Goal: Task Accomplishment & Management: Use online tool/utility

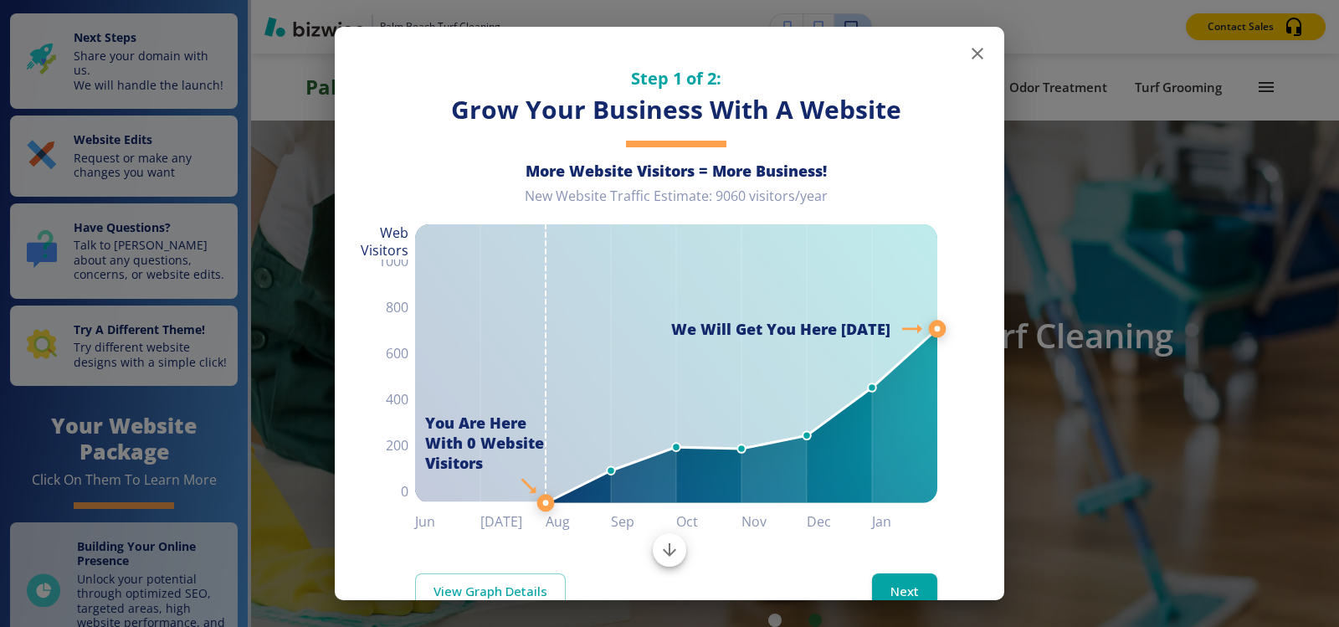
click at [967, 56] on icon "button" at bounding box center [977, 54] width 20 height 20
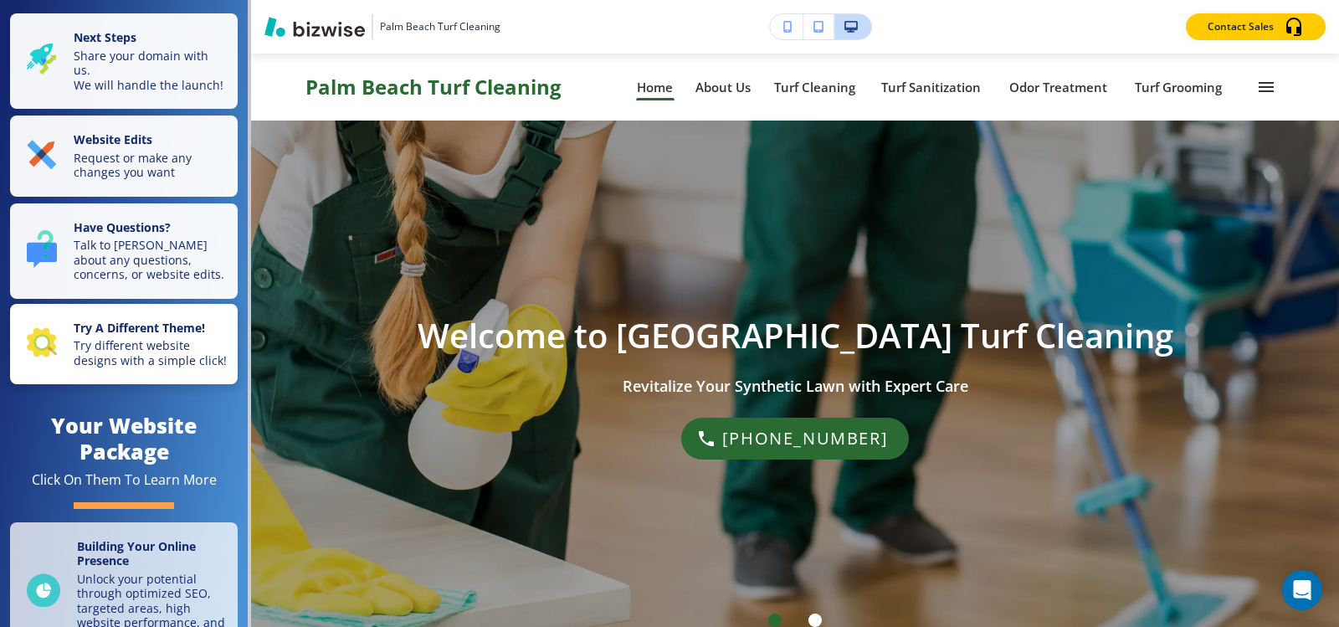
click at [189, 360] on p "Try different website designs with a simple click!" at bounding box center [151, 352] width 154 height 29
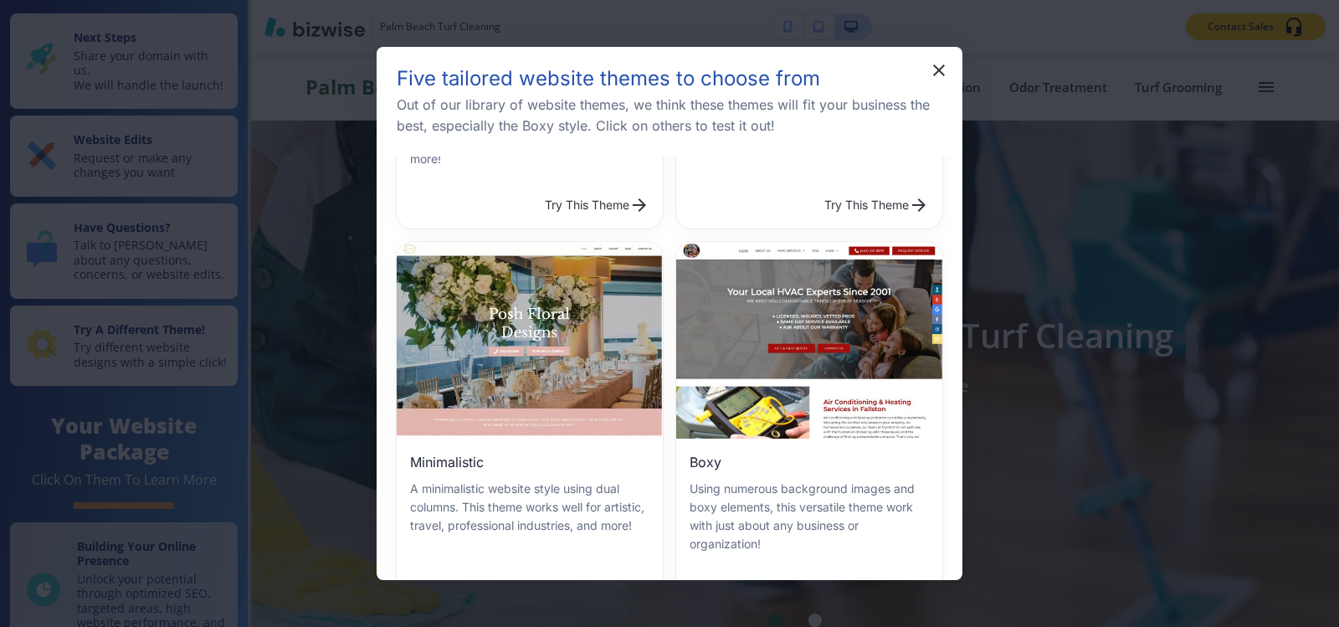
scroll to position [151, 0]
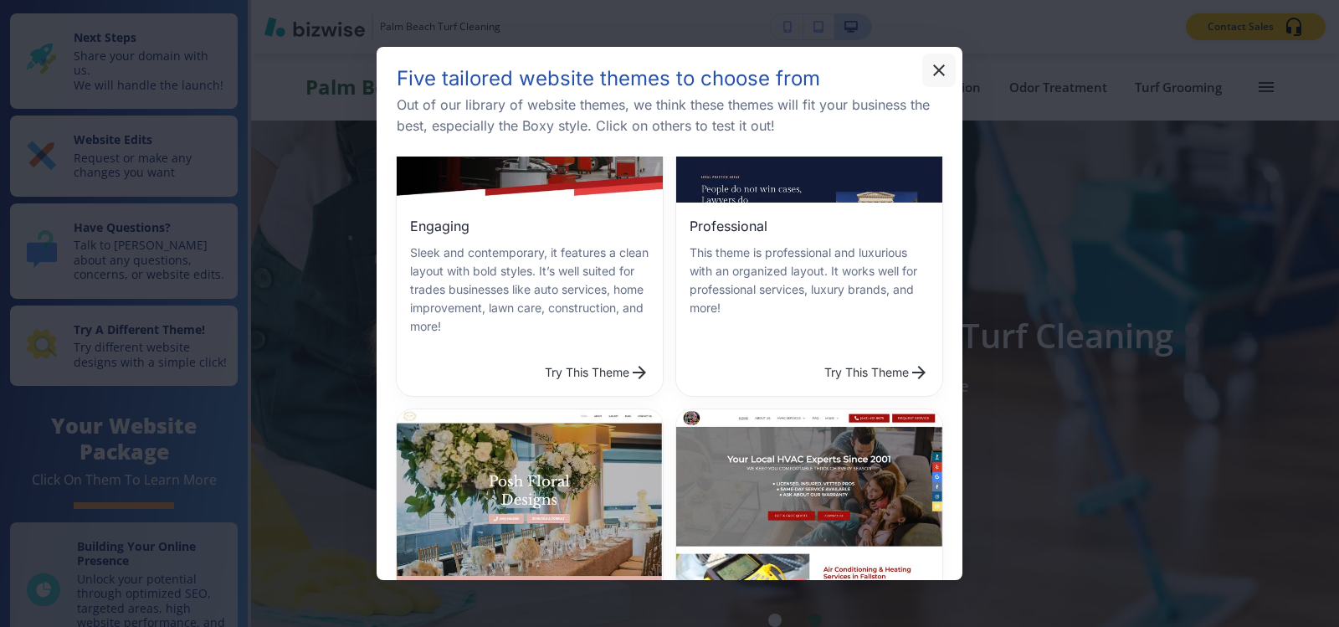
click at [941, 69] on icon "button" at bounding box center [939, 70] width 12 height 12
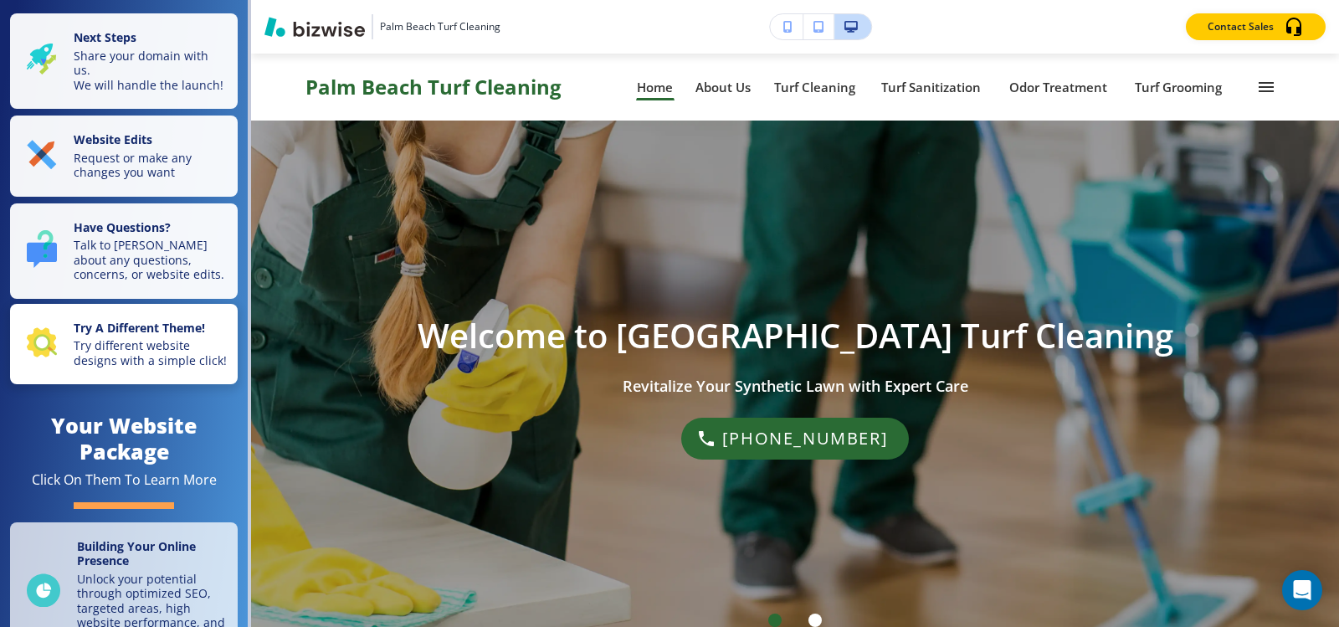
click at [156, 352] on p "Try different website designs with a simple click!" at bounding box center [151, 352] width 154 height 29
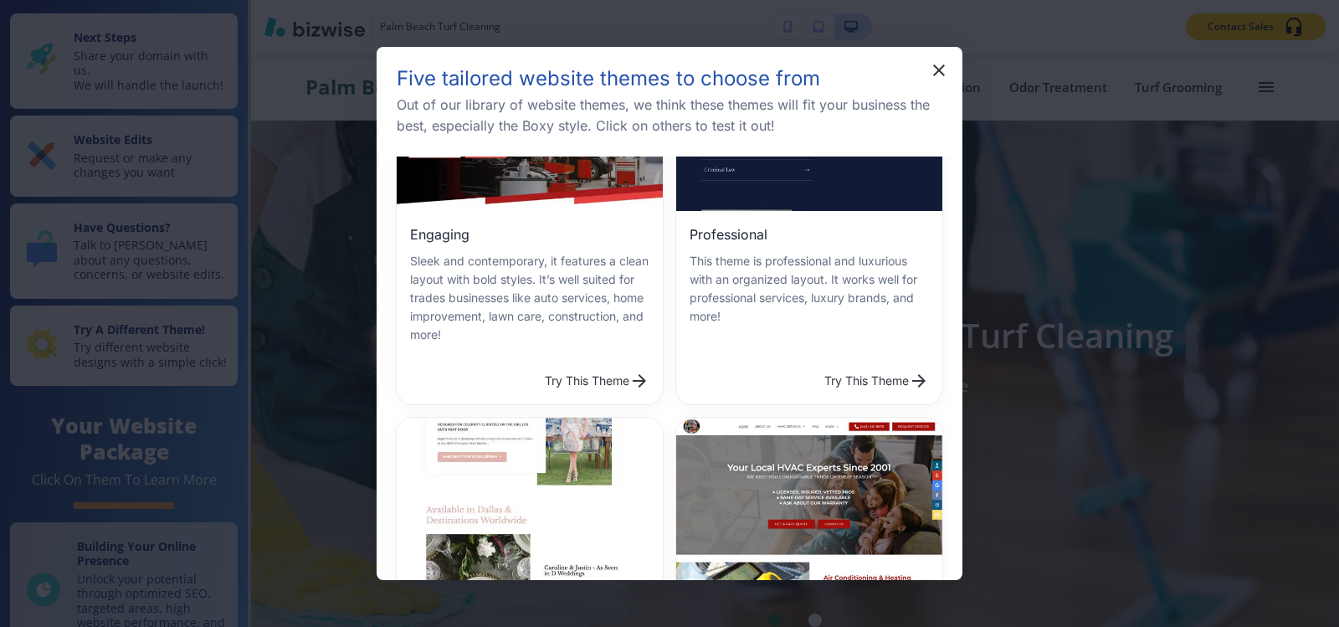
scroll to position [0, 0]
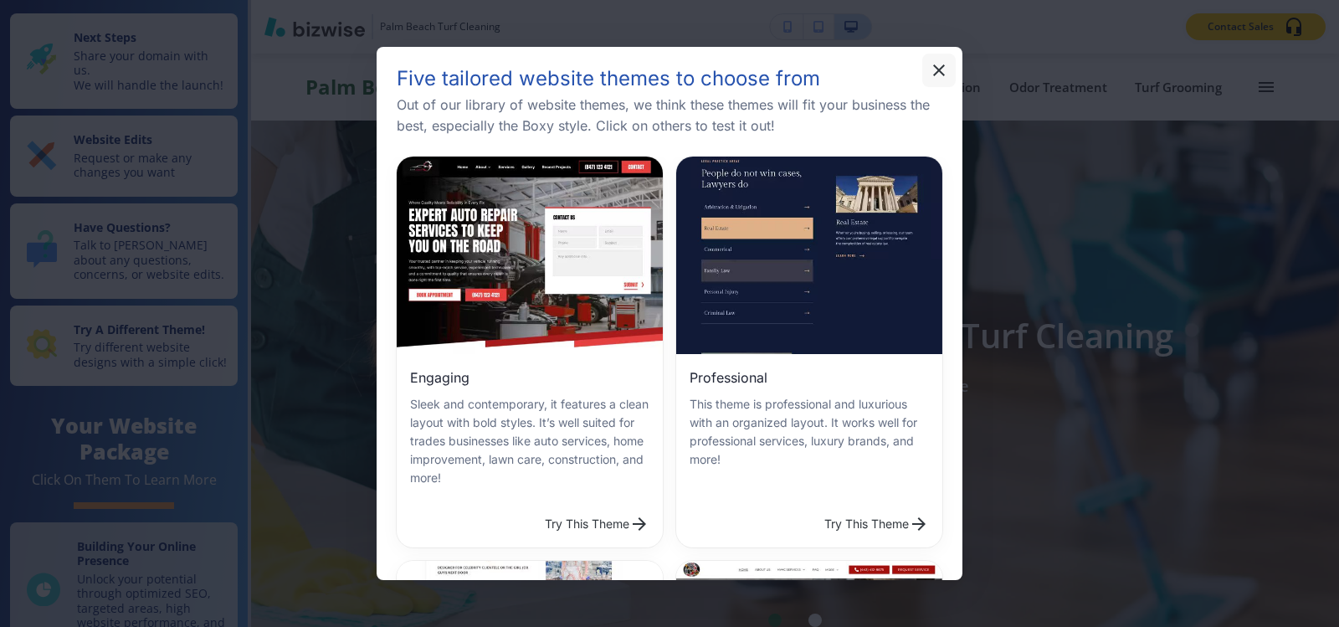
click at [938, 77] on icon "button" at bounding box center [939, 70] width 20 height 20
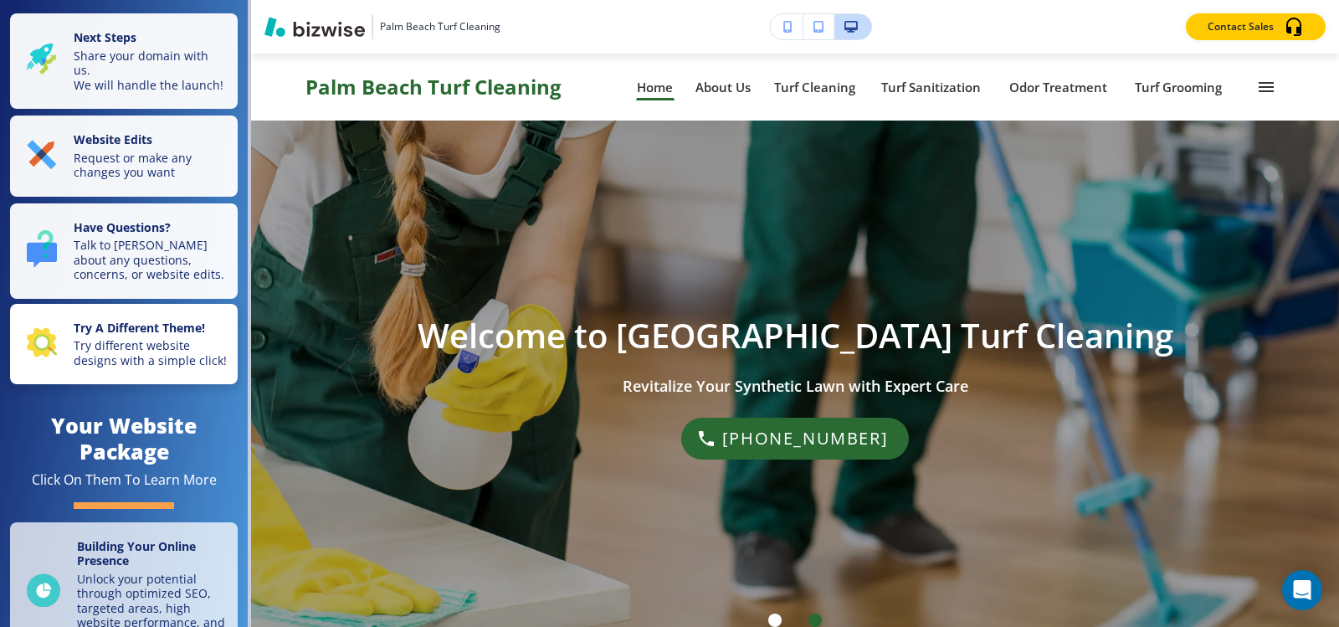
click at [68, 368] on div "Try A Different Theme! Try different website designs with a simple click!" at bounding box center [127, 345] width 201 height 48
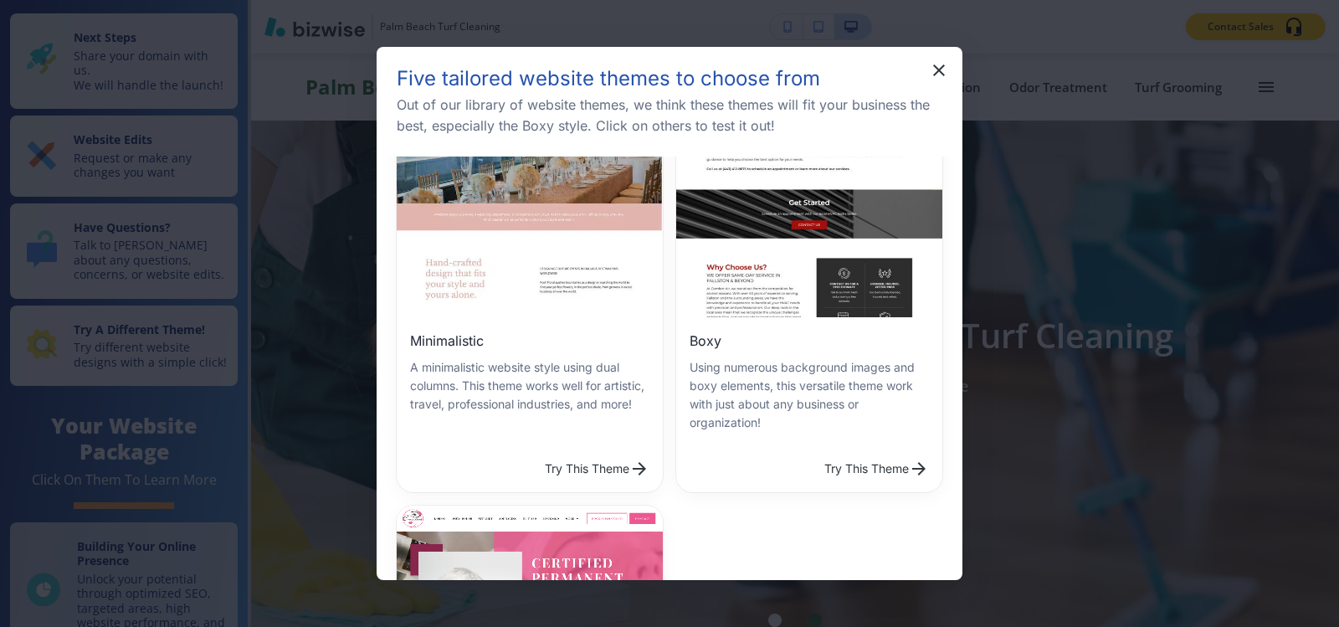
scroll to position [403, 0]
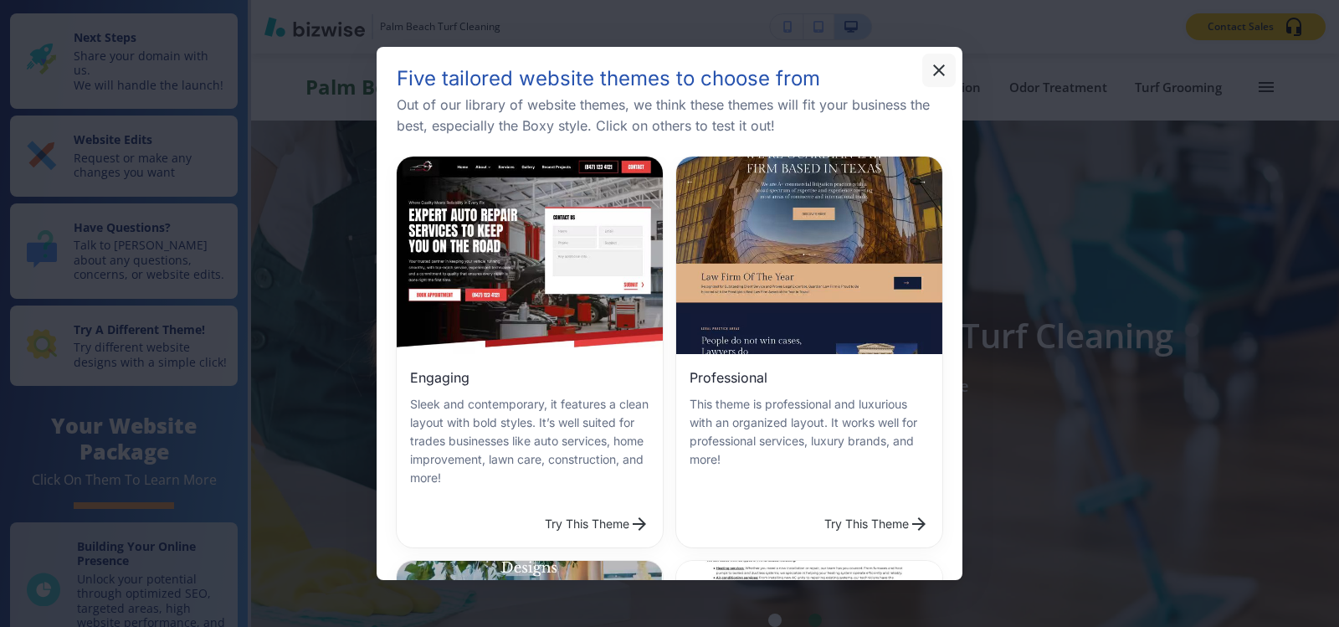
click at [936, 75] on icon "button" at bounding box center [939, 70] width 20 height 20
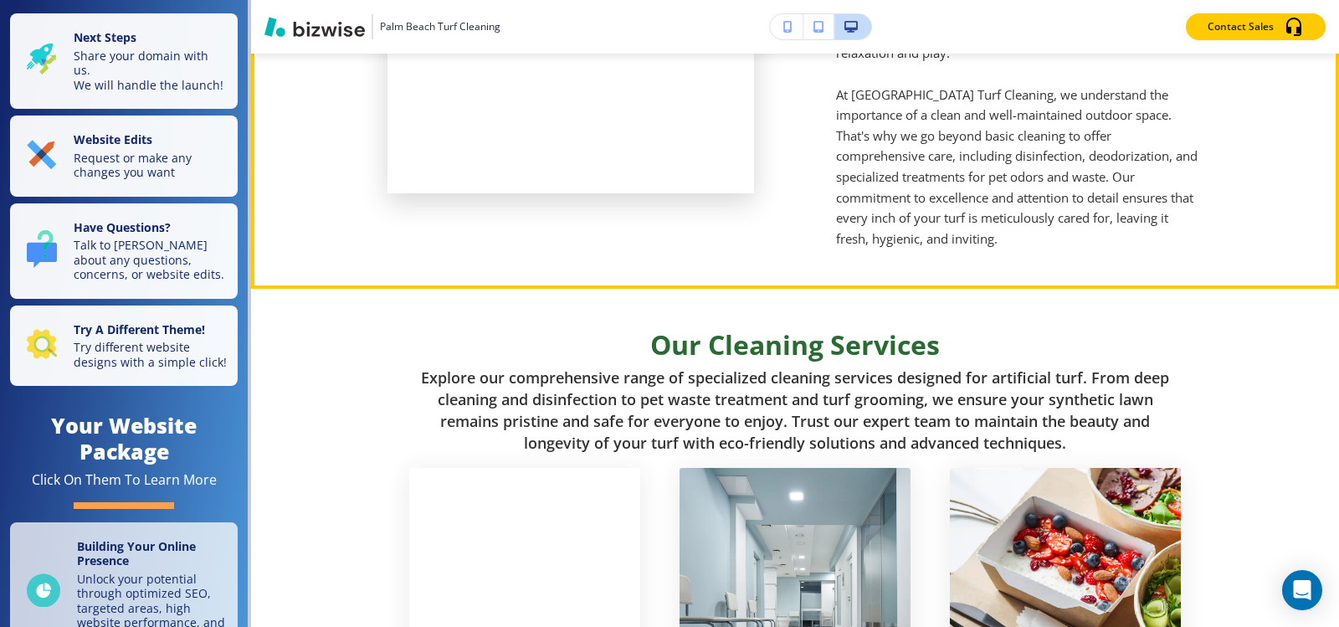
scroll to position [502, 0]
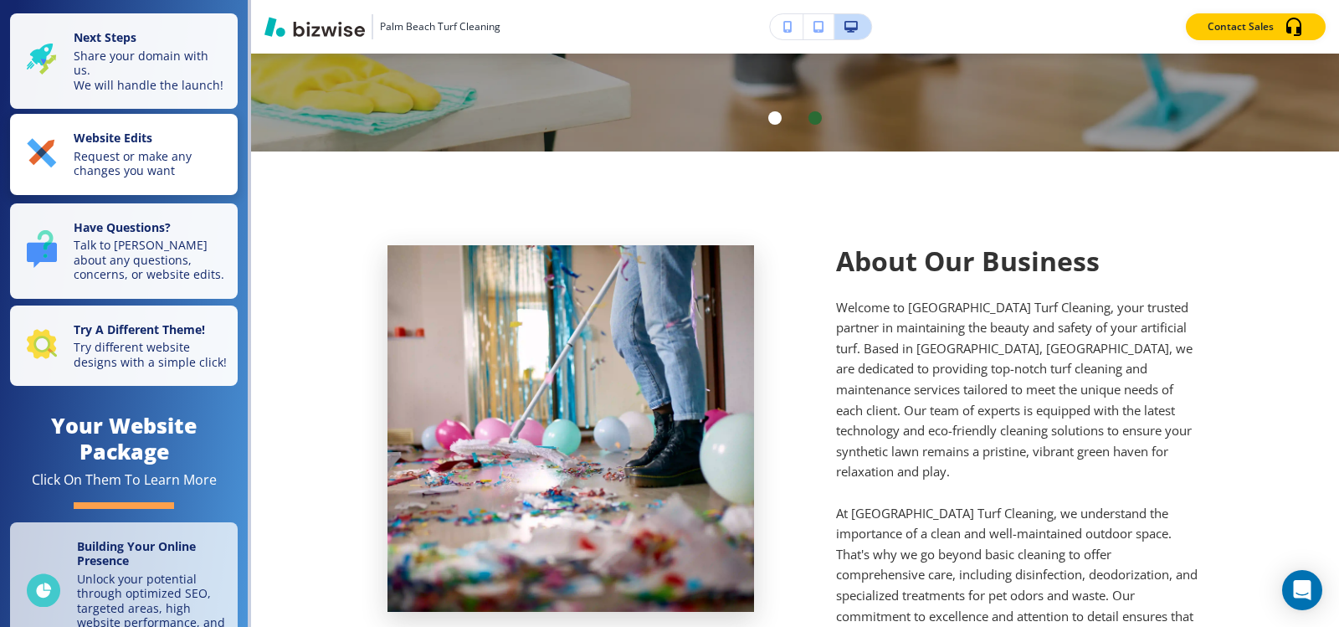
click at [87, 171] on p "Request or make any changes you want" at bounding box center [151, 163] width 154 height 29
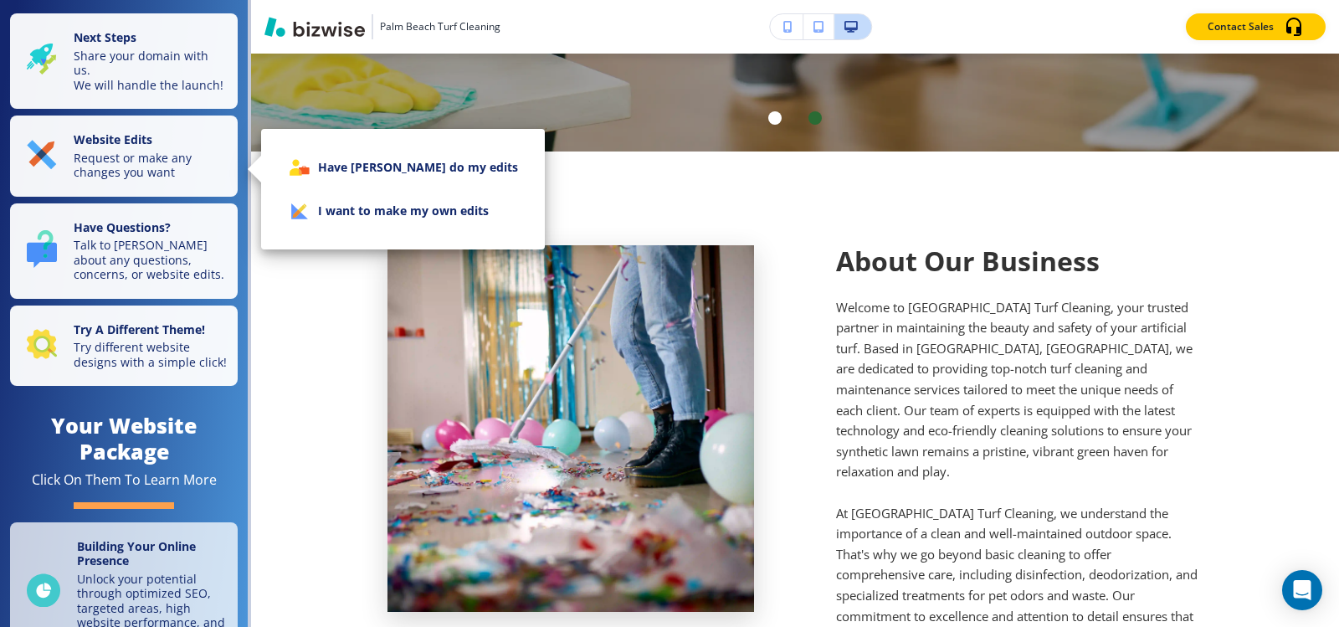
drag, startPoint x: 349, startPoint y: 208, endPoint x: 326, endPoint y: 208, distance: 23.4
click at [349, 207] on li "I want to make my own edits" at bounding box center [402, 211] width 257 height 44
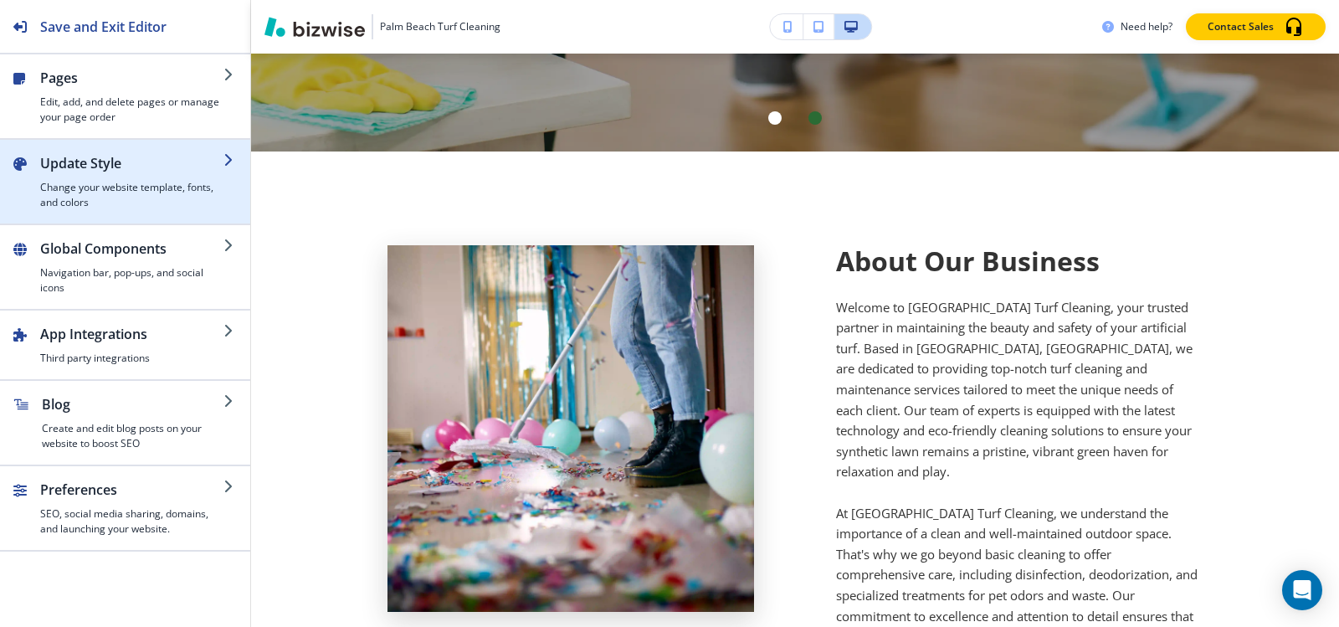
click at [90, 175] on div "button" at bounding box center [131, 176] width 183 height 7
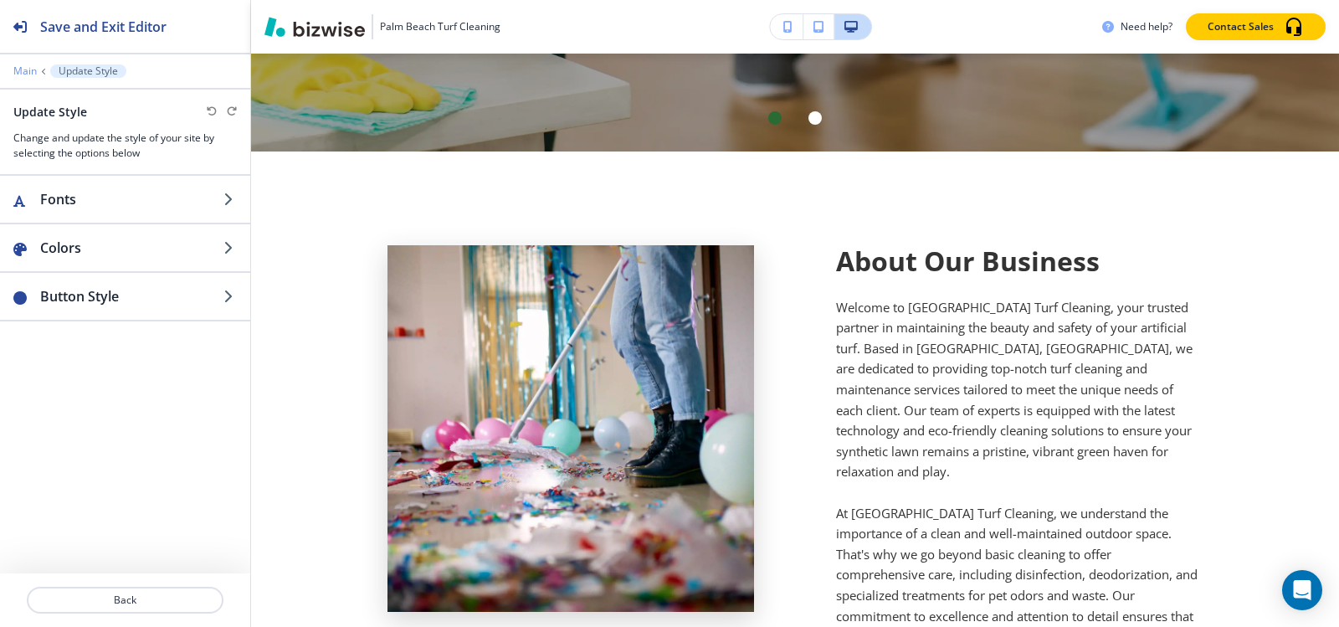
click at [25, 68] on p "Main" at bounding box center [24, 71] width 23 height 12
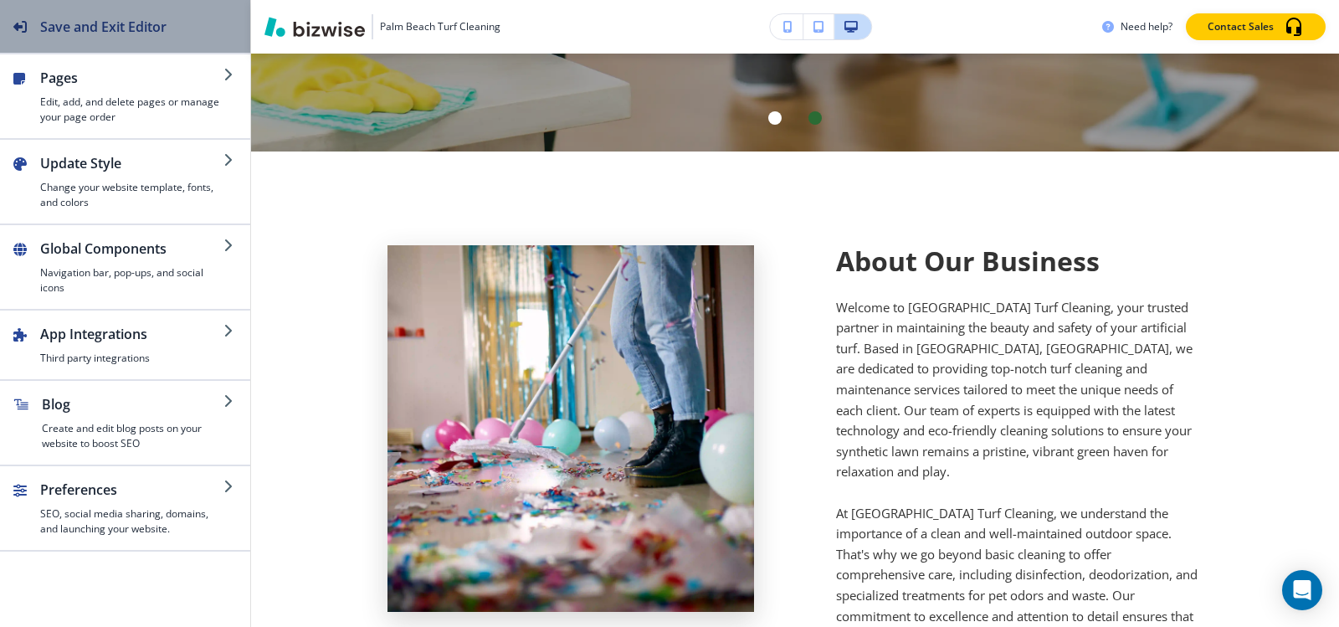
click at [85, 28] on h2 "Save and Exit Editor" at bounding box center [103, 27] width 126 height 20
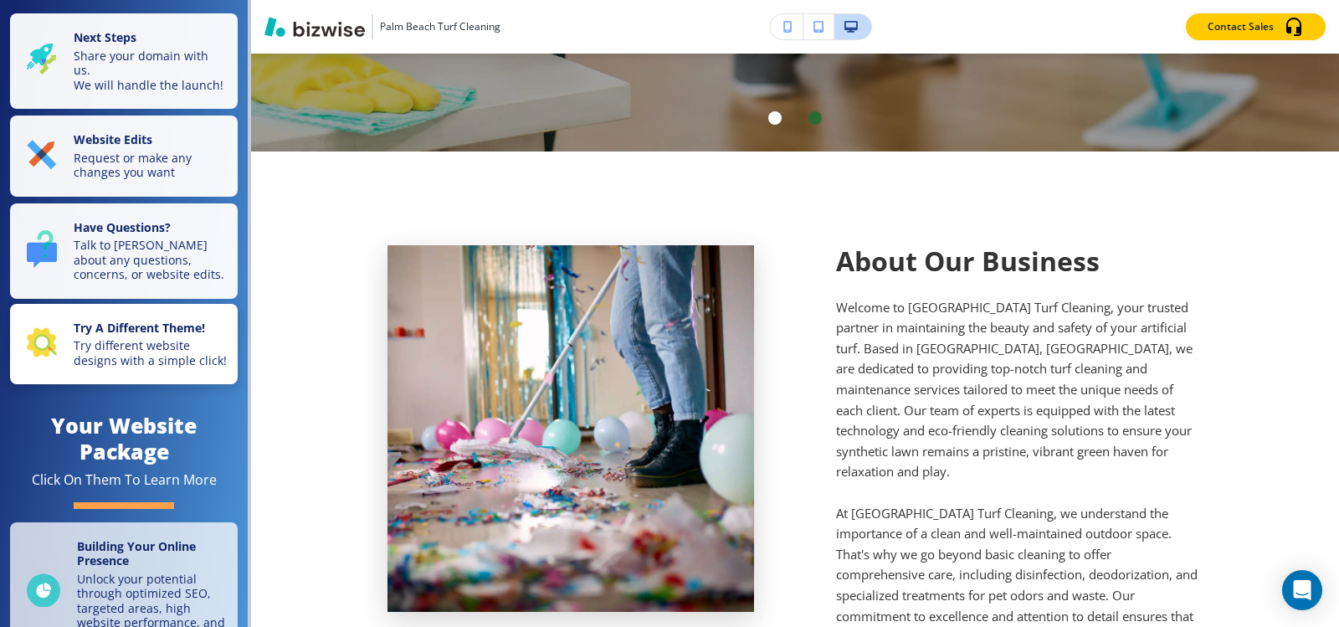
click at [121, 367] on p "Try different website designs with a simple click!" at bounding box center [151, 352] width 154 height 29
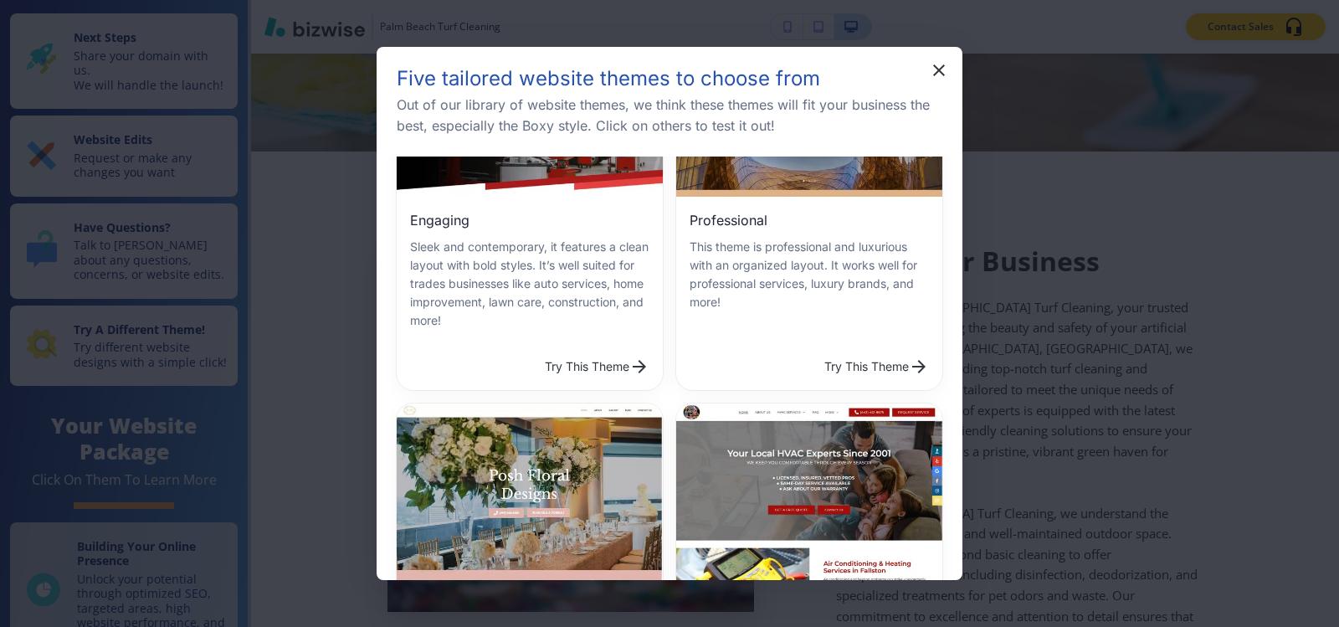
scroll to position [167, 0]
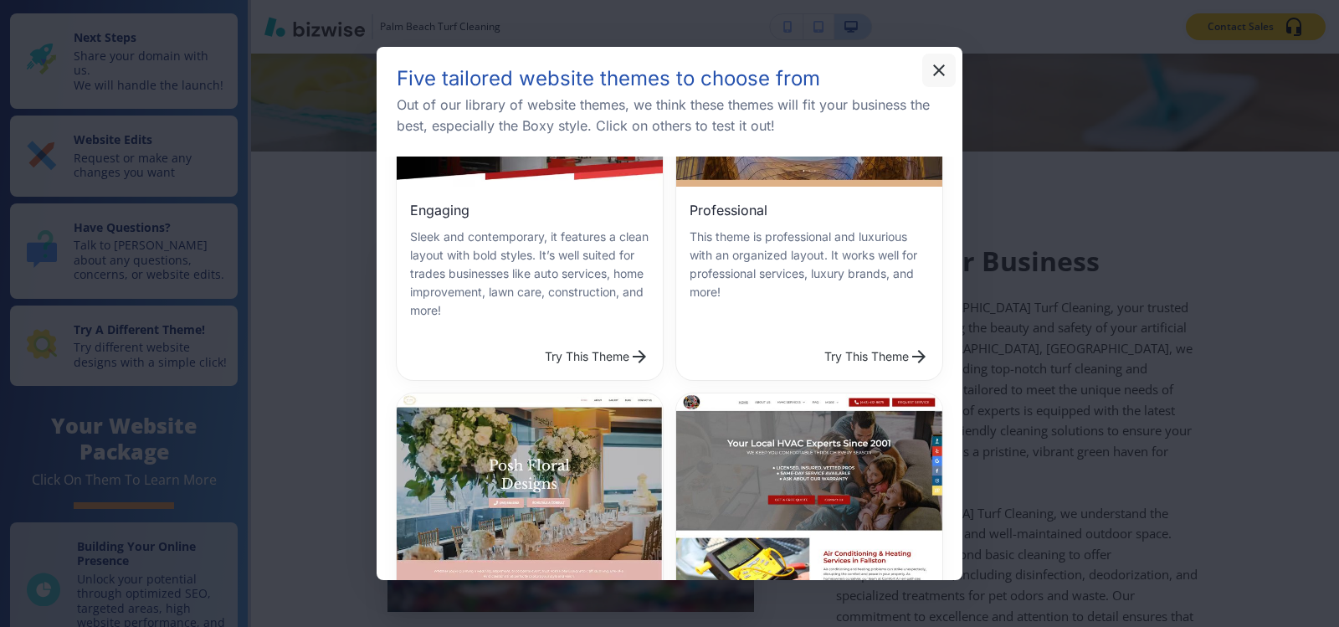
click at [943, 64] on icon "button" at bounding box center [939, 70] width 20 height 20
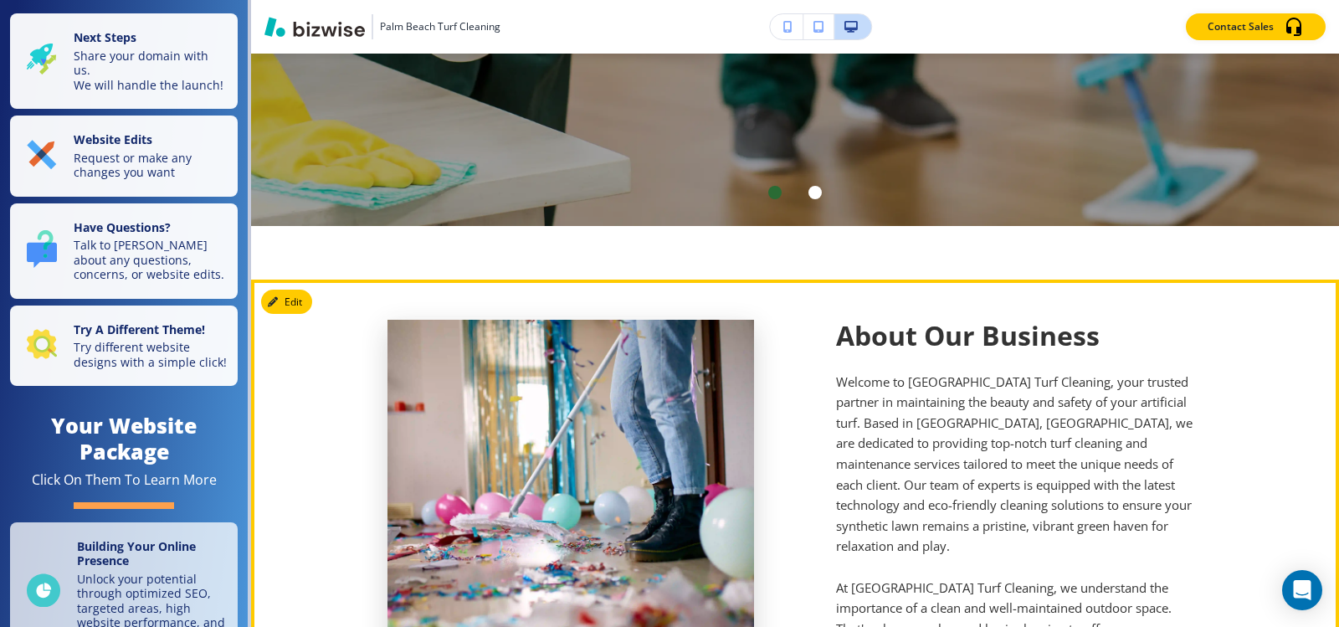
scroll to position [418, 0]
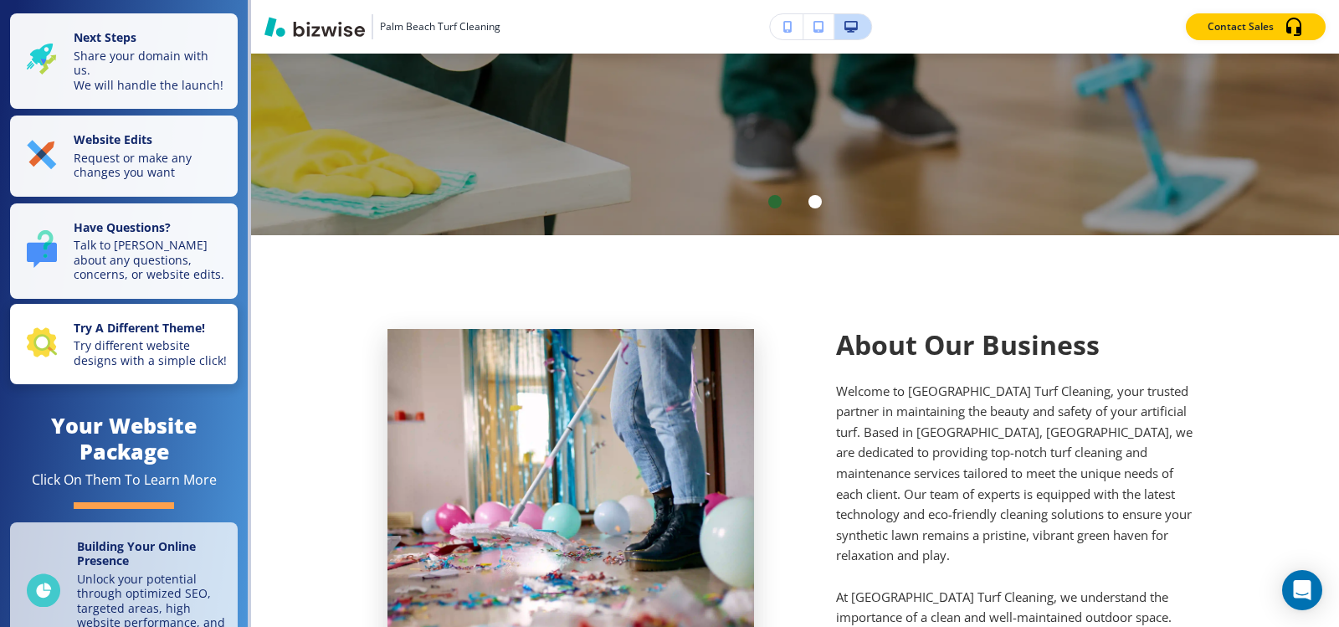
click at [160, 353] on p "Try different website designs with a simple click!" at bounding box center [151, 352] width 154 height 29
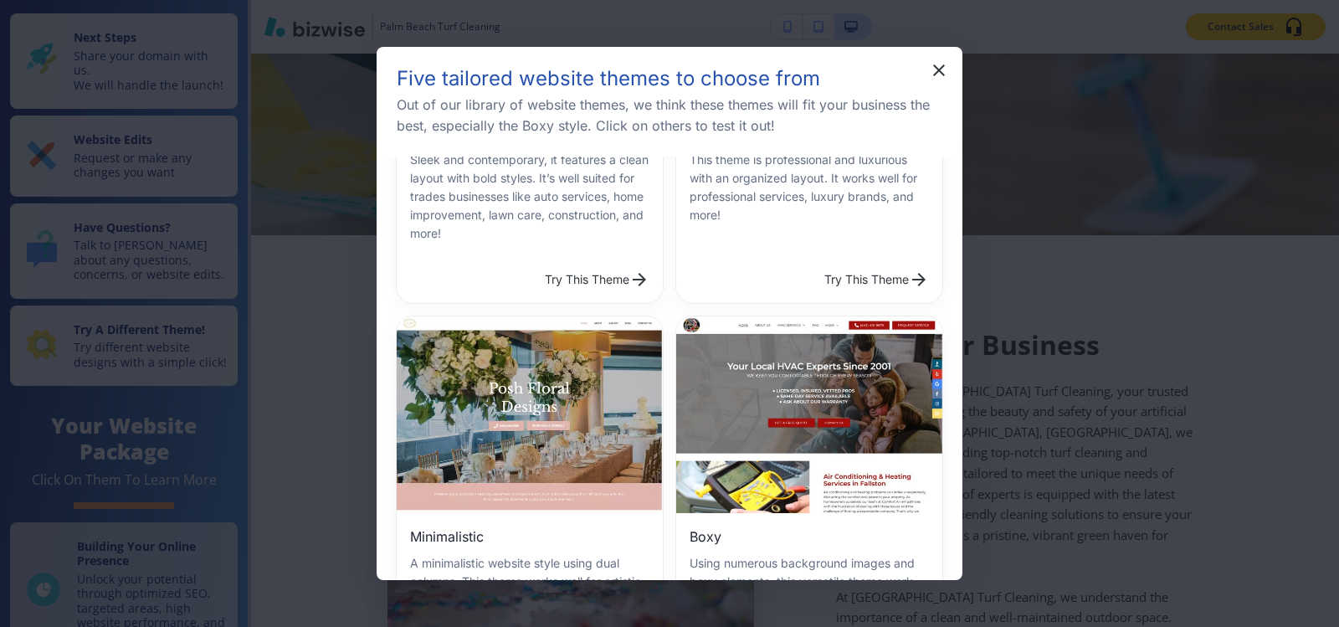
scroll to position [251, 0]
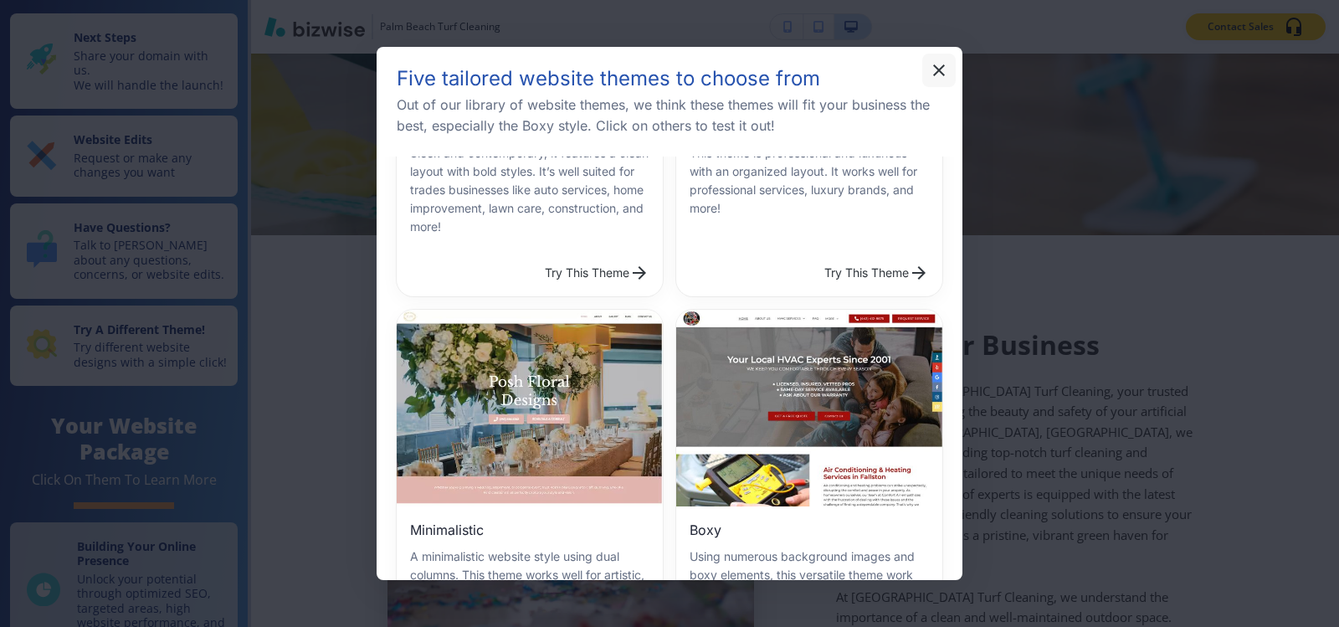
click at [936, 70] on icon "button" at bounding box center [939, 70] width 20 height 20
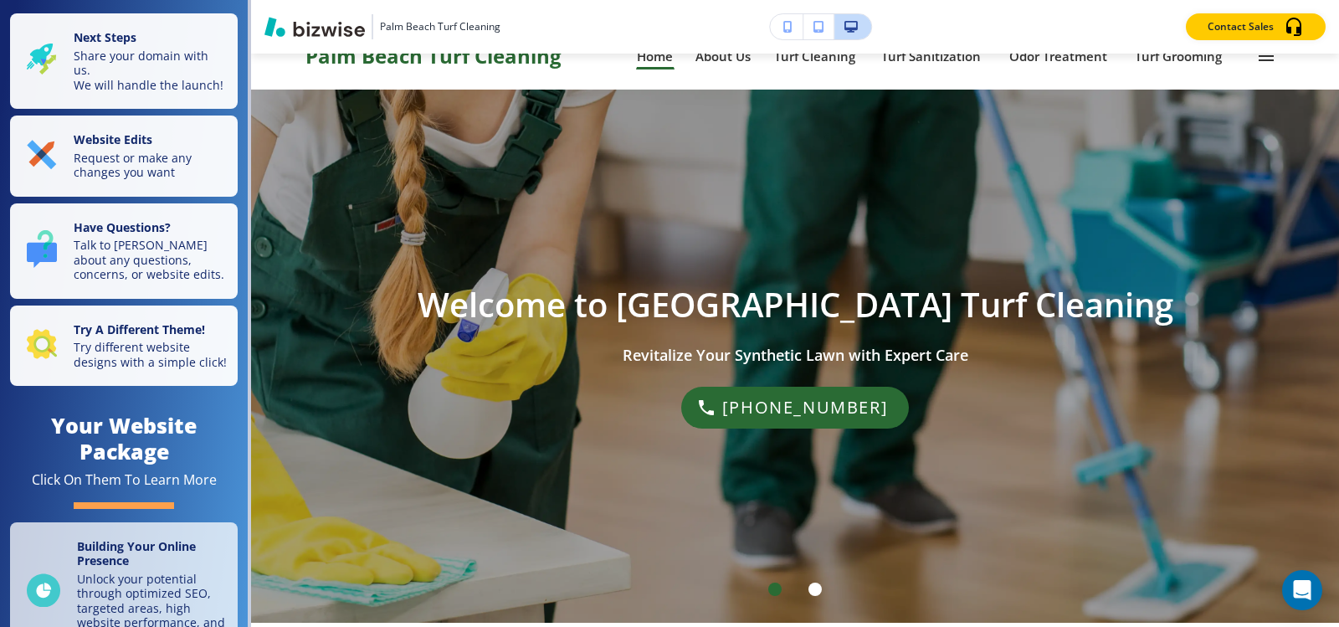
scroll to position [0, 0]
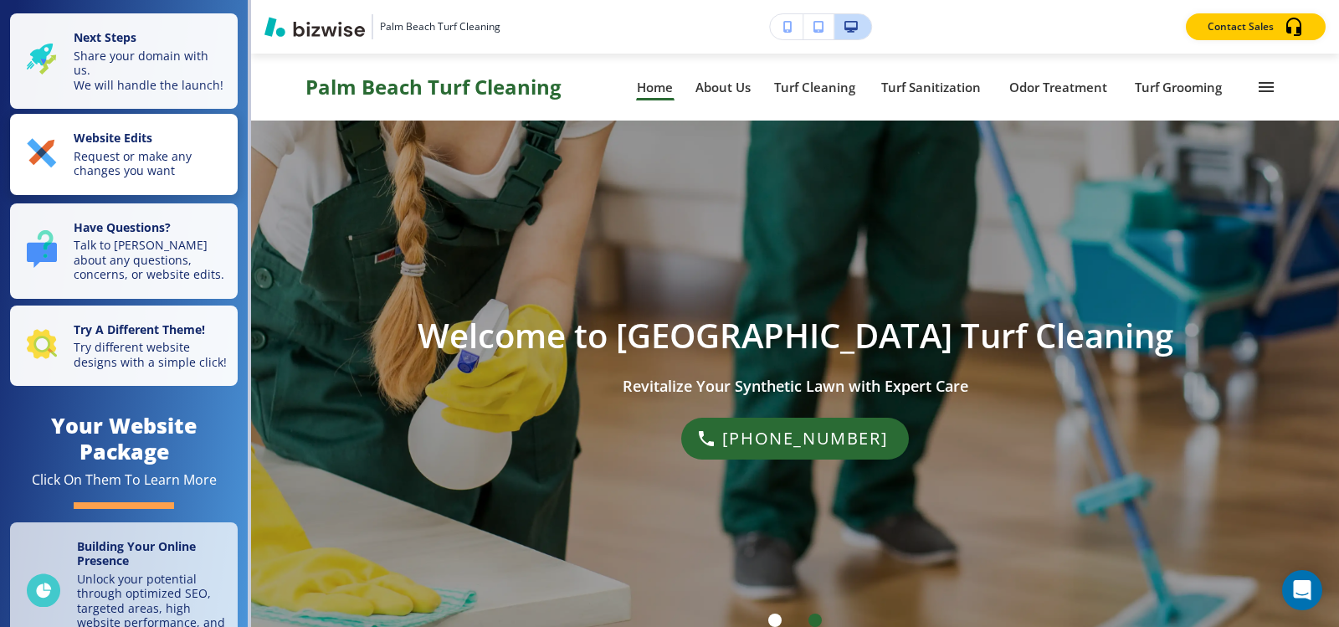
click at [141, 146] on strong "Website Edits" at bounding box center [113, 138] width 79 height 16
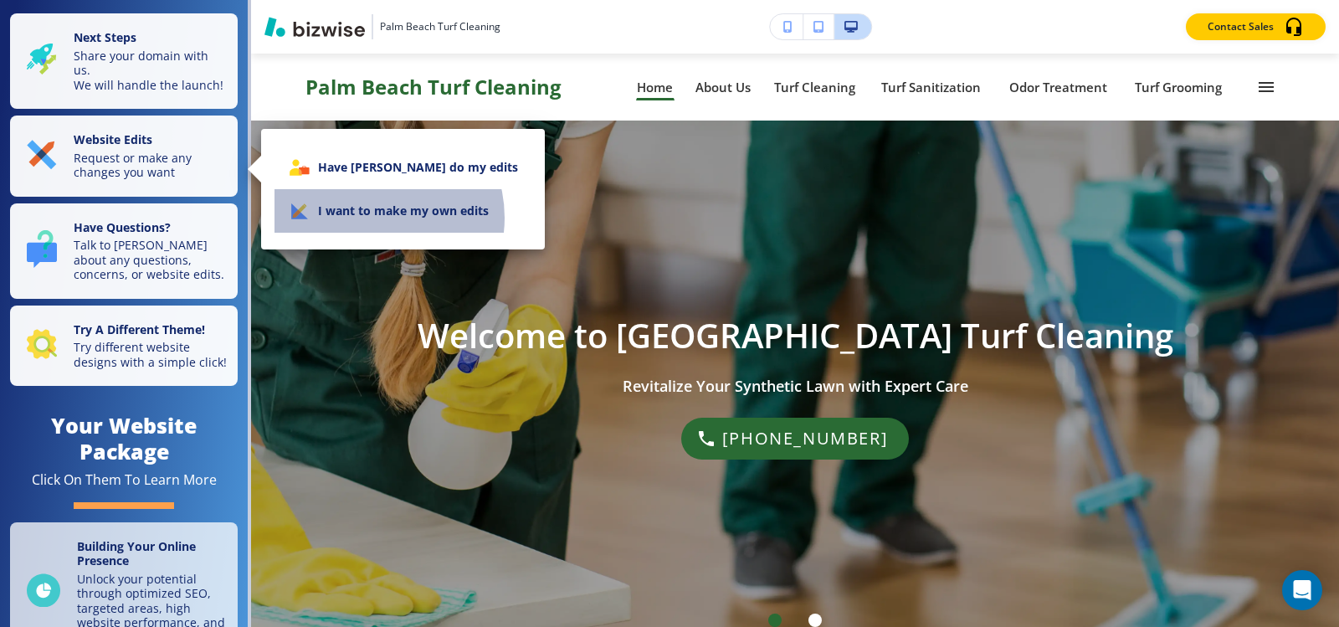
click at [372, 218] on li "I want to make my own edits" at bounding box center [402, 211] width 257 height 44
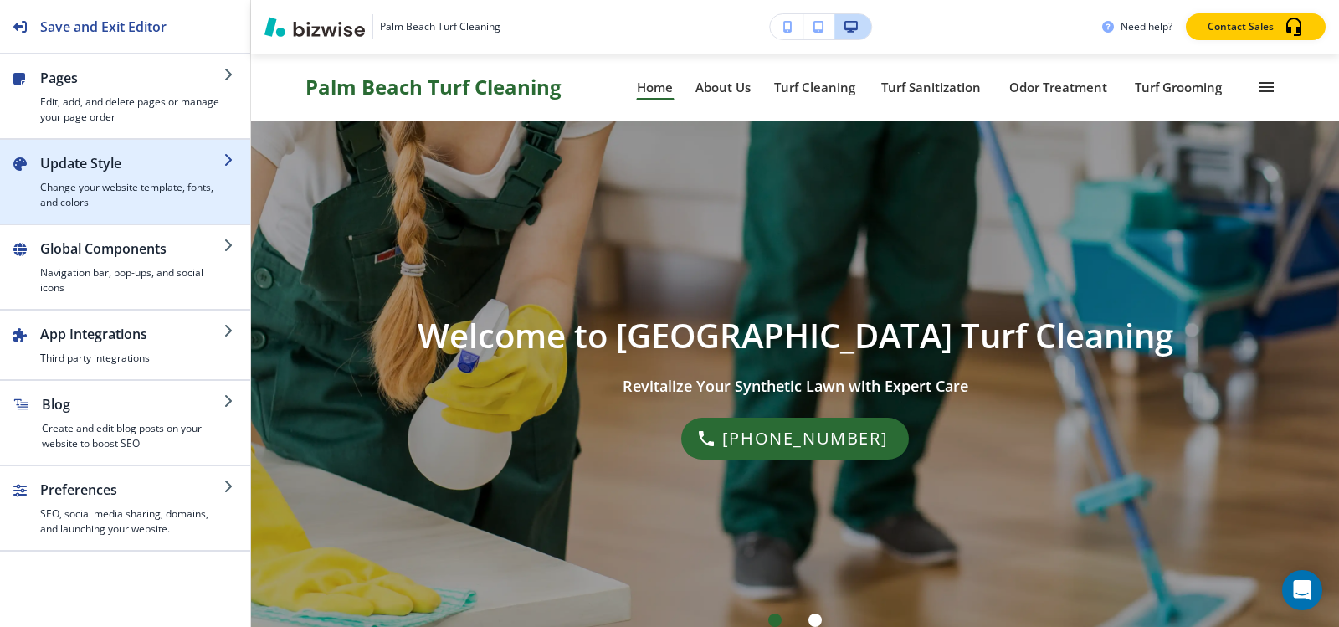
click at [141, 193] on h4 "Change your website template, fonts, and colors" at bounding box center [131, 195] width 183 height 30
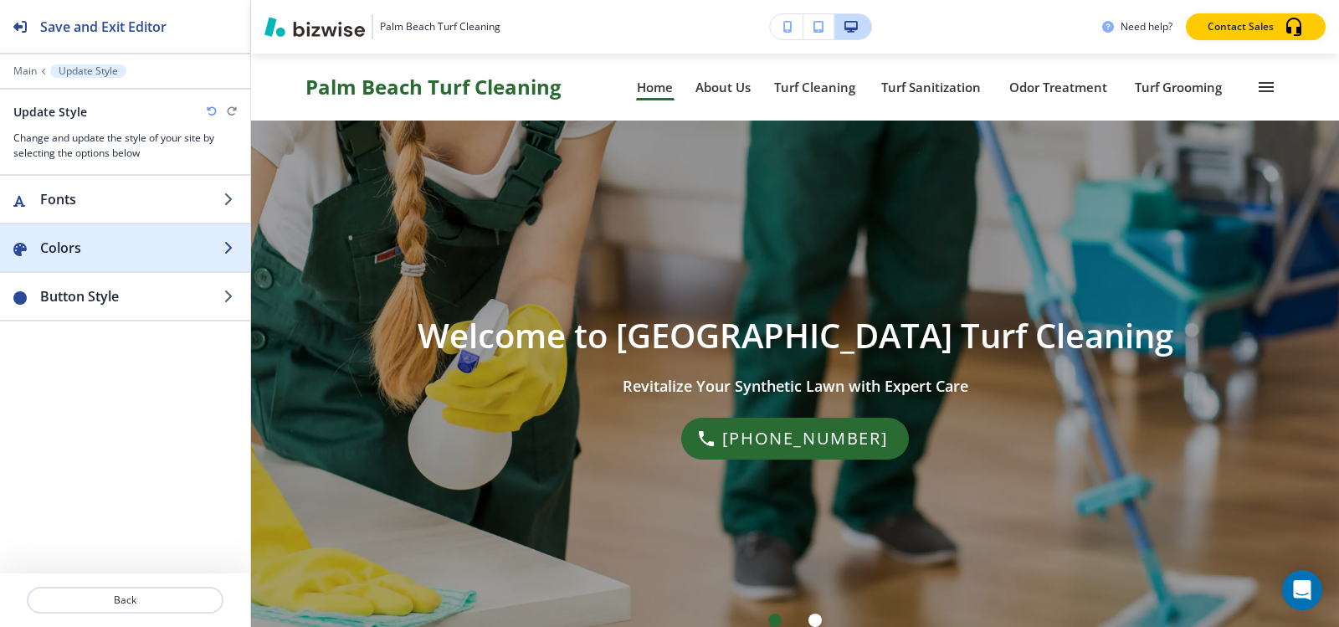
click at [96, 253] on h2 "Colors" at bounding box center [131, 248] width 183 height 20
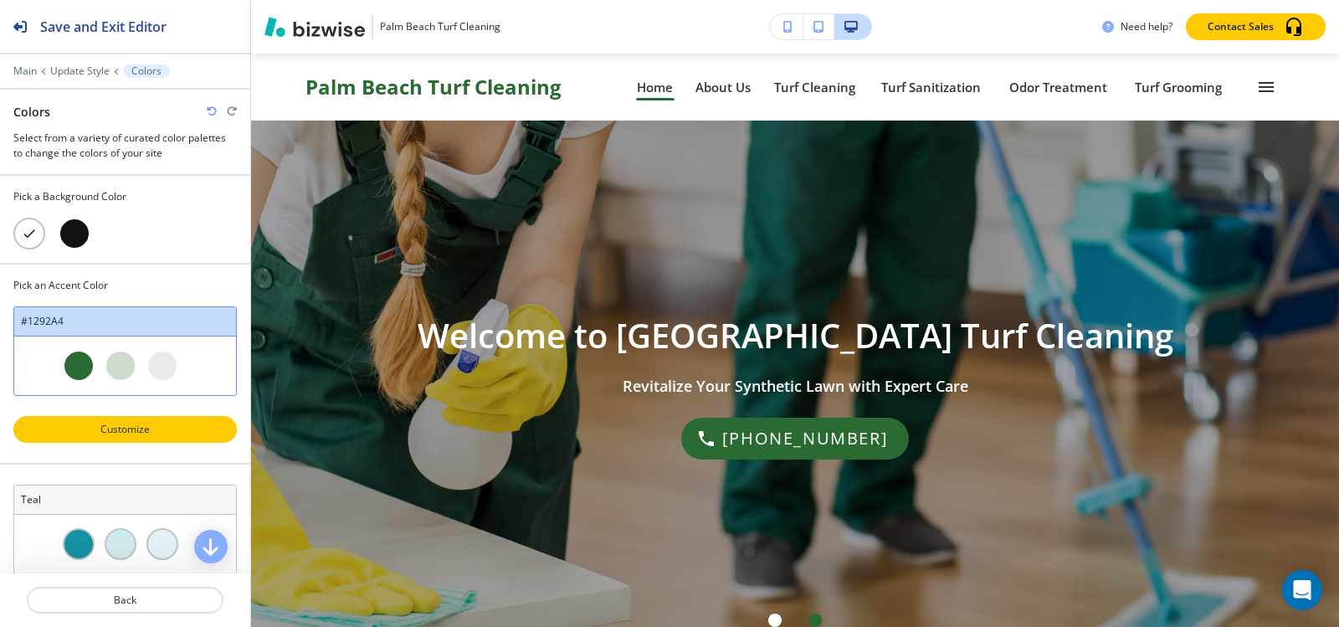
click at [121, 434] on p "Customize" at bounding box center [125, 429] width 180 height 15
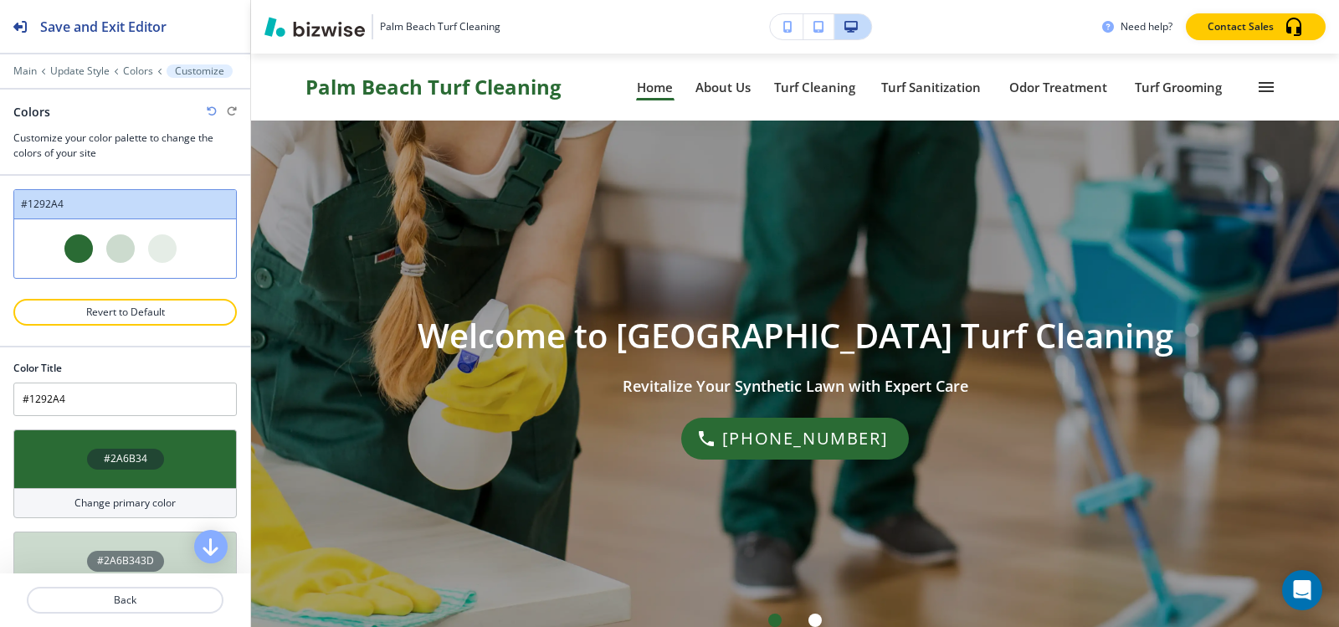
click at [130, 456] on h4 "#2A6B34" at bounding box center [126, 458] width 44 height 15
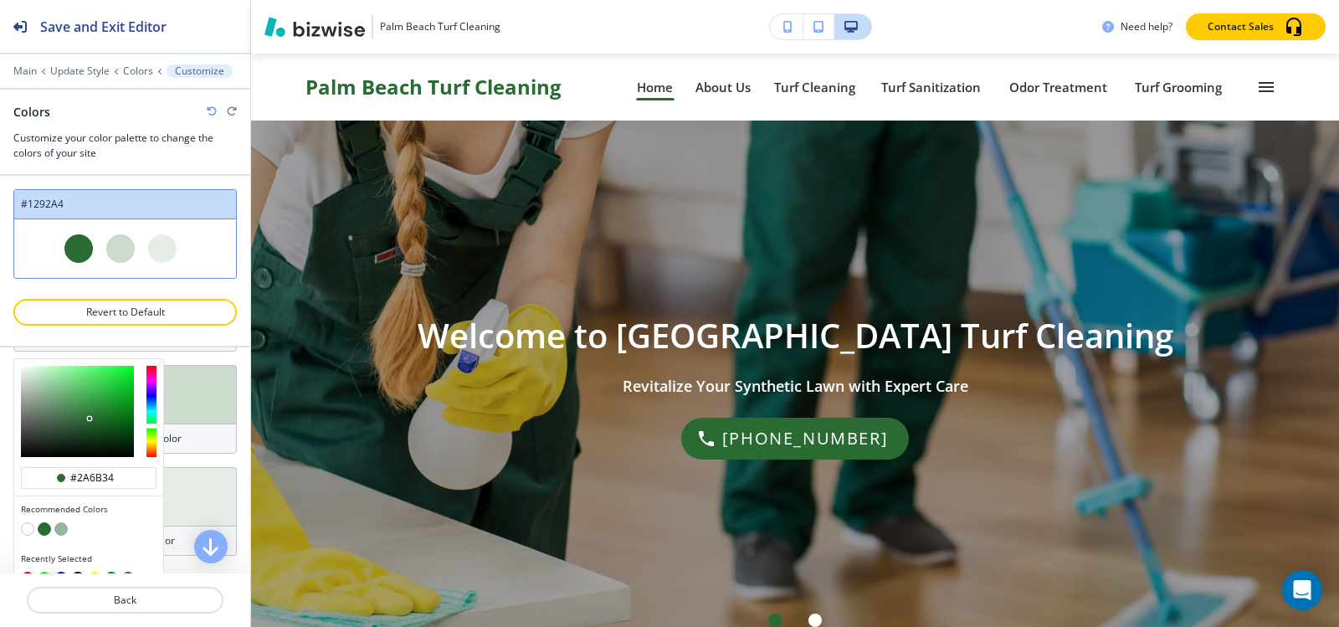
scroll to position [167, 0]
click at [121, 470] on input "#2a6b34" at bounding box center [98, 476] width 59 height 13
paste input "FFFFFF"
type input "#FFFFFF"
type input "Custom #1292A4"
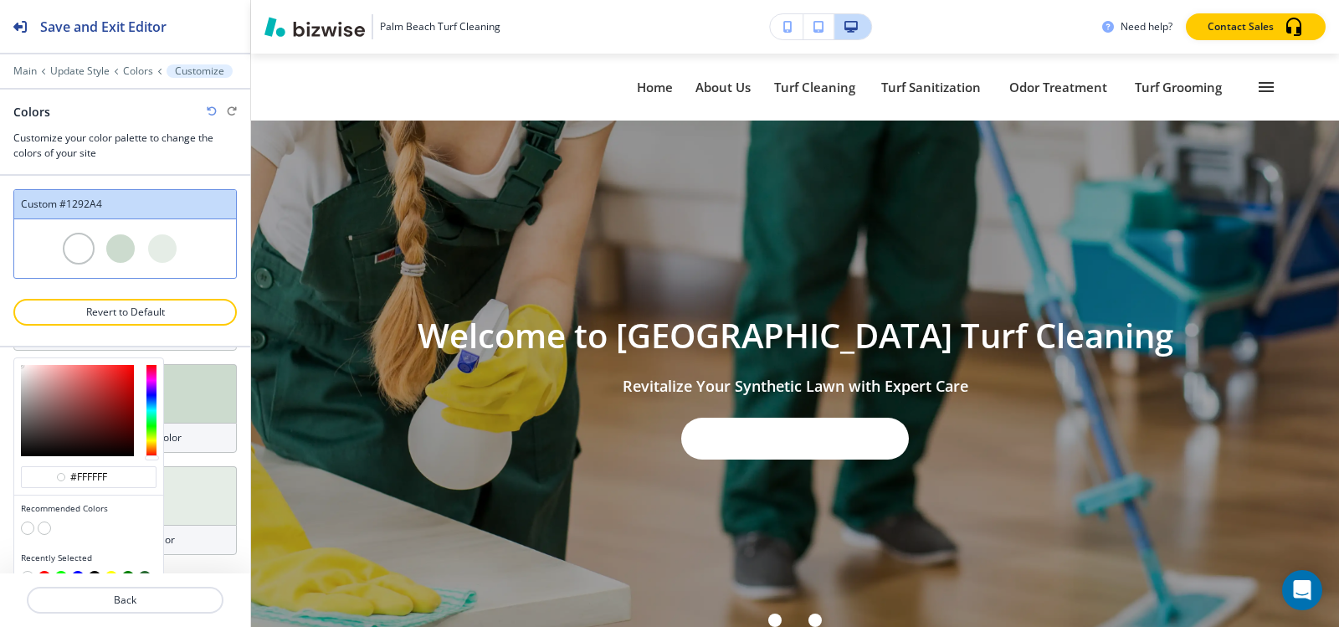
click at [190, 454] on div "Color Title Custom #1292A4 #FFFFFF Change primary color #FFFFFF Recommended Col…" at bounding box center [124, 367] width 223 height 375
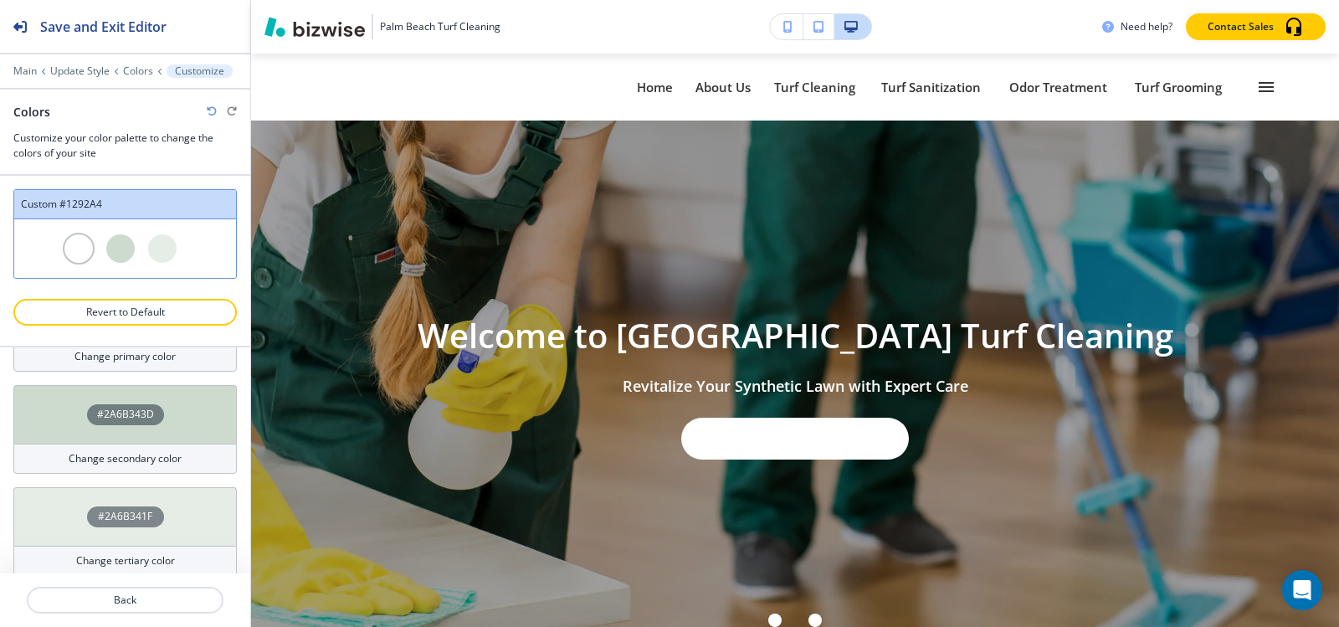
scroll to position [149, 0]
click at [131, 406] on h4 "#2A6B343D" at bounding box center [125, 411] width 57 height 15
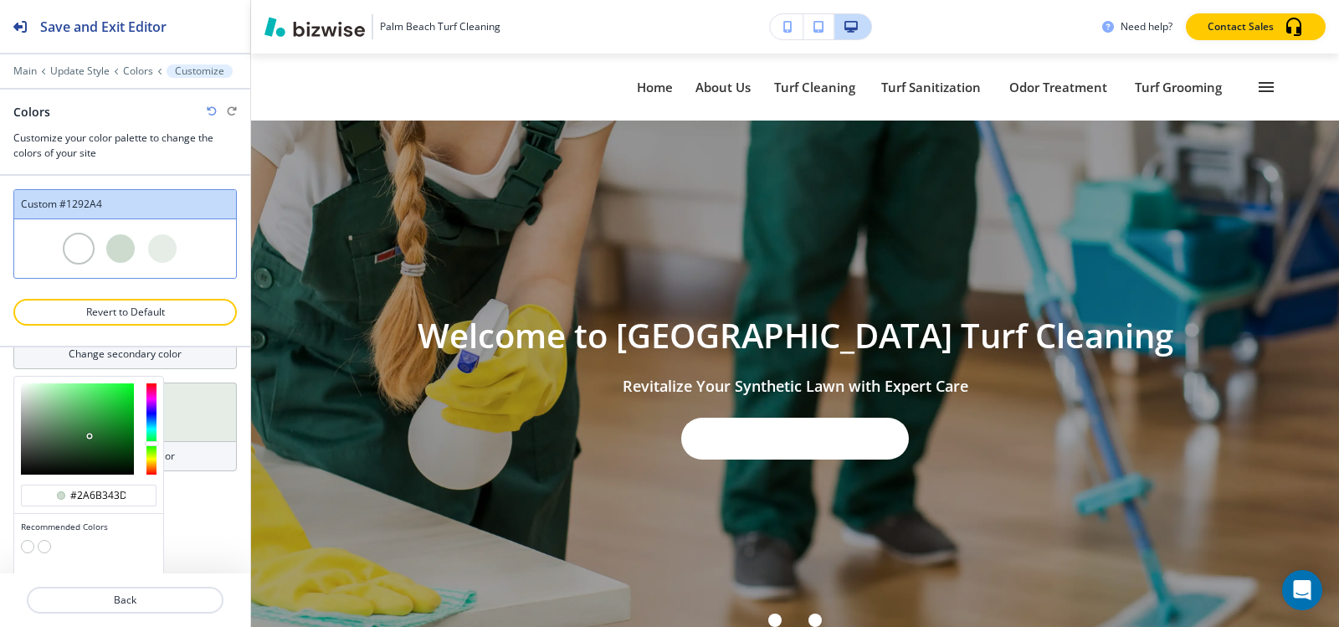
scroll to position [291, 0]
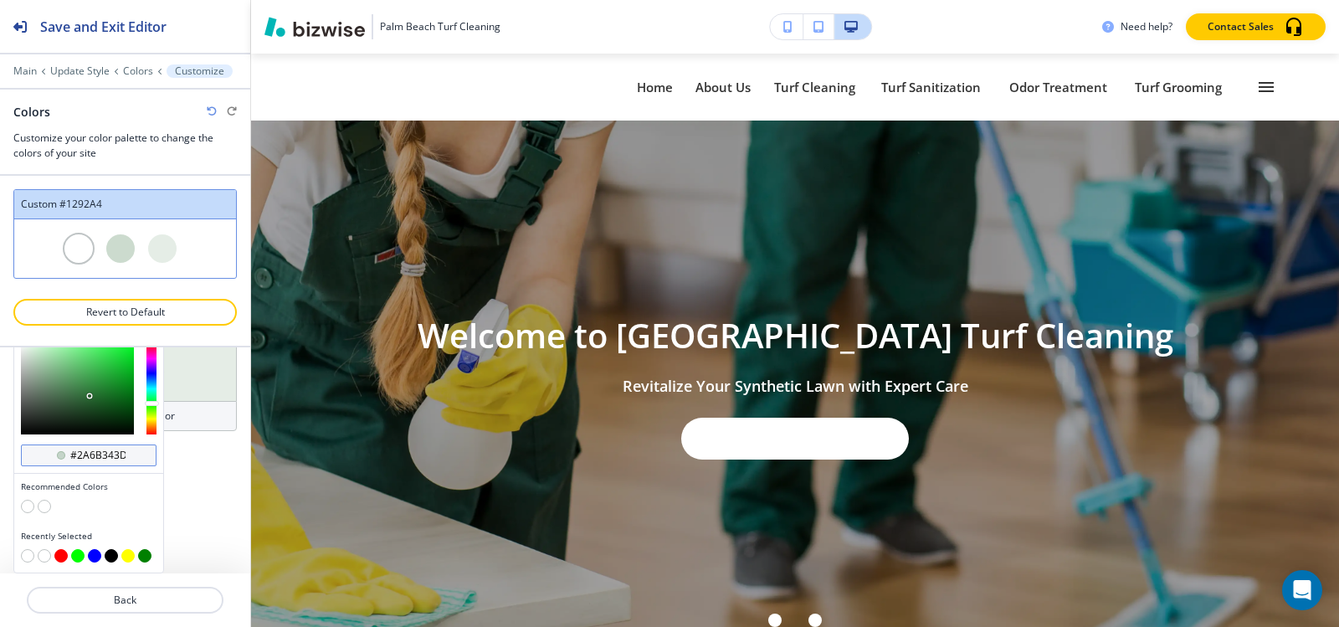
click at [133, 455] on div "#2a6b343d" at bounding box center [89, 455] width 136 height 22
click at [126, 457] on input "#2a6b343d" at bounding box center [98, 455] width 59 height 13
paste input "A6B34"
type input "#2A6B34"
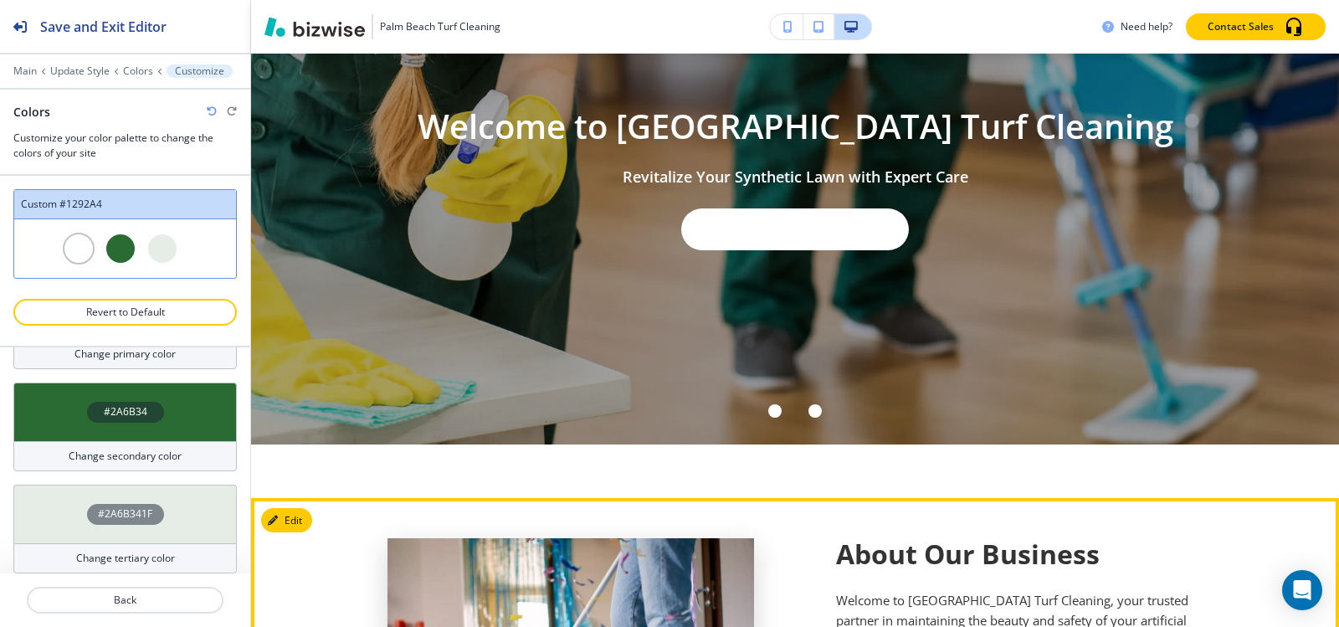
scroll to position [84, 0]
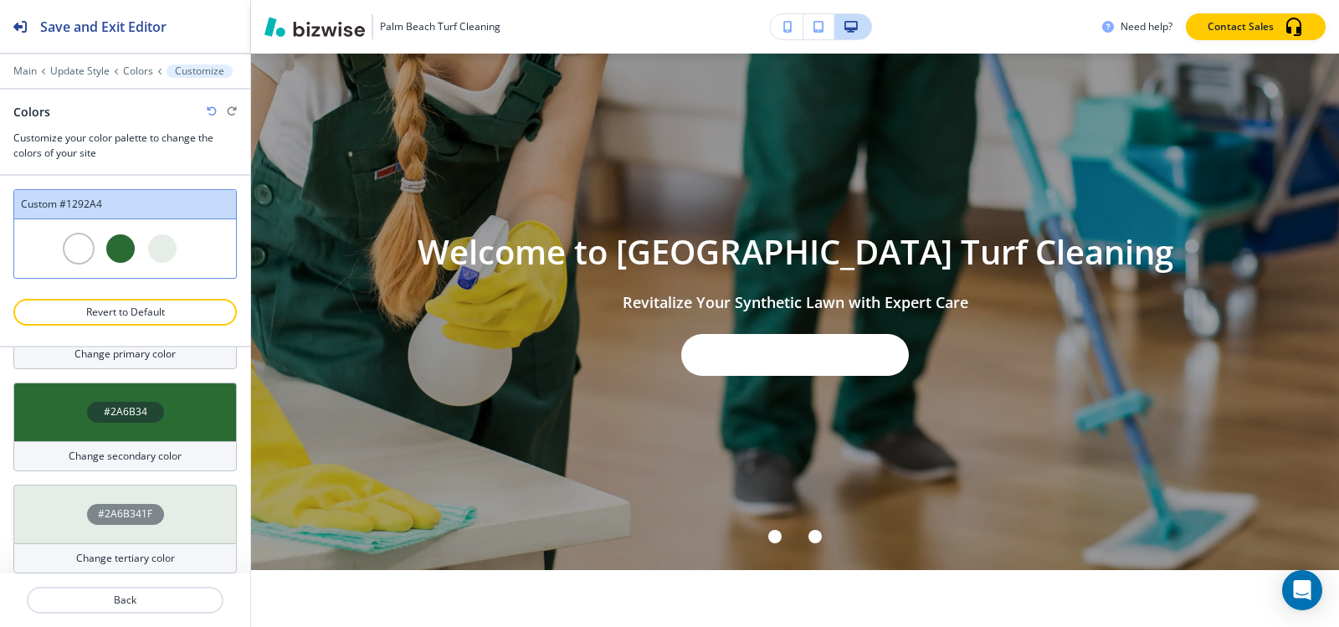
click at [126, 515] on h4 "#2A6B341F" at bounding box center [125, 513] width 54 height 15
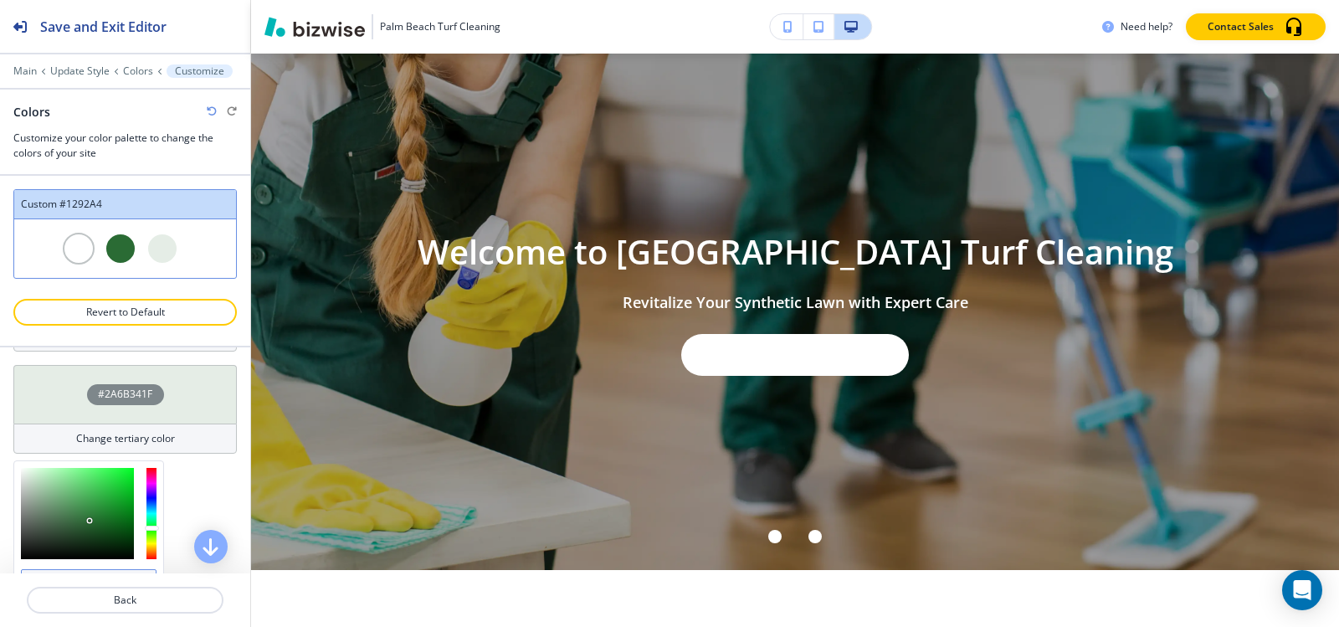
scroll to position [393, 0]
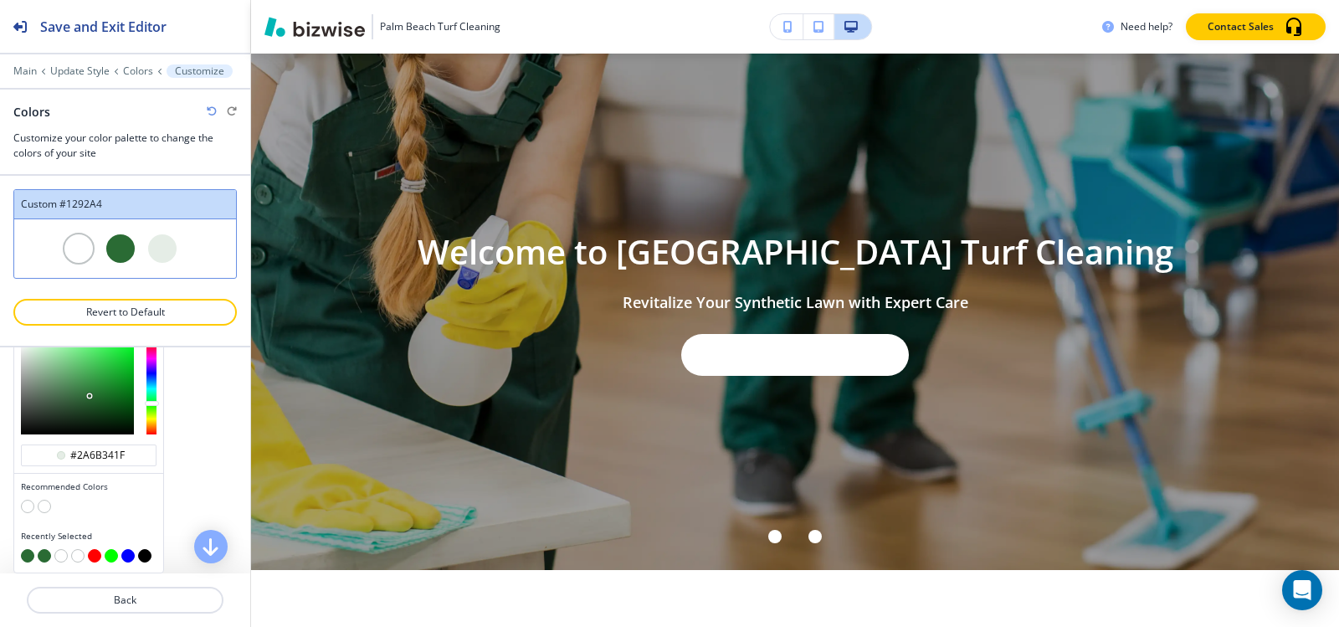
click at [143, 555] on button "button" at bounding box center [144, 555] width 13 height 13
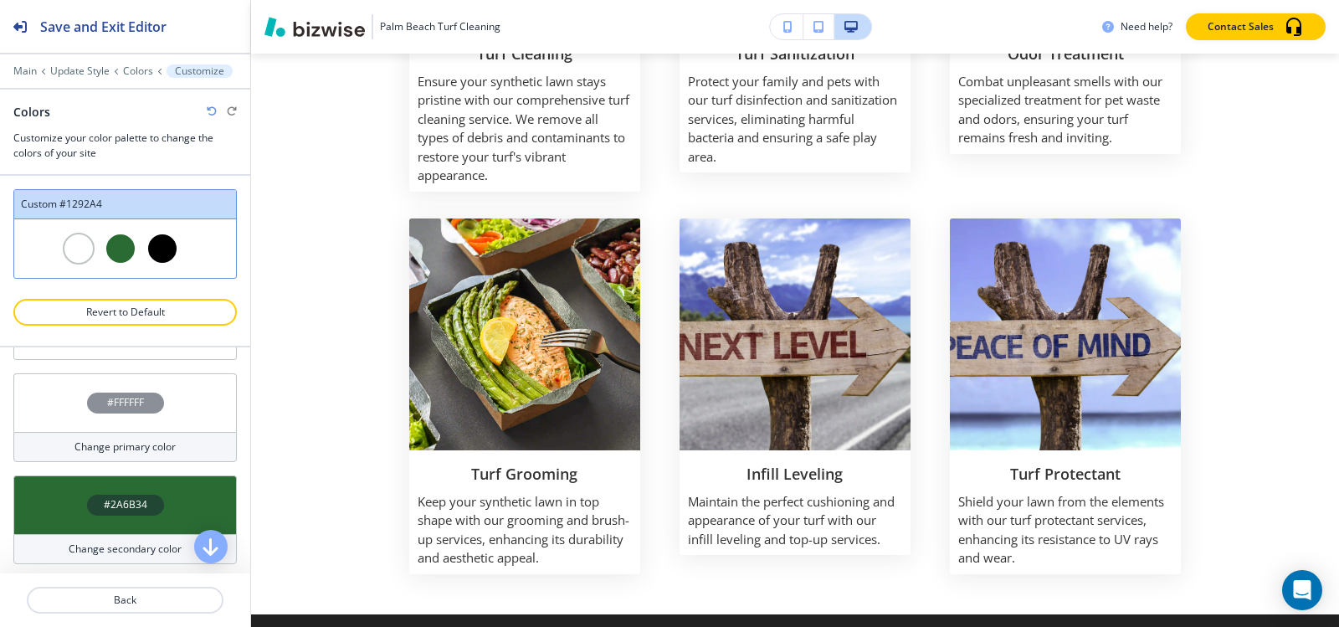
scroll to position [149, 0]
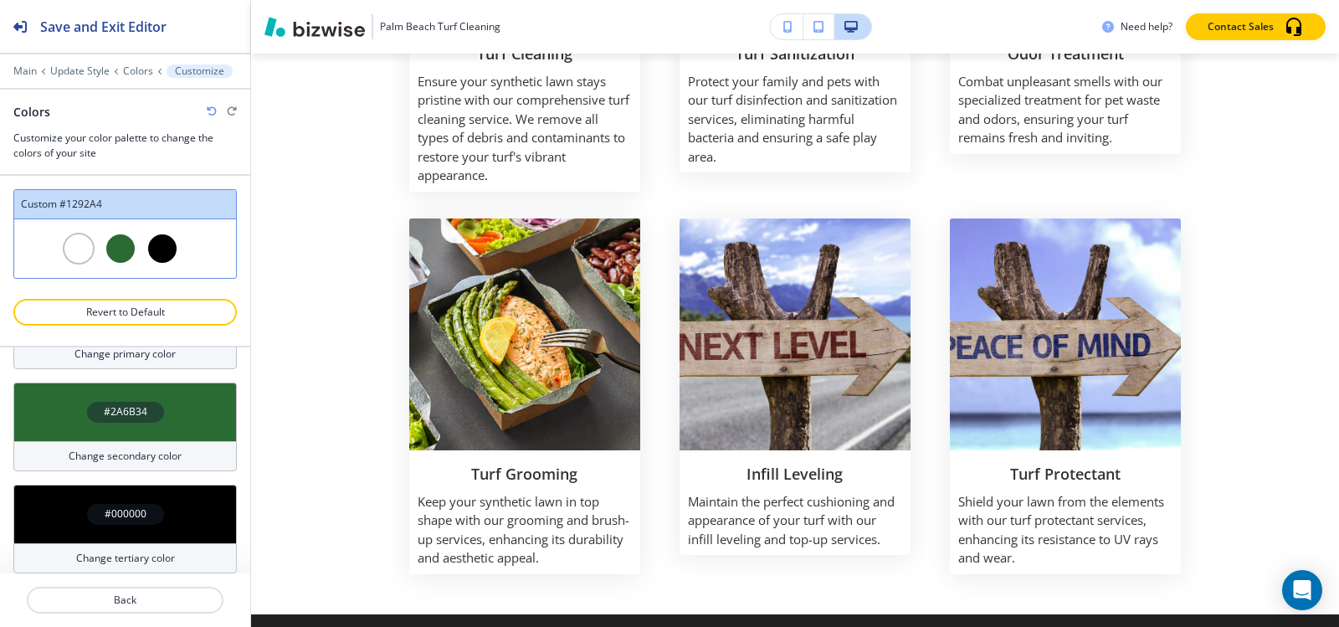
click at [208, 112] on icon "button" at bounding box center [212, 111] width 10 height 10
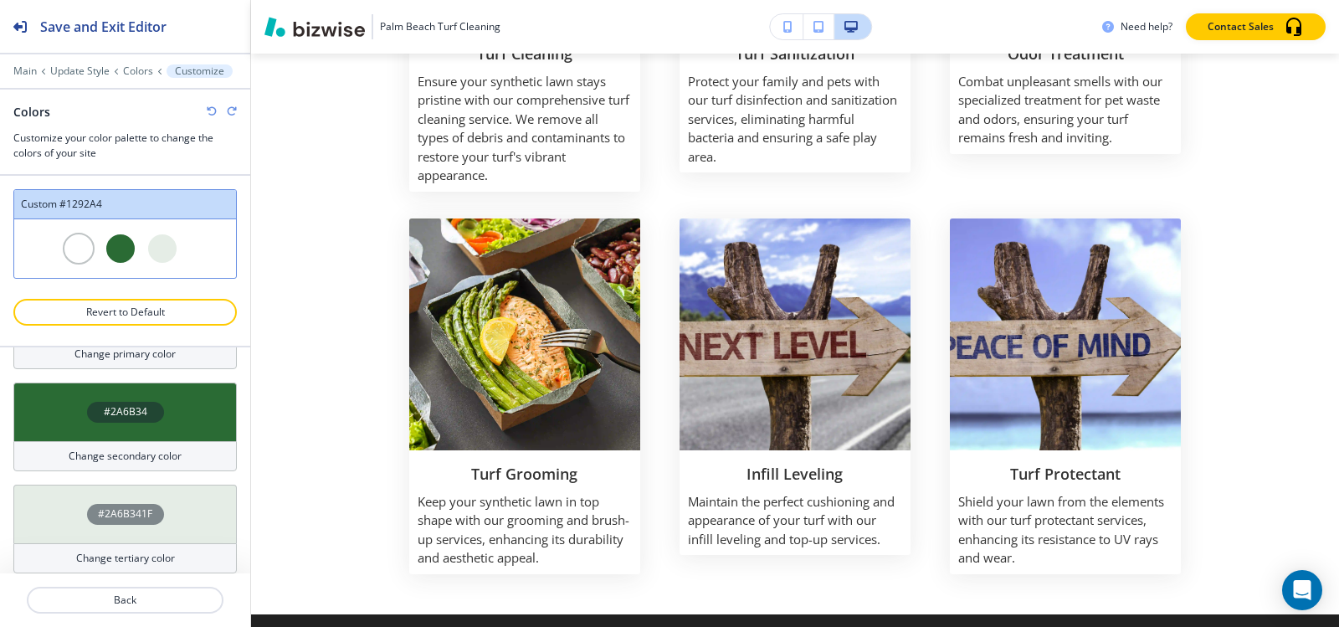
click at [208, 112] on icon "button" at bounding box center [212, 111] width 10 height 10
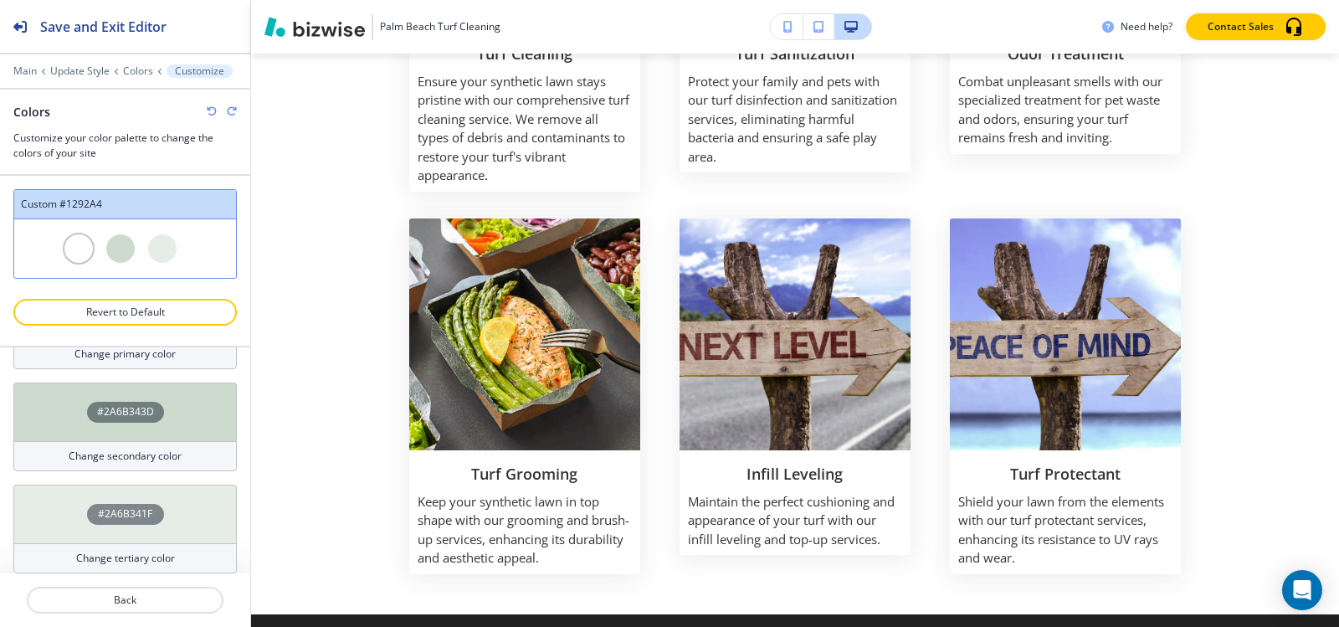
click at [211, 111] on icon "button" at bounding box center [212, 111] width 10 height 10
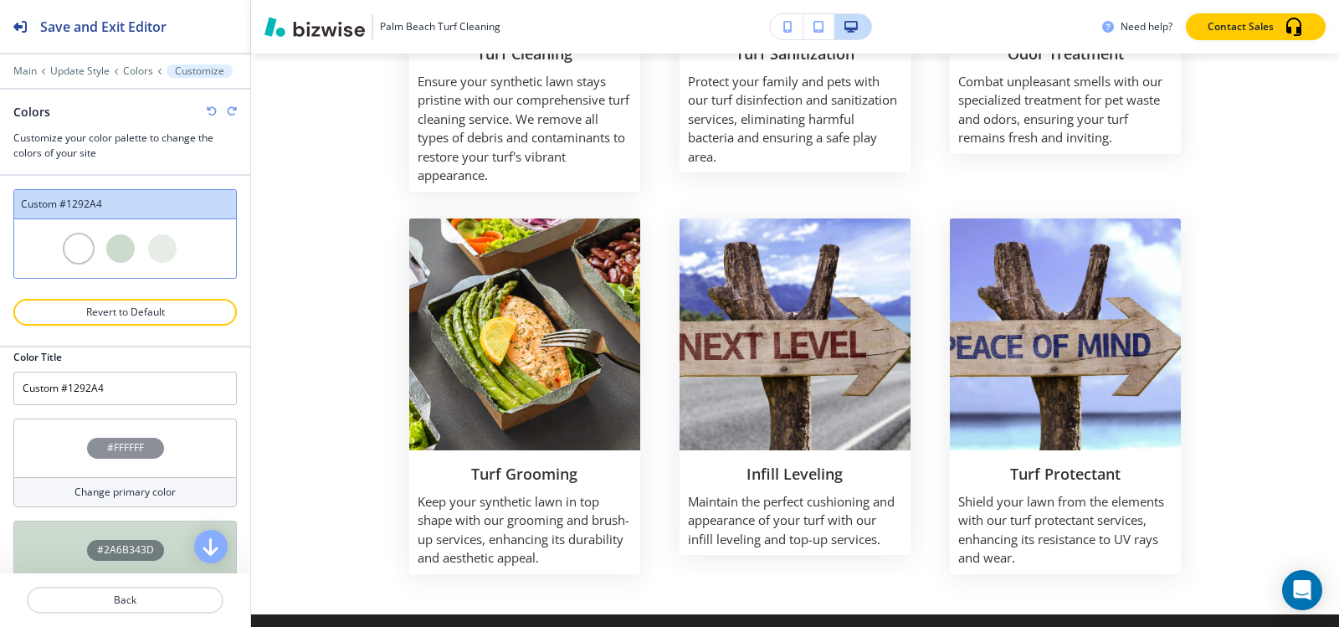
scroll to position [0, 0]
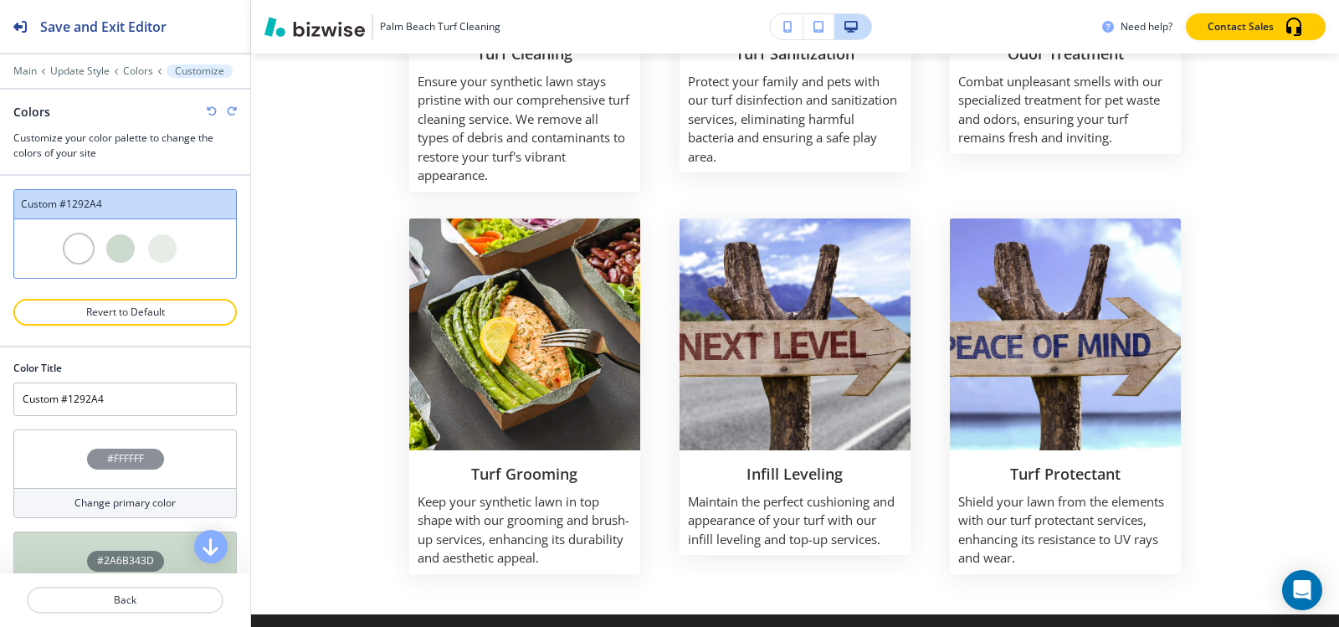
click at [209, 110] on icon "button" at bounding box center [212, 111] width 10 height 10
type input "#1292A4"
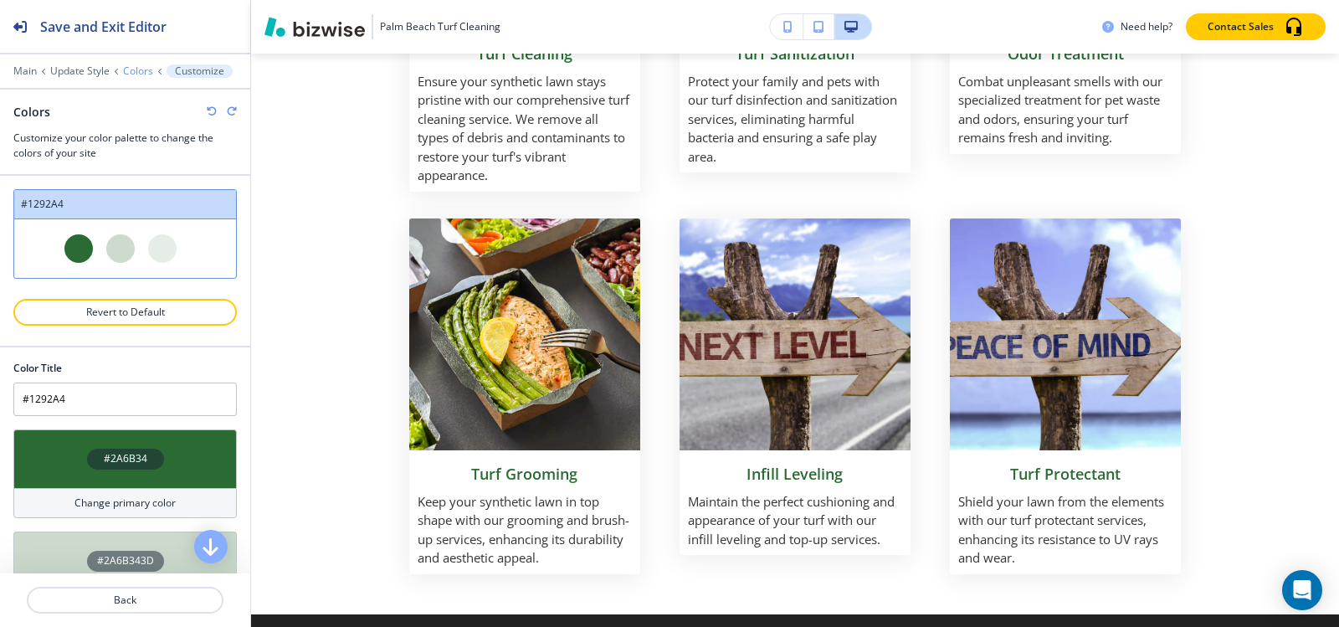
click at [138, 67] on p "Colors" at bounding box center [138, 71] width 30 height 12
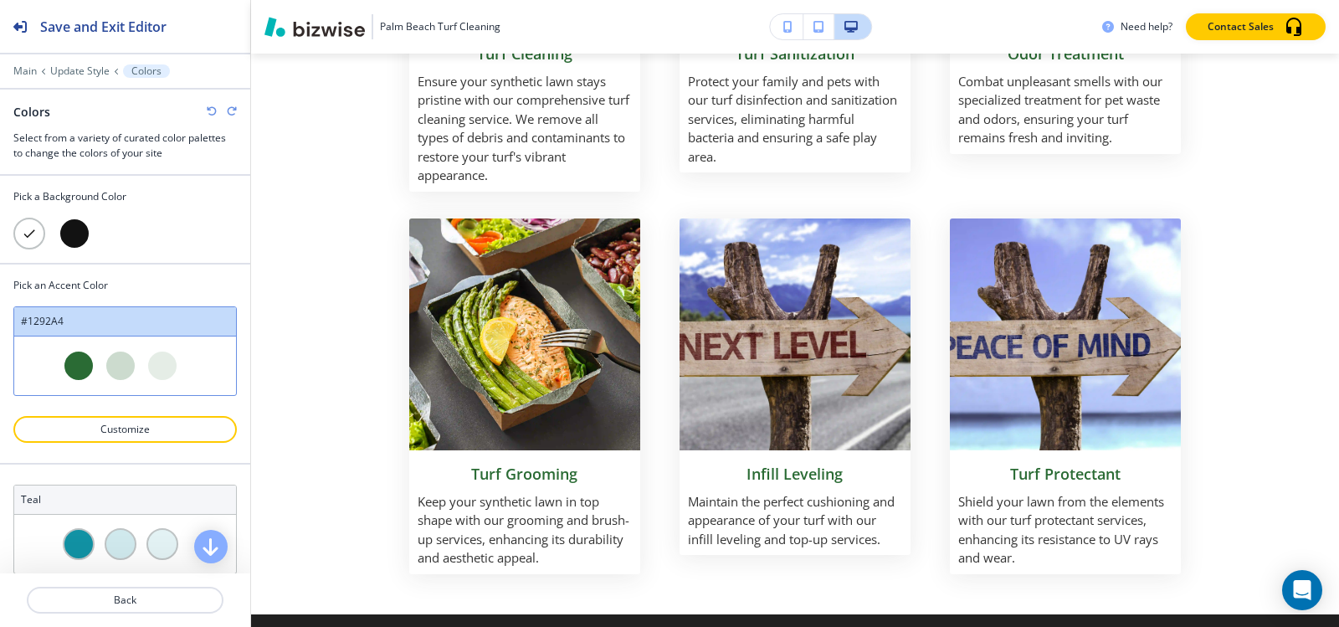
click at [75, 228] on div at bounding box center [75, 234] width 32 height 32
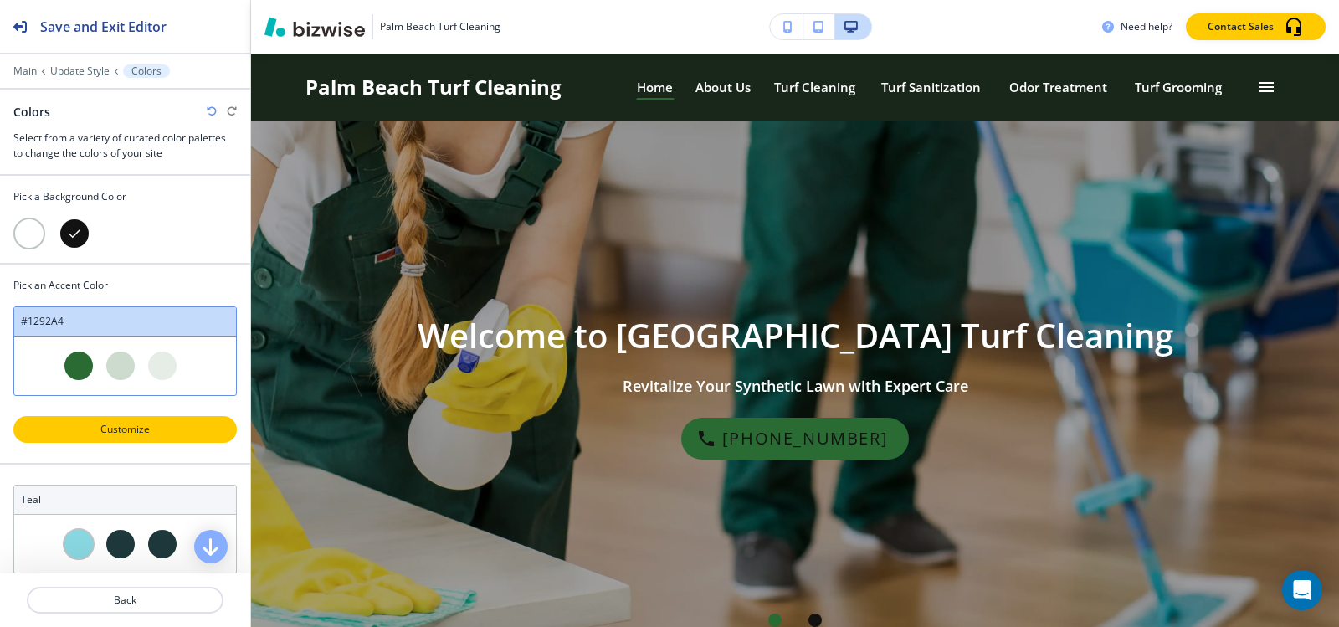
click at [139, 436] on p "Customize" at bounding box center [125, 429] width 180 height 15
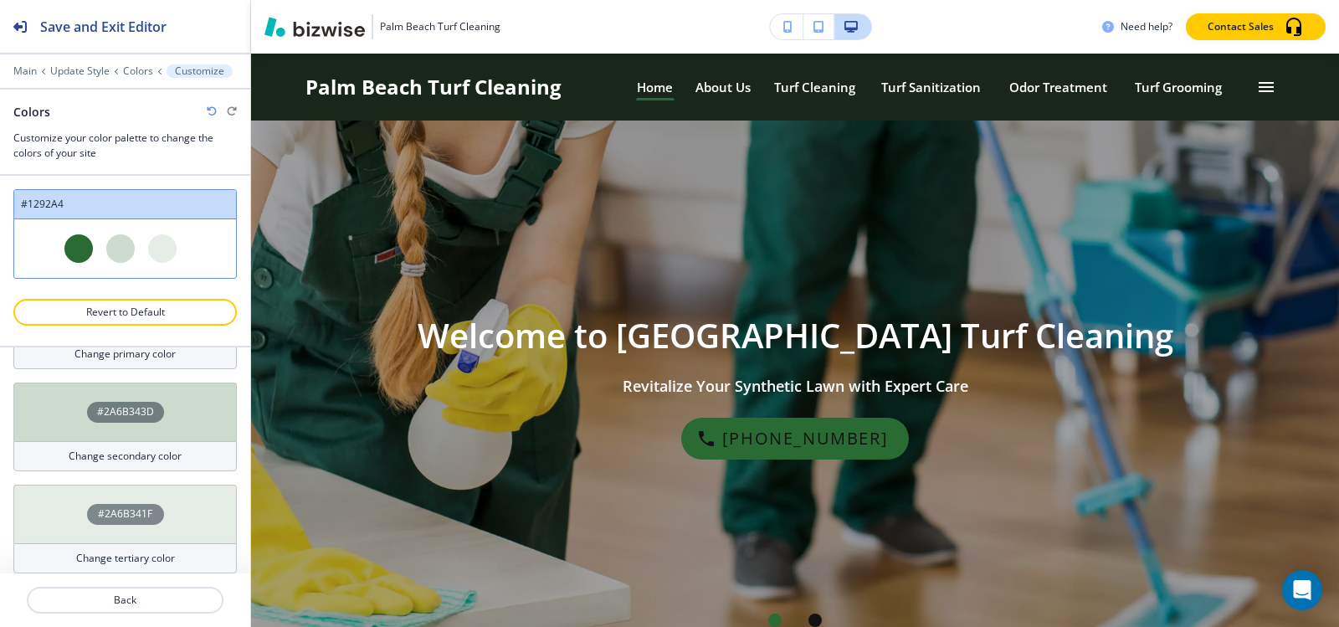
scroll to position [65, 0]
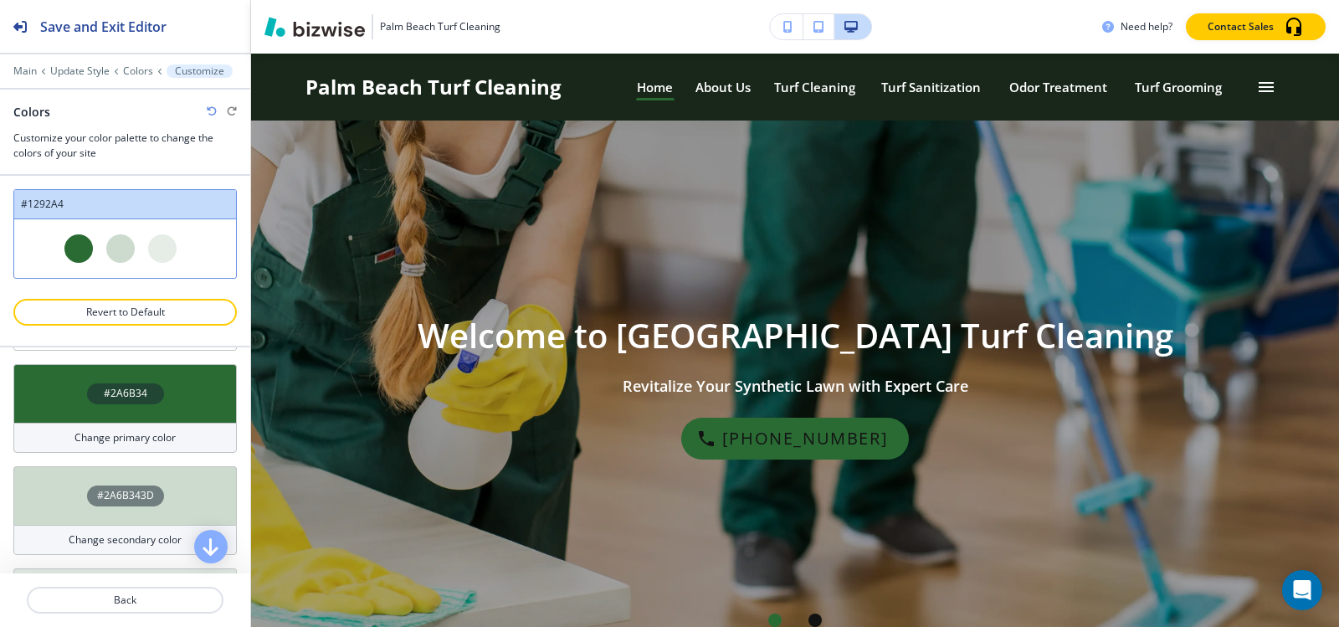
click at [111, 495] on h4 "#2A6B343D" at bounding box center [125, 495] width 57 height 15
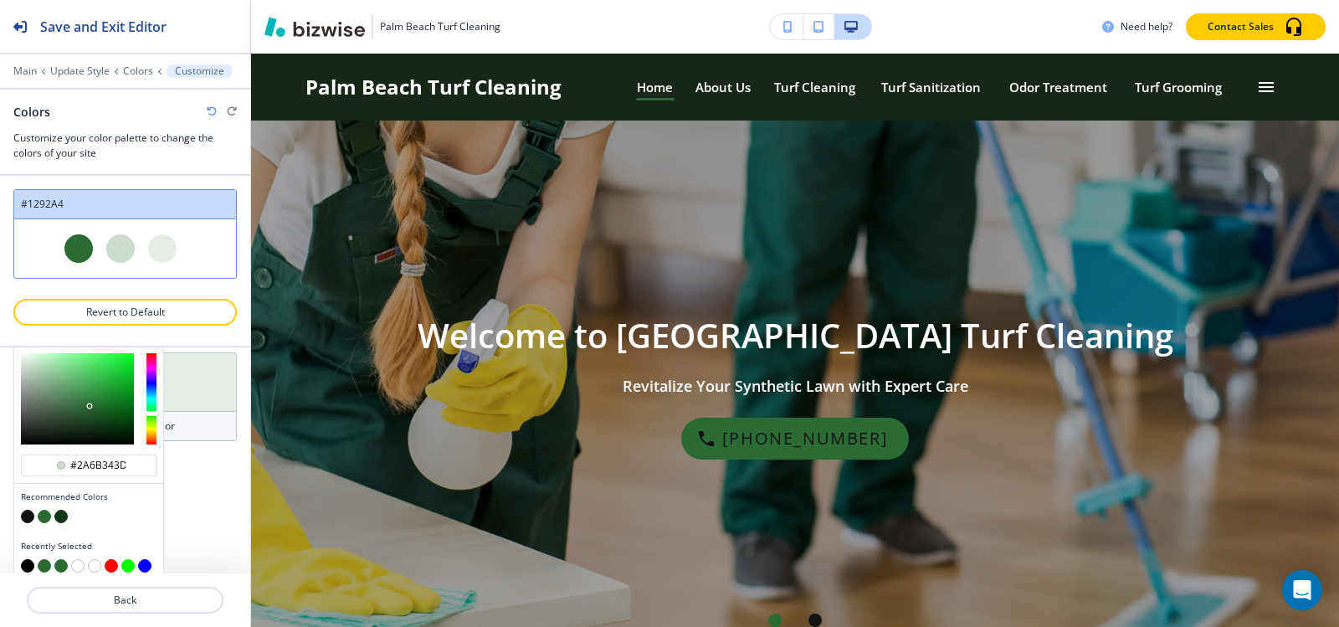
scroll to position [291, 0]
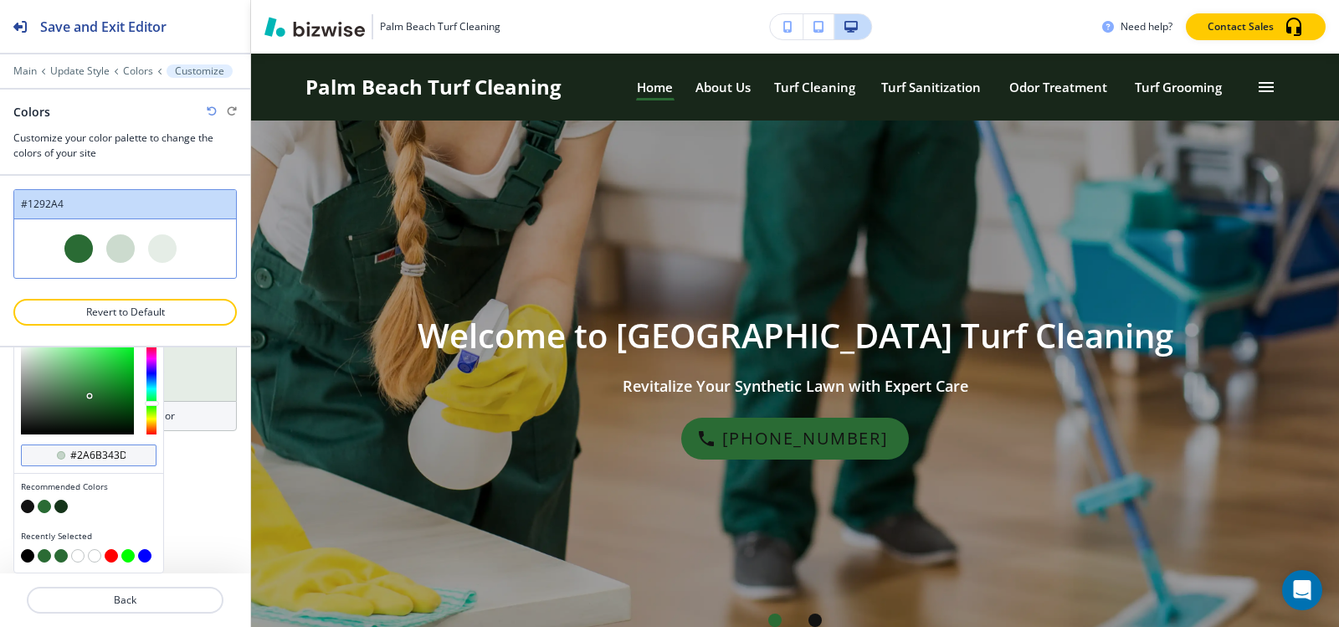
click at [131, 450] on div "#2a6b343d" at bounding box center [89, 455] width 136 height 22
click at [127, 454] on div "#2a6b343d" at bounding box center [89, 455] width 136 height 22
click at [129, 454] on div "#2a6b343d" at bounding box center [89, 455] width 136 height 22
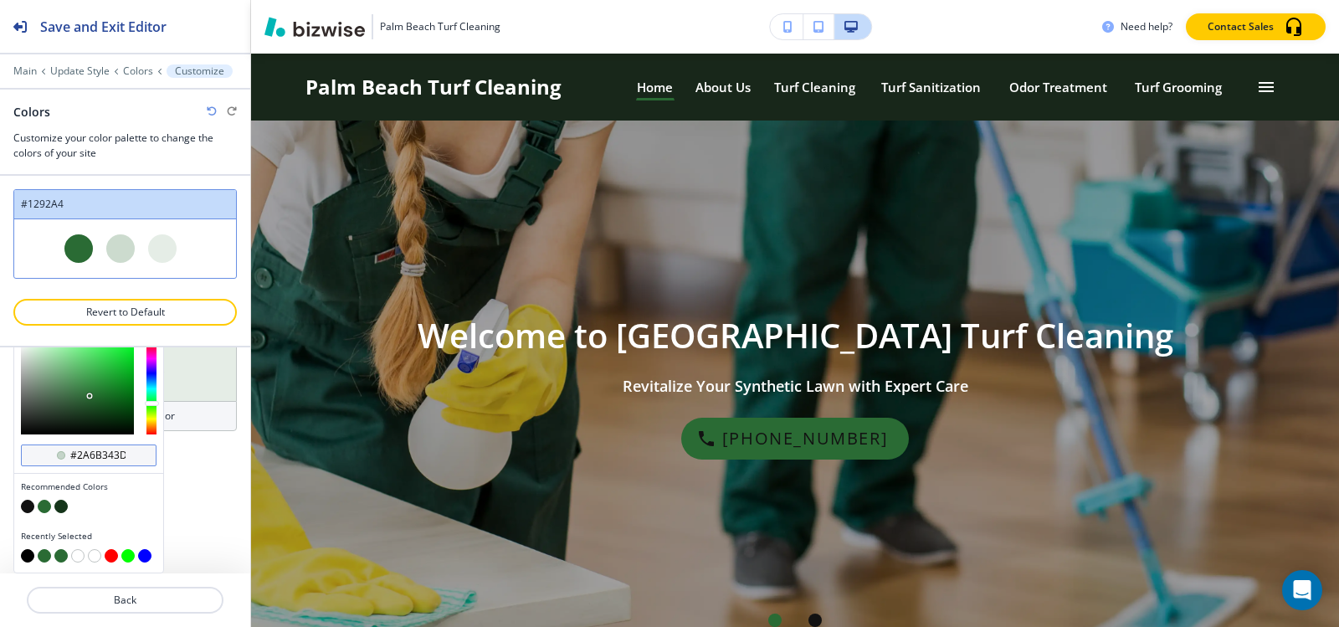
click at [119, 455] on input "#2a6b343d" at bounding box center [98, 455] width 59 height 13
paste input "A6B34"
type input "#2A6B34"
type input "Custom #1292A4"
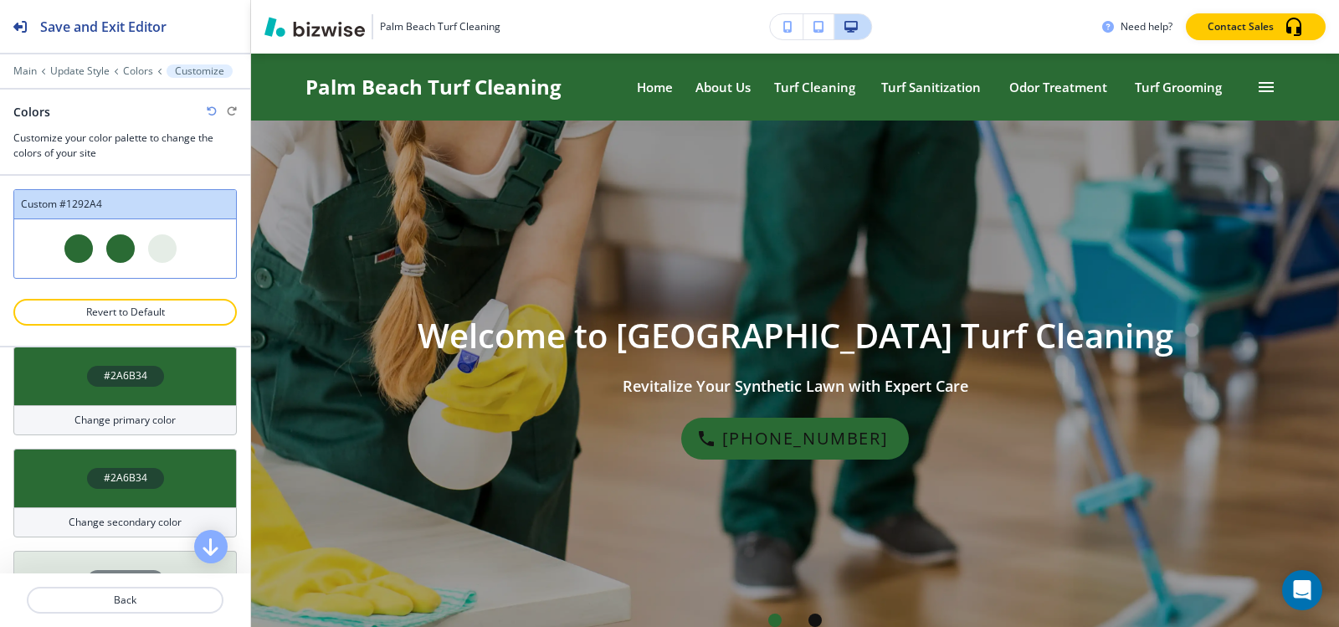
scroll to position [0, 0]
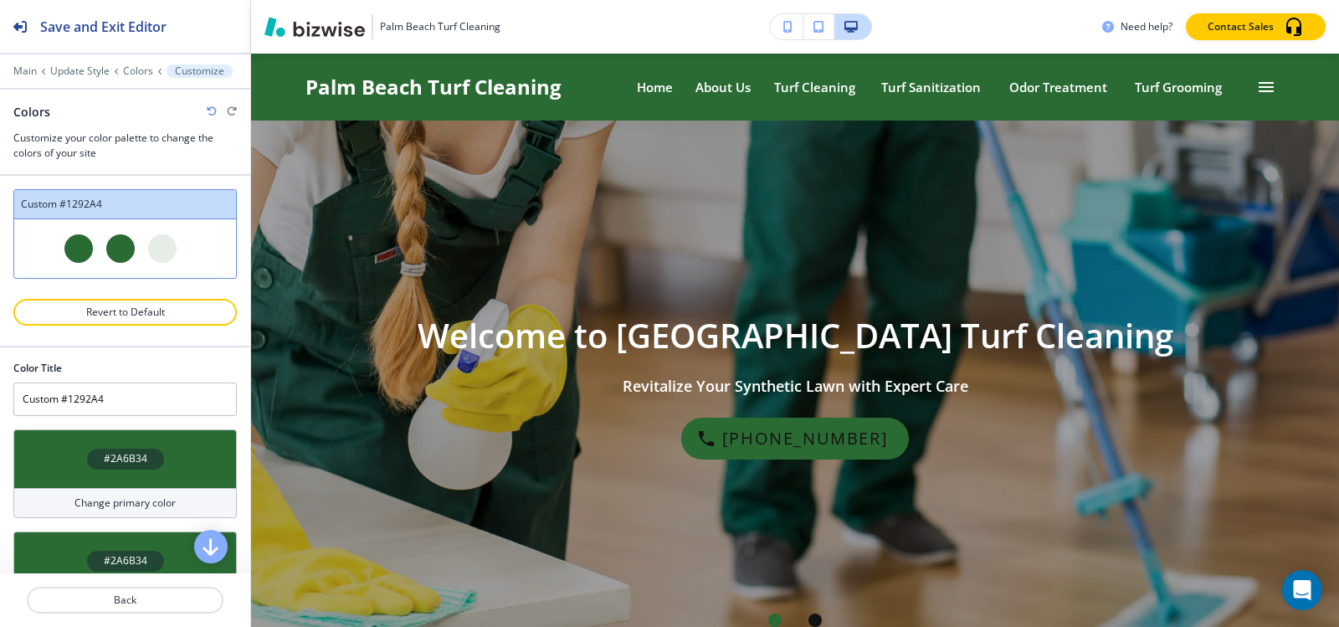
click at [123, 450] on div "#2A6B34" at bounding box center [125, 459] width 77 height 21
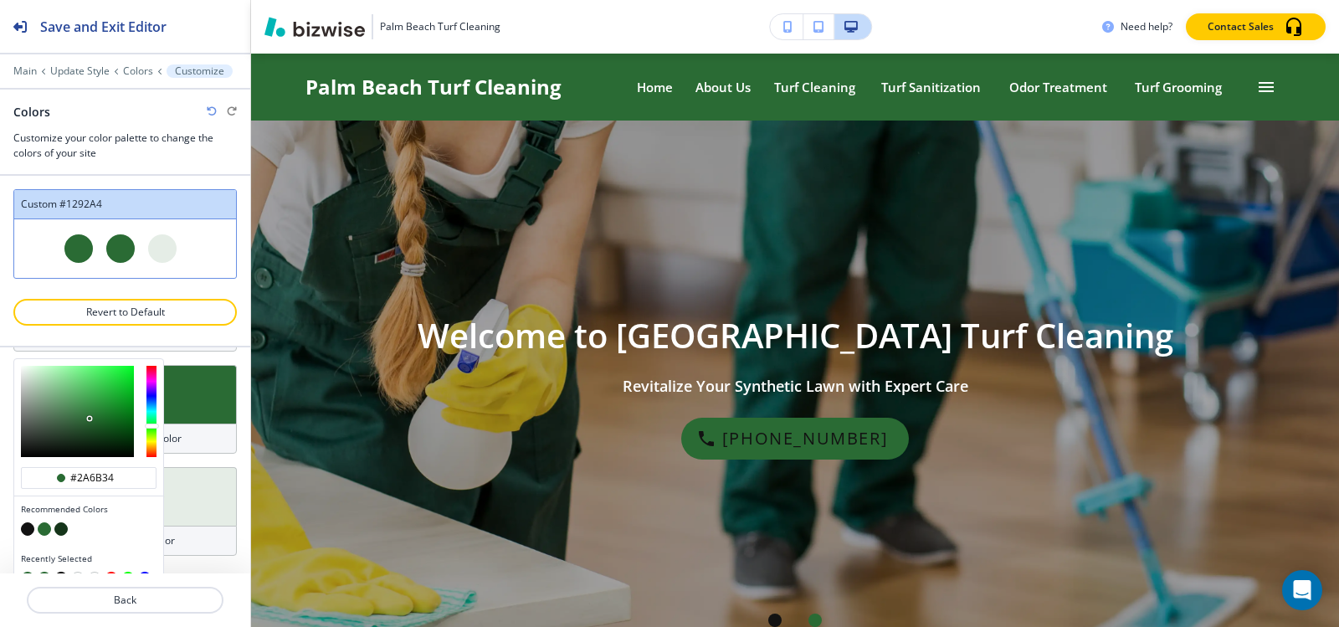
scroll to position [167, 0]
click at [123, 475] on input "#2a6b34" at bounding box center [98, 476] width 59 height 13
paste input "FFFFFF"
type input "#FFFFFF"
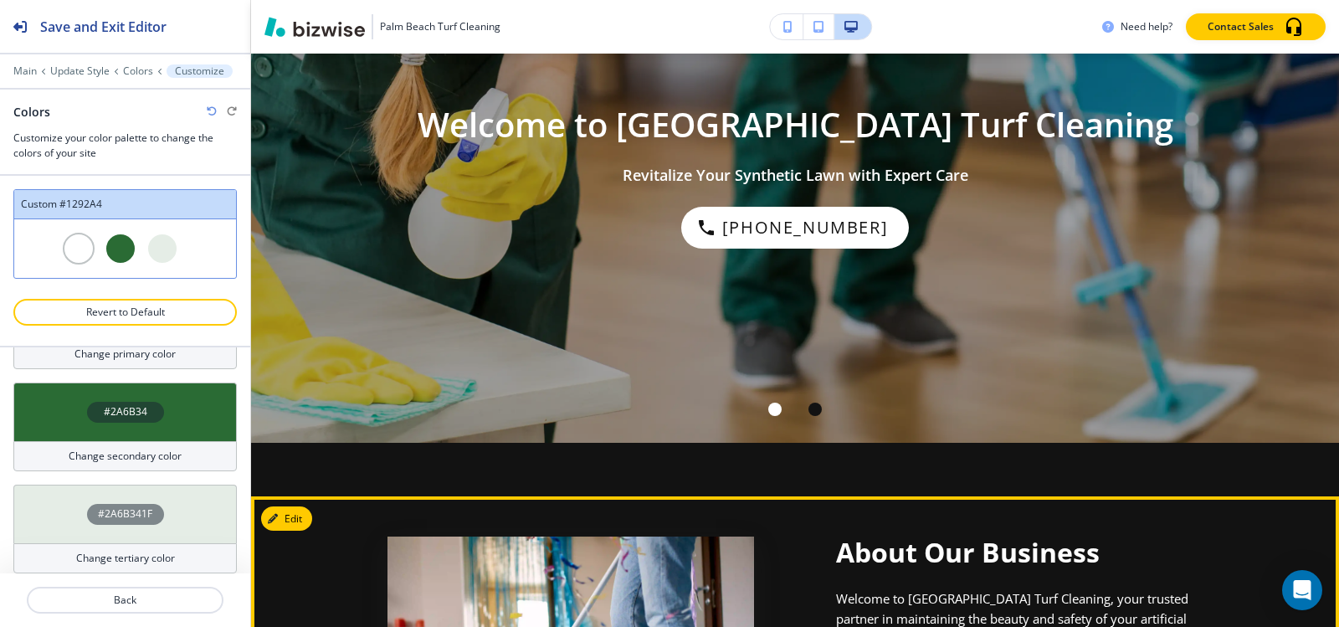
scroll to position [0, 0]
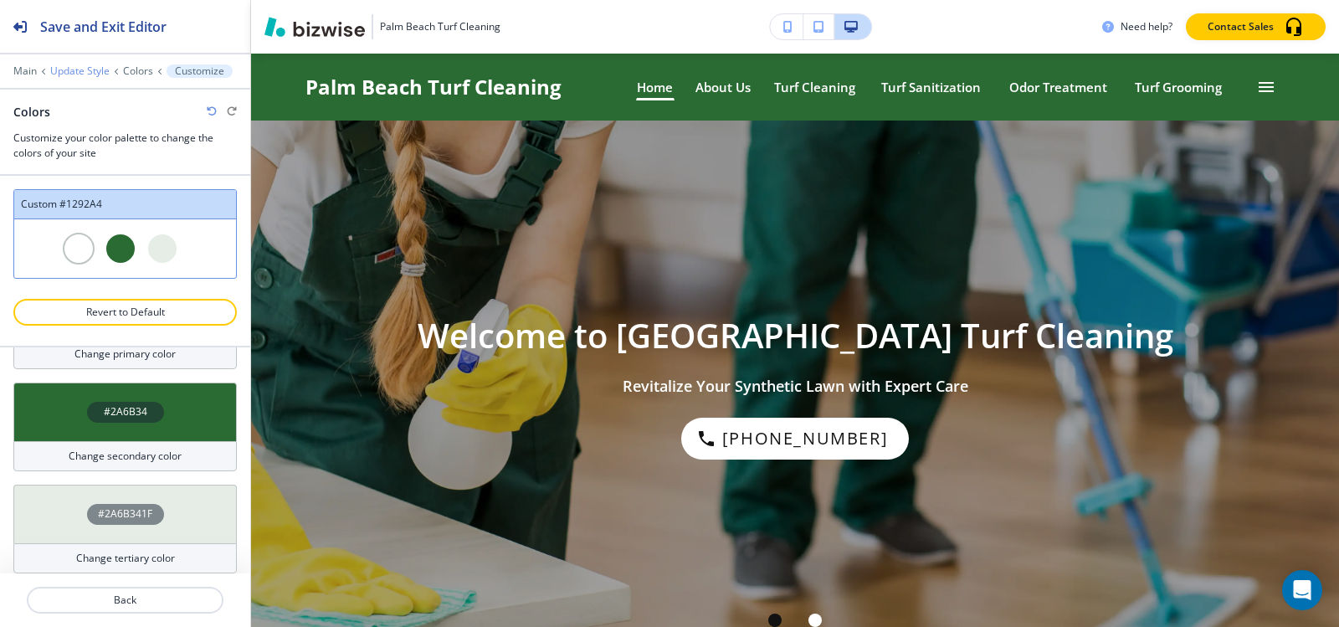
click at [58, 71] on p "Update Style" at bounding box center [79, 71] width 59 height 12
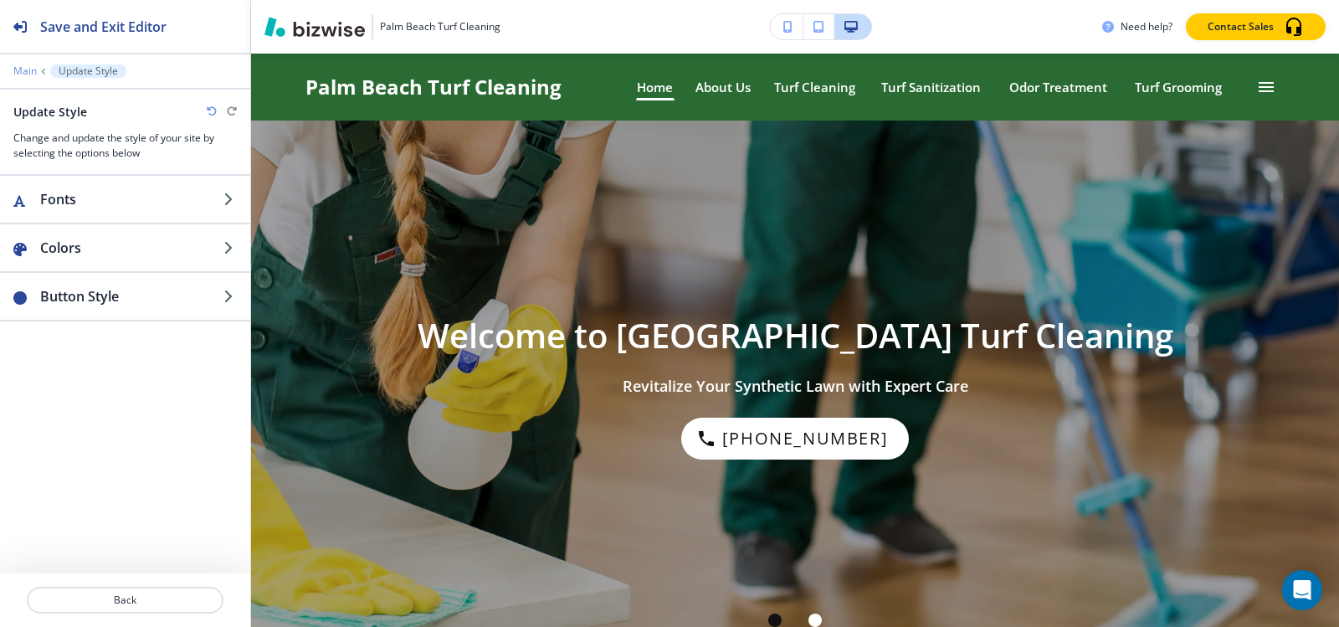
click at [24, 76] on p "Main" at bounding box center [24, 71] width 23 height 12
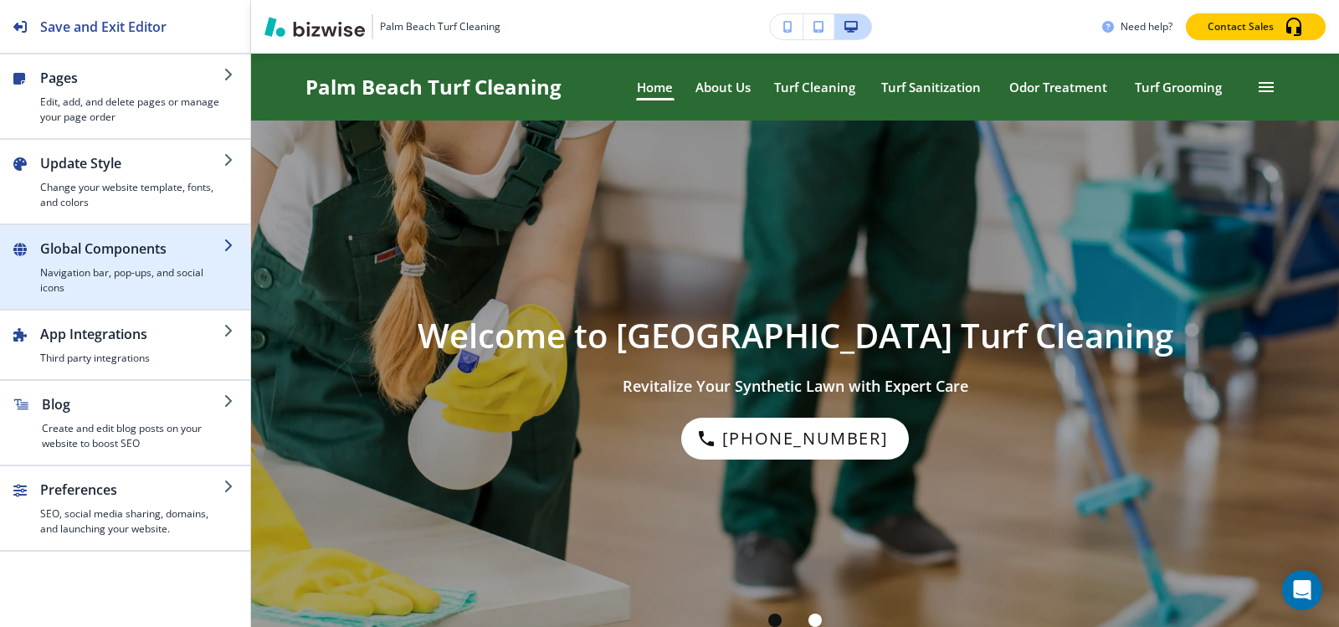
click at [128, 260] on div "button" at bounding box center [131, 262] width 183 height 7
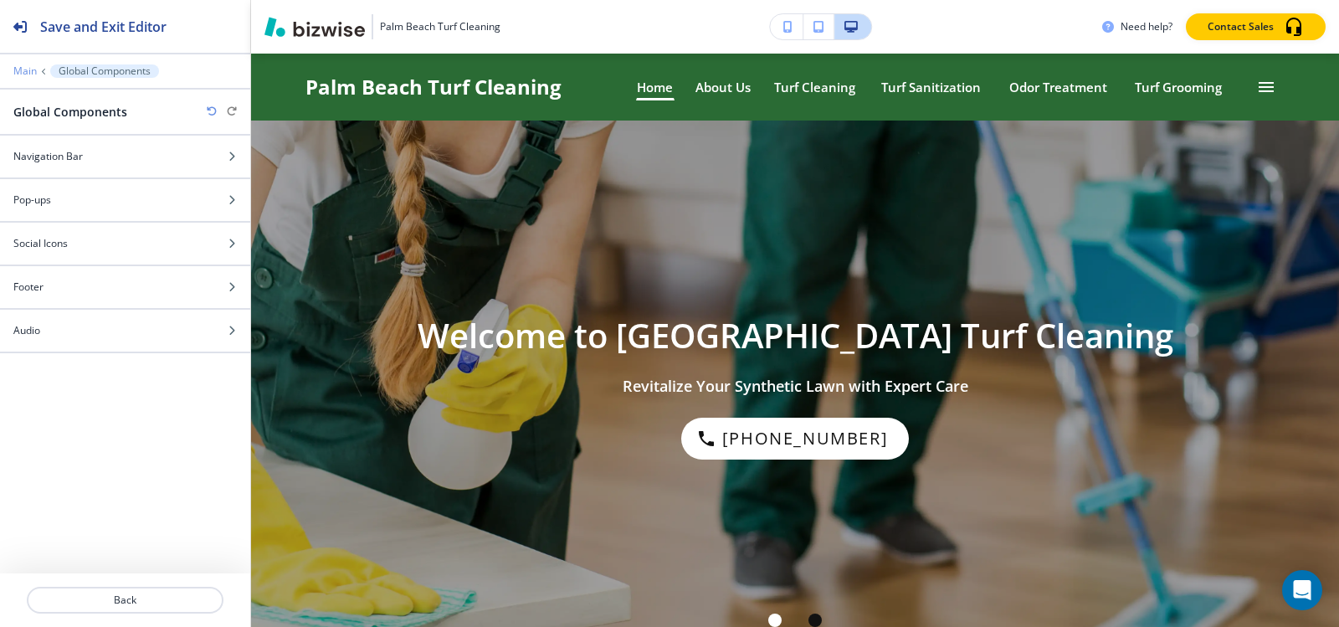
click at [21, 71] on p "Main" at bounding box center [24, 71] width 23 height 12
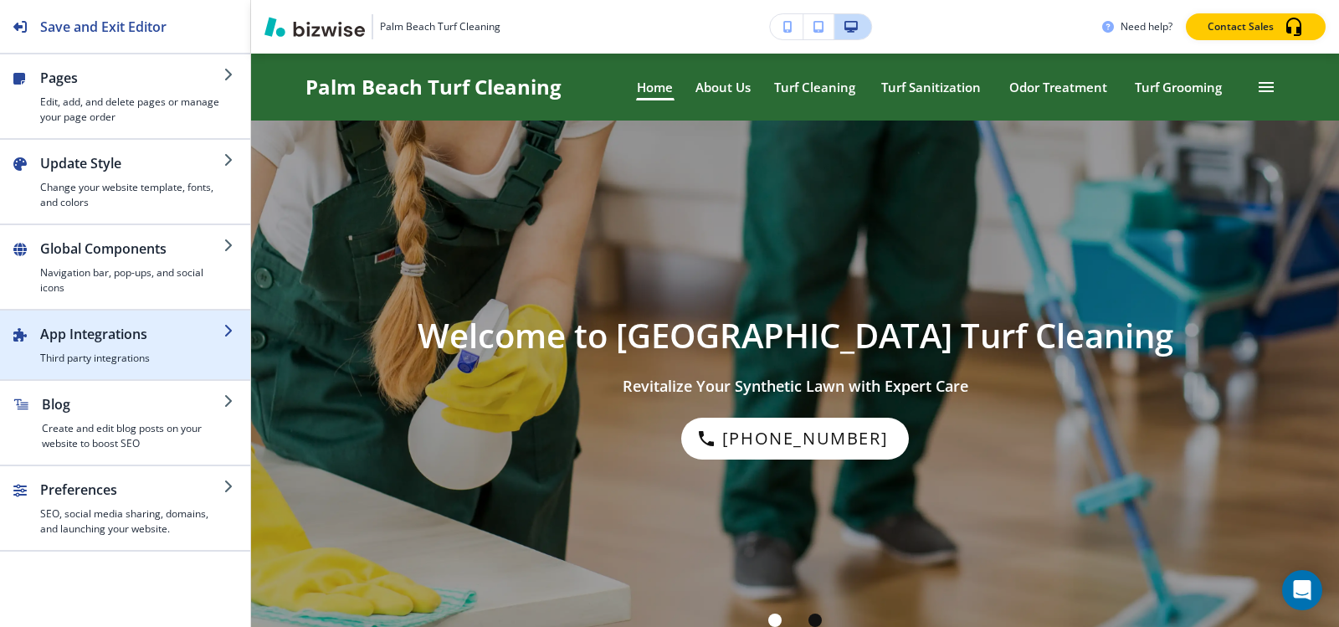
click at [147, 331] on h2 "App Integrations" at bounding box center [131, 334] width 183 height 20
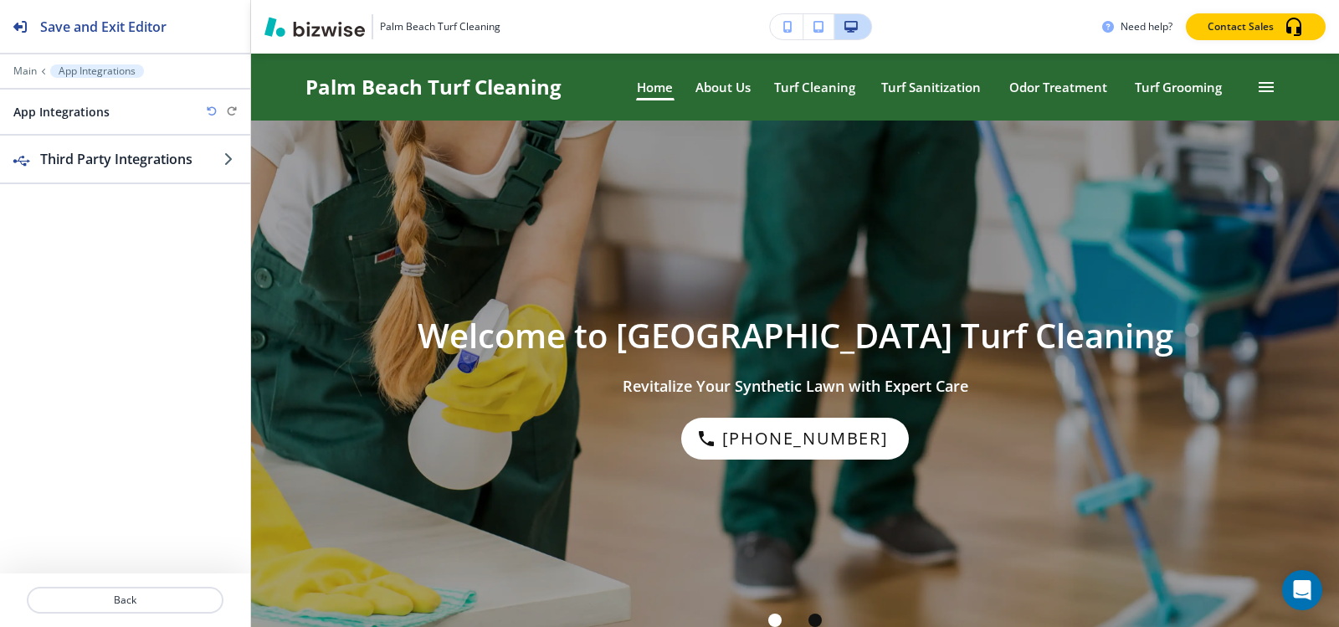
click at [28, 78] on div at bounding box center [125, 83] width 250 height 10
click at [28, 74] on p "Main" at bounding box center [24, 71] width 23 height 12
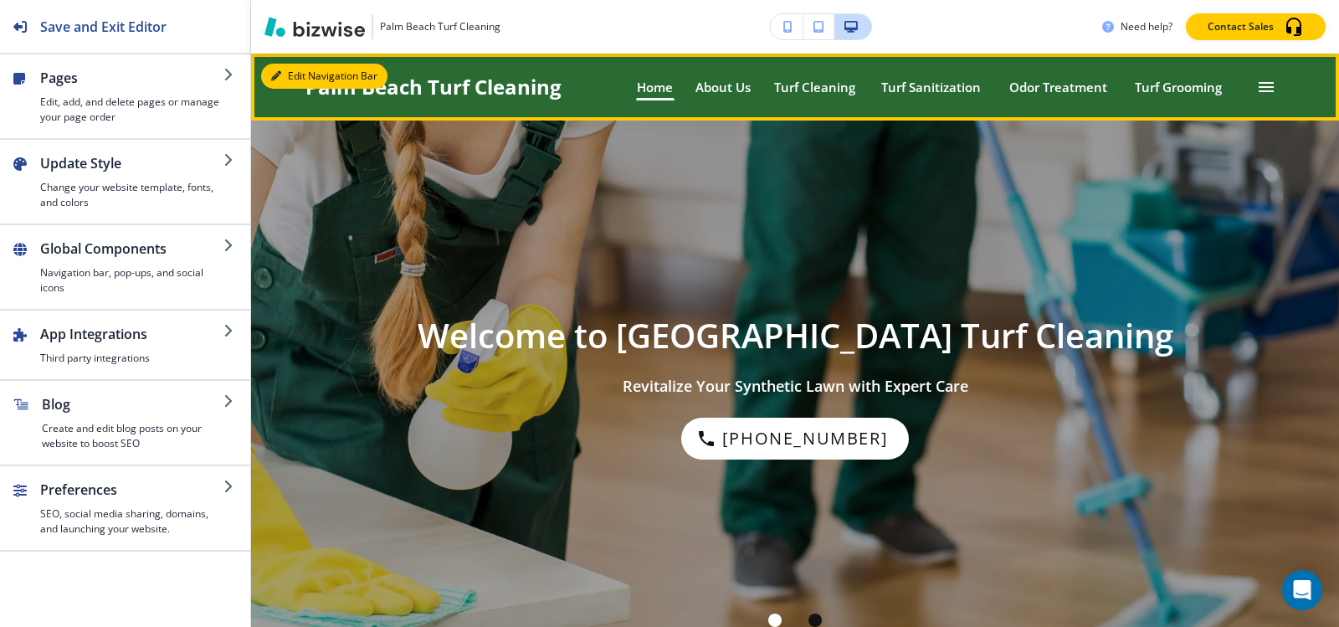
click at [300, 79] on button "Edit Navigation Bar" at bounding box center [324, 76] width 126 height 25
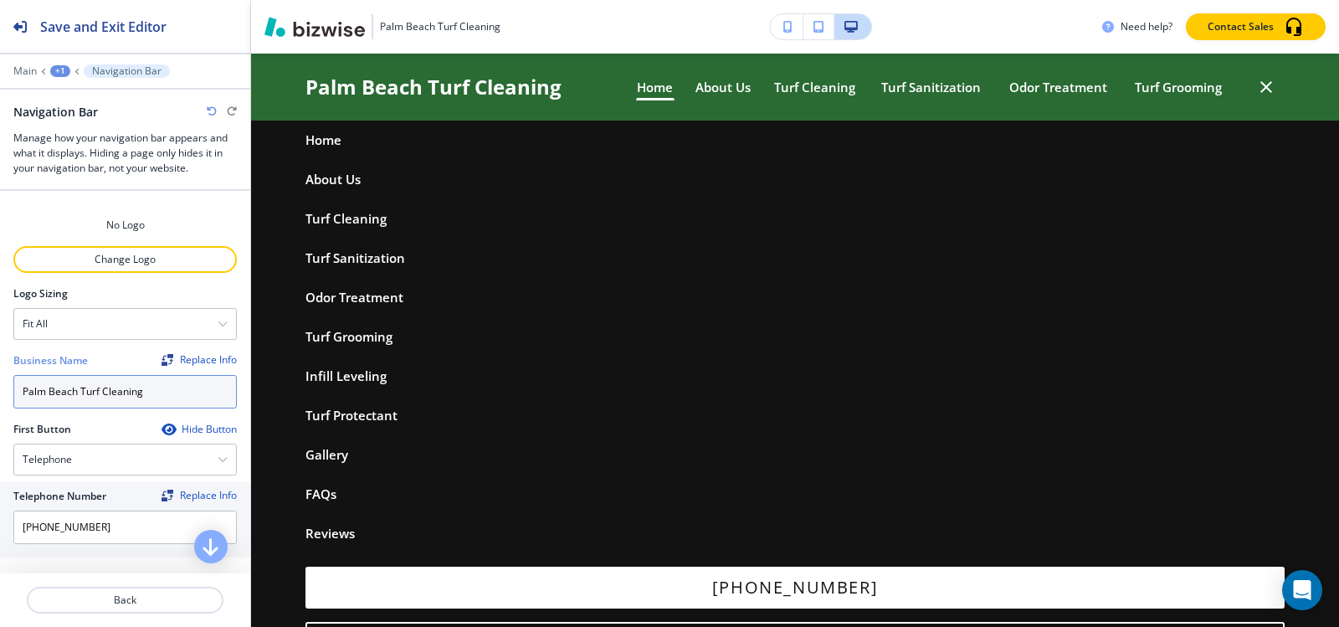
click at [167, 400] on input "Palm Beach Turf Cleaning" at bounding box center [124, 391] width 223 height 33
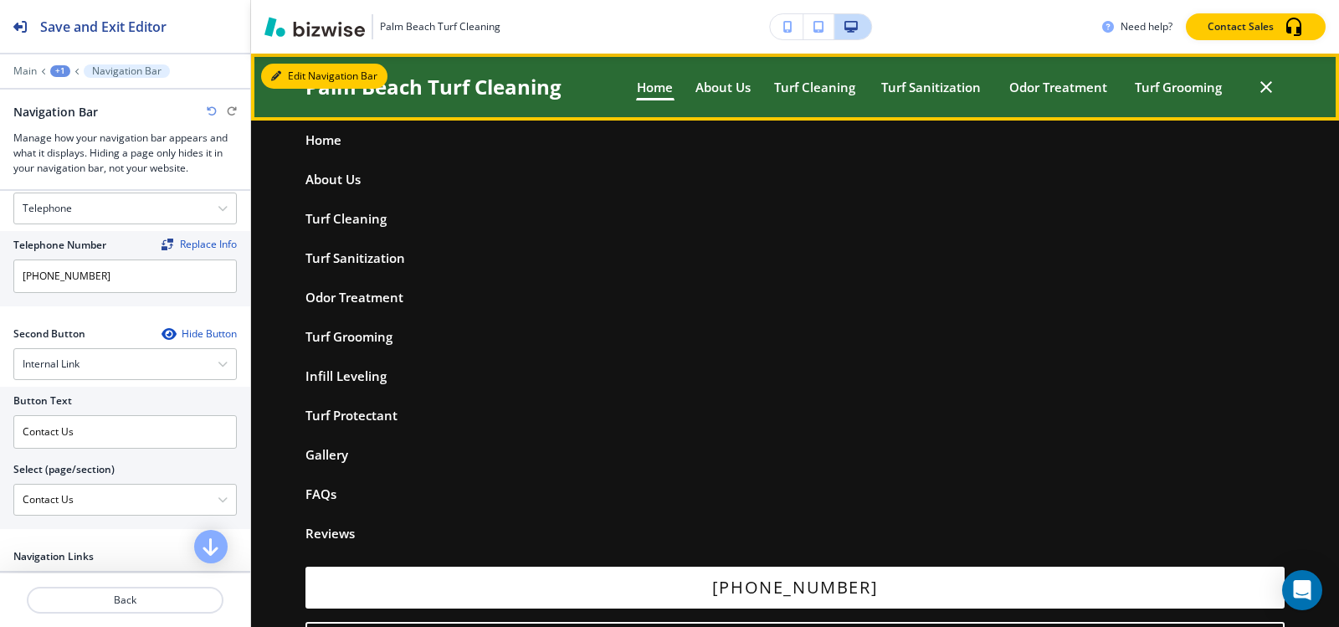
click at [294, 69] on button "Edit Navigation Bar" at bounding box center [324, 76] width 126 height 25
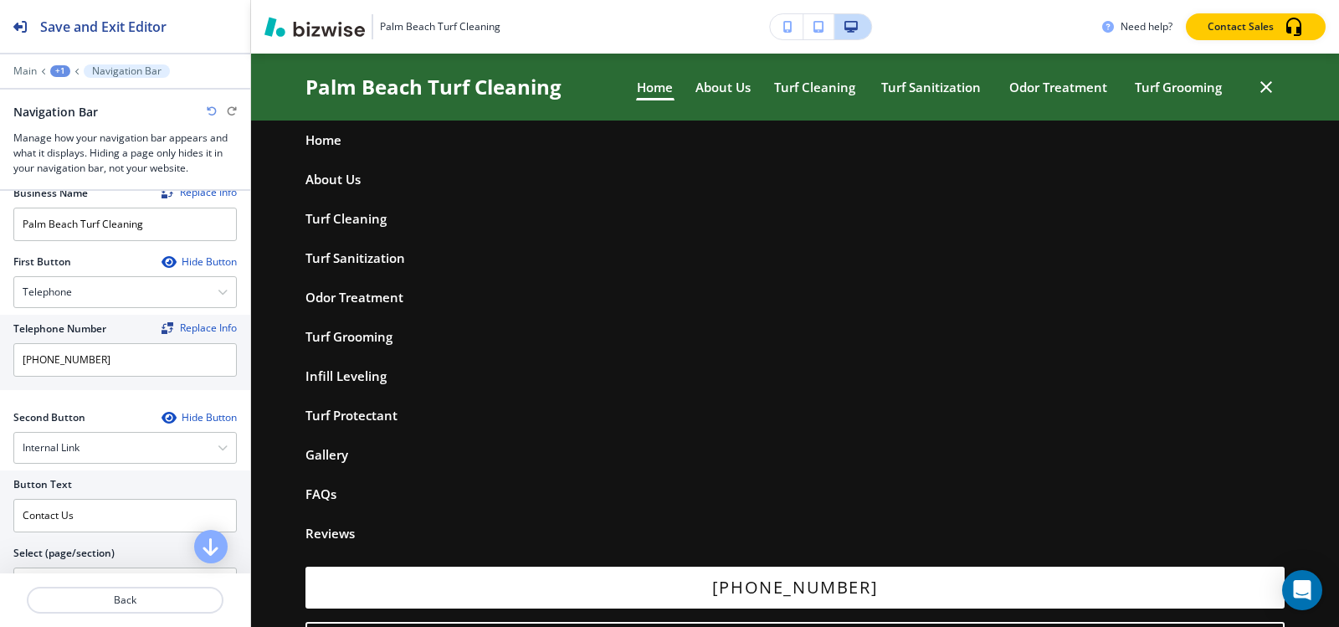
scroll to position [335, 0]
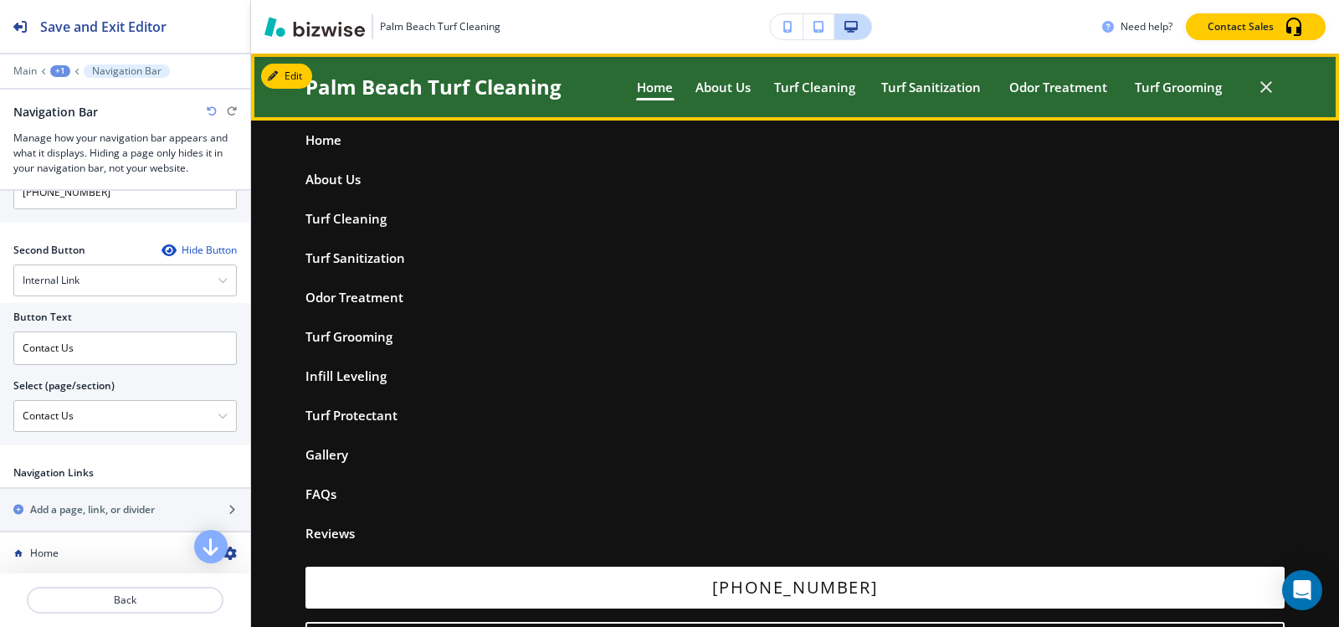
click at [1256, 83] on icon "button" at bounding box center [1266, 87] width 20 height 20
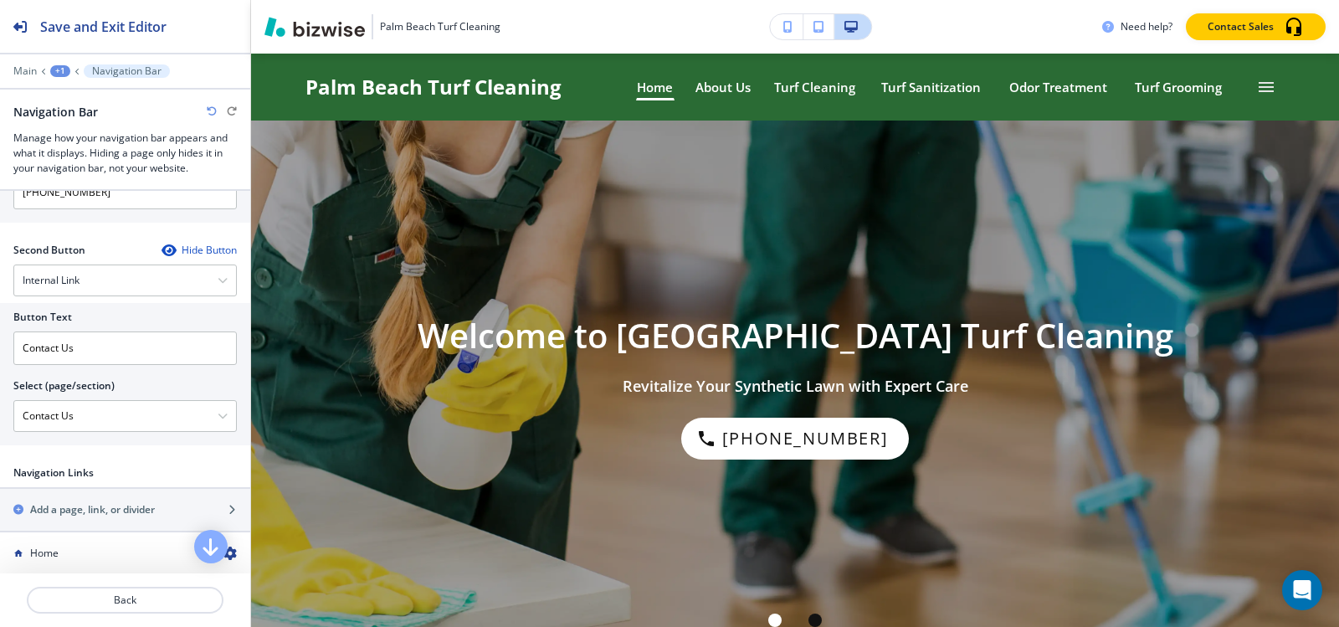
click at [162, 249] on icon "button" at bounding box center [168, 250] width 13 height 13
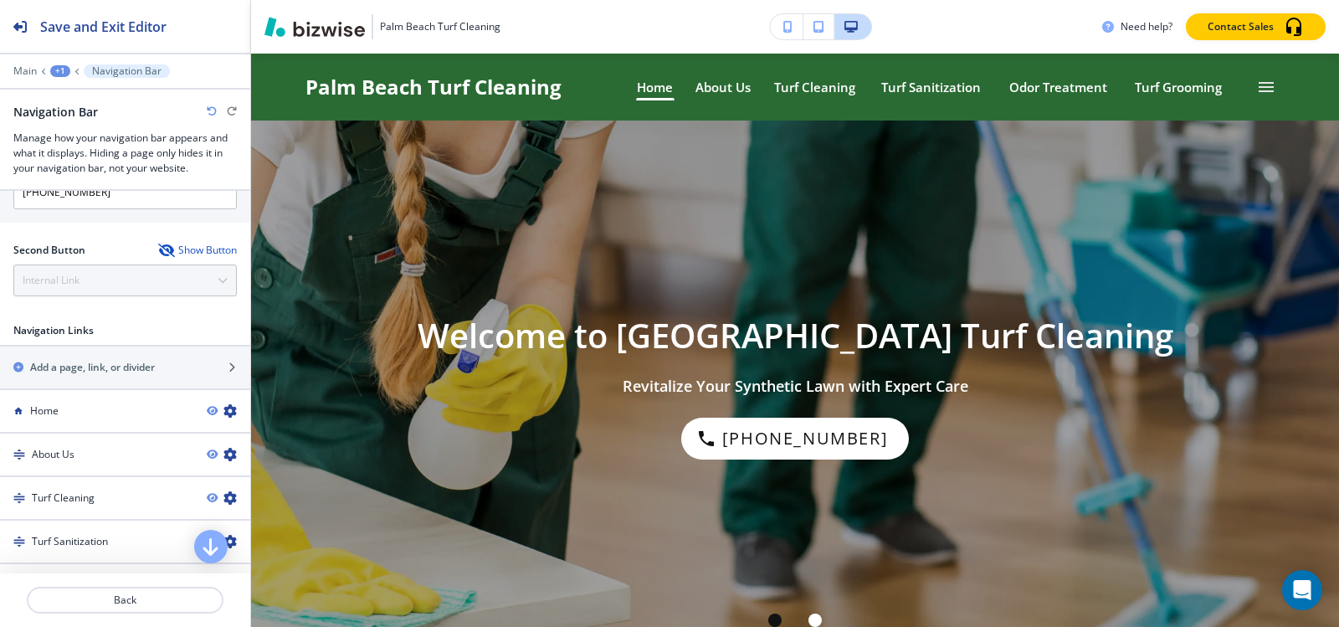
click at [158, 249] on icon "button" at bounding box center [164, 250] width 13 height 13
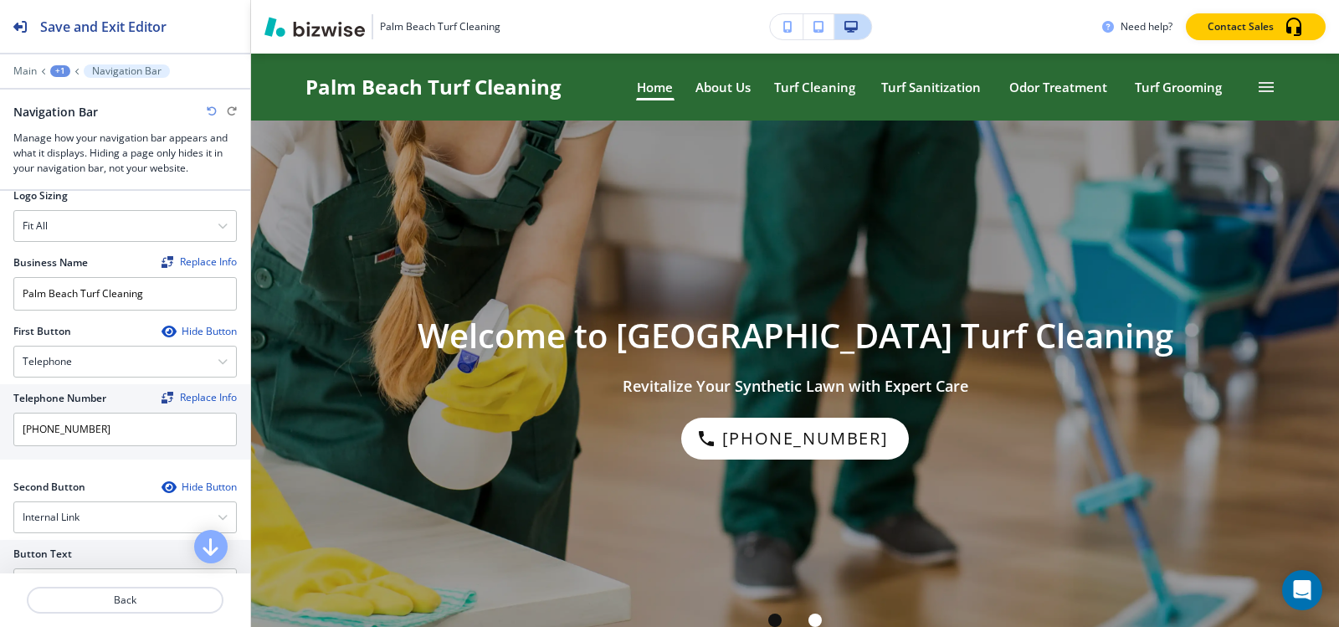
scroll to position [84, 0]
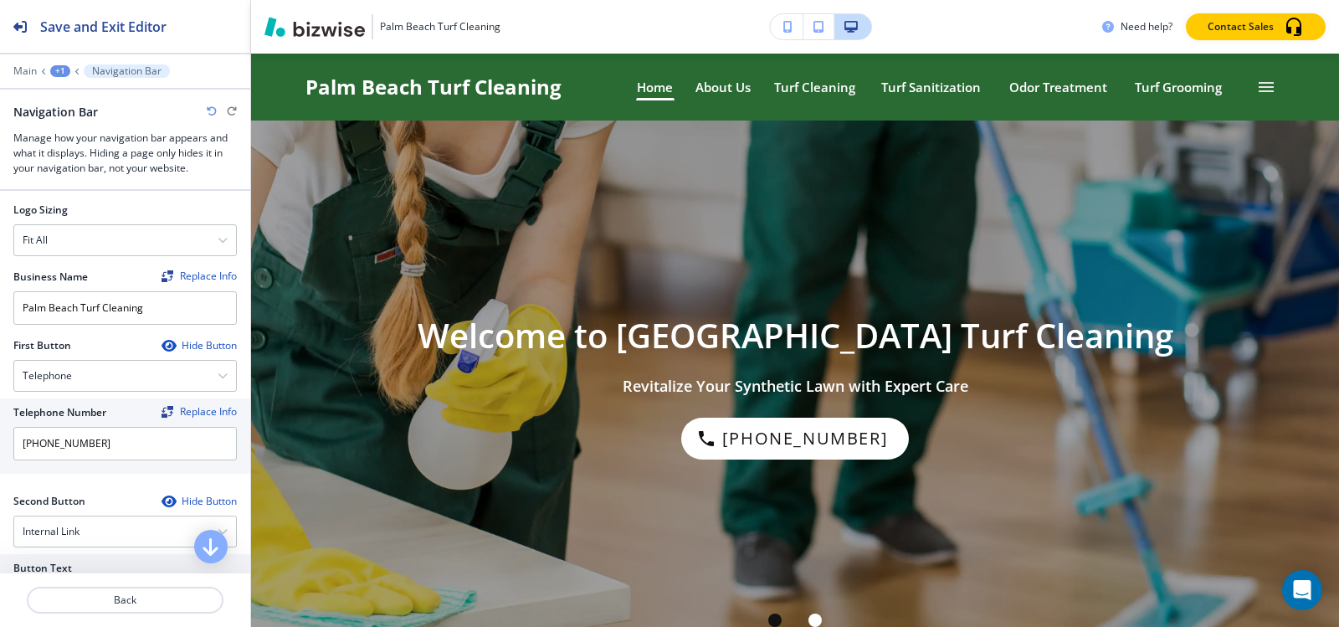
click at [162, 339] on icon "button" at bounding box center [168, 345] width 13 height 13
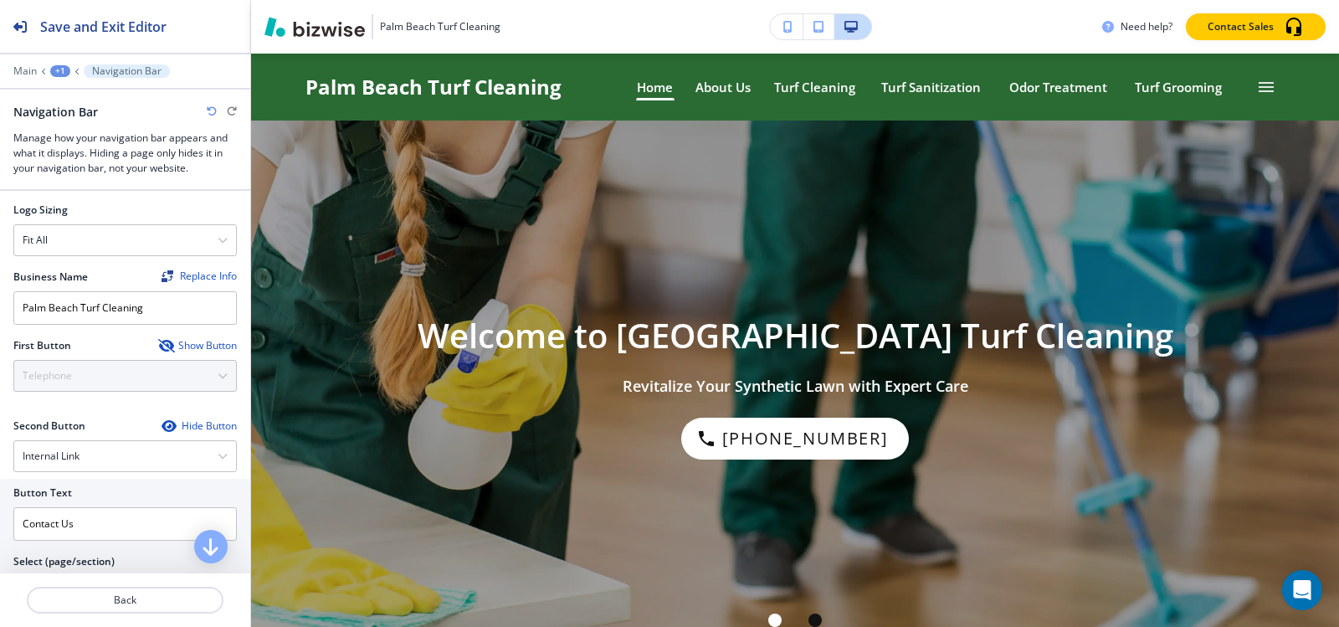
click at [158, 339] on icon "button" at bounding box center [164, 345] width 13 height 13
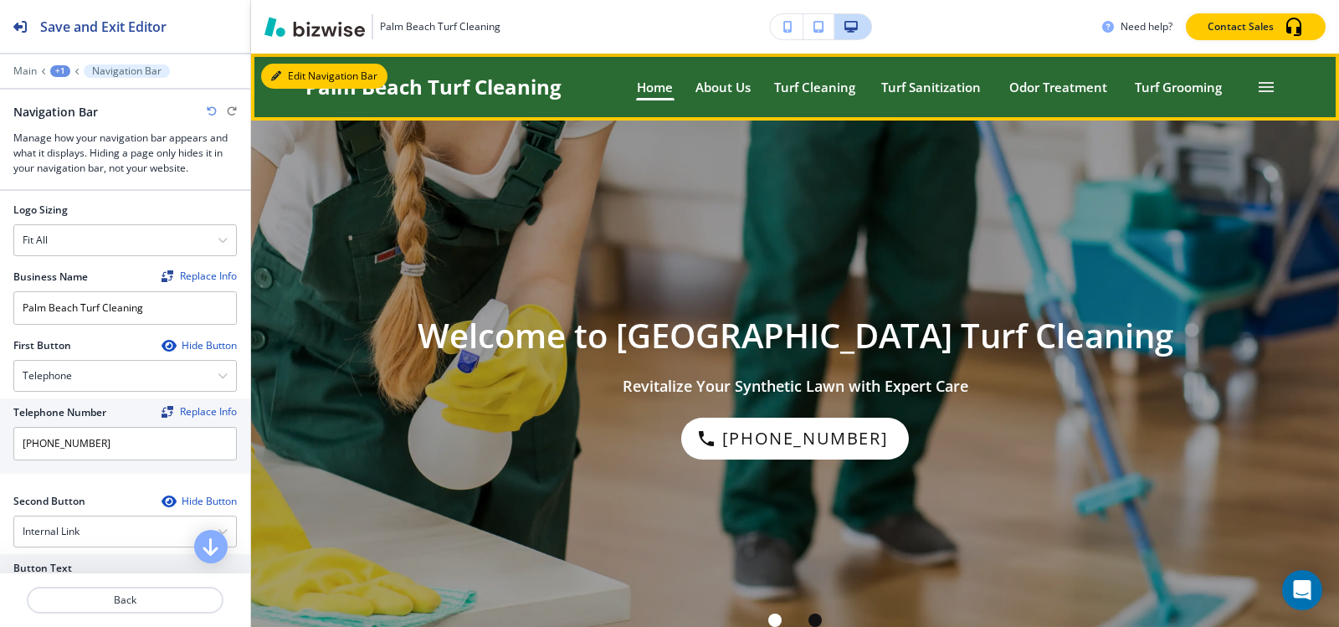
click at [295, 72] on button "Edit Navigation Bar" at bounding box center [324, 76] width 126 height 25
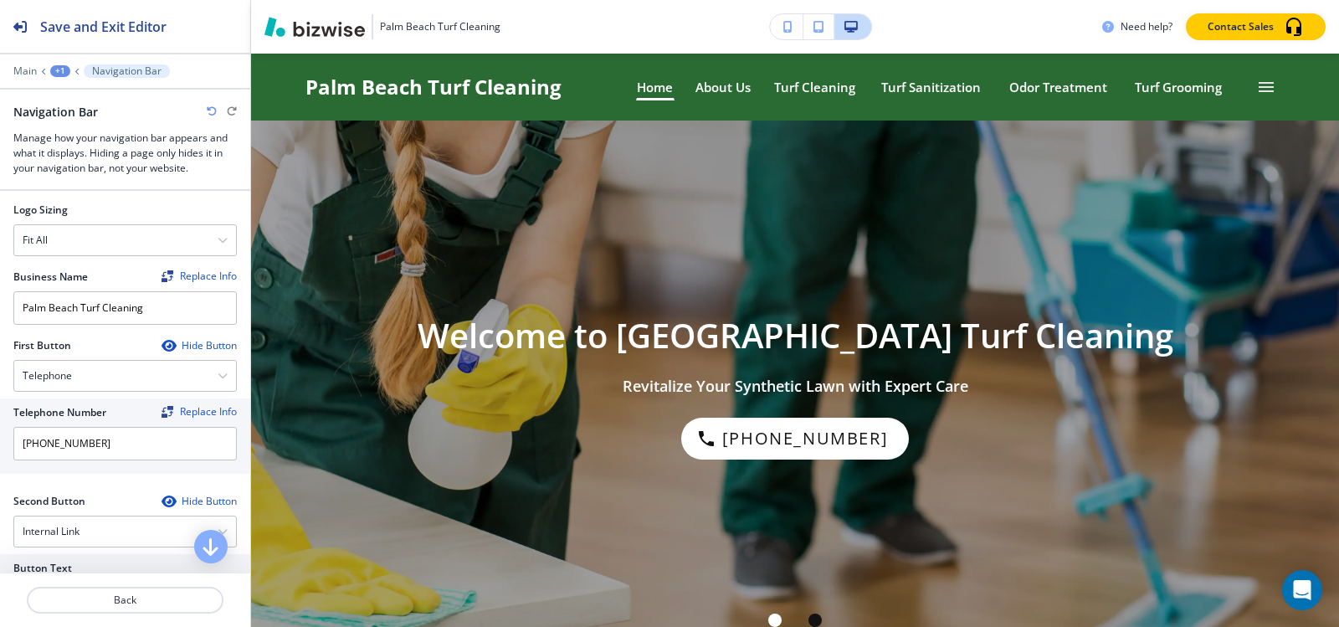
scroll to position [0, 0]
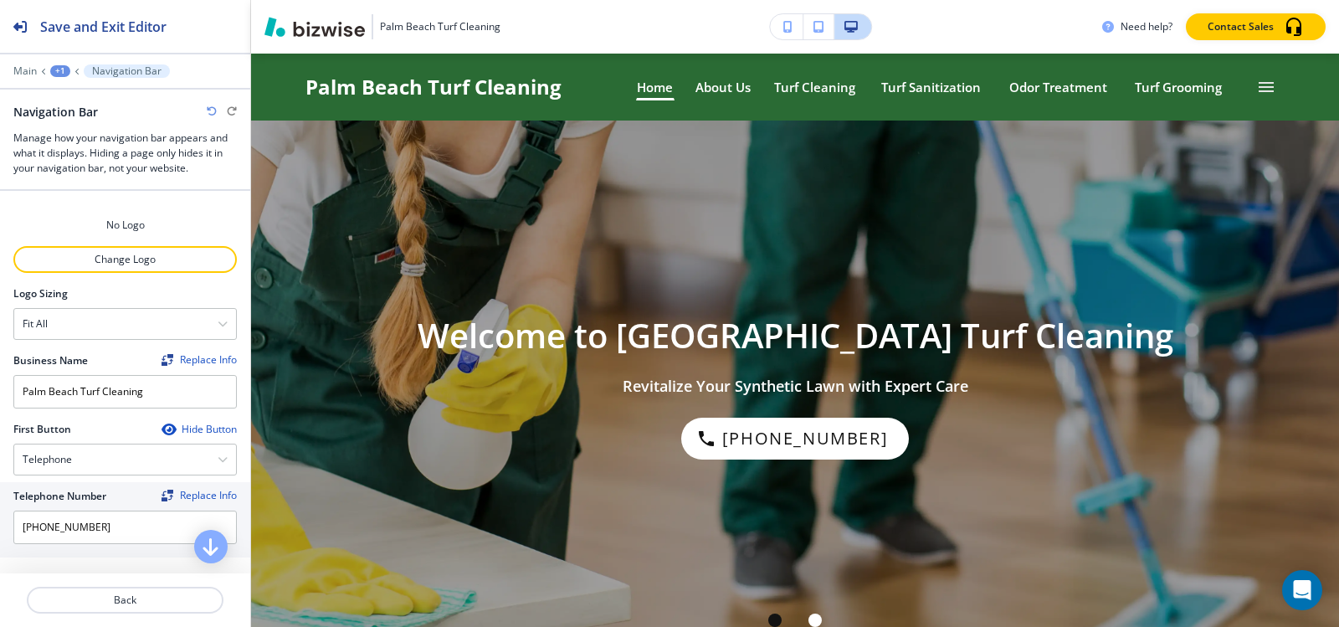
click at [54, 75] on div "+1" at bounding box center [60, 71] width 20 height 12
click at [57, 90] on button "Global Components" at bounding box center [103, 99] width 107 height 30
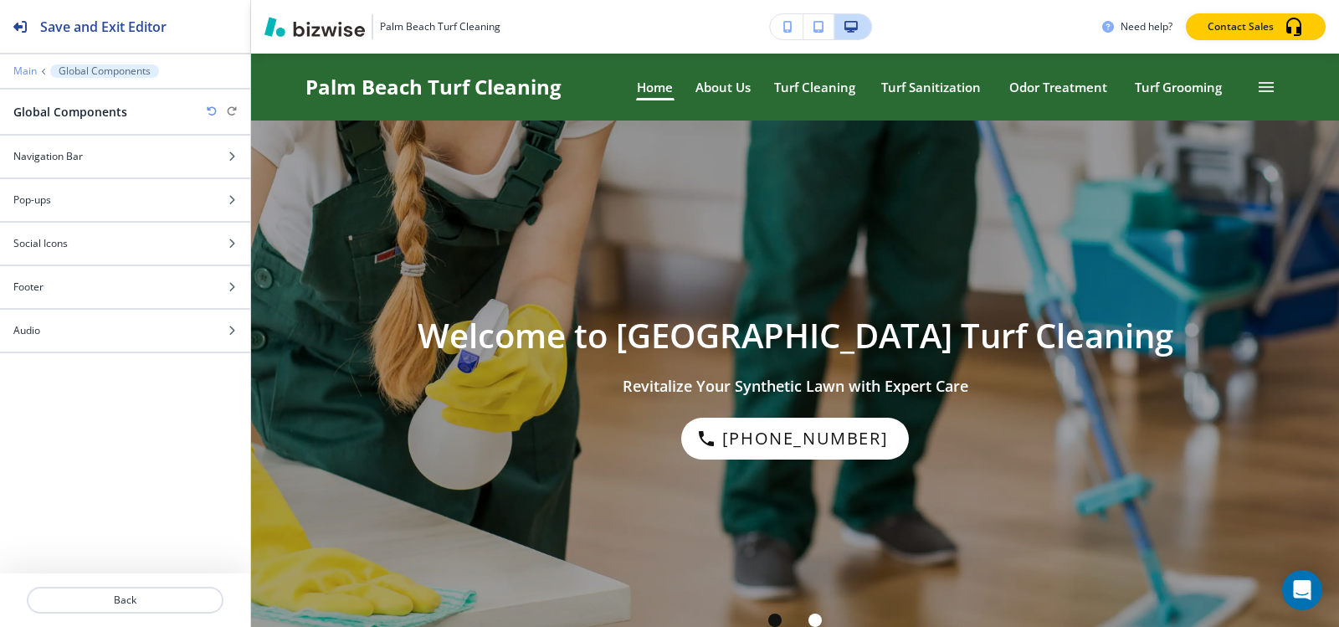
click at [26, 69] on p "Main" at bounding box center [24, 71] width 23 height 12
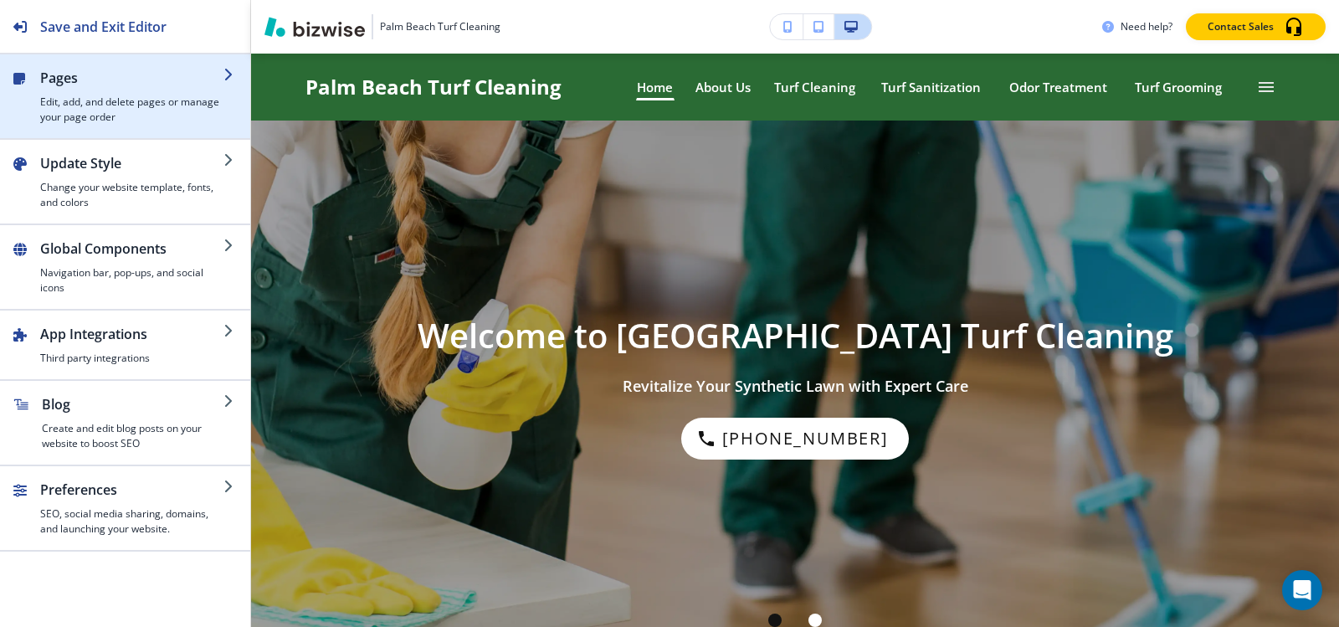
click at [124, 87] on h2 "Pages" at bounding box center [131, 78] width 183 height 20
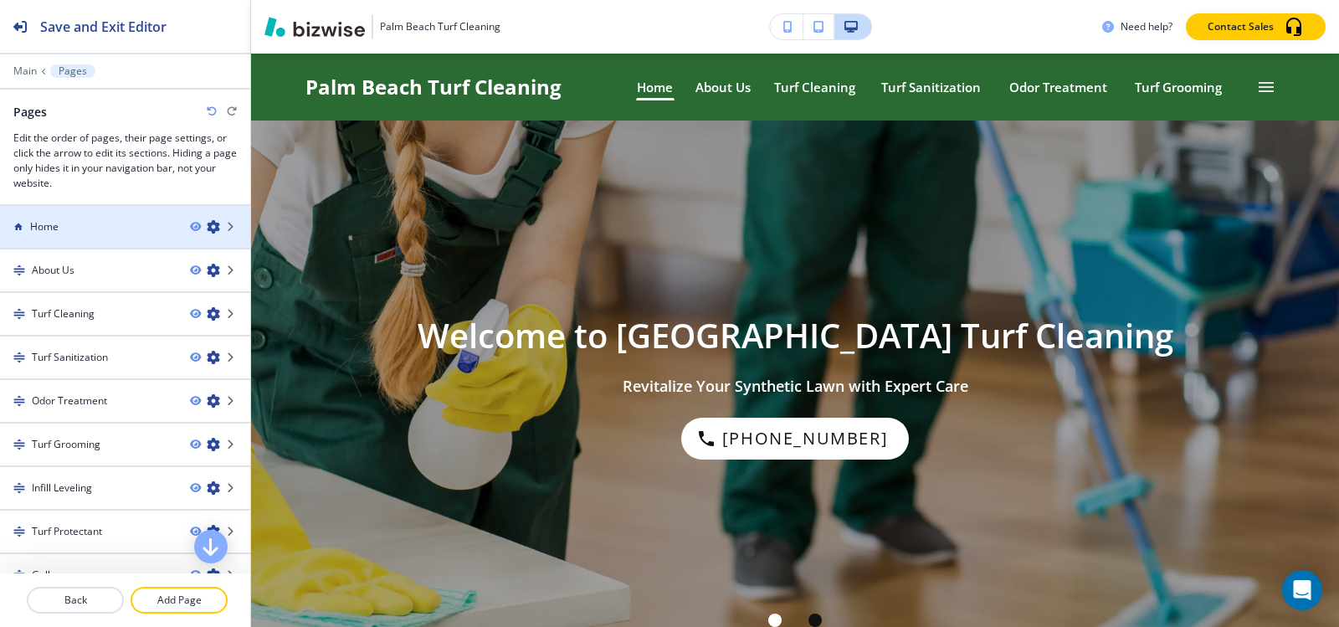
click at [110, 224] on div "Home" at bounding box center [88, 226] width 177 height 15
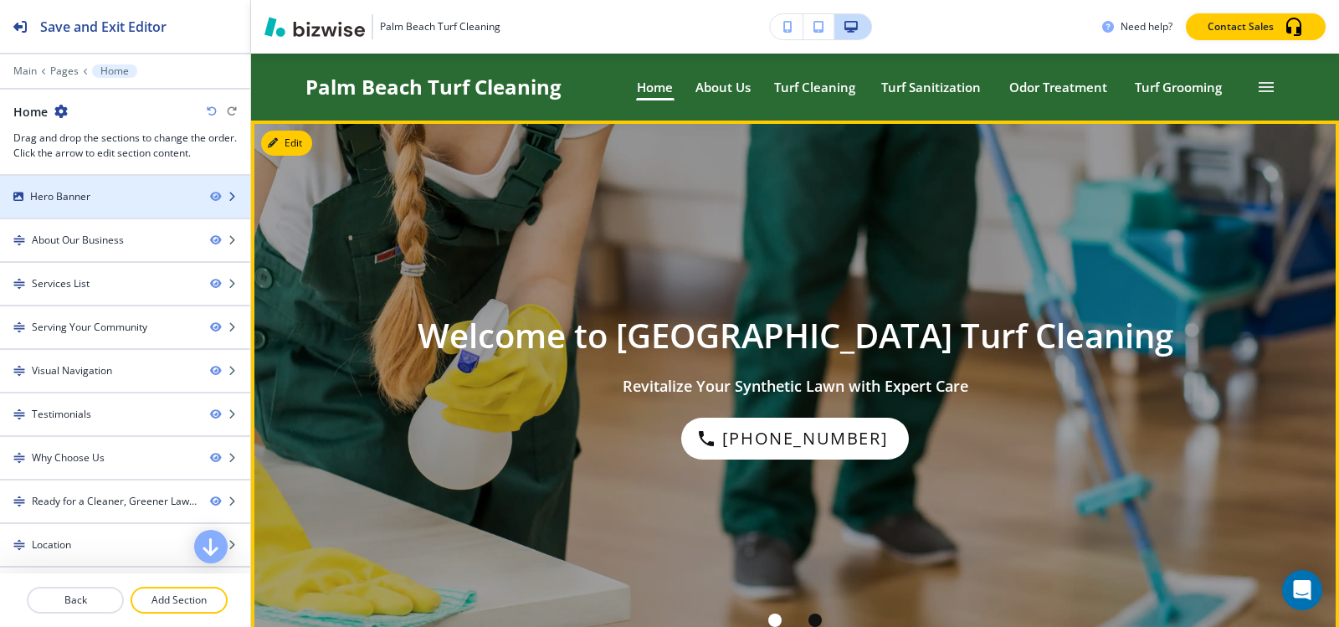
click at [123, 195] on div "Hero Banner" at bounding box center [98, 196] width 197 height 15
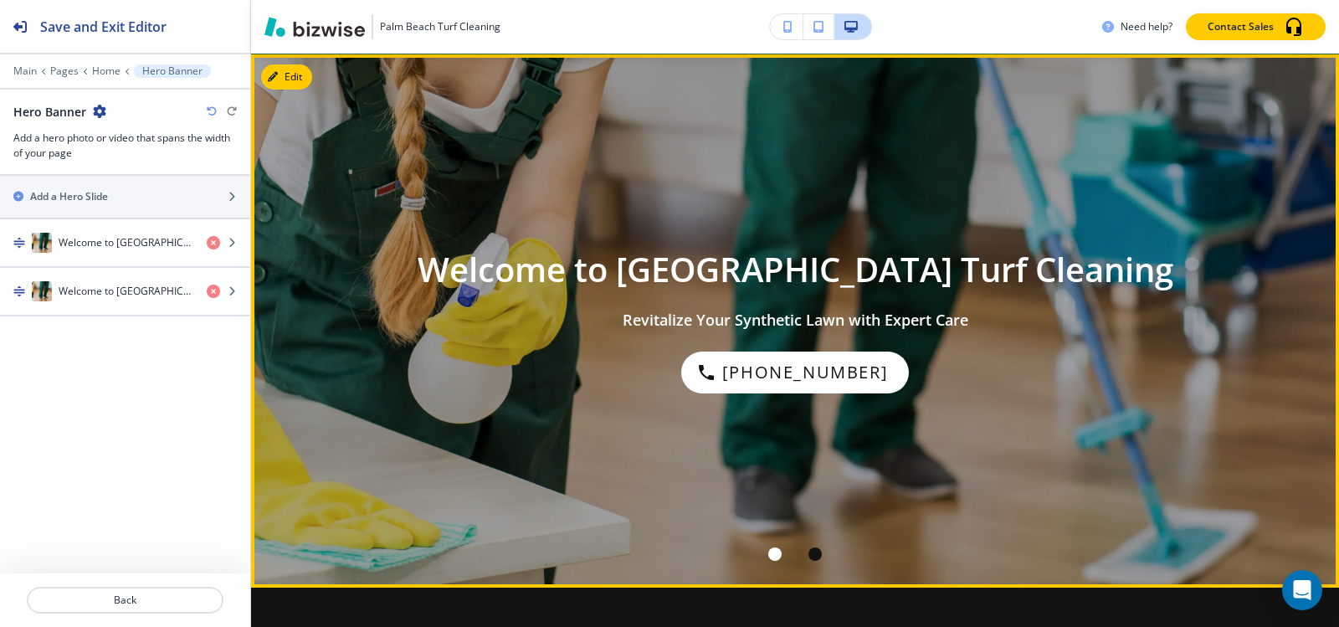
scroll to position [67, 0]
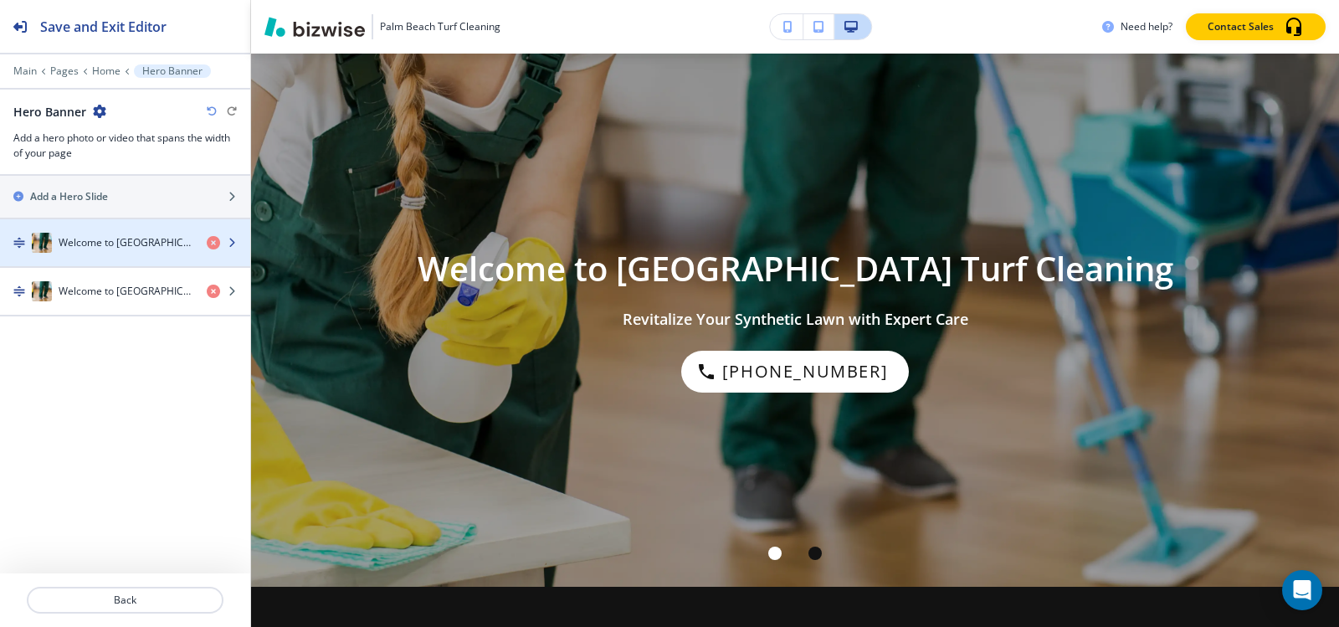
click at [124, 253] on div "button" at bounding box center [125, 259] width 250 height 13
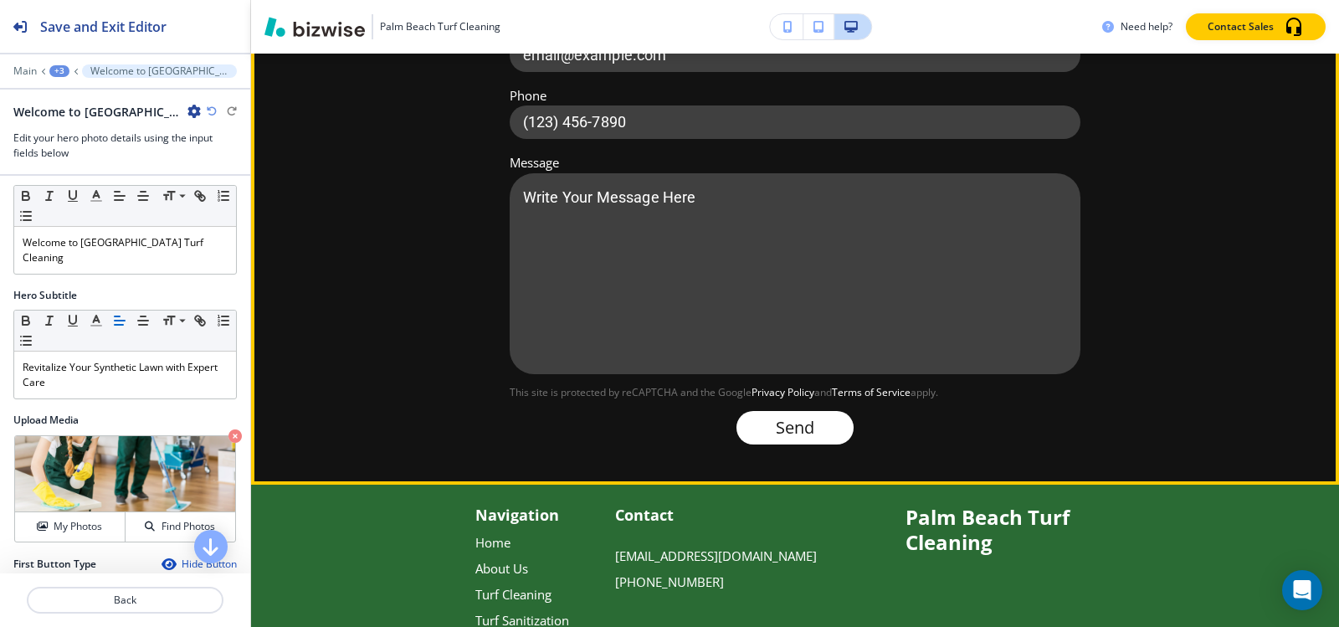
scroll to position [6490, 0]
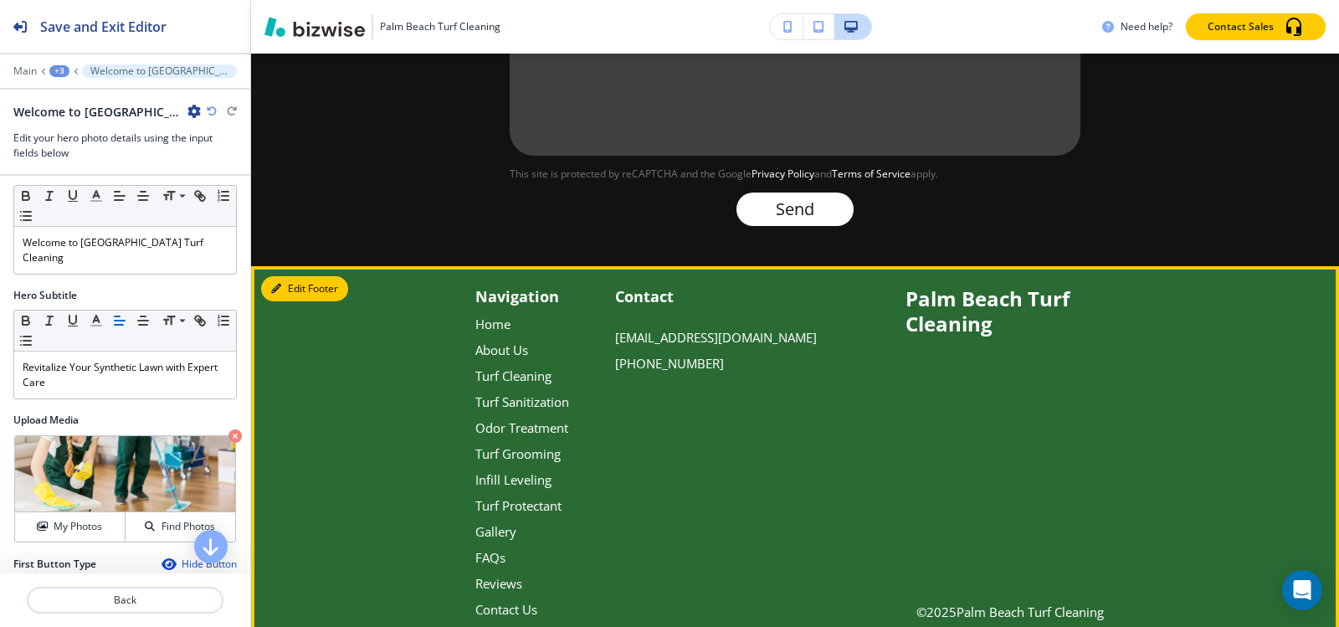
click at [279, 276] on button "Edit Footer" at bounding box center [304, 288] width 87 height 25
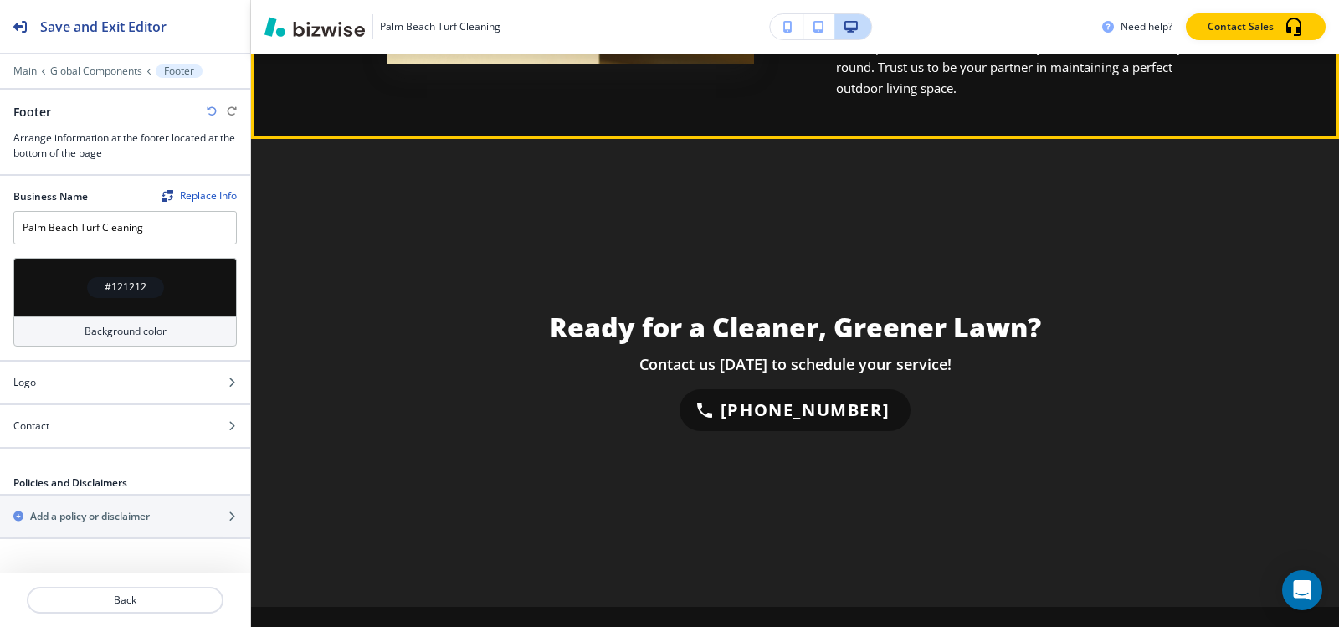
scroll to position [4733, 0]
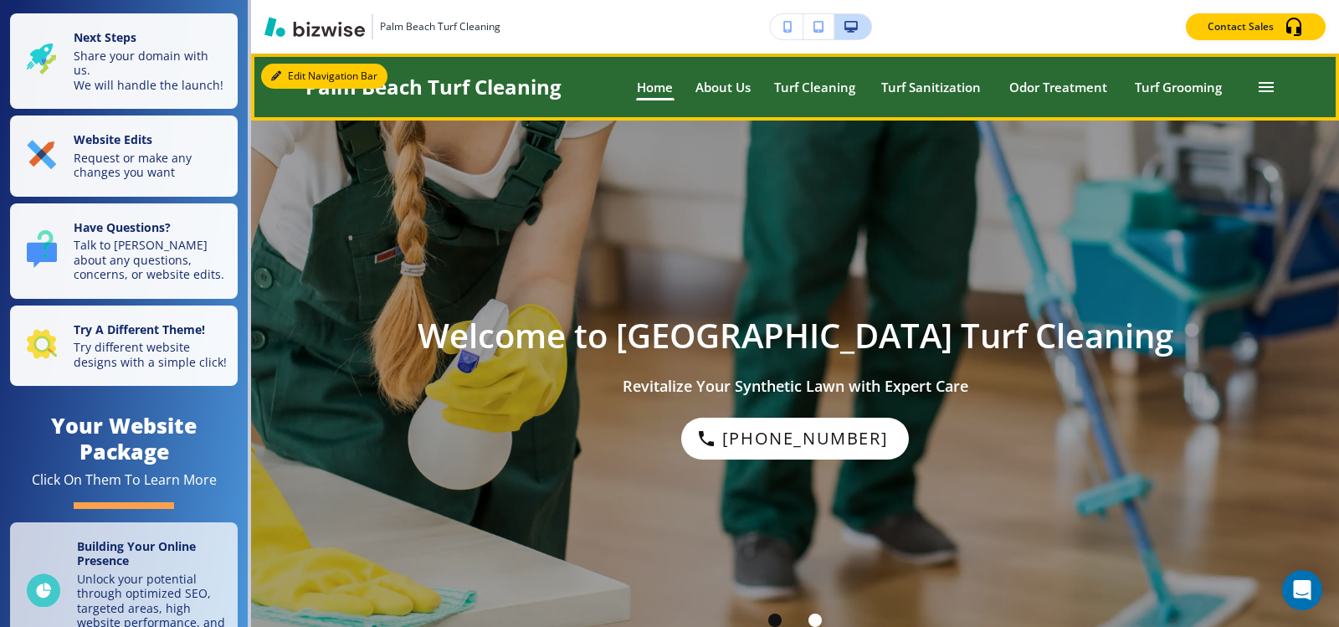
click at [274, 80] on icon "button" at bounding box center [276, 76] width 10 height 10
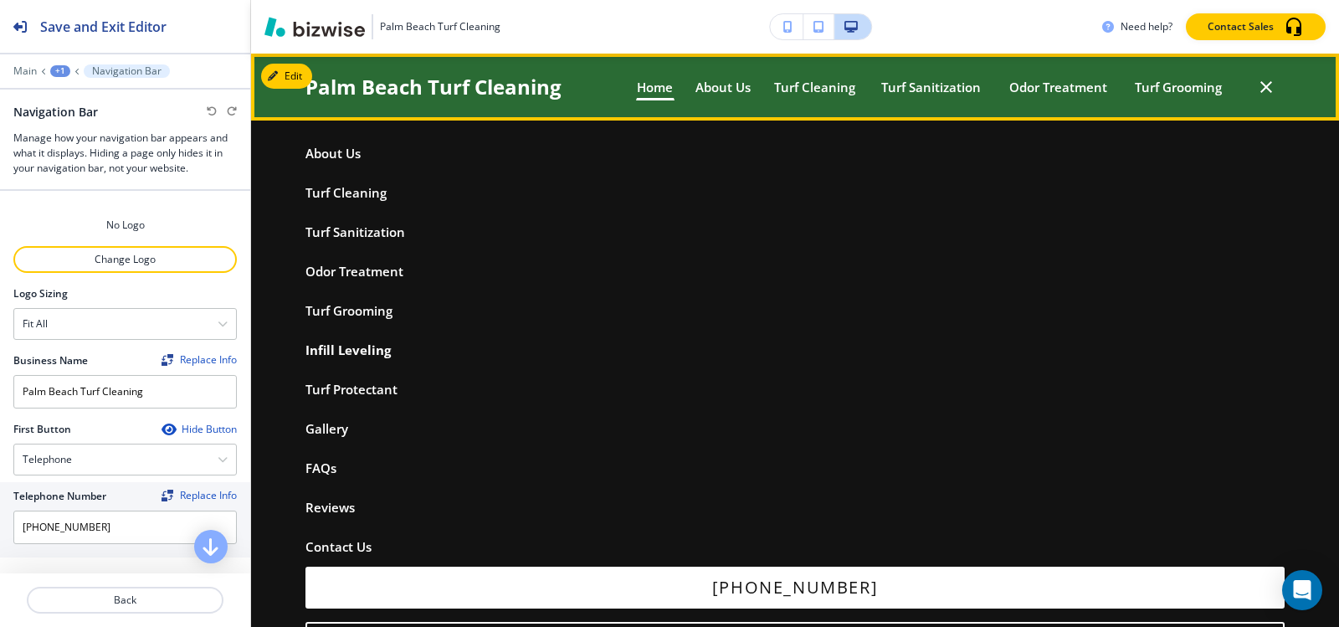
scroll to position [39, 0]
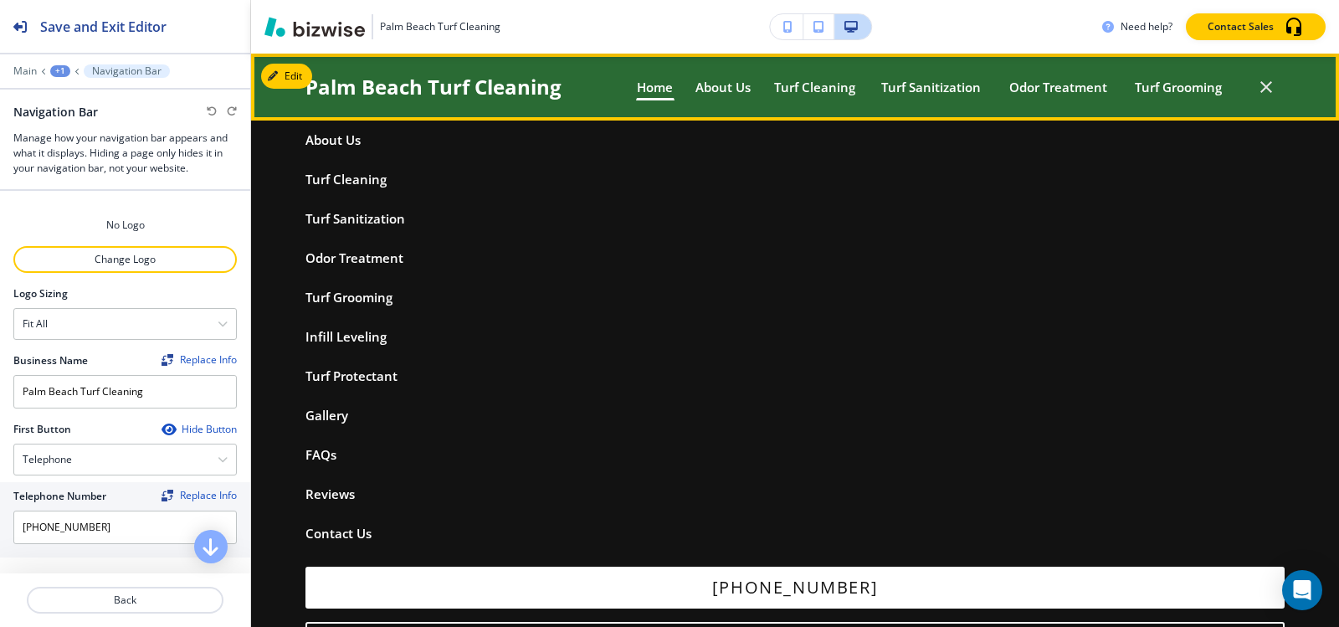
click at [1258, 82] on icon "button" at bounding box center [1266, 87] width 20 height 20
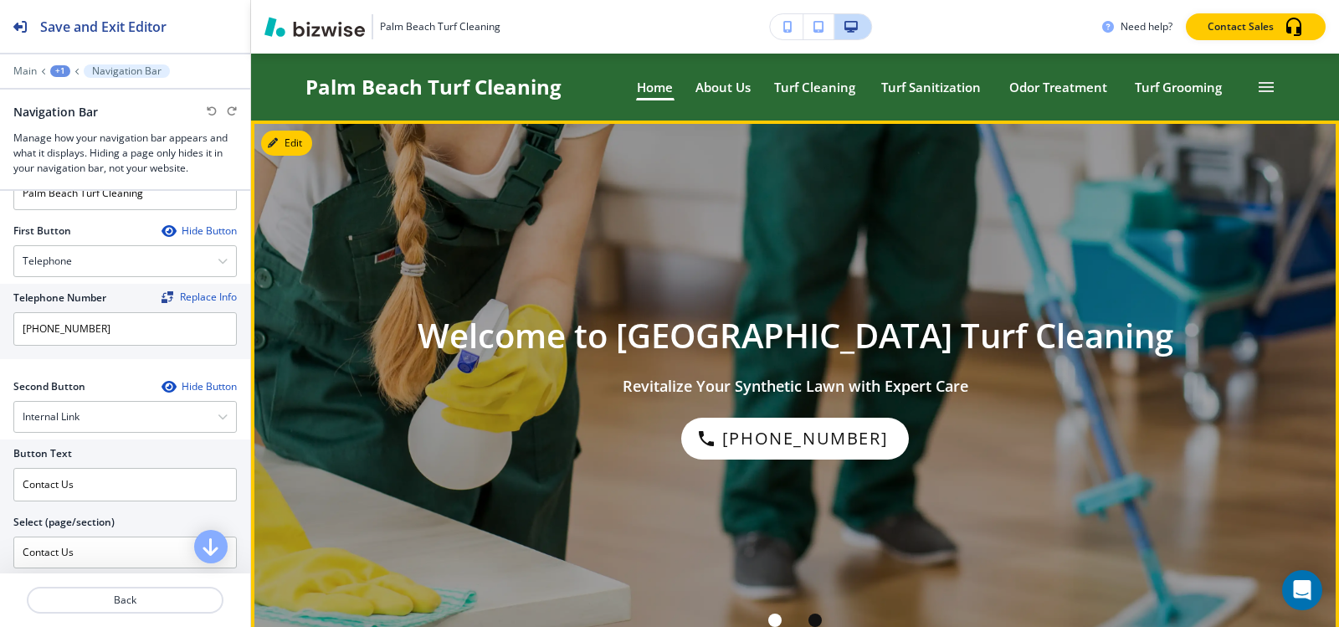
scroll to position [251, 0]
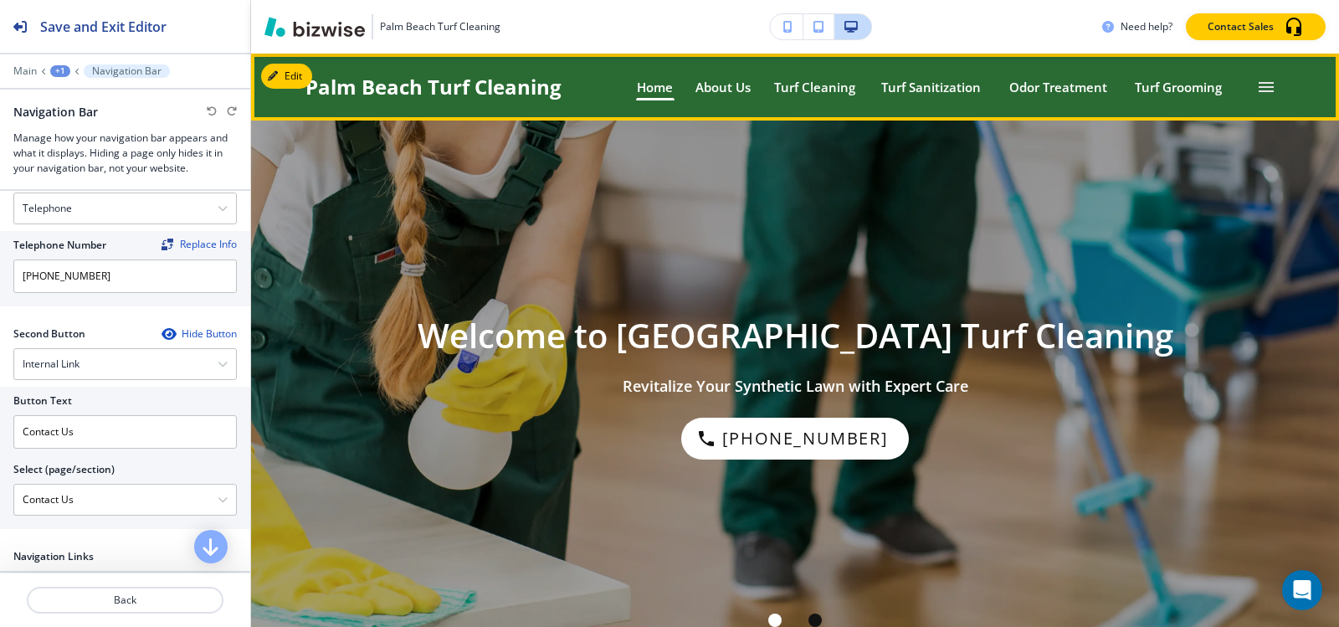
click at [1256, 91] on icon "button" at bounding box center [1266, 87] width 20 height 20
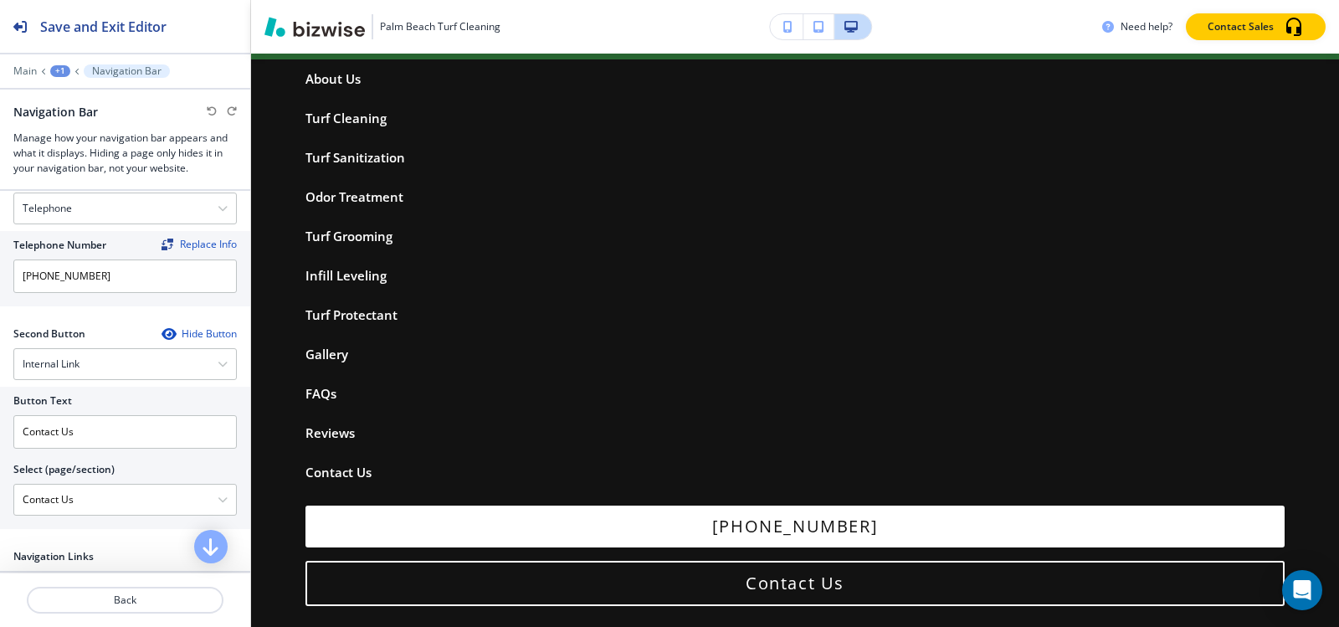
scroll to position [0, 0]
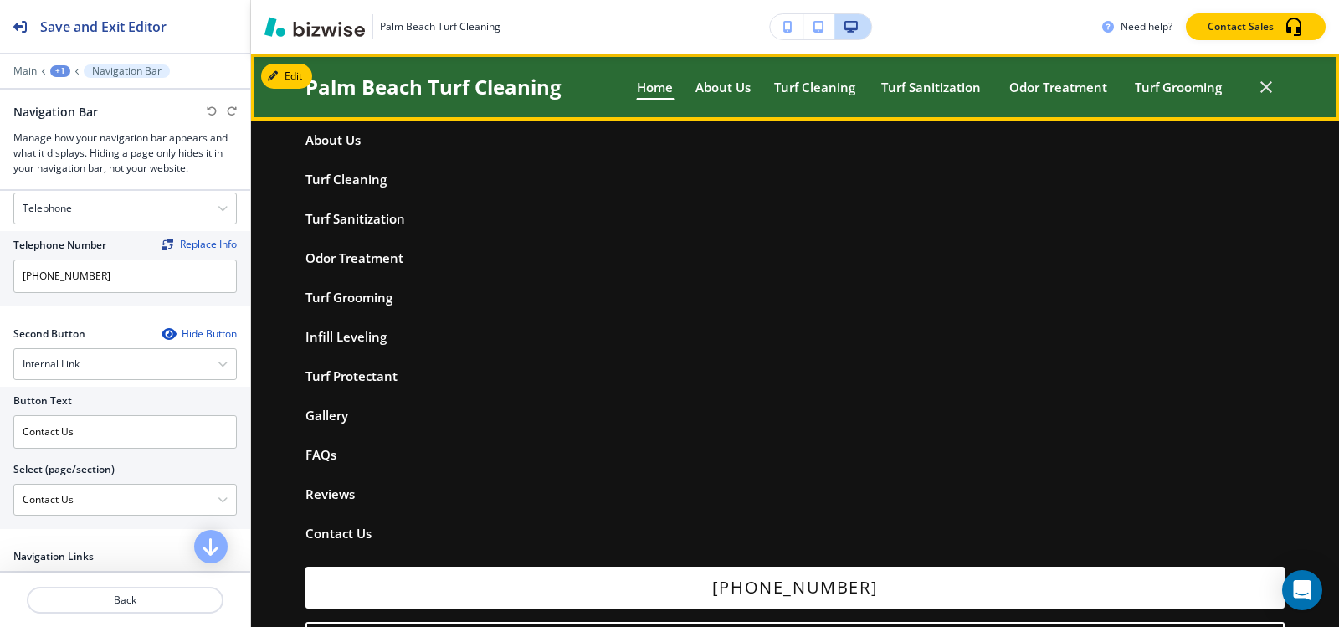
click at [1256, 81] on icon "button" at bounding box center [1266, 87] width 20 height 20
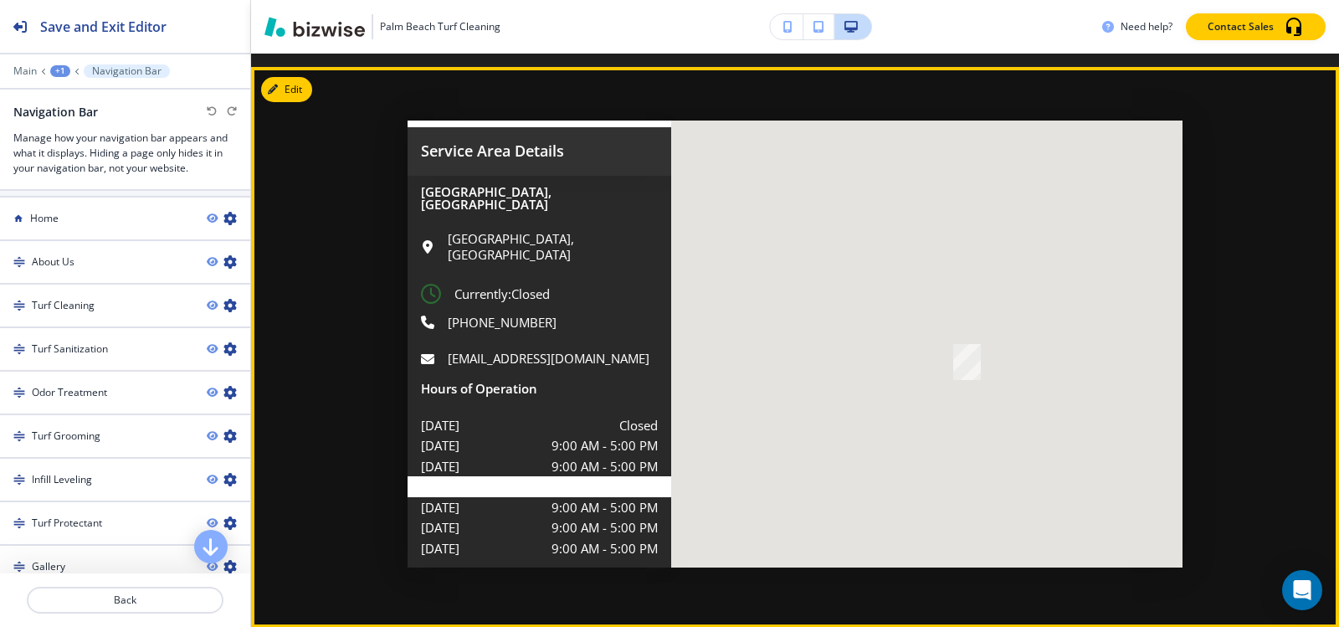
scroll to position [5105, 0]
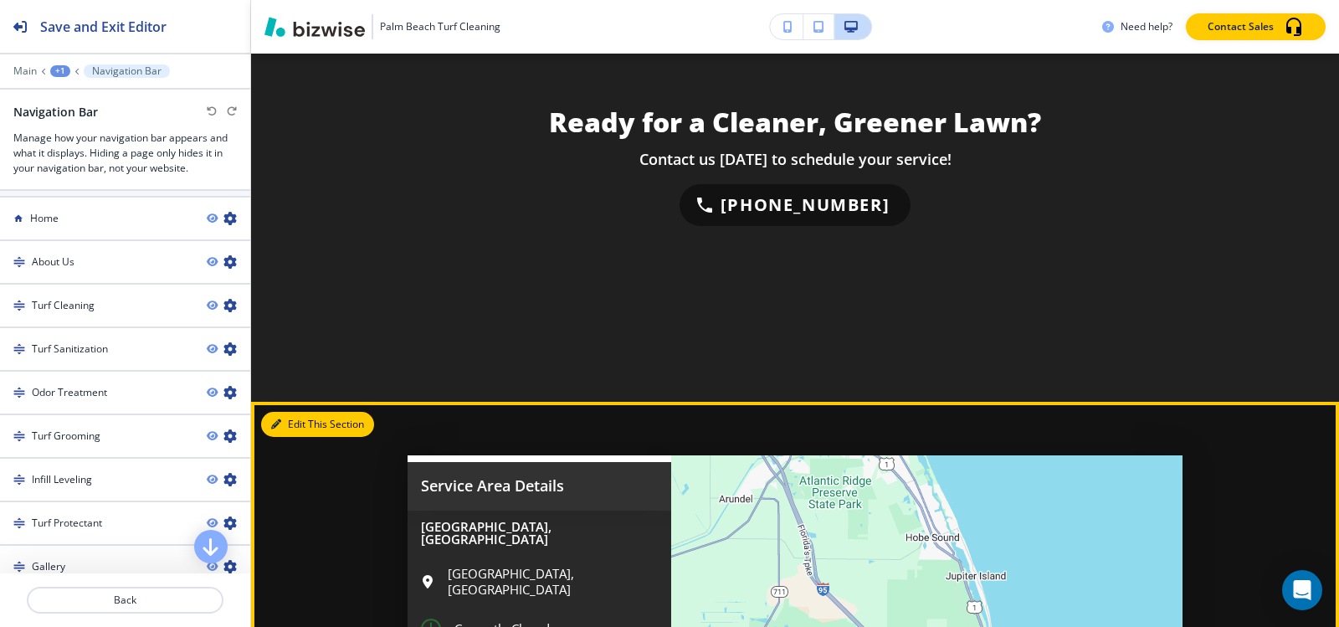
click at [272, 419] on icon "button" at bounding box center [276, 424] width 10 height 10
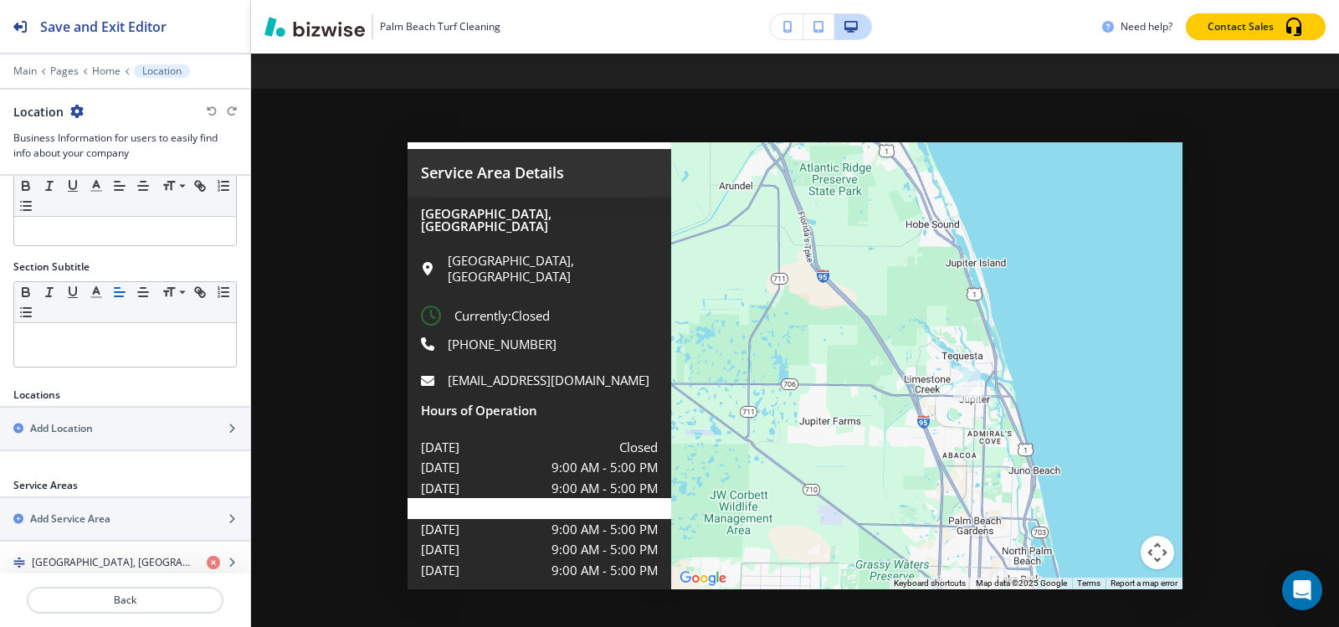
scroll to position [78, 0]
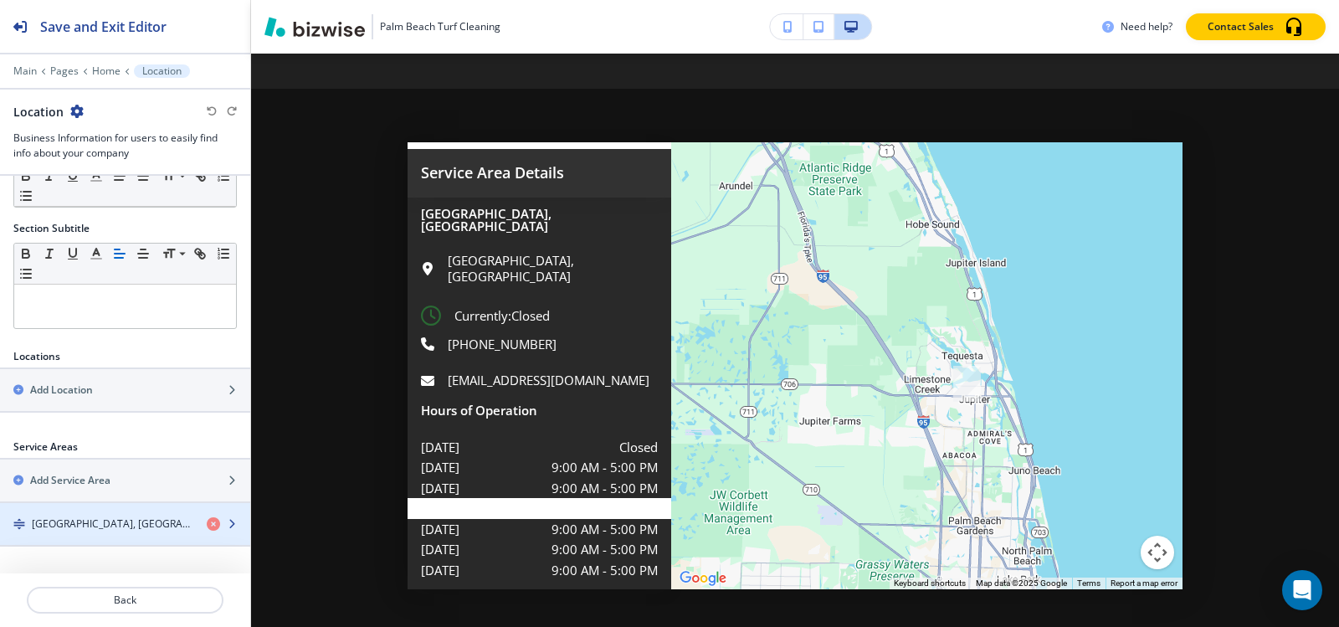
click at [115, 529] on h4 "Jupiter, FL 33458, USA" at bounding box center [113, 523] width 162 height 15
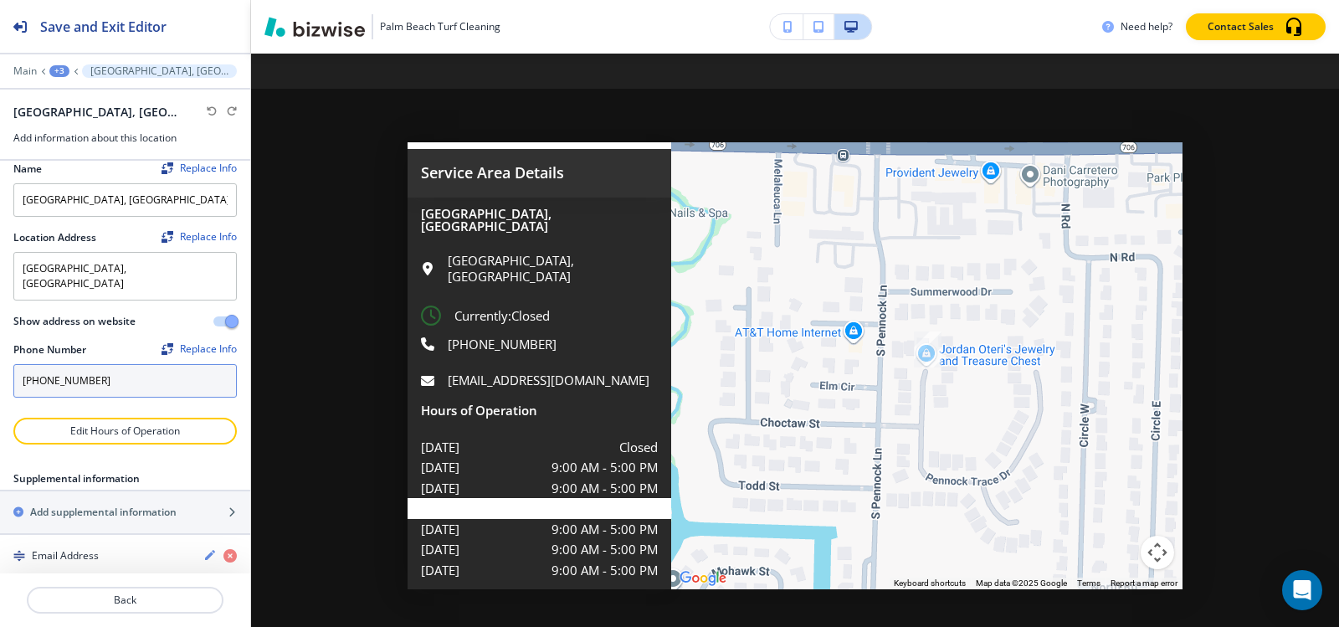
scroll to position [17, 0]
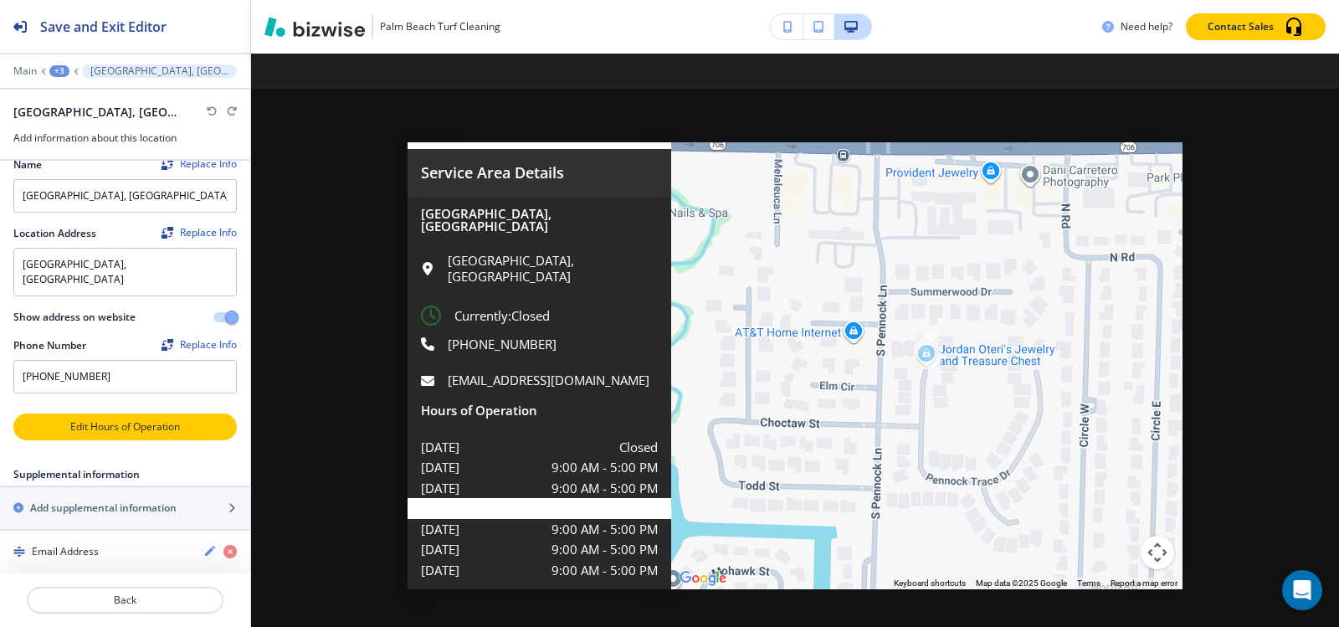
click at [147, 419] on p "Edit Hours of Operation" at bounding box center [125, 426] width 220 height 15
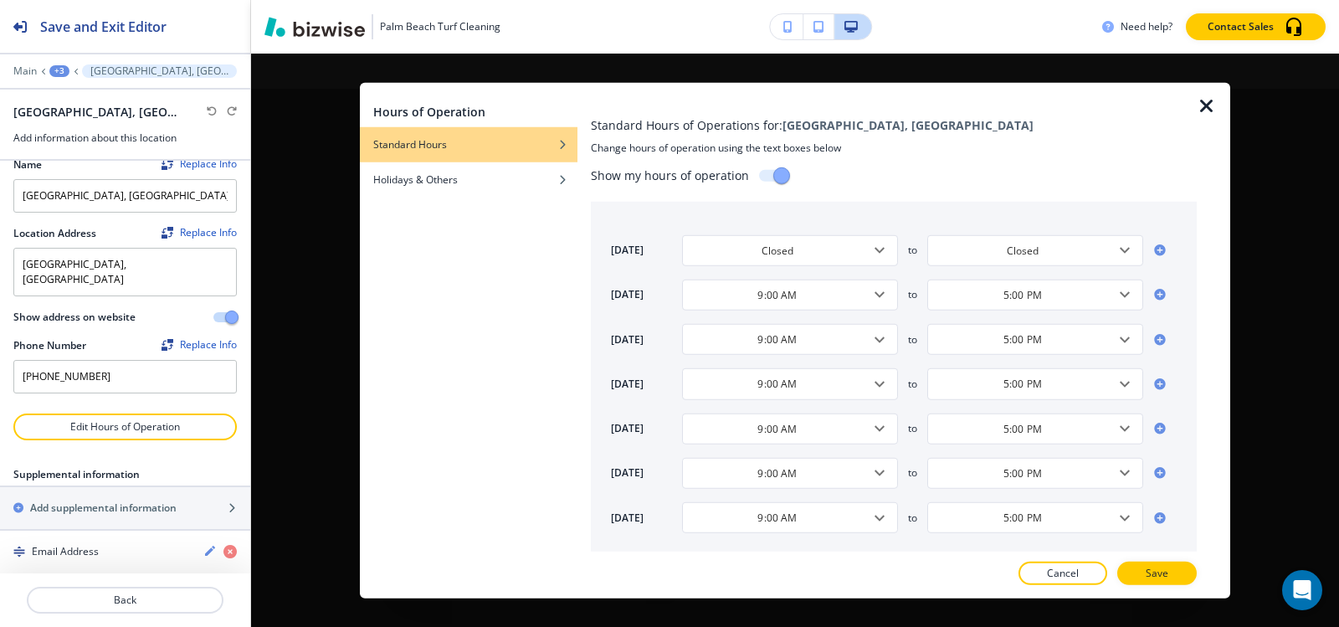
scroll to position [11, 0]
click at [1156, 576] on p "Save" at bounding box center [1157, 573] width 23 height 15
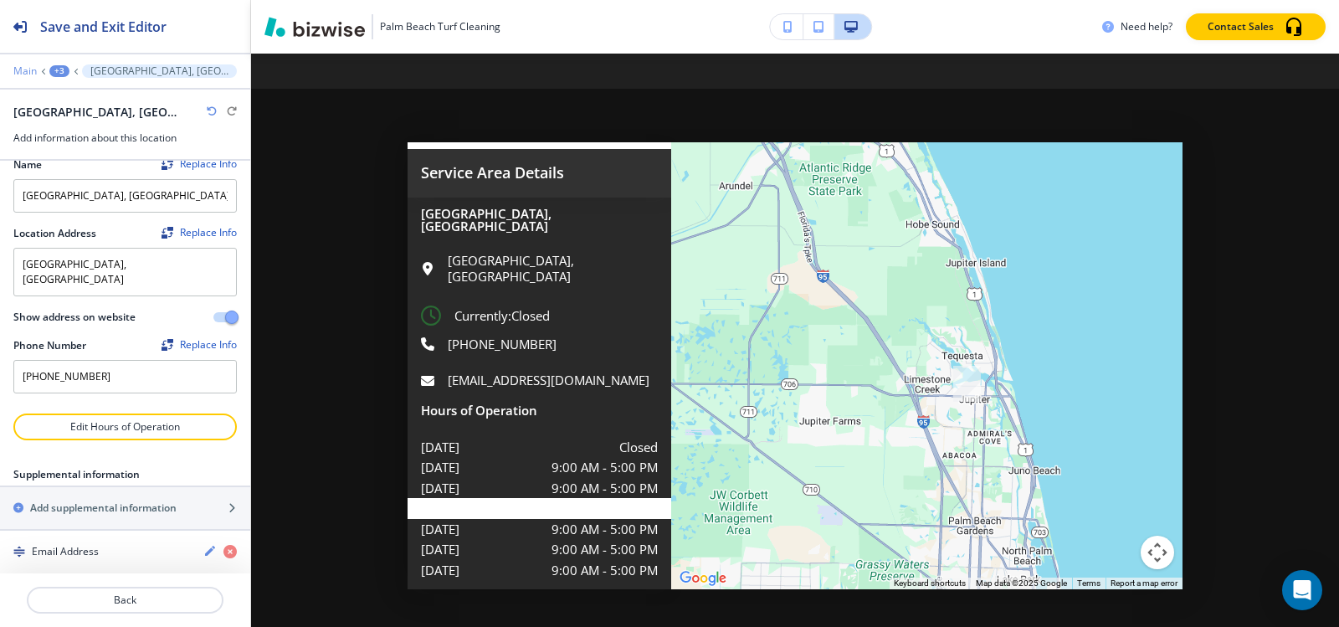
click at [28, 66] on p "Main" at bounding box center [24, 71] width 23 height 12
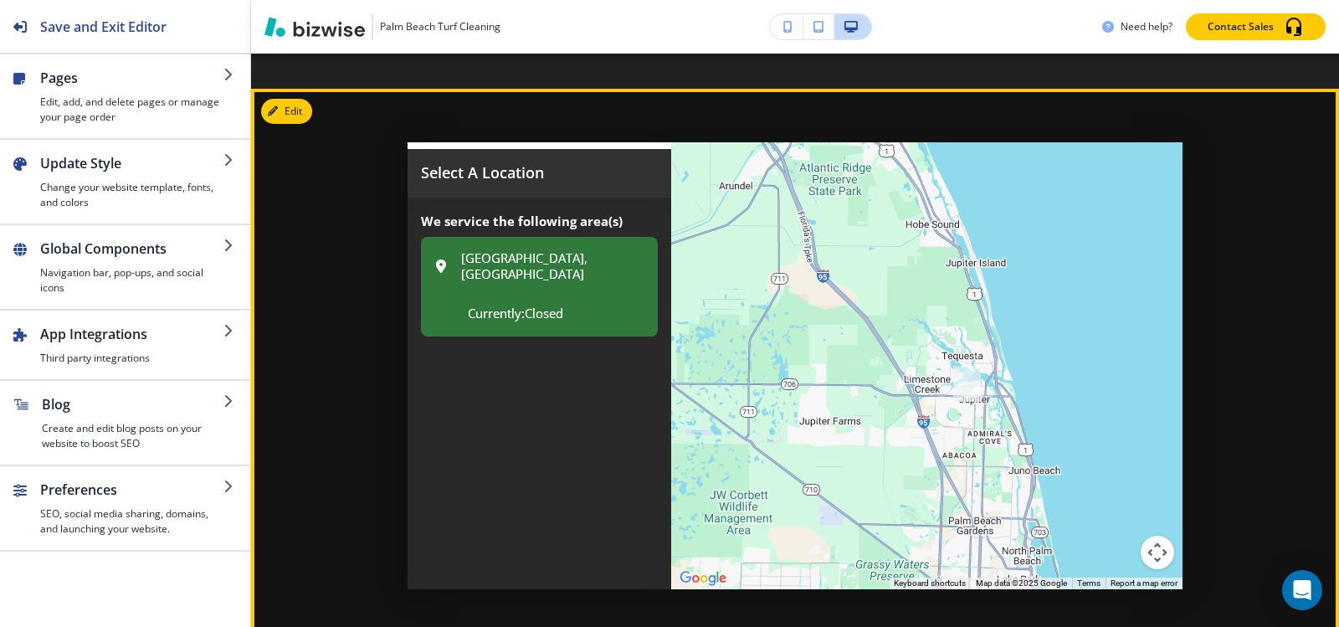
click at [521, 250] on div "Jupiter, FL 33458, USA Currently: Closed" at bounding box center [539, 287] width 210 height 74
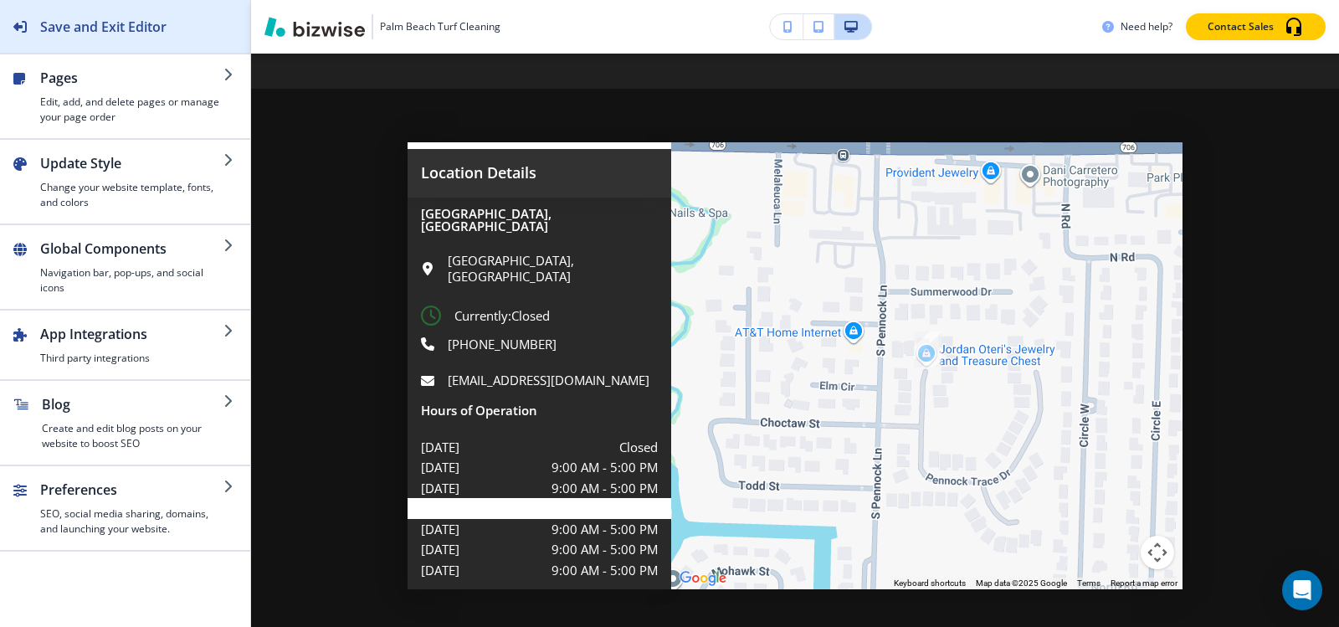
click at [58, 32] on h2 "Save and Exit Editor" at bounding box center [103, 27] width 126 height 20
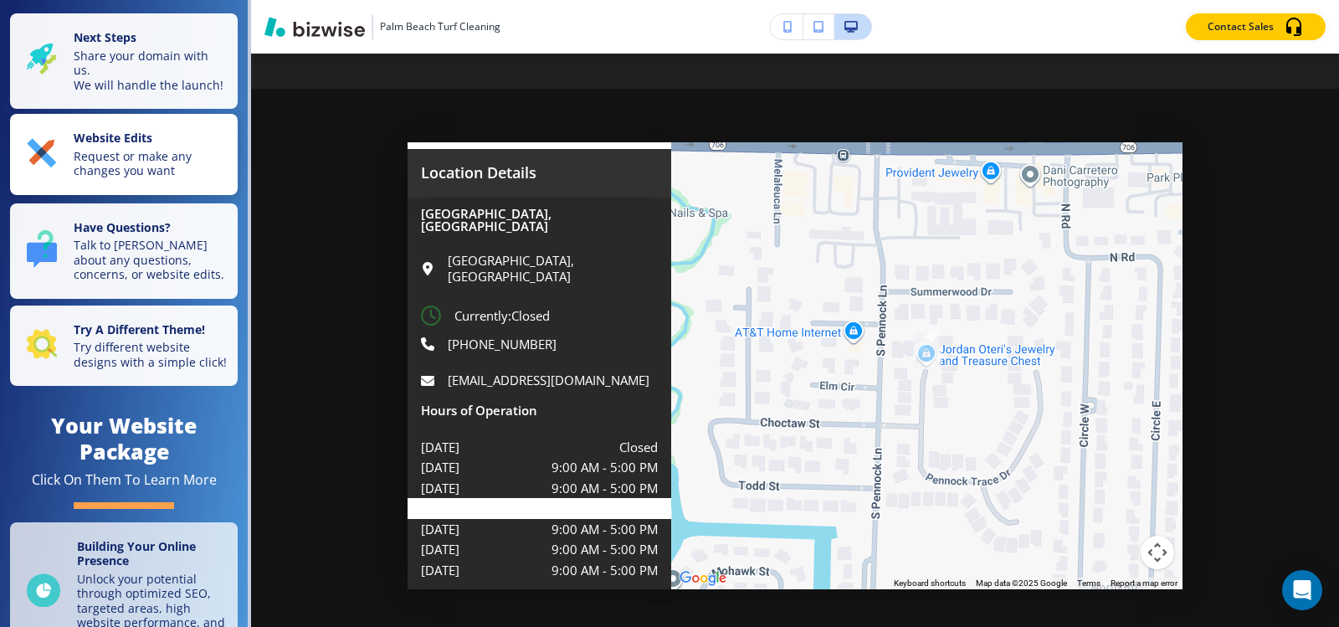
click at [123, 178] on p "Request or make any changes you want" at bounding box center [151, 163] width 154 height 29
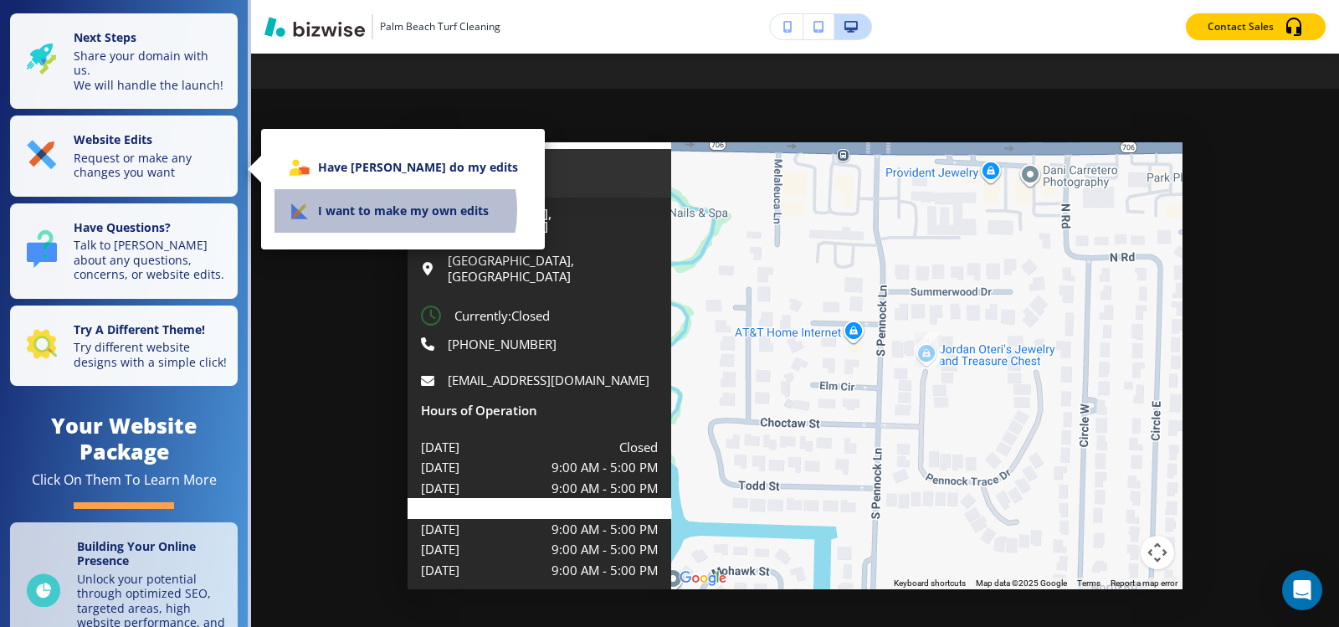
click at [394, 210] on li "I want to make my own edits" at bounding box center [402, 211] width 257 height 44
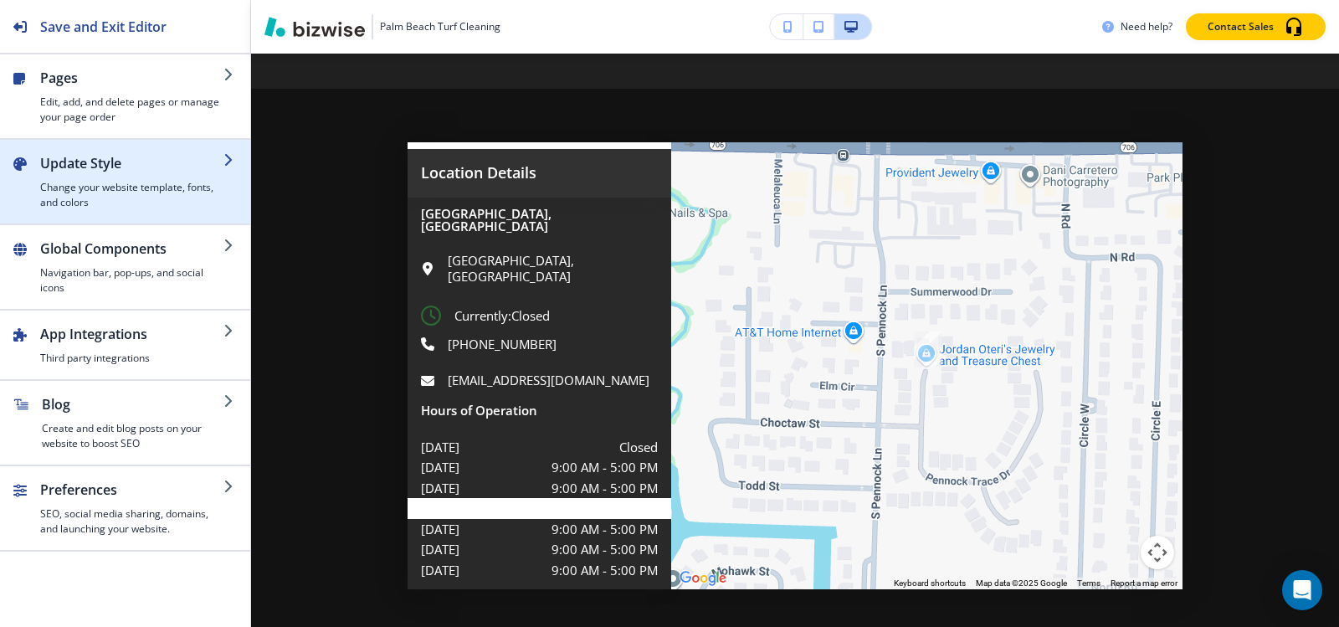
click at [65, 197] on h4 "Change your website template, fonts, and colors" at bounding box center [131, 195] width 183 height 30
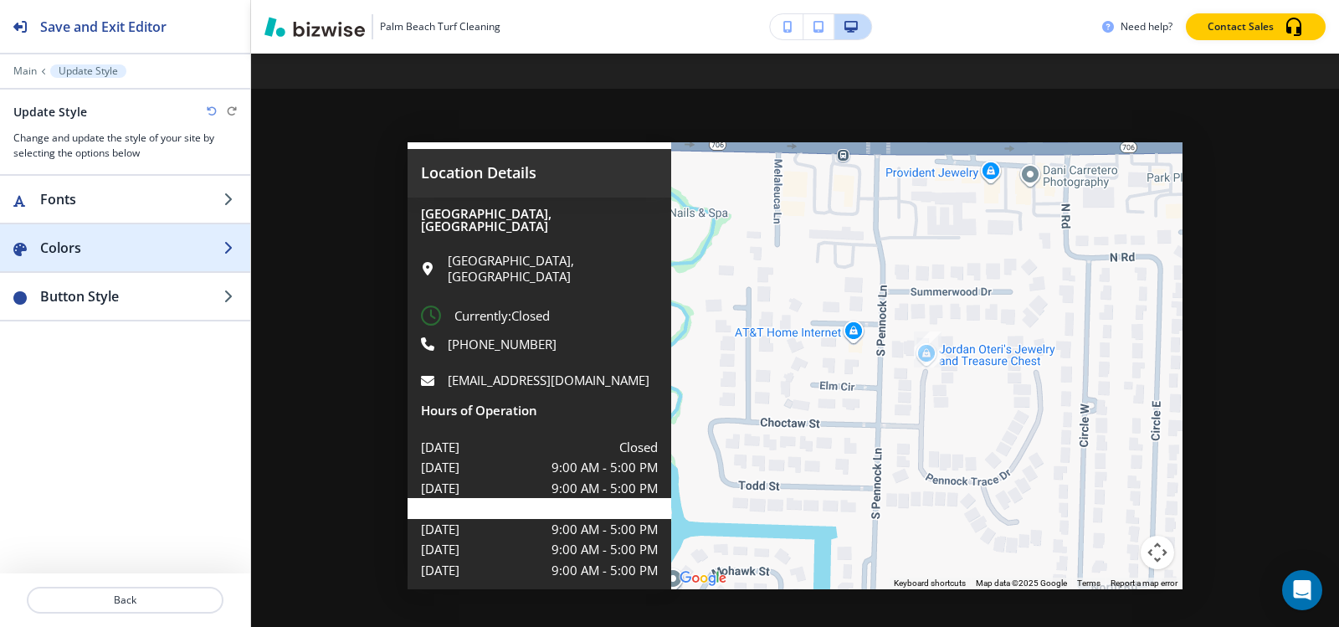
click at [83, 262] on div "button" at bounding box center [125, 264] width 250 height 13
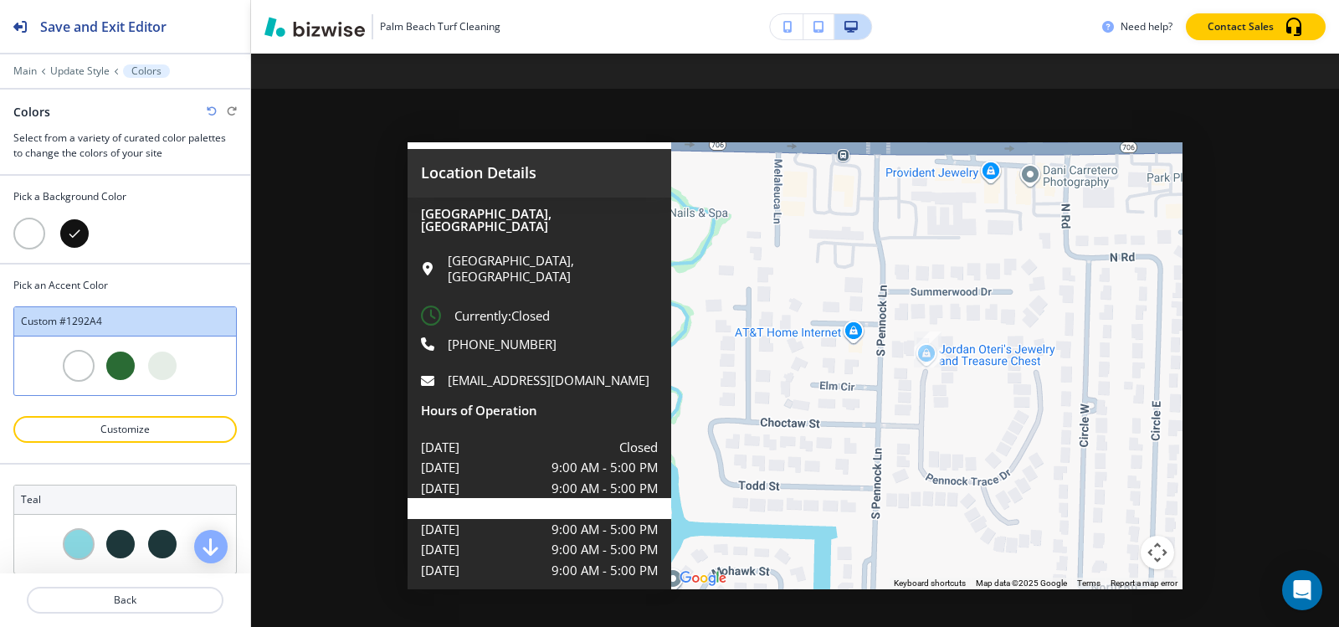
click at [25, 233] on div at bounding box center [29, 234] width 32 height 32
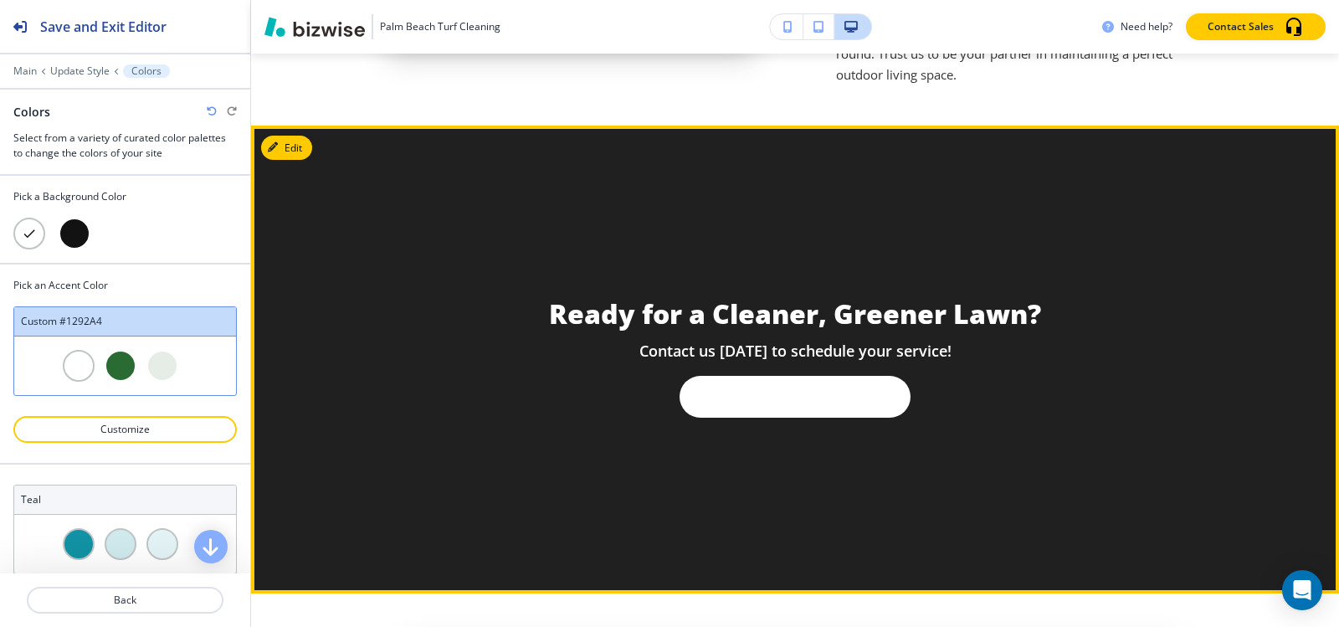
scroll to position [4832, 0]
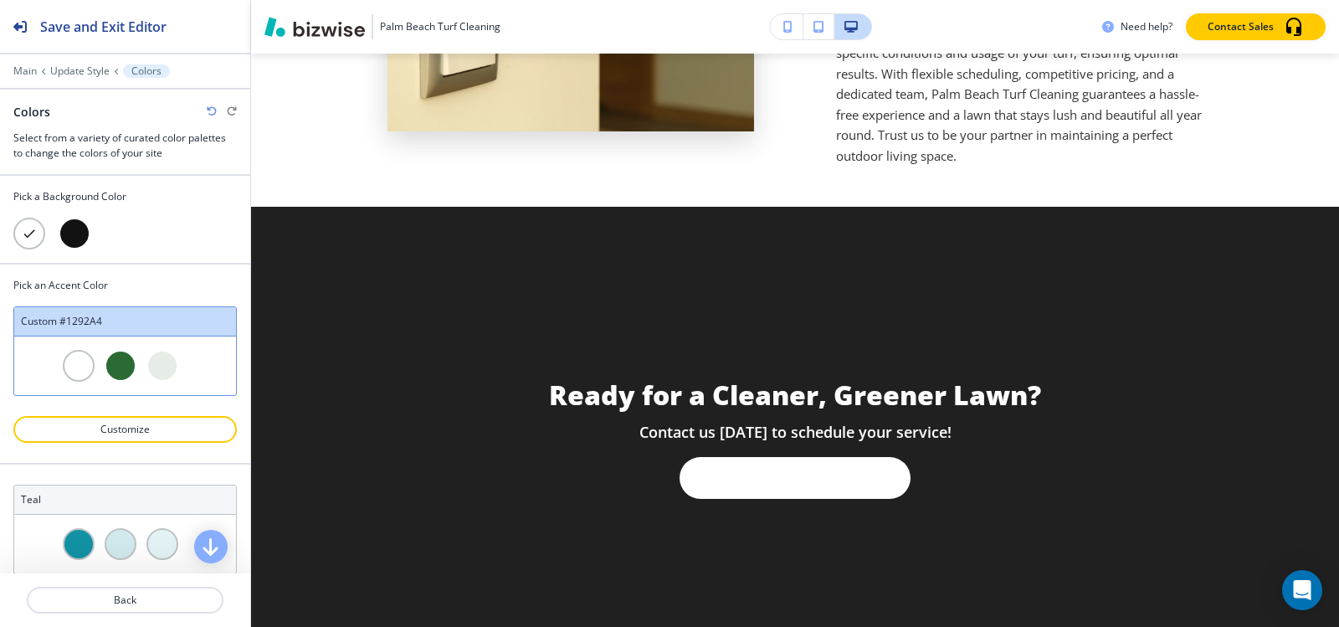
click at [70, 233] on div at bounding box center [75, 234] width 32 height 32
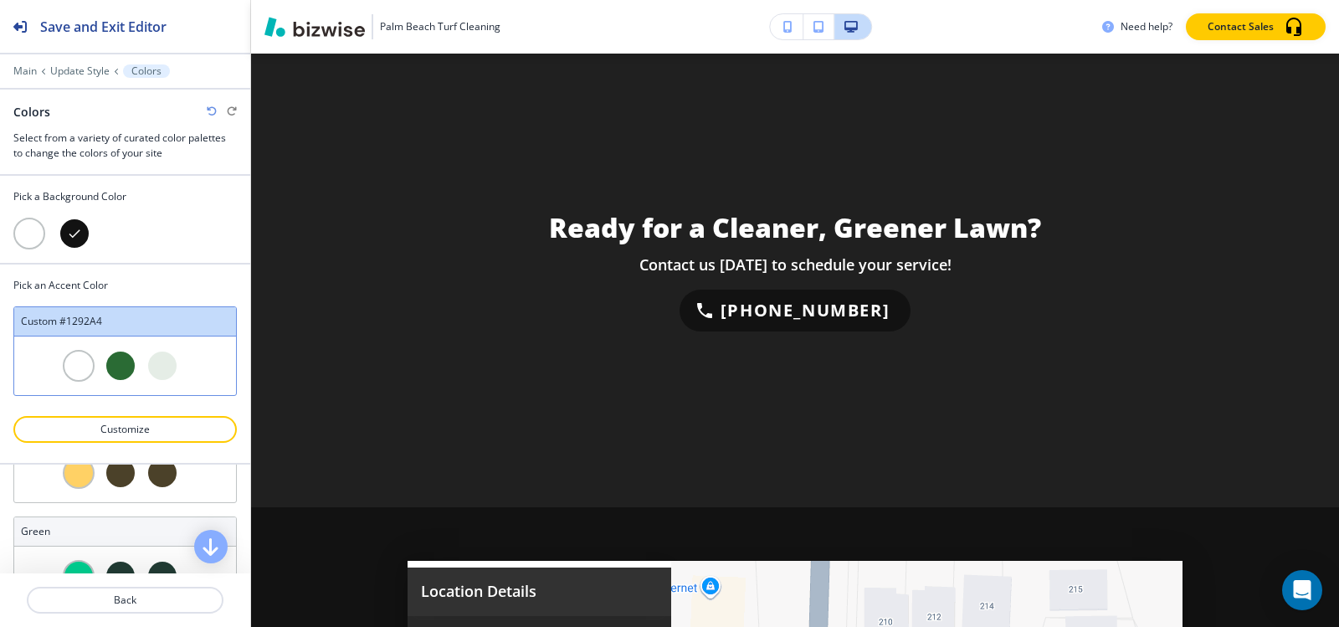
scroll to position [251, 0]
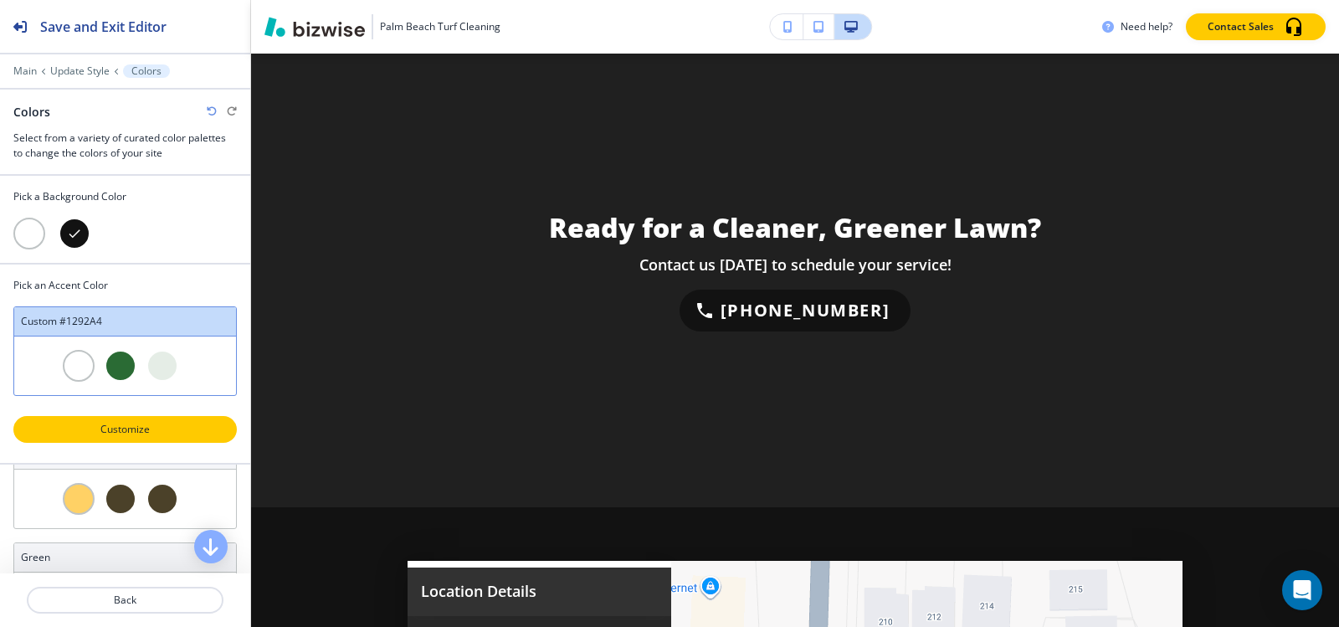
click at [163, 428] on p "Customize" at bounding box center [125, 429] width 180 height 15
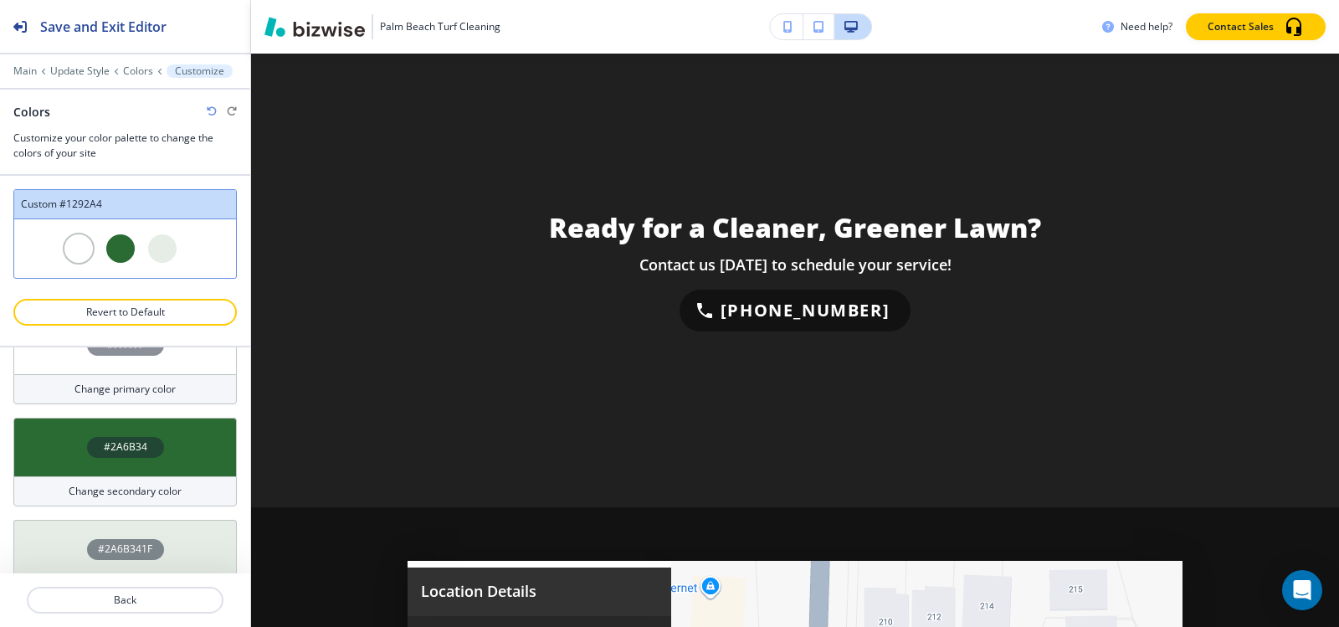
scroll to position [149, 0]
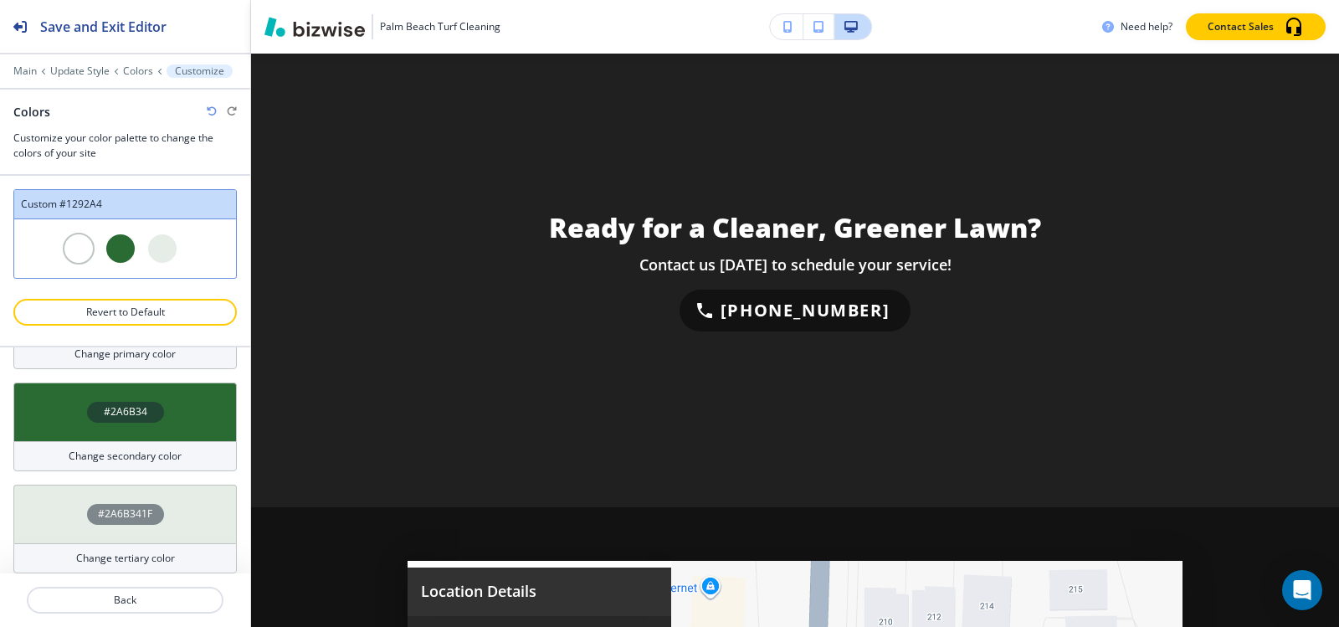
click at [125, 514] on h4 "#2A6B341F" at bounding box center [125, 513] width 54 height 15
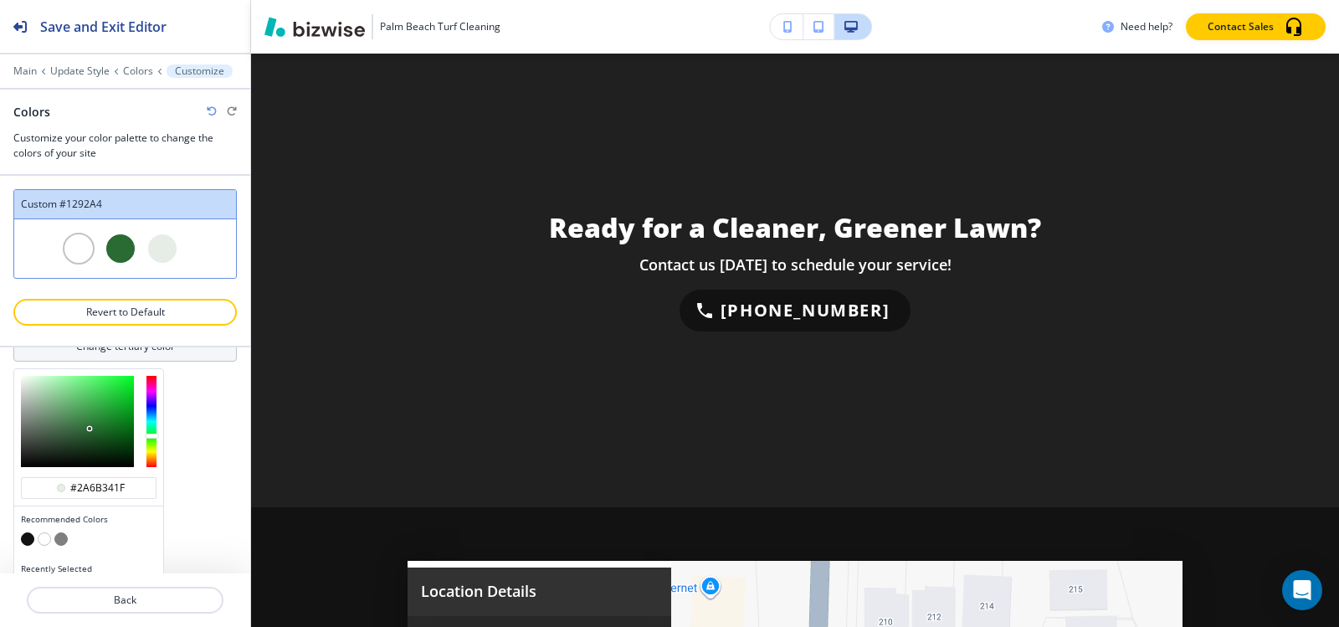
scroll to position [393, 0]
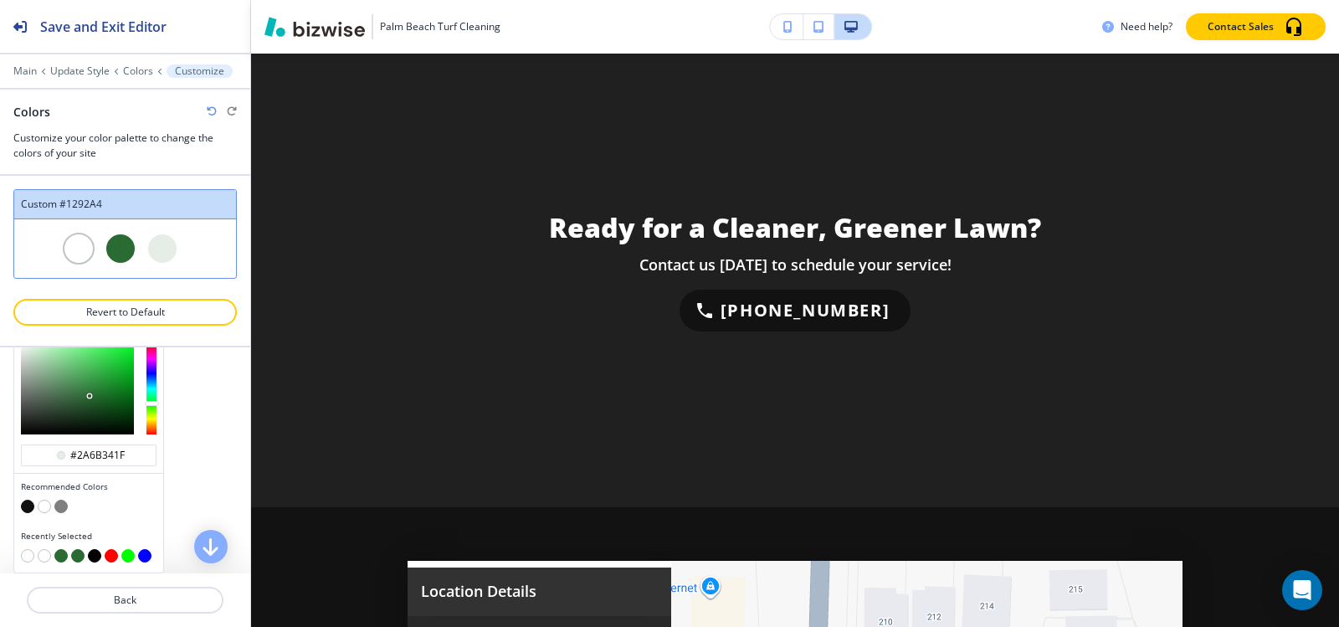
click at [28, 508] on button "button" at bounding box center [27, 506] width 13 height 13
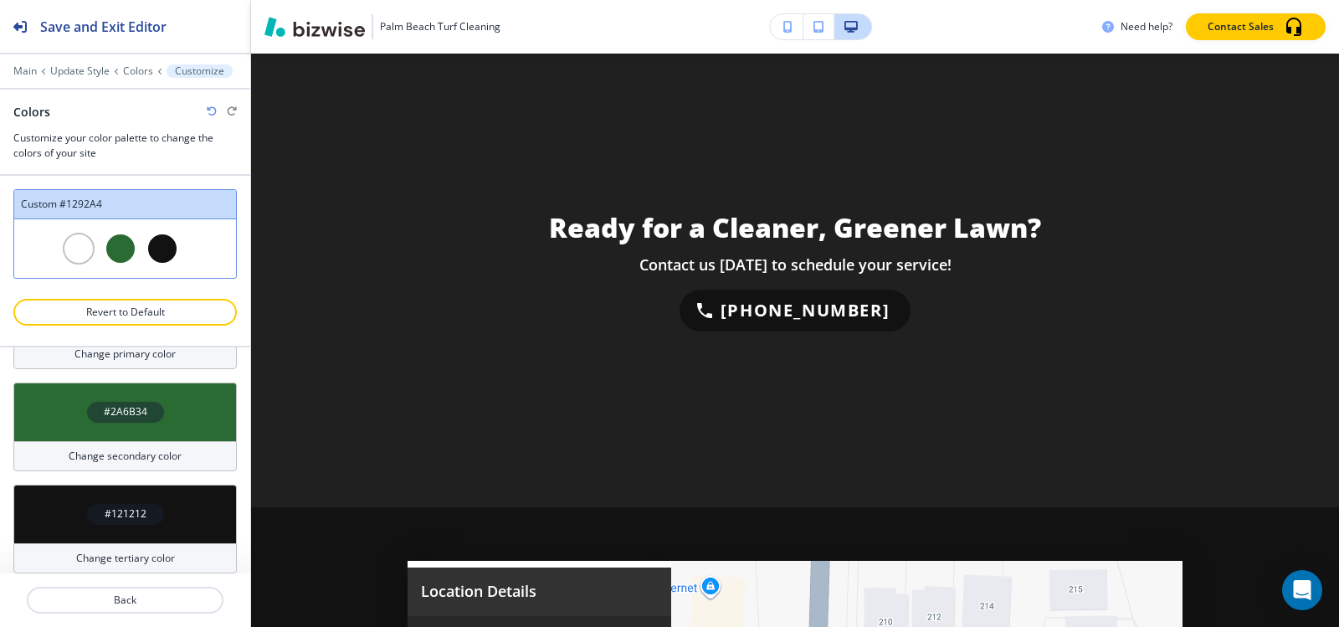
scroll to position [149, 0]
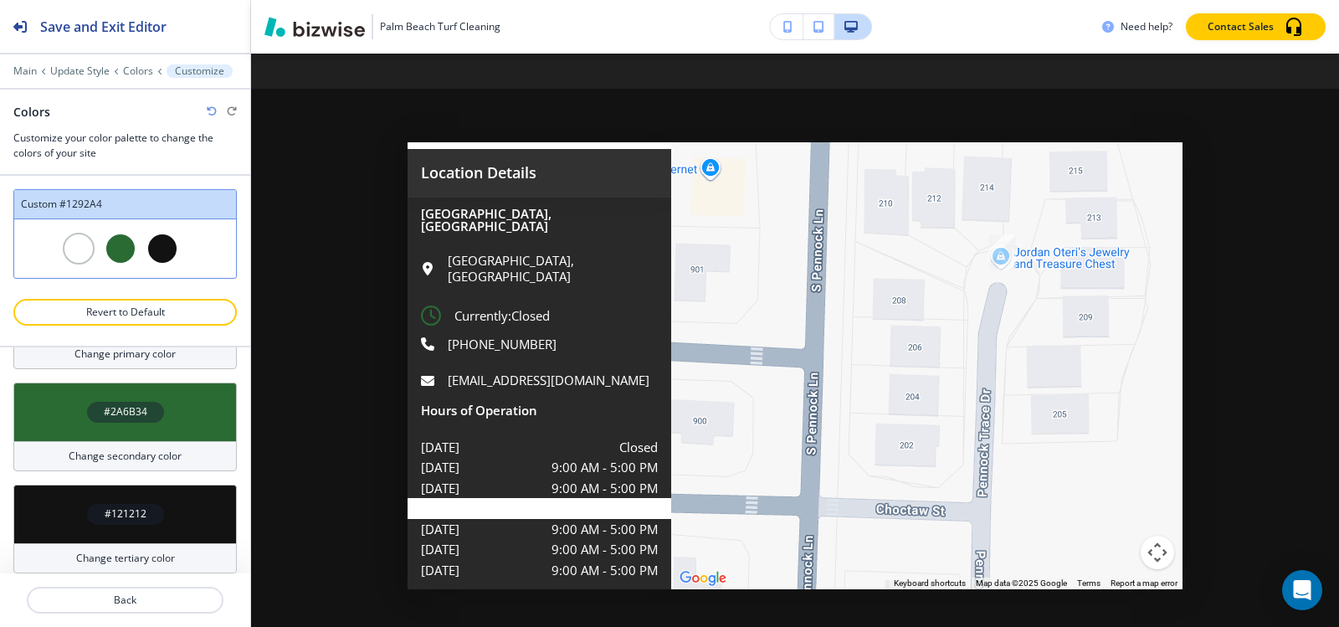
click at [211, 110] on icon "button" at bounding box center [212, 111] width 10 height 10
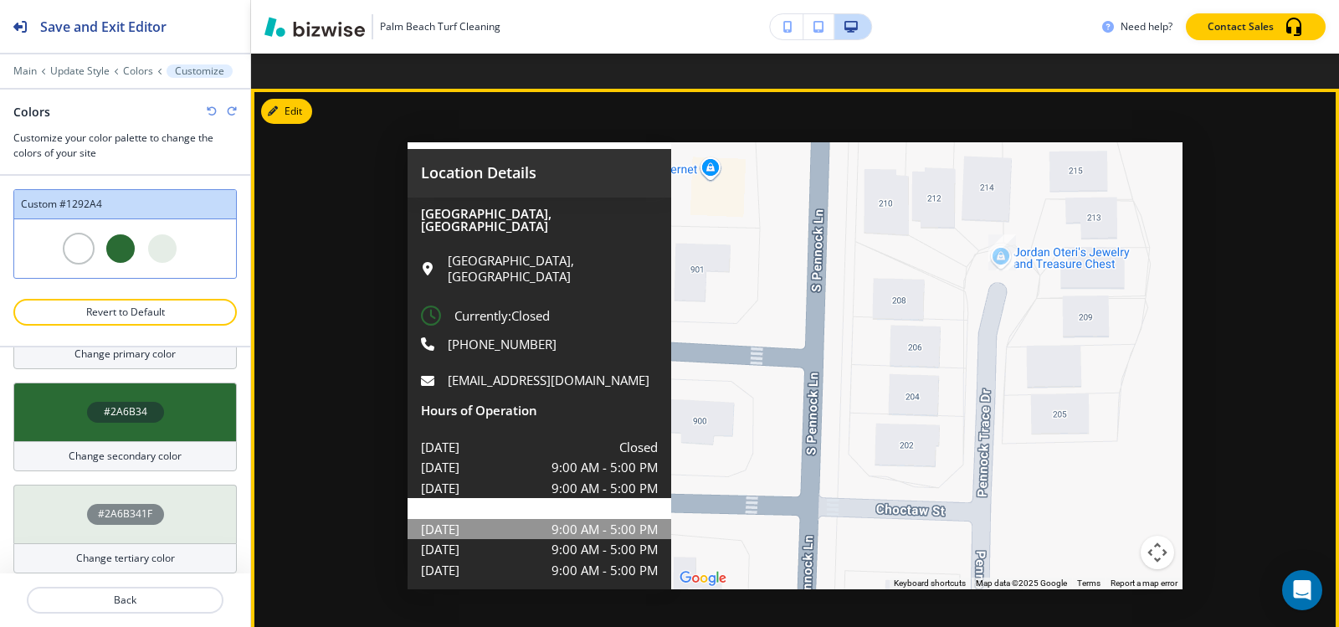
click at [423, 519] on p "thursday" at bounding box center [440, 529] width 38 height 21
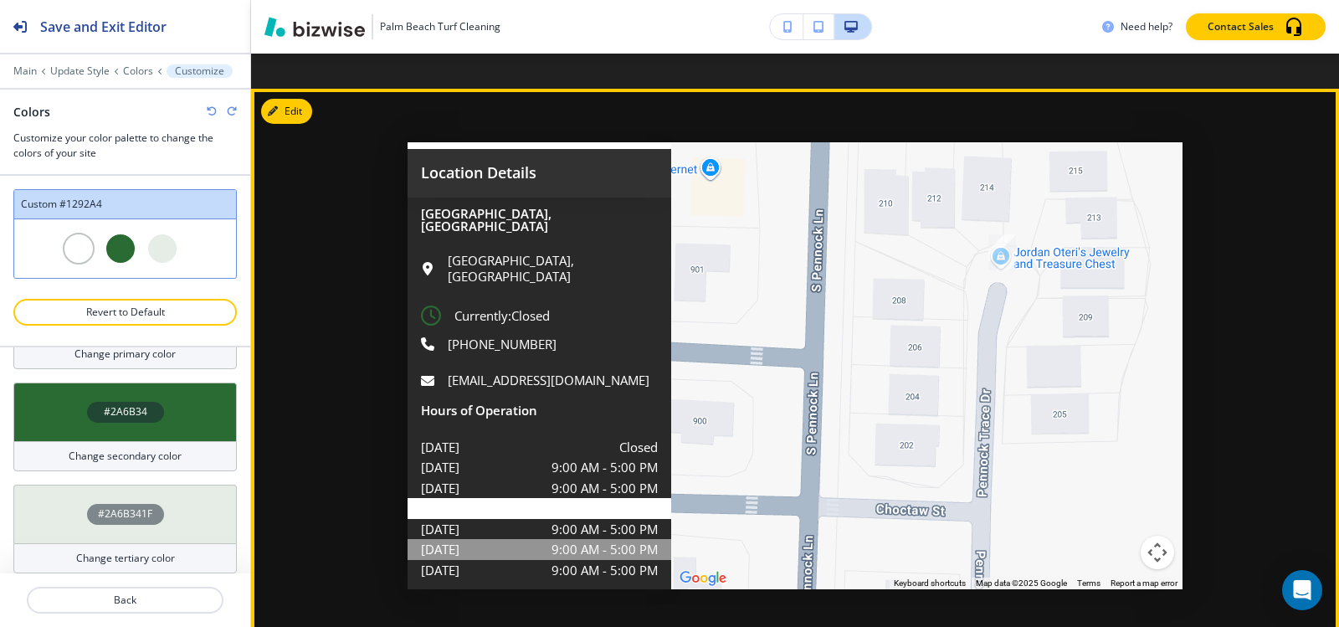
click at [468, 539] on div "friday 9:00 AM - 5:00 PM" at bounding box center [540, 549] width 264 height 21
drag, startPoint x: 468, startPoint y: 476, endPoint x: 468, endPoint y: 367, distance: 108.8
click at [468, 539] on div "friday 9:00 AM - 5:00 PM" at bounding box center [540, 549] width 264 height 21
click at [474, 331] on div "Jupiter, FL 33458, USA Jupiter, FL 33458, USA Currently: Closed (561) 313-2369 …" at bounding box center [539, 394] width 237 height 373
click at [408, 256] on div "Jupiter, FL 33458, USA Jupiter, FL 33458, USA Currently: Closed (561) 313-2369 …" at bounding box center [540, 396] width 264 height 398
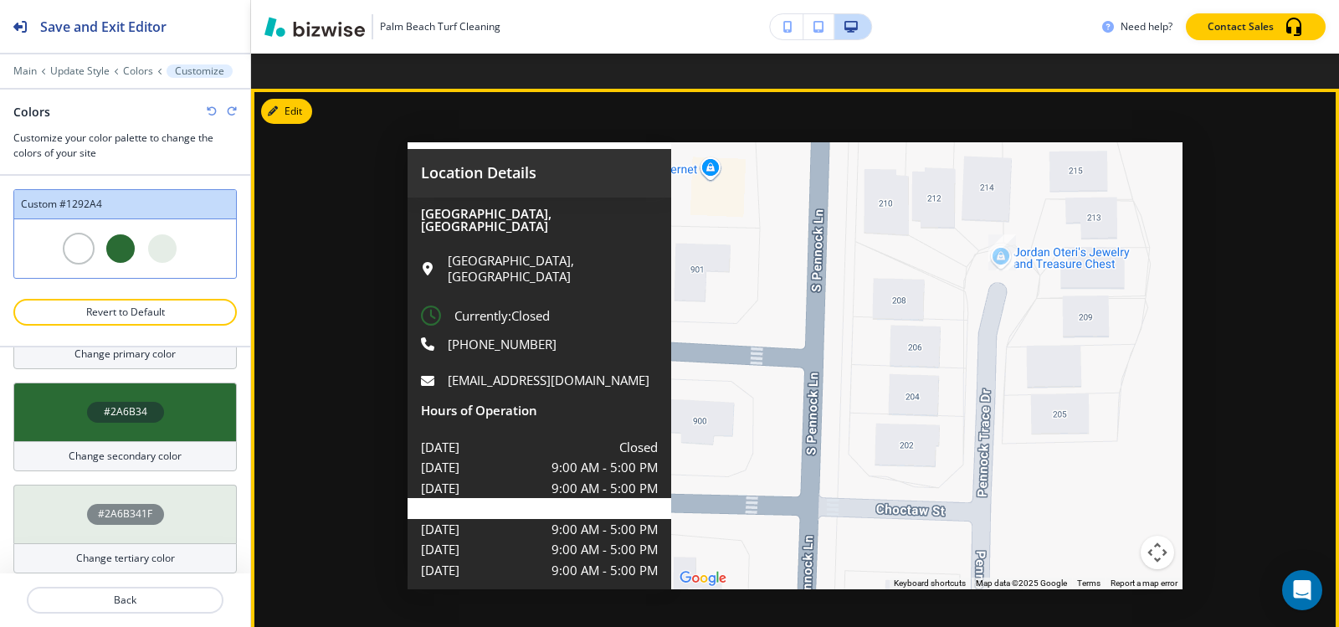
click at [427, 305] on span at bounding box center [431, 315] width 20 height 20
click at [456, 336] on p "(561) 313-2369" at bounding box center [502, 344] width 109 height 17
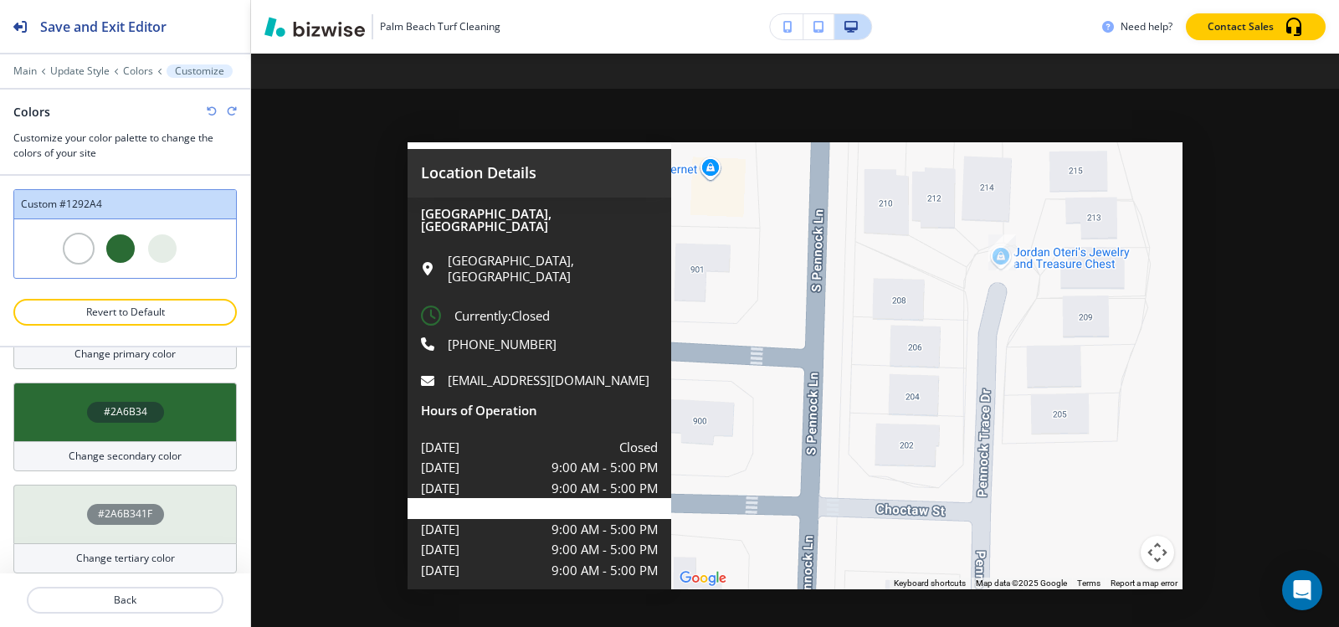
click at [519, 516] on div "Jupiter, FL 33458, USA Jupiter, FL 33458, USA Currently: Closed (561) 313-2369 …" at bounding box center [540, 396] width 264 height 398
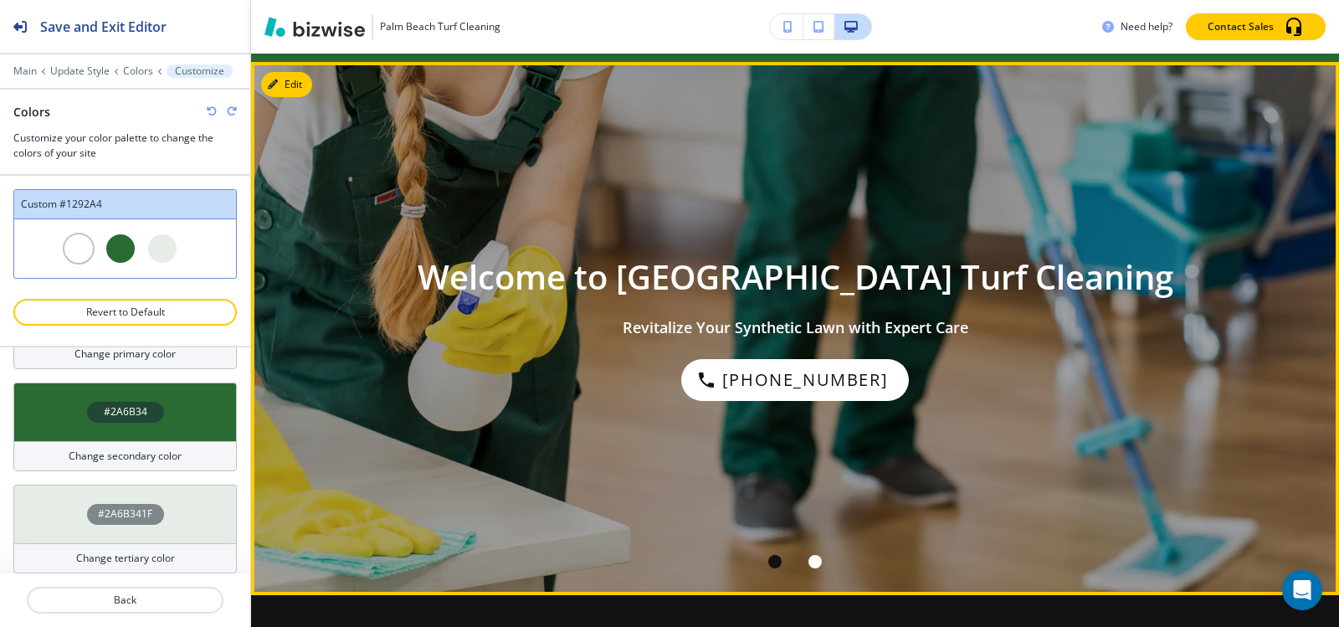
scroll to position [0, 0]
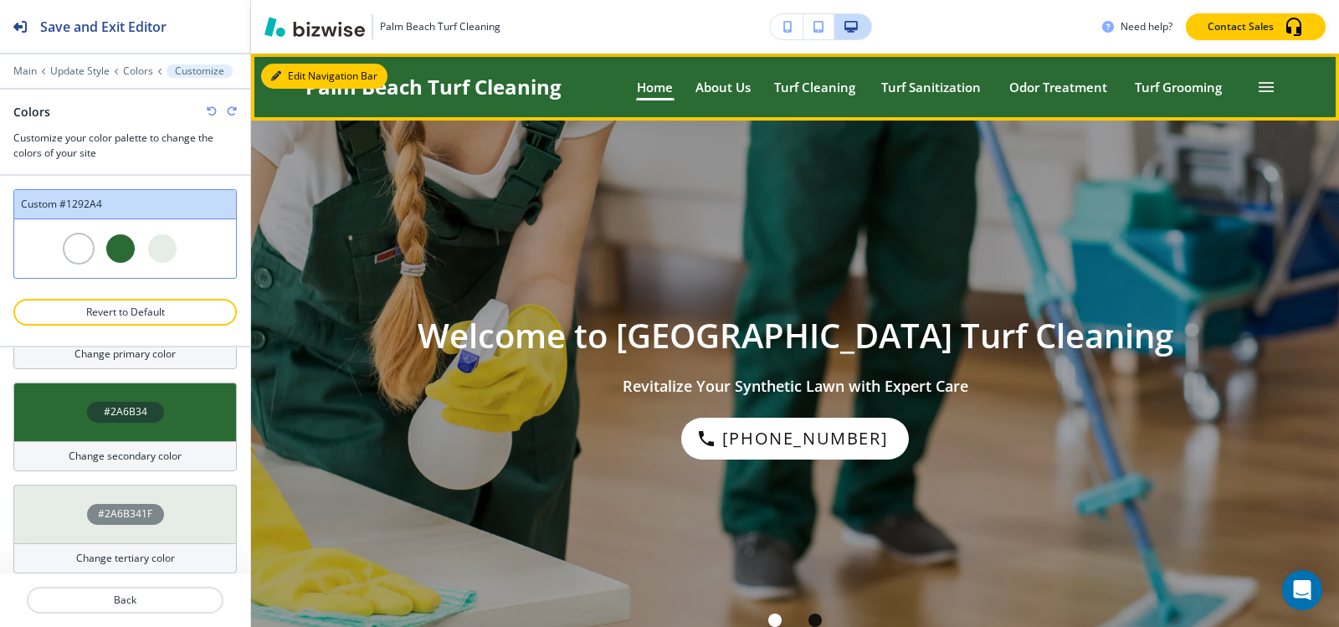
click at [301, 76] on button "Edit Navigation Bar" at bounding box center [324, 76] width 126 height 25
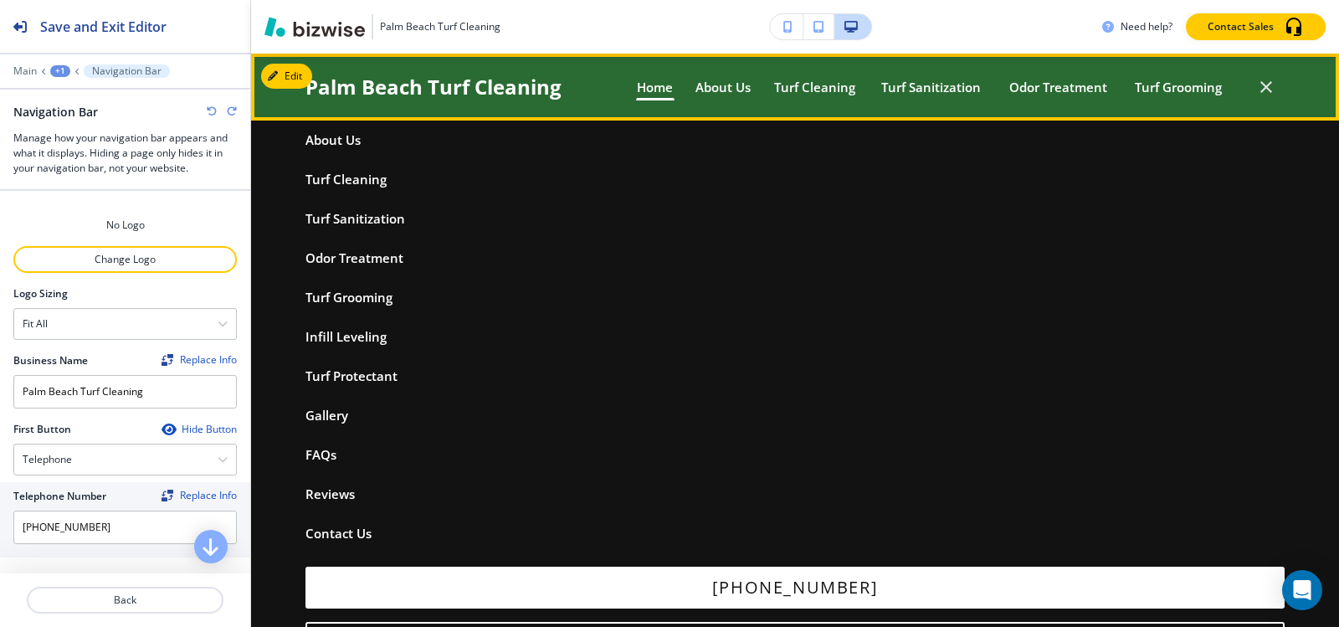
click at [1256, 85] on icon "button" at bounding box center [1266, 87] width 20 height 20
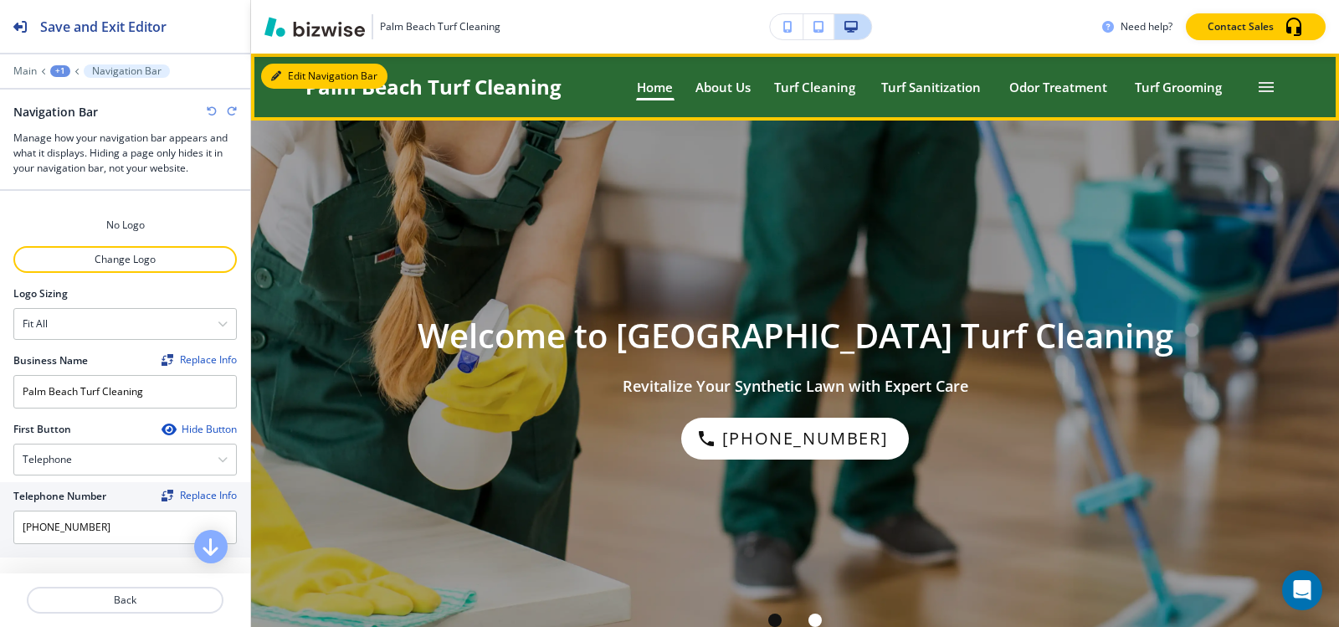
click at [295, 69] on div "Edit Navigation Bar Palm Beach Turf Cleaning Home Home About Us About Us Turf C…" at bounding box center [795, 87] width 1088 height 67
click at [283, 77] on button "Edit Navigation Bar" at bounding box center [324, 76] width 126 height 25
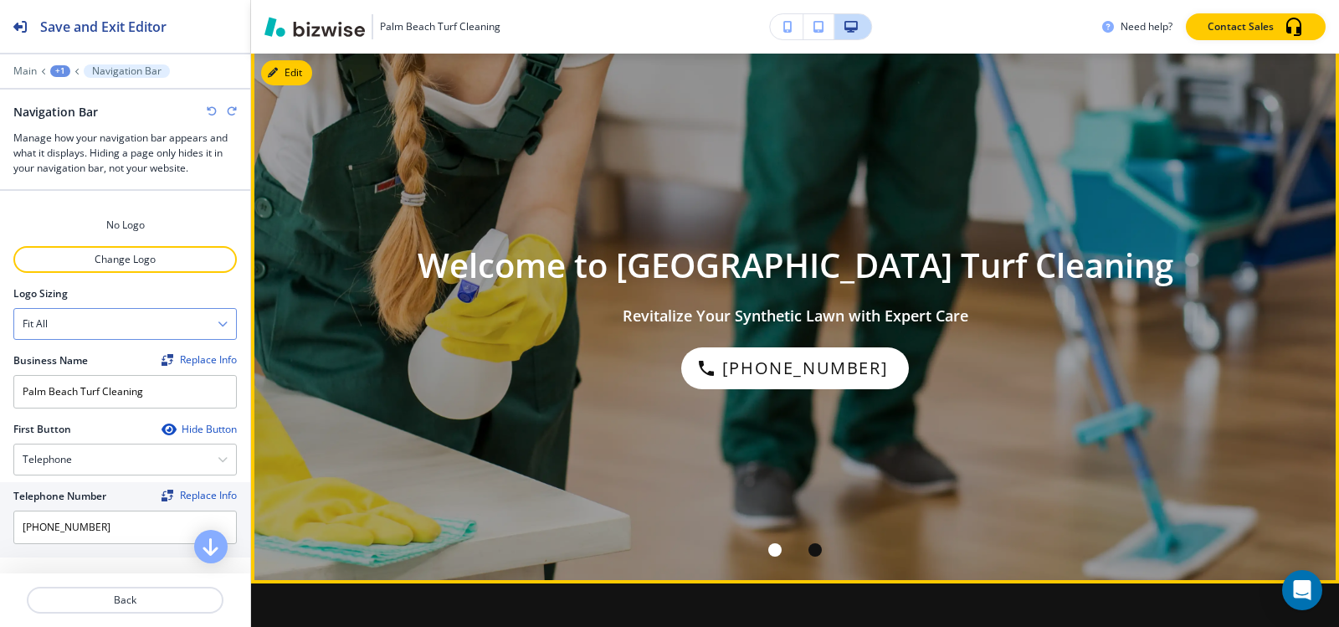
scroll to position [167, 0]
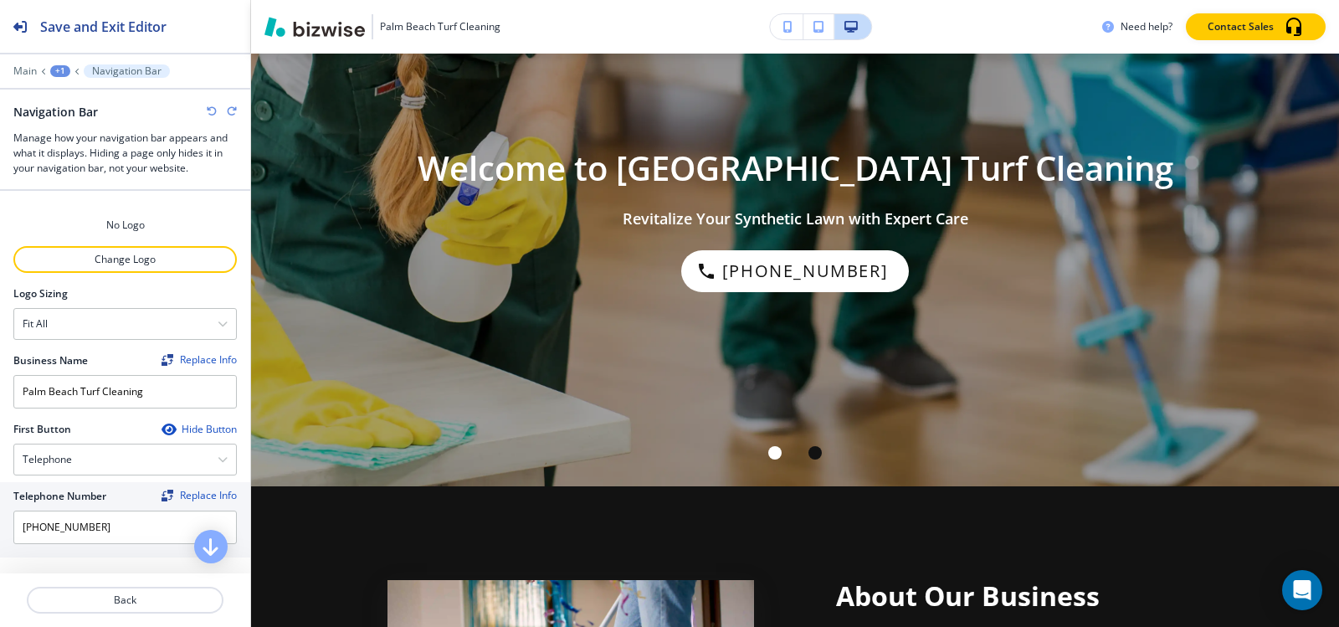
click at [53, 71] on div "+1" at bounding box center [60, 71] width 20 height 12
click at [71, 93] on p "Global Components" at bounding box center [103, 98] width 85 height 15
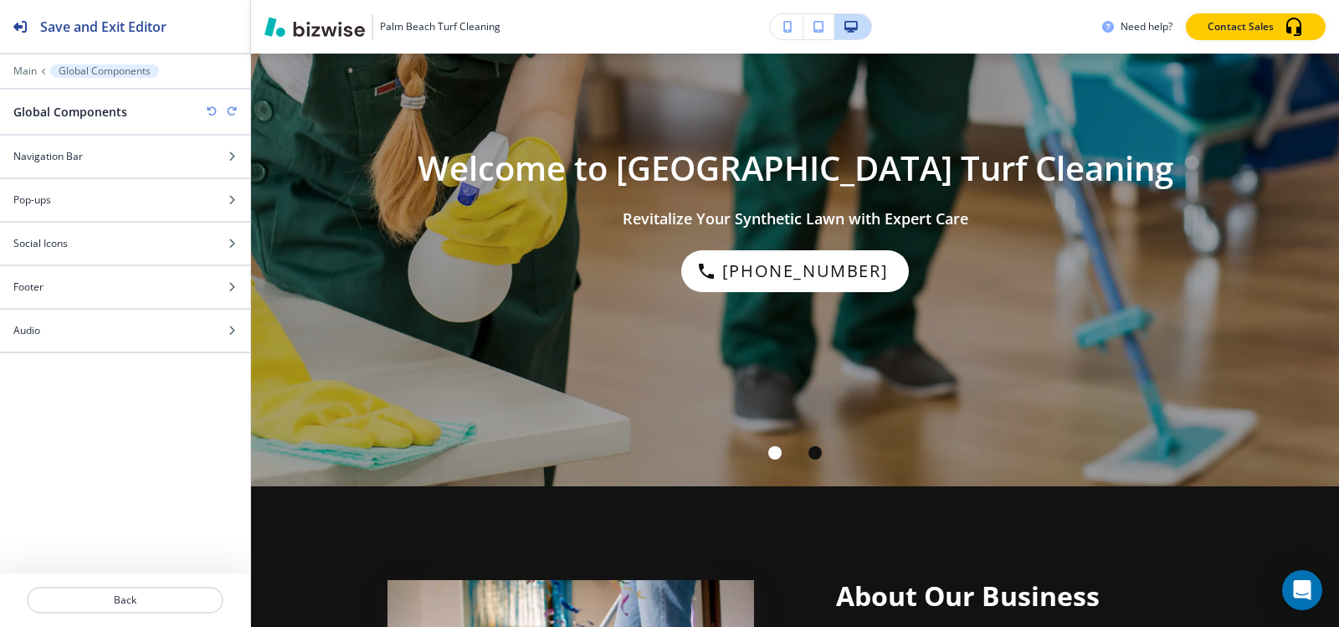
click at [30, 78] on div at bounding box center [125, 83] width 250 height 10
click at [29, 72] on p "Main" at bounding box center [24, 71] width 23 height 12
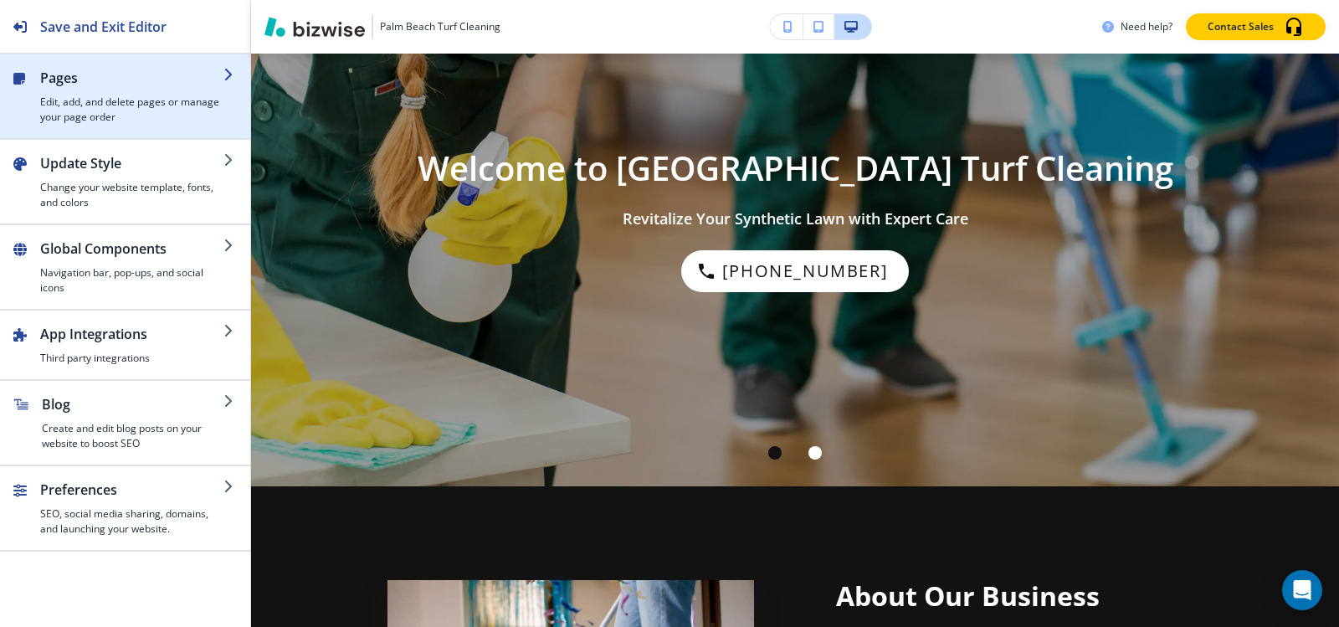
click at [85, 112] on h4 "Edit, add, and delete pages or manage your page order" at bounding box center [131, 110] width 183 height 30
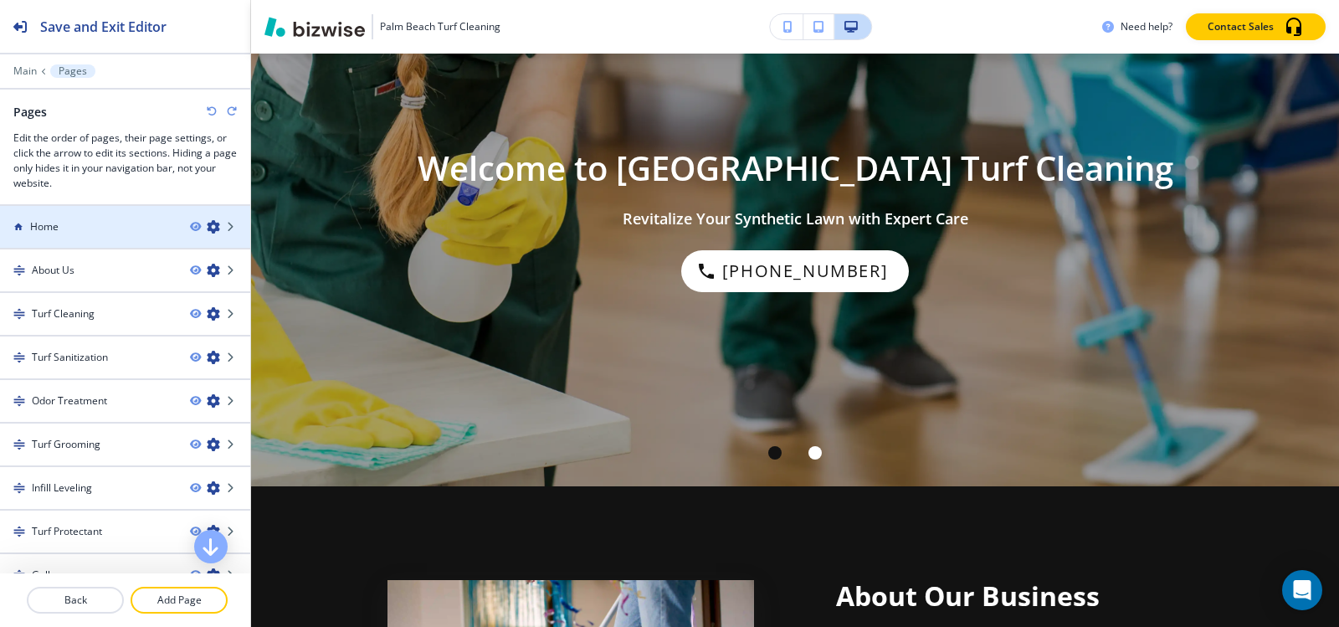
click at [84, 234] on div at bounding box center [125, 240] width 250 height 13
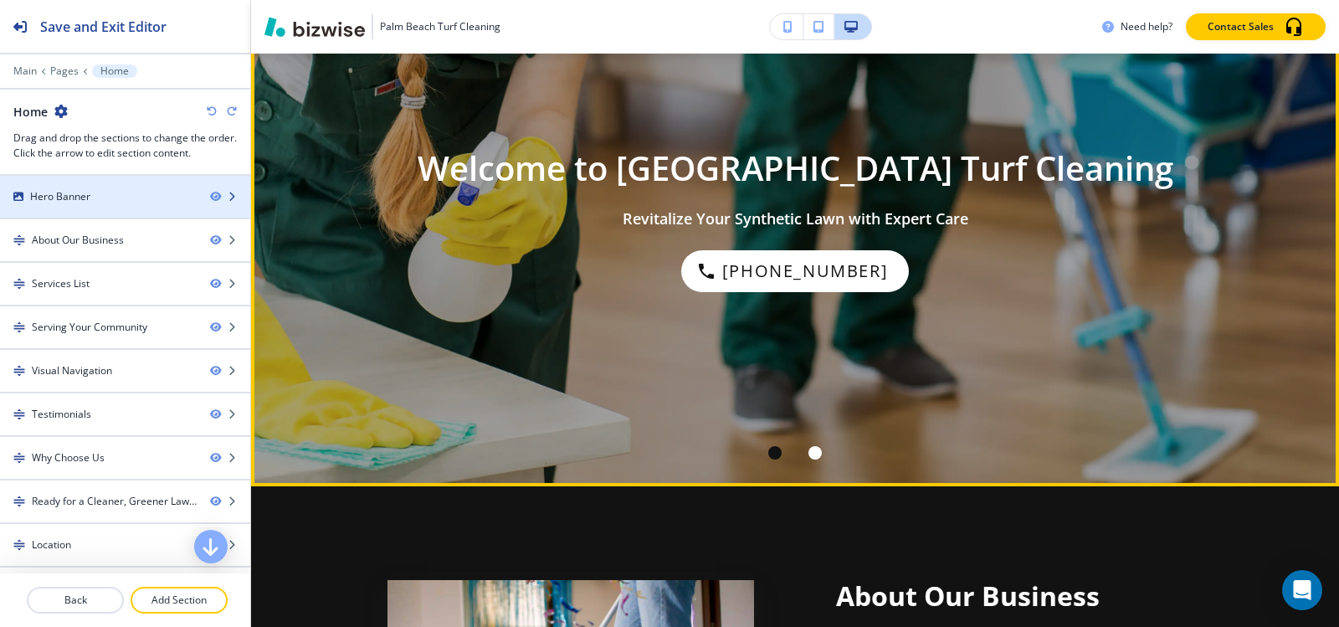
click at [41, 193] on div "Hero Banner" at bounding box center [60, 196] width 60 height 15
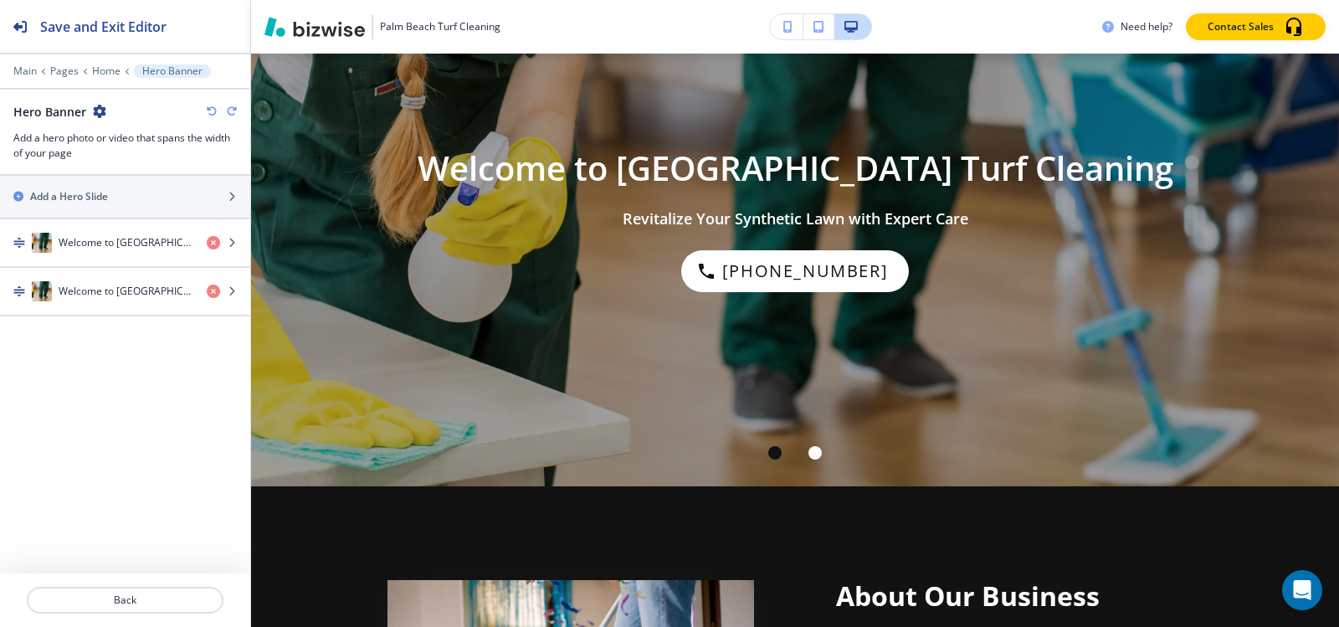
scroll to position [67, 0]
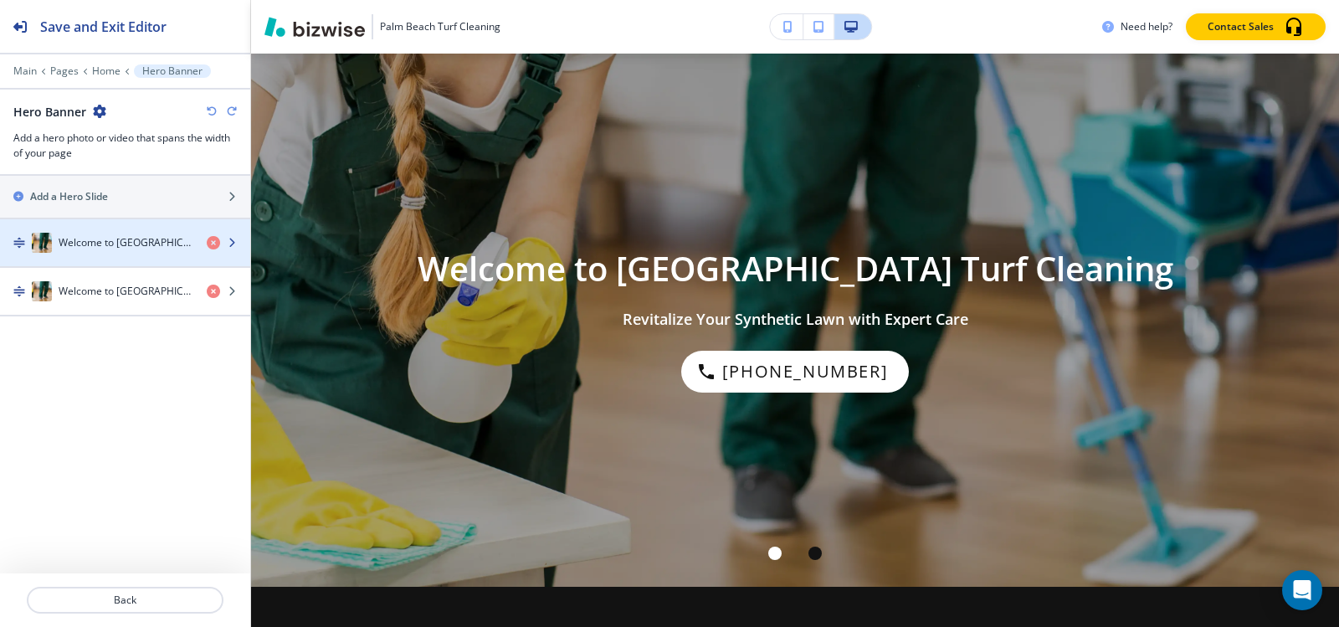
click at [85, 251] on div "Welcome to Palm Beach Turf Cleaning" at bounding box center [96, 243] width 193 height 20
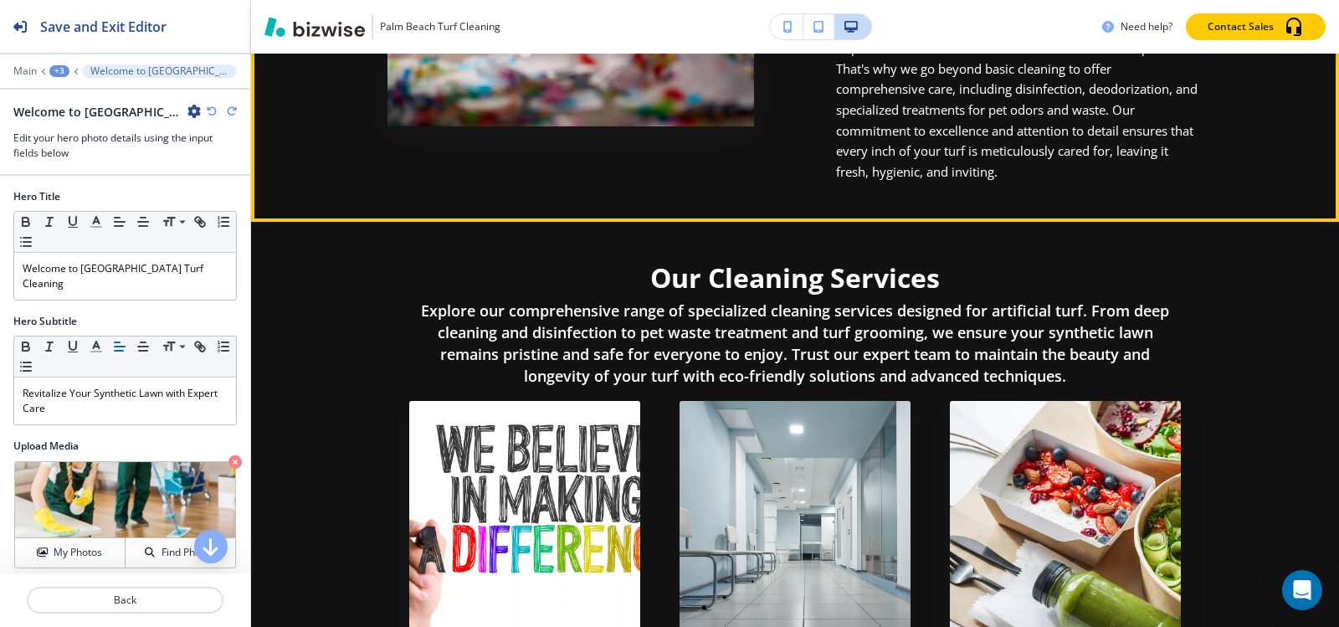
scroll to position [653, 0]
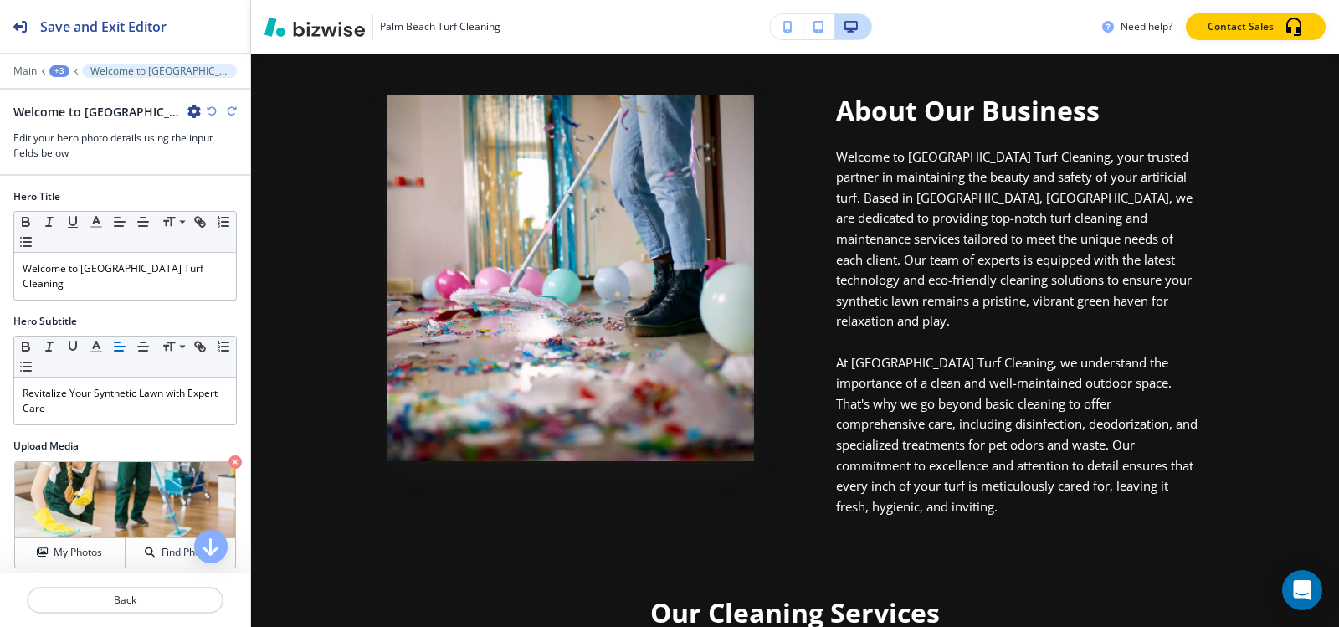
click at [38, 69] on div "Main +3 Welcome to Palm Beach Turf Cleaning" at bounding box center [124, 70] width 223 height 13
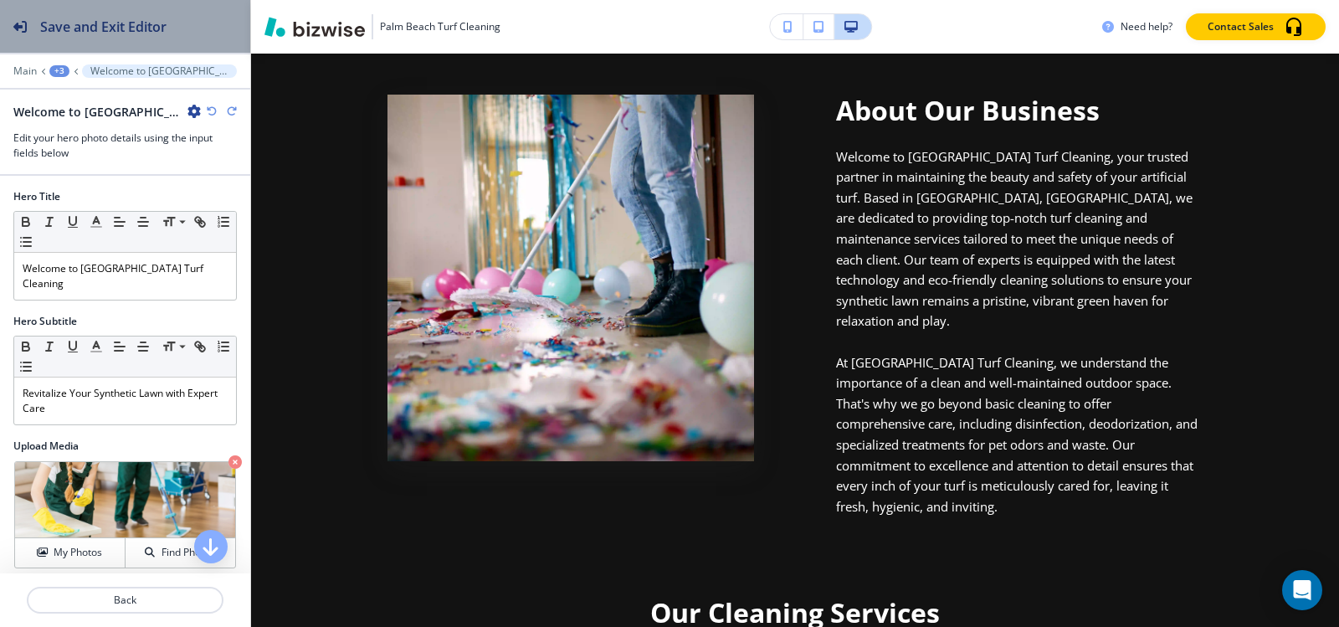
click at [67, 29] on h2 "Save and Exit Editor" at bounding box center [103, 27] width 126 height 20
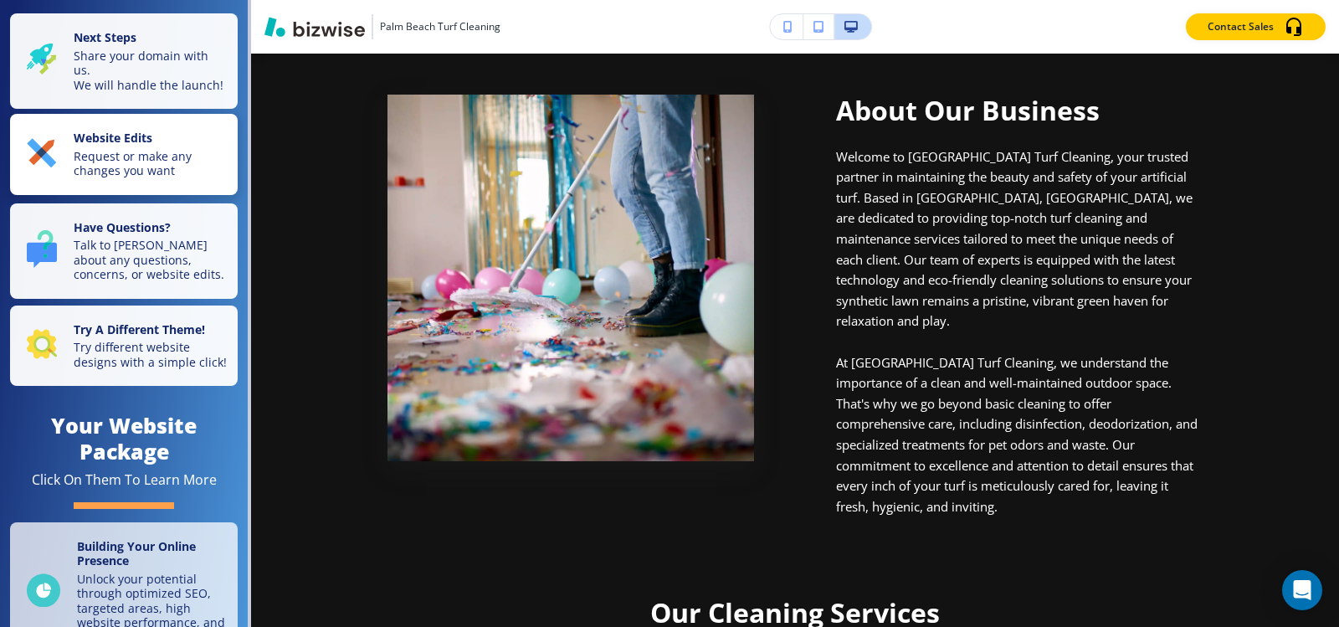
click at [125, 178] on p "Request or make any changes you want" at bounding box center [151, 163] width 154 height 29
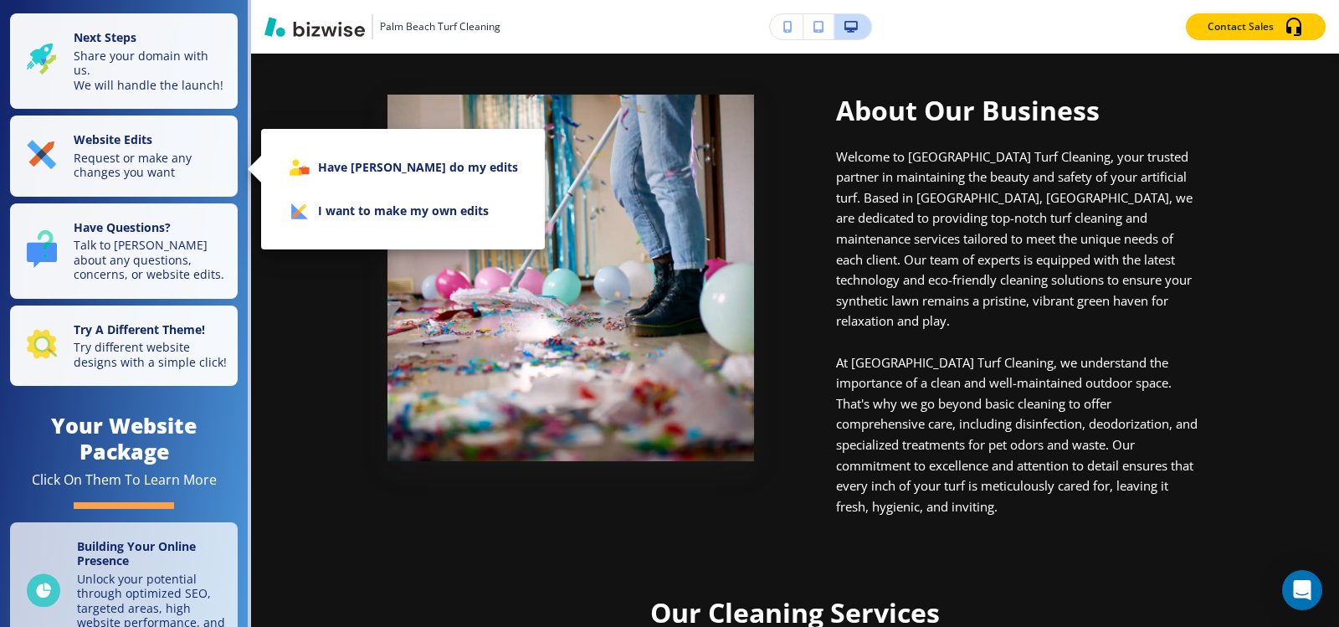
click at [372, 206] on li "I want to make my own edits" at bounding box center [402, 211] width 257 height 44
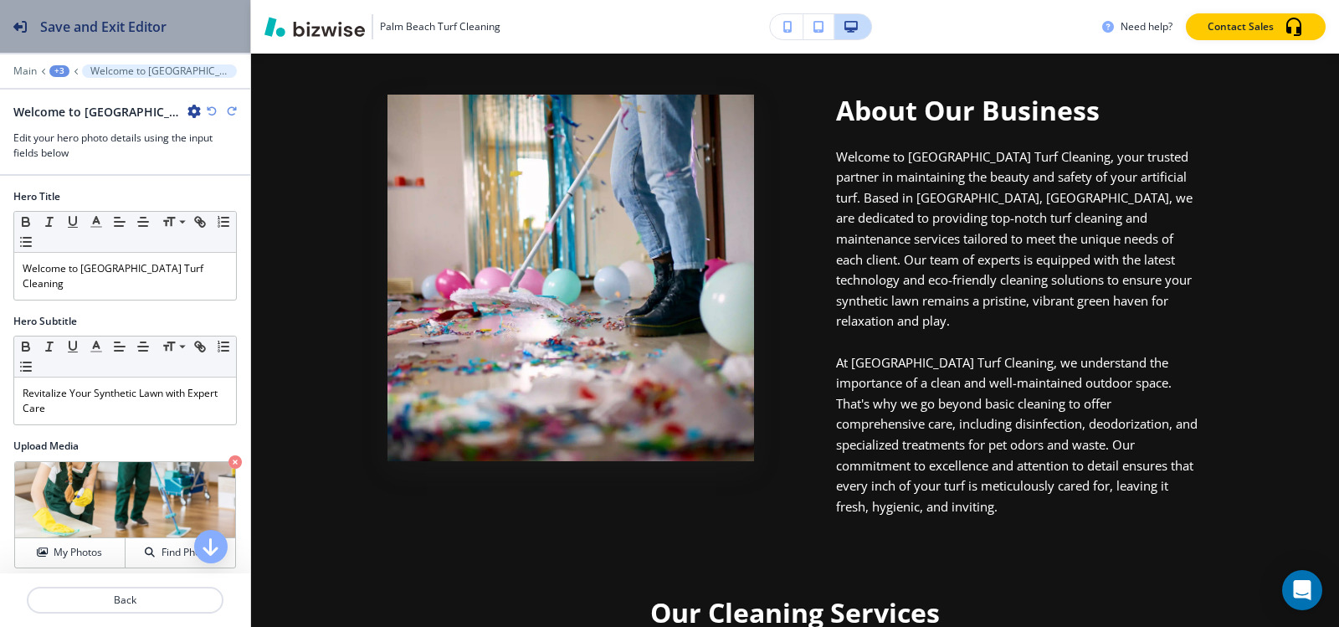
click at [55, 23] on h2 "Save and Exit Editor" at bounding box center [103, 27] width 126 height 20
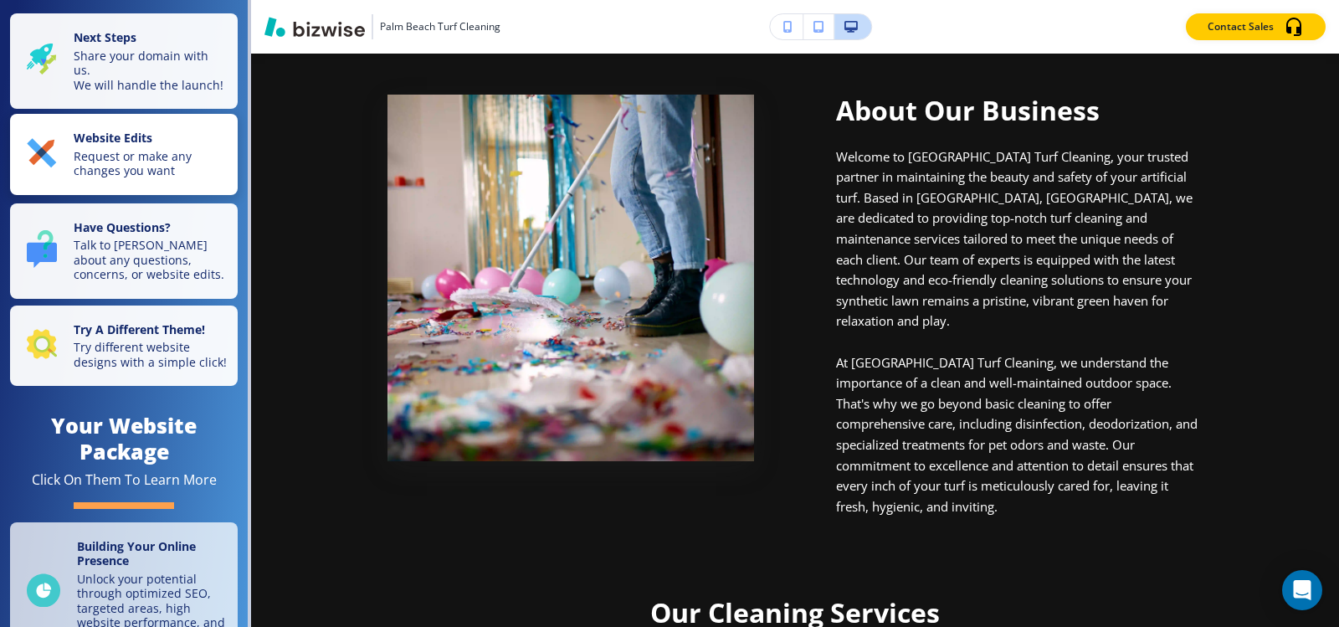
click at [78, 195] on button "Website Edits Request or make any changes you want" at bounding box center [124, 154] width 228 height 81
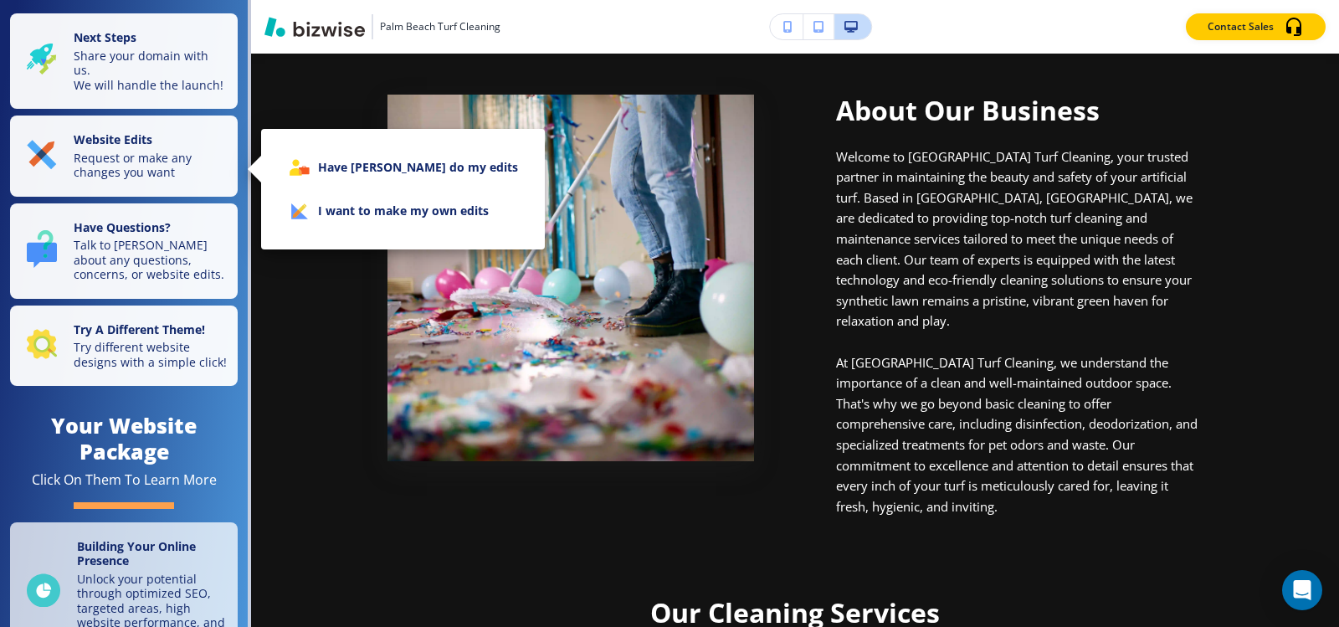
click at [75, 386] on div at bounding box center [669, 313] width 1339 height 627
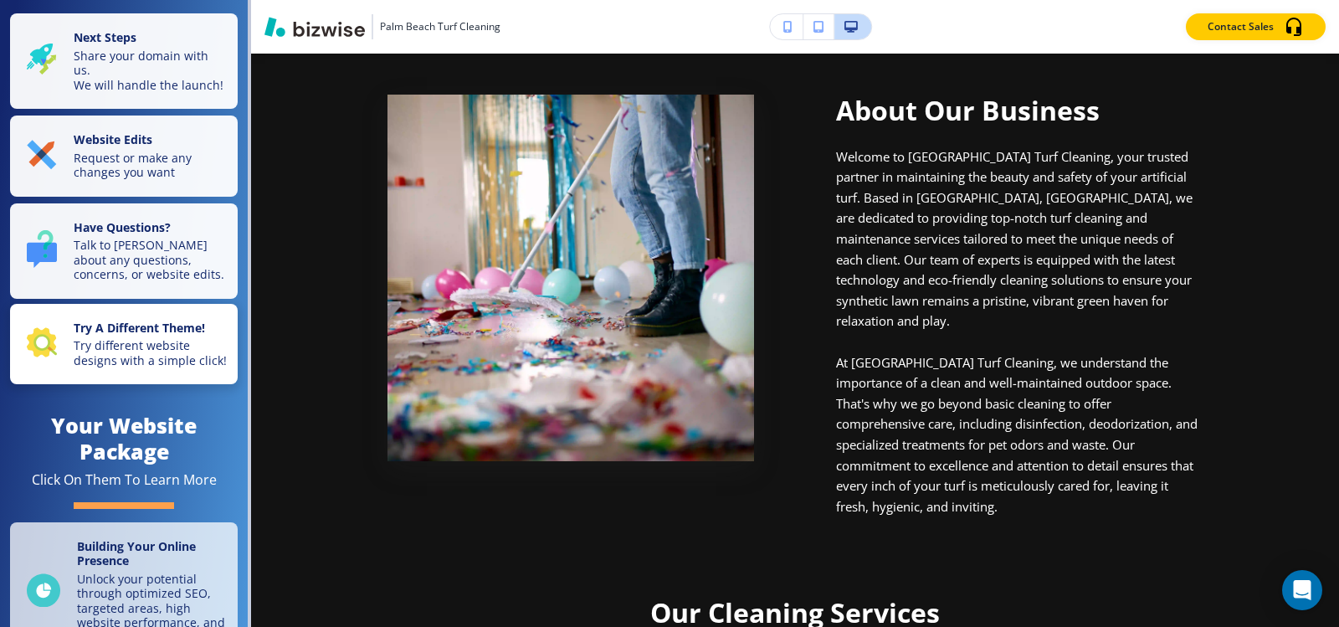
click at [127, 356] on p "Try different website designs with a simple click!" at bounding box center [151, 352] width 154 height 29
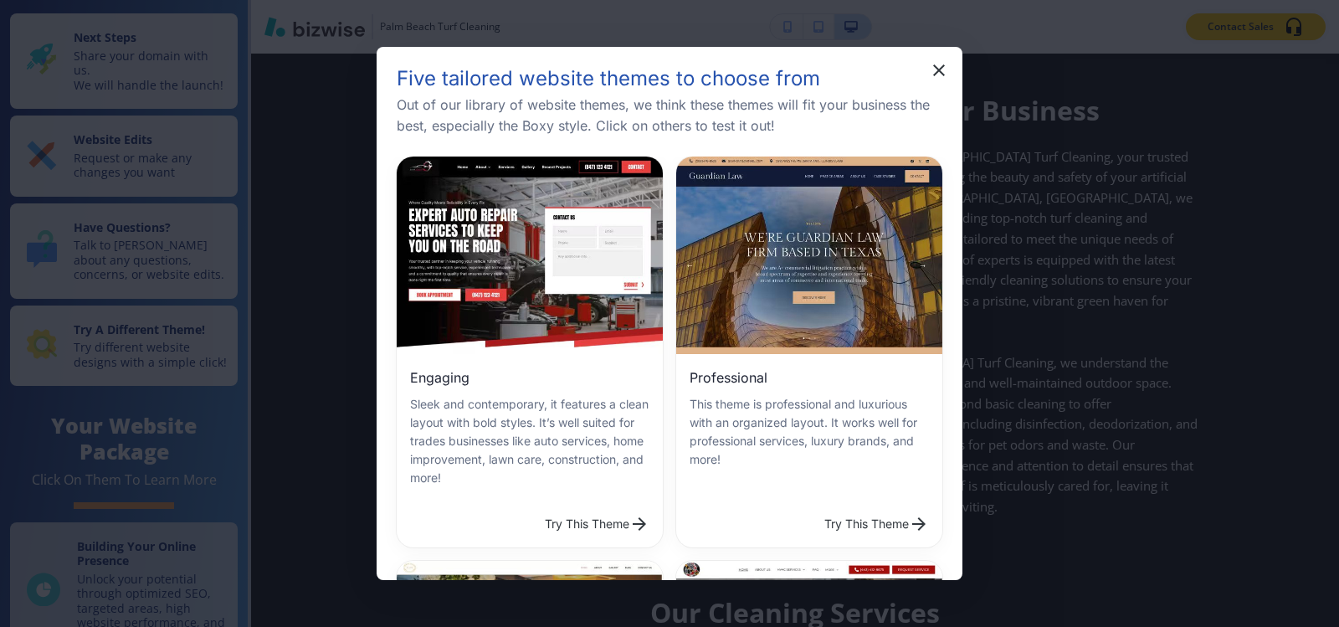
click at [566, 507] on button "Try This Theme" at bounding box center [597, 523] width 118 height 33
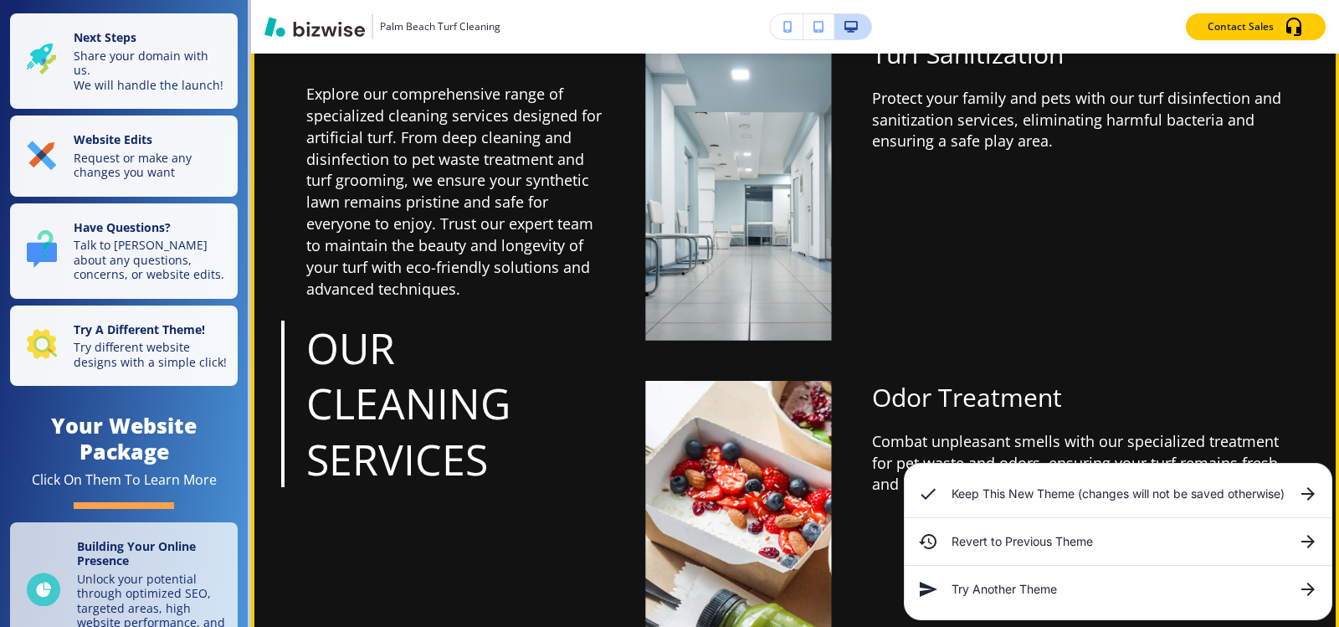
scroll to position [2176, 0]
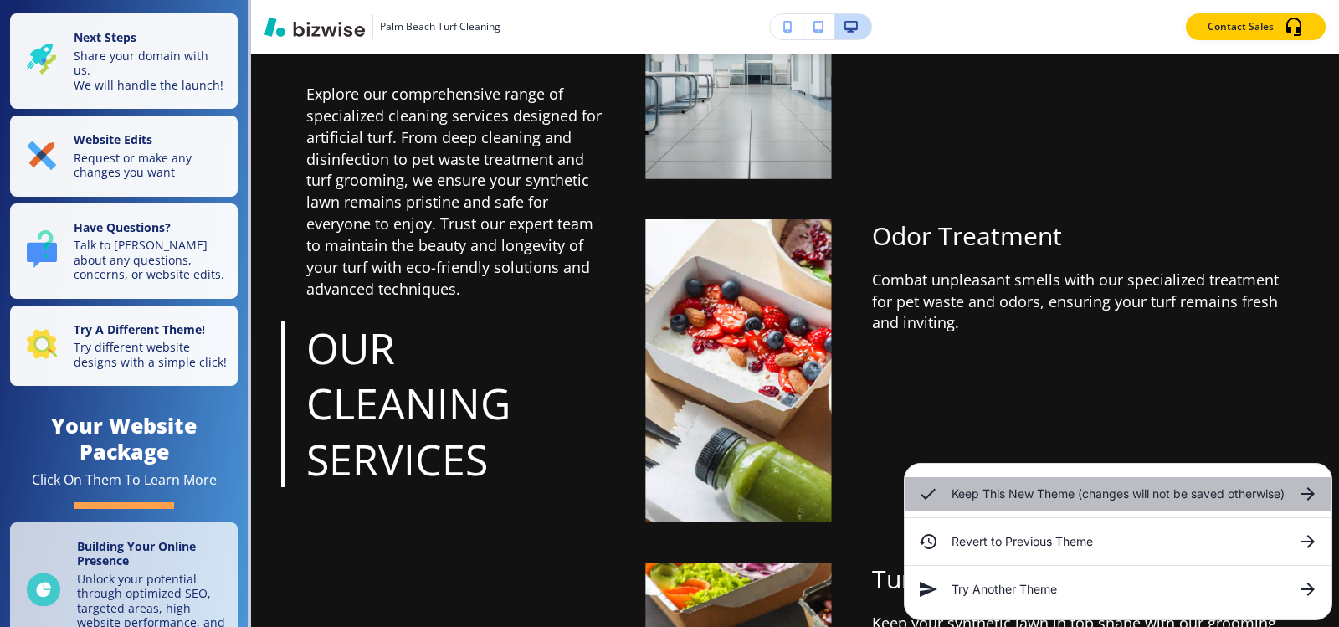
click at [1084, 500] on h6 "Keep This New Theme (changes will not be saved otherwise)" at bounding box center [1117, 494] width 333 height 18
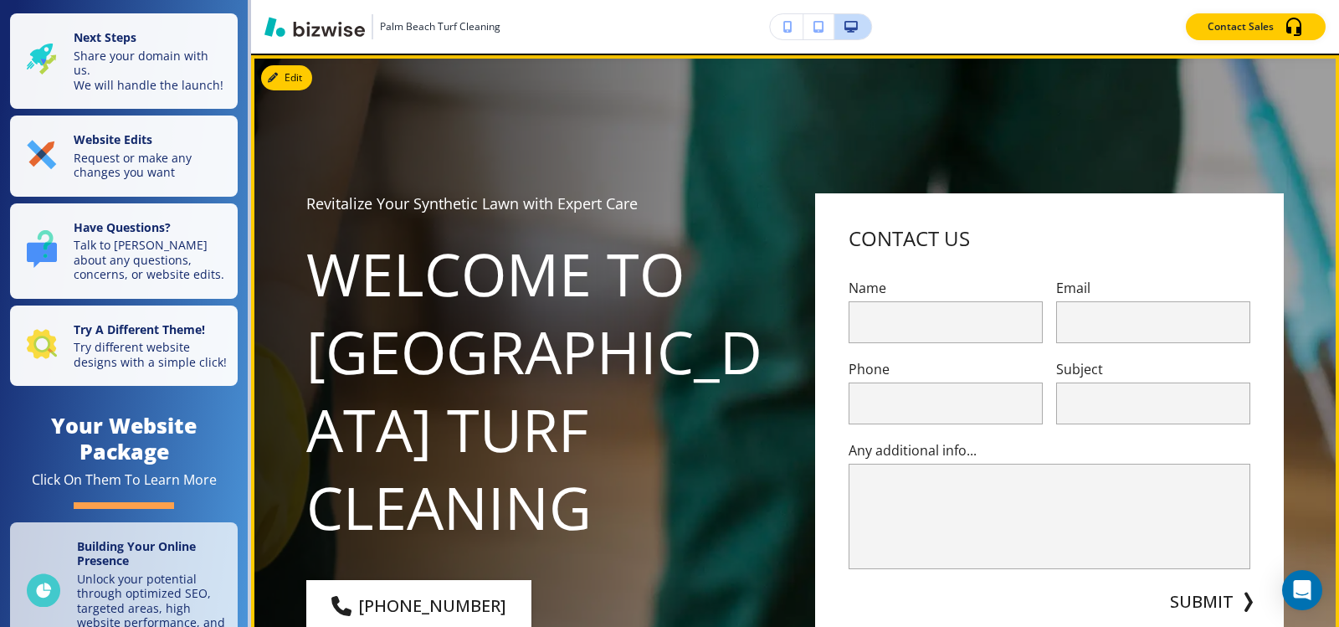
scroll to position [0, 0]
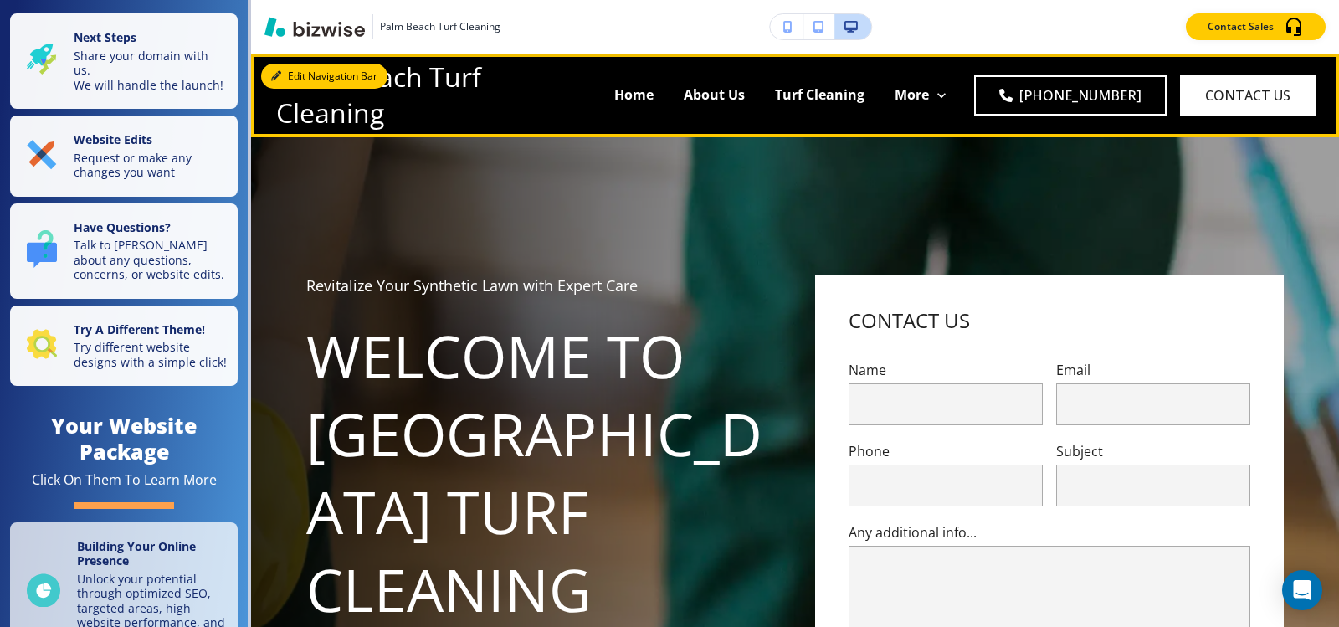
click at [305, 79] on button "Edit Navigation Bar" at bounding box center [324, 76] width 126 height 25
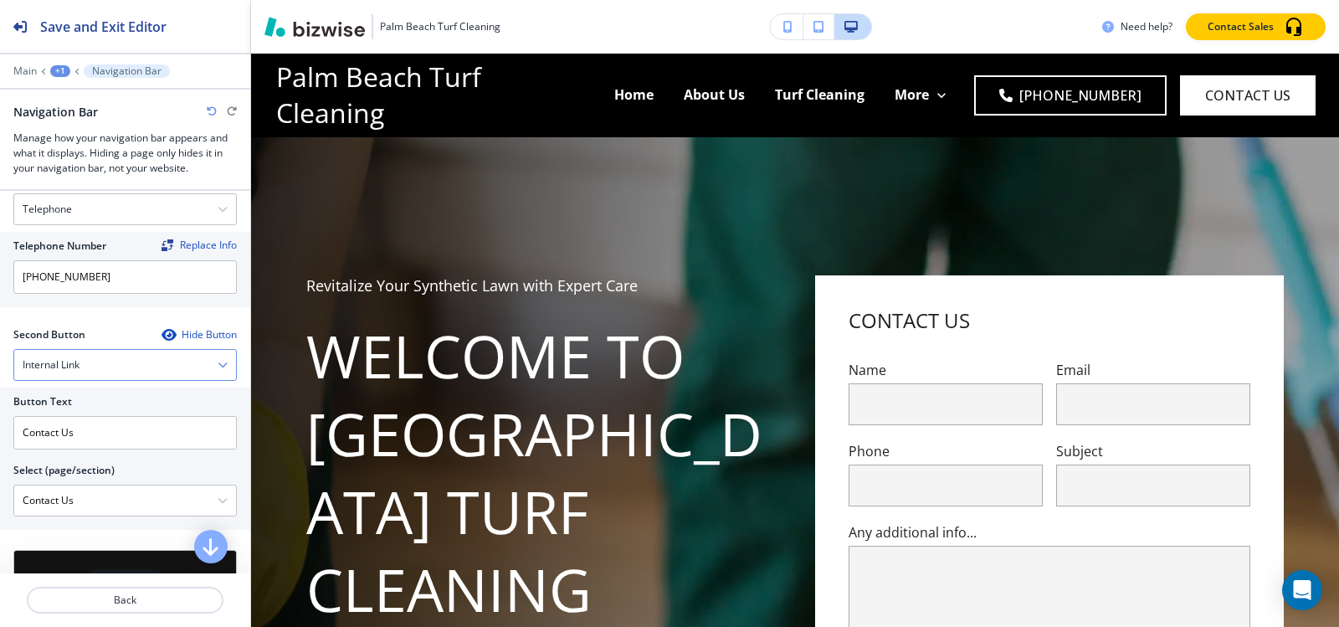
scroll to position [251, 0]
click at [162, 332] on icon "button" at bounding box center [168, 333] width 13 height 13
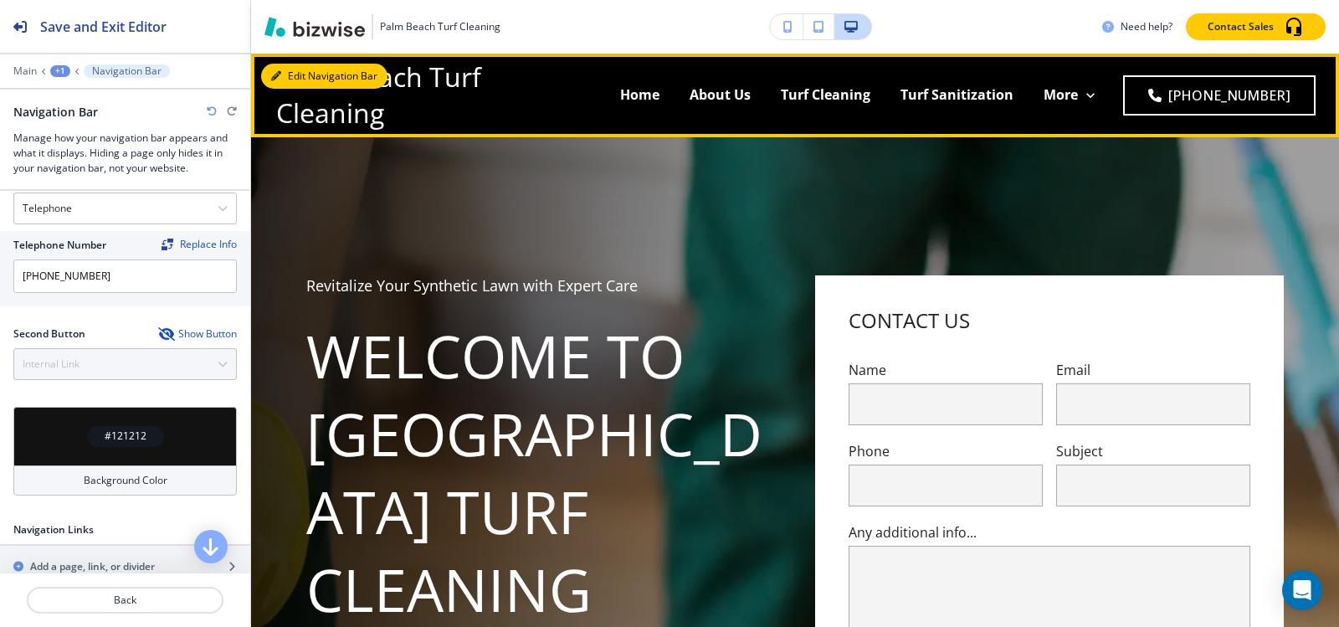
click at [300, 77] on button "Edit Navigation Bar" at bounding box center [324, 76] width 126 height 25
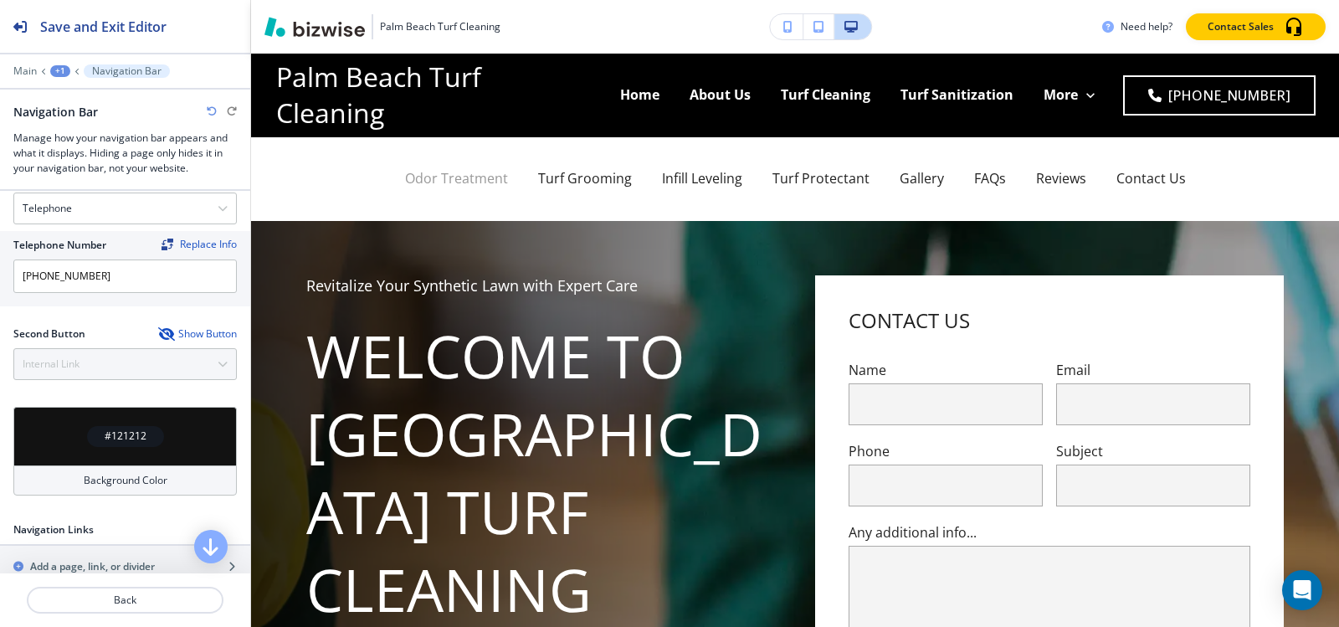
click at [443, 181] on p "Odor Treatment" at bounding box center [456, 178] width 103 height 19
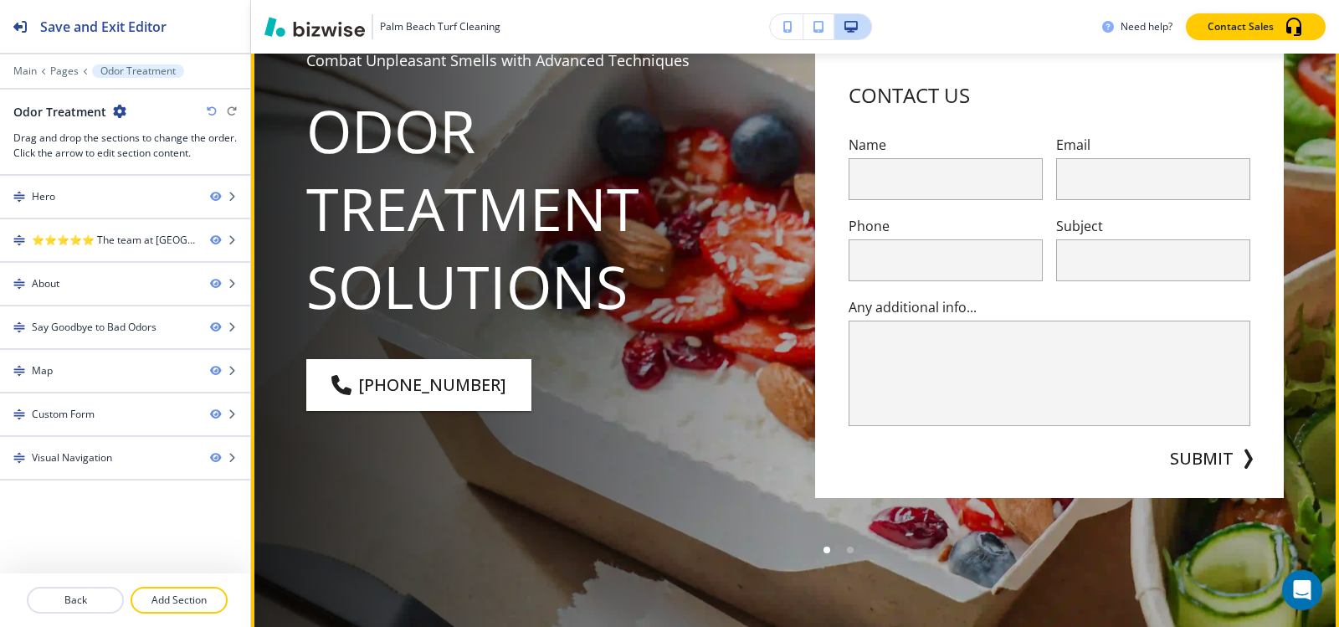
scroll to position [0, 0]
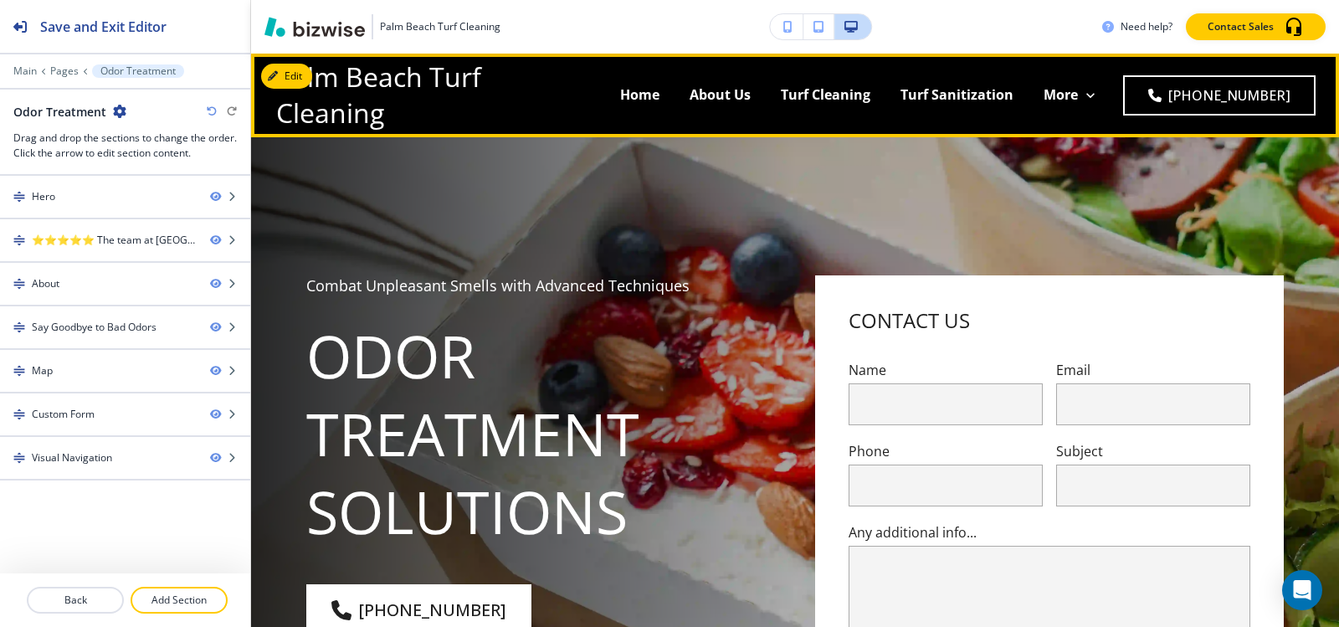
click at [651, 95] on p "Home" at bounding box center [639, 94] width 39 height 19
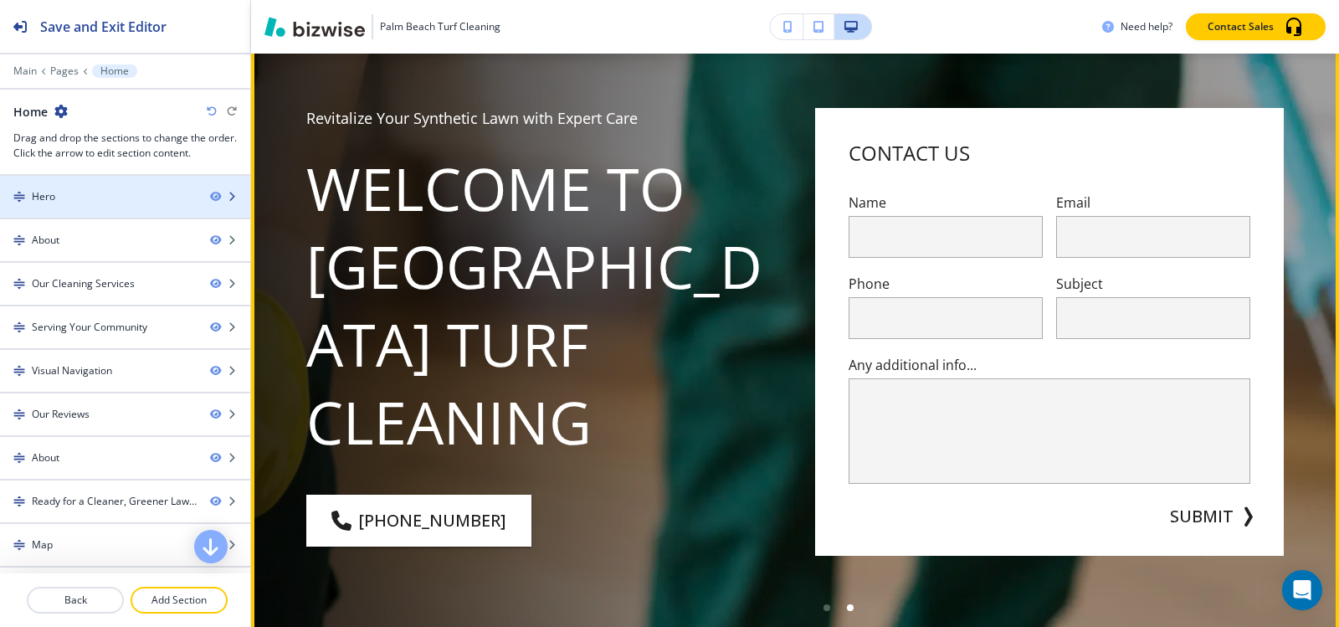
click at [102, 183] on div at bounding box center [125, 182] width 250 height 13
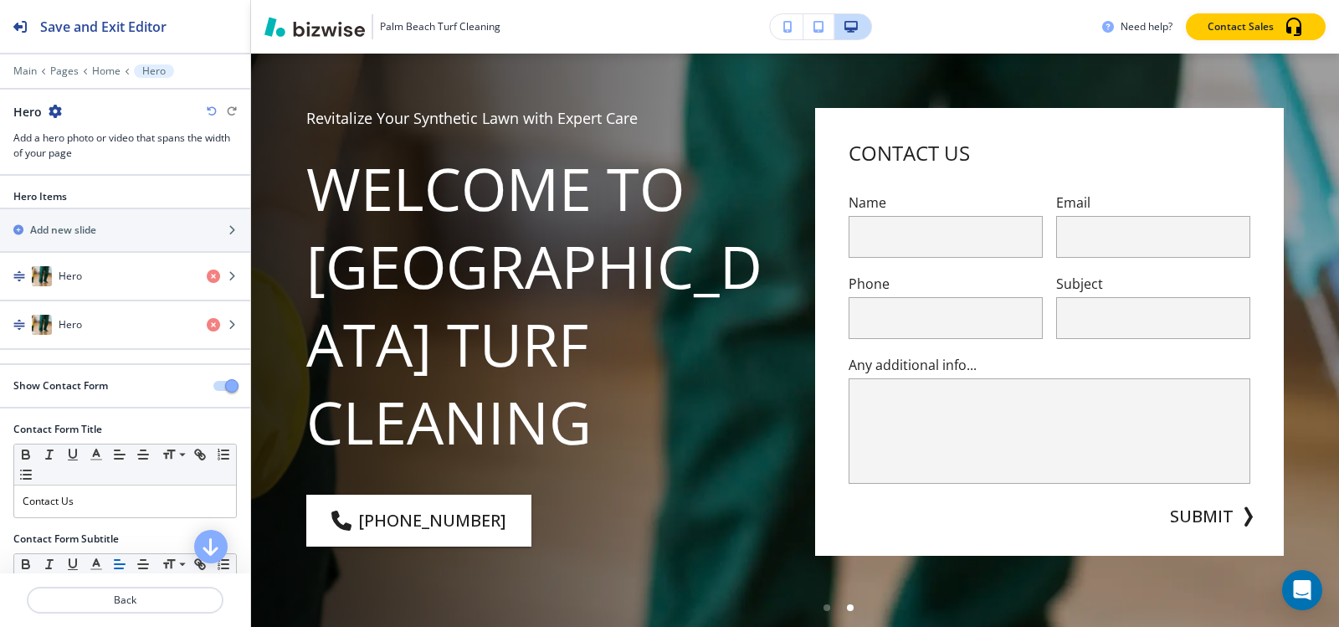
scroll to position [84, 0]
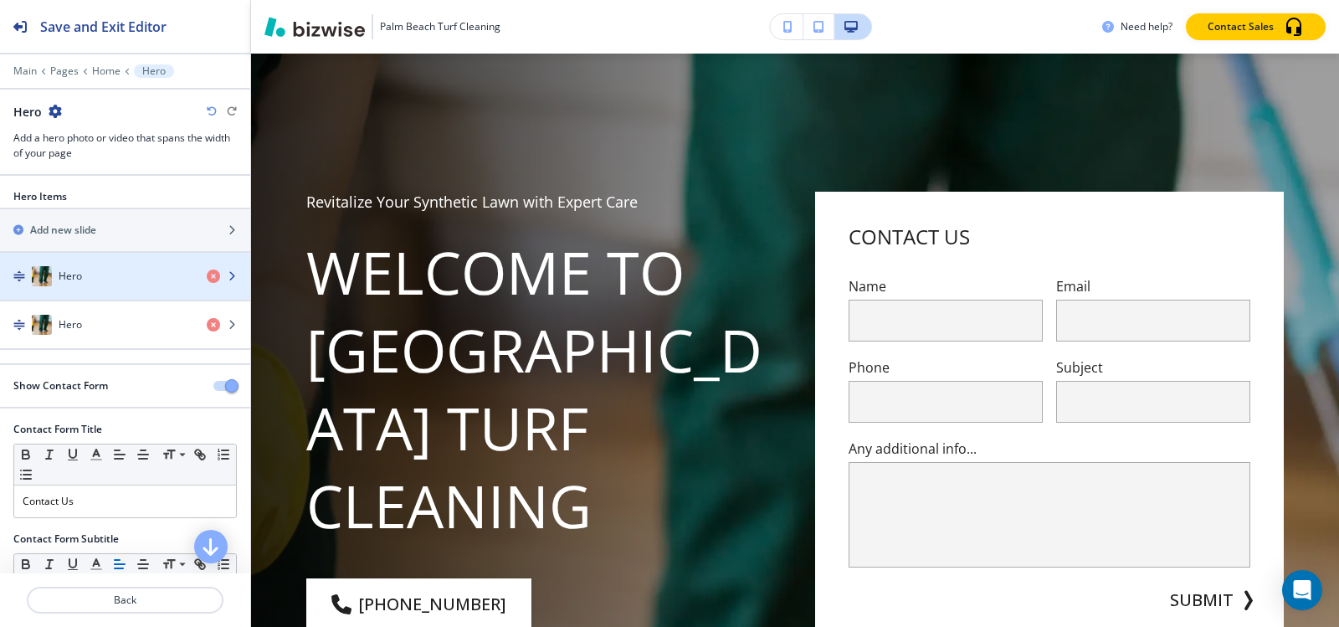
click at [85, 275] on div "Hero" at bounding box center [96, 276] width 193 height 20
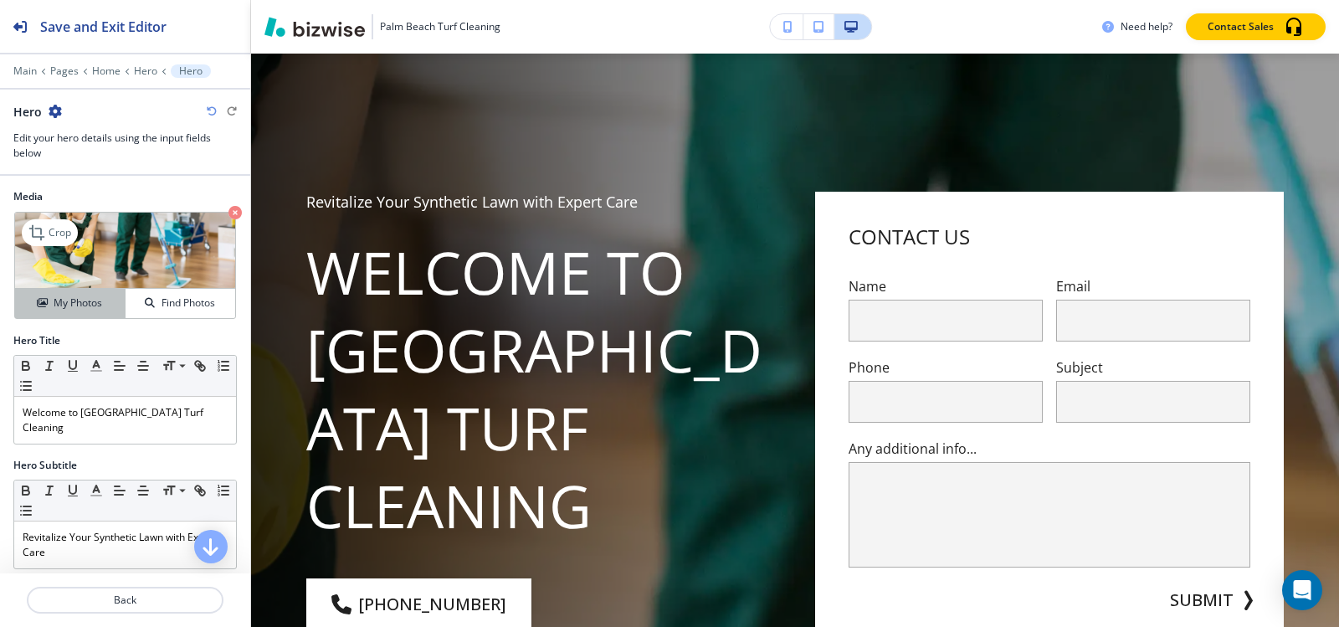
click at [71, 314] on button "My Photos" at bounding box center [70, 303] width 110 height 29
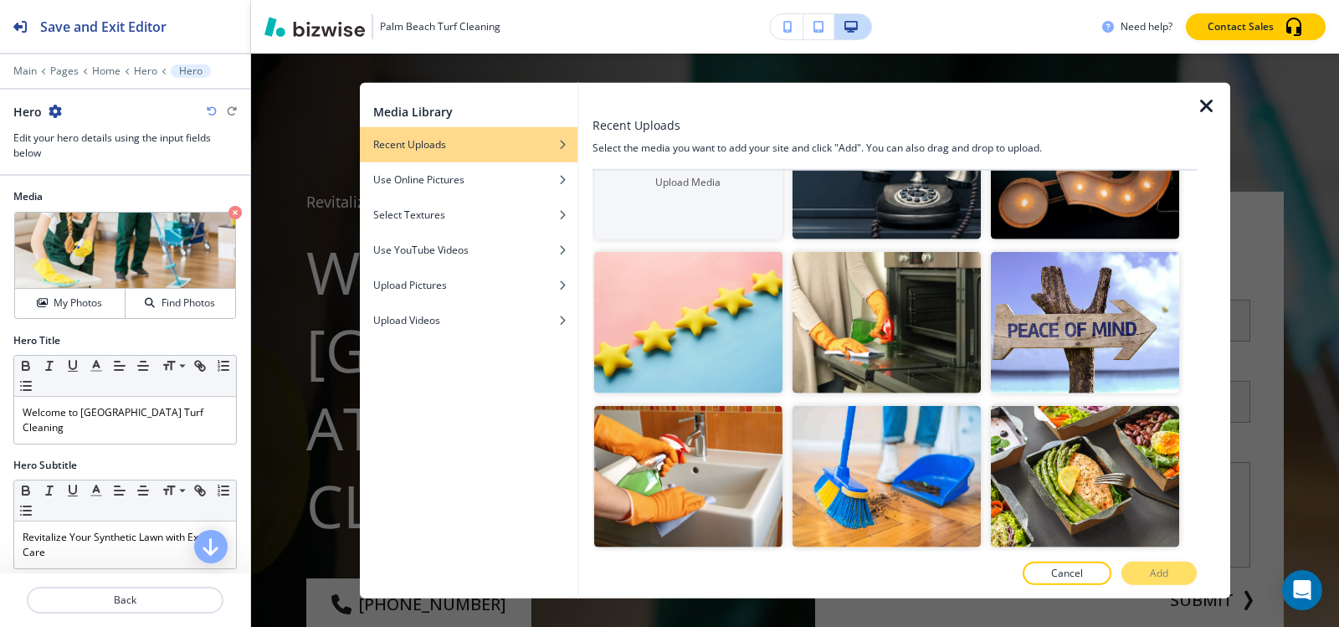
click at [889, 351] on img "button" at bounding box center [886, 322] width 188 height 141
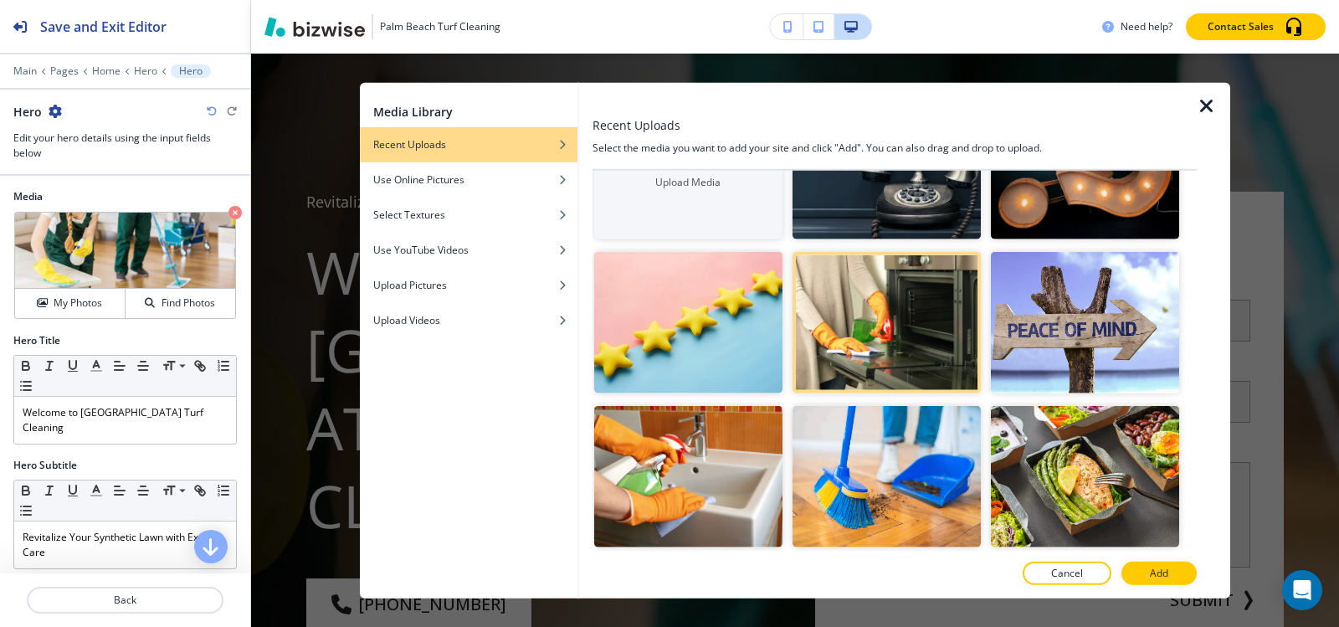
click at [869, 559] on img "button" at bounding box center [886, 629] width 188 height 141
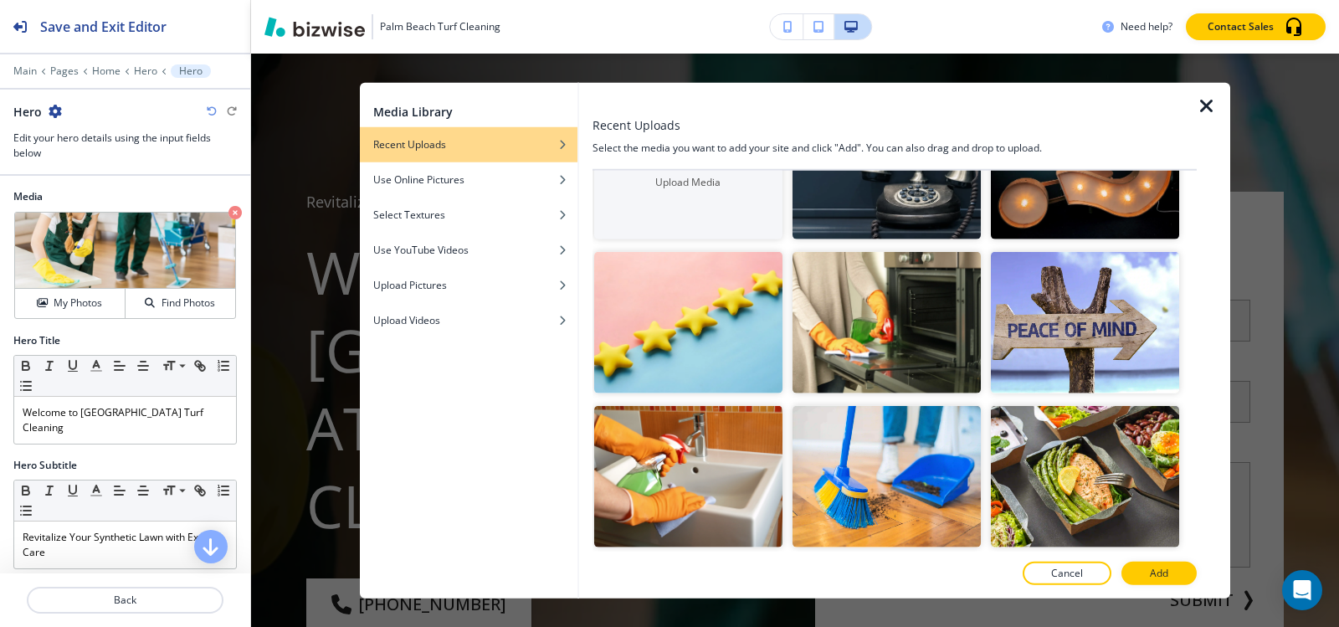
scroll to position [251, 0]
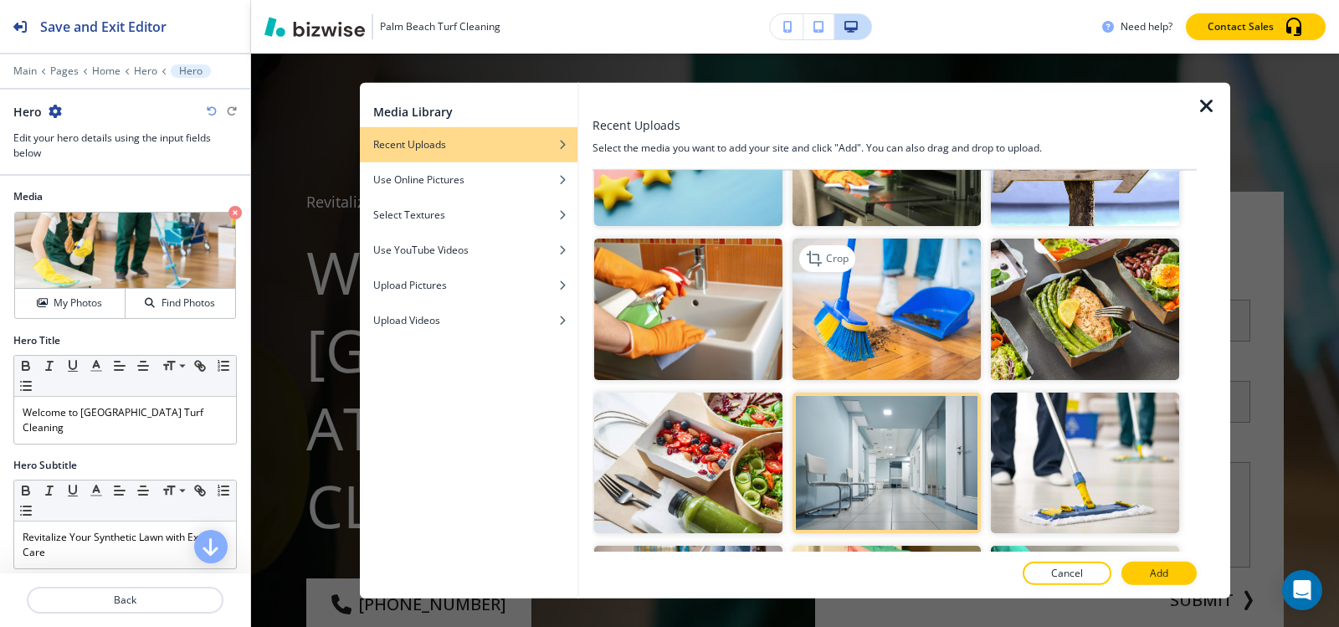
click at [888, 323] on img "button" at bounding box center [886, 308] width 188 height 141
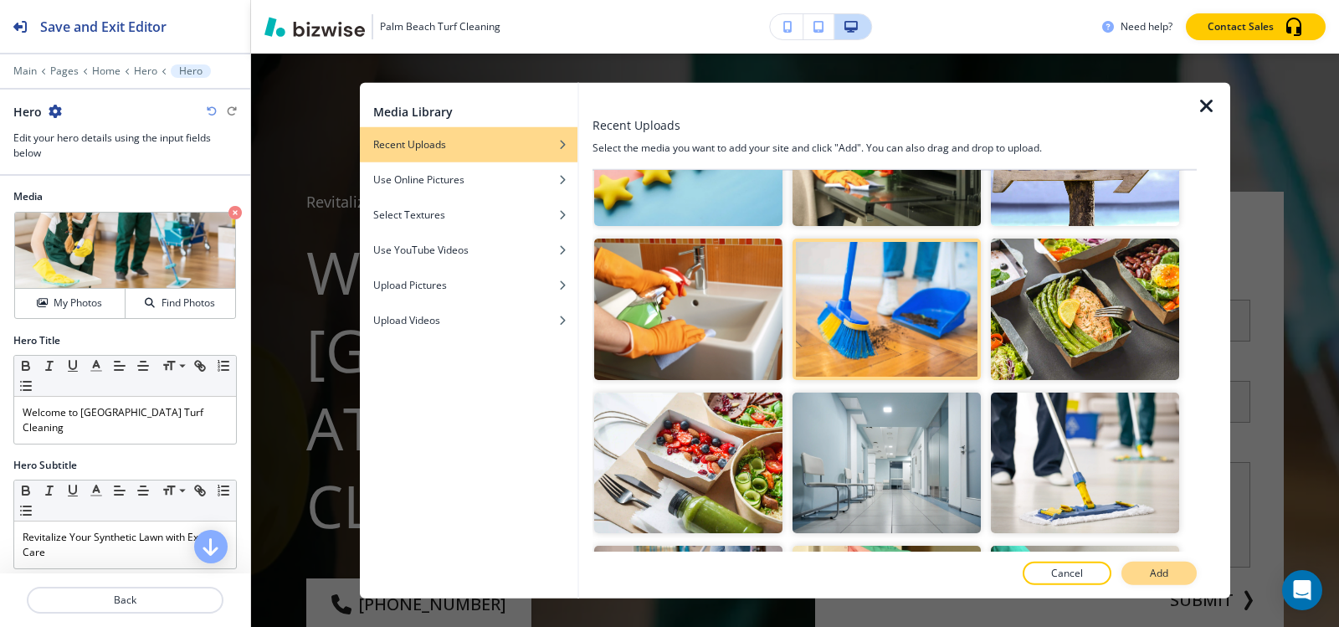
click at [1167, 570] on p "Add" at bounding box center [1159, 573] width 18 height 15
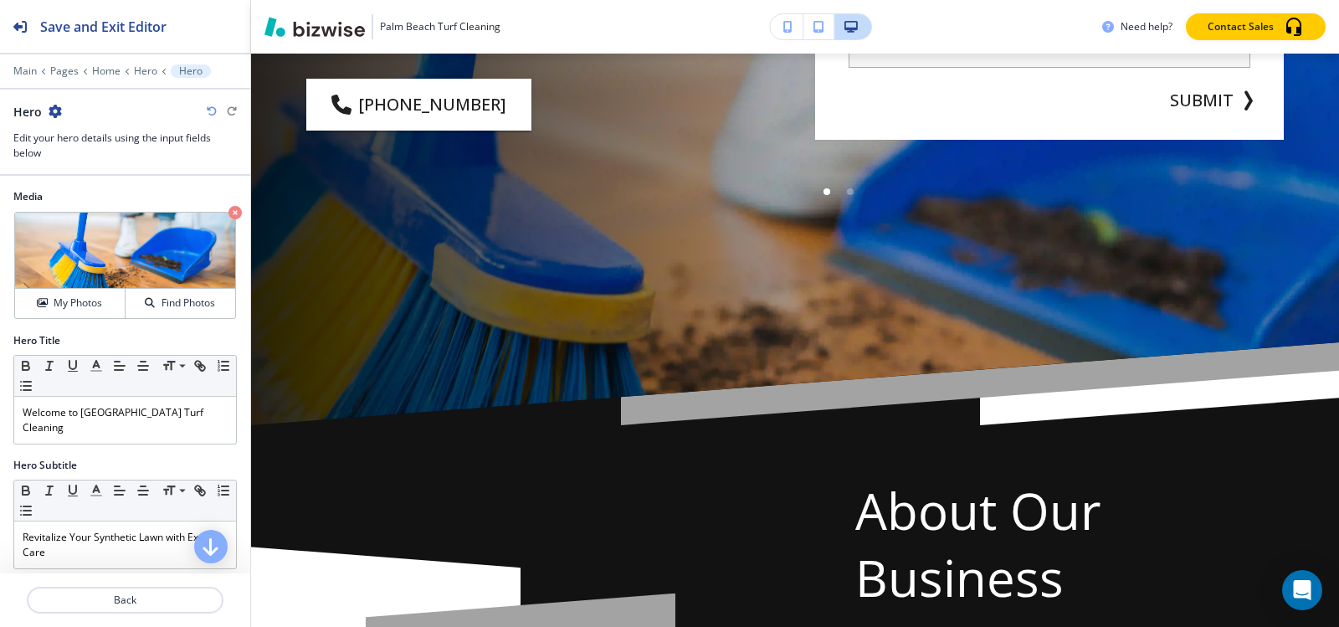
scroll to position [502, 0]
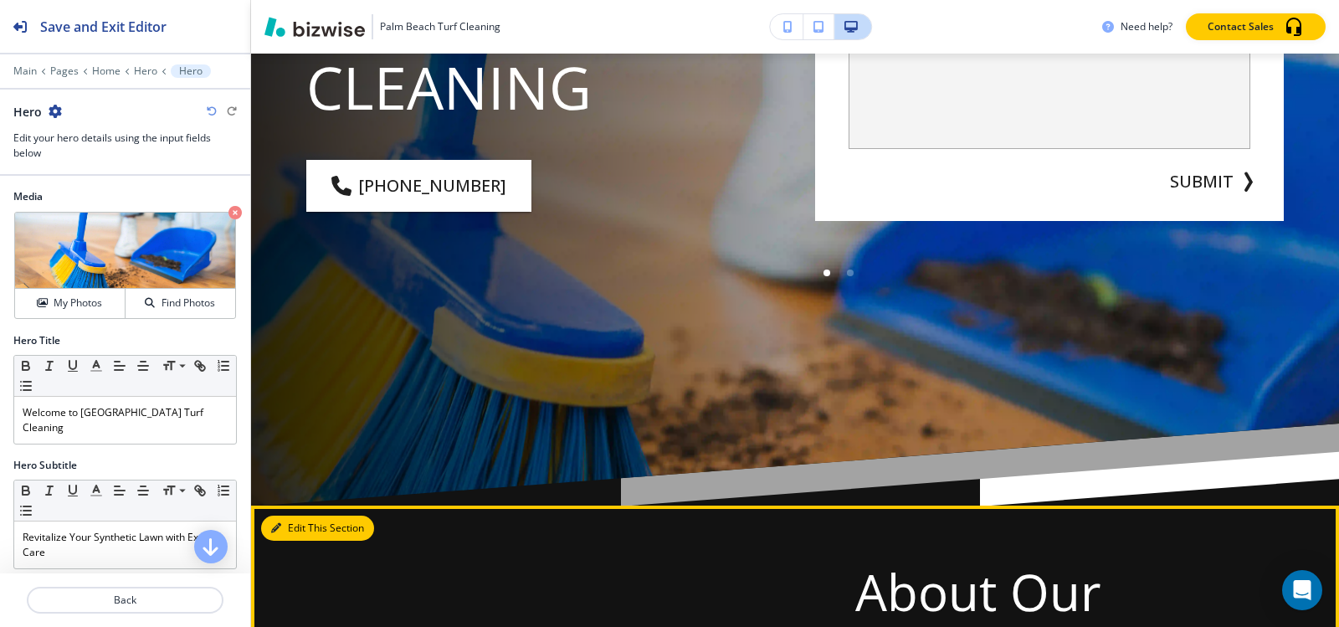
click at [294, 530] on button "Edit This Section" at bounding box center [317, 527] width 113 height 25
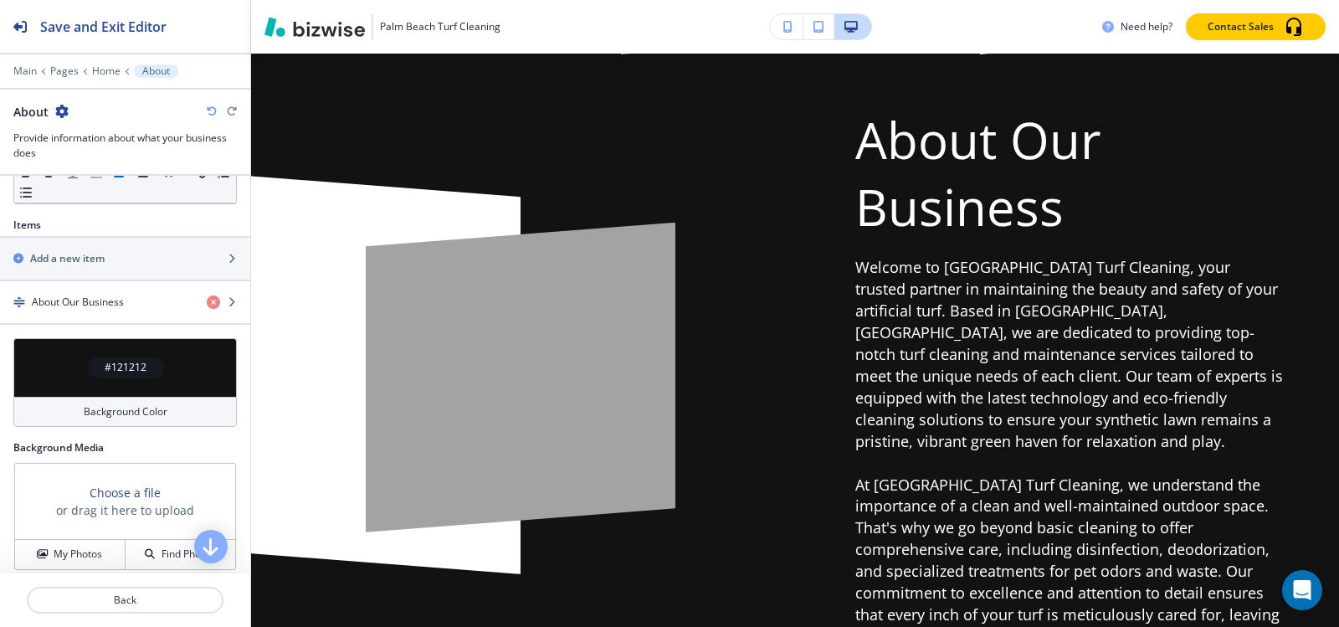
scroll to position [509, 0]
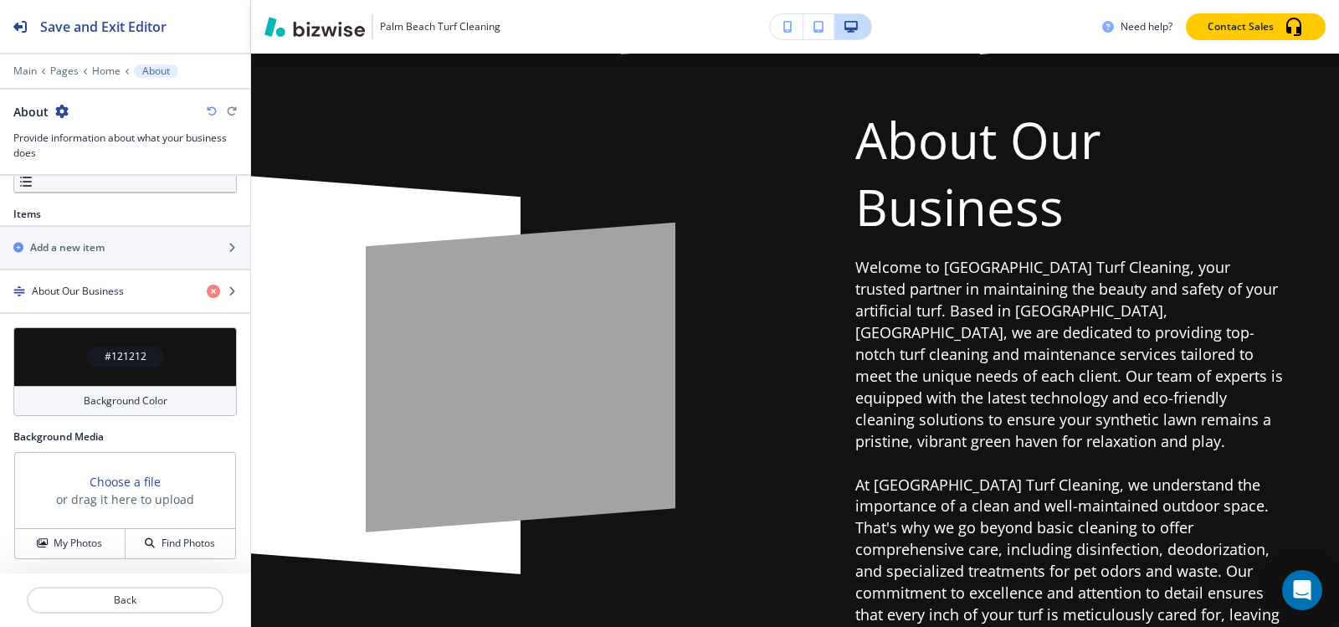
click at [111, 366] on div "#121212" at bounding box center [125, 356] width 77 height 21
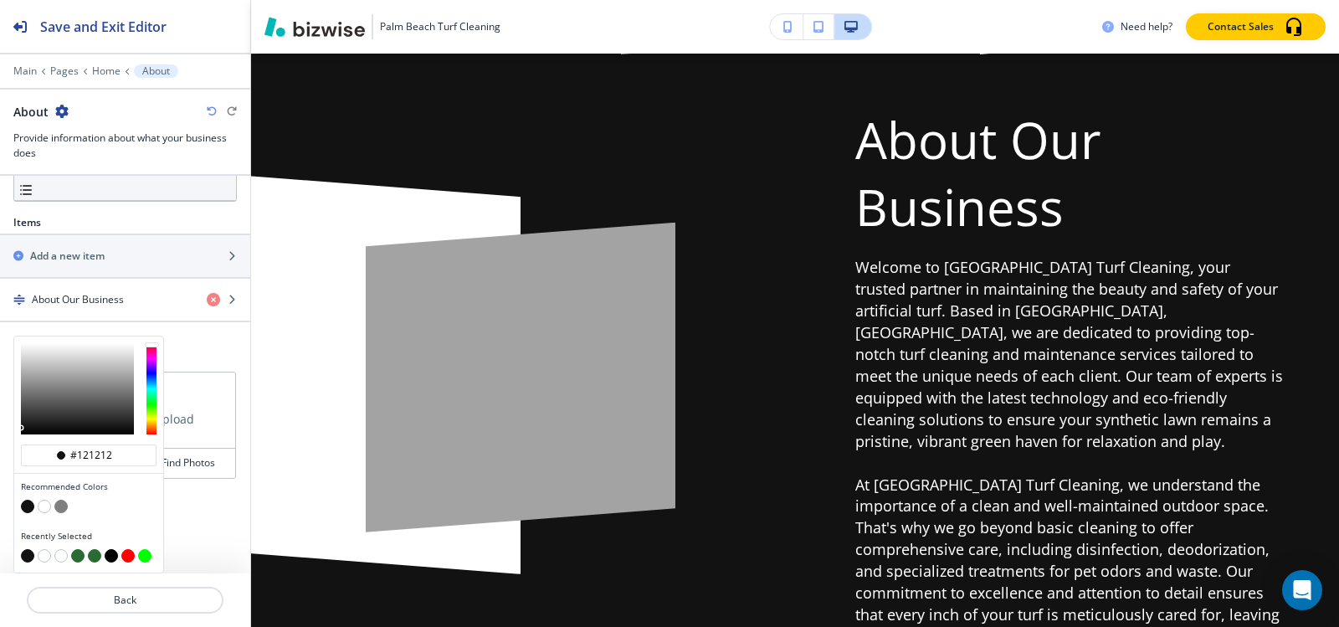
scroll to position [500, 0]
click at [42, 510] on button "button" at bounding box center [44, 506] width 13 height 13
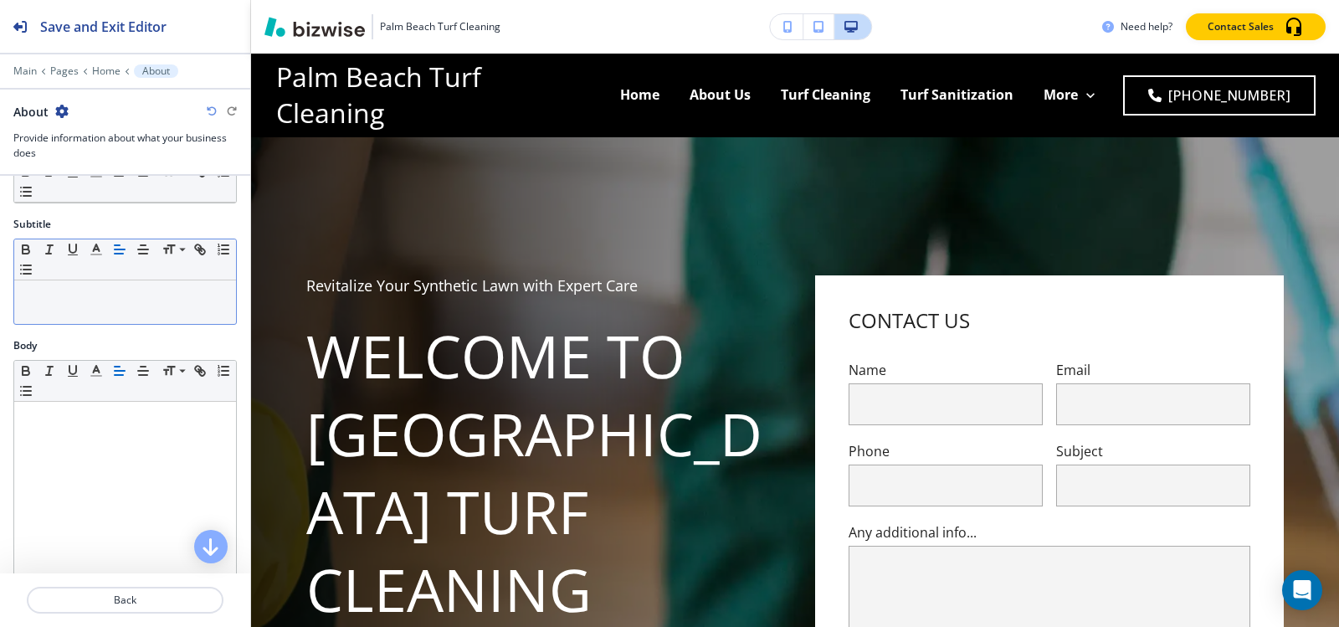
scroll to position [0, 0]
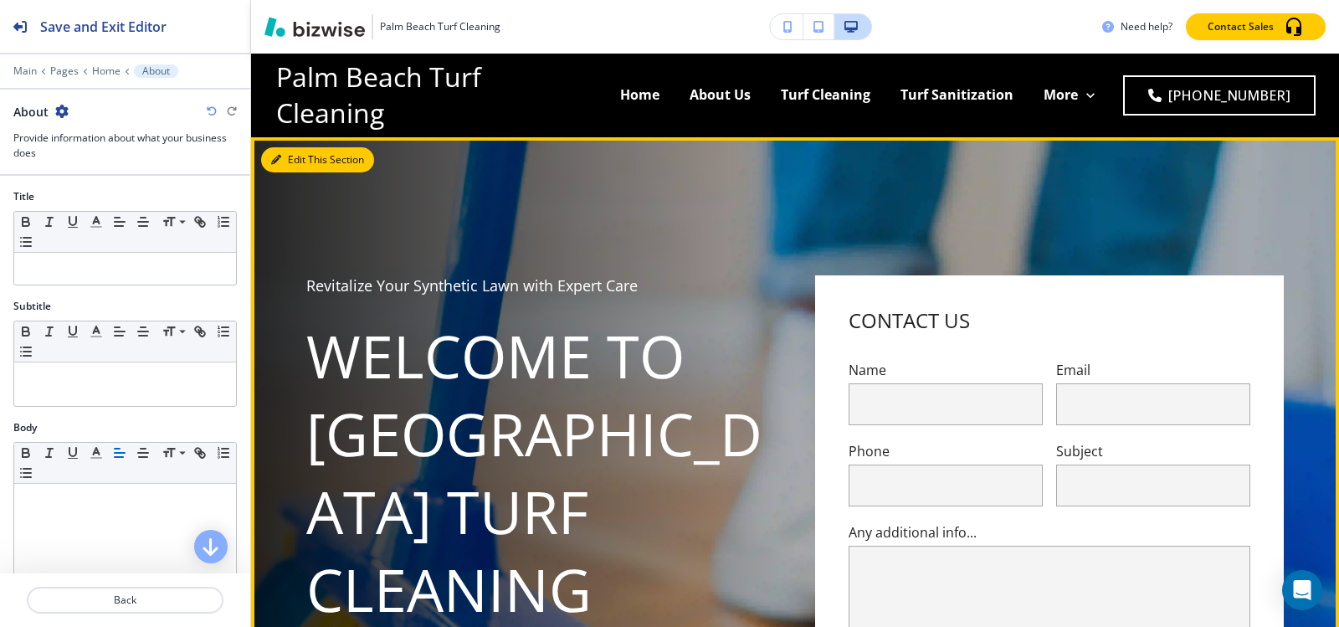
click at [301, 158] on button "Edit This Section" at bounding box center [317, 159] width 113 height 25
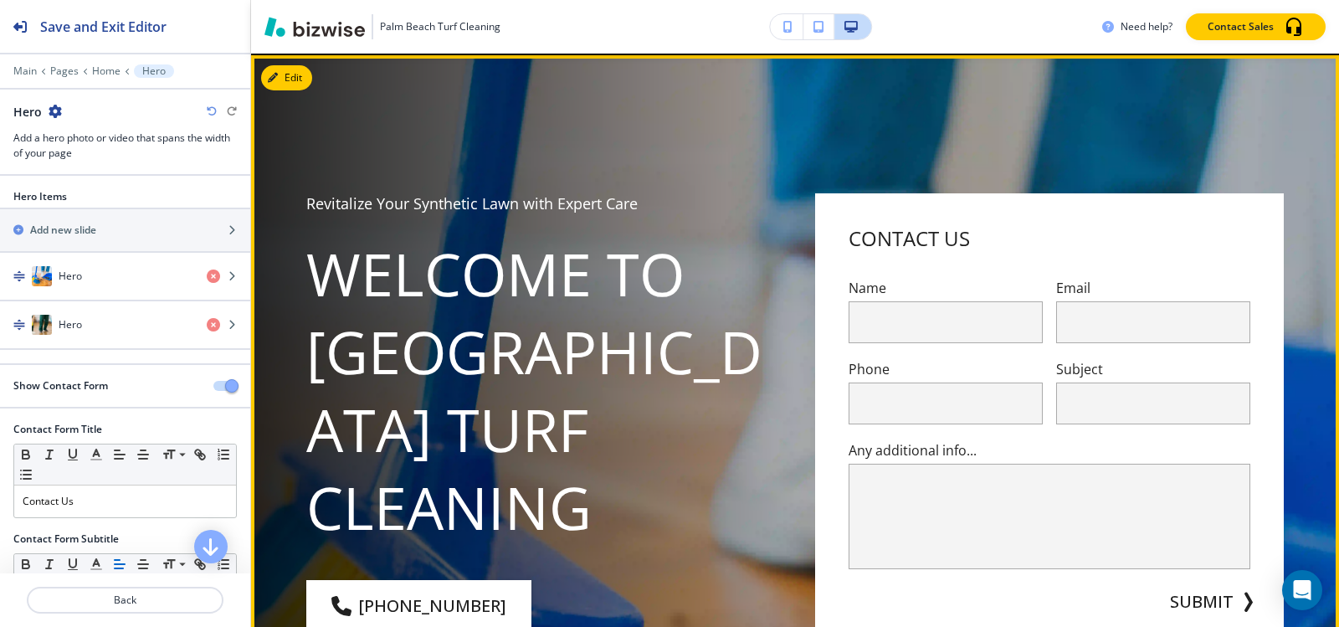
scroll to position [84, 0]
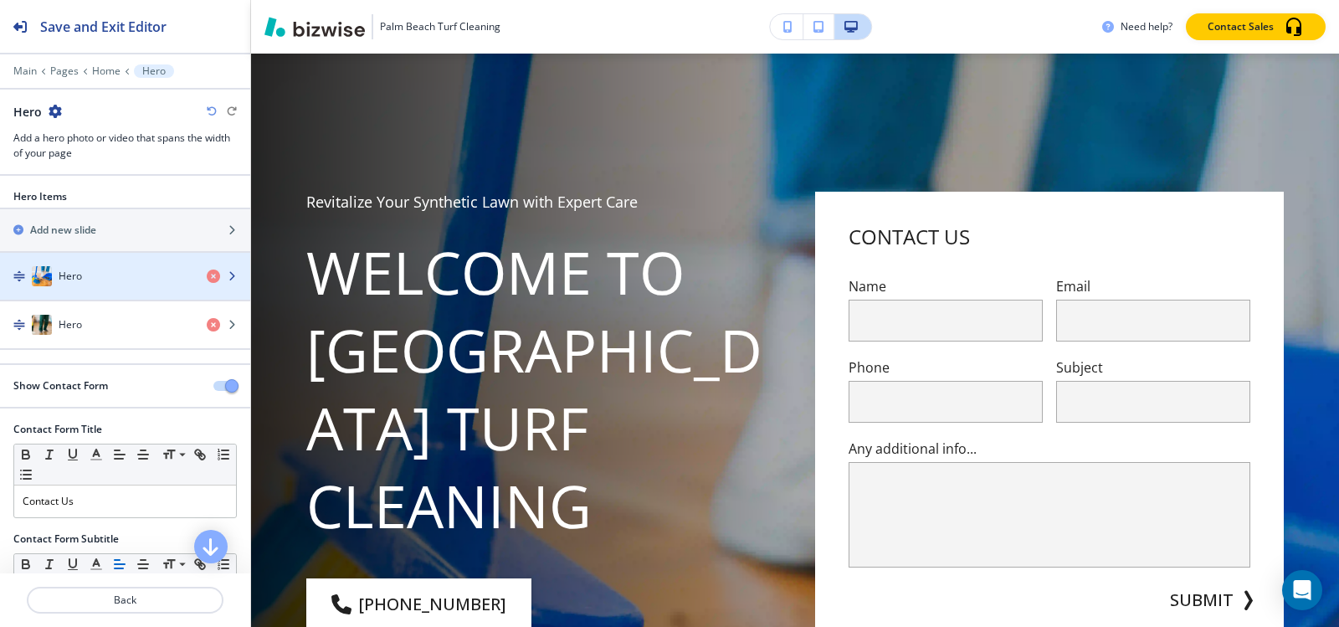
click at [130, 279] on div "Hero" at bounding box center [96, 276] width 193 height 20
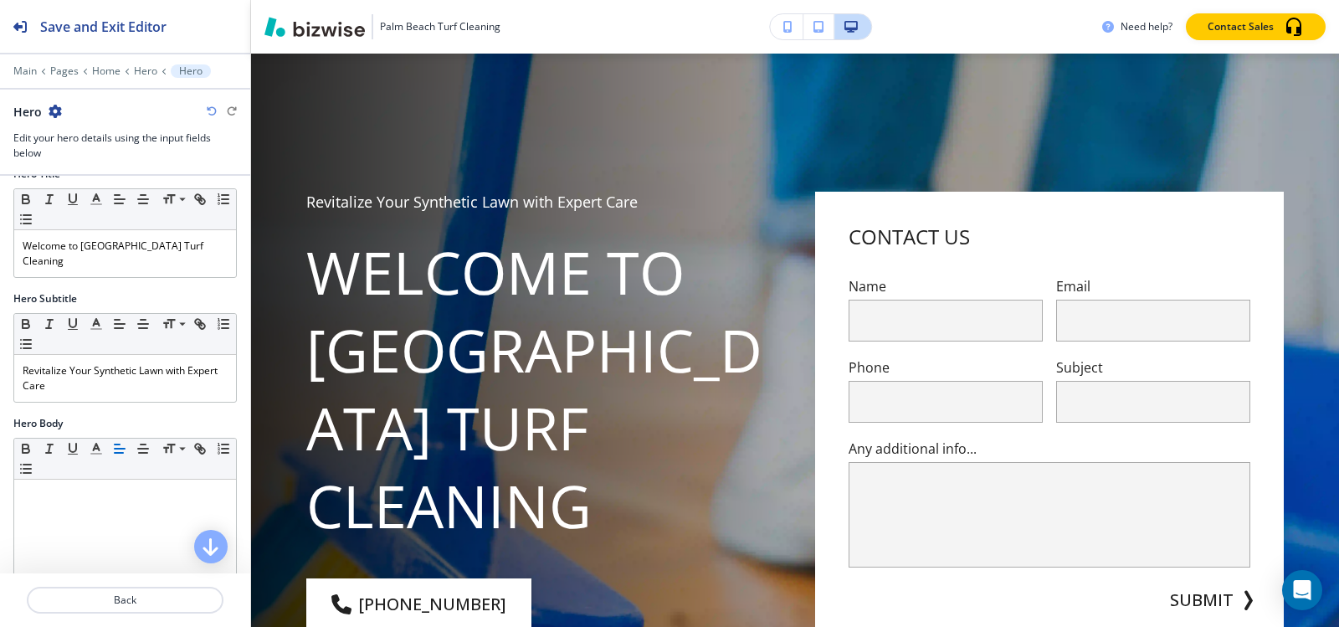
scroll to position [167, 0]
click at [124, 244] on p "Welcome to Palm Beach Turf Cleaning" at bounding box center [125, 253] width 205 height 30
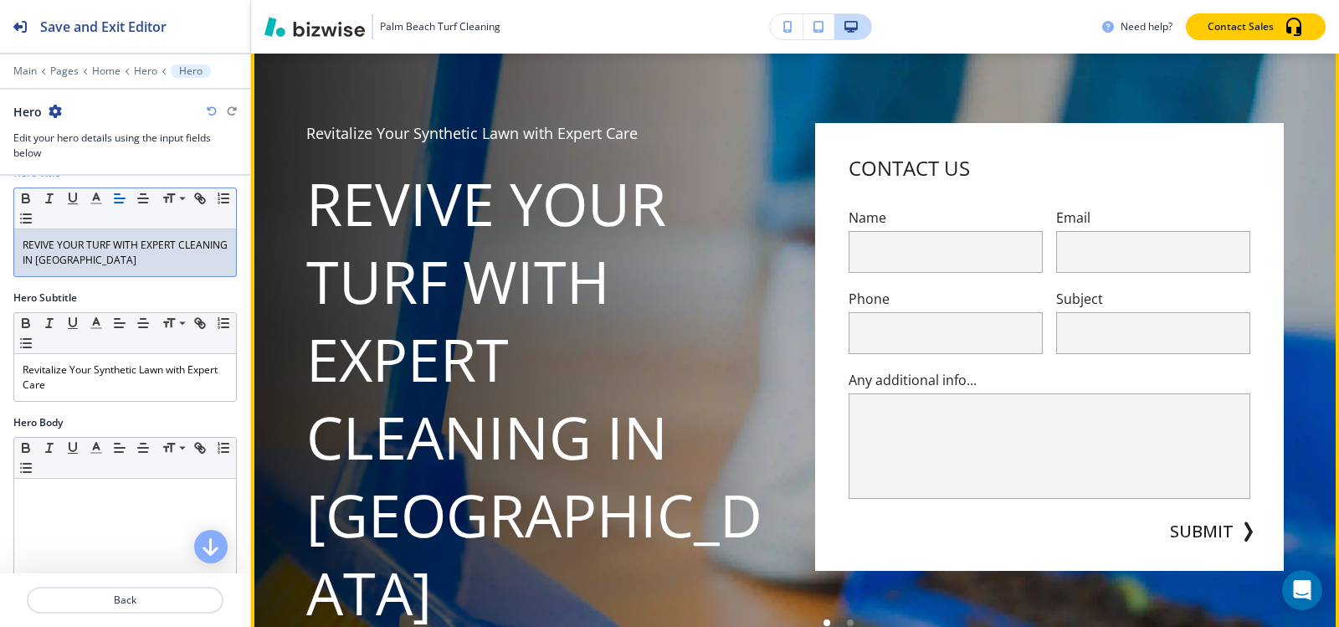
scroll to position [0, 0]
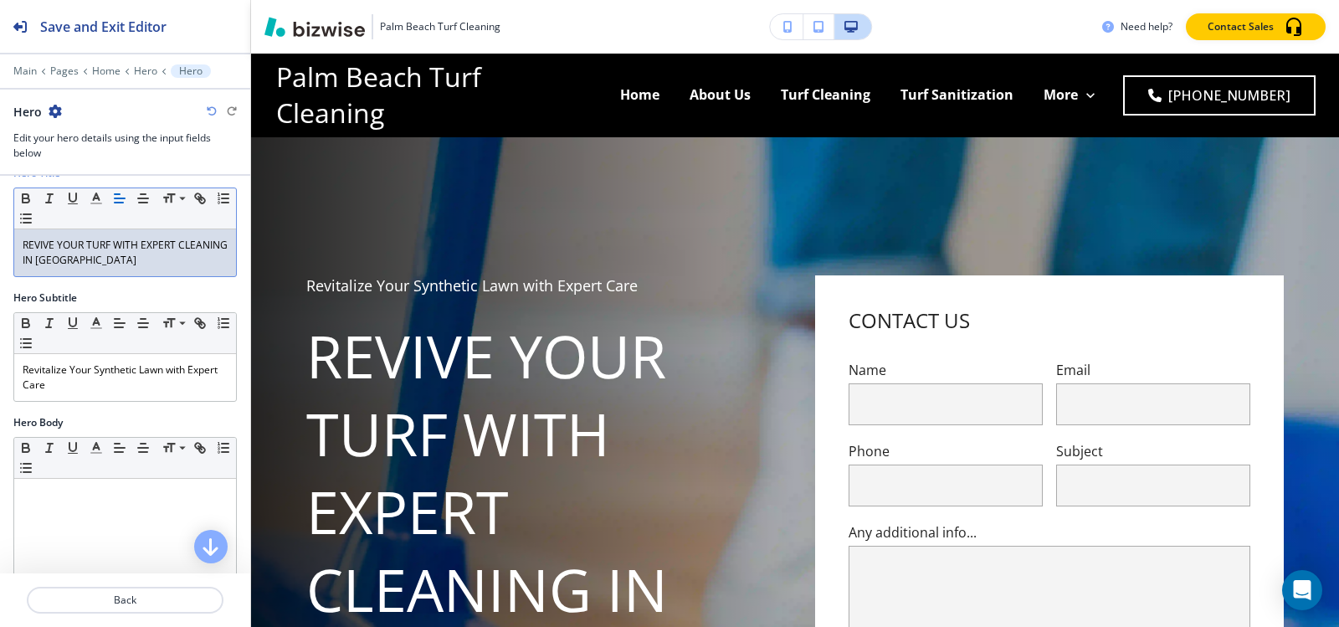
click at [133, 256] on p "REVIVE YOUR TURF WITH EXPERT CLEANING IN PALM BEACH" at bounding box center [125, 253] width 205 height 30
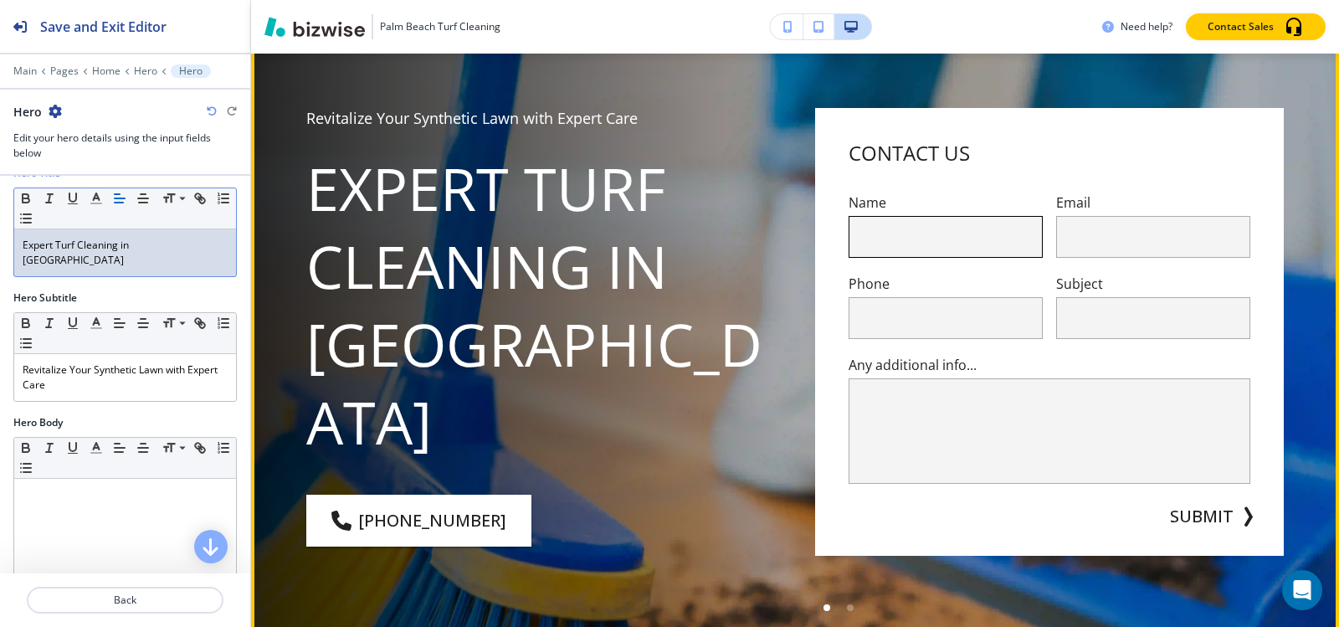
scroll to position [84, 0]
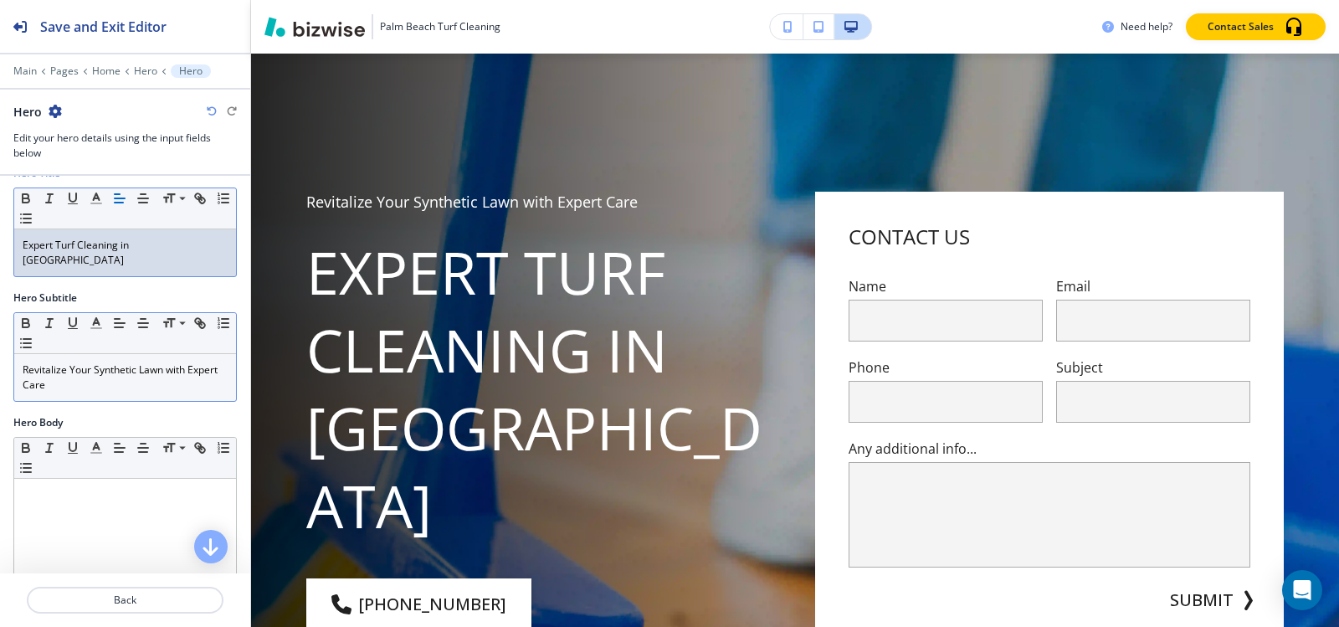
click at [106, 371] on p "Revitalize Your Synthetic Lawn with Expert Care" at bounding box center [125, 377] width 205 height 30
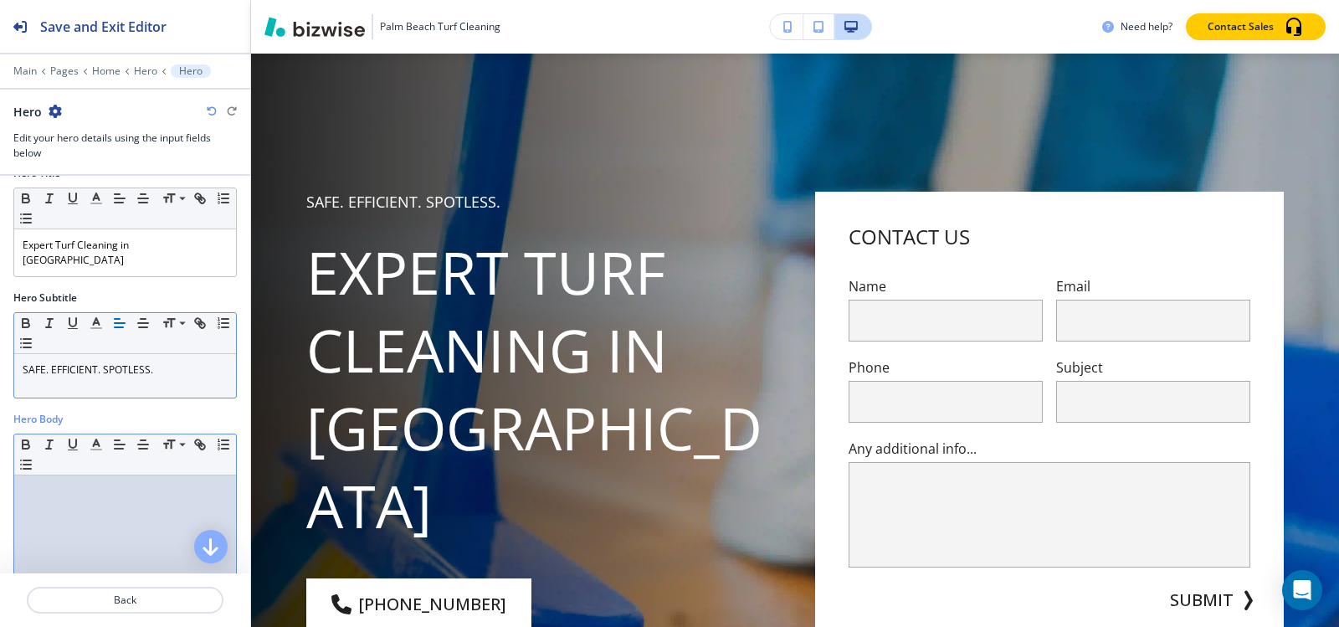
click at [125, 496] on div at bounding box center [125, 584] width 222 height 218
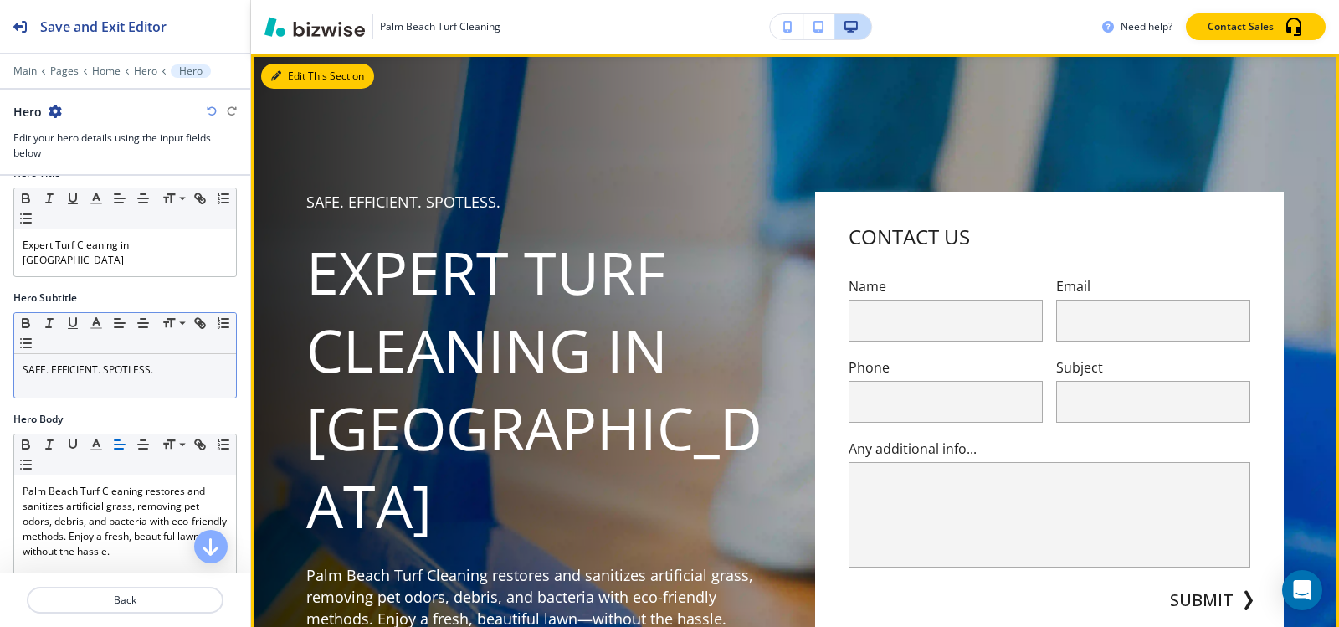
click at [285, 71] on button "Edit This Section" at bounding box center [317, 76] width 113 height 25
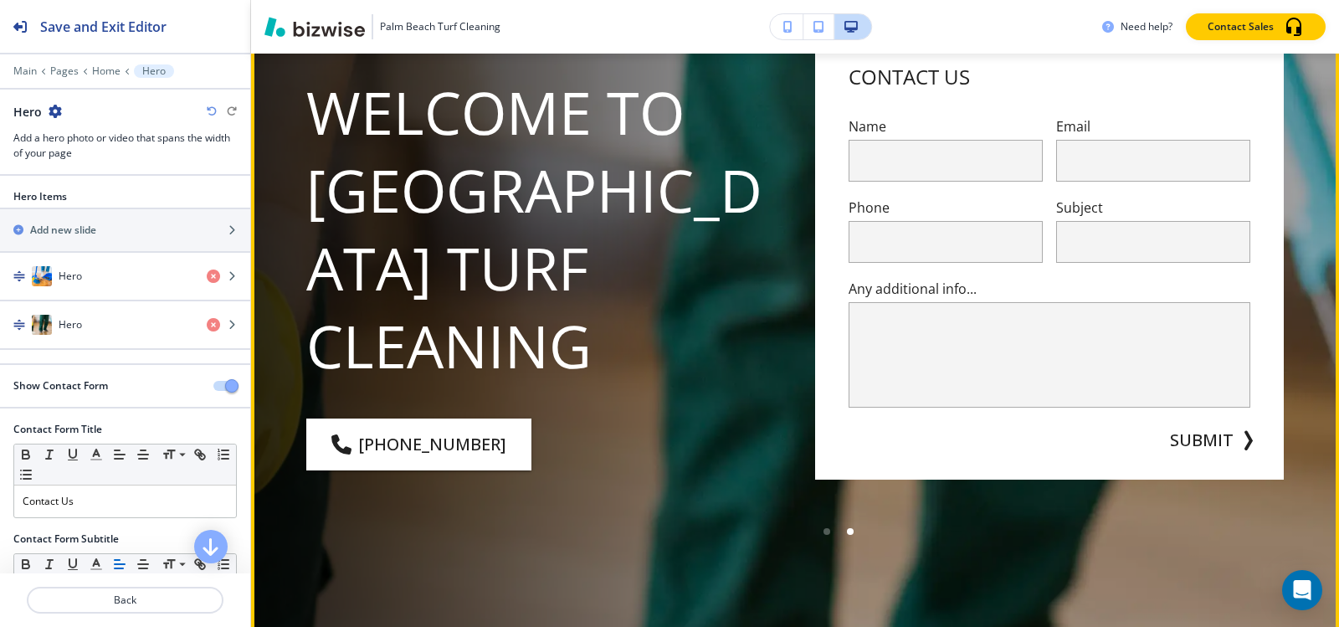
scroll to position [335, 0]
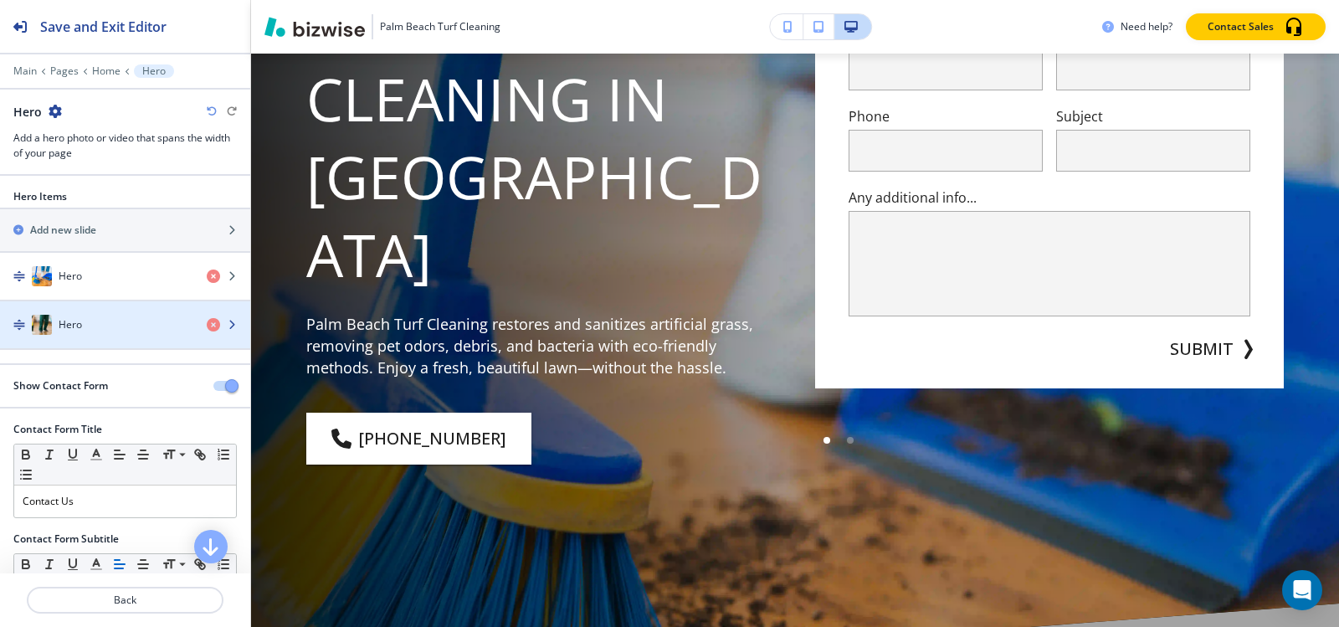
click at [93, 324] on div "Hero" at bounding box center [96, 325] width 193 height 20
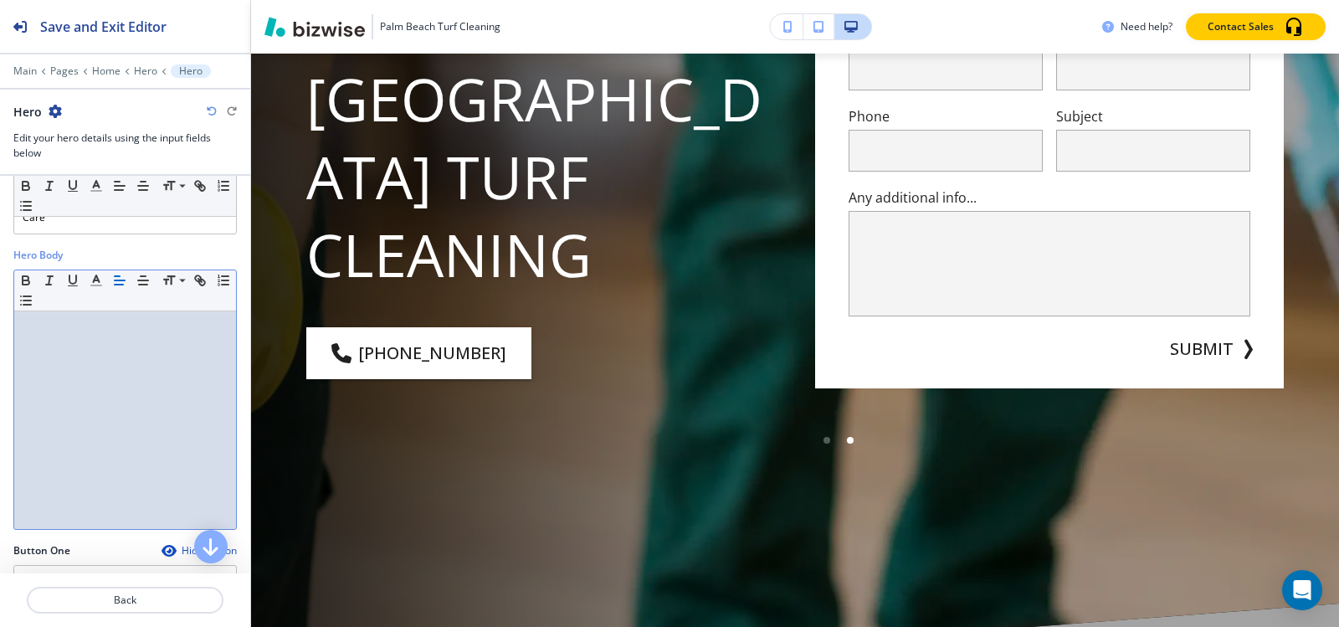
click at [91, 343] on div at bounding box center [125, 420] width 222 height 218
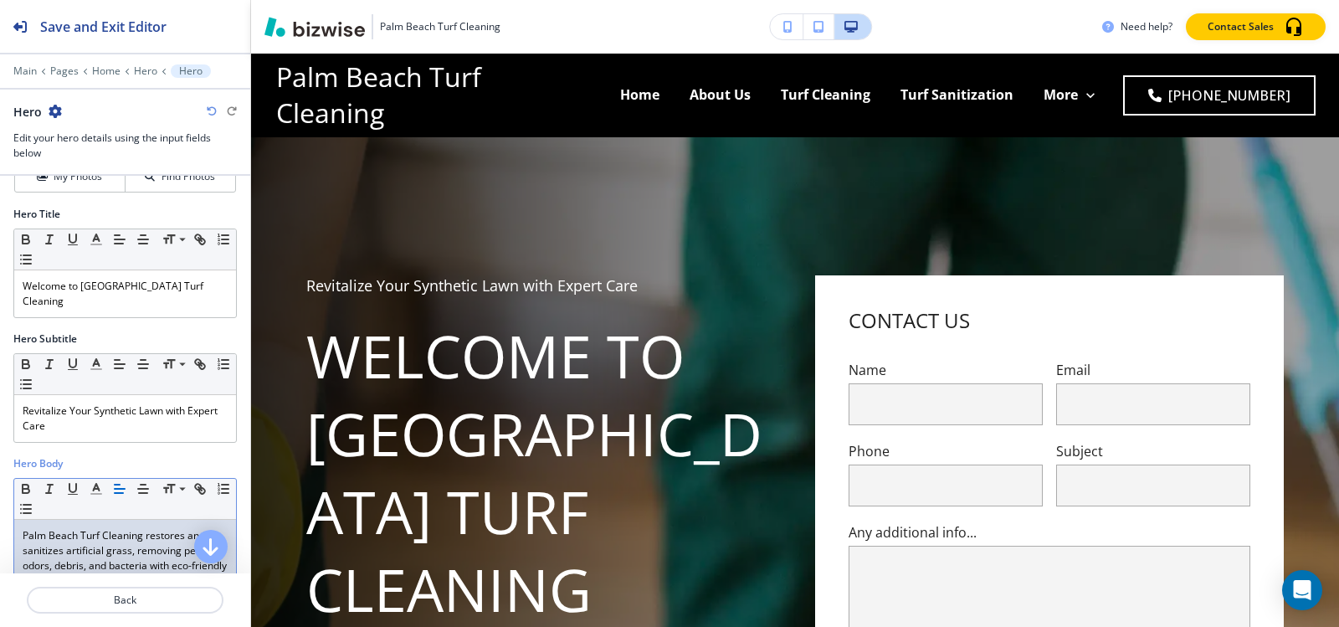
scroll to position [167, 0]
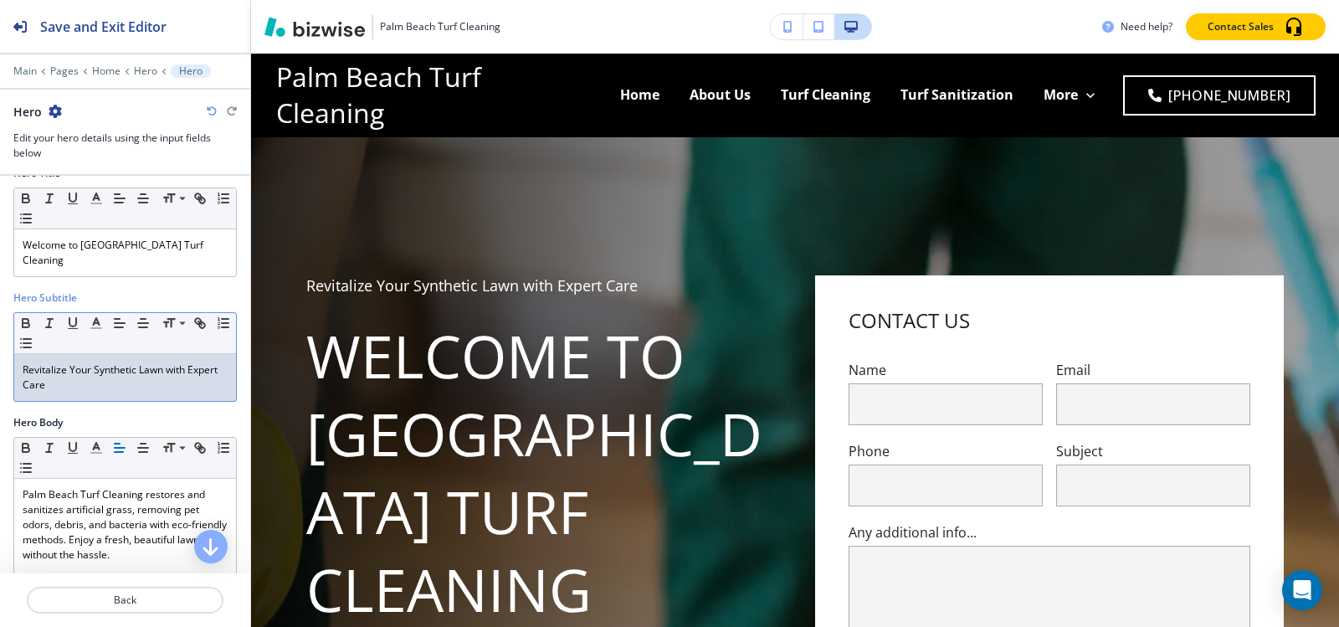
click at [105, 378] on div "Revitalize Your Synthetic Lawn with Expert Care" at bounding box center [125, 377] width 222 height 47
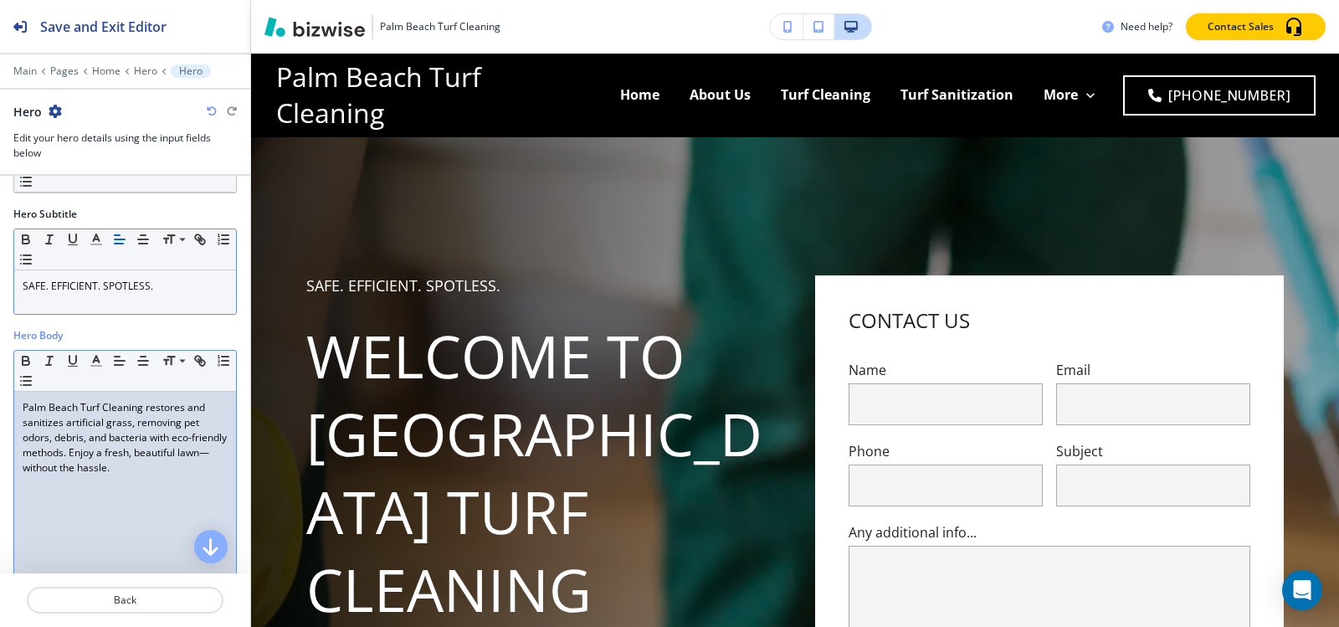
click at [89, 418] on p "Palm Beach Turf Cleaning restores and sanitizes artificial grass, removing pet …" at bounding box center [125, 437] width 205 height 75
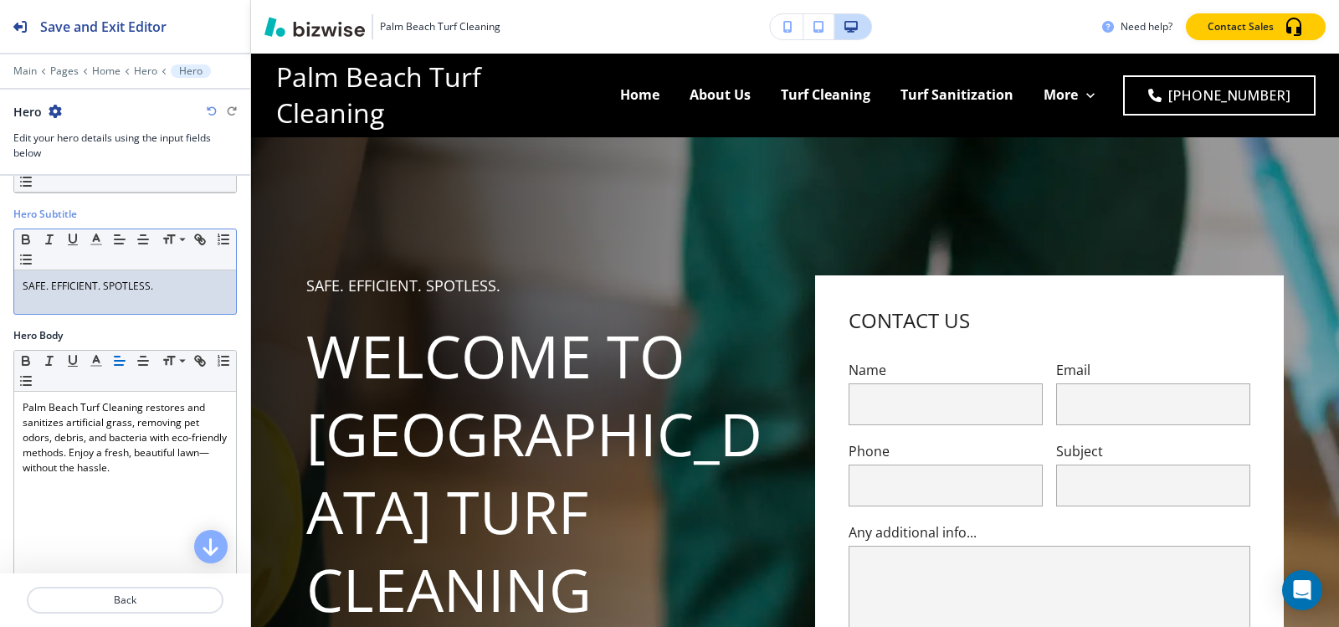
click at [86, 279] on p "SAFE. EFFICIENT. SPOTLESS." at bounding box center [125, 286] width 205 height 15
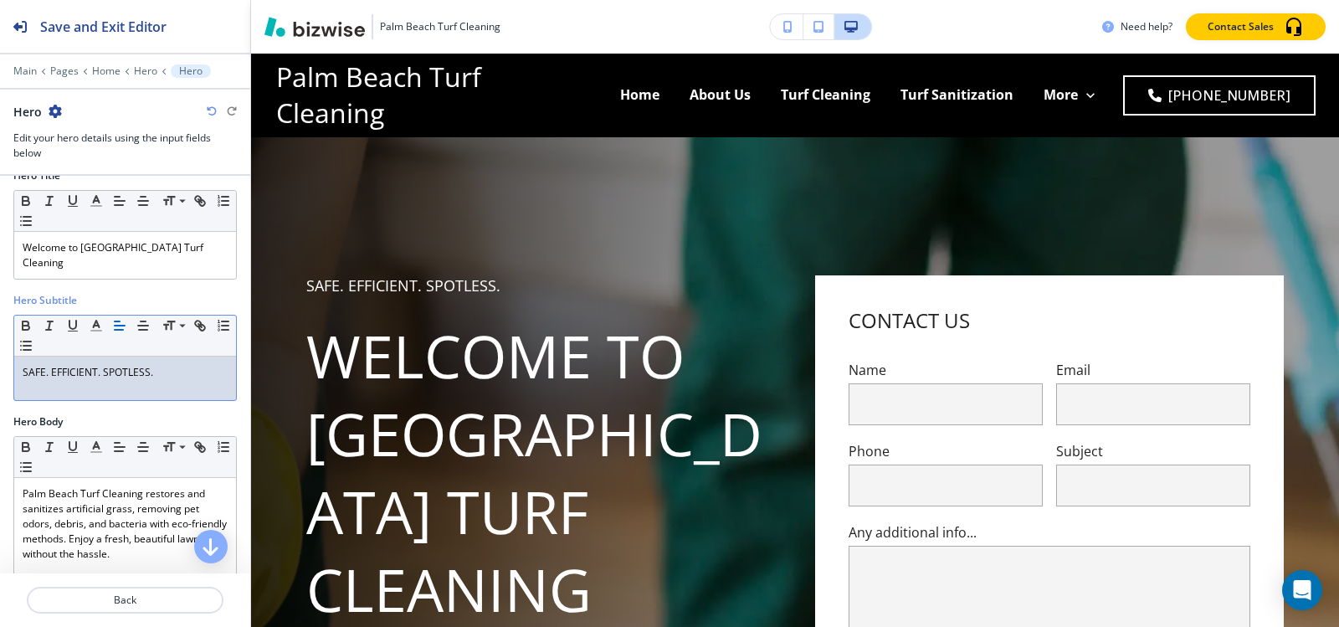
scroll to position [84, 0]
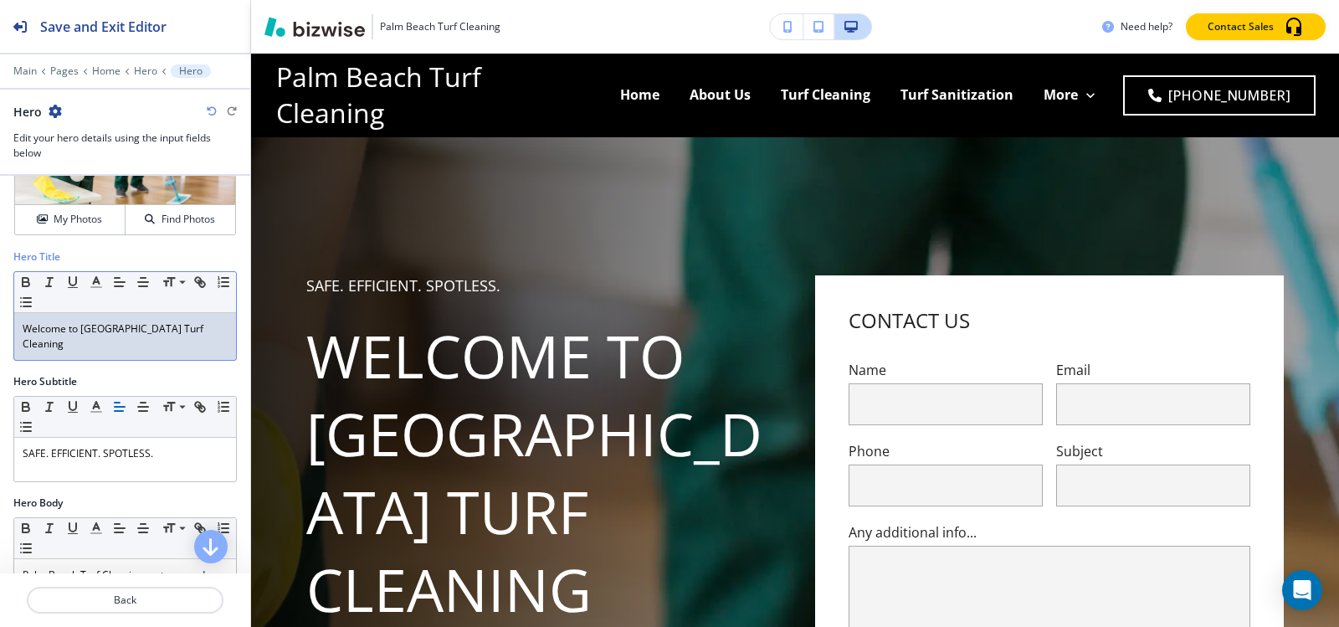
drag, startPoint x: 145, startPoint y: 352, endPoint x: 145, endPoint y: 337, distance: 15.1
click at [145, 351] on div "Hero Title Small Normal Large Huge Welcome to Palm Beach Turf Cleaning" at bounding box center [125, 311] width 250 height 125
click at [145, 336] on p "Welcome to Palm Beach Turf Cleaning" at bounding box center [125, 336] width 205 height 30
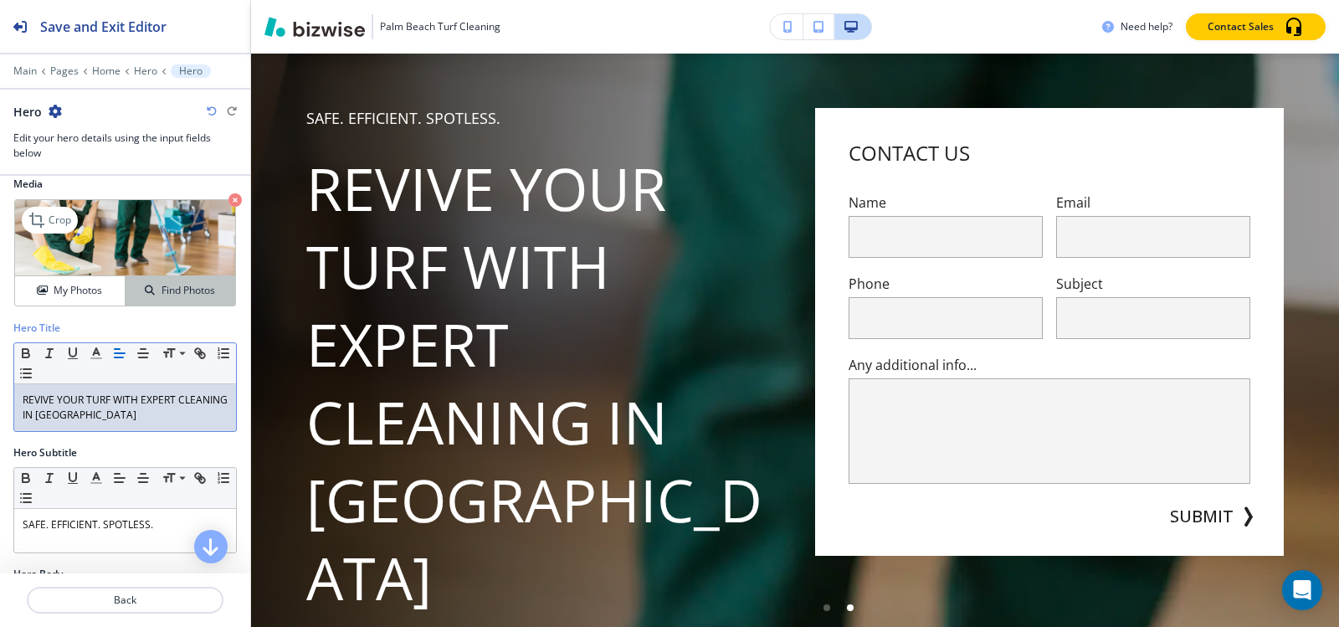
scroll to position [0, 0]
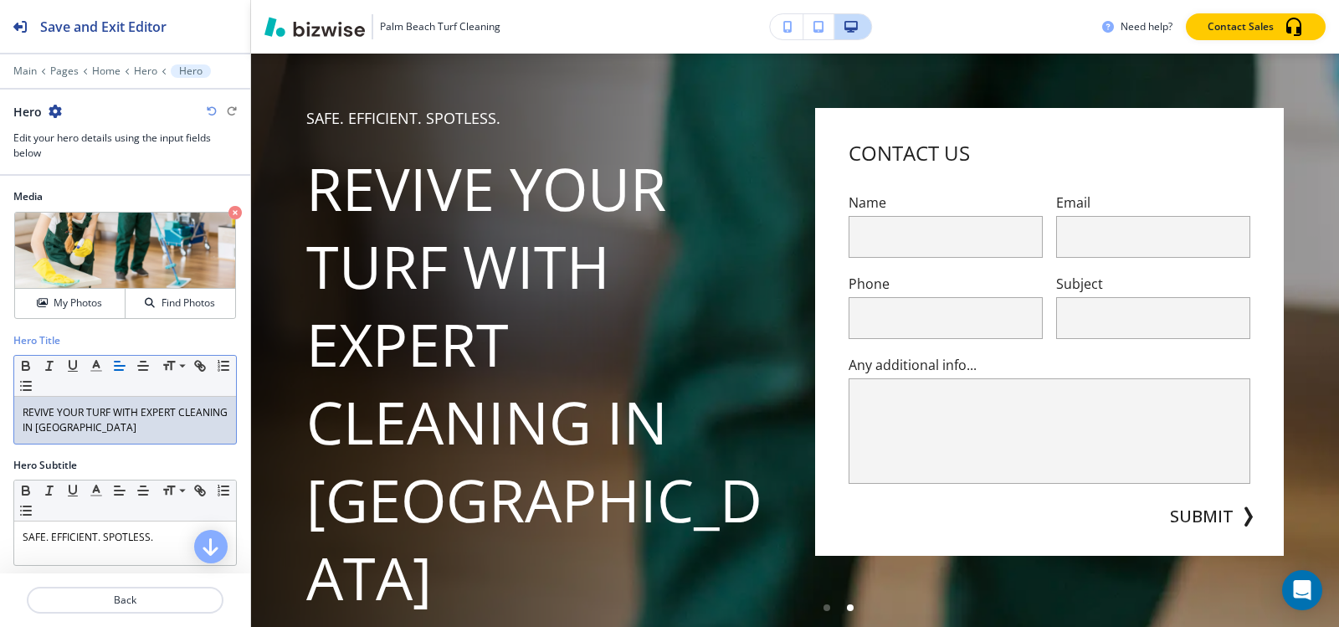
click at [124, 434] on p "REVIVE YOUR TURF WITH EXPERT CLEANING IN PALM BEACH" at bounding box center [125, 420] width 205 height 30
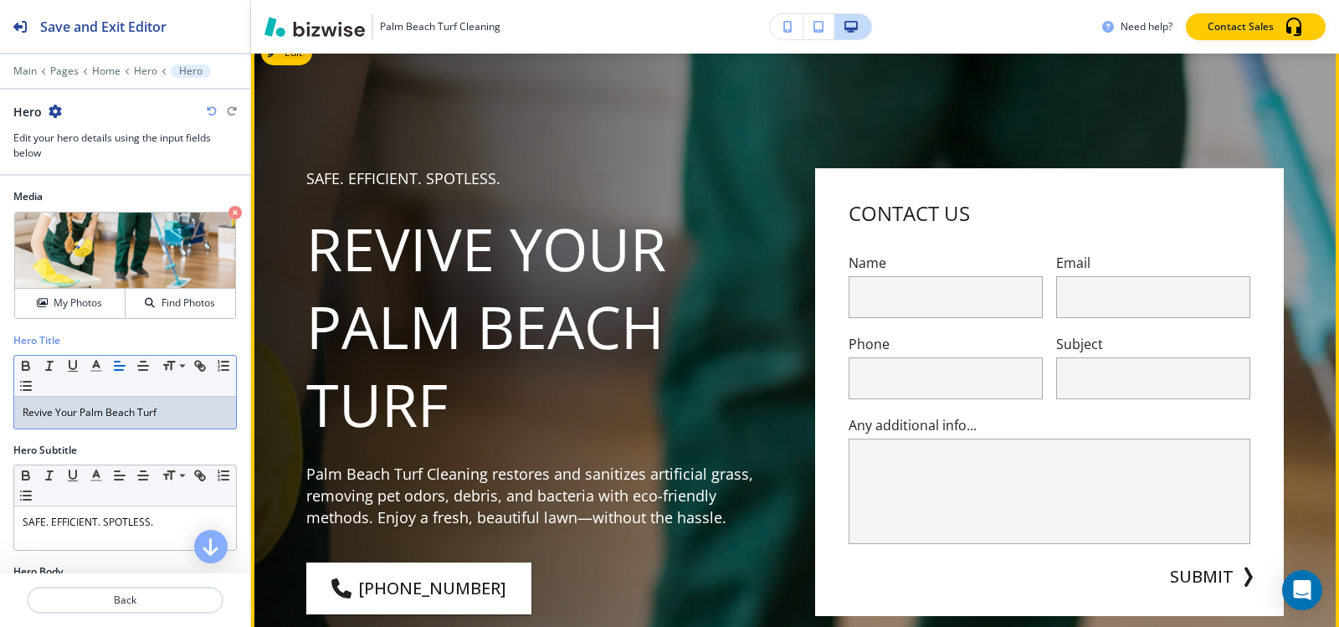
scroll to position [84, 0]
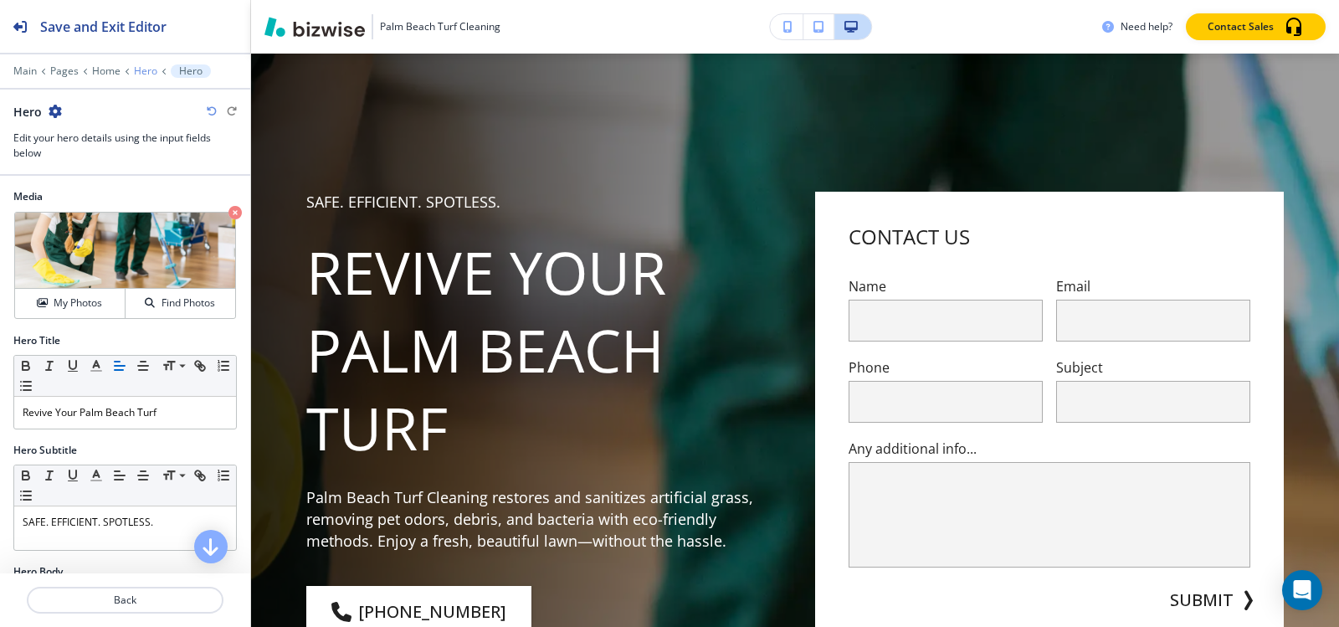
click at [136, 69] on p "Hero" at bounding box center [145, 71] width 23 height 12
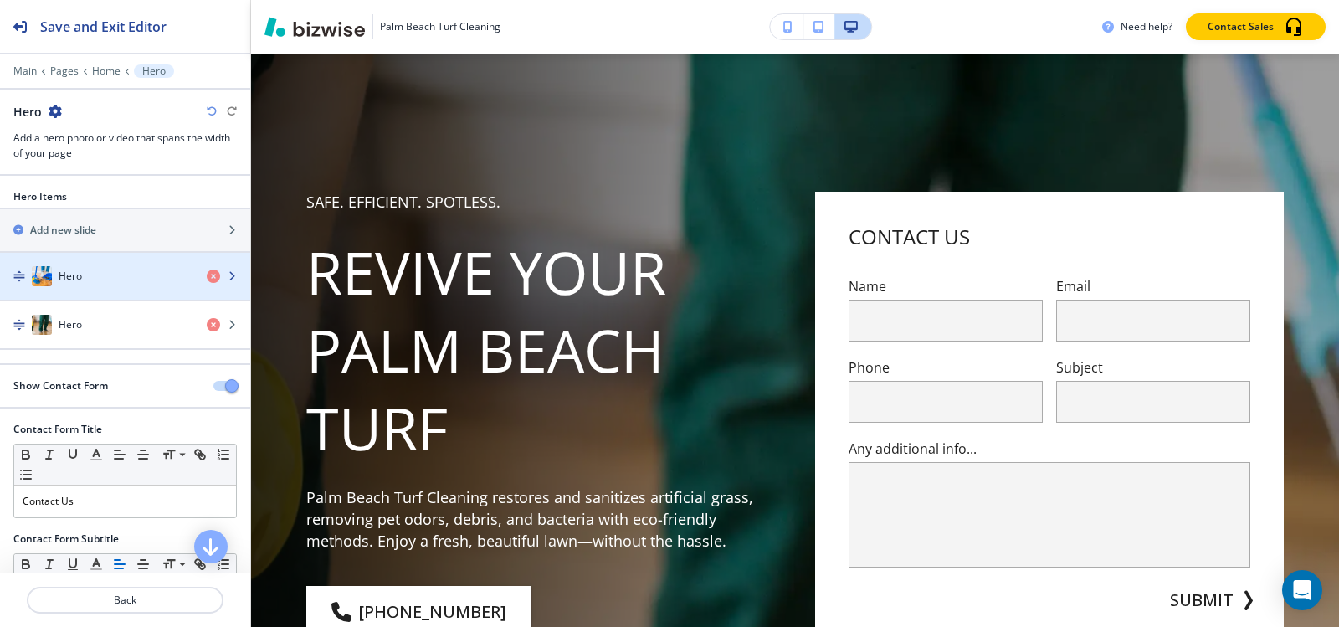
click at [92, 282] on div "Hero" at bounding box center [96, 276] width 193 height 20
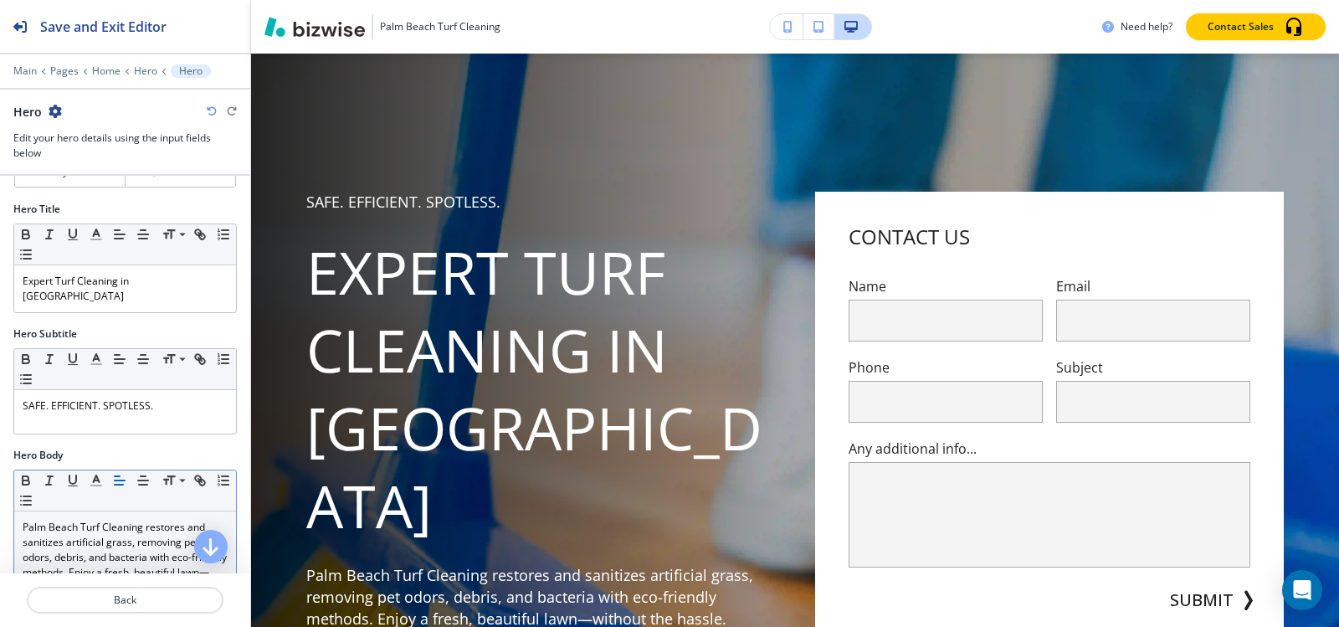
scroll to position [167, 0]
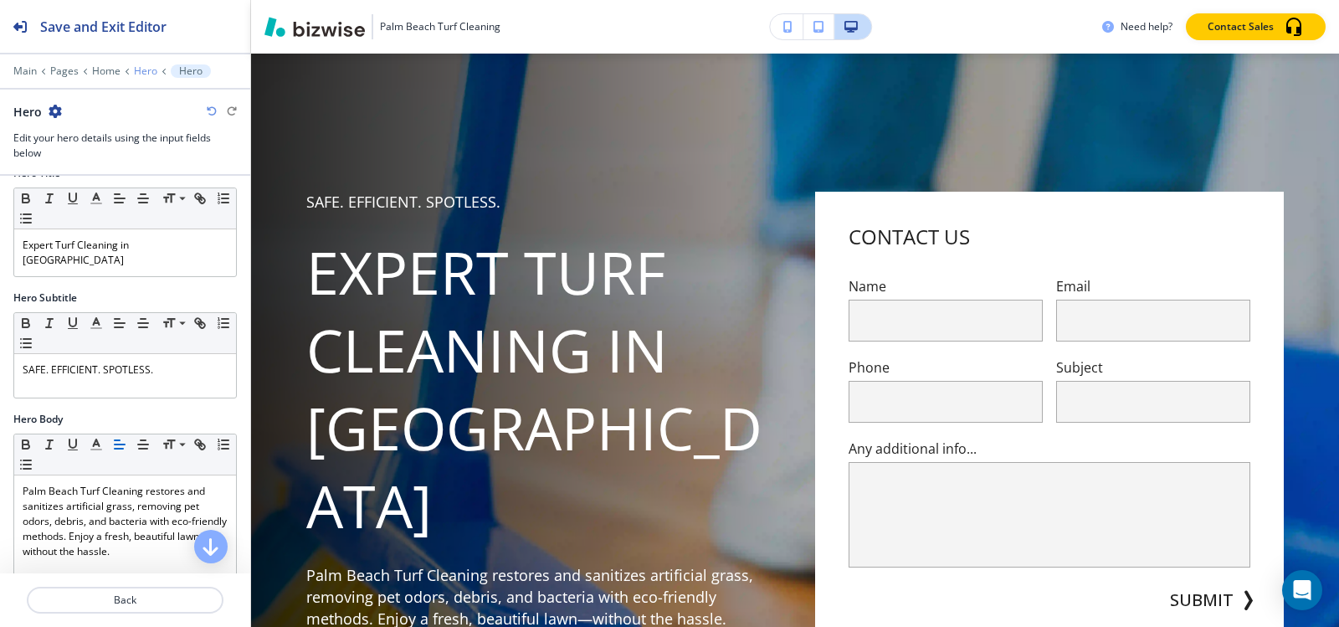
click at [136, 72] on p "Hero" at bounding box center [145, 71] width 23 height 12
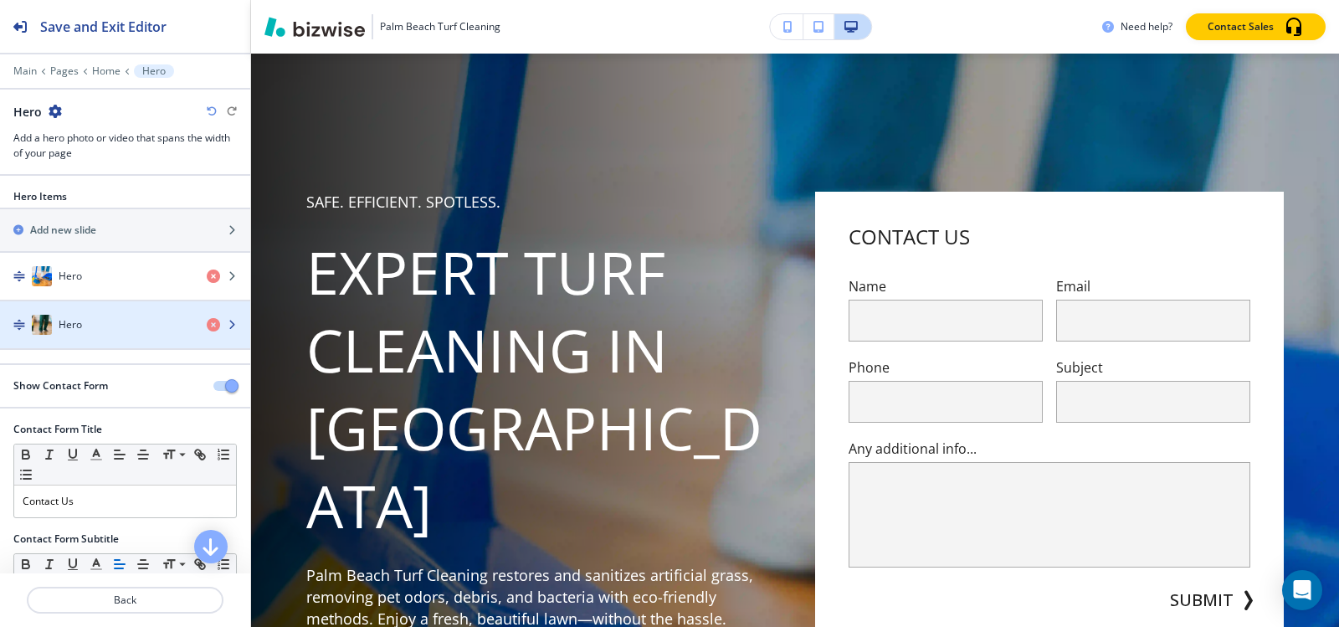
click at [78, 324] on h4 "Hero" at bounding box center [70, 324] width 23 height 15
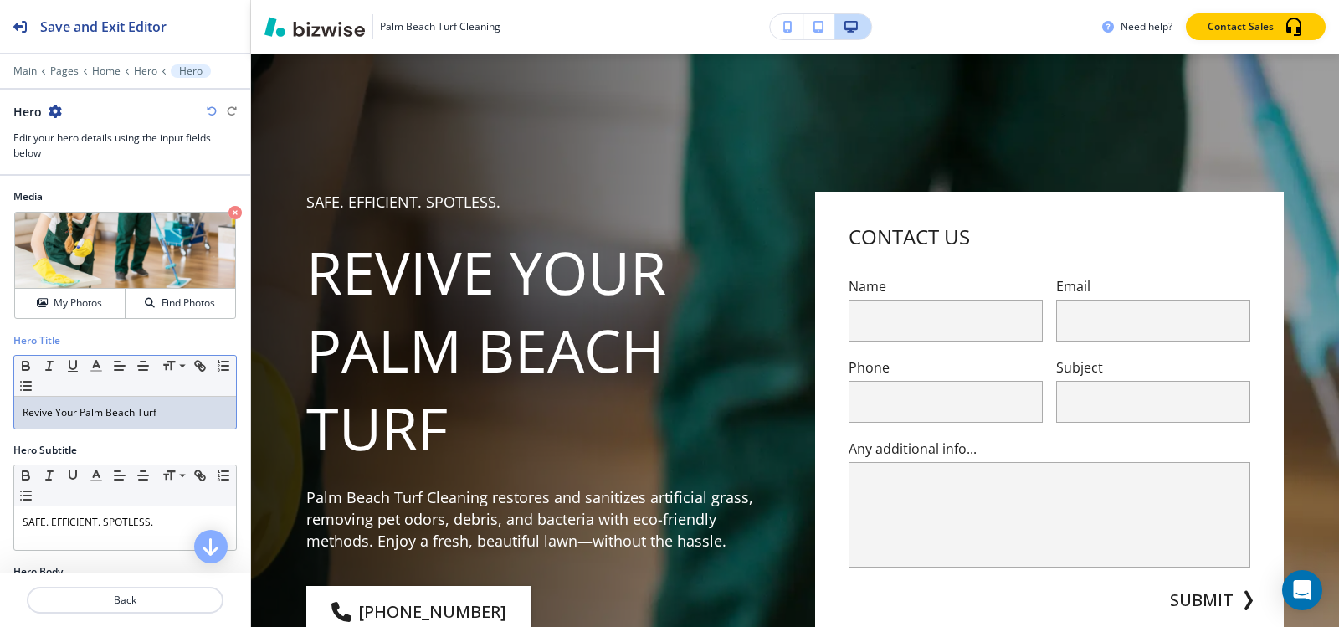
click at [140, 418] on p "Revive Your Palm Beach Turf" at bounding box center [125, 412] width 205 height 15
click at [159, 529] on p "SAFE. EFFICIENT. SPOTLESS." at bounding box center [125, 522] width 205 height 15
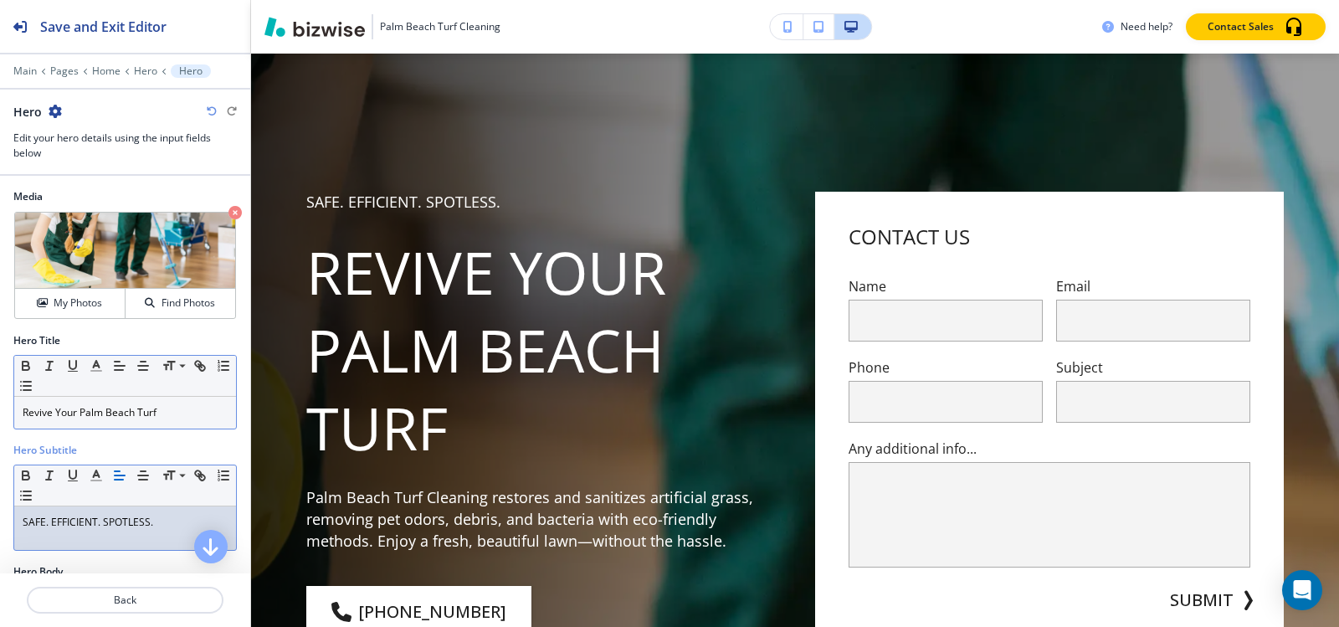
click at [214, 413] on div "Revive Your Palm Beach Turf" at bounding box center [125, 413] width 222 height 32
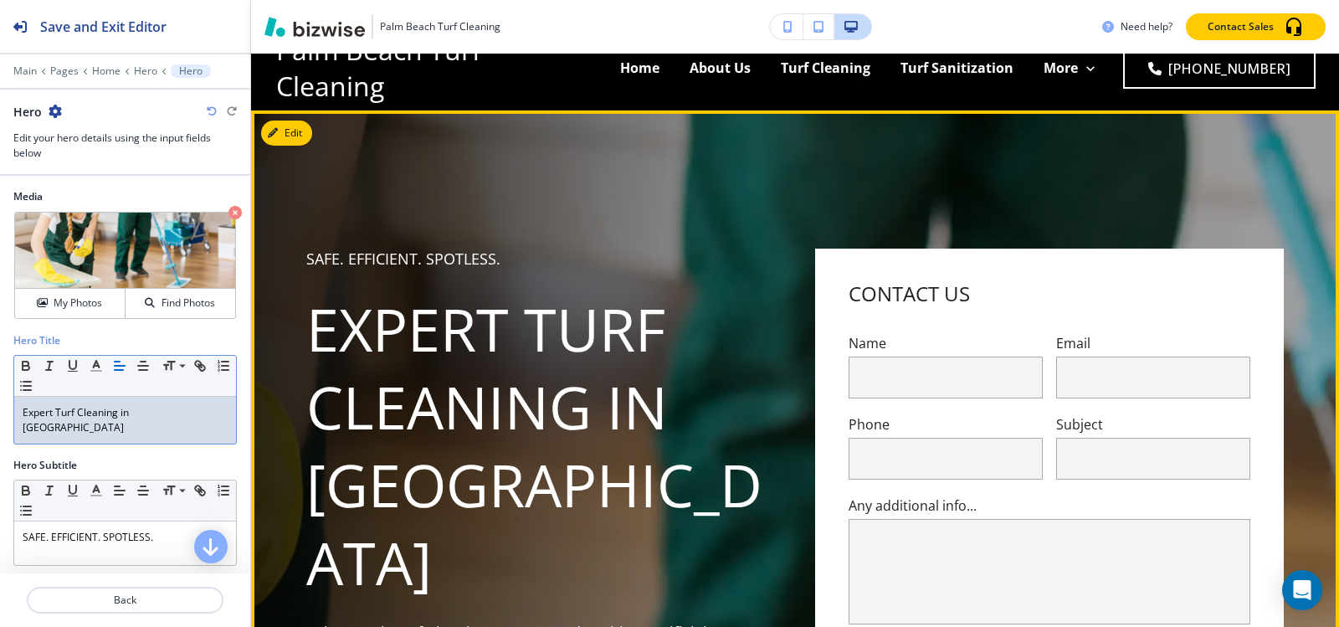
scroll to position [0, 0]
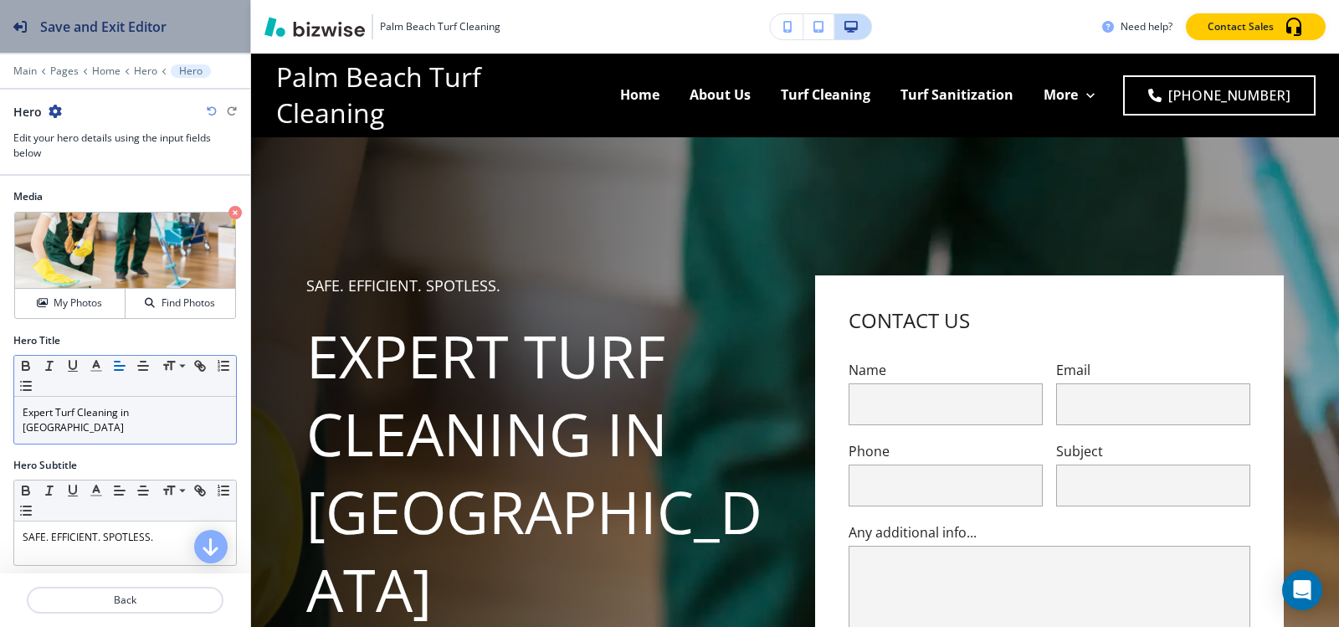
click at [69, 17] on h2 "Save and Exit Editor" at bounding box center [103, 27] width 126 height 20
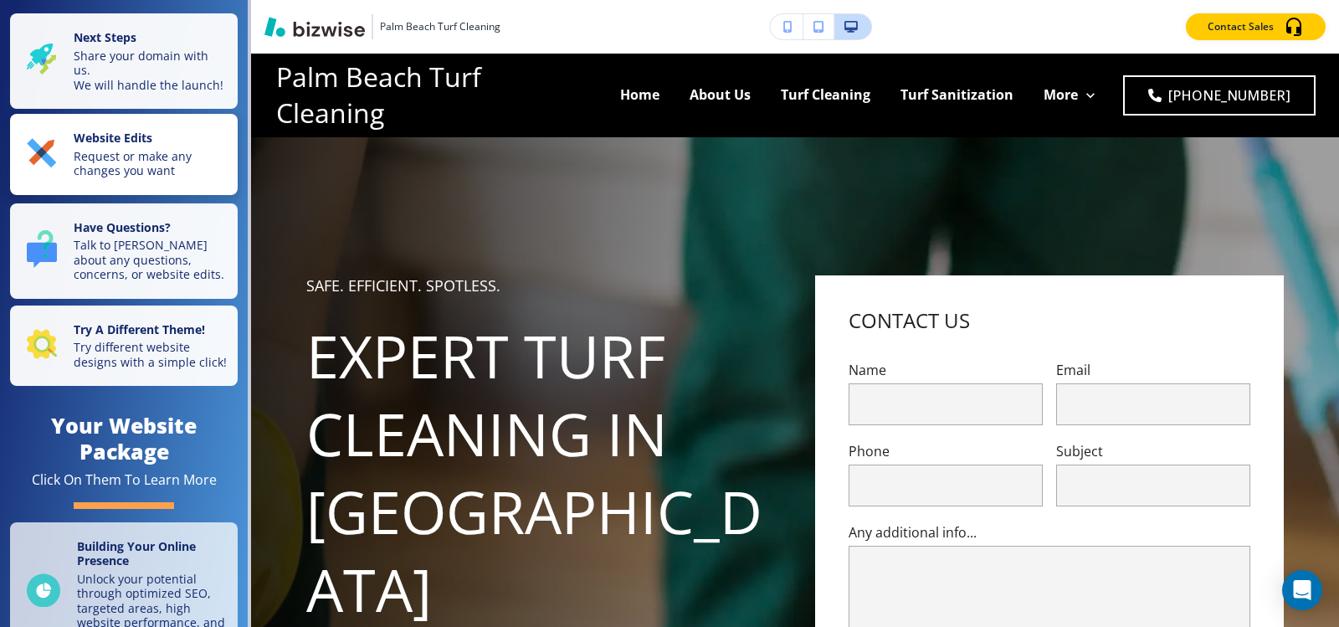
click at [121, 175] on p "Request or make any changes you want" at bounding box center [151, 163] width 154 height 29
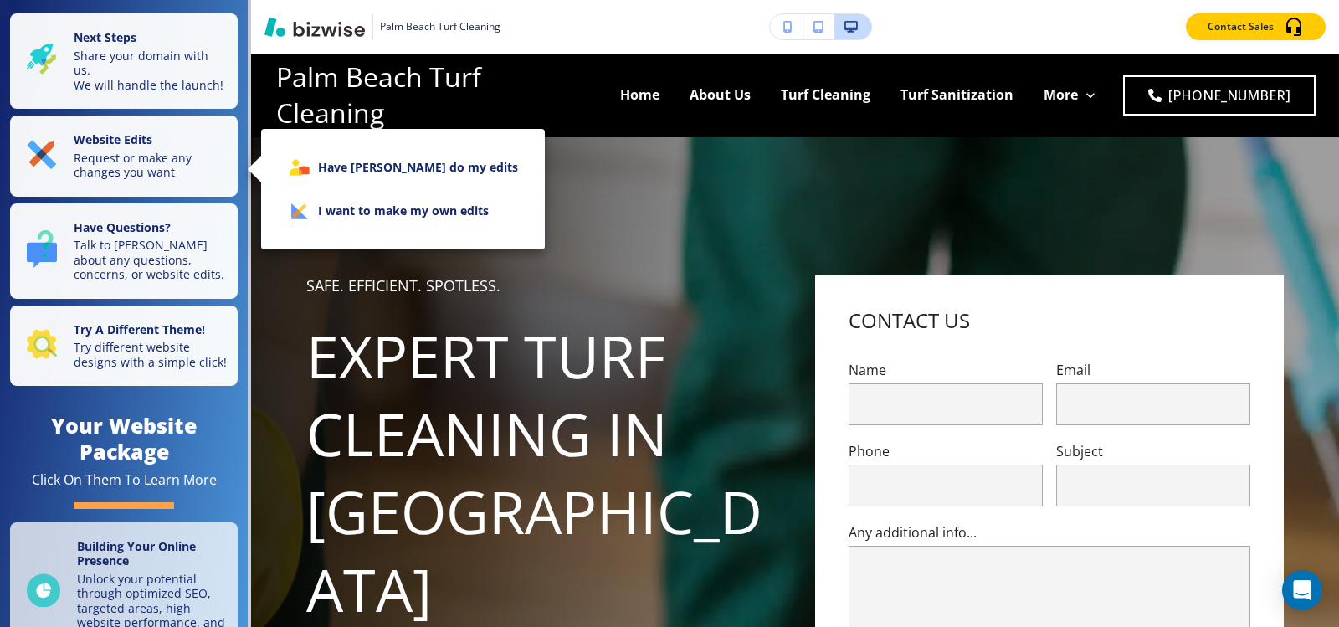
click at [433, 212] on li "I want to make my own edits" at bounding box center [402, 211] width 257 height 44
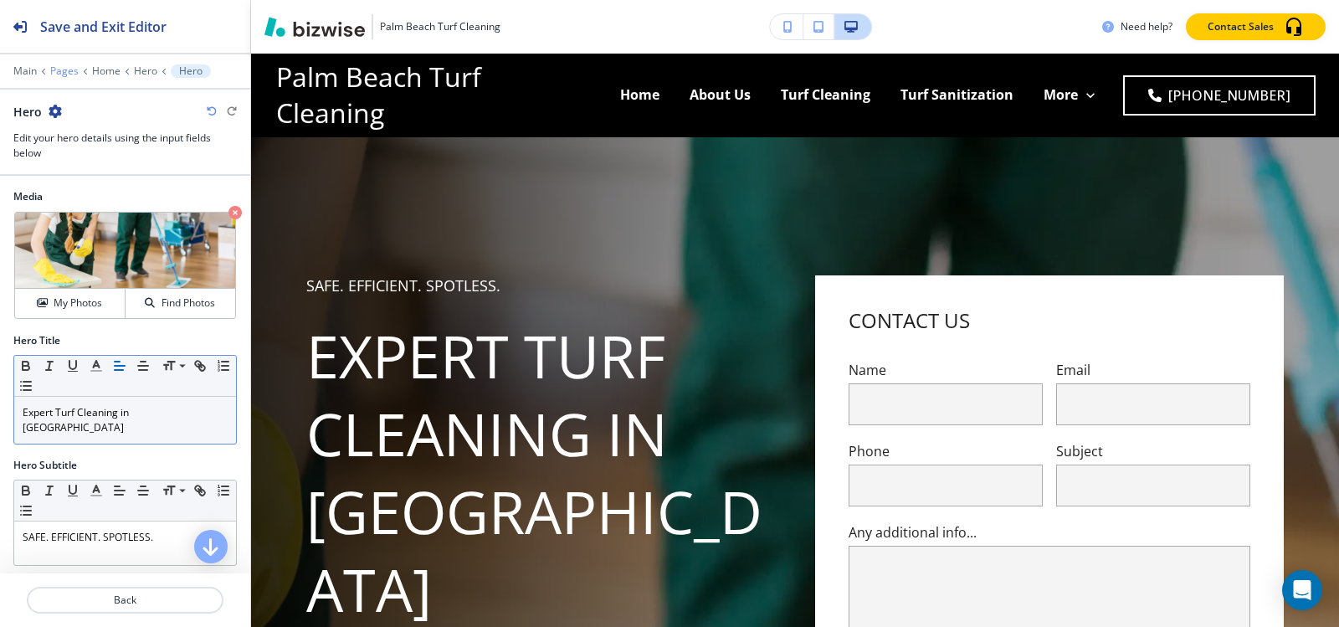
click at [67, 76] on p "Pages" at bounding box center [64, 71] width 28 height 12
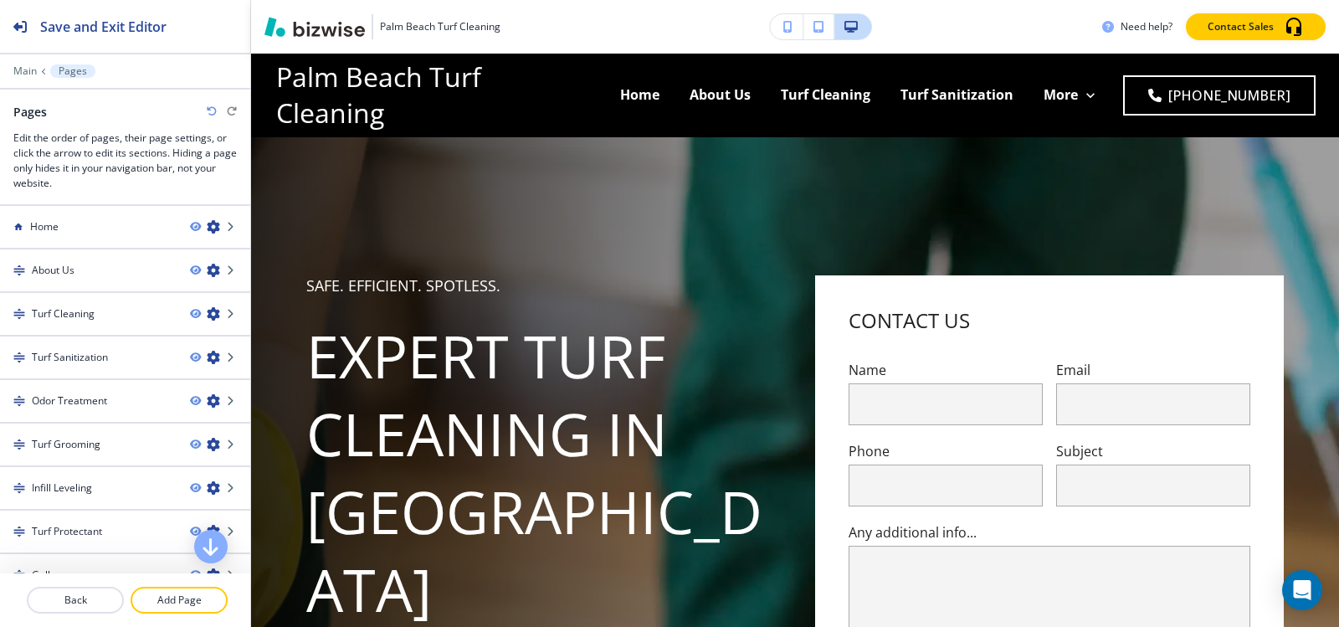
click at [23, 80] on div at bounding box center [125, 83] width 250 height 10
click at [23, 75] on p "Main" at bounding box center [24, 71] width 23 height 12
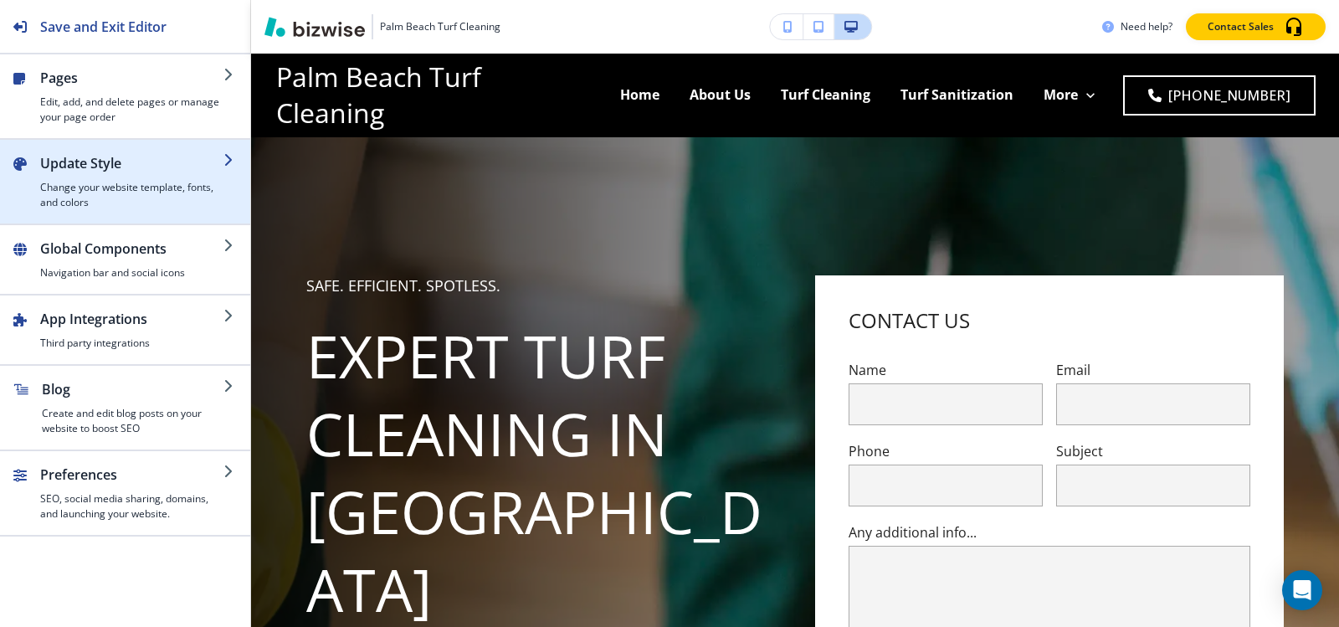
click at [130, 203] on h4 "Change your website template, fonts, and colors" at bounding box center [131, 195] width 183 height 30
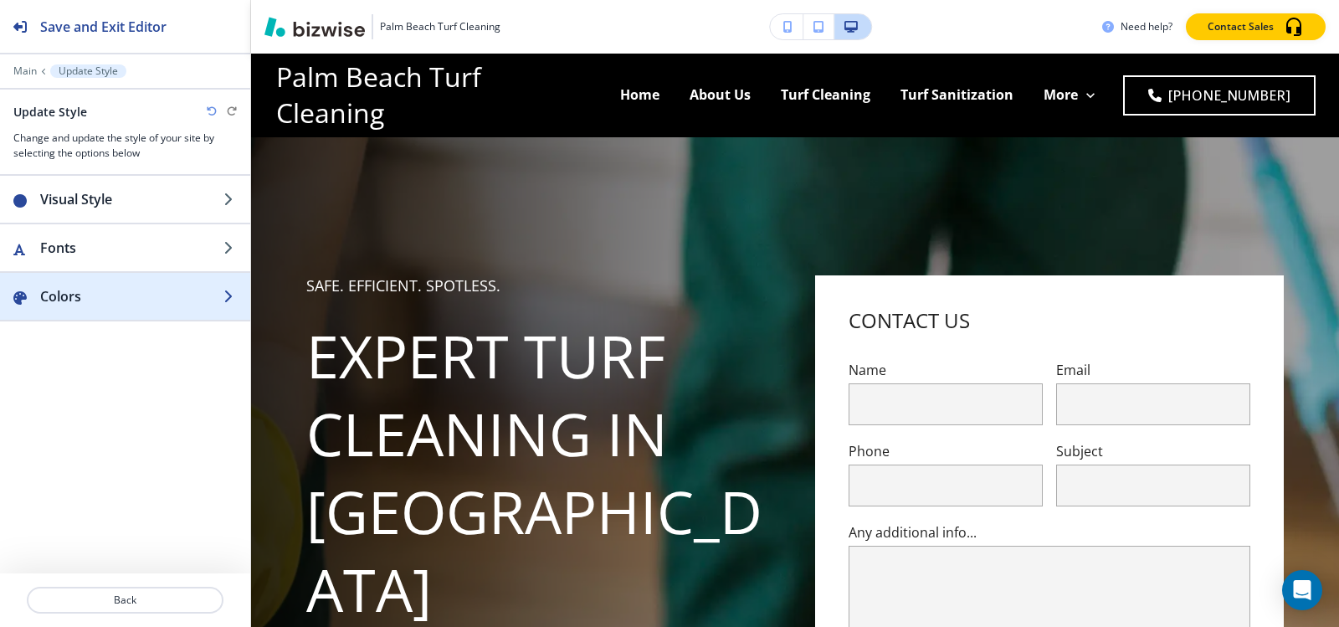
click at [104, 306] on div "button" at bounding box center [125, 312] width 250 height 13
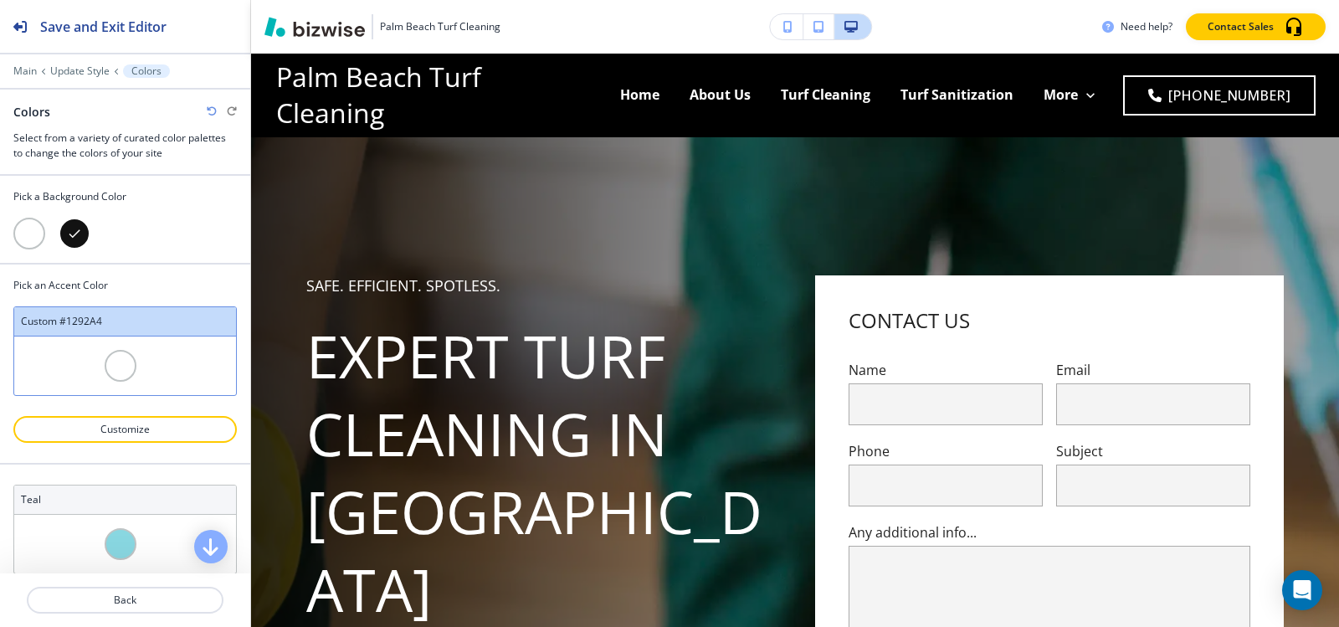
click at [35, 235] on div at bounding box center [29, 234] width 32 height 32
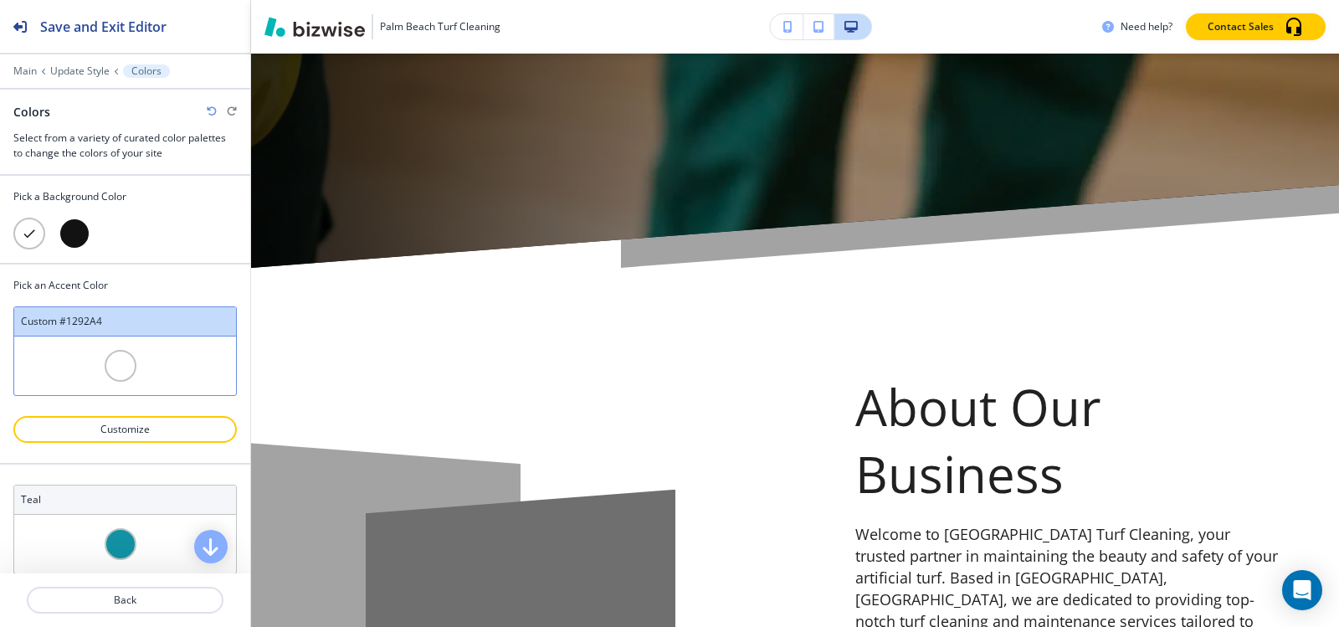
scroll to position [1172, 0]
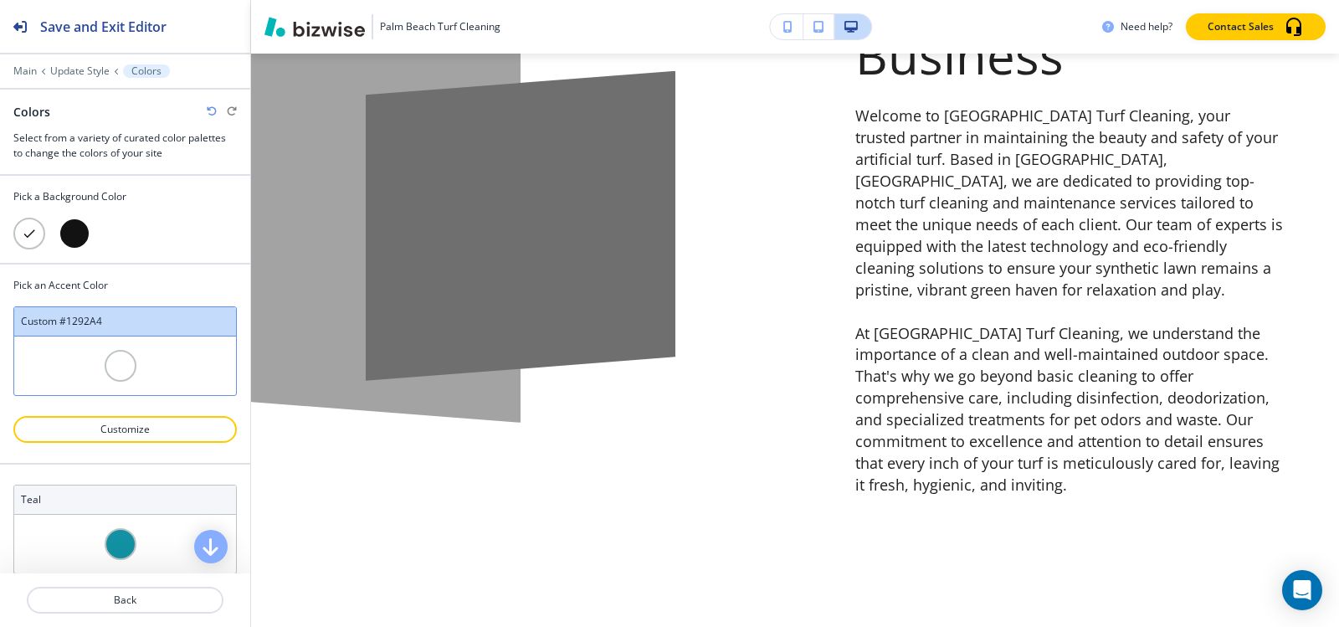
click at [65, 230] on div at bounding box center [75, 234] width 32 height 32
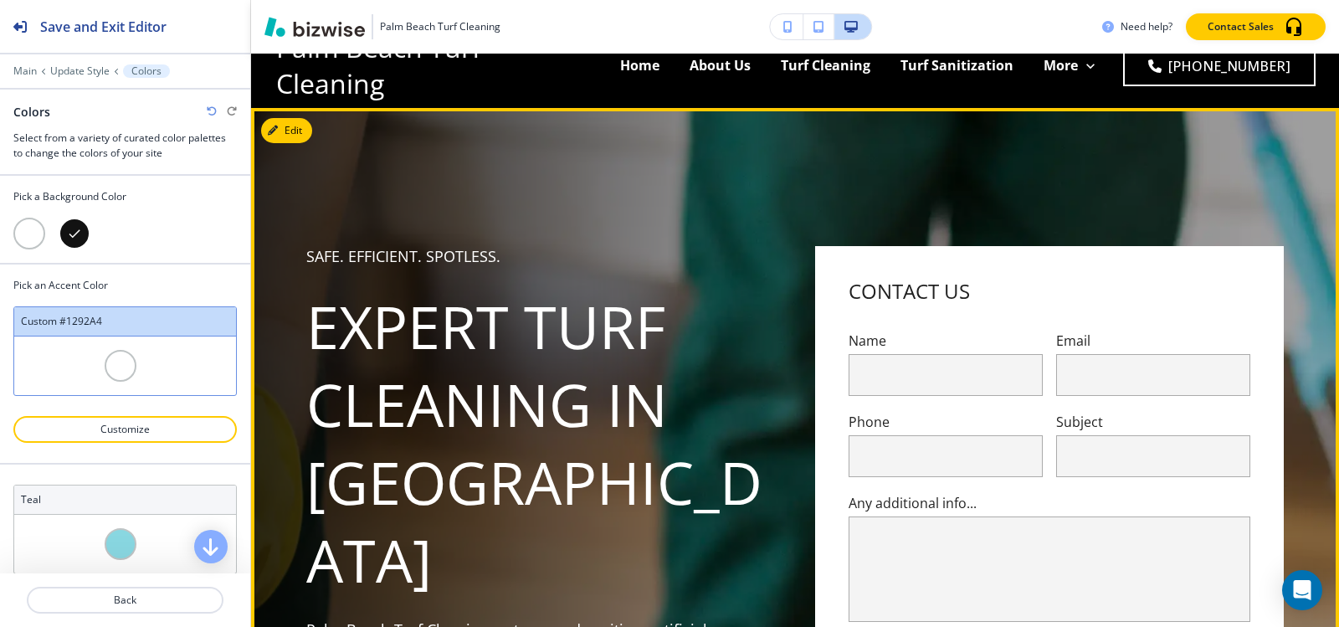
scroll to position [0, 0]
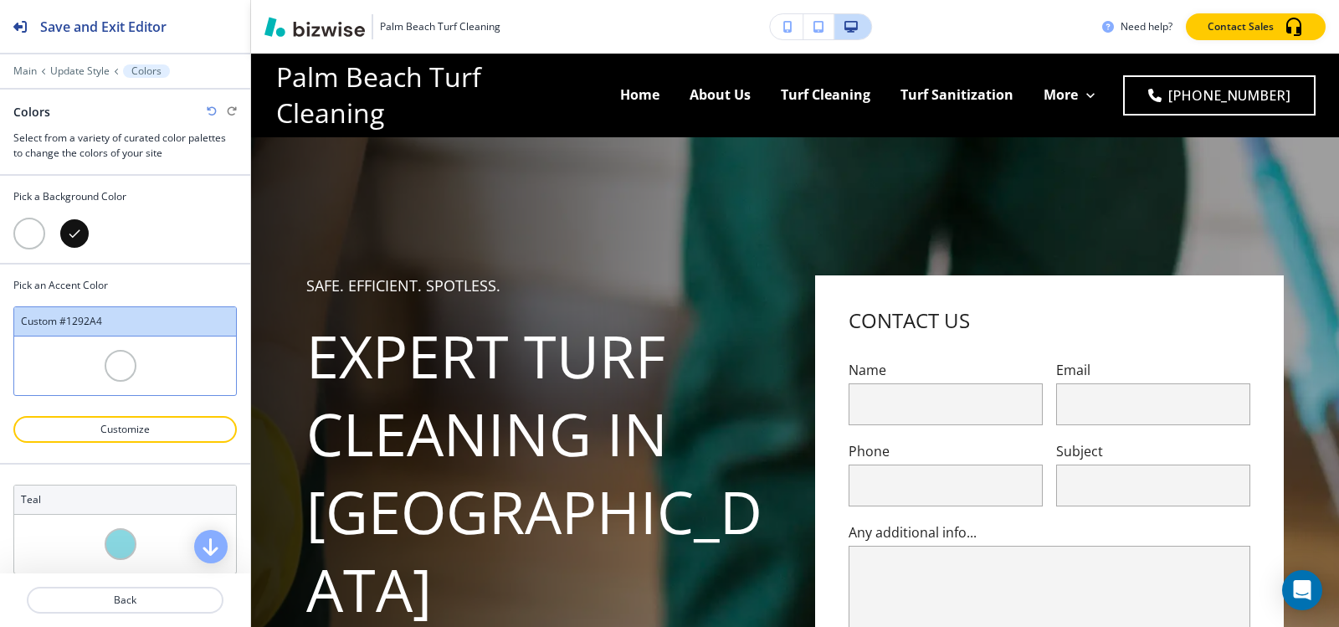
click at [32, 233] on div at bounding box center [29, 234] width 32 height 32
click at [146, 439] on button "Customize" at bounding box center [124, 429] width 223 height 27
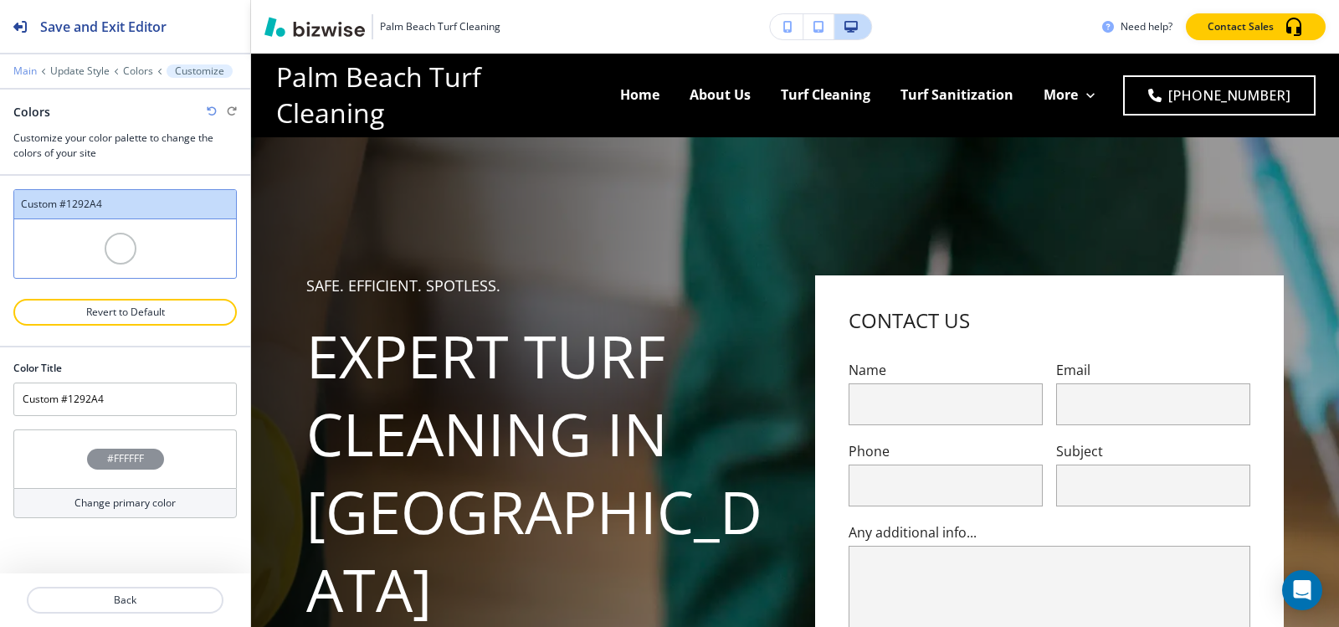
click at [17, 67] on p "Main" at bounding box center [24, 71] width 23 height 12
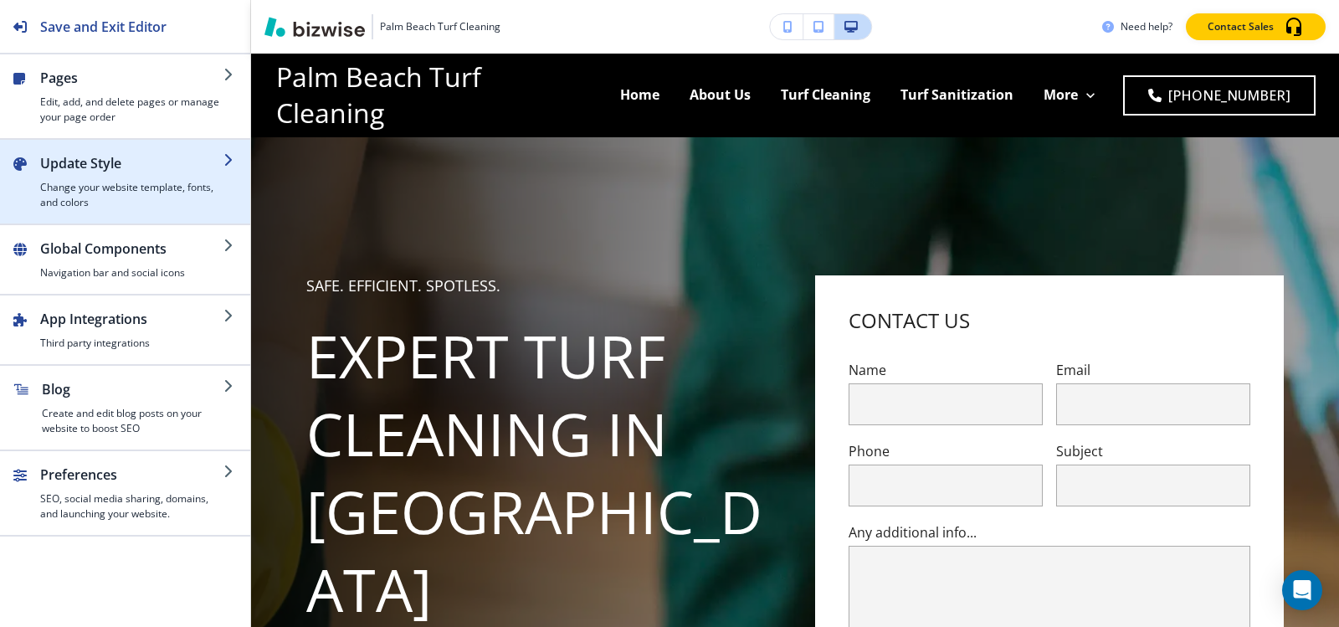
click at [90, 206] on h4 "Change your website template, fonts, and colors" at bounding box center [131, 195] width 183 height 30
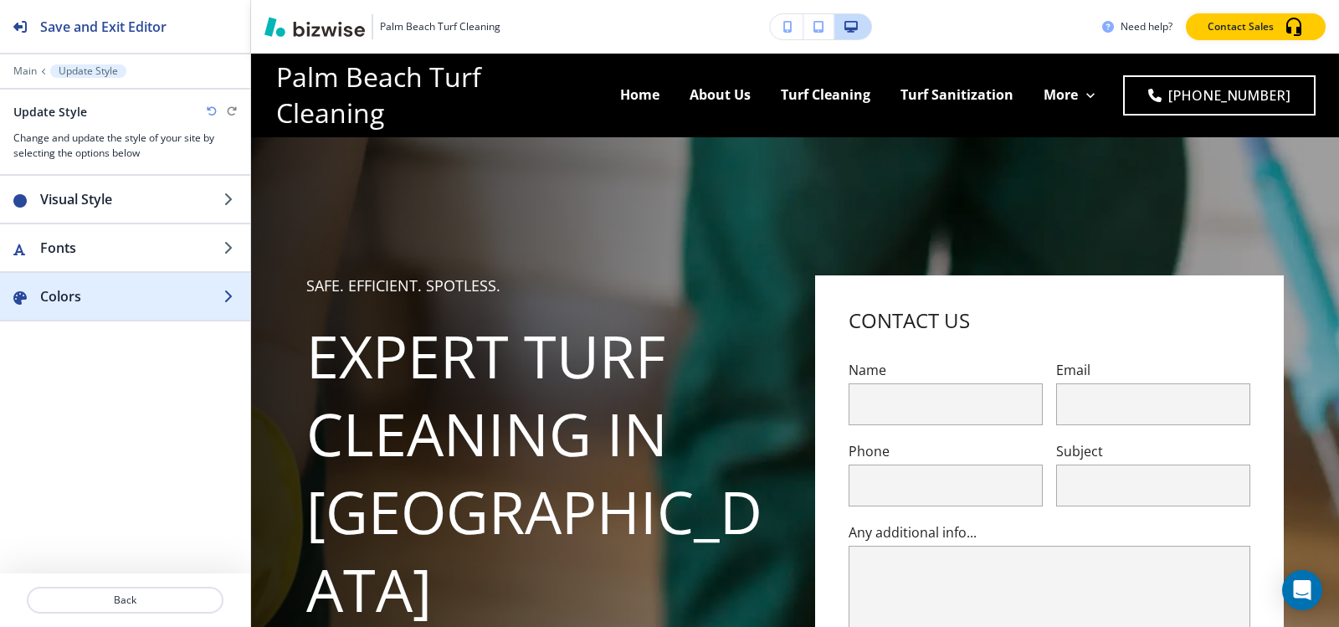
click at [70, 306] on div "button" at bounding box center [125, 312] width 250 height 13
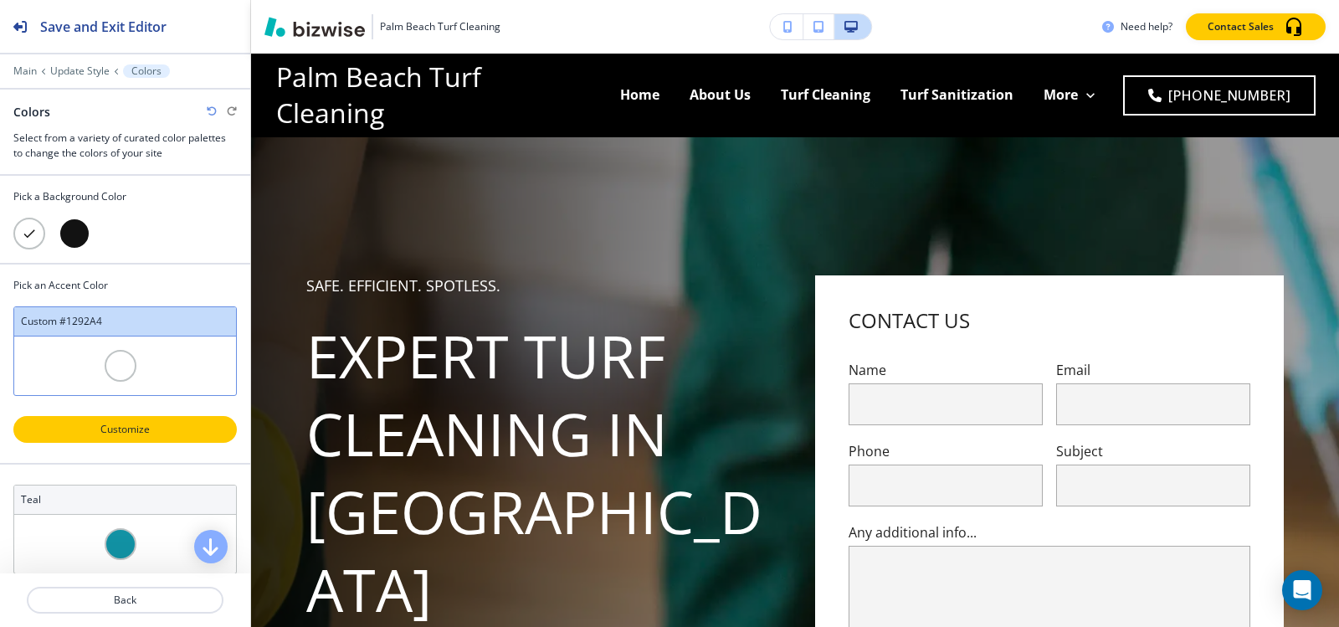
click at [119, 436] on p "Customize" at bounding box center [125, 429] width 180 height 15
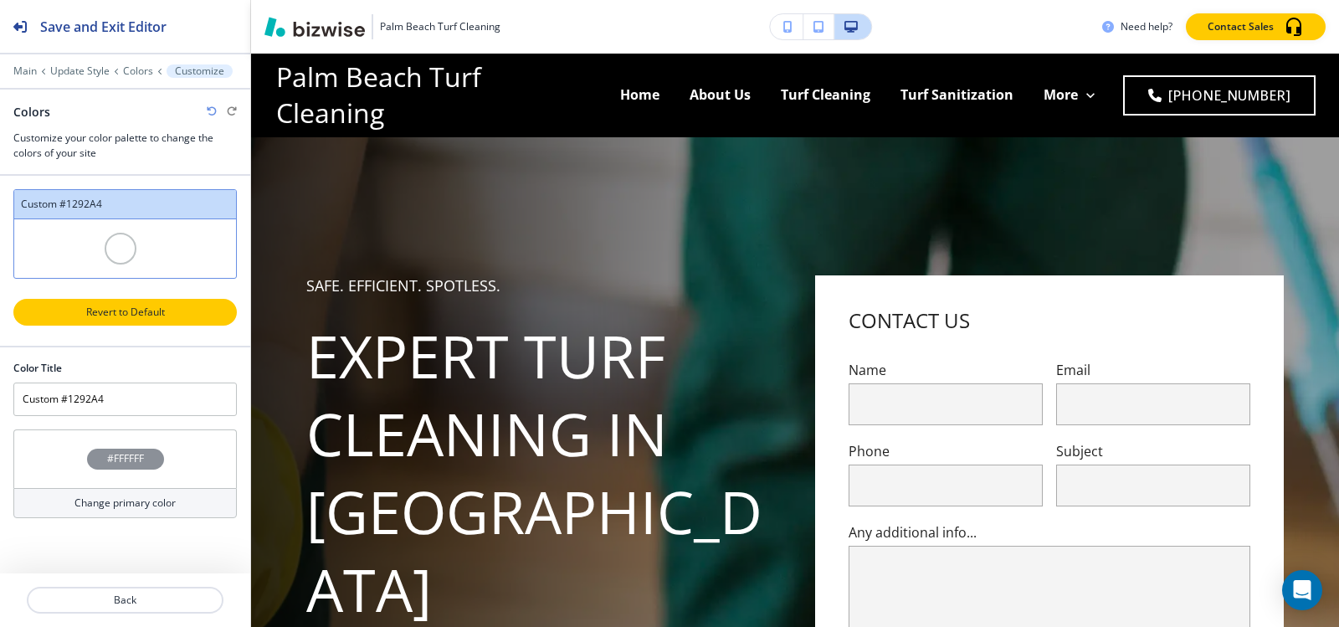
click at [142, 315] on p "Revert to Default" at bounding box center [125, 312] width 180 height 15
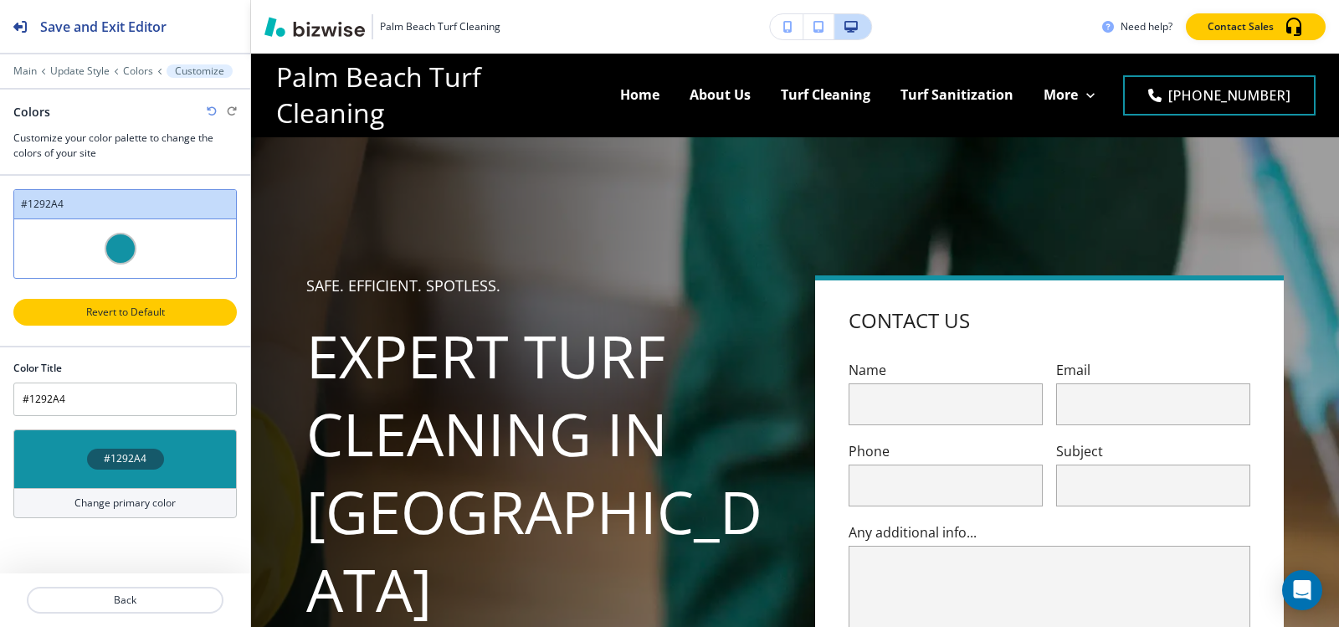
click at [137, 315] on p "Revert to Default" at bounding box center [125, 312] width 180 height 15
click at [210, 113] on icon "button" at bounding box center [212, 111] width 10 height 10
type input "Custom #1292A4"
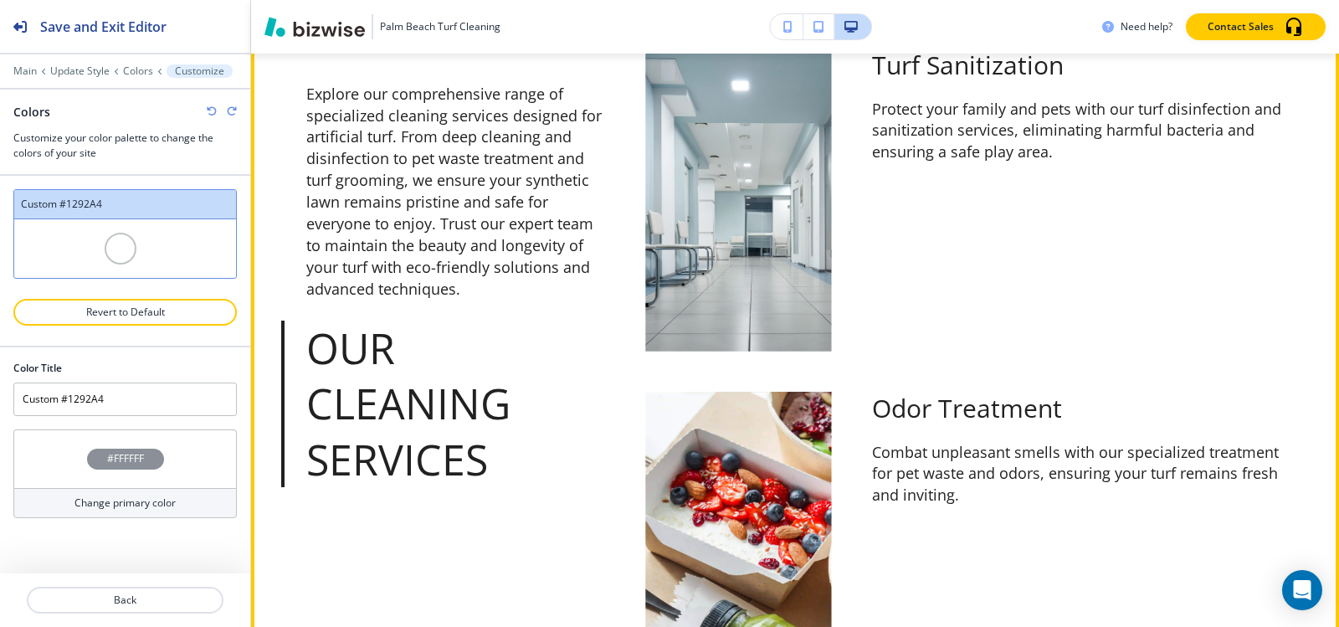
scroll to position [1841, 0]
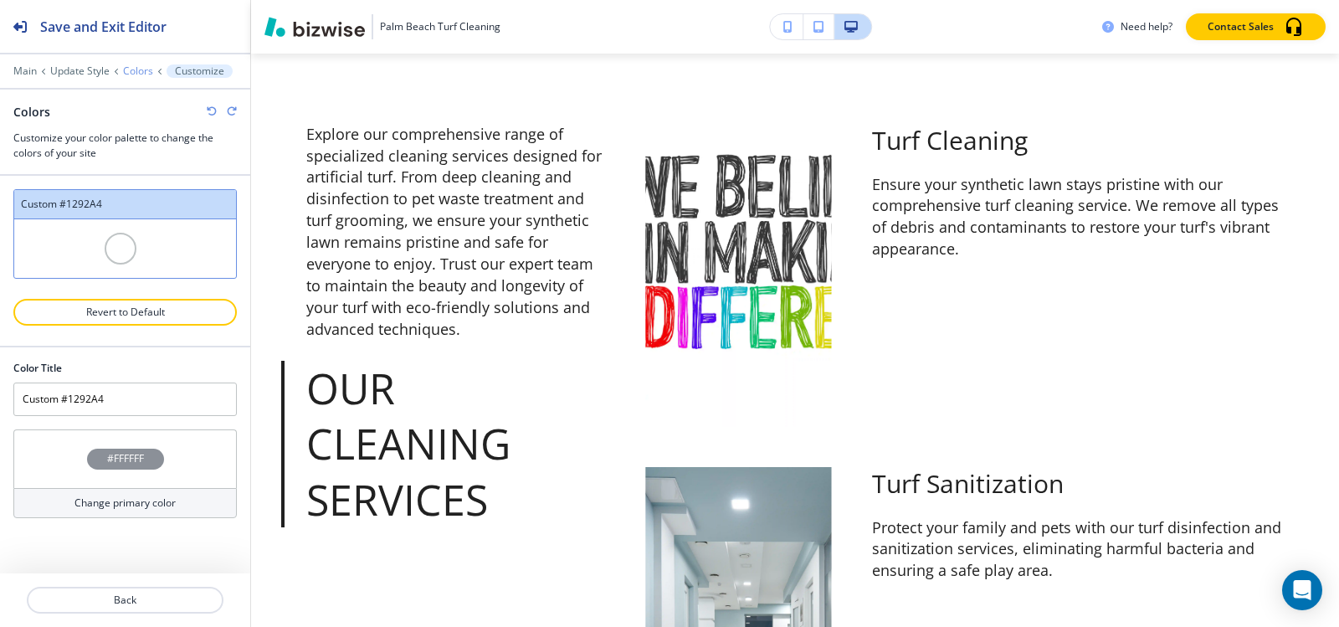
click at [127, 72] on p "Colors" at bounding box center [138, 71] width 30 height 12
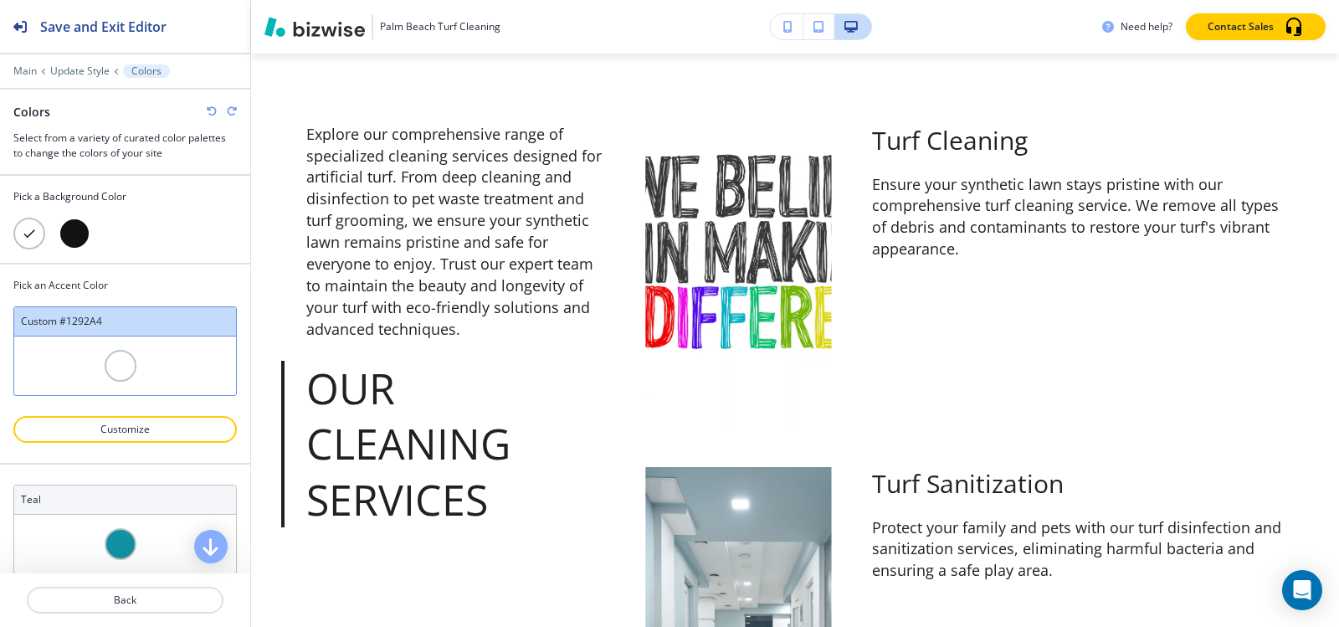
click at [70, 235] on div at bounding box center [75, 234] width 32 height 32
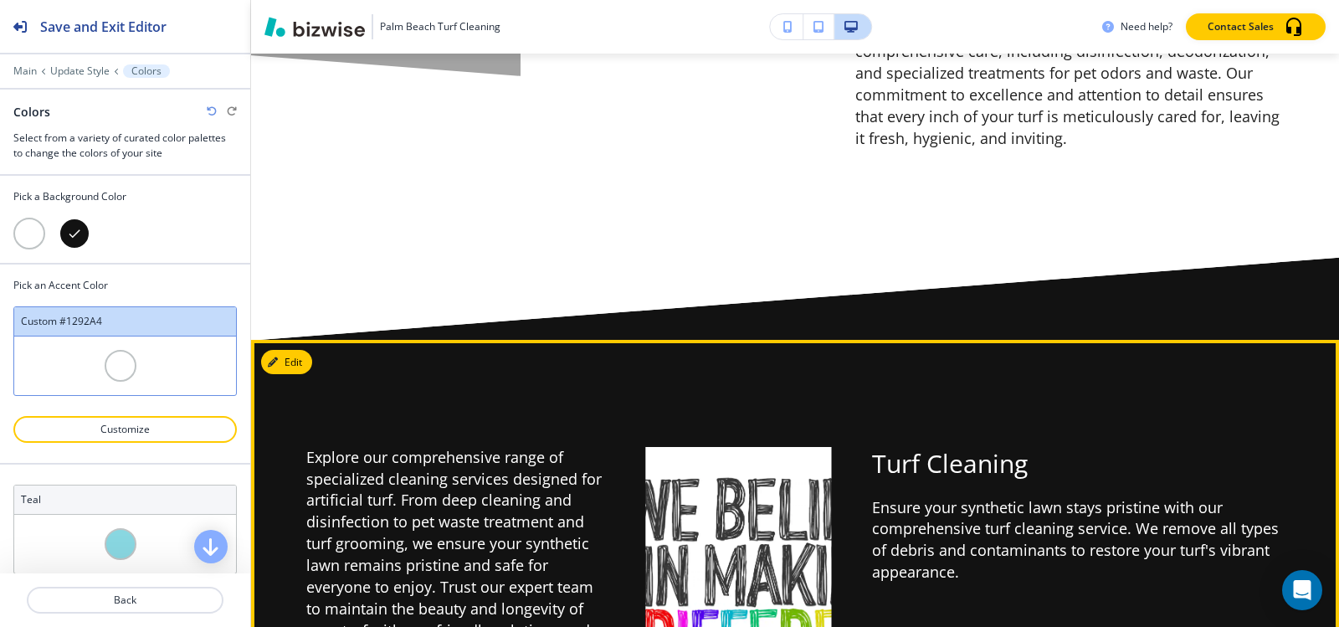
scroll to position [1506, 0]
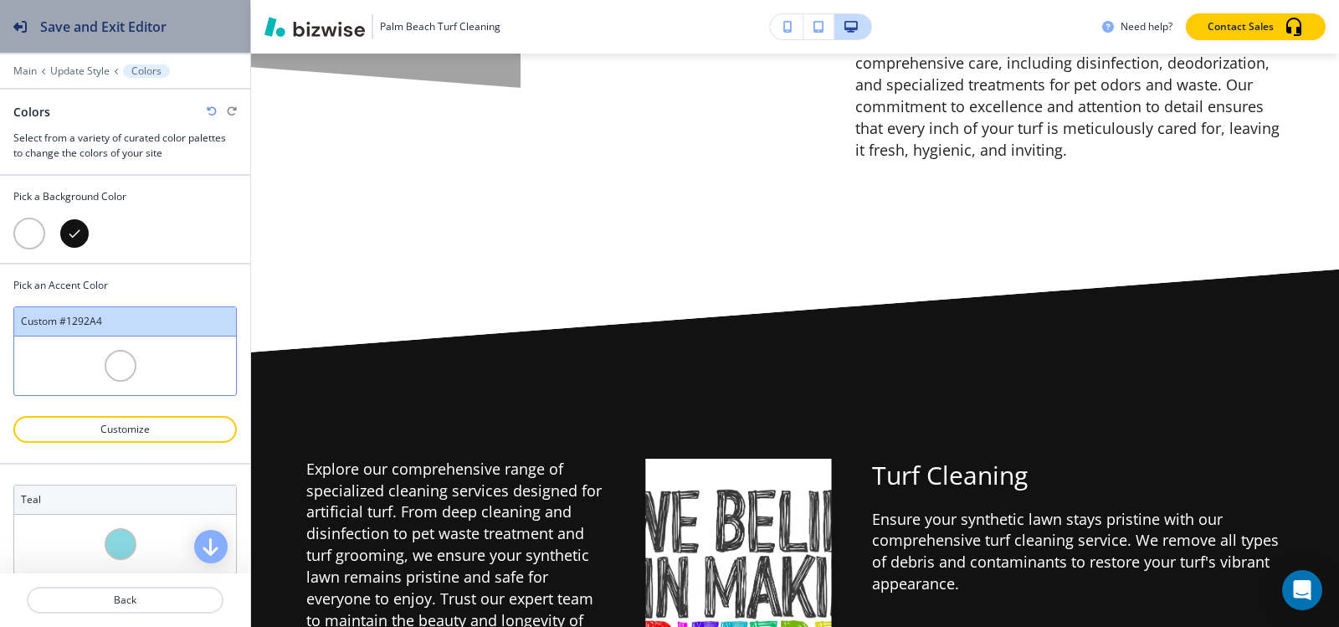
click at [49, 28] on h2 "Save and Exit Editor" at bounding box center [103, 27] width 126 height 20
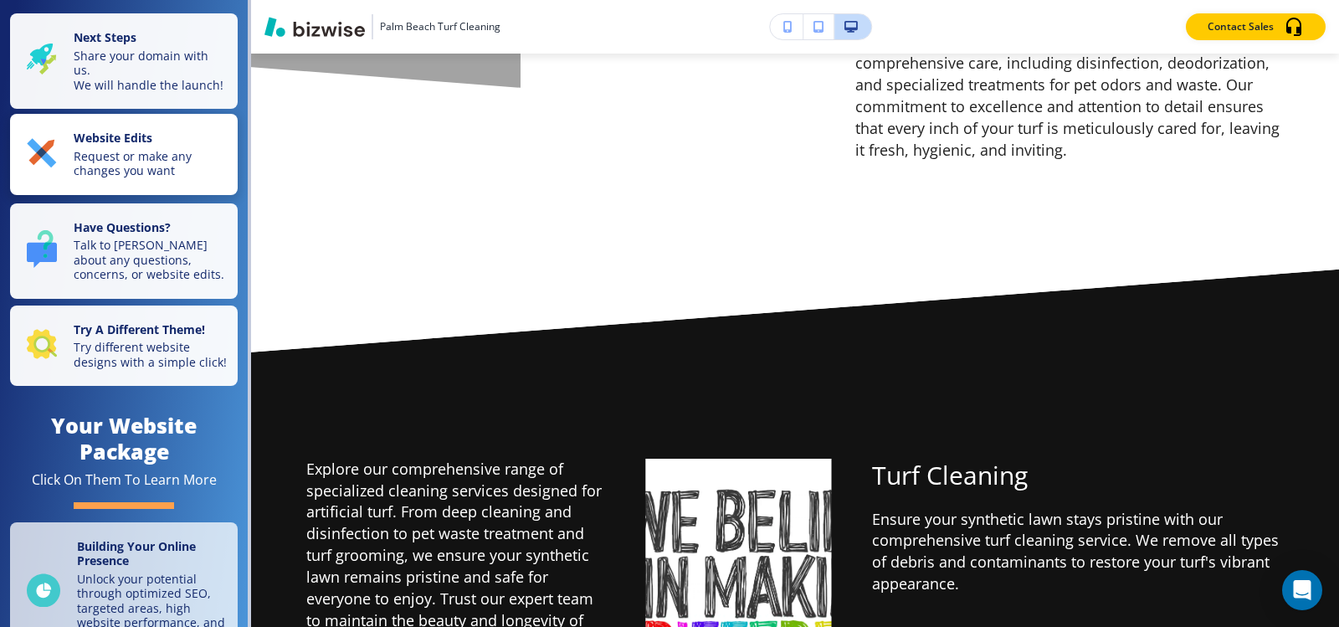
click at [136, 195] on button "Website Edits Request or make any changes you want" at bounding box center [124, 154] width 228 height 81
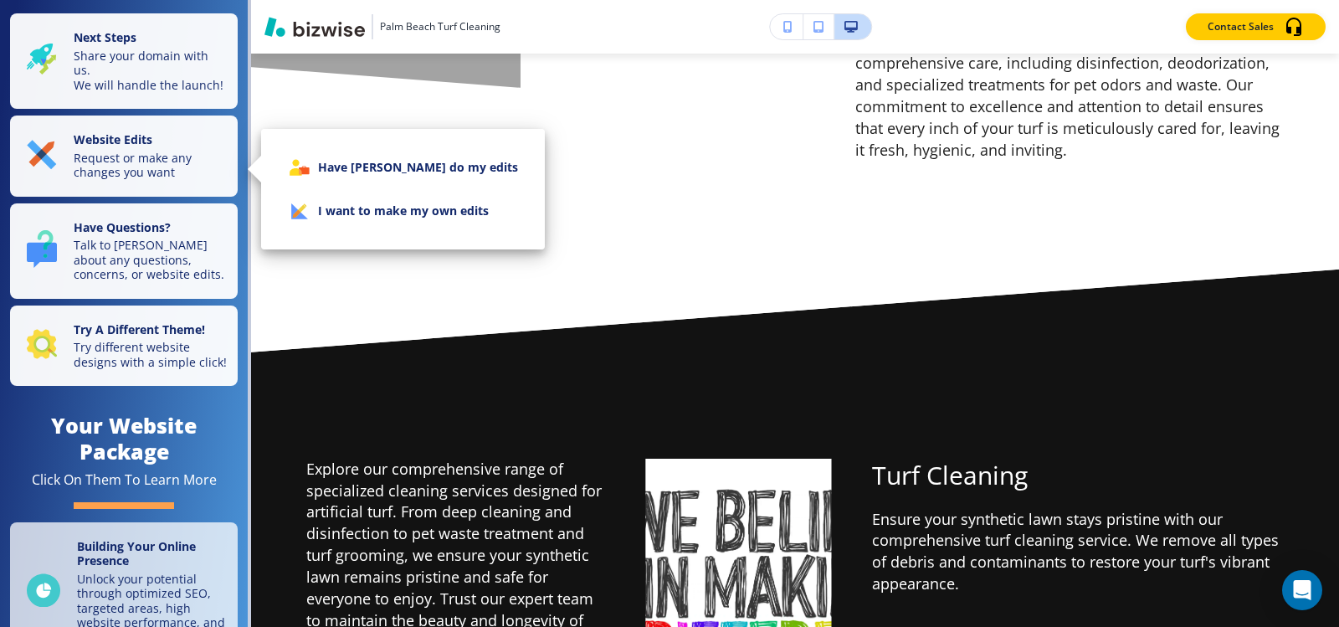
click at [354, 210] on li "I want to make my own edits" at bounding box center [402, 211] width 257 height 44
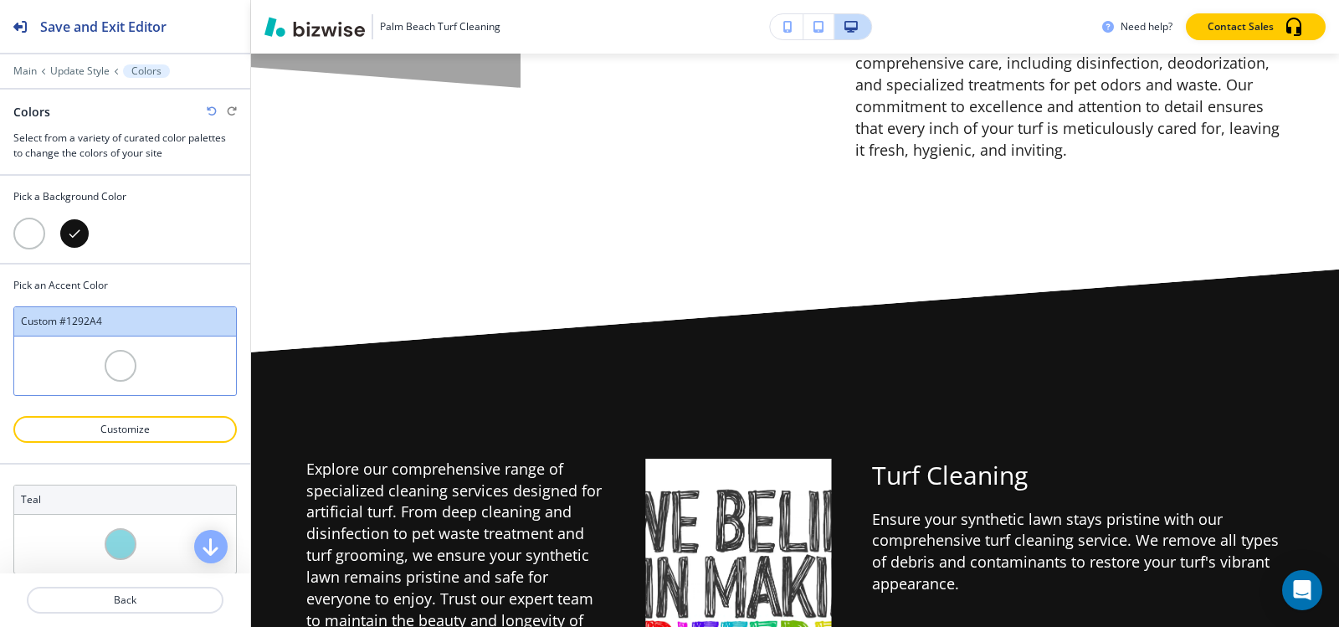
click at [119, 370] on div at bounding box center [121, 366] width 32 height 32
click at [23, 238] on div at bounding box center [29, 234] width 32 height 32
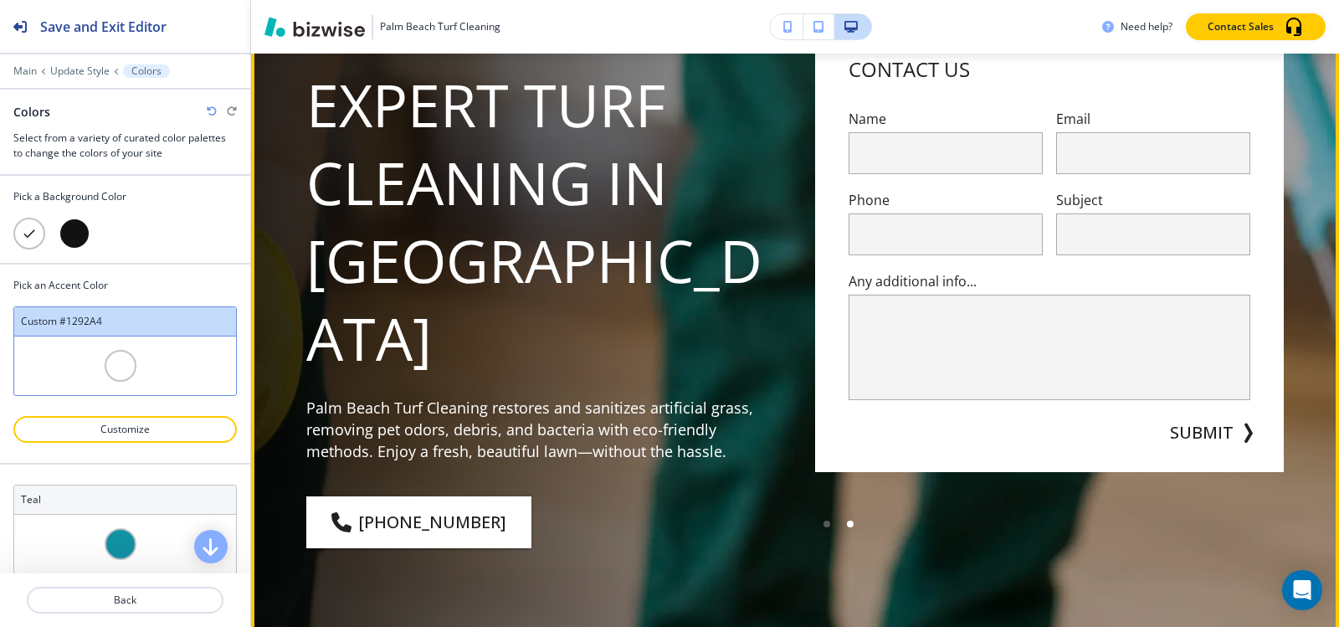
scroll to position [0, 0]
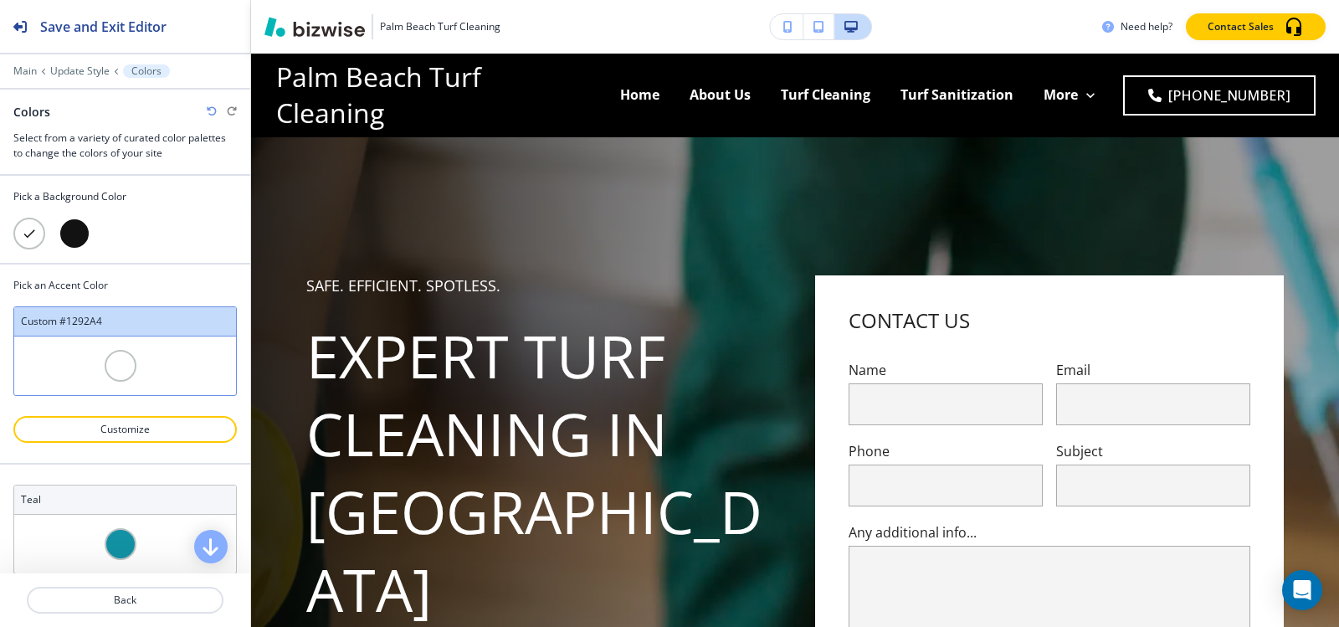
click at [70, 238] on div at bounding box center [75, 234] width 32 height 32
click at [25, 235] on div at bounding box center [29, 234] width 32 height 32
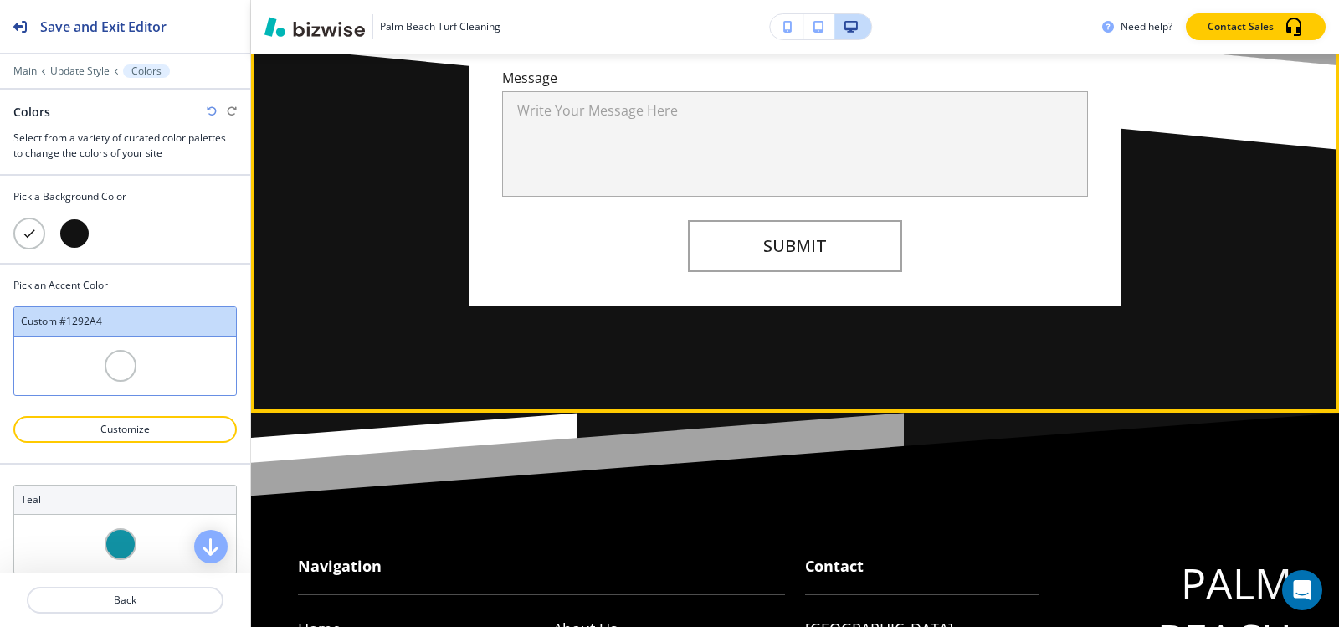
scroll to position [10879, 0]
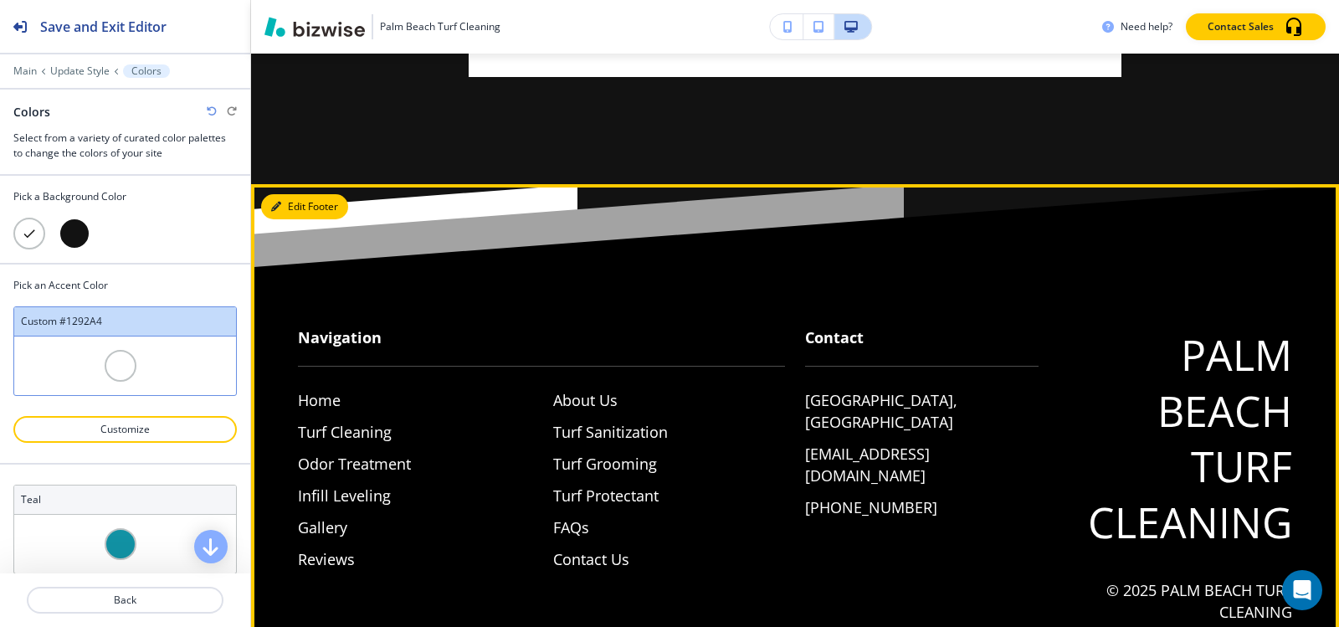
click at [292, 194] on button "Edit Footer" at bounding box center [304, 206] width 87 height 25
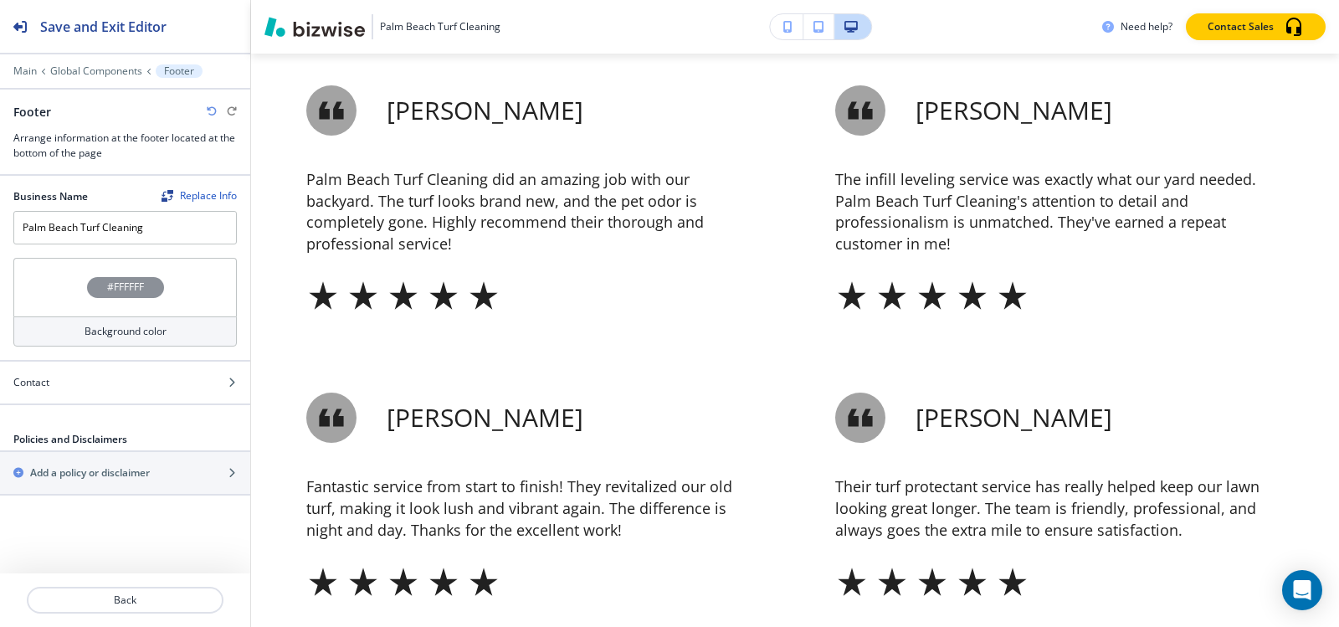
scroll to position [0, 0]
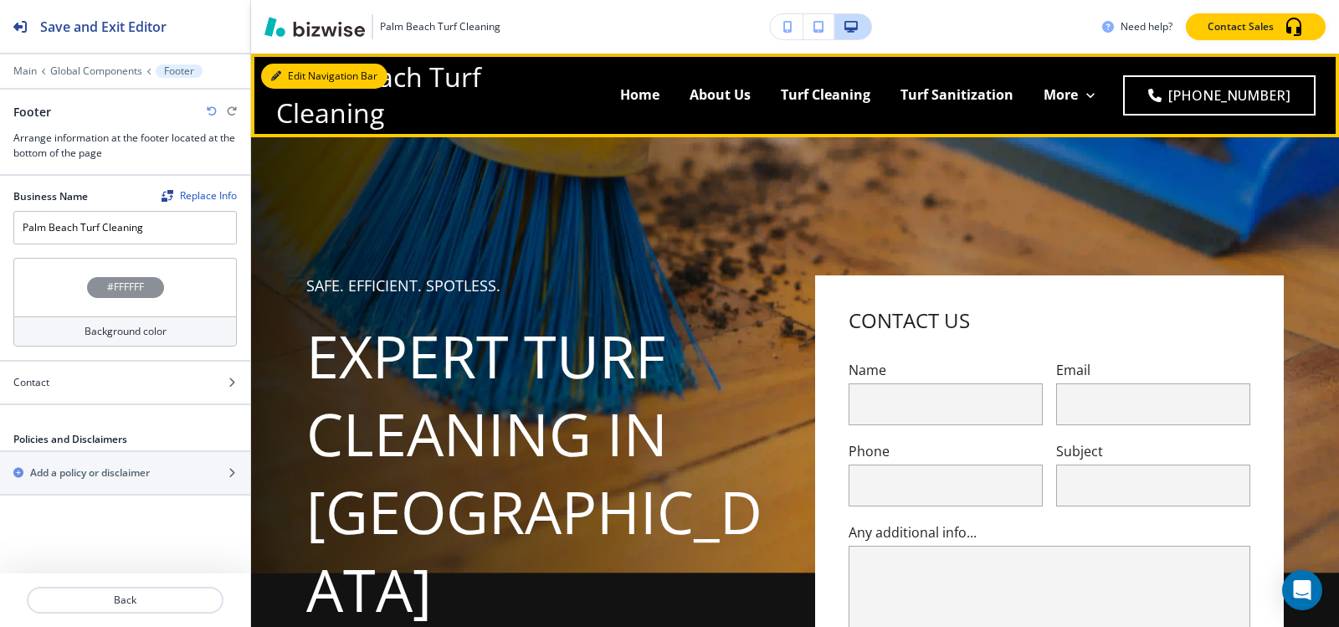
click at [295, 75] on button "Edit Navigation Bar" at bounding box center [324, 76] width 126 height 25
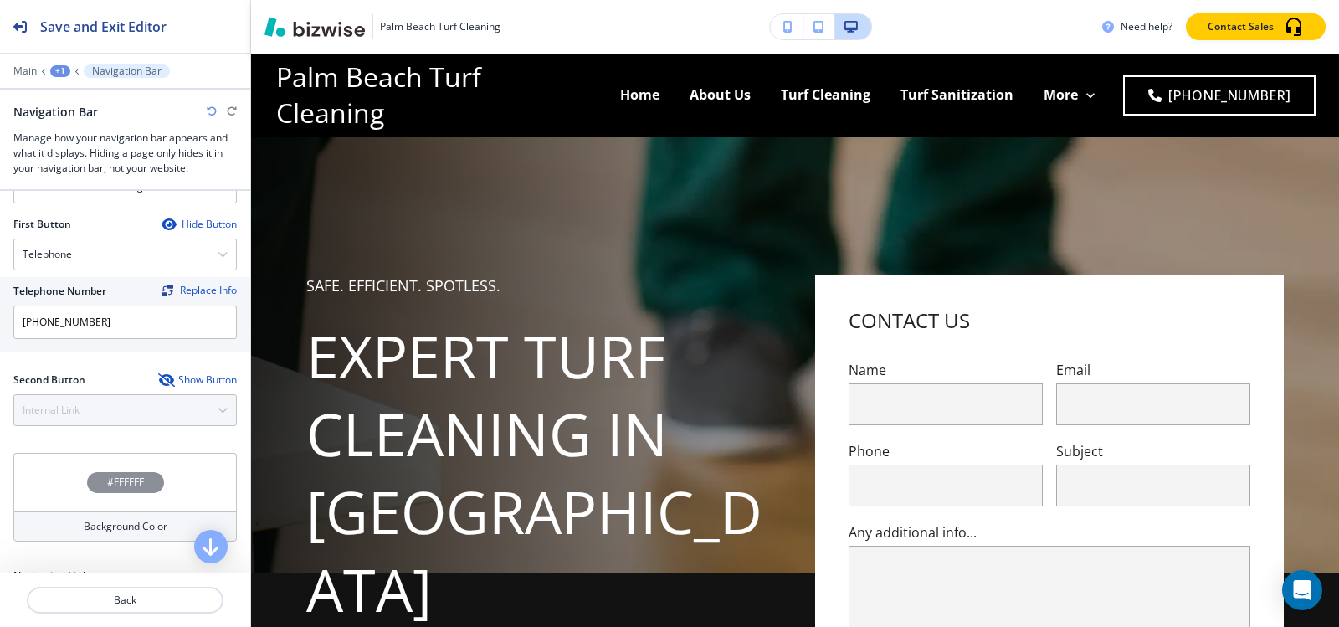
scroll to position [418, 0]
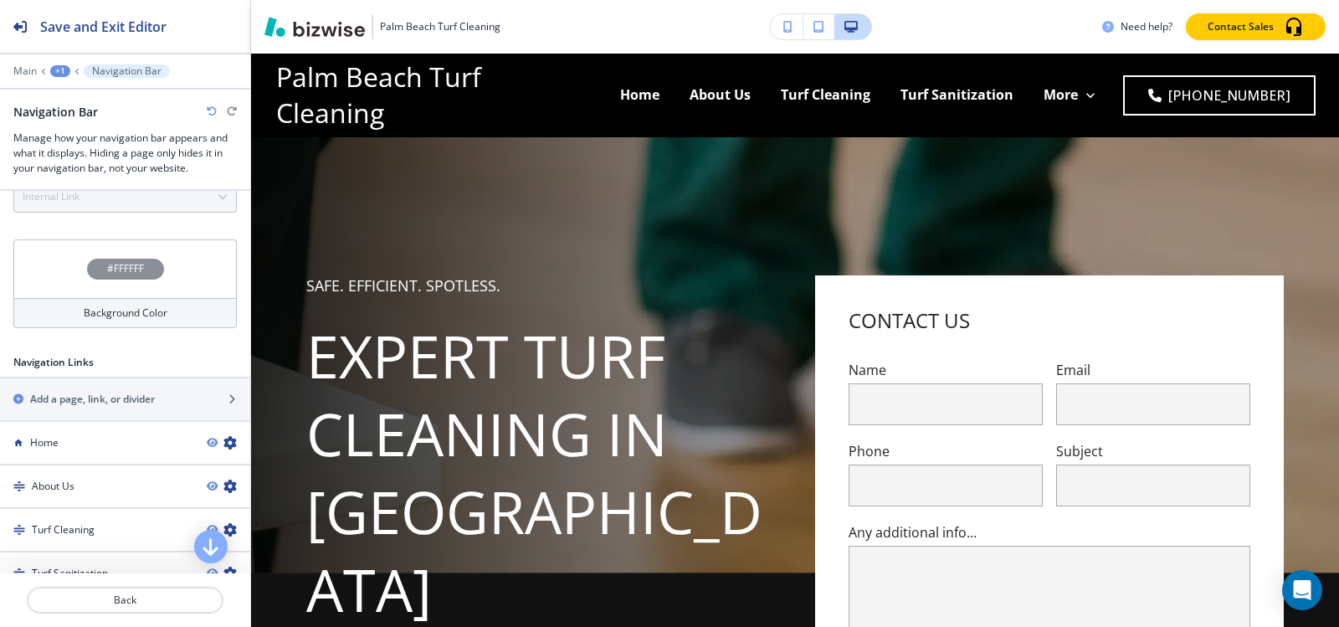
click at [91, 272] on div "#FFFFFF" at bounding box center [125, 269] width 77 height 21
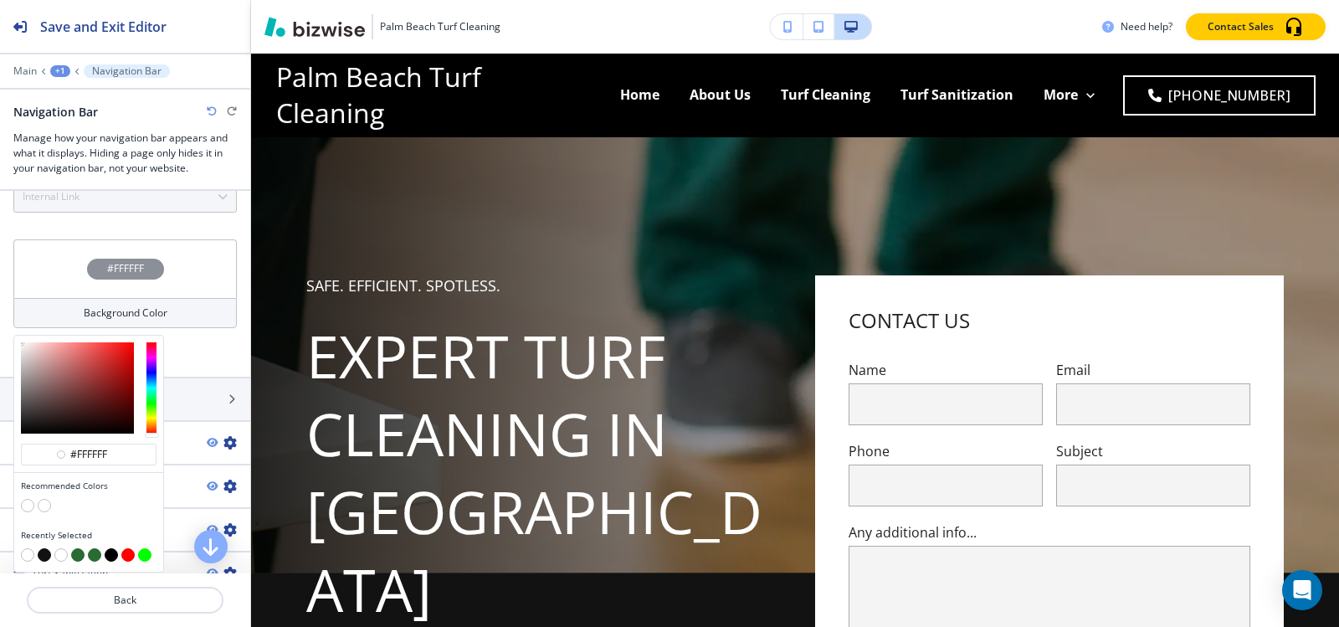
click at [79, 559] on button "button" at bounding box center [77, 554] width 13 height 13
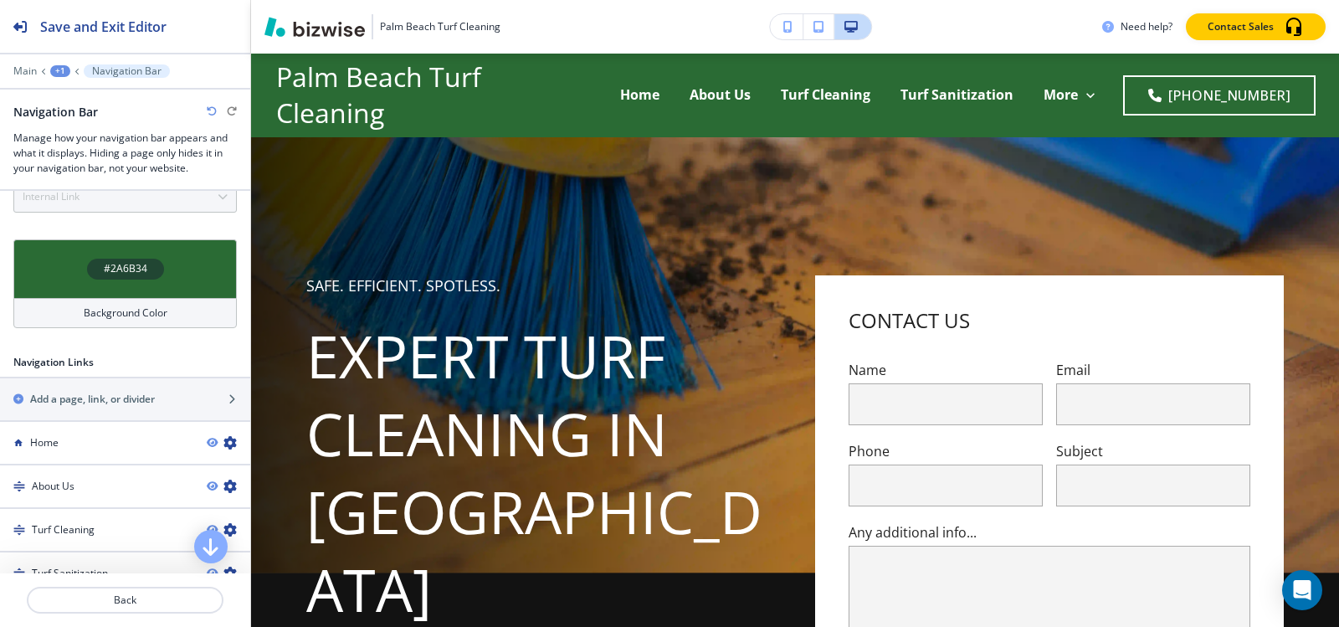
click at [134, 269] on h4 "#2A6B34" at bounding box center [126, 268] width 44 height 15
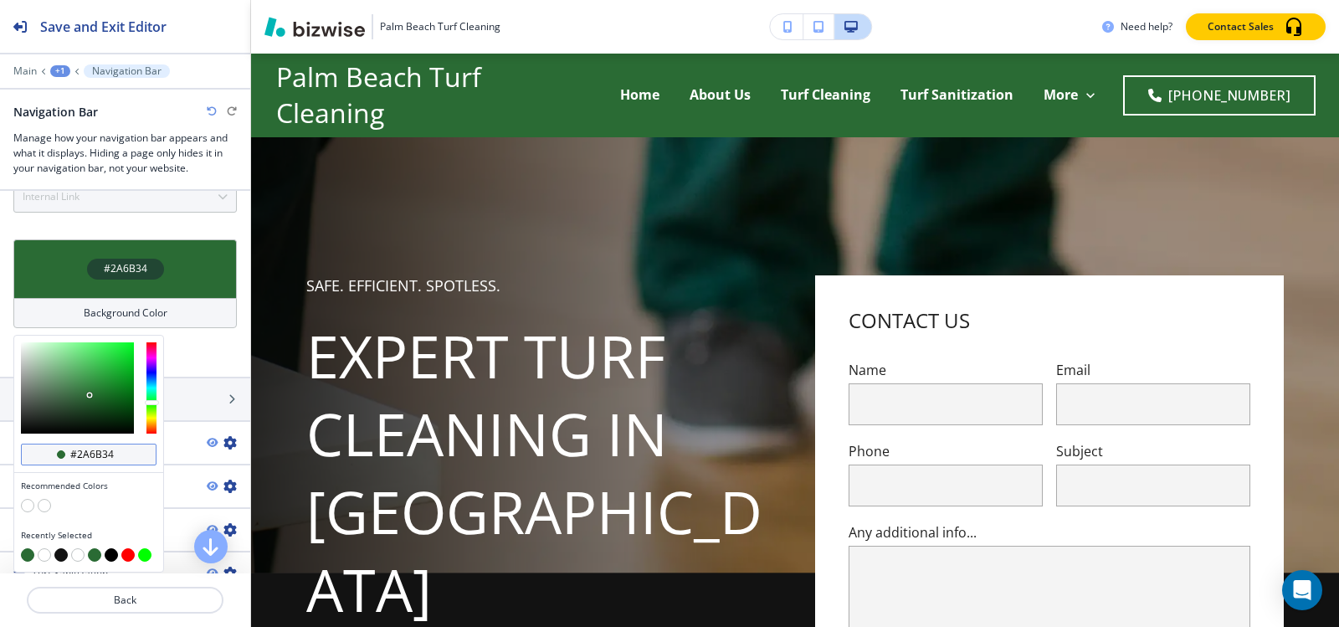
click at [118, 454] on input "#2a6b34" at bounding box center [98, 454] width 59 height 13
paste input "A6B"
type input "#2A6B34"
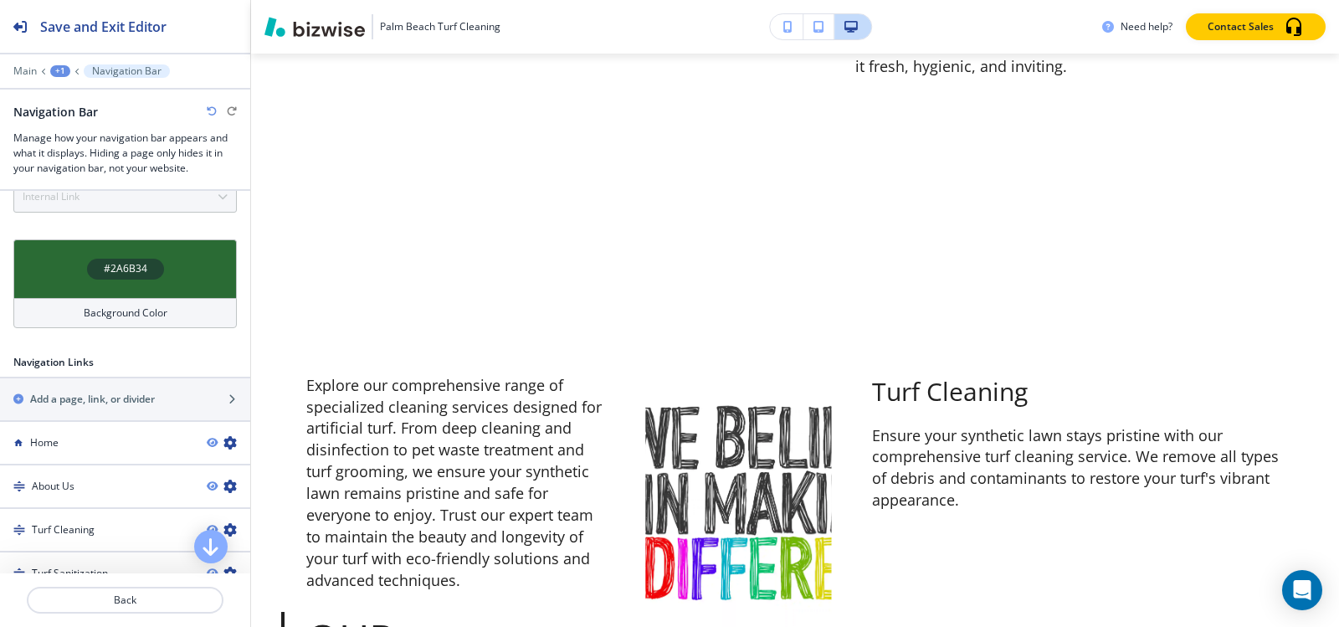
scroll to position [10901, 0]
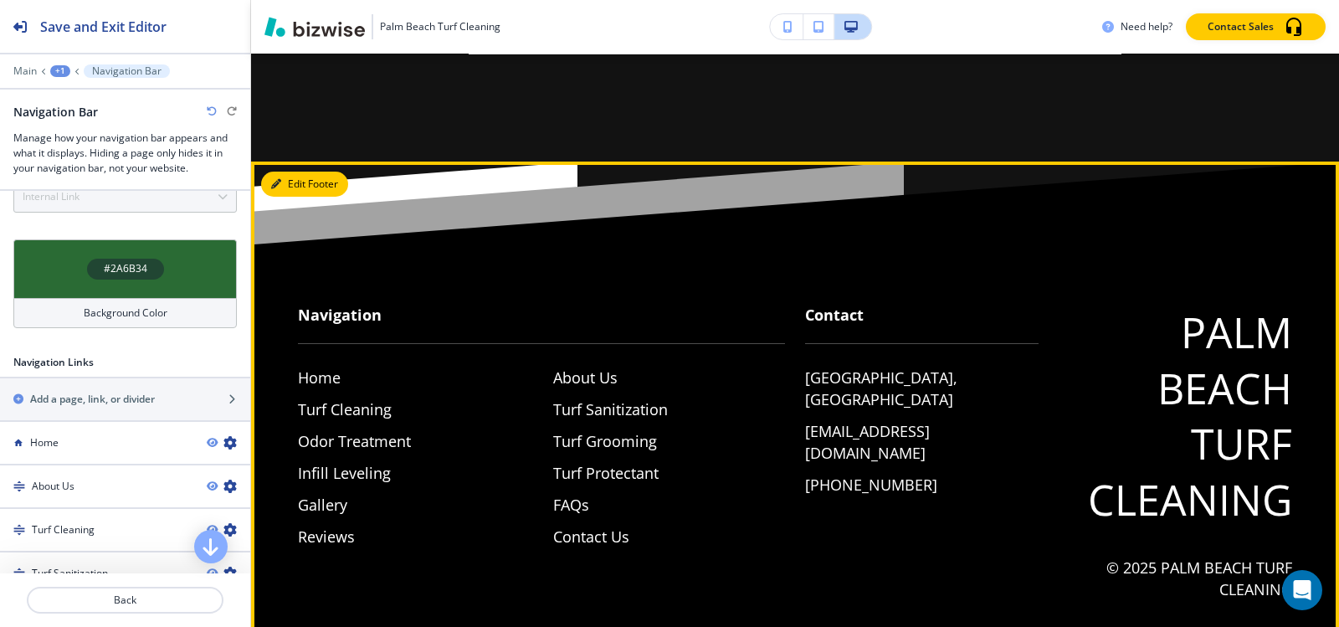
click at [283, 172] on button "Edit Footer" at bounding box center [304, 184] width 87 height 25
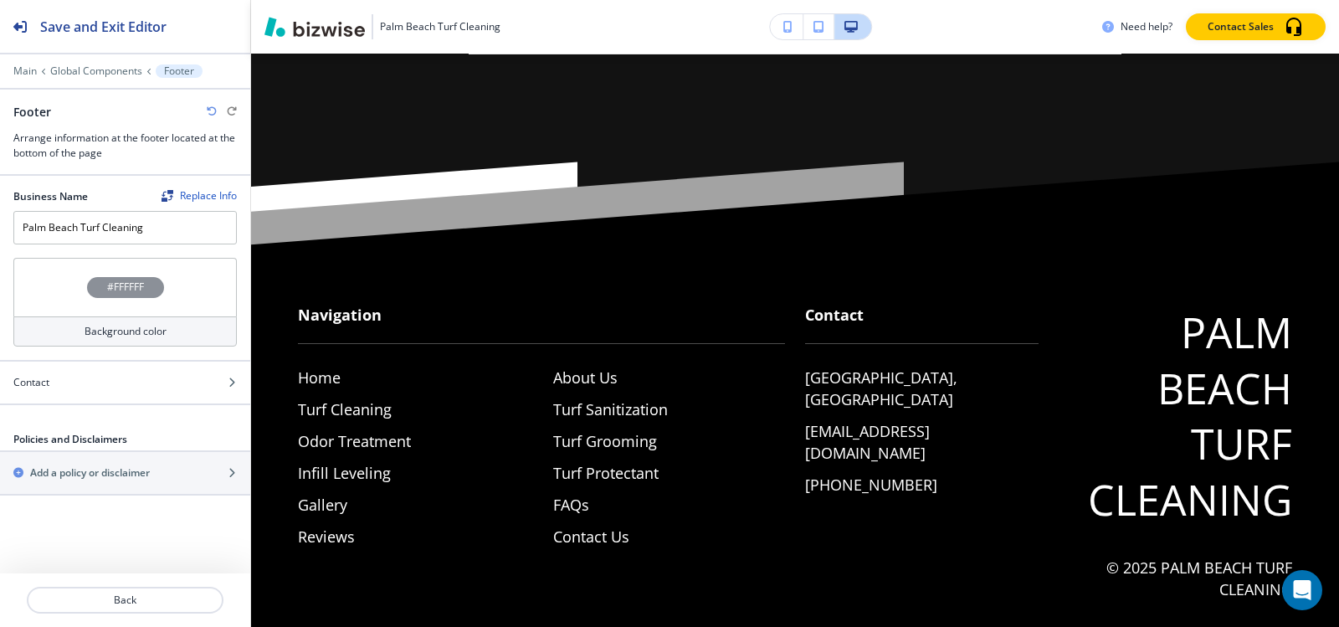
click at [108, 288] on h4 "#FFFFFF" at bounding box center [125, 286] width 37 height 15
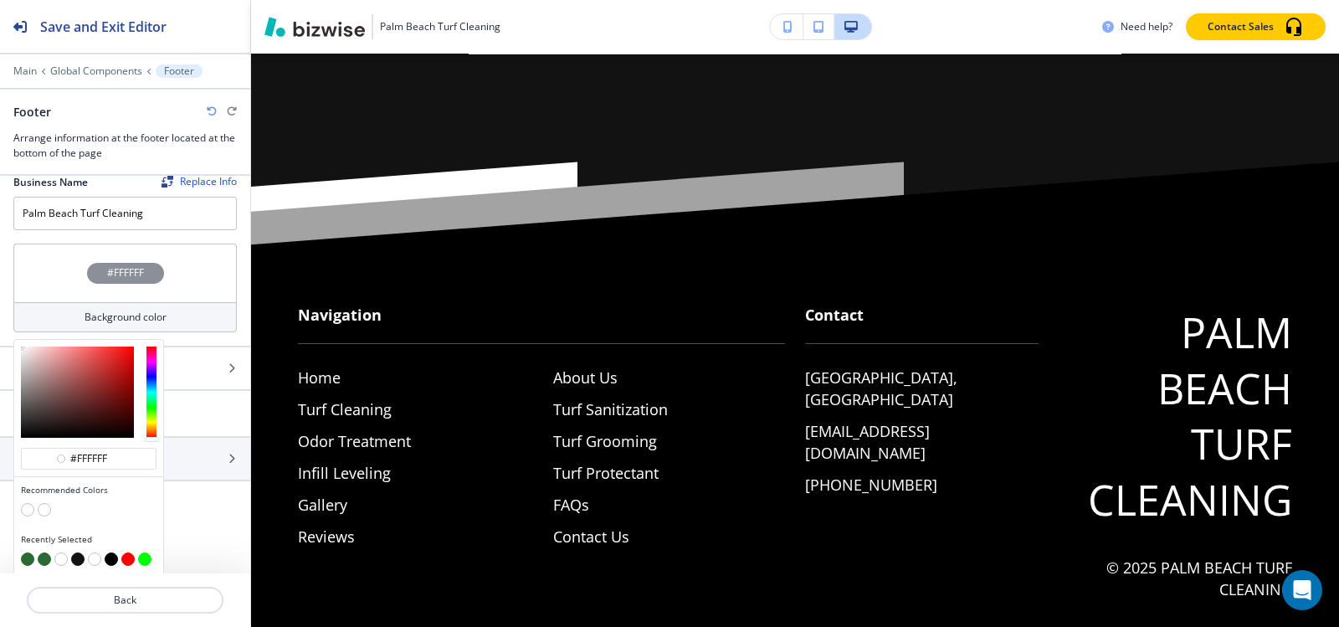
scroll to position [18, 0]
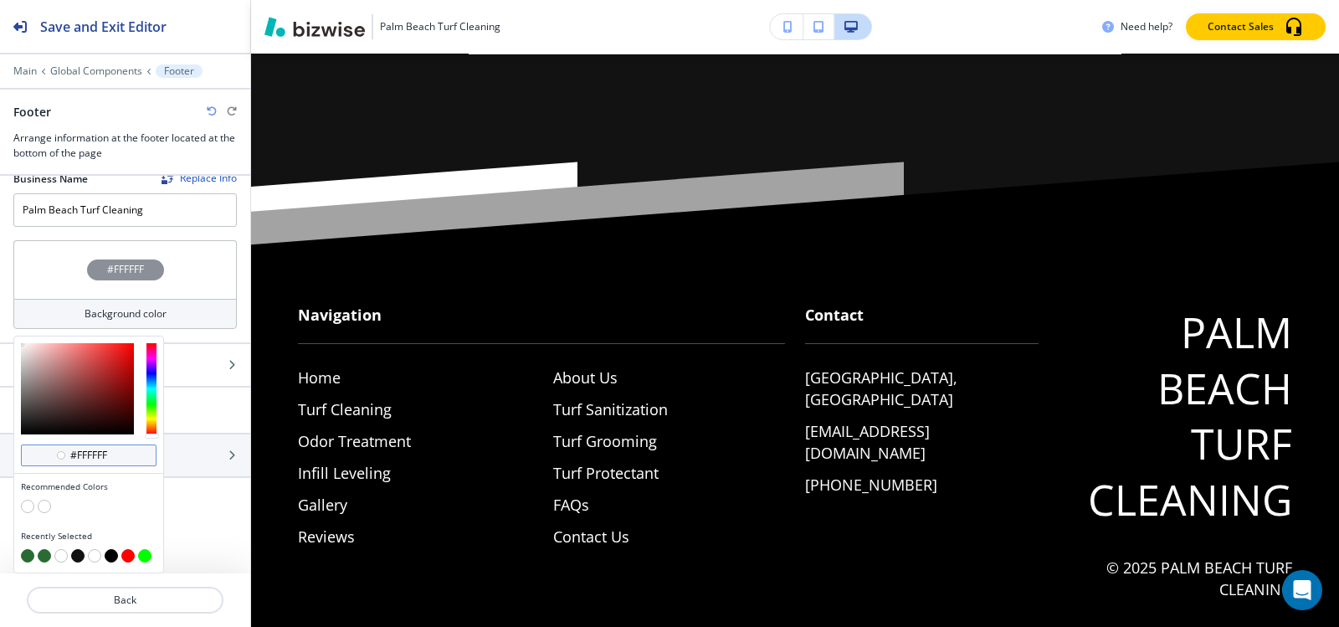
click at [110, 452] on input "#ffffff" at bounding box center [98, 455] width 59 height 13
paste input "2A6B34"
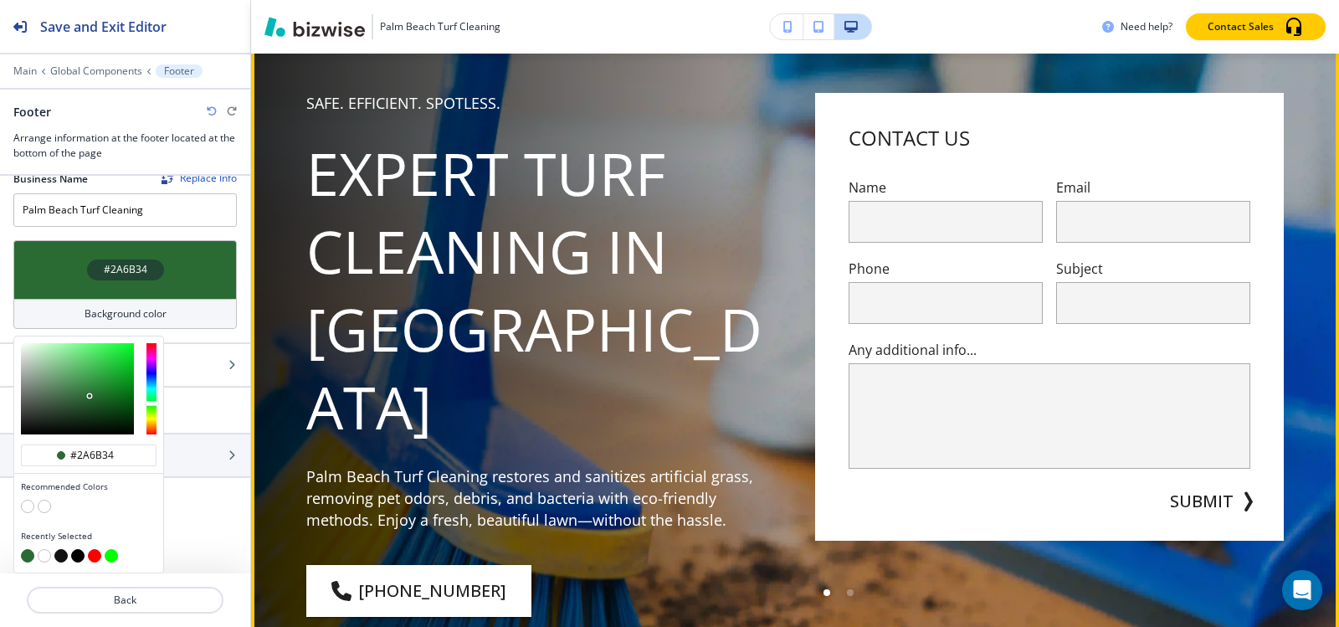
scroll to position [0, 0]
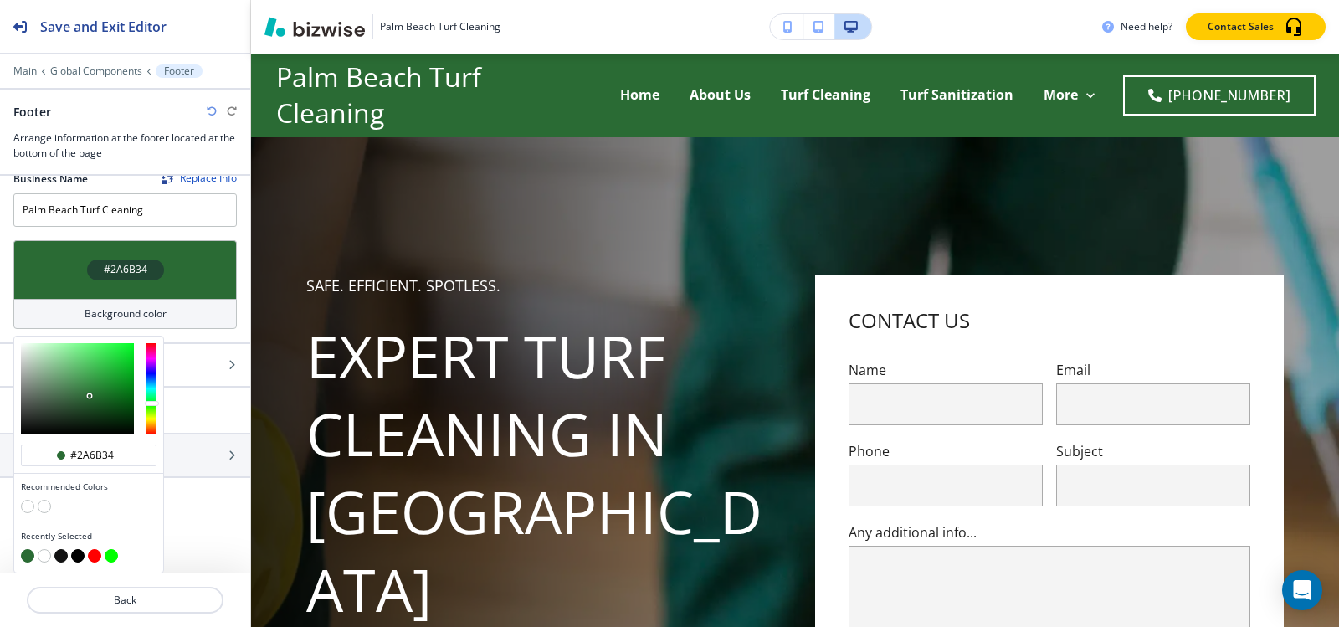
type input "#2a6b34"
click at [31, 69] on p "Main" at bounding box center [24, 71] width 23 height 12
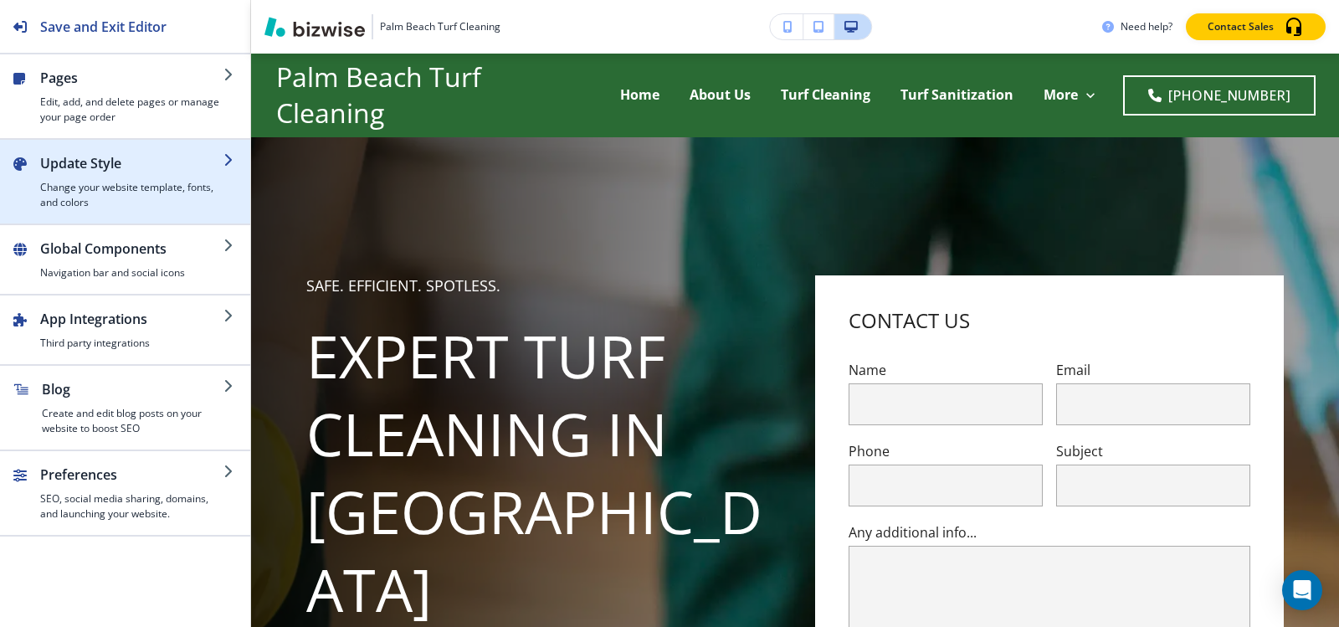
click at [76, 203] on h4 "Change your website template, fonts, and colors" at bounding box center [131, 195] width 183 height 30
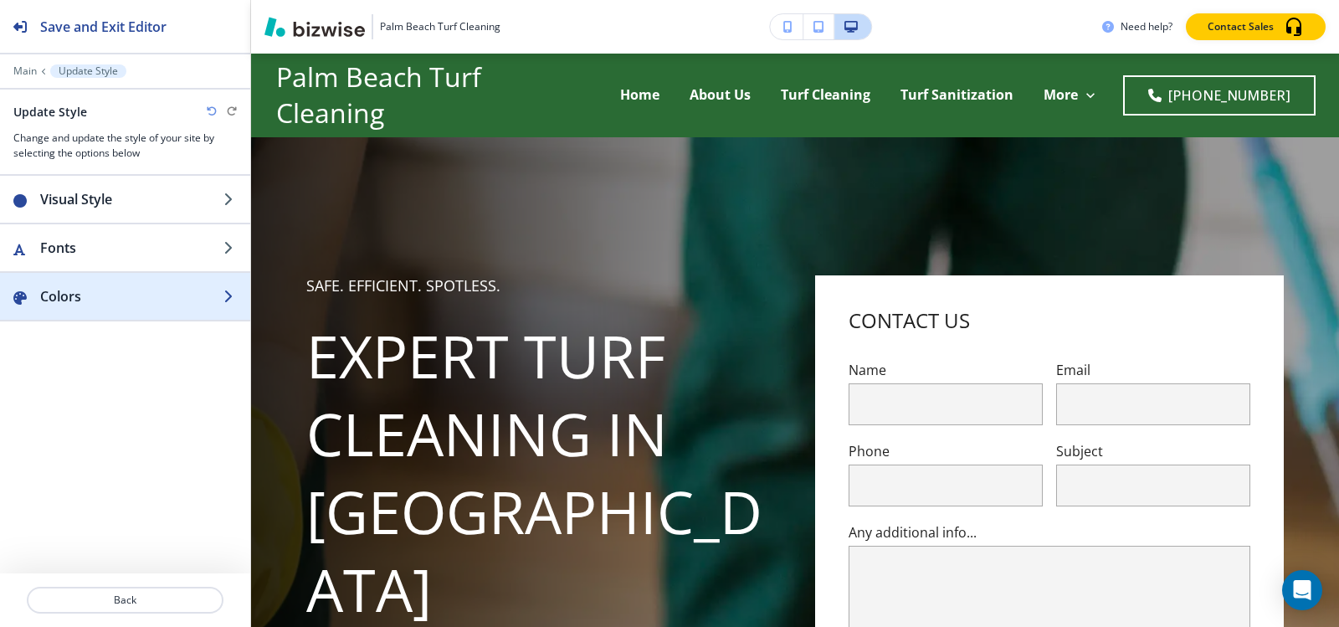
click at [78, 301] on h2 "Colors" at bounding box center [131, 296] width 183 height 20
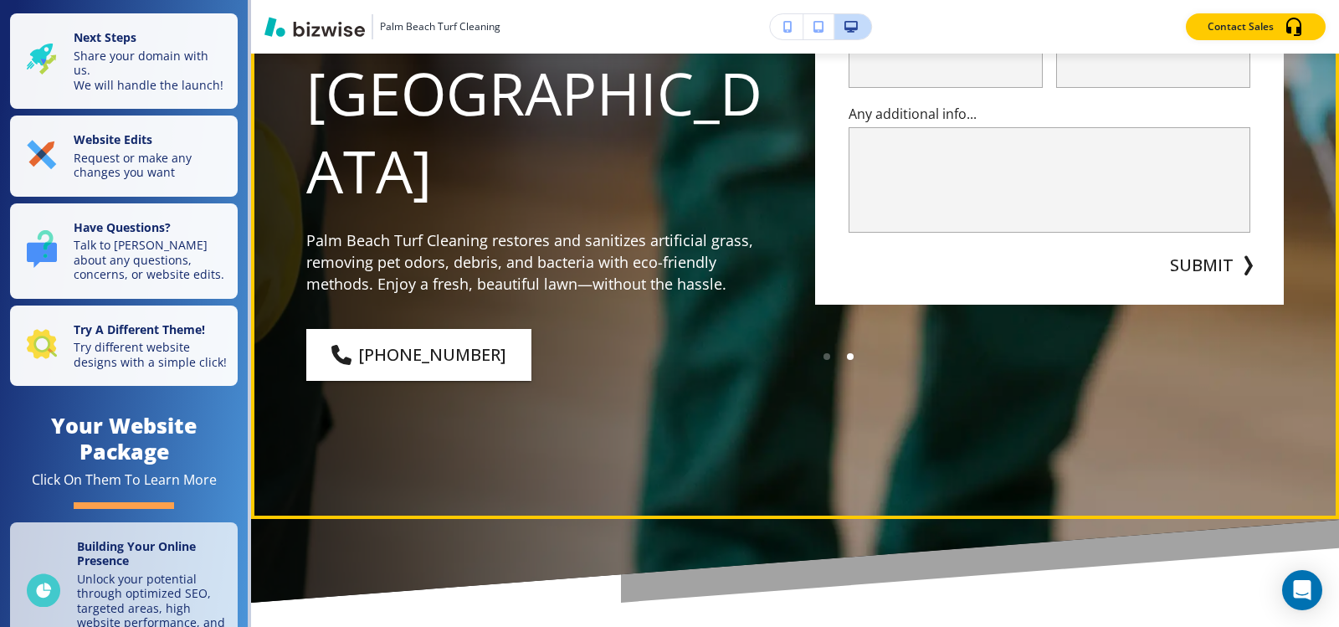
scroll to position [84, 0]
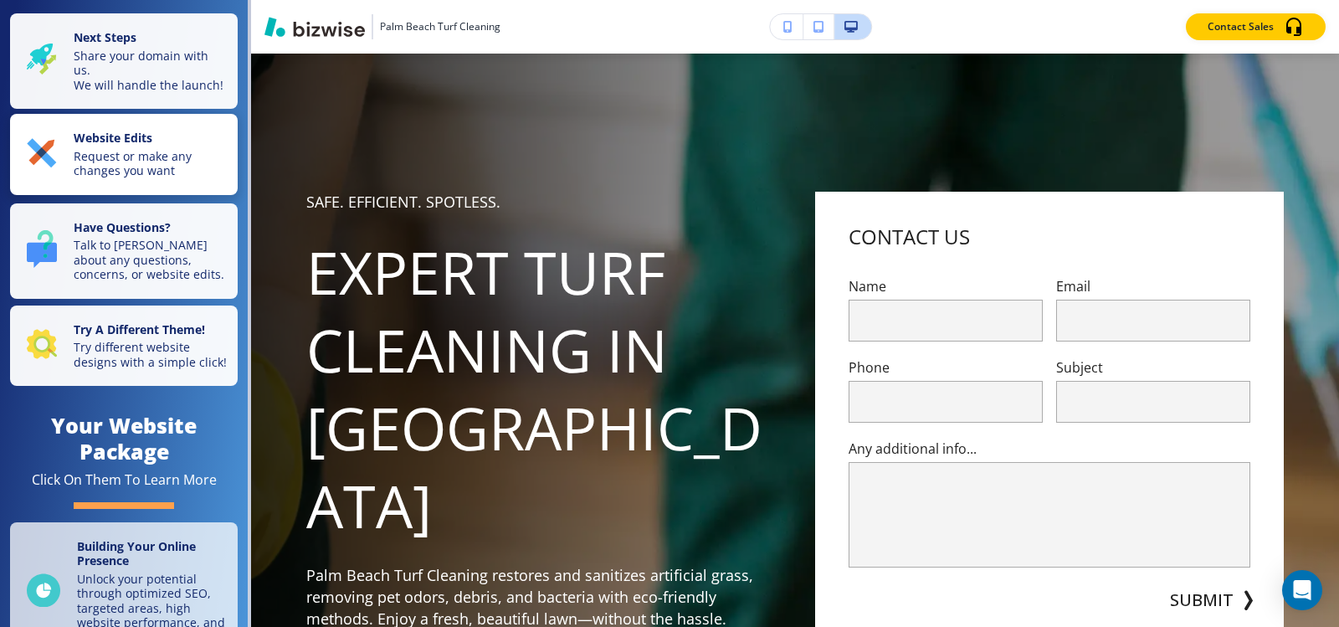
click at [159, 169] on p "Request or make any changes you want" at bounding box center [151, 163] width 154 height 29
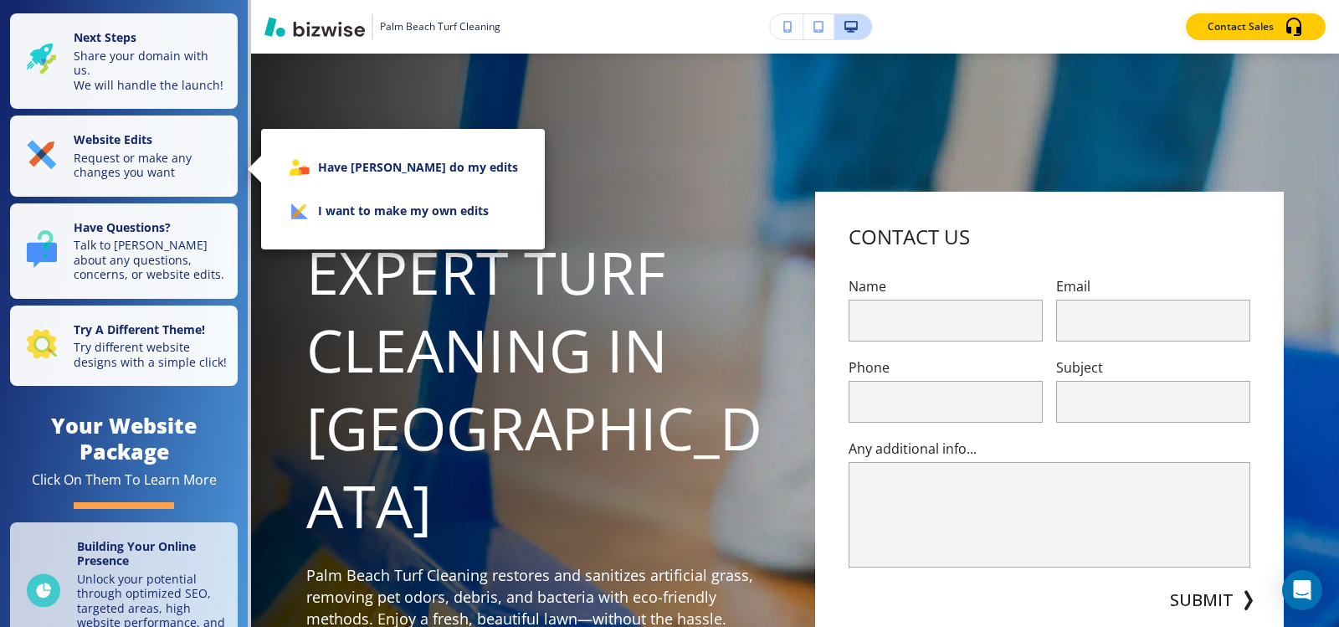
click at [346, 218] on li "I want to make my own edits" at bounding box center [402, 211] width 257 height 44
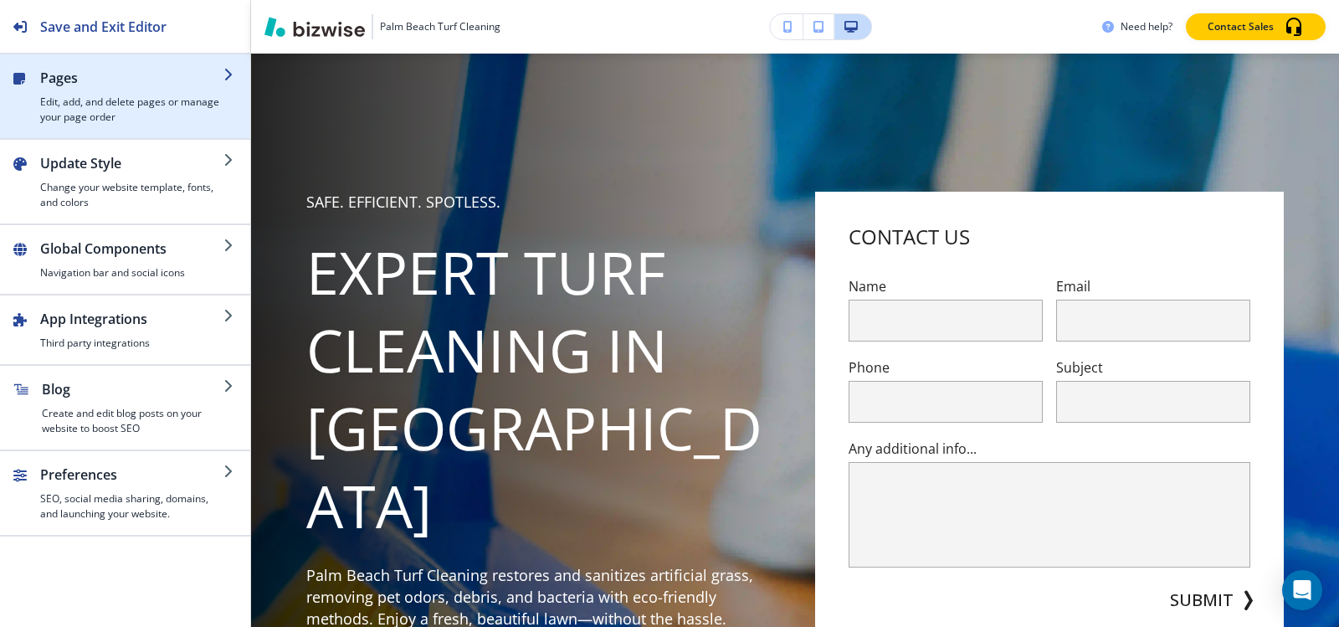
click at [9, 105] on div "button" at bounding box center [6, 96] width 13 height 57
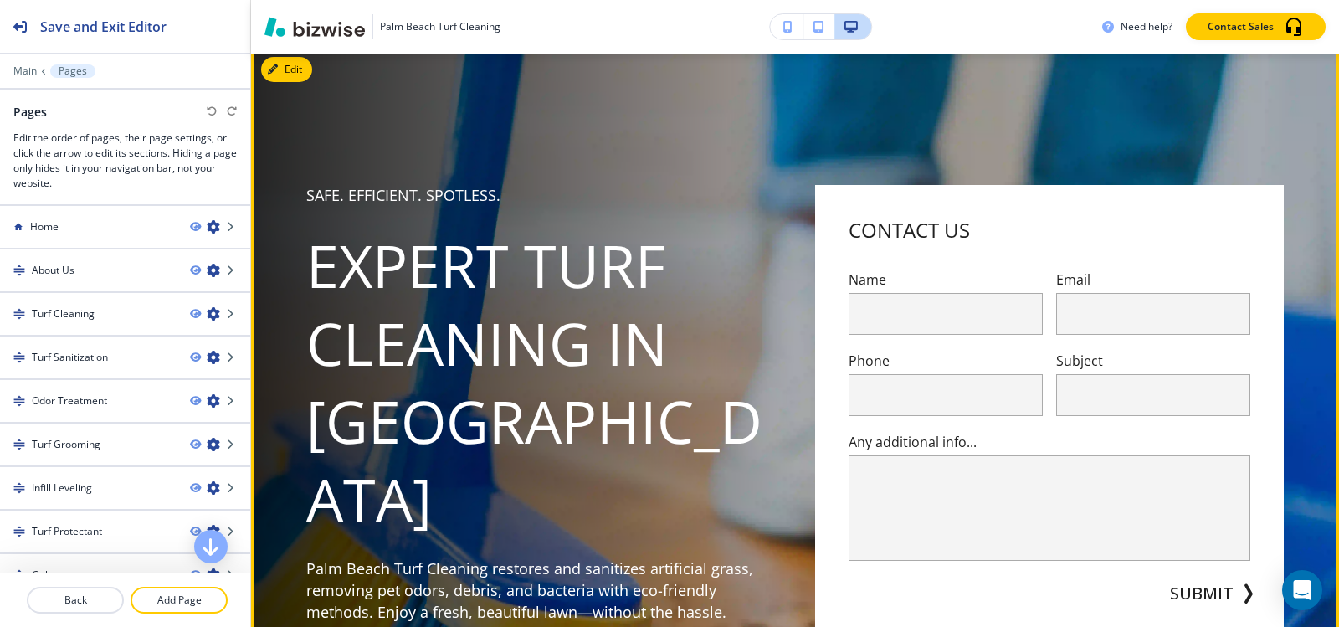
scroll to position [0, 0]
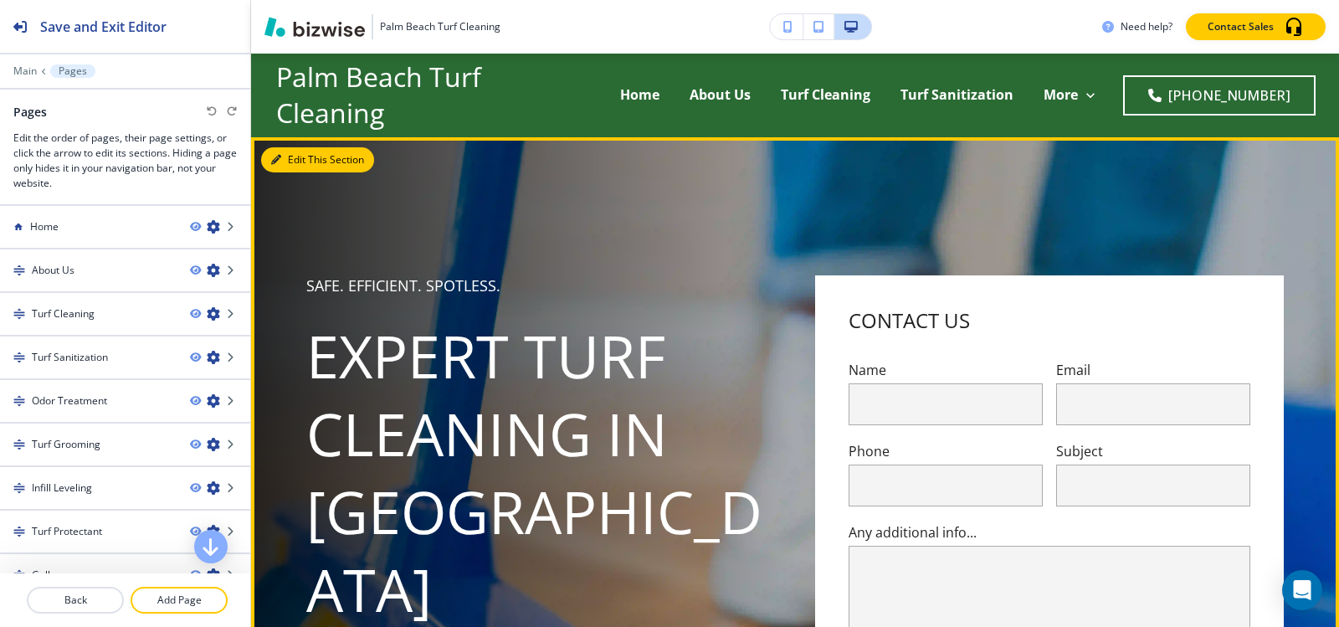
click at [290, 156] on button "Edit This Section" at bounding box center [317, 159] width 113 height 25
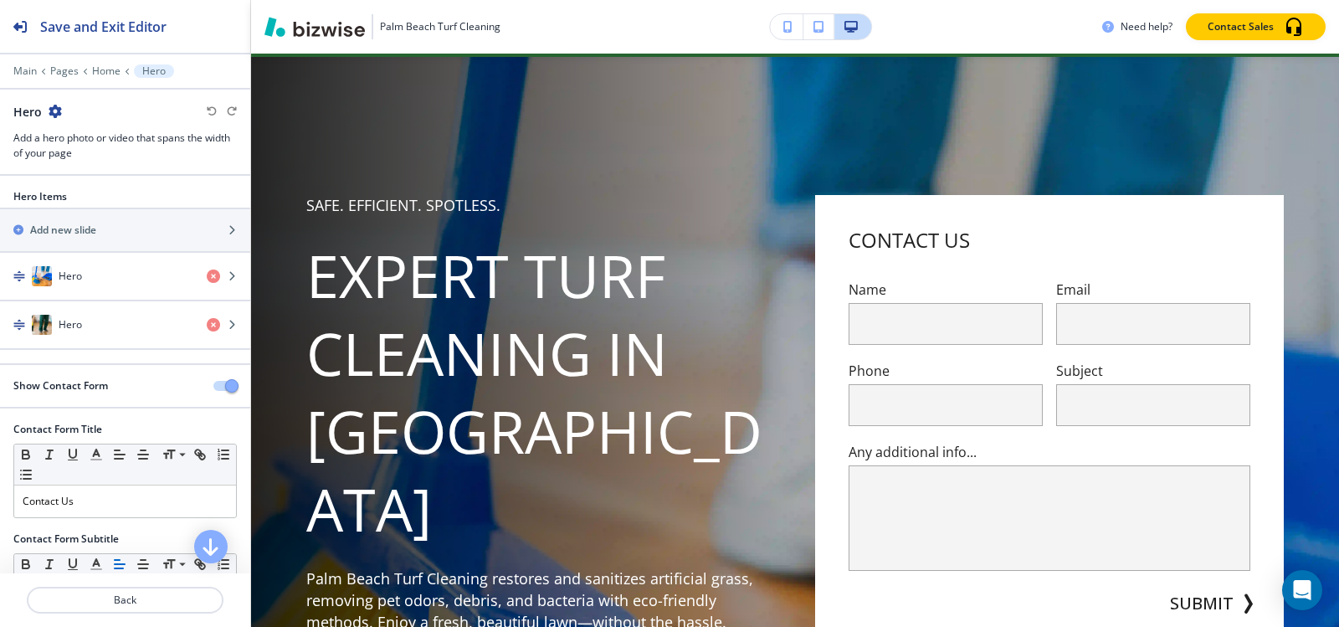
scroll to position [84, 0]
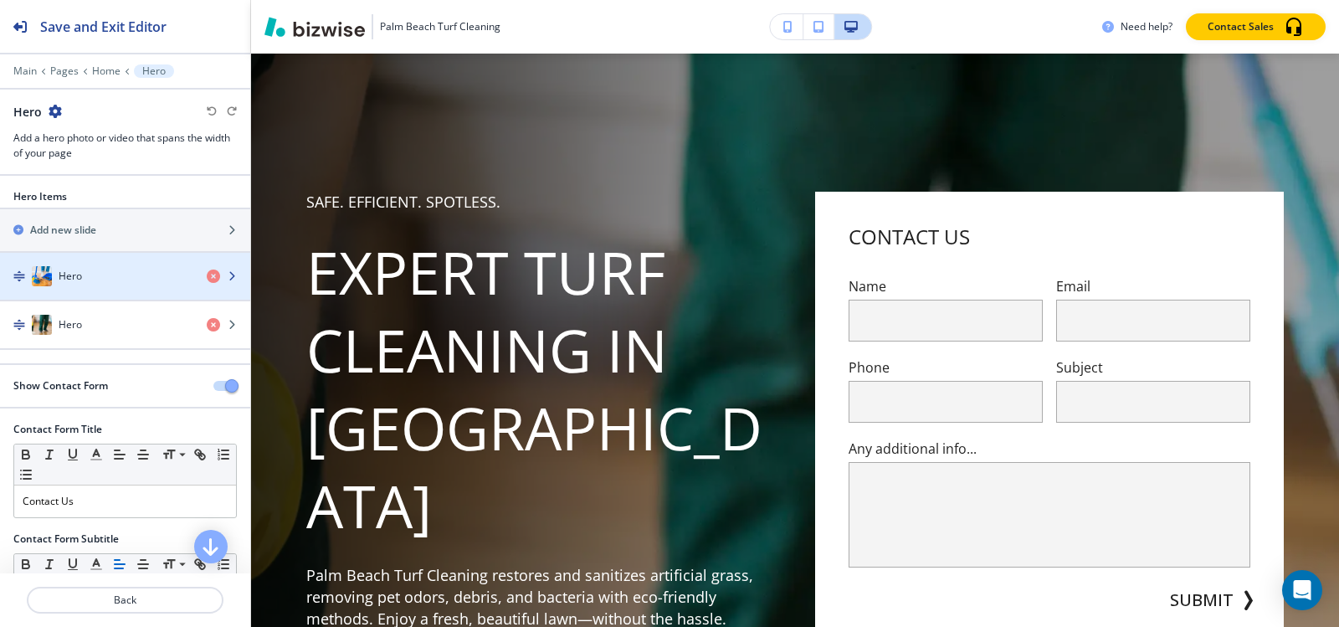
click at [115, 278] on div "Hero" at bounding box center [96, 276] width 193 height 20
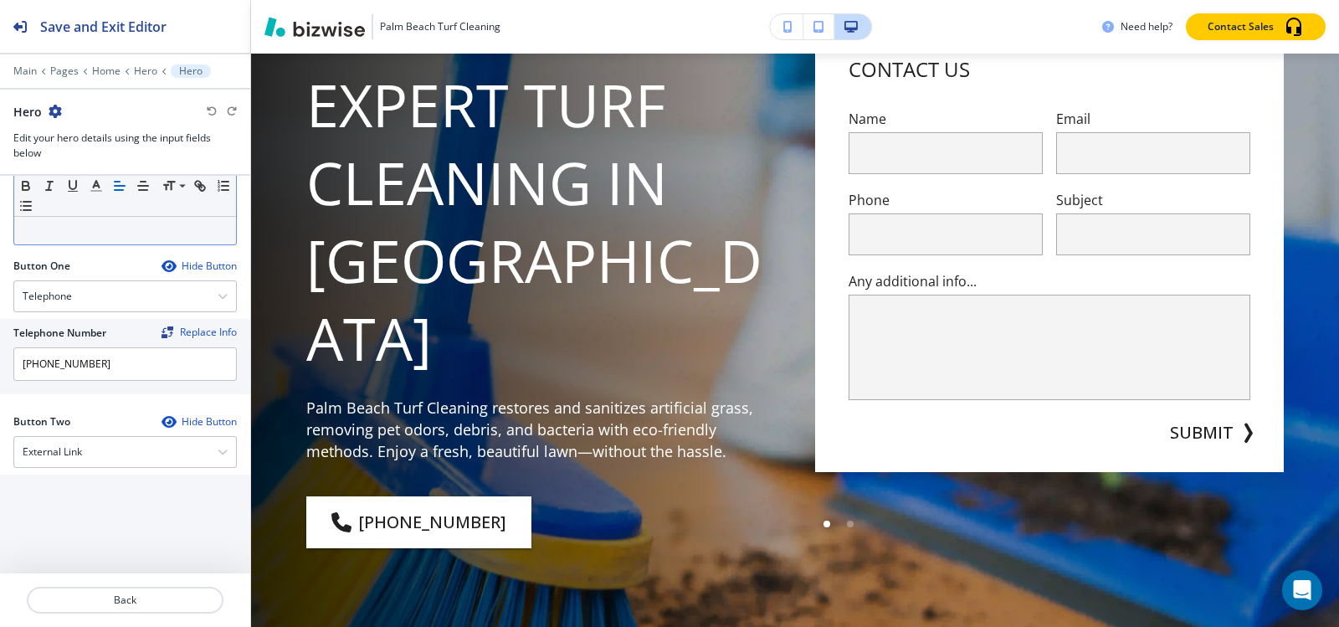
scroll to position [420, 0]
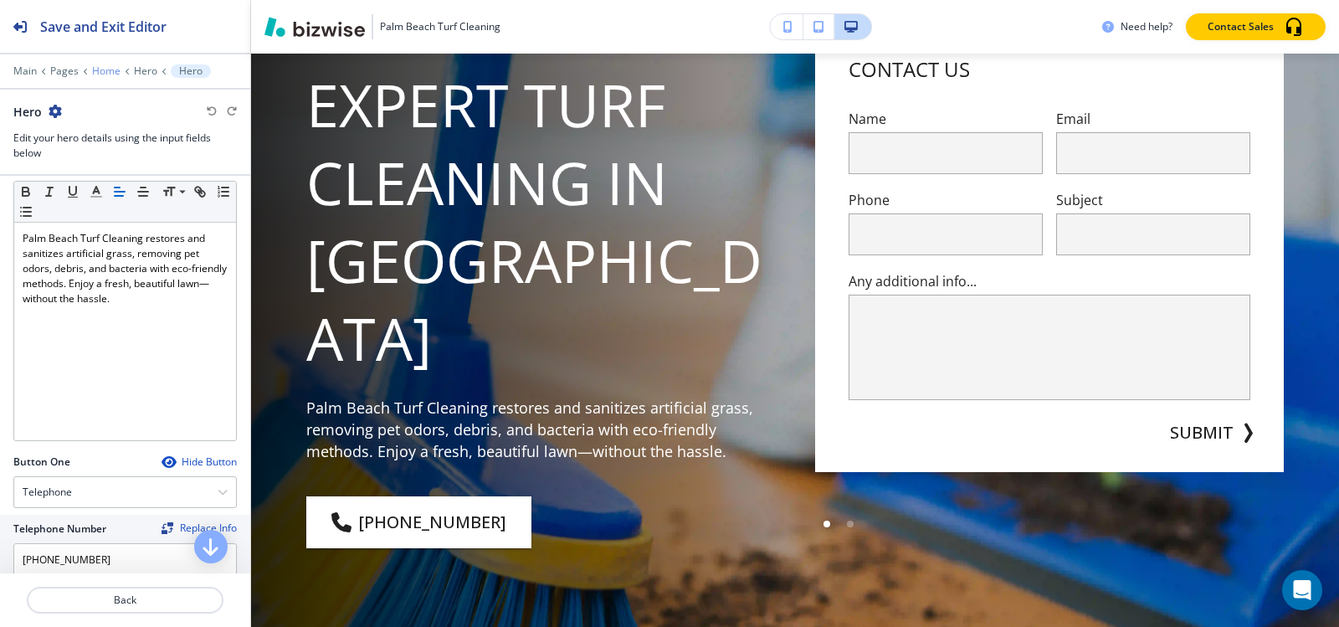
click at [110, 65] on p "Home" at bounding box center [106, 71] width 28 height 12
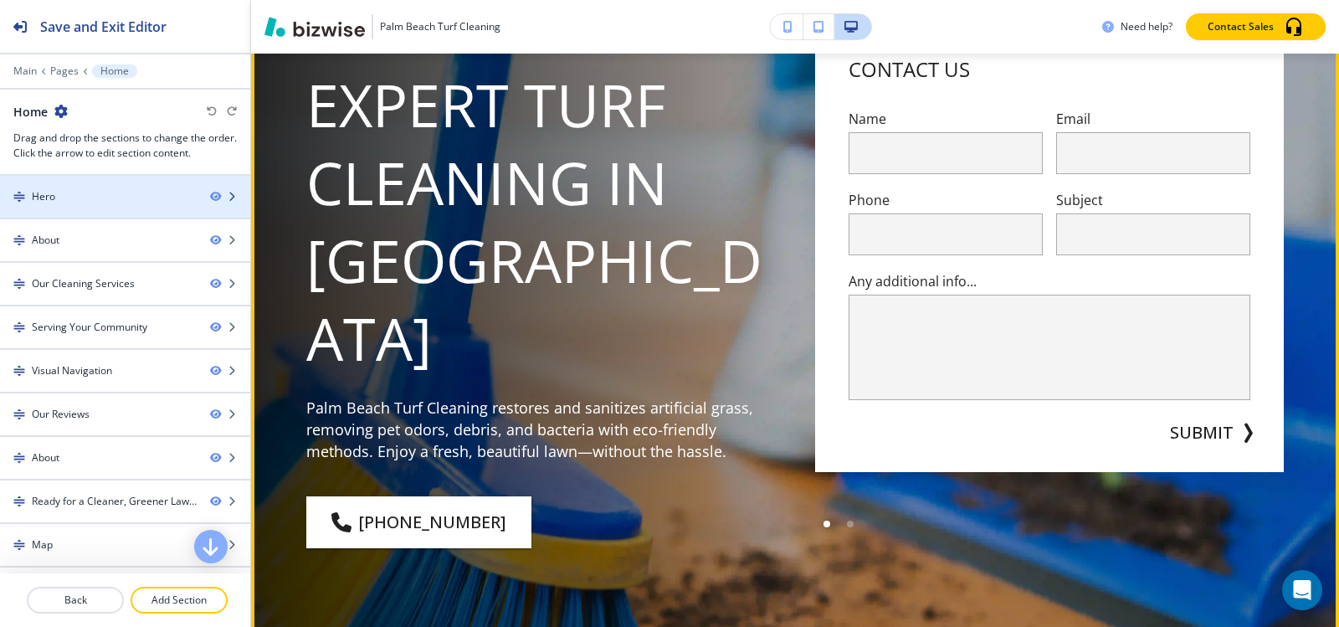
click at [121, 195] on div "Hero" at bounding box center [98, 196] width 197 height 15
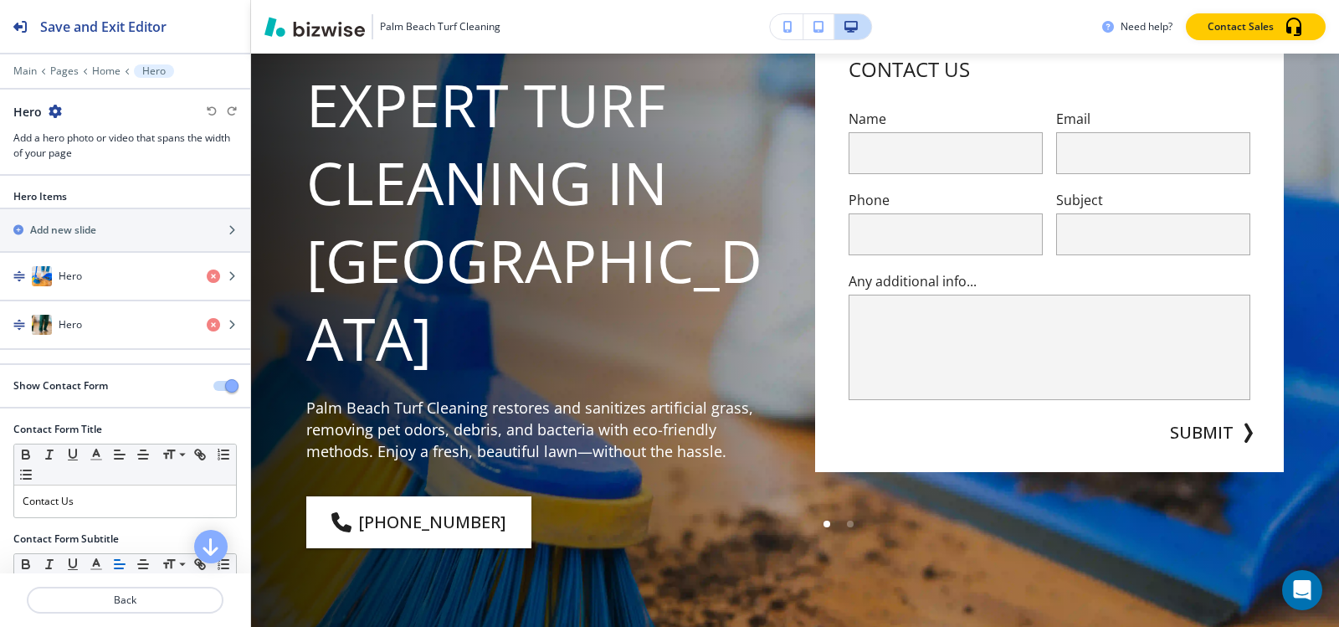
scroll to position [84, 0]
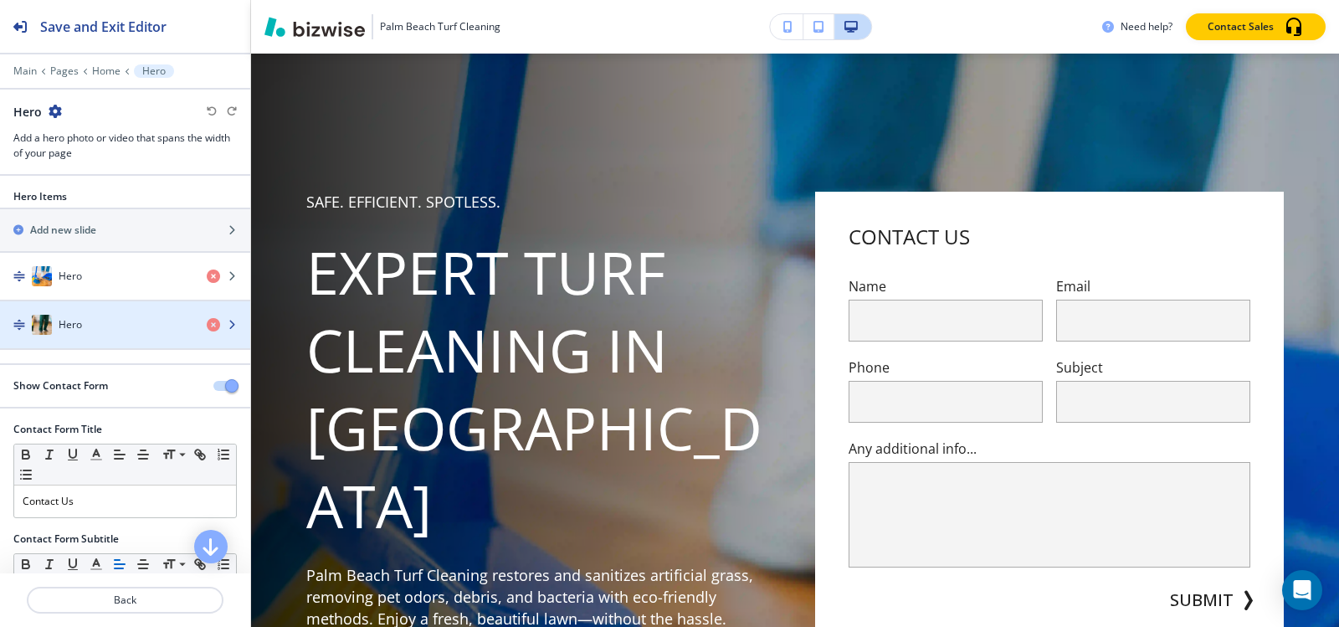
click at [90, 333] on div "Hero" at bounding box center [96, 325] width 193 height 20
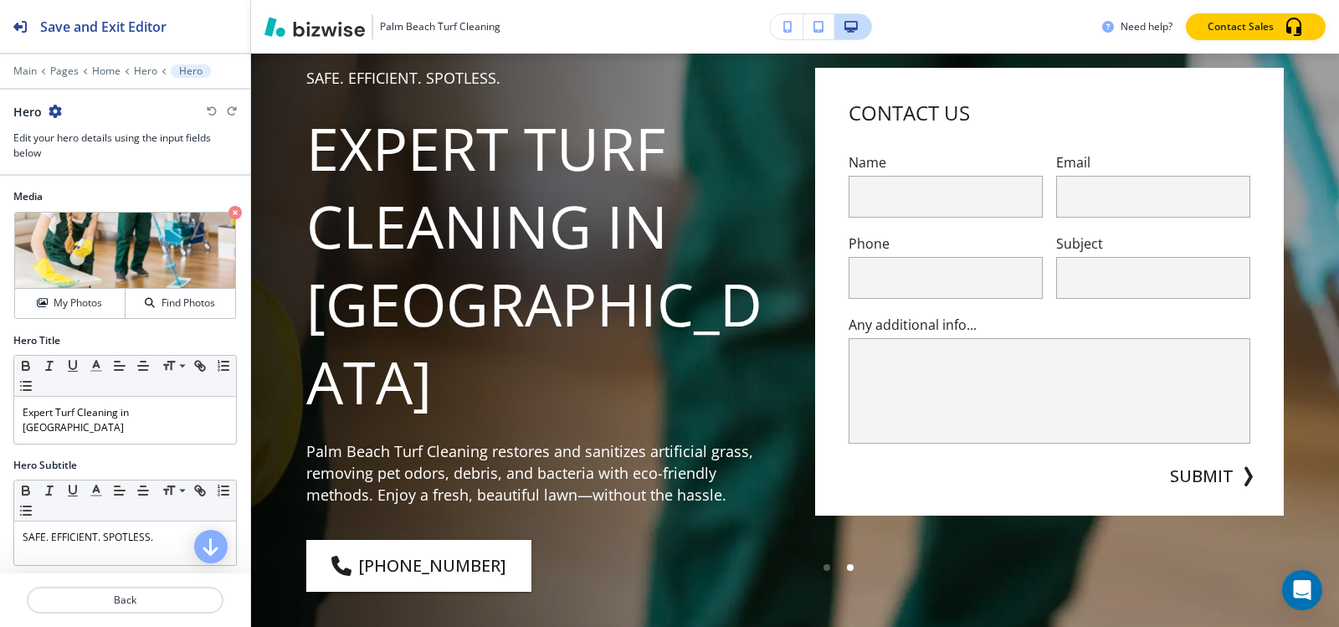
scroll to position [167, 0]
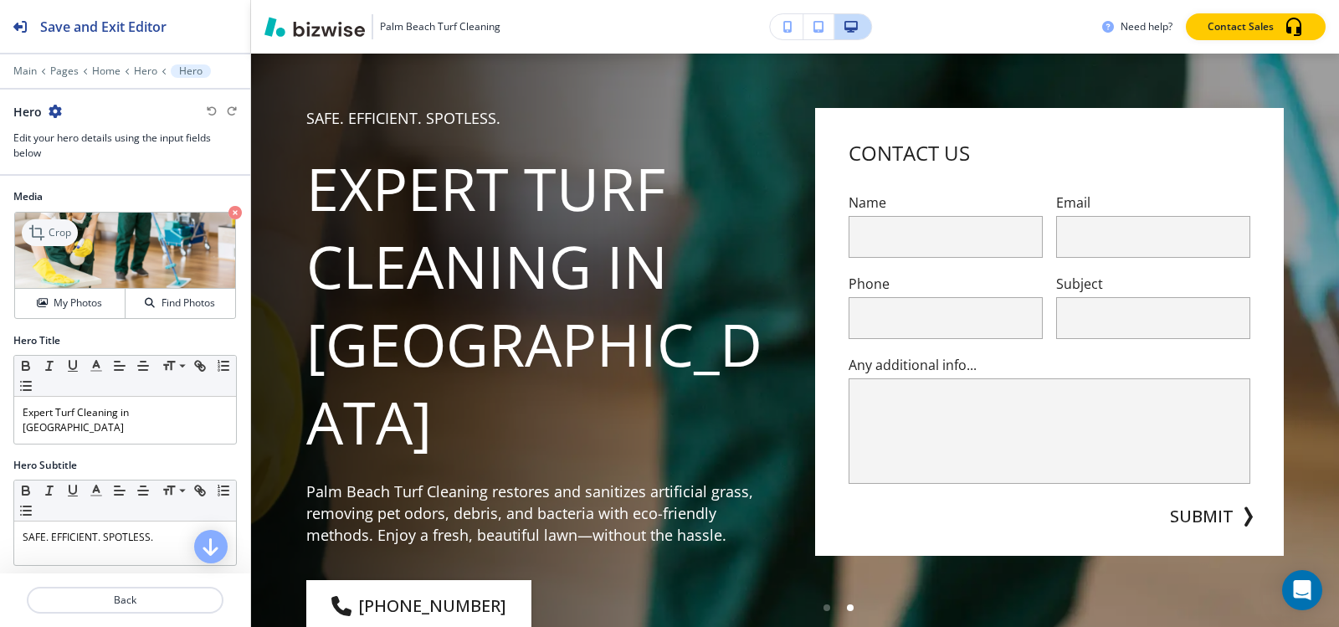
click at [73, 241] on div "Crop" at bounding box center [50, 232] width 56 height 27
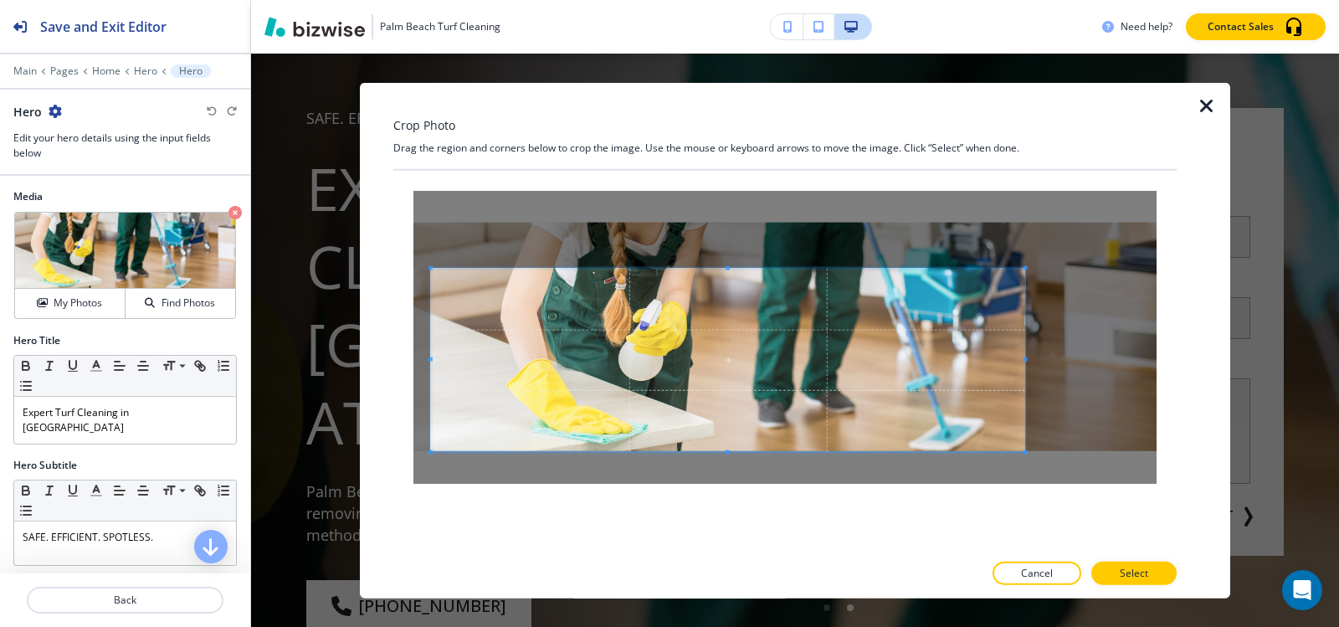
click at [762, 362] on span at bounding box center [728, 359] width 594 height 183
click at [986, 364] on div at bounding box center [709, 359] width 556 height 183
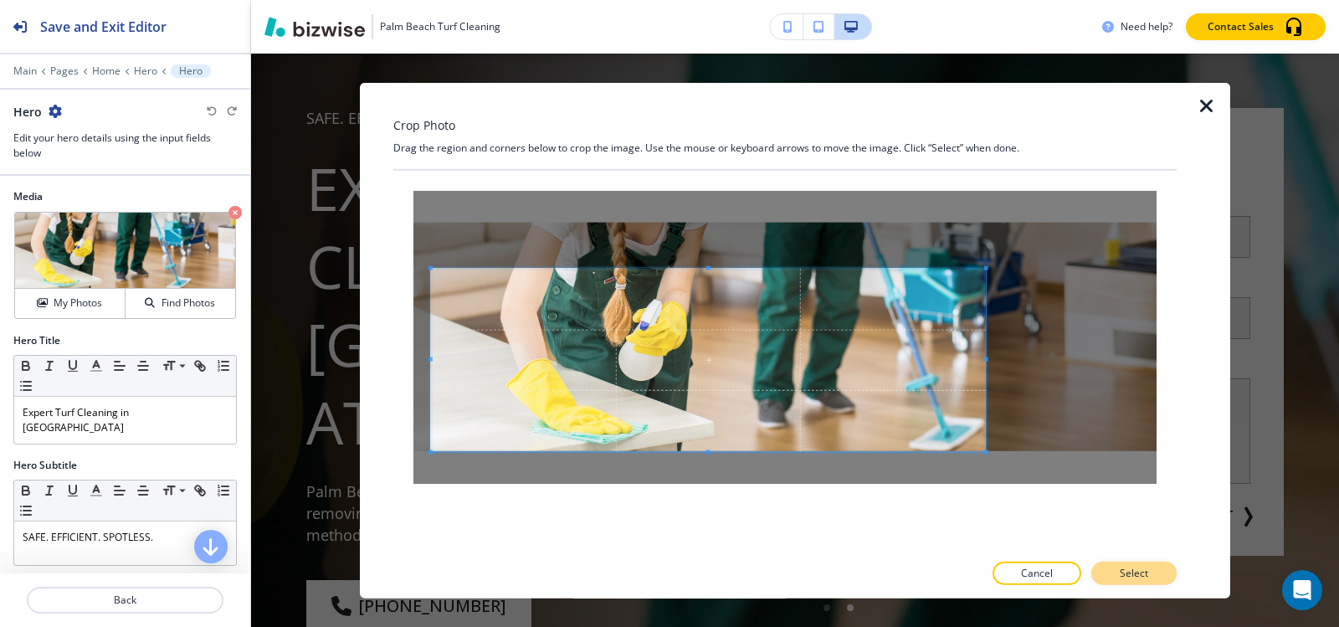
click at [1147, 581] on button "Select" at bounding box center [1133, 573] width 85 height 23
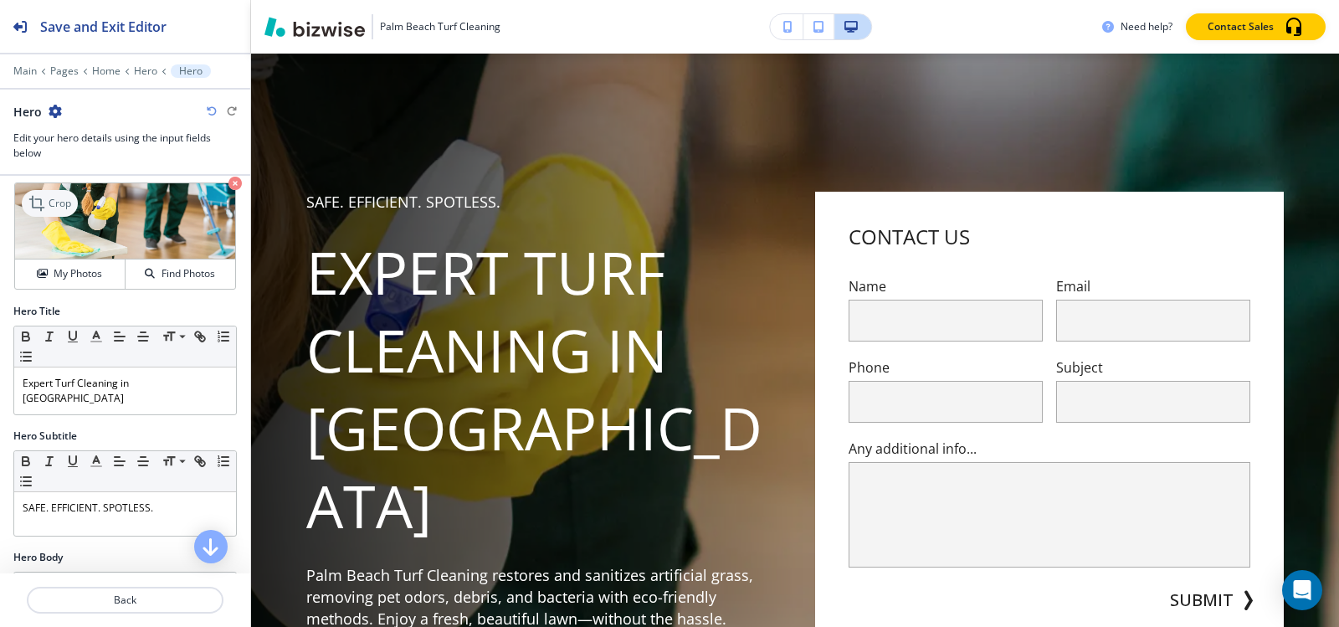
scroll to position [0, 0]
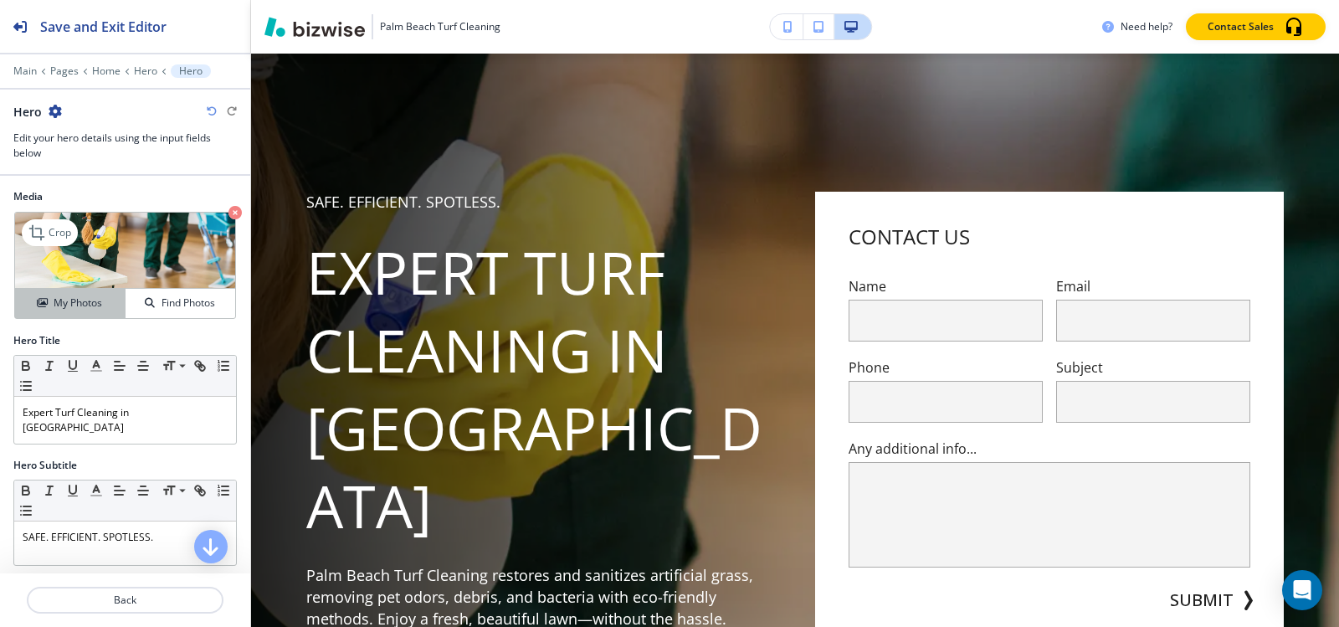
click at [61, 310] on h4 "My Photos" at bounding box center [78, 302] width 49 height 15
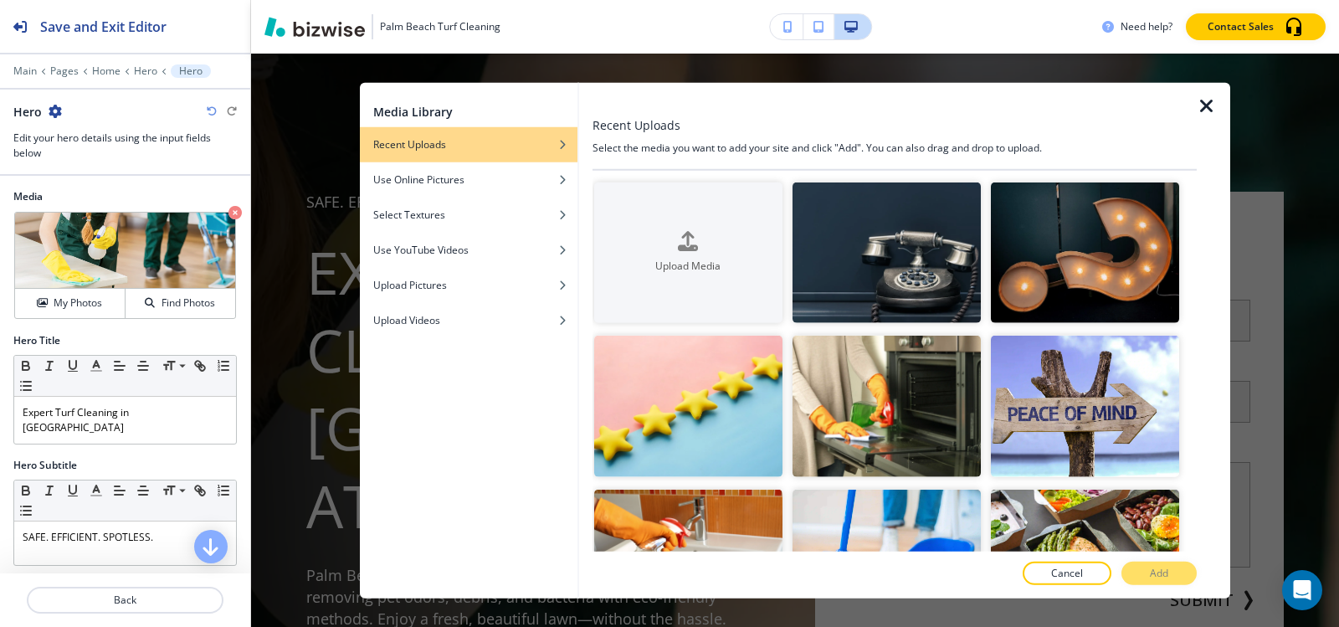
scroll to position [84, 0]
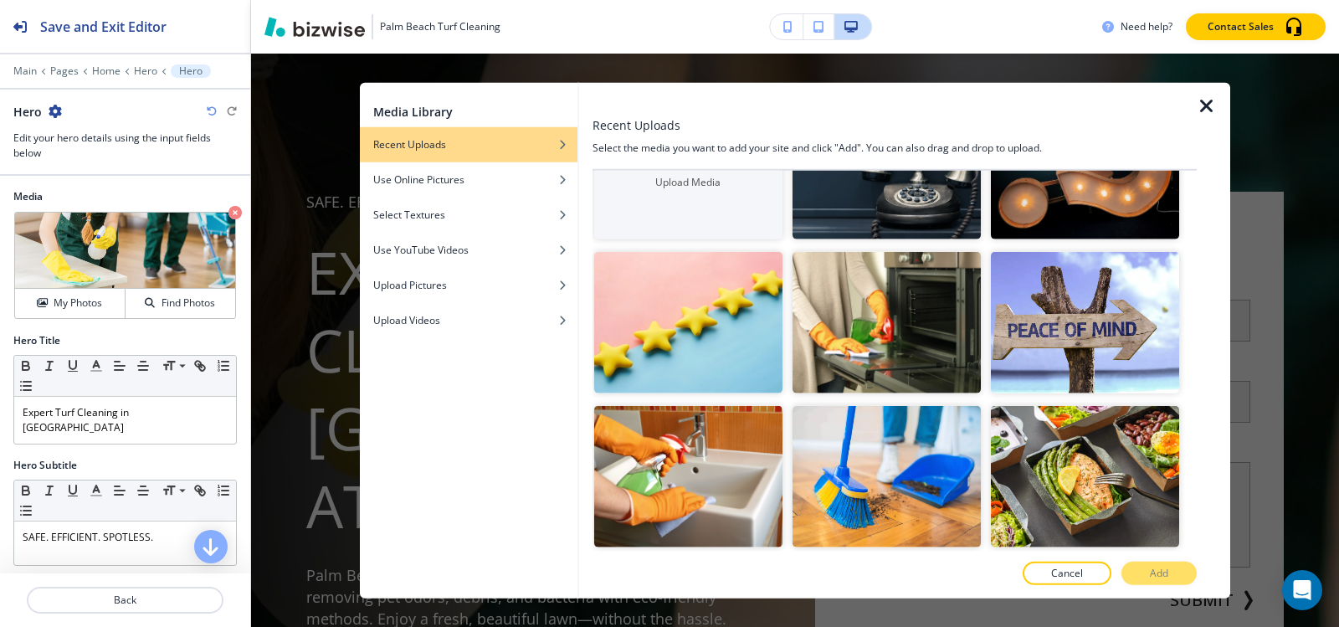
click at [873, 397] on div at bounding box center [886, 401] width 188 height 10
click at [875, 344] on img "button" at bounding box center [886, 322] width 188 height 141
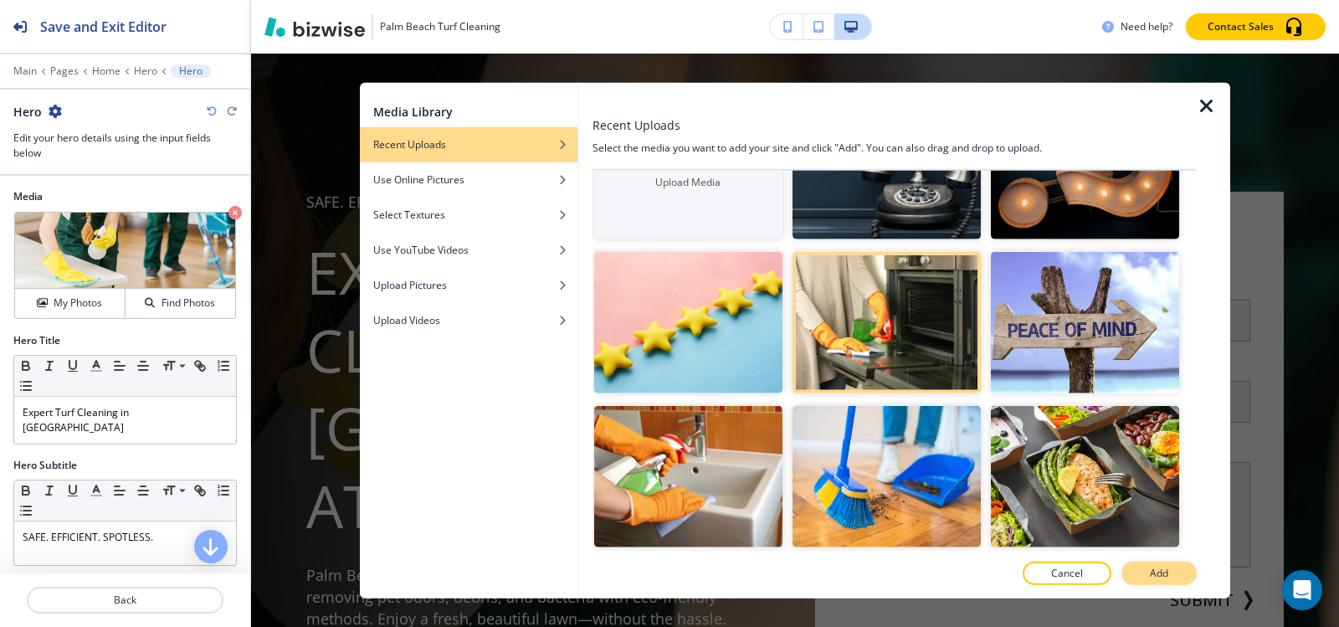
click at [1169, 575] on button "Add" at bounding box center [1158, 573] width 75 height 23
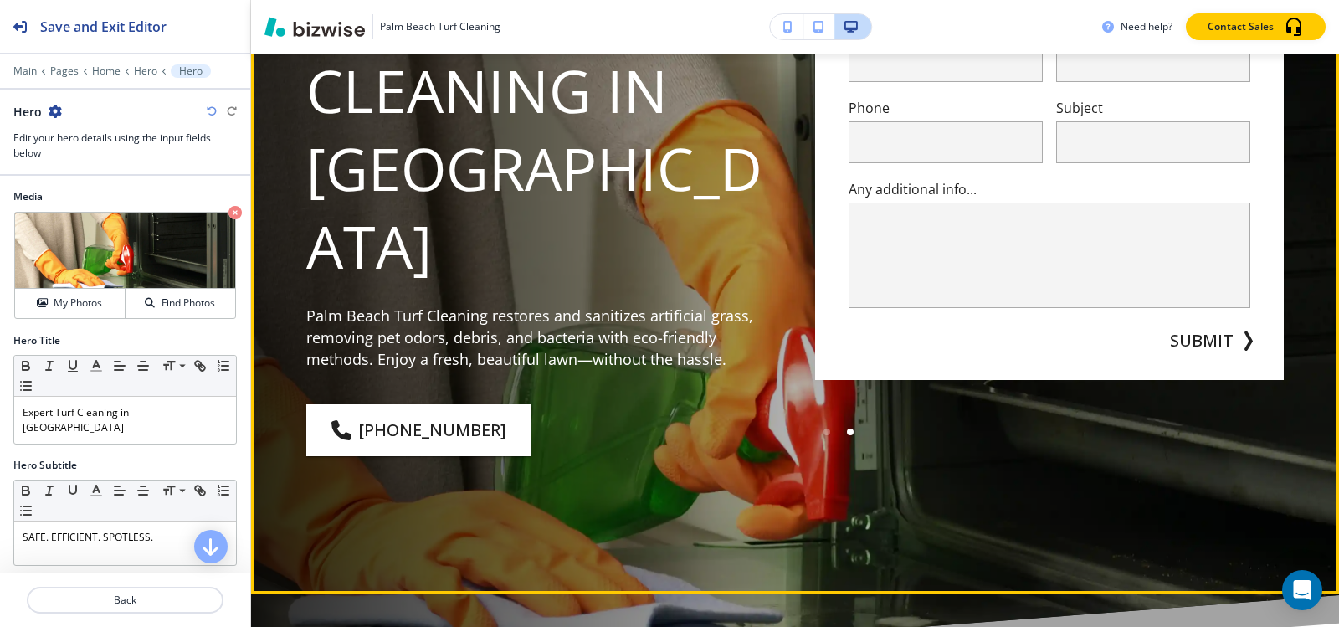
scroll to position [335, 0]
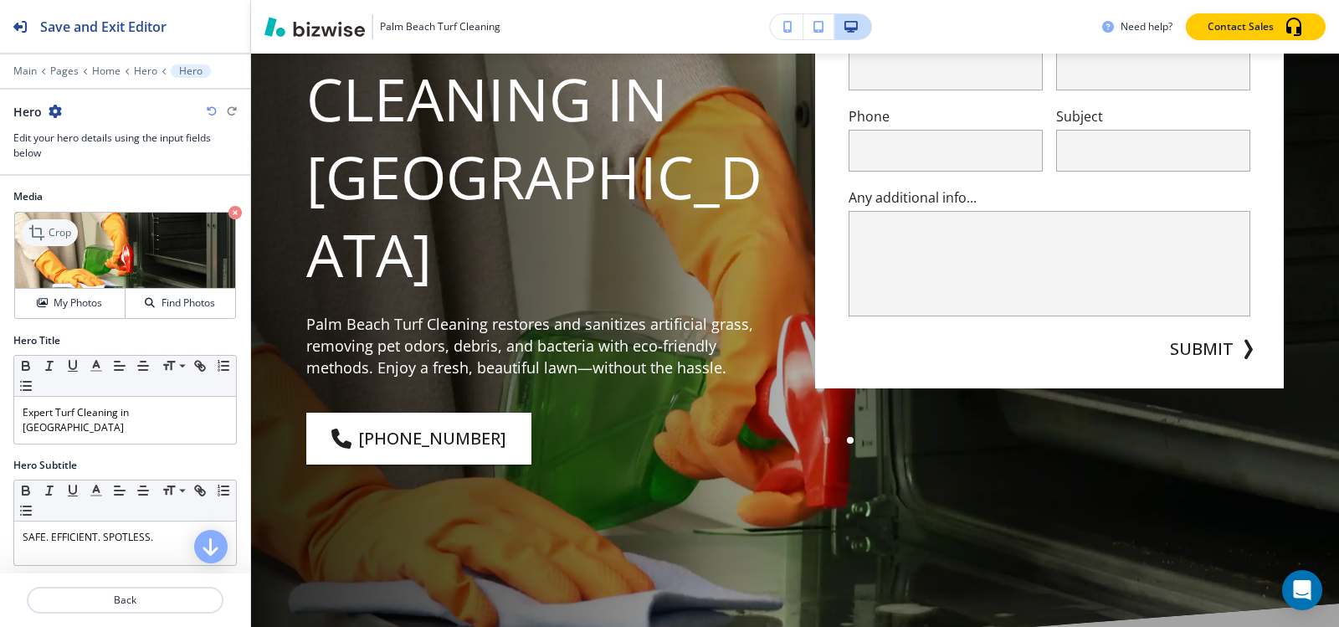
click at [45, 235] on icon at bounding box center [38, 233] width 20 height 20
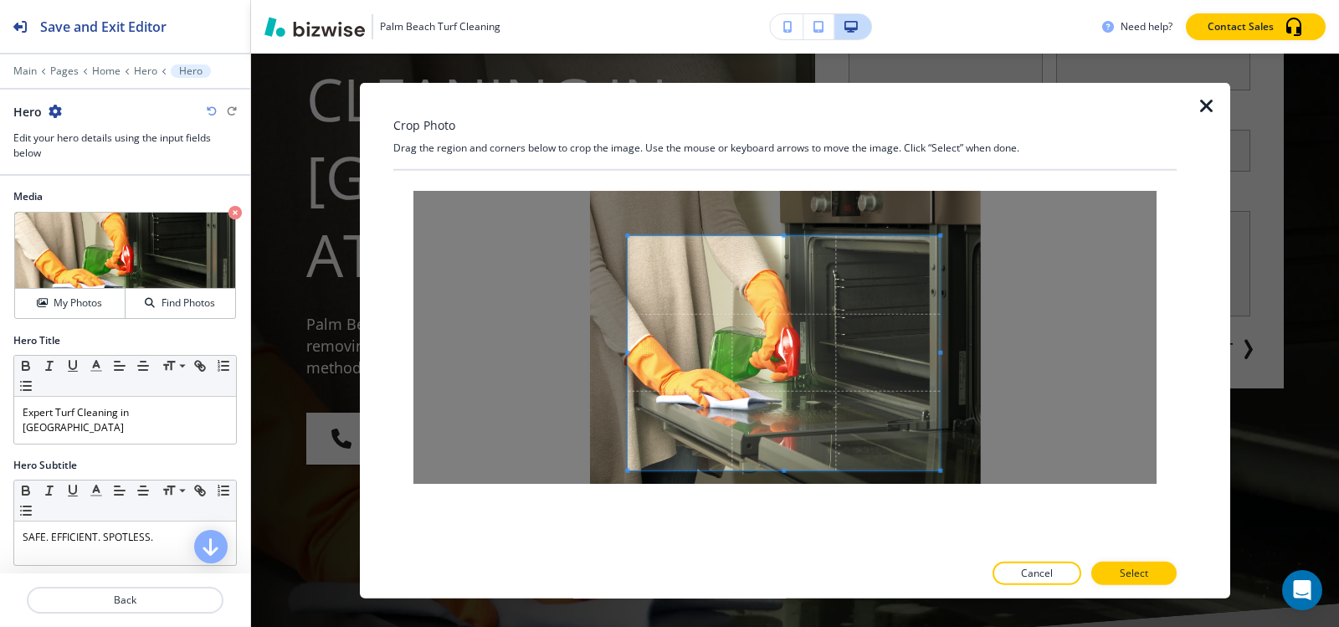
click at [786, 310] on span at bounding box center [784, 352] width 312 height 234
click at [1154, 573] on button "Select" at bounding box center [1133, 573] width 85 height 23
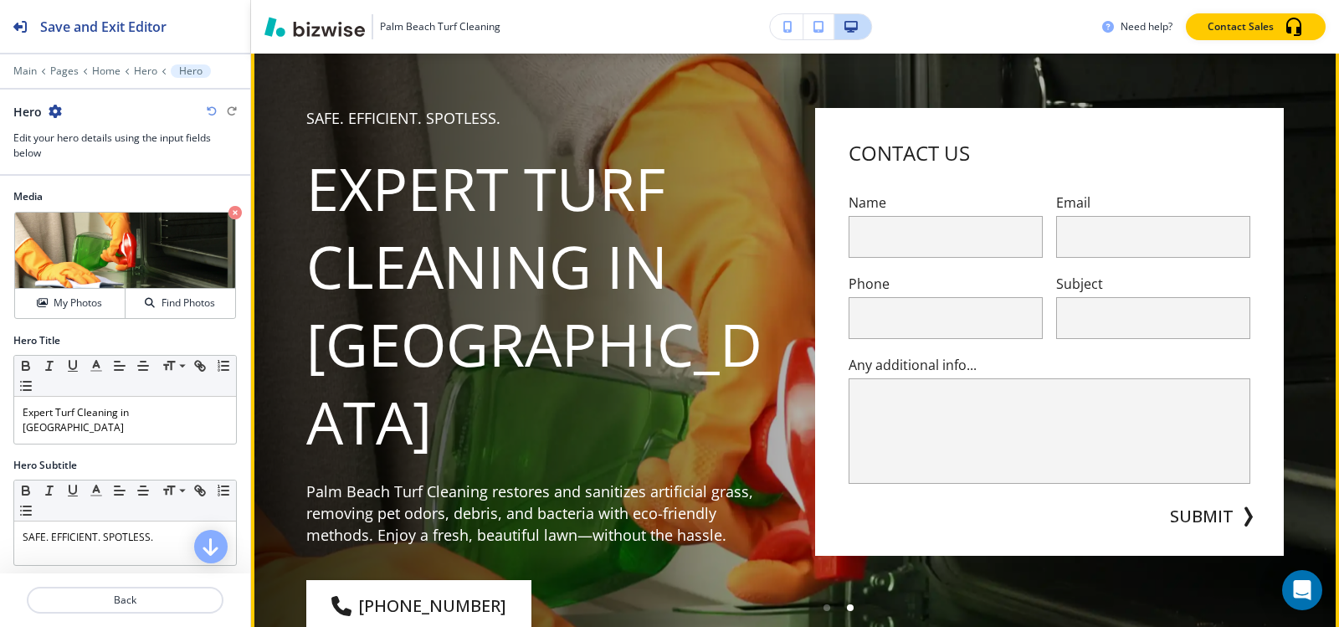
scroll to position [0, 0]
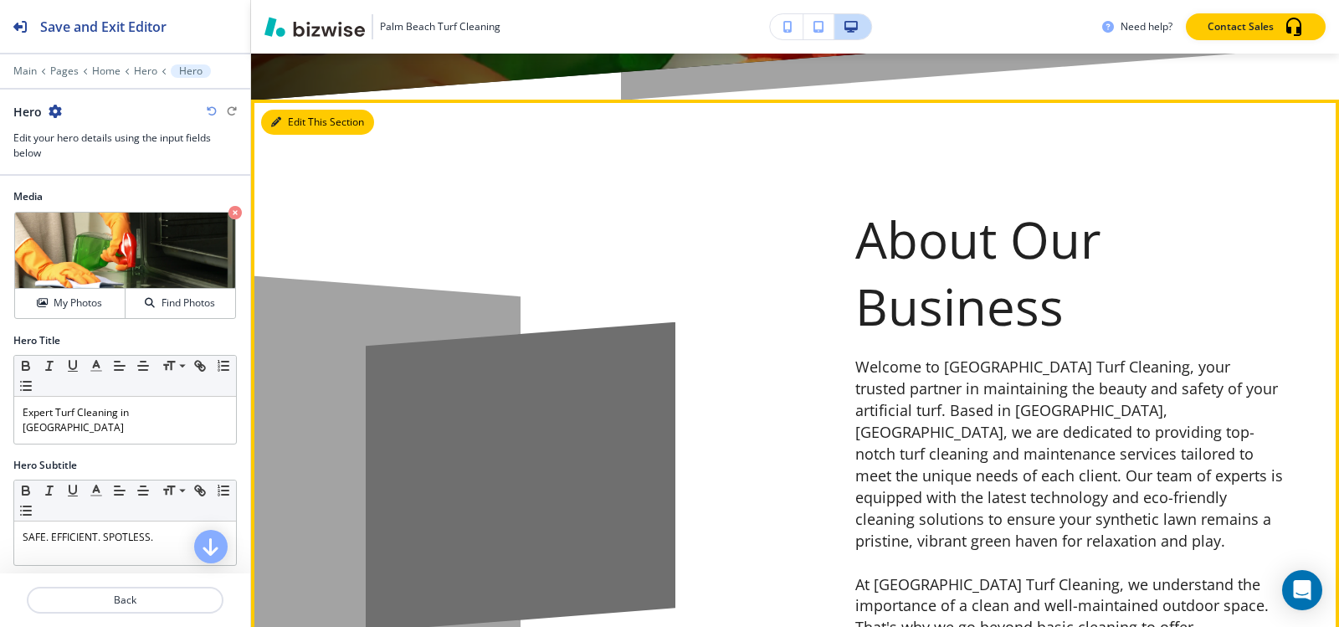
click at [281, 111] on button "Edit This Section" at bounding box center [317, 122] width 113 height 25
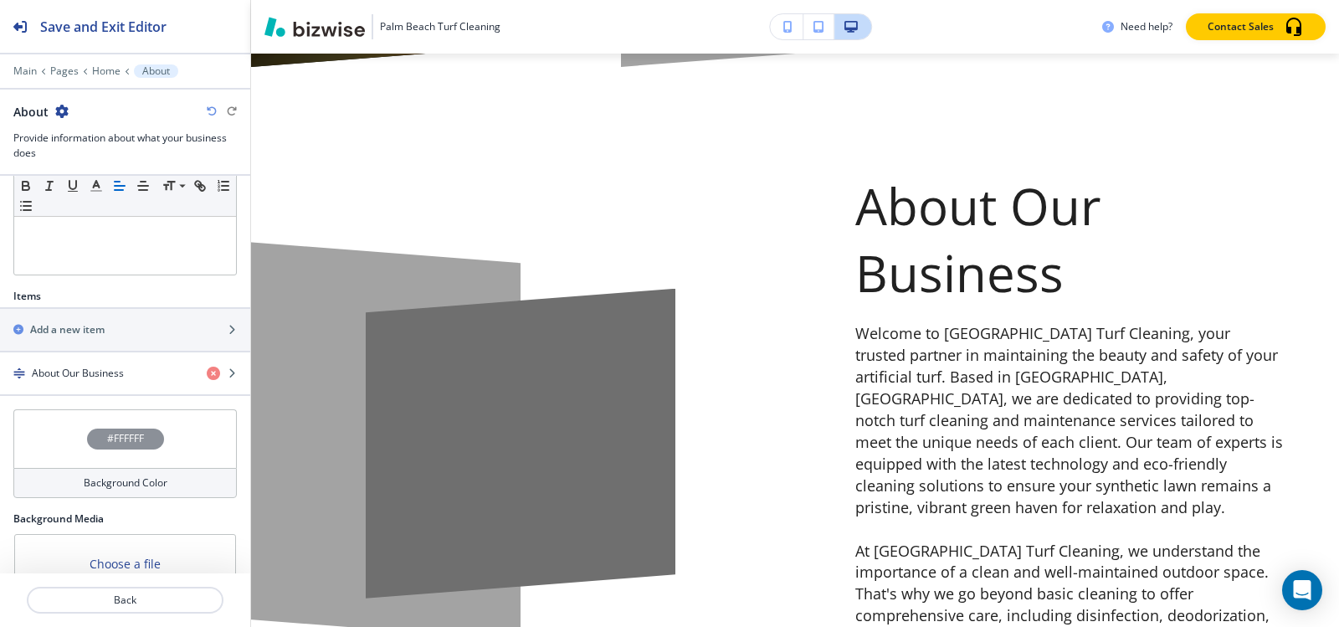
scroll to position [509, 0]
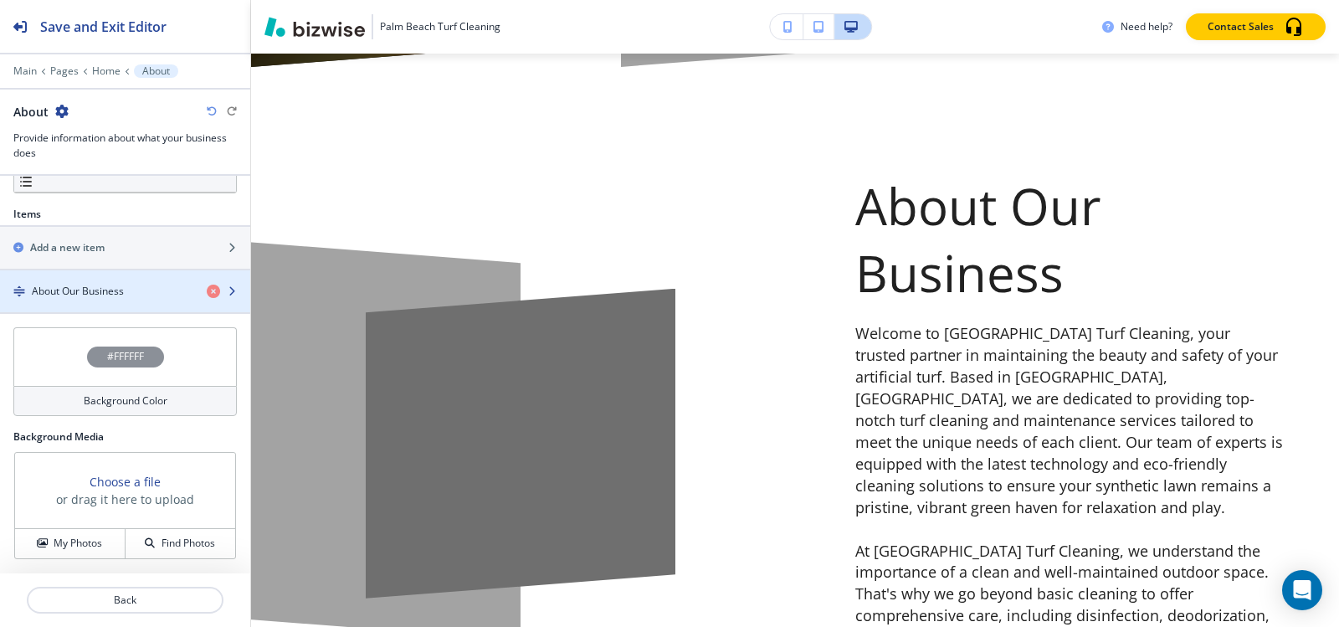
click at [93, 299] on div "button" at bounding box center [125, 305] width 250 height 13
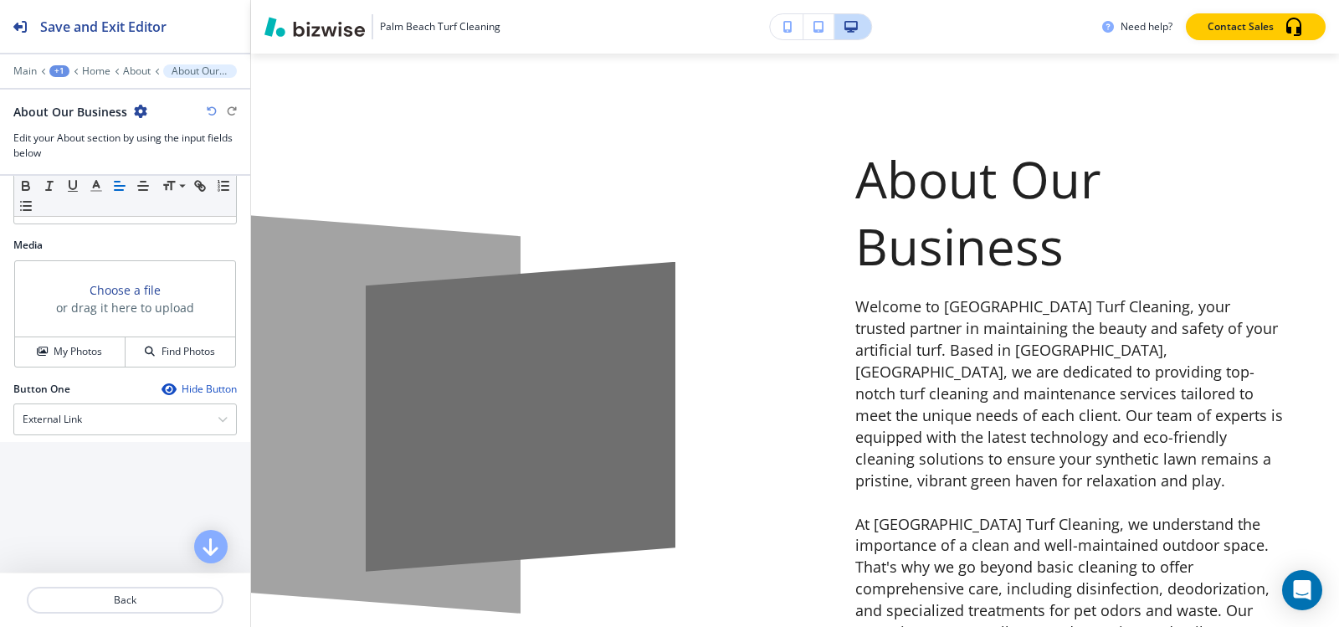
scroll to position [572, 0]
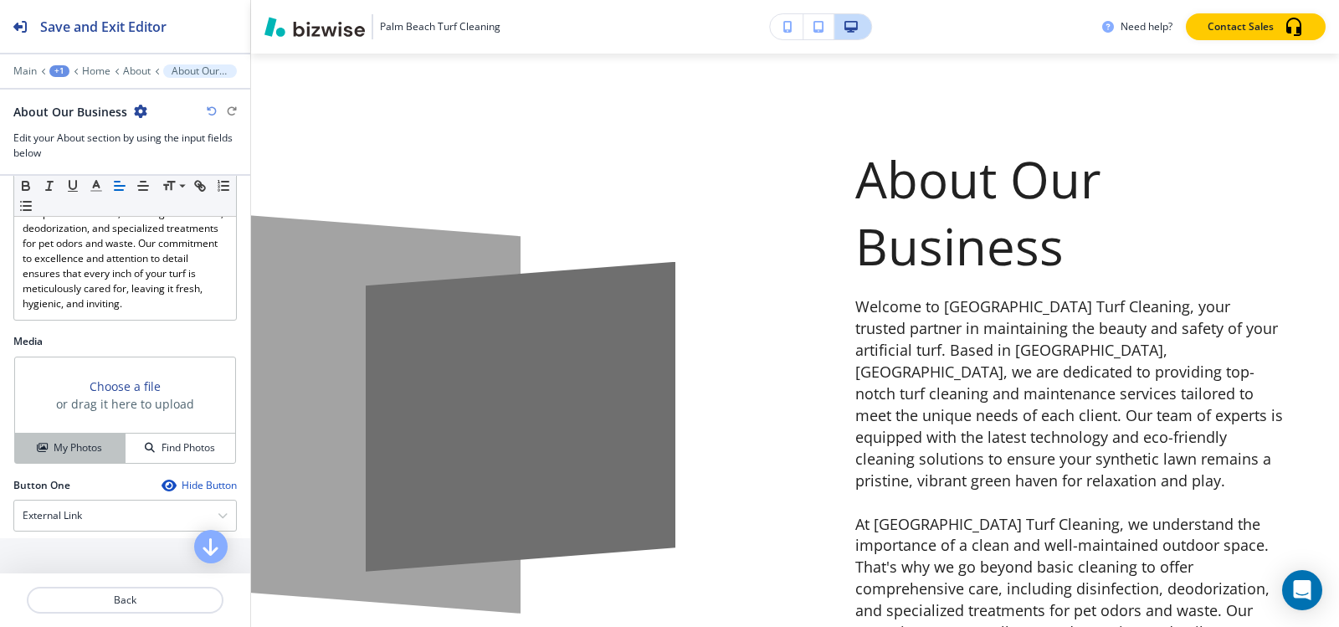
click at [72, 440] on h4 "My Photos" at bounding box center [78, 447] width 49 height 15
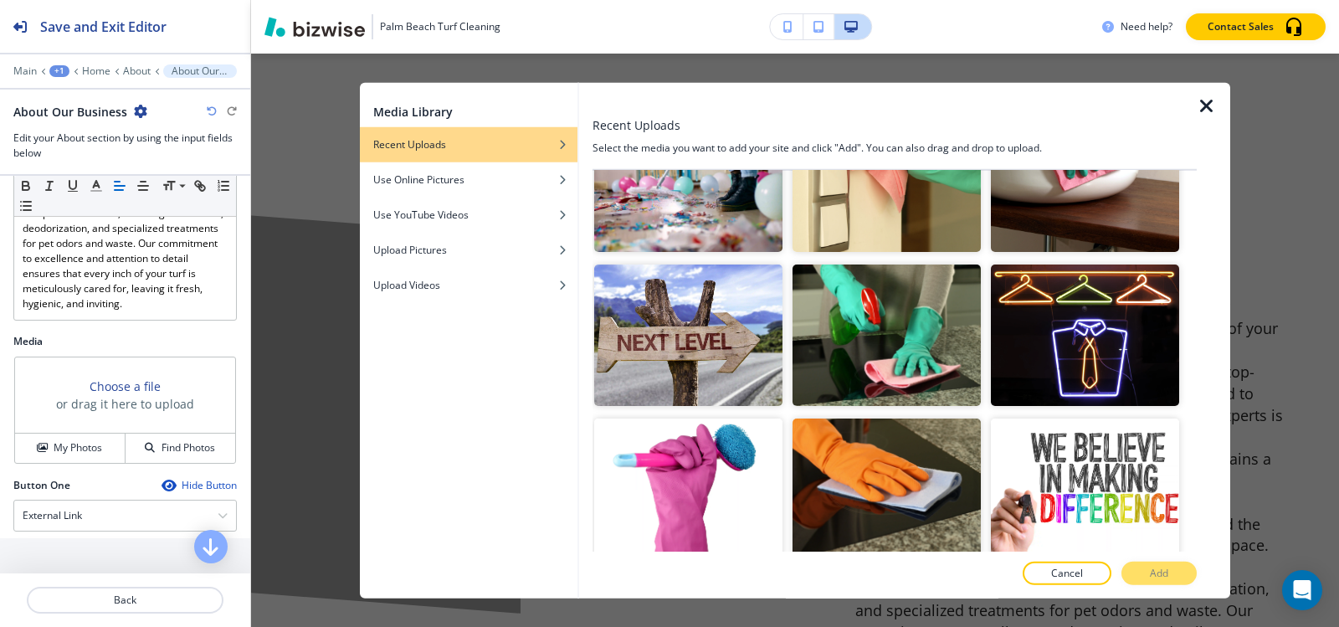
scroll to position [669, 0]
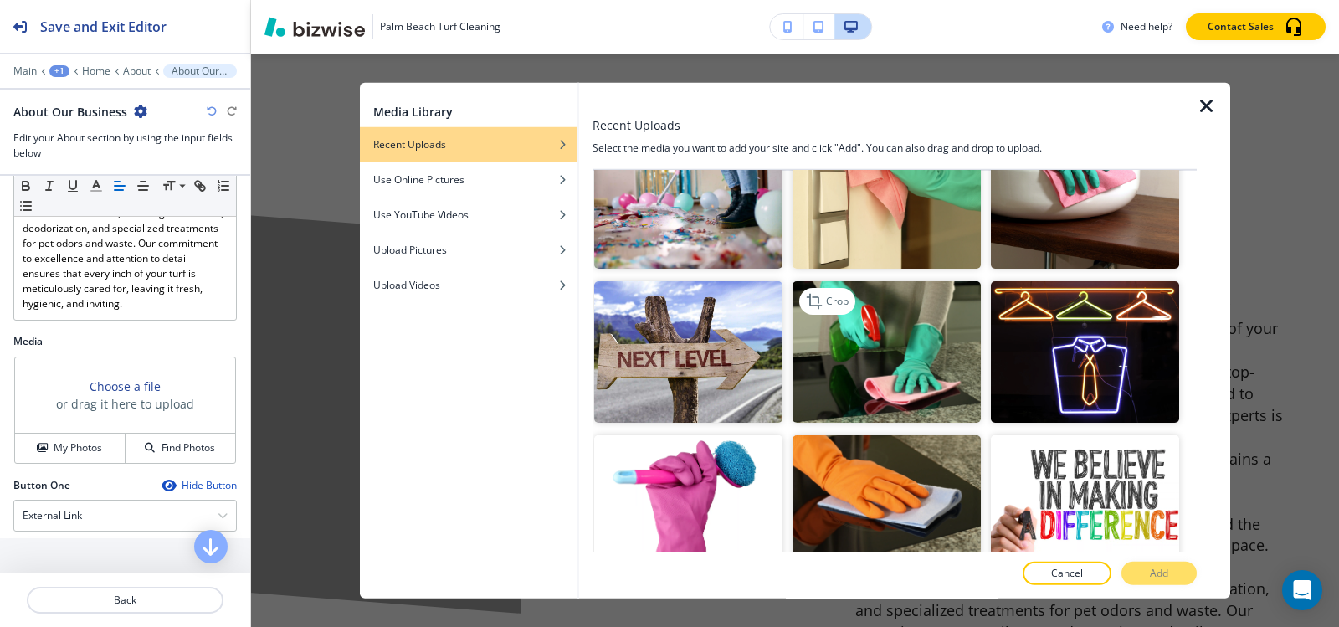
click at [832, 368] on img "button" at bounding box center [886, 351] width 188 height 141
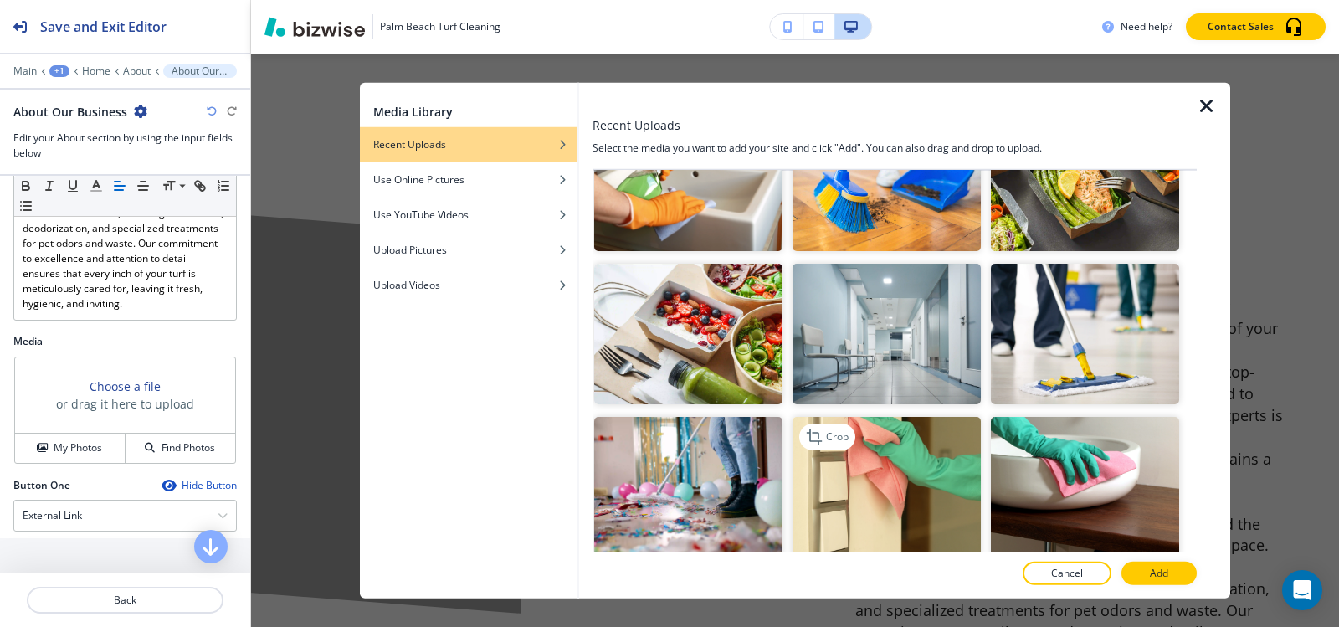
scroll to position [418, 0]
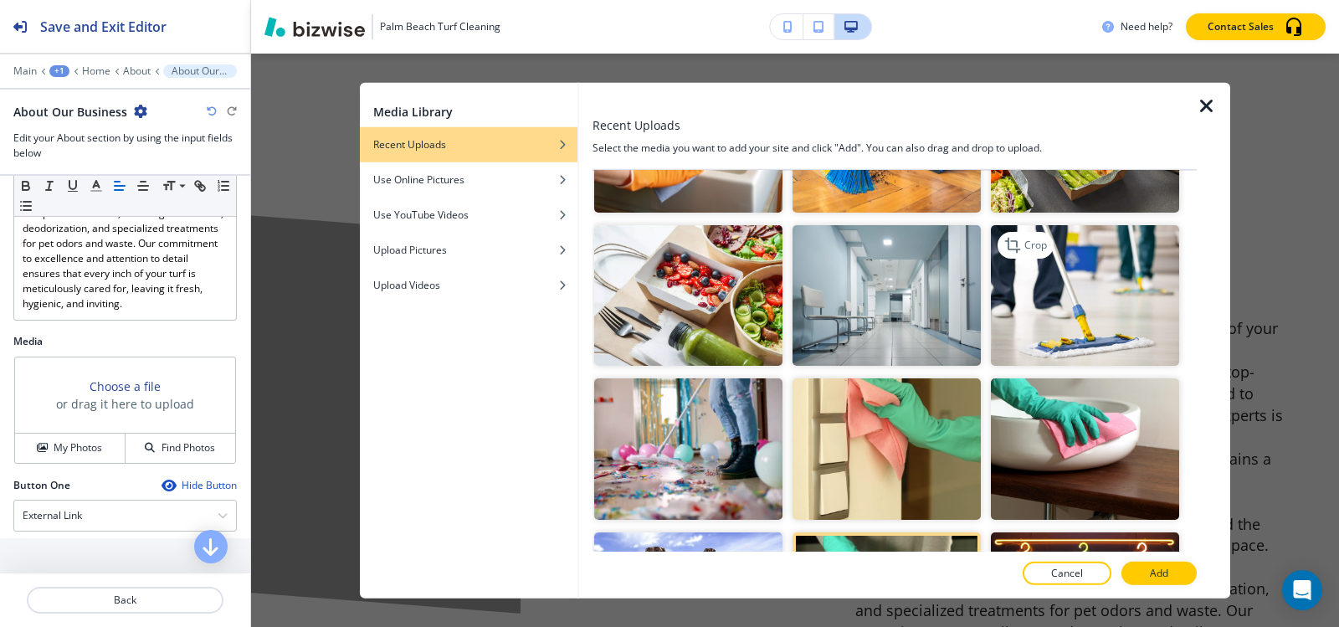
click at [1089, 317] on img "button" at bounding box center [1085, 294] width 188 height 141
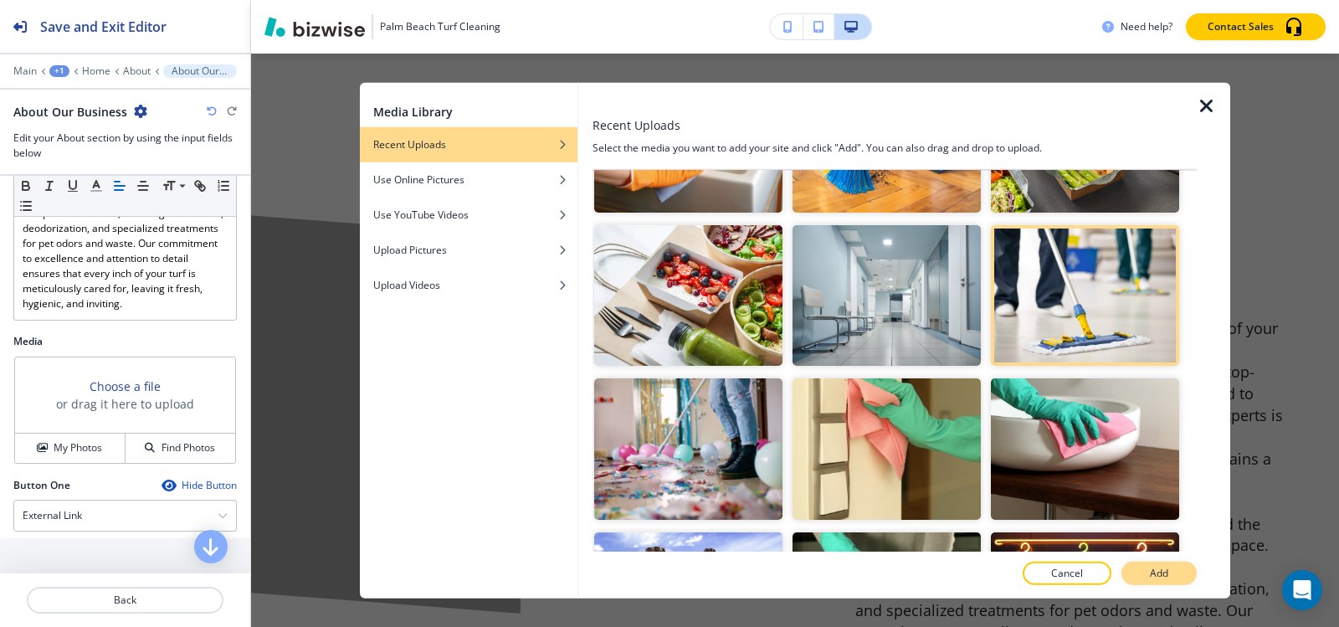
click at [1156, 576] on p "Add" at bounding box center [1159, 573] width 18 height 15
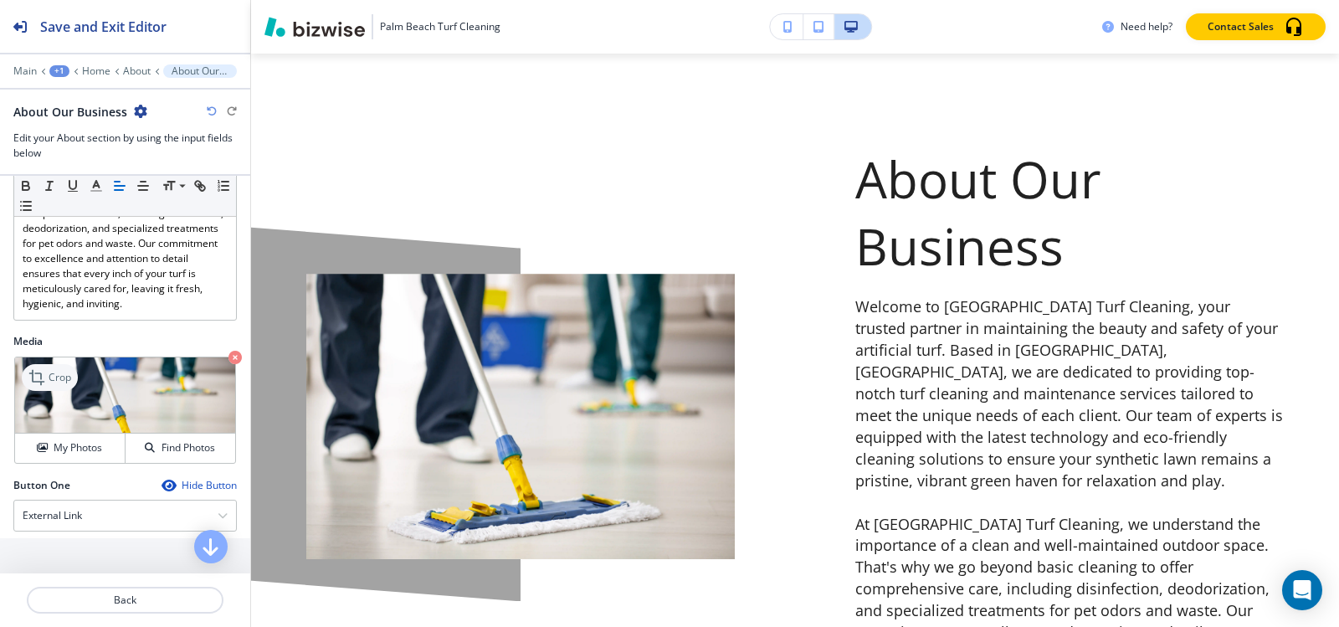
click at [52, 370] on p "Crop" at bounding box center [60, 377] width 23 height 15
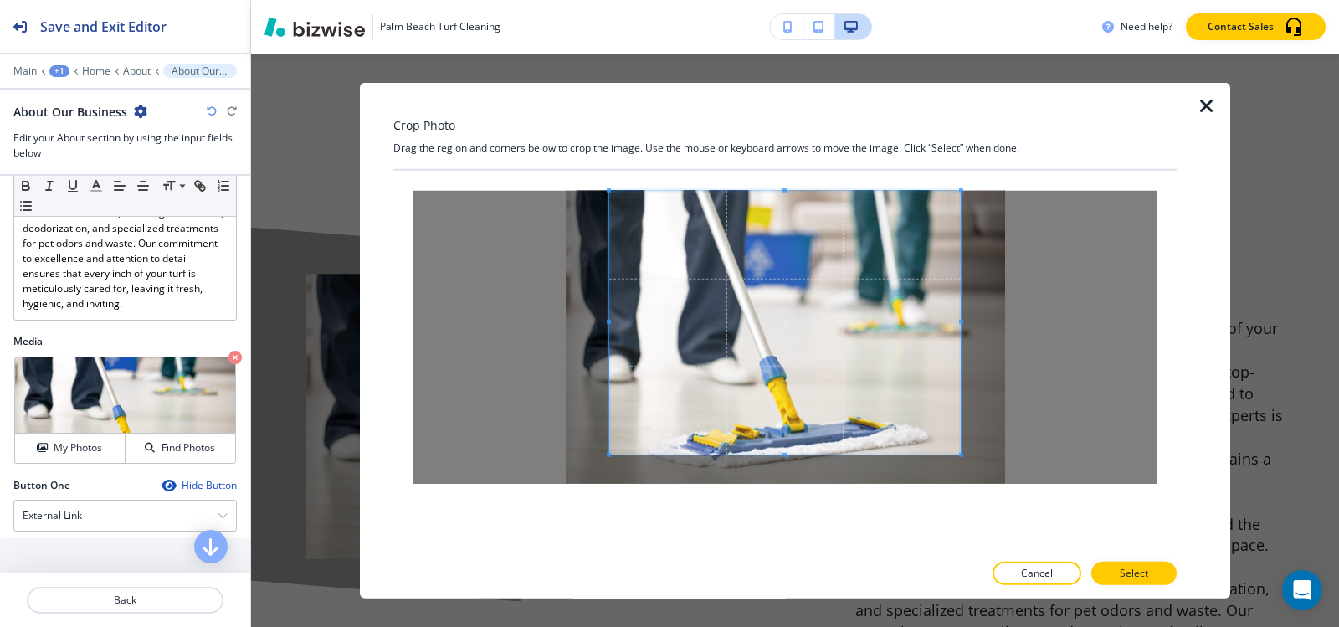
click at [791, 137] on div "Crop Photo Drag the region and corners below to crop the image. Use the mouse o…" at bounding box center [784, 340] width 783 height 516
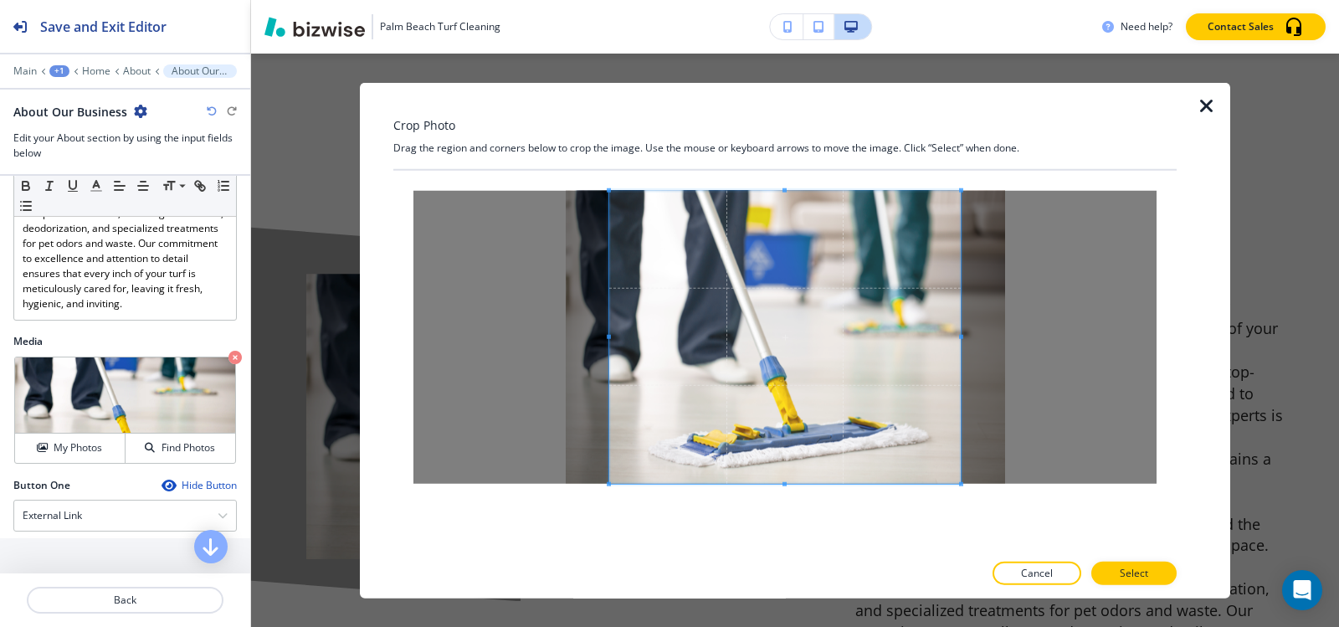
click at [790, 526] on div at bounding box center [784, 361] width 783 height 382
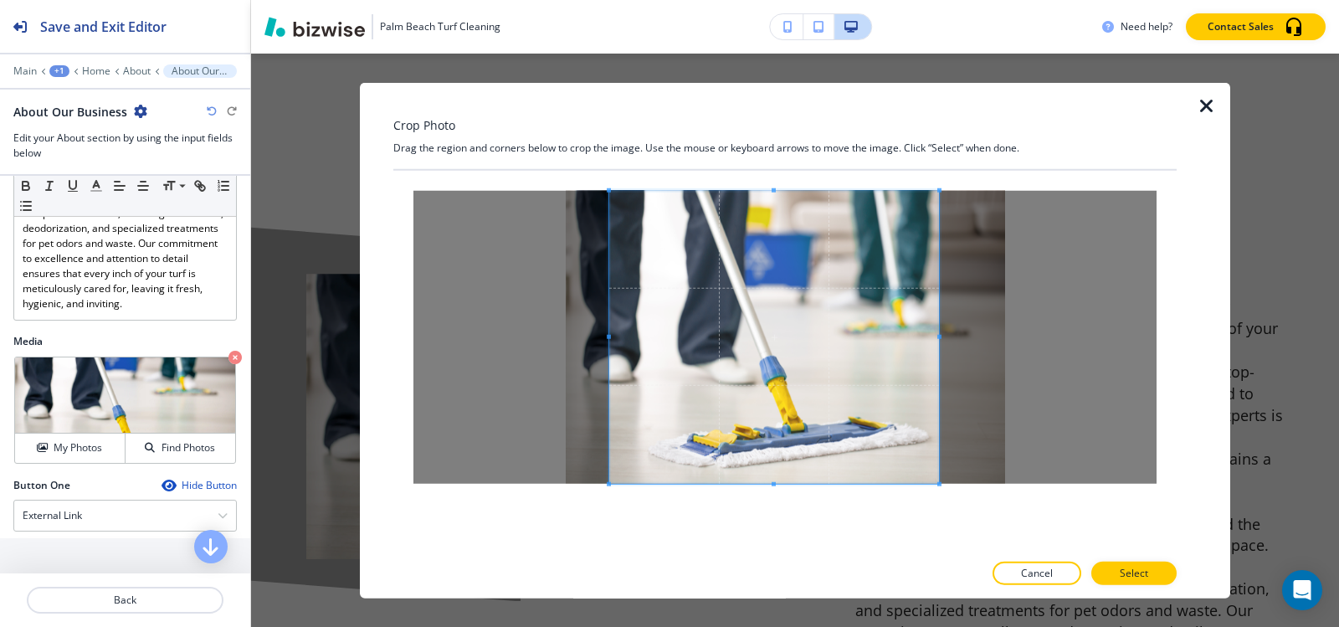
click at [939, 336] on span at bounding box center [939, 336] width 4 height 4
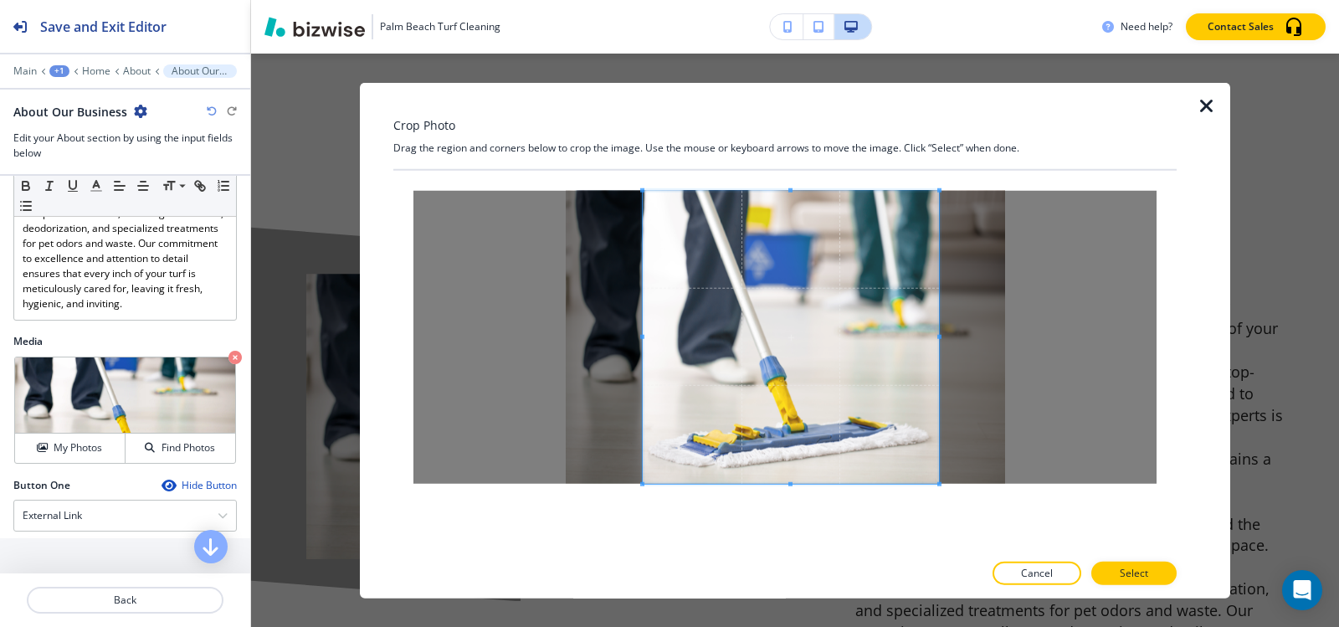
click at [643, 343] on div at bounding box center [791, 336] width 296 height 293
click at [1148, 573] on button "Select" at bounding box center [1133, 573] width 85 height 23
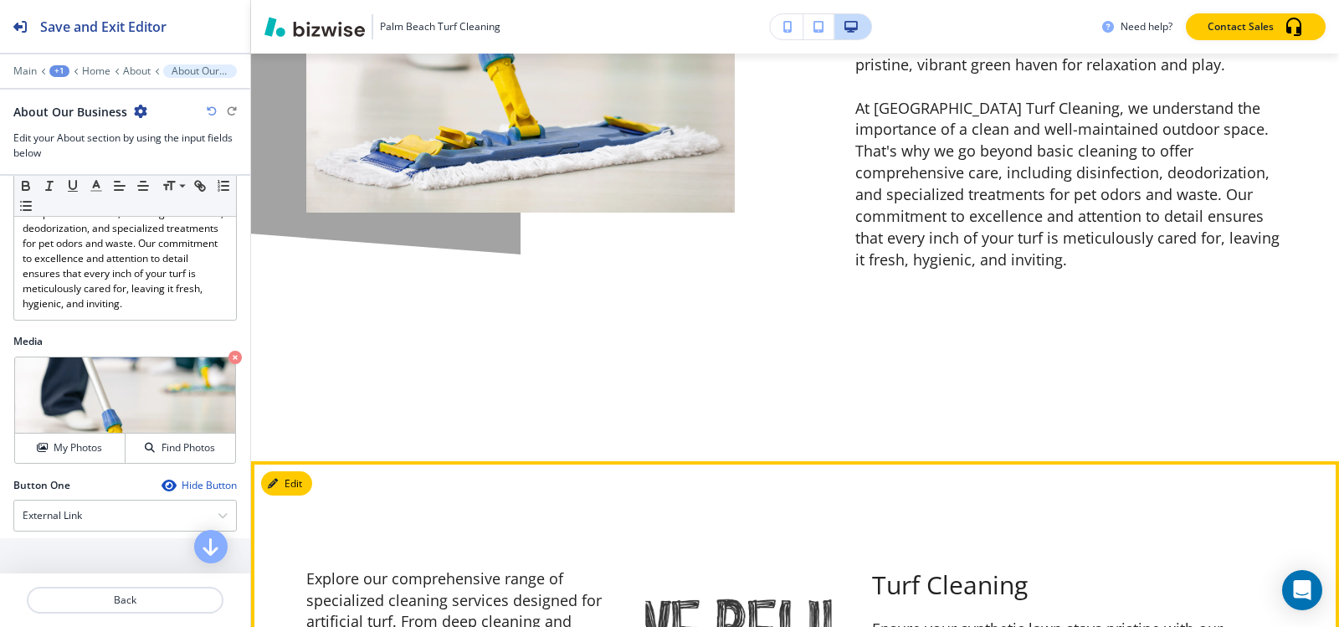
scroll to position [1483, 0]
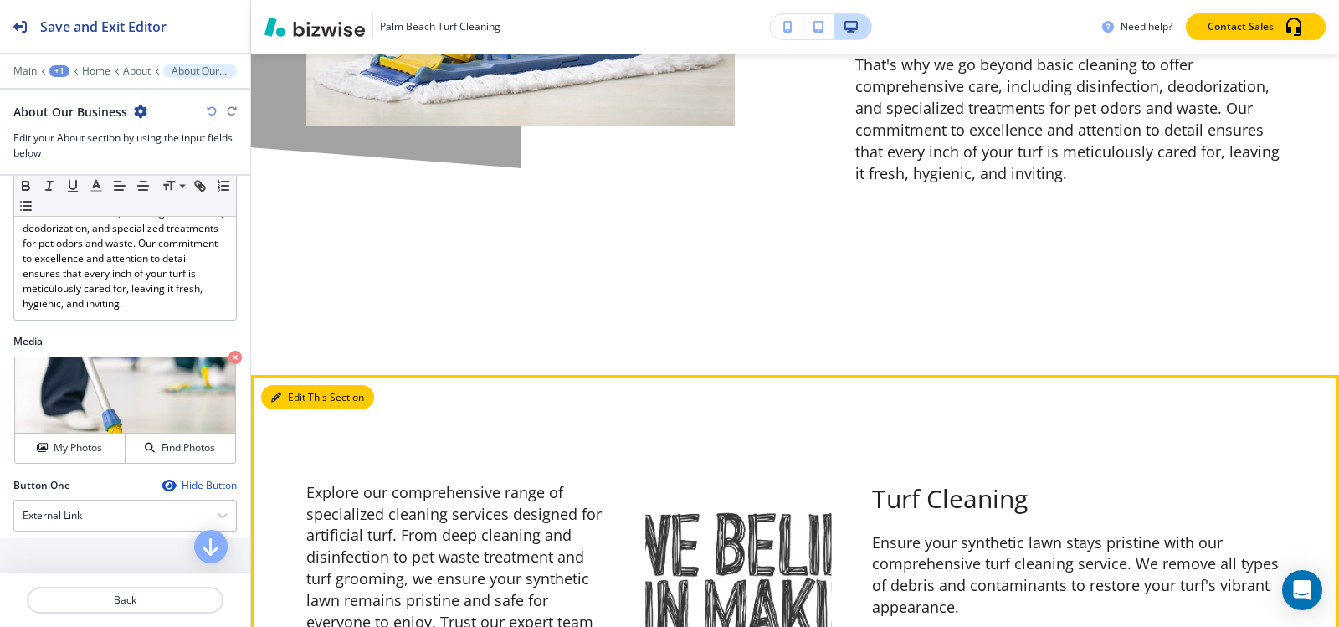
click at [271, 392] on icon "button" at bounding box center [276, 397] width 10 height 10
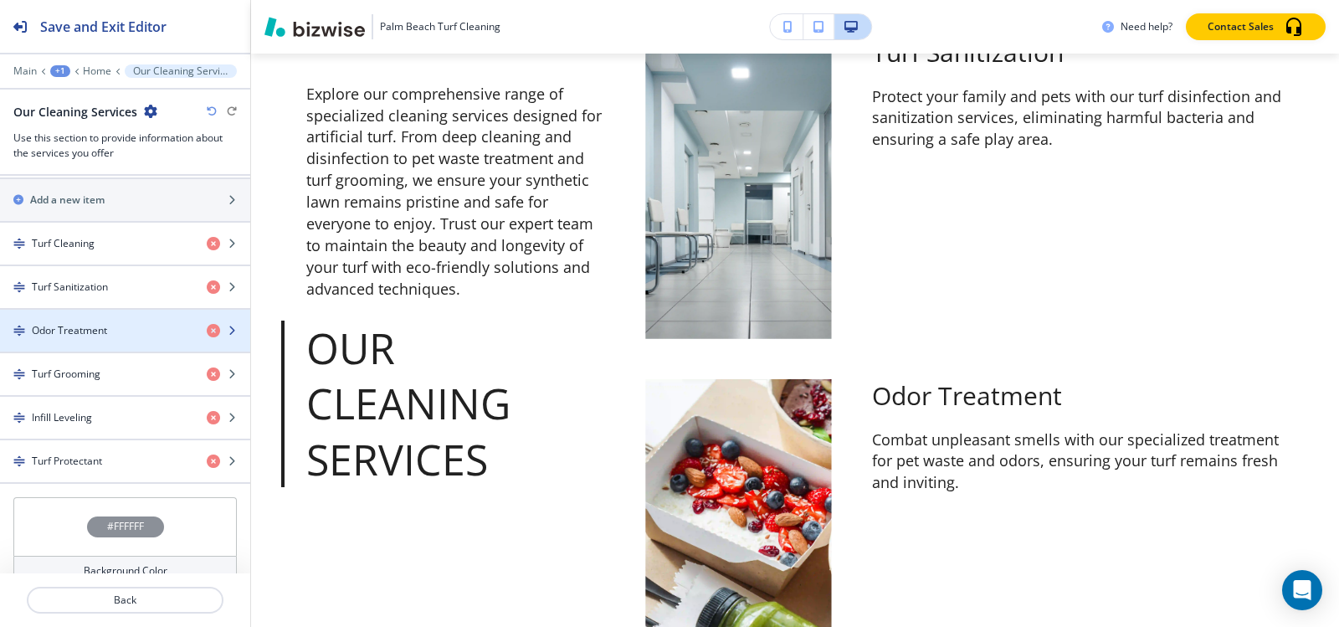
scroll to position [917, 0]
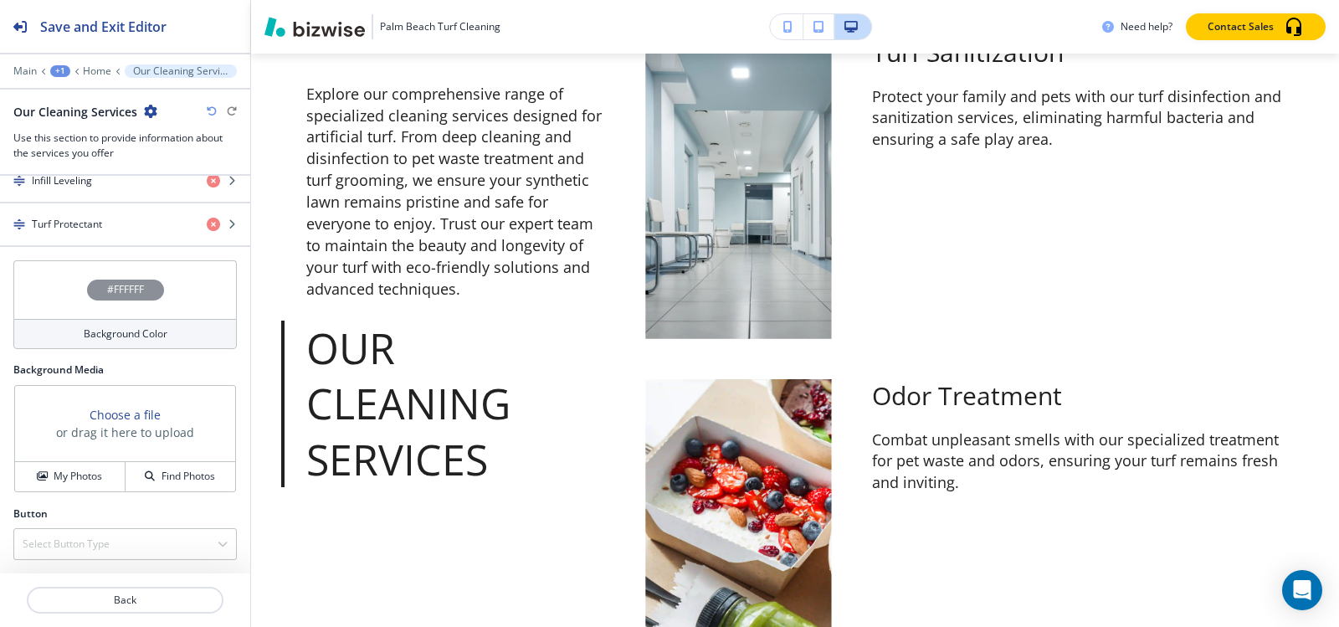
click at [117, 287] on h4 "#FFFFFF" at bounding box center [125, 289] width 37 height 15
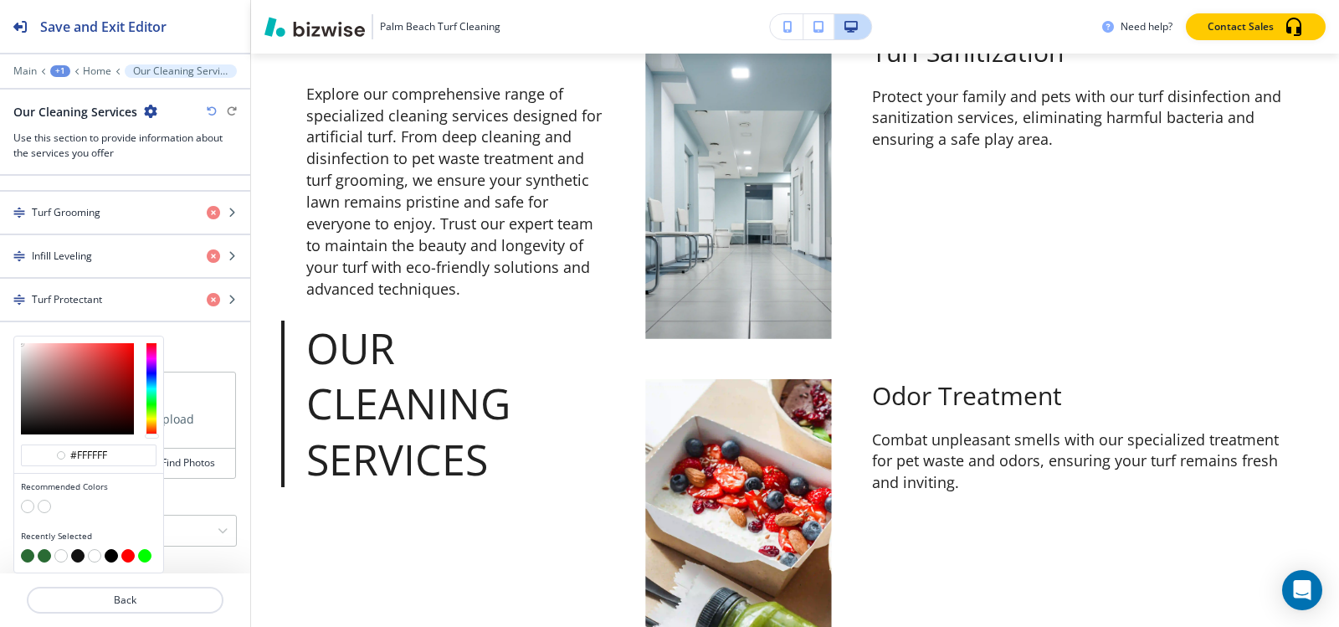
click at [28, 556] on button "button" at bounding box center [27, 555] width 13 height 13
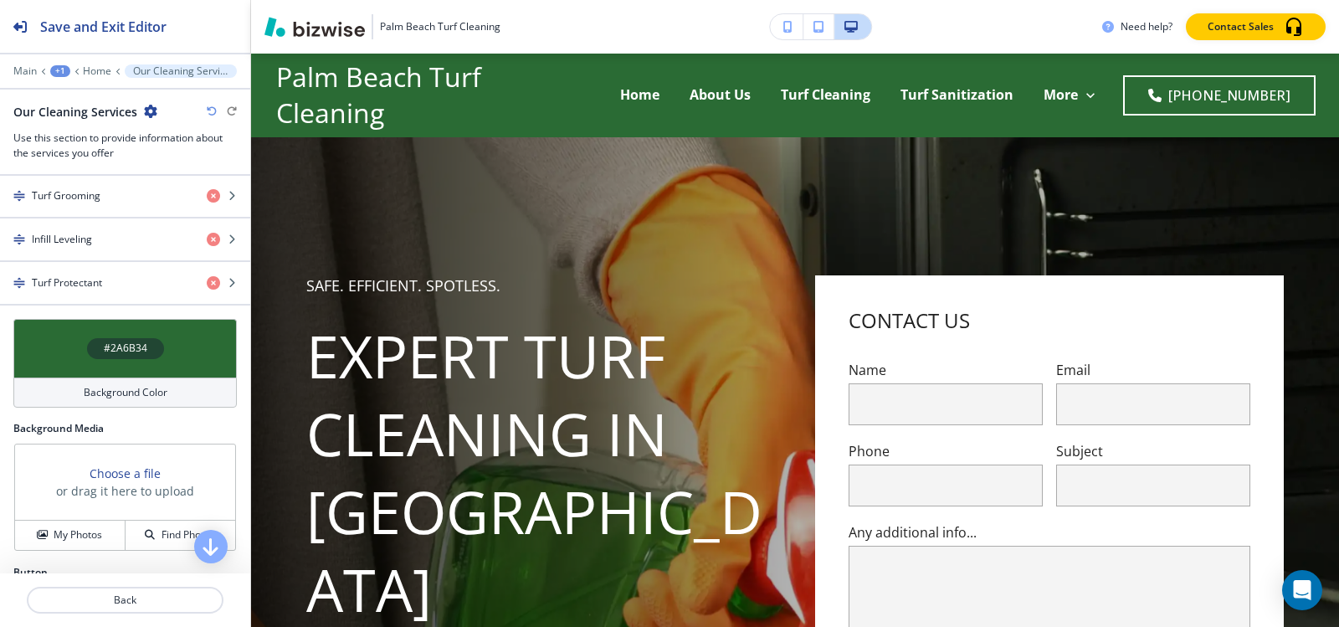
scroll to position [917, 0]
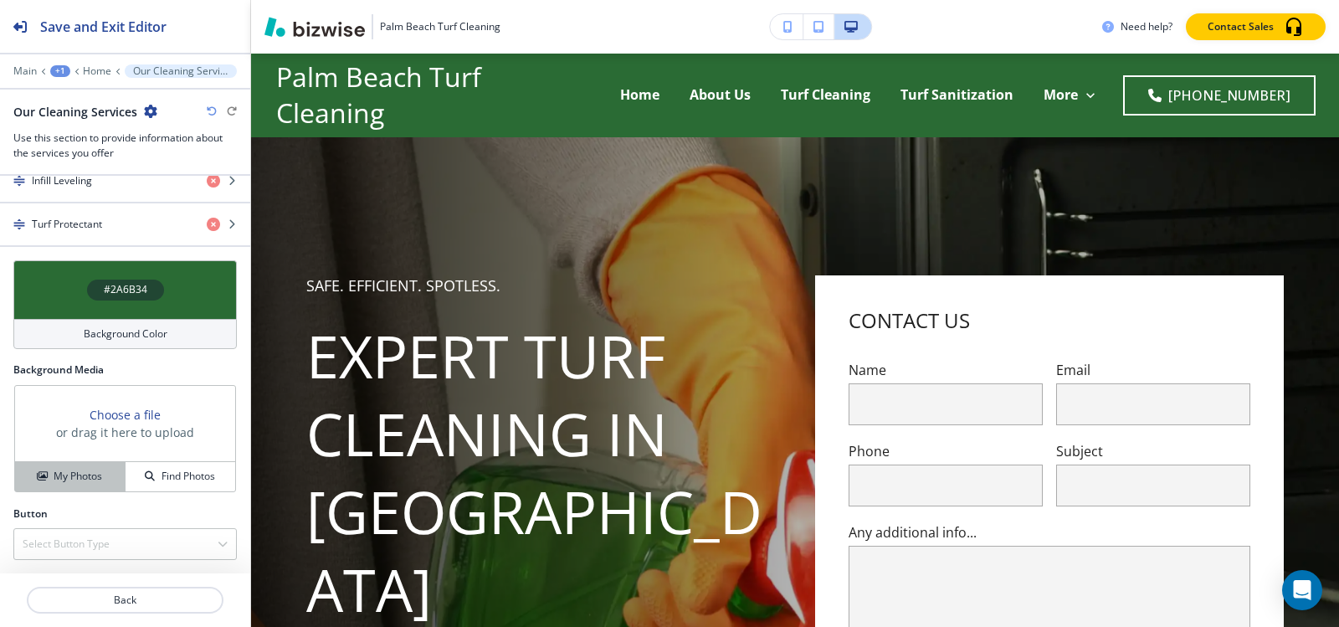
click at [63, 485] on button "My Photos" at bounding box center [70, 476] width 110 height 29
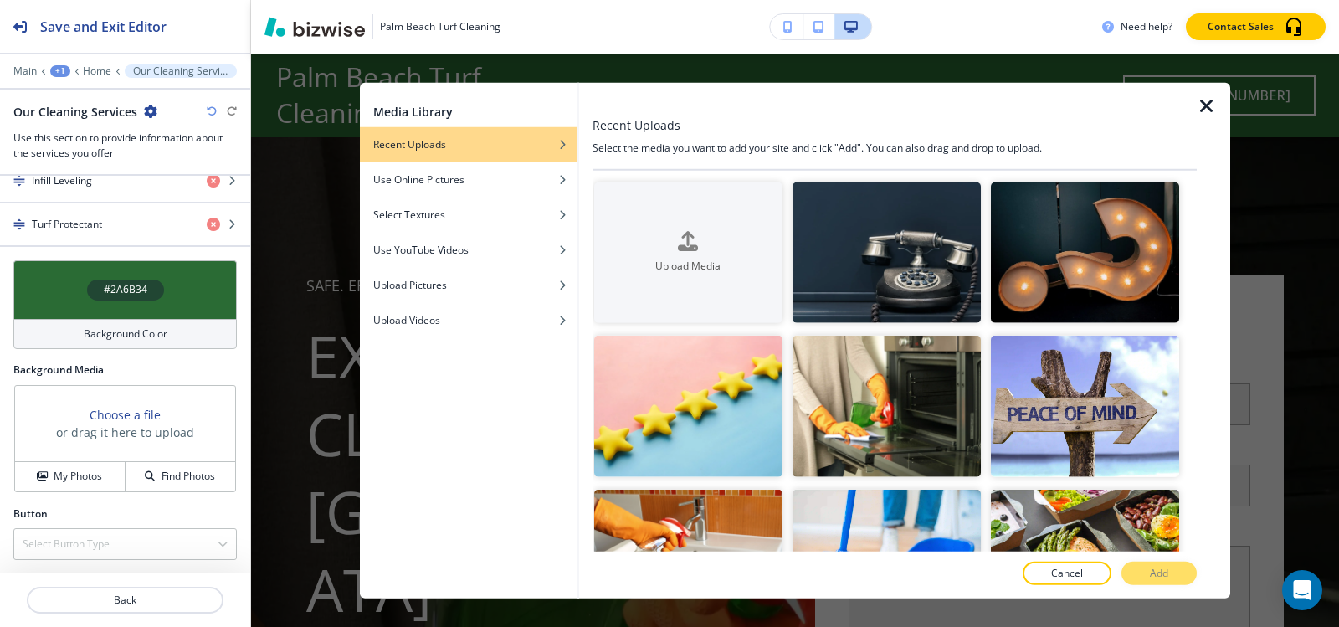
scroll to position [837, 0]
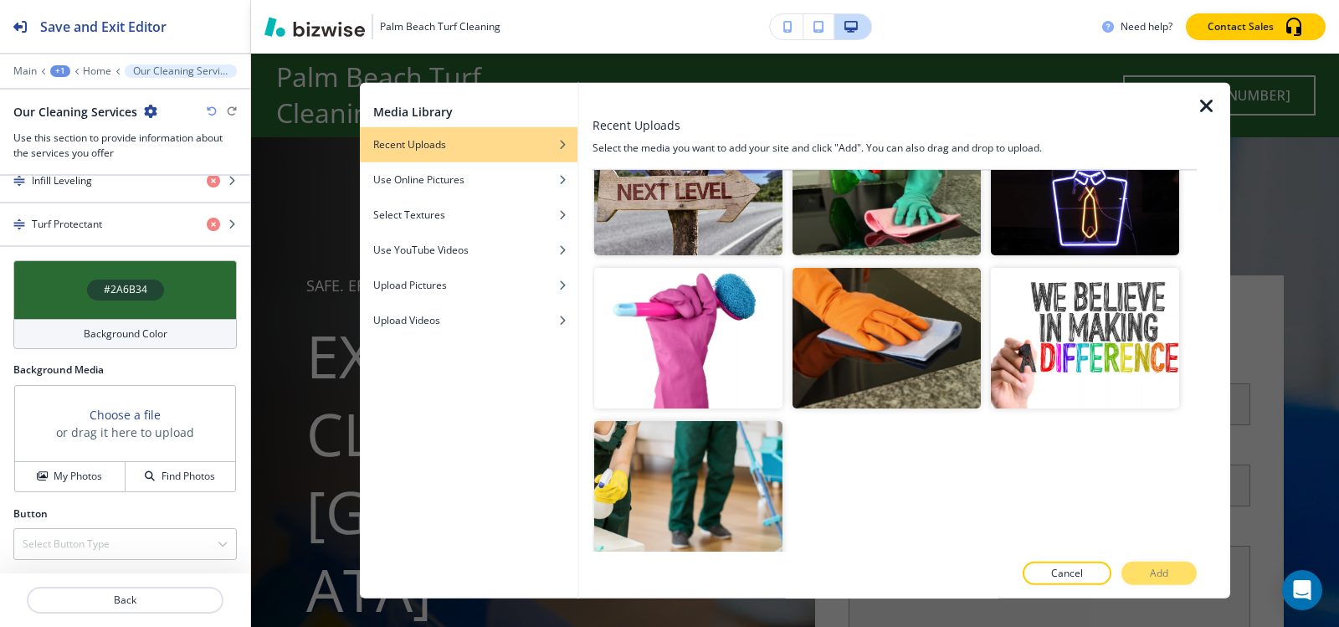
click at [1203, 105] on icon "button" at bounding box center [1207, 105] width 20 height 20
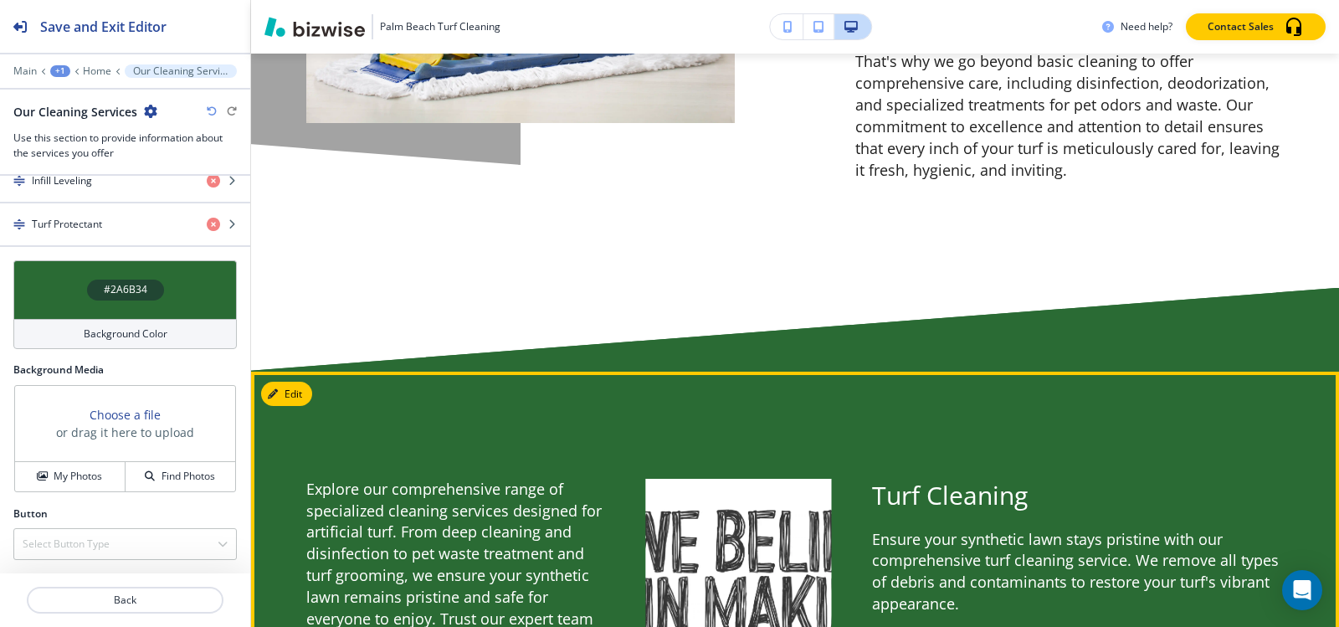
scroll to position [1423, 0]
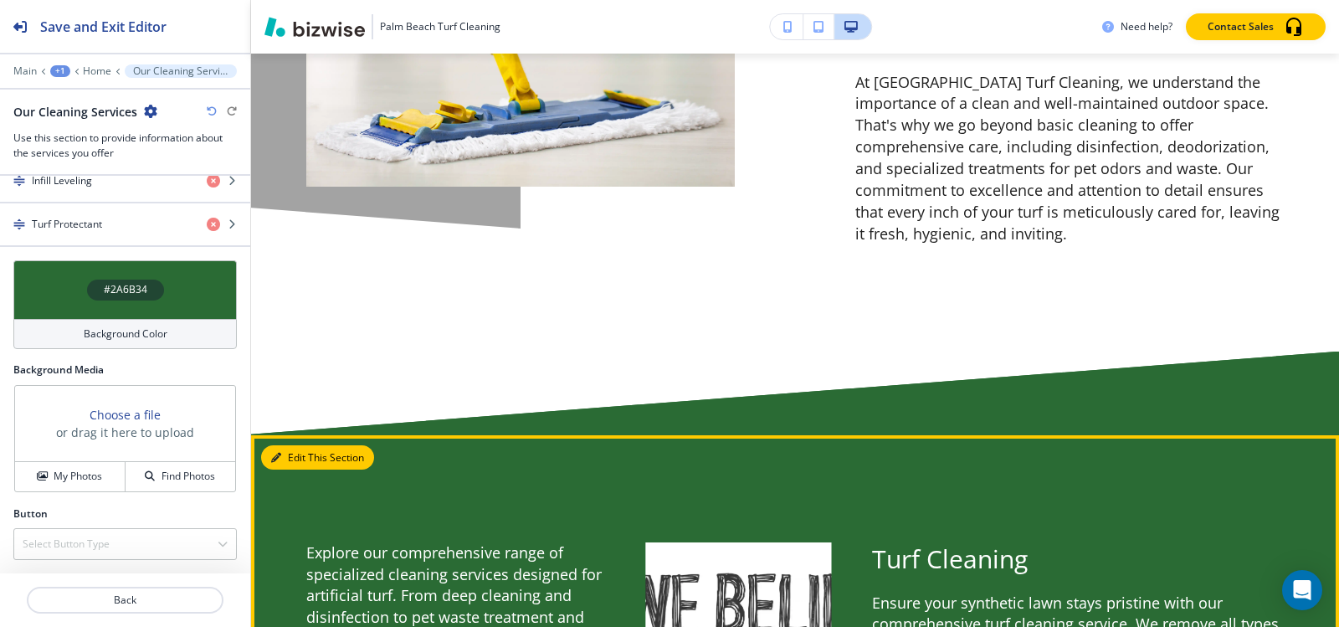
click at [280, 453] on icon "button" at bounding box center [276, 458] width 10 height 10
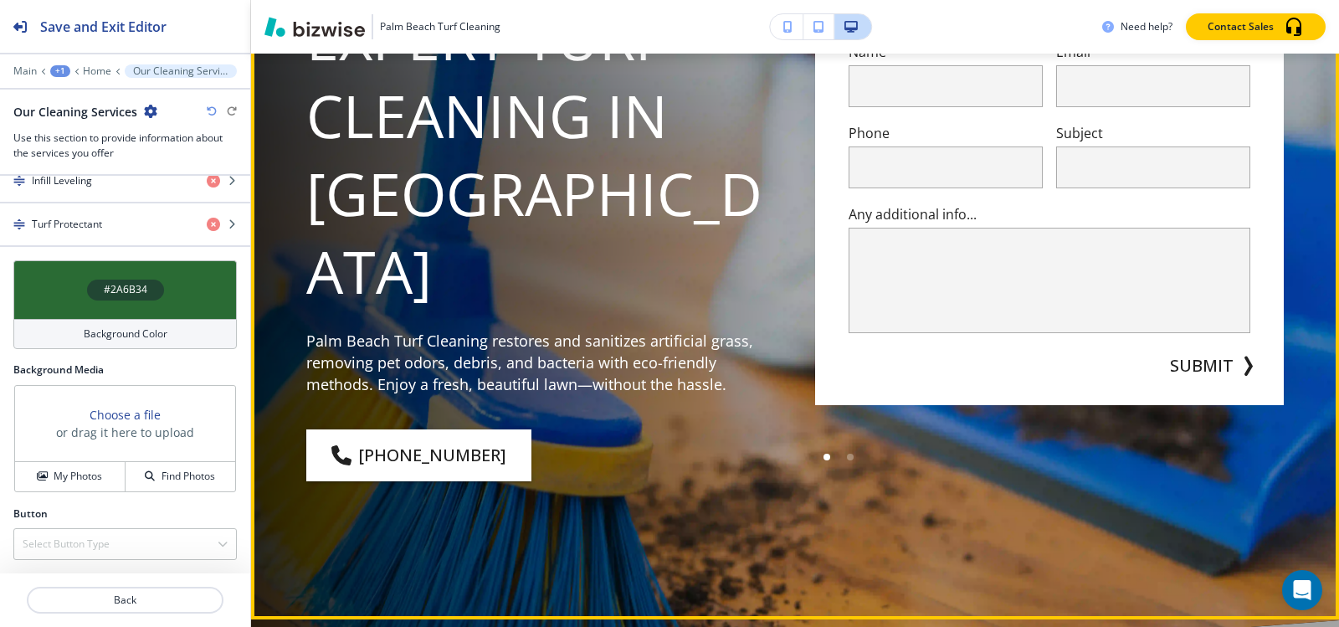
scroll to position [167, 0]
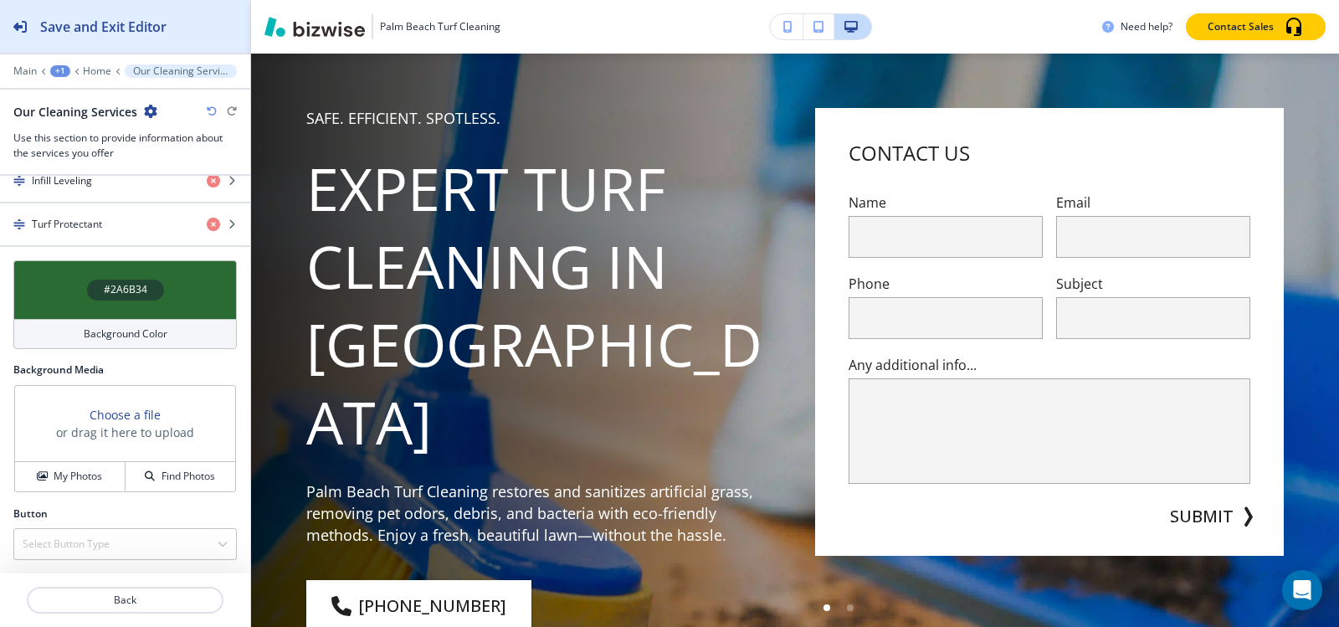
click at [64, 29] on h2 "Save and Exit Editor" at bounding box center [103, 27] width 126 height 20
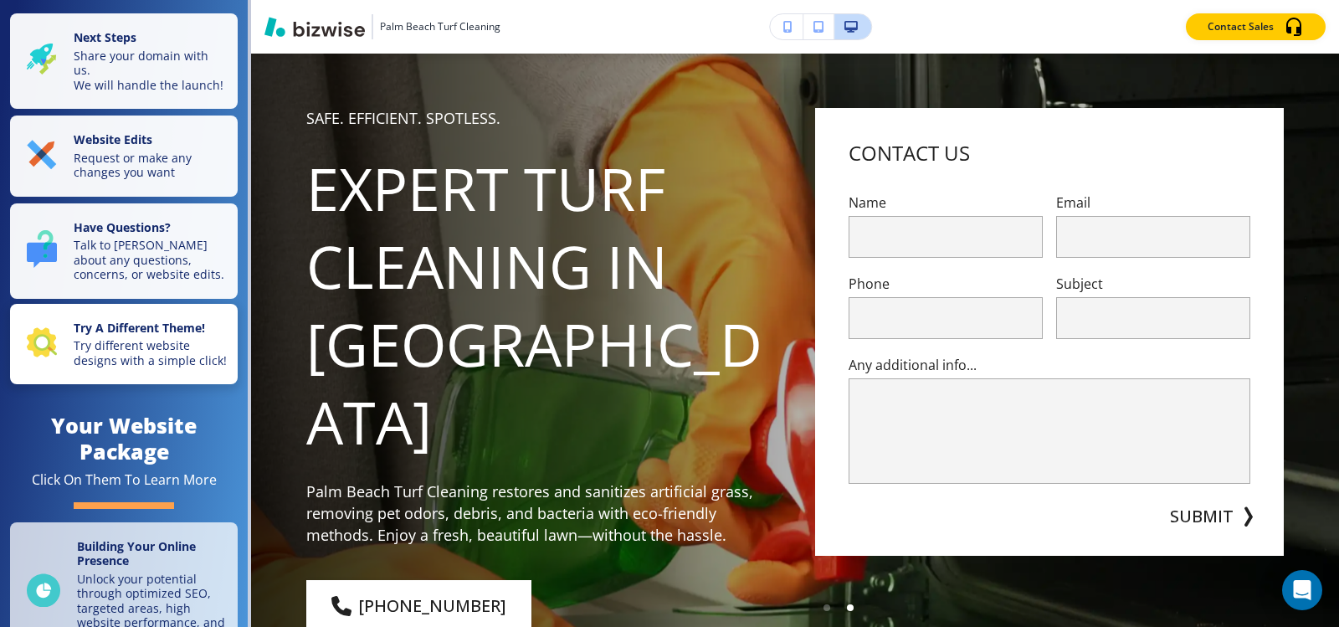
click at [114, 367] on p "Try different website designs with a simple click!" at bounding box center [151, 352] width 154 height 29
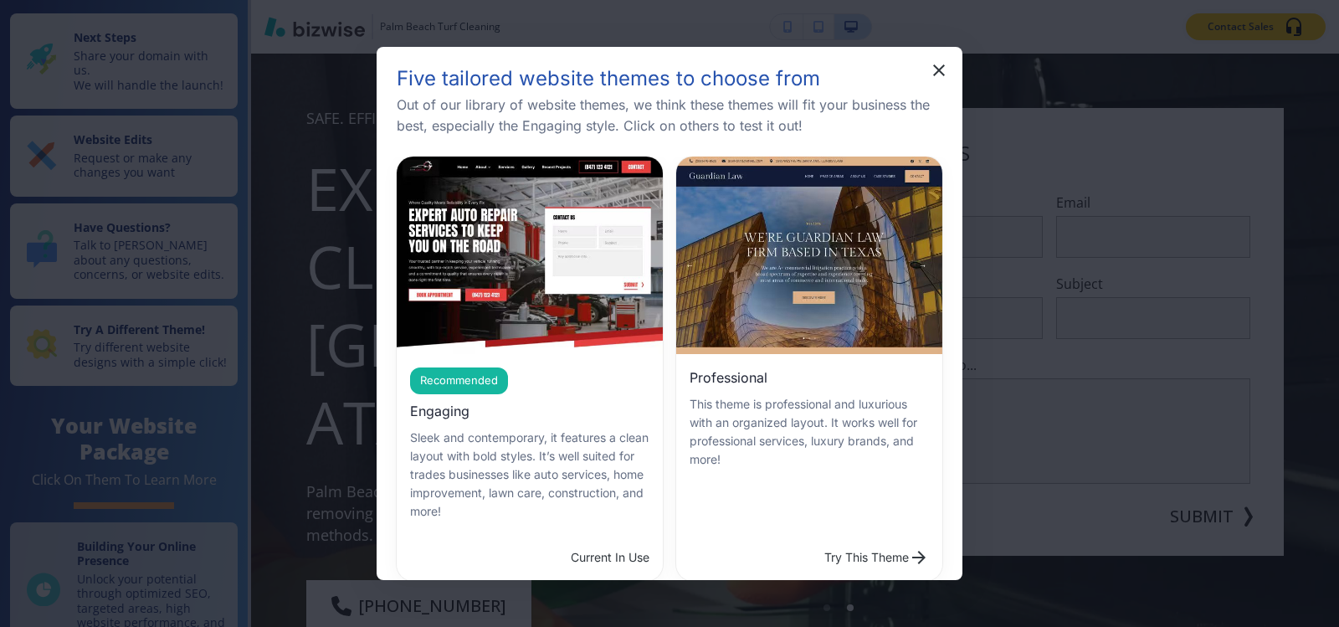
scroll to position [926, 0]
click at [864, 554] on button "Try This Theme" at bounding box center [877, 557] width 118 height 33
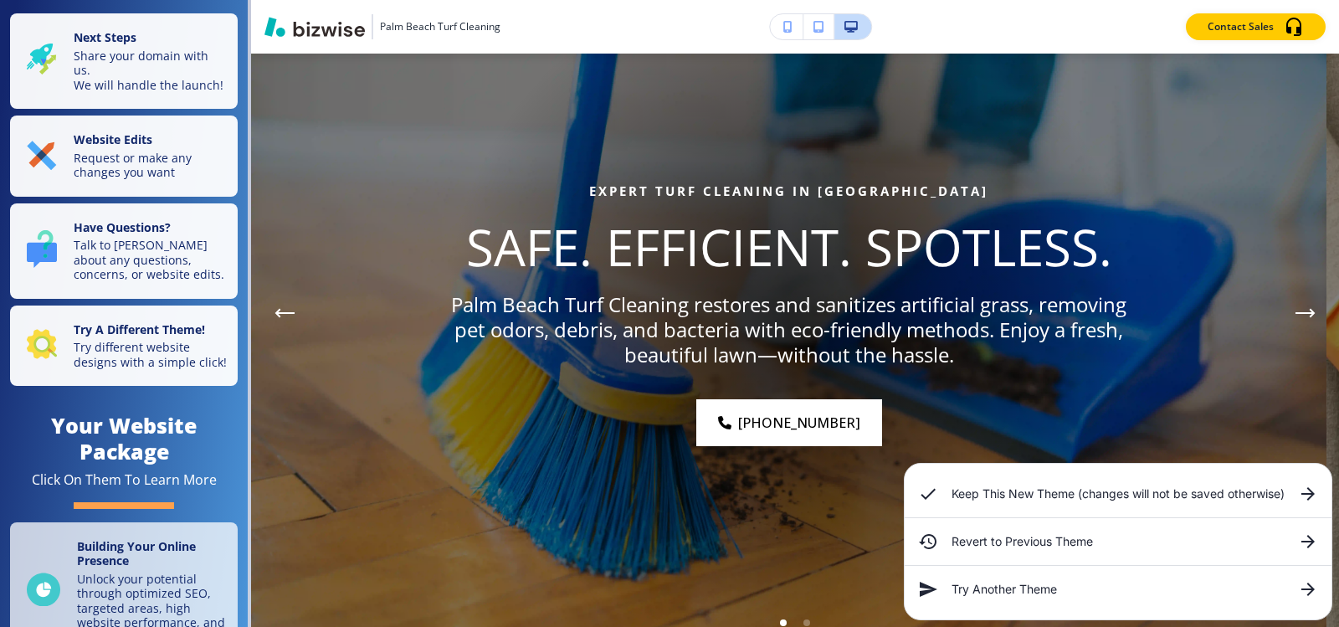
scroll to position [0, 0]
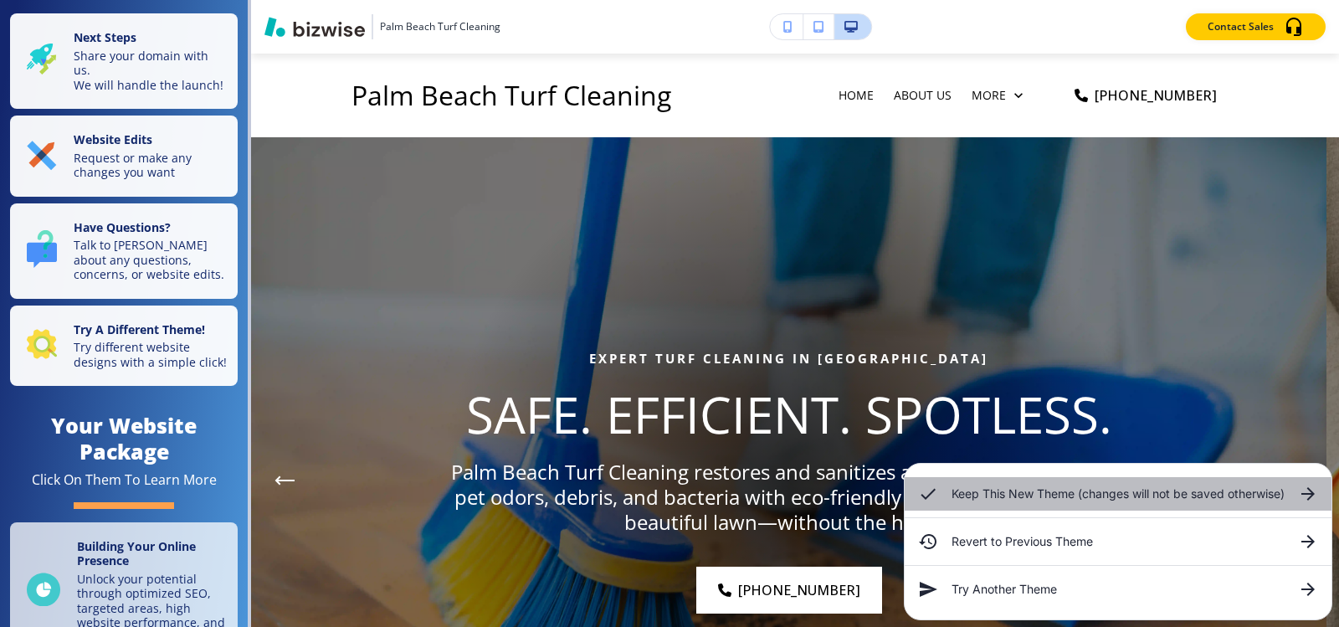
click at [1197, 499] on h6 "Keep This New Theme (changes will not be saved otherwise)" at bounding box center [1117, 494] width 333 height 18
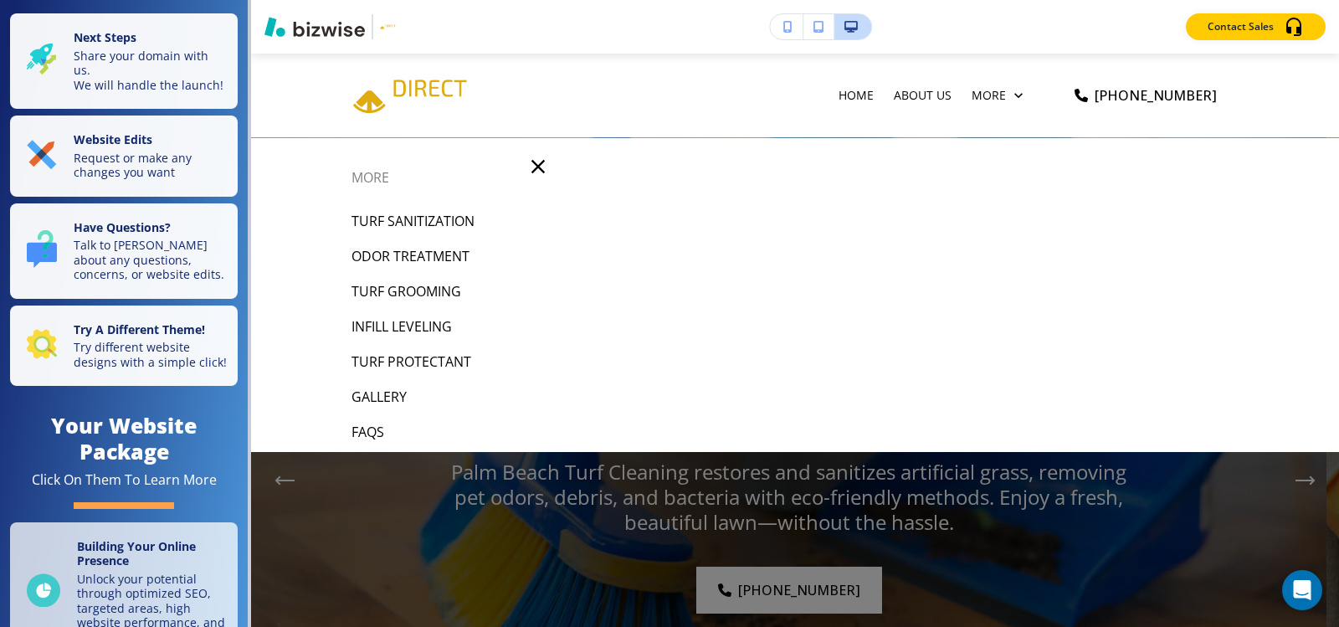
click at [285, 74] on div "Edit Home About Us Turf Cleaning Turf Sanitization Odor Treatment Turf Grooming…" at bounding box center [795, 96] width 1088 height 84
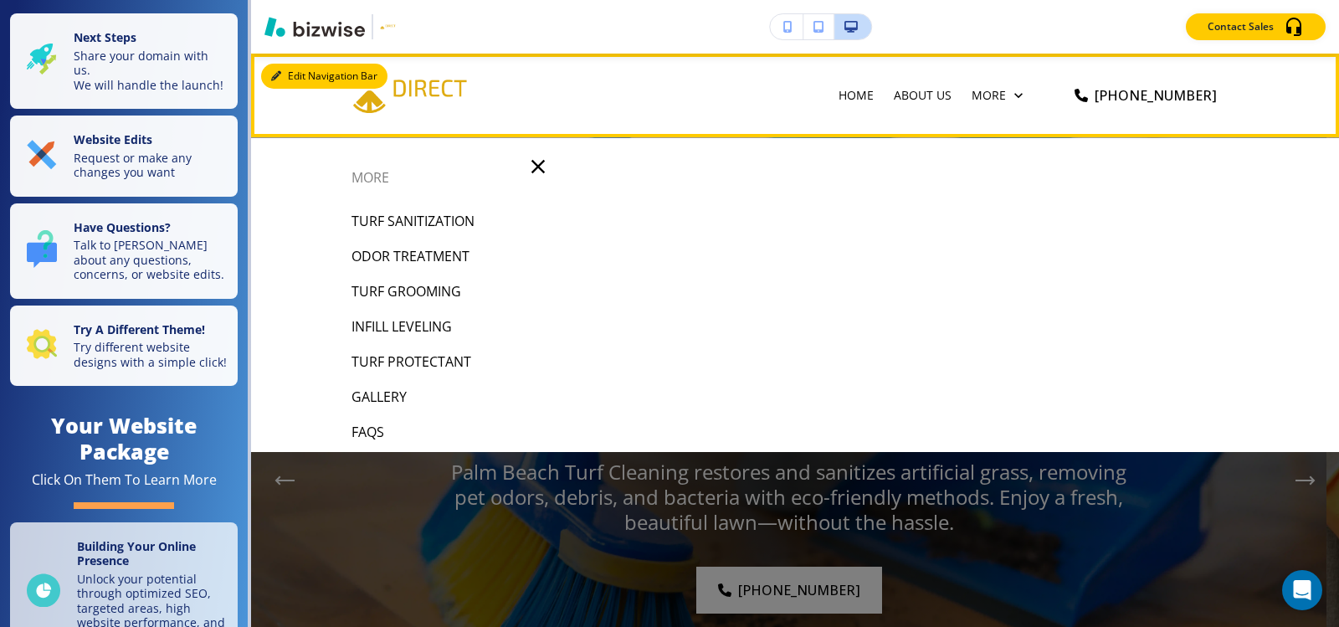
click at [285, 76] on div "Edit Navigation Bar Home About Us Turf Cleaning Turf Sanitization Odor Treatmen…" at bounding box center [795, 96] width 1088 height 84
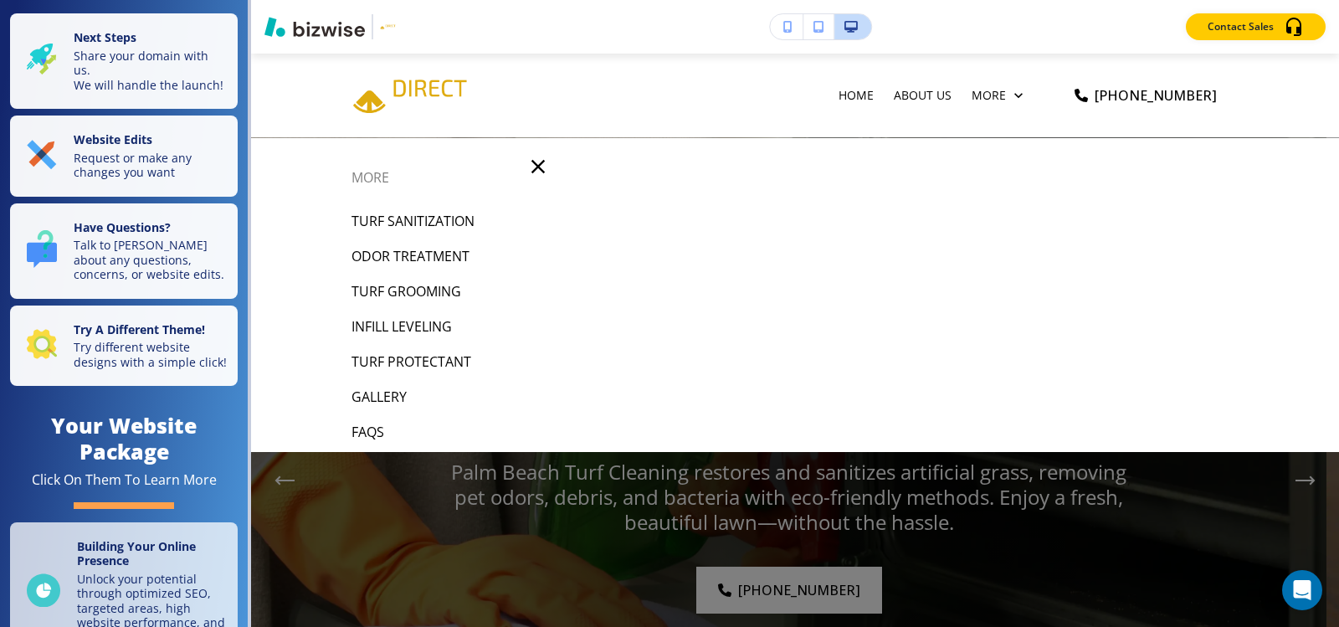
click at [309, 79] on div "Edit Home About Us Turf Cleaning Turf Sanitization Odor Treatment Turf Grooming…" at bounding box center [795, 96] width 1088 height 84
click at [289, 89] on div "Home About Us Turf Cleaning Turf Sanitization Odor Treatment Turf Grooming Infi…" at bounding box center [795, 96] width 1088 height 84
click at [531, 167] on icon "button" at bounding box center [537, 166] width 23 height 23
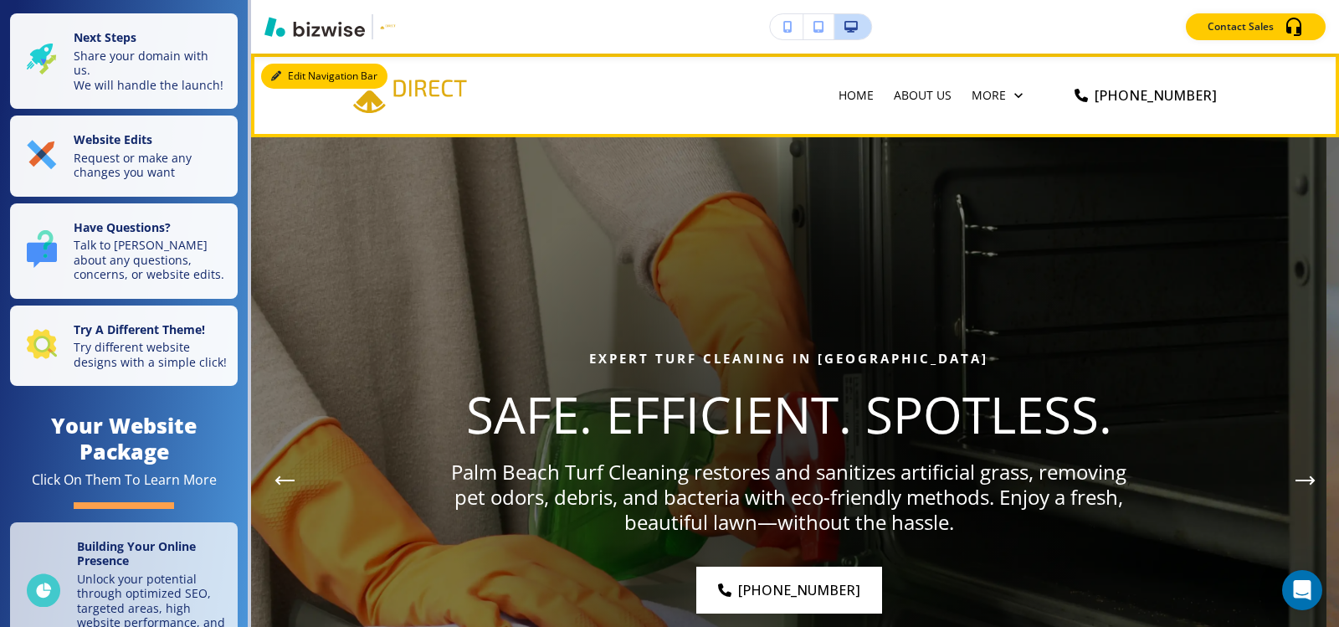
click at [295, 81] on button "Edit Navigation Bar" at bounding box center [324, 76] width 126 height 25
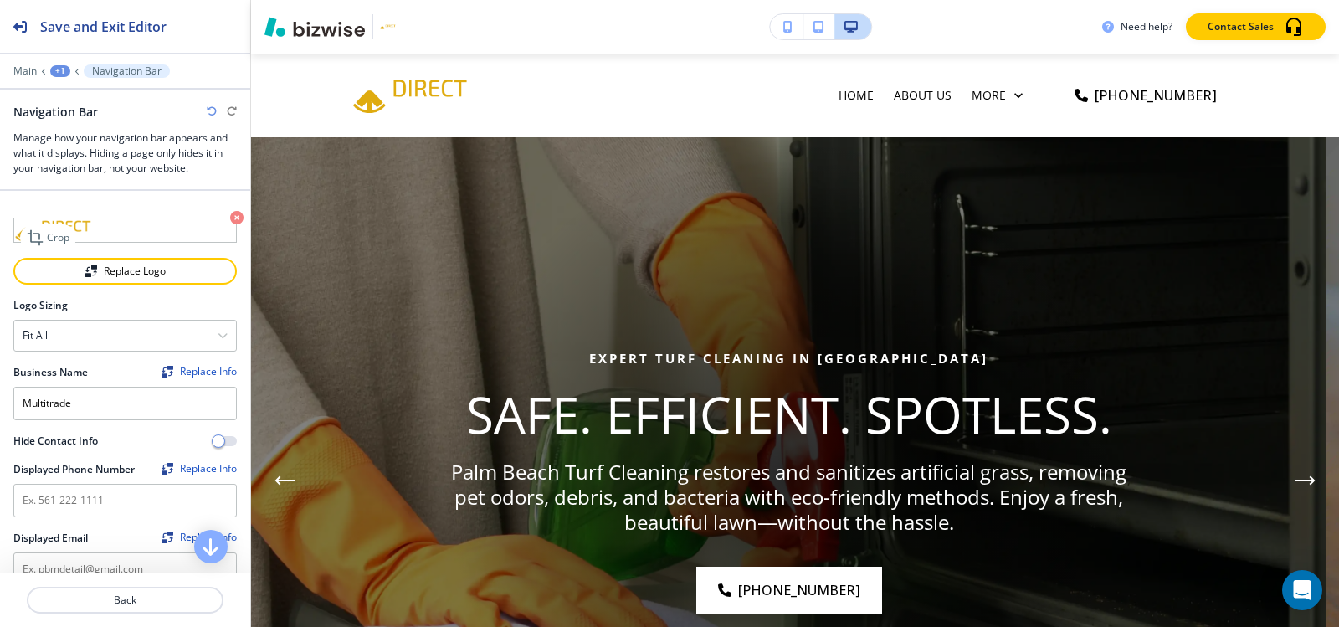
click at [230, 218] on icon "button" at bounding box center [236, 217] width 13 height 13
click at [153, 266] on div "Replace Logo" at bounding box center [125, 271] width 220 height 12
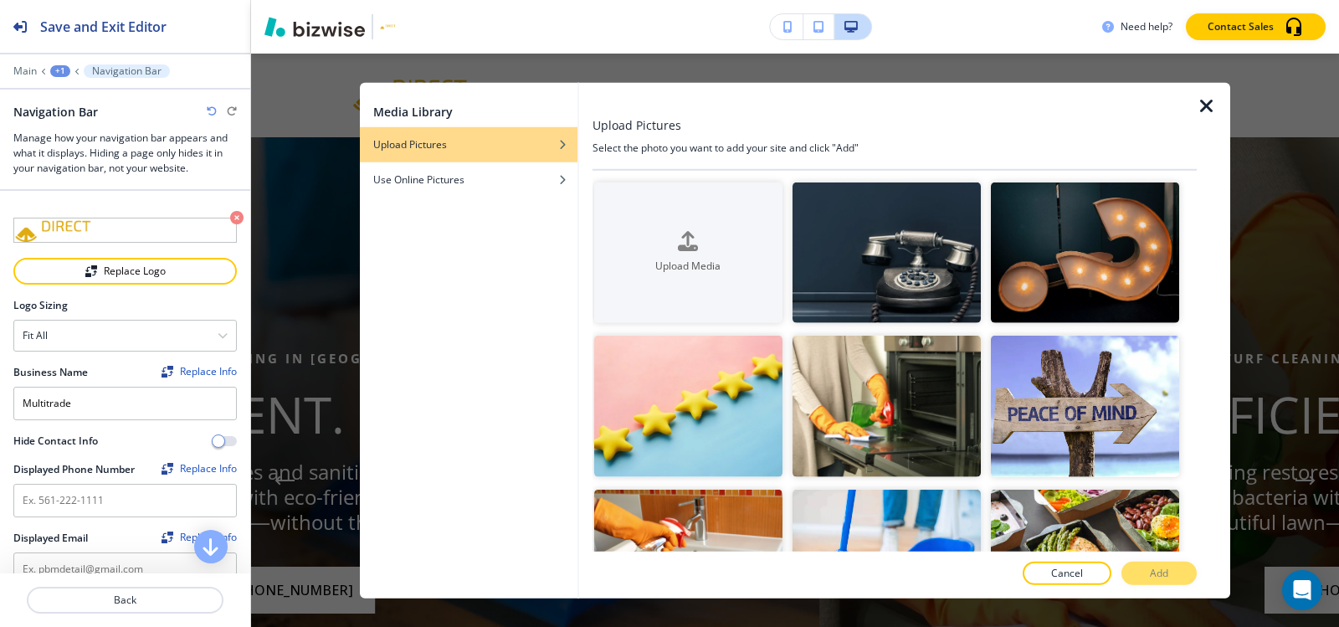
click at [1203, 104] on icon "button" at bounding box center [1207, 105] width 20 height 20
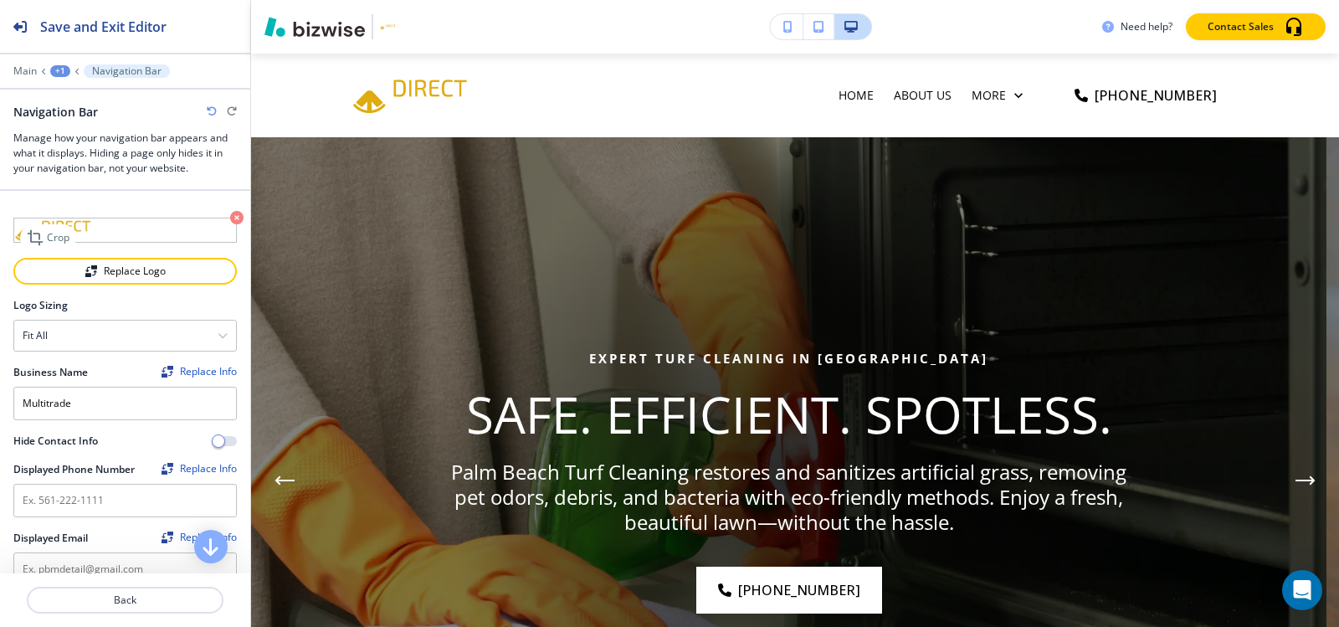
click at [230, 216] on icon "button" at bounding box center [236, 217] width 13 height 13
click at [230, 219] on icon "button" at bounding box center [236, 217] width 13 height 13
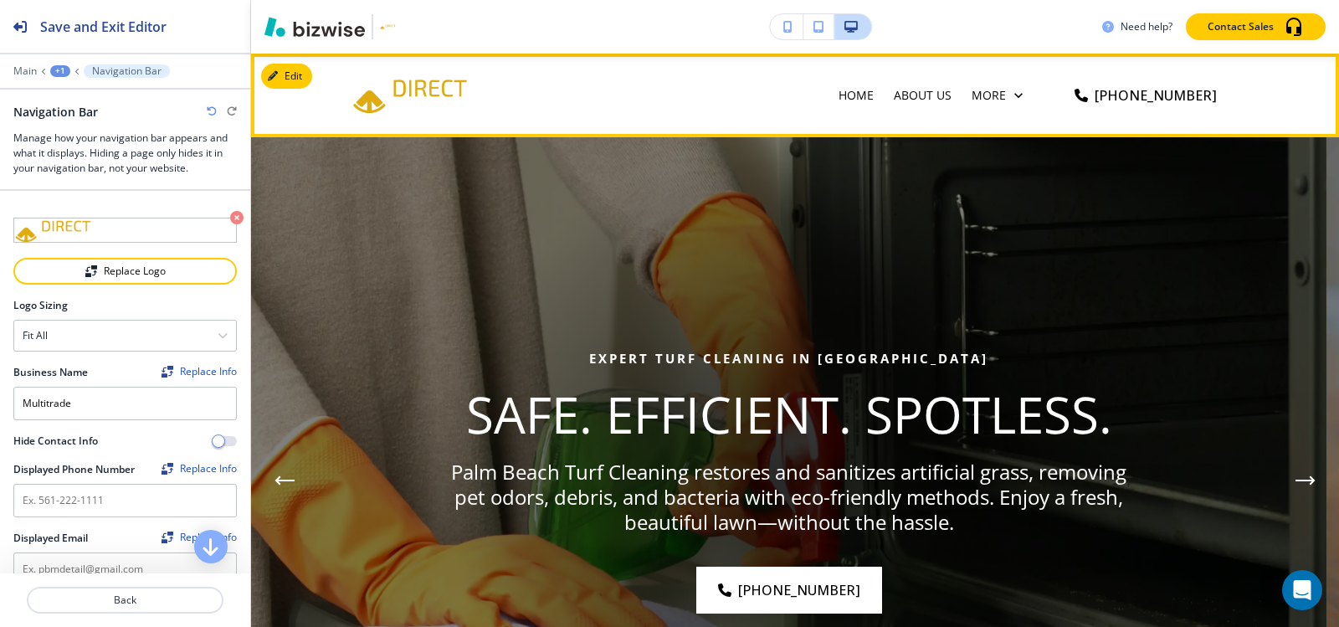
click at [415, 105] on img at bounding box center [518, 94] width 335 height 70
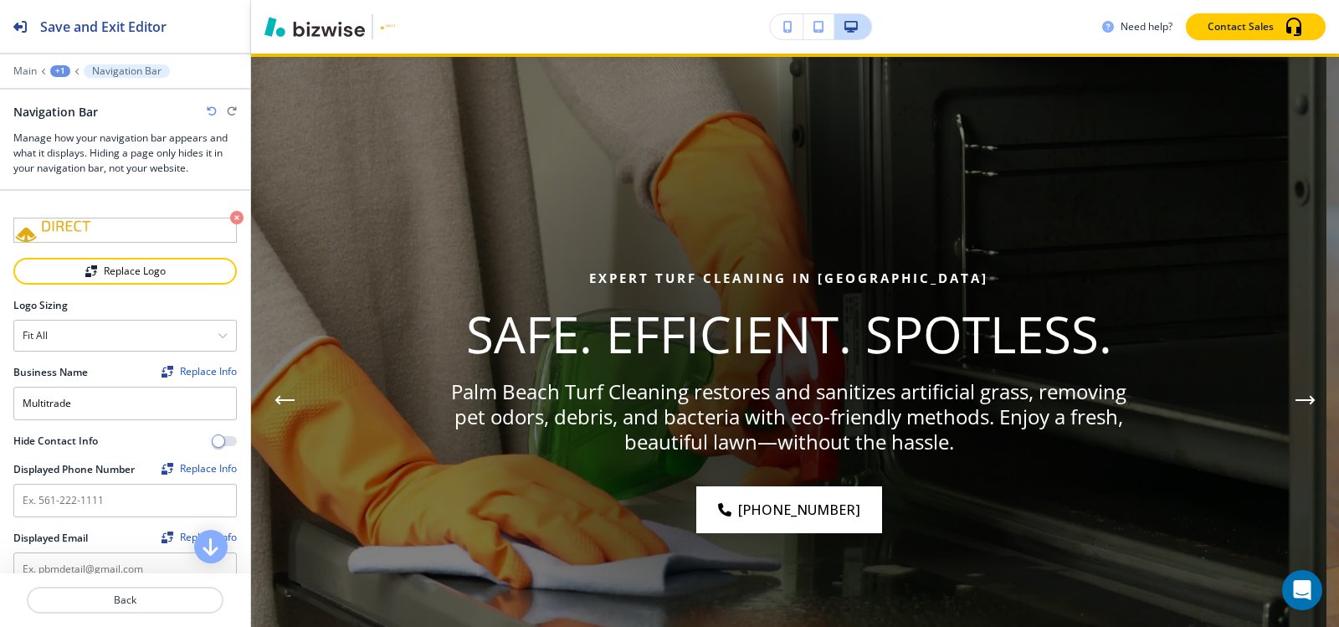
scroll to position [84, 0]
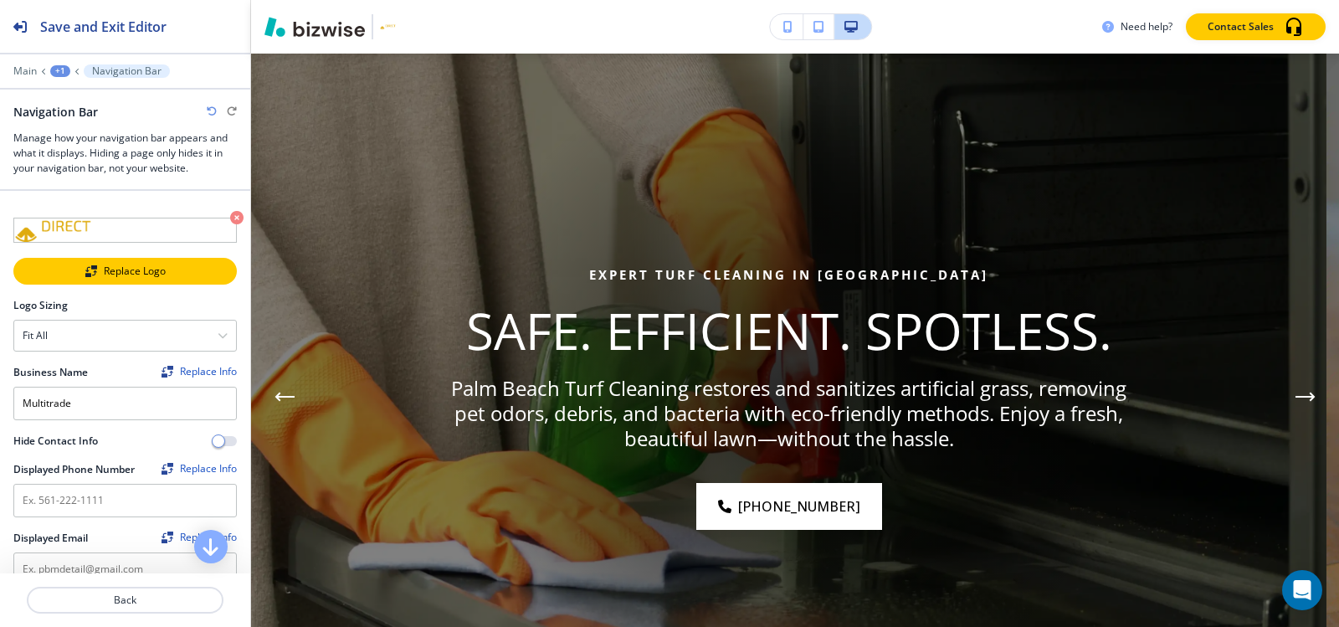
click at [85, 267] on img "button" at bounding box center [91, 271] width 12 height 12
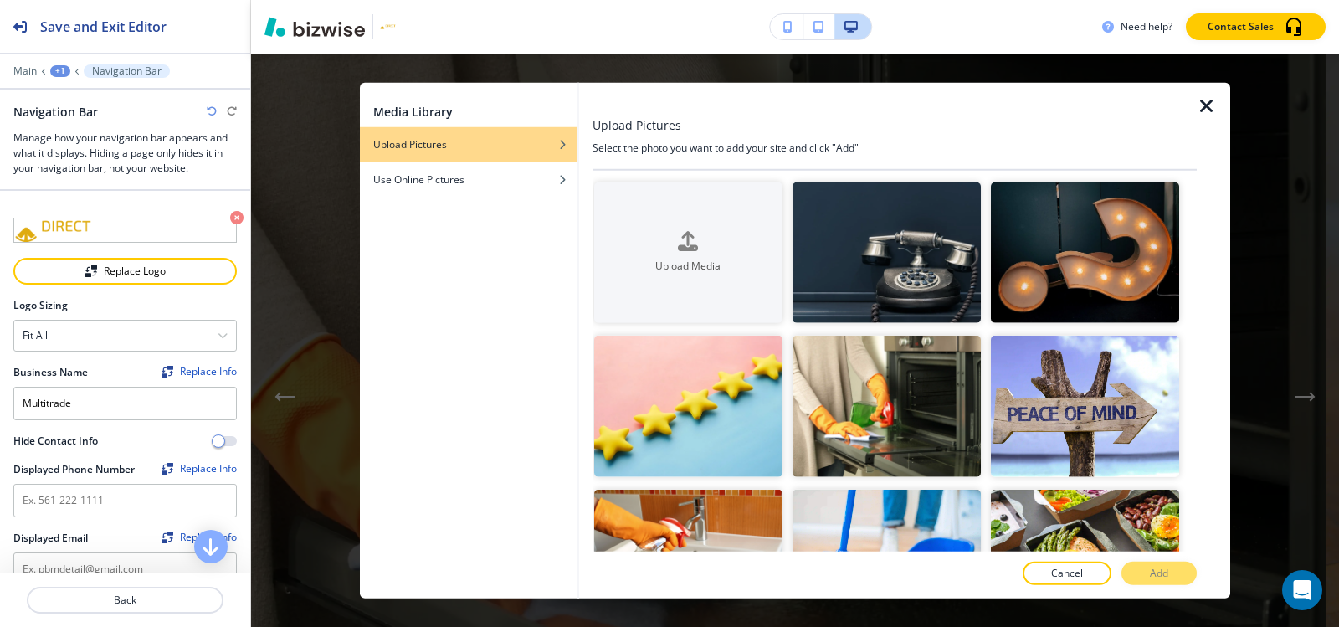
click at [1202, 106] on icon "button" at bounding box center [1207, 105] width 20 height 20
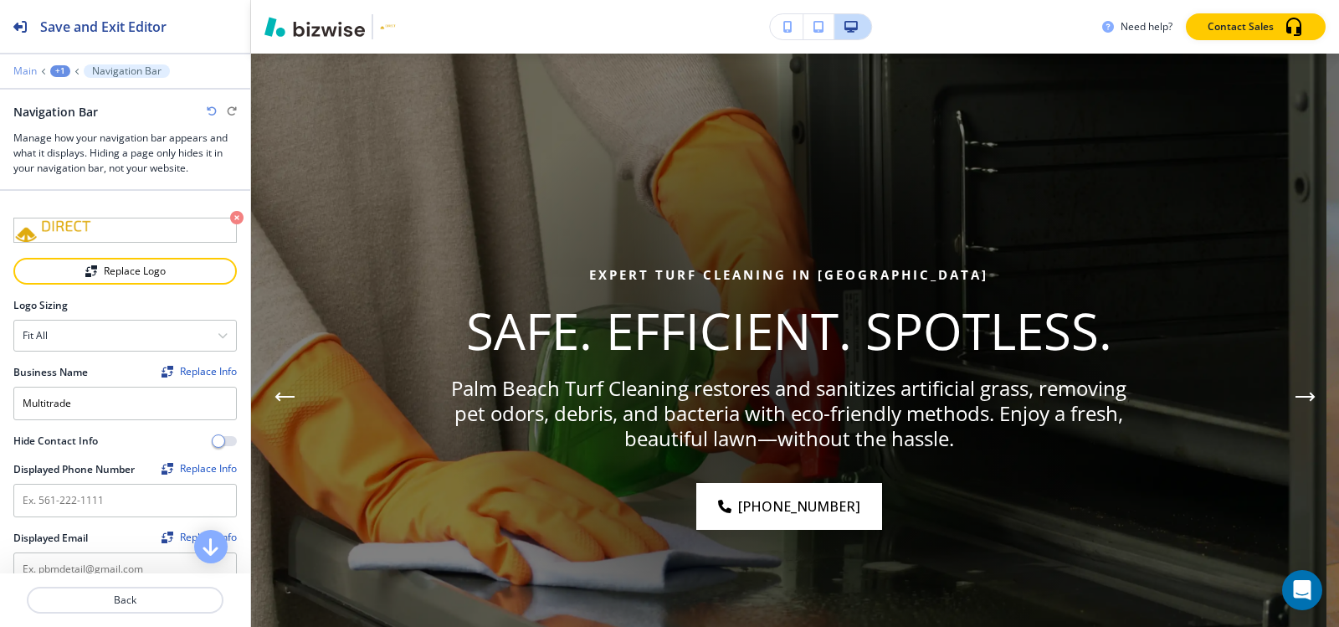
click at [28, 68] on p "Main" at bounding box center [24, 71] width 23 height 12
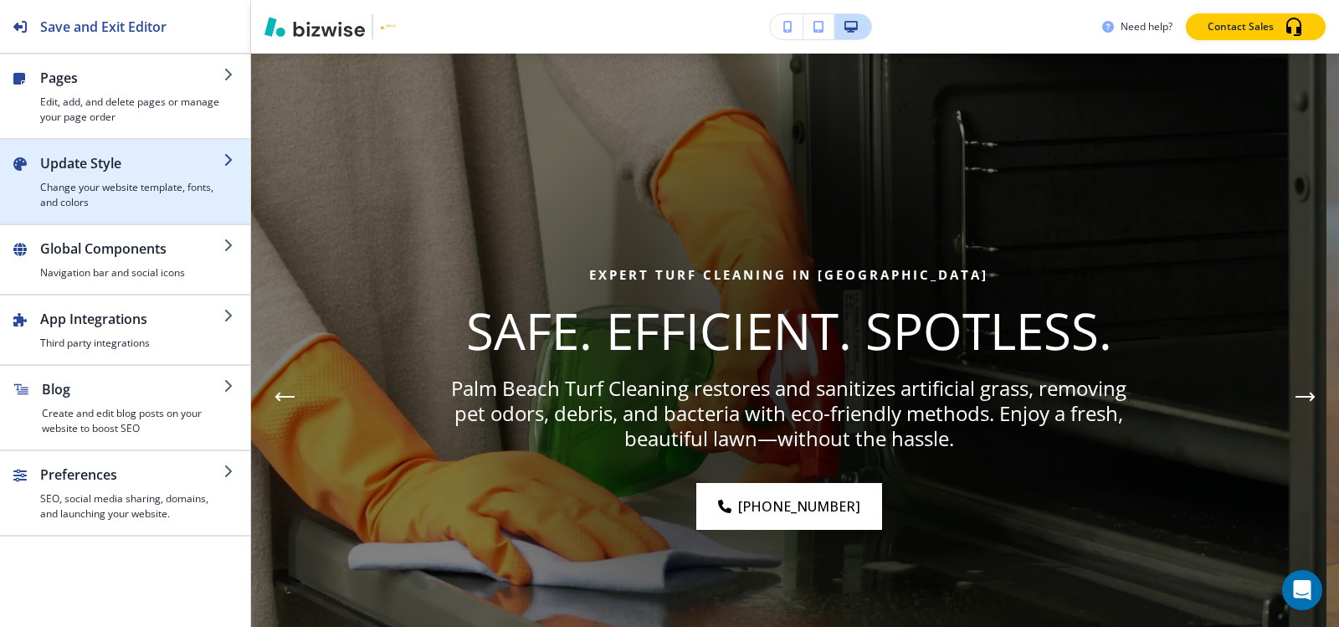
click at [118, 184] on h4 "Change your website template, fonts, and colors" at bounding box center [131, 195] width 183 height 30
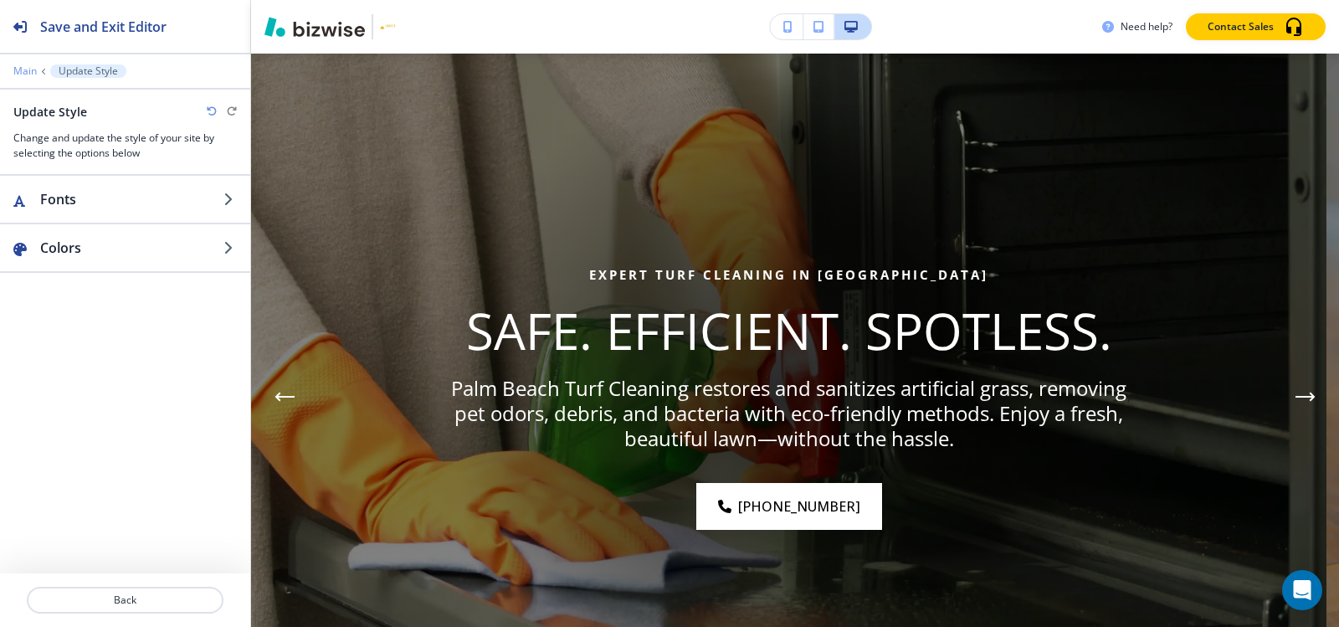
click at [29, 69] on p "Main" at bounding box center [24, 71] width 23 height 12
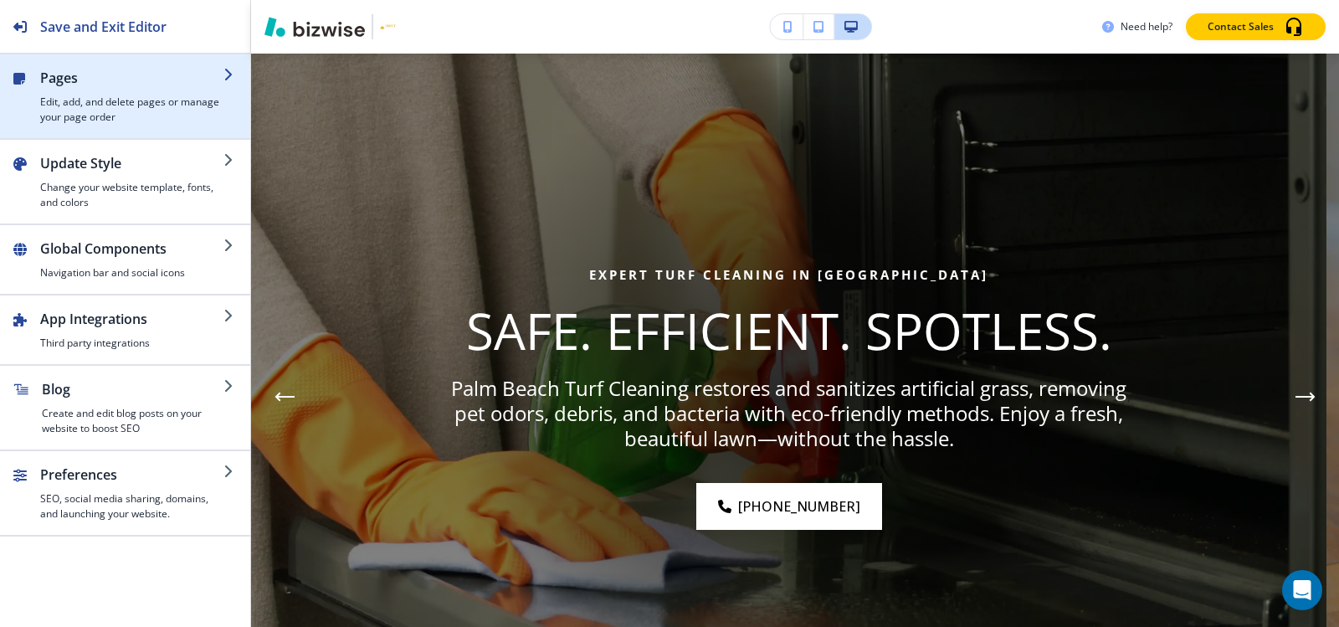
click at [136, 101] on h4 "Edit, add, and delete pages or manage your page order" at bounding box center [131, 110] width 183 height 30
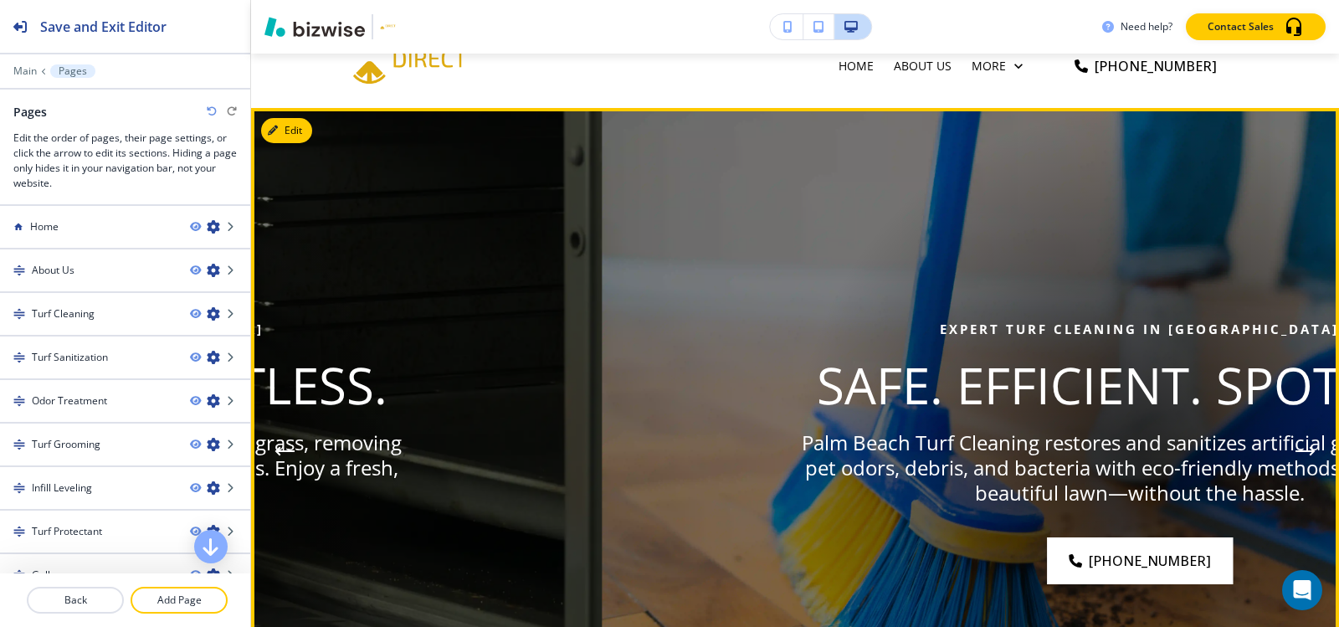
scroll to position [0, 0]
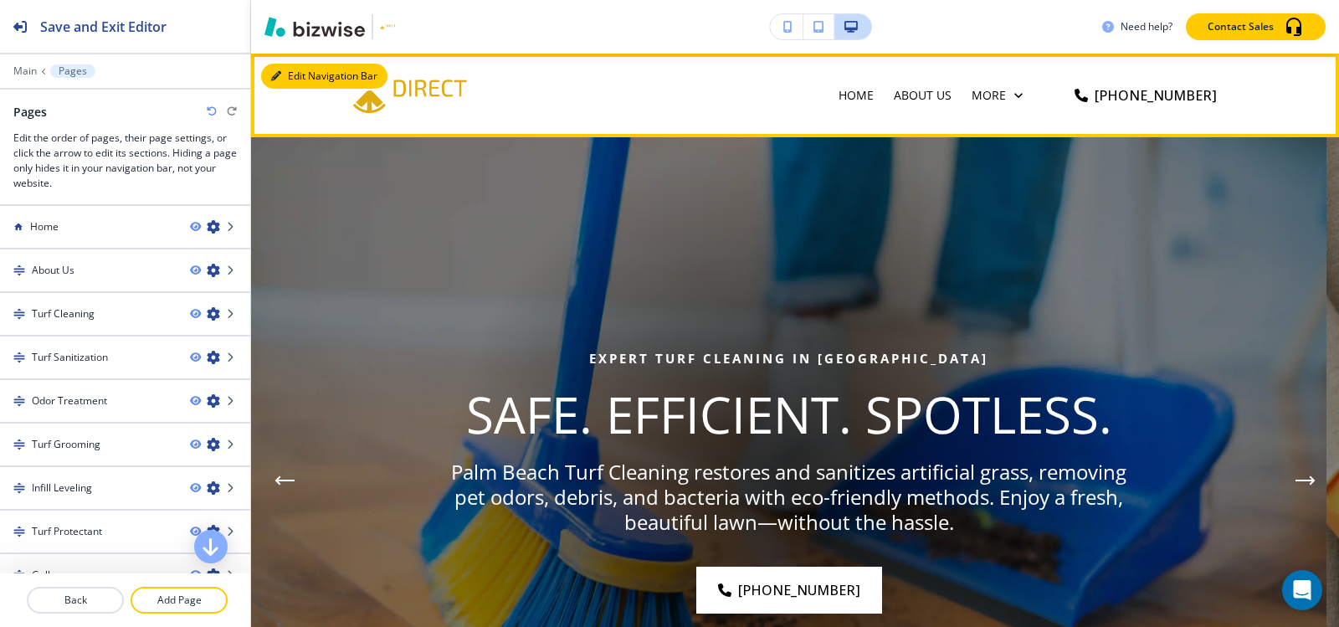
click at [296, 79] on button "Edit Navigation Bar" at bounding box center [324, 76] width 126 height 25
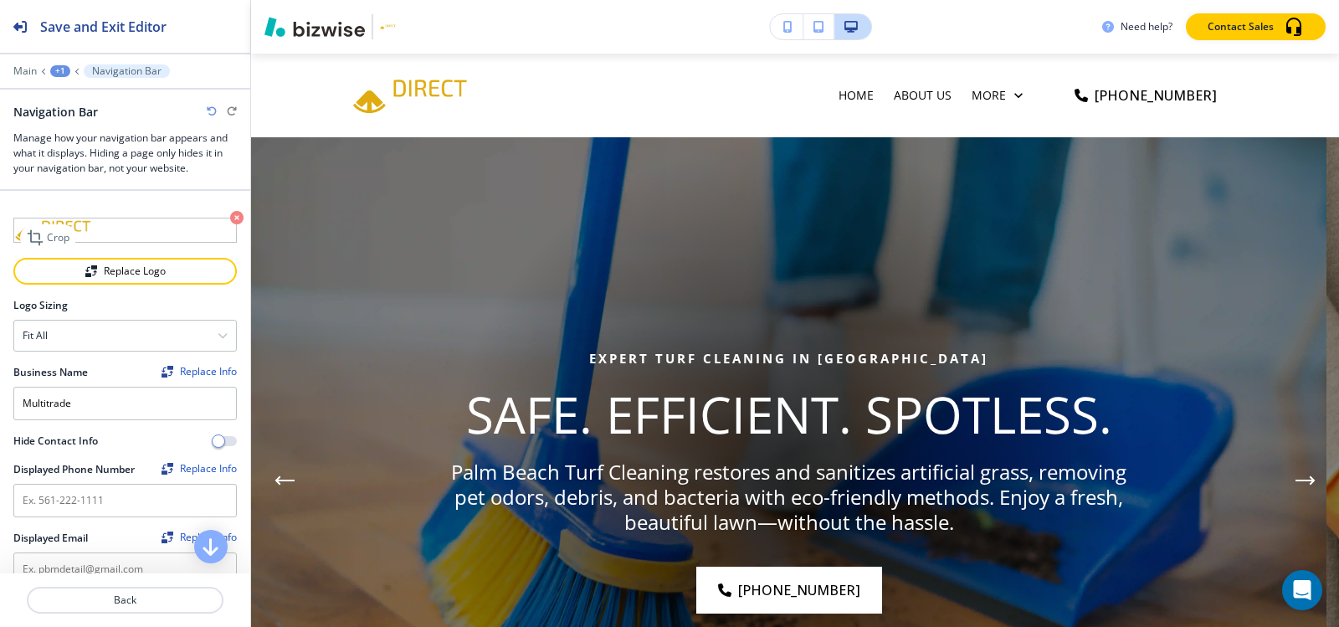
click at [230, 220] on icon "button" at bounding box center [236, 217] width 13 height 13
click at [70, 233] on div "Crop" at bounding box center [48, 237] width 56 height 27
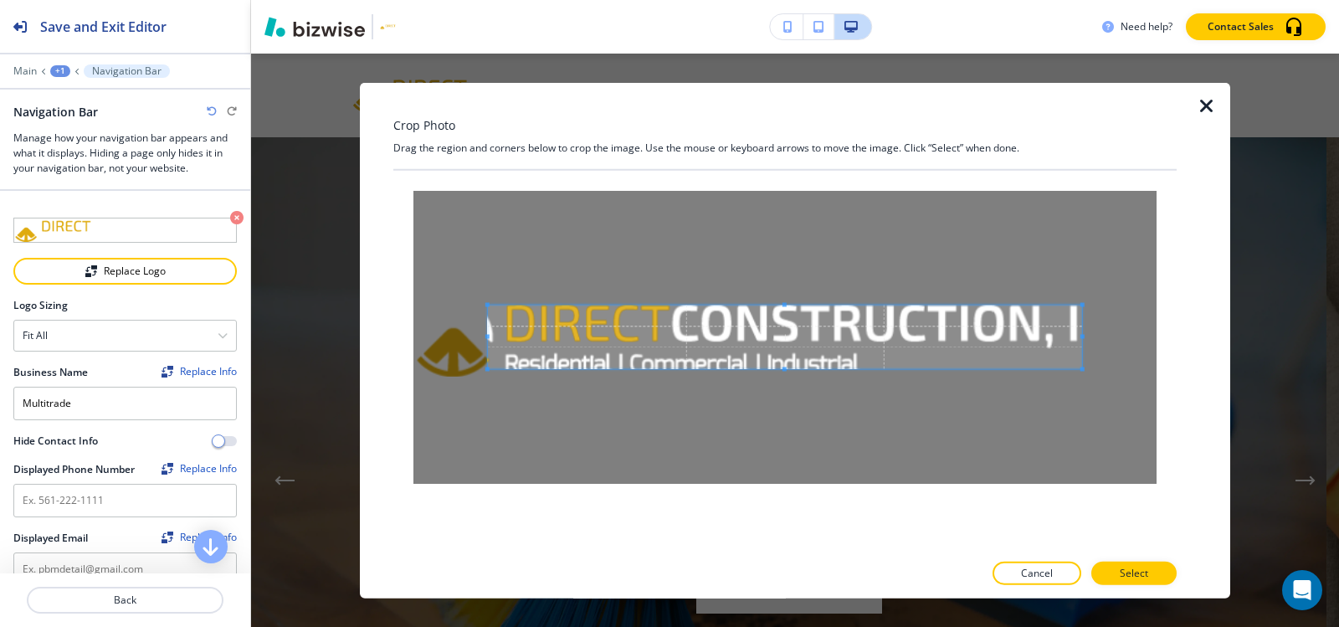
click at [1204, 99] on icon "button" at bounding box center [1207, 105] width 20 height 20
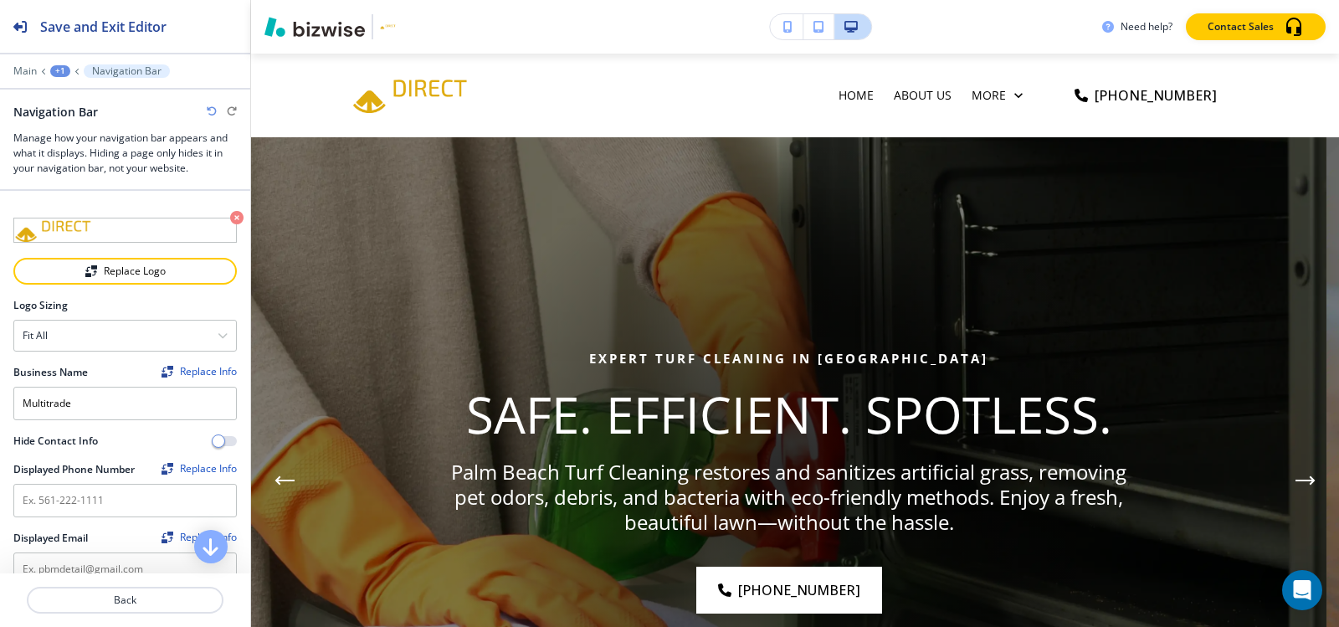
click at [402, 104] on img at bounding box center [518, 94] width 335 height 70
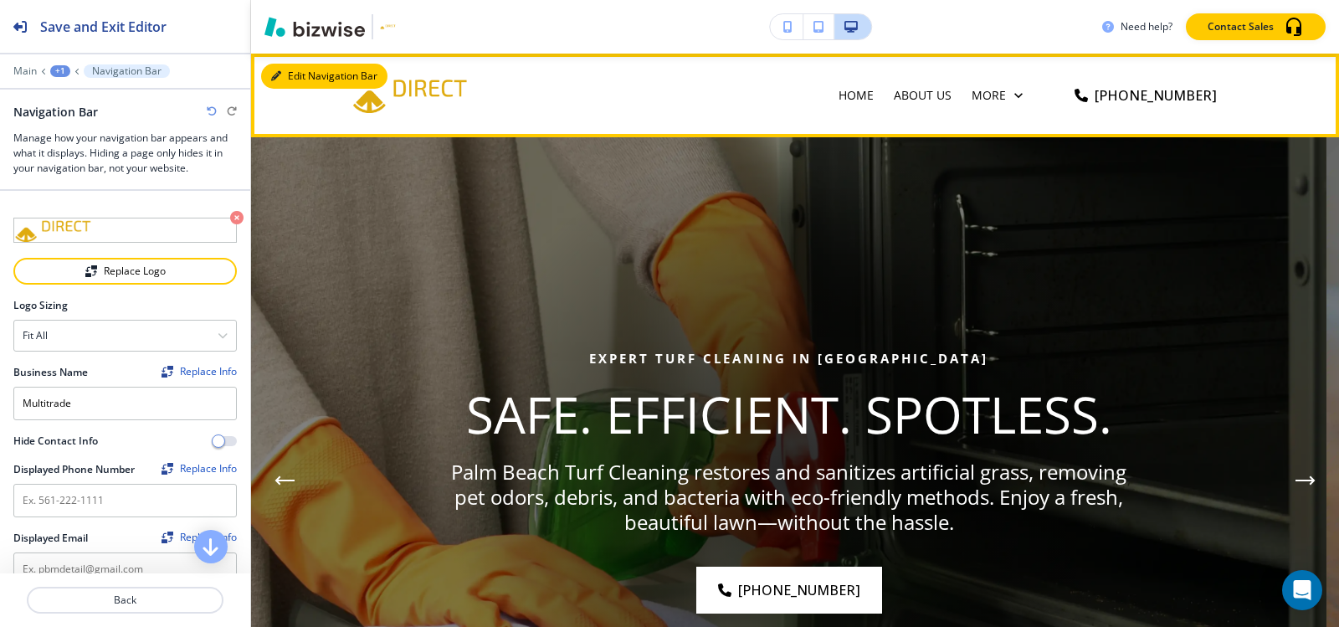
click at [279, 79] on icon "button" at bounding box center [276, 76] width 10 height 10
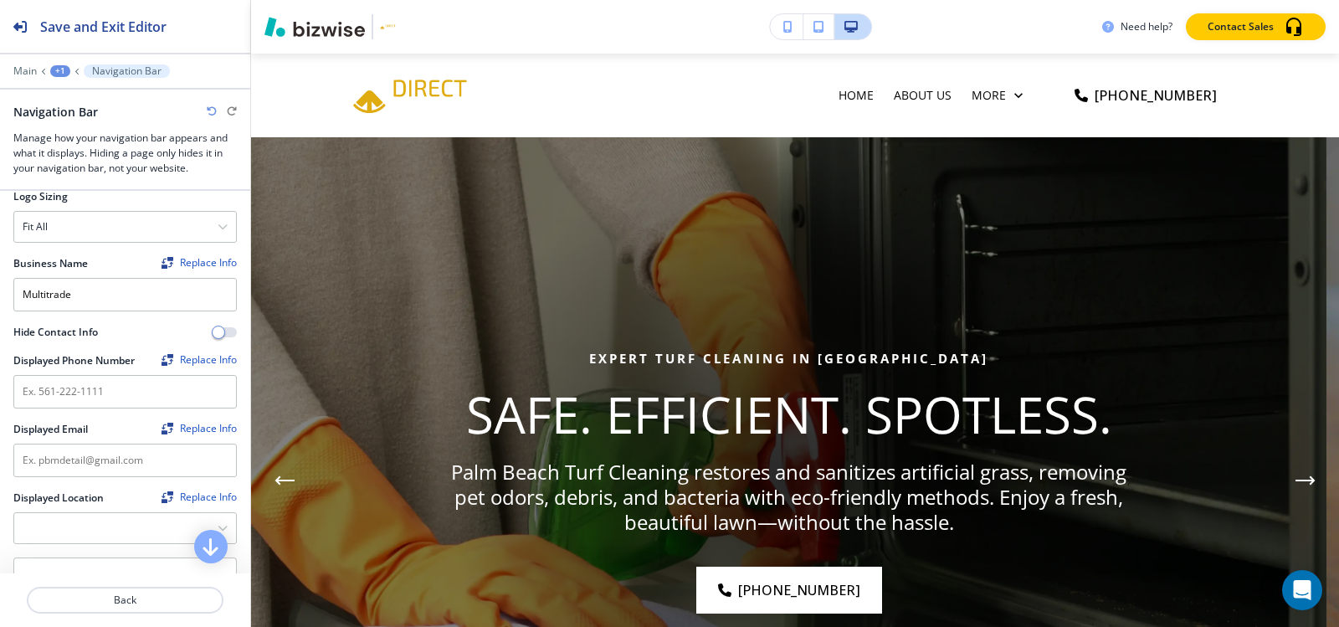
scroll to position [84, 0]
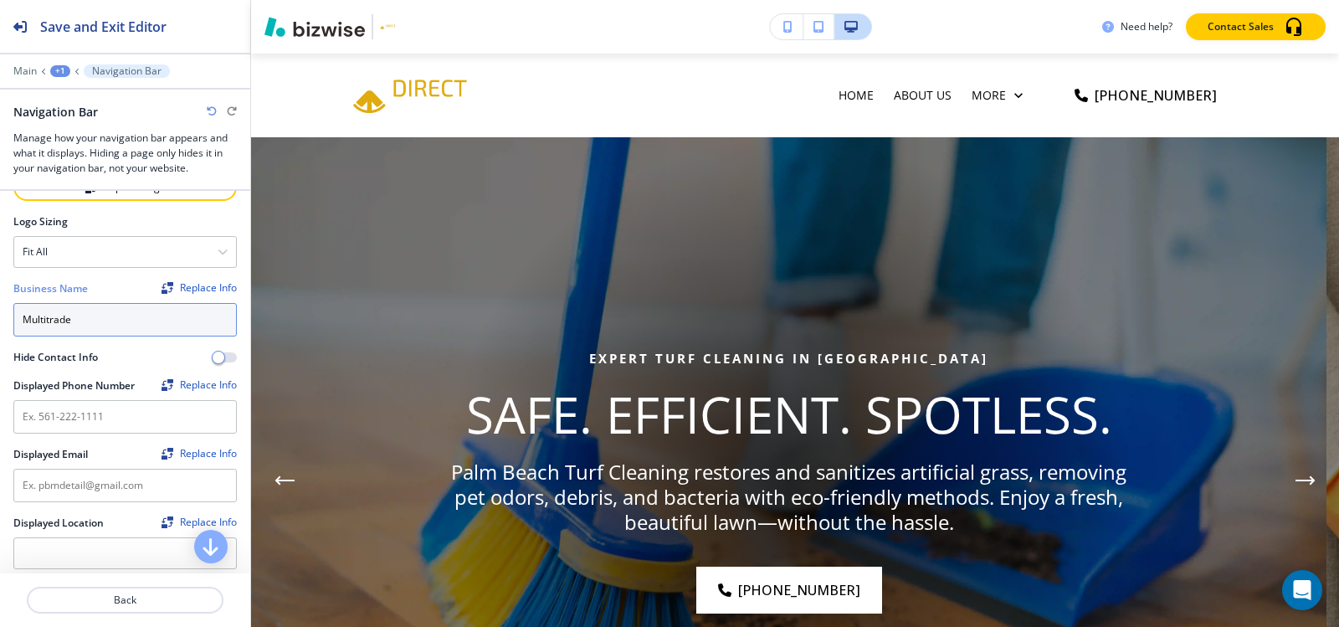
click at [114, 321] on input "Multitrade" at bounding box center [124, 319] width 223 height 33
paste input "Palm Beach Turf Cleaning"
type input "Palm Beach Turf Cleaning"
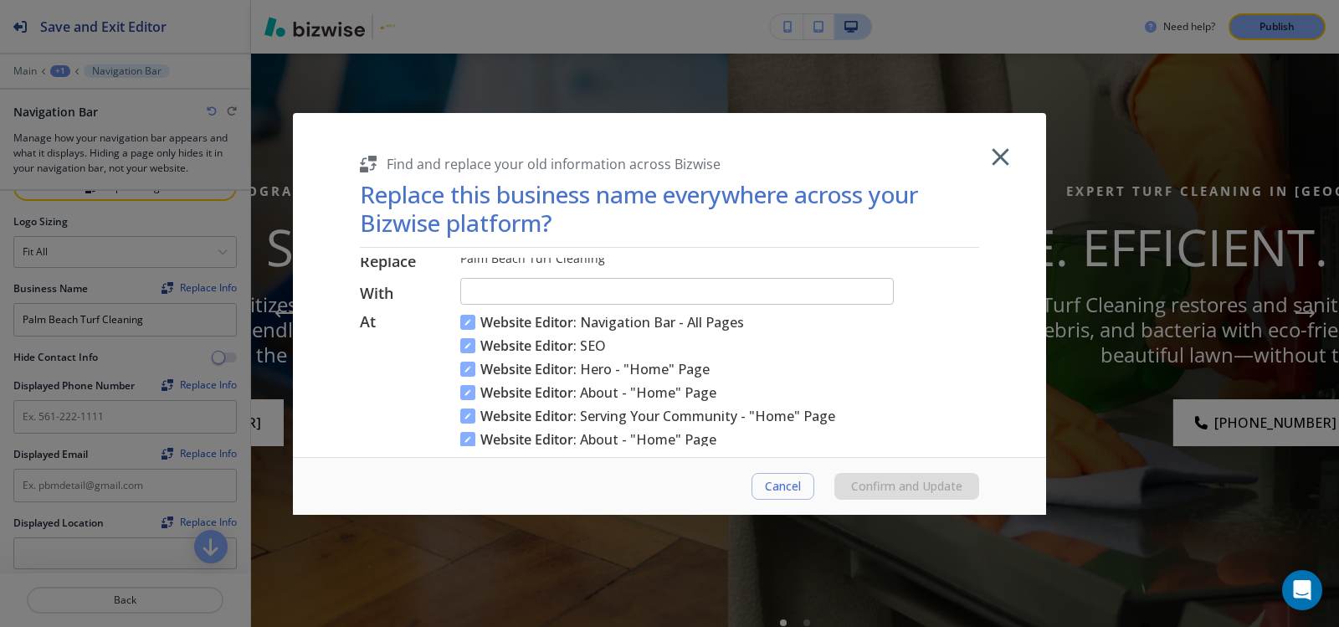
scroll to position [0, 0]
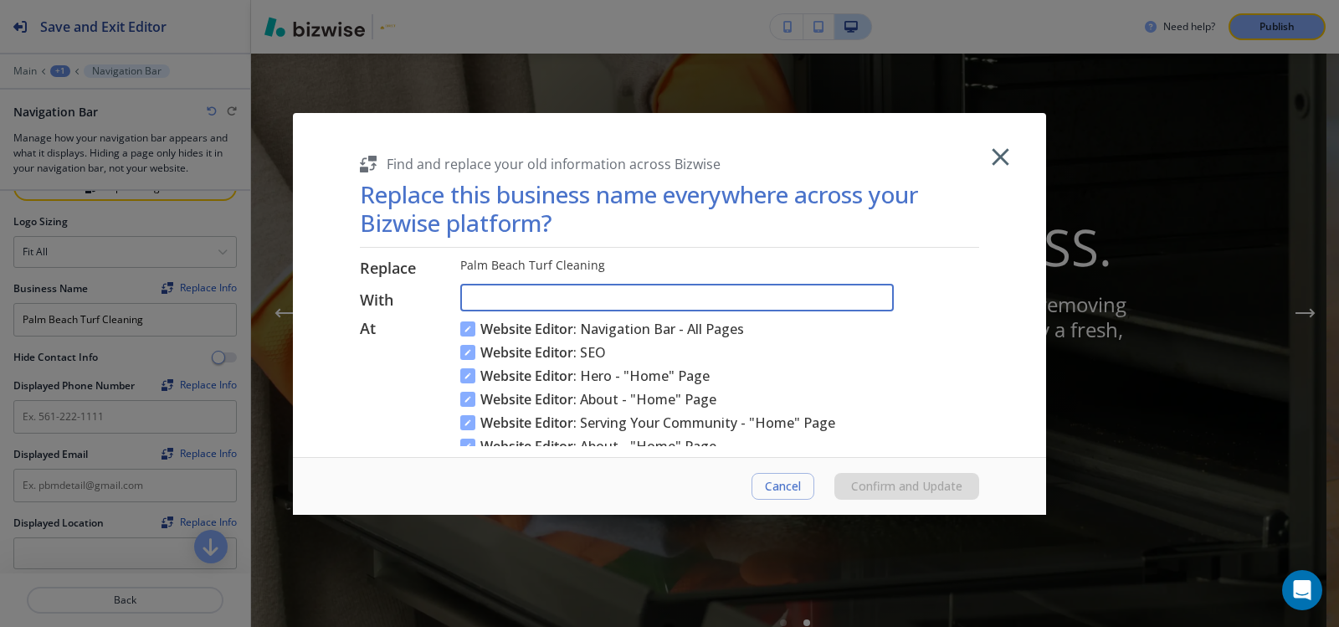
click at [555, 295] on input "text" at bounding box center [676, 299] width 433 height 28
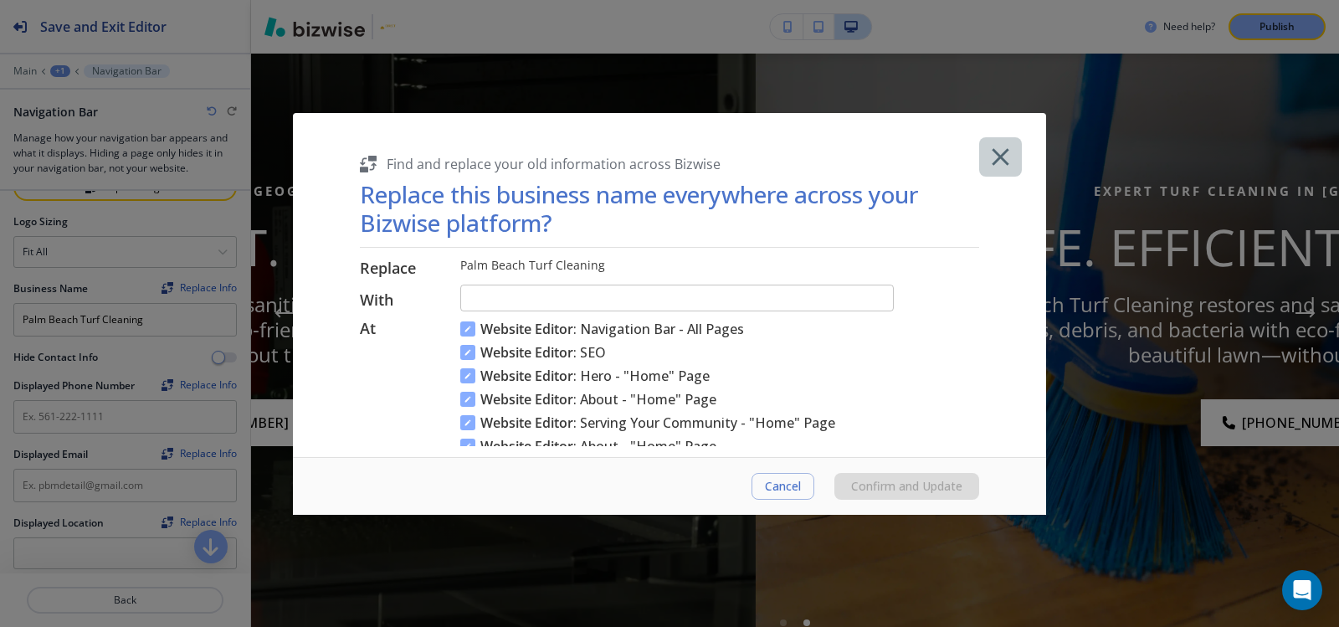
click at [1007, 152] on icon "button" at bounding box center [1000, 156] width 29 height 29
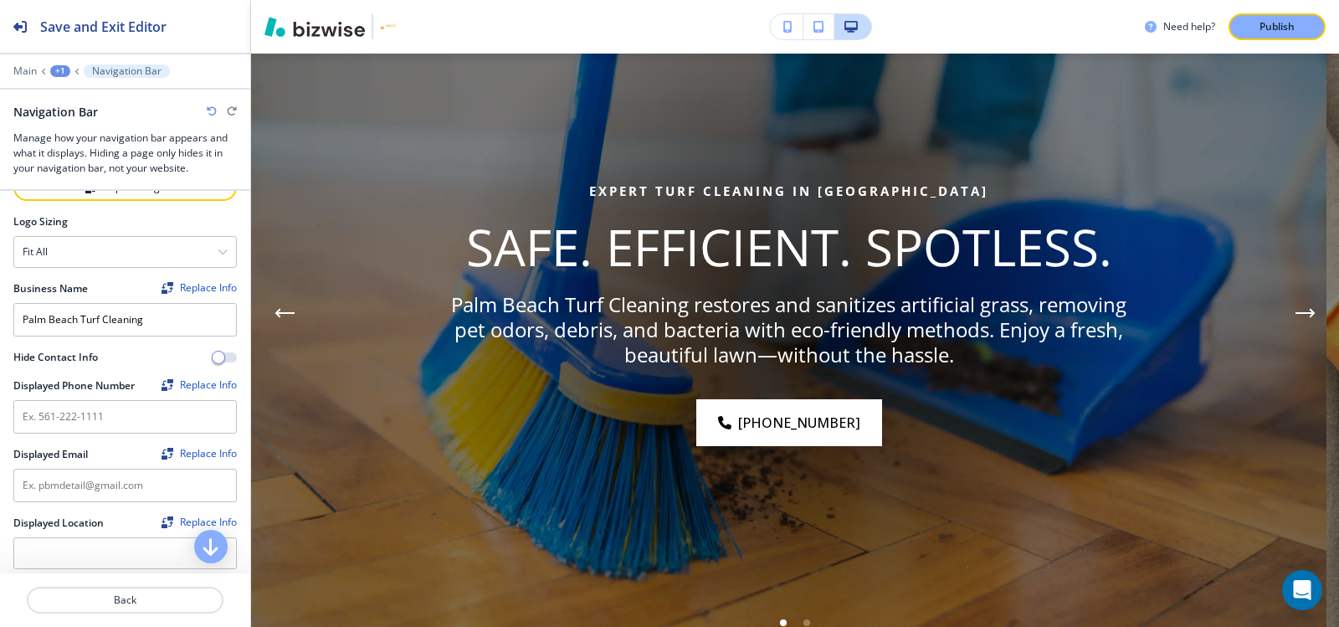
scroll to position [167, 0]
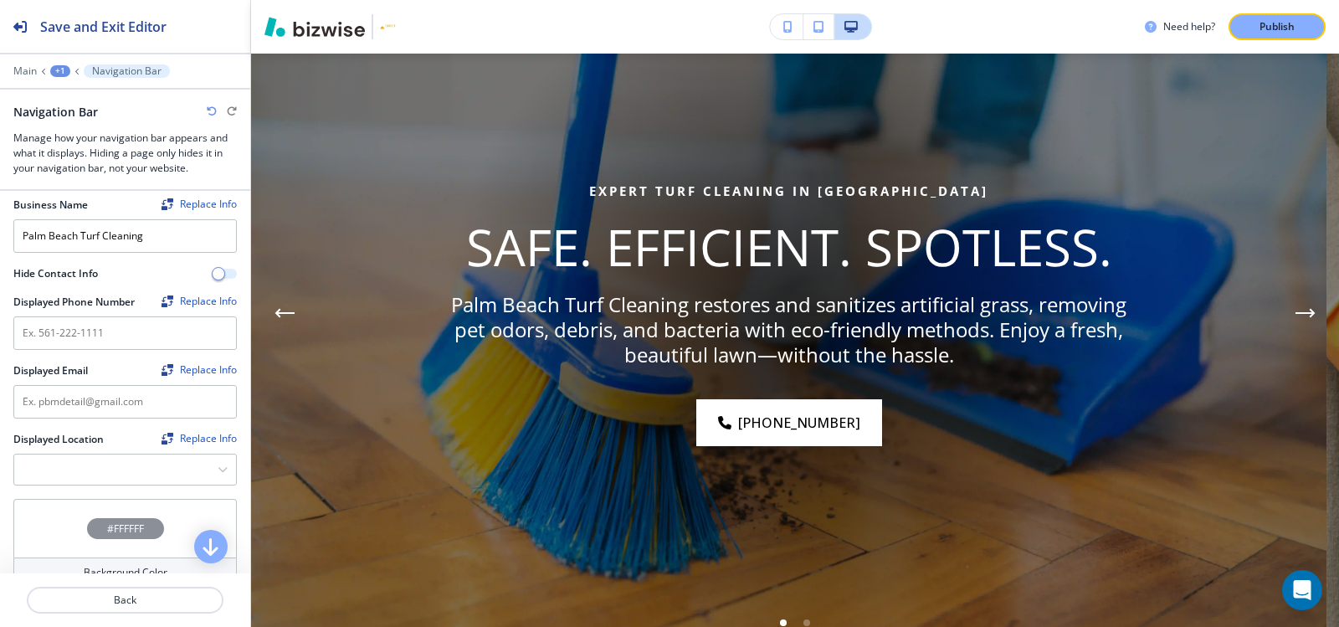
click at [216, 274] on button "button" at bounding box center [224, 274] width 23 height 10
click at [225, 274] on span "button" at bounding box center [231, 273] width 13 height 13
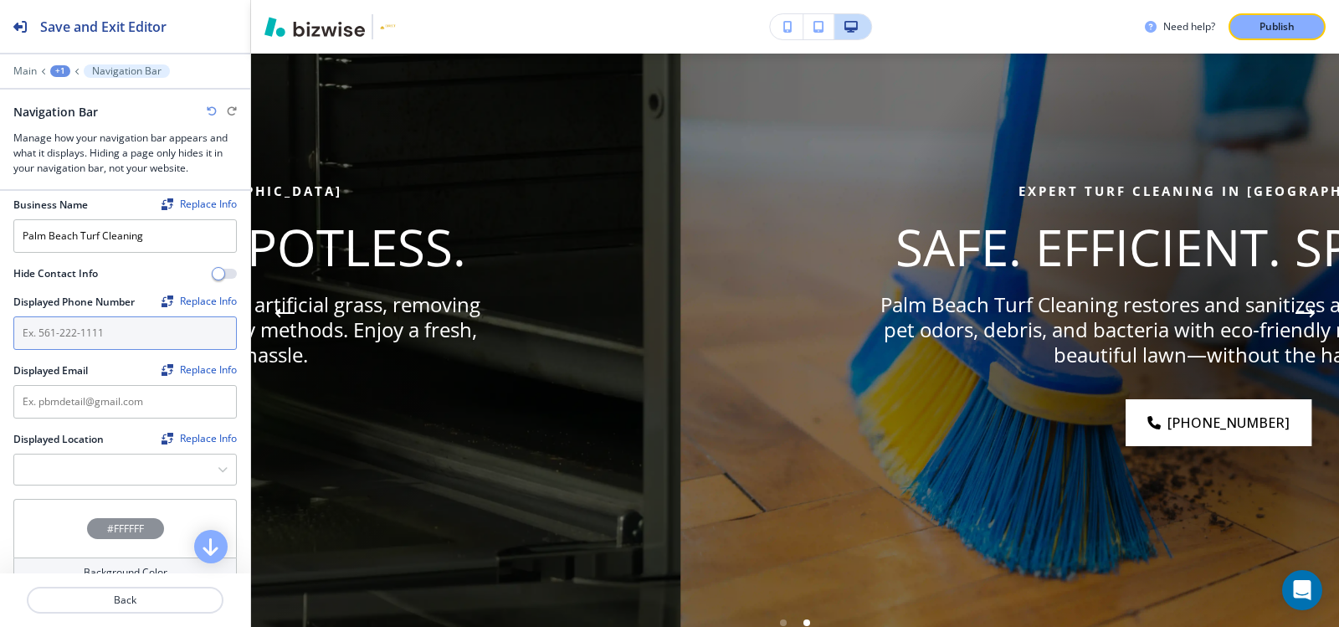
click at [100, 326] on input "text" at bounding box center [124, 332] width 223 height 33
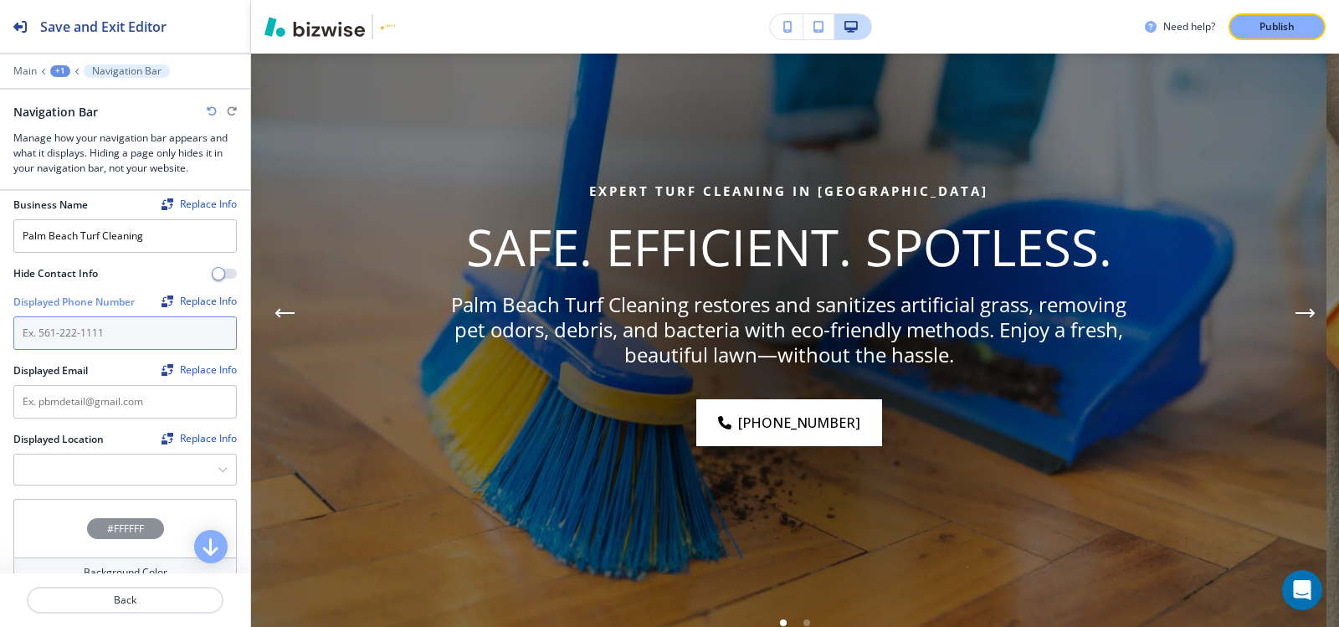
paste input "(561) 313-2369"
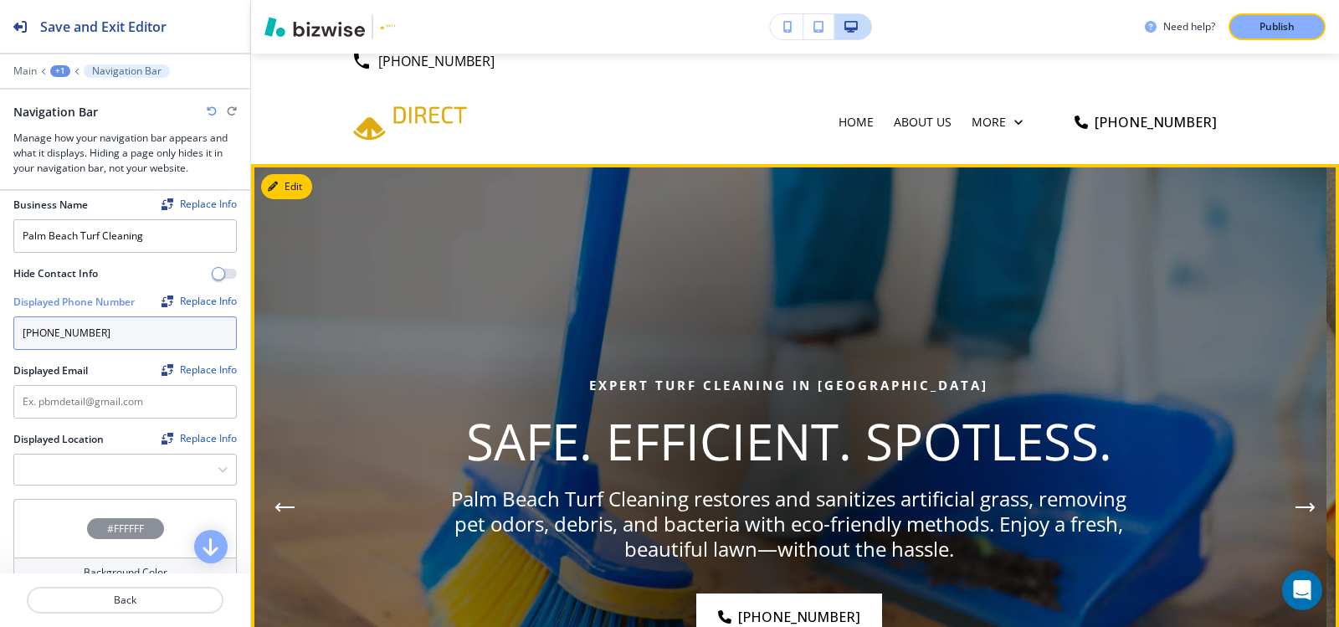
scroll to position [0, 0]
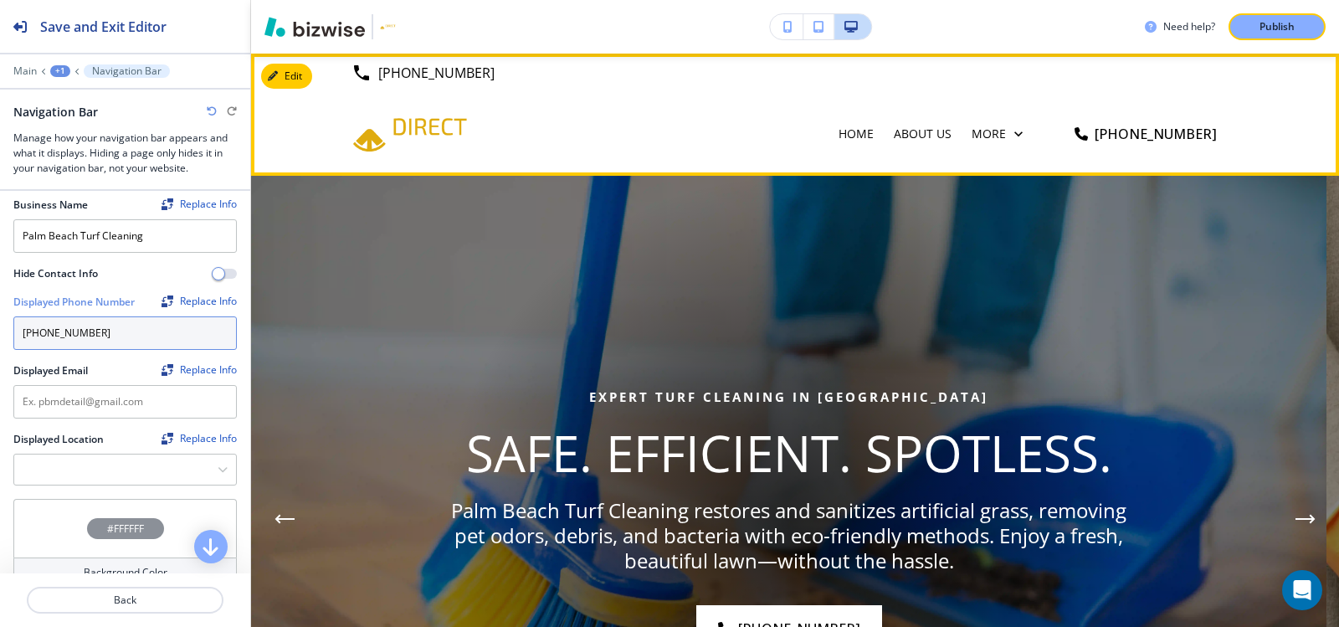
type input "(561) 313-2369"
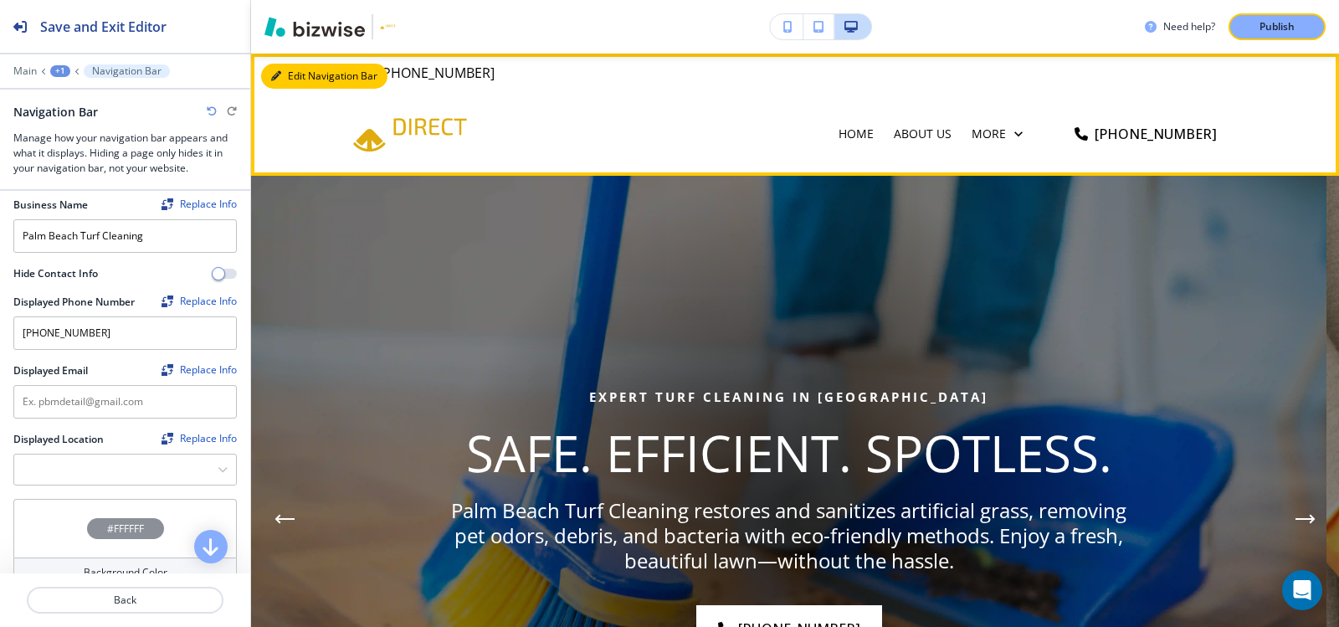
click at [300, 74] on button "Edit Navigation Bar" at bounding box center [324, 76] width 126 height 25
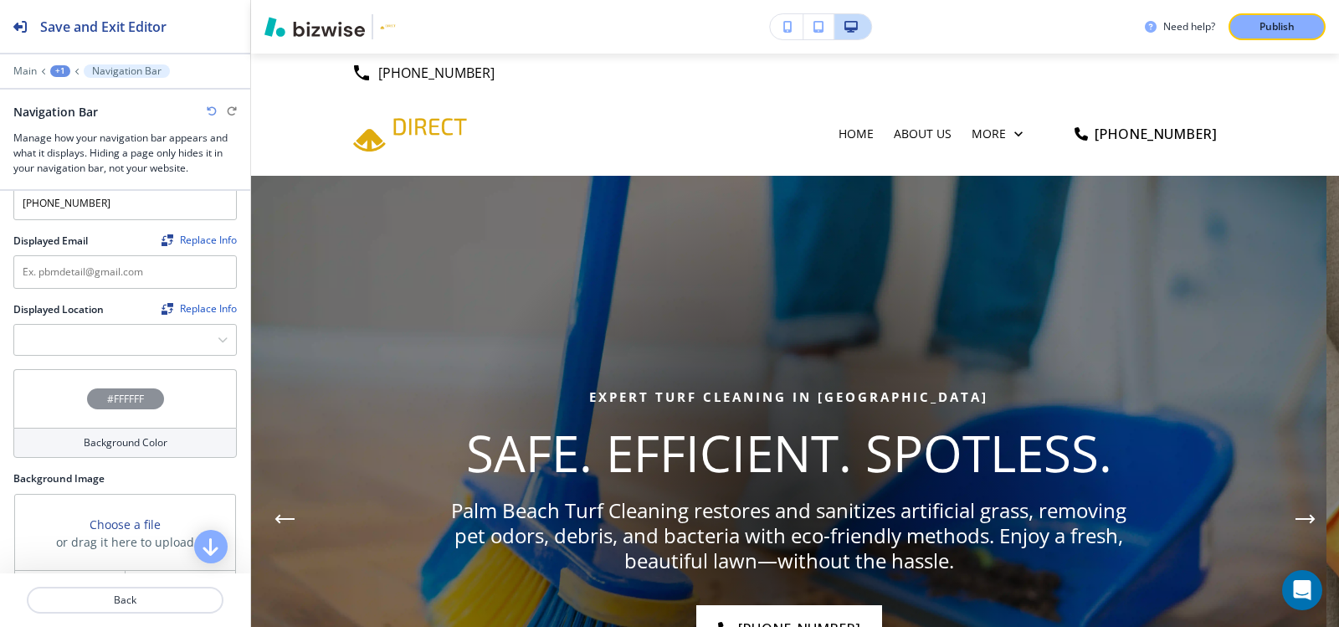
scroll to position [418, 0]
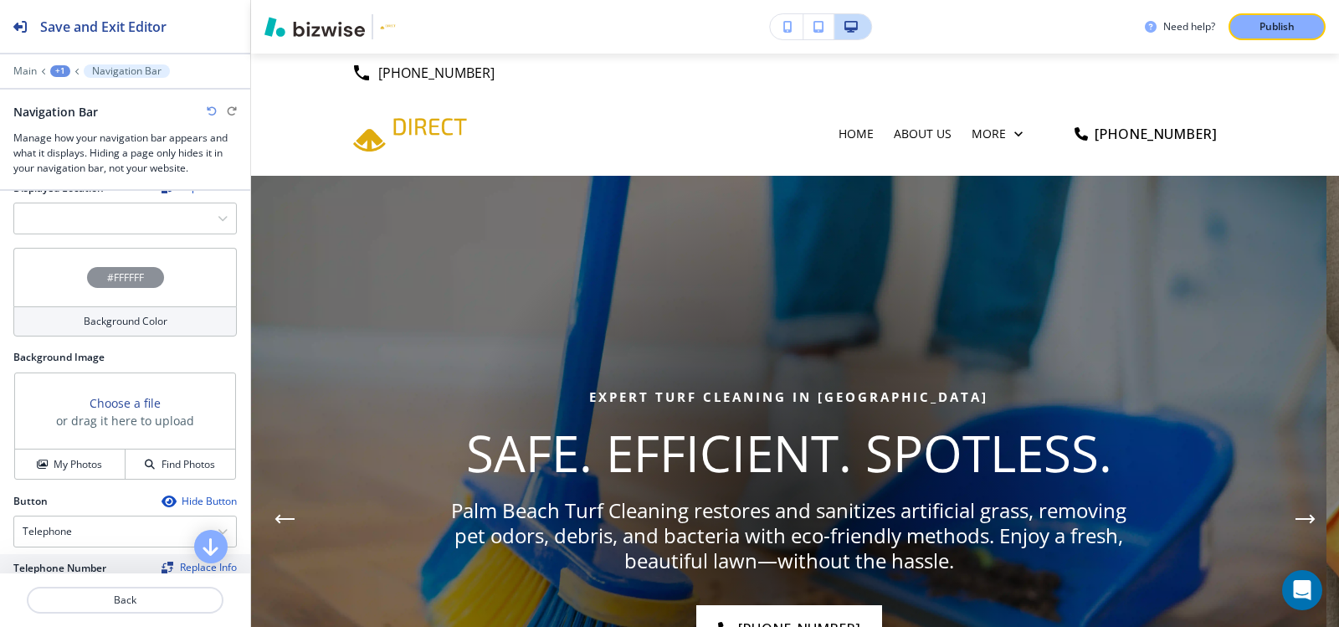
click at [116, 277] on h4 "#FFFFFF" at bounding box center [125, 277] width 37 height 15
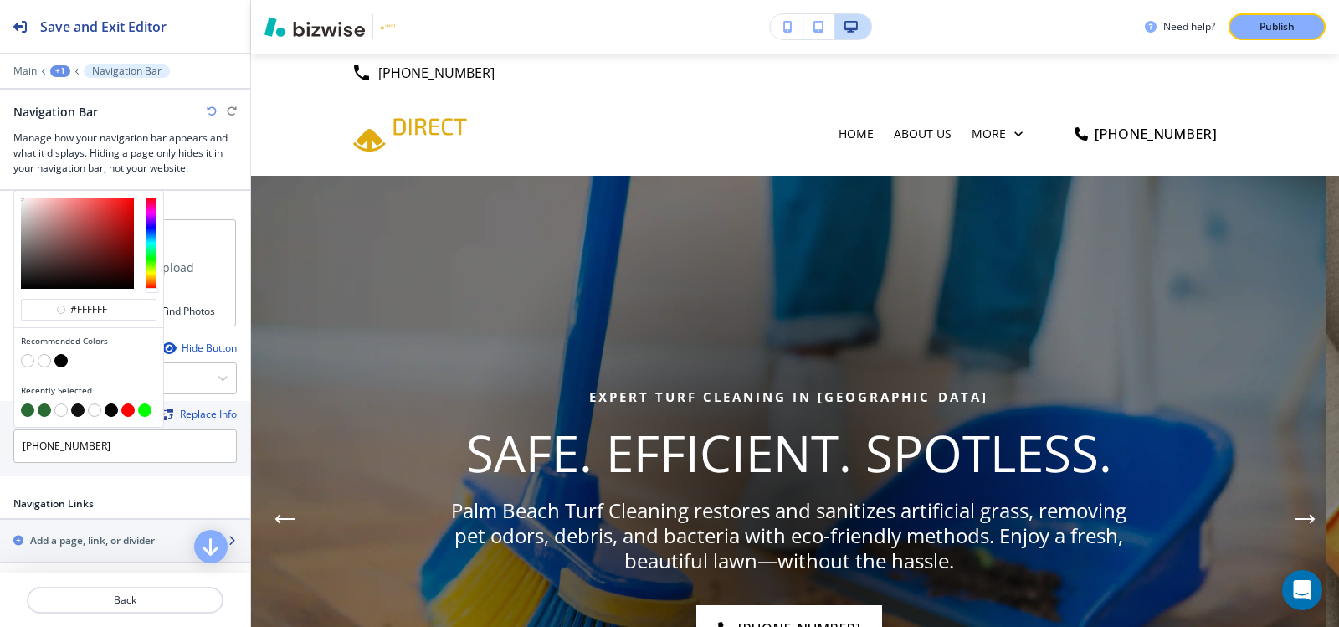
scroll to position [586, 0]
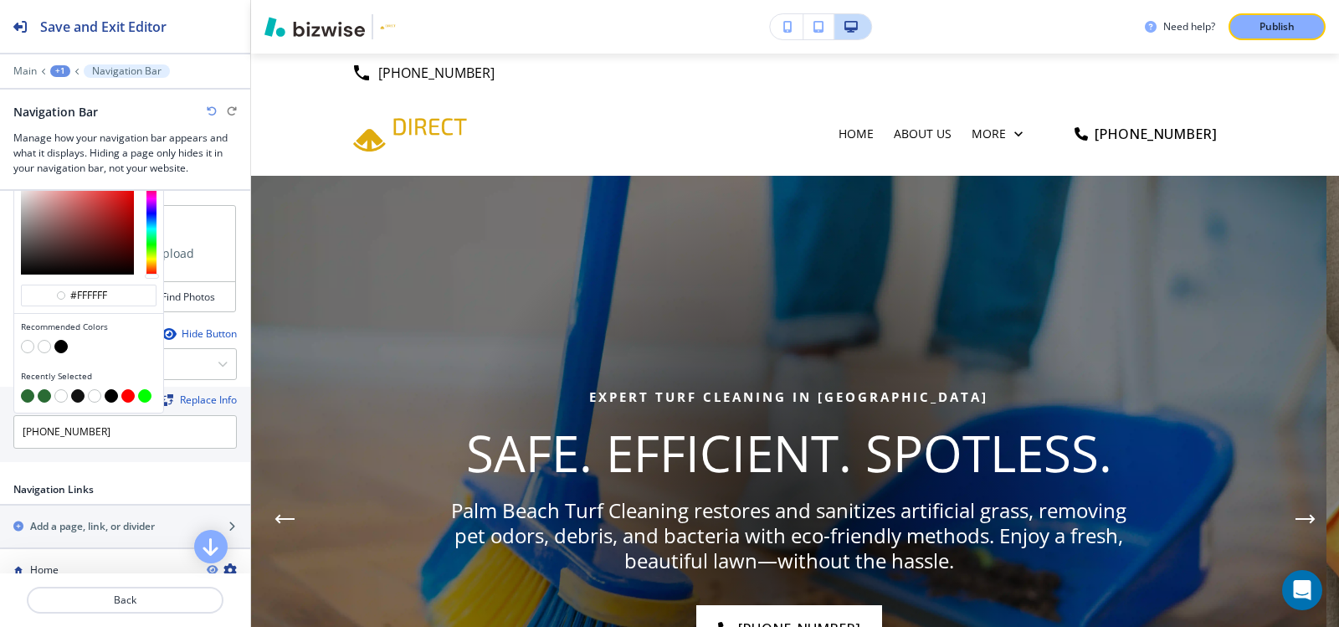
click at [28, 396] on button "button" at bounding box center [27, 395] width 13 height 13
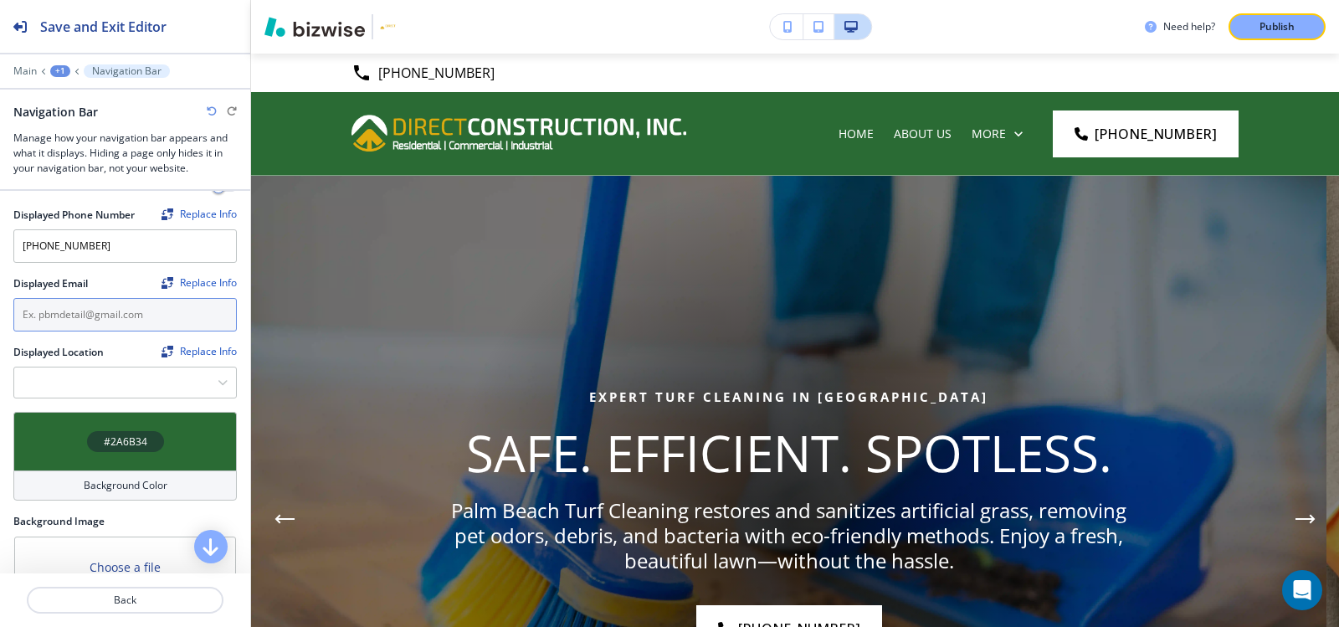
scroll to position [251, 0]
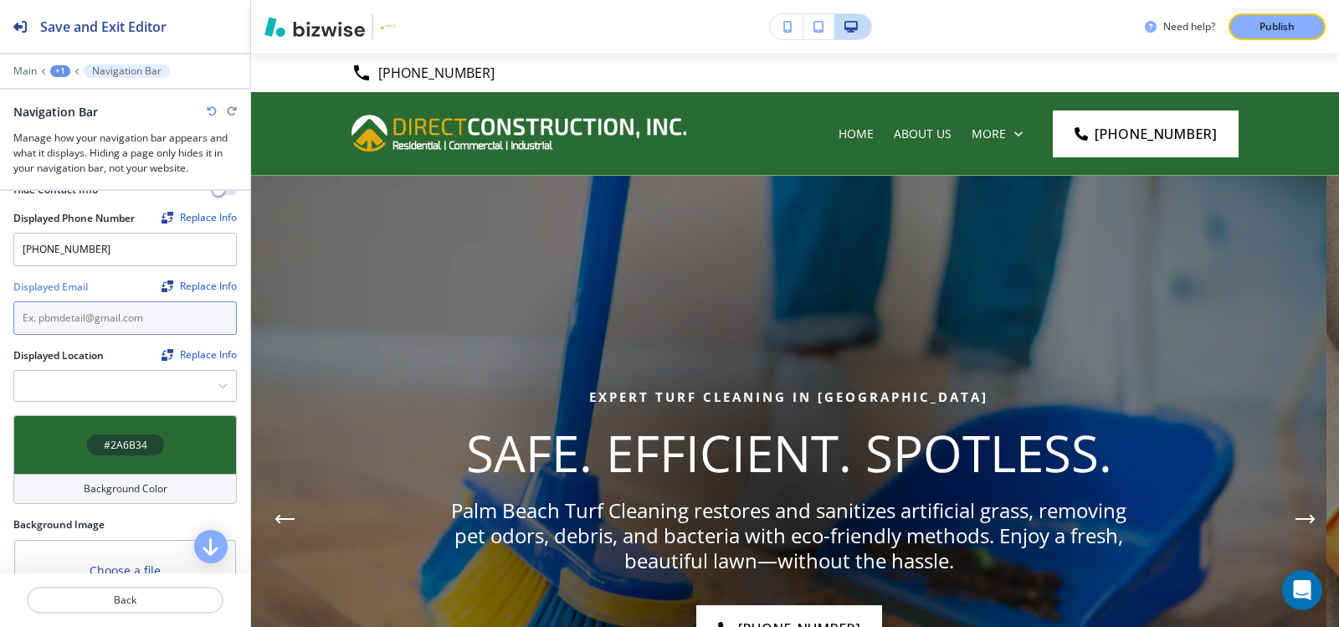
click at [64, 315] on input "text" at bounding box center [124, 317] width 223 height 33
paste input "pbmdetail@gmail.com"
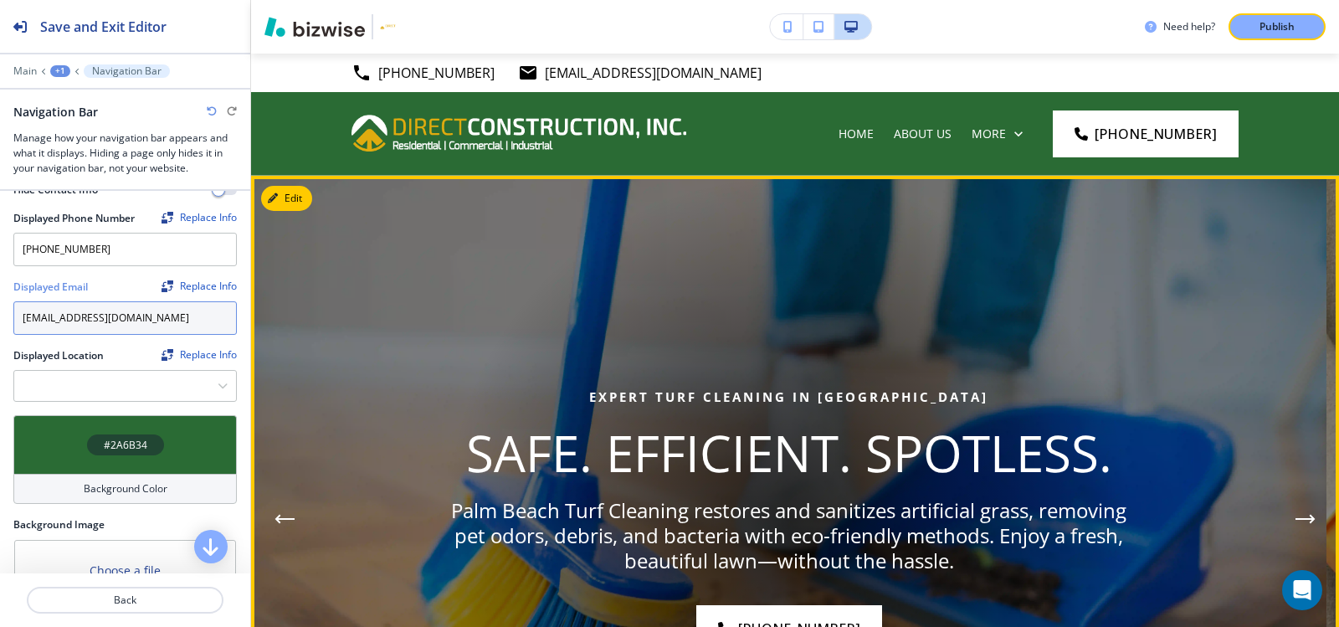
type input "pbmdetail@gmail.com"
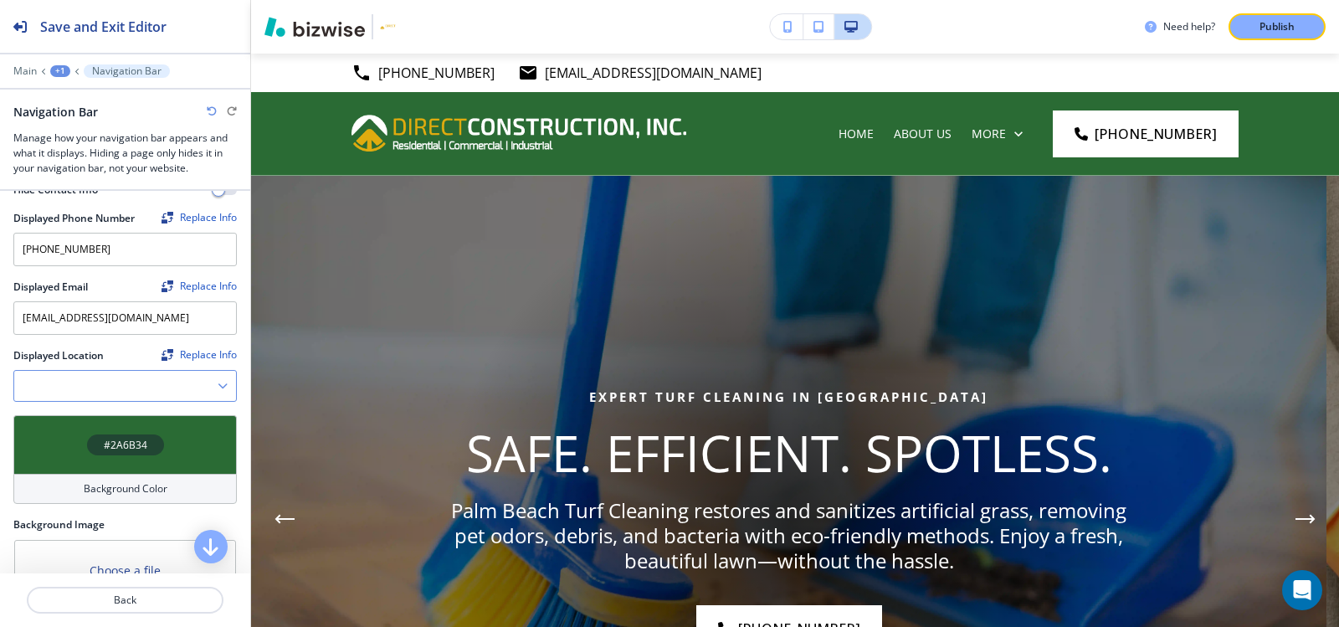
click at [42, 372] on Location "Manual Input" at bounding box center [115, 386] width 203 height 28
paste Location "Jupiter, FL 33458, UaSA"
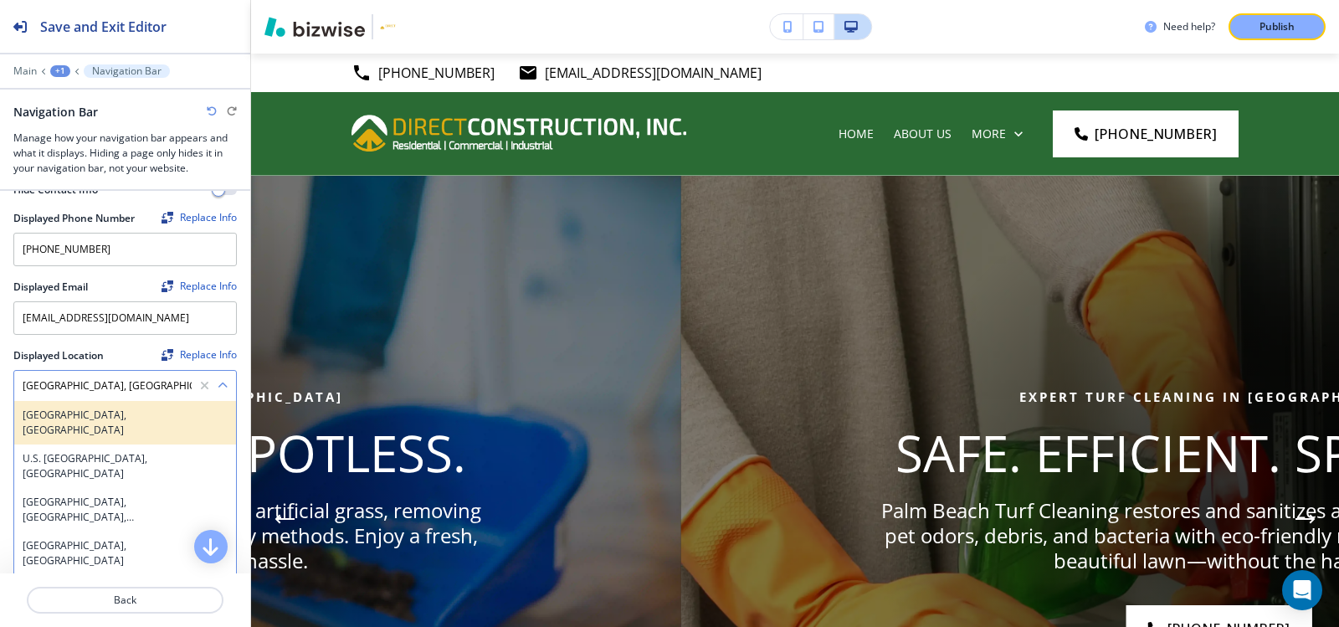
click at [158, 410] on h4 "Jupiter, FL 33458, USA" at bounding box center [125, 423] width 205 height 30
type Location "Jupiter, FL 33458, USA"
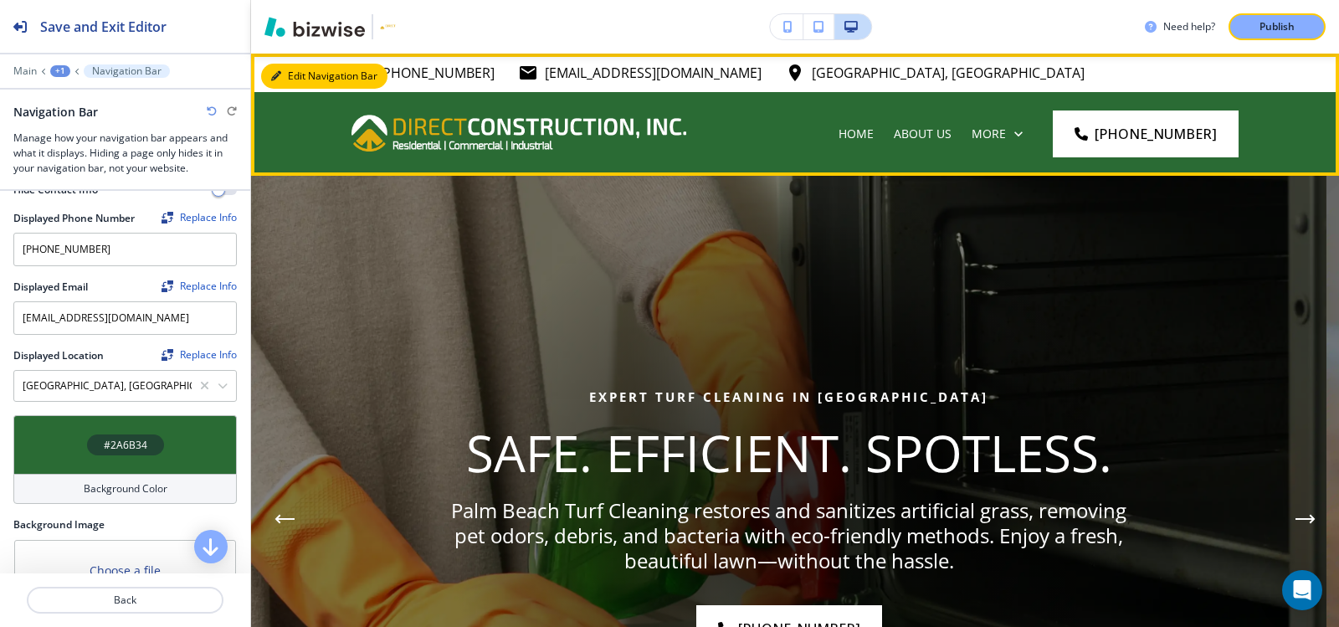
click at [292, 64] on button "Edit Navigation Bar" at bounding box center [324, 76] width 126 height 25
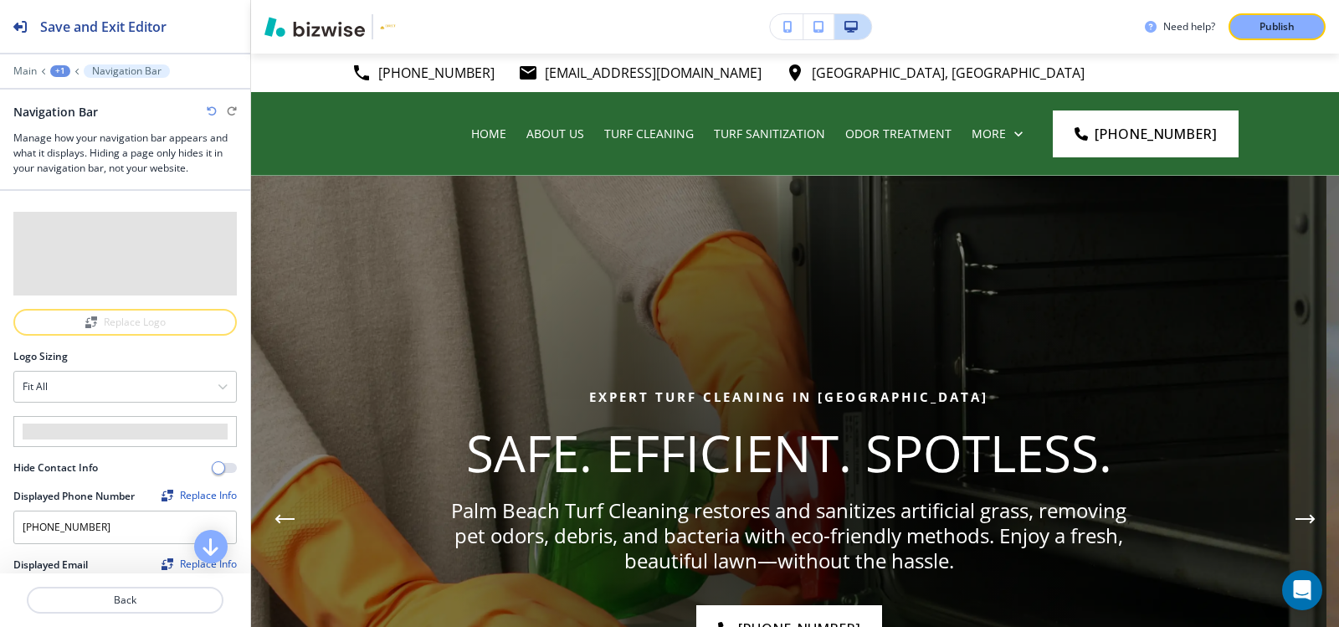
scroll to position [0, 0]
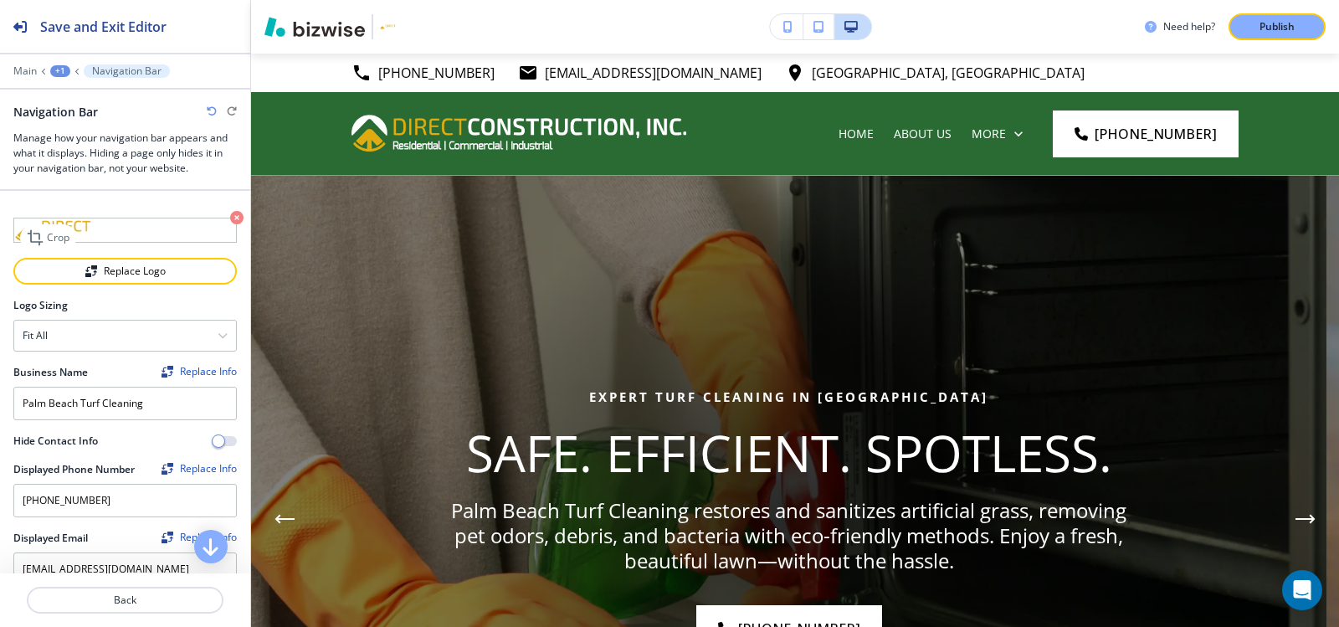
click at [230, 222] on icon "button" at bounding box center [236, 217] width 13 height 13
click at [230, 220] on icon "button" at bounding box center [236, 217] width 13 height 13
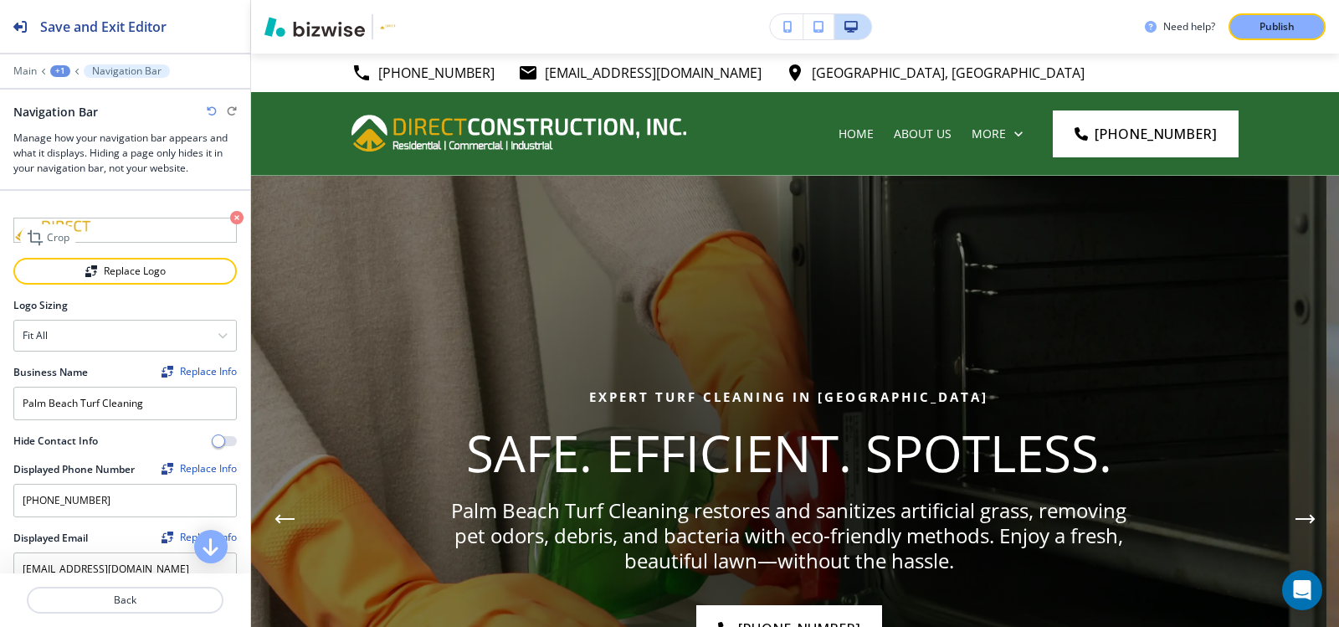
click at [230, 220] on icon "button" at bounding box center [236, 217] width 13 height 13
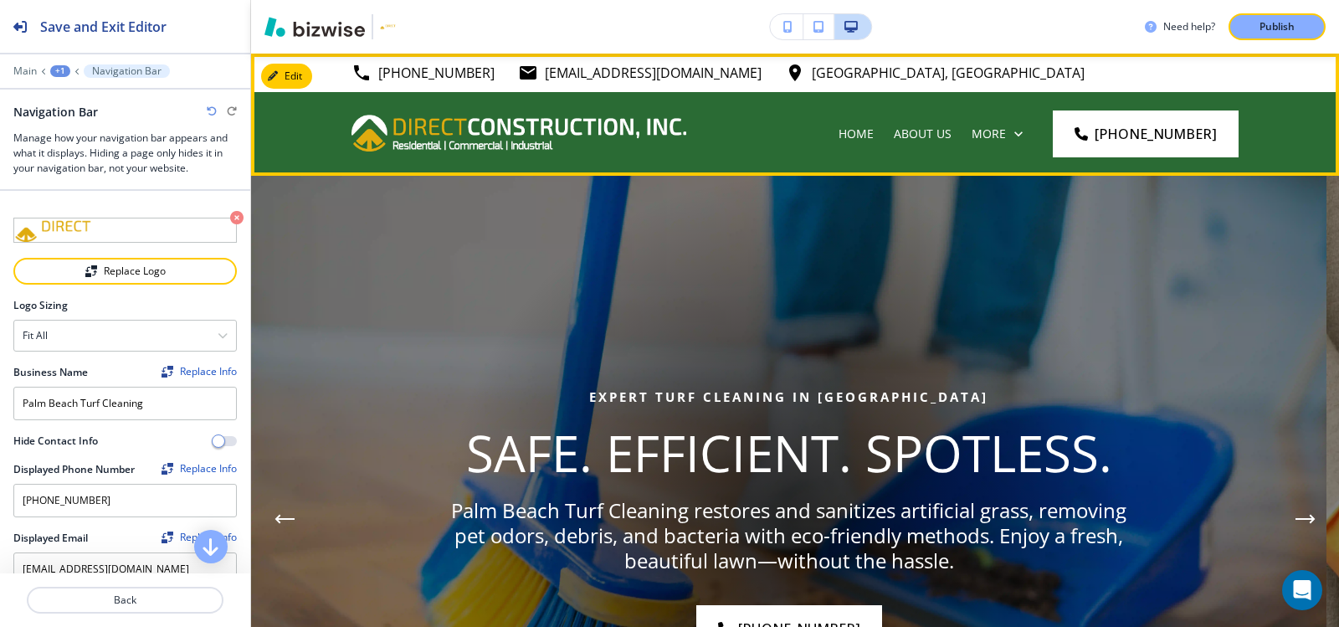
click at [301, 62] on div "(561) 313-2369 pbmdetail@gmail.com Jupiter, FL 33458, USA" at bounding box center [795, 73] width 1088 height 38
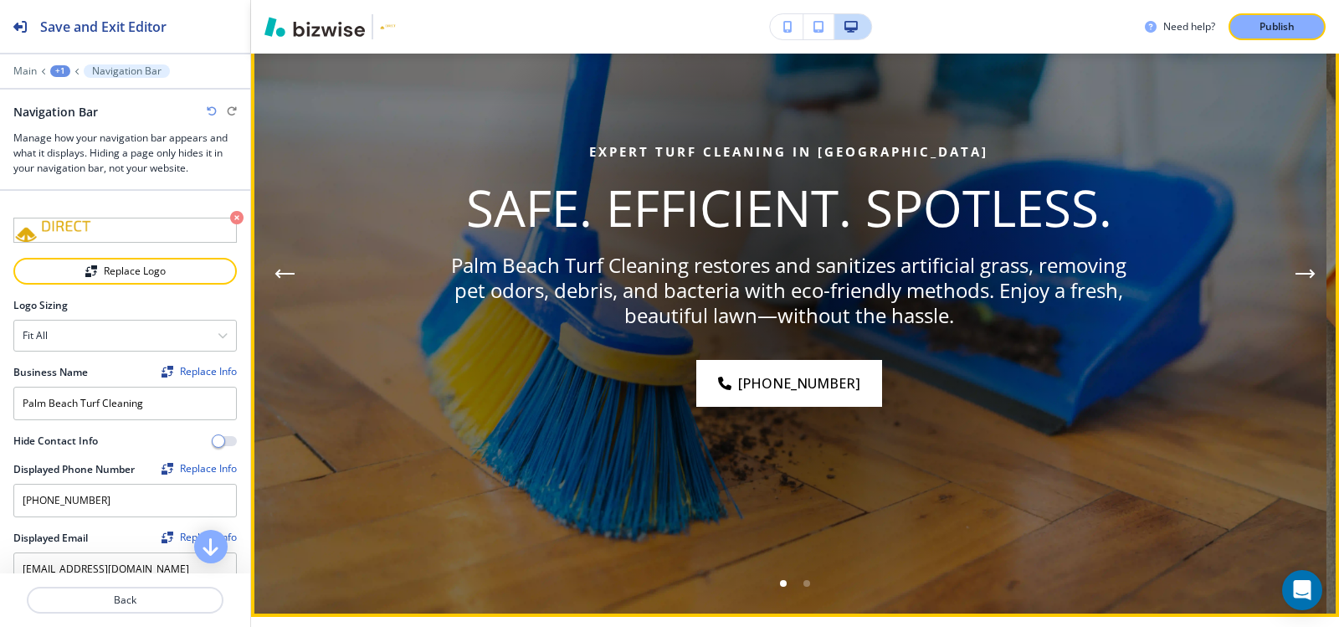
scroll to position [251, 0]
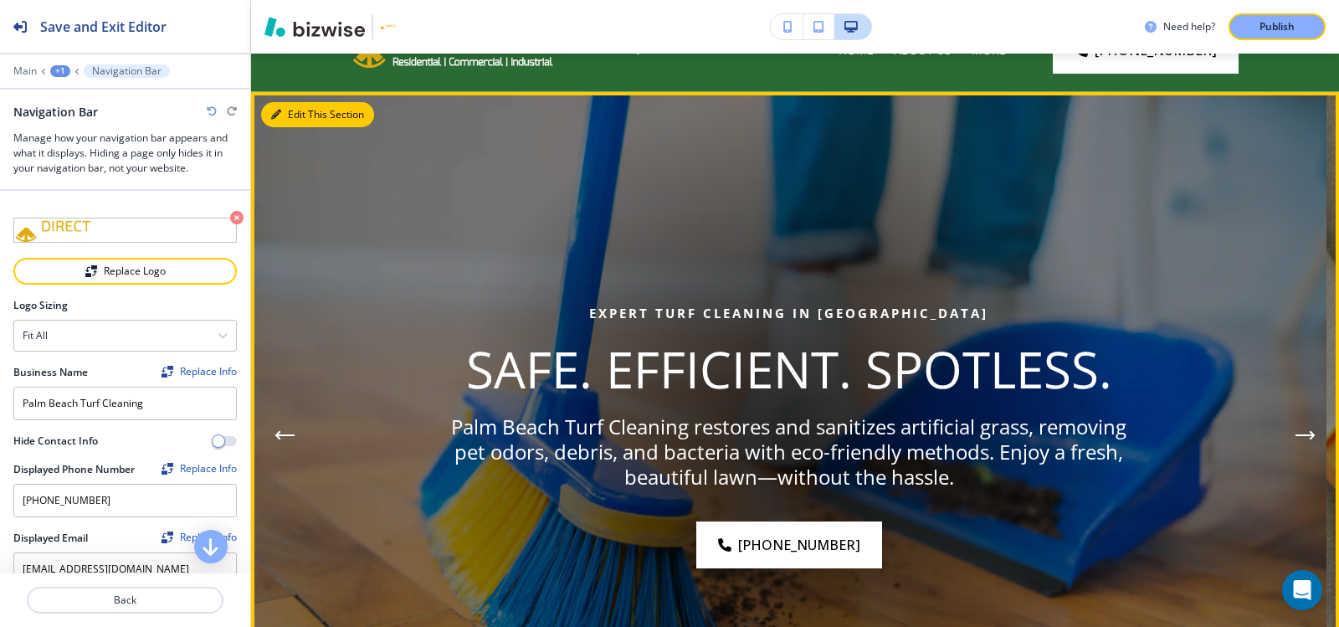
click at [283, 115] on button "Edit This Section" at bounding box center [317, 114] width 113 height 25
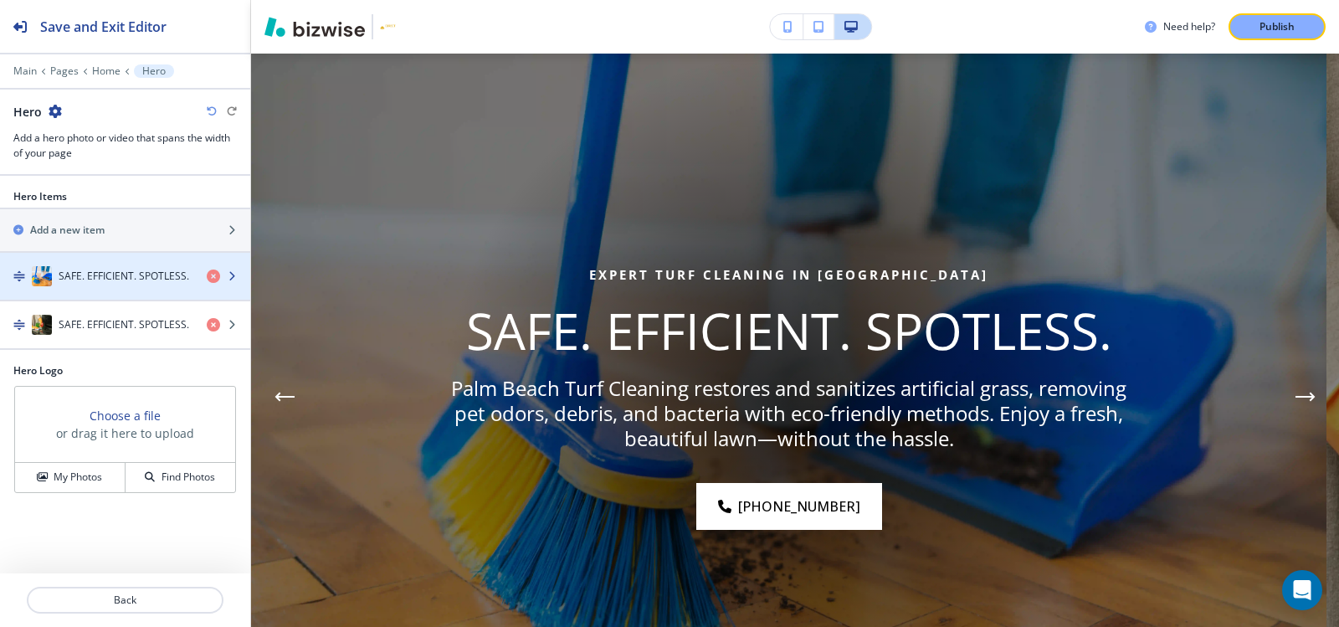
click at [79, 286] on div "button" at bounding box center [125, 292] width 250 height 13
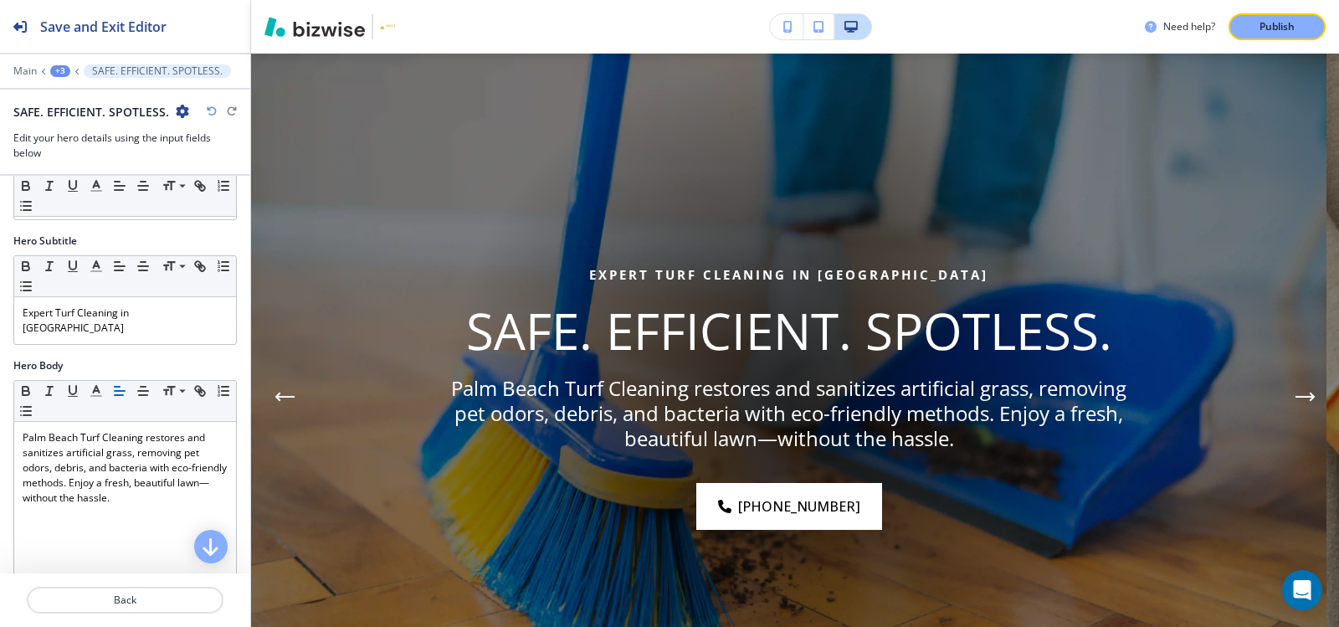
scroll to position [251, 0]
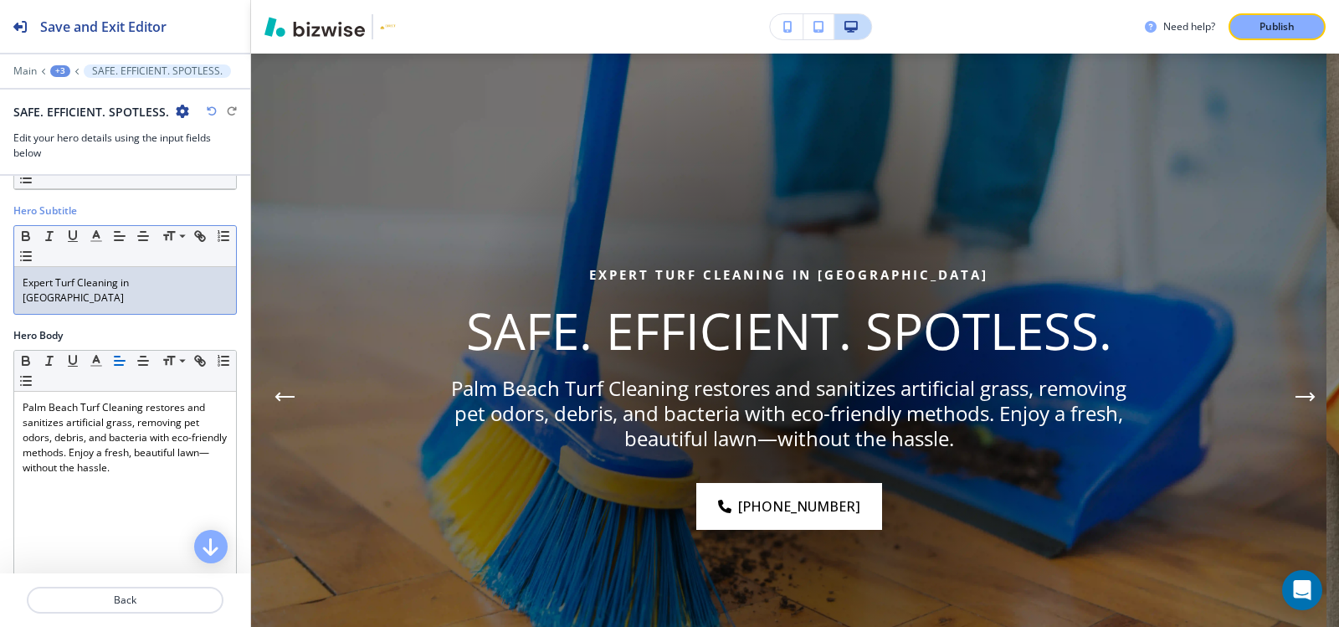
click at [113, 282] on p "Expert Turf Cleaning in Palm Beach" at bounding box center [125, 290] width 205 height 30
copy p "Expert Turf Cleaning in Palm Beach"
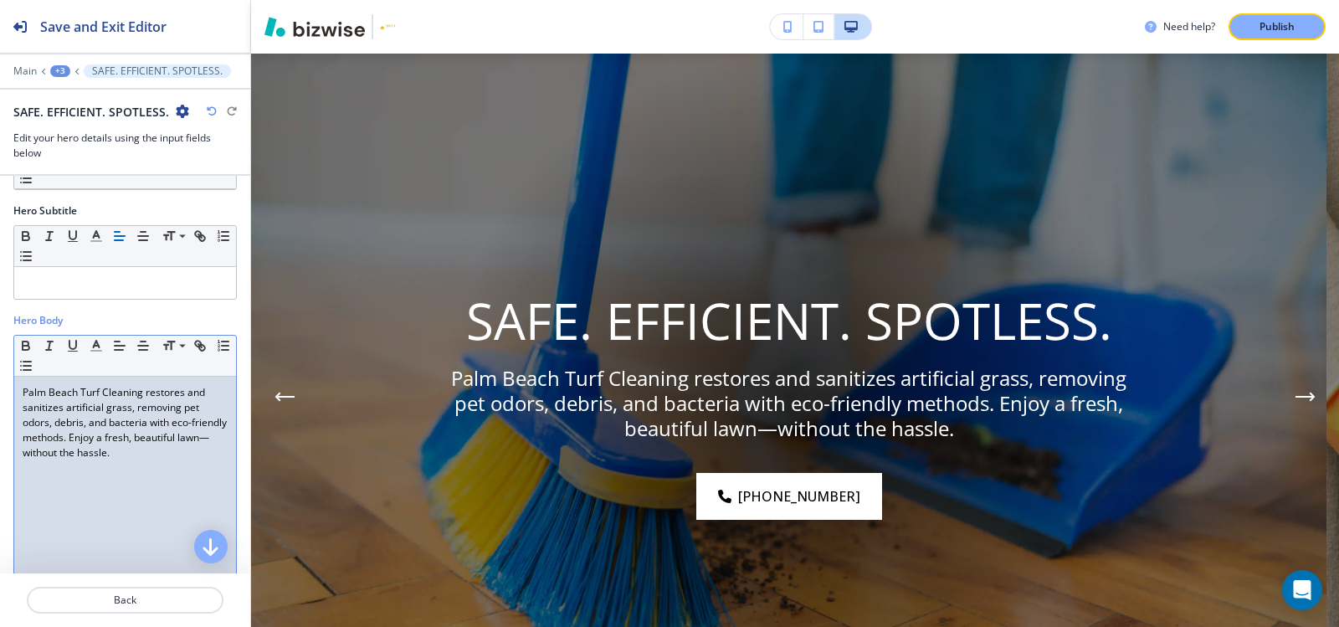
click at [123, 423] on p "Palm Beach Turf Cleaning restores and sanitizes artificial grass, removing pet …" at bounding box center [125, 422] width 205 height 75
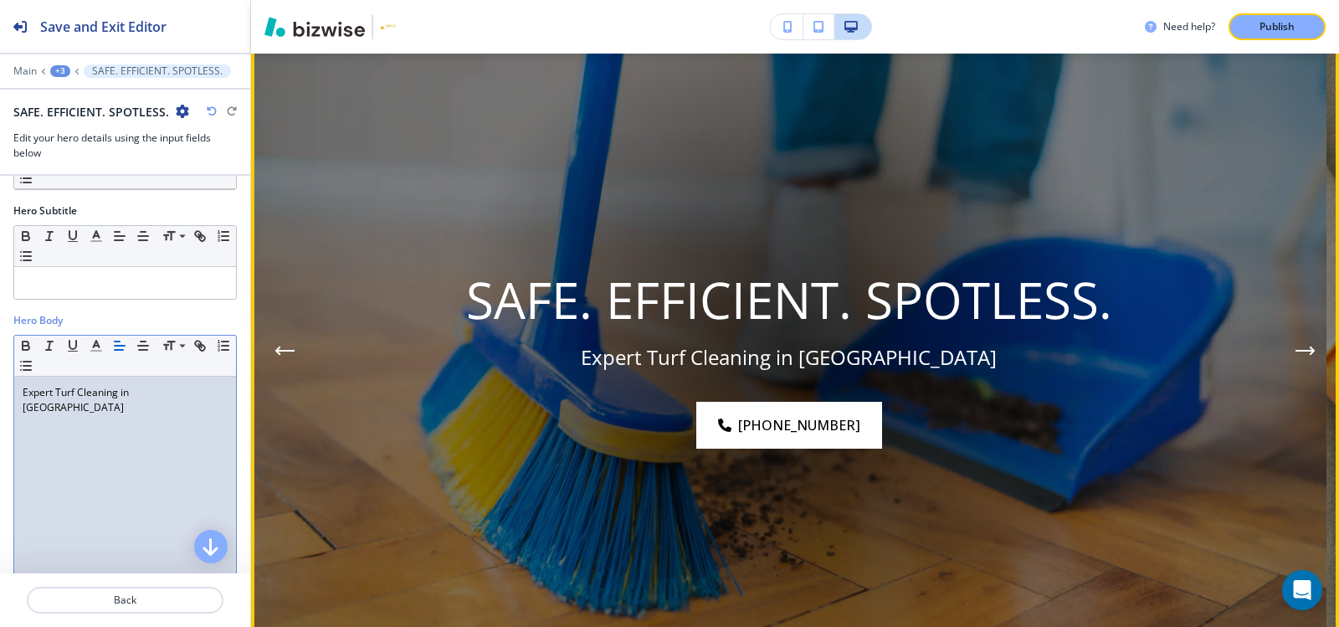
scroll to position [290, 0]
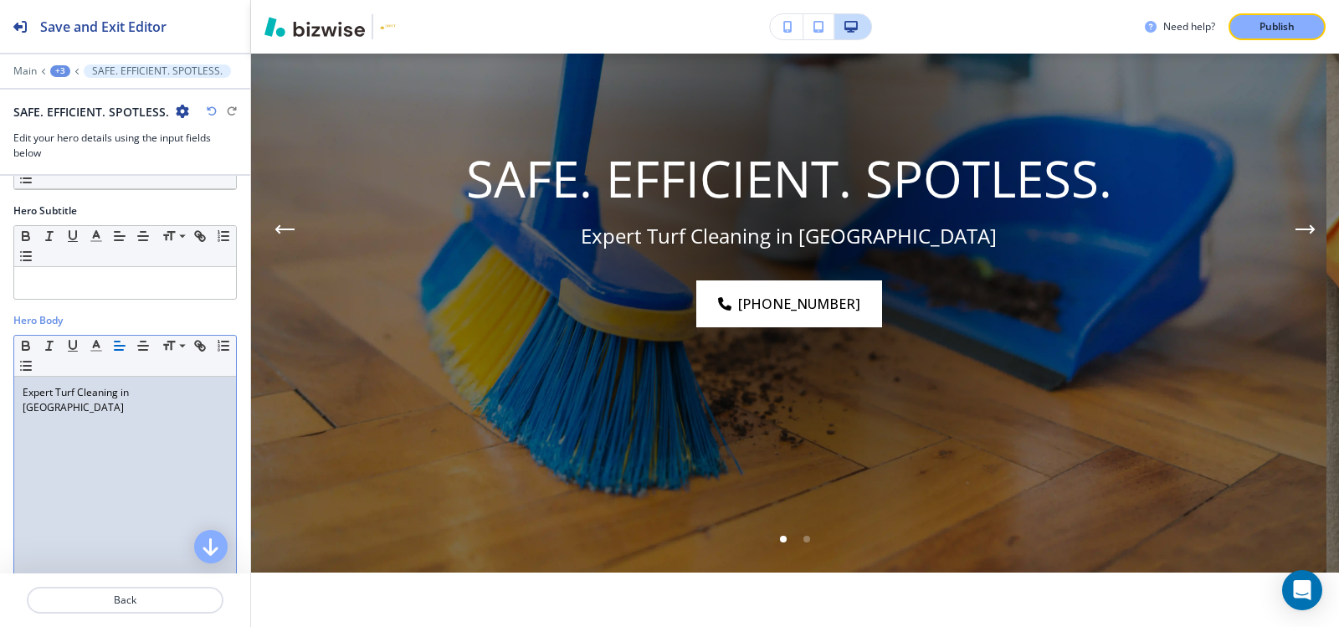
click at [63, 69] on div "+3" at bounding box center [60, 71] width 20 height 12
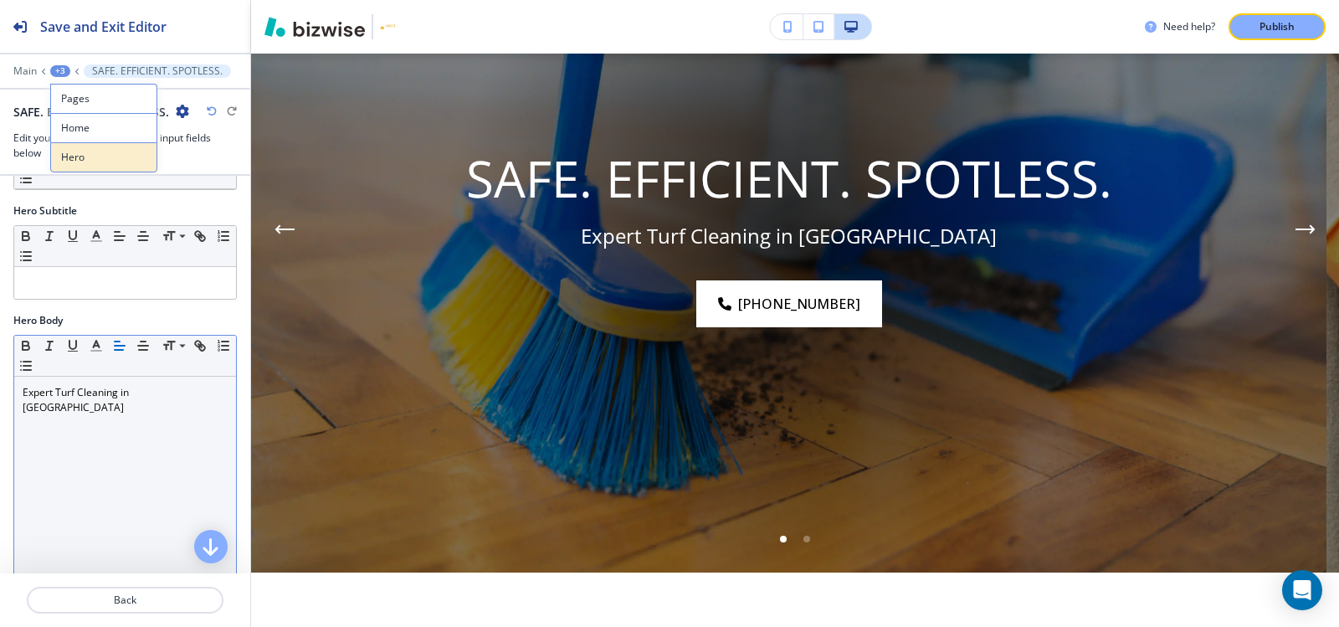
click at [92, 159] on p "Hero" at bounding box center [103, 157] width 85 height 15
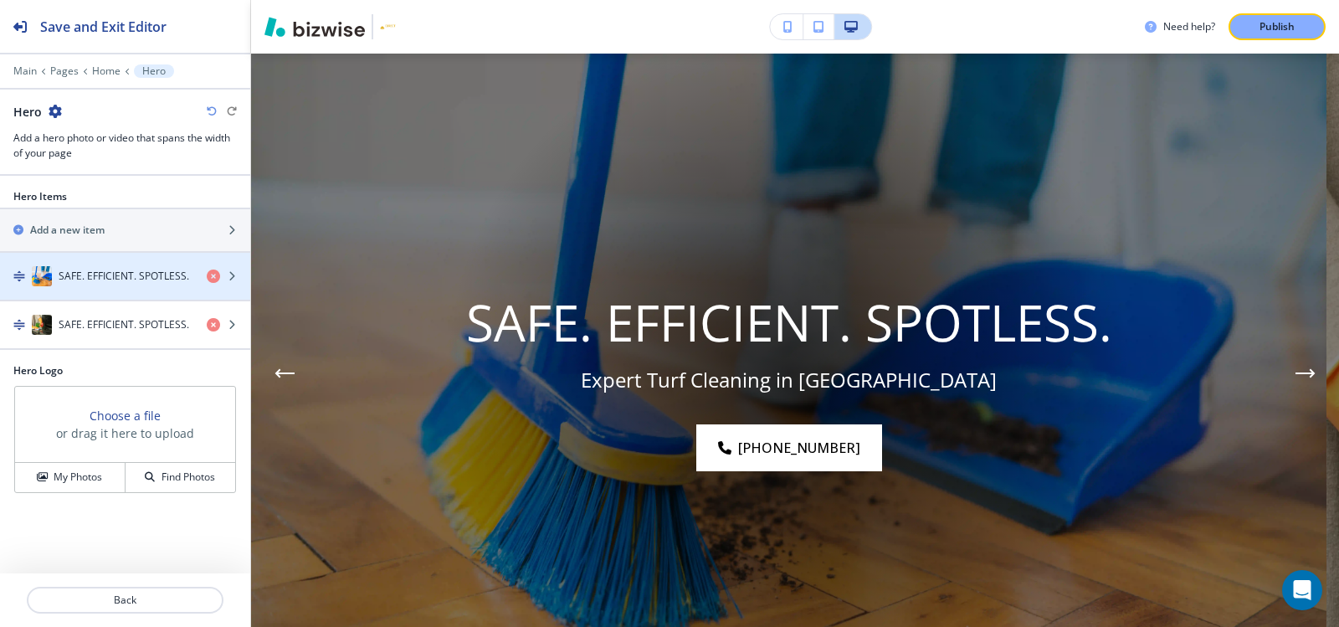
scroll to position [122, 0]
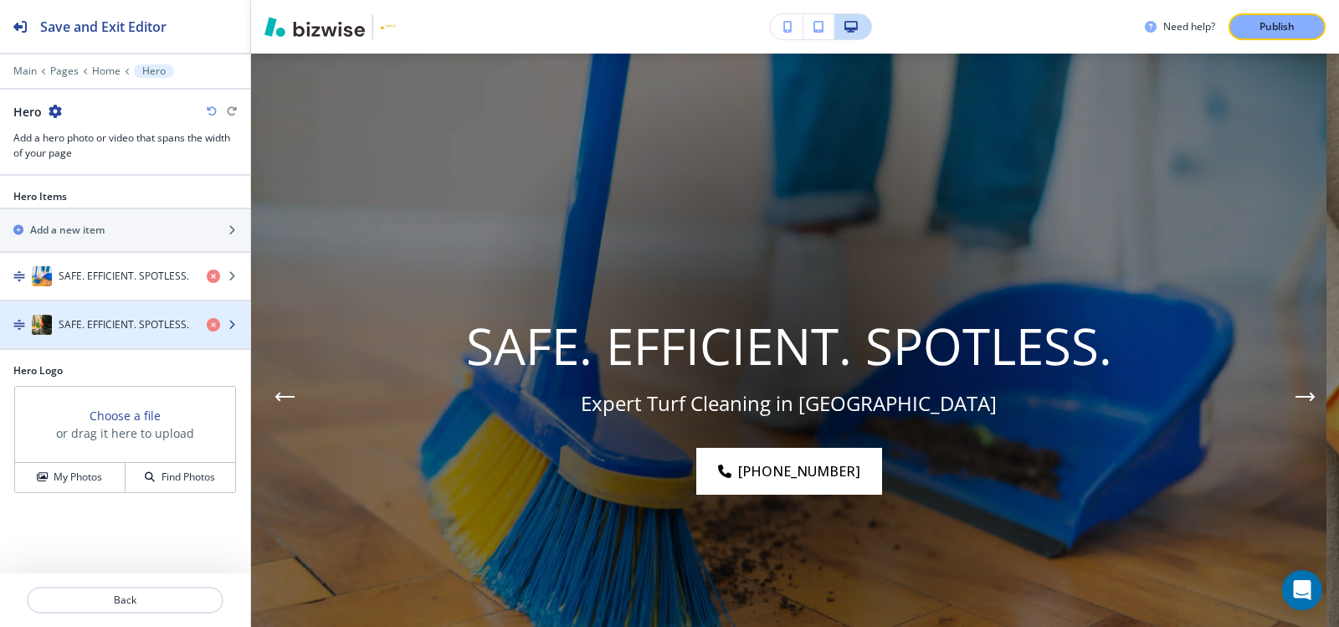
click at [84, 337] on div "button" at bounding box center [125, 341] width 250 height 13
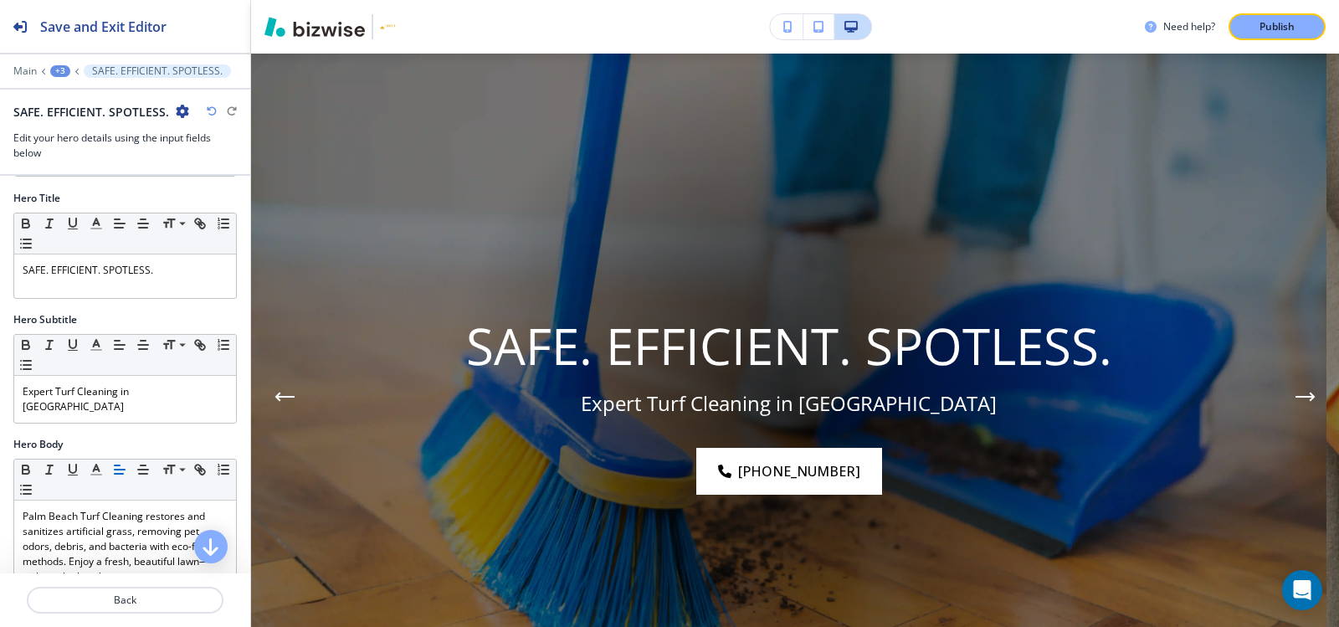
scroll to position [167, 0]
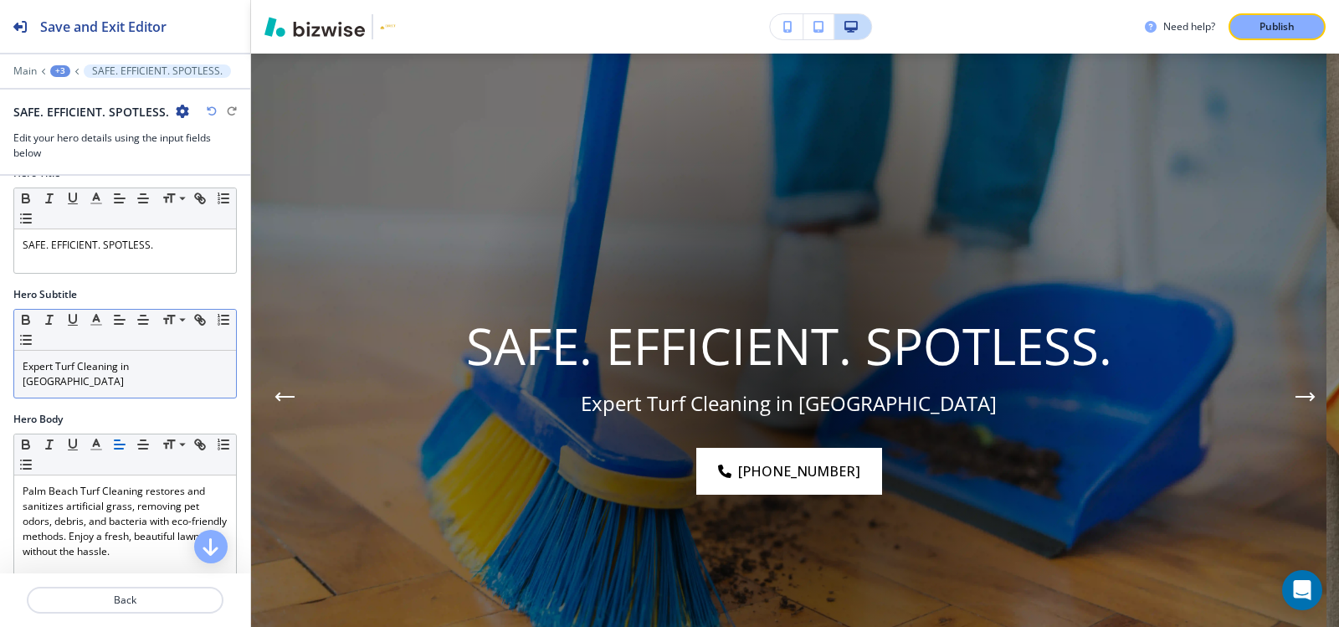
click at [178, 367] on p "Expert Turf Cleaning in Palm Beach" at bounding box center [125, 374] width 205 height 30
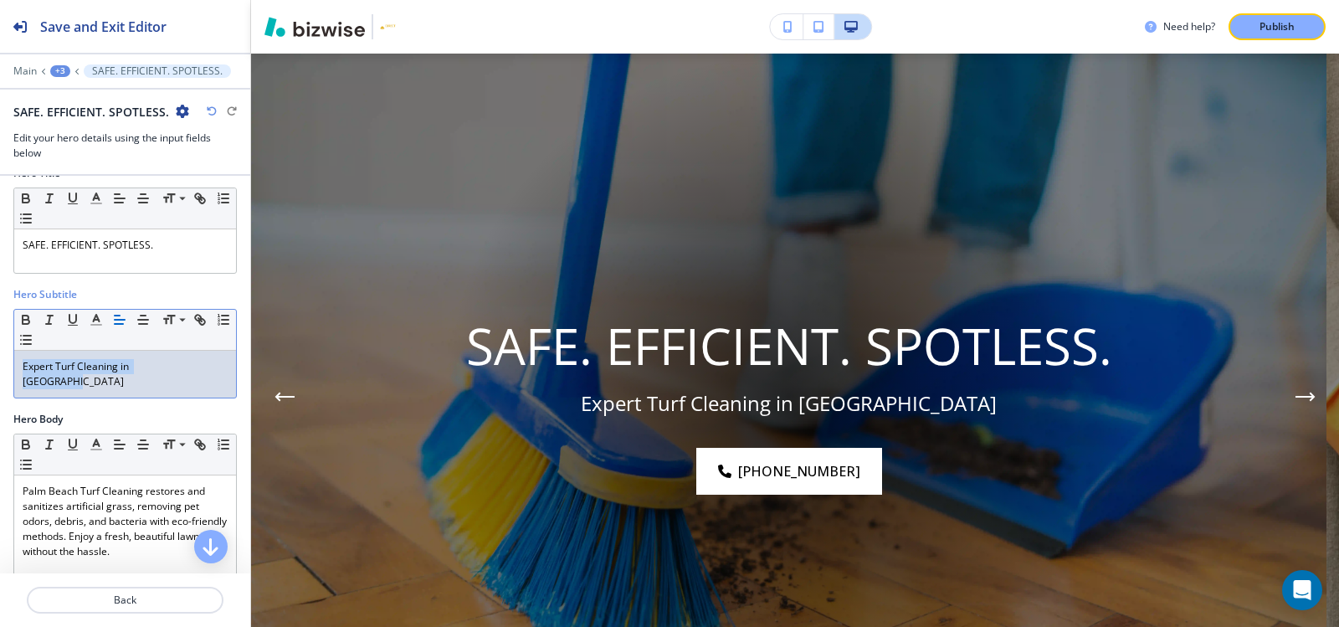
copy p "Expert Turf Cleaning in Palm Beach"
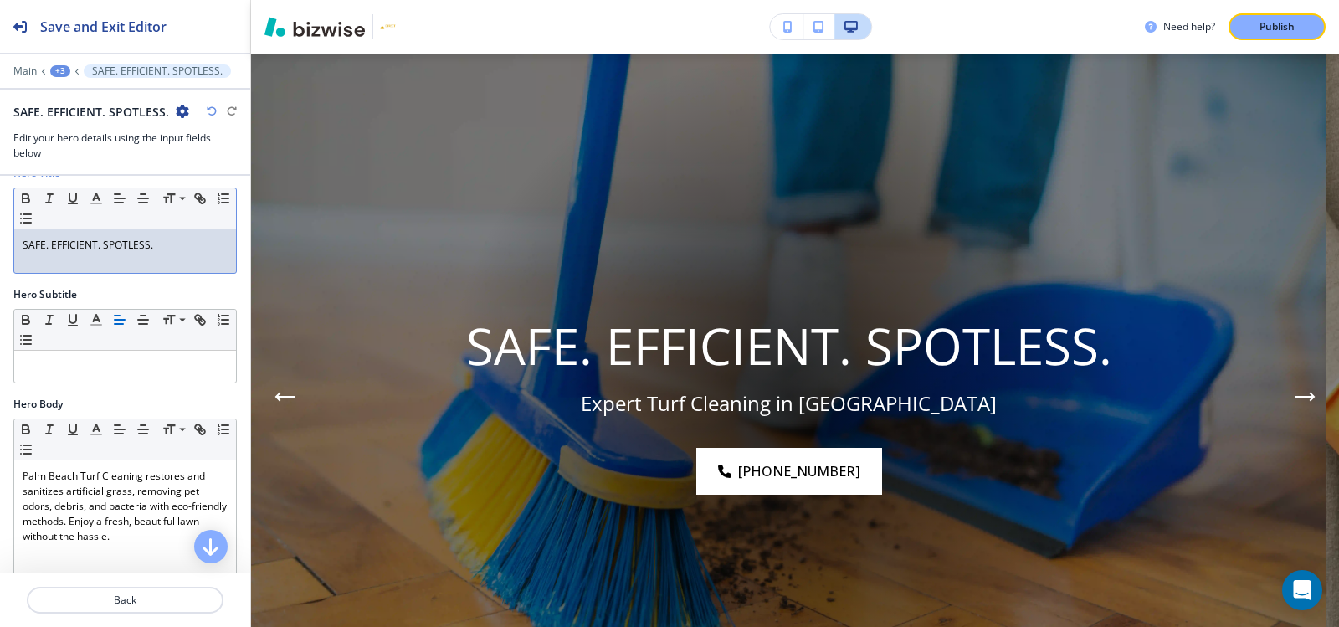
click at [18, 241] on div "SAFE. EFFICIENT. SPOTLESS." at bounding box center [125, 251] width 222 height 44
click at [76, 239] on p at bounding box center [125, 245] width 205 height 15
paste div
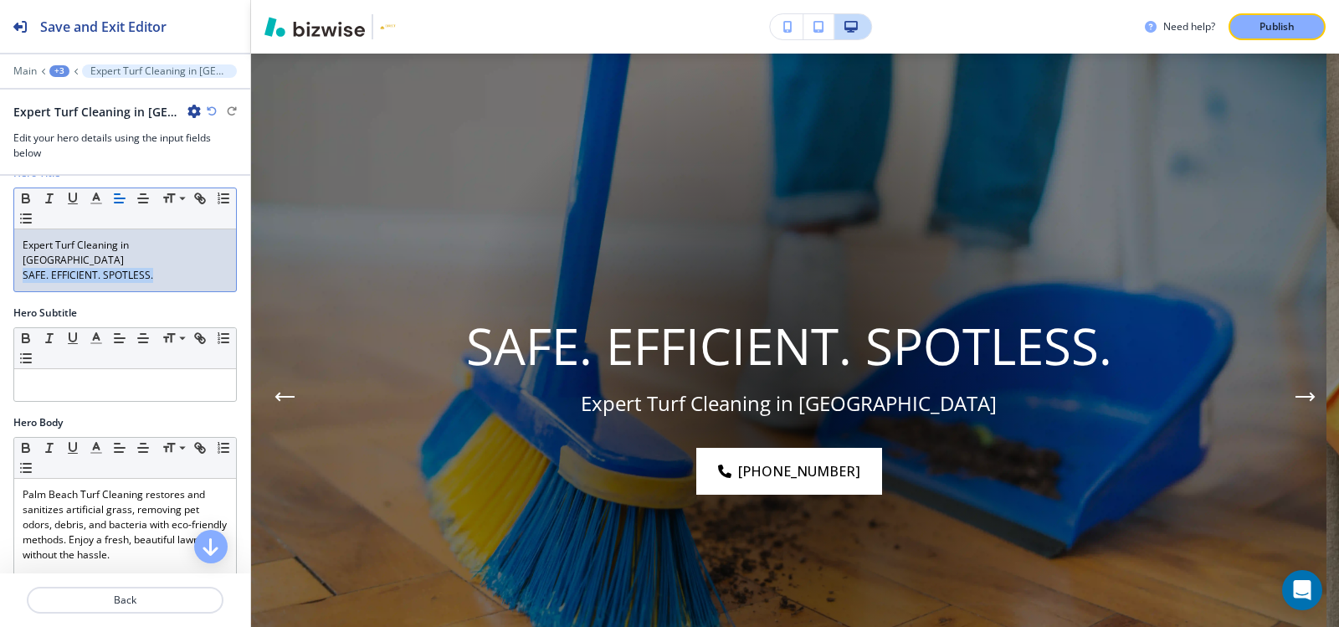
drag, startPoint x: 154, startPoint y: 259, endPoint x: 0, endPoint y: 258, distance: 154.0
click at [0, 258] on div "Hero Title Small Normal Large Huge Expert Turf Cleaning in Palm Beach SAFE. EFF…" at bounding box center [125, 236] width 250 height 140
copy p "SAFE. EFFICIENT. SPOTLESS."
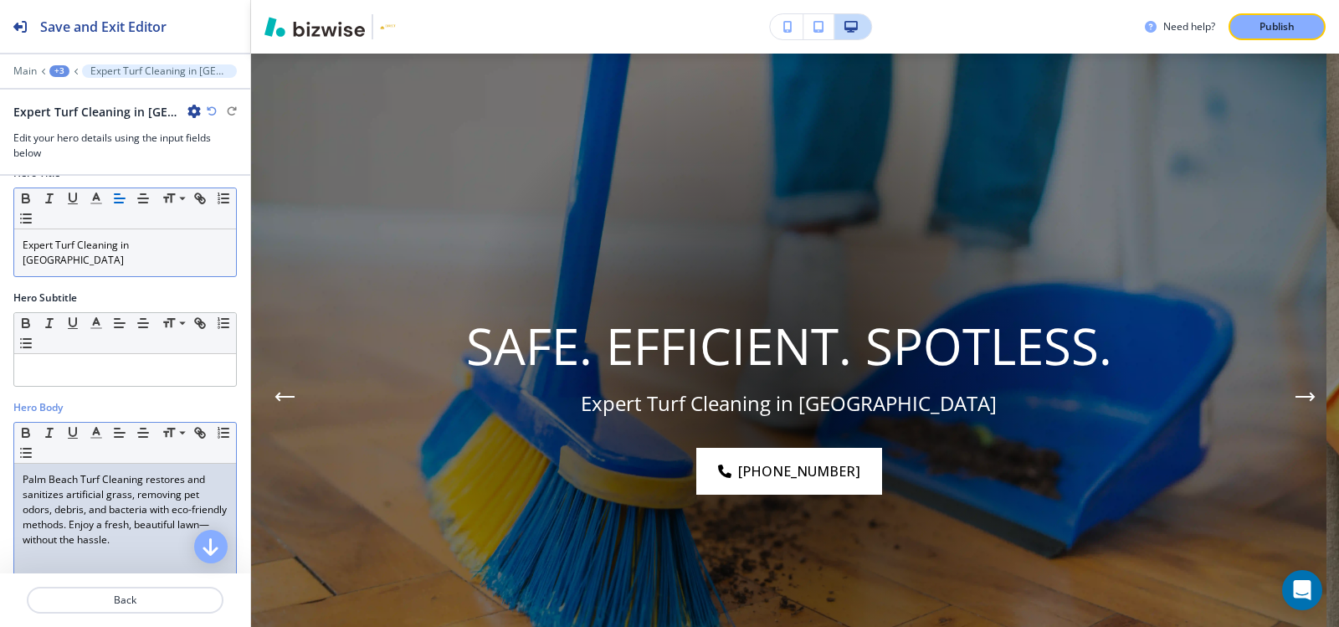
drag, startPoint x: 83, startPoint y: 495, endPoint x: 79, endPoint y: 485, distance: 10.6
click at [82, 495] on p "Palm Beach Turf Cleaning restores and sanitizes artificial grass, removing pet …" at bounding box center [125, 509] width 205 height 75
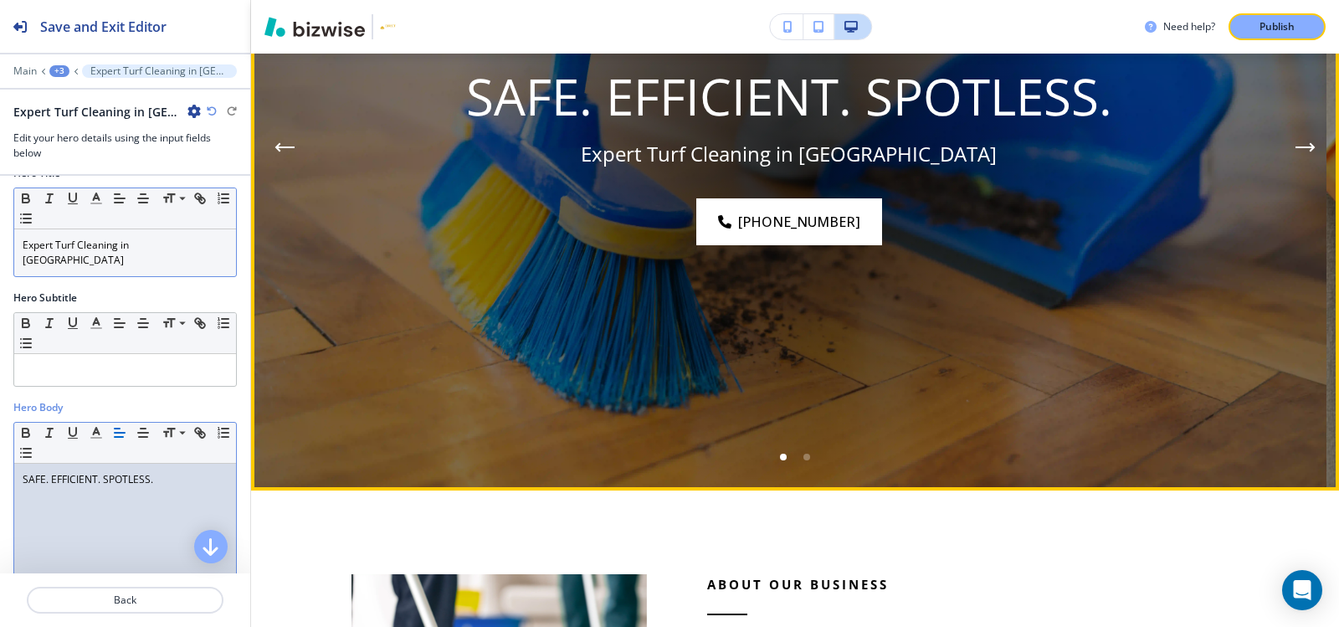
scroll to position [373, 0]
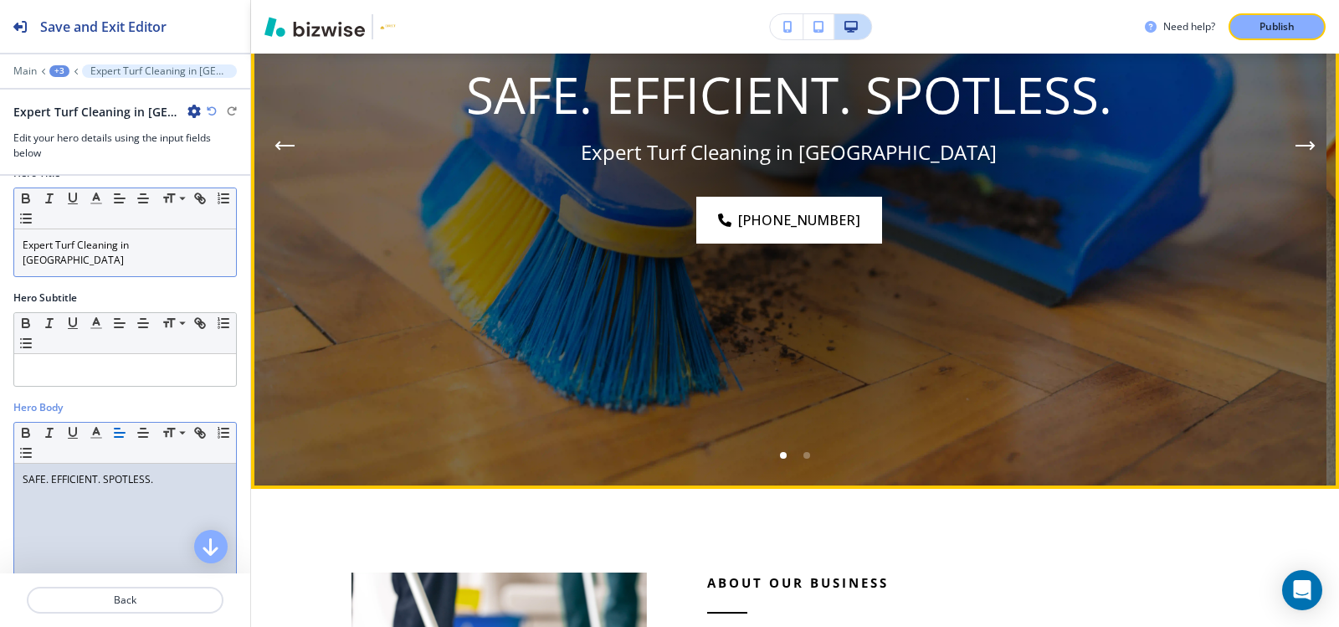
click at [1300, 142] on icon "Next Hero Image" at bounding box center [1305, 146] width 20 height 10
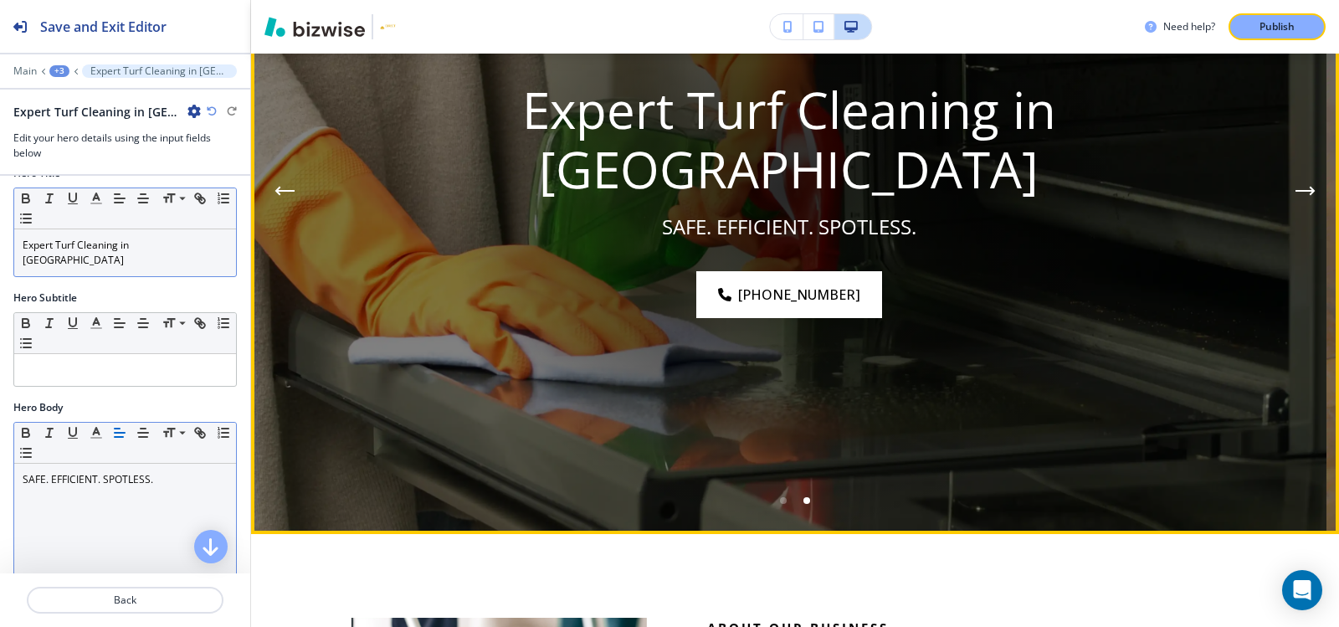
scroll to position [290, 0]
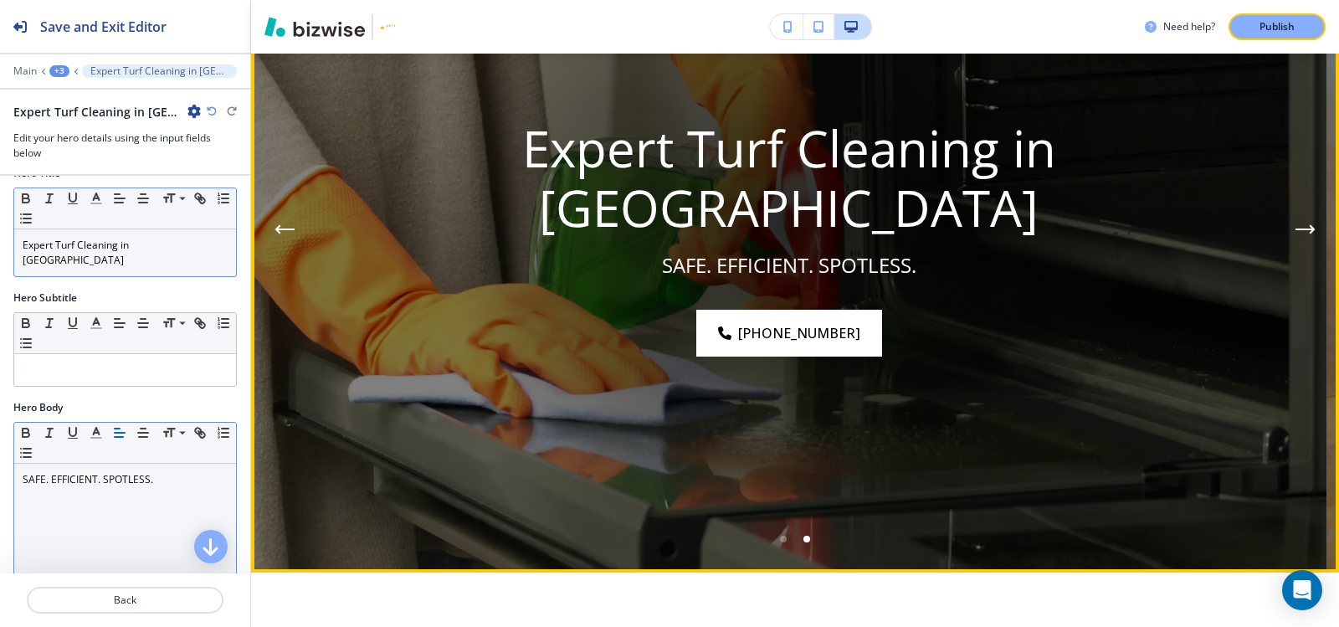
click at [1296, 221] on button "Next Hero Image" at bounding box center [1305, 229] width 33 height 33
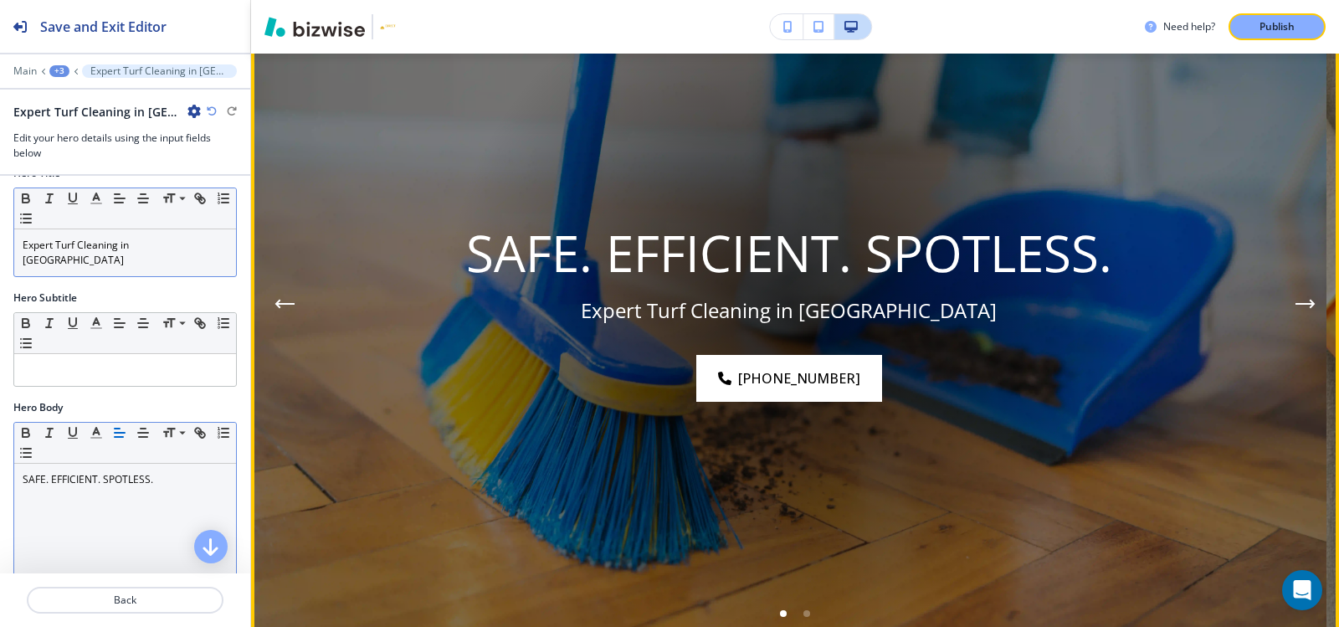
scroll to position [122, 0]
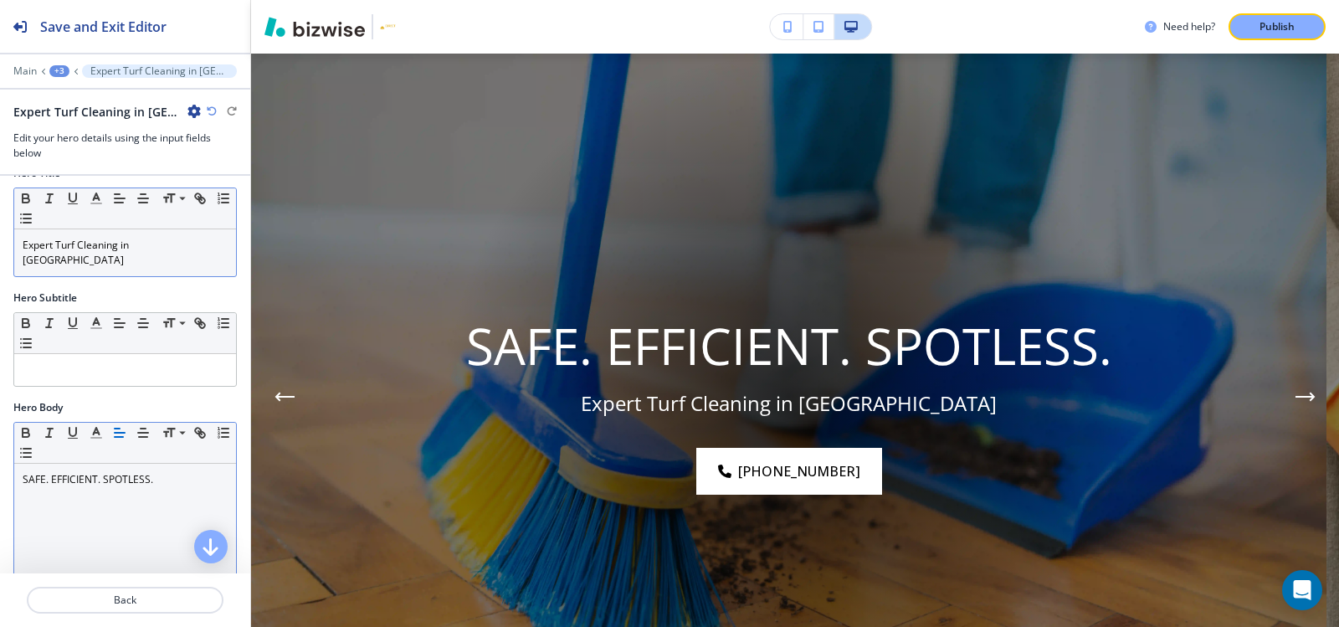
click at [300, 77] on div "Edit Expert Turf Cleaning in Palm Beach SAFE. EFFICIENT. SPOTLESS. (561) 313-23…" at bounding box center [795, 397] width 1088 height 686
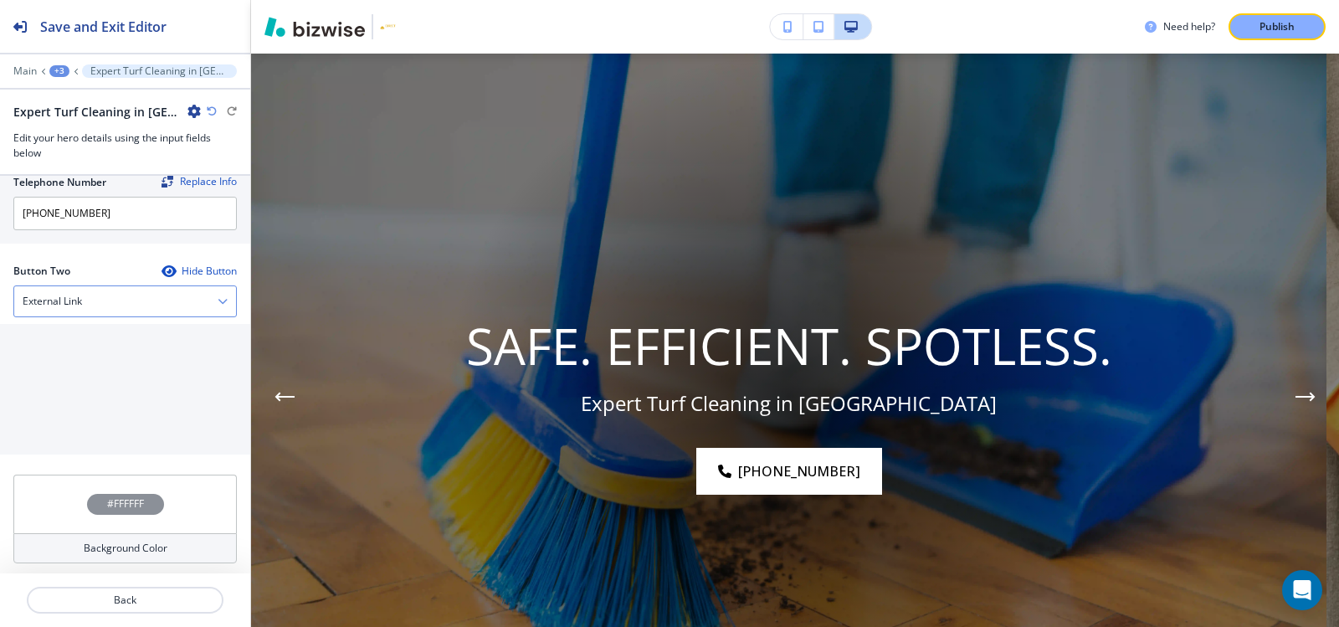
scroll to position [671, 0]
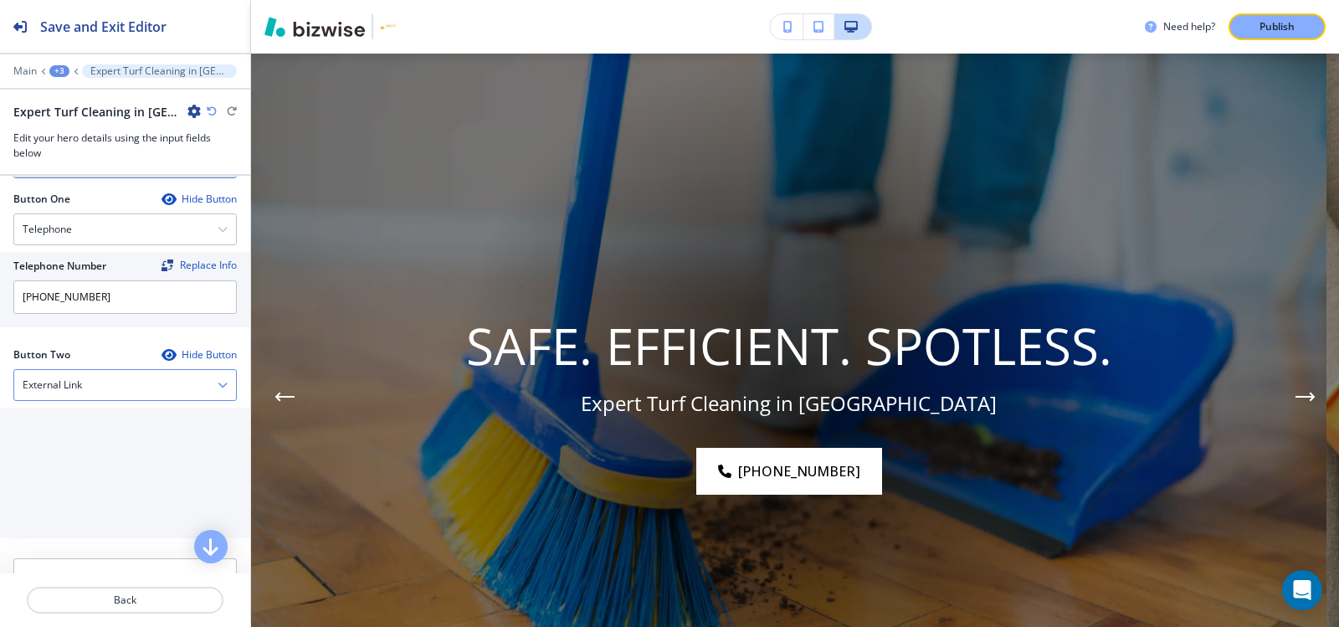
click at [110, 384] on div "External Link" at bounding box center [125, 385] width 222 height 30
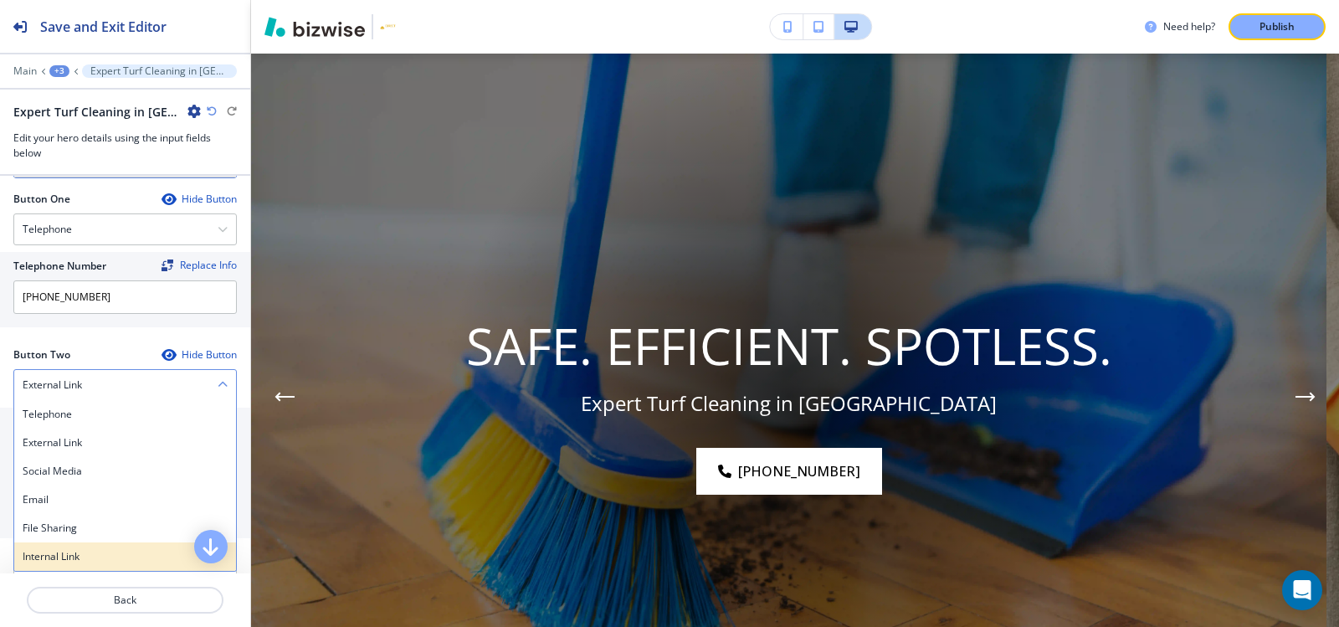
click at [82, 549] on h4 "Internal Link" at bounding box center [125, 556] width 205 height 15
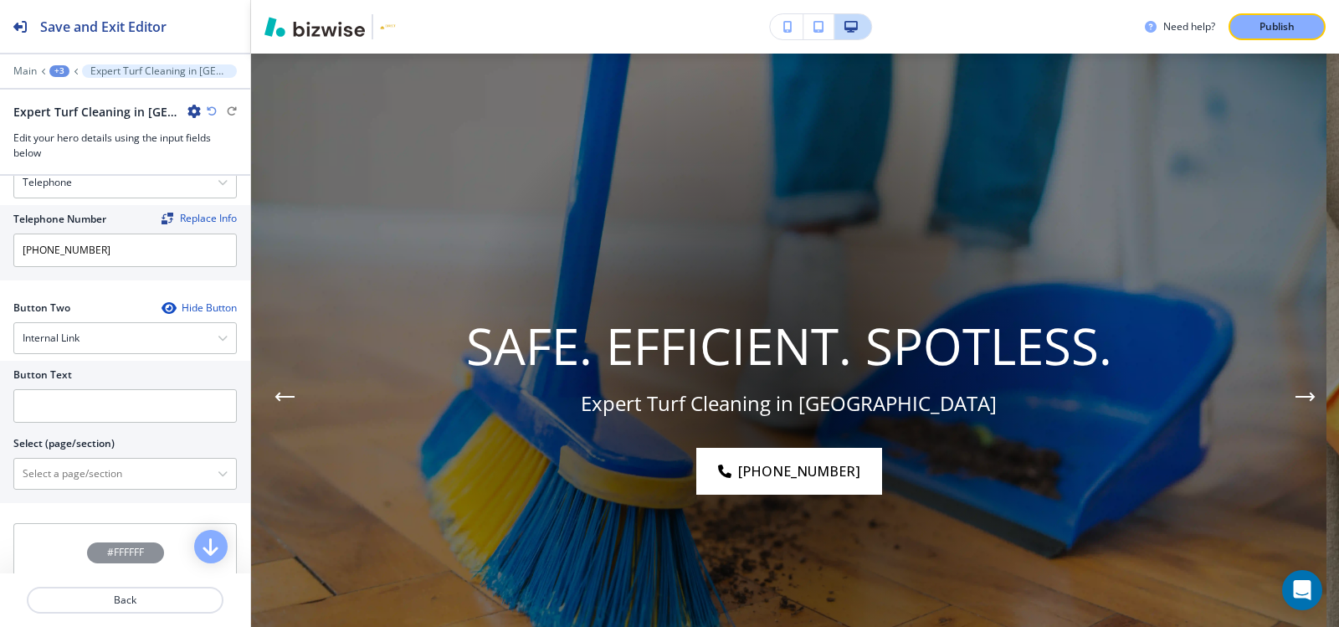
scroll to position [767, 0]
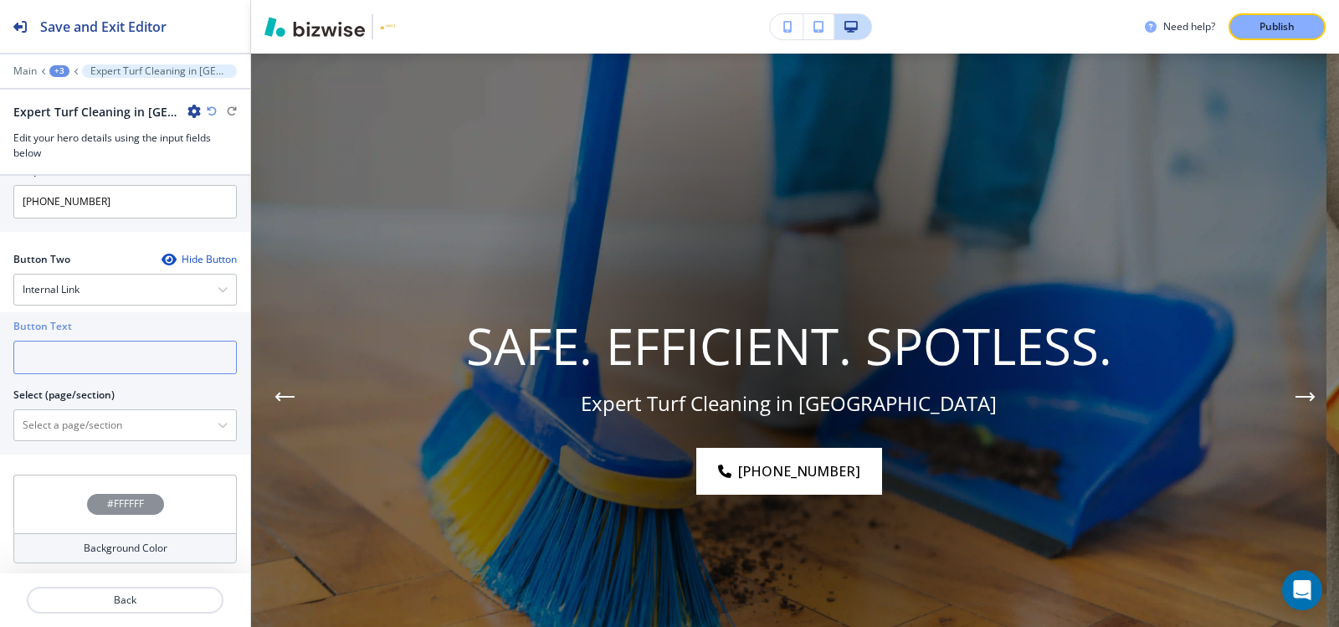
click at [110, 355] on input "text" at bounding box center [124, 357] width 223 height 33
type input "Contact Us"
click at [160, 423] on \(page\/section\) "Manual Input" at bounding box center [115, 425] width 203 height 28
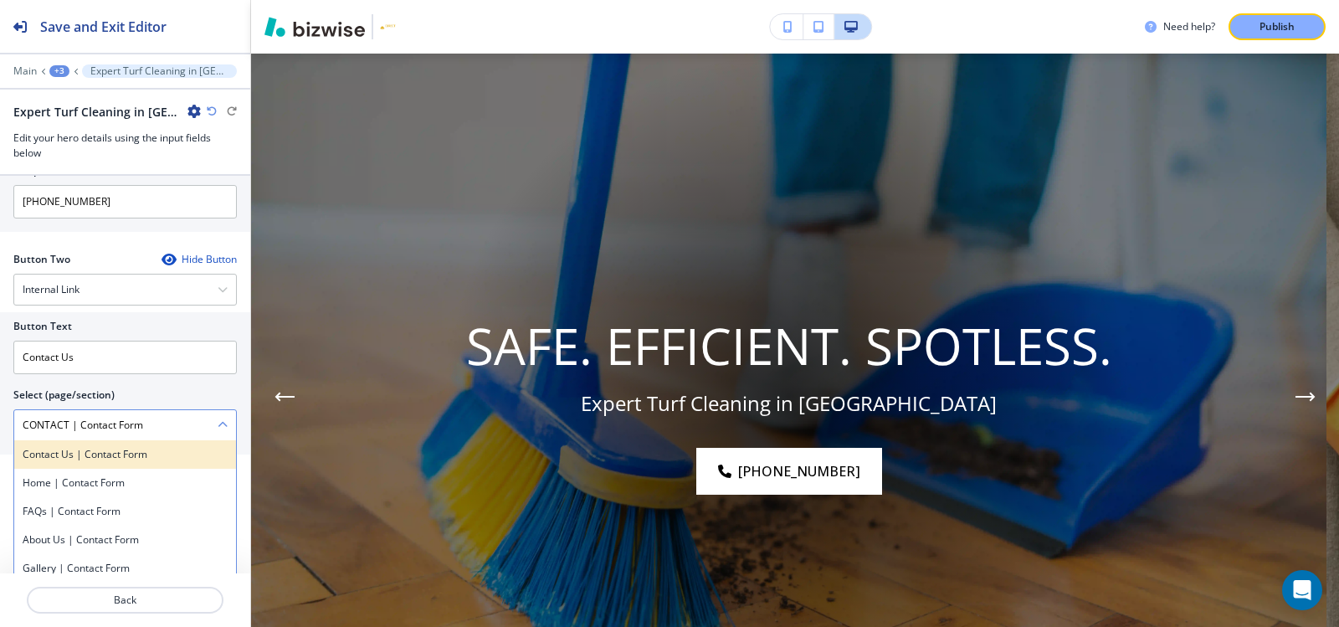
click at [163, 462] on div "Contact Us | Contact Form" at bounding box center [125, 454] width 222 height 28
type \(page\/section\) "Contact Us | Contact Form"
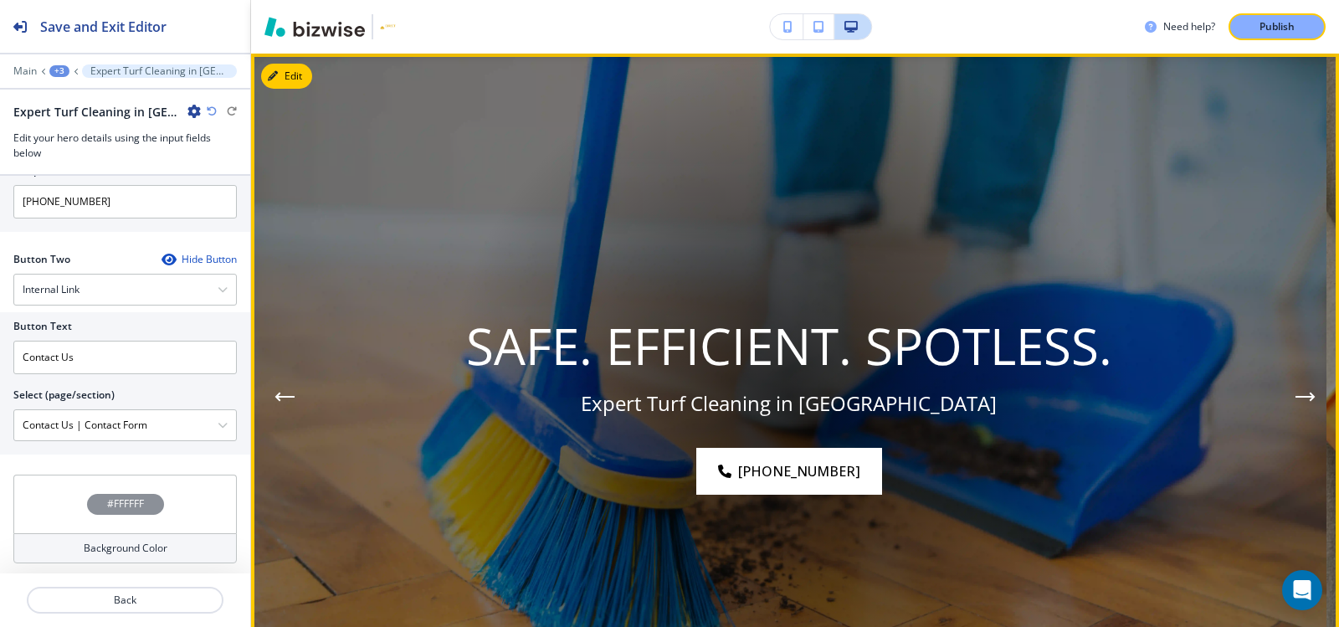
scroll to position [290, 0]
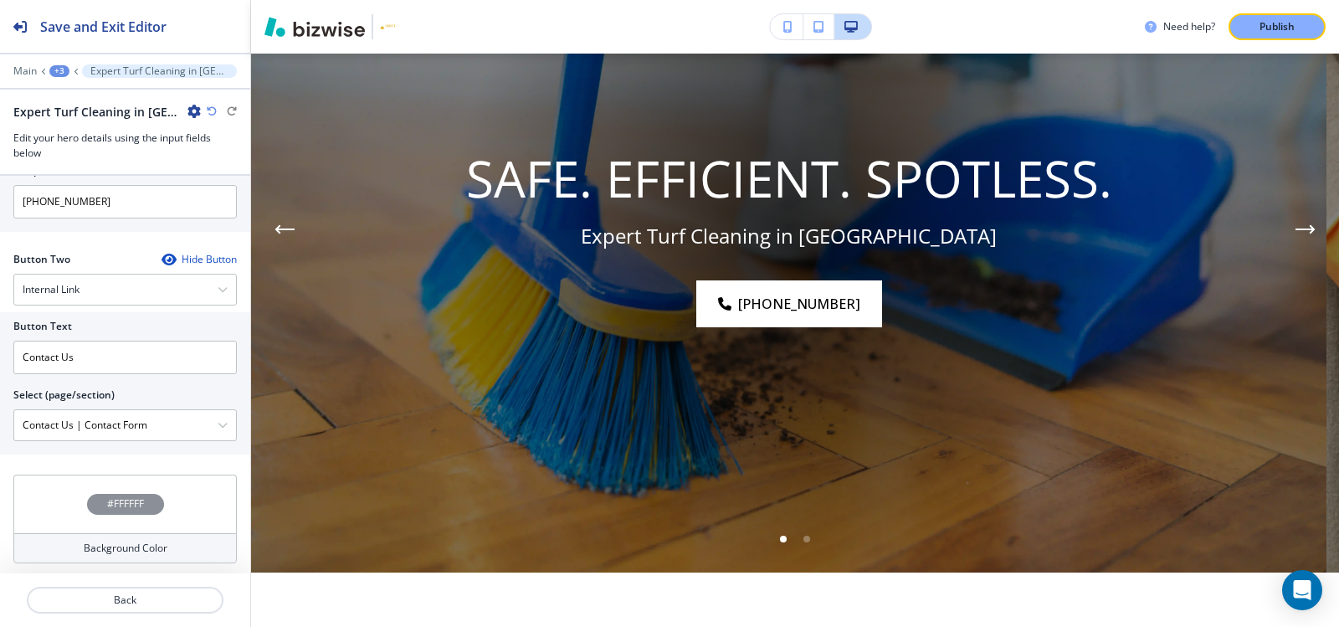
click at [54, 58] on div at bounding box center [125, 59] width 250 height 10
click at [54, 65] on div "+3" at bounding box center [59, 71] width 20 height 12
click at [99, 155] on p "Hero" at bounding box center [102, 157] width 85 height 15
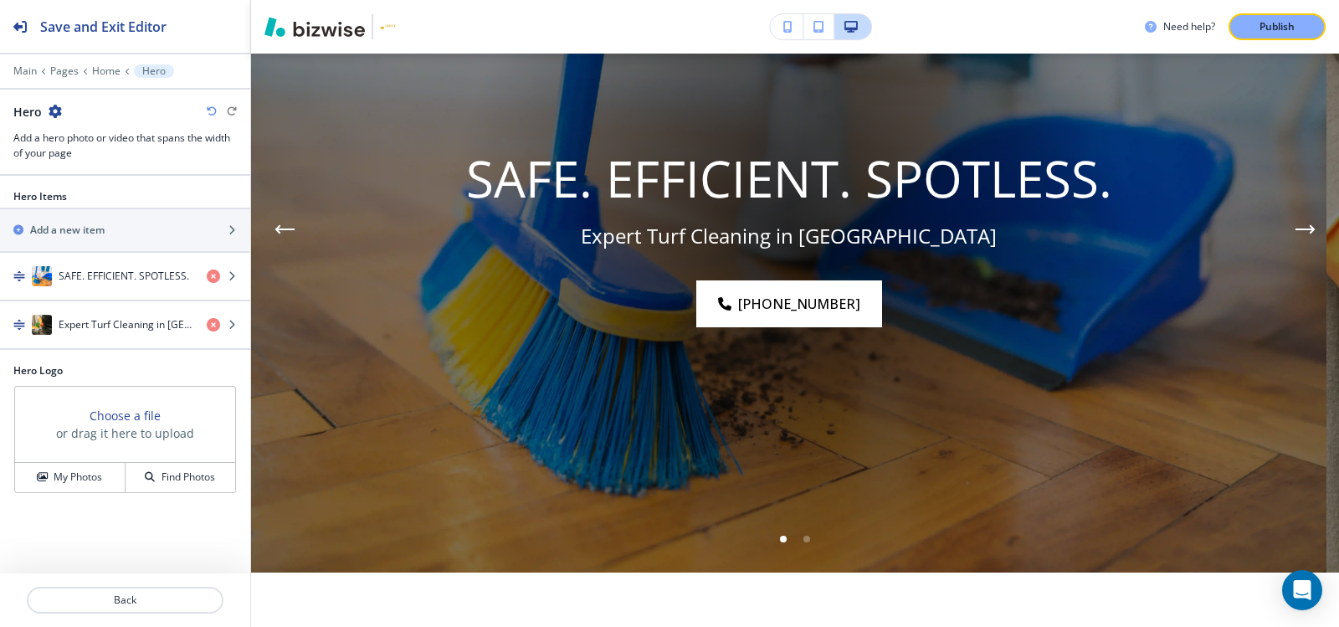
scroll to position [122, 0]
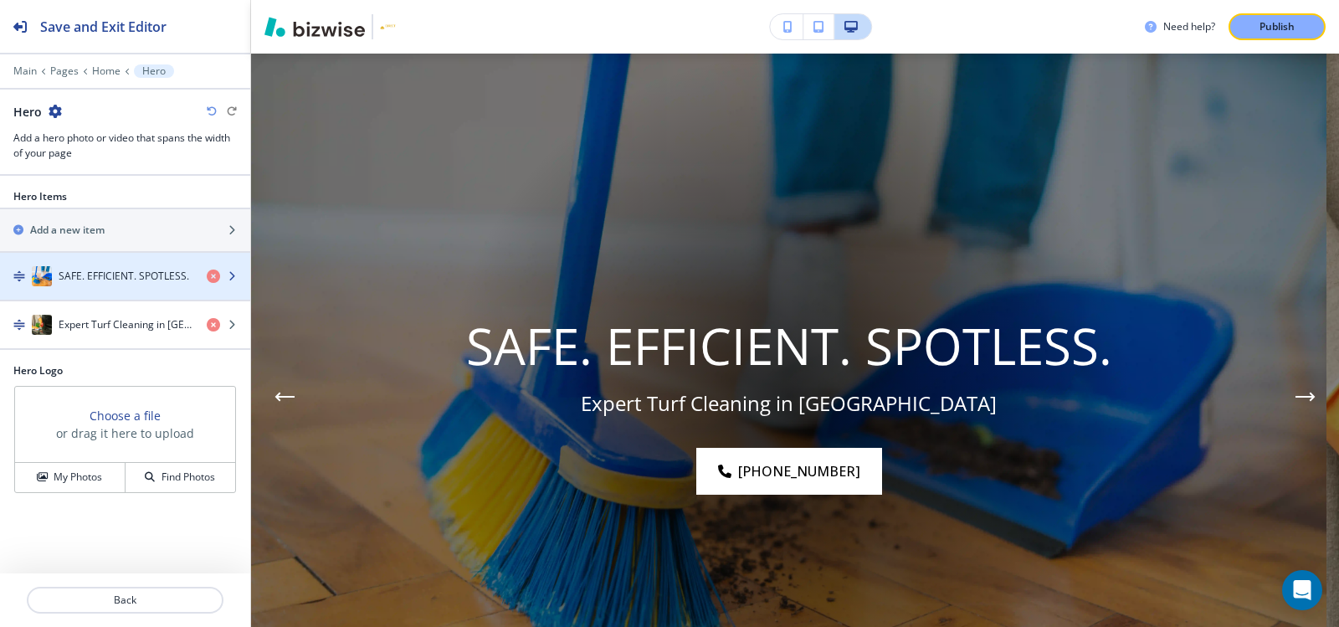
click at [136, 287] on div "button" at bounding box center [125, 292] width 250 height 13
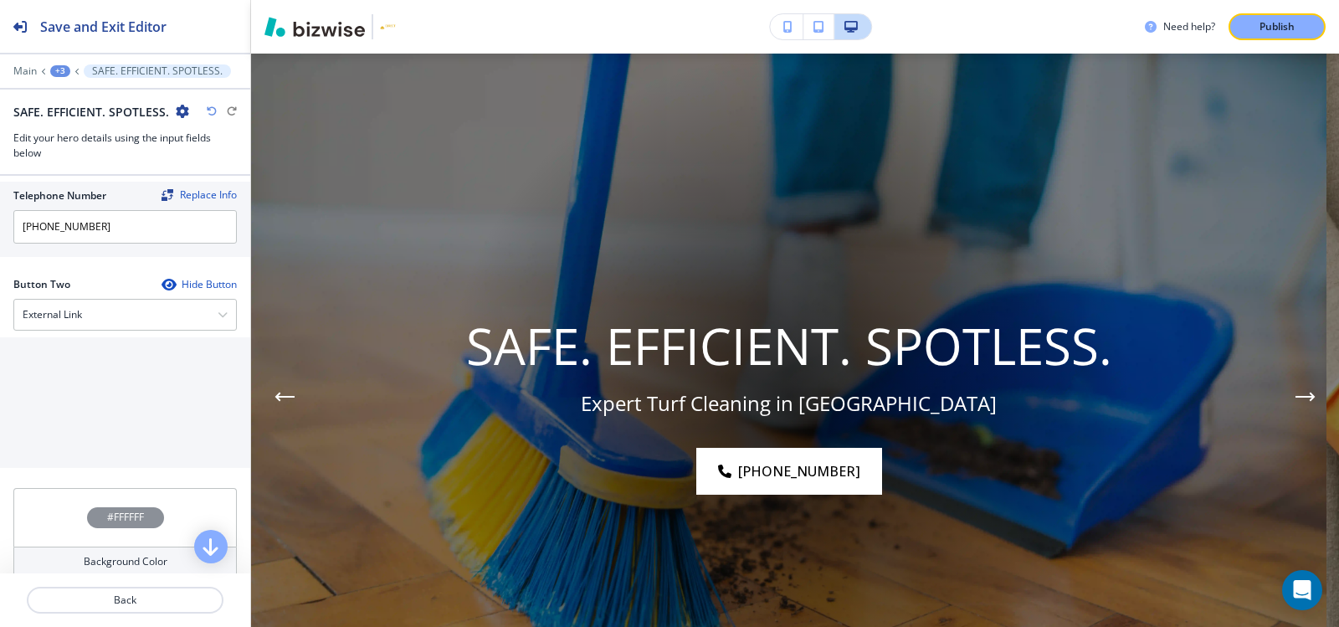
scroll to position [755, 0]
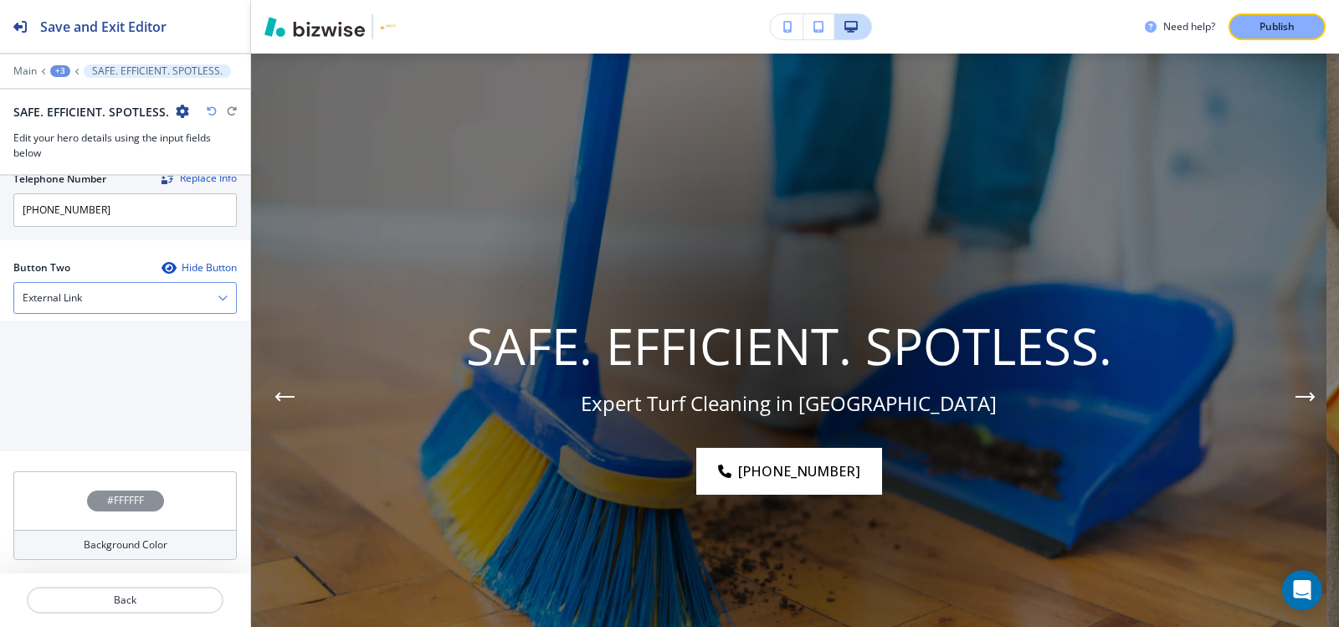
click at [148, 291] on div "External Link" at bounding box center [125, 298] width 222 height 30
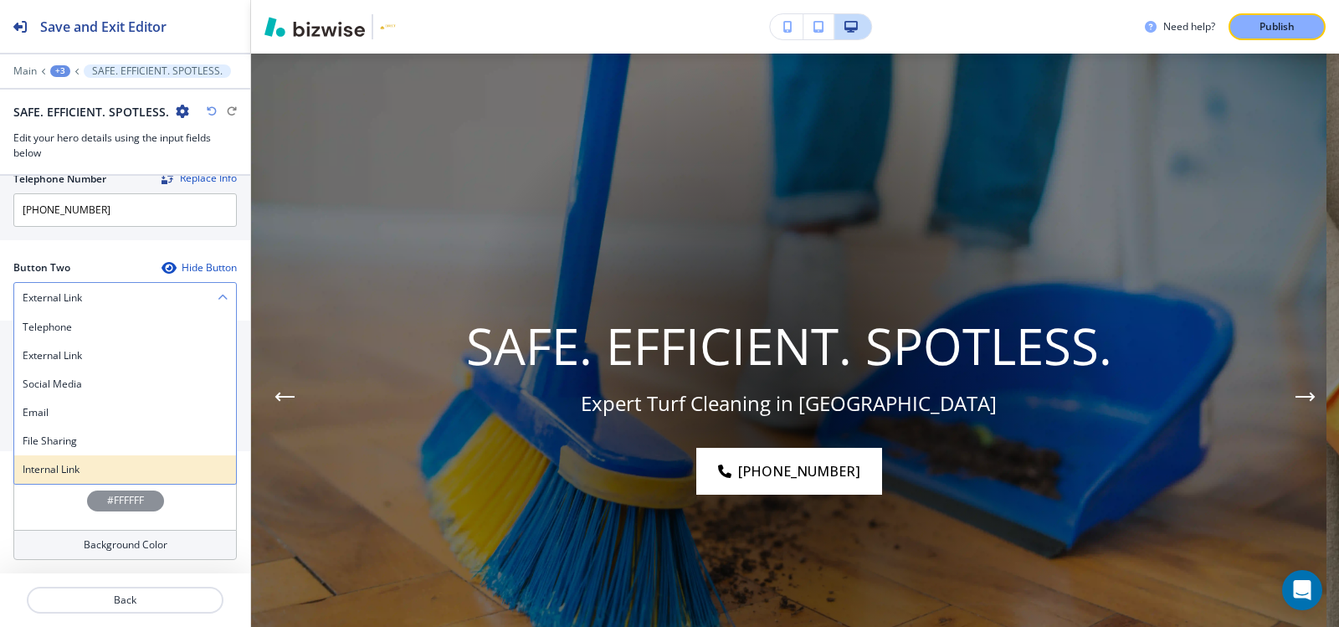
click at [60, 466] on h4 "Internal Link" at bounding box center [125, 469] width 205 height 15
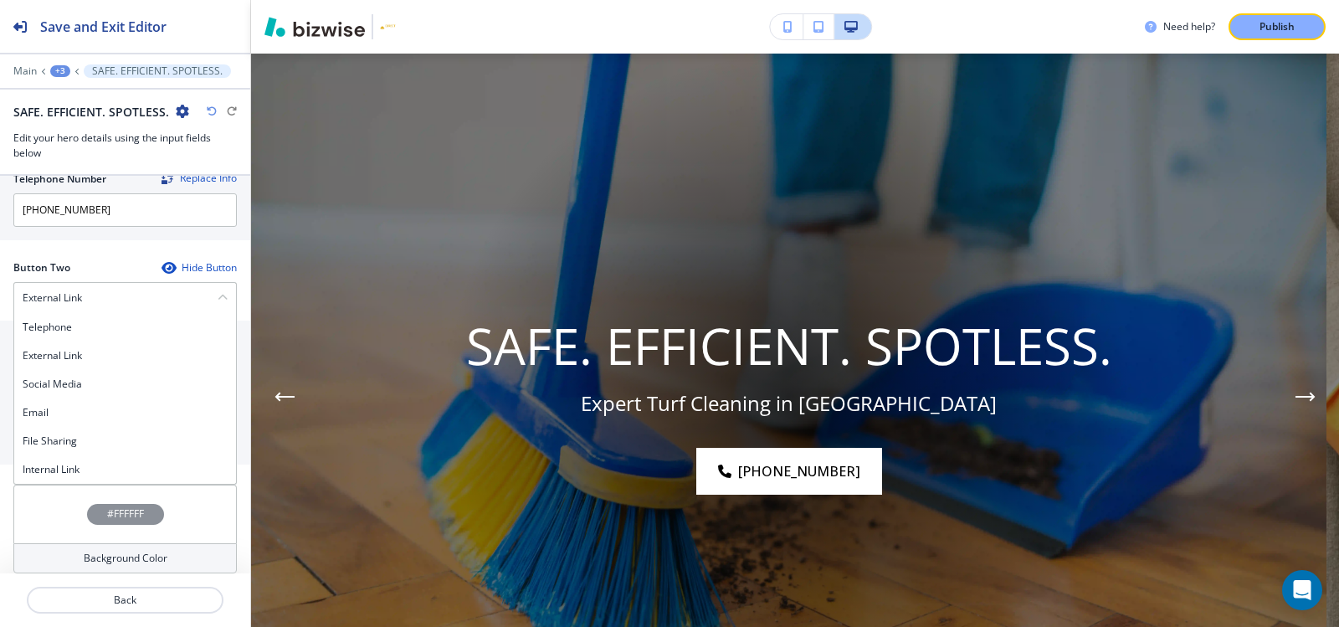
scroll to position [753, 0]
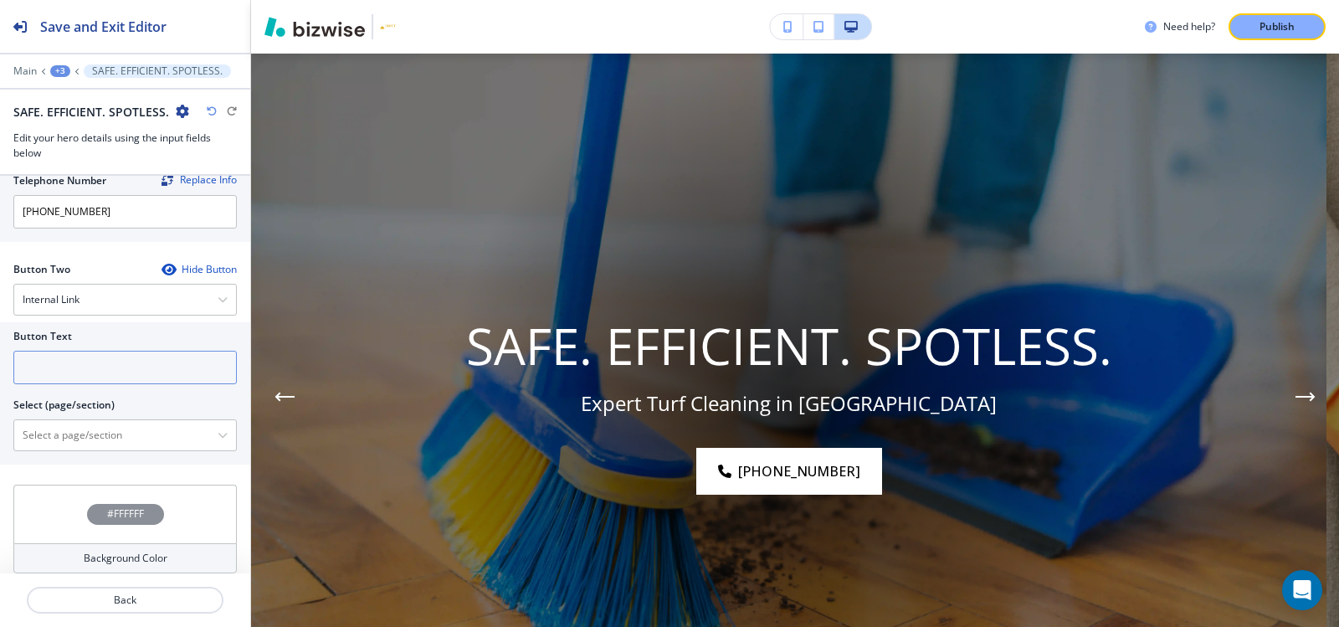
click at [87, 367] on input "text" at bounding box center [124, 367] width 223 height 33
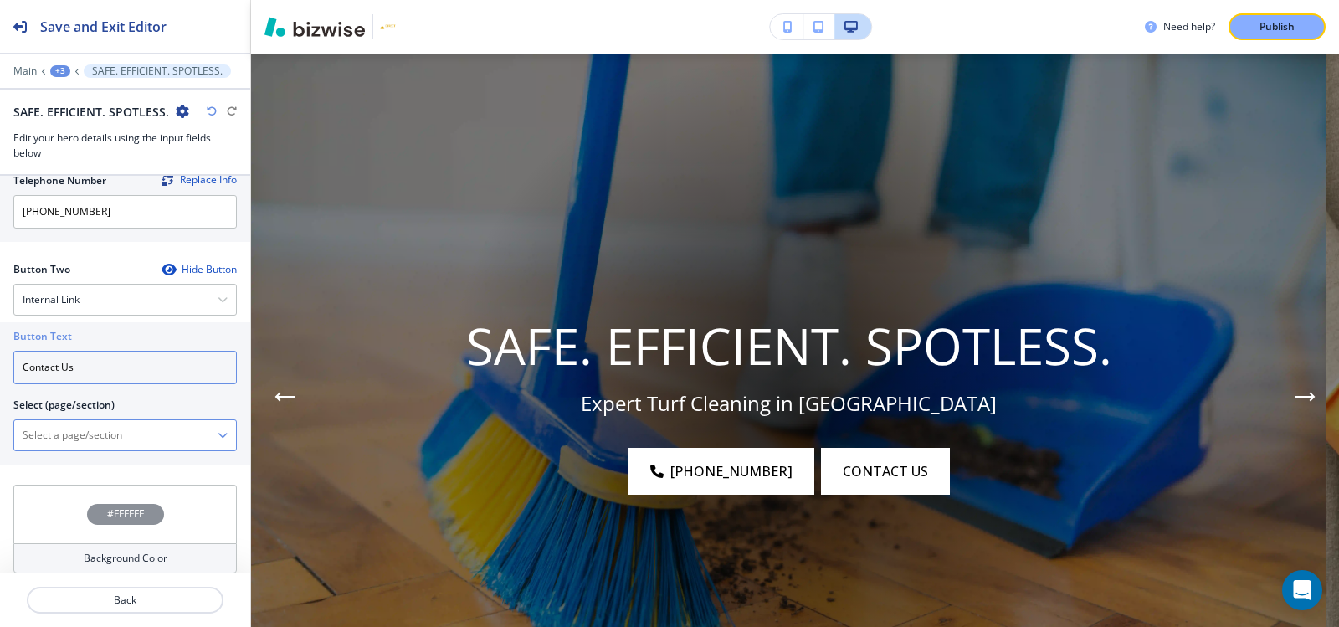
type input "Contact Us"
click at [87, 429] on \(page\/section\) "Manual Input" at bounding box center [115, 435] width 203 height 28
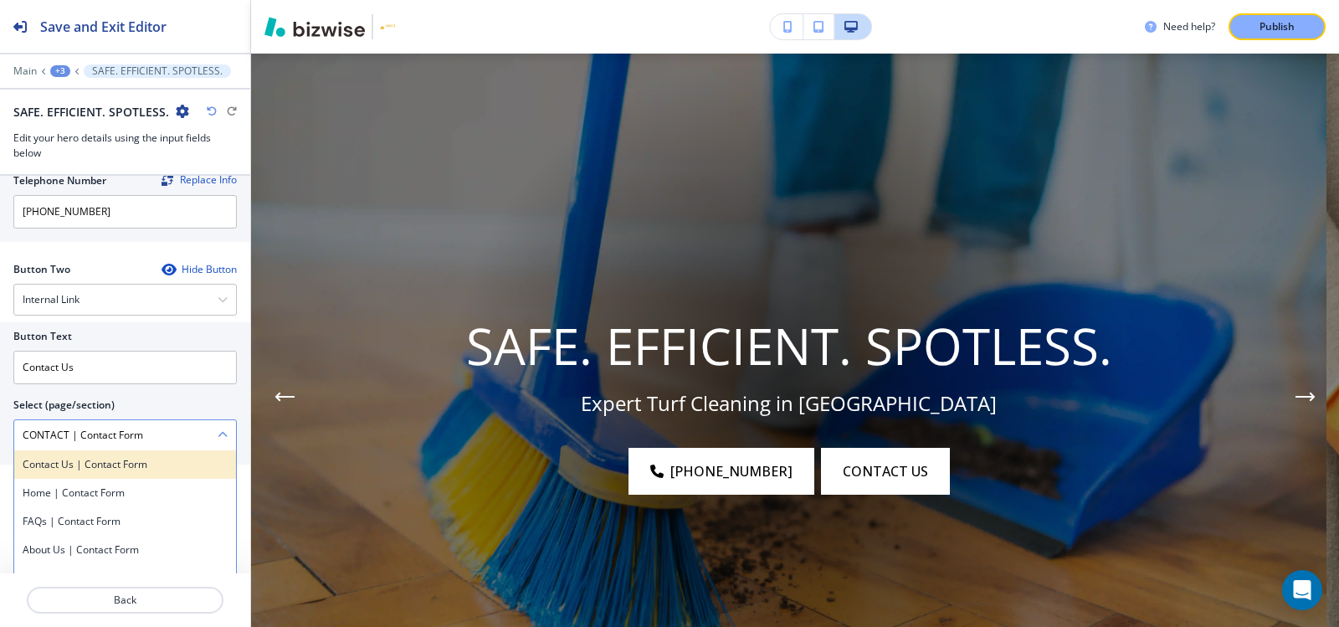
click at [156, 459] on h4 "Contact Us | Contact Form" at bounding box center [125, 464] width 205 height 15
type \(page\/section\) "Contact Us | Contact Form"
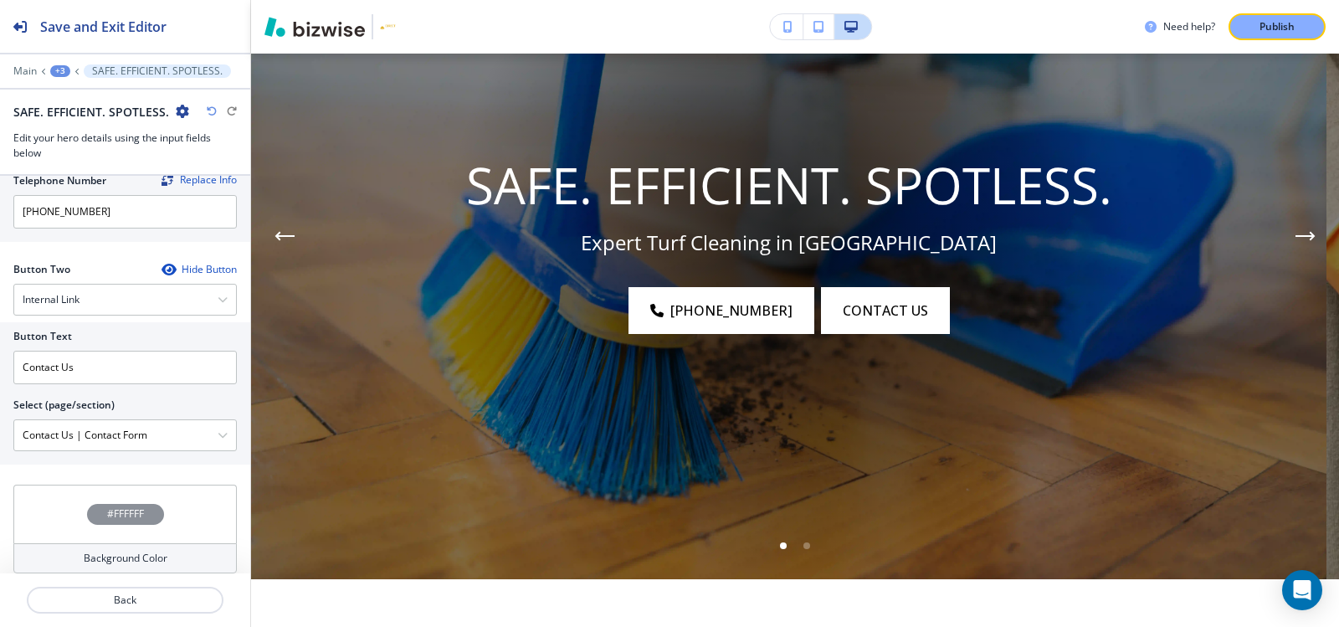
scroll to position [290, 0]
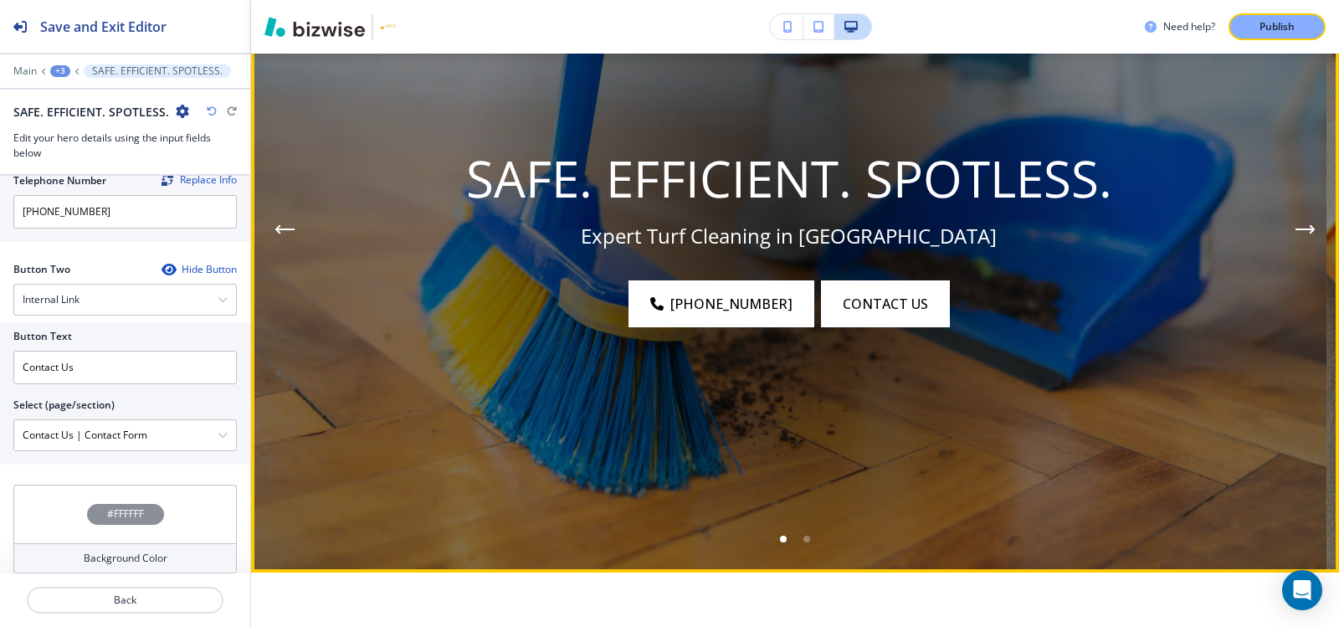
click at [1310, 226] on icon "Next Hero Image" at bounding box center [1311, 229] width 3 height 7
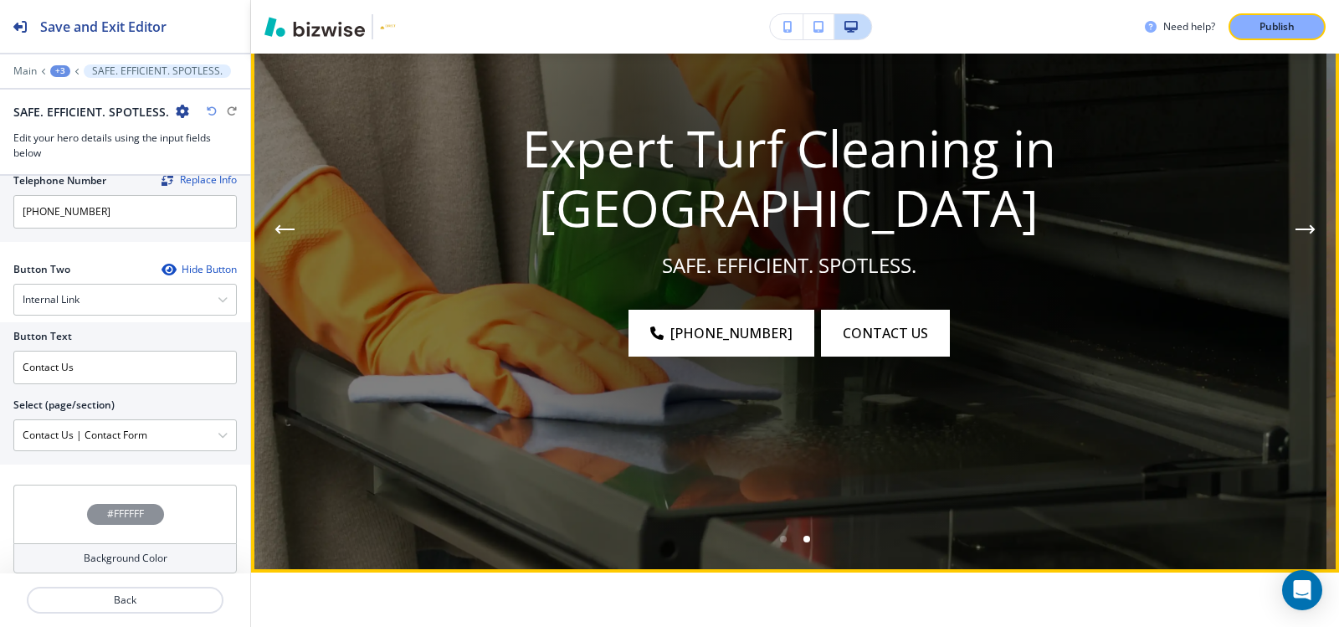
click at [820, 231] on p "Expert Turf Cleaning in Palm Beach" at bounding box center [789, 178] width 684 height 119
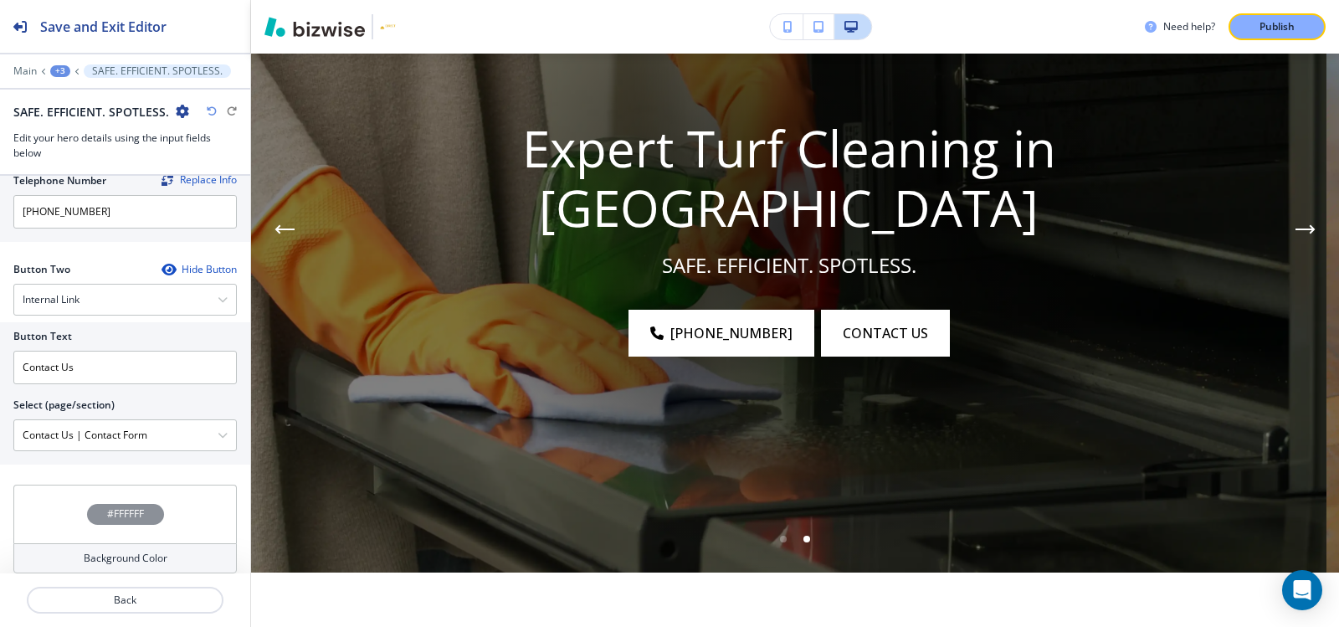
click at [266, 225] on img at bounding box center [788, 229] width 1075 height 686
click at [273, 224] on button "Previous Hero Image" at bounding box center [284, 229] width 33 height 33
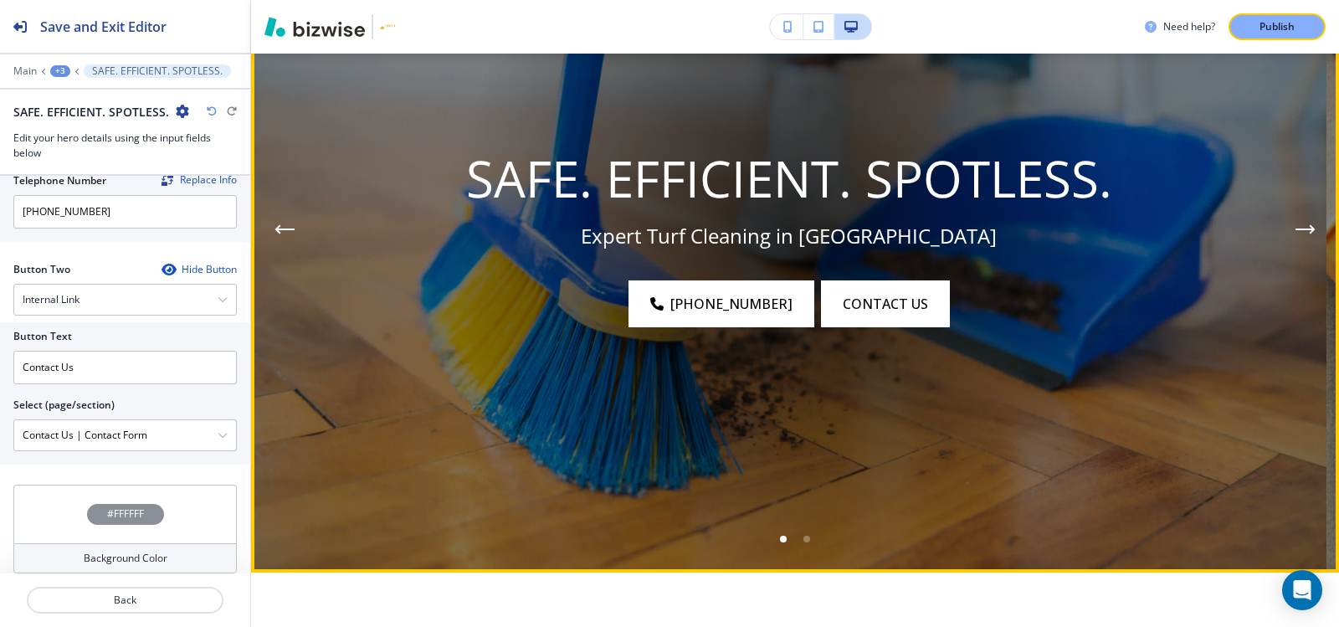
click at [1289, 222] on button "Next Hero Image" at bounding box center [1305, 229] width 33 height 33
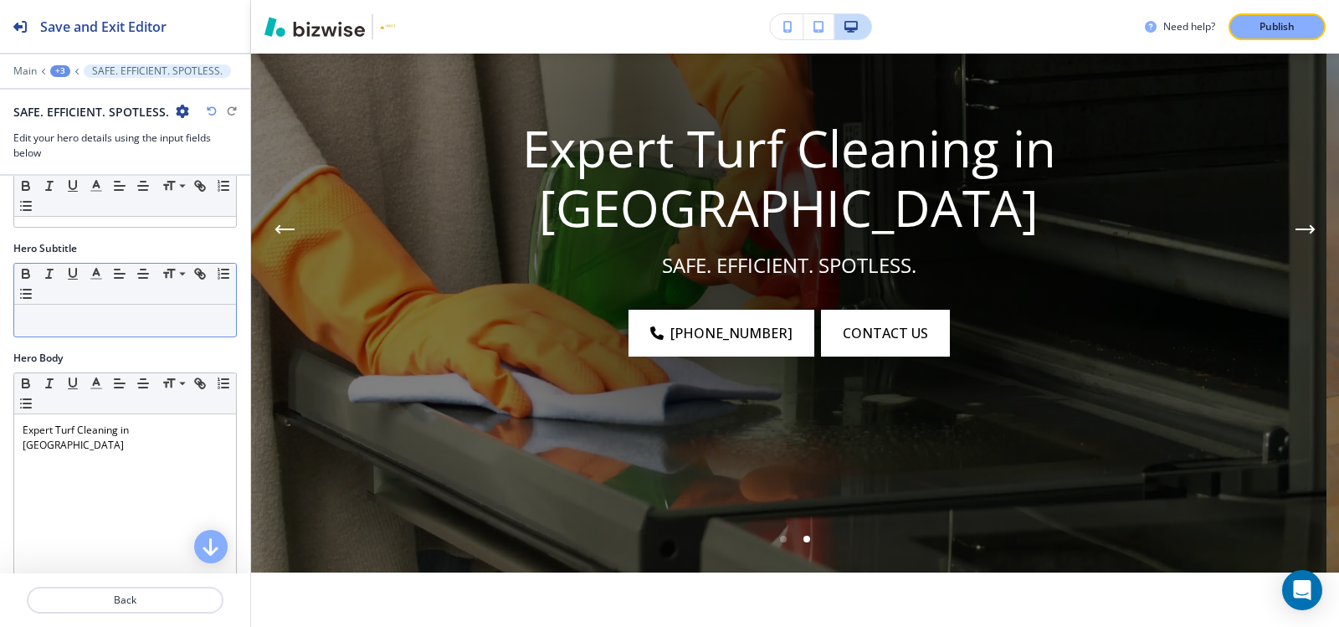
scroll to position [251, 0]
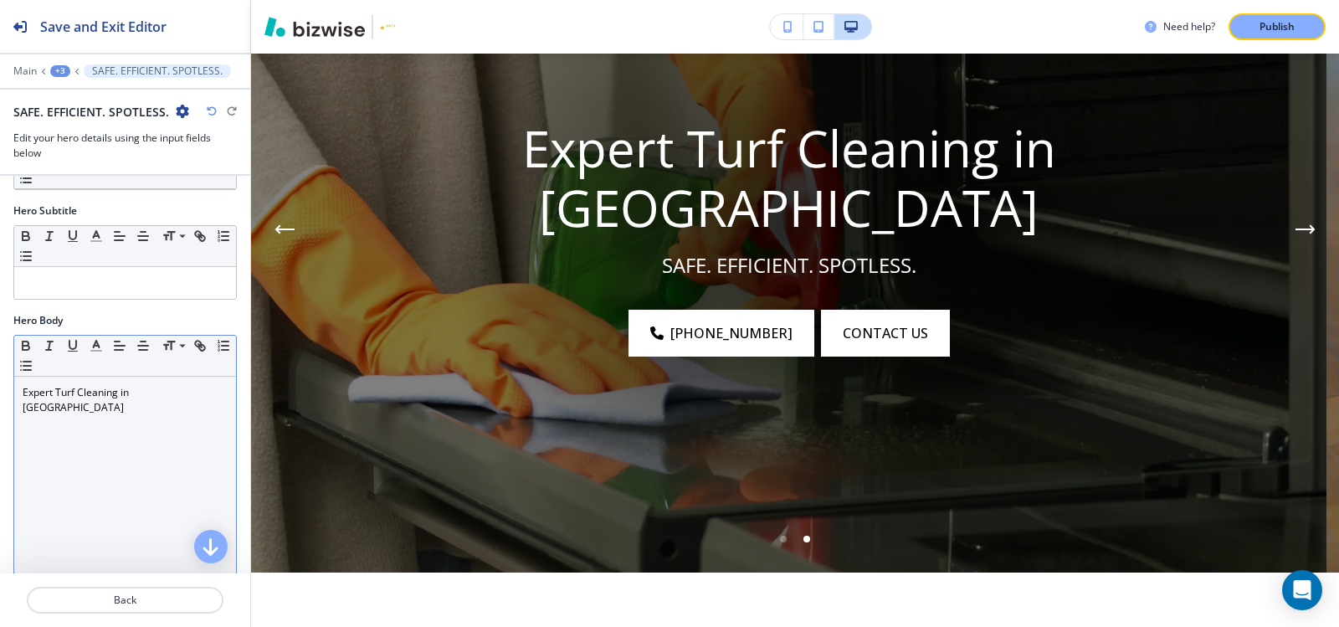
click at [172, 396] on p "Expert Turf Cleaning in Palm Beach" at bounding box center [125, 400] width 205 height 30
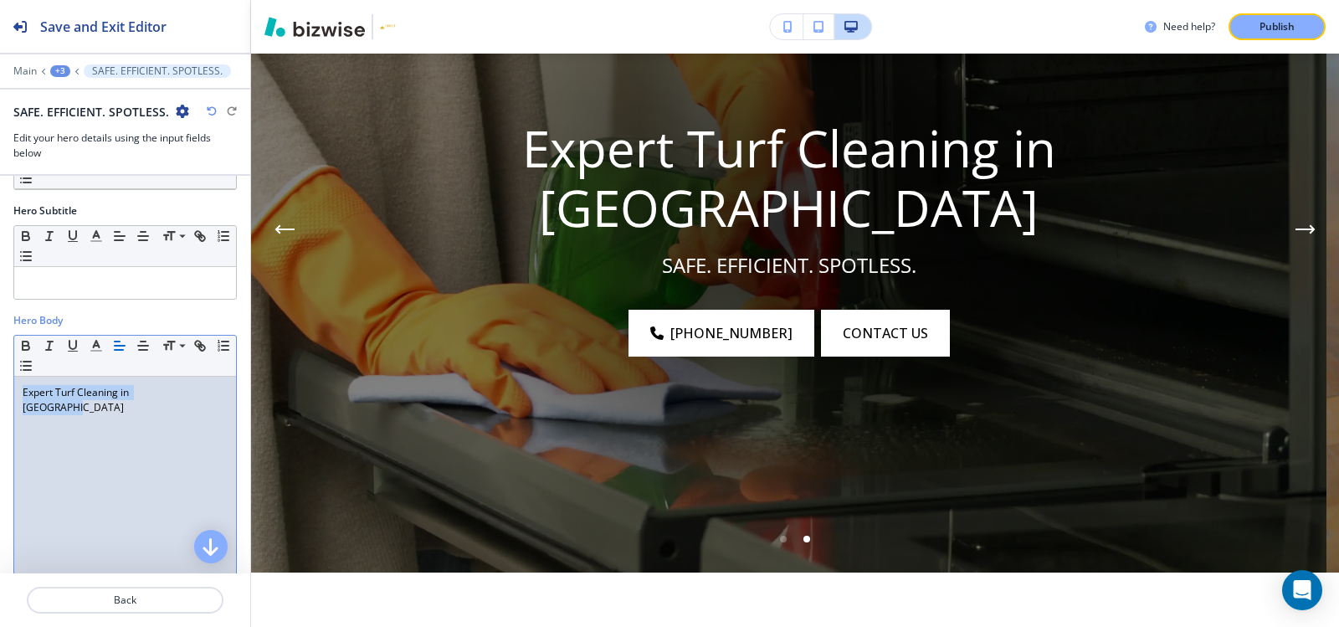
copy p "Expert Turf Cleaning in Palm Beach"
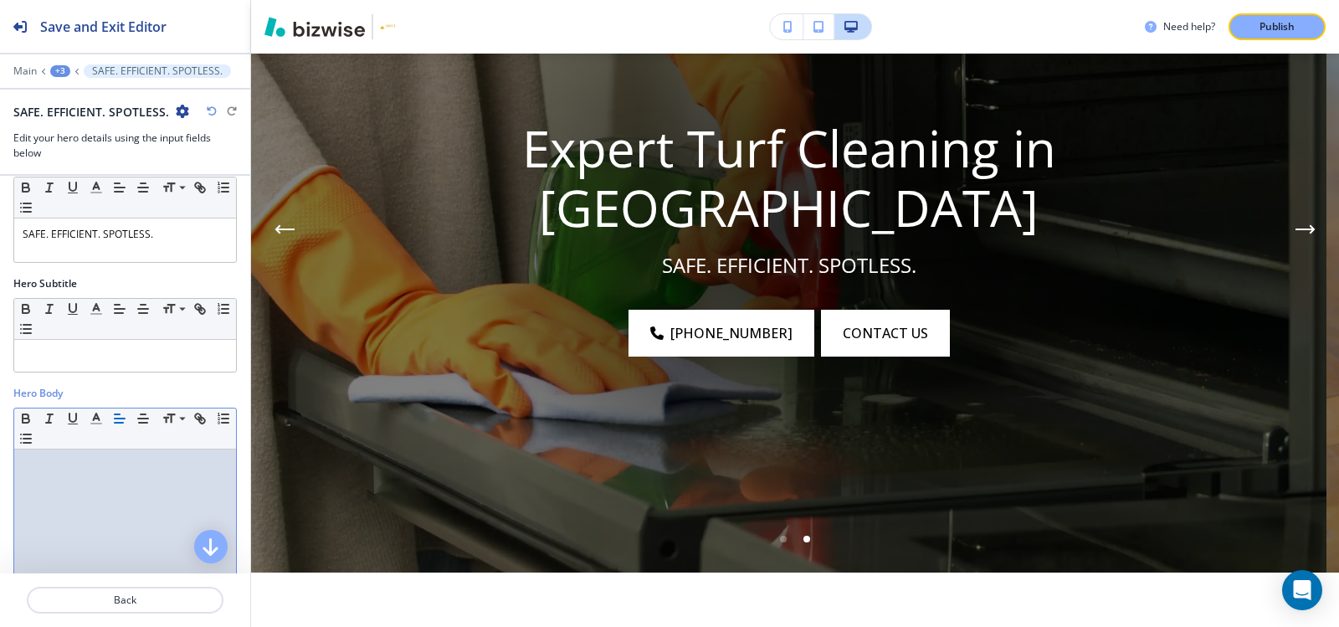
scroll to position [0, 0]
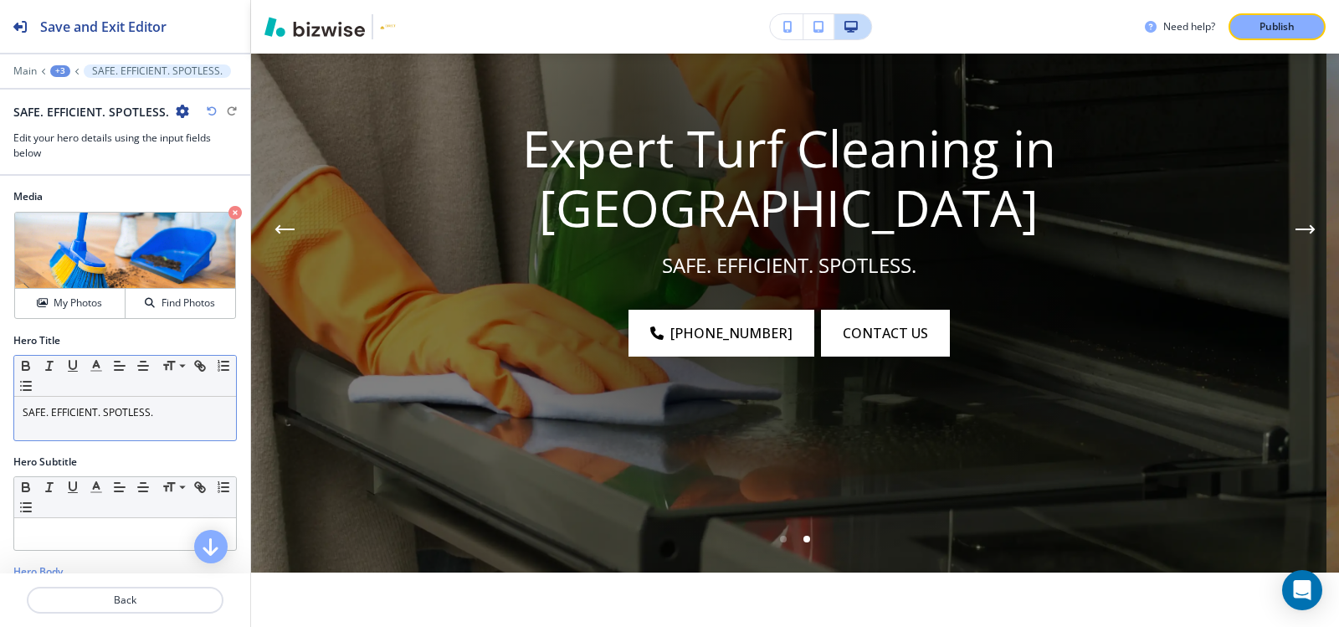
click at [18, 418] on div "SAFE. EFFICIENT. SPOTLESS." at bounding box center [125, 419] width 222 height 44
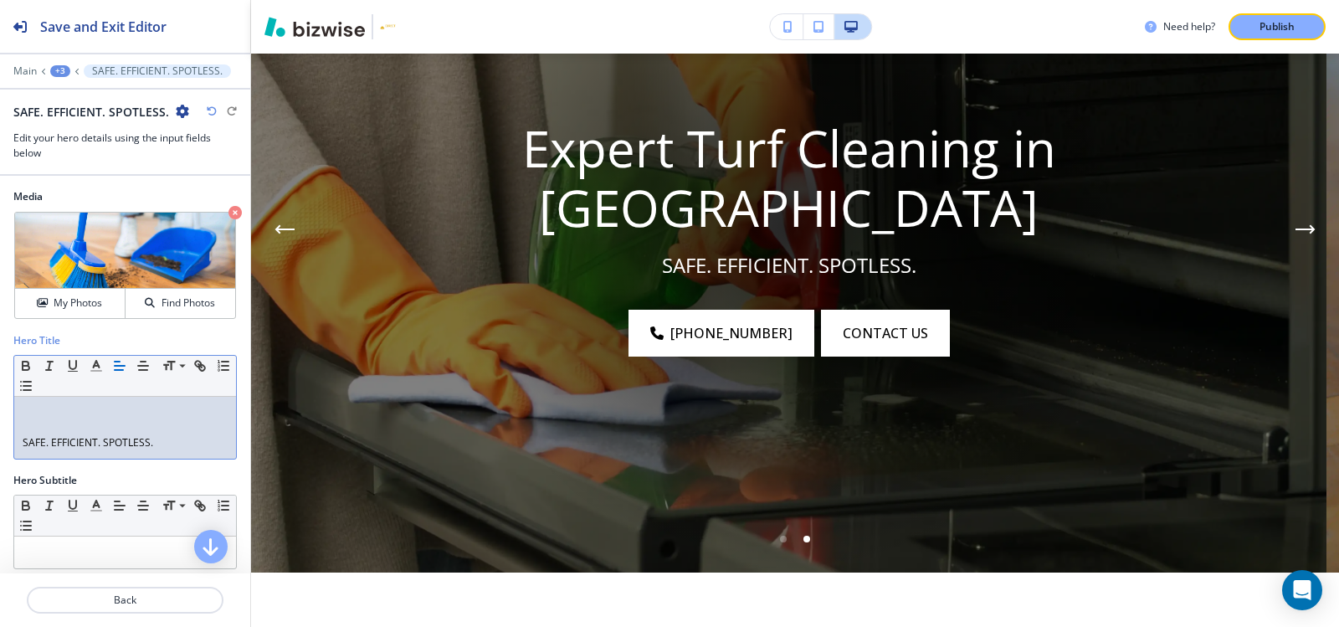
click at [54, 401] on div "SAFE. EFFICIENT. SPOTLESS." at bounding box center [125, 428] width 222 height 62
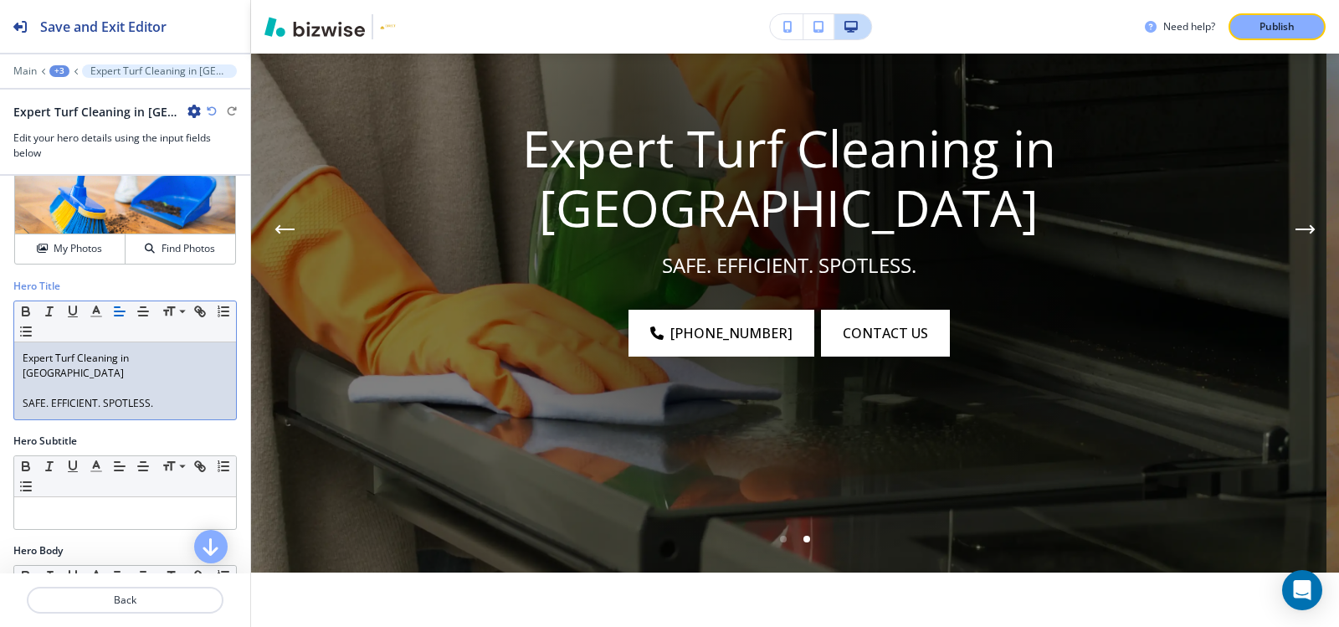
scroll to position [84, 0]
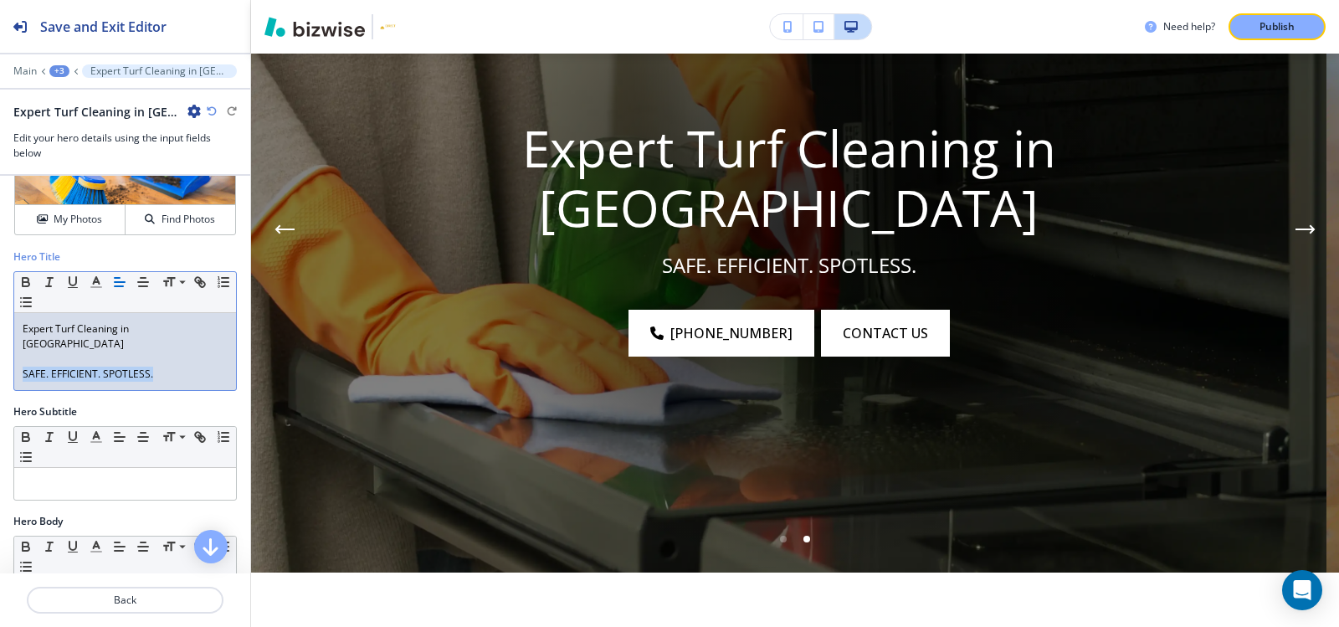
drag, startPoint x: 176, startPoint y: 362, endPoint x: 0, endPoint y: 362, distance: 175.7
click at [0, 362] on div "Hero Title Small Normal Large Huge Expert Turf Cleaning in Palm Beach SAFE. EFF…" at bounding box center [125, 326] width 250 height 155
copy p "SAFE. EFFICIENT. SPOTLESS."
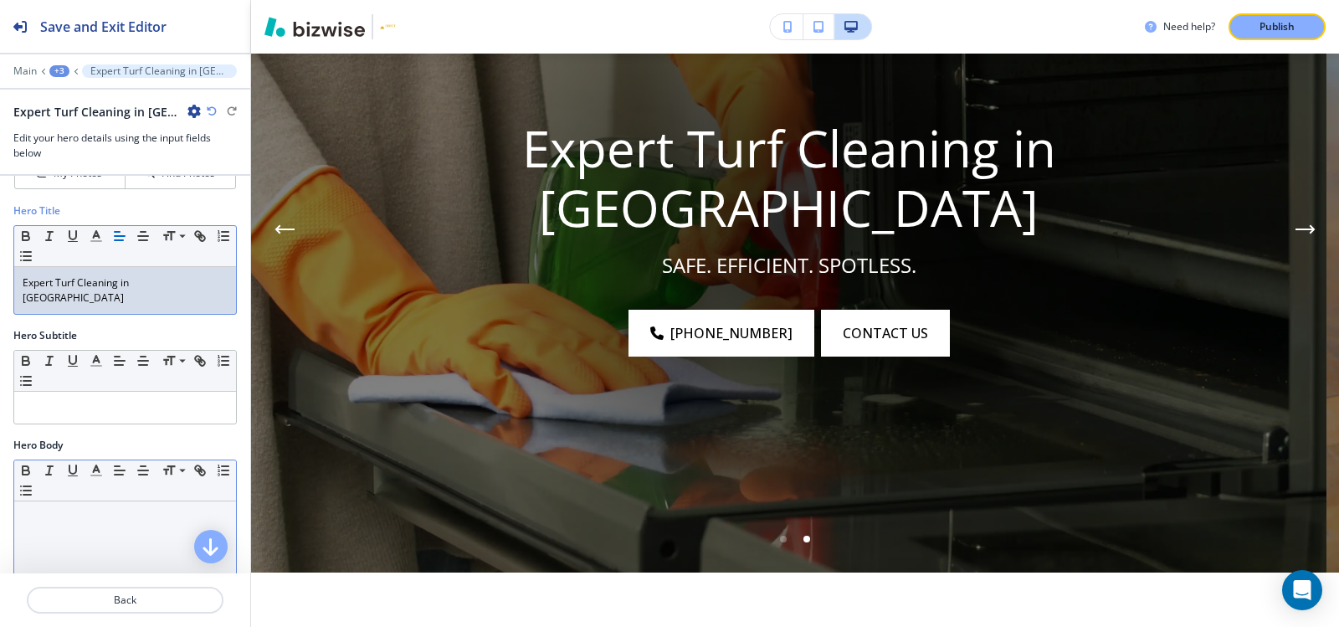
scroll to position [167, 0]
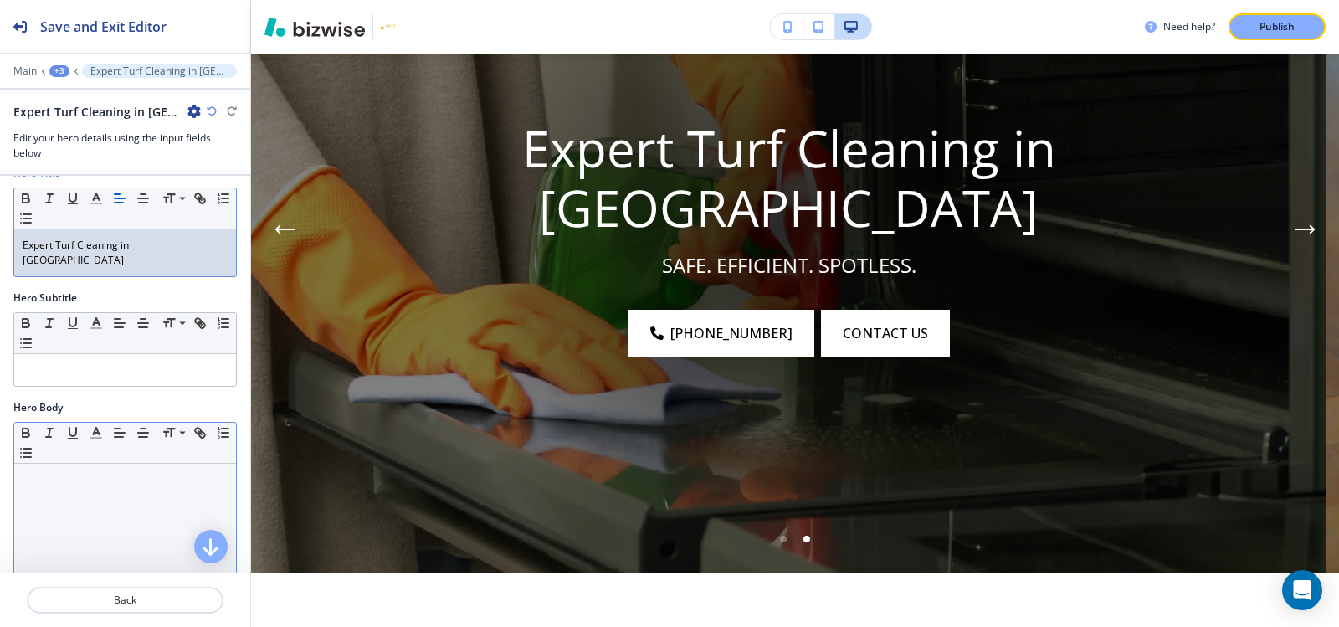
click at [50, 479] on p at bounding box center [125, 479] width 205 height 15
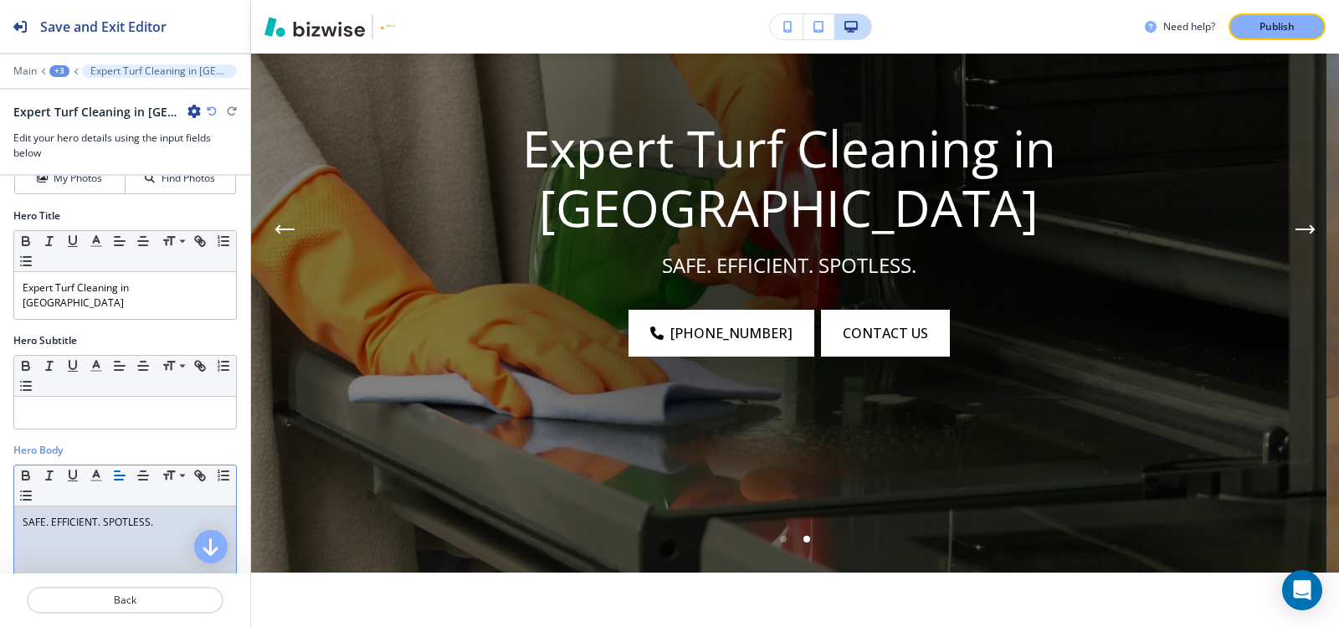
scroll to position [84, 0]
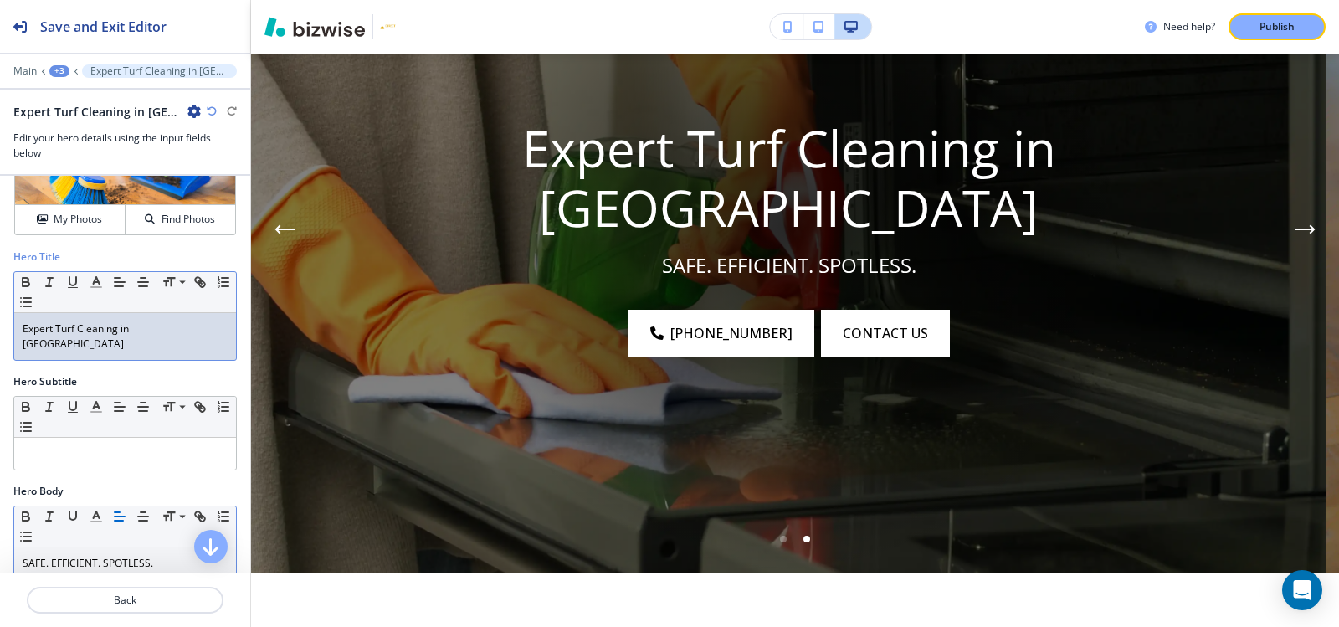
click at [117, 346] on div "Expert Turf Cleaning in Palm Beach" at bounding box center [125, 336] width 222 height 47
copy p "Expert Turf Cleaning in Palm Beach"
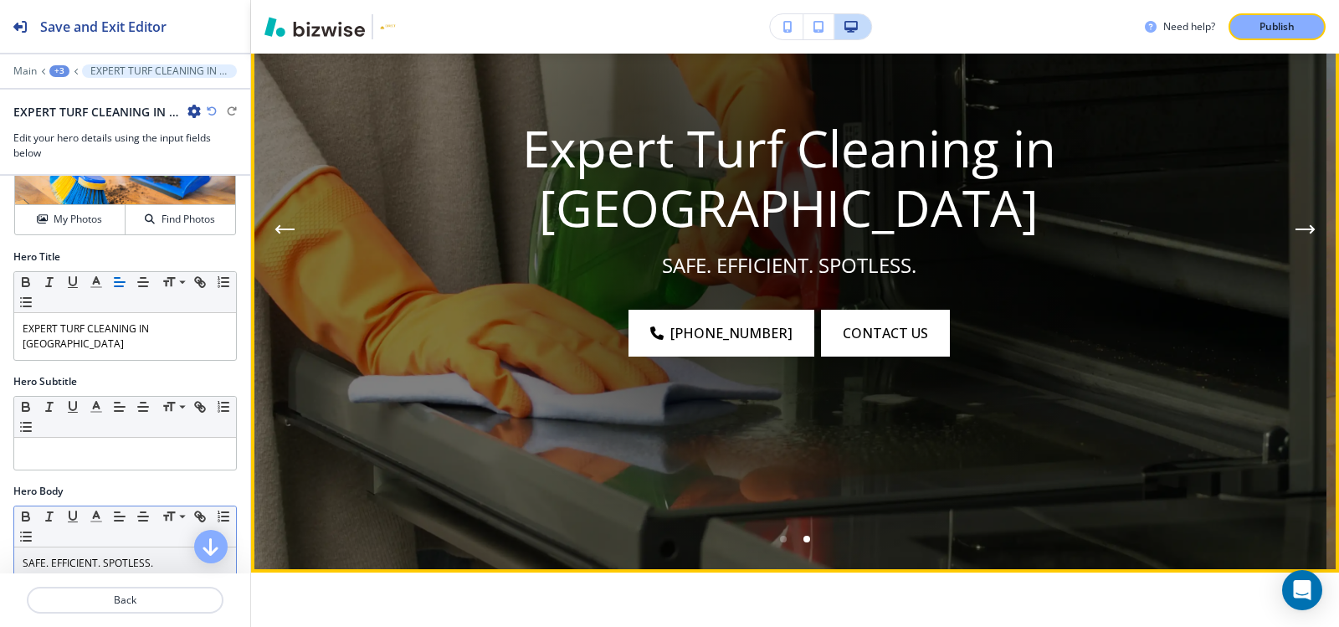
click at [1298, 228] on icon "Next Hero Image" at bounding box center [1305, 229] width 20 height 10
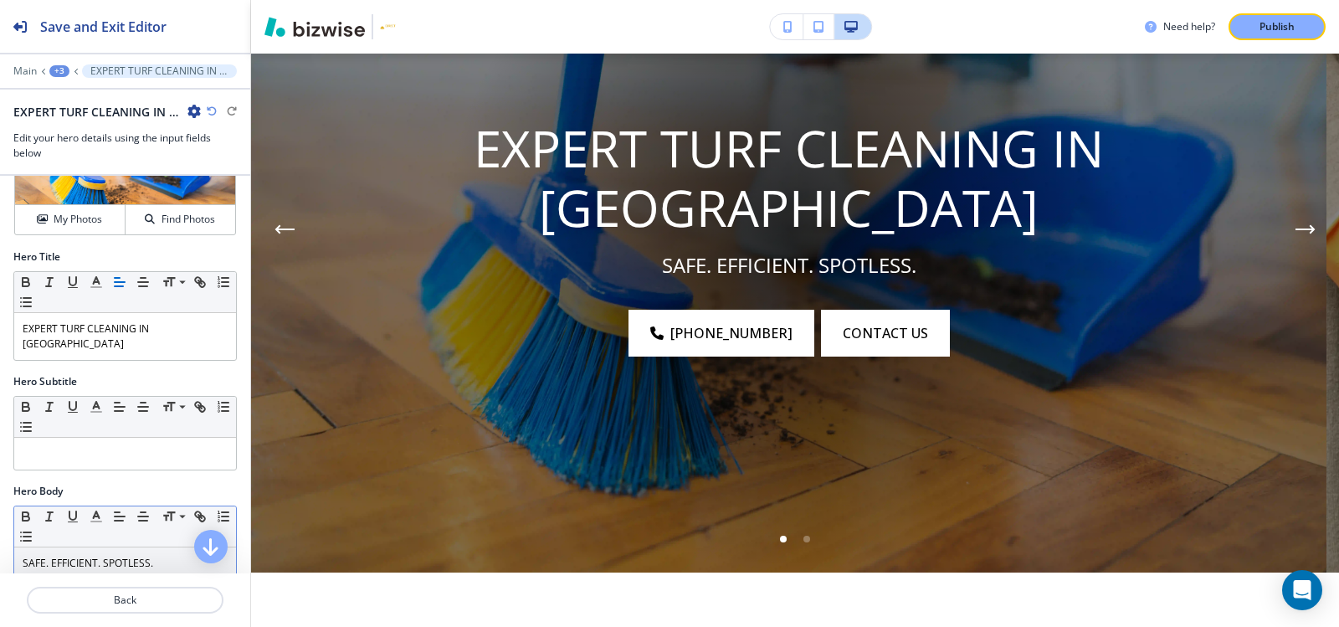
click at [60, 75] on div "+3" at bounding box center [59, 71] width 20 height 12
click at [64, 166] on button "Hero" at bounding box center [102, 157] width 107 height 30
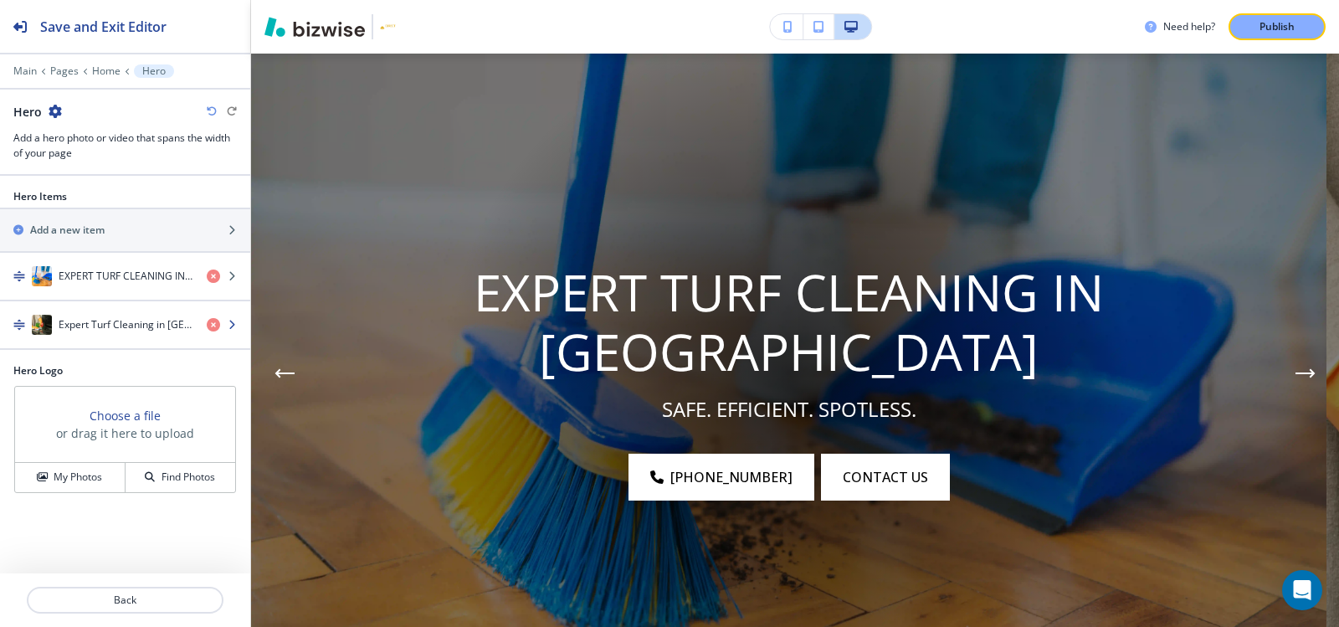
scroll to position [122, 0]
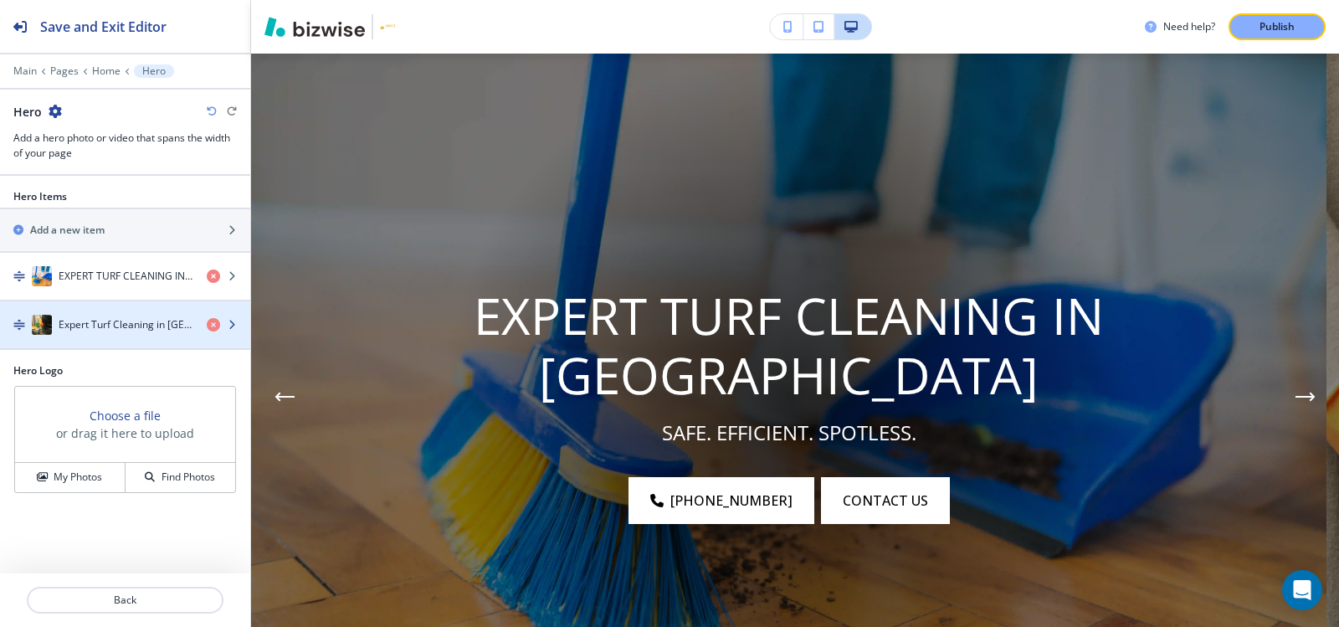
click at [100, 336] on div "button" at bounding box center [125, 341] width 250 height 13
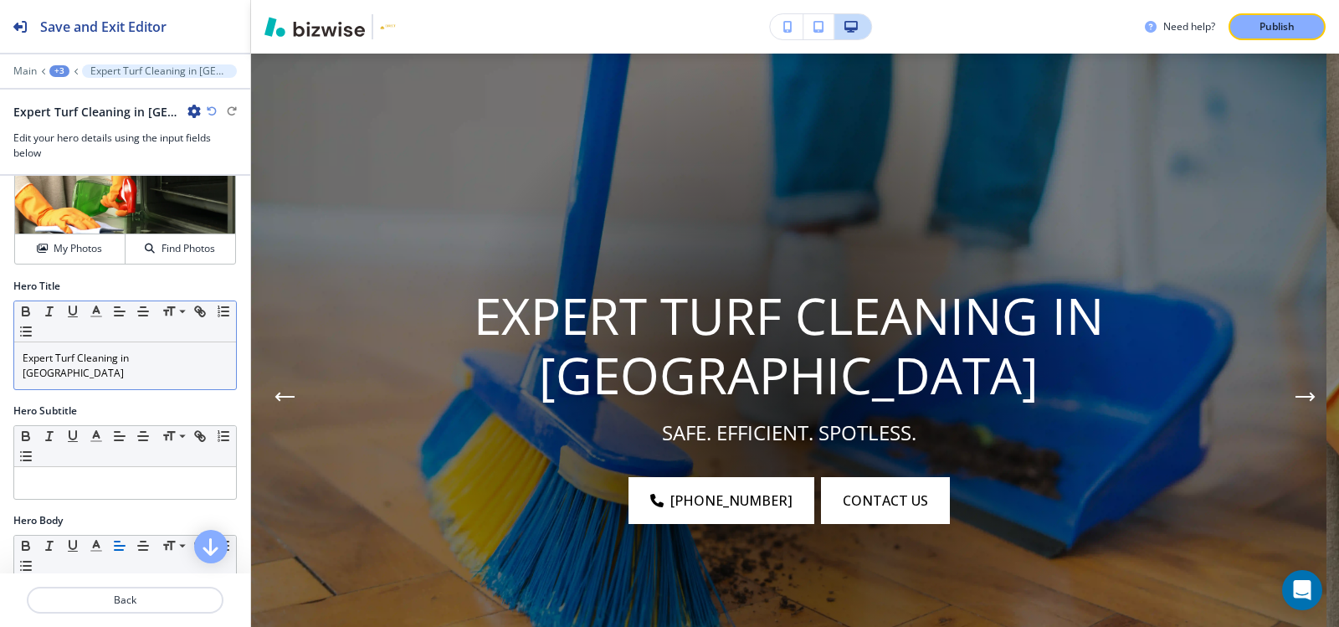
scroll to position [84, 0]
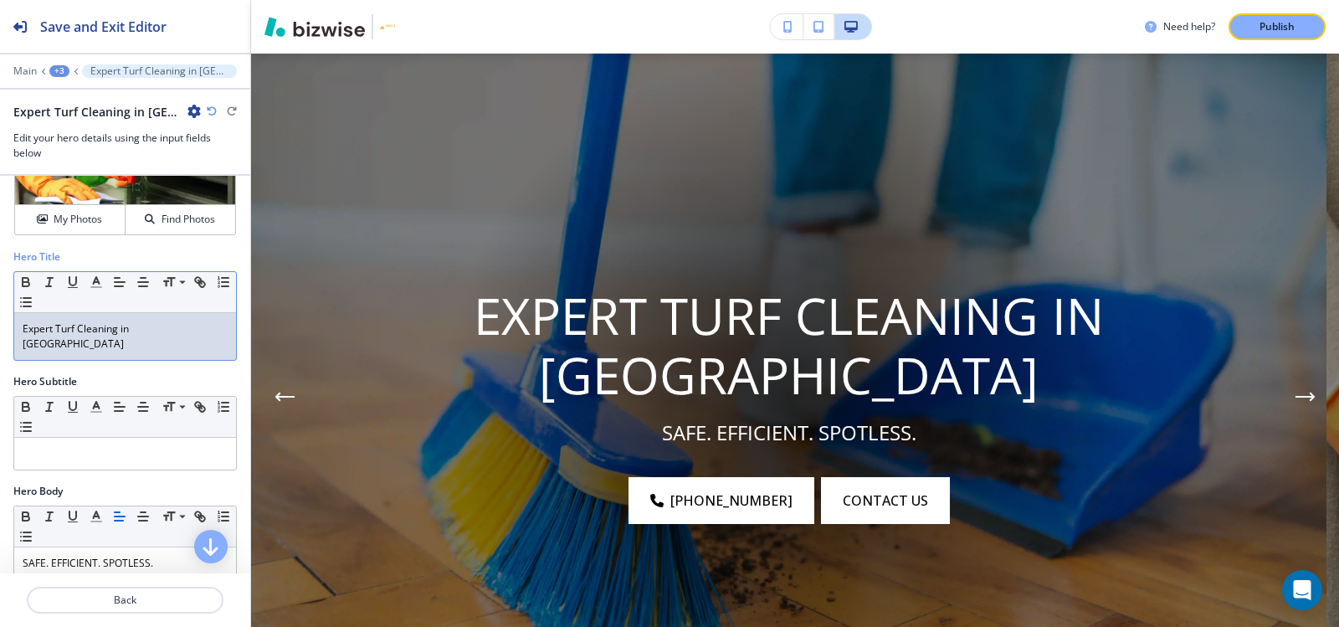
click at [121, 358] on div "Hero Title Small Normal Large Huge Expert Turf Cleaning in Palm Beach" at bounding box center [125, 311] width 250 height 125
click at [124, 345] on div "Expert Turf Cleaning in Palm Beach" at bounding box center [125, 336] width 222 height 47
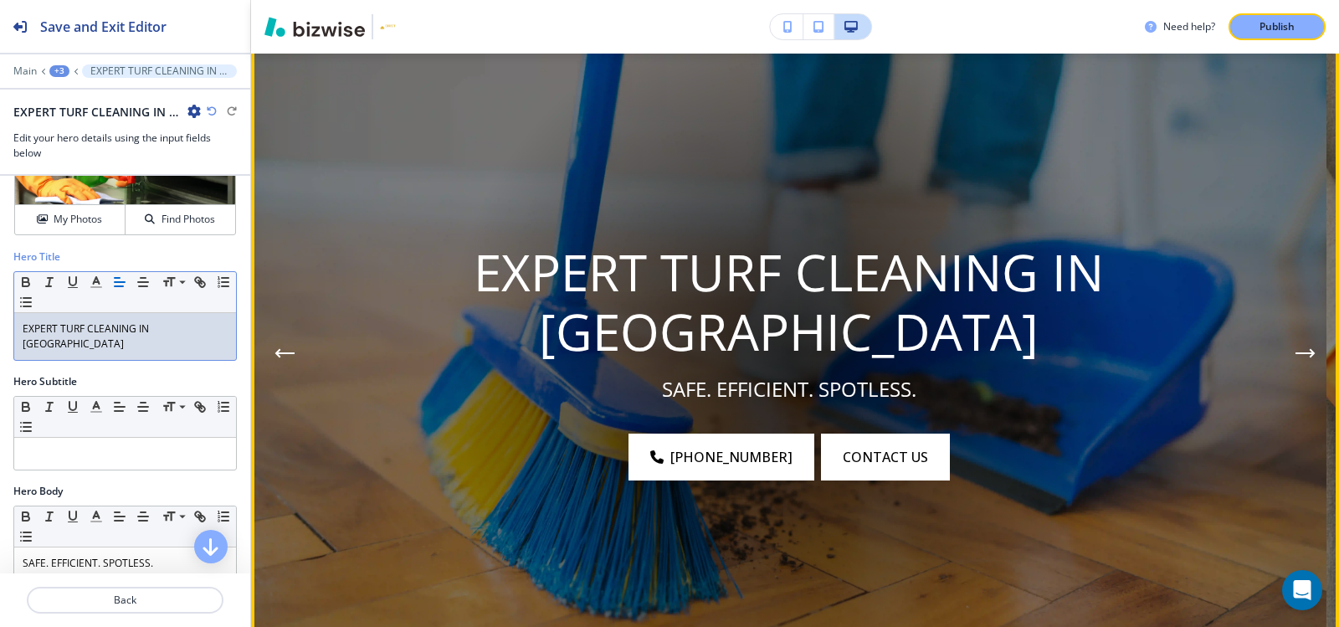
scroll to position [206, 0]
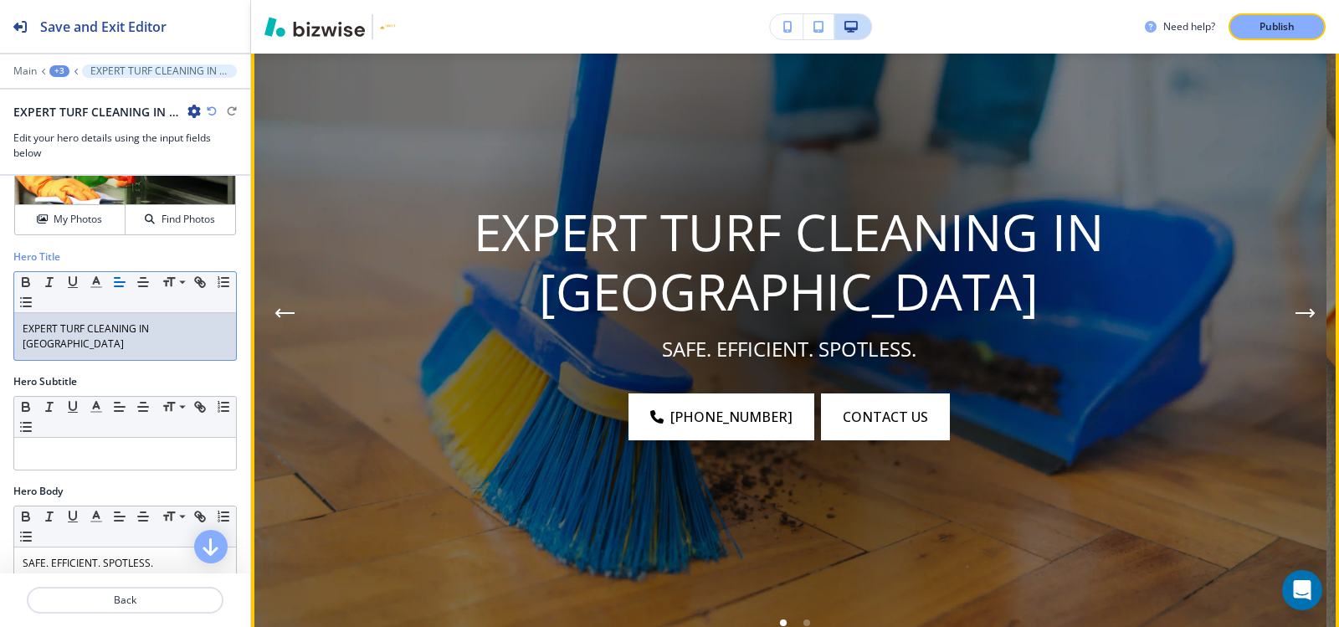
click at [1295, 309] on icon "Next Hero Image" at bounding box center [1305, 313] width 20 height 10
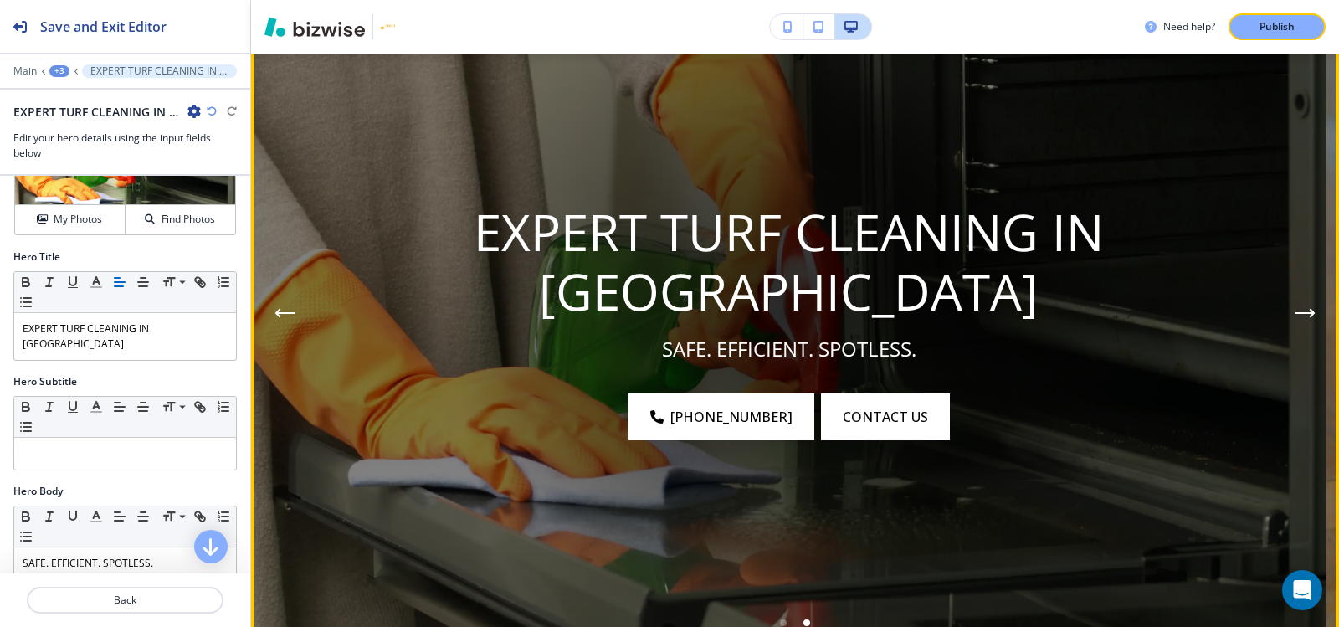
click at [294, 315] on icon "Previous Hero Image" at bounding box center [284, 313] width 20 height 10
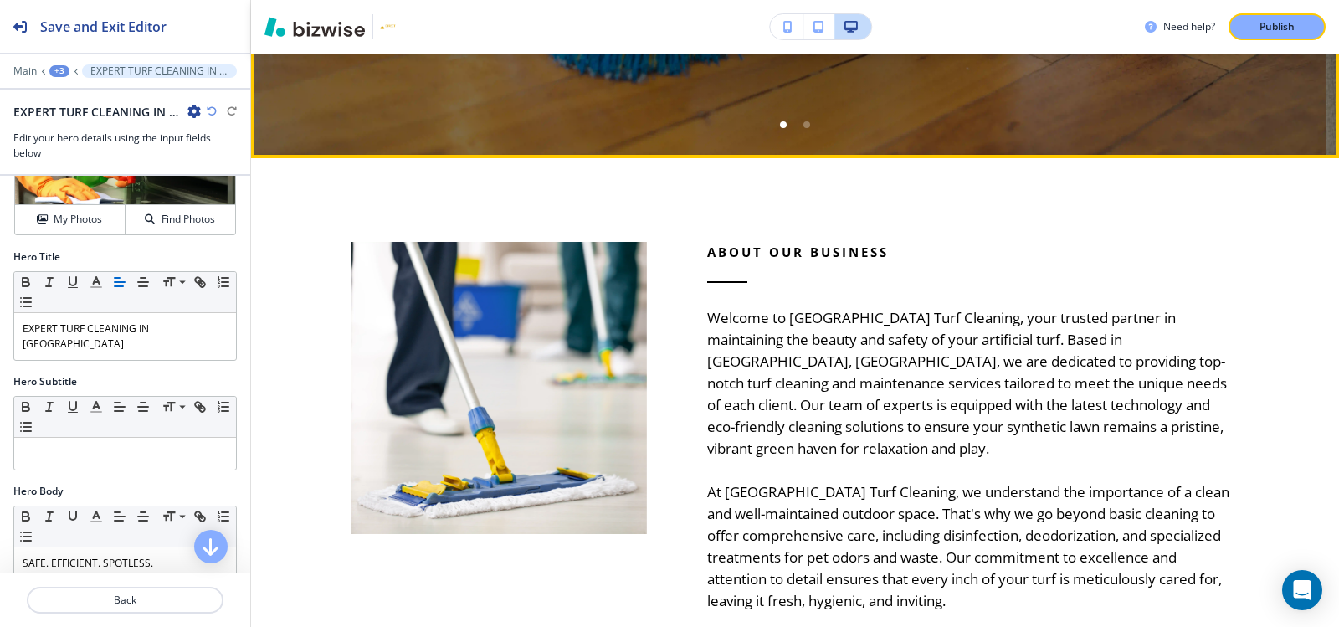
scroll to position [708, 0]
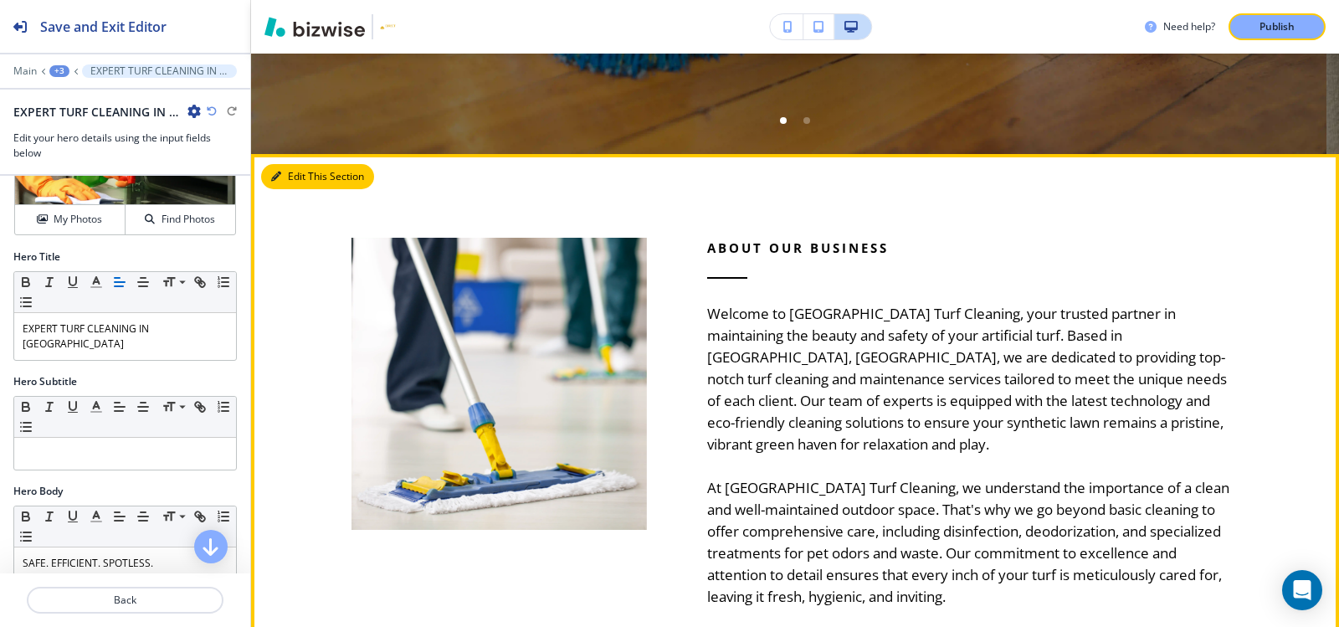
click at [297, 176] on button "Edit This Section" at bounding box center [317, 176] width 113 height 25
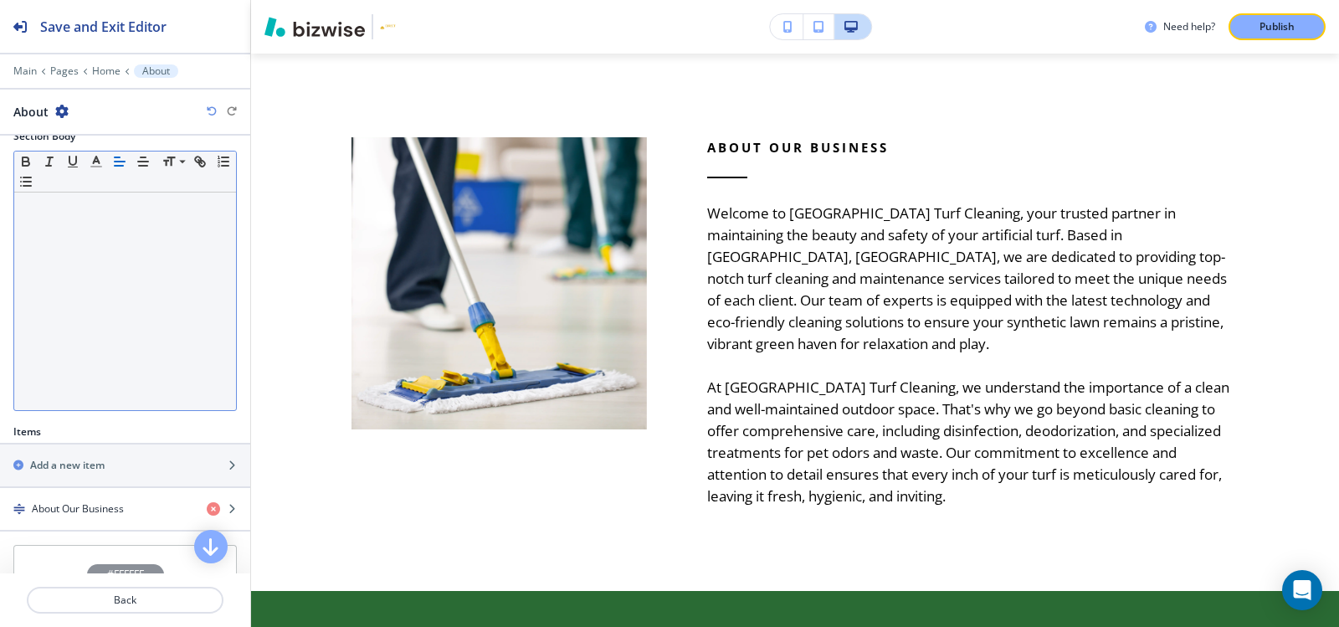
scroll to position [325, 0]
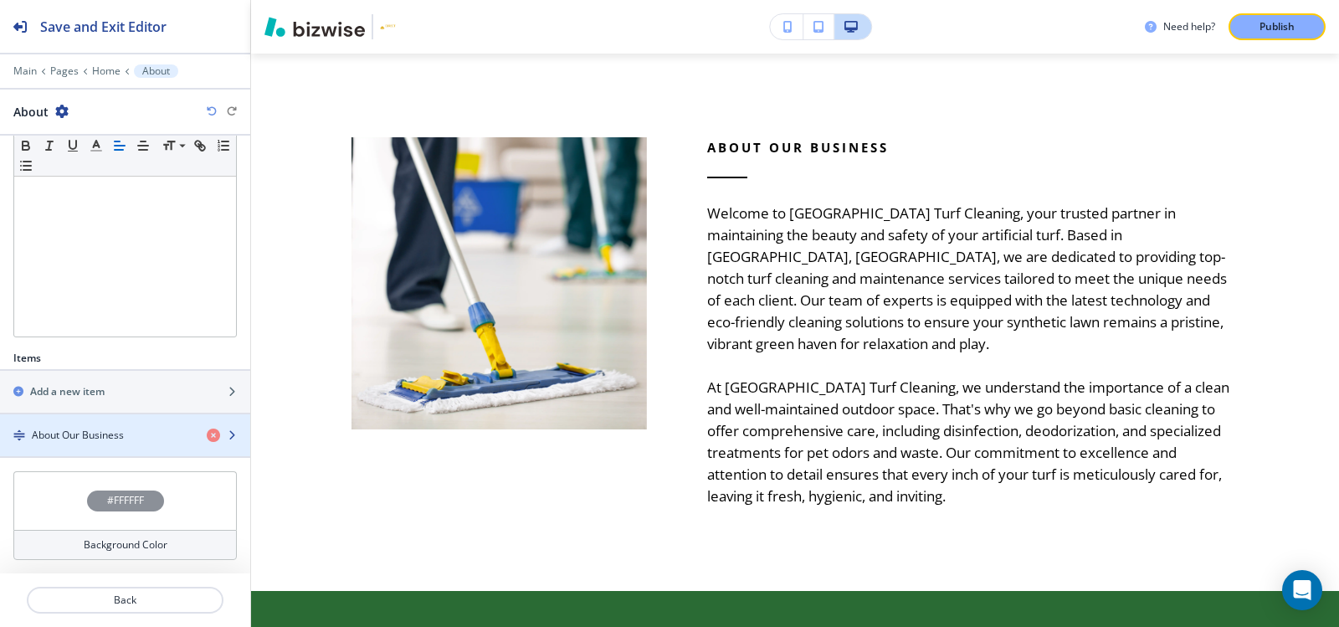
click at [94, 430] on h4 "About Our Business" at bounding box center [78, 435] width 92 height 15
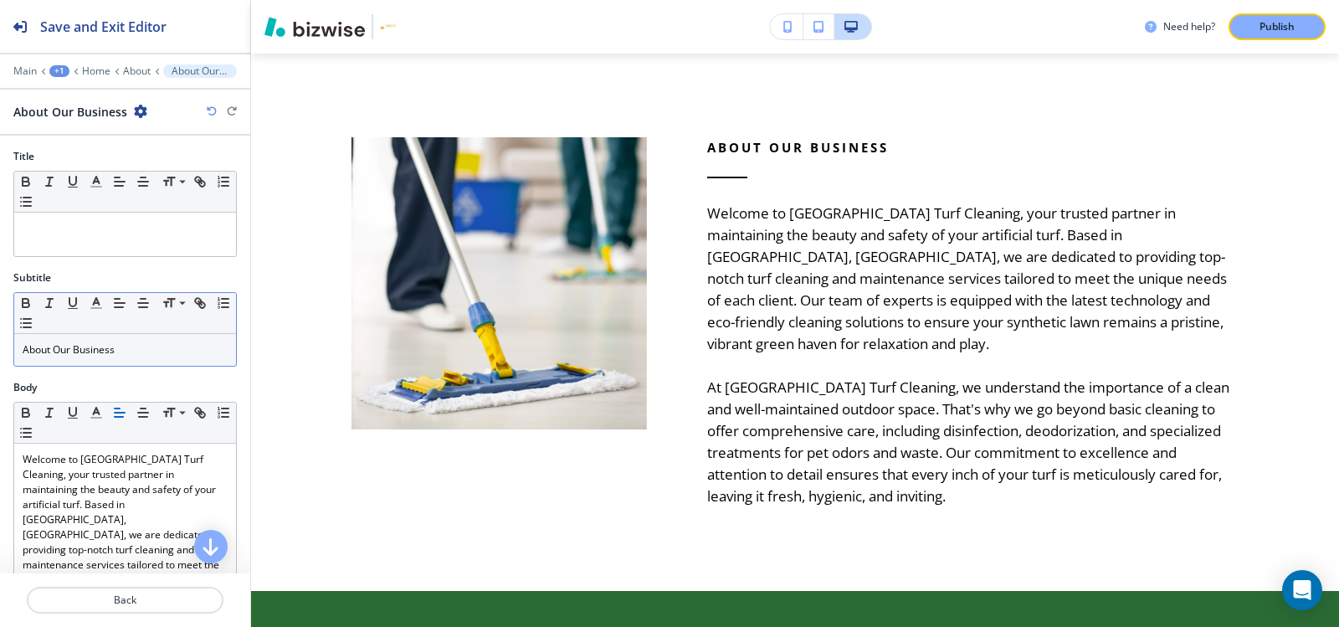
click at [137, 344] on p "About Our Business" at bounding box center [125, 349] width 205 height 15
copy p "About Our Business"
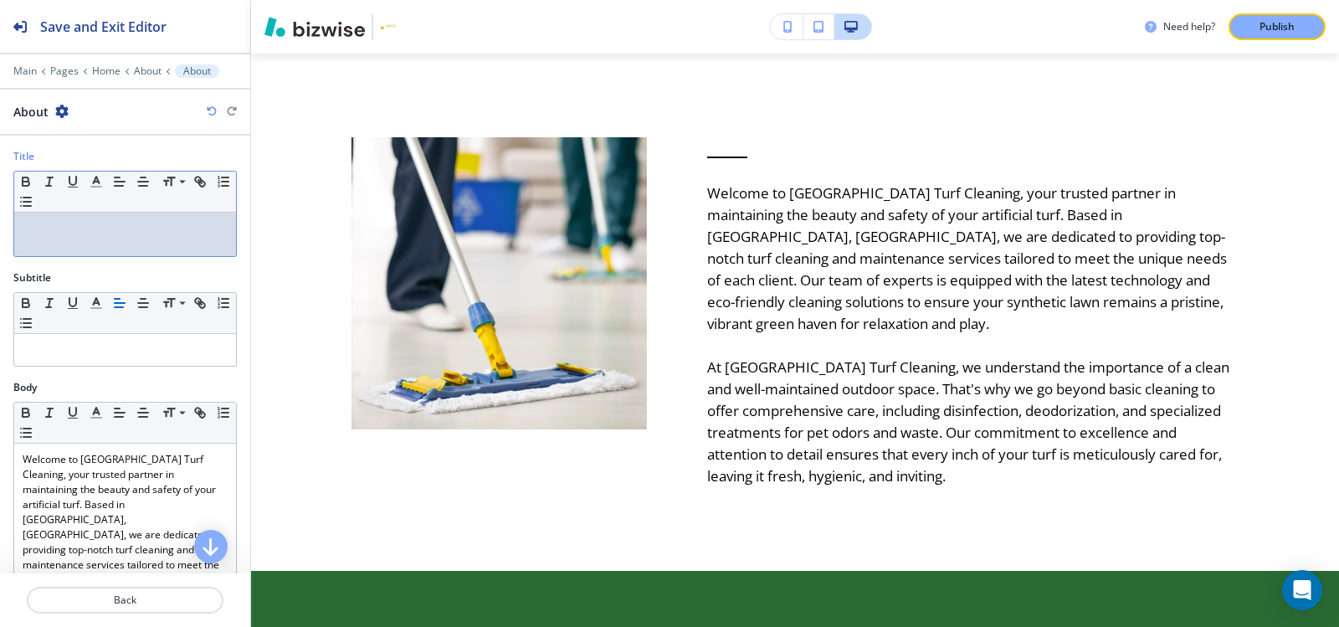
click at [112, 244] on div at bounding box center [125, 235] width 222 height 44
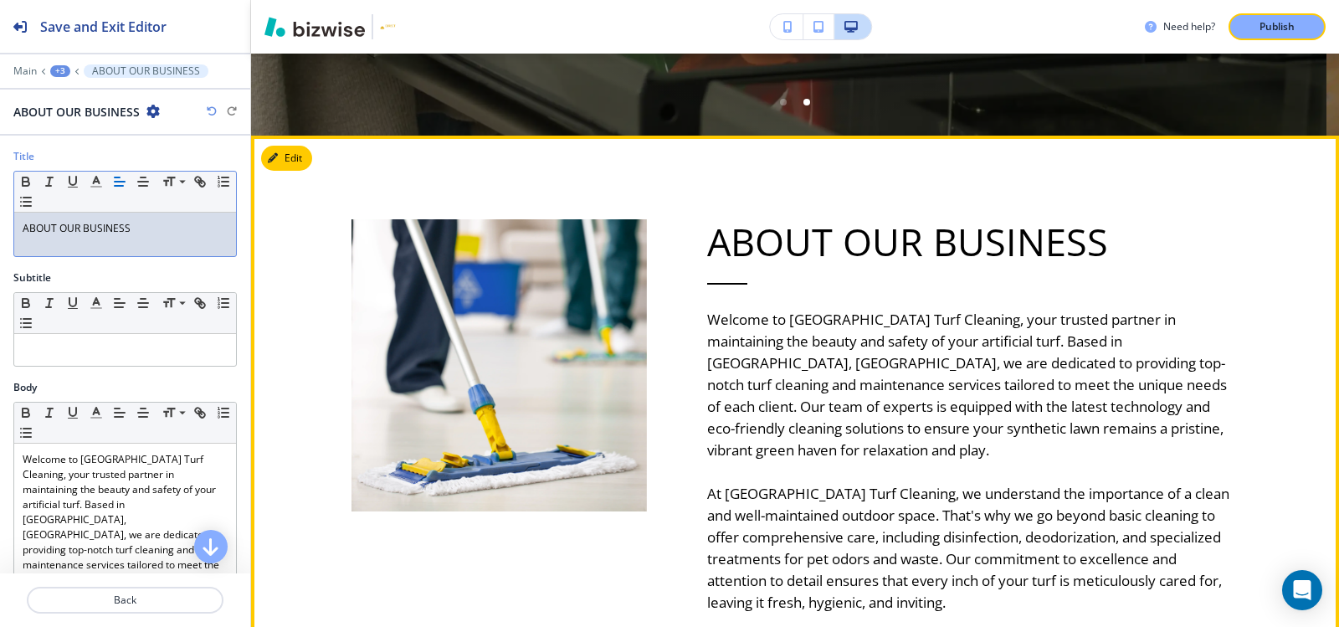
scroll to position [725, 0]
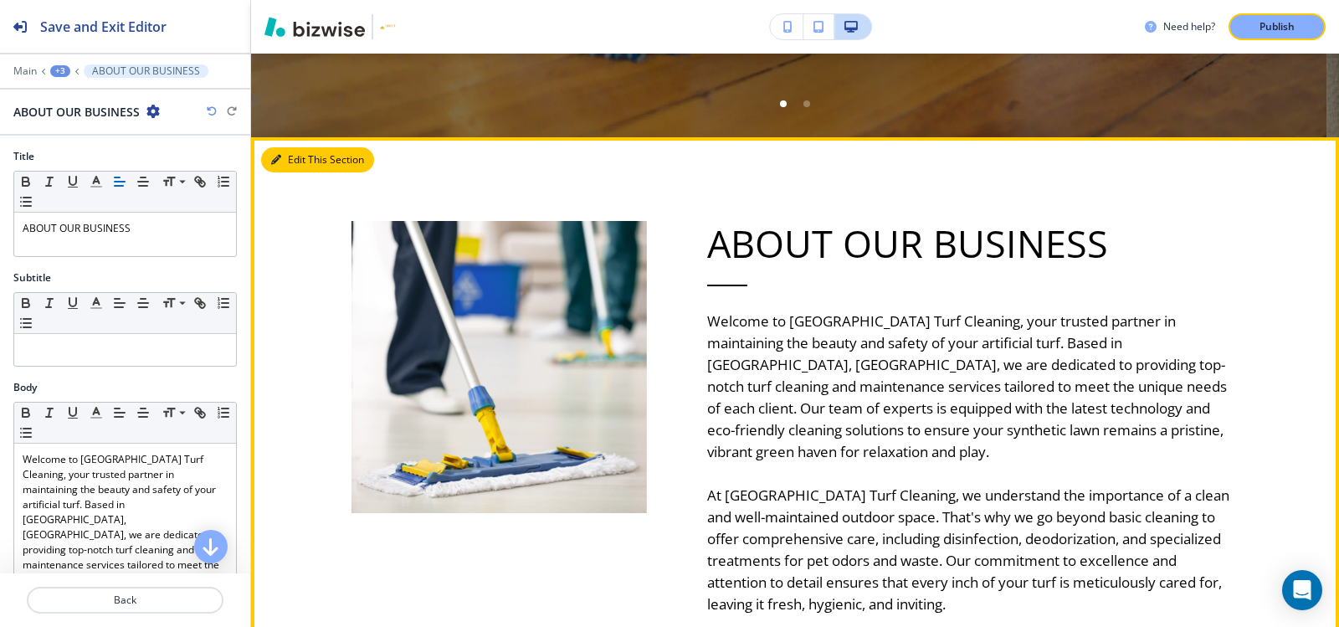
click at [303, 158] on button "Edit This Section" at bounding box center [317, 159] width 113 height 25
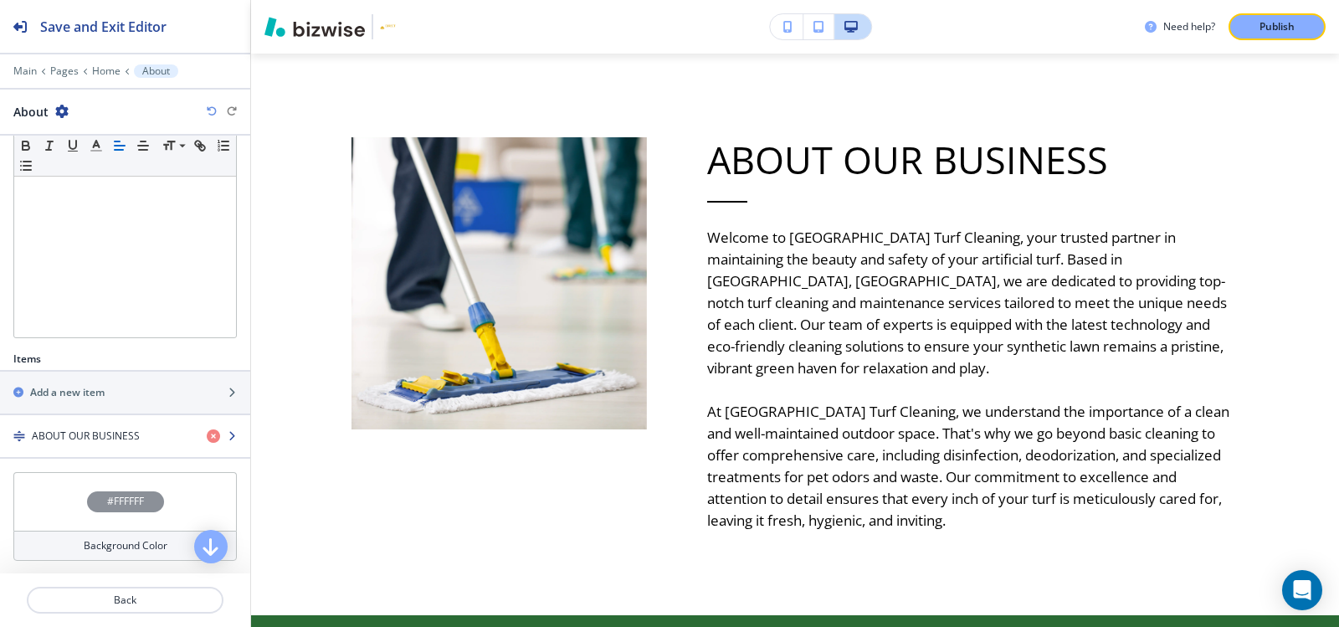
scroll to position [325, 0]
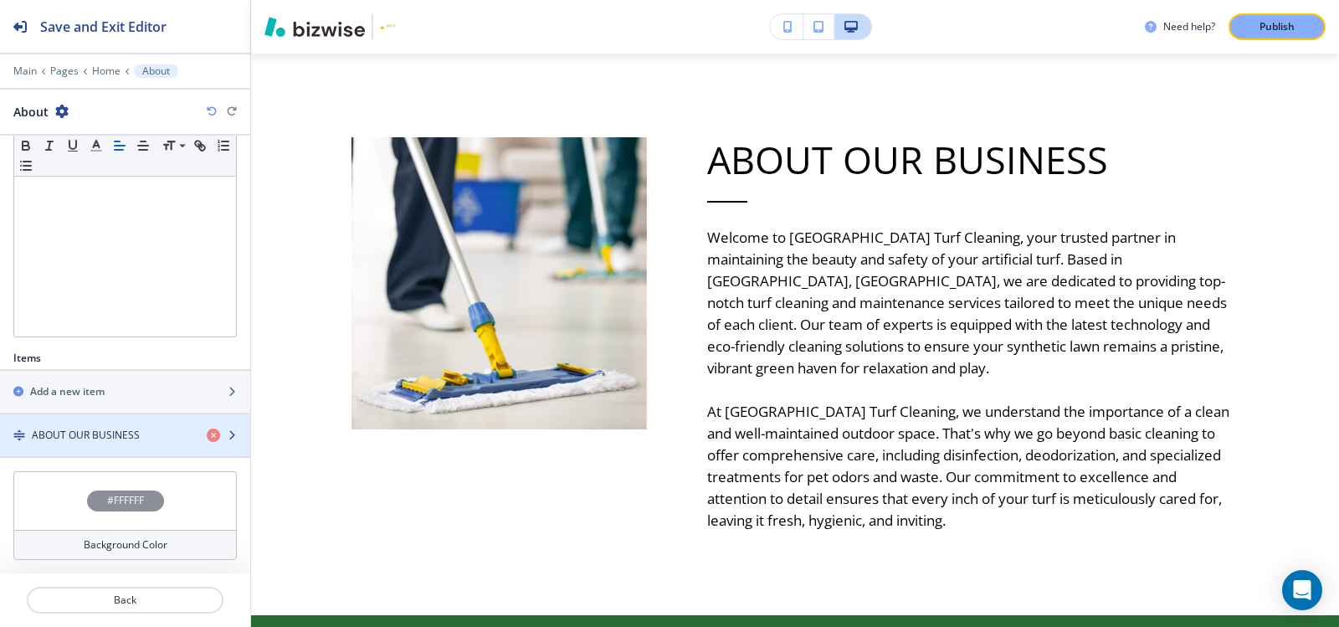
click at [97, 421] on div "button" at bounding box center [125, 420] width 250 height 13
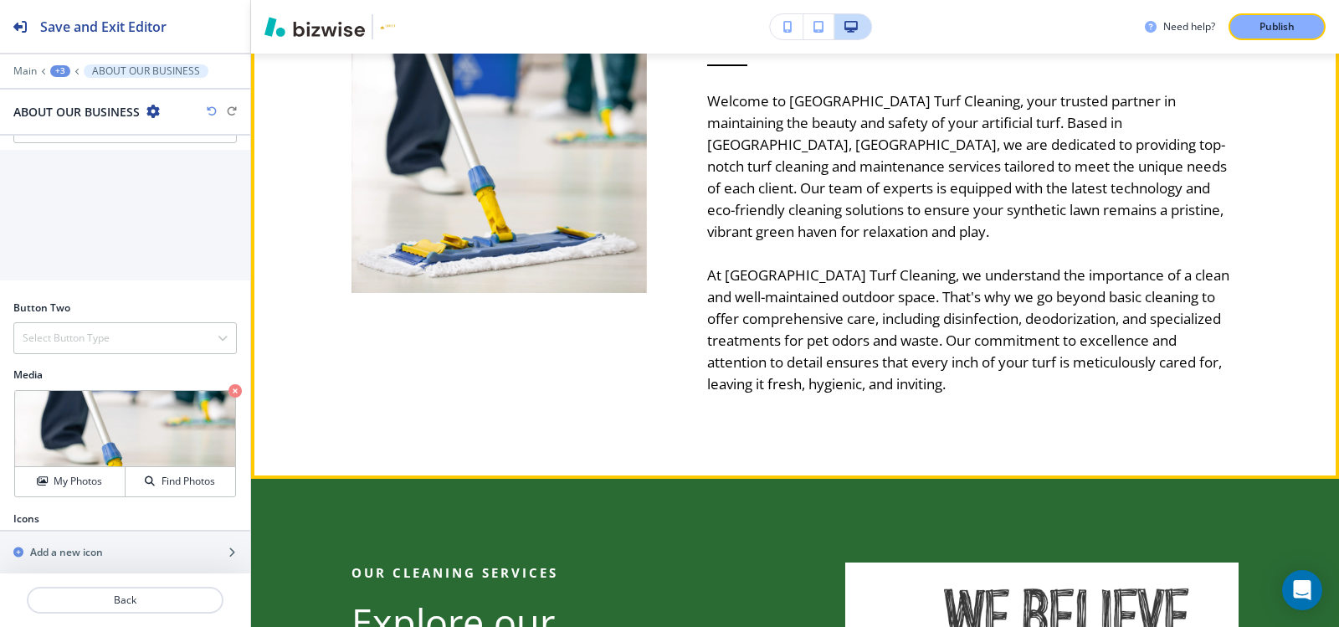
scroll to position [1143, 0]
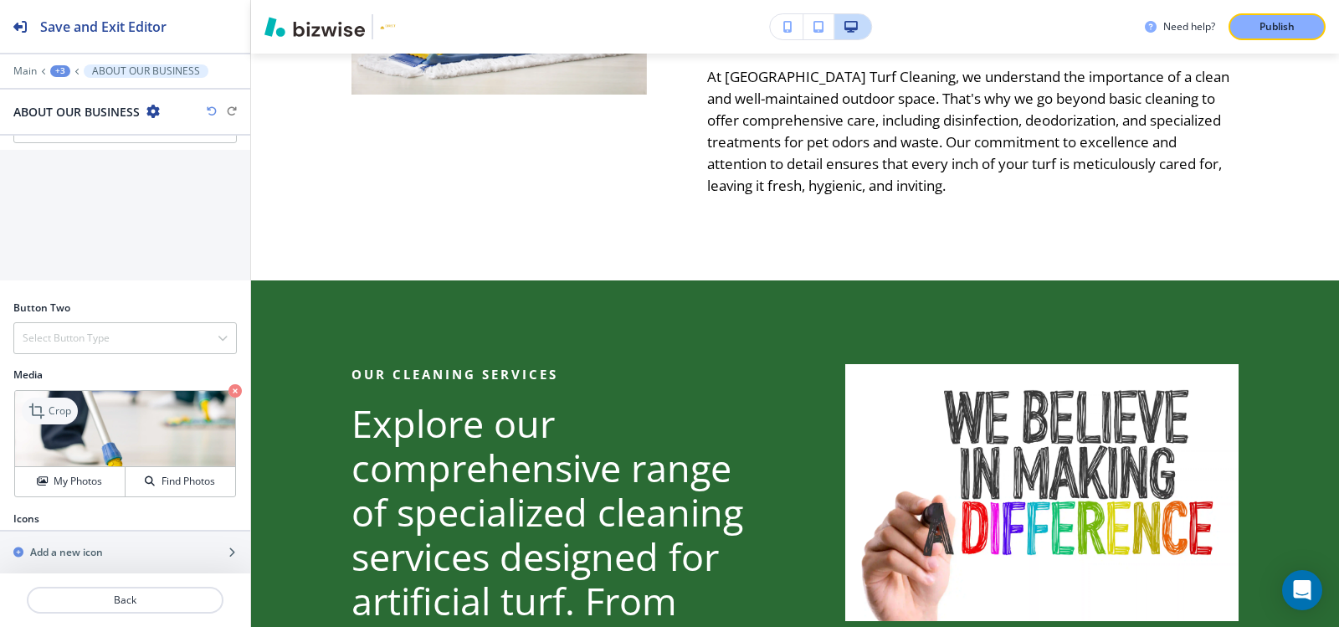
click at [46, 401] on icon at bounding box center [38, 411] width 20 height 20
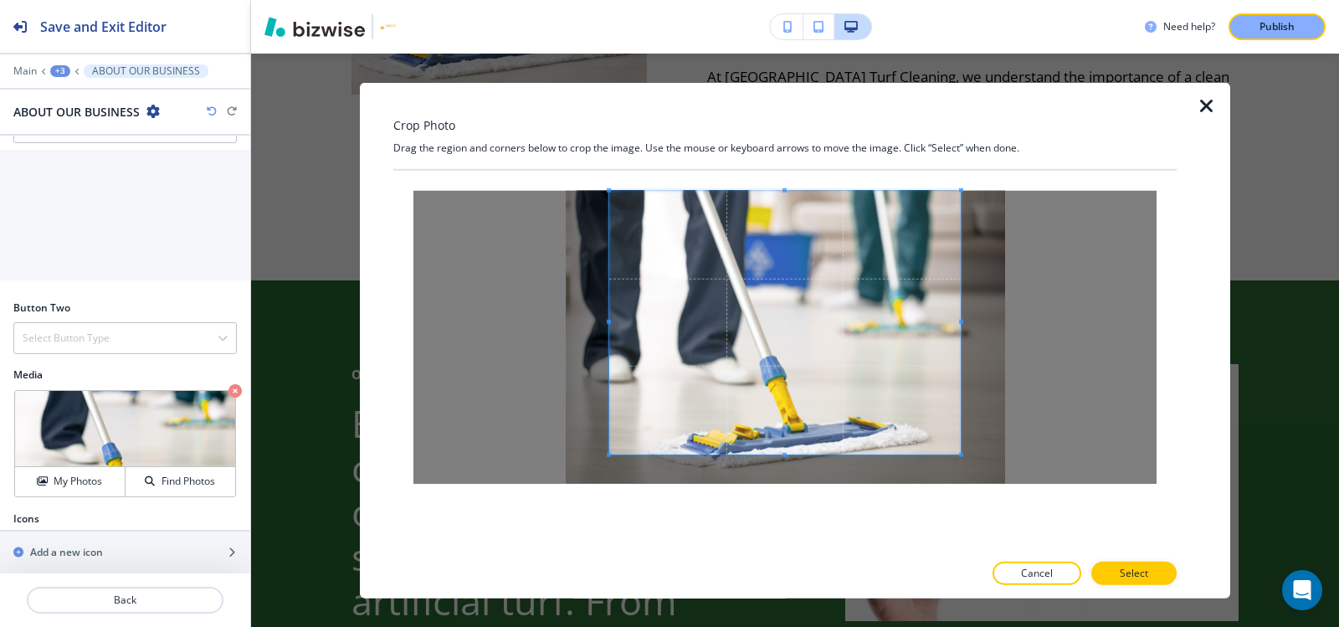
click at [777, 146] on div "Crop Photo Drag the region and corners below to crop the image. Use the mouse o…" at bounding box center [784, 340] width 783 height 516
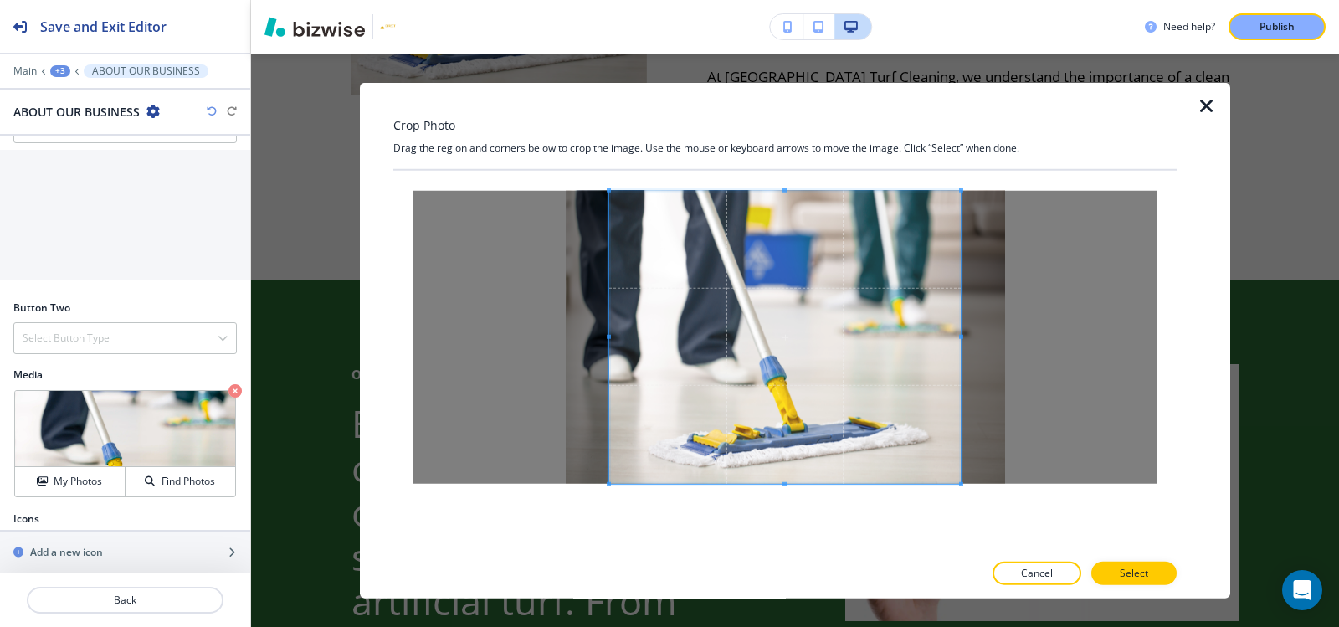
click at [801, 556] on div "Crop Photo Drag the region and corners below to crop the image. Use the mouse o…" at bounding box center [784, 340] width 783 height 516
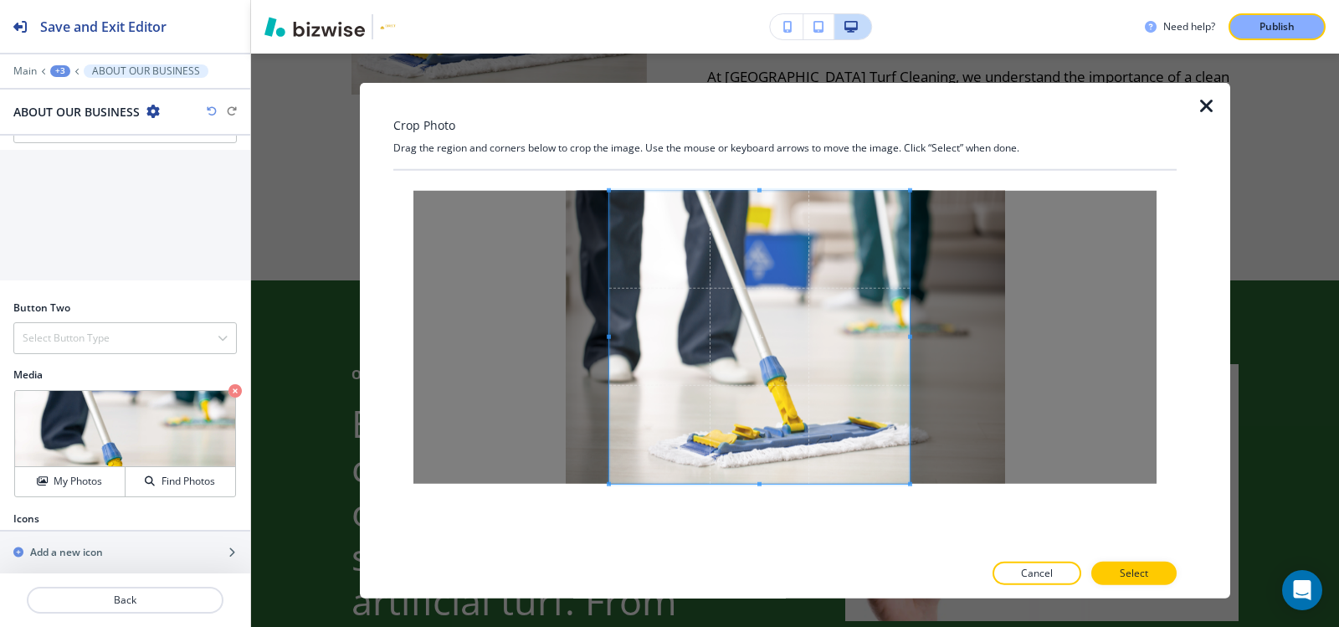
click at [910, 330] on div at bounding box center [759, 336] width 300 height 293
click at [611, 336] on span at bounding box center [759, 336] width 300 height 293
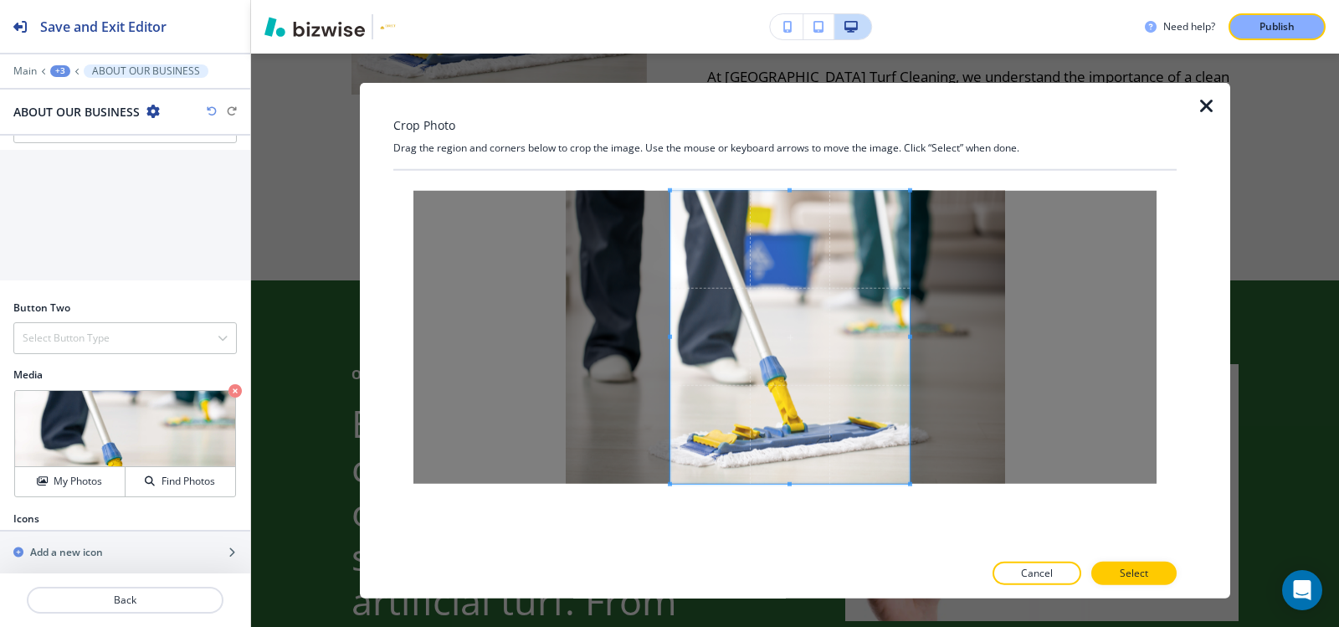
click at [670, 336] on span at bounding box center [670, 336] width 4 height 4
click at [1126, 578] on p "Select" at bounding box center [1134, 573] width 28 height 15
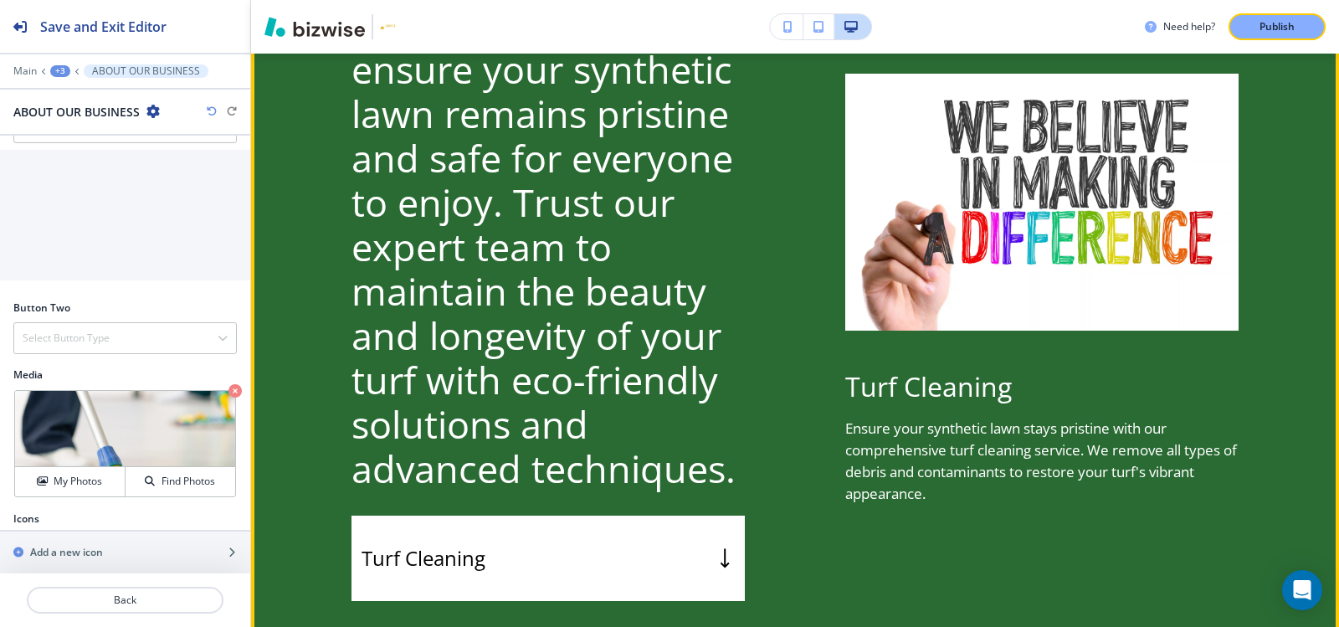
scroll to position [2398, 0]
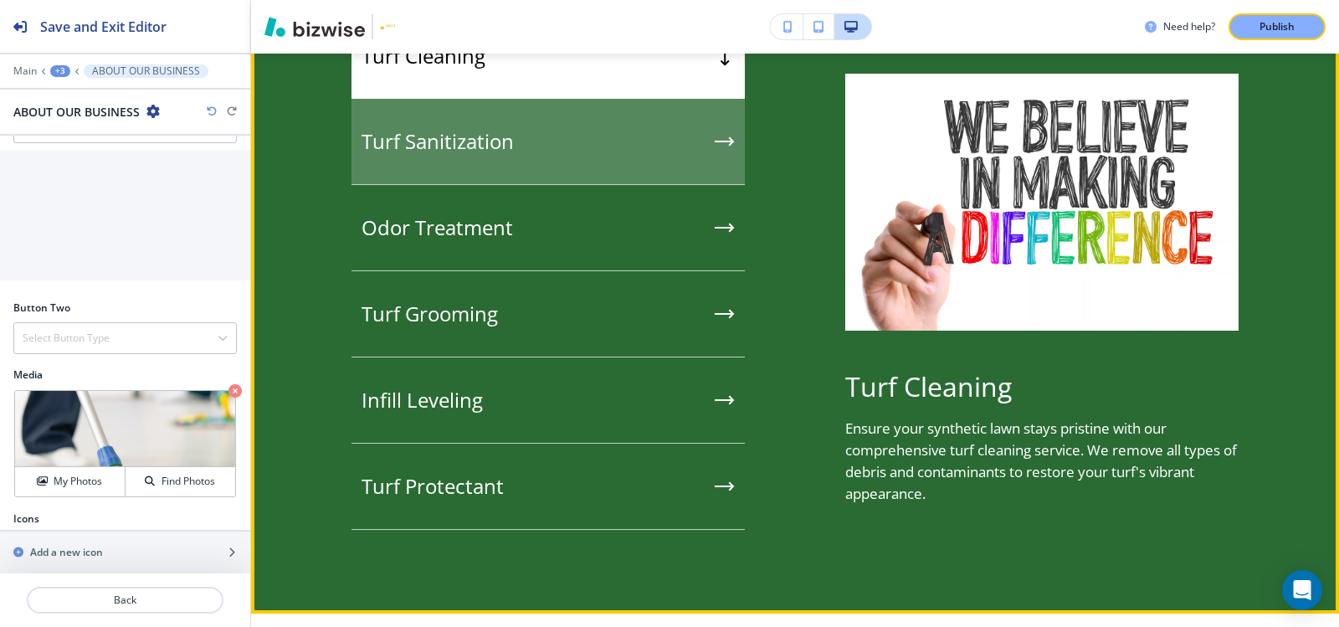
click at [421, 178] on div "Turf Sanitization" at bounding box center [547, 142] width 393 height 86
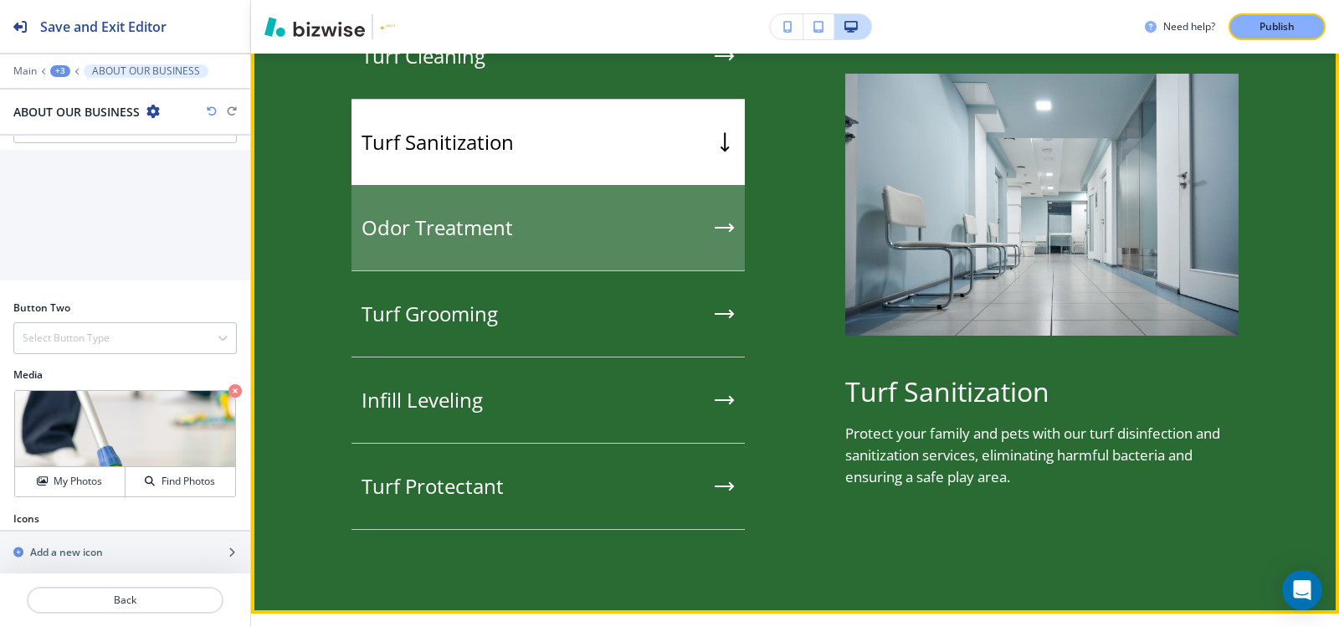
click at [459, 240] on h5 "Odor Treatment" at bounding box center [437, 227] width 151 height 25
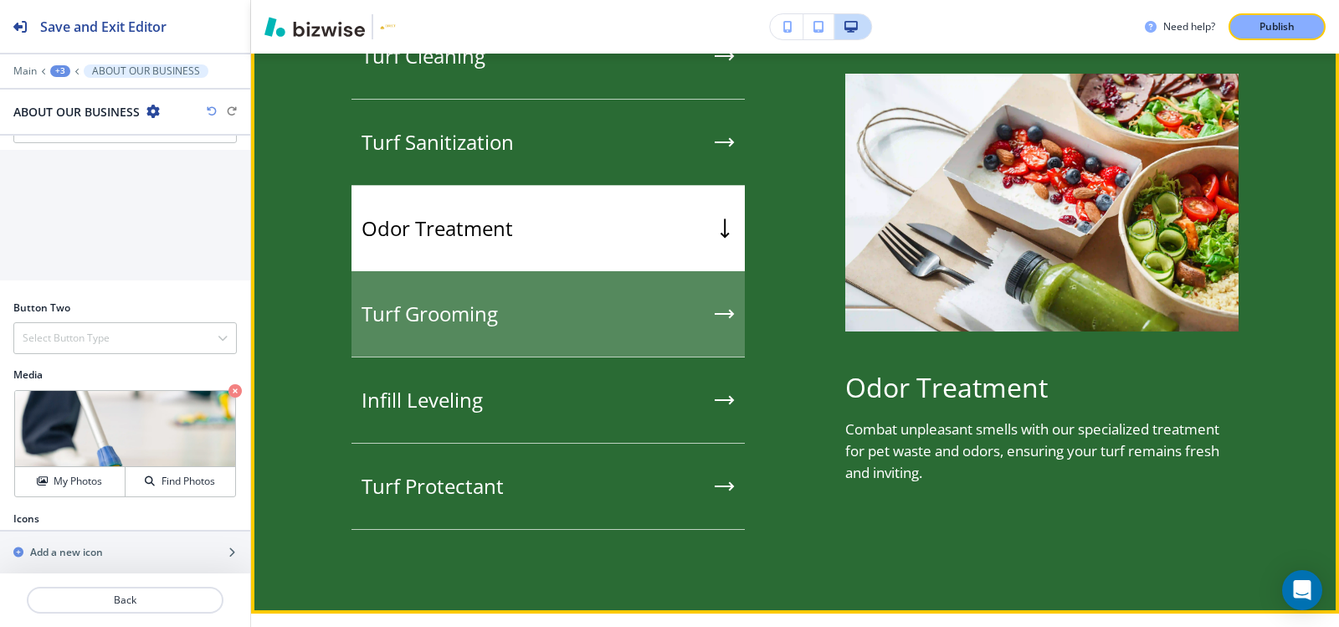
click at [461, 316] on div "Turf Grooming" at bounding box center [547, 314] width 393 height 86
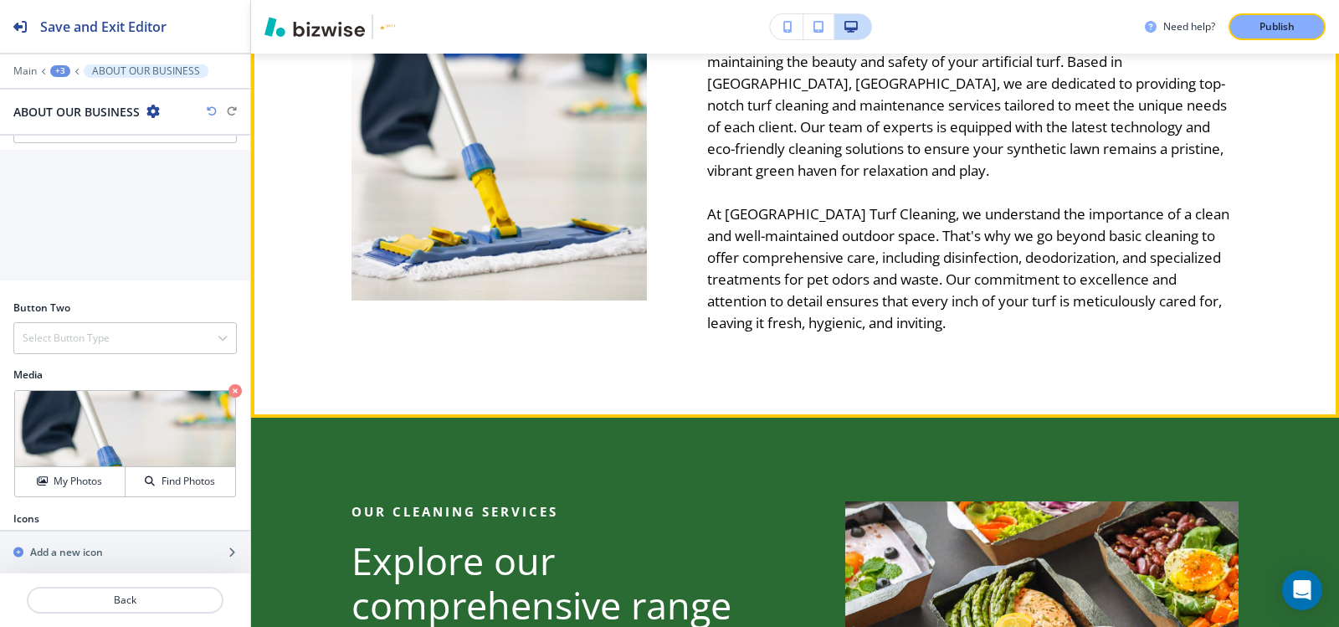
scroll to position [976, 0]
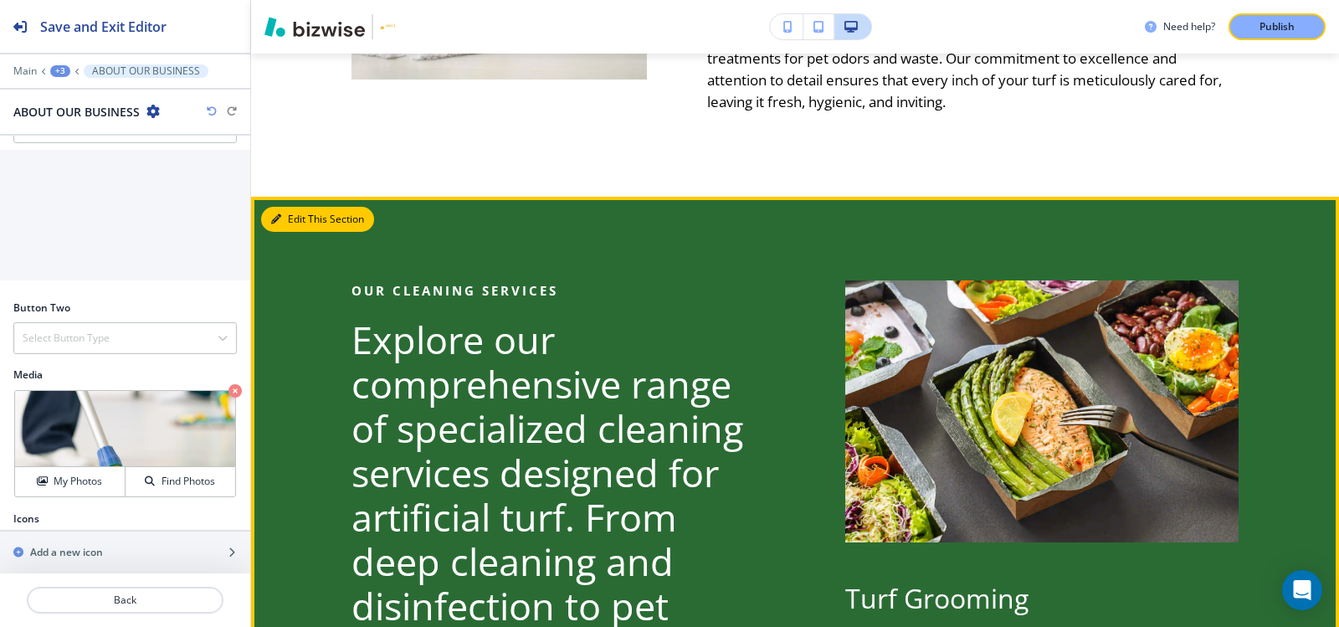
click at [303, 207] on button "Edit This Section" at bounding box center [317, 219] width 113 height 25
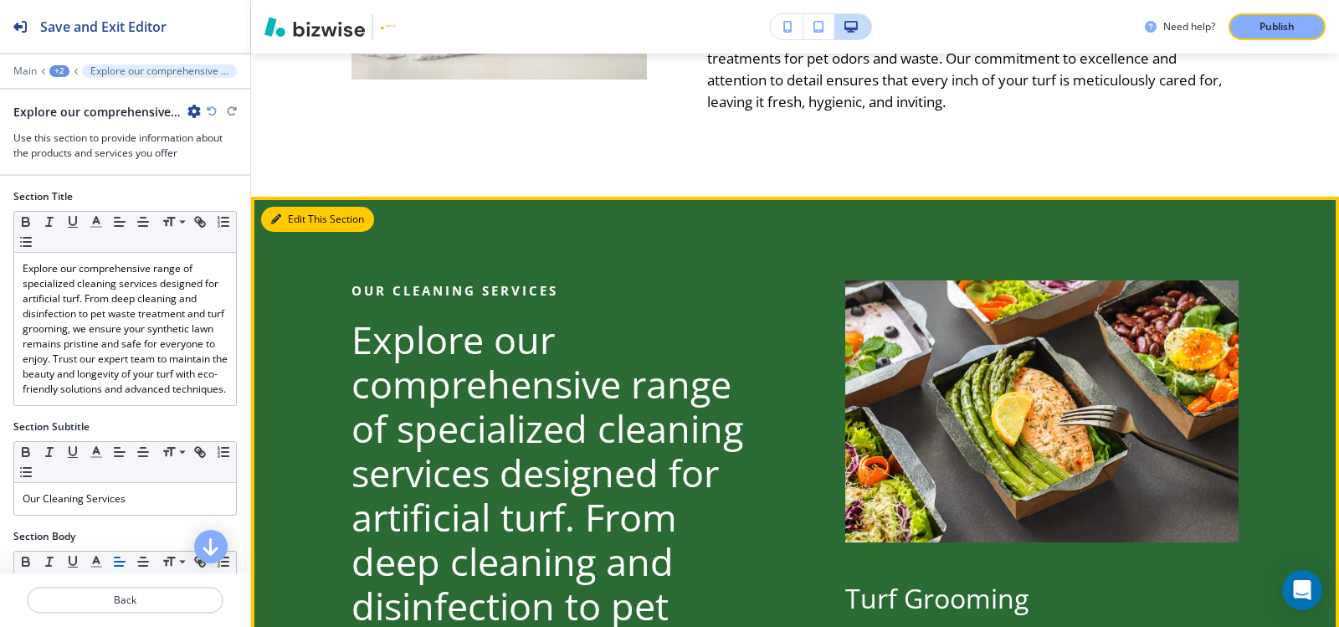
scroll to position [1348, 0]
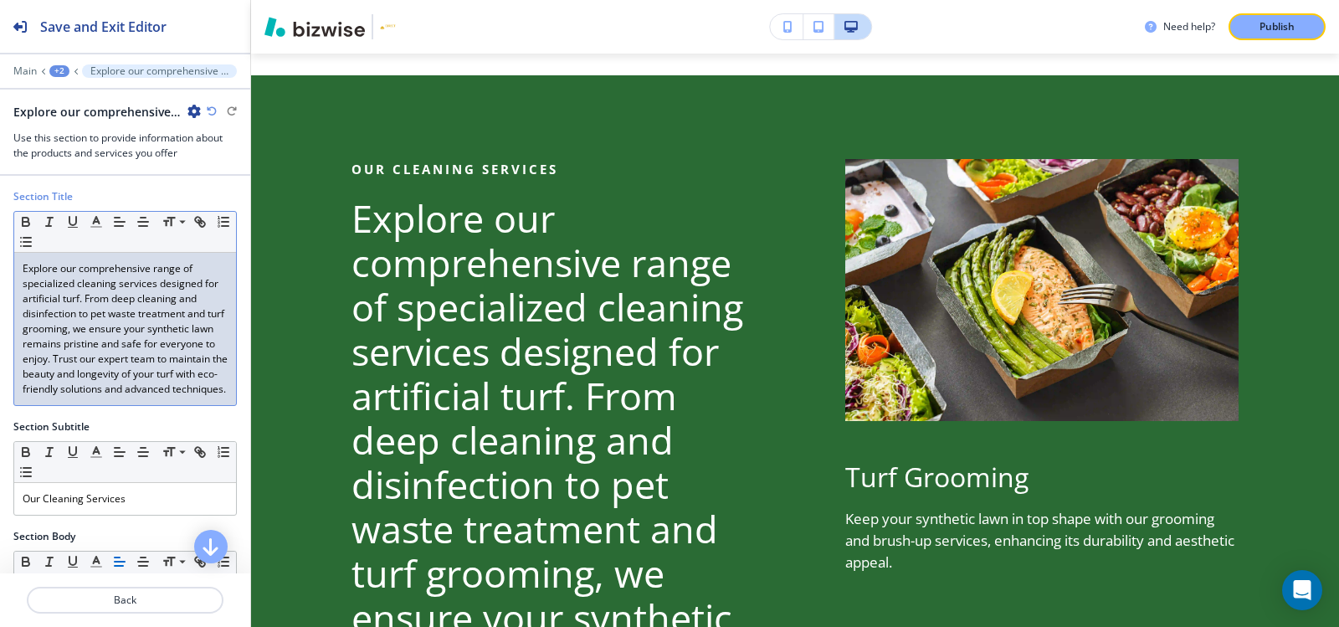
click at [107, 356] on p "Explore our comprehensive range of specialized cleaning services designed for a…" at bounding box center [125, 329] width 205 height 136
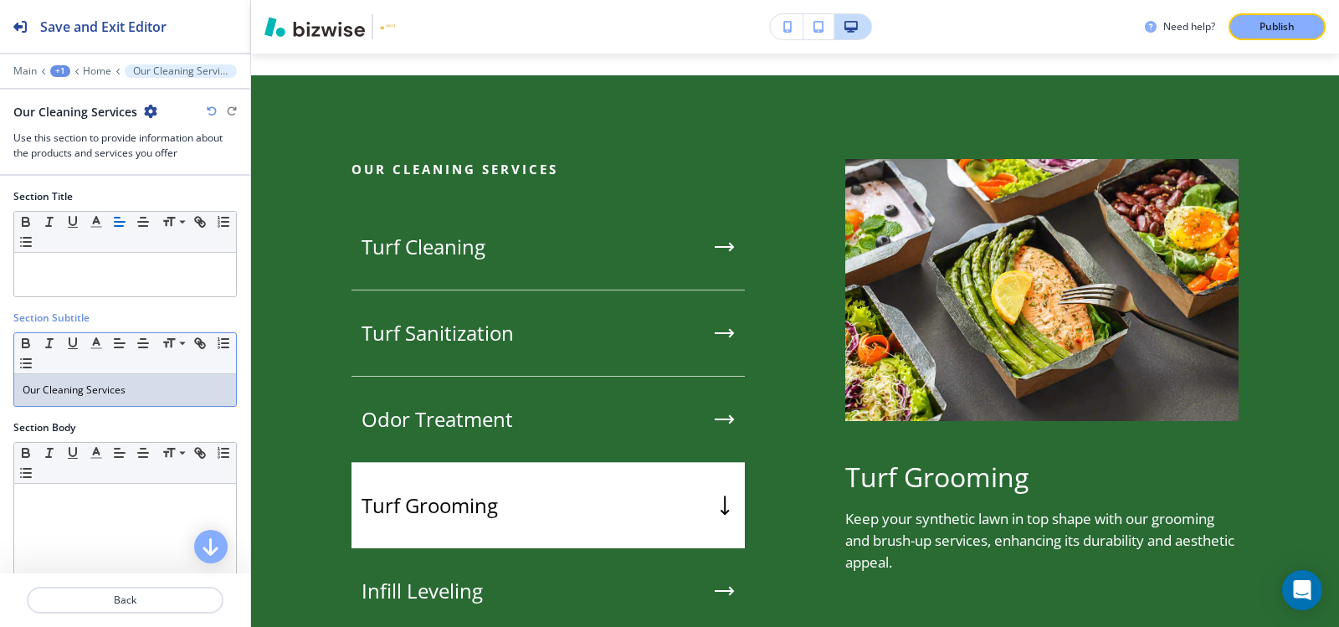
click at [152, 397] on div "Our Cleaning Services" at bounding box center [125, 390] width 222 height 32
copy p "Our Cleaning Services"
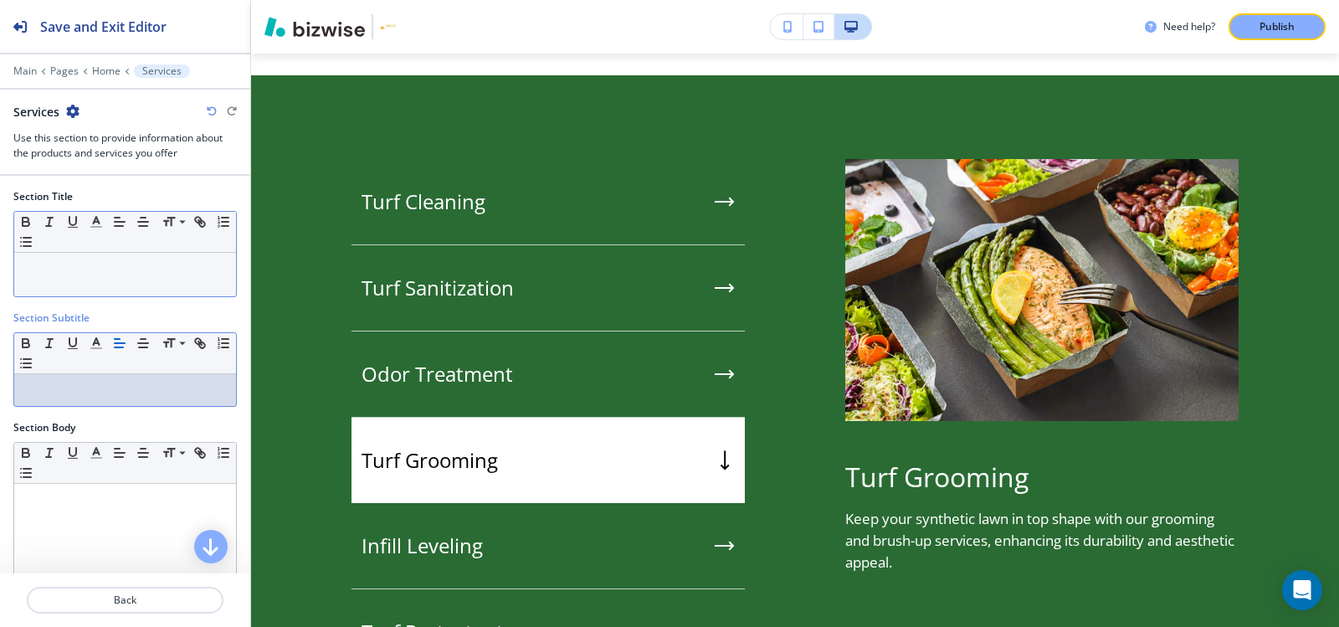
click at [118, 274] on p at bounding box center [125, 268] width 205 height 15
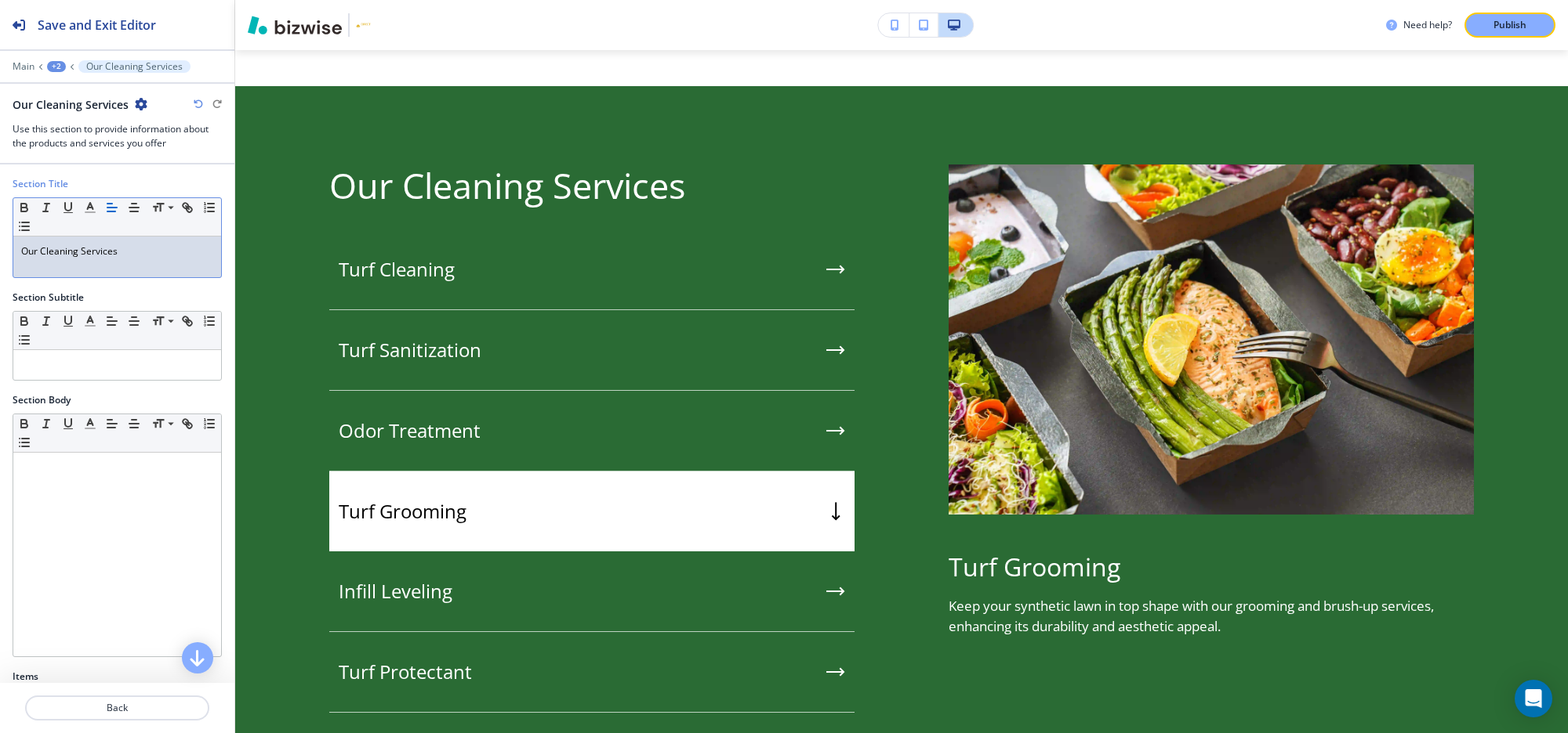
scroll to position [1384, 0]
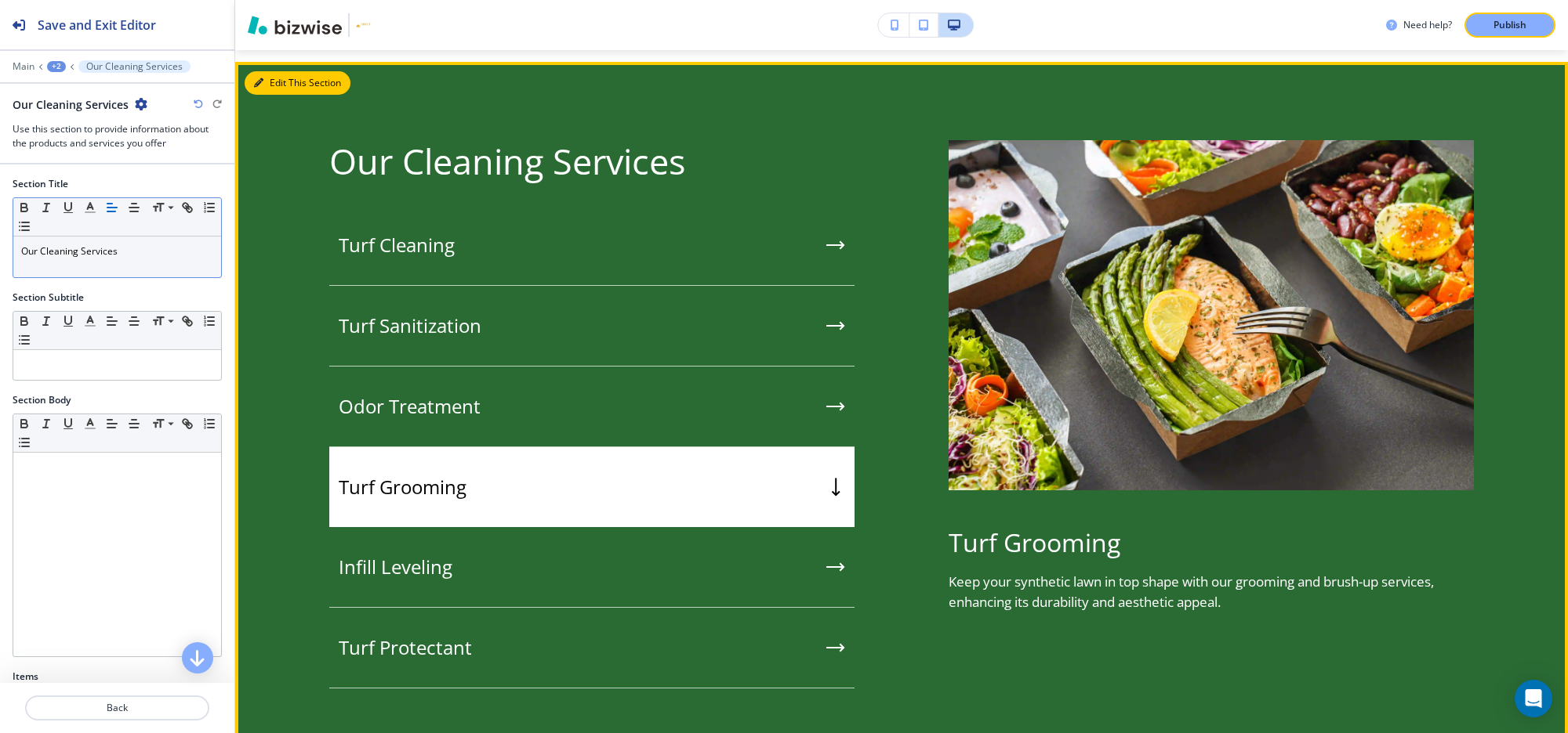
click at [272, 80] on button "Edit This Section" at bounding box center [297, 82] width 106 height 23
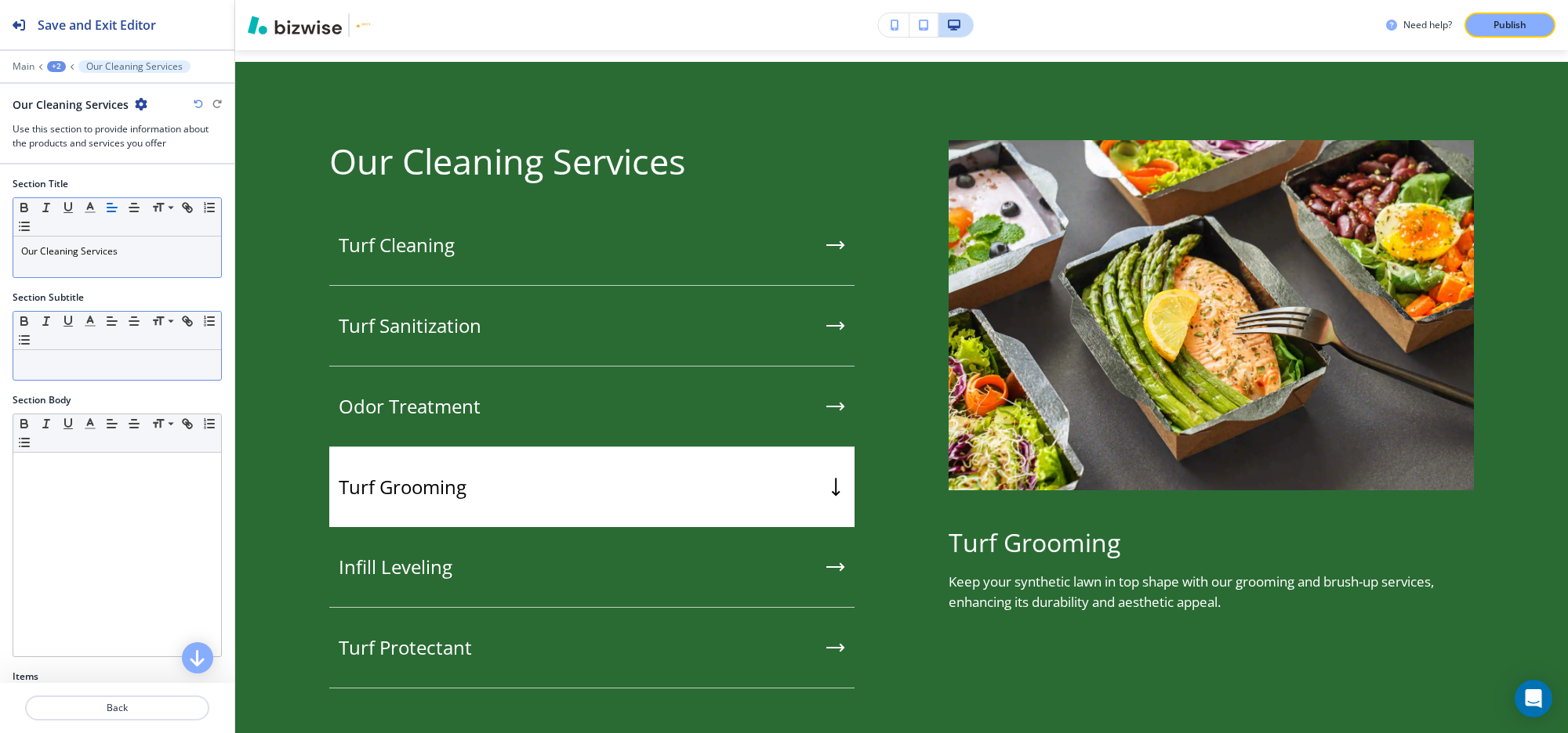
click at [74, 377] on div at bounding box center [117, 365] width 208 height 30
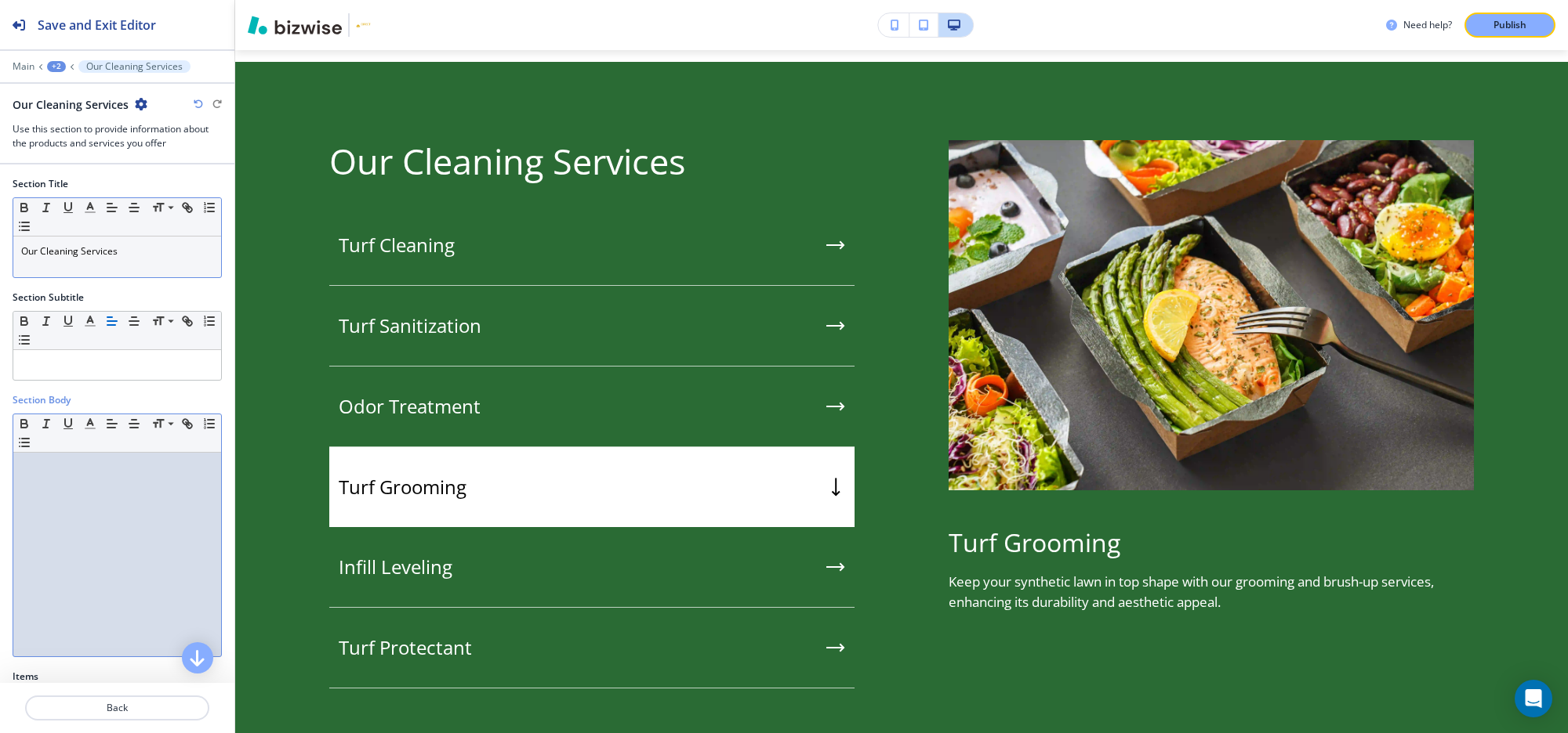
click at [43, 472] on p at bounding box center [117, 467] width 192 height 14
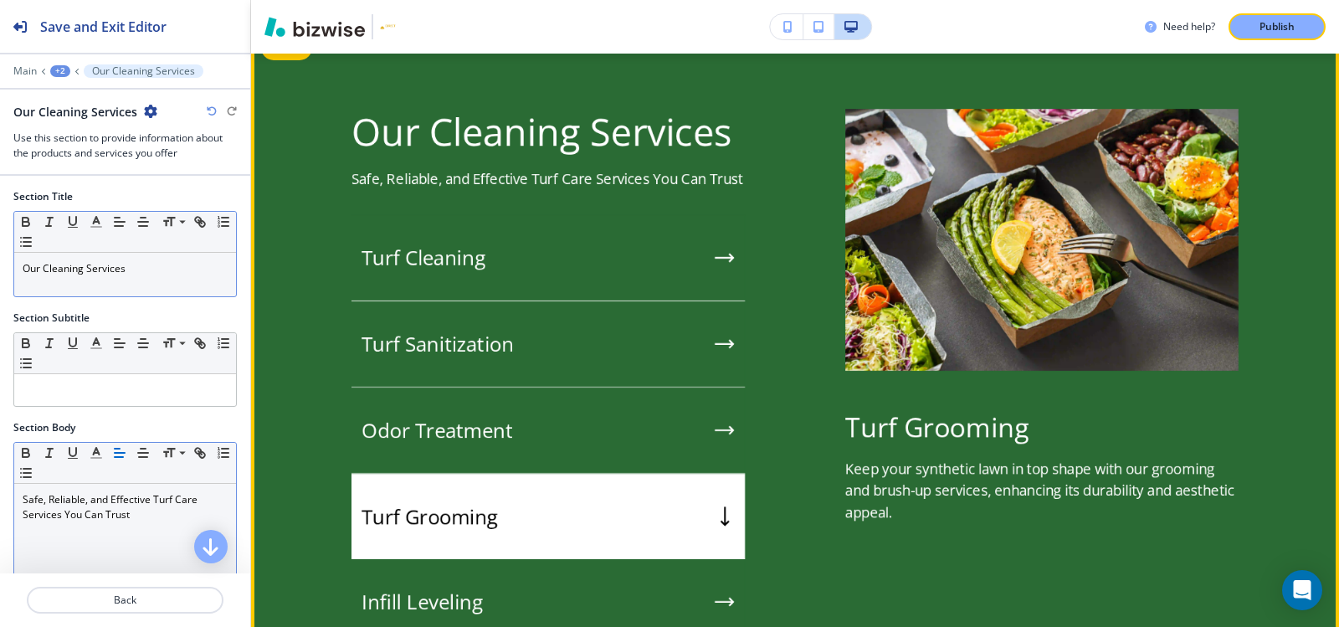
scroll to position [1373, 0]
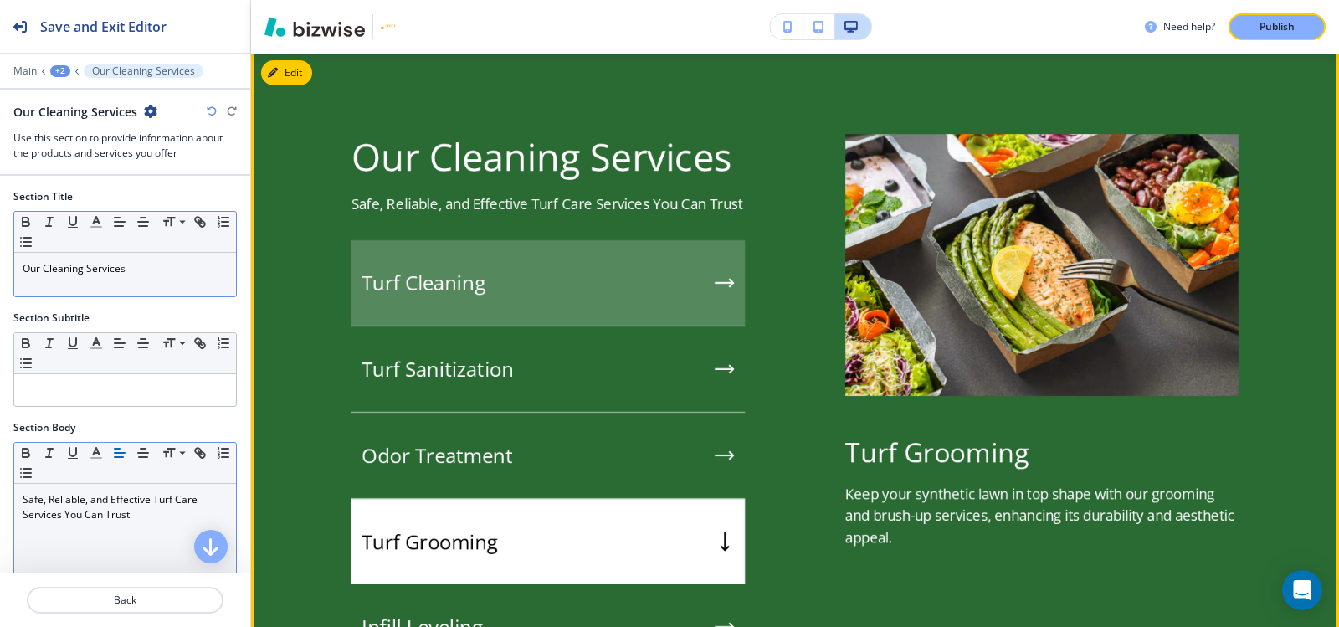
click at [510, 267] on div "Turf Cleaning" at bounding box center [547, 283] width 393 height 86
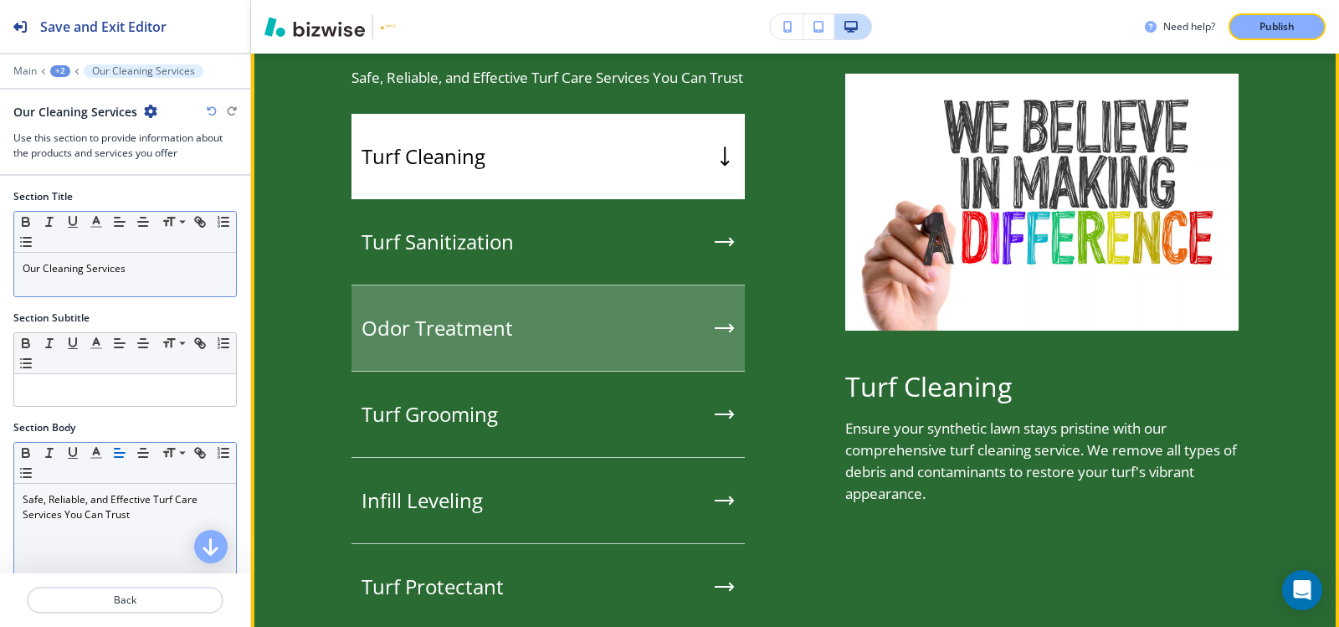
scroll to position [1541, 0]
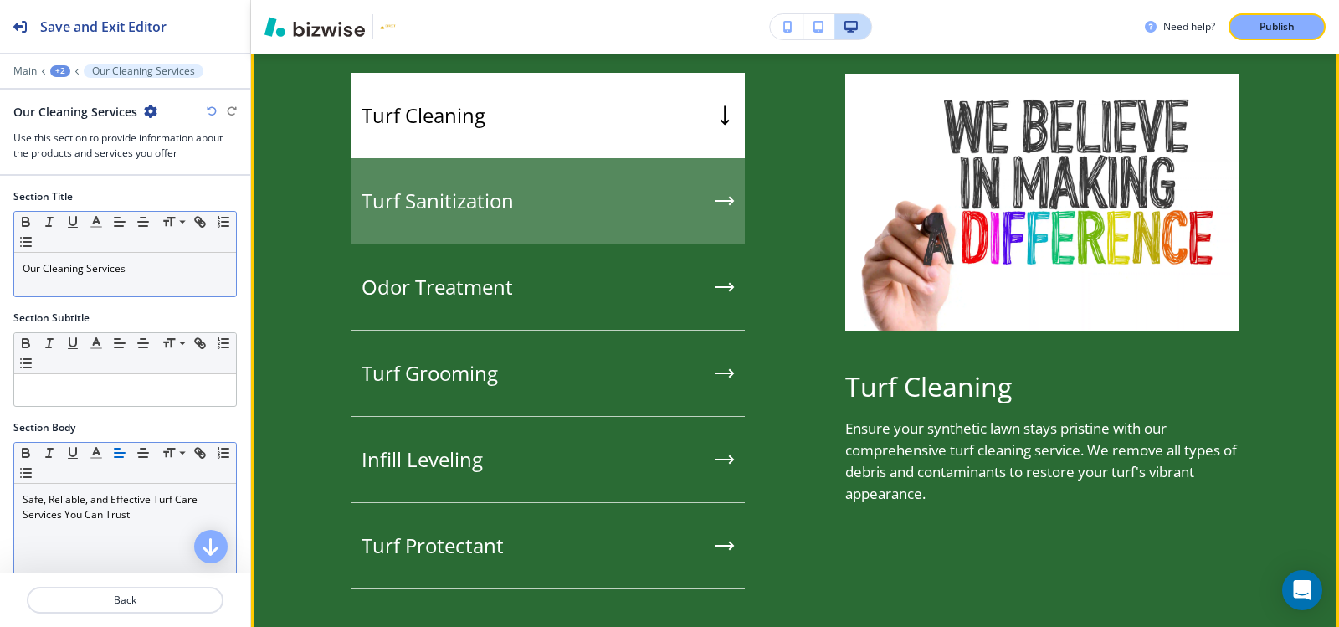
click at [485, 222] on div "Turf Sanitization" at bounding box center [547, 201] width 393 height 86
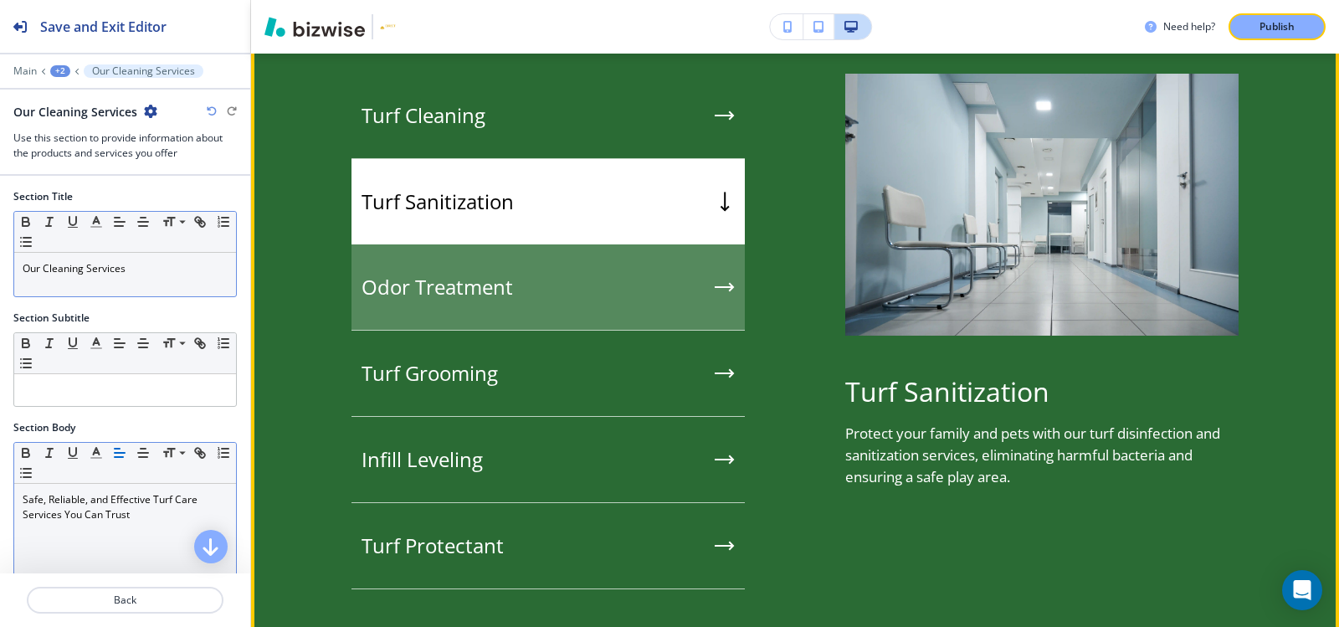
click at [479, 301] on div "Odor Treatment" at bounding box center [547, 287] width 393 height 86
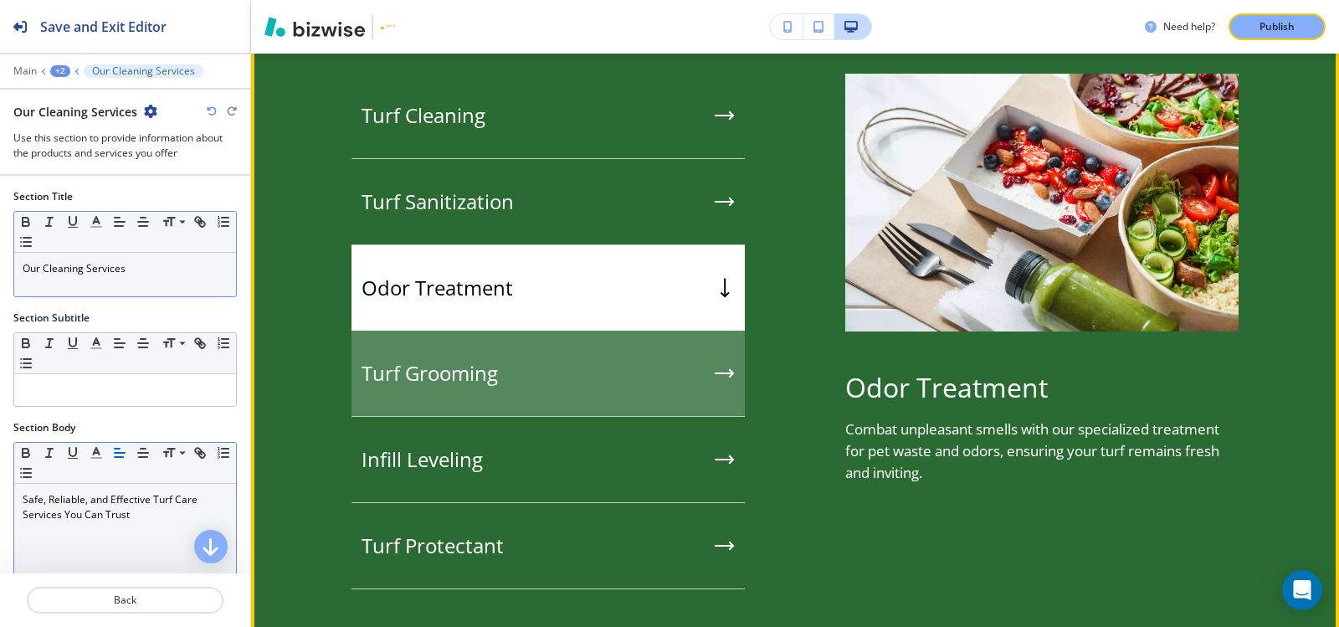
click at [479, 365] on h5 "Turf Grooming" at bounding box center [430, 373] width 136 height 25
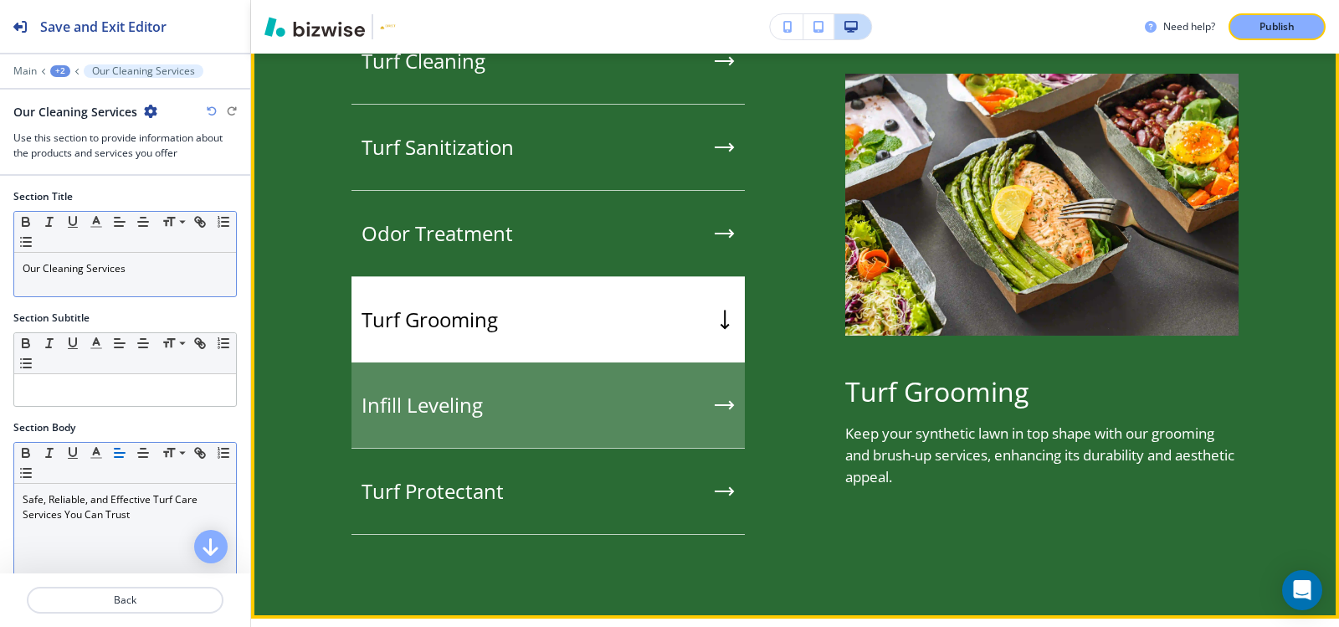
scroll to position [1624, 0]
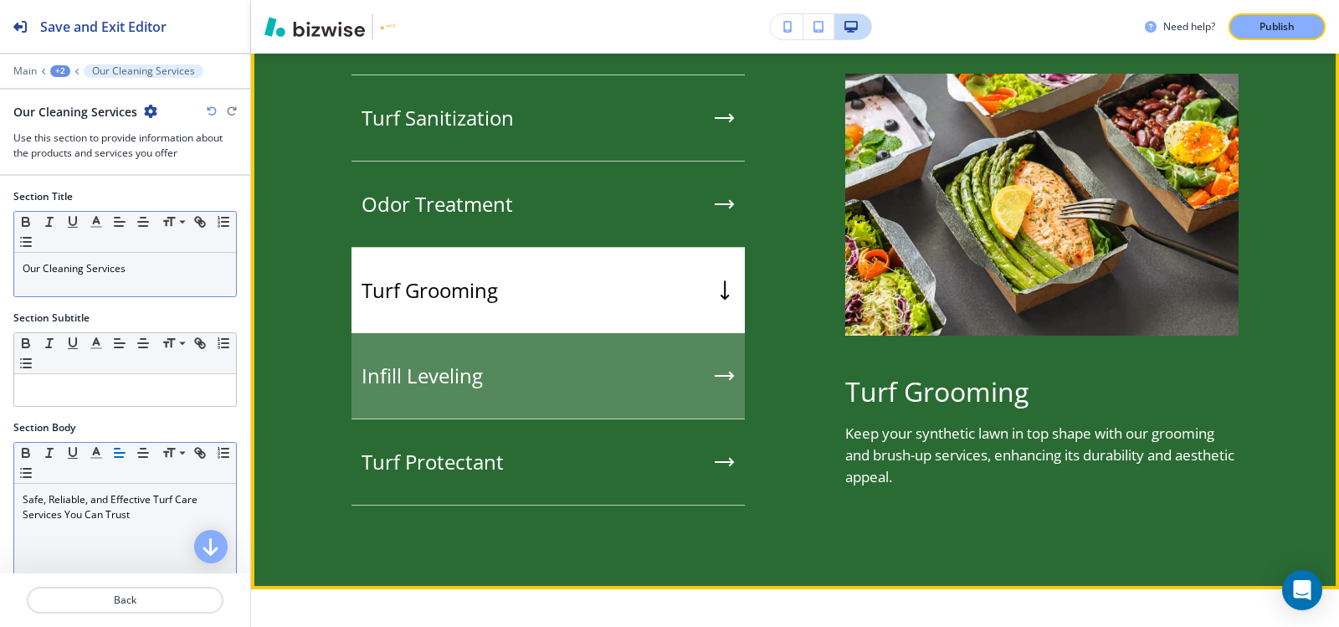
click at [479, 363] on h5 "Infill Leveling" at bounding box center [422, 375] width 121 height 25
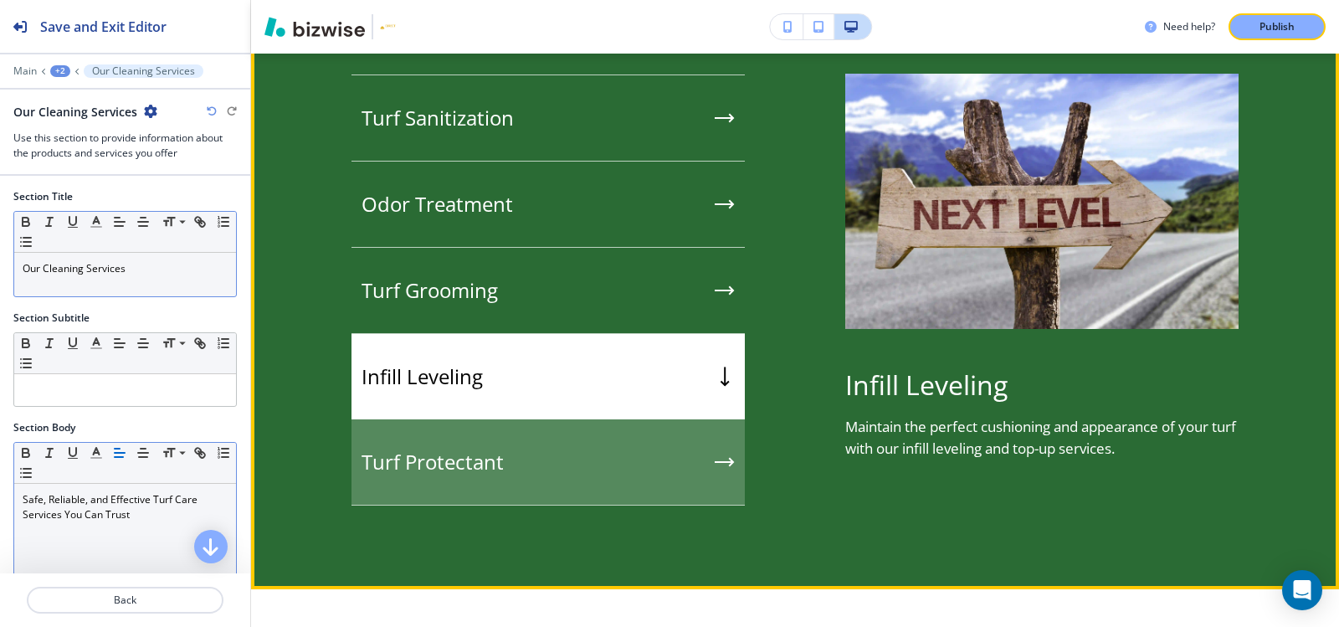
click at [472, 450] on h5 "Turf Protectant" at bounding box center [433, 461] width 142 height 25
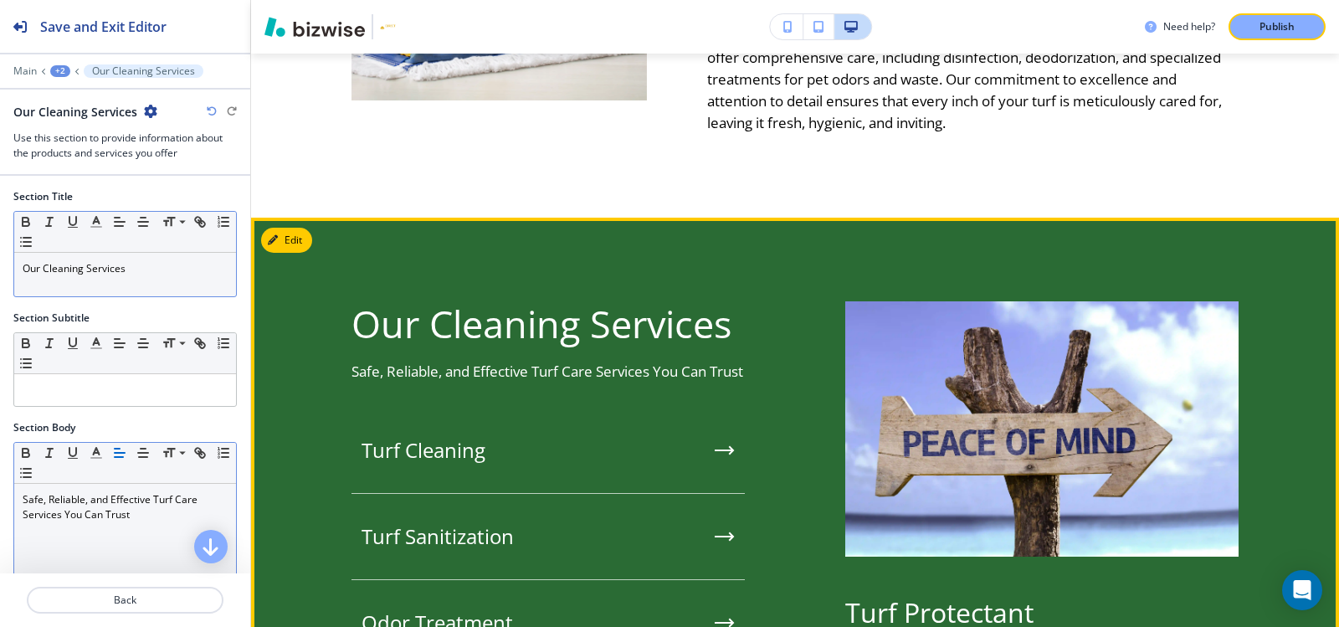
scroll to position [1541, 0]
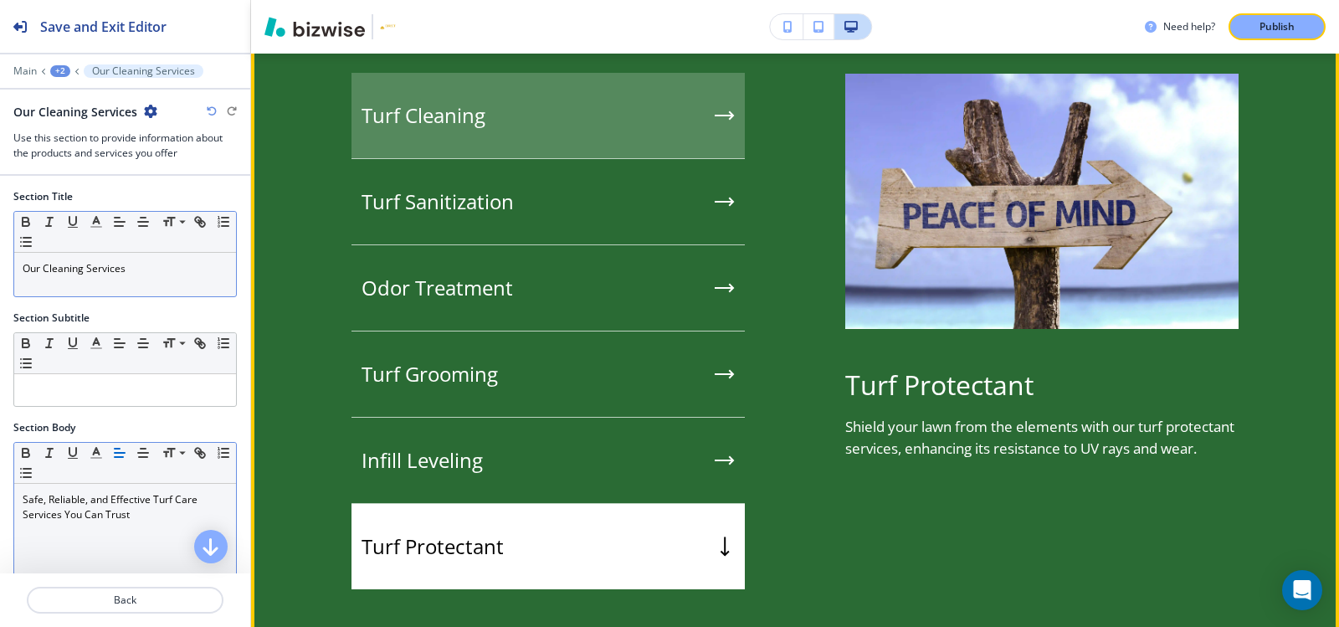
click at [540, 121] on div "Turf Cleaning" at bounding box center [547, 116] width 393 height 86
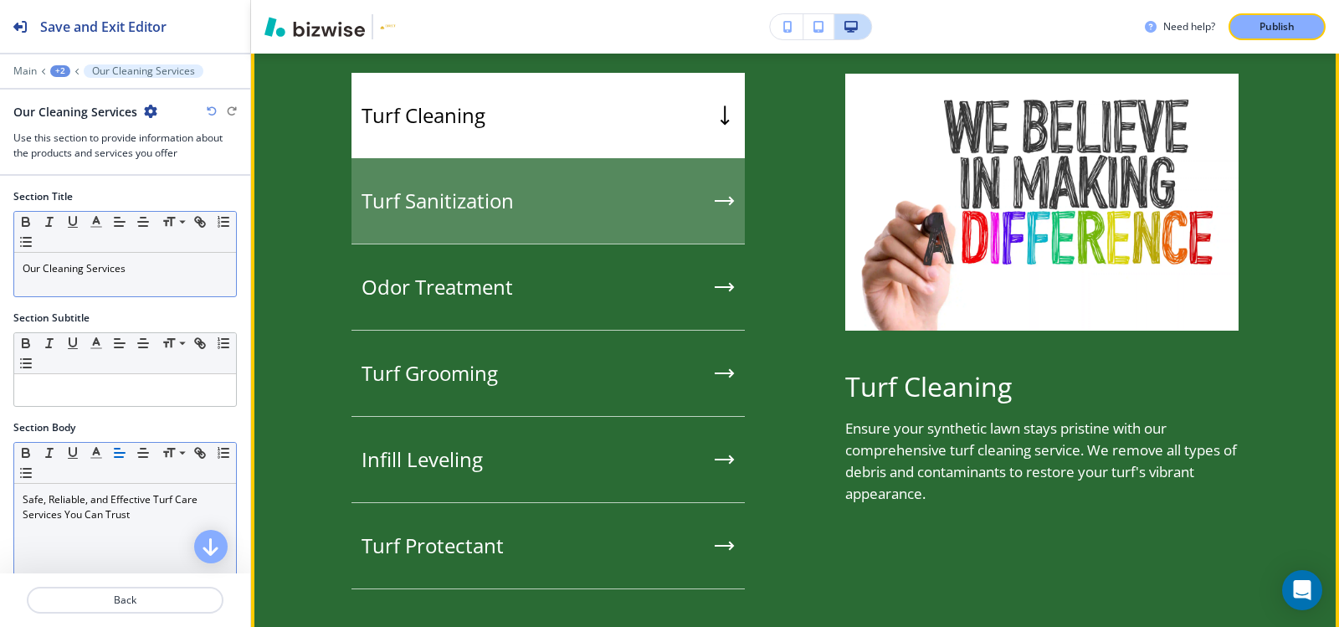
click at [540, 181] on div "Turf Sanitization" at bounding box center [547, 201] width 393 height 86
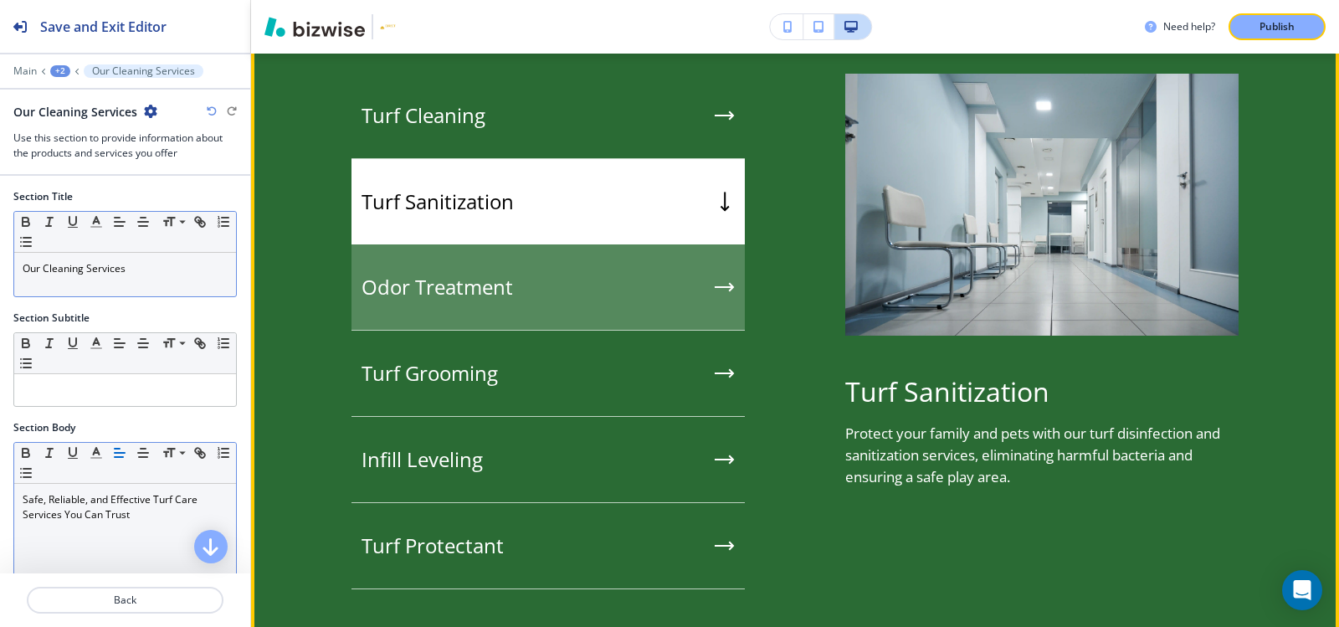
click at [534, 278] on div "Odor Treatment" at bounding box center [547, 287] width 393 height 86
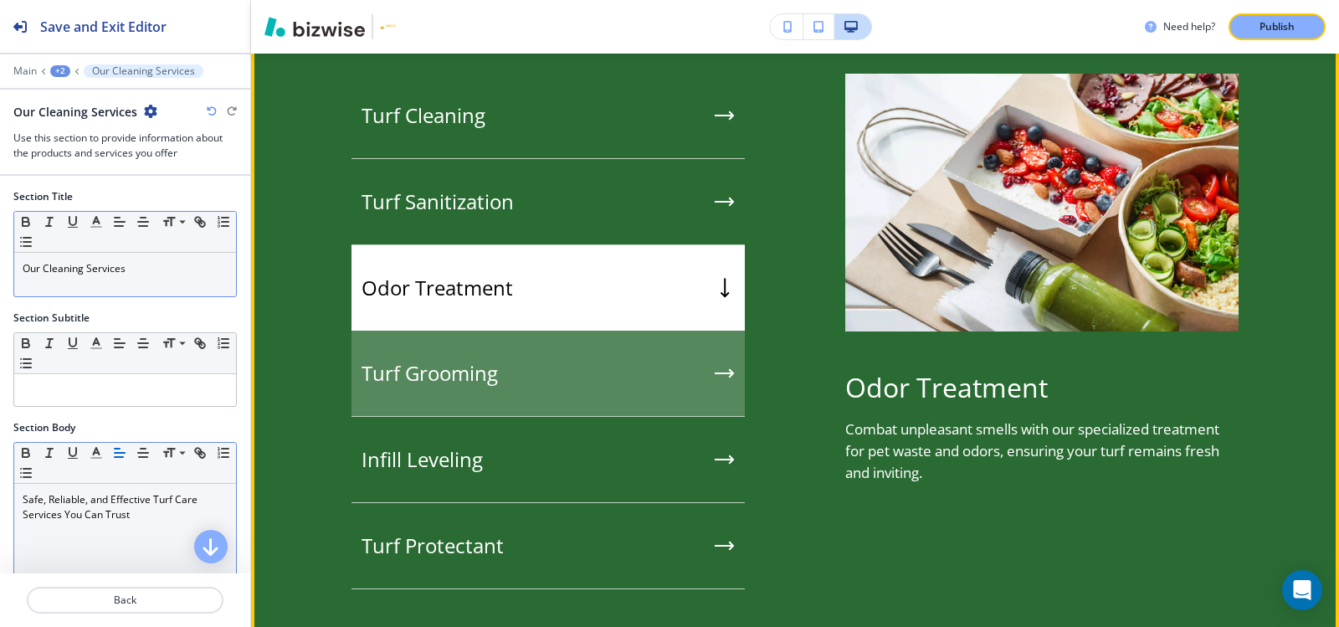
click at [515, 351] on div "Turf Grooming" at bounding box center [547, 374] width 393 height 86
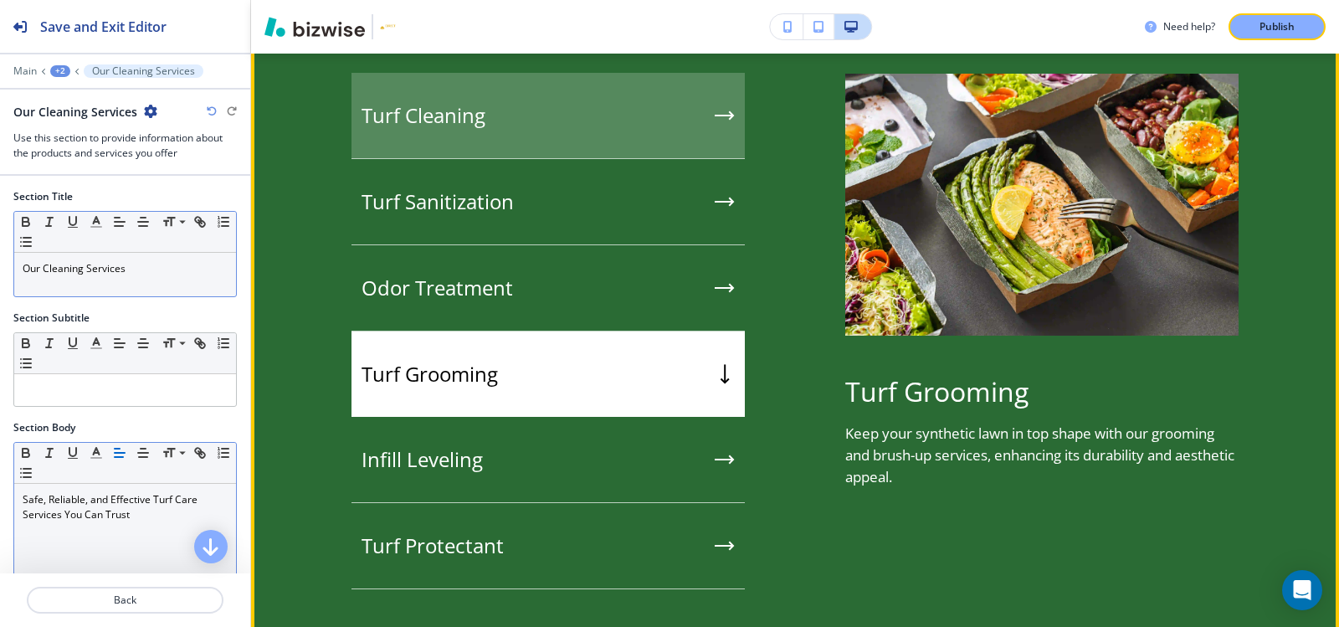
click at [505, 146] on div "Turf Cleaning" at bounding box center [547, 116] width 393 height 86
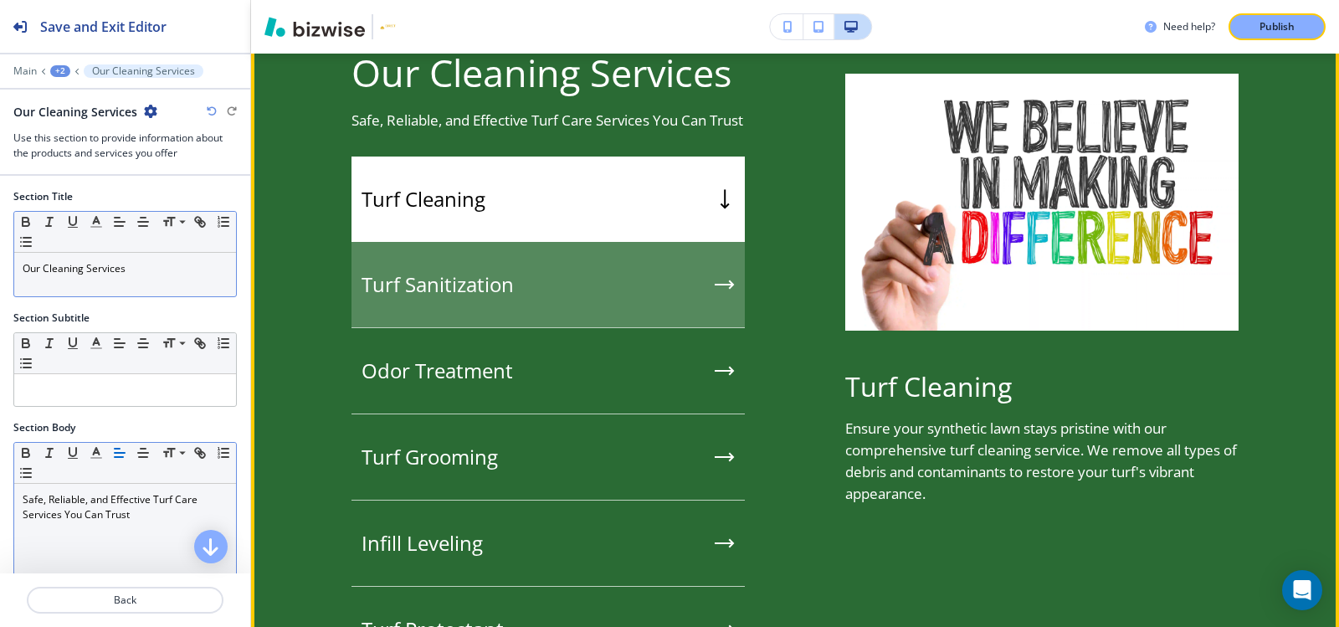
click at [491, 283] on h5 "Turf Sanitization" at bounding box center [438, 284] width 152 height 25
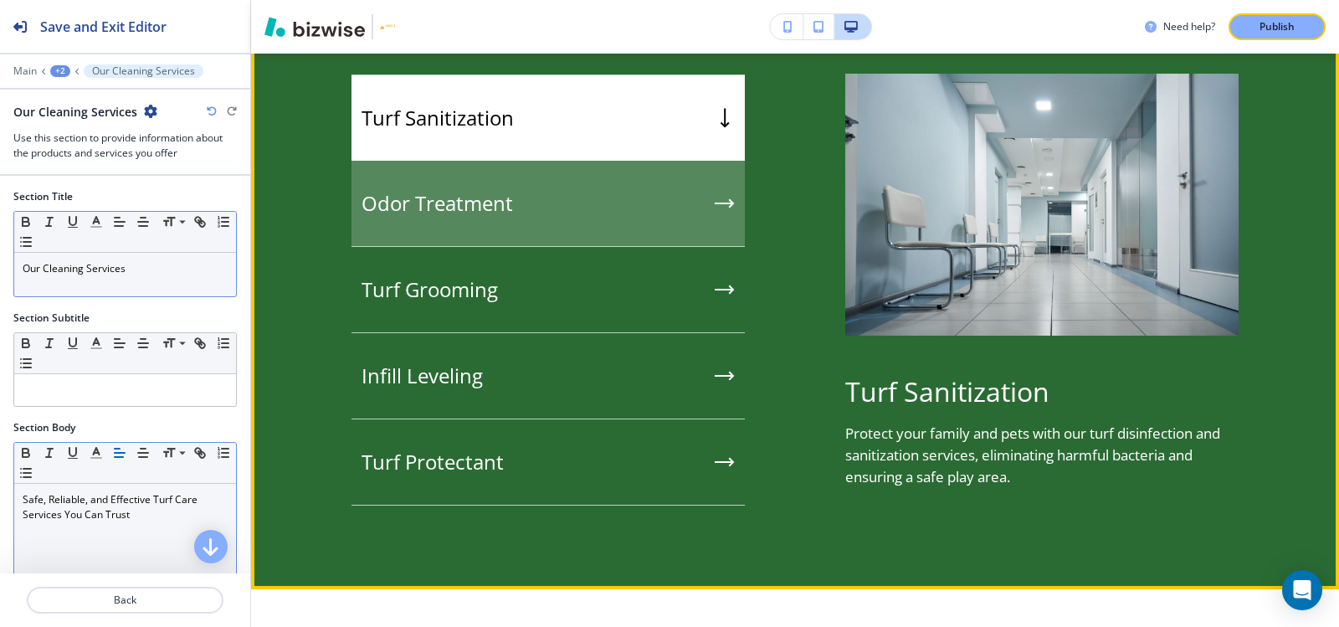
click at [497, 216] on h5 "Odor Treatment" at bounding box center [437, 203] width 151 height 25
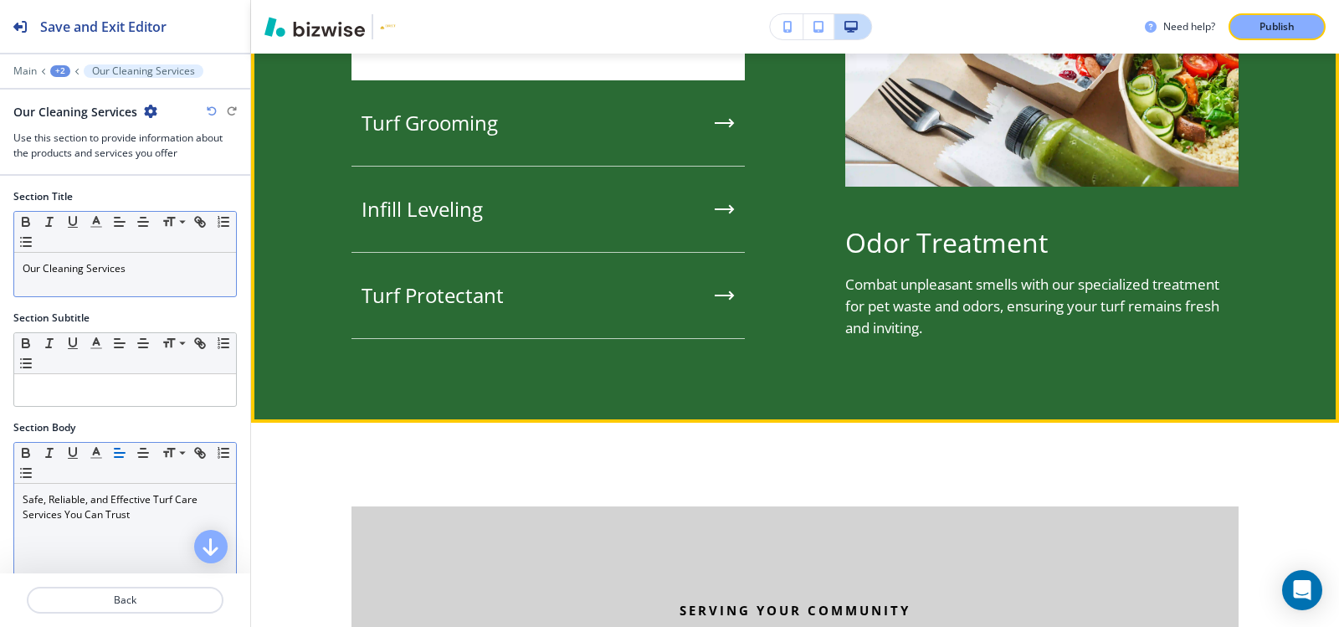
scroll to position [1792, 0]
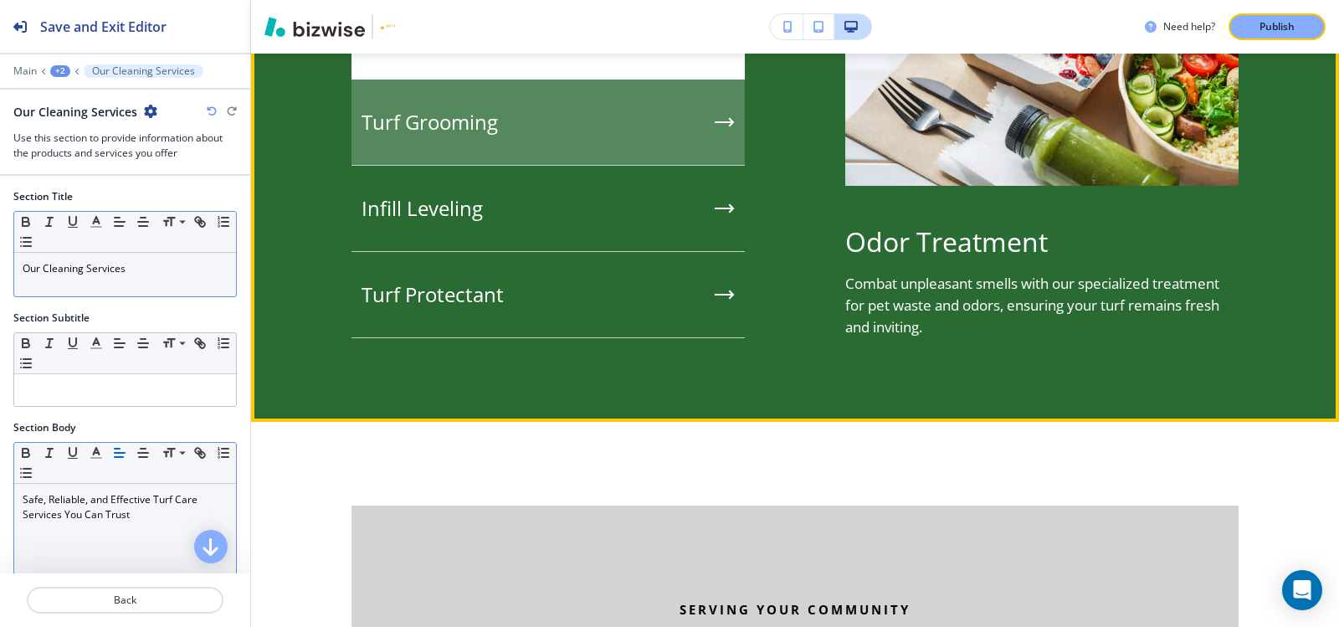
click at [493, 126] on h5 "Turf Grooming" at bounding box center [430, 122] width 136 height 25
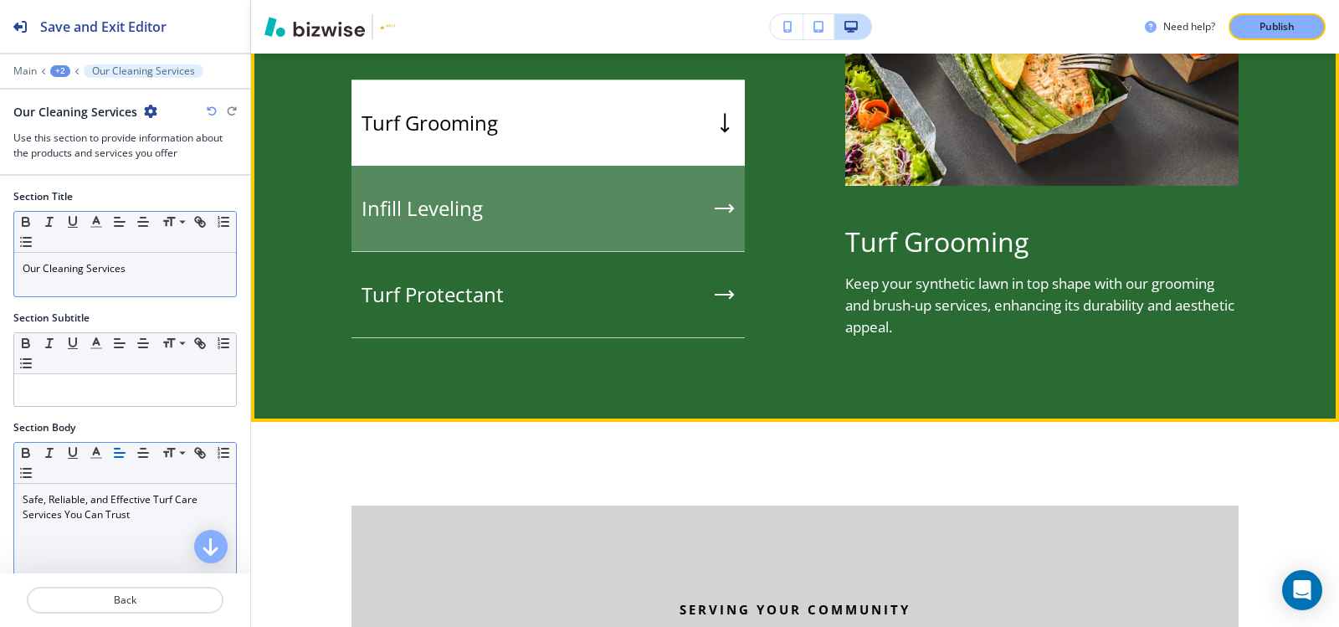
click at [496, 189] on div "Infill Leveling" at bounding box center [547, 209] width 393 height 86
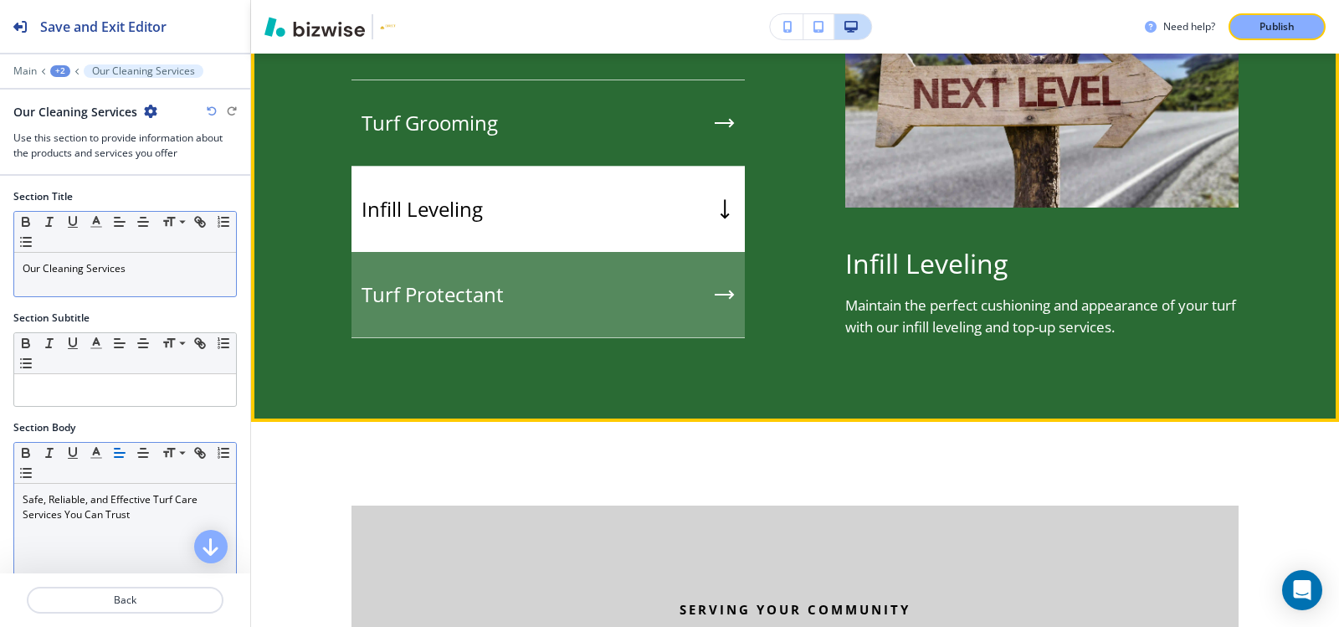
click at [492, 288] on h5 "Turf Protectant" at bounding box center [433, 294] width 142 height 25
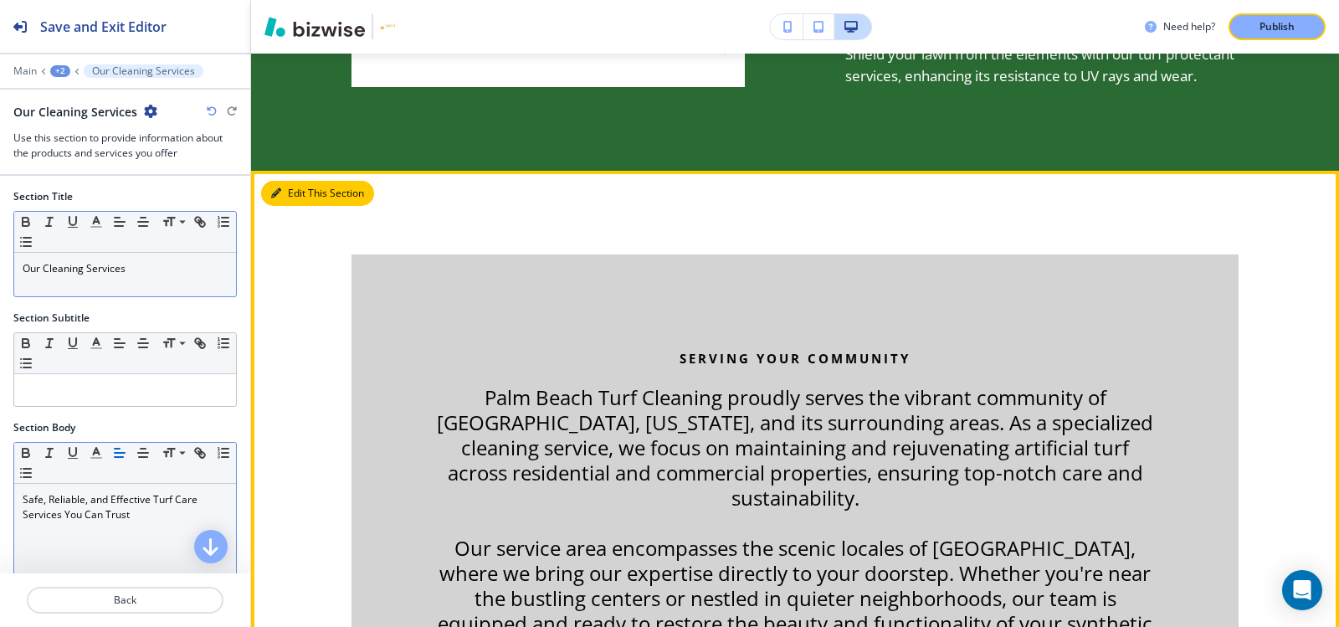
click at [284, 192] on button "Edit This Section" at bounding box center [317, 193] width 113 height 25
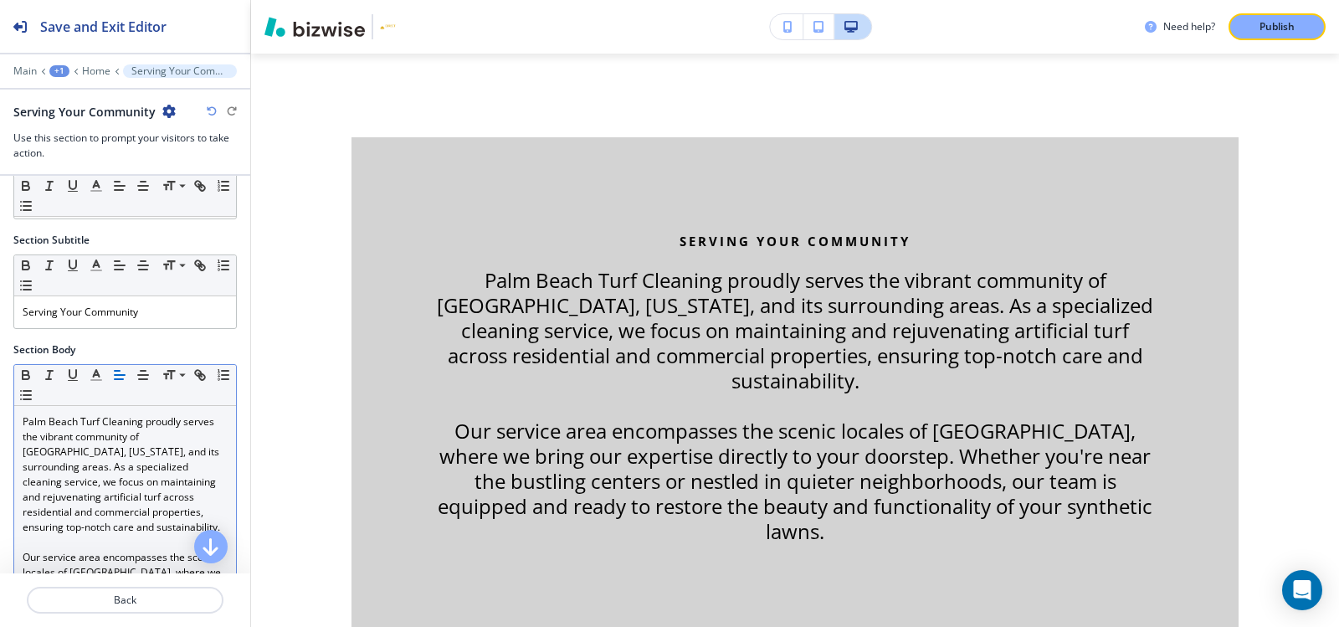
scroll to position [84, 0]
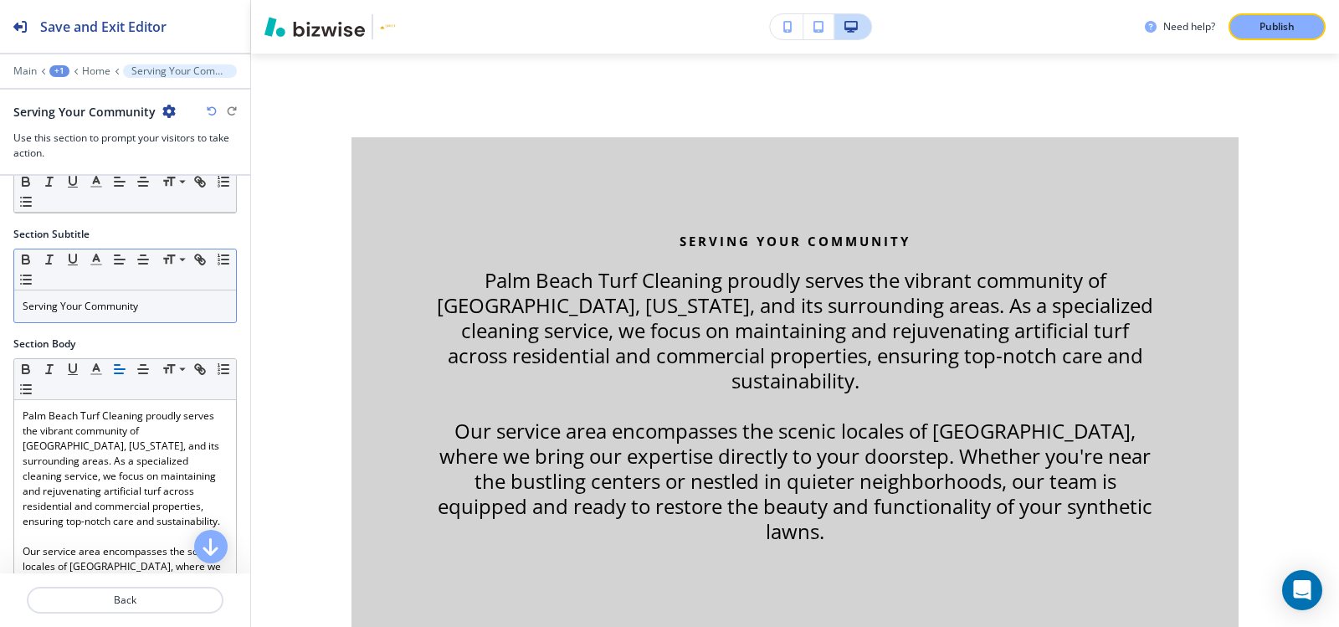
click at [168, 306] on p "Serving Your Community" at bounding box center [125, 306] width 205 height 15
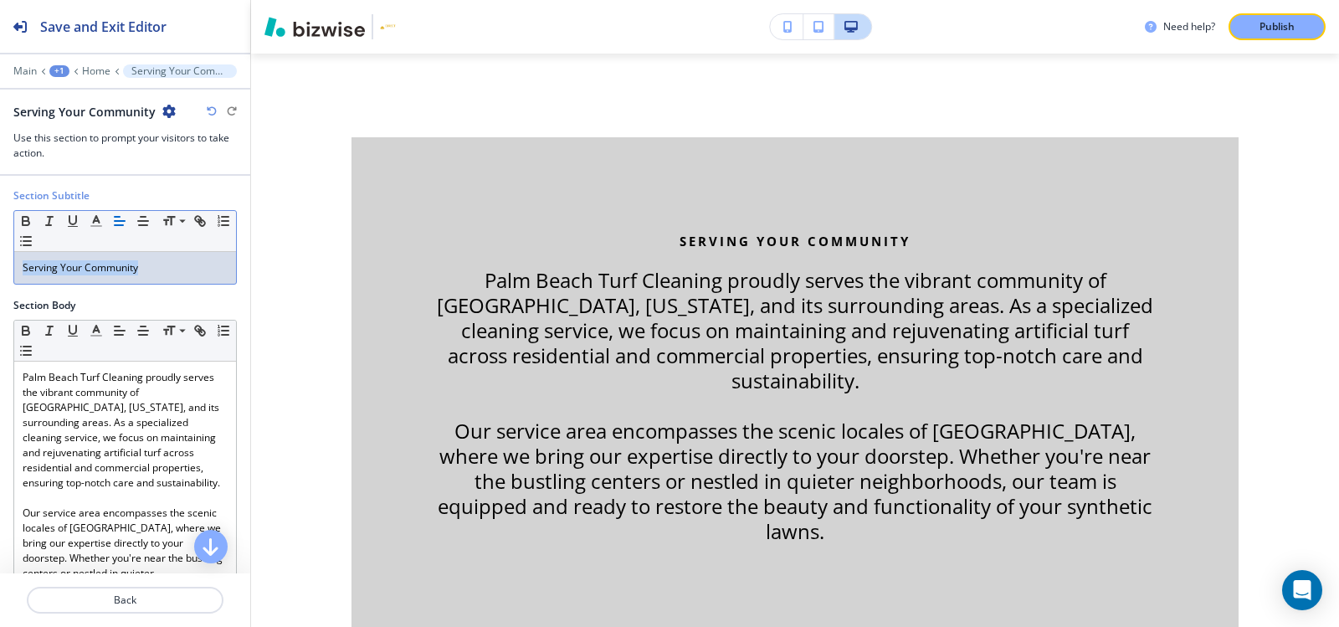
scroll to position [28, 0]
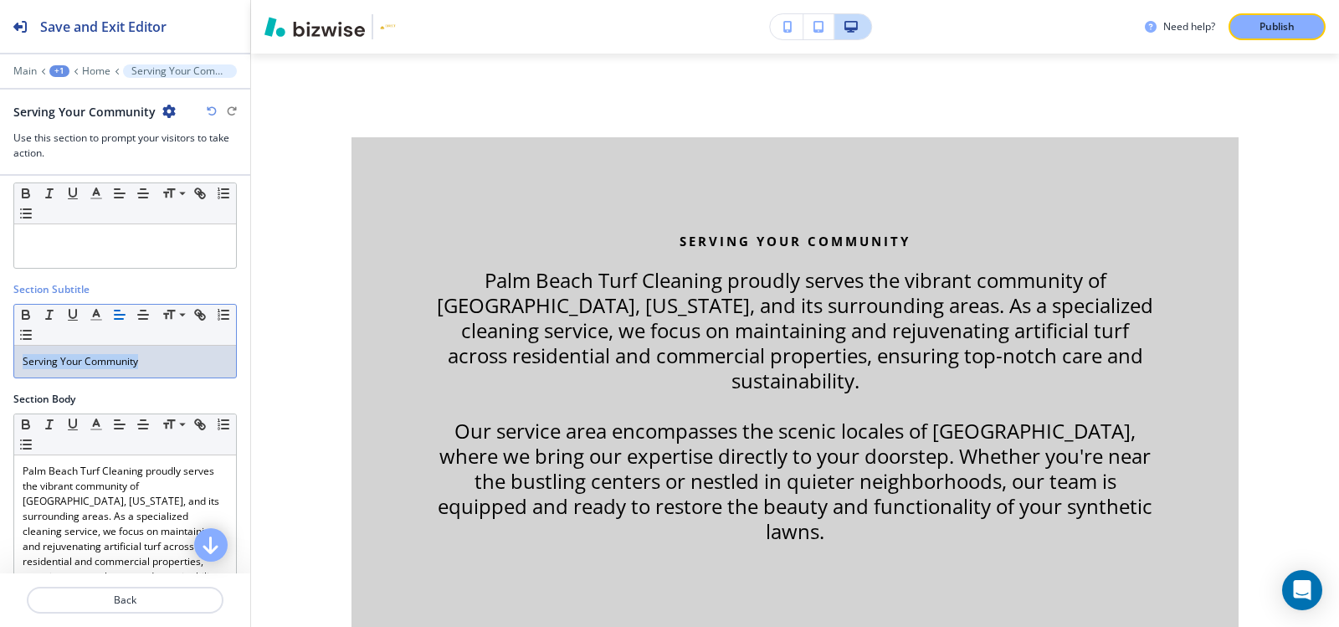
copy p "Serving Your Community"
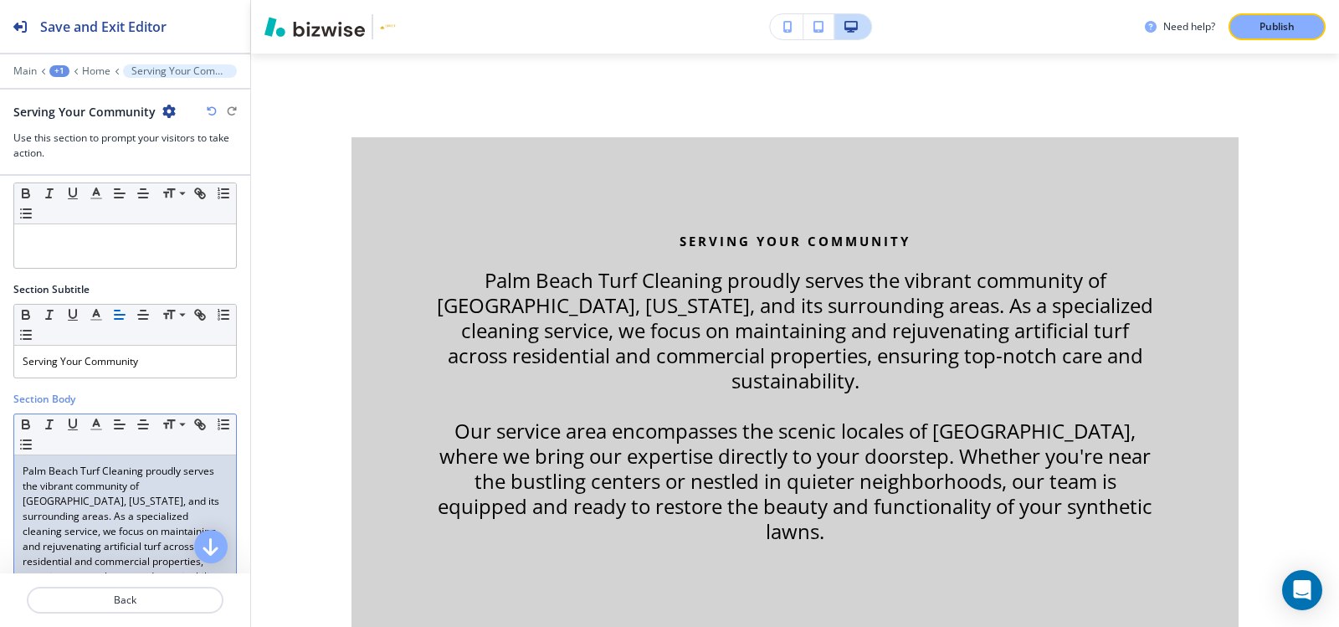
click at [72, 503] on p "Palm Beach Turf Cleaning proudly serves the vibrant community of Jupiter, Flori…" at bounding box center [125, 524] width 205 height 121
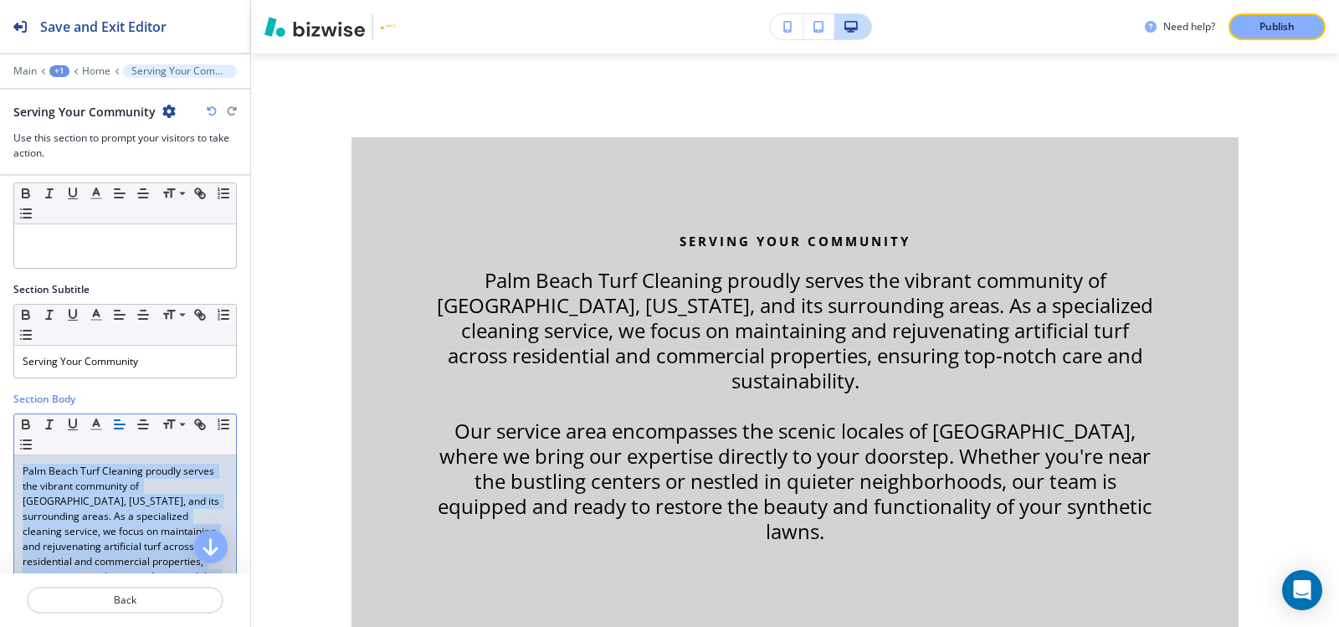
copy div "Palm Beach Turf Cleaning proudly serves the vibrant community of Jupiter, Flori…"
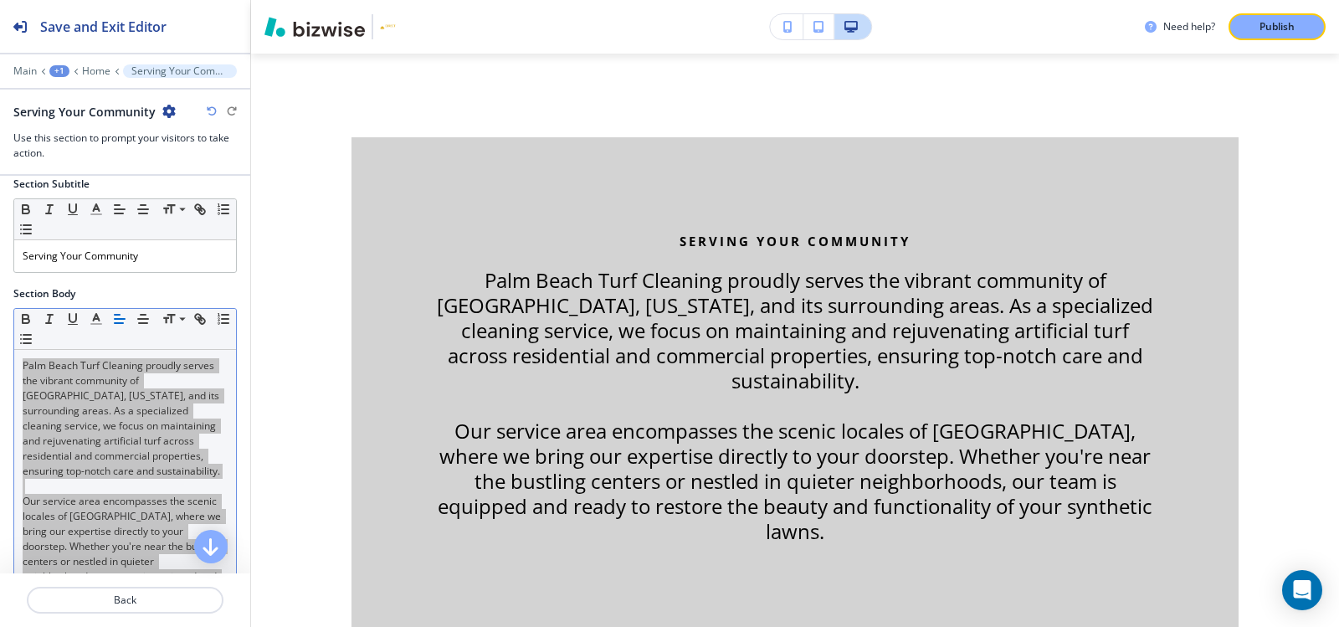
scroll to position [279, 0]
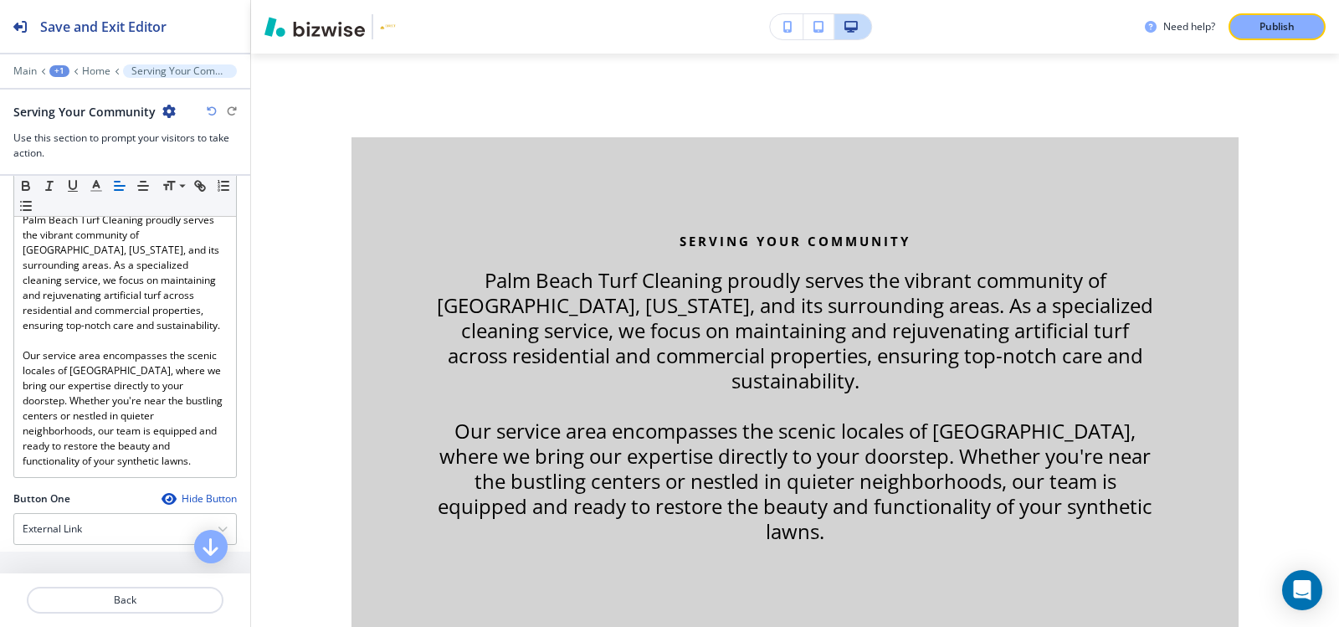
click at [95, 84] on div at bounding box center [125, 83] width 250 height 10
click at [93, 64] on div "Main +1 Home Serving Your Community" at bounding box center [124, 70] width 223 height 13
click at [93, 69] on p "Home" at bounding box center [96, 71] width 28 height 12
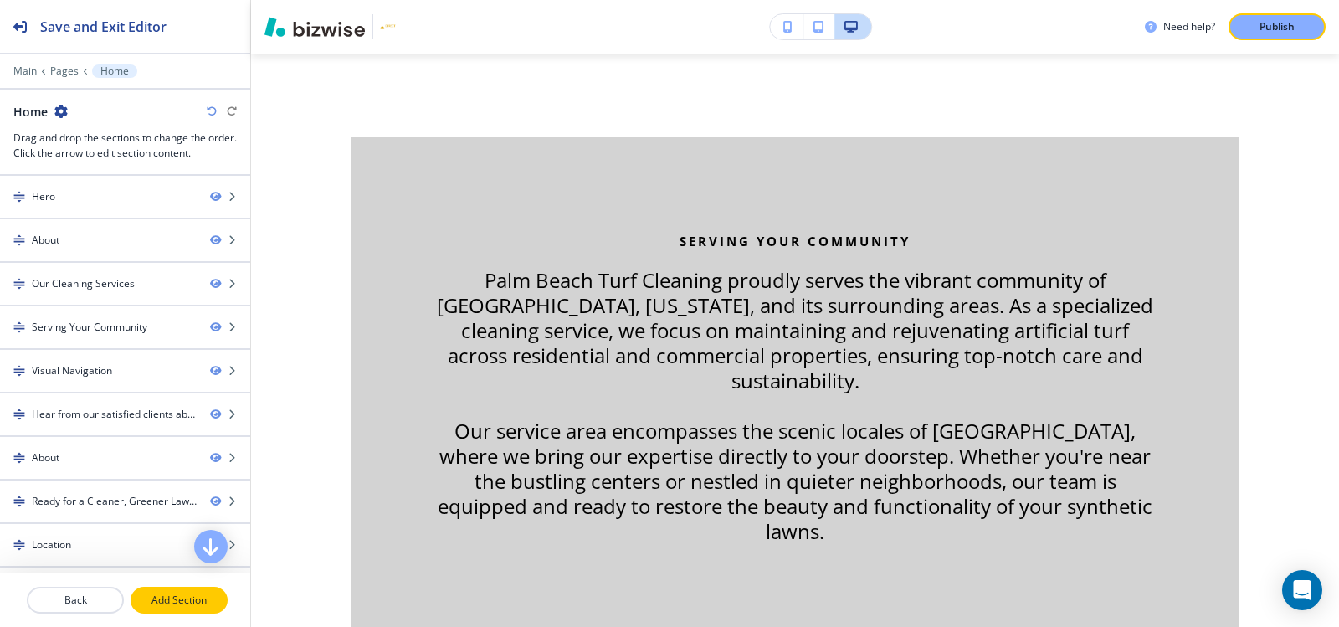
click at [189, 609] on button "Add Section" at bounding box center [179, 600] width 97 height 27
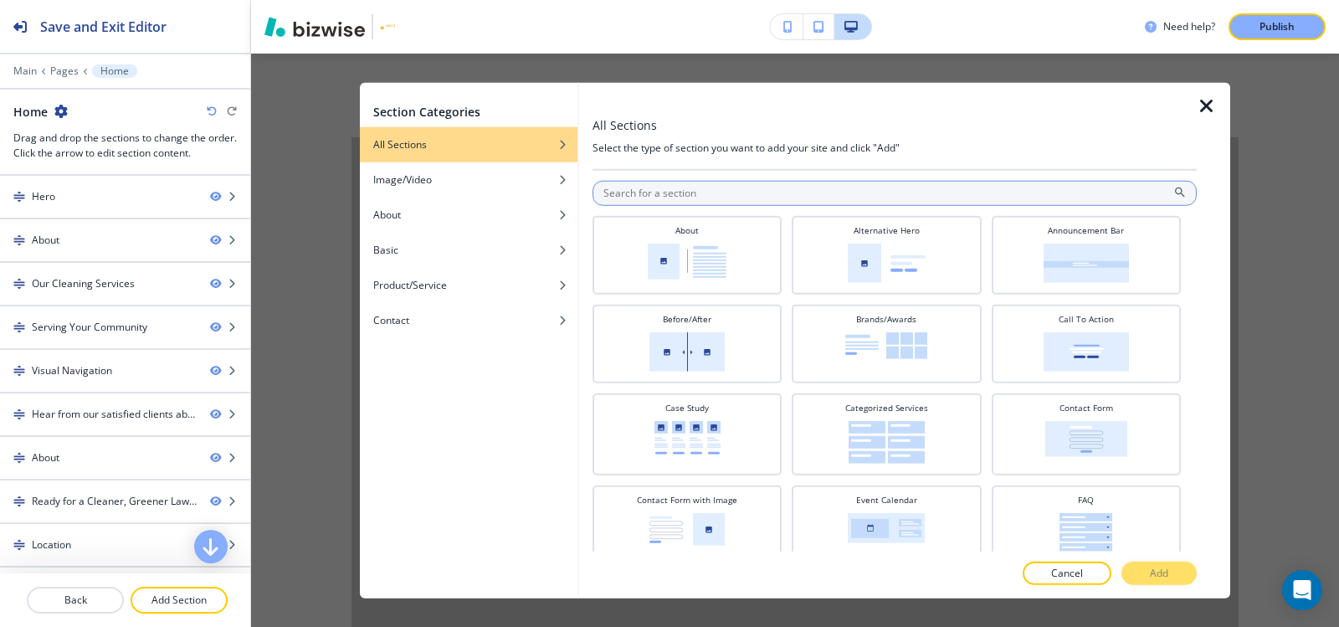
click at [911, 193] on input "text" at bounding box center [894, 192] width 604 height 25
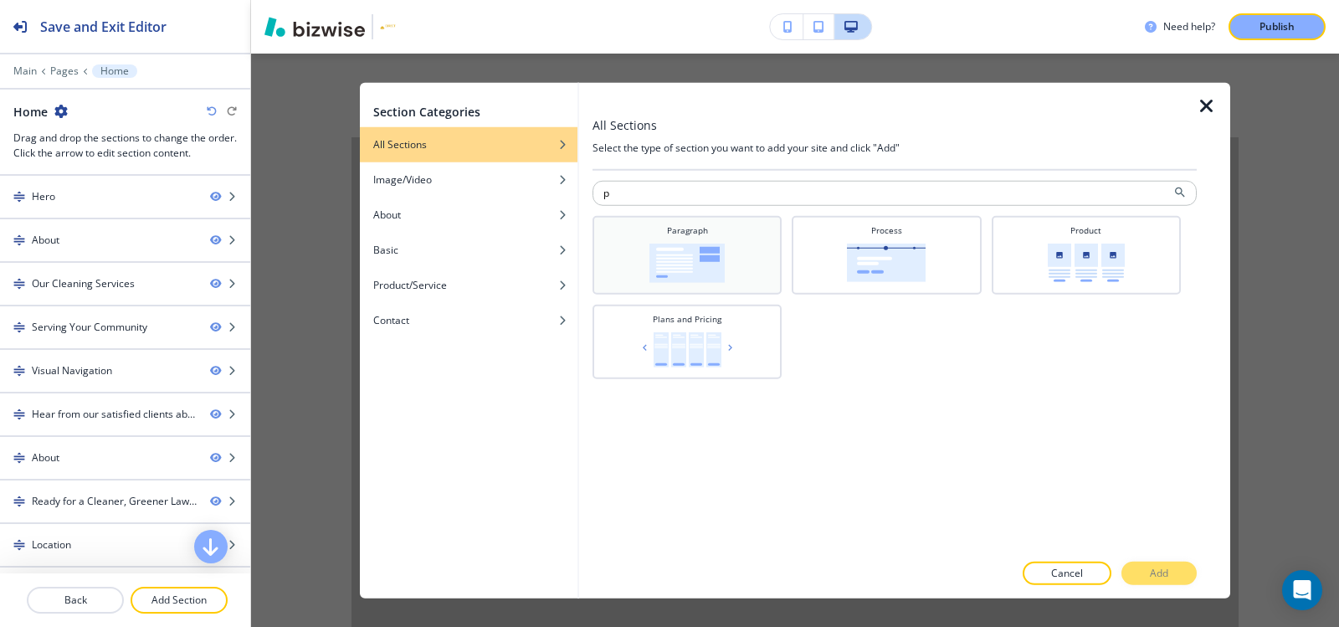
type input "p"
click at [707, 271] on img at bounding box center [686, 262] width 75 height 39
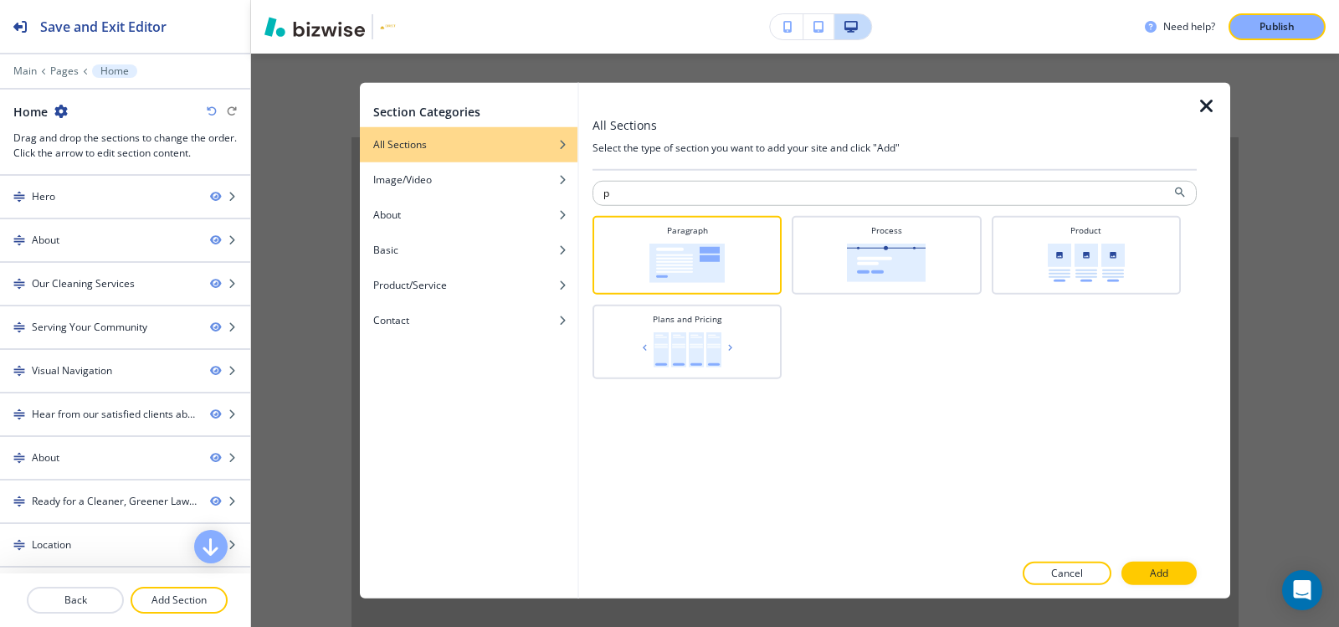
click at [1166, 559] on div at bounding box center [894, 556] width 604 height 10
click at [1166, 571] on p "Add" at bounding box center [1159, 573] width 18 height 15
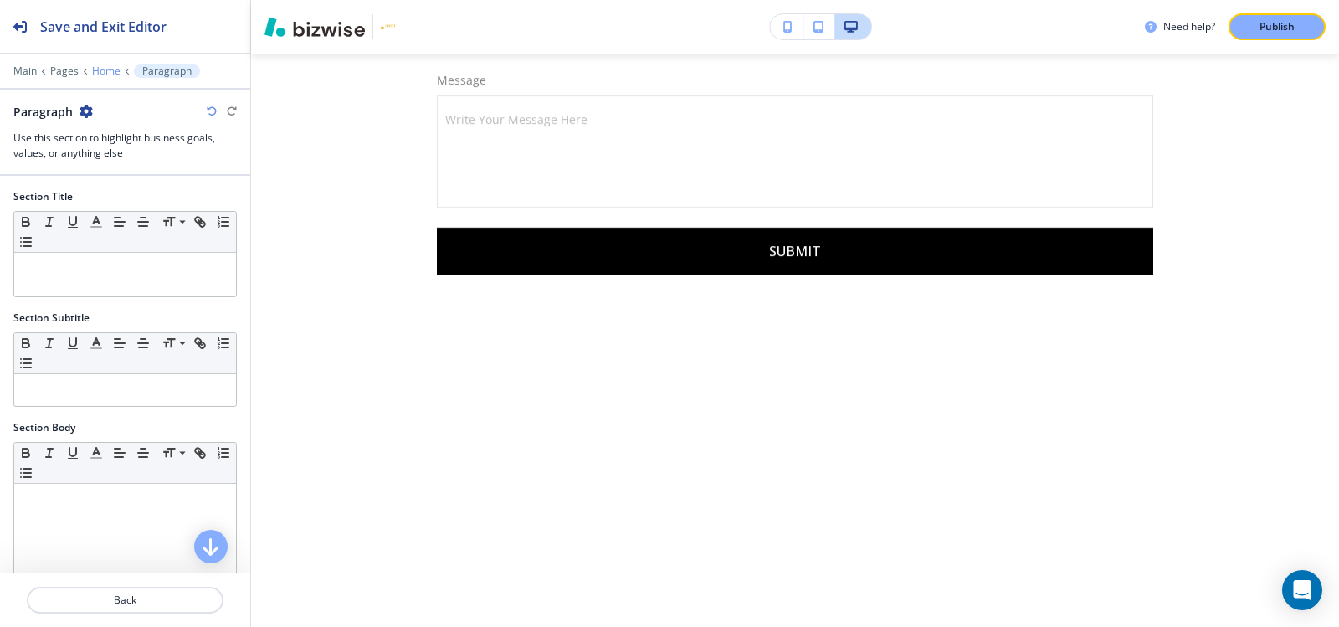
click at [106, 72] on p "Home" at bounding box center [106, 71] width 28 height 12
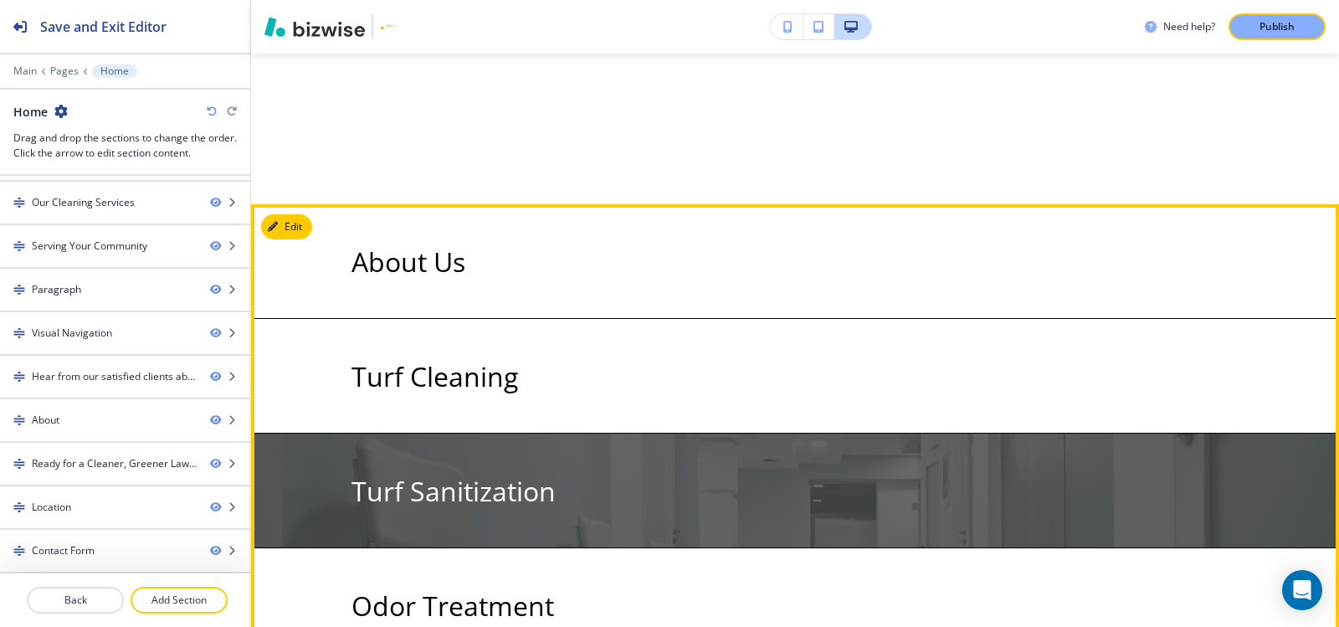
scroll to position [2476, 0]
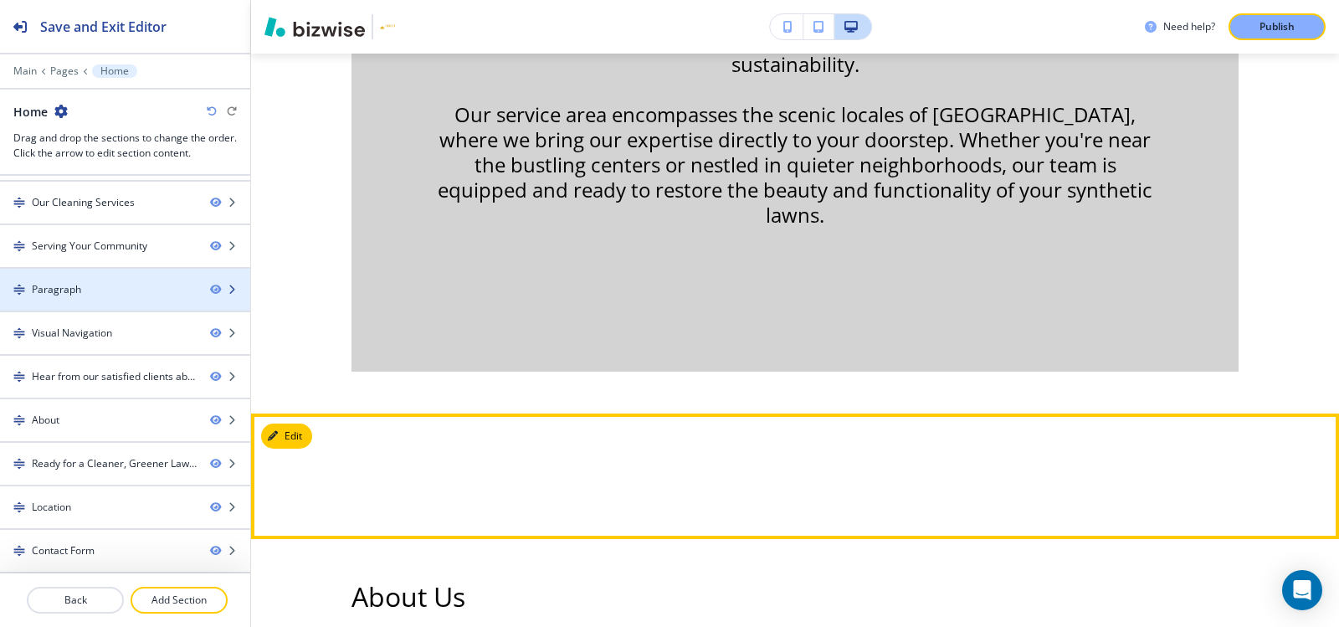
click at [74, 300] on div at bounding box center [125, 303] width 250 height 13
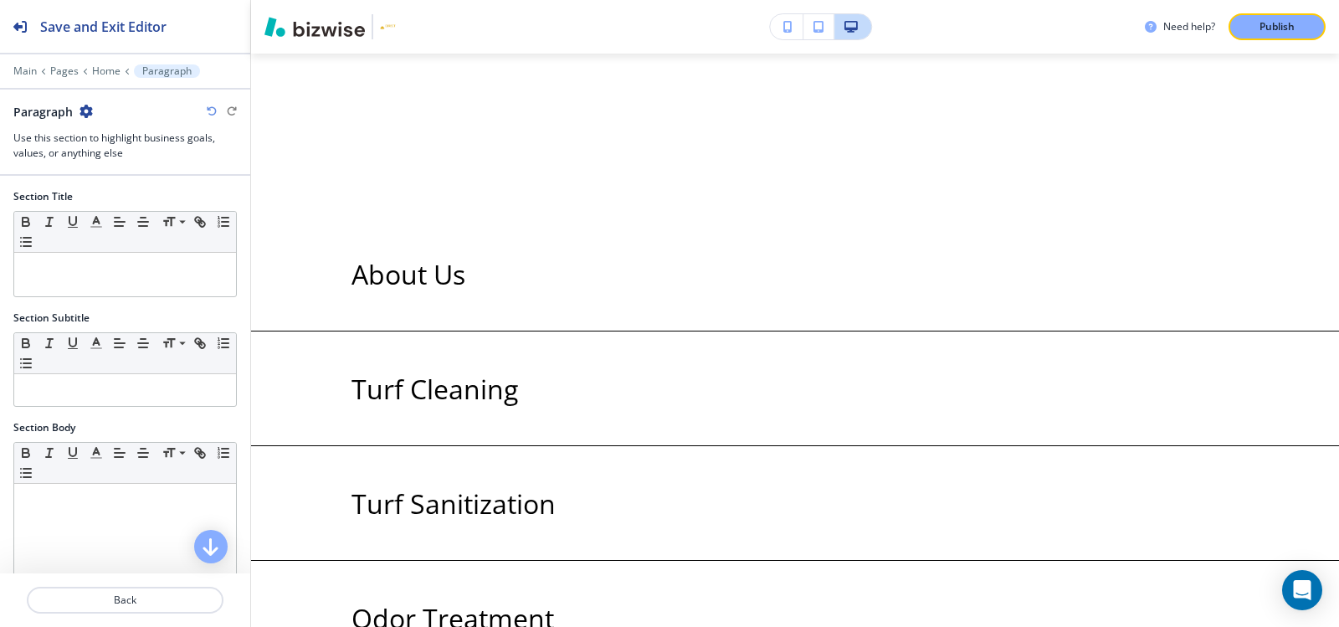
scroll to position [2811, 0]
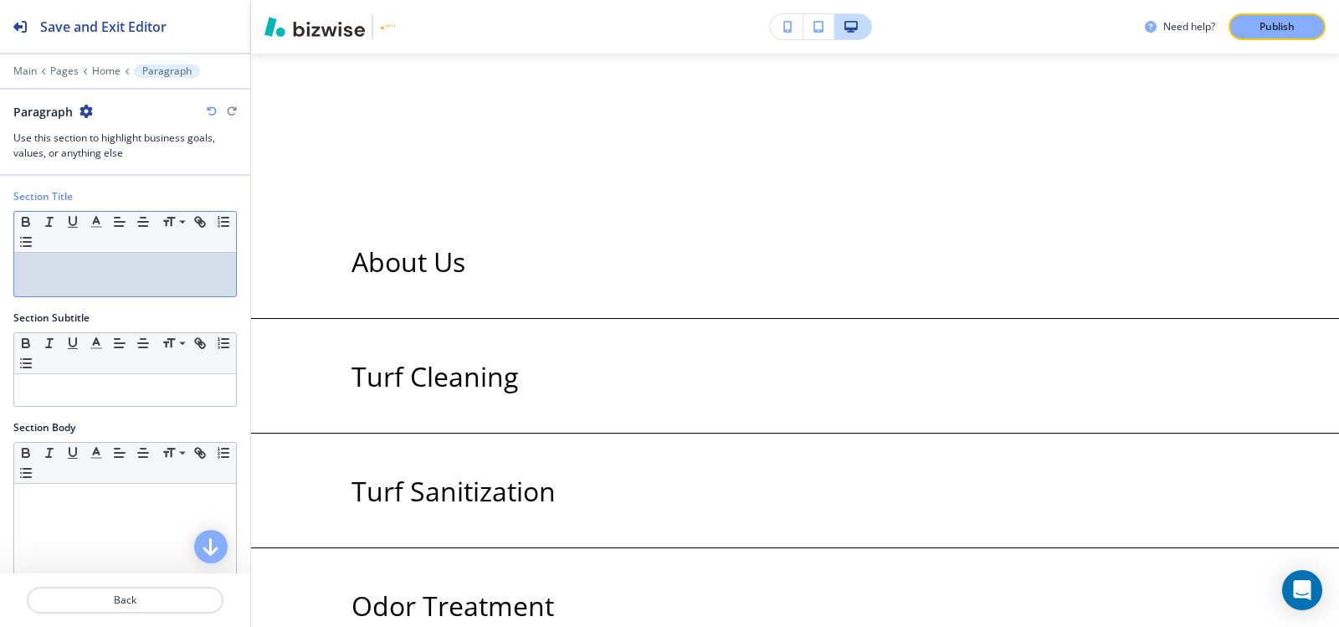
click at [148, 265] on p at bounding box center [125, 268] width 205 height 15
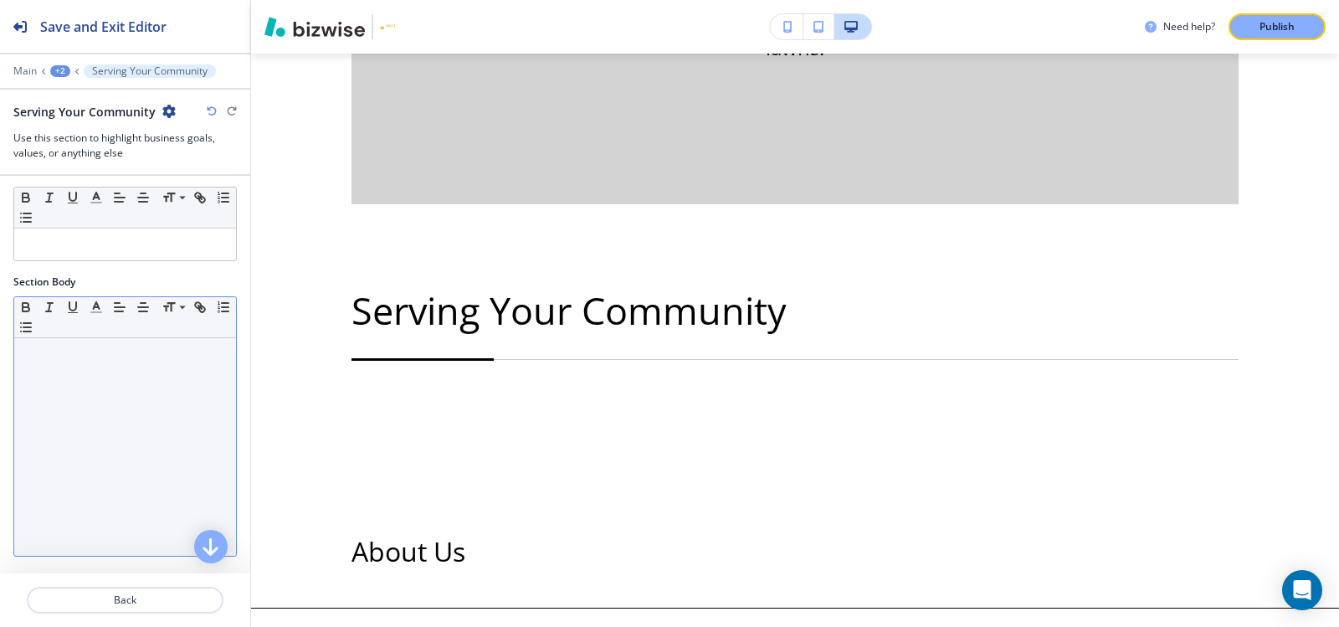
scroll to position [167, 0]
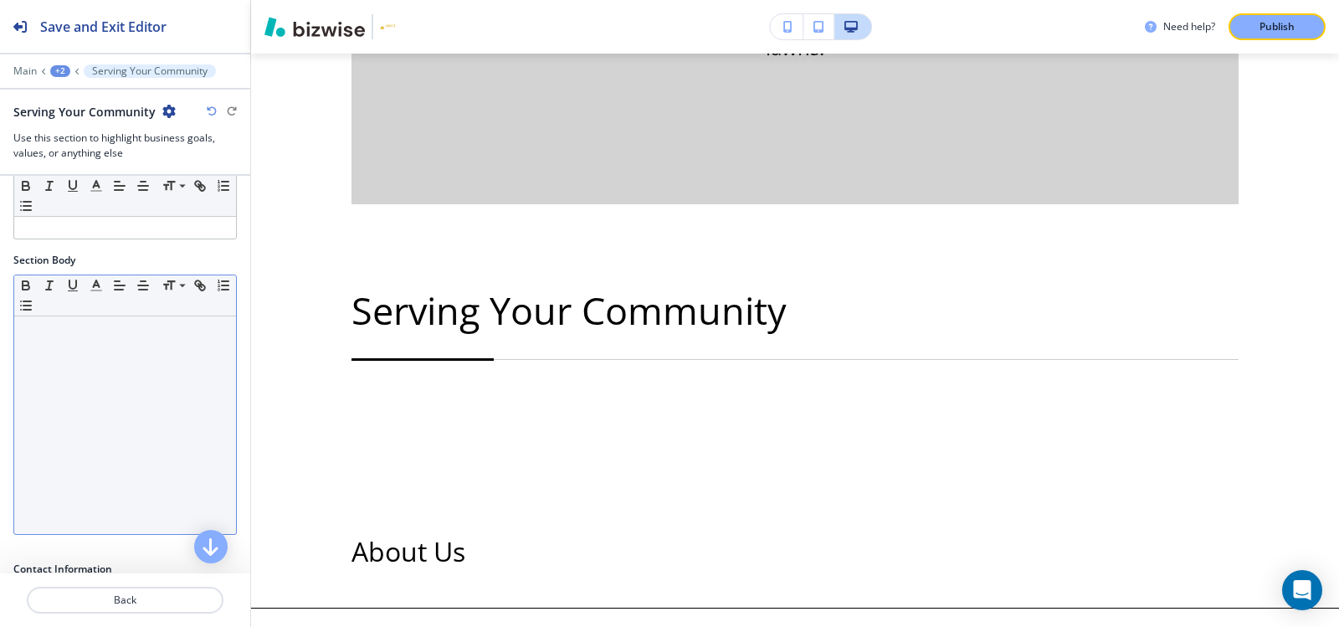
click at [105, 357] on div at bounding box center [125, 425] width 222 height 218
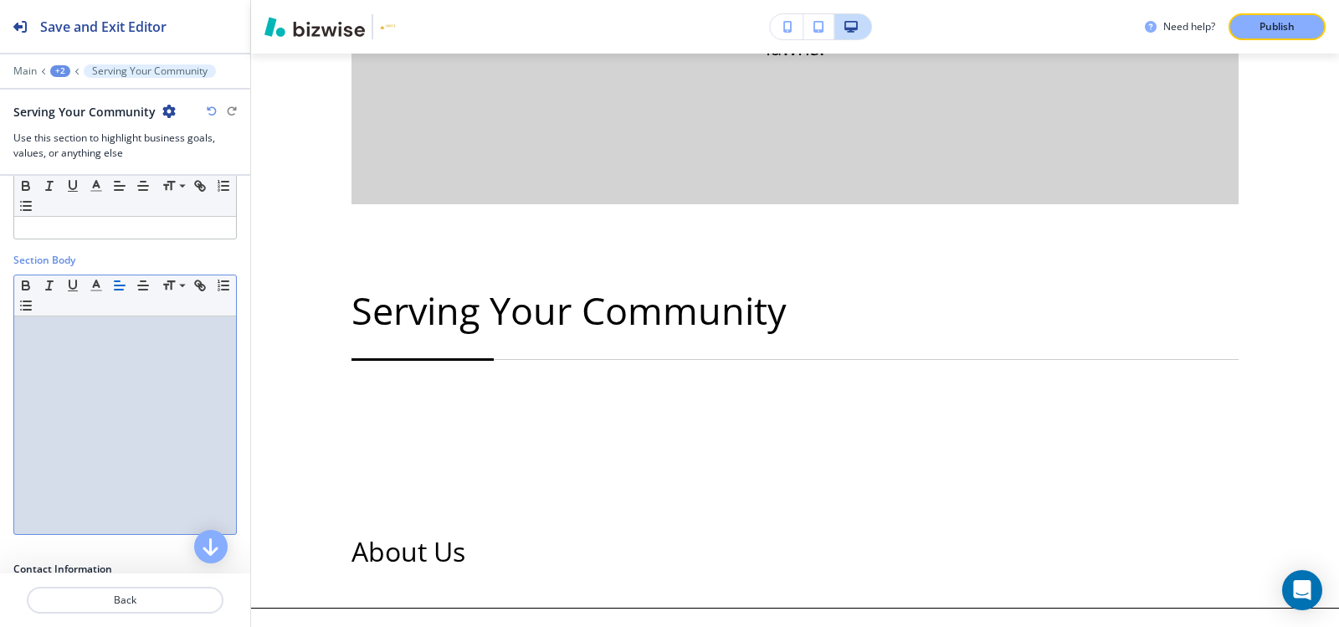
scroll to position [0, 0]
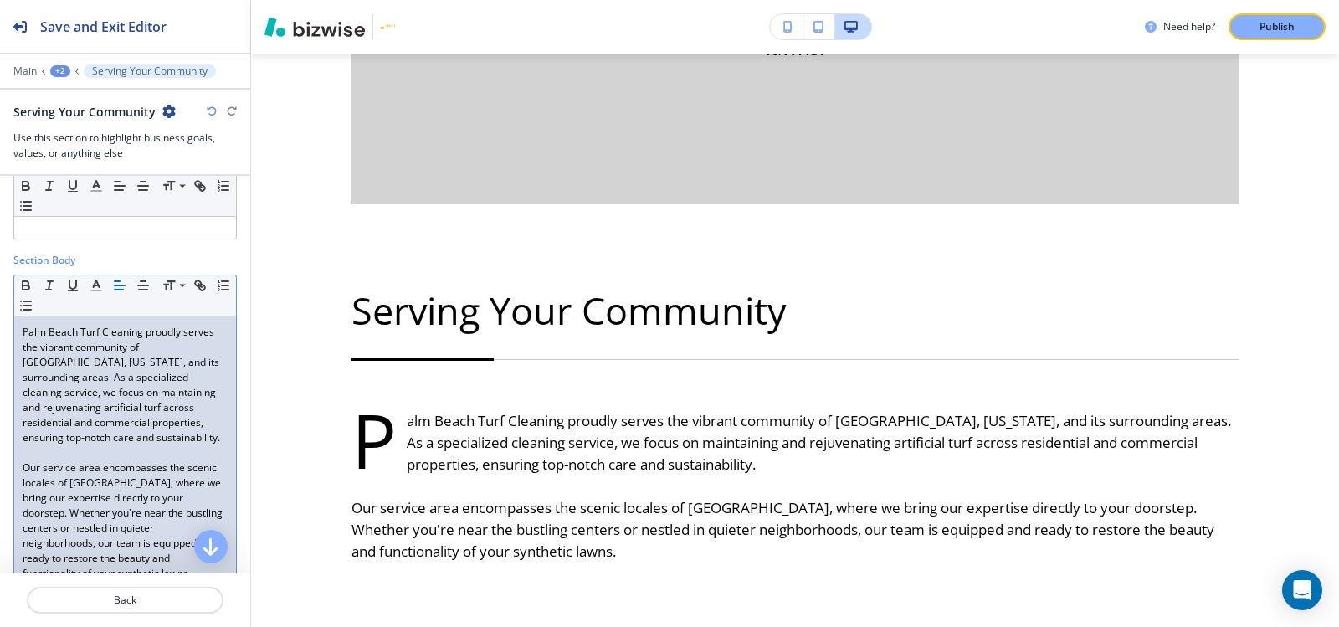
click at [121, 384] on p "Palm Beach Turf Cleaning proudly serves the vibrant community of Jupiter, Flori…" at bounding box center [125, 385] width 205 height 121
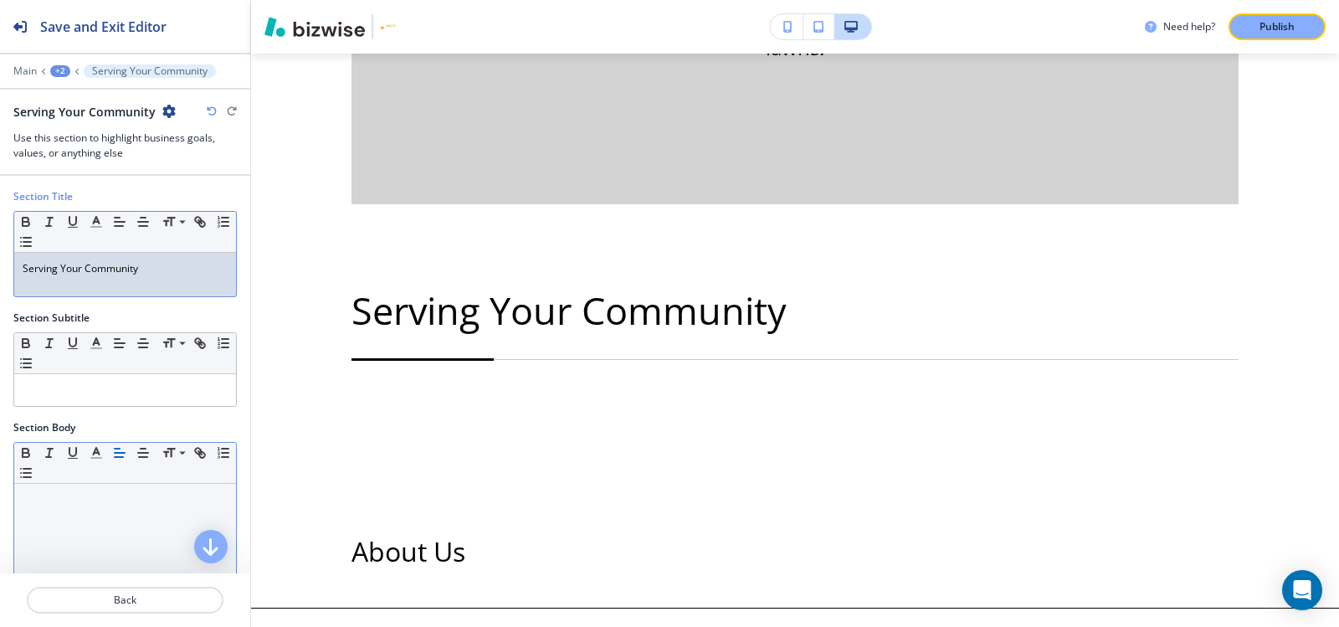
click at [180, 282] on div "Serving Your Community" at bounding box center [125, 275] width 222 height 44
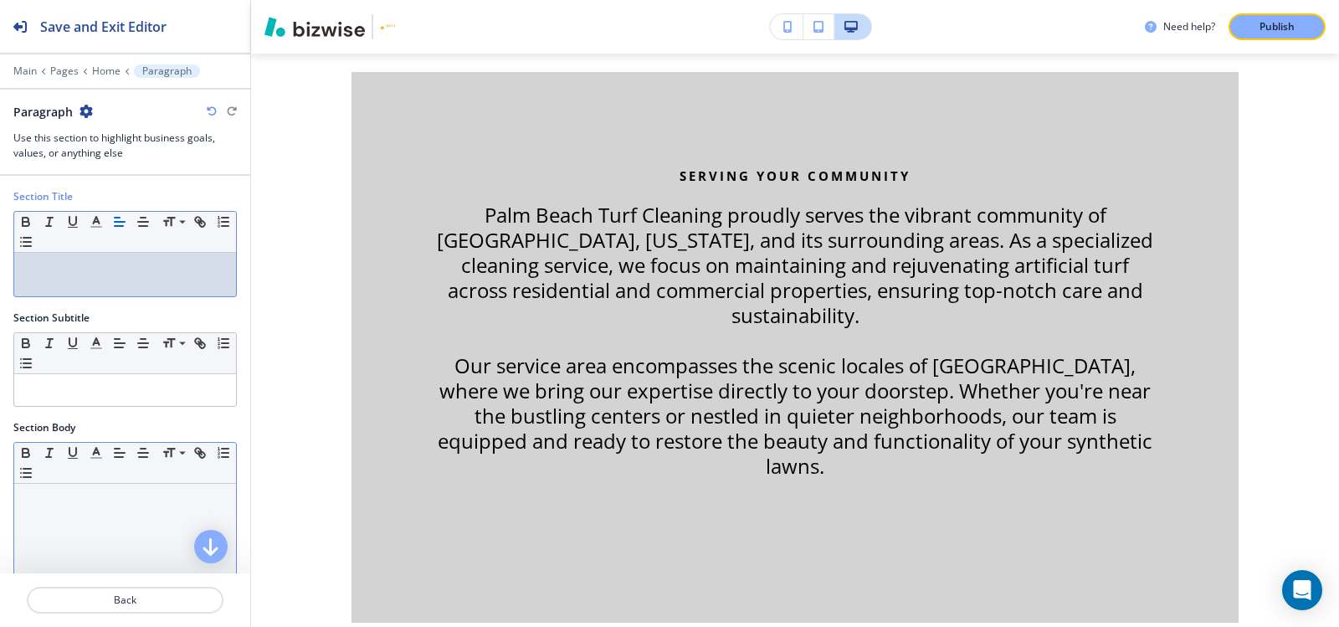
scroll to position [335, 0]
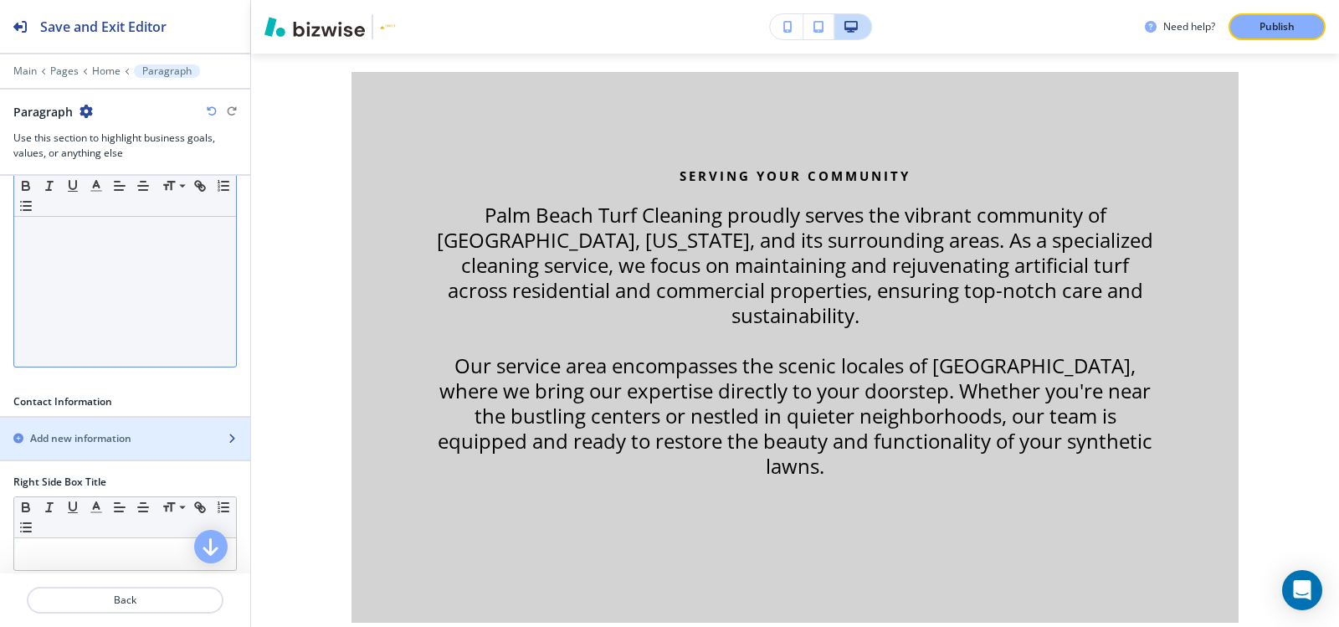
click at [73, 446] on div "button" at bounding box center [125, 452] width 250 height 13
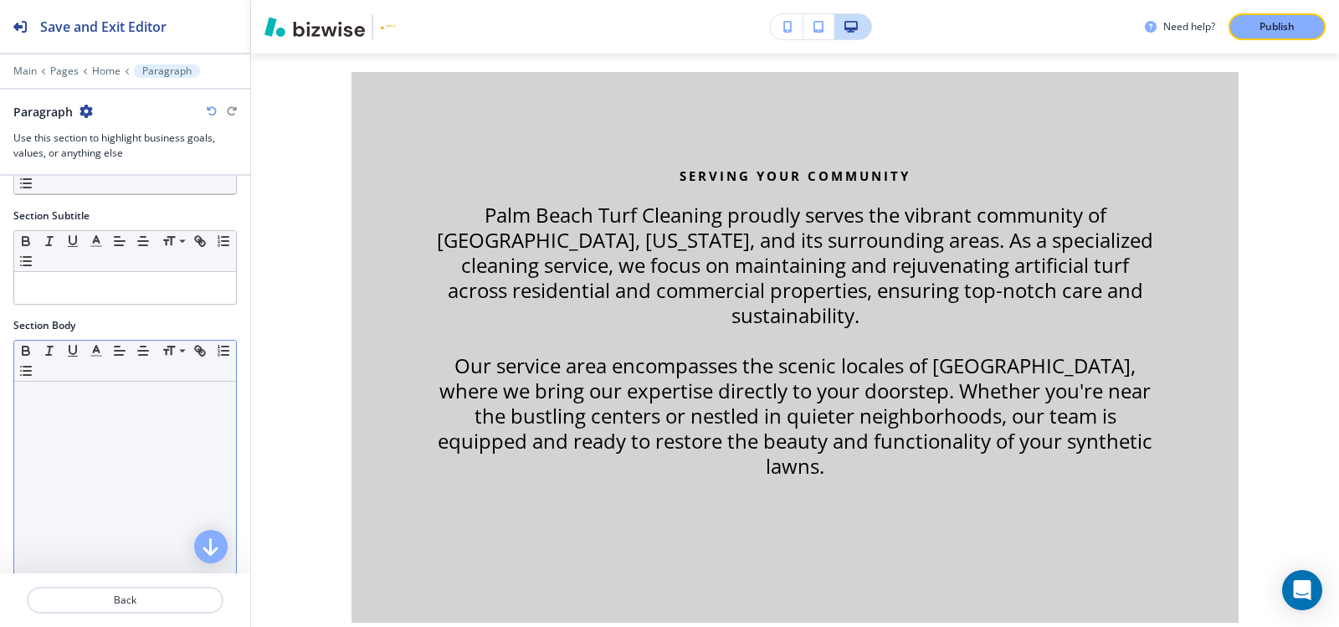
scroll to position [84, 0]
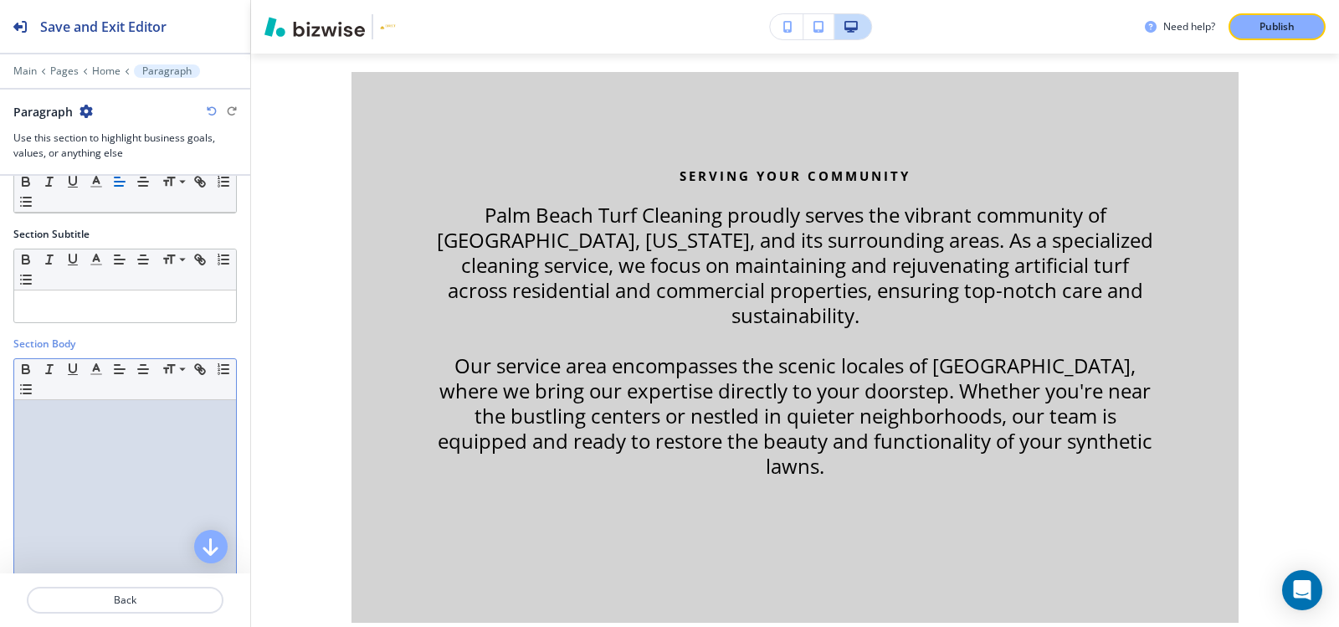
click at [94, 425] on div at bounding box center [125, 509] width 222 height 218
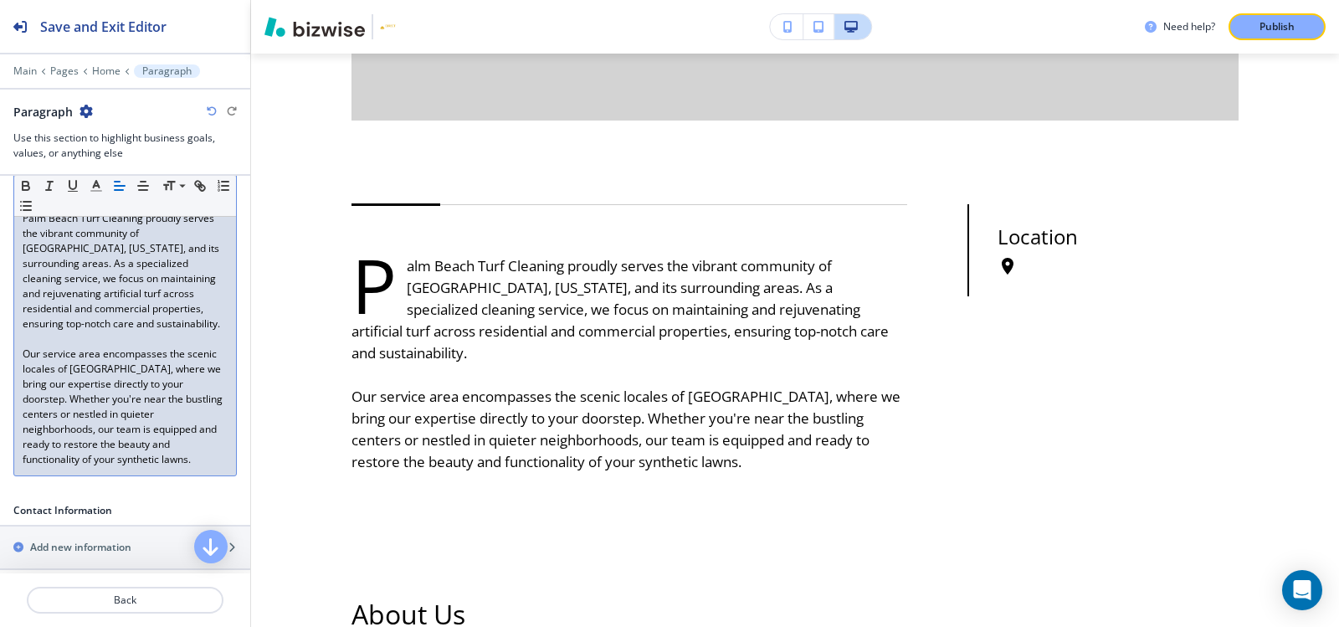
scroll to position [251, 0]
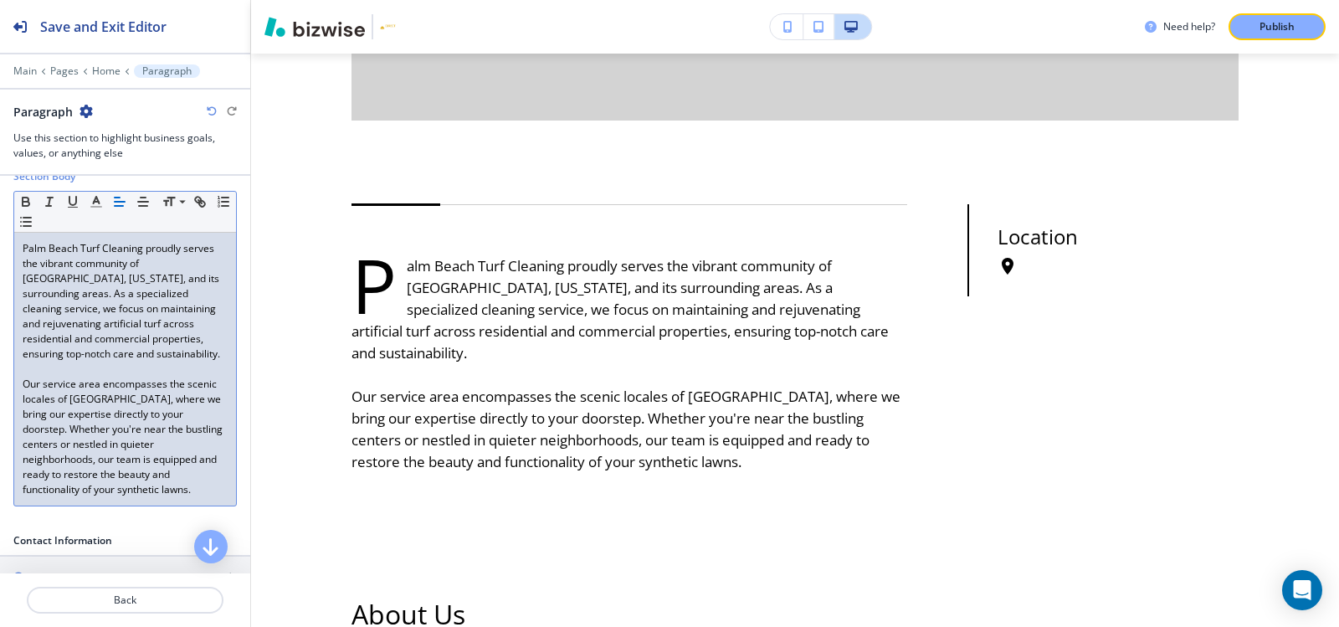
click at [115, 454] on p "Our service area encompasses the scenic locales of Palm Beach County, where we …" at bounding box center [125, 437] width 205 height 121
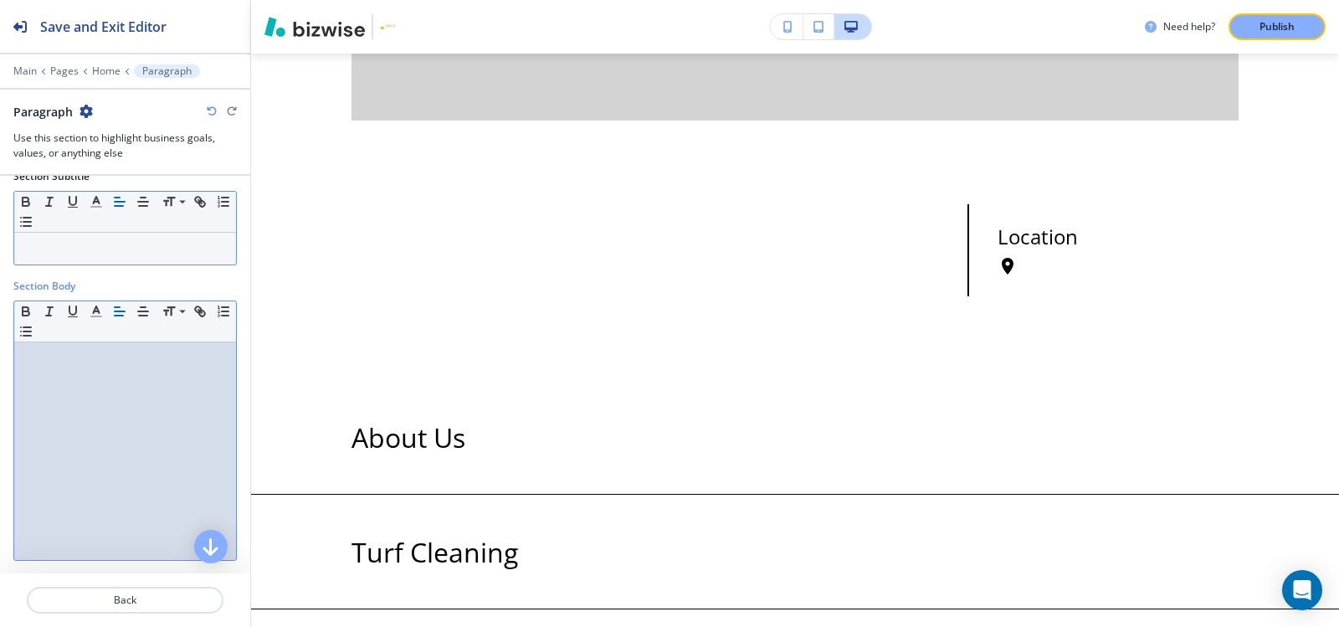
scroll to position [0, 0]
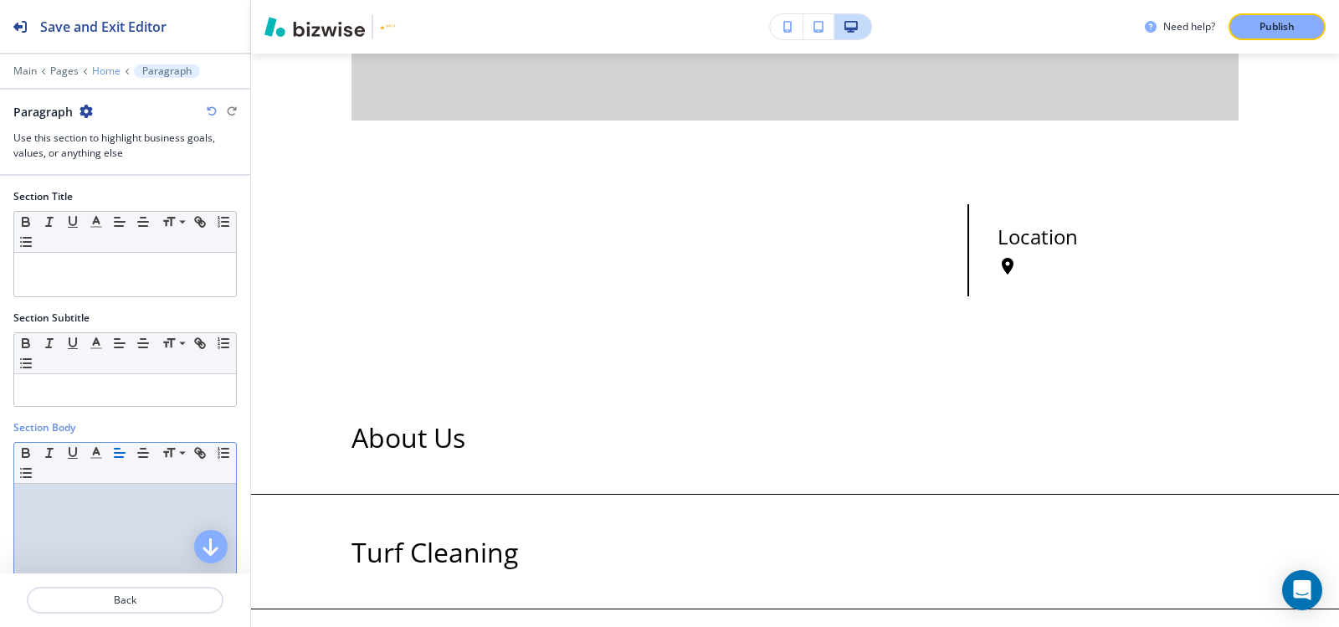
click at [110, 69] on p "Home" at bounding box center [106, 71] width 28 height 12
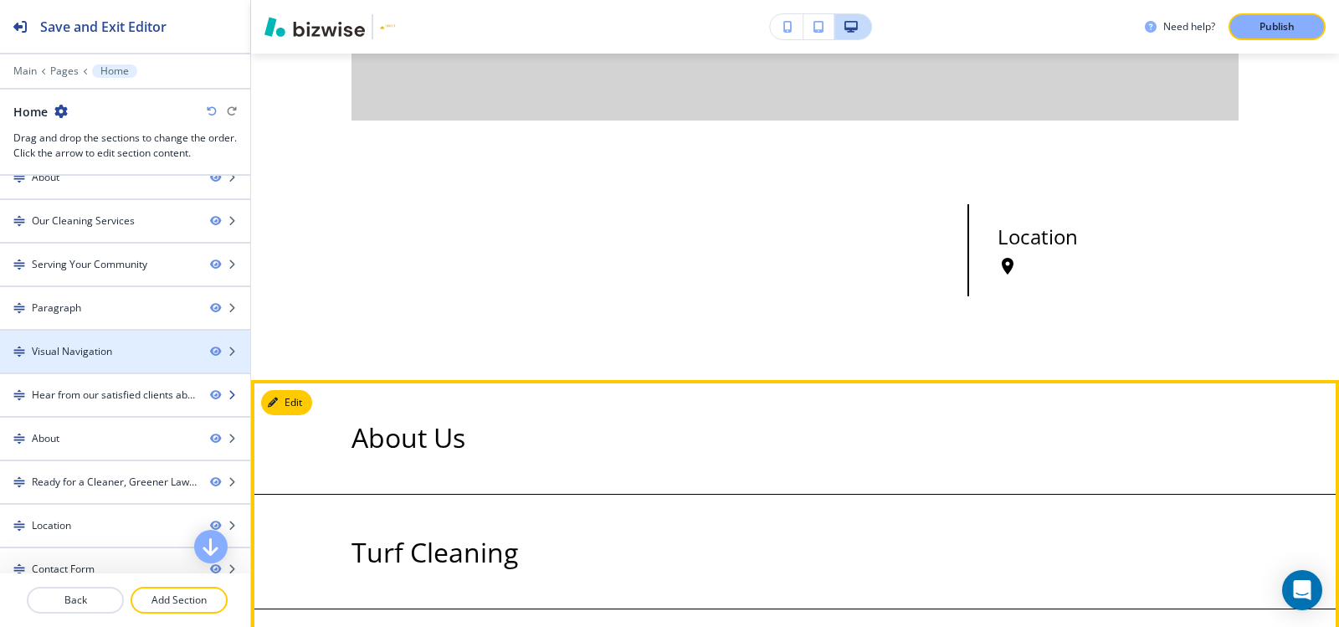
scroll to position [81, 0]
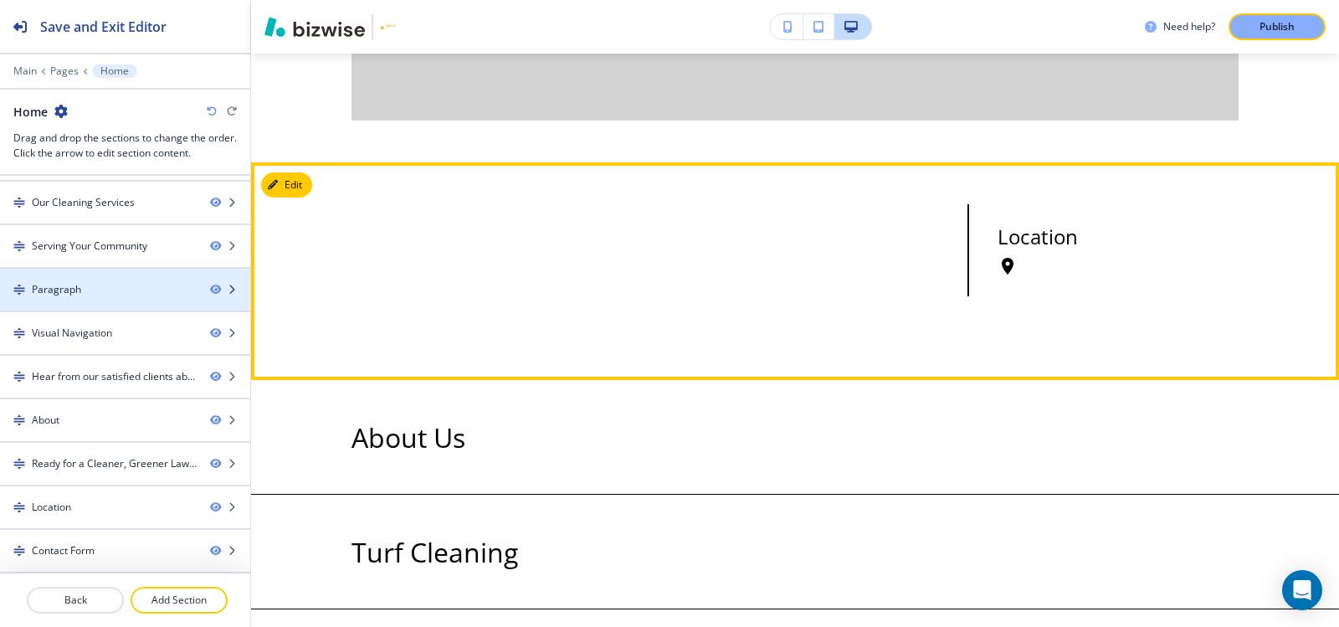
click at [91, 293] on div "Paragraph" at bounding box center [98, 289] width 197 height 15
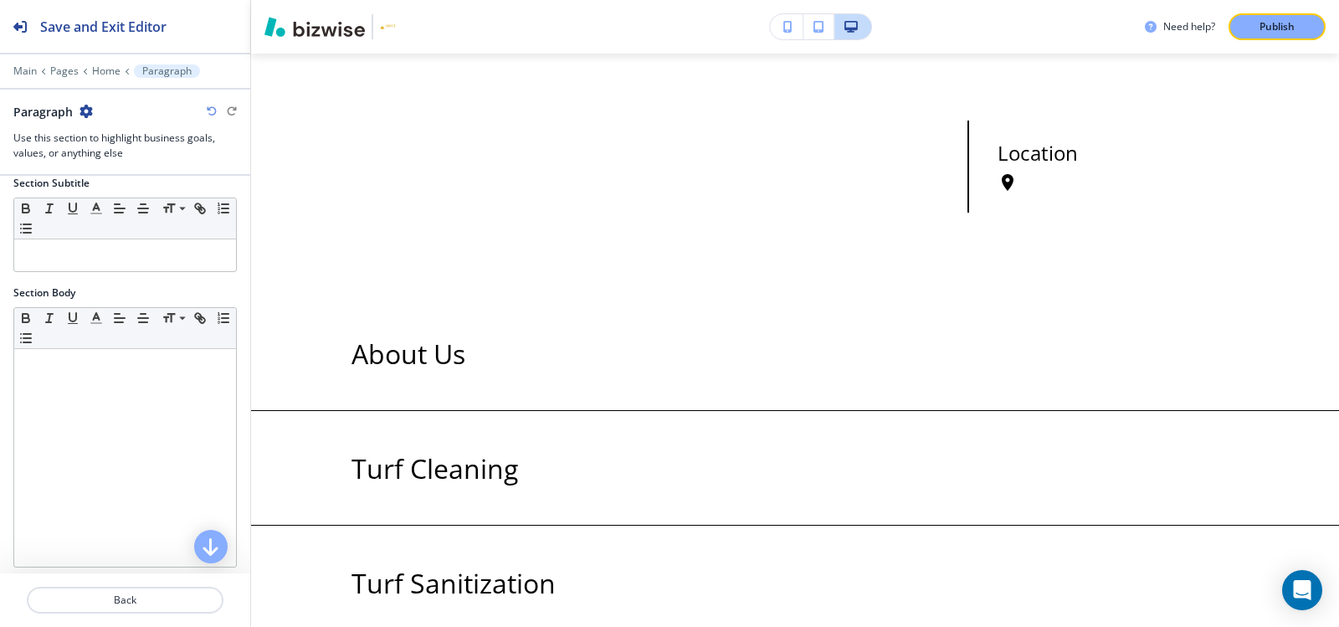
scroll to position [418, 0]
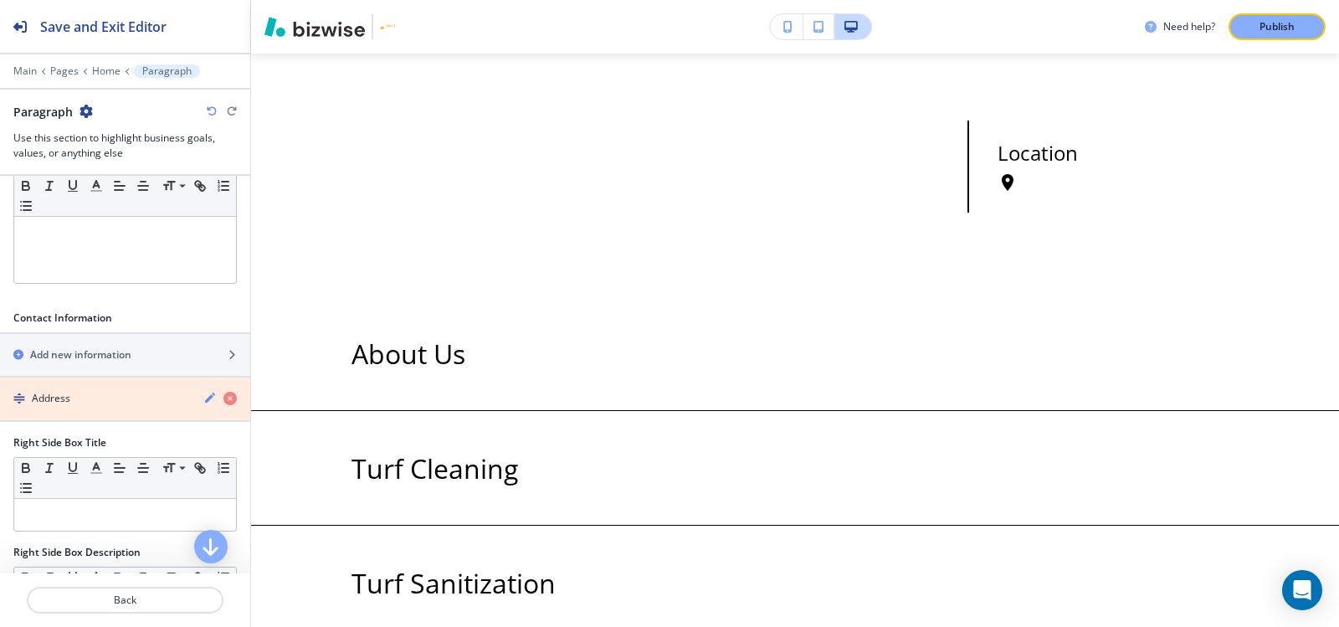
click at [223, 397] on icon "button" at bounding box center [229, 398] width 13 height 13
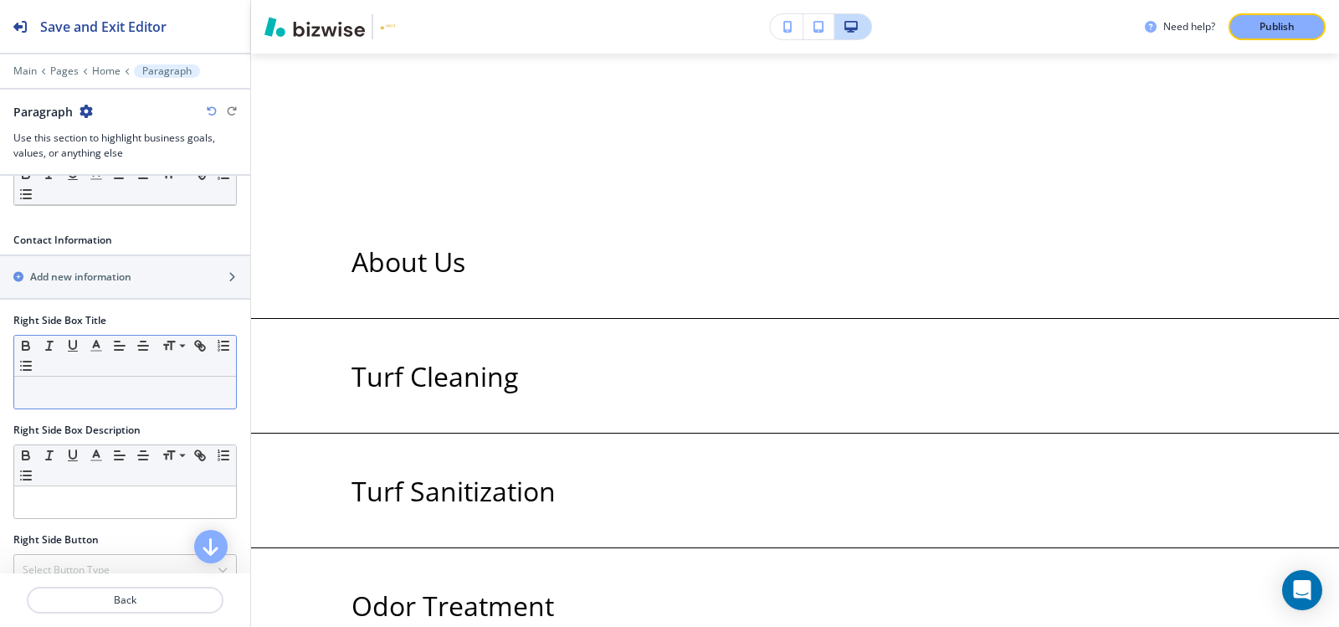
scroll to position [701, 0]
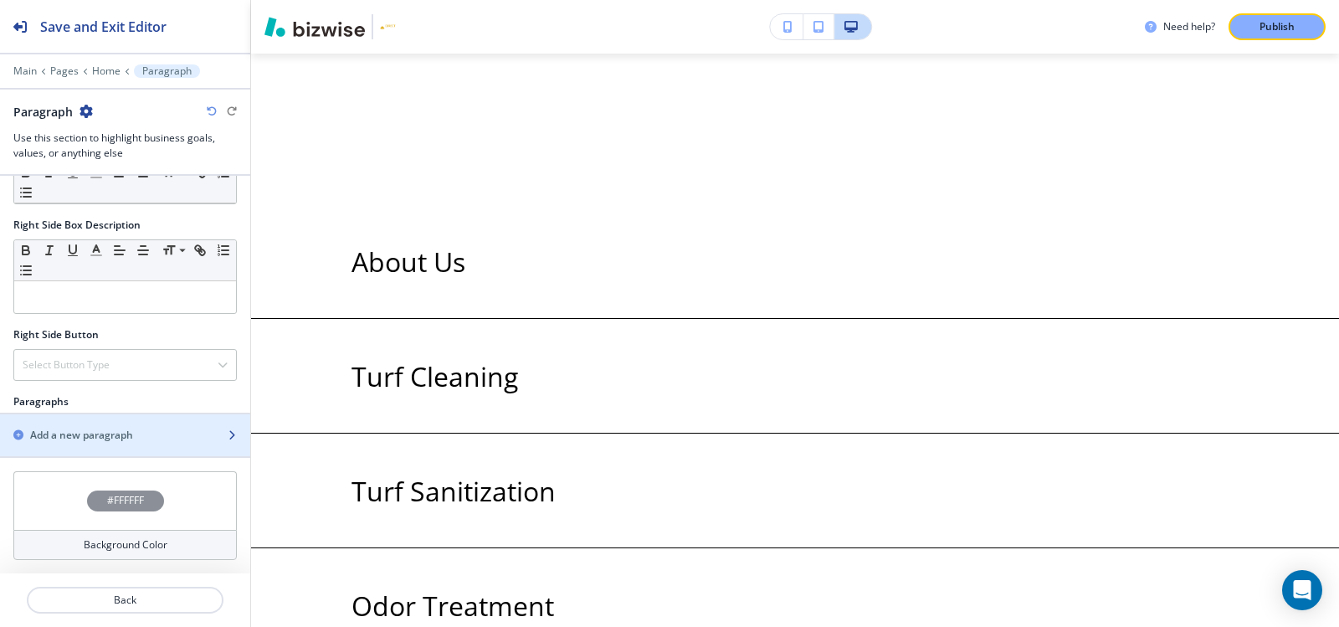
click at [68, 435] on h2 "Add a new paragraph" at bounding box center [81, 435] width 103 height 15
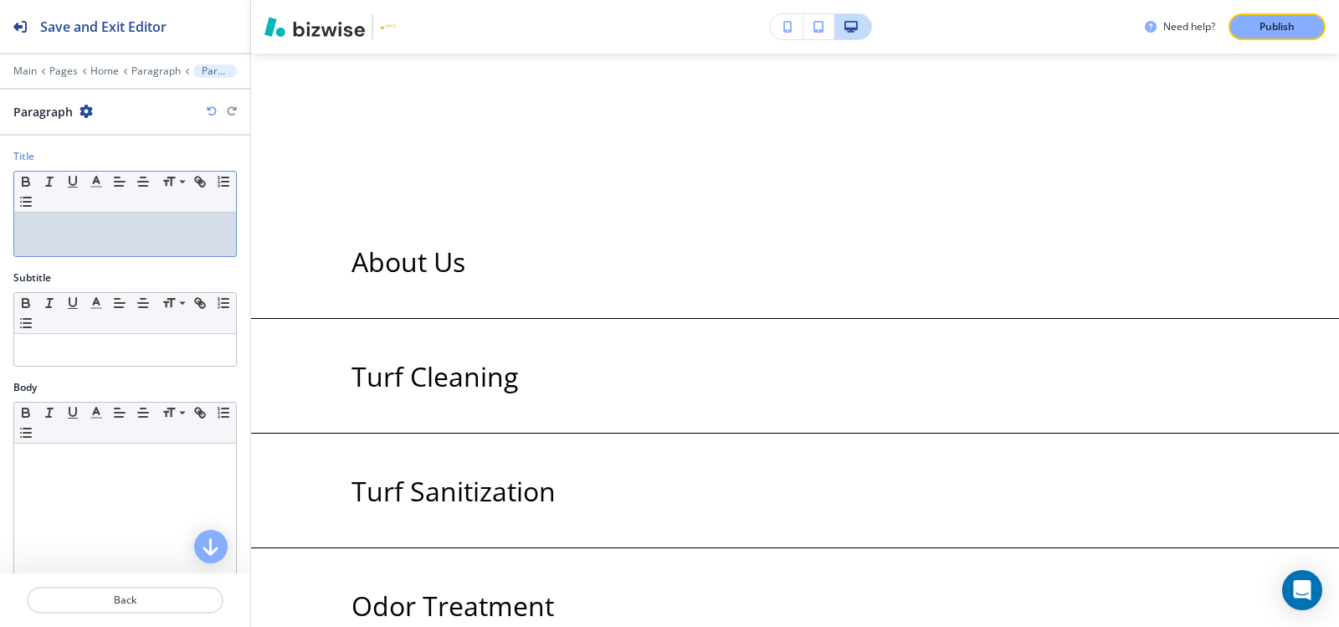
click at [71, 241] on div at bounding box center [125, 235] width 222 height 44
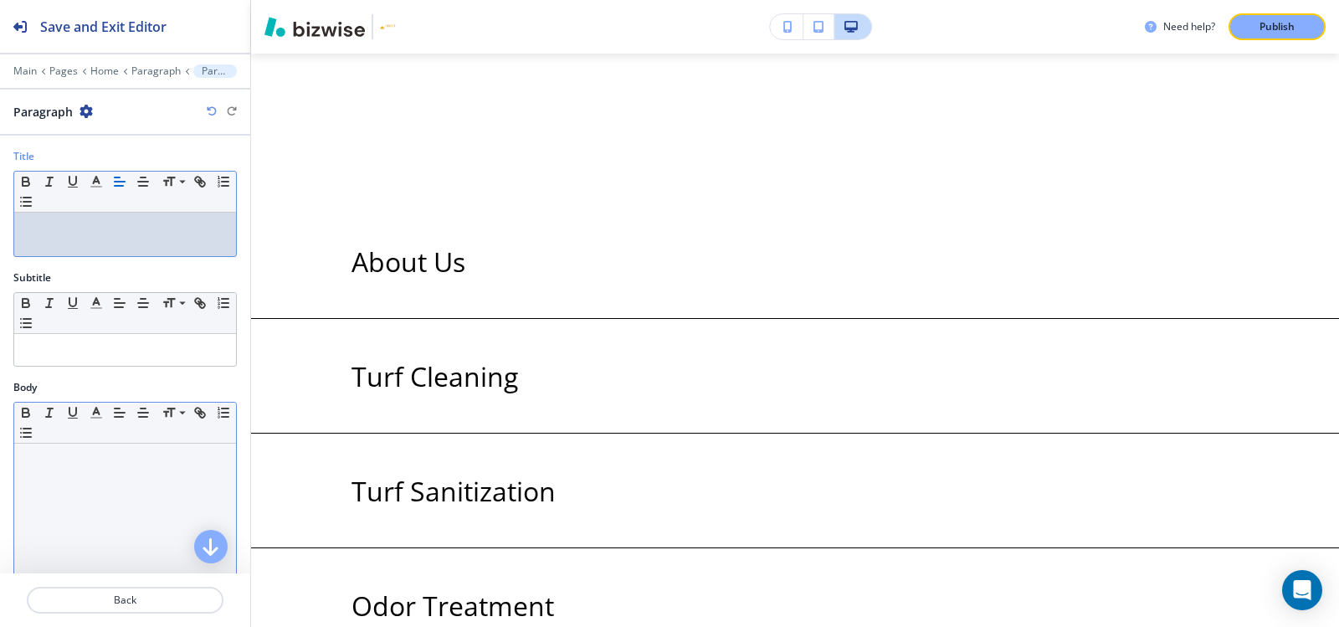
click at [49, 481] on div at bounding box center [125, 553] width 222 height 218
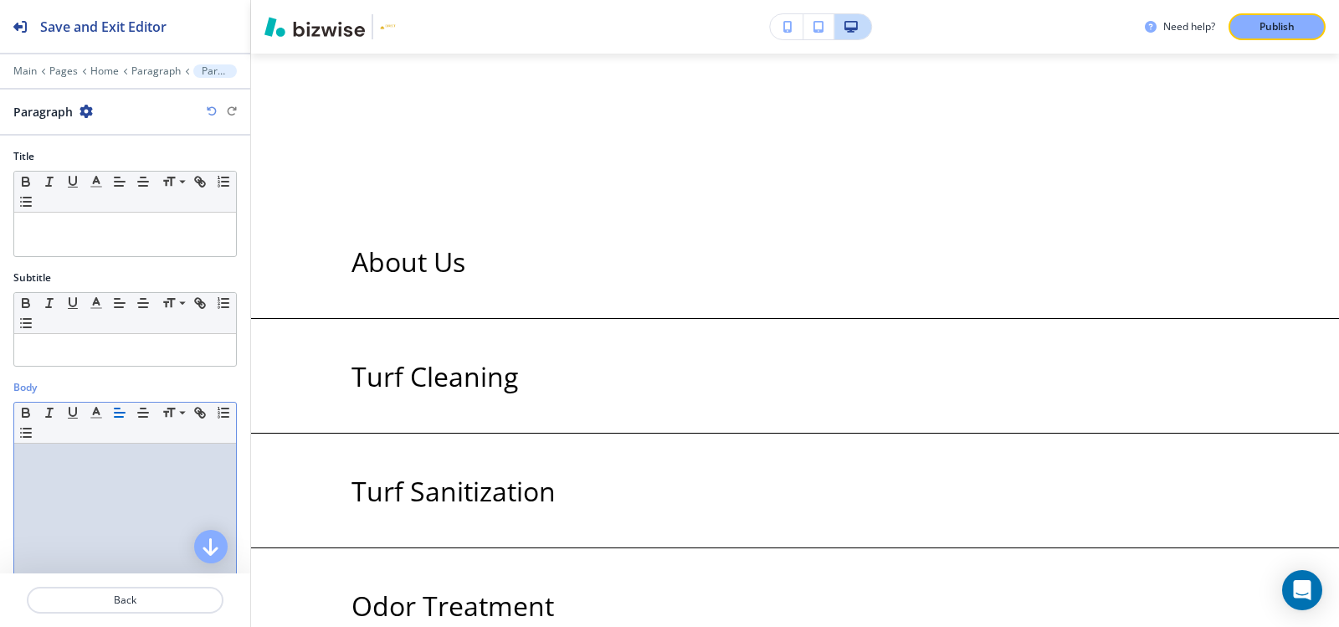
paste div
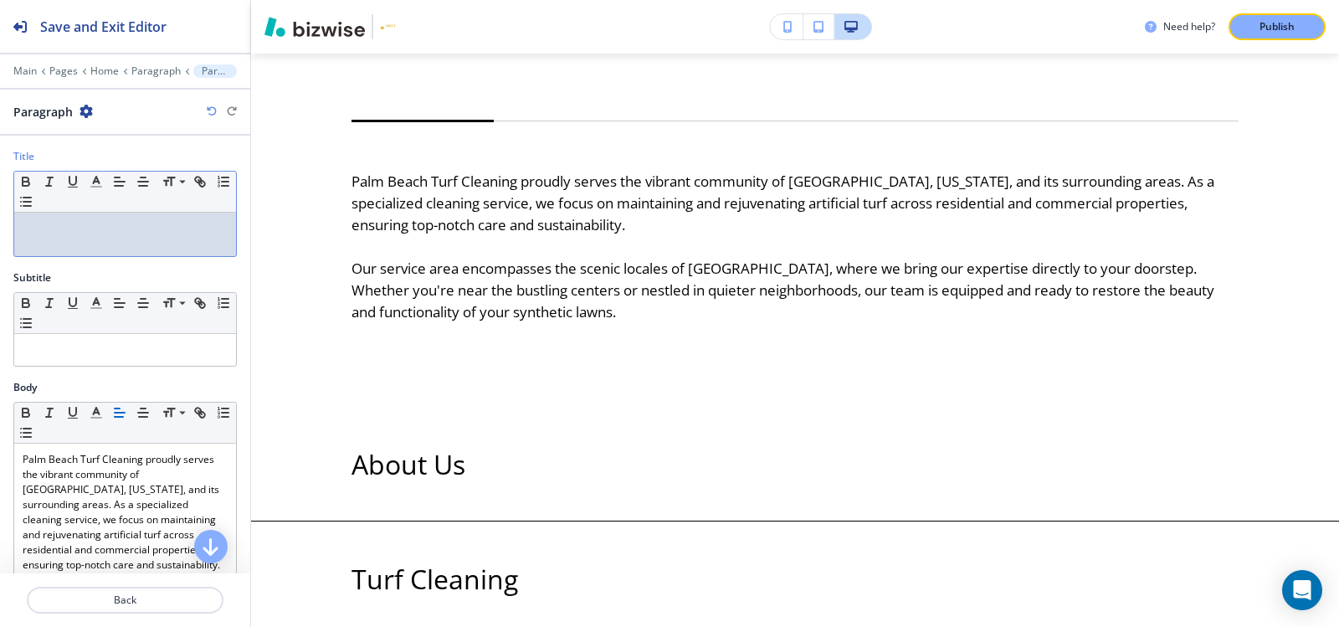
click at [113, 229] on p at bounding box center [125, 228] width 205 height 15
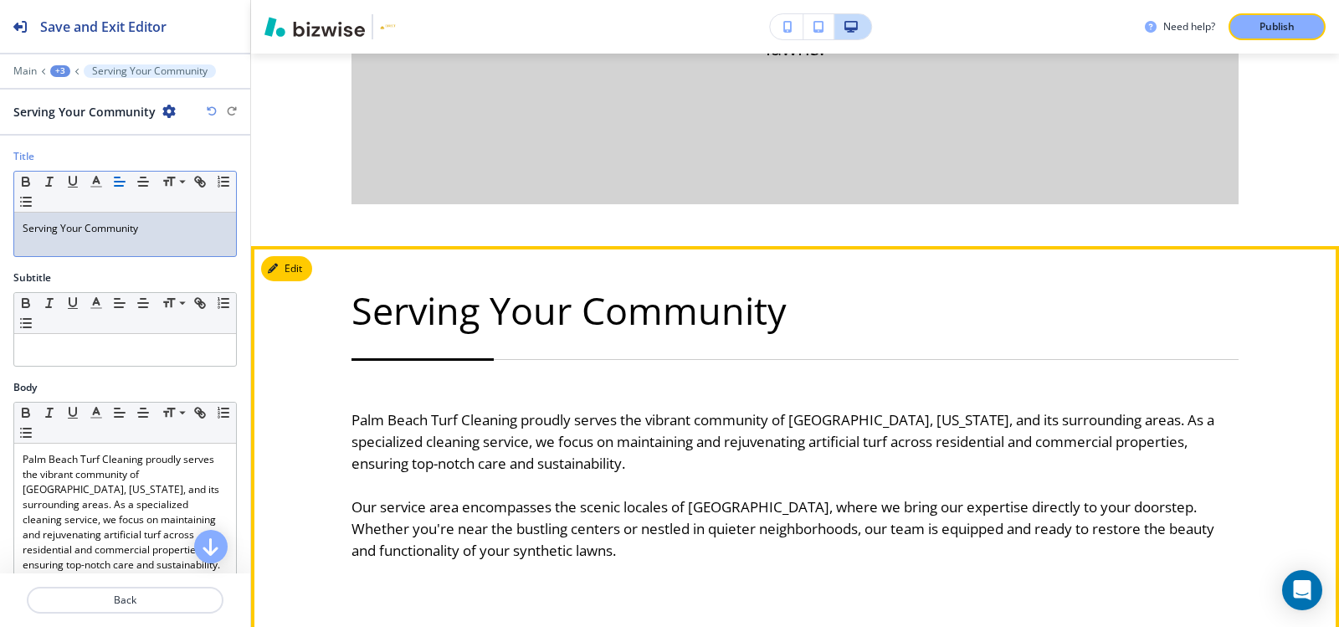
scroll to position [2309, 0]
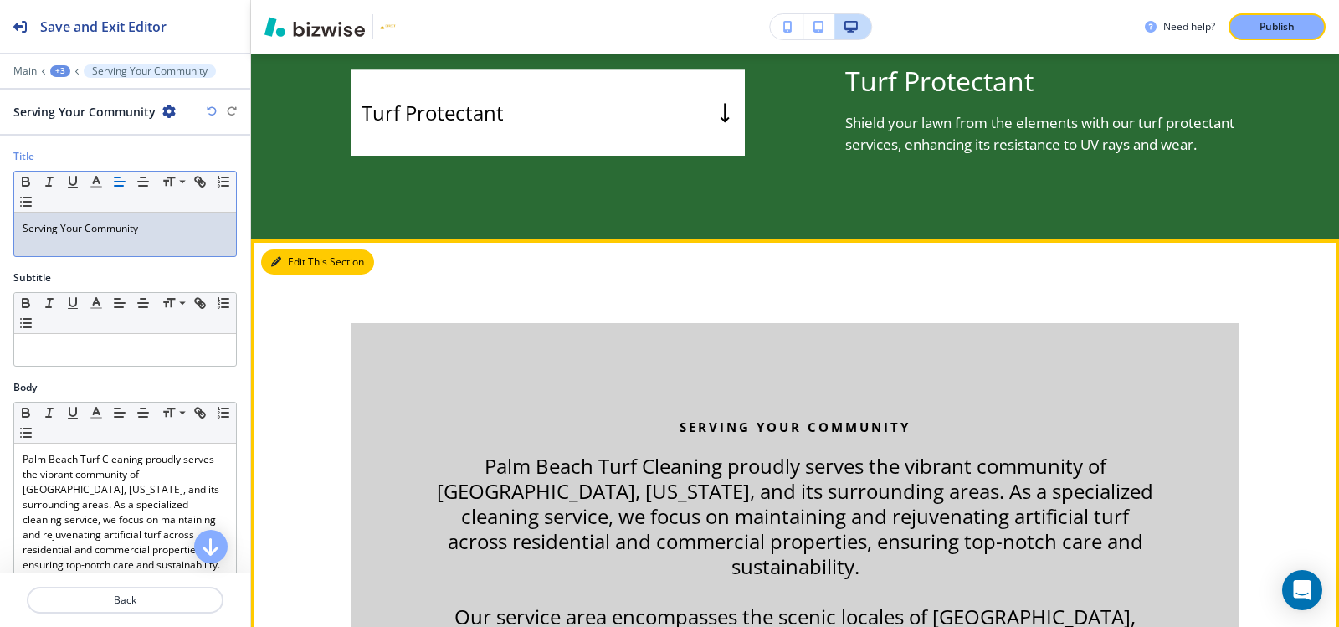
click at [295, 263] on button "Edit This Section" at bounding box center [317, 261] width 113 height 25
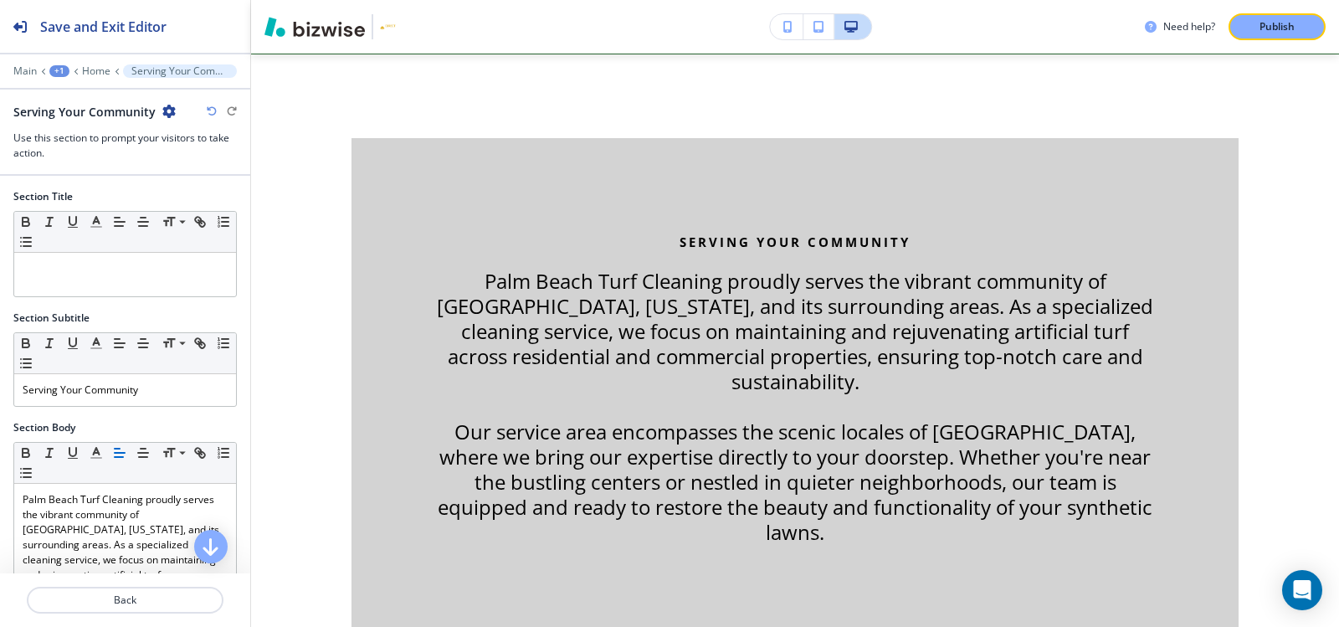
scroll to position [2160, 0]
click at [167, 110] on icon "button" at bounding box center [168, 111] width 13 height 13
click at [199, 211] on button "Delete Section" at bounding box center [214, 199] width 107 height 30
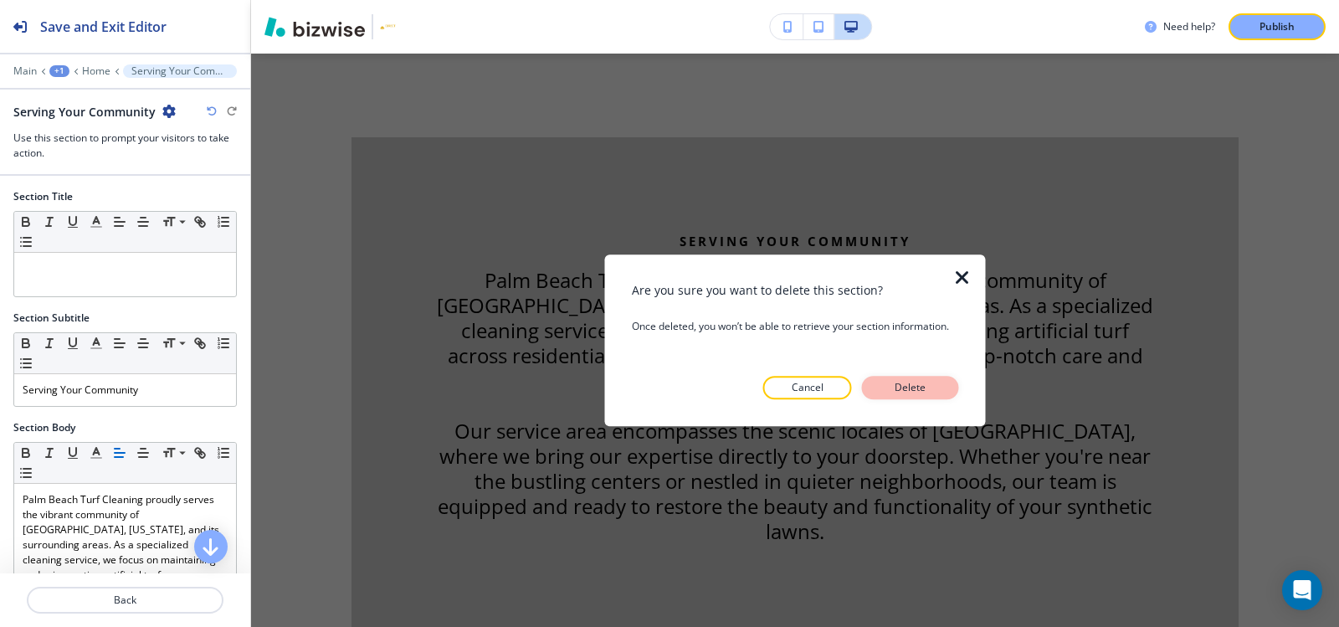
click at [927, 389] on p "Delete" at bounding box center [910, 387] width 40 height 15
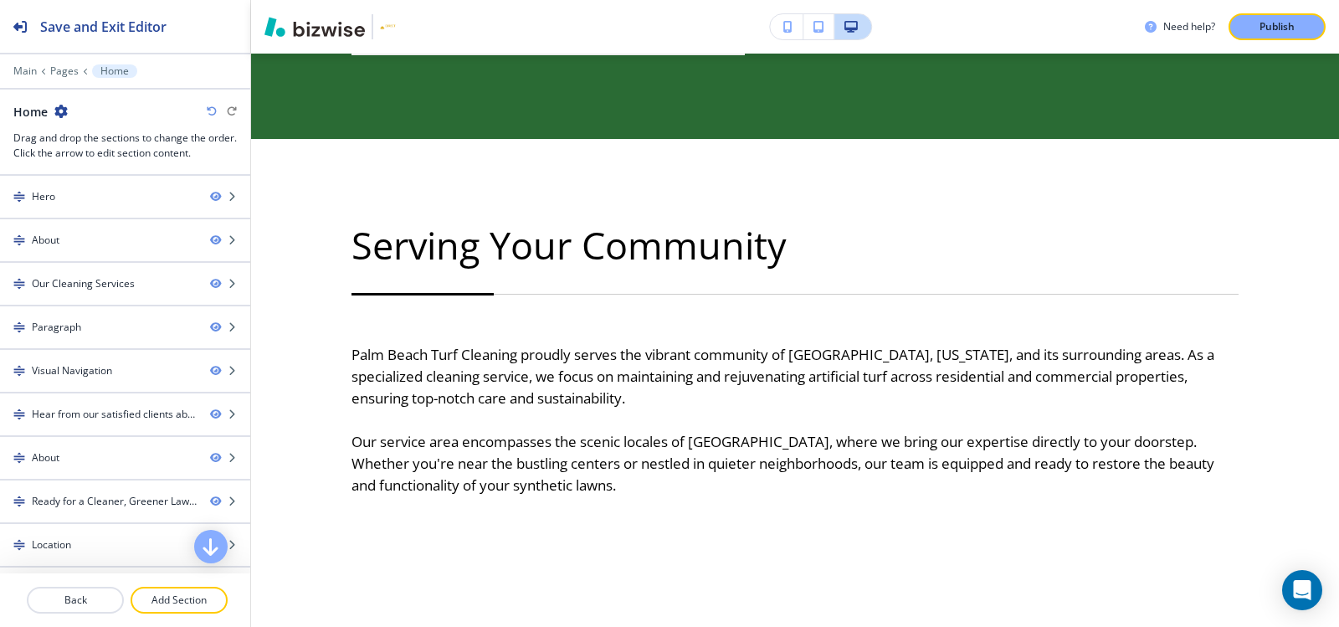
scroll to position [1992, 0]
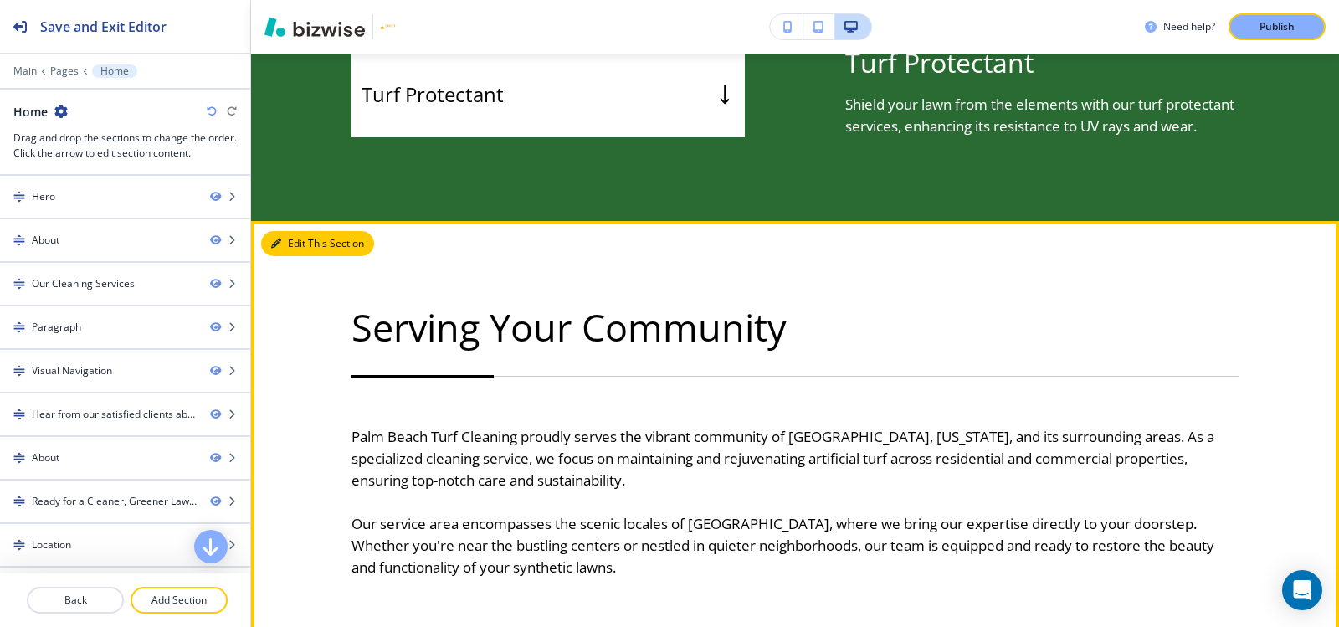
click at [285, 245] on button "Edit This Section" at bounding box center [317, 243] width 113 height 25
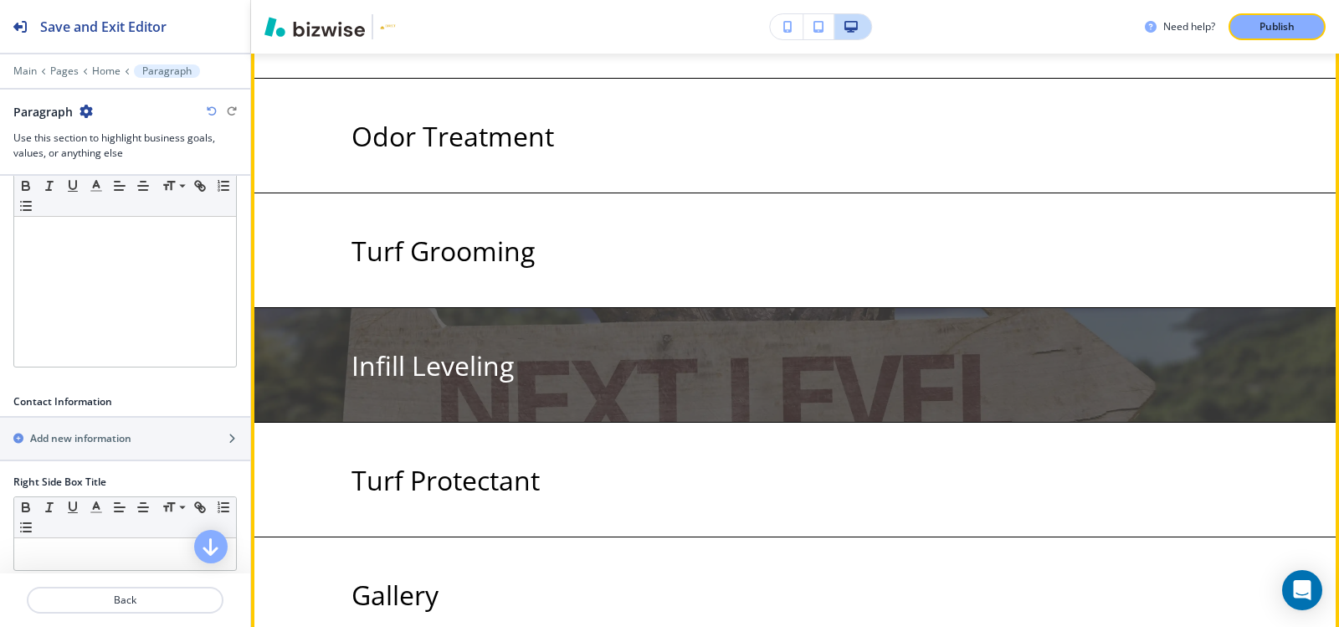
scroll to position [3080, 0]
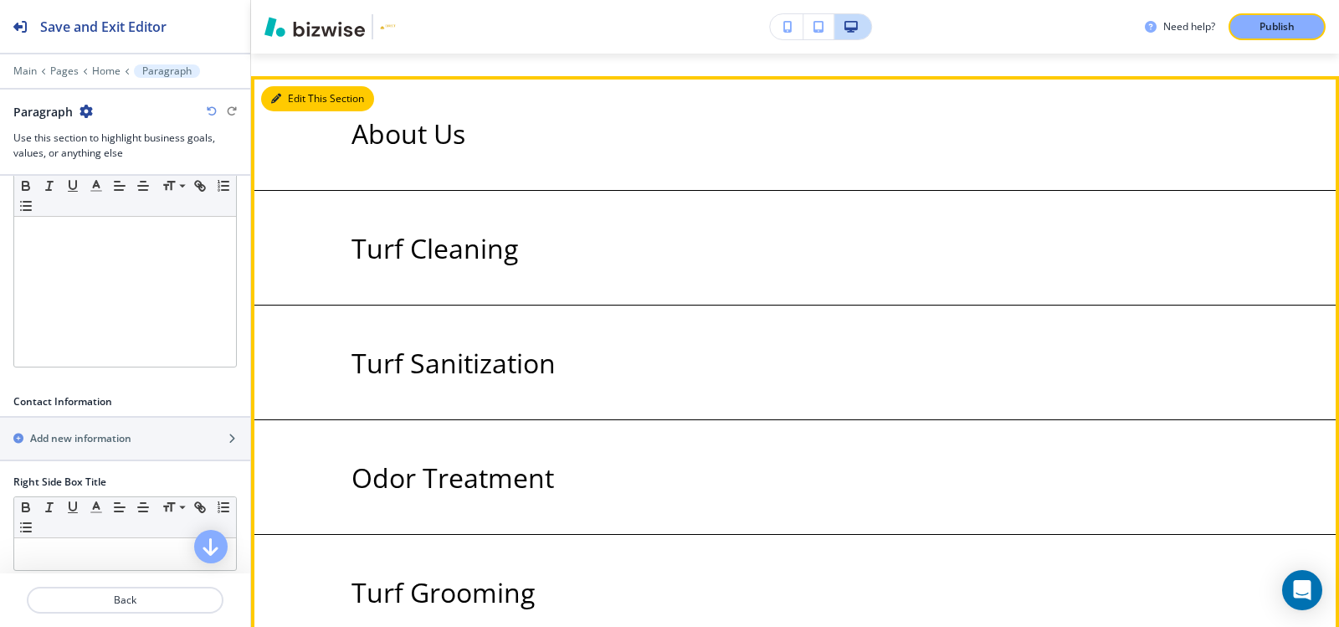
click at [290, 109] on button "Edit This Section" at bounding box center [317, 98] width 113 height 25
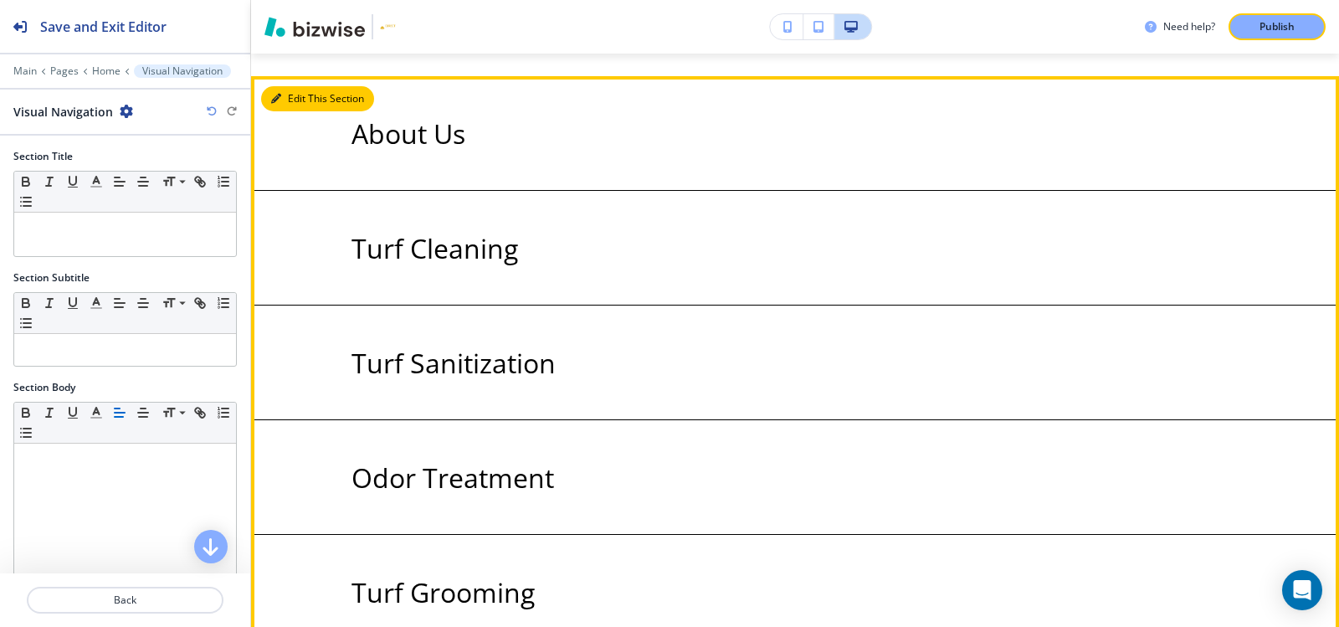
scroll to position [2601, 0]
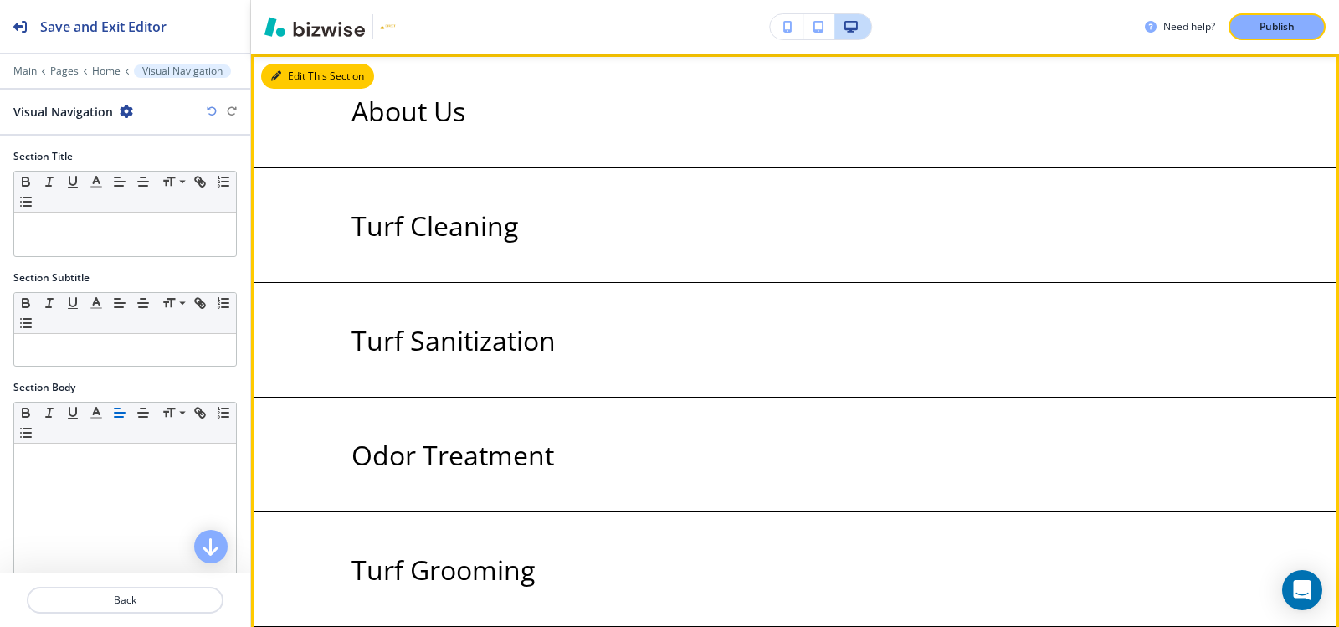
click at [300, 77] on button "Edit This Section" at bounding box center [317, 76] width 113 height 25
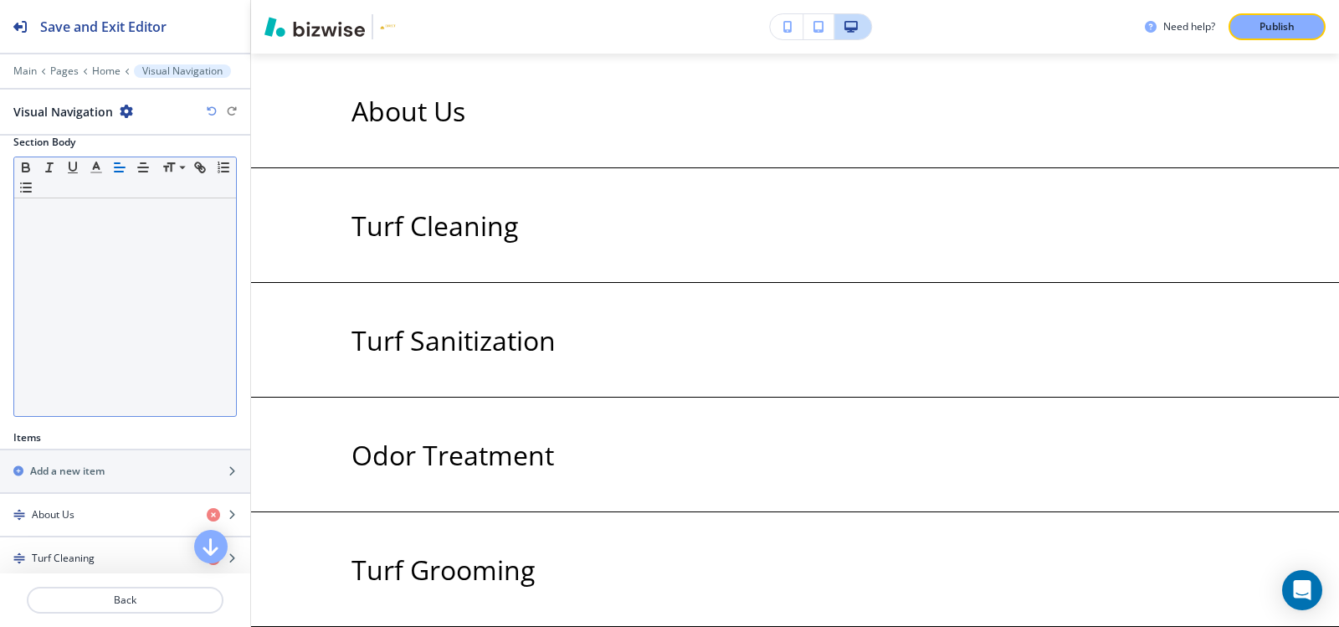
scroll to position [418, 0]
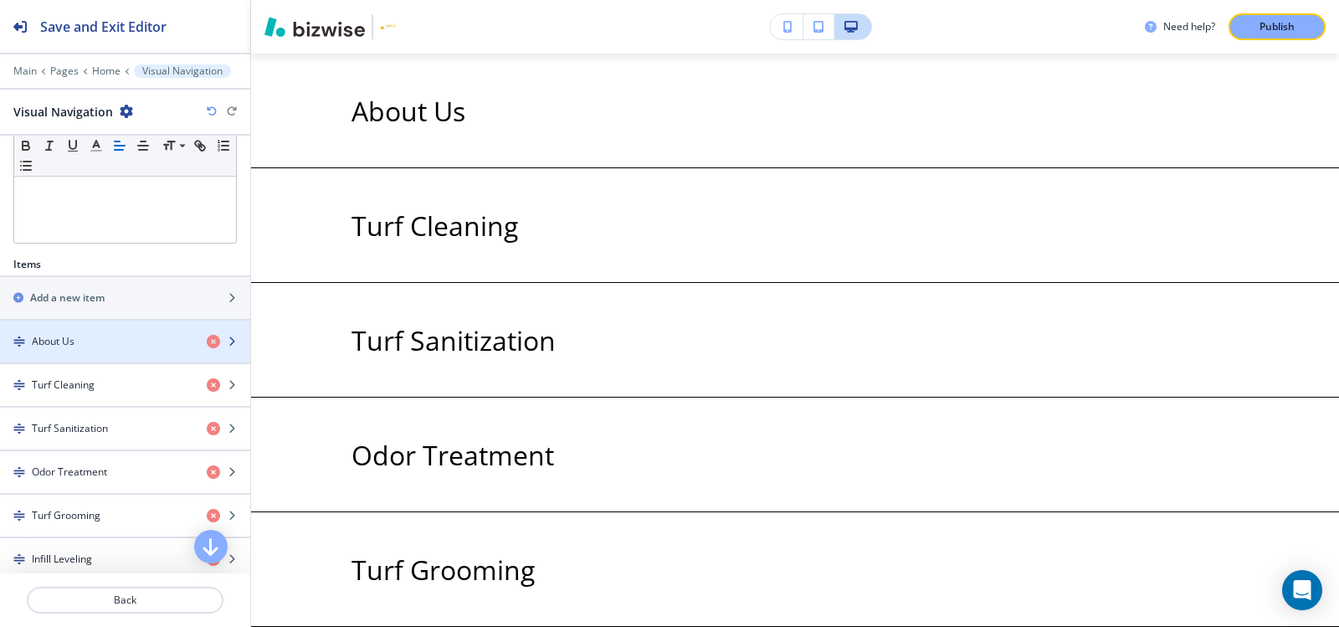
click at [109, 321] on div "button" at bounding box center [125, 327] width 250 height 13
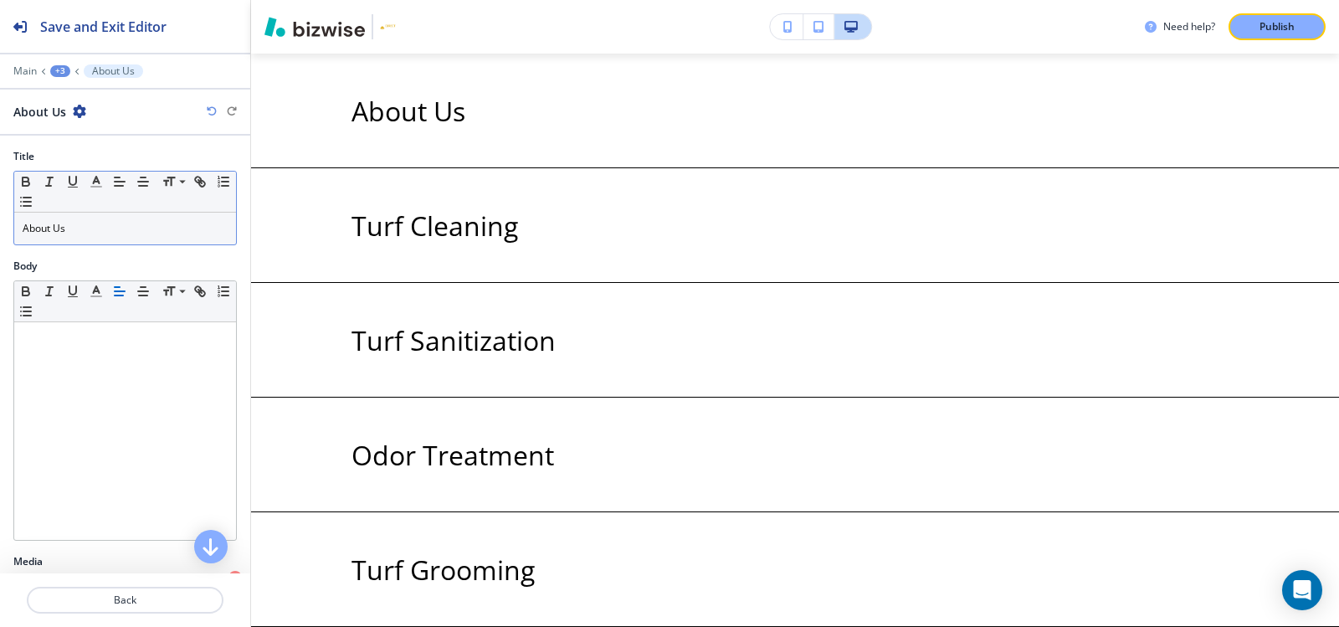
click at [133, 222] on p "About Us" at bounding box center [125, 228] width 205 height 15
click at [63, 70] on div "+3" at bounding box center [60, 71] width 20 height 12
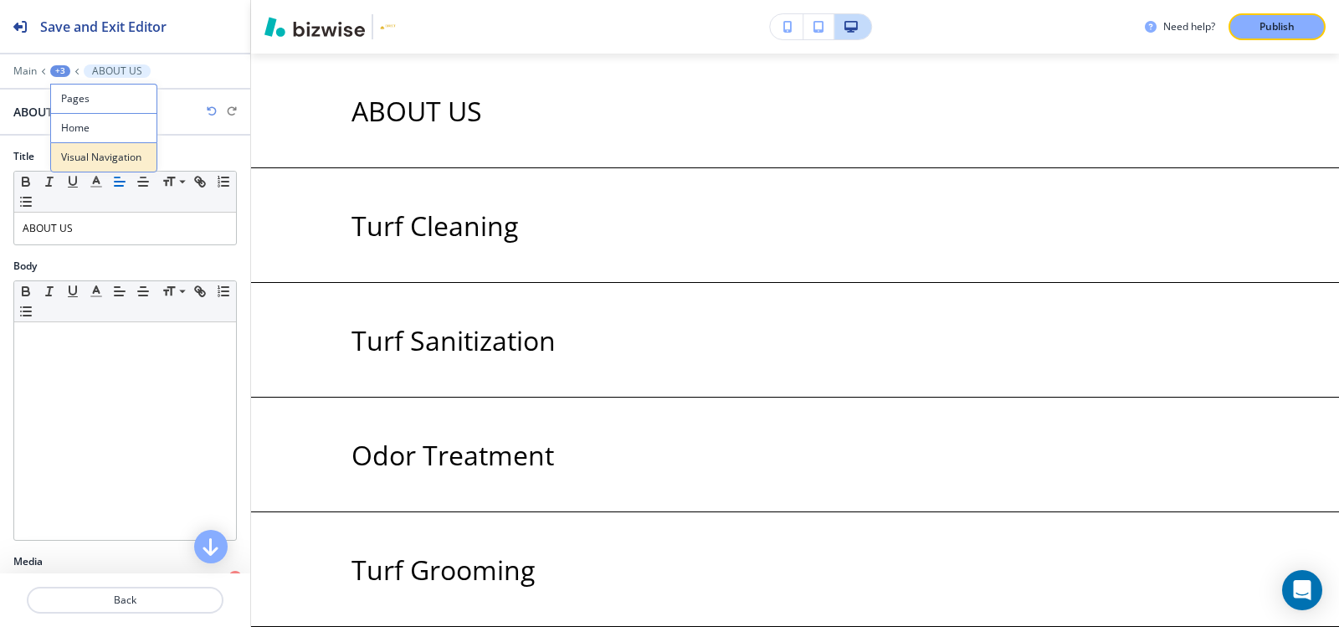
click at [77, 163] on p "Visual Navigation" at bounding box center [103, 157] width 85 height 15
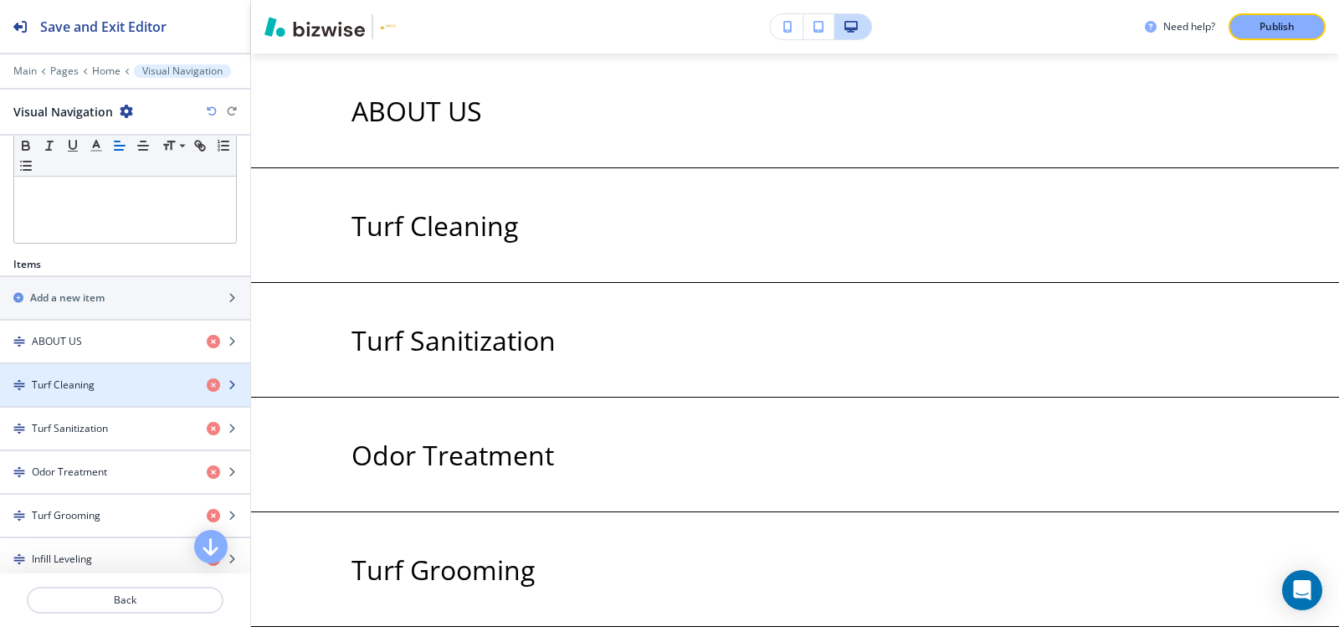
click at [73, 382] on h4 "Turf Cleaning" at bounding box center [63, 384] width 63 height 15
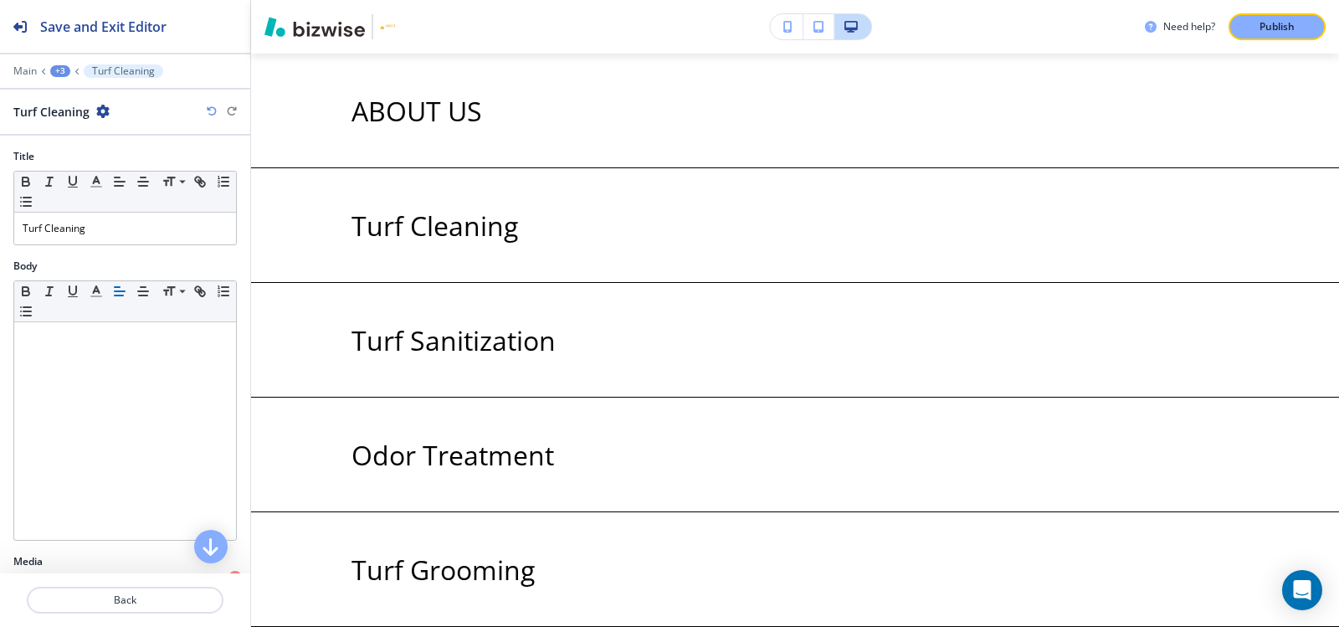
scroll to position [2715, 0]
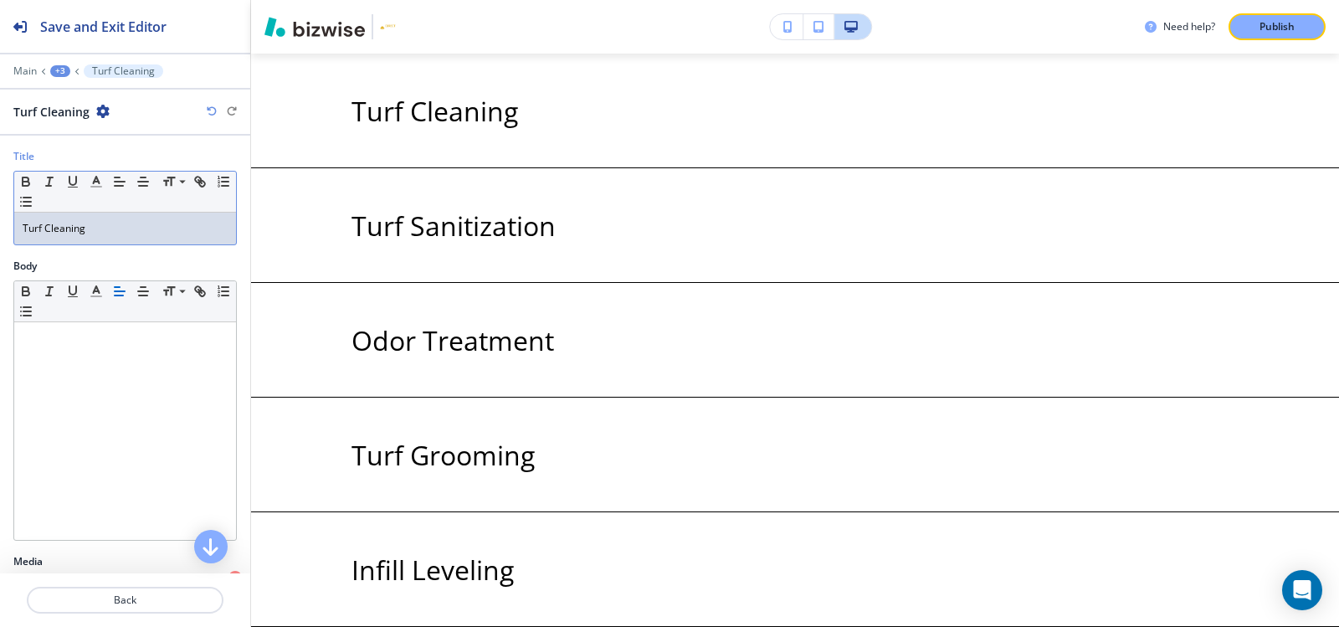
click at [128, 227] on p "Turf Cleaning" at bounding box center [125, 228] width 205 height 15
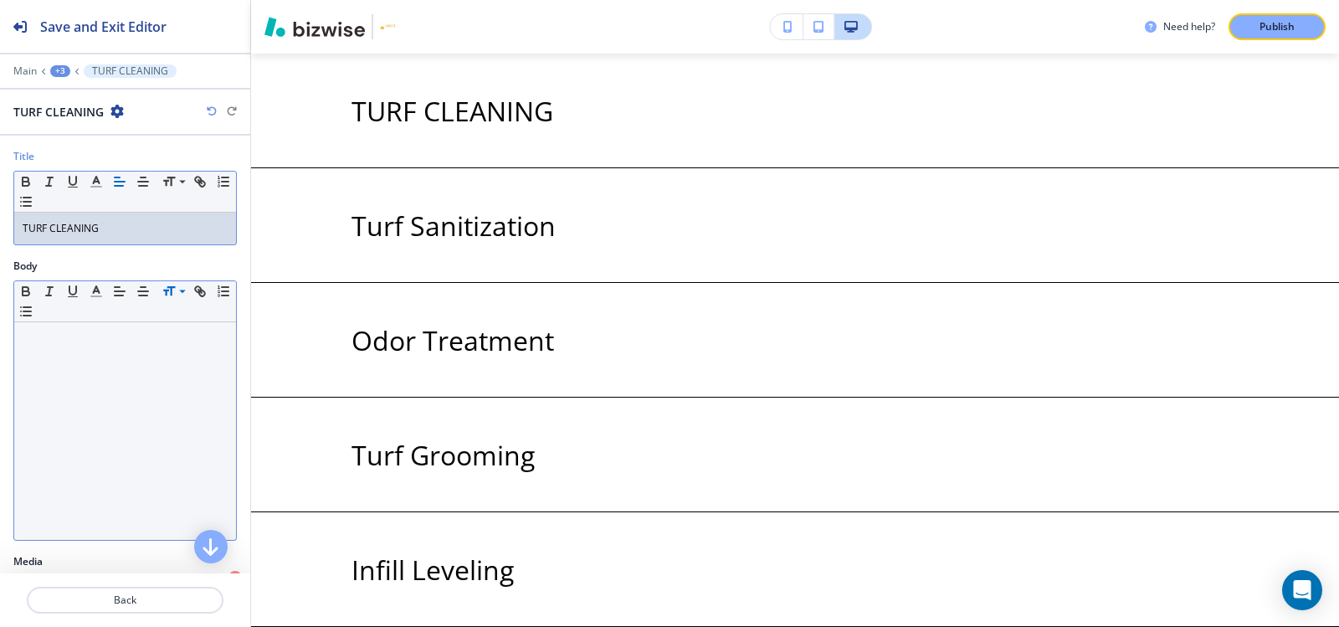
click at [57, 69] on div "+3" at bounding box center [60, 71] width 20 height 12
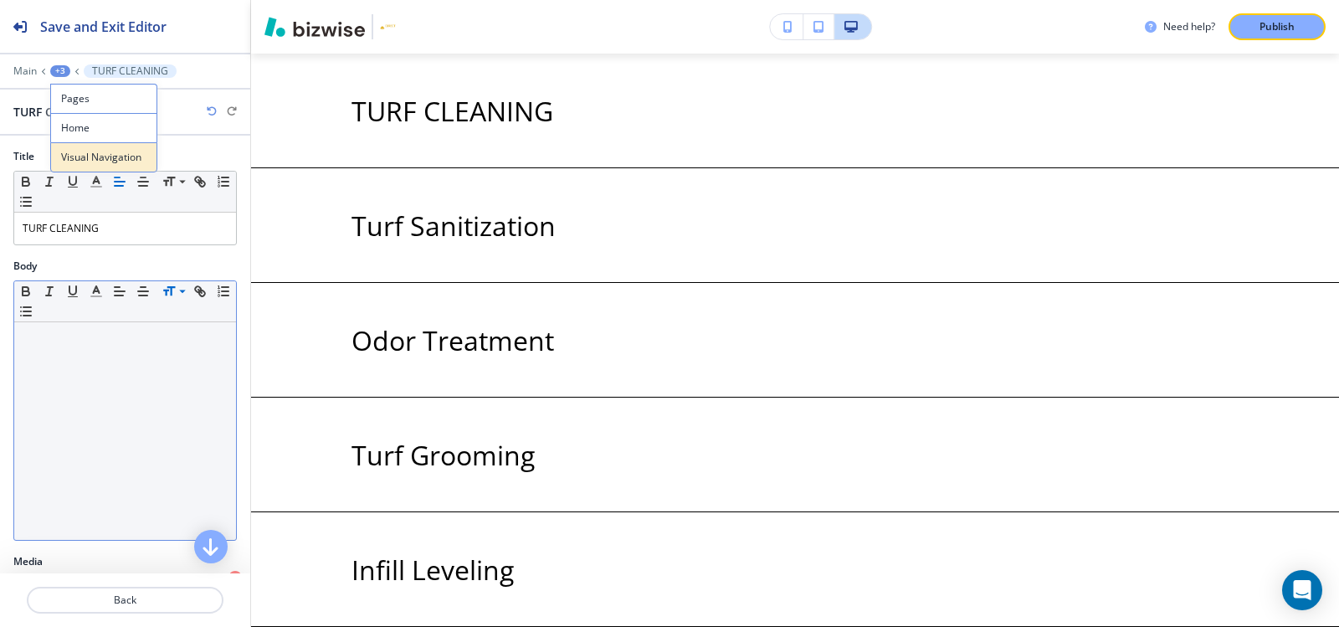
click at [76, 162] on p "Visual Navigation" at bounding box center [103, 157] width 85 height 15
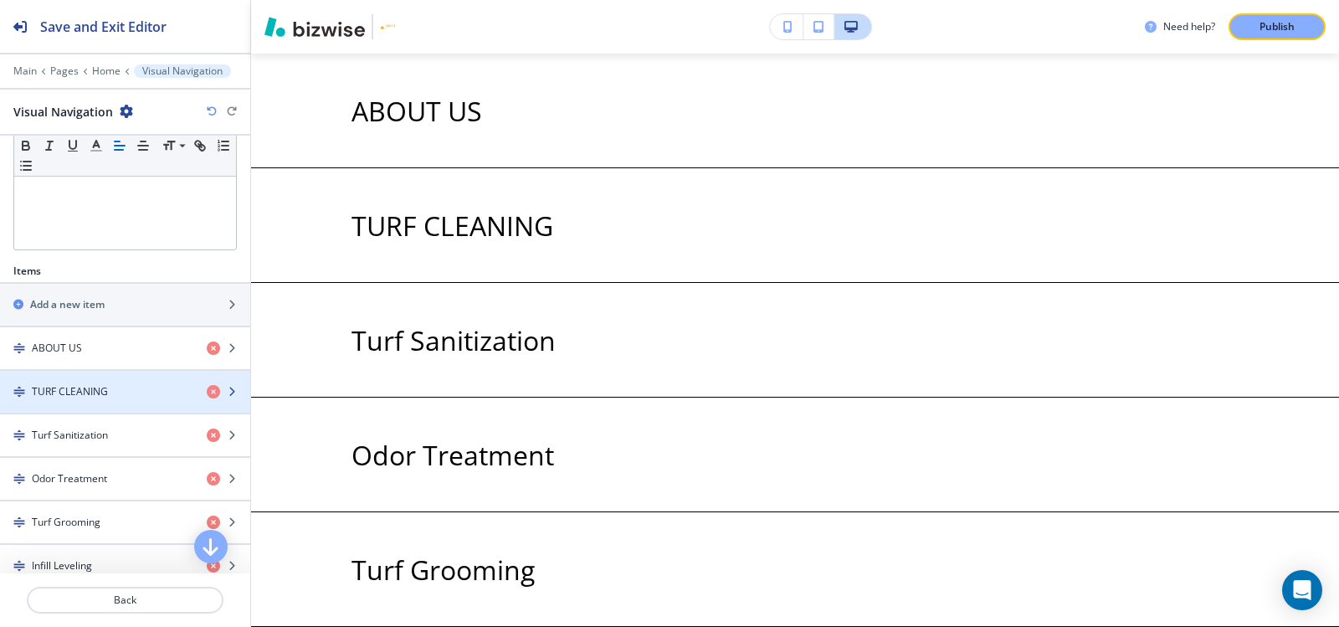
scroll to position [418, 0]
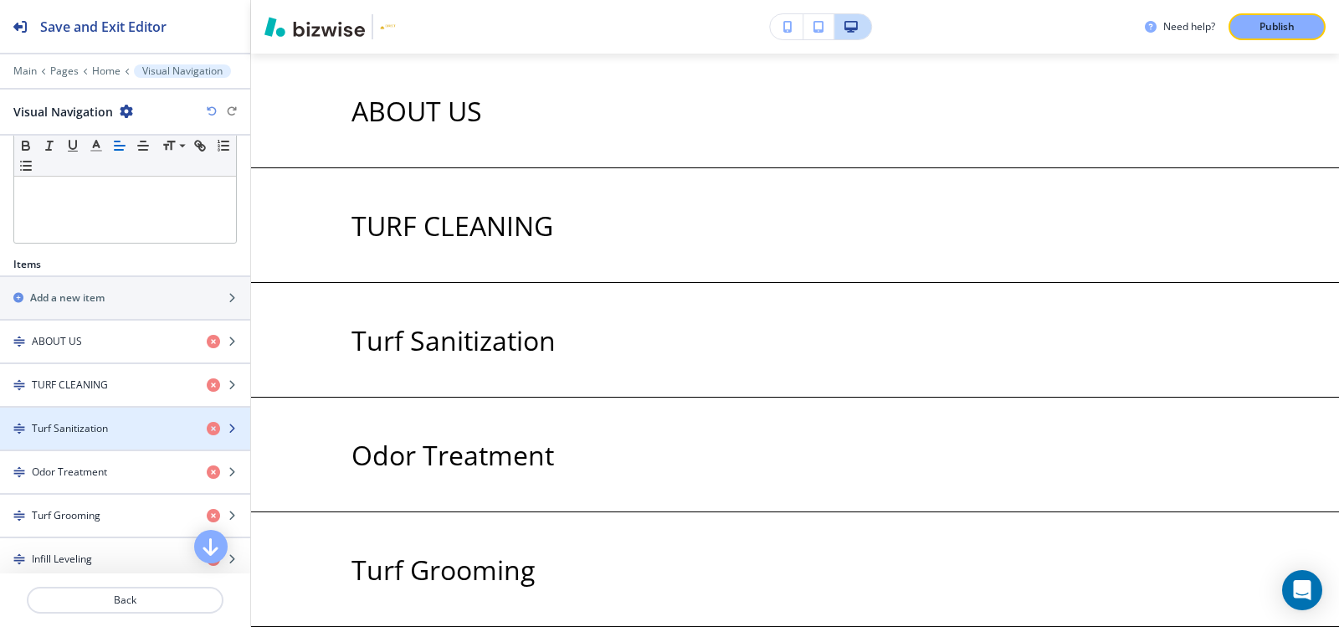
click at [74, 434] on h4 "Turf Sanitization" at bounding box center [70, 428] width 76 height 15
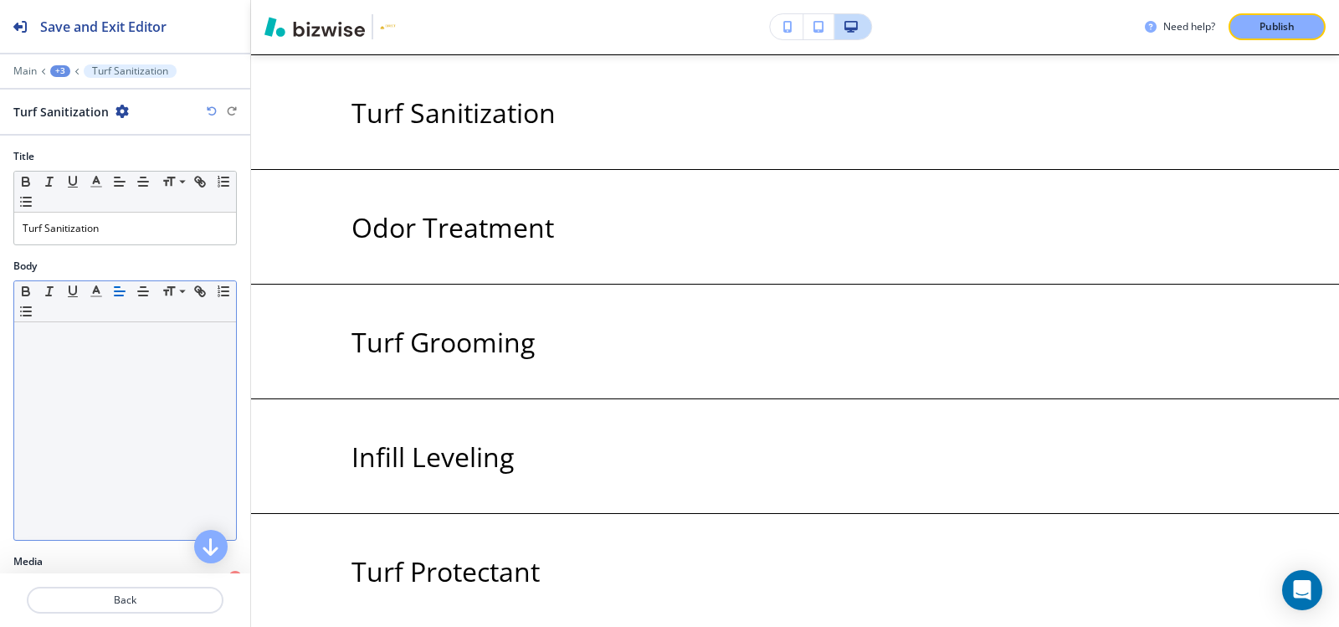
scroll to position [2830, 0]
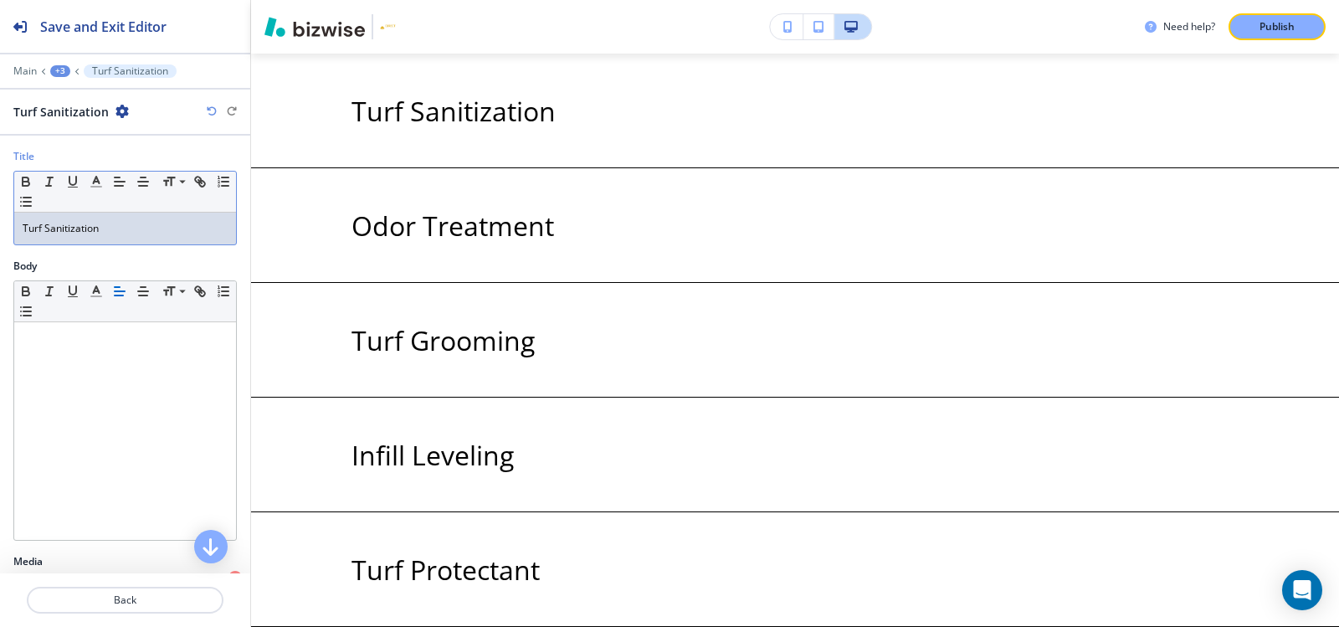
click at [113, 225] on p "Turf Sanitization" at bounding box center [125, 228] width 205 height 15
click at [60, 70] on div "+3" at bounding box center [60, 71] width 20 height 12
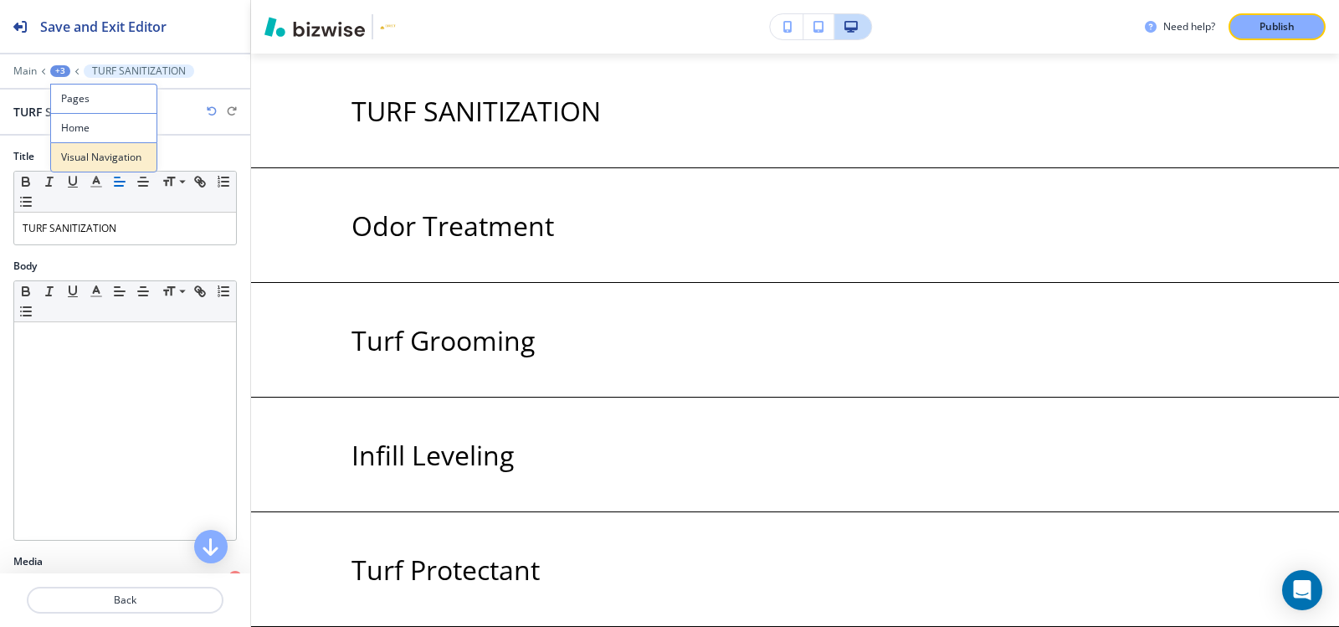
click at [76, 168] on button "Visual Navigation" at bounding box center [103, 157] width 107 height 30
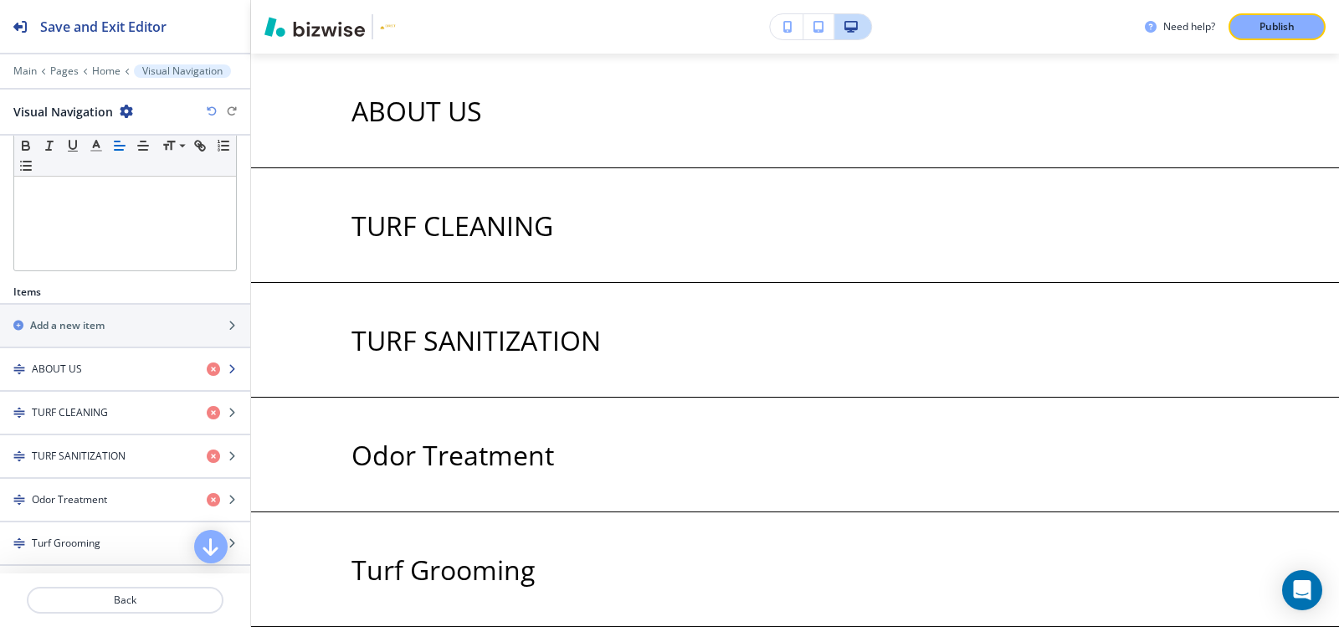
scroll to position [502, 0]
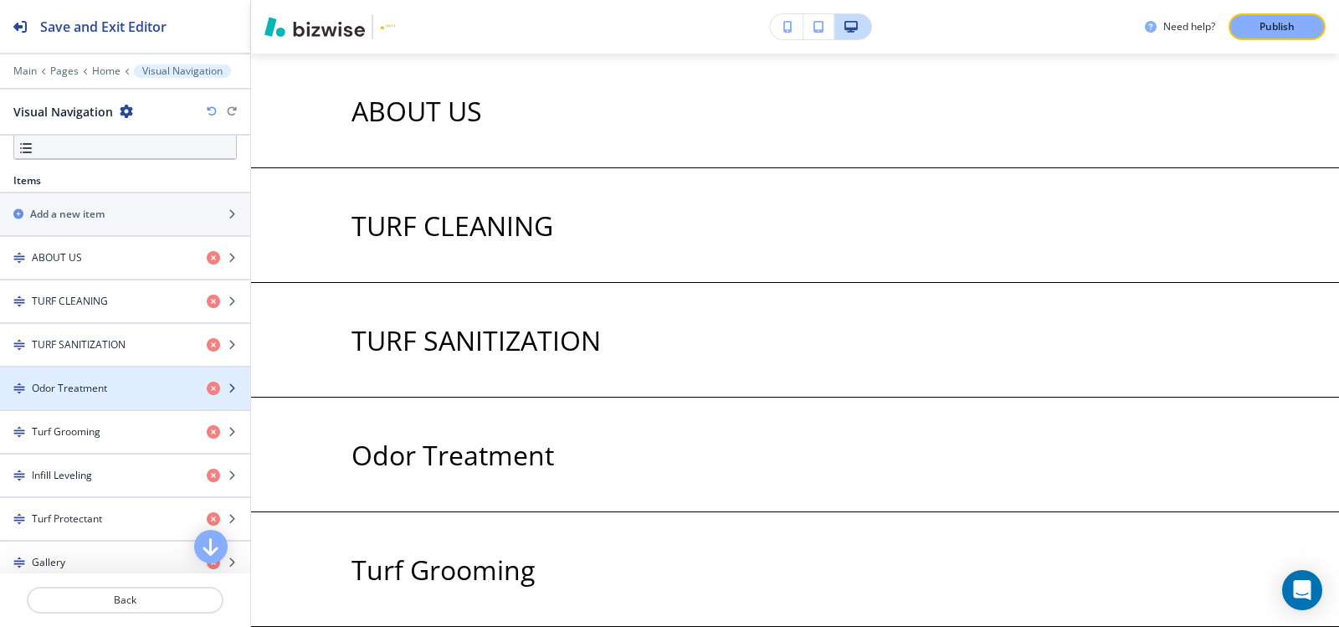
click at [92, 389] on h4 "Odor Treatment" at bounding box center [69, 388] width 75 height 15
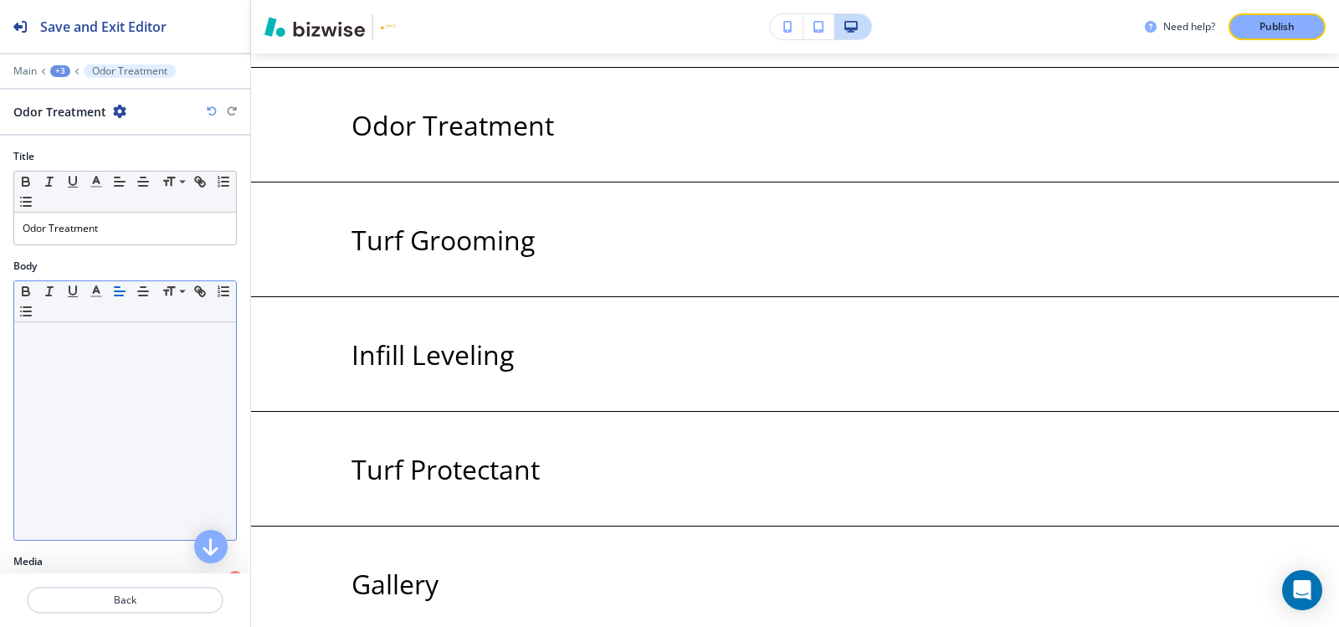
scroll to position [2945, 0]
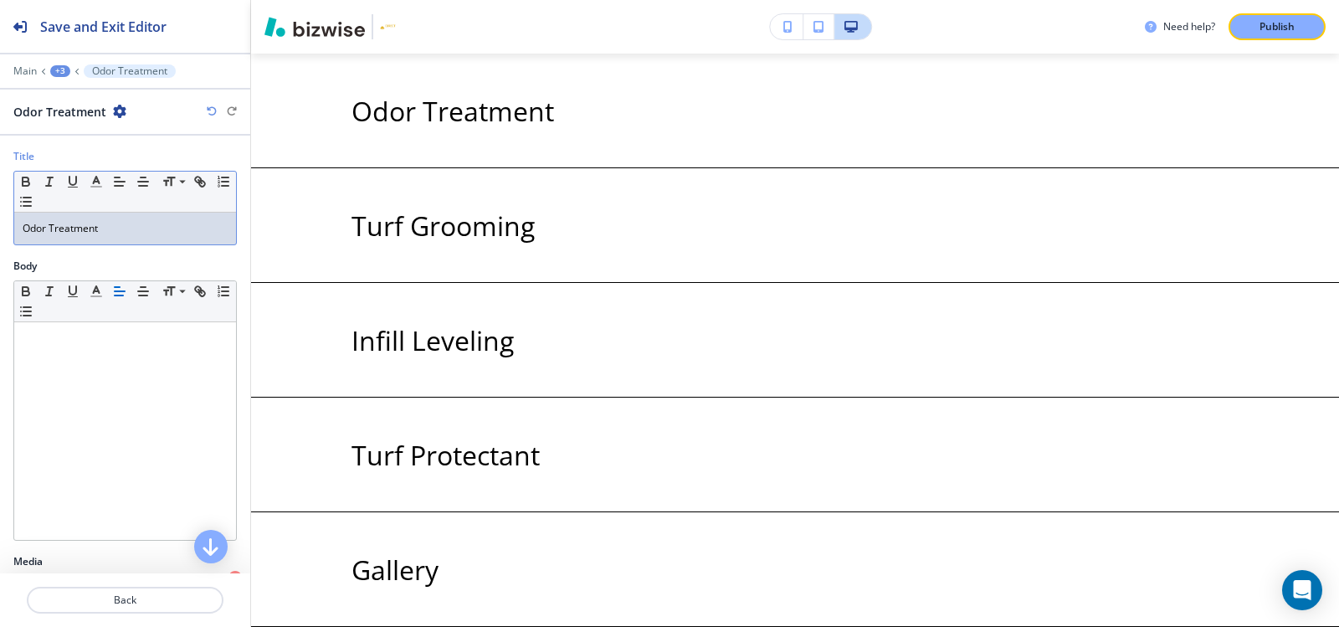
click at [95, 232] on p "Odor Treatment" at bounding box center [125, 228] width 205 height 15
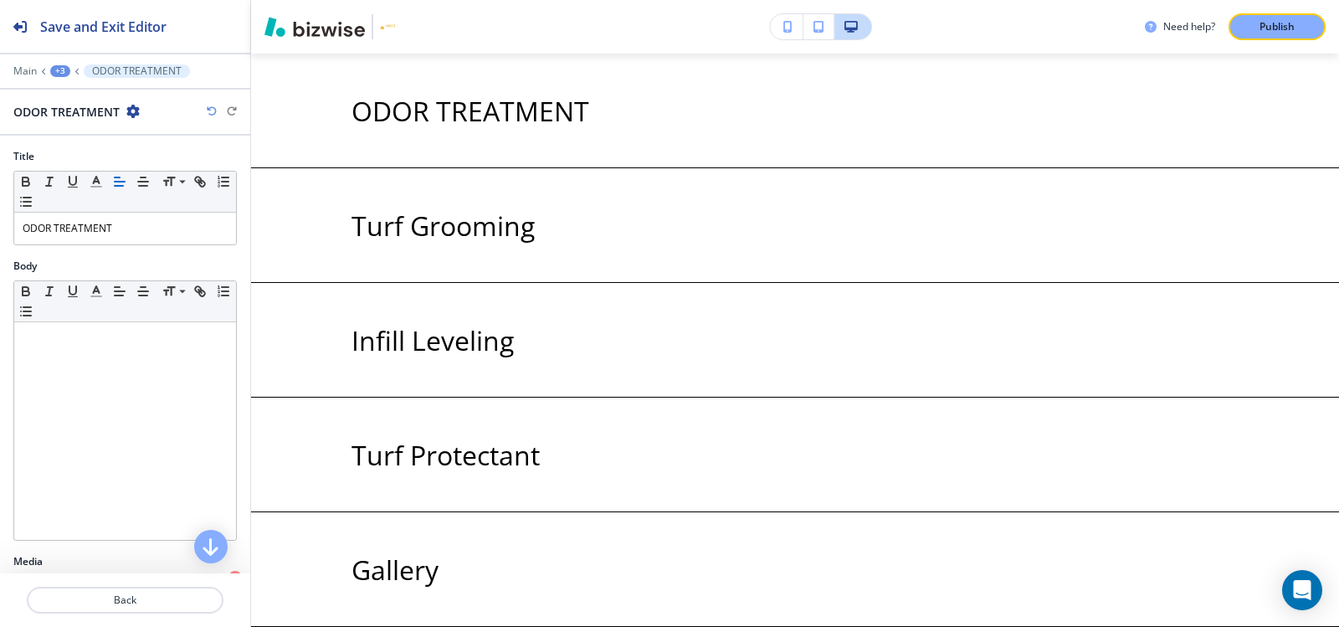
click at [59, 65] on div "+3" at bounding box center [60, 71] width 20 height 12
click at [70, 162] on p "Visual Navigation" at bounding box center [103, 157] width 85 height 15
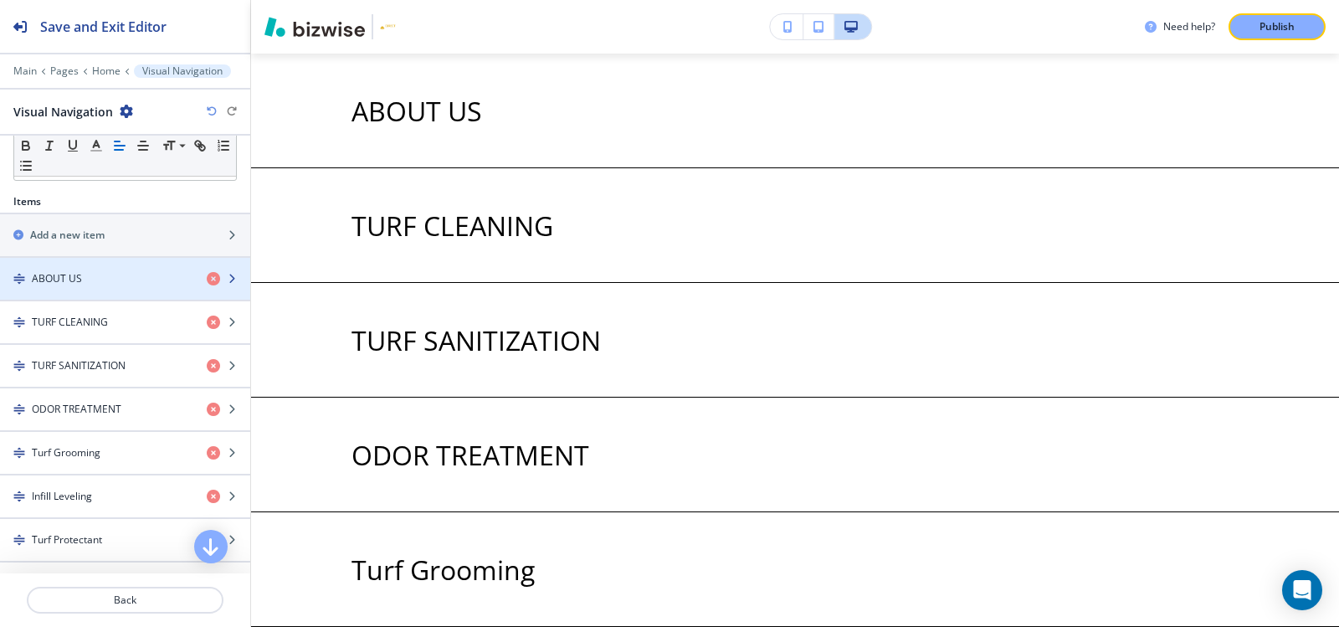
scroll to position [586, 0]
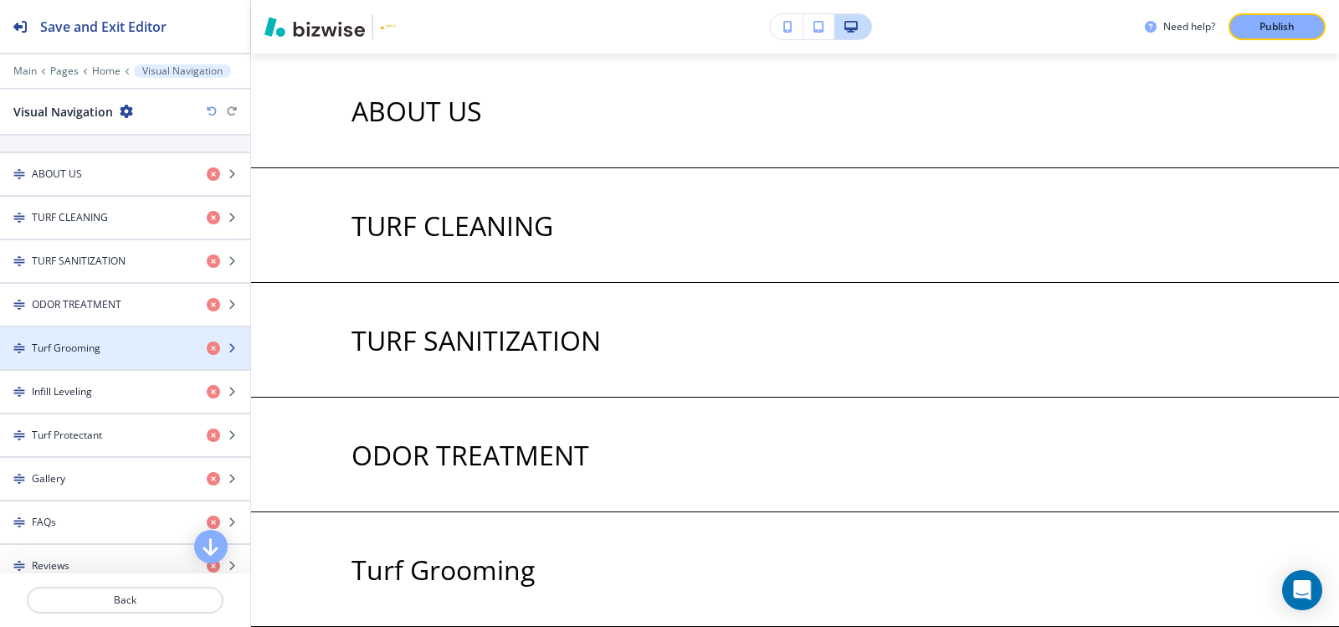
click at [72, 342] on h4 "Turf Grooming" at bounding box center [66, 348] width 69 height 15
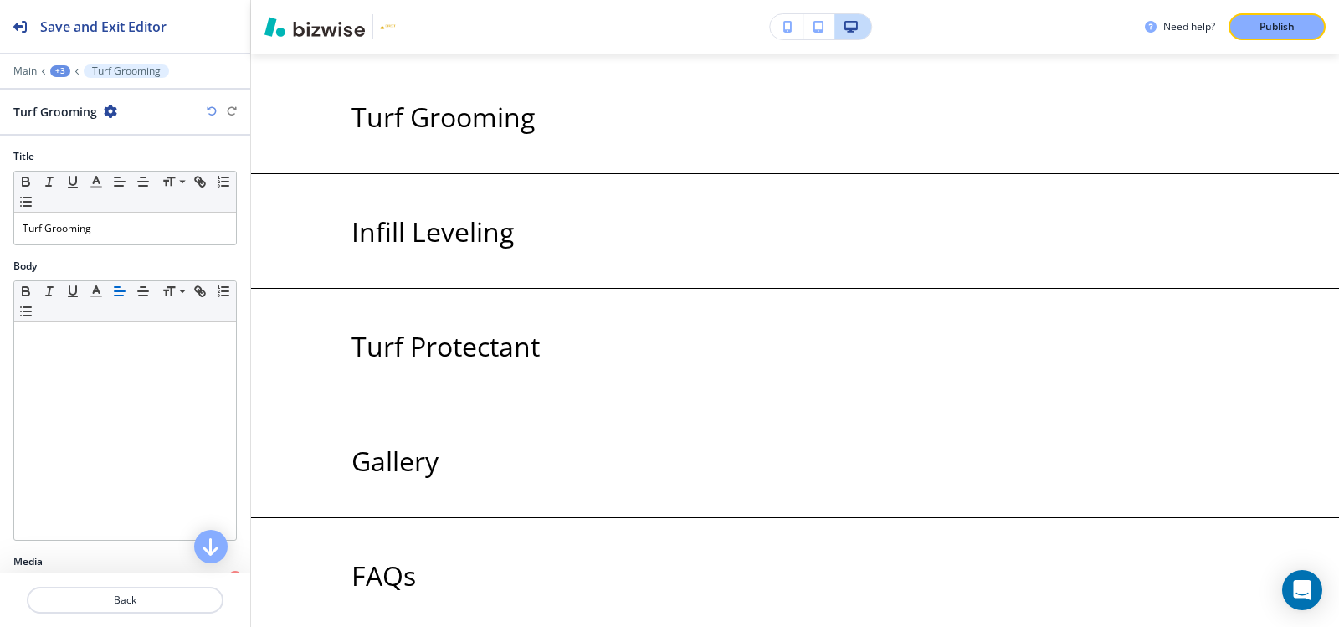
scroll to position [3059, 0]
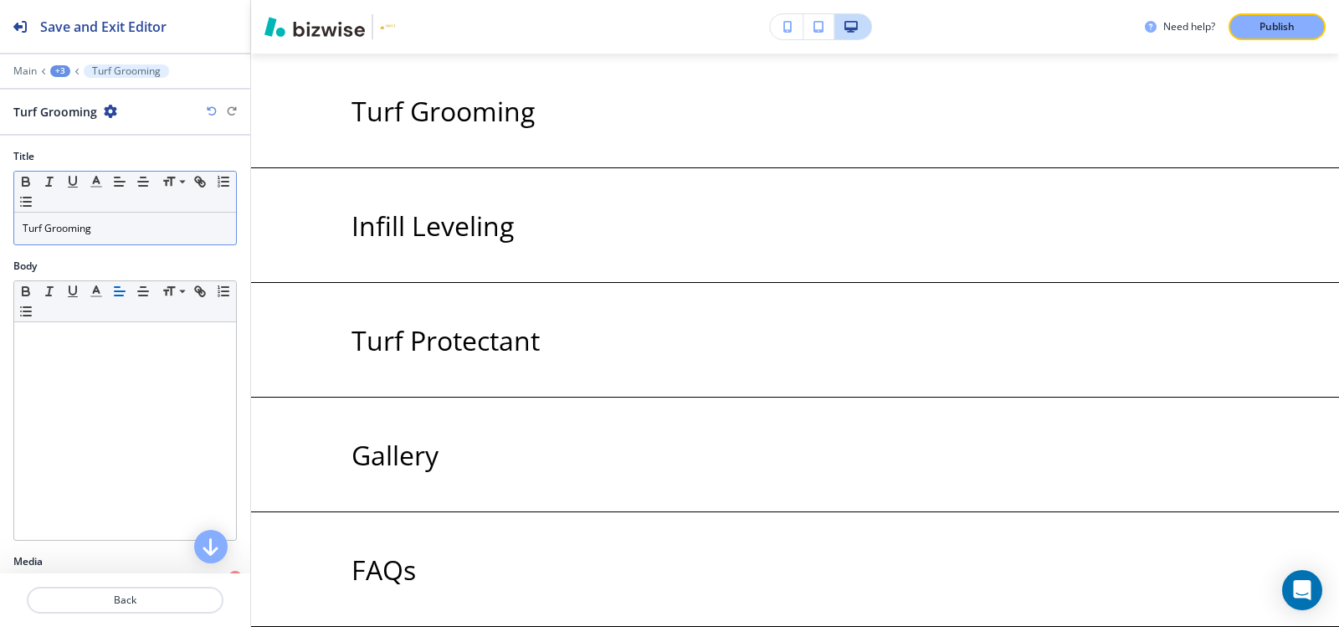
click at [115, 238] on div "Turf Grooming" at bounding box center [125, 229] width 222 height 32
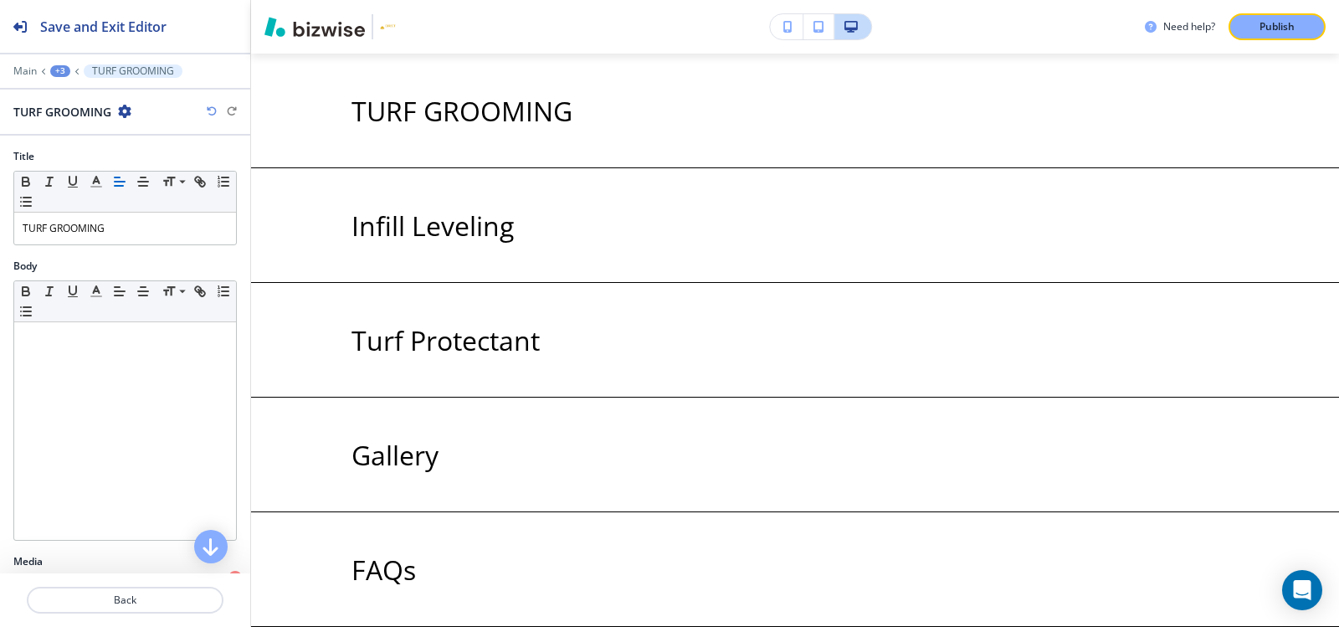
click at [62, 64] on div at bounding box center [125, 59] width 250 height 10
click at [60, 69] on div "+3" at bounding box center [60, 71] width 20 height 12
click at [77, 164] on button "Visual Navigation" at bounding box center [103, 157] width 107 height 30
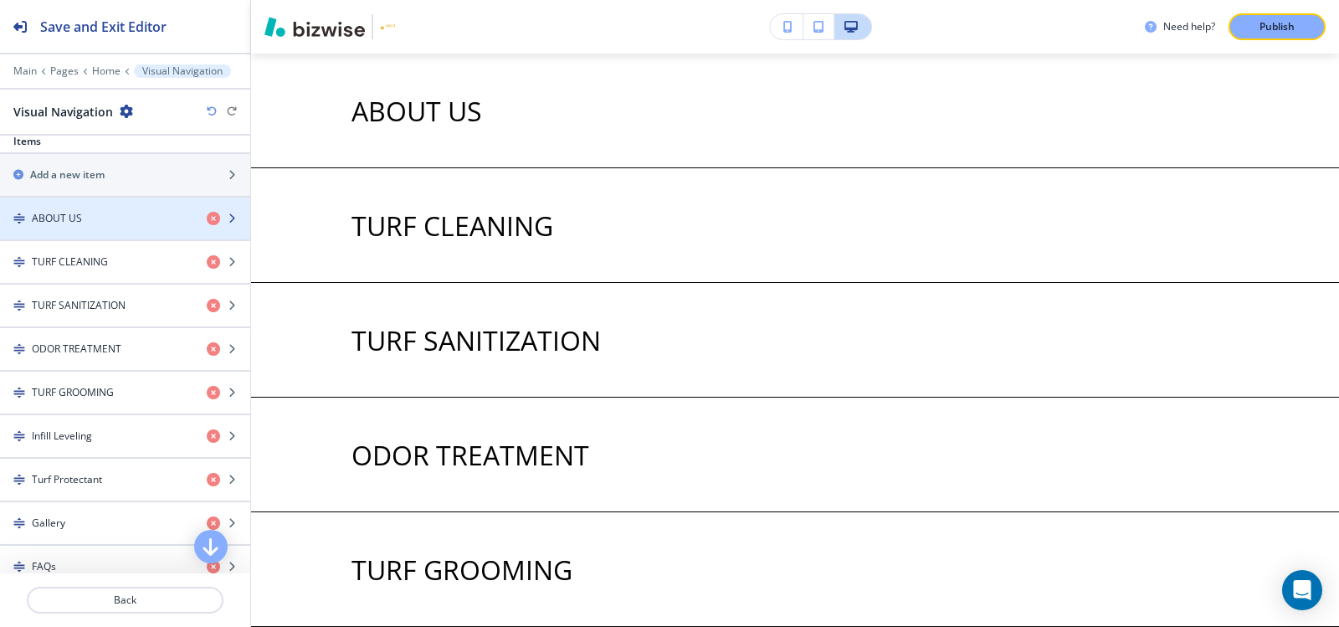
scroll to position [669, 0]
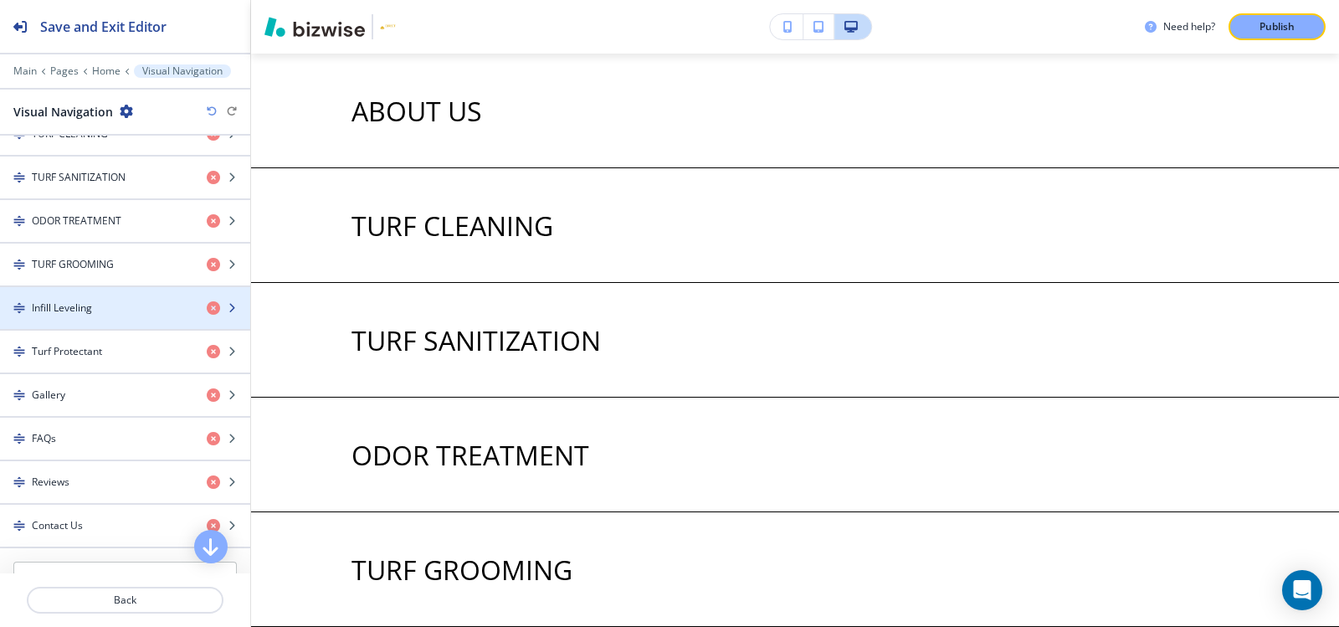
click at [90, 306] on h4 "Infill Leveling" at bounding box center [62, 307] width 60 height 15
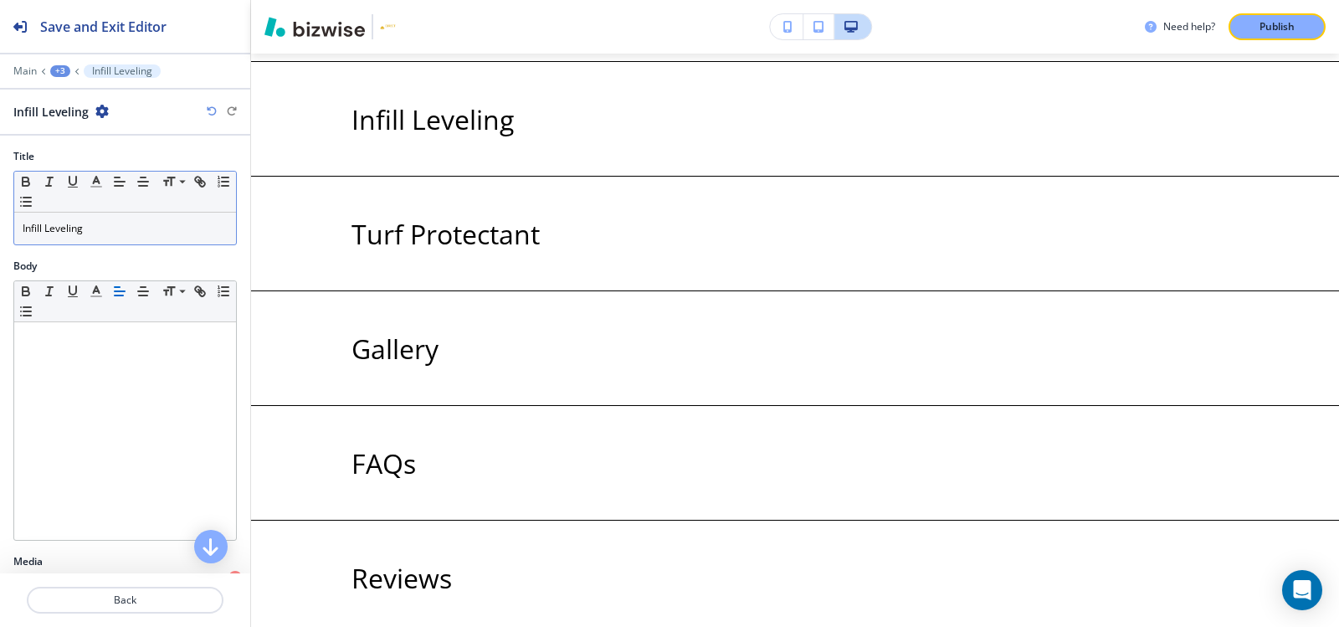
scroll to position [3174, 0]
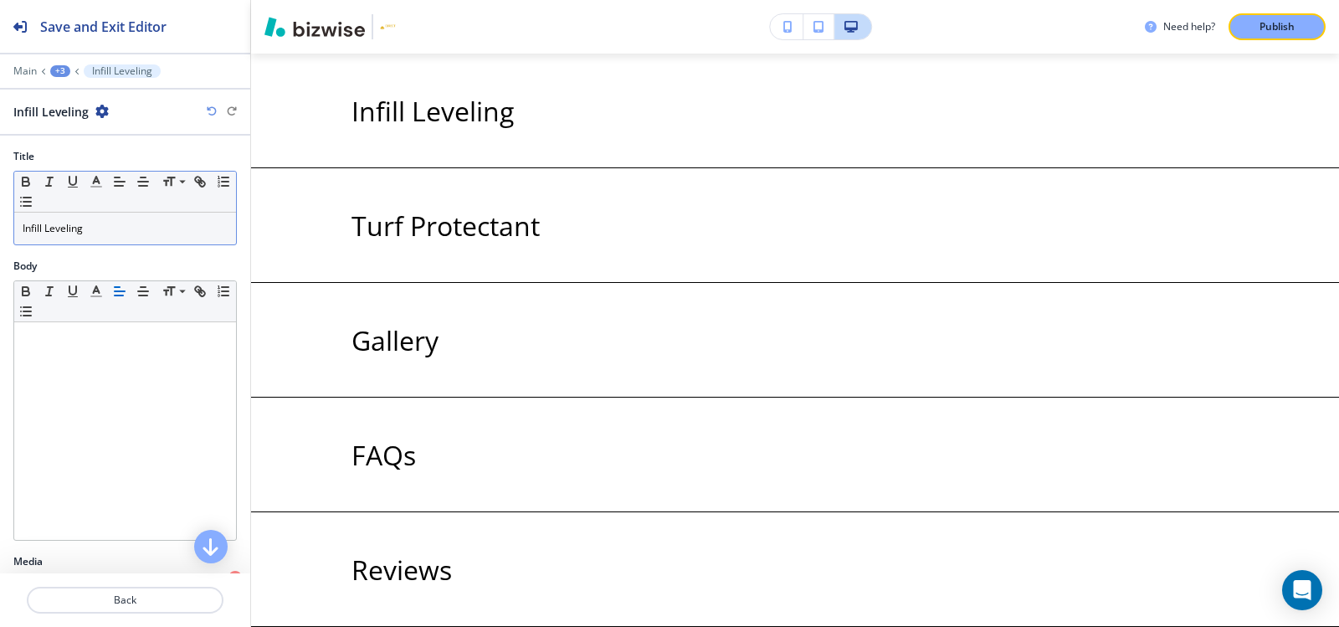
click at [126, 233] on p "Infill Leveling" at bounding box center [125, 228] width 205 height 15
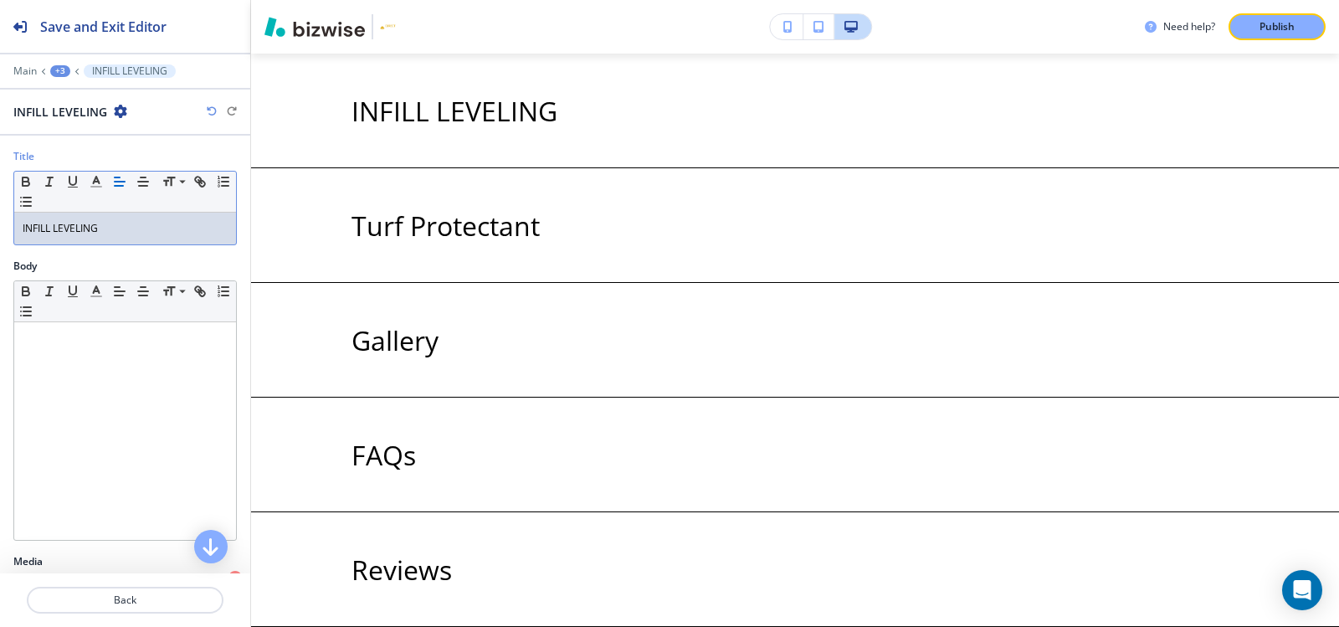
click at [60, 74] on div "+3" at bounding box center [60, 71] width 20 height 12
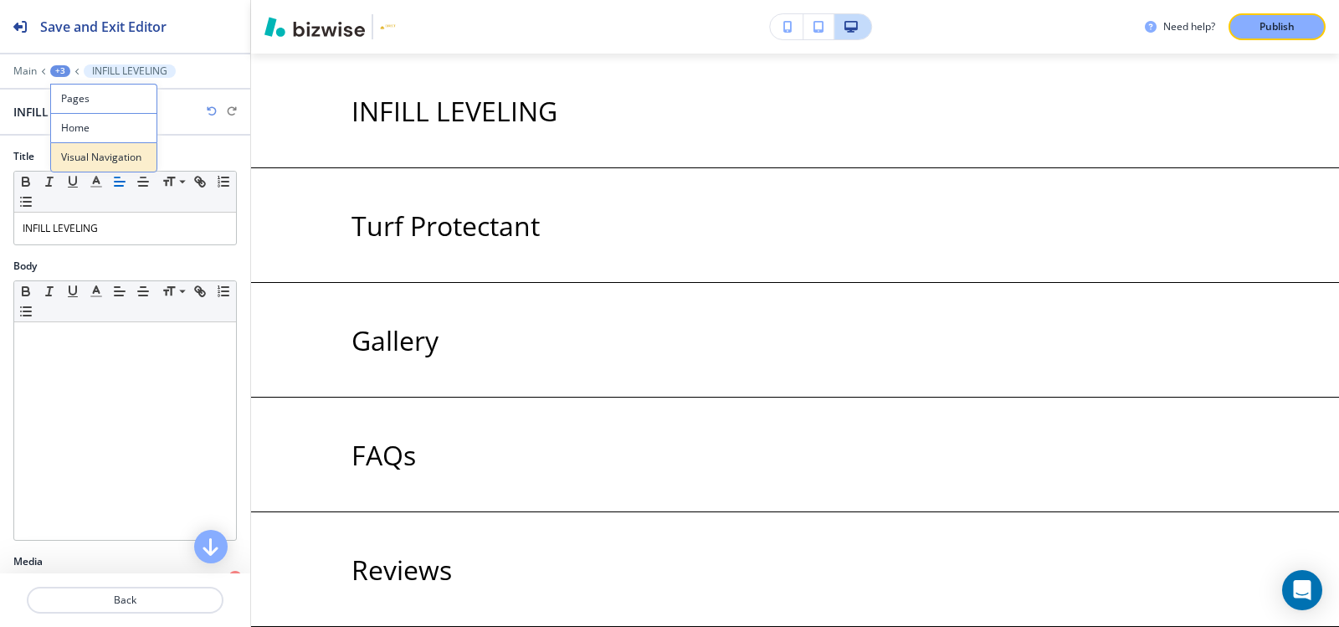
click at [79, 153] on p "Visual Navigation" at bounding box center [103, 157] width 85 height 15
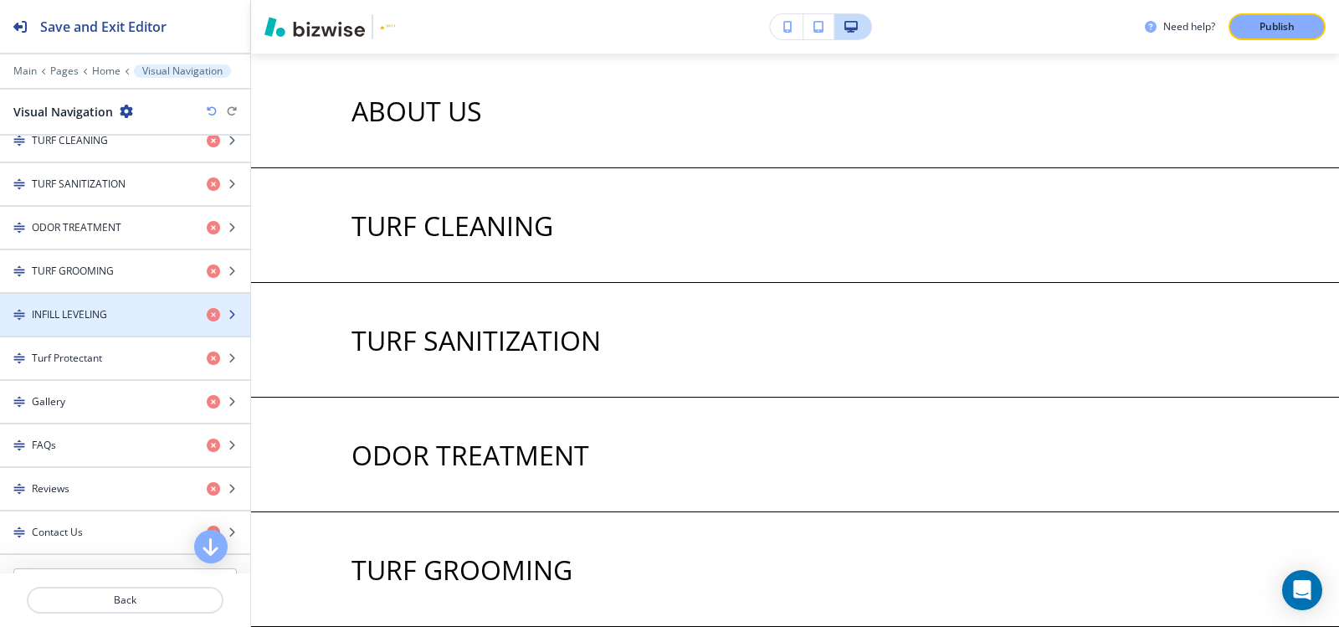
scroll to position [669, 0]
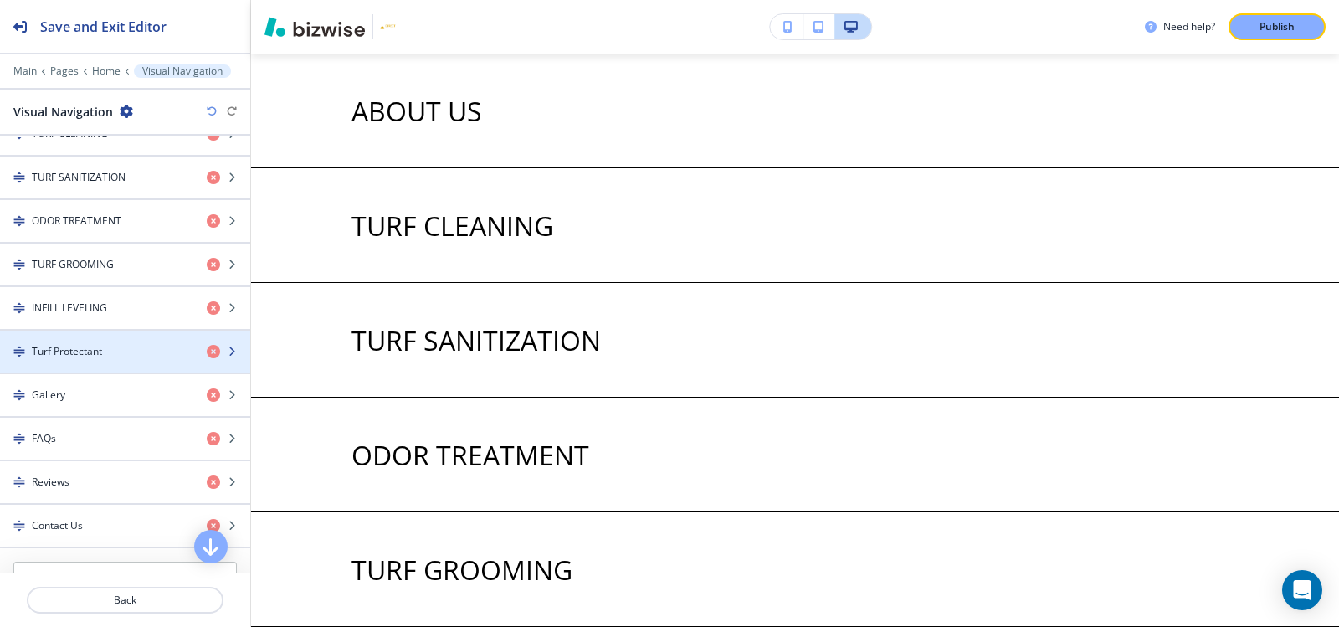
click at [76, 356] on h4 "Turf Protectant" at bounding box center [67, 351] width 70 height 15
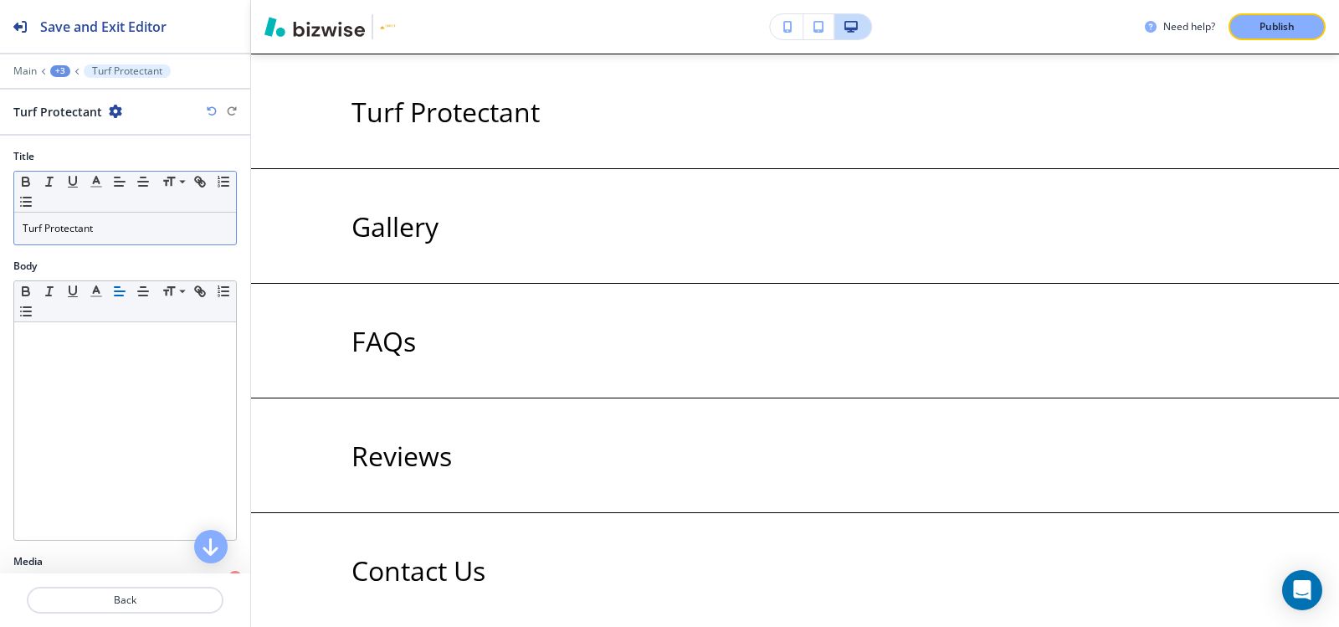
scroll to position [3289, 0]
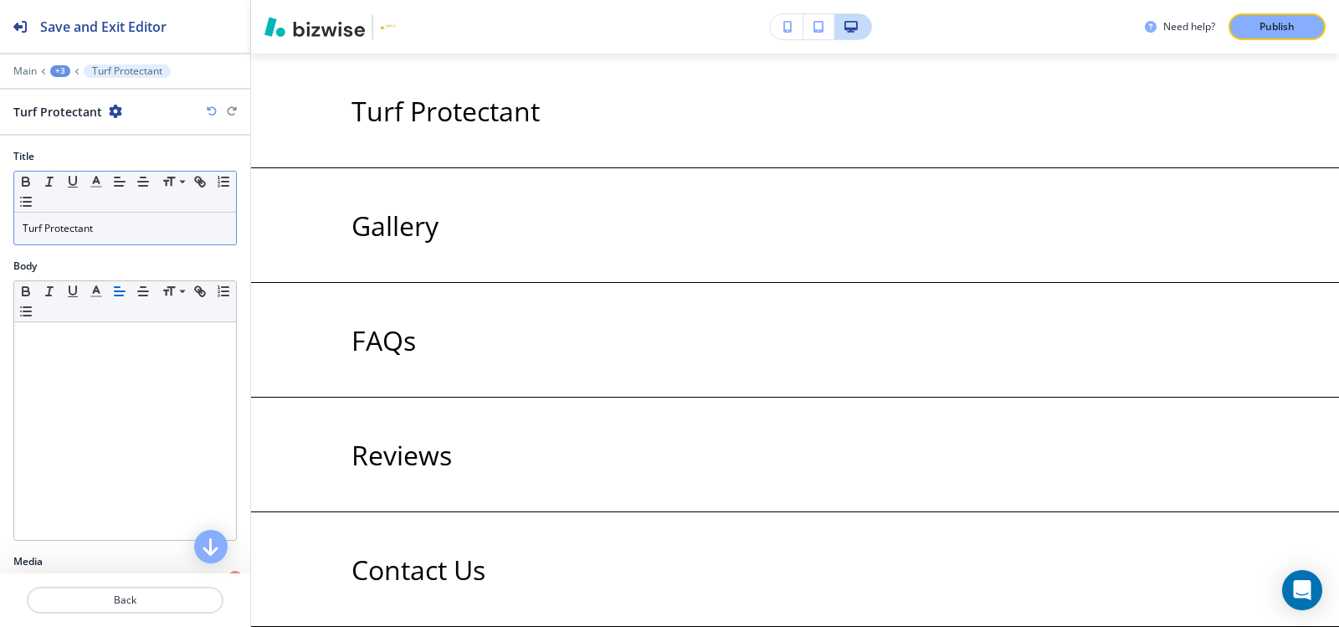
click at [111, 234] on p "Turf Protectant" at bounding box center [125, 228] width 205 height 15
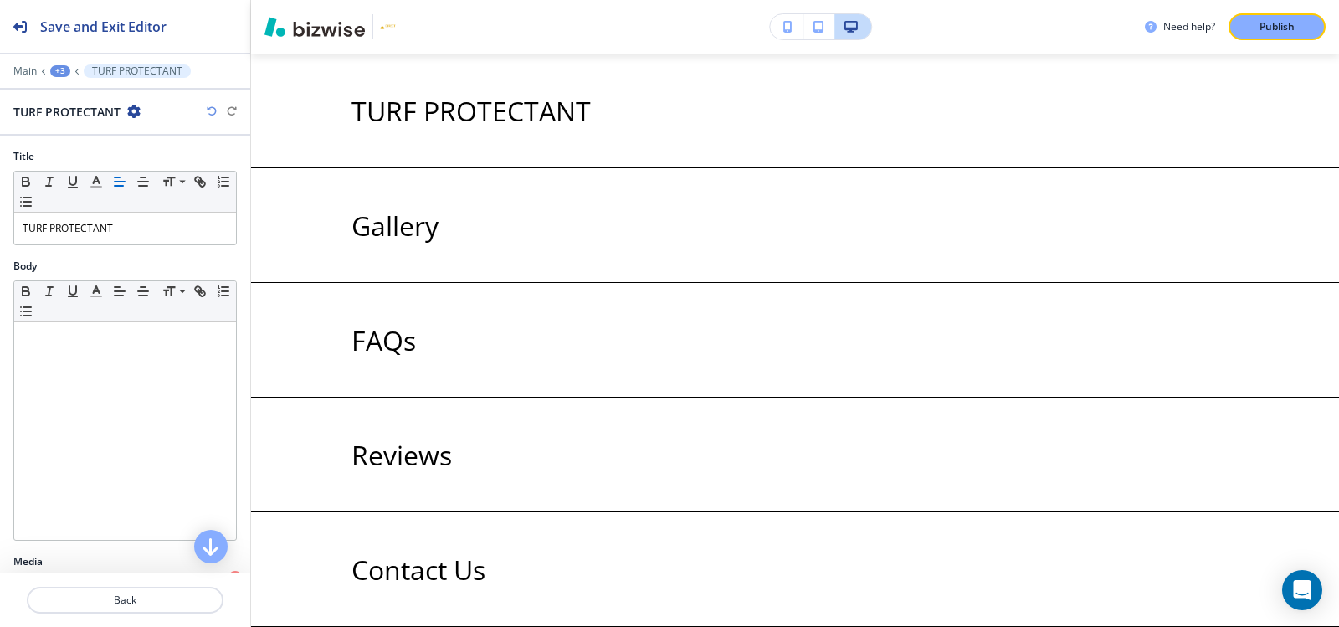
click at [64, 75] on div "+3" at bounding box center [60, 71] width 20 height 12
click at [72, 158] on p "Visual Navigation" at bounding box center [103, 157] width 85 height 15
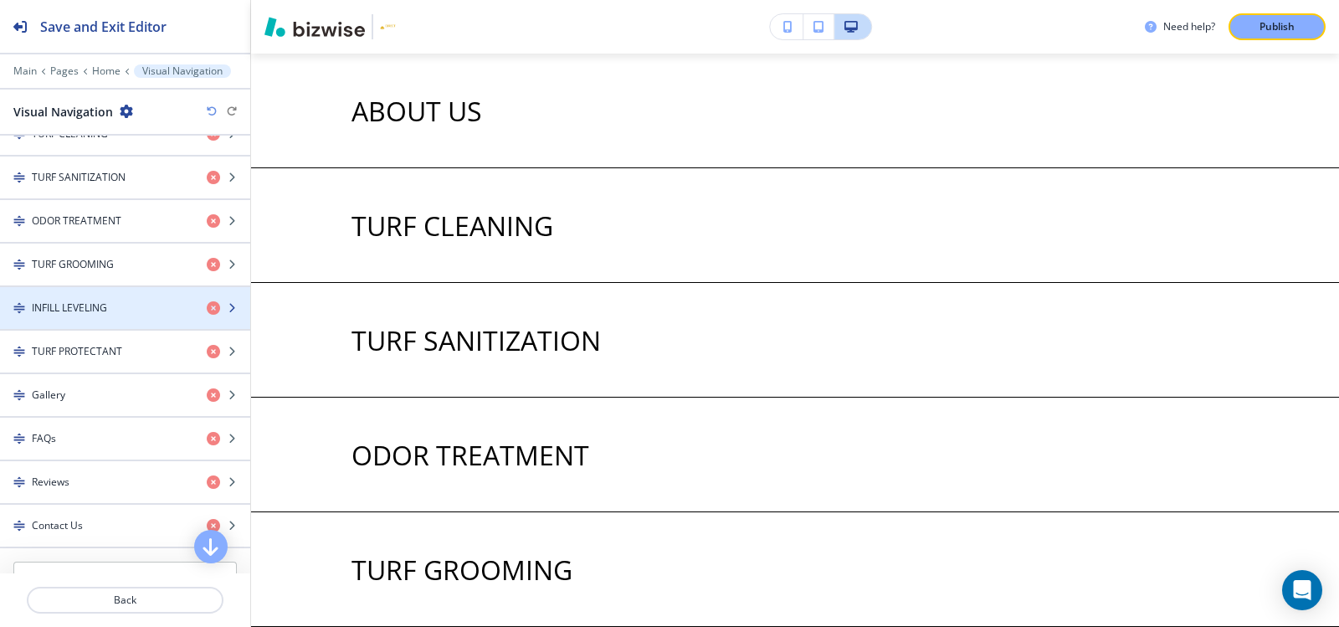
scroll to position [753, 0]
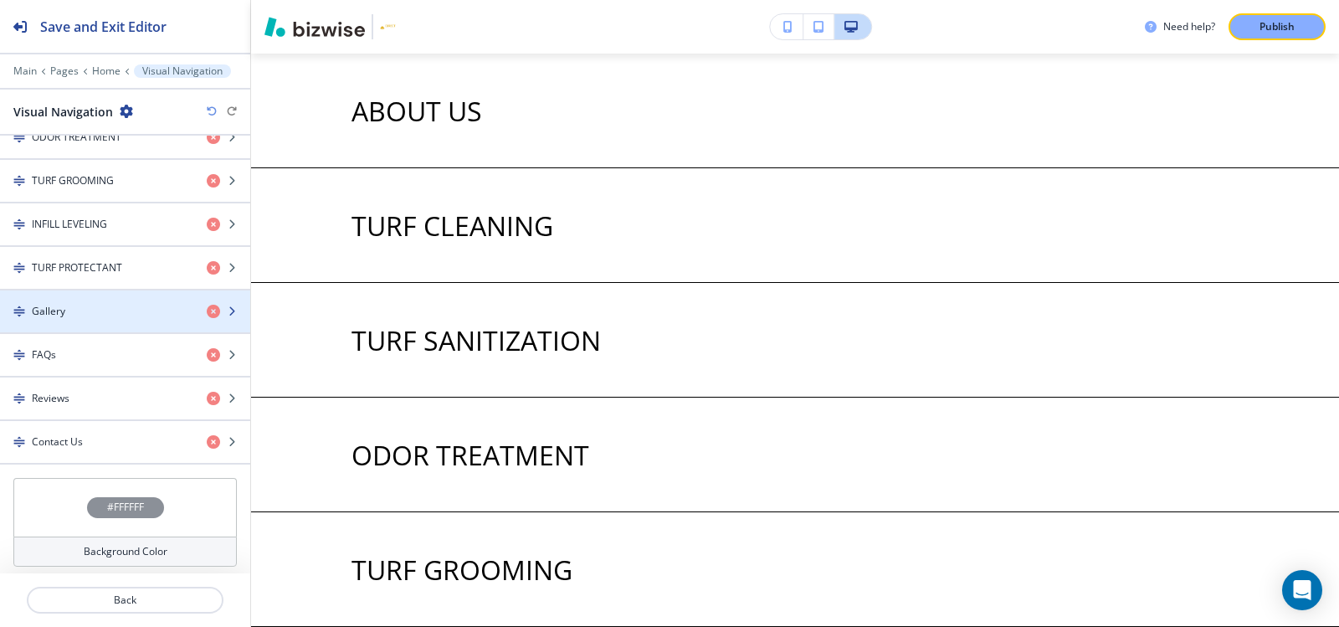
click at [62, 320] on div "button" at bounding box center [125, 325] width 250 height 13
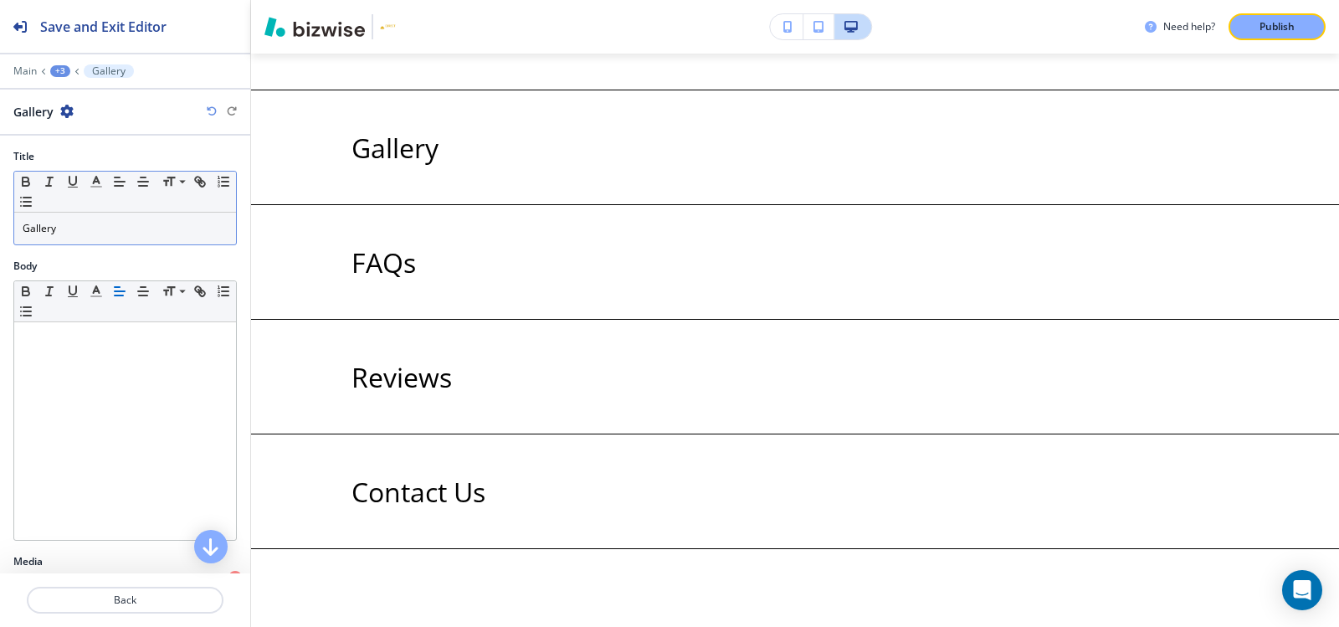
scroll to position [3403, 0]
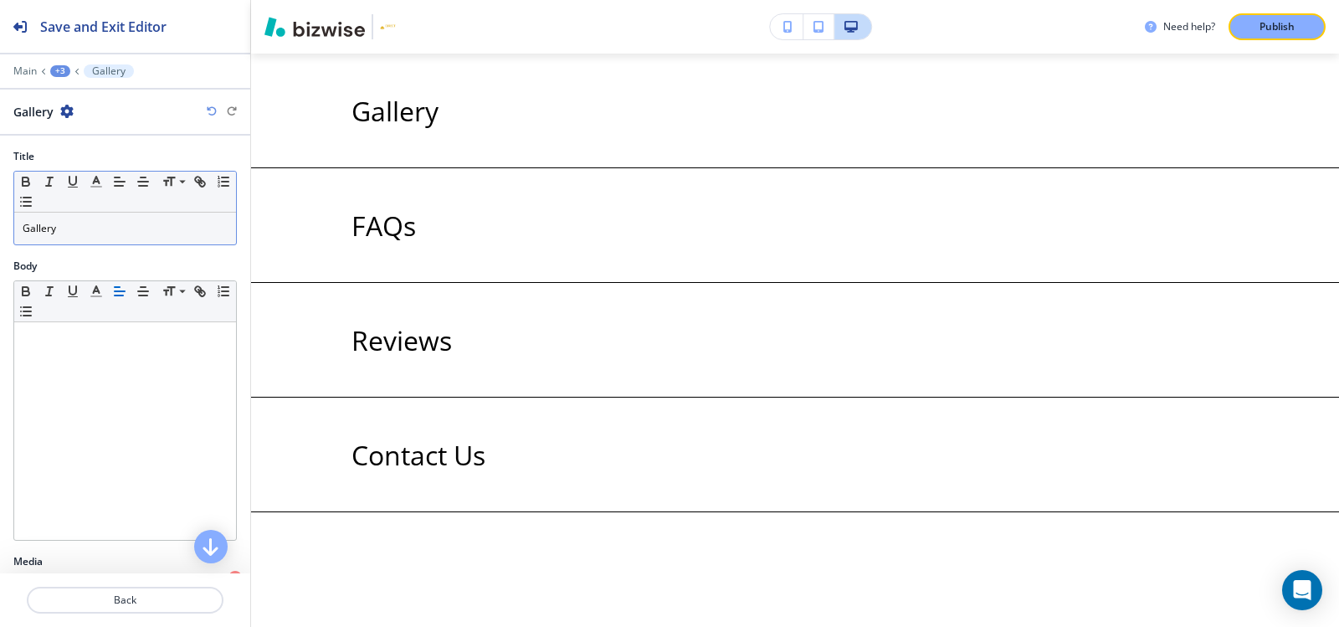
click at [92, 234] on p "Gallery" at bounding box center [125, 228] width 205 height 15
click at [55, 68] on div "+3" at bounding box center [60, 71] width 20 height 12
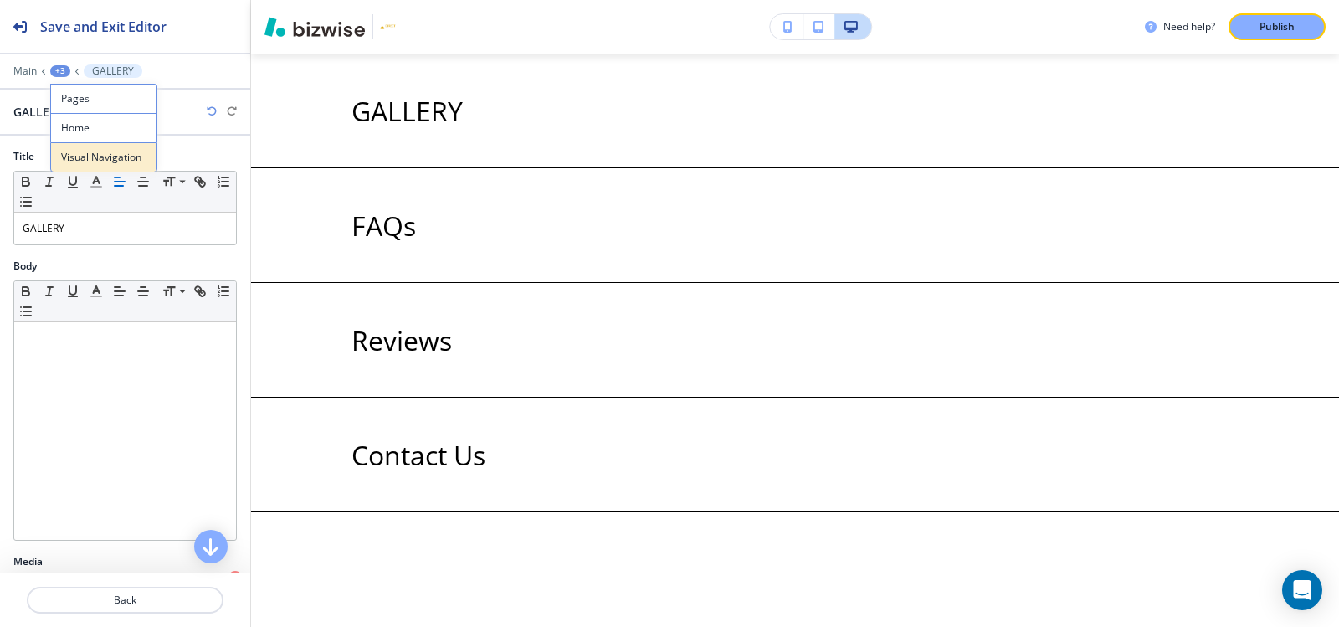
click at [76, 146] on button "Visual Navigation" at bounding box center [103, 157] width 107 height 30
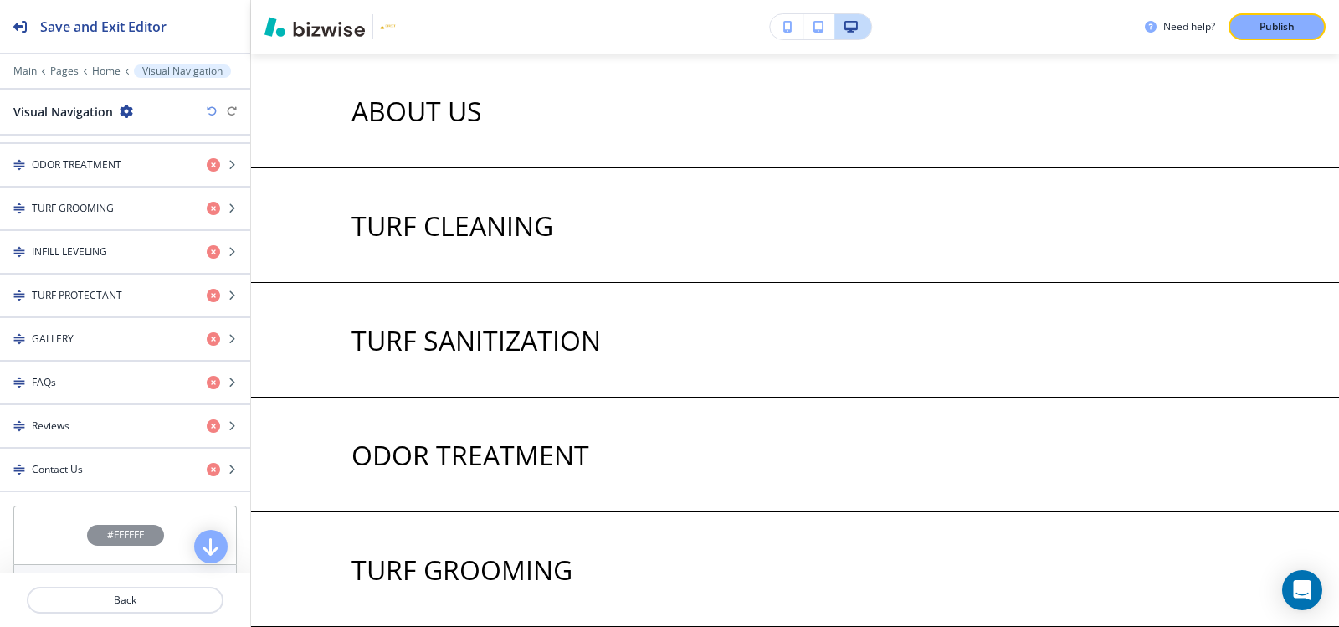
scroll to position [753, 0]
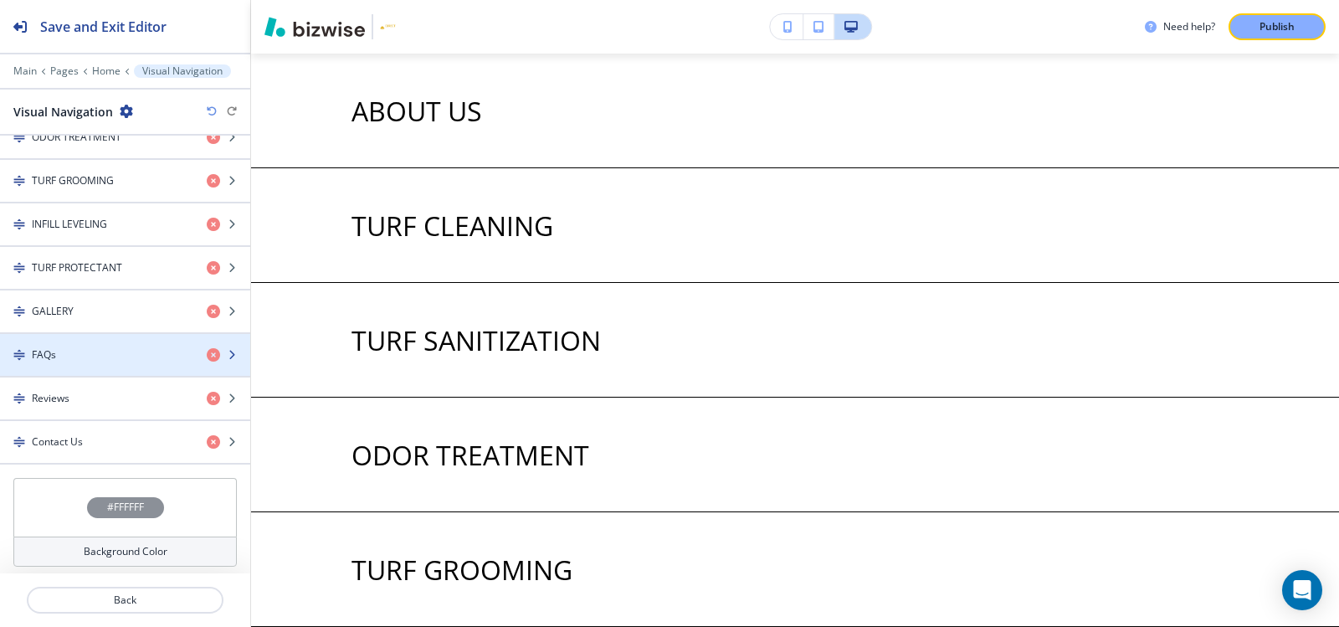
click at [105, 363] on div "button" at bounding box center [125, 368] width 250 height 13
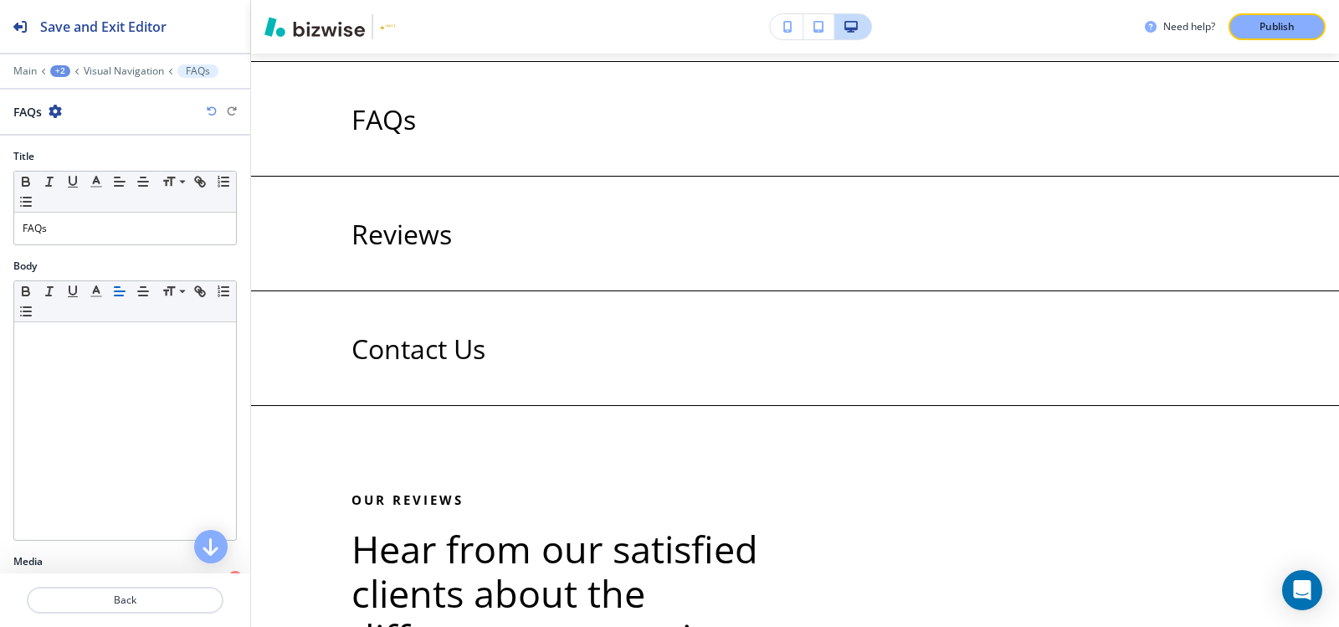
scroll to position [3518, 0]
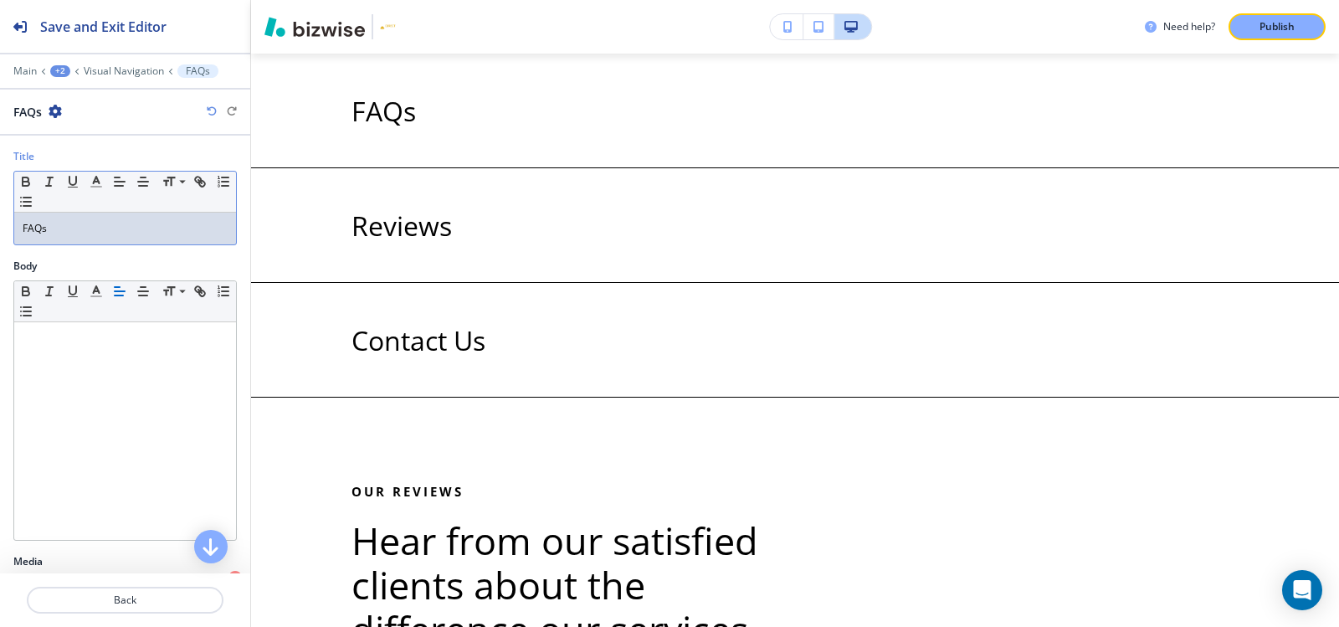
click at [72, 244] on div "Small Normal Large Huge FAQs" at bounding box center [124, 208] width 223 height 74
click at [71, 233] on p "FAQs" at bounding box center [125, 228] width 205 height 15
click at [100, 74] on p "Visual Navigation" at bounding box center [124, 71] width 80 height 12
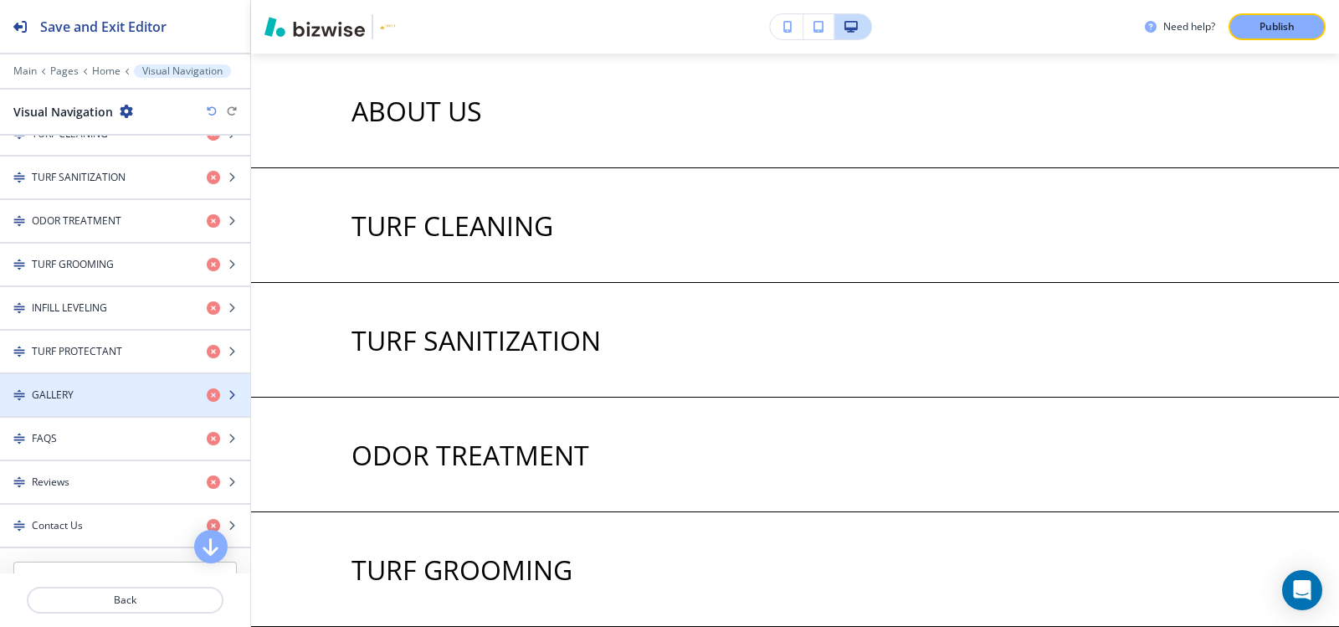
scroll to position [753, 0]
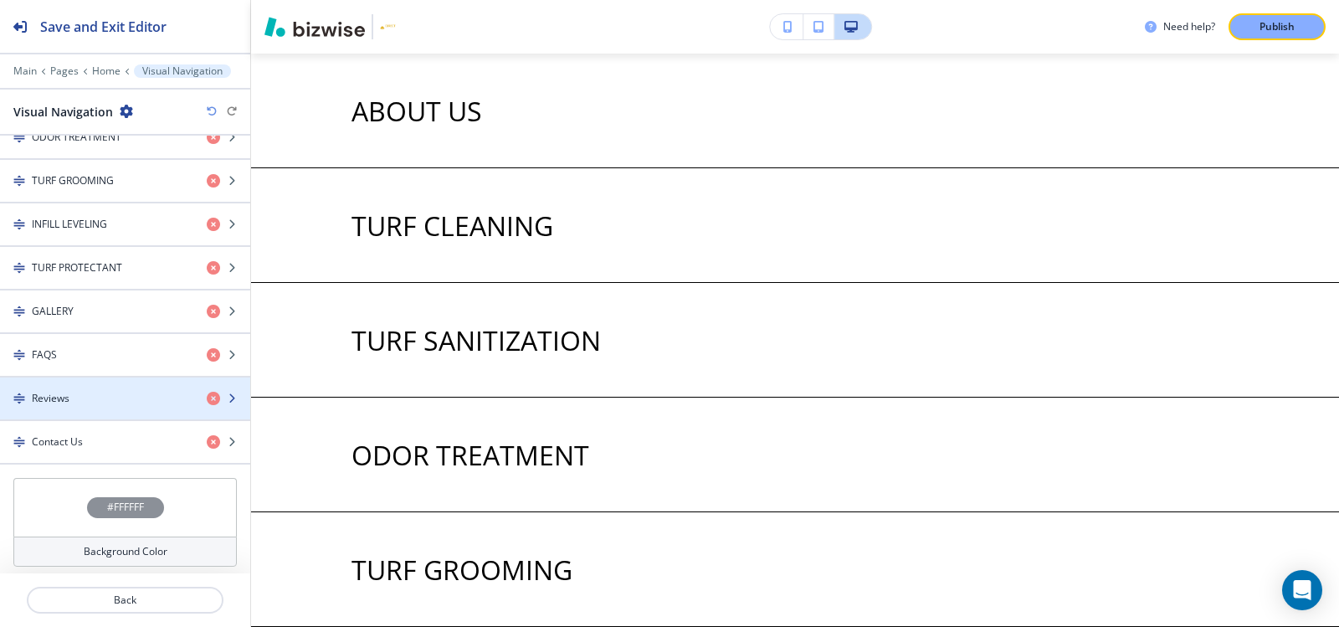
click at [74, 406] on div "button" at bounding box center [125, 412] width 250 height 13
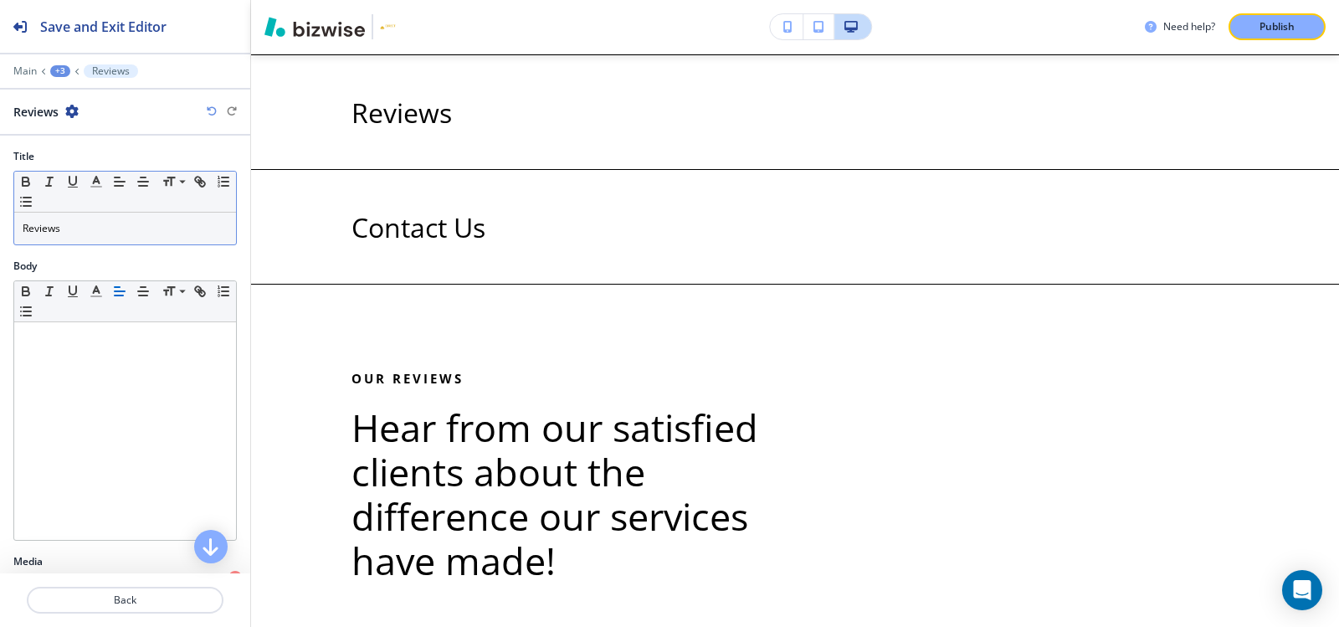
scroll to position [3633, 0]
click at [102, 238] on div "Reviews" at bounding box center [125, 229] width 222 height 32
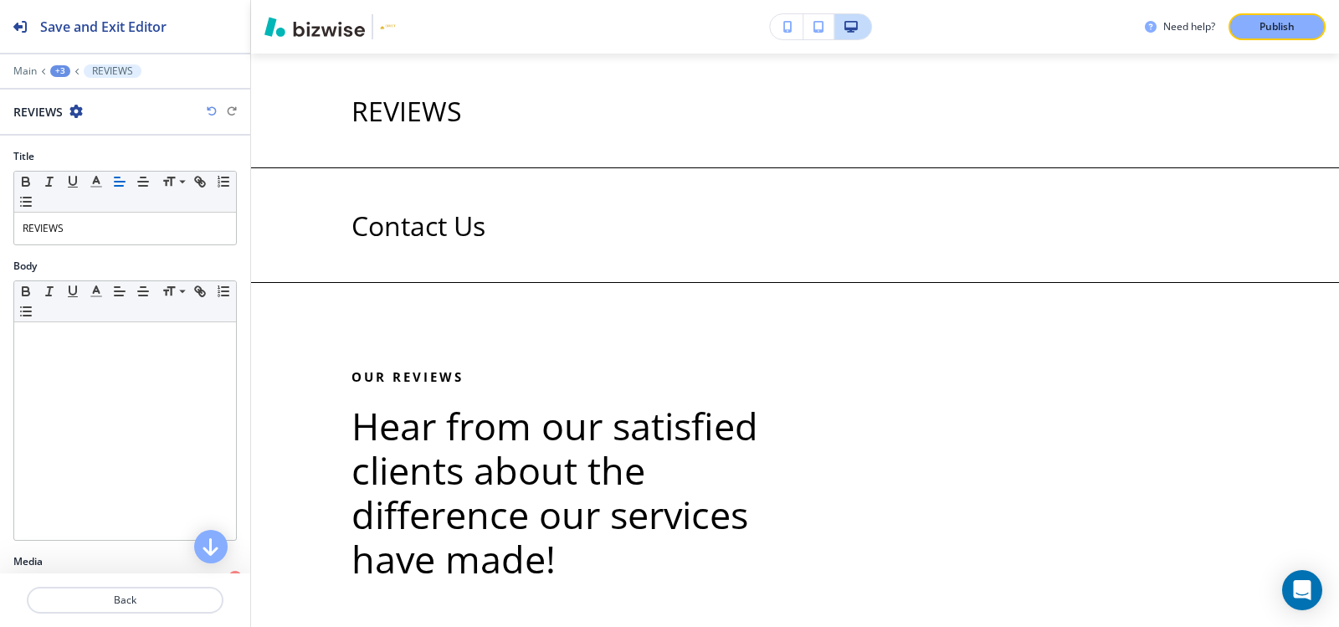
click at [50, 69] on div "+3" at bounding box center [60, 71] width 20 height 12
click at [99, 163] on p "Visual Navigation" at bounding box center [103, 157] width 85 height 15
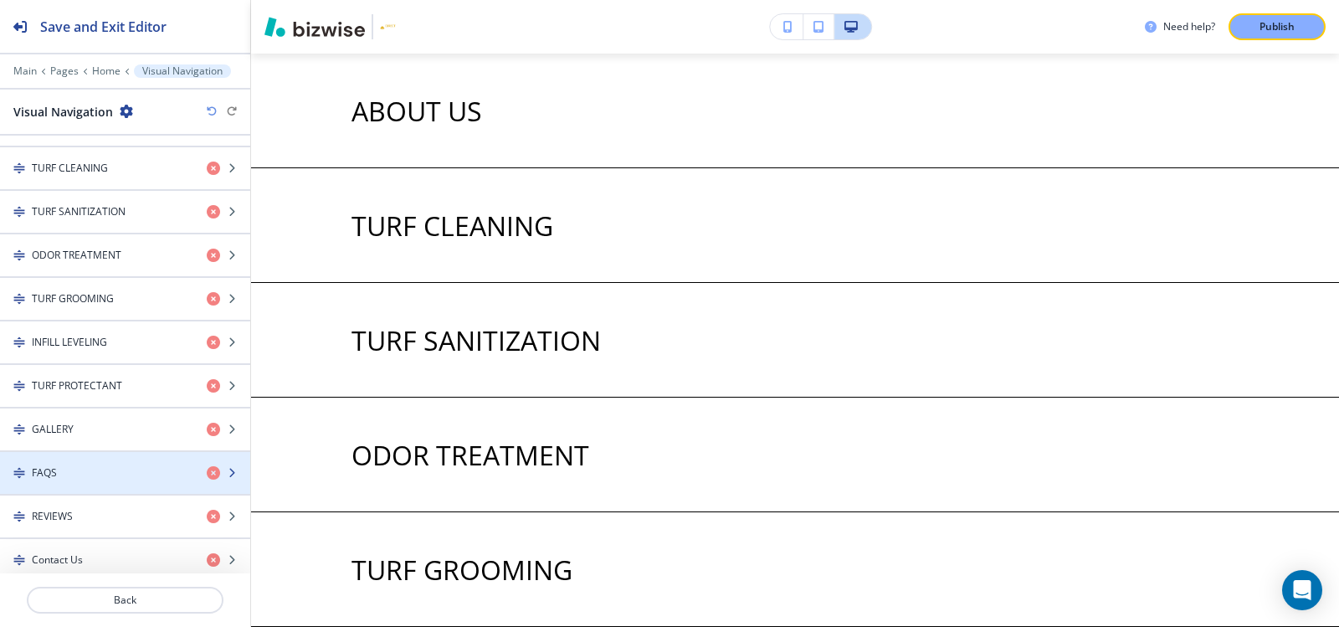
scroll to position [760, 0]
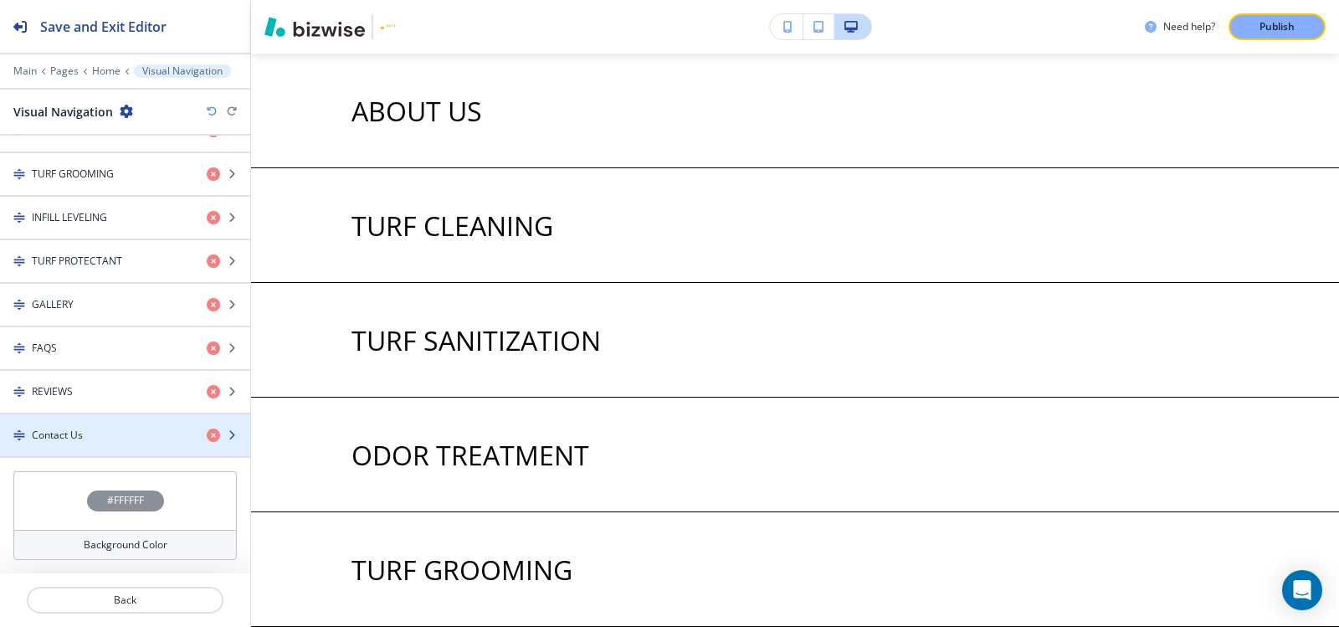
click at [73, 443] on div "button" at bounding box center [125, 449] width 250 height 13
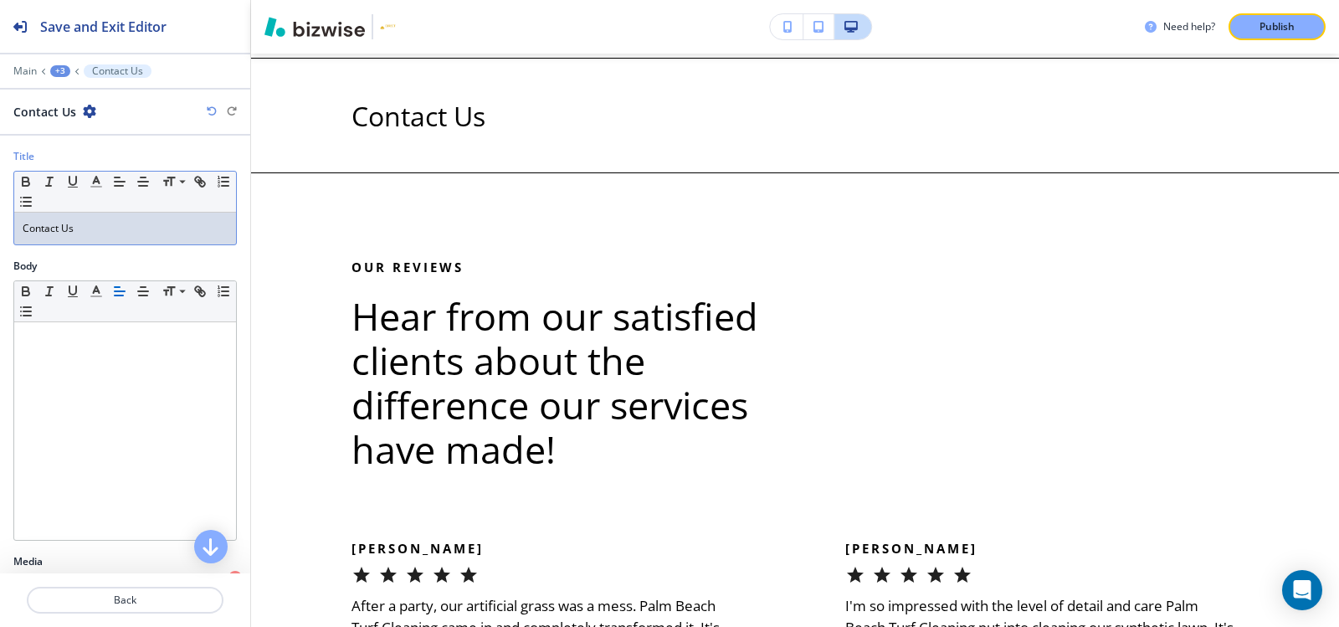
scroll to position [3747, 0]
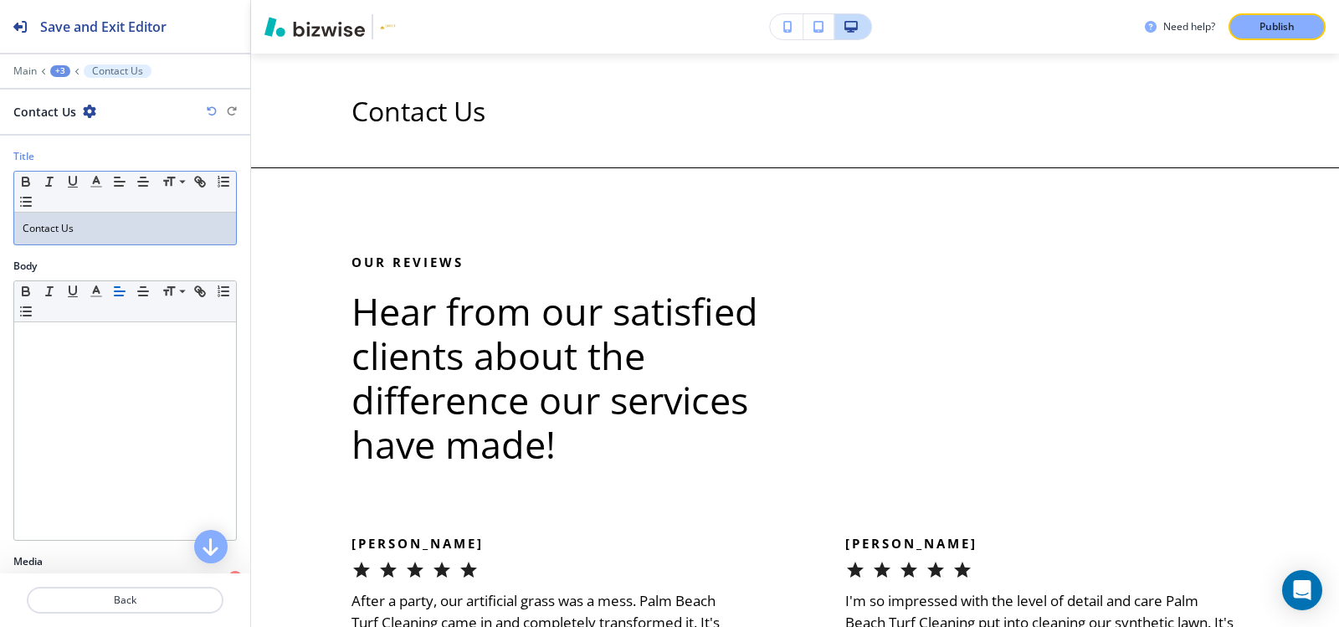
click at [132, 242] on div "Contact Us" at bounding box center [125, 229] width 222 height 32
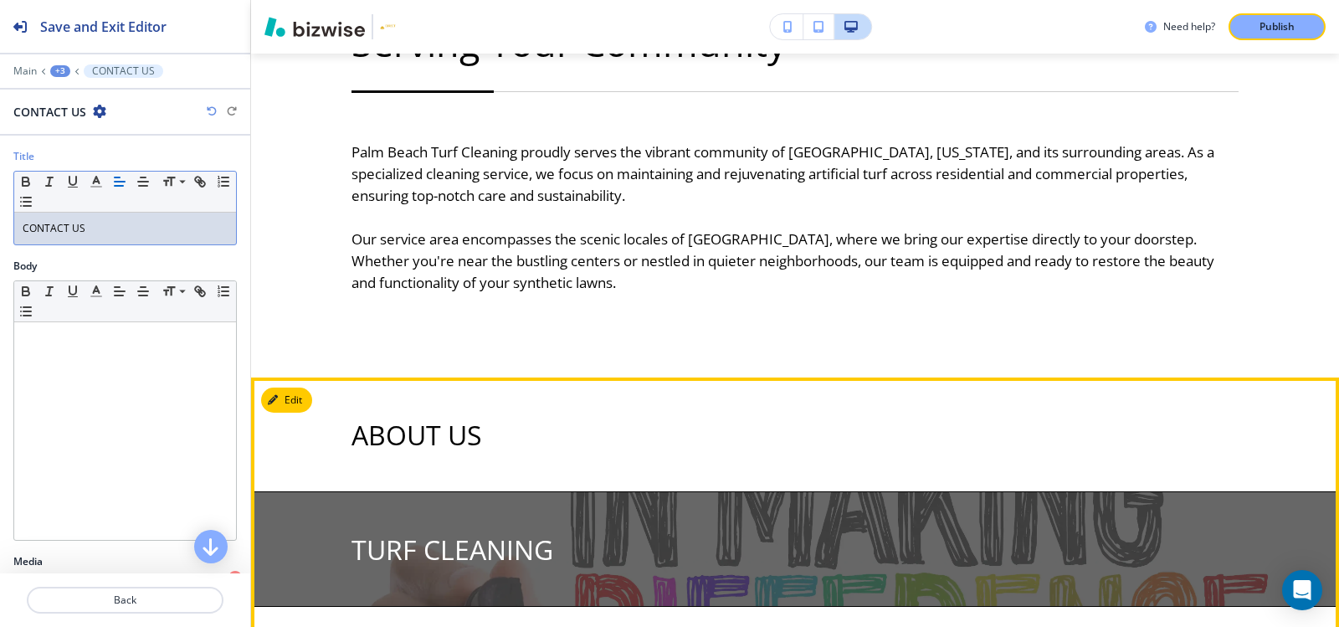
scroll to position [2492, 0]
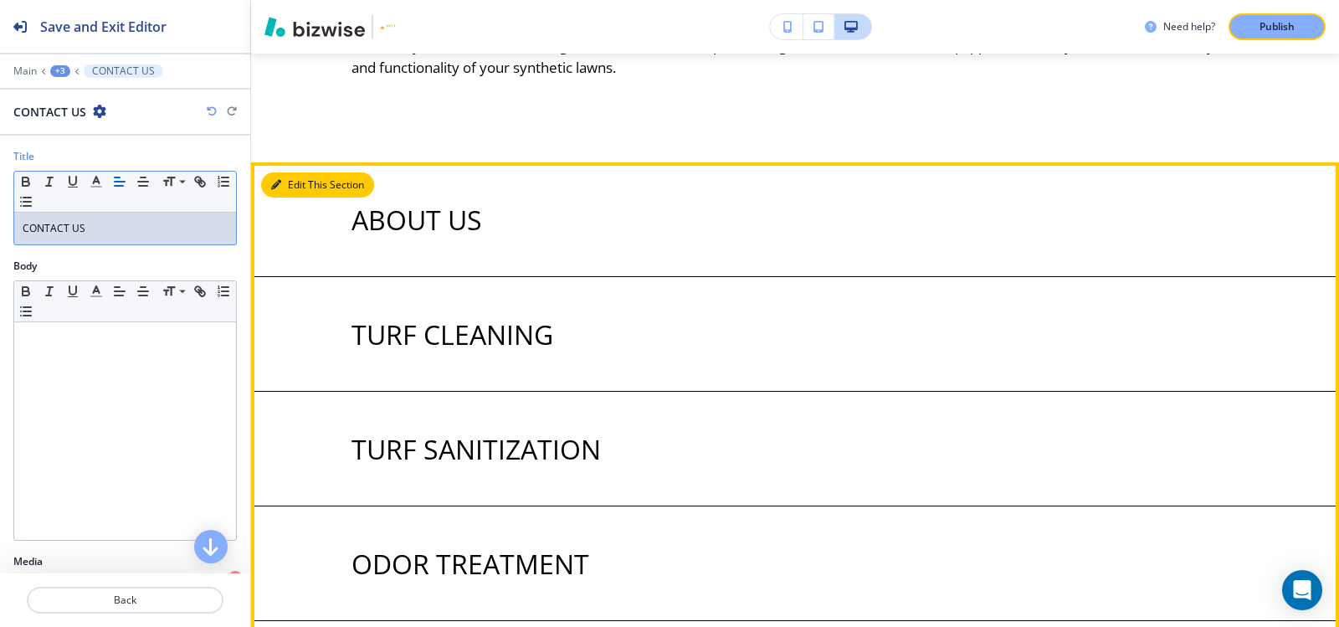
click at [304, 188] on button "Edit This Section" at bounding box center [317, 184] width 113 height 25
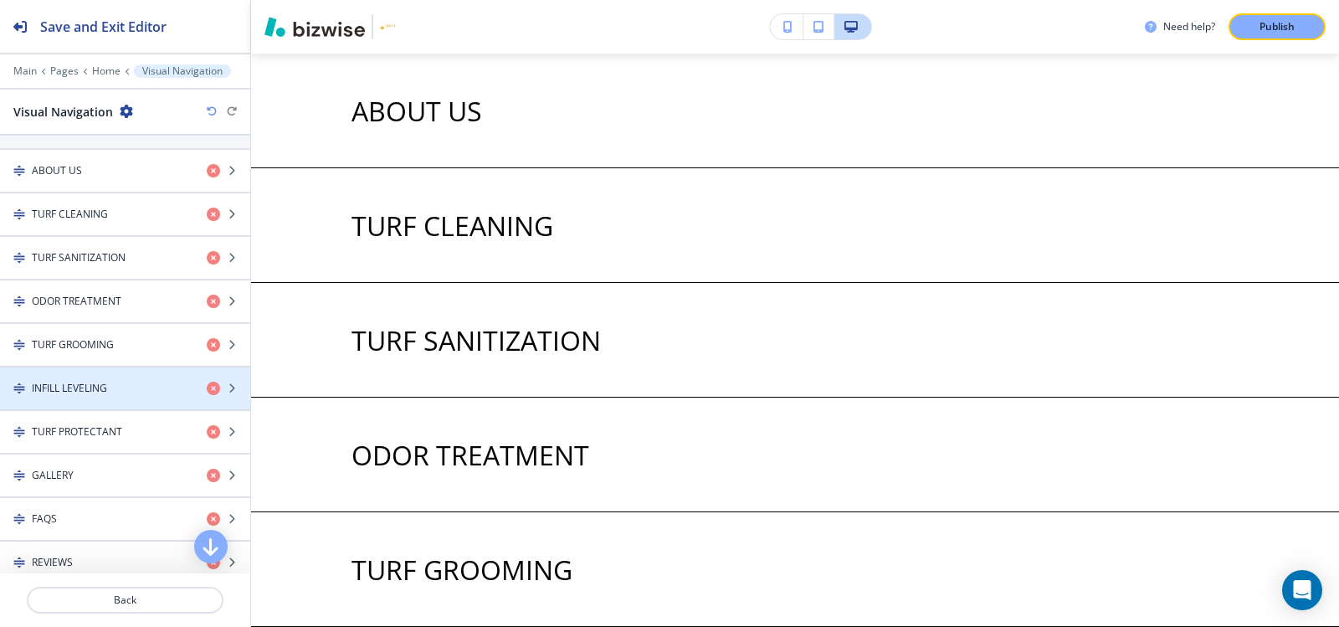
scroll to position [760, 0]
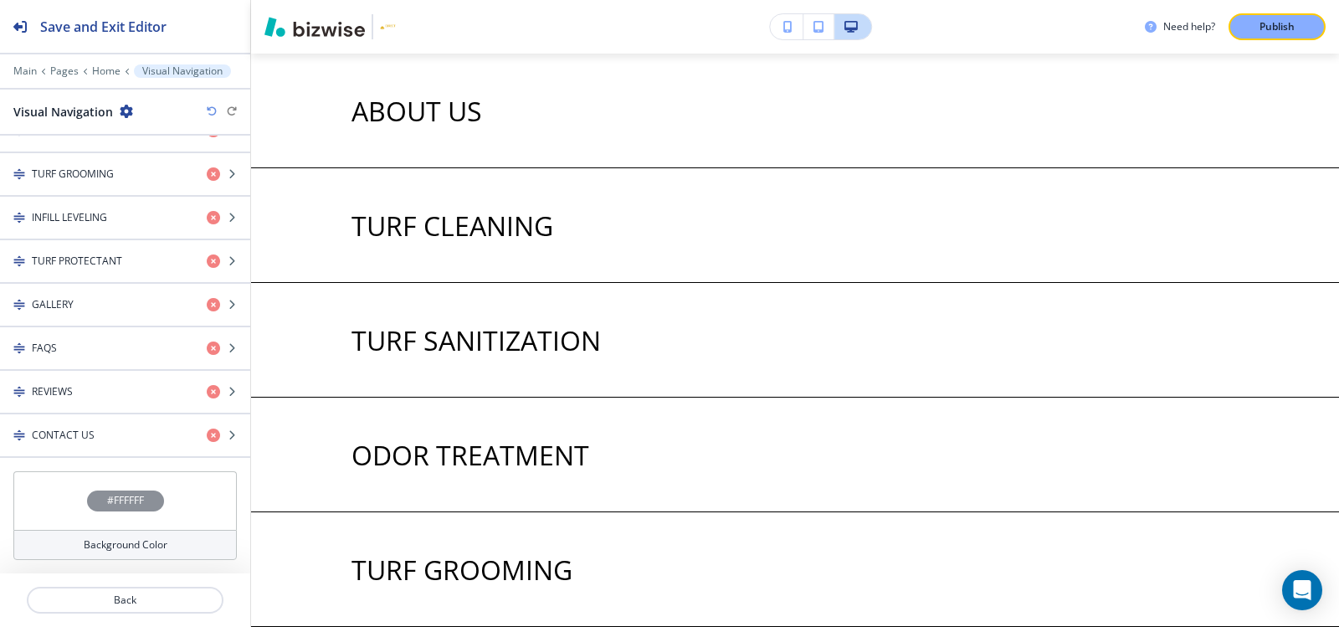
click at [113, 492] on div "#FFFFFF" at bounding box center [125, 500] width 77 height 21
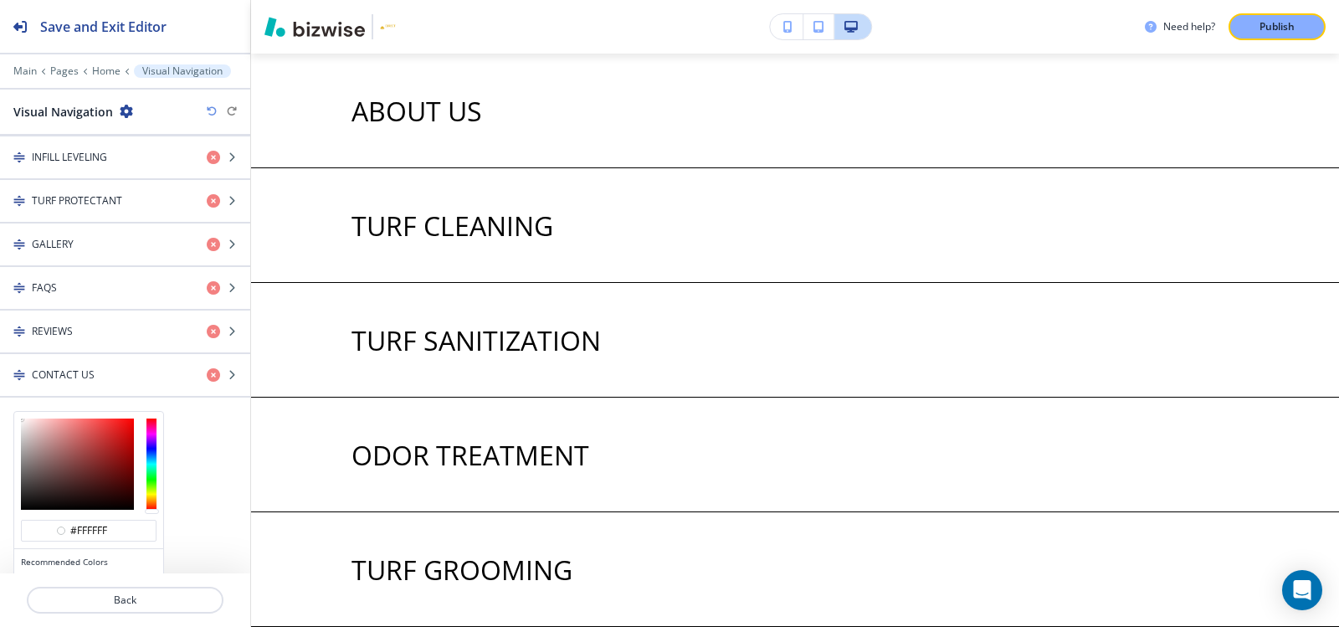
scroll to position [895, 0]
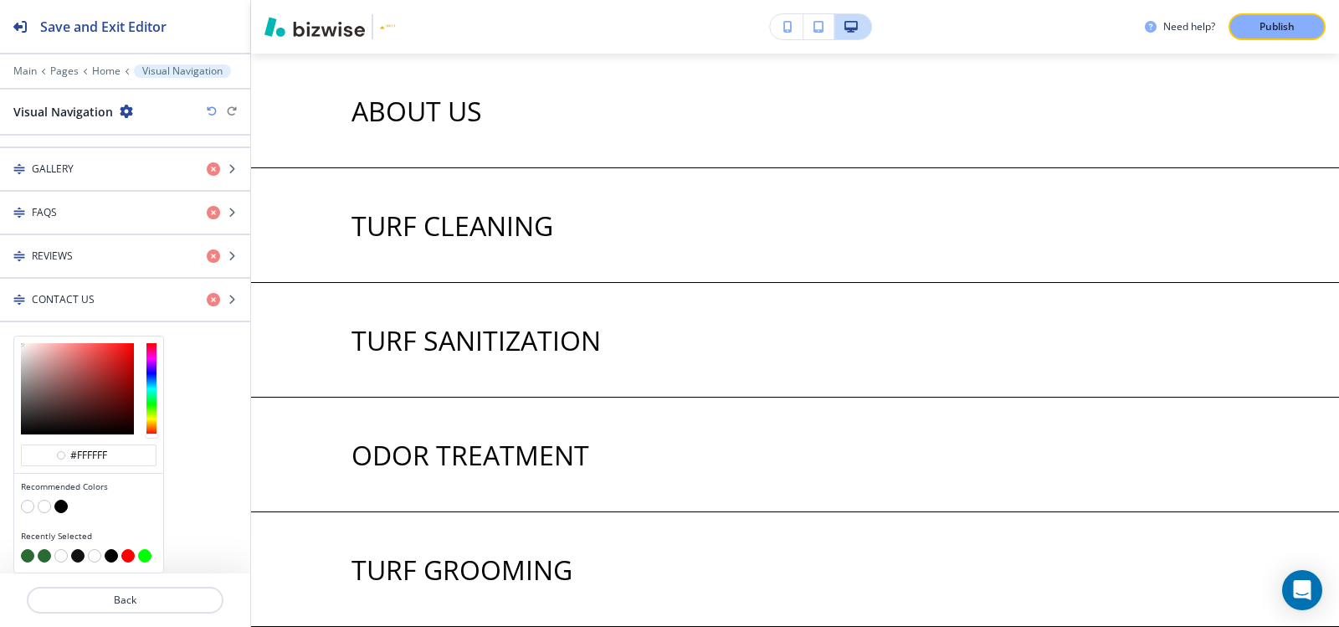
click at [29, 556] on button "button" at bounding box center [27, 555] width 13 height 13
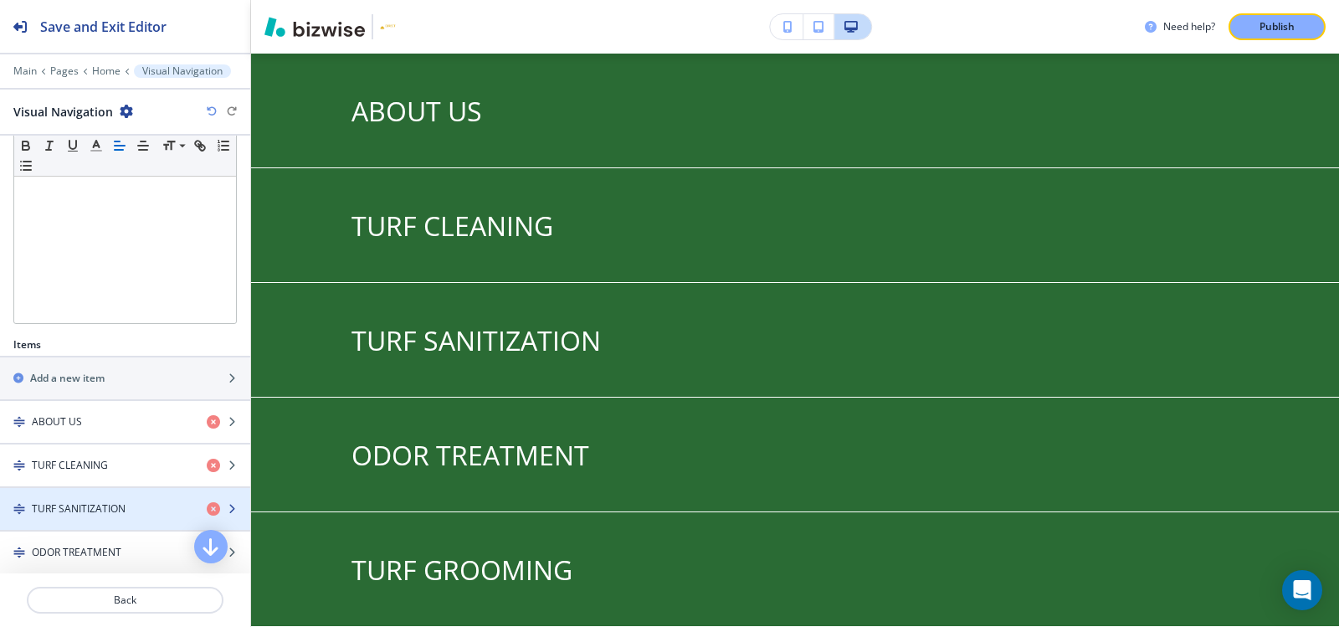
scroll to position [418, 0]
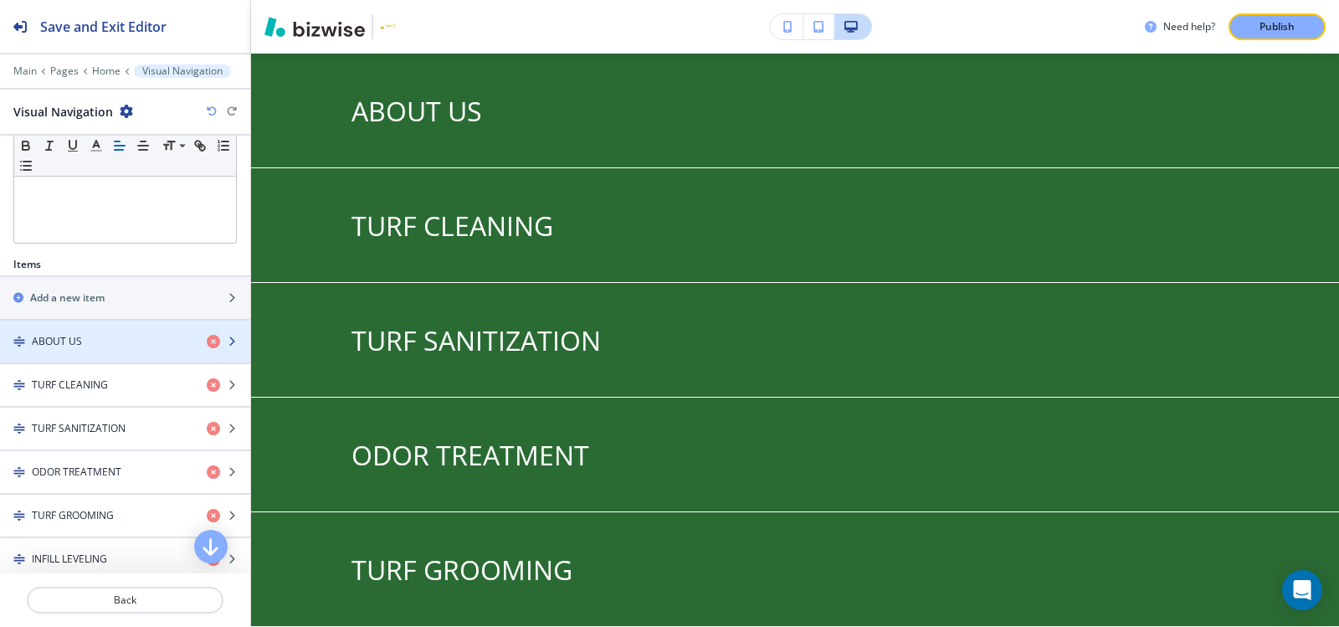
click at [90, 331] on div "button" at bounding box center [125, 327] width 250 height 13
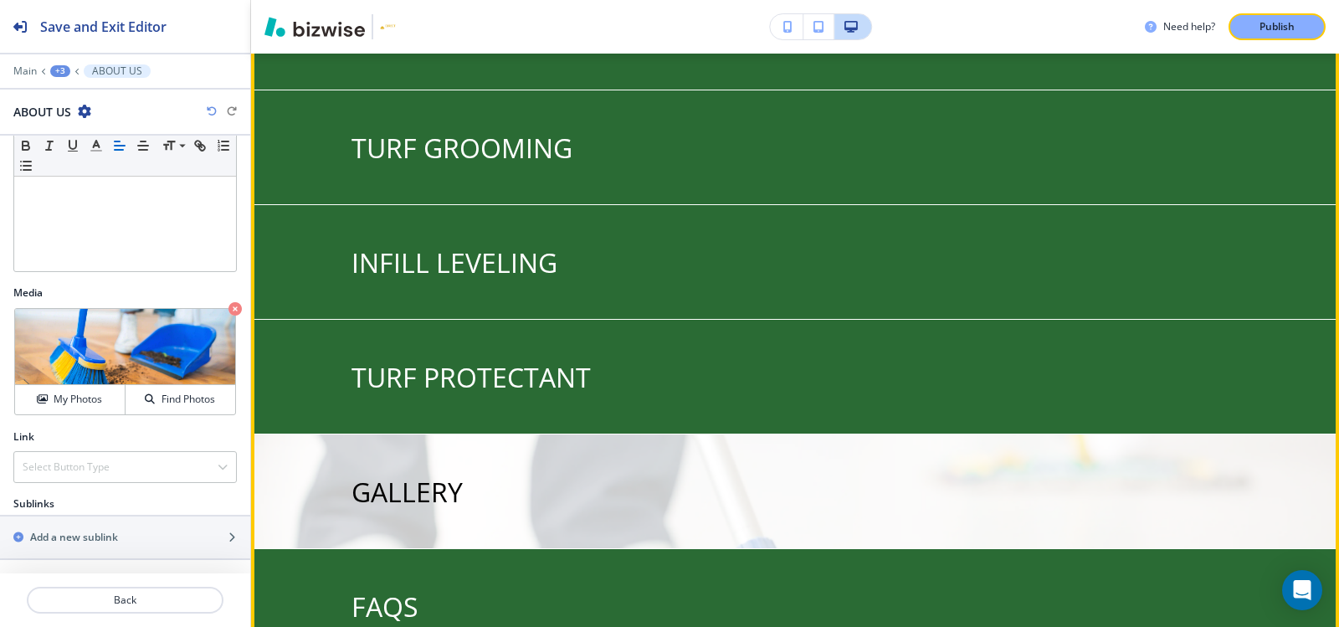
scroll to position [3103, 0]
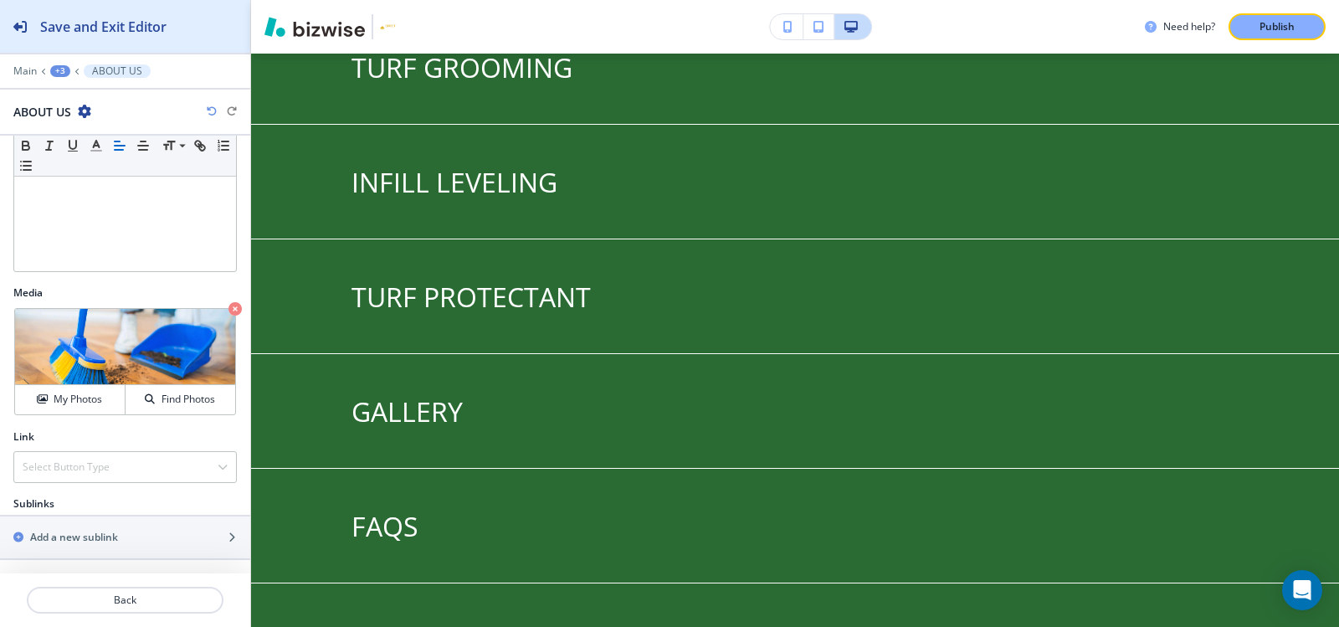
click at [69, 20] on h2 "Save and Exit Editor" at bounding box center [103, 27] width 126 height 20
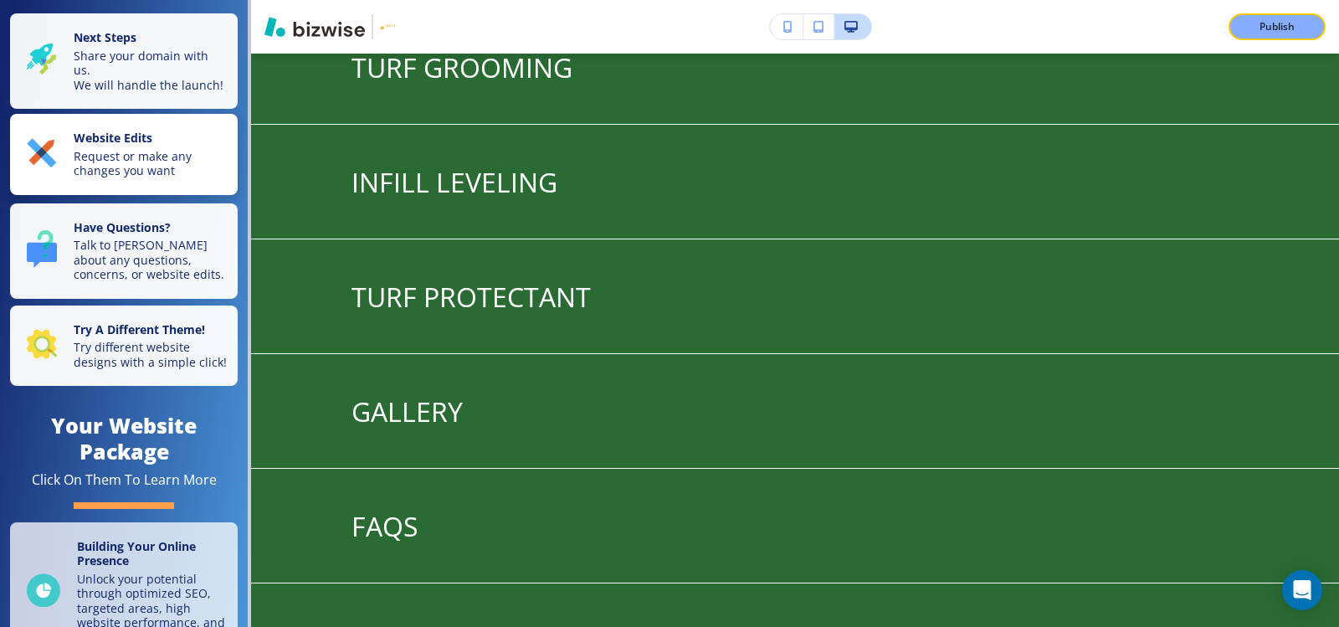
click at [75, 146] on strong "Website Edits" at bounding box center [113, 138] width 79 height 16
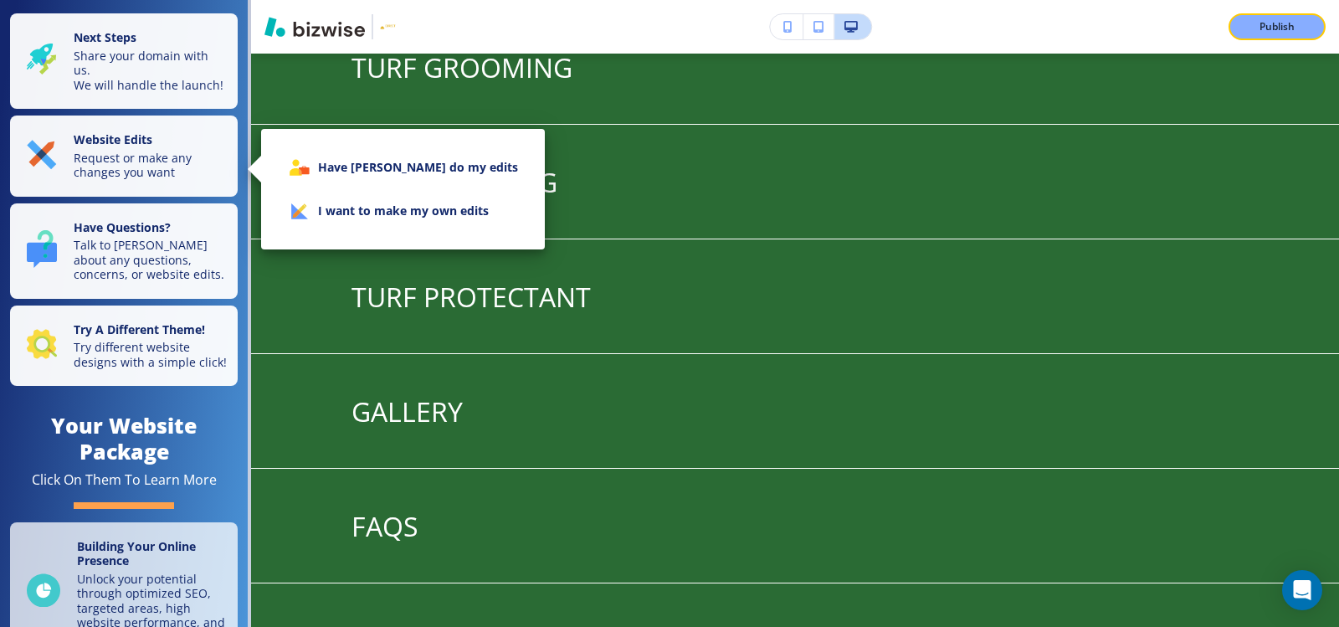
click at [392, 215] on li "I want to make my own edits" at bounding box center [402, 211] width 257 height 44
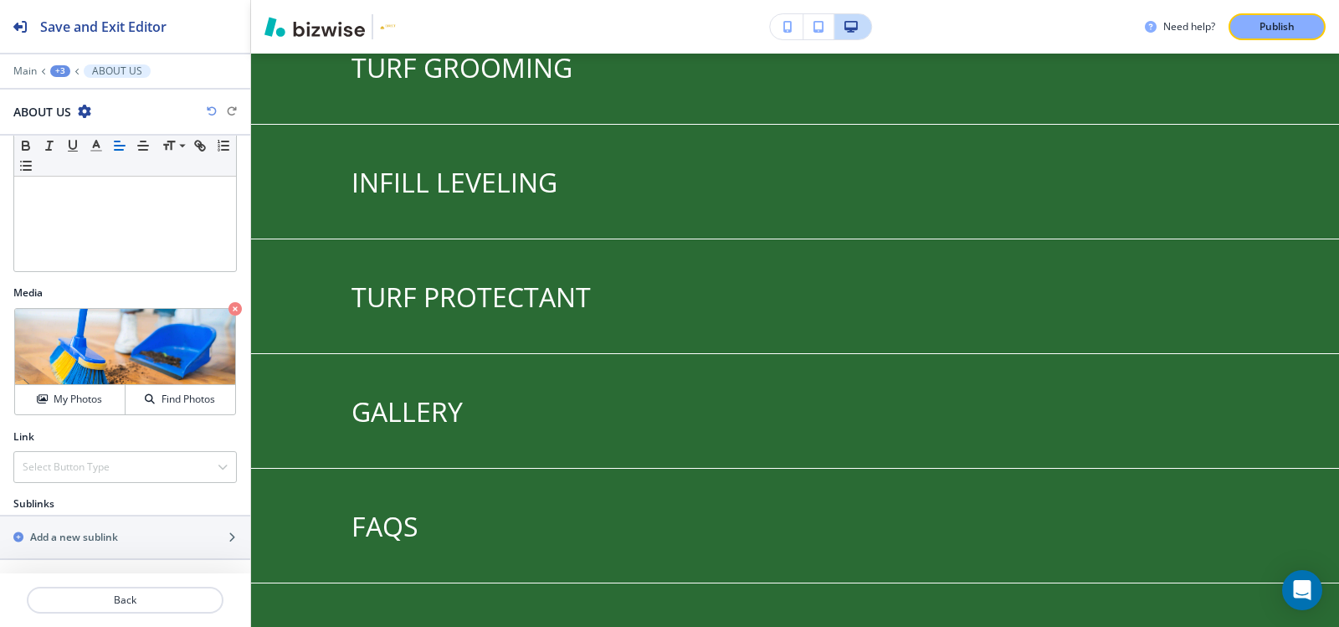
click at [22, 79] on div at bounding box center [125, 83] width 250 height 10
click at [23, 74] on p "Main" at bounding box center [24, 71] width 23 height 12
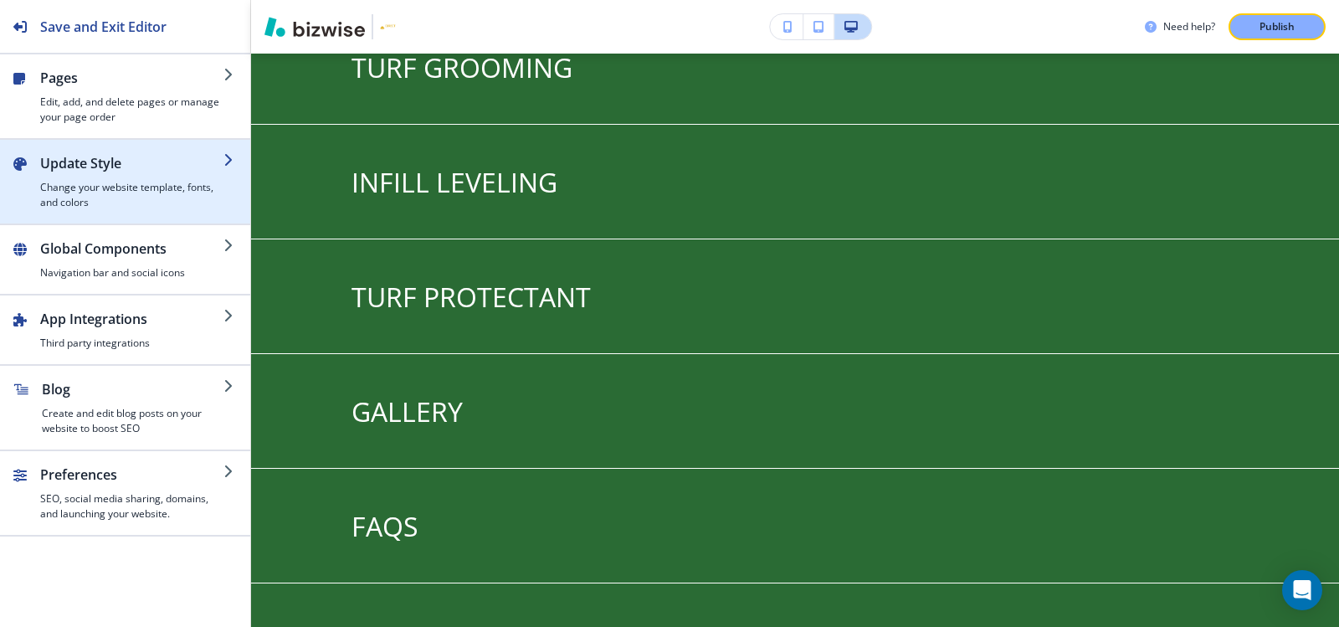
click at [68, 165] on h2 "Update Style" at bounding box center [131, 163] width 183 height 20
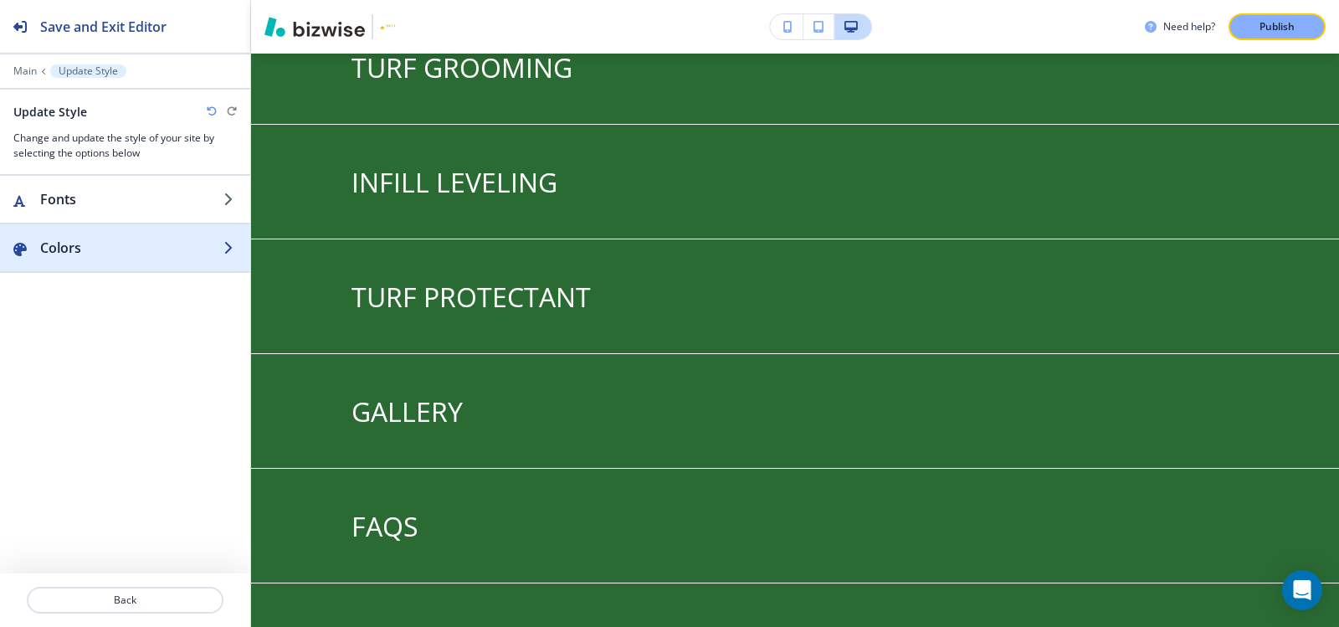
click at [100, 238] on h2 "Colors" at bounding box center [131, 248] width 183 height 20
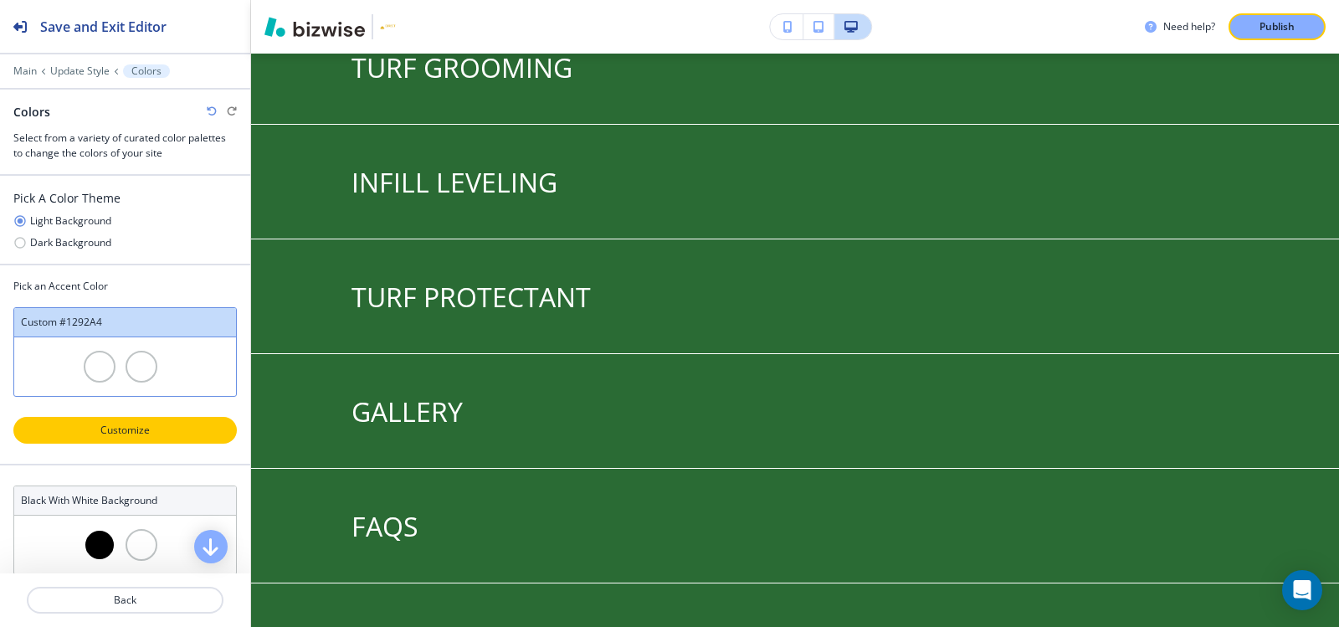
click at [115, 431] on p "Customize" at bounding box center [125, 430] width 180 height 15
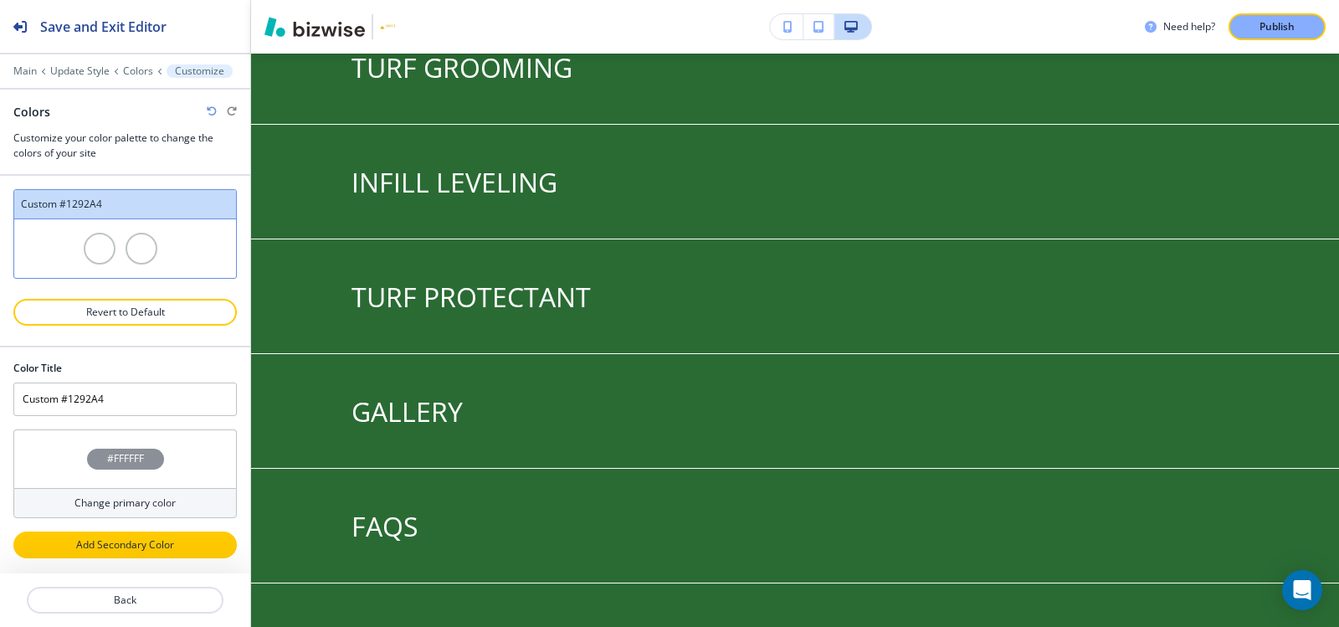
click at [150, 533] on button "Add Secondary Color" at bounding box center [124, 544] width 223 height 27
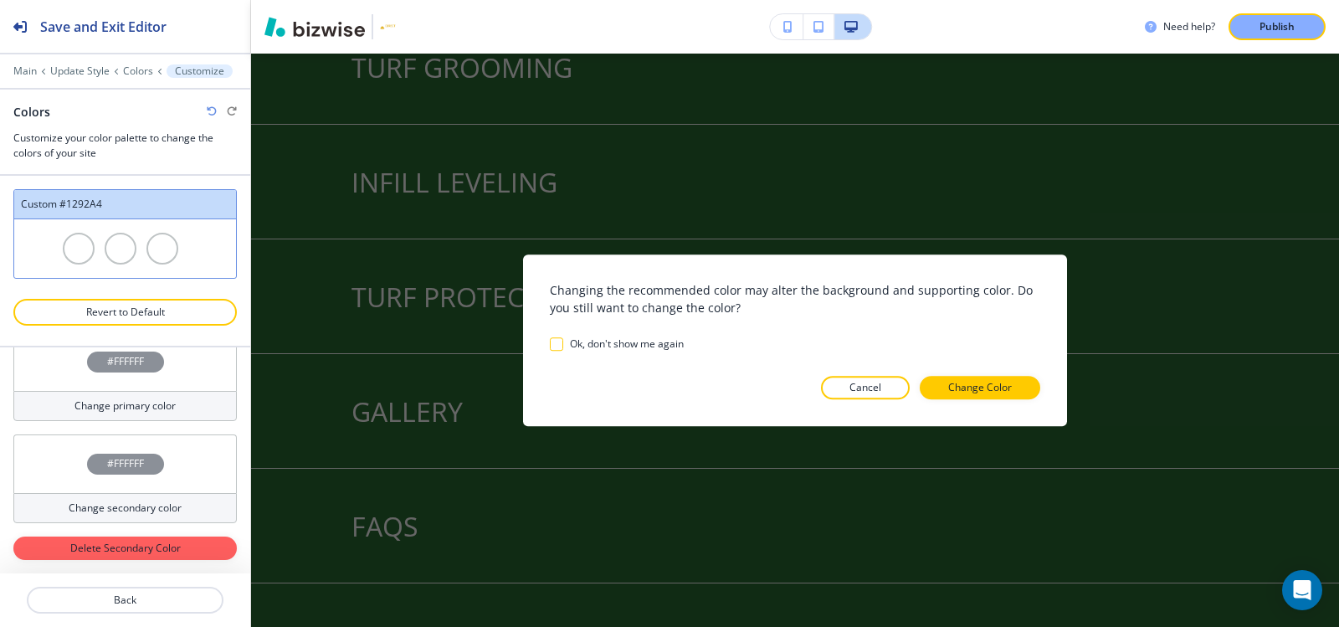
scroll to position [97, 0]
click at [207, 495] on div "Color Title Custom #1292A4 #FFFFFF Change primary color #FFFFFF Change secondar…" at bounding box center [125, 460] width 250 height 226
click at [859, 394] on p "Cancel" at bounding box center [865, 387] width 32 height 15
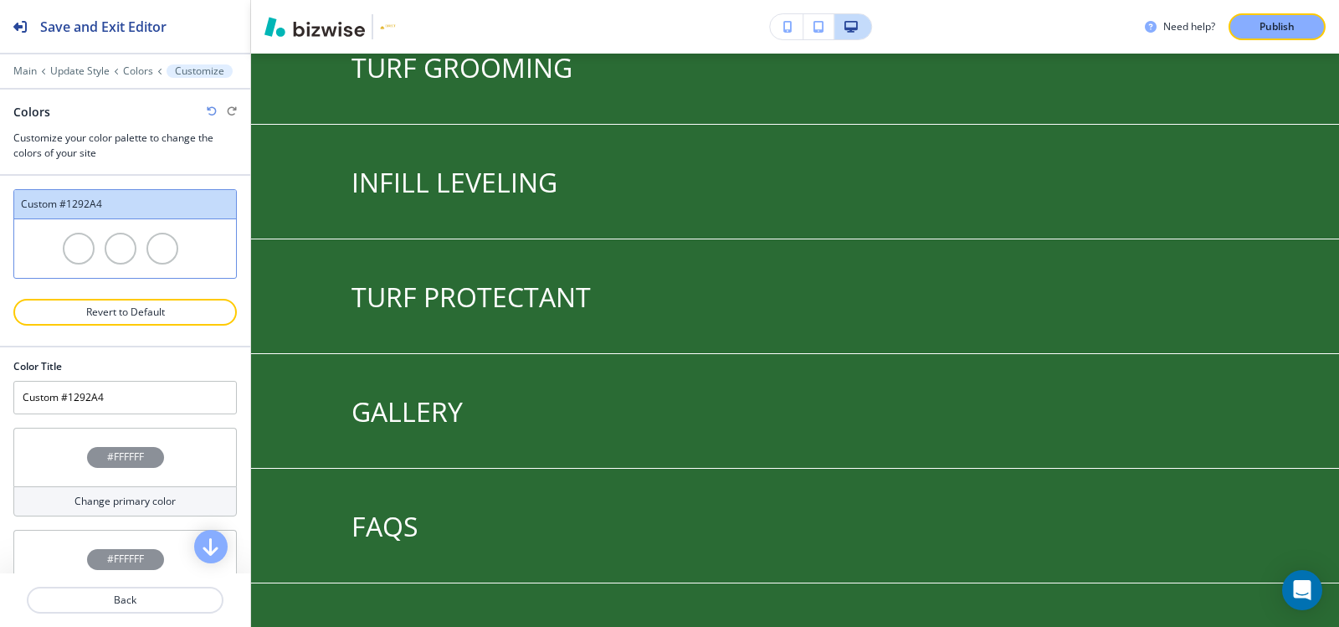
scroll to position [0, 0]
click at [117, 468] on div "#FFFFFF" at bounding box center [125, 459] width 77 height 21
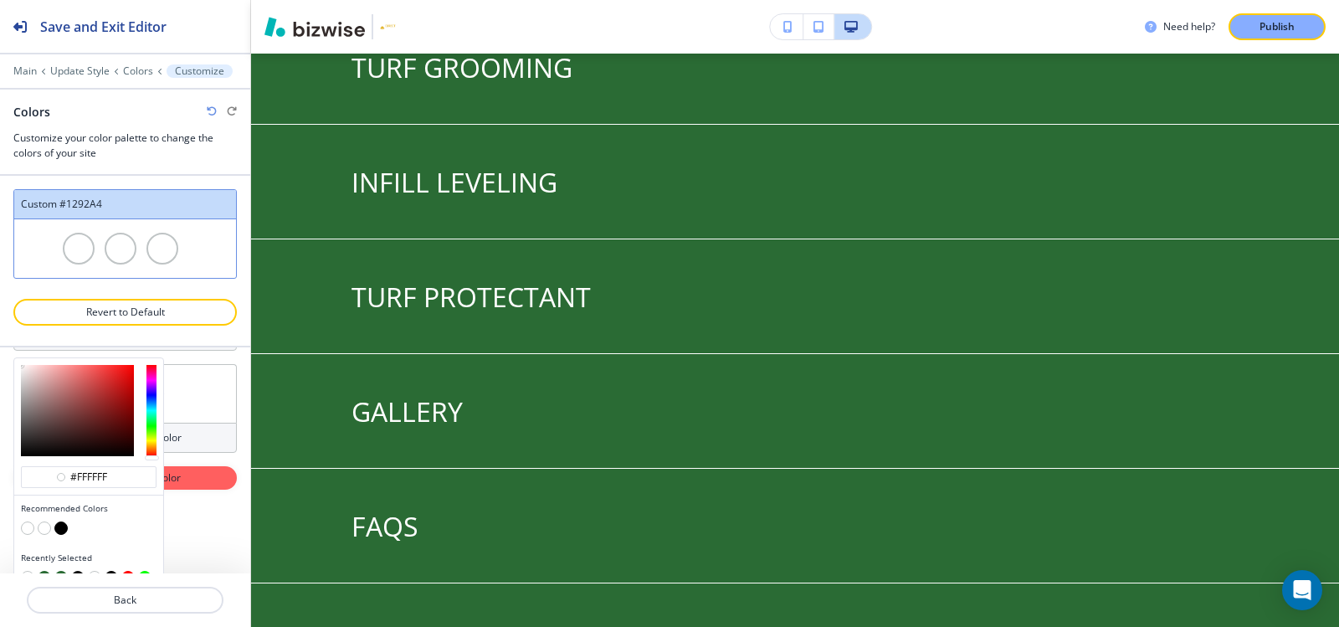
click at [203, 529] on div "Color Title Custom #1292A4 #FFFFFF Change primary color #ffffff Recommended Col…" at bounding box center [125, 460] width 250 height 226
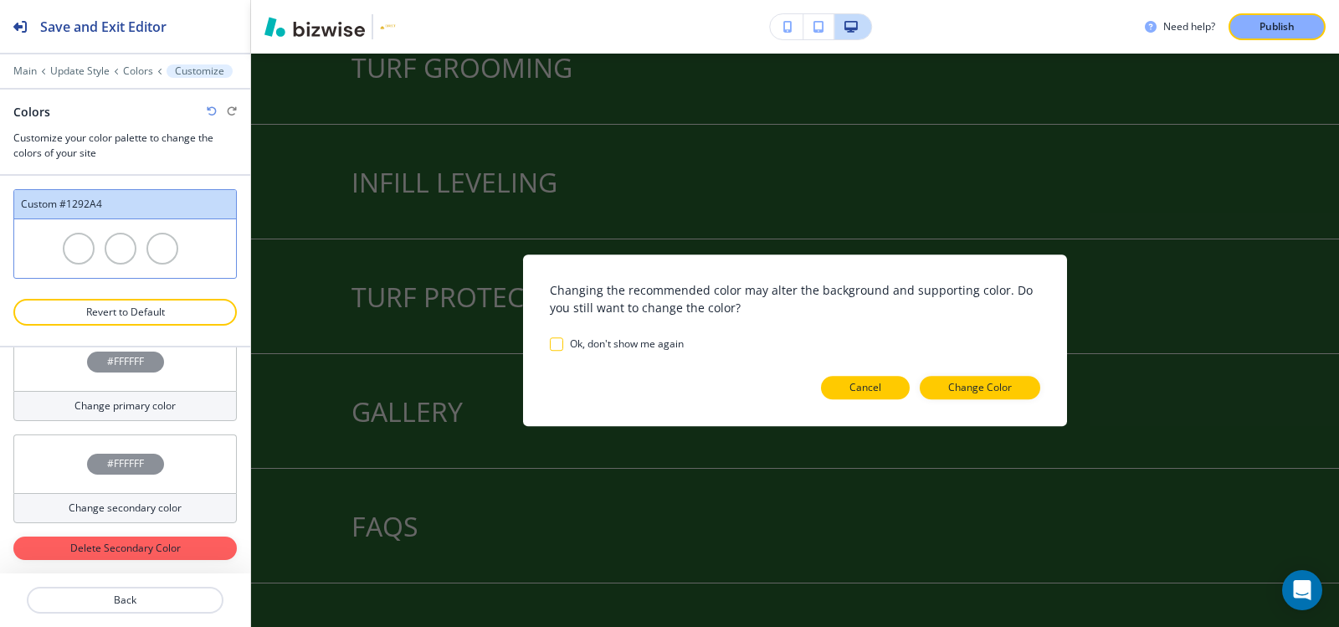
click at [856, 383] on p "Cancel" at bounding box center [865, 387] width 32 height 15
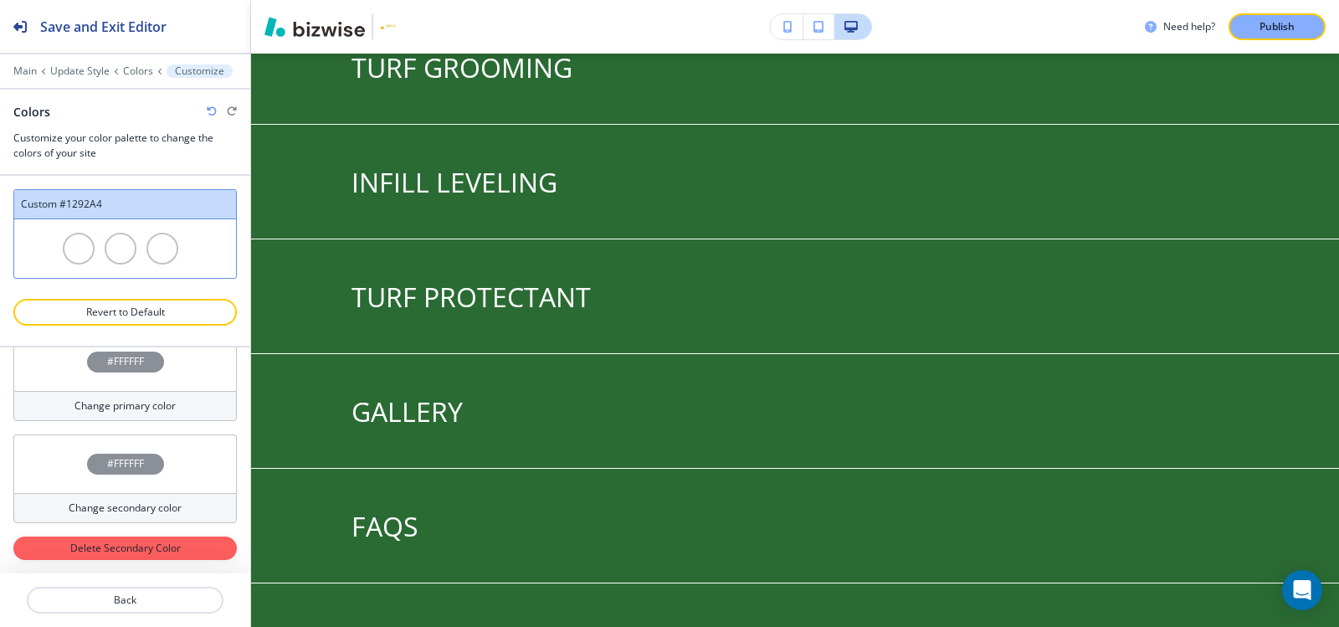
click at [125, 462] on h4 "#FFFFFF" at bounding box center [125, 463] width 37 height 15
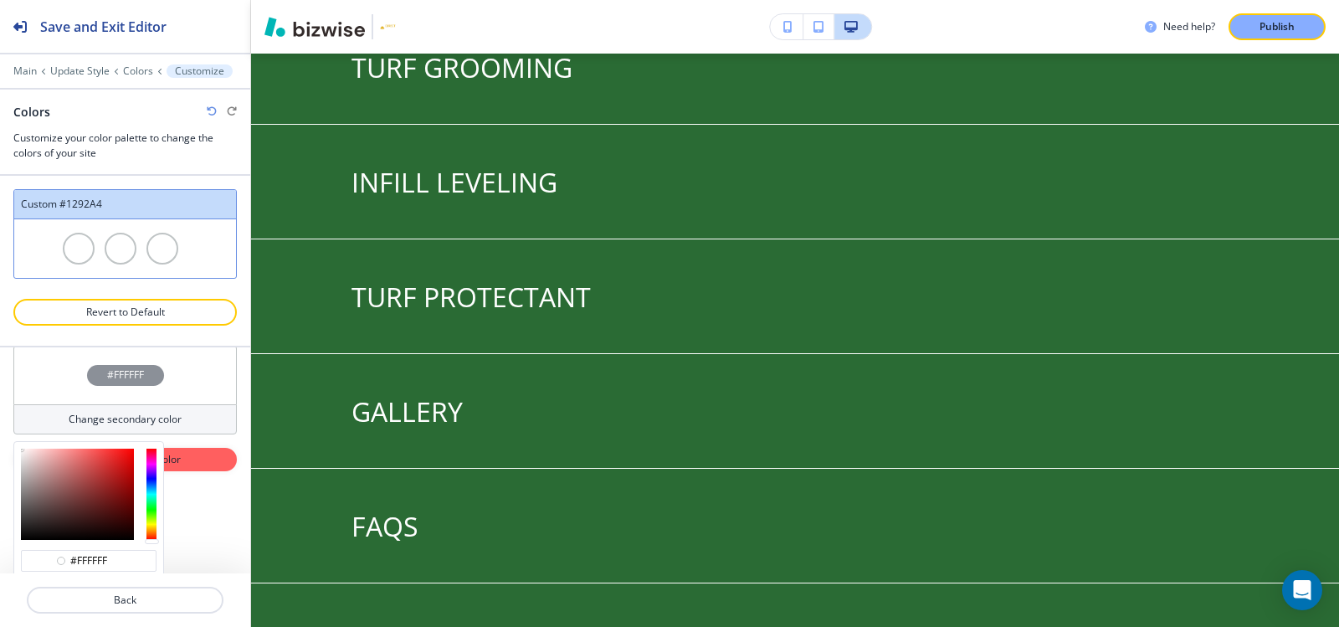
scroll to position [291, 0]
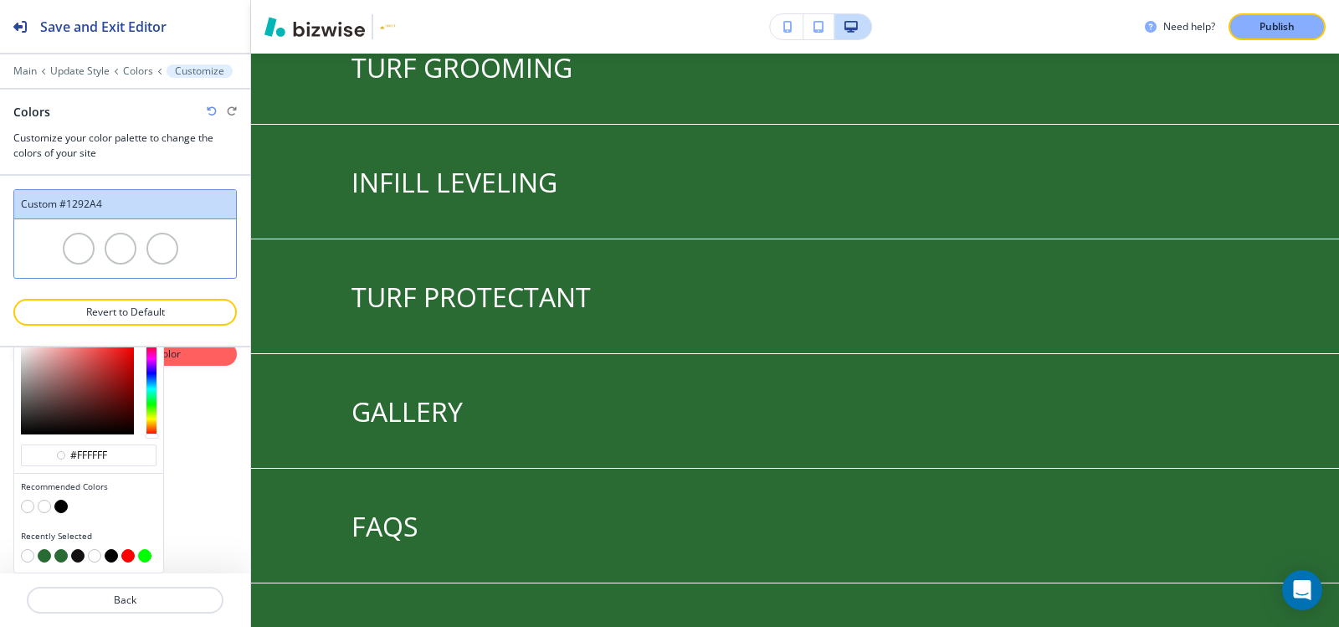
click at [46, 556] on button "button" at bounding box center [44, 555] width 13 height 13
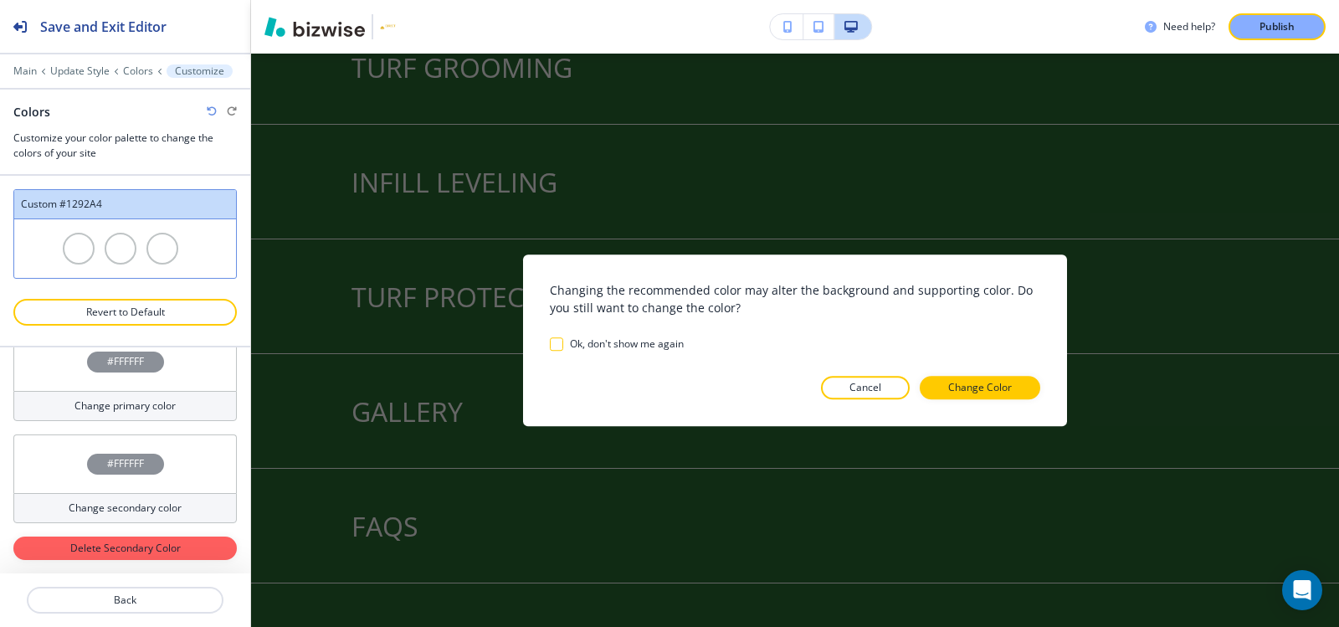
scroll to position [97, 0]
click at [951, 389] on p "Change Color" at bounding box center [980, 387] width 64 height 15
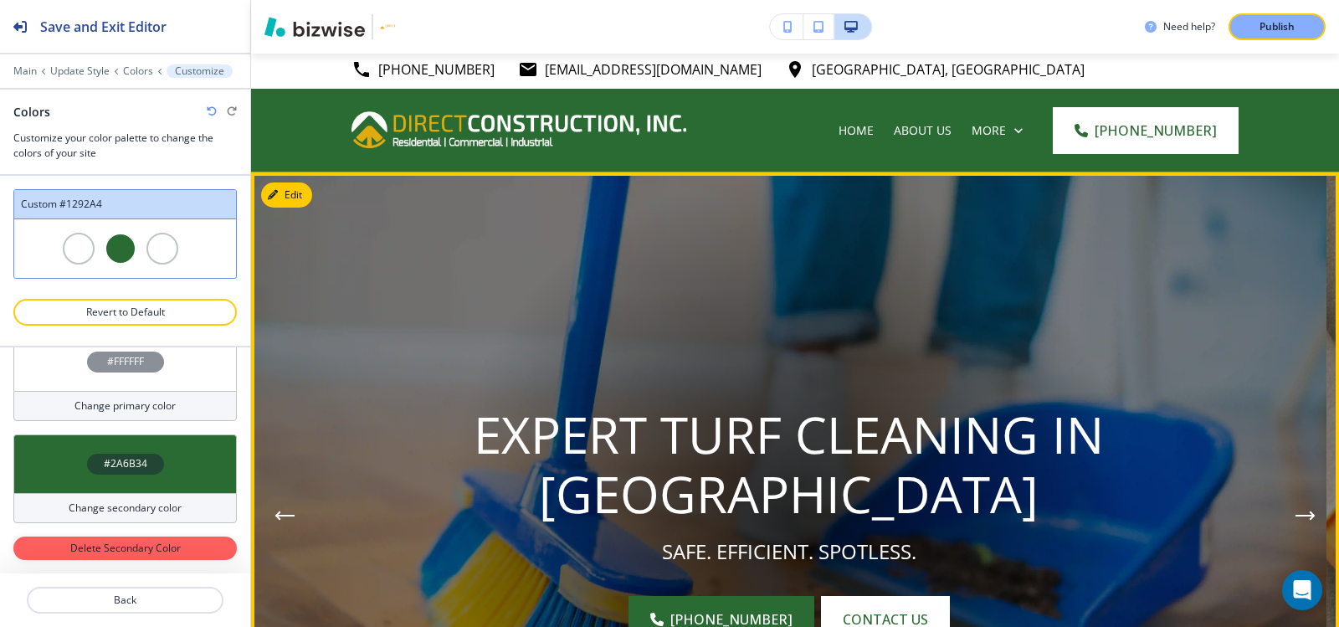
scroll to position [0, 0]
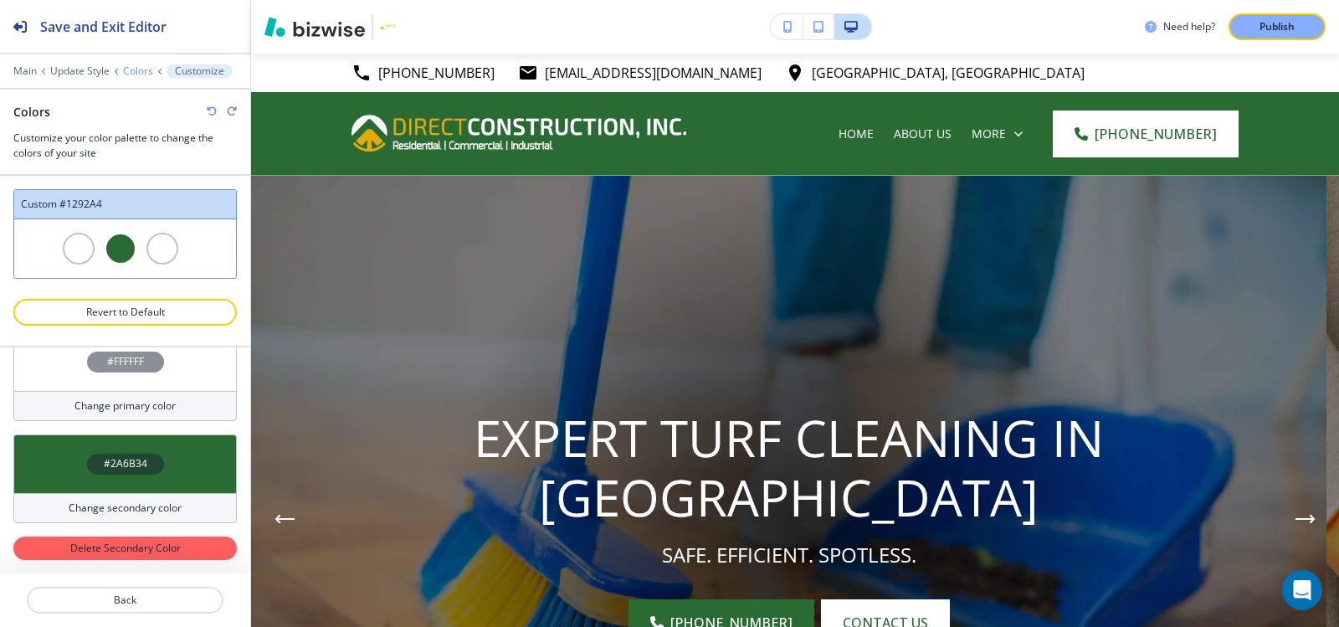
click at [130, 71] on p "Colors" at bounding box center [138, 71] width 30 height 12
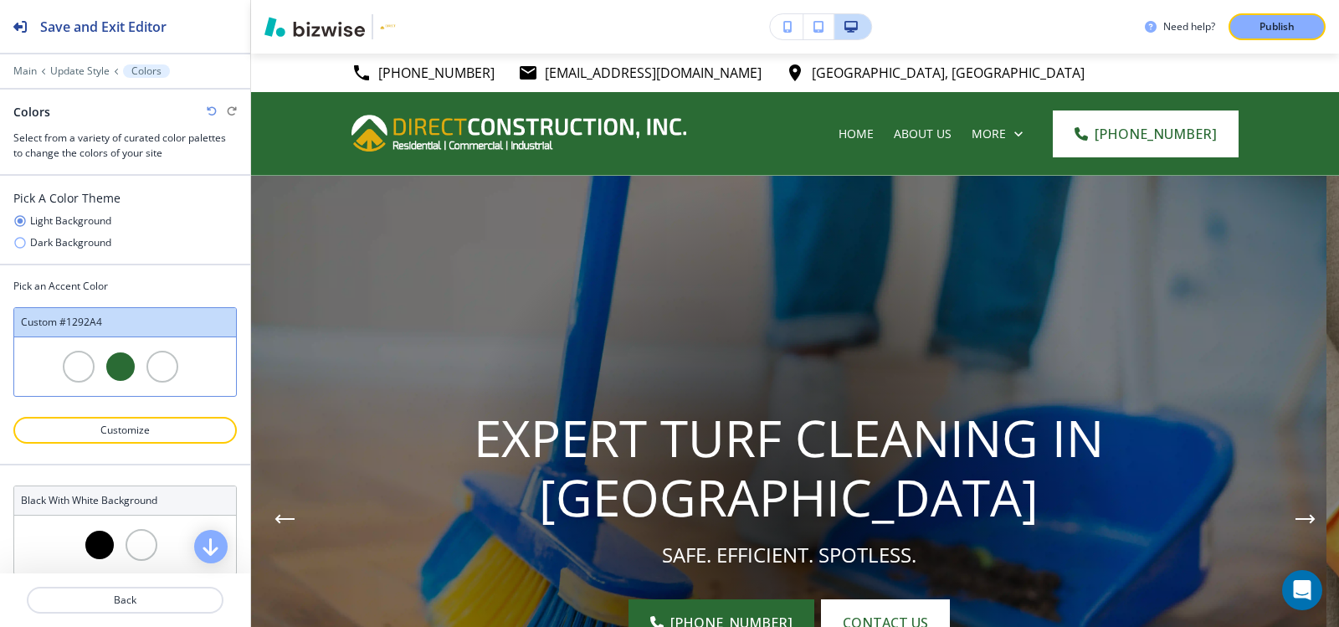
click at [17, 244] on icon "button" at bounding box center [19, 242] width 13 height 13
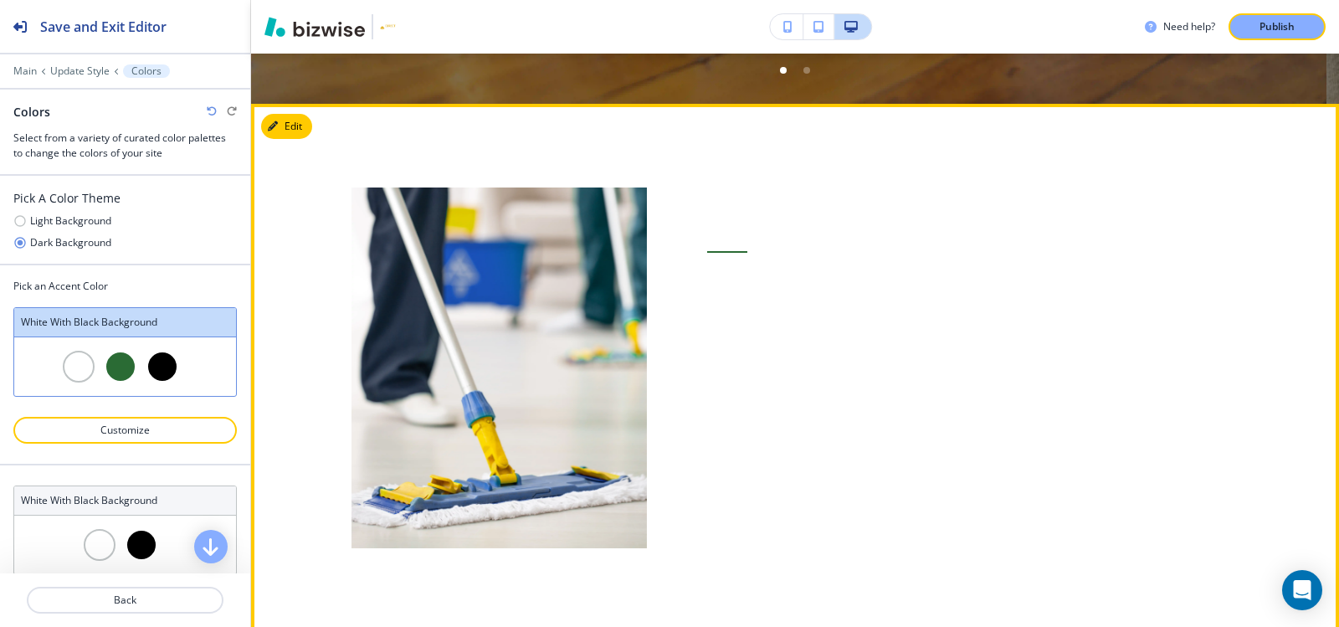
scroll to position [669, 0]
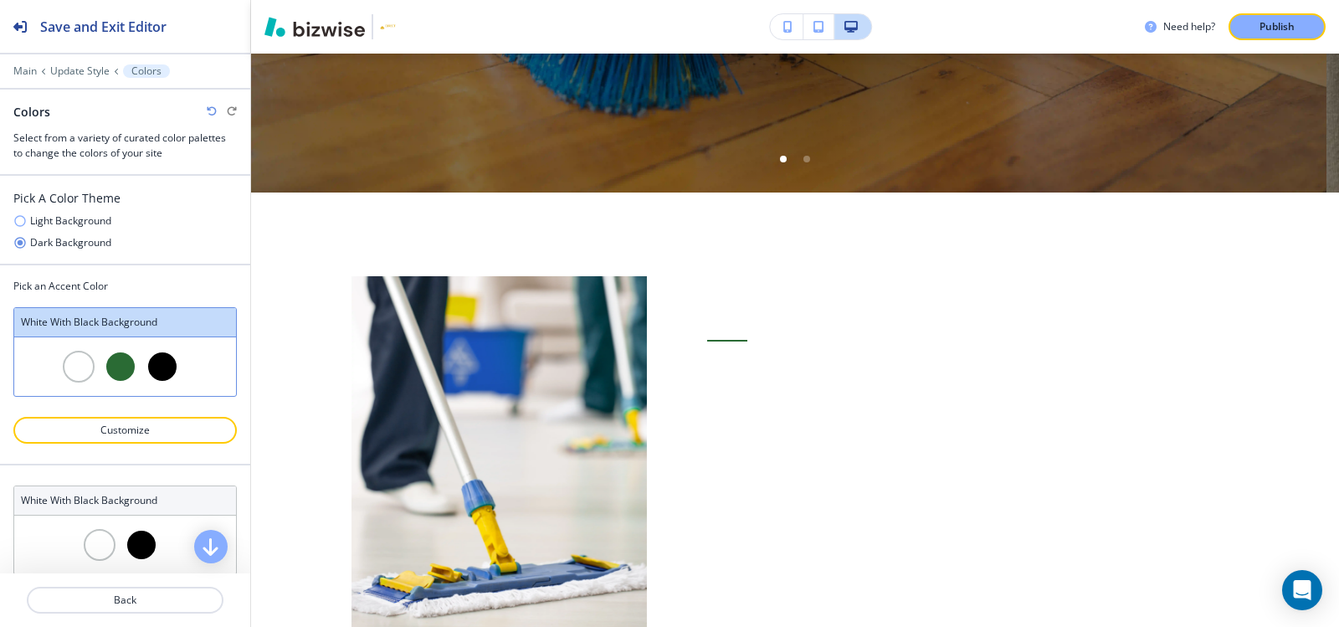
click at [18, 225] on icon "button" at bounding box center [19, 220] width 11 height 11
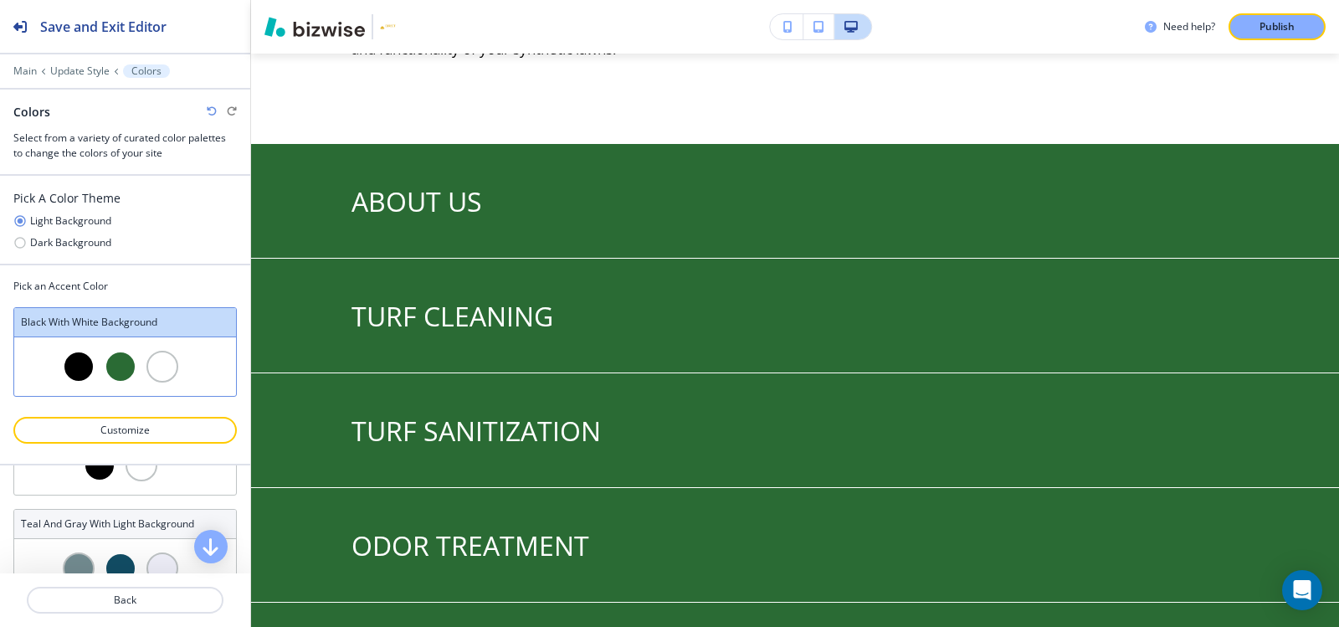
scroll to position [251, 0]
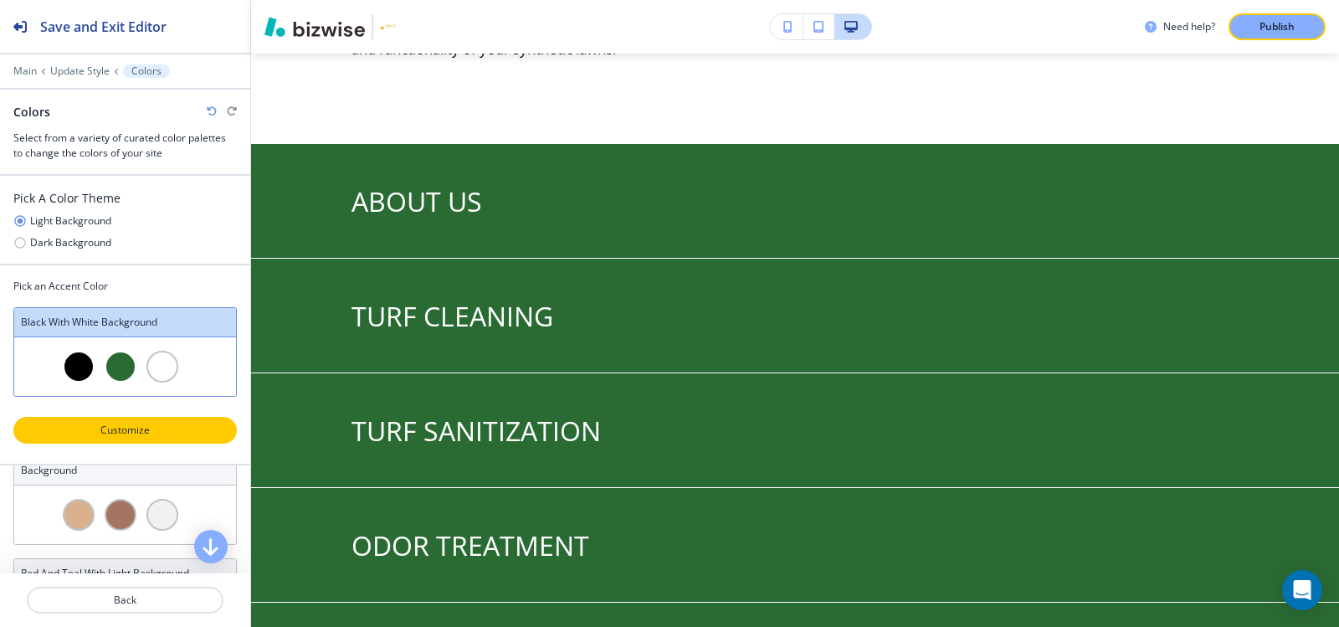
click at [145, 436] on p "Customize" at bounding box center [125, 430] width 180 height 15
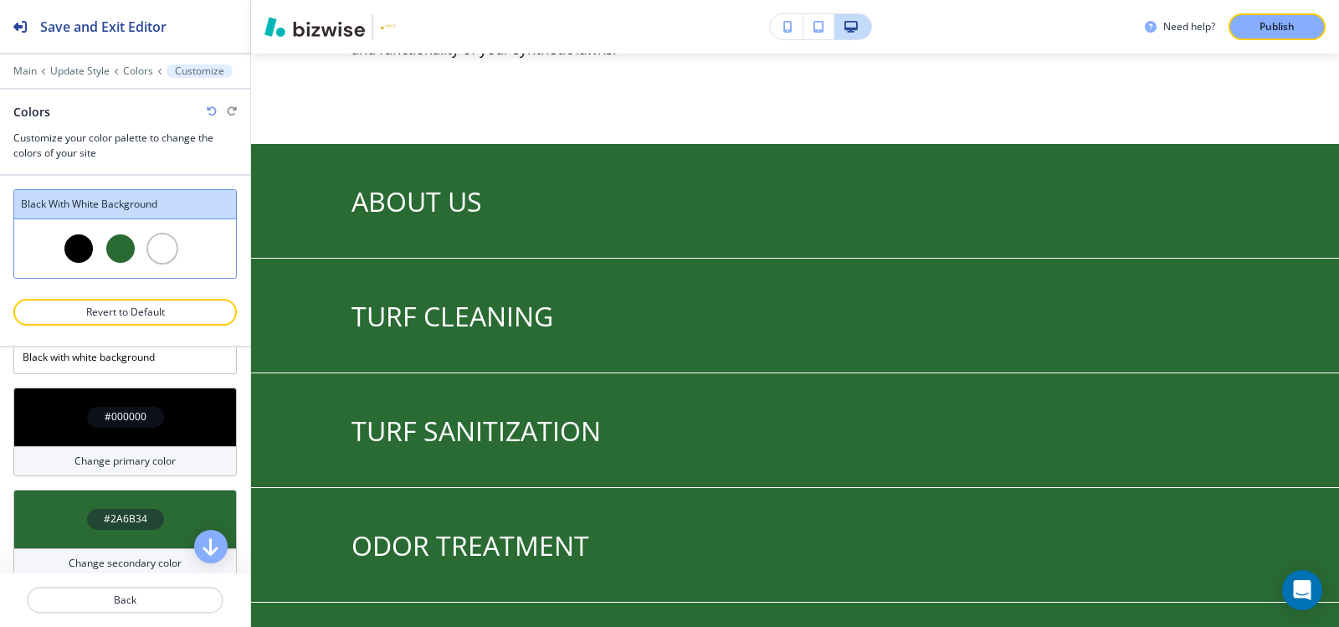
scroll to position [13, 0]
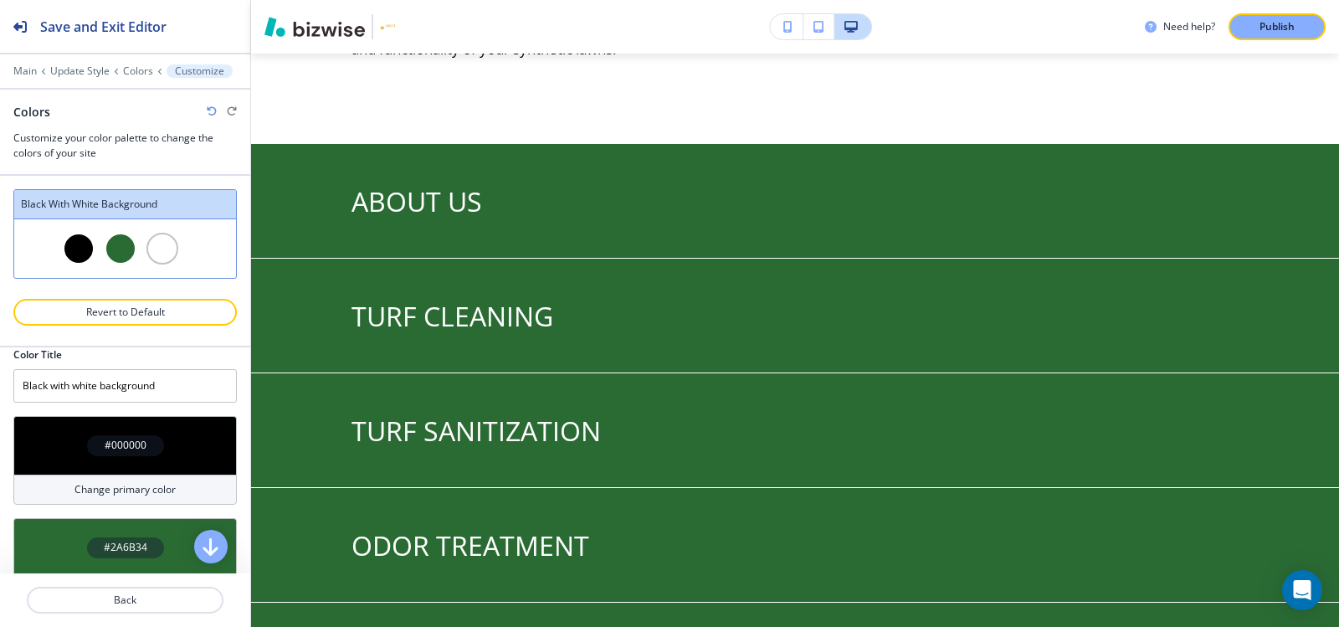
click at [124, 442] on h4 "#000000" at bounding box center [126, 445] width 42 height 15
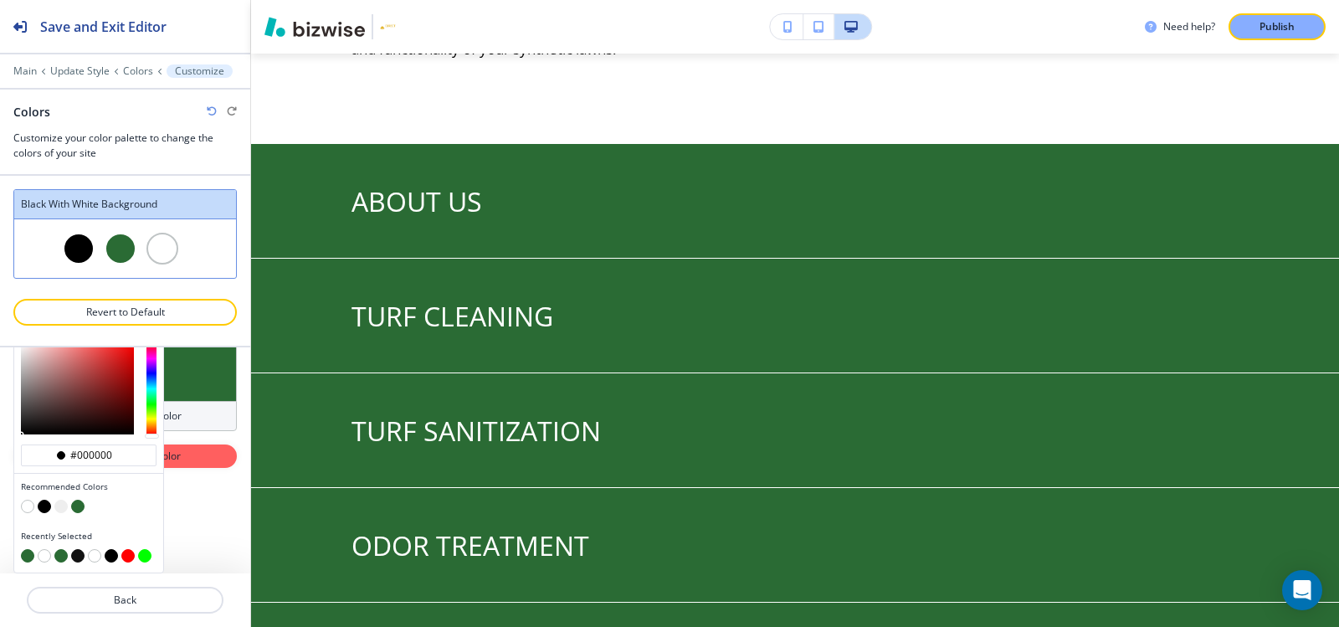
click at [25, 501] on button "button" at bounding box center [27, 506] width 13 height 13
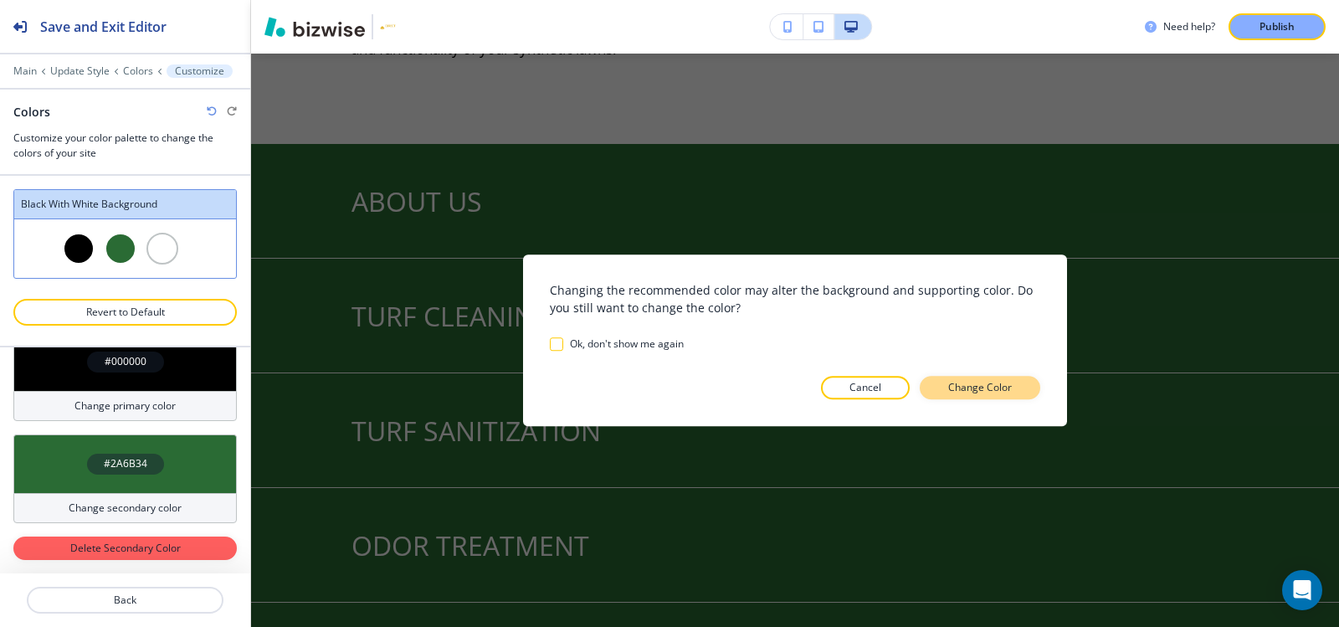
click at [977, 397] on button "Change Color" at bounding box center [980, 387] width 121 height 23
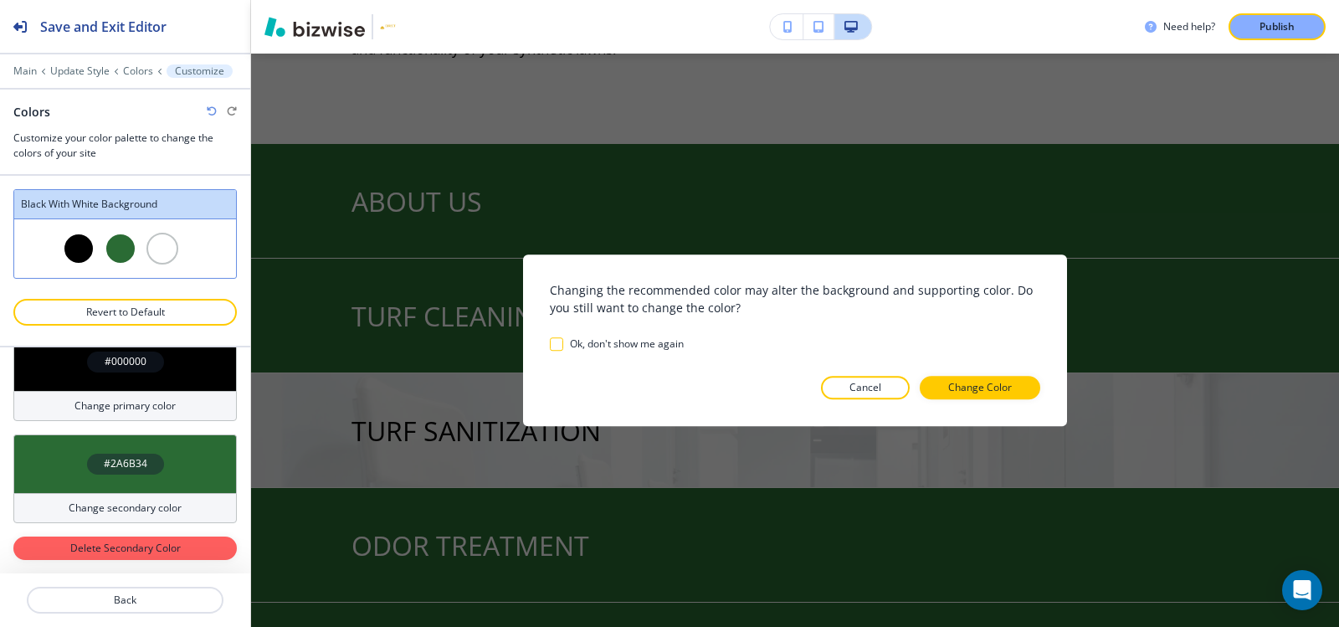
type input "Custom Black with white background"
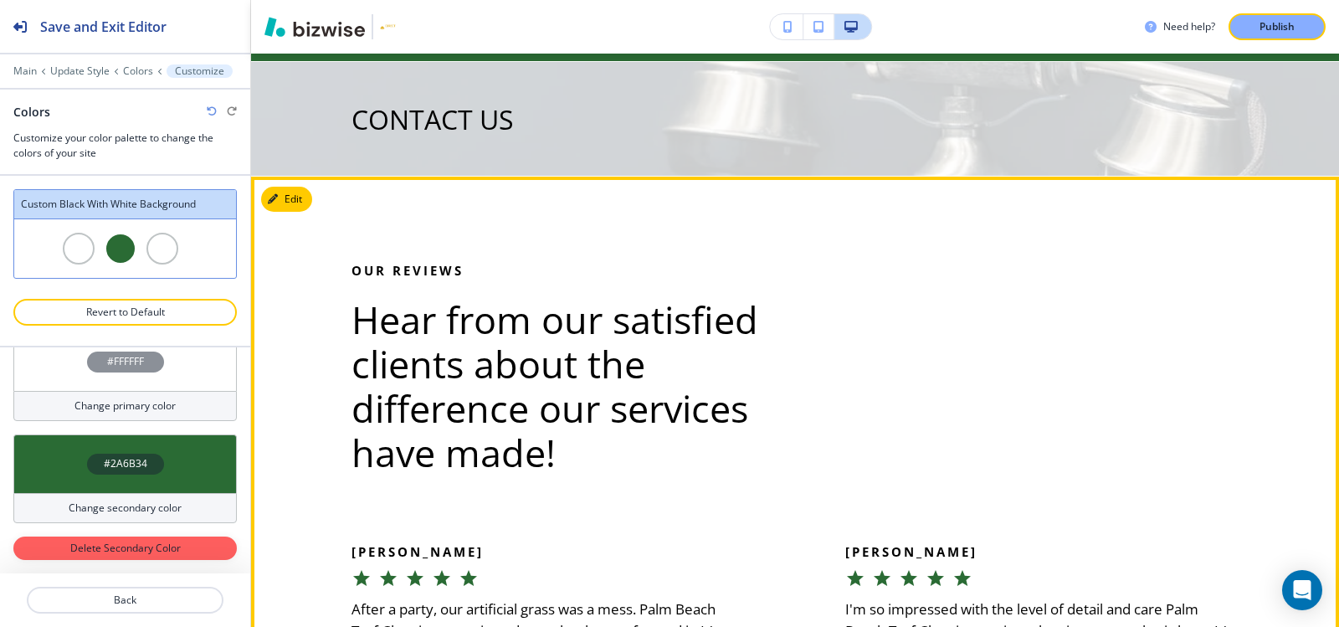
scroll to position [3598, 0]
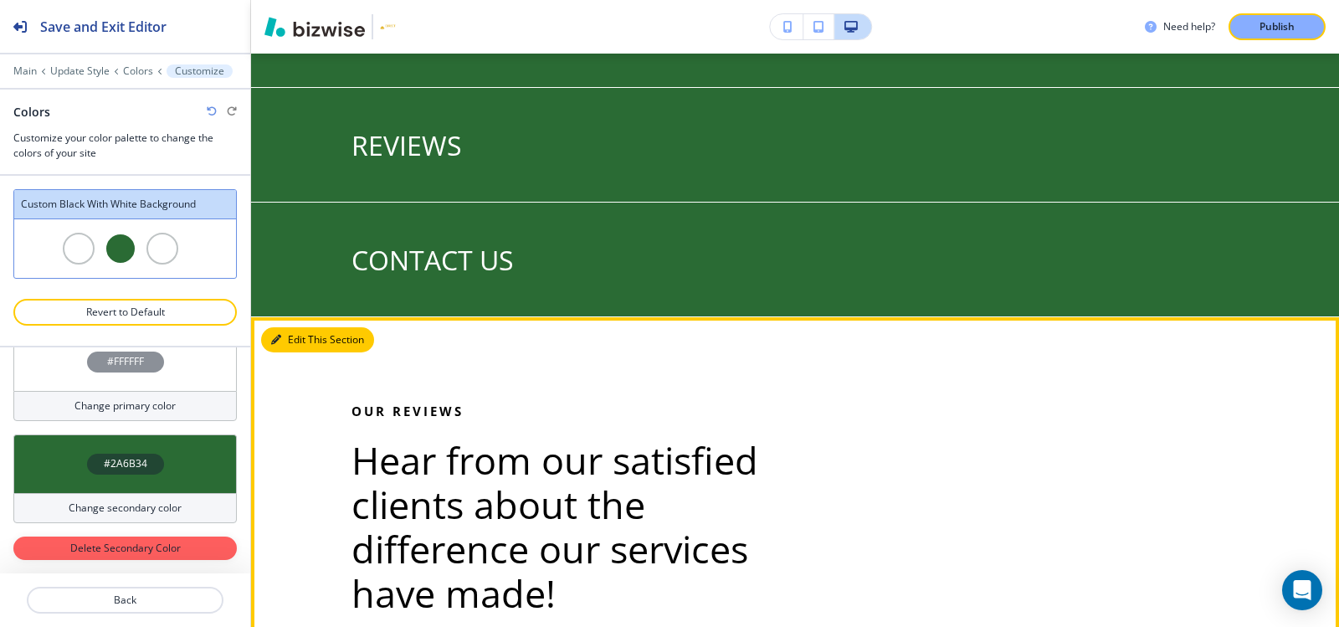
click at [300, 336] on button "Edit This Section" at bounding box center [317, 339] width 113 height 25
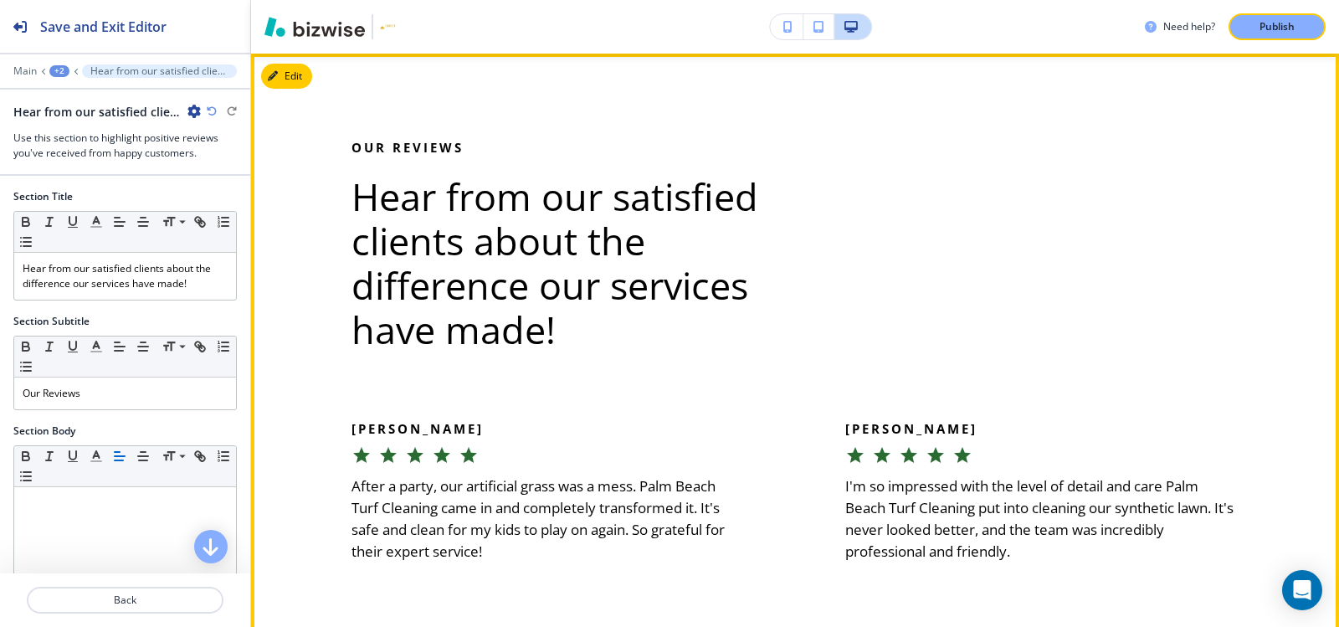
scroll to position [3695, 0]
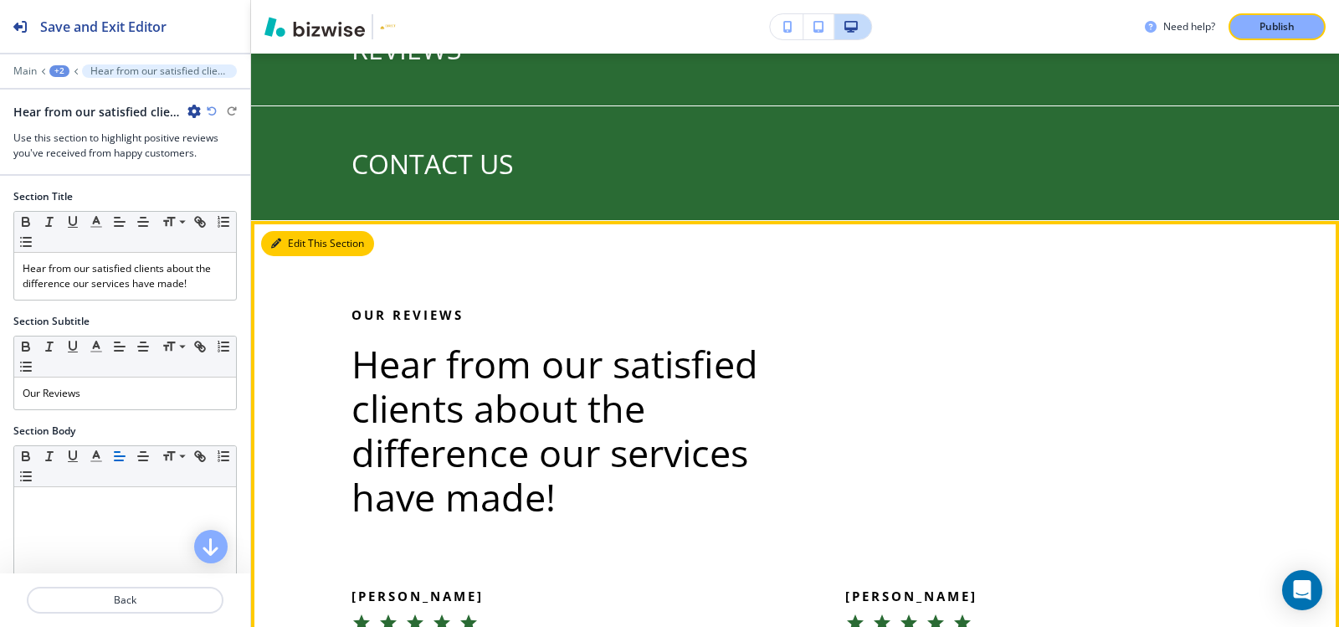
click at [300, 248] on button "Edit This Section" at bounding box center [317, 243] width 113 height 25
click at [297, 241] on button "Edit This Section" at bounding box center [317, 243] width 113 height 25
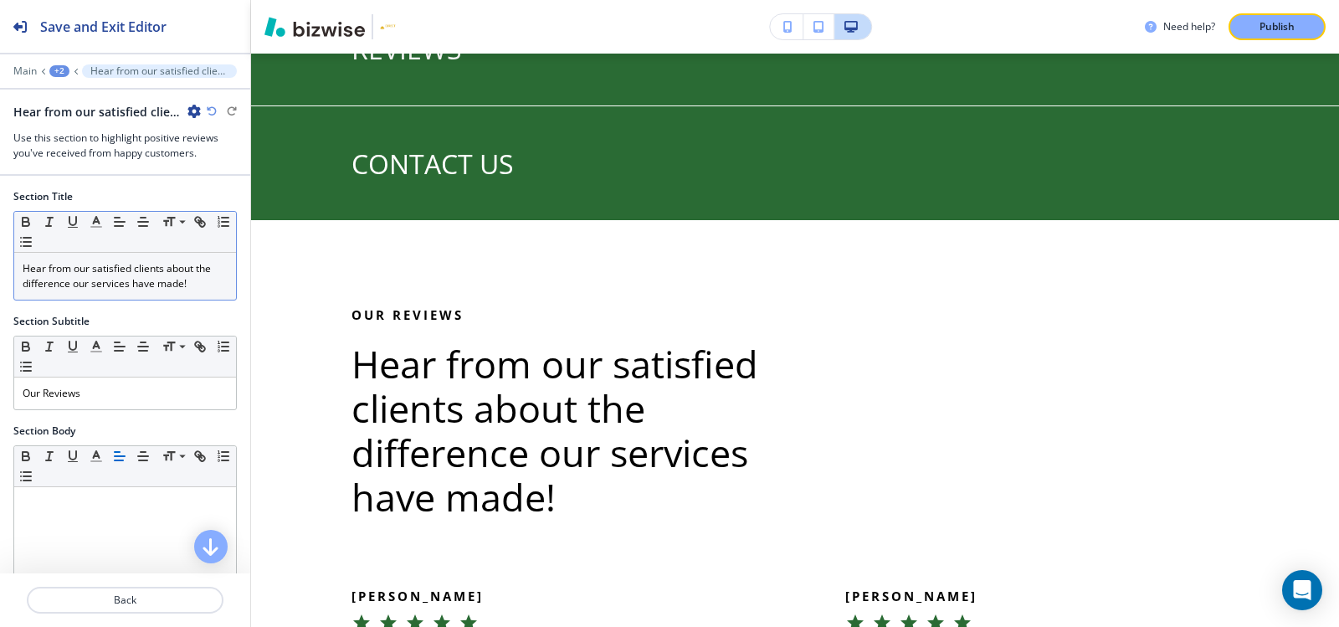
click at [172, 290] on p "Hear from our satisfied clients about the difference our services have made!" at bounding box center [125, 276] width 205 height 30
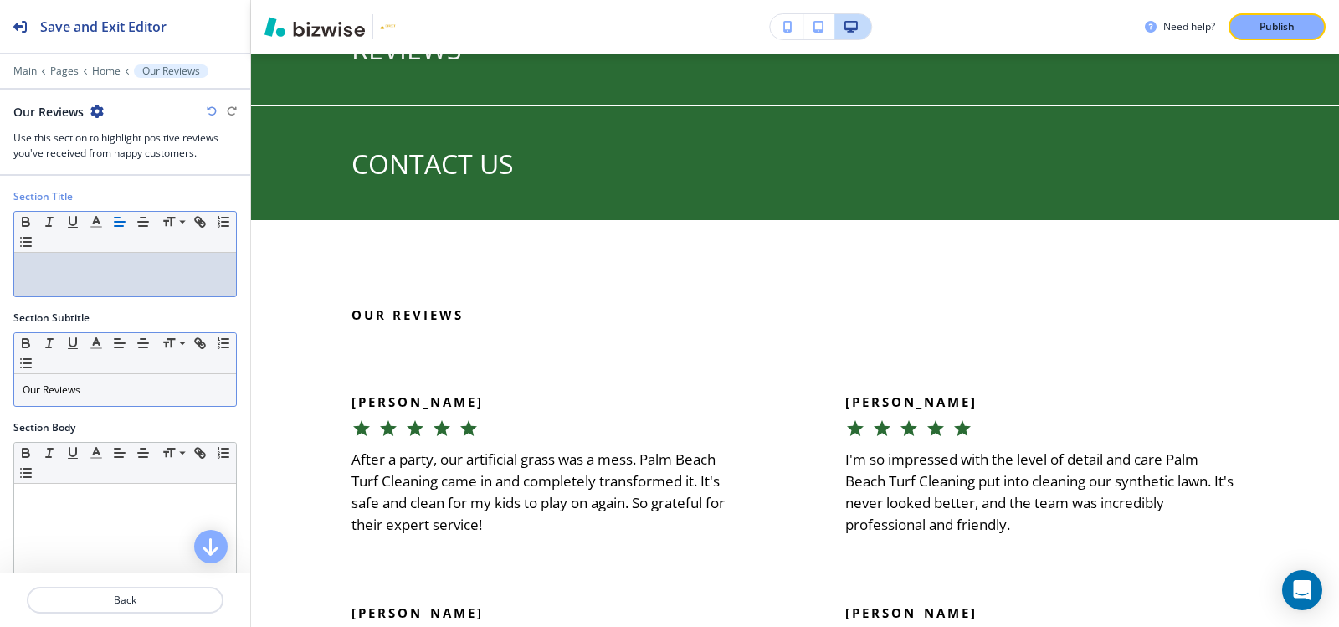
click at [91, 392] on p "Our Reviews" at bounding box center [125, 389] width 205 height 15
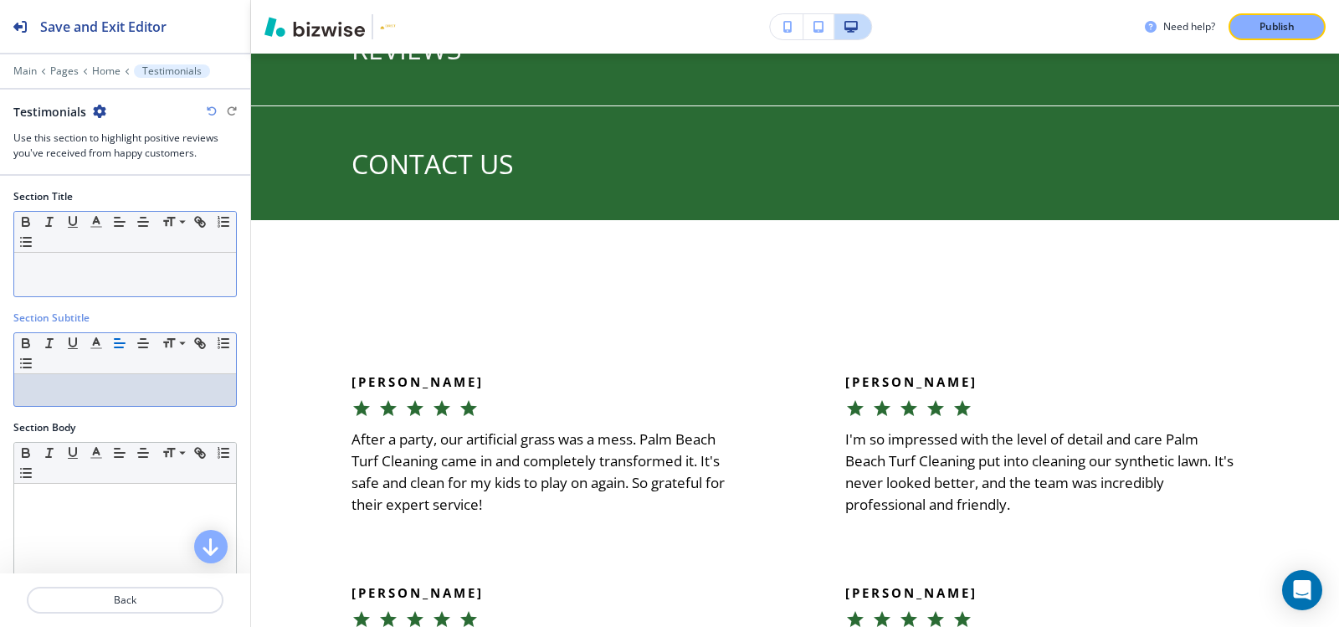
click at [90, 285] on div at bounding box center [125, 275] width 222 height 44
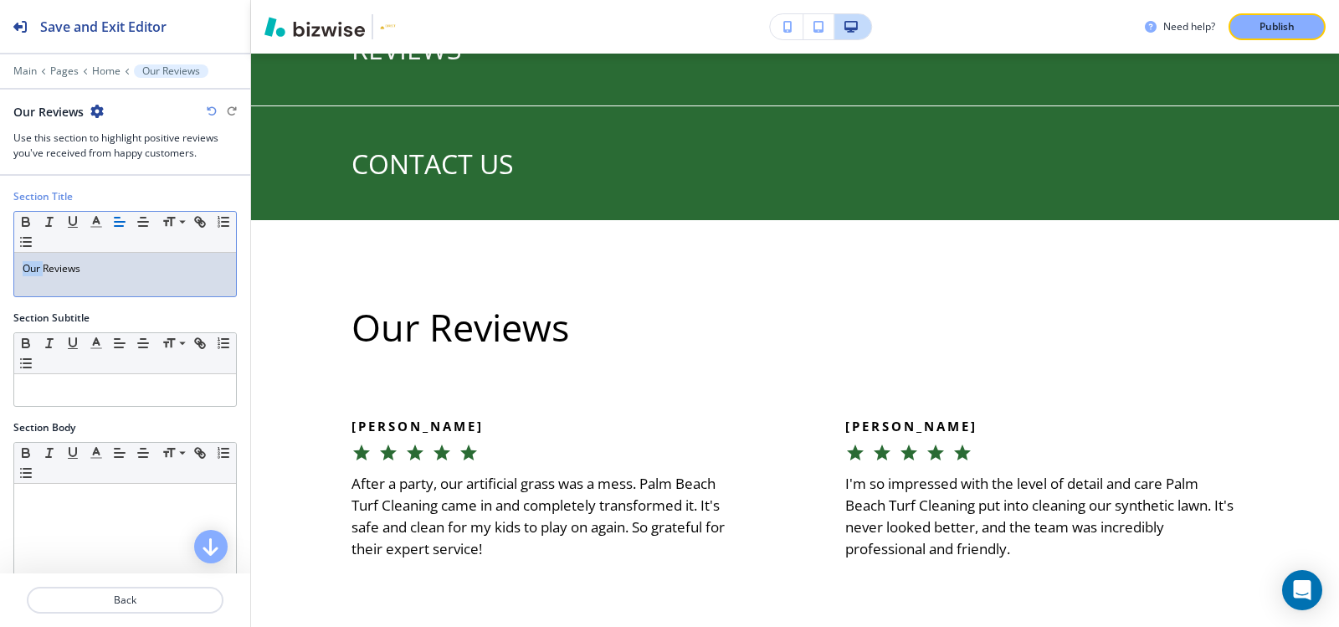
drag, startPoint x: 43, startPoint y: 272, endPoint x: 0, endPoint y: 272, distance: 42.7
click at [0, 272] on div "Section Title Small Normal Large Huge Our Reviews" at bounding box center [125, 249] width 250 height 121
click at [168, 284] on div "Reviews" at bounding box center [125, 275] width 222 height 44
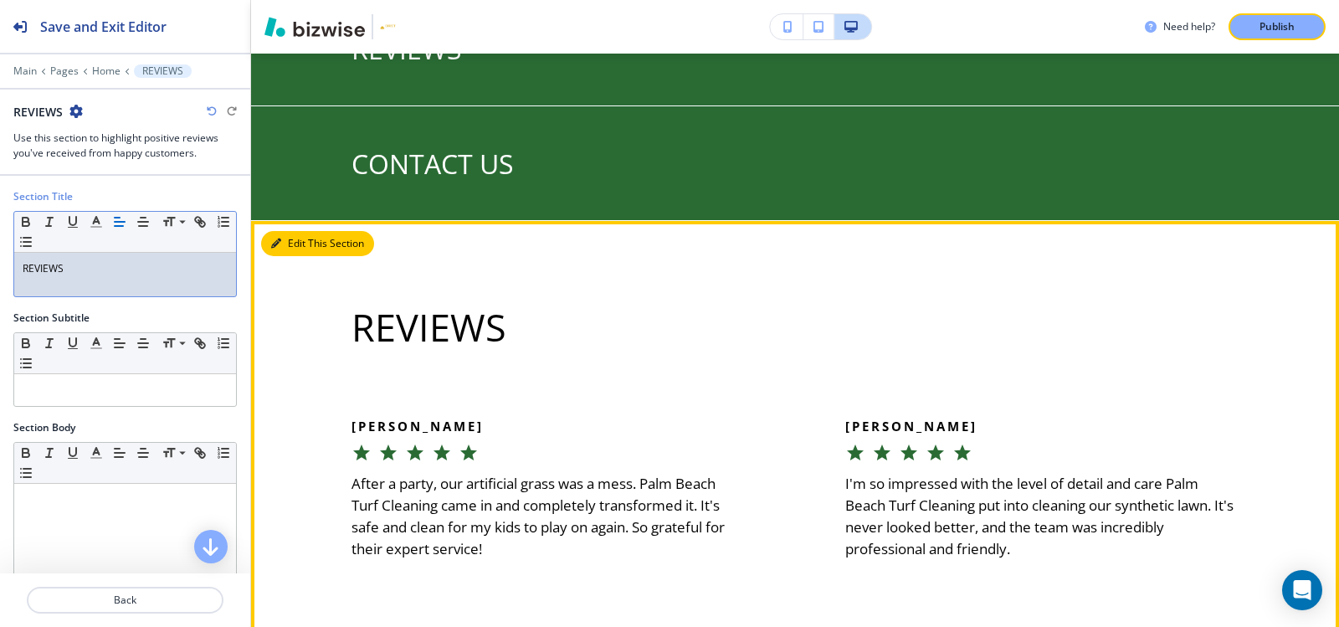
click at [289, 241] on button "Edit This Section" at bounding box center [317, 243] width 113 height 25
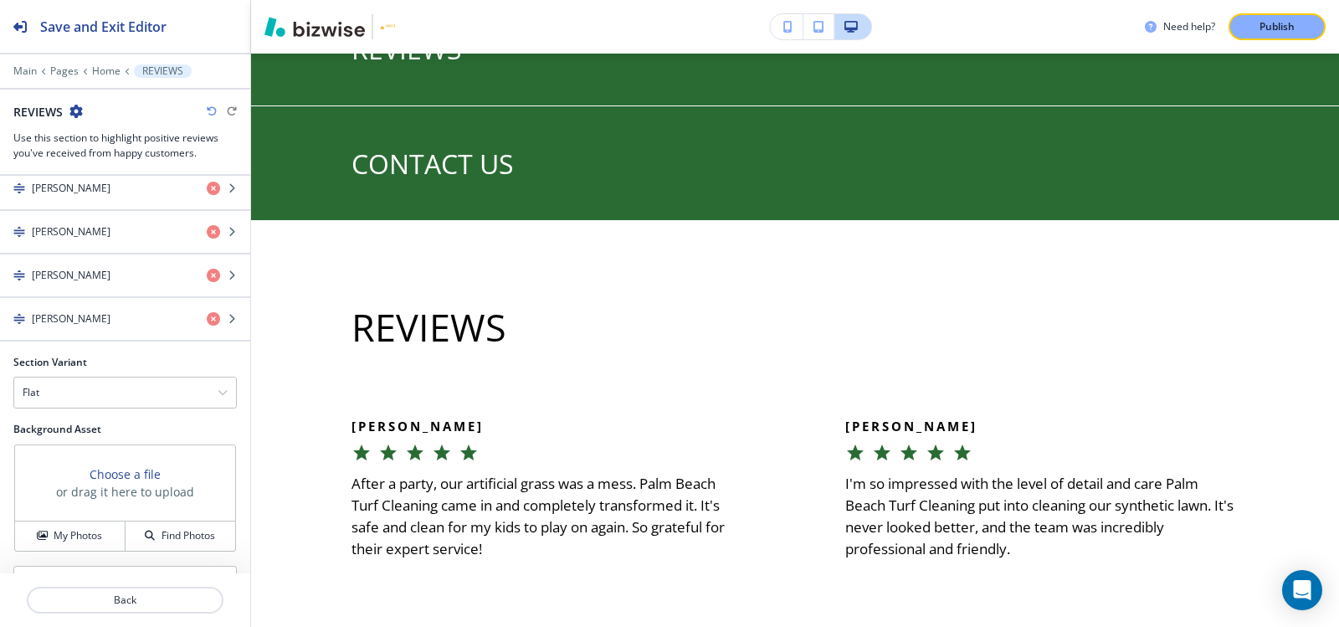
scroll to position [991, 0]
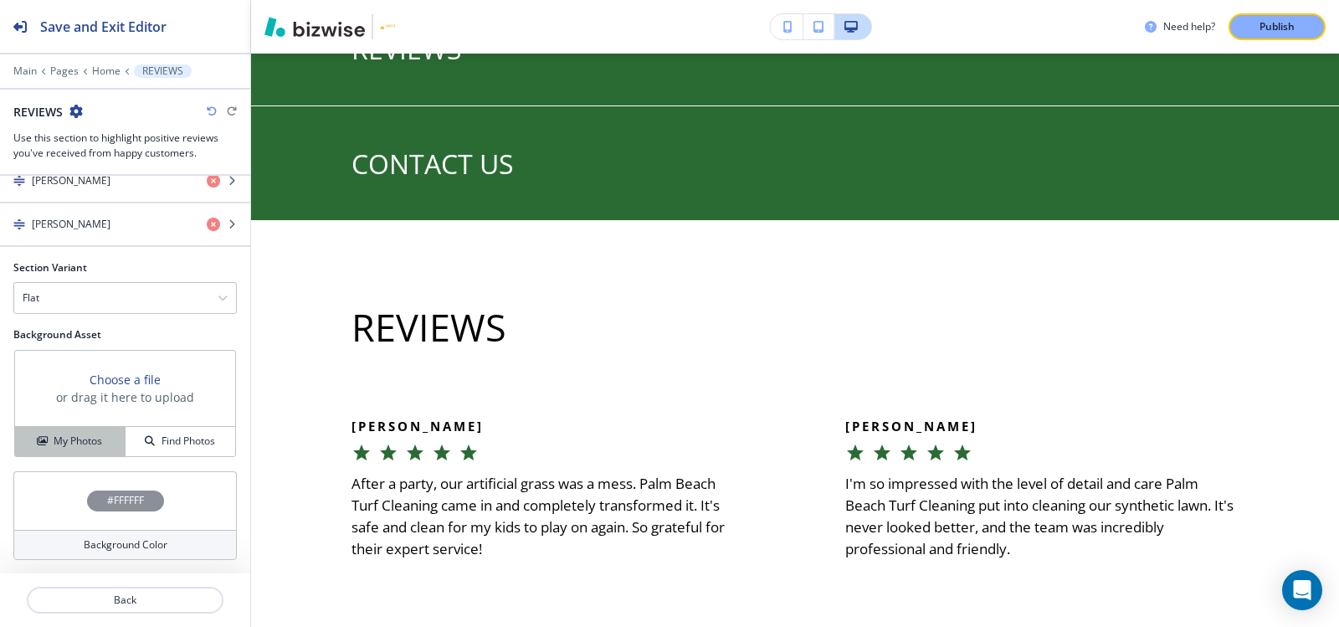
click at [65, 443] on h4 "My Photos" at bounding box center [78, 440] width 49 height 15
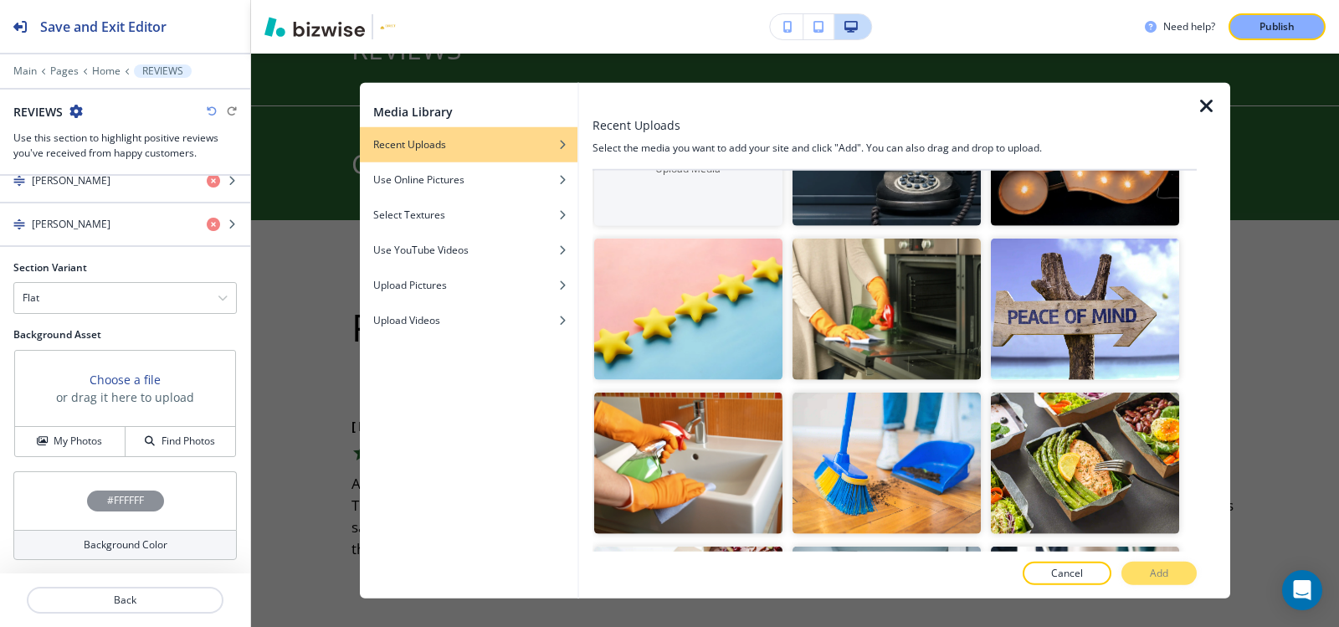
scroll to position [251, 0]
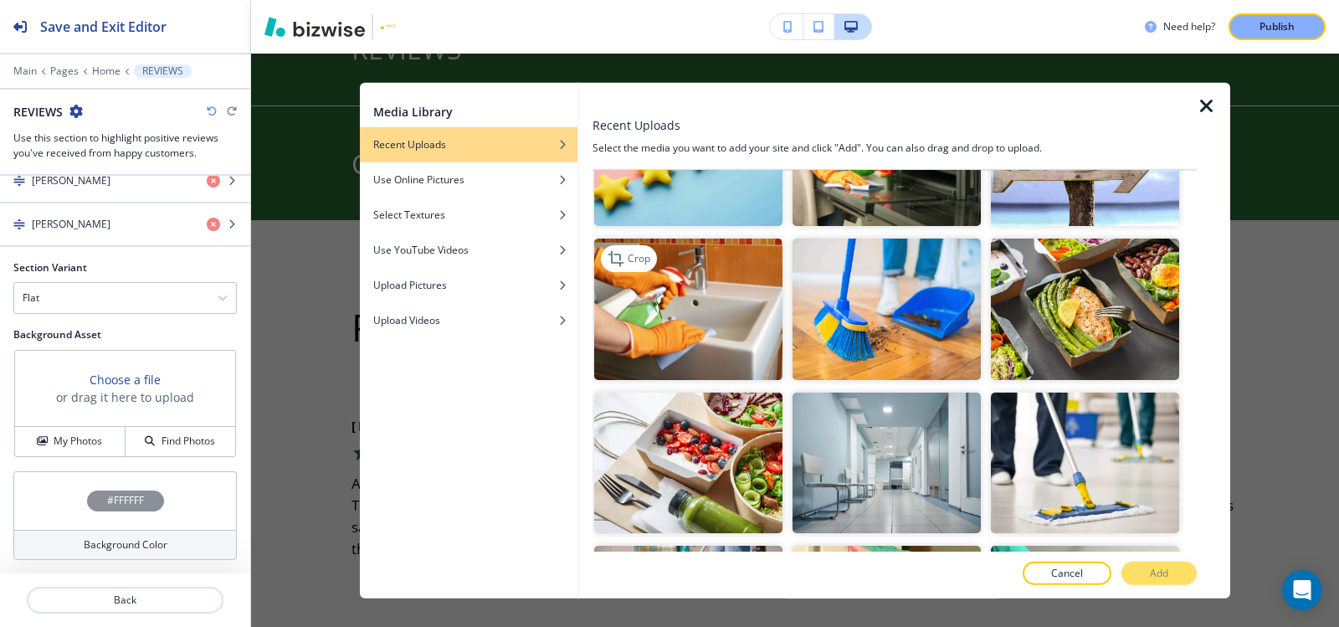
click at [661, 305] on img "button" at bounding box center [688, 308] width 188 height 141
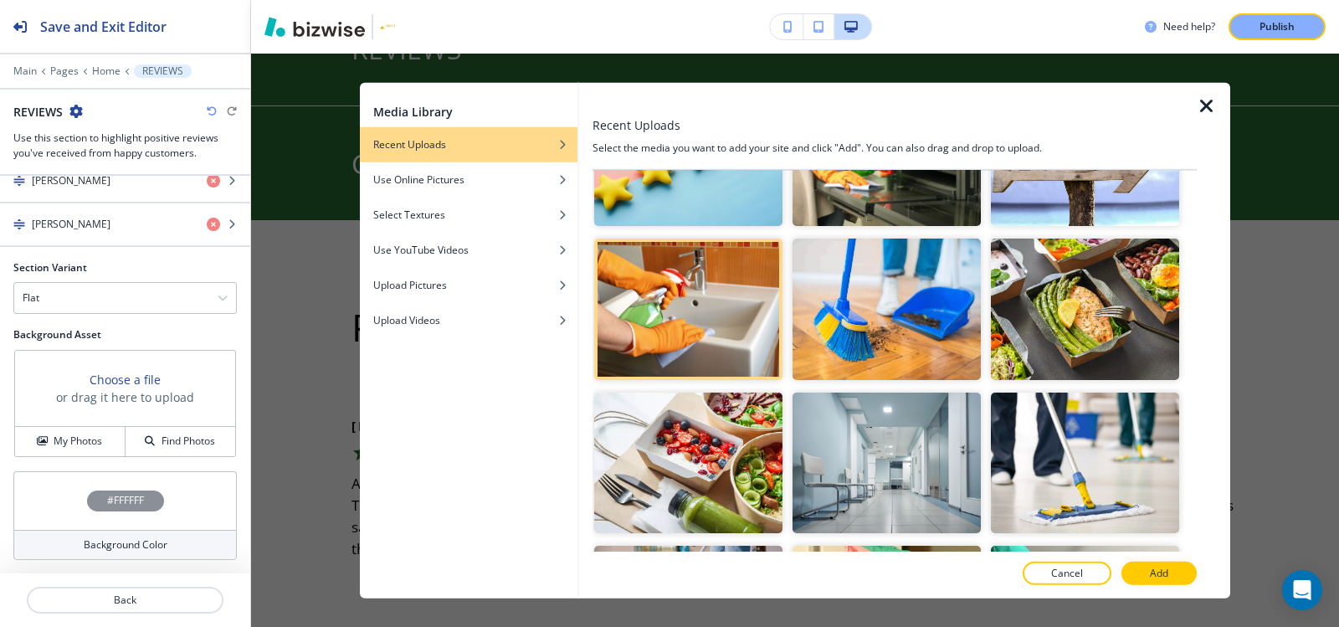
scroll to position [84, 0]
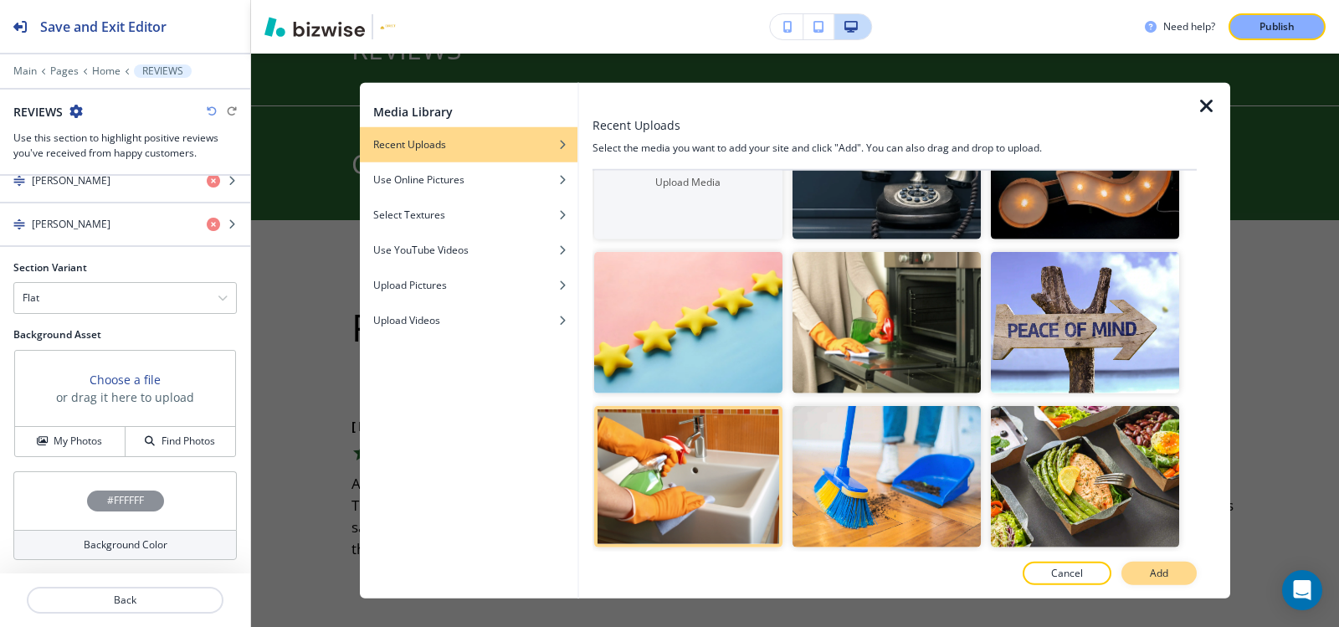
click at [1187, 571] on button "Add" at bounding box center [1158, 573] width 75 height 23
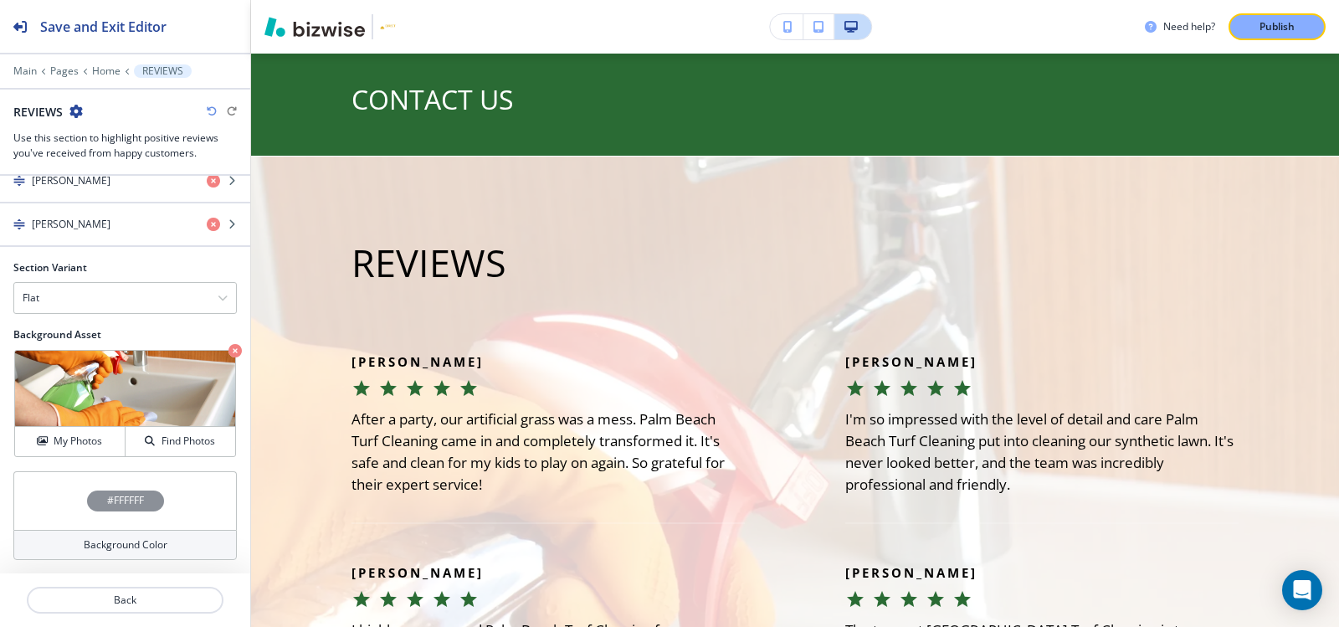
scroll to position [3946, 0]
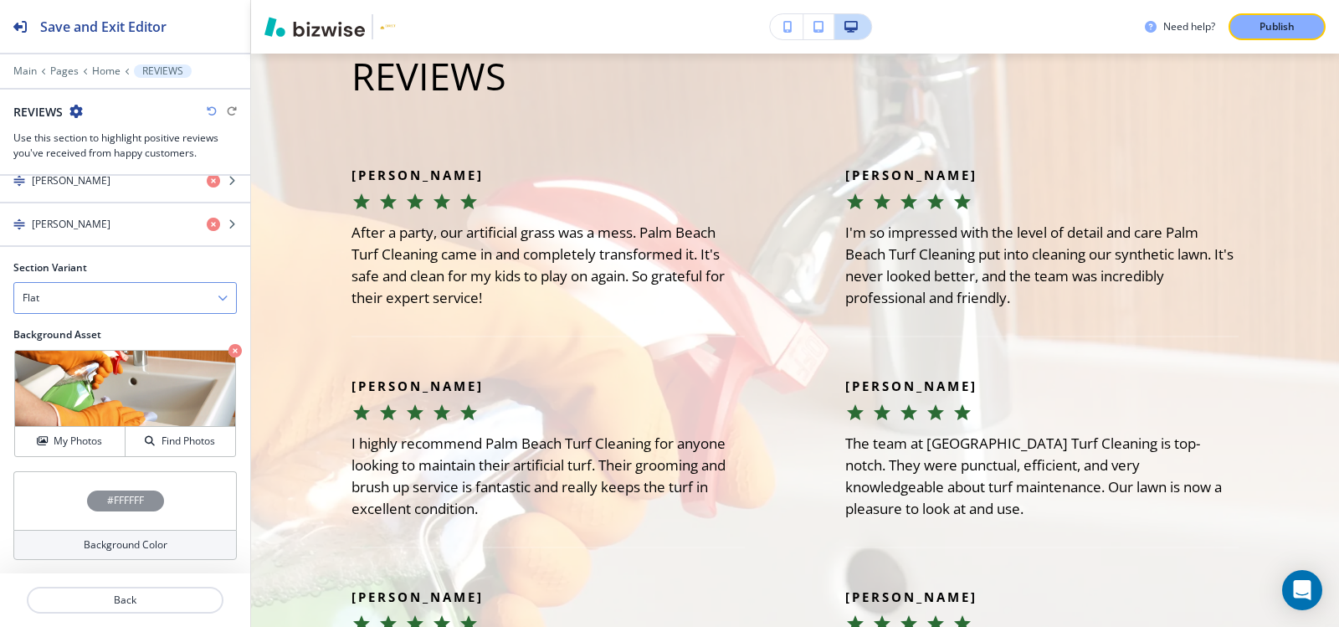
click at [30, 293] on h4 "Flat" at bounding box center [31, 297] width 17 height 15
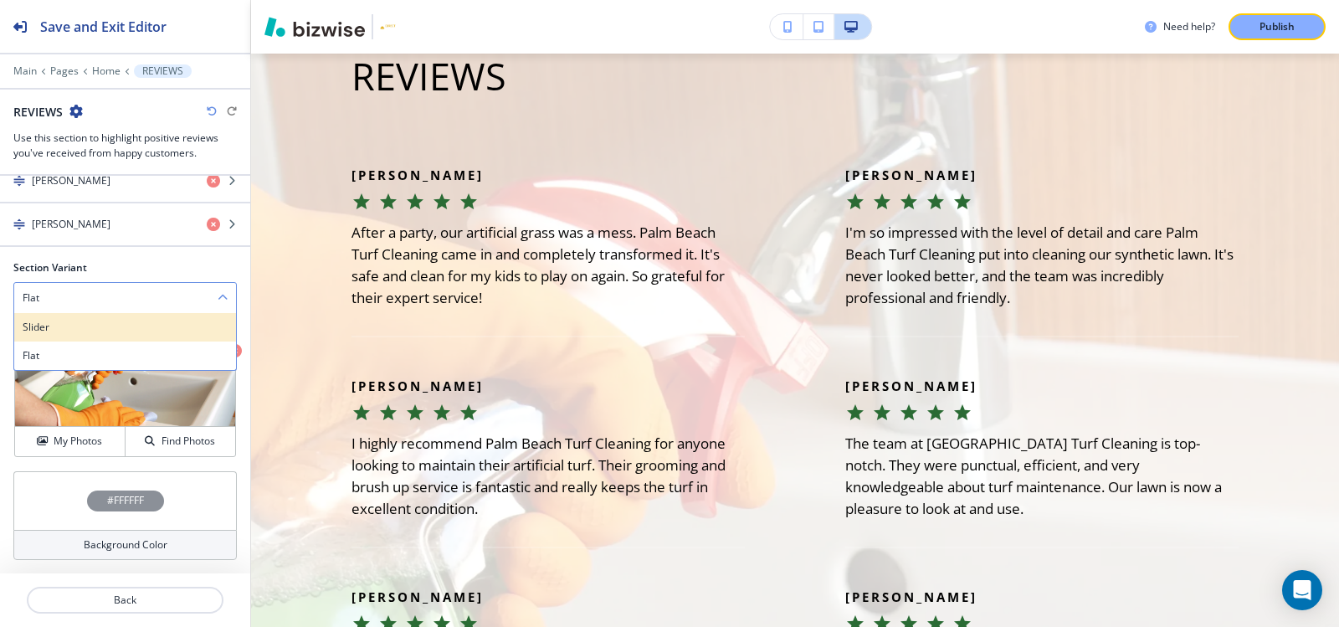
click at [47, 329] on h4 "Slider" at bounding box center [125, 327] width 205 height 15
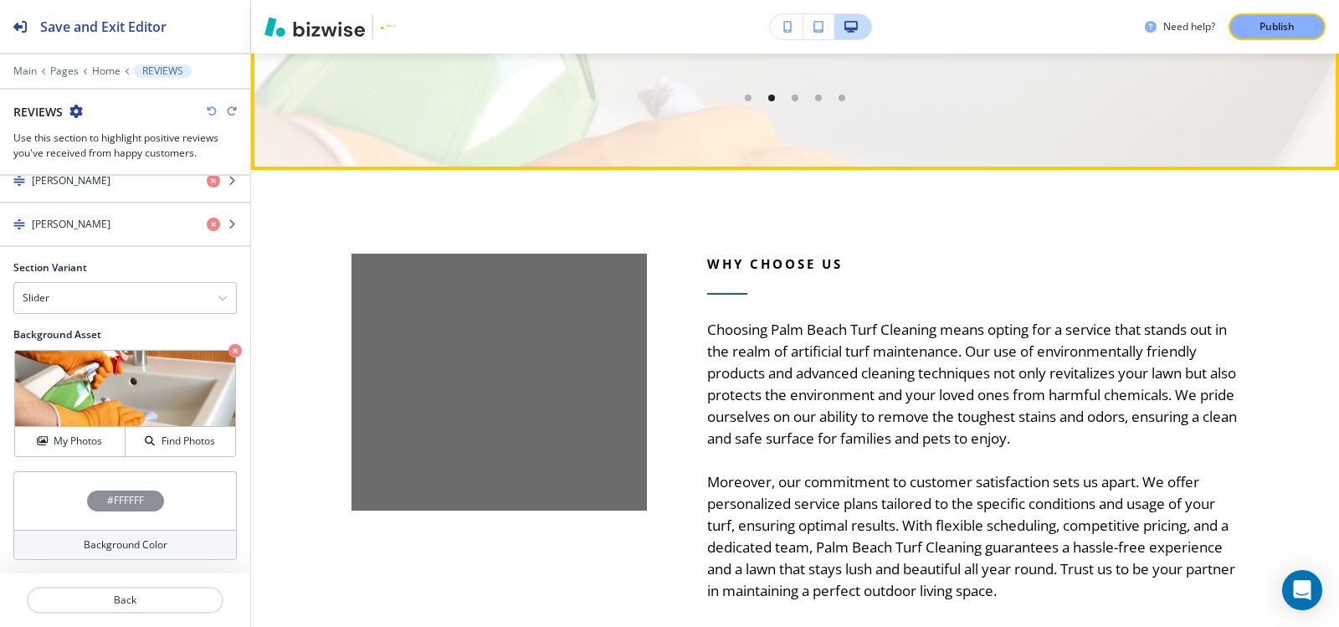
scroll to position [4197, 0]
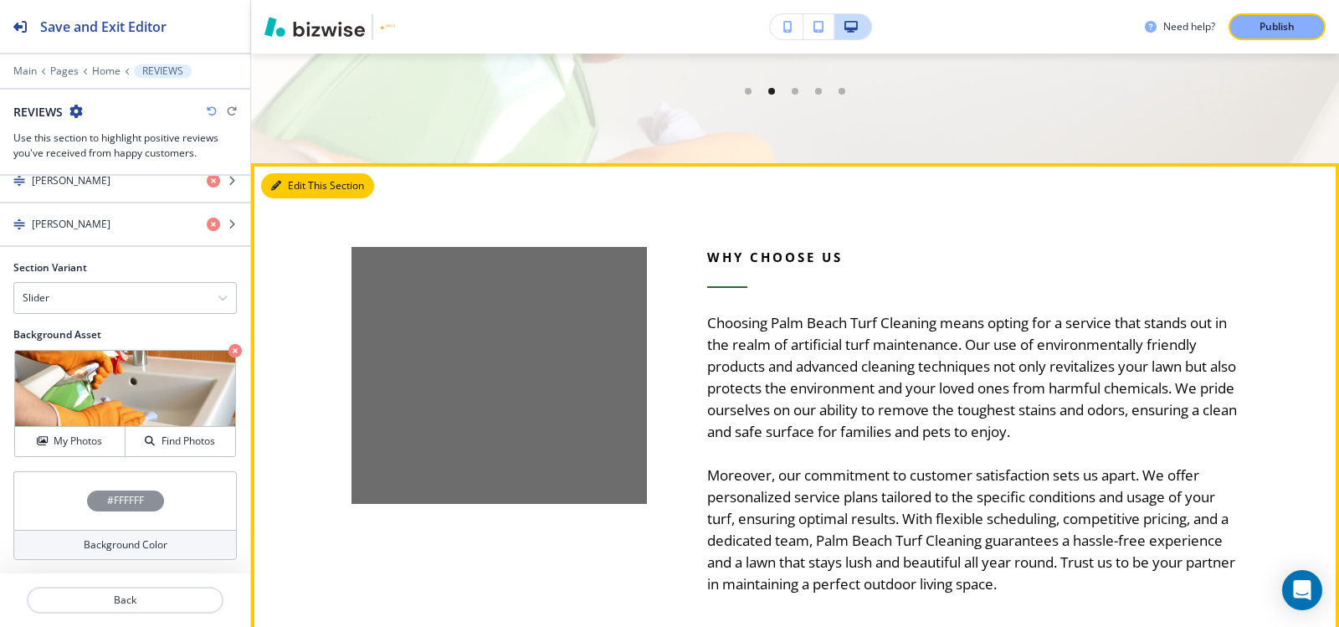
click at [279, 191] on icon "button" at bounding box center [276, 186] width 10 height 10
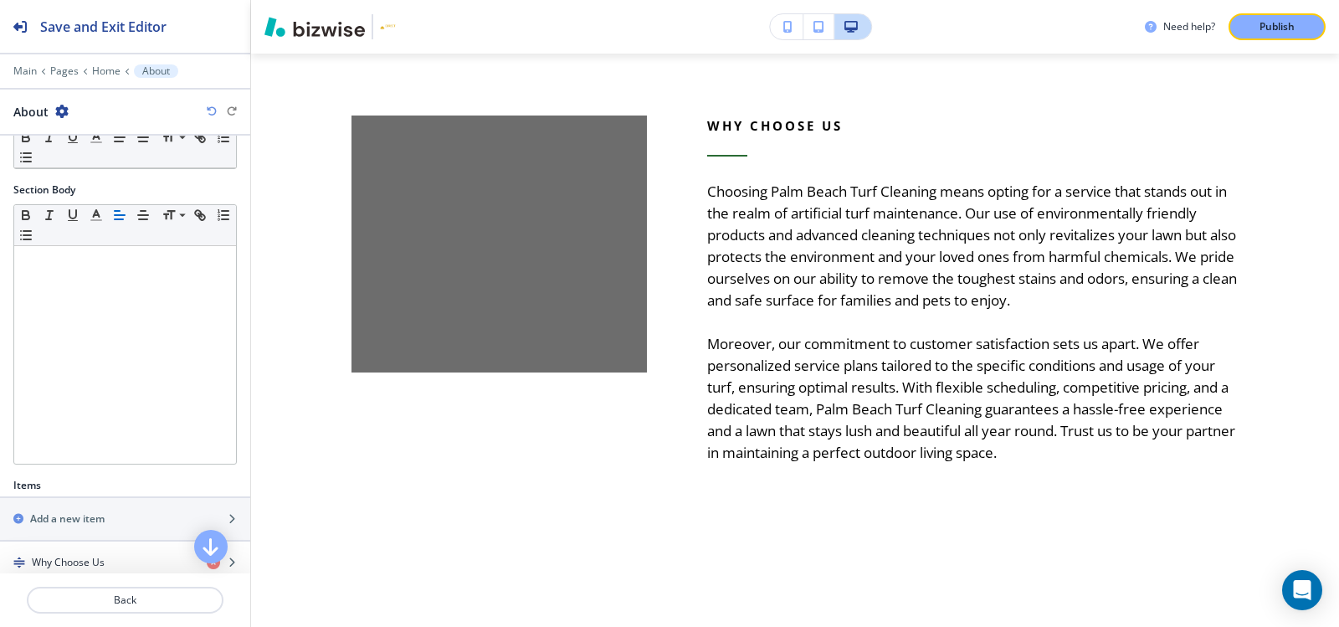
scroll to position [325, 0]
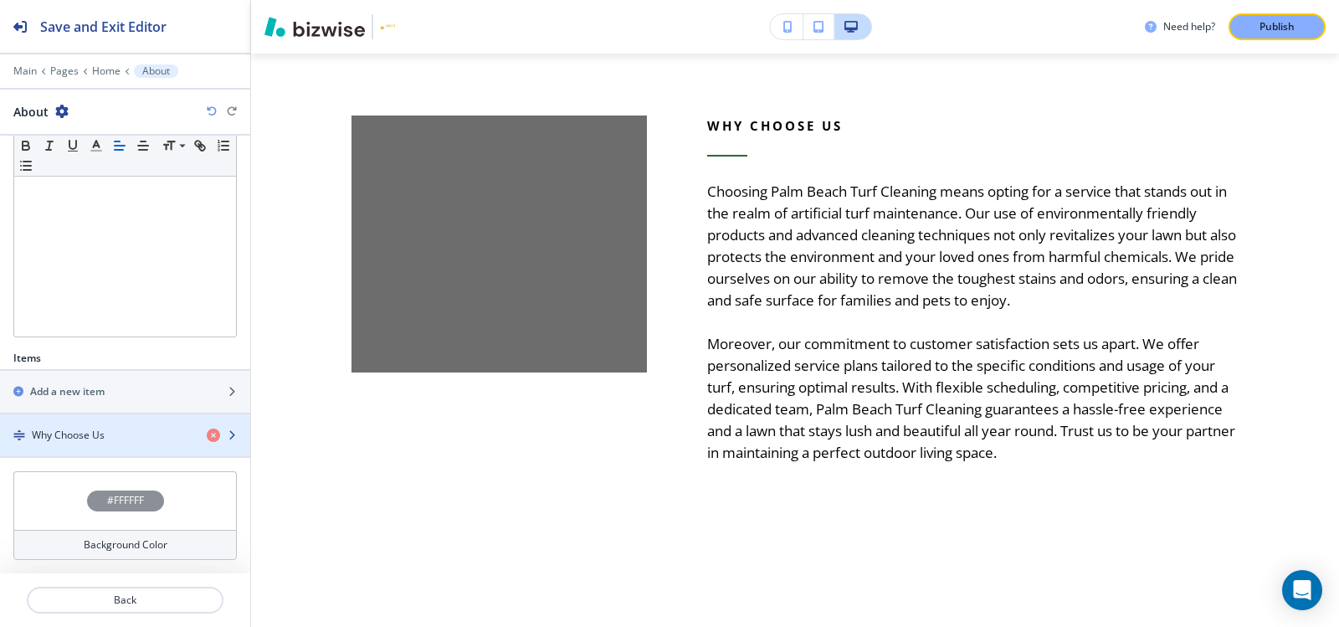
click at [59, 428] on h4 "Why Choose Us" at bounding box center [68, 435] width 73 height 15
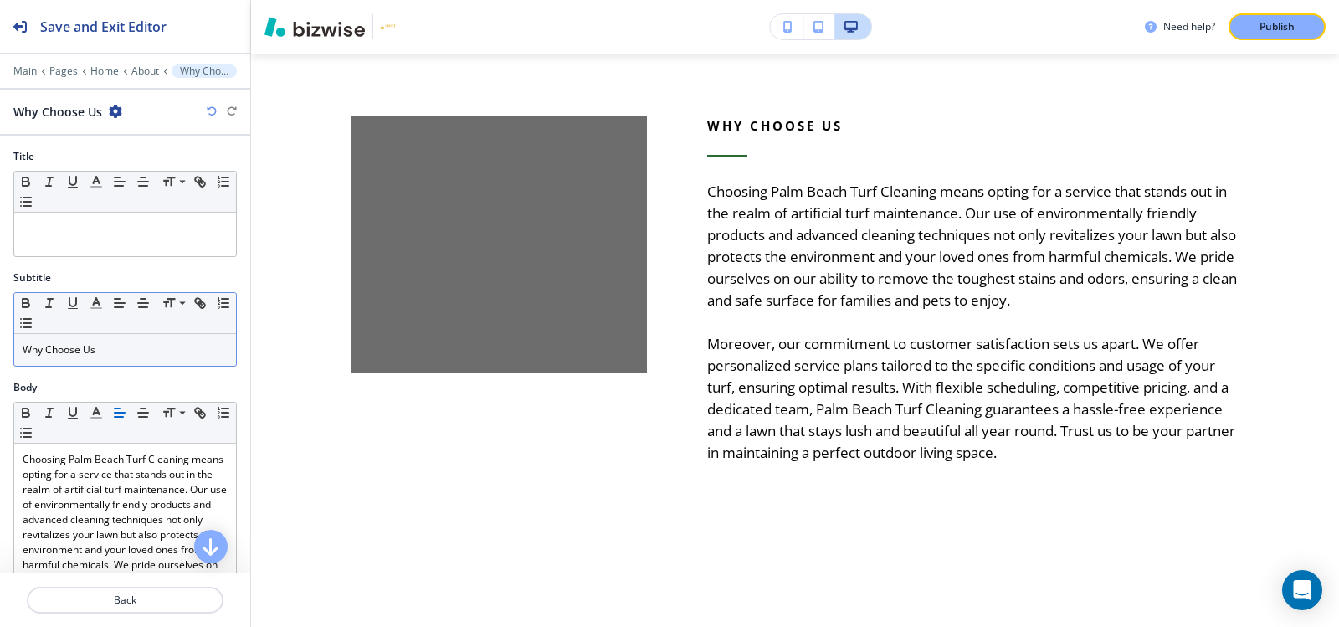
click at [104, 349] on p "Why Choose Us" at bounding box center [125, 349] width 205 height 15
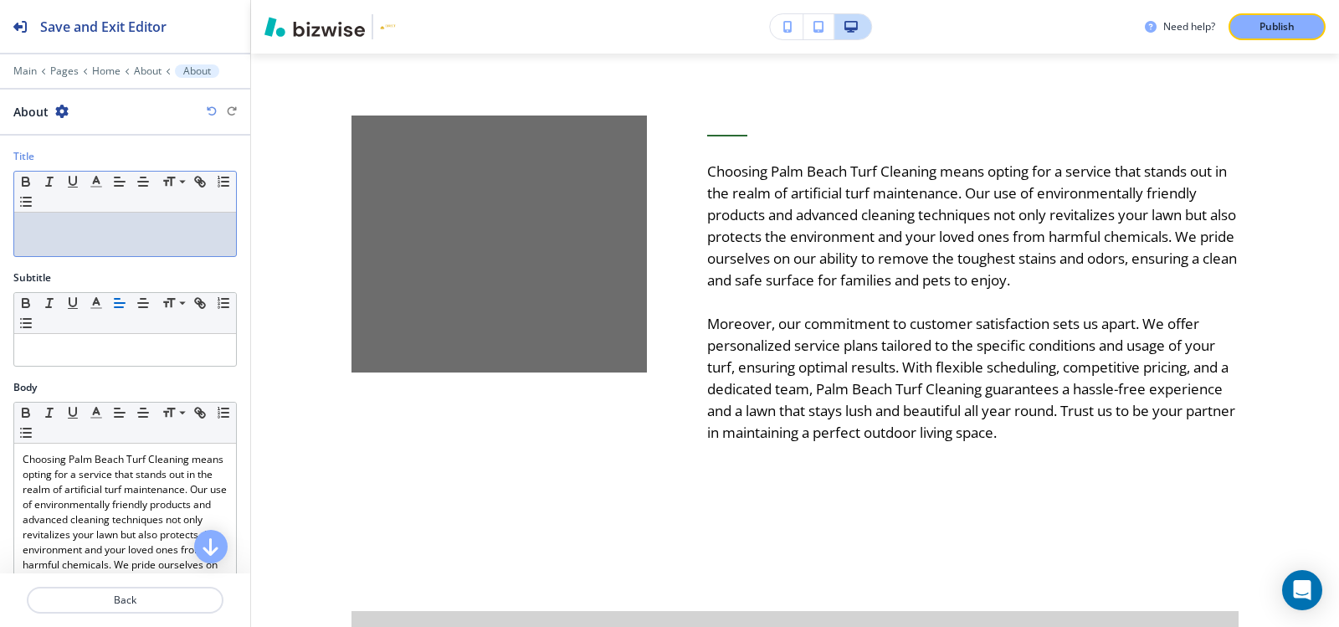
click at [101, 251] on div at bounding box center [125, 235] width 222 height 44
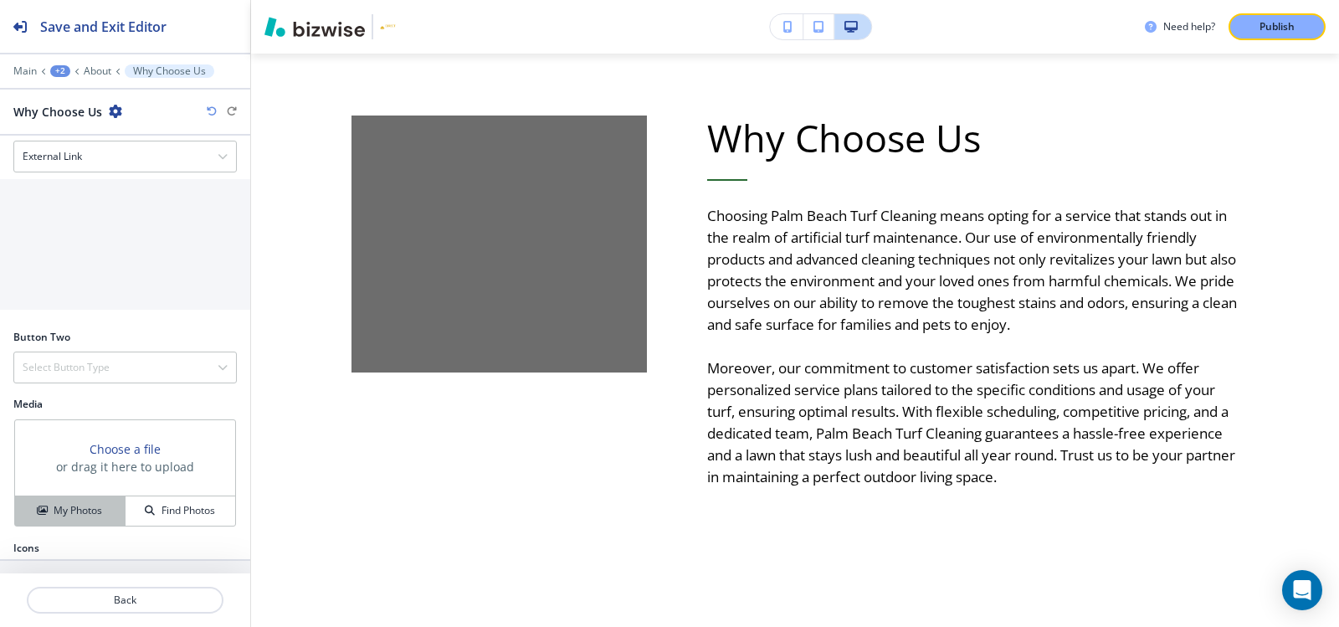
scroll to position [792, 0]
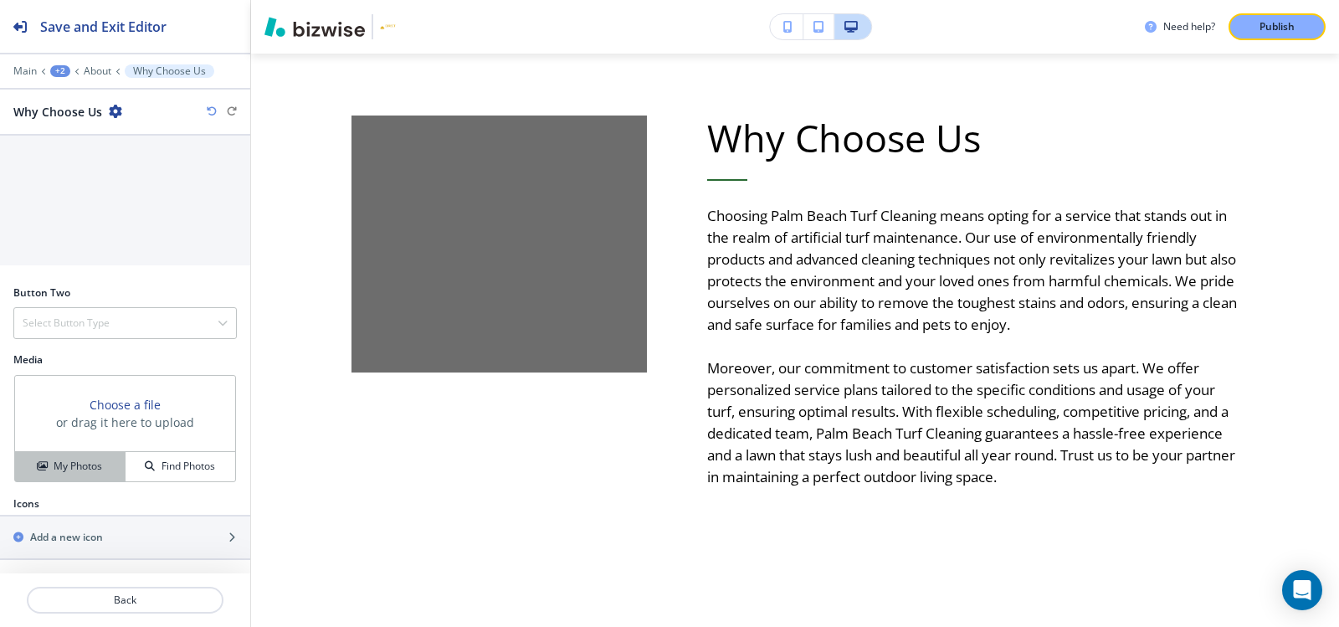
click at [81, 469] on h4 "My Photos" at bounding box center [78, 466] width 49 height 15
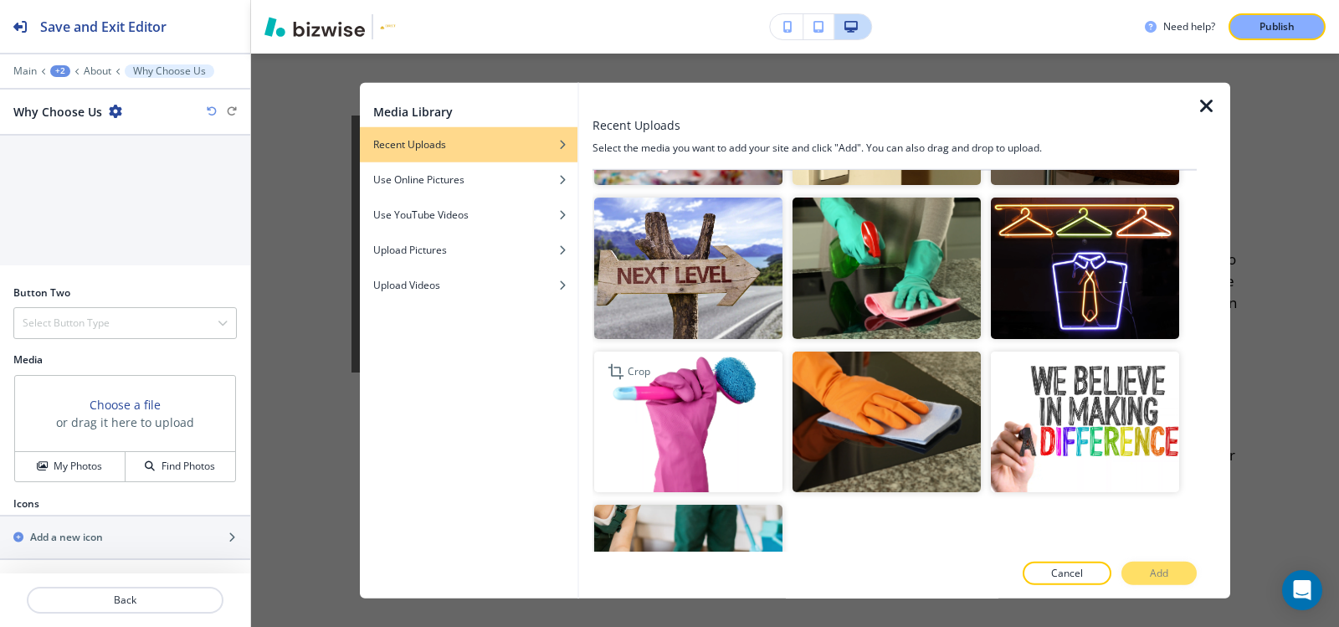
scroll to position [837, 0]
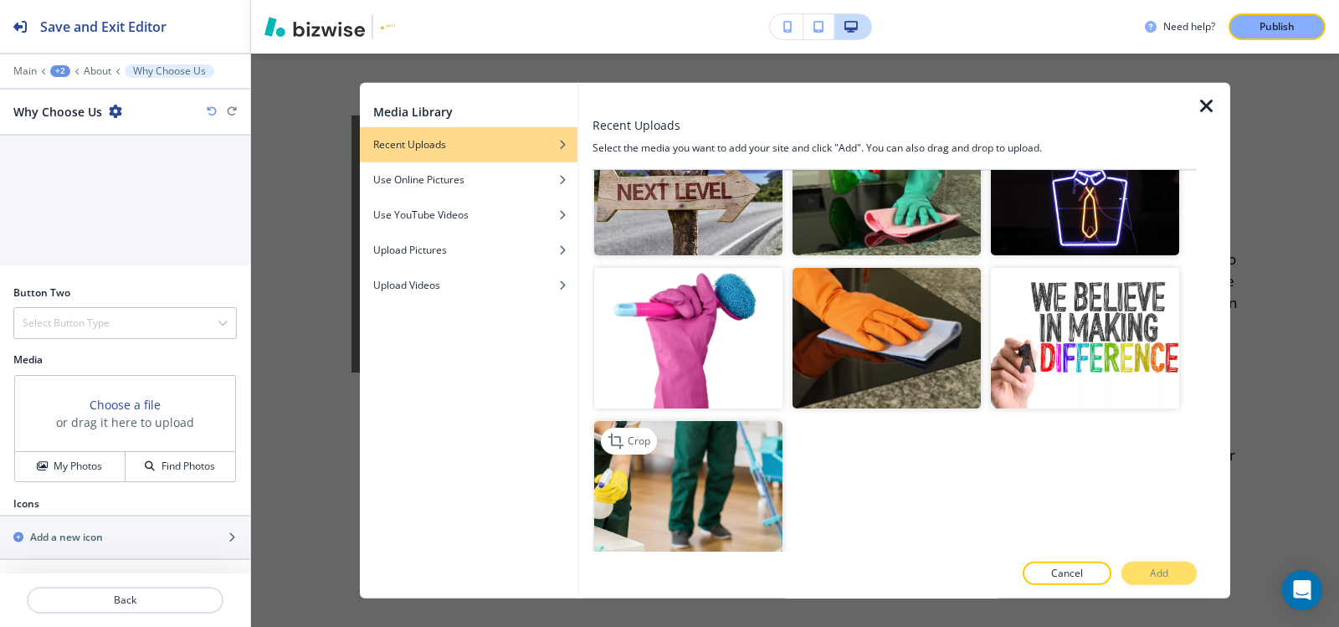
click at [691, 495] on img "button" at bounding box center [688, 491] width 188 height 141
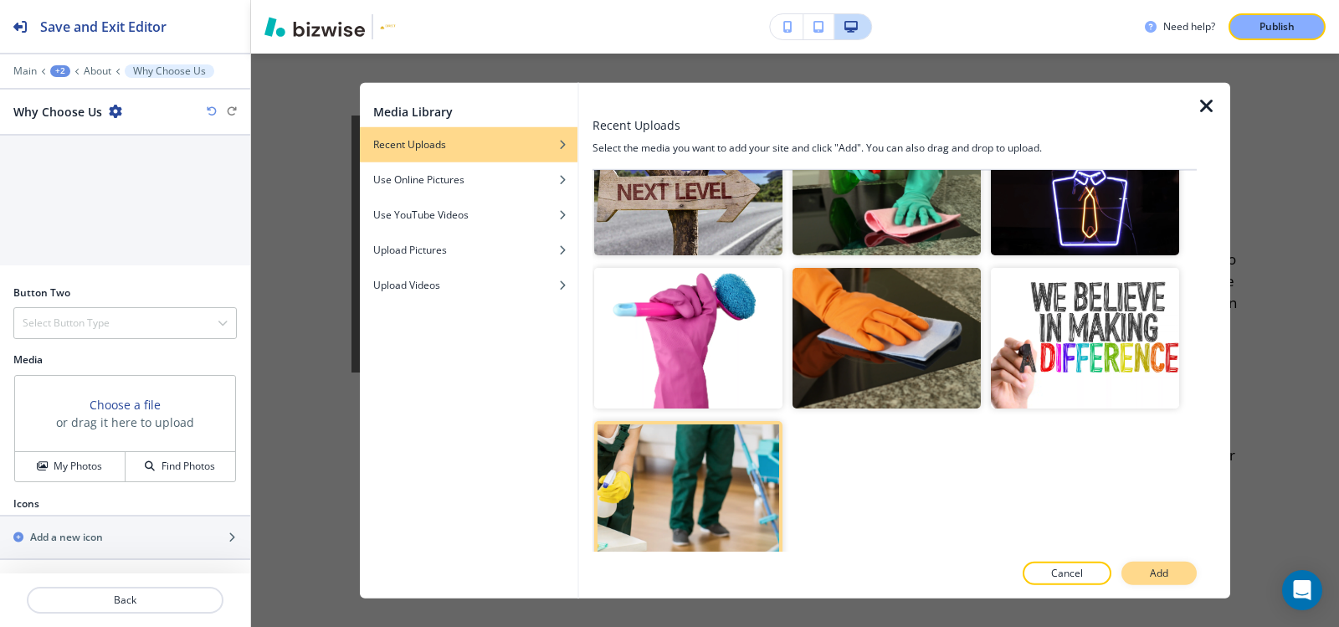
click at [1141, 575] on button "Add" at bounding box center [1158, 573] width 75 height 23
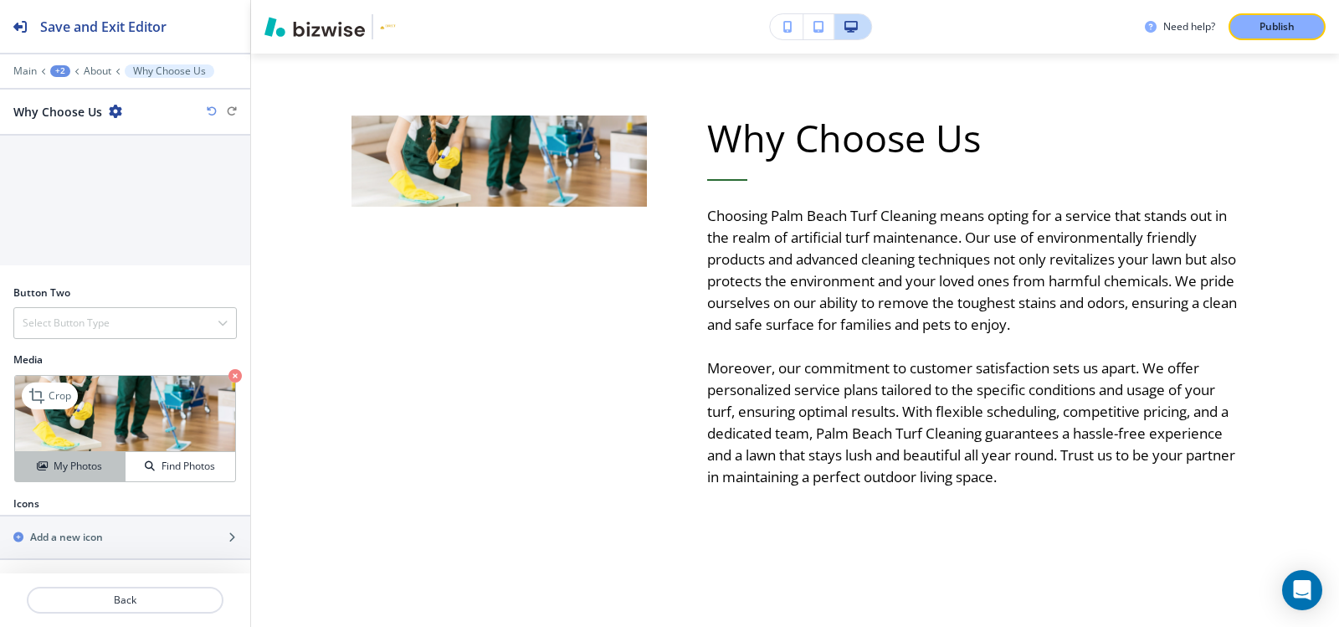
click at [54, 474] on h4 "My Photos" at bounding box center [78, 466] width 49 height 15
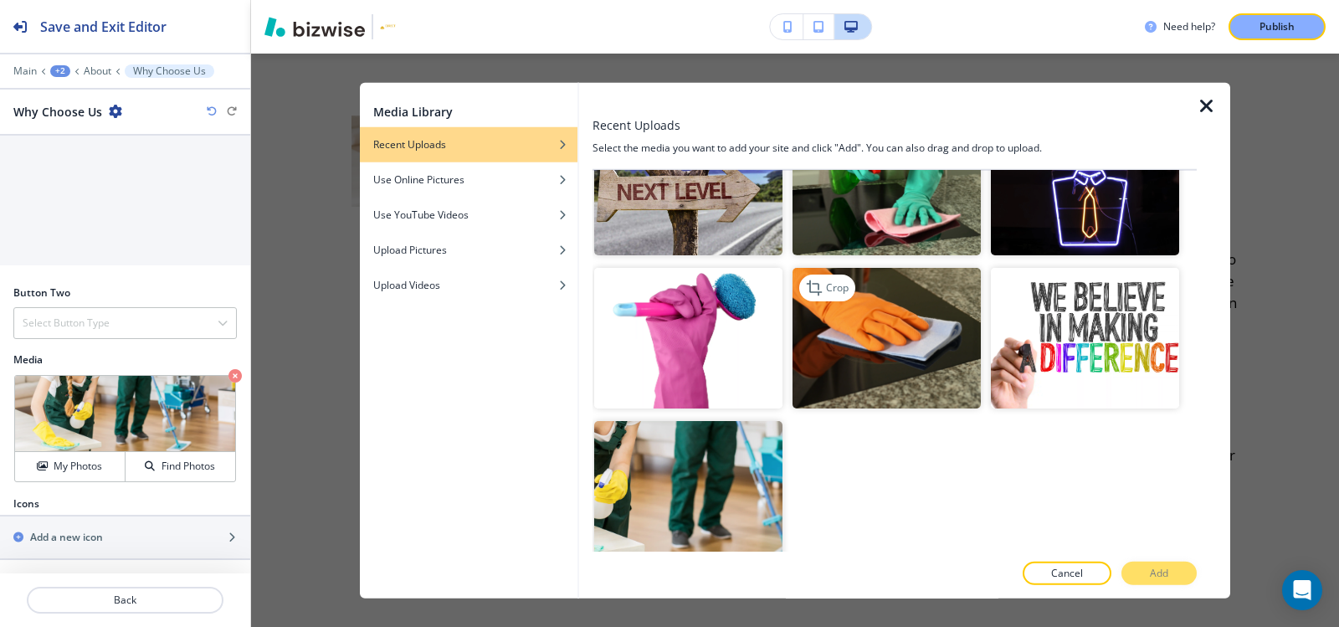
scroll to position [753, 0]
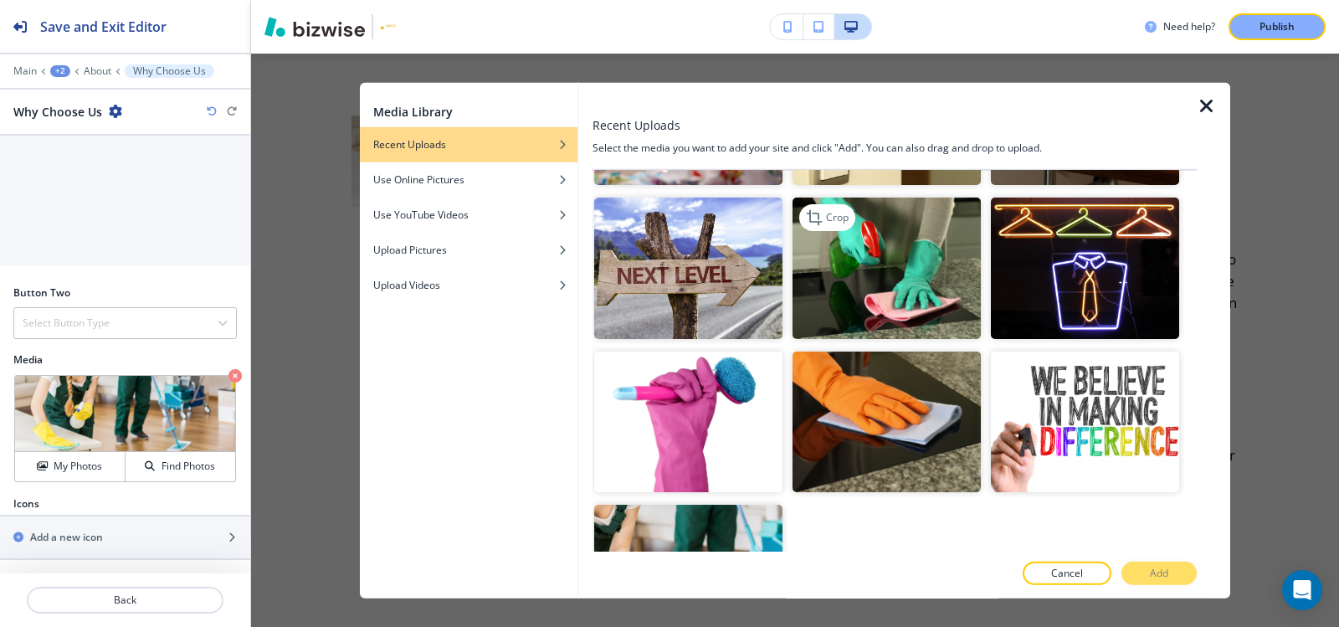
click at [891, 279] on img "button" at bounding box center [886, 267] width 188 height 141
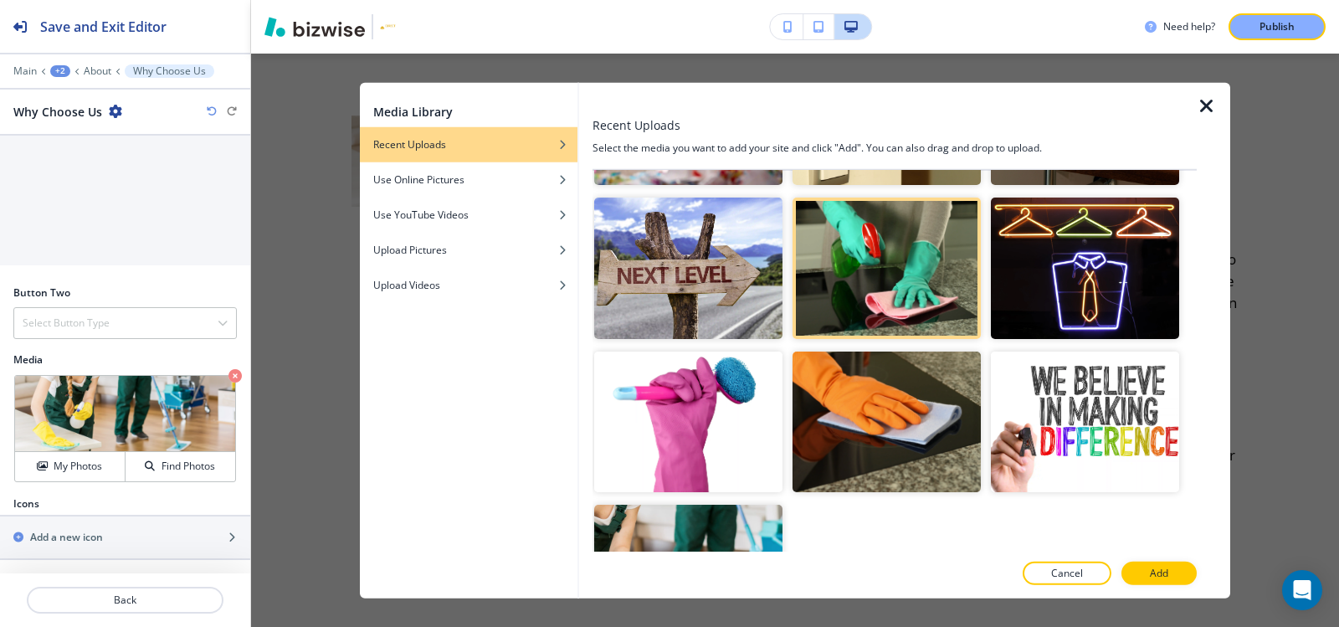
click at [1151, 567] on p "Add" at bounding box center [1159, 573] width 18 height 15
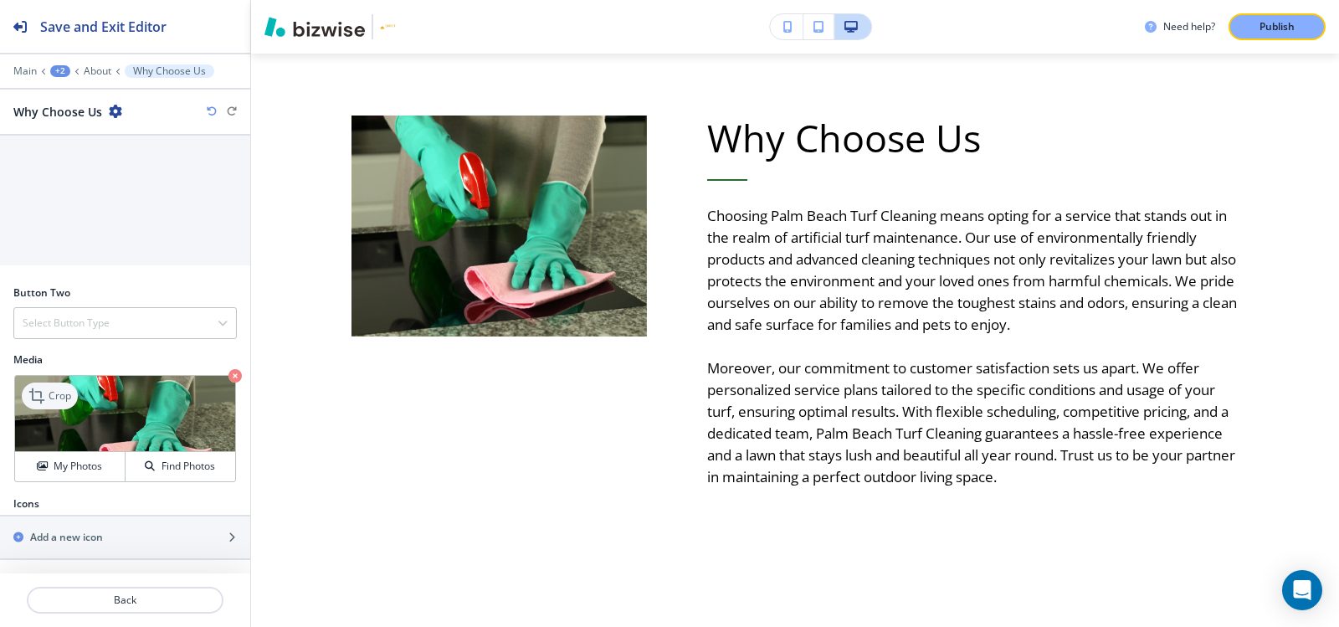
click at [59, 393] on p "Crop" at bounding box center [60, 395] width 23 height 15
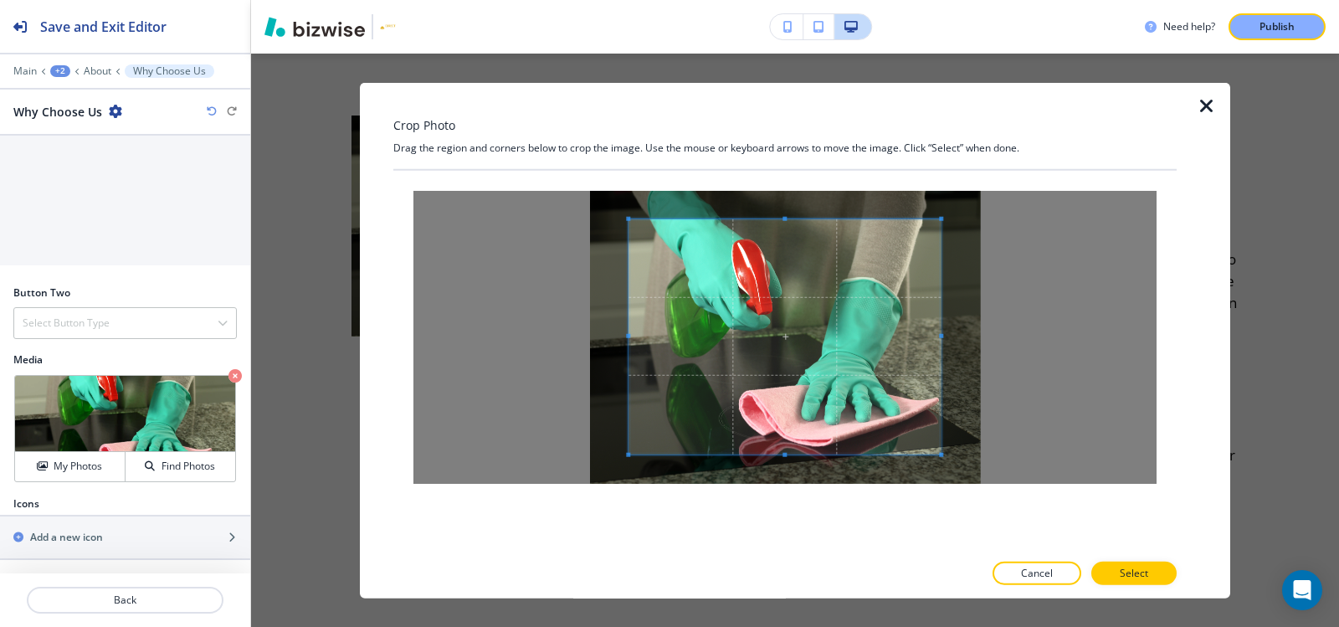
click at [784, 156] on div "Crop Photo Drag the region and corners below to crop the image. Use the mouse o…" at bounding box center [784, 340] width 783 height 516
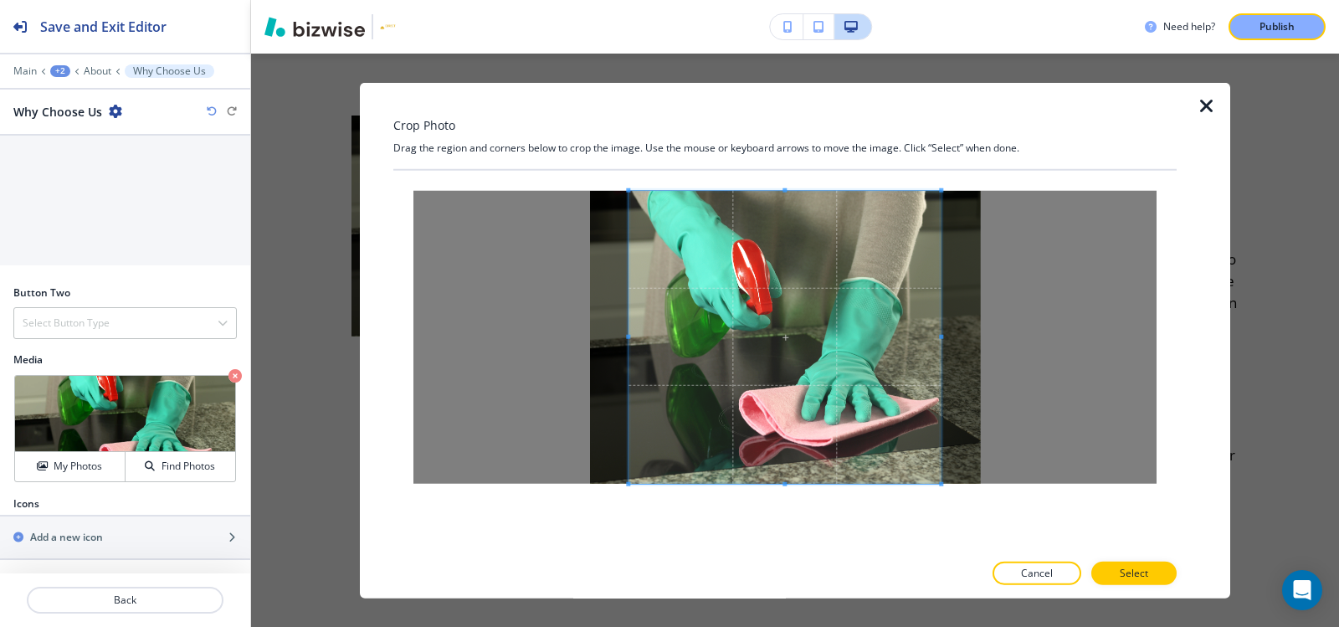
click at [791, 544] on div at bounding box center [784, 361] width 783 height 382
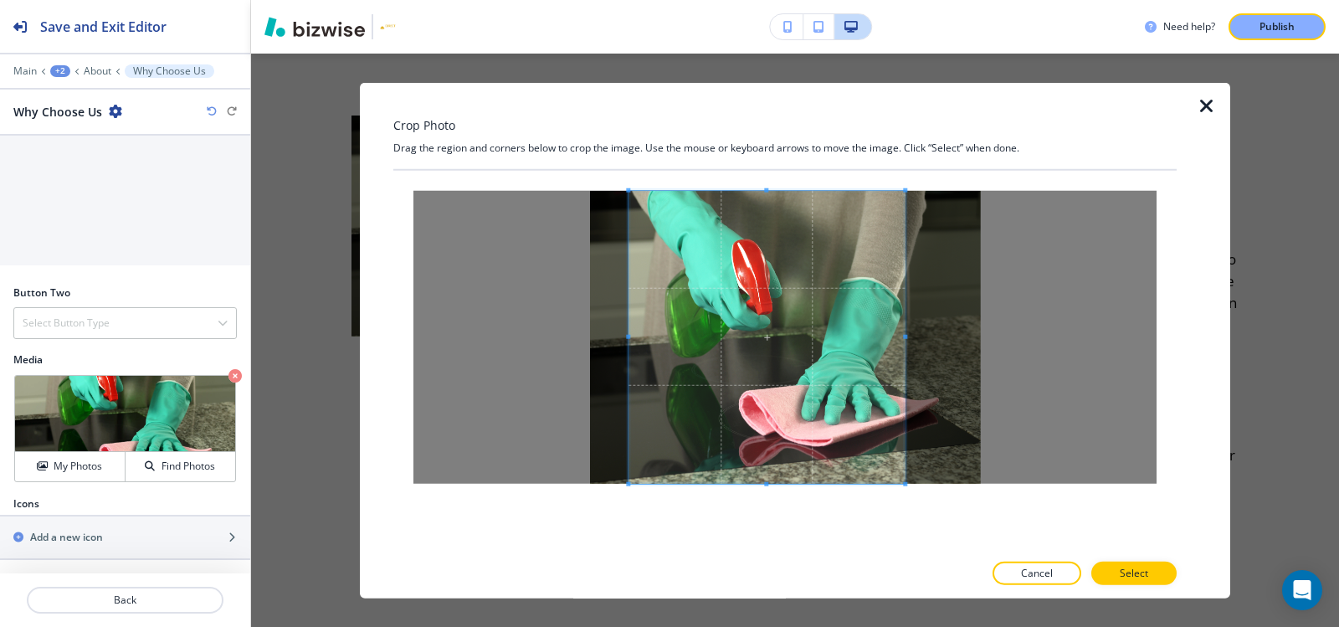
click at [904, 335] on span at bounding box center [906, 336] width 4 height 4
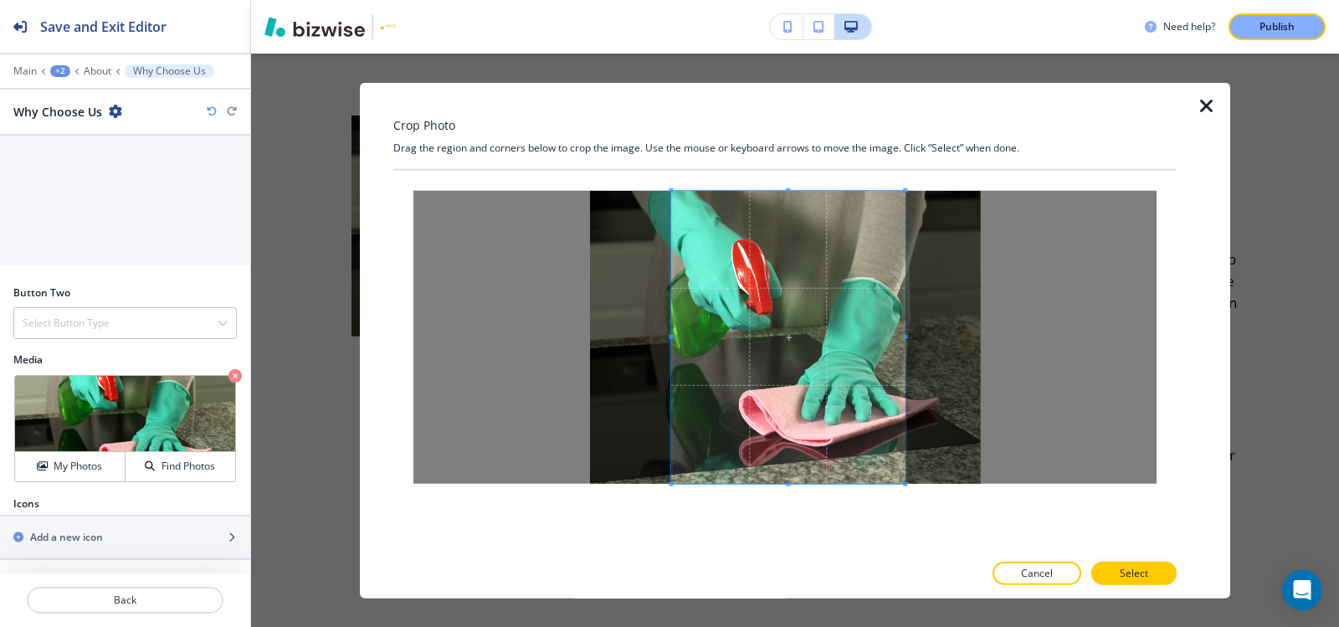
click at [670, 336] on span at bounding box center [671, 336] width 4 height 4
click at [1121, 570] on p "Select" at bounding box center [1134, 573] width 28 height 15
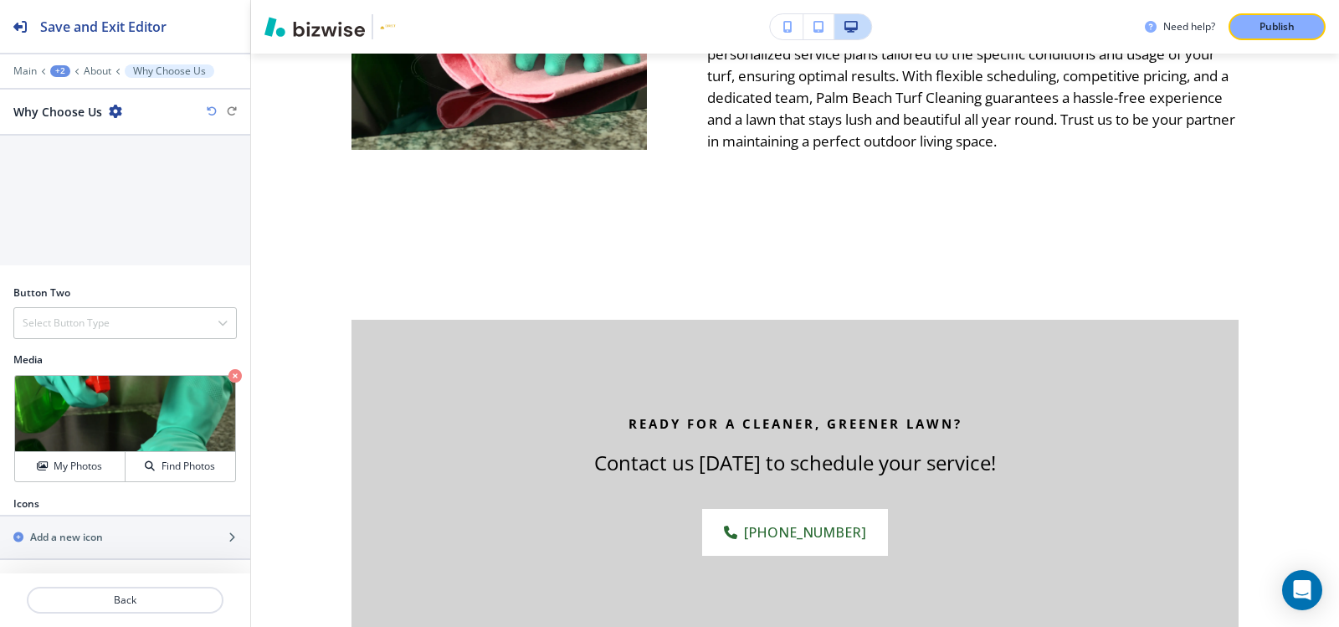
scroll to position [4830, 0]
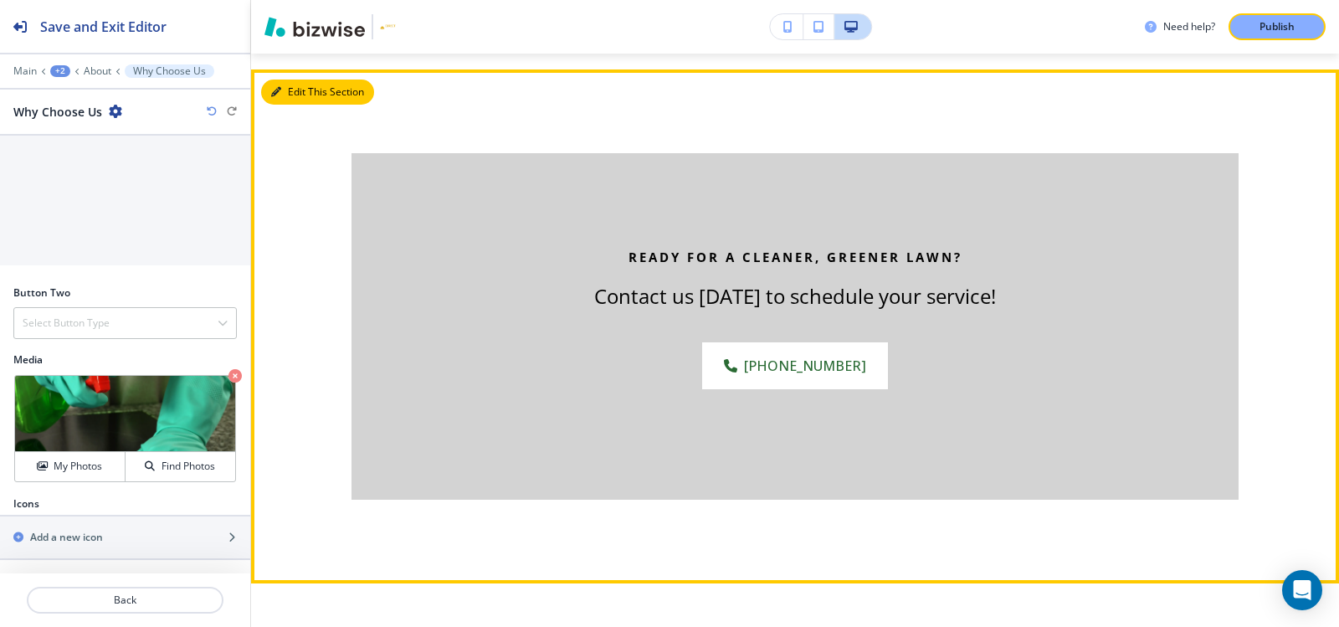
click at [295, 105] on button "Edit This Section" at bounding box center [317, 91] width 113 height 25
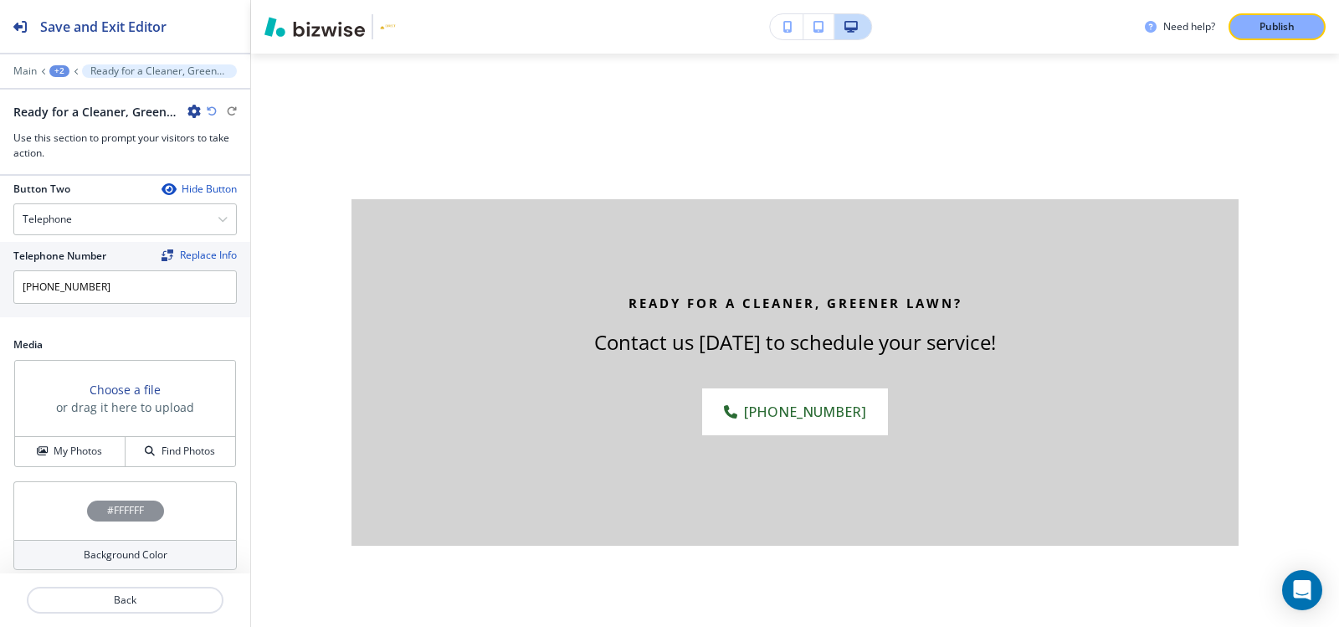
scroll to position [755, 0]
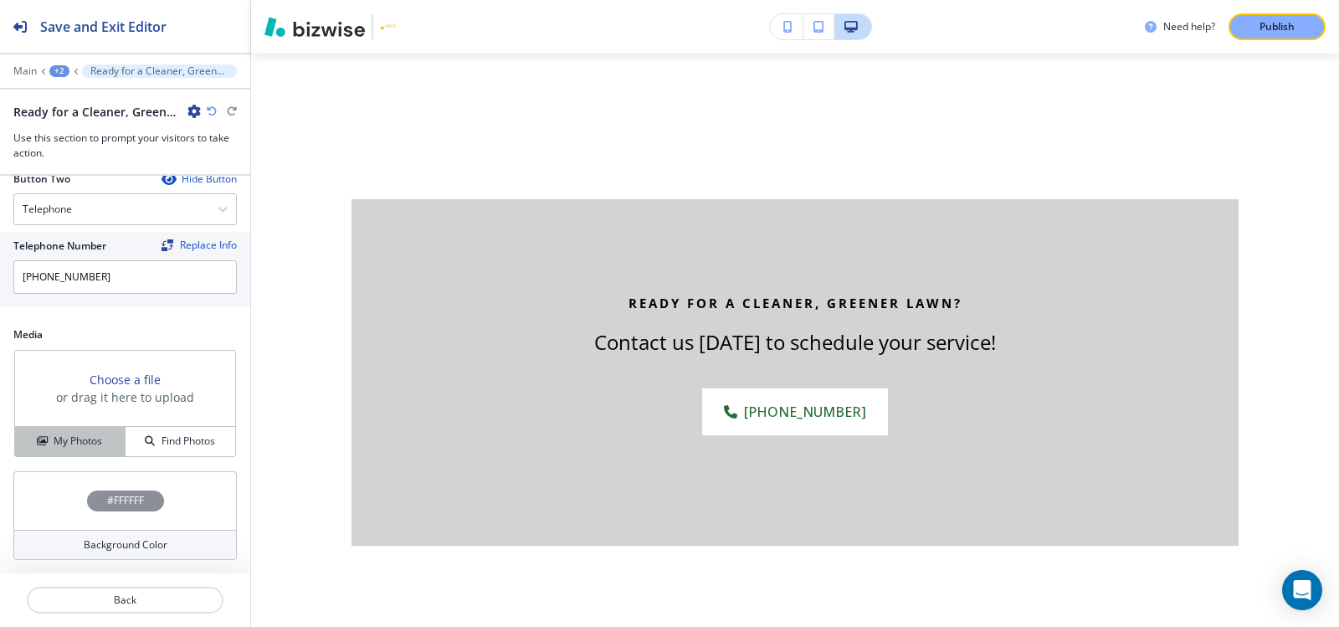
click at [66, 444] on h4 "My Photos" at bounding box center [78, 440] width 49 height 15
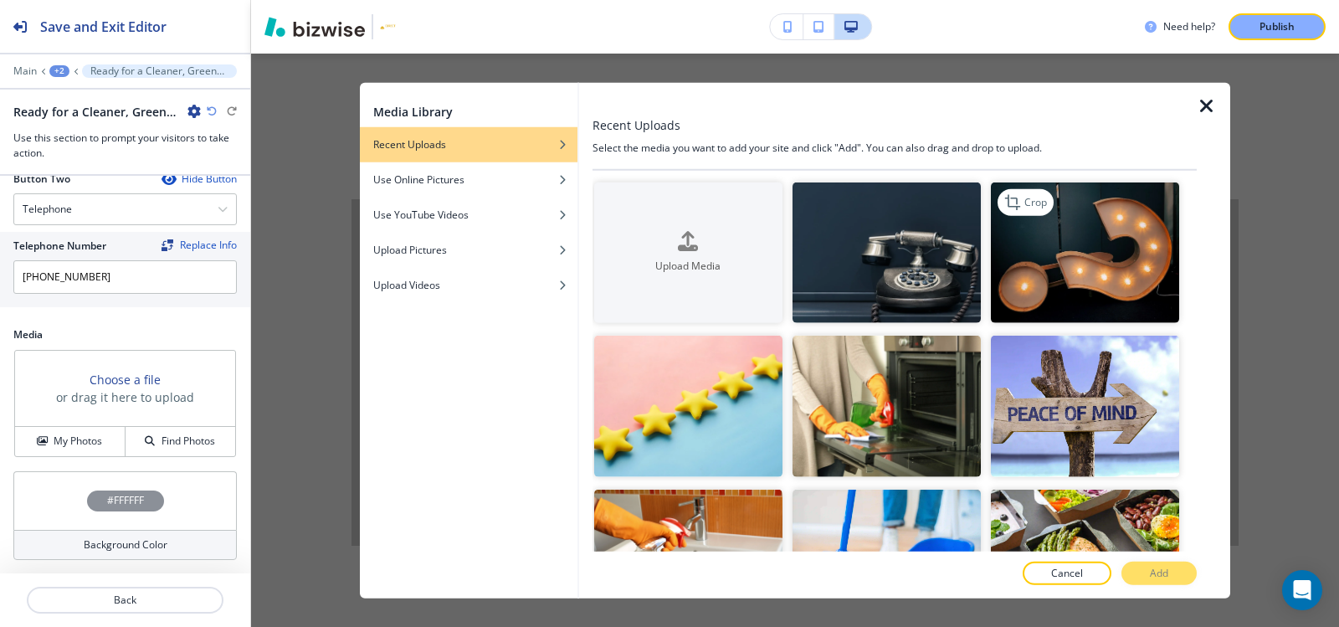
click at [1068, 253] on img "button" at bounding box center [1085, 252] width 188 height 141
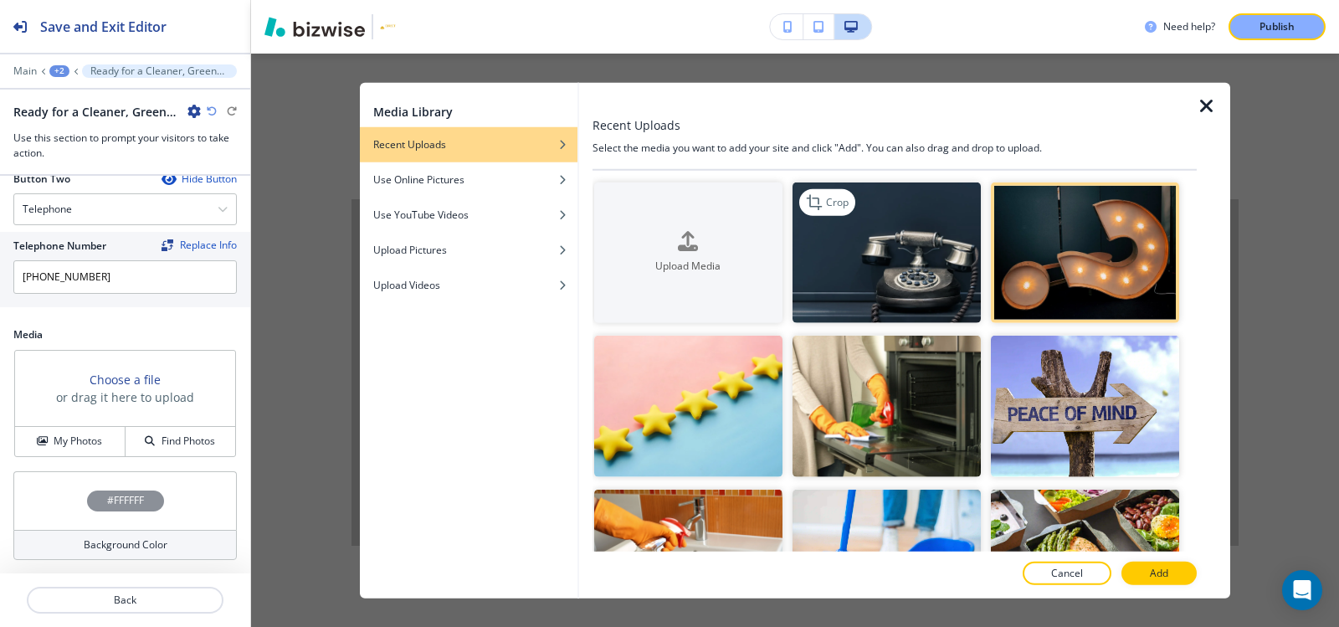
click at [864, 243] on img "button" at bounding box center [886, 252] width 188 height 141
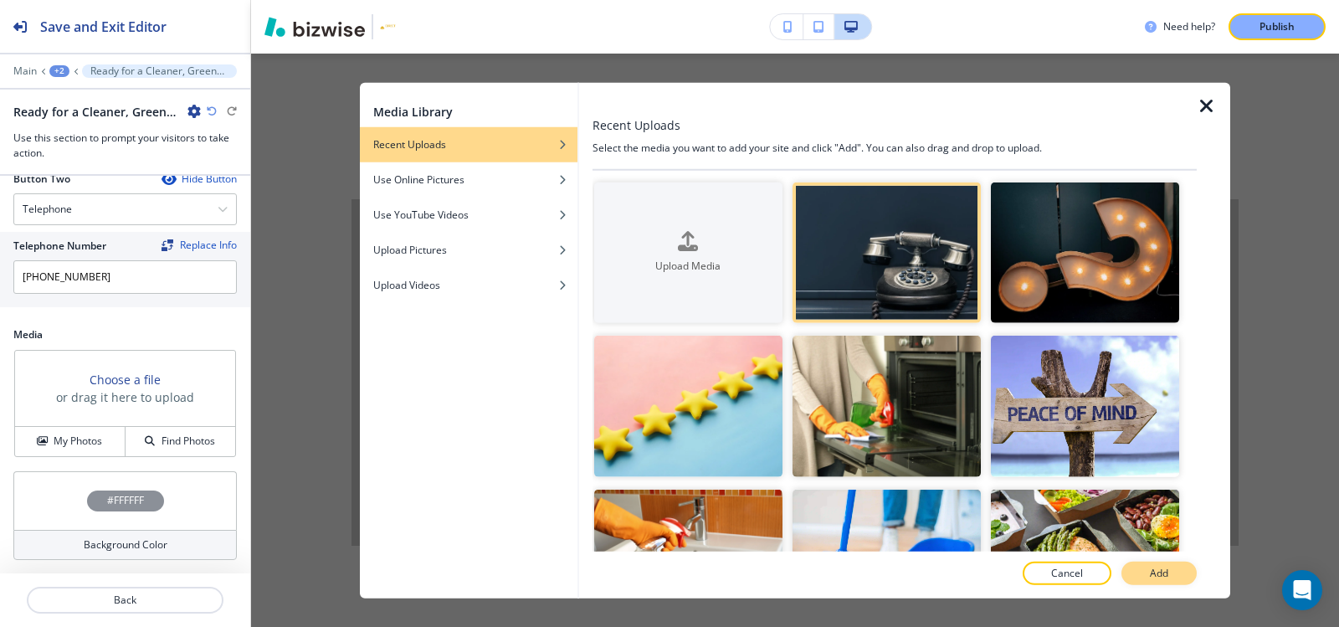
click at [1152, 578] on p "Add" at bounding box center [1159, 573] width 18 height 15
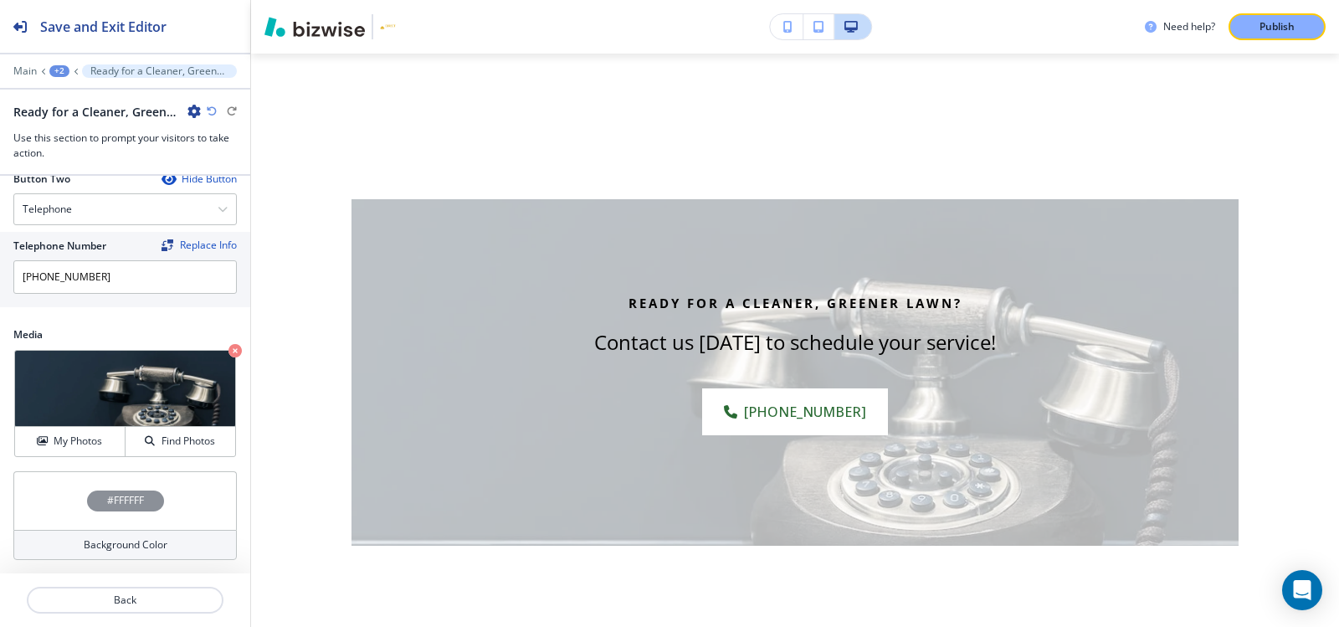
click at [107, 505] on h4 "#FFFFFF" at bounding box center [125, 500] width 37 height 15
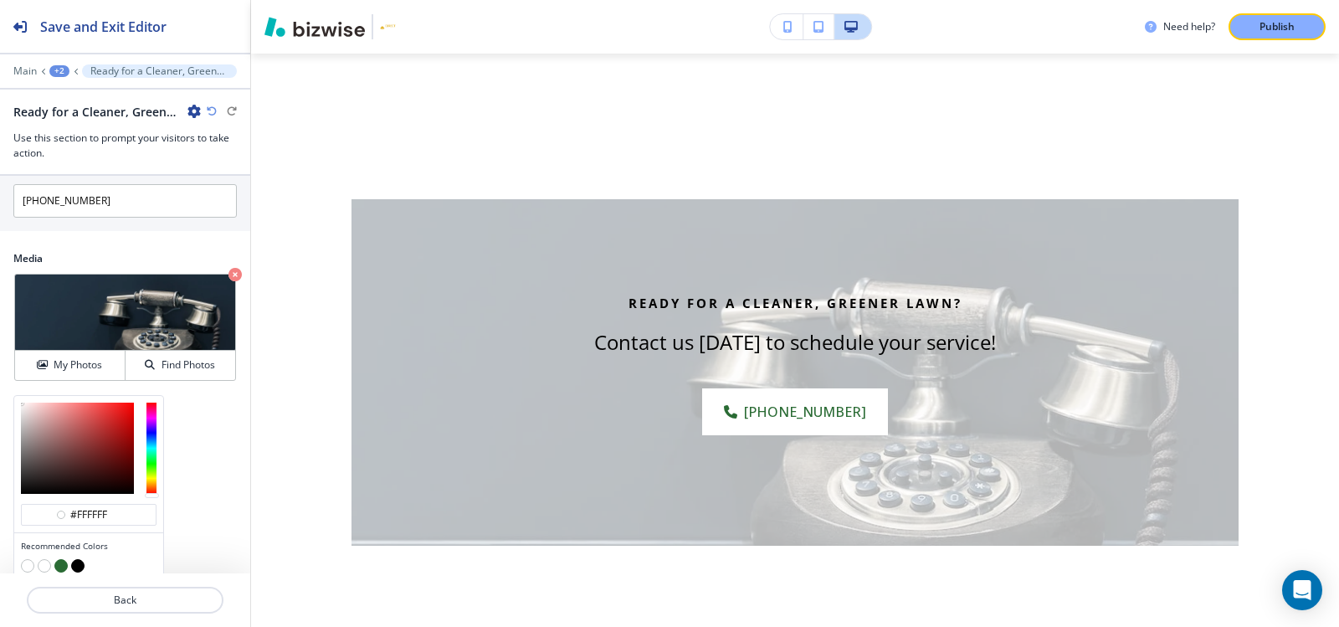
scroll to position [890, 0]
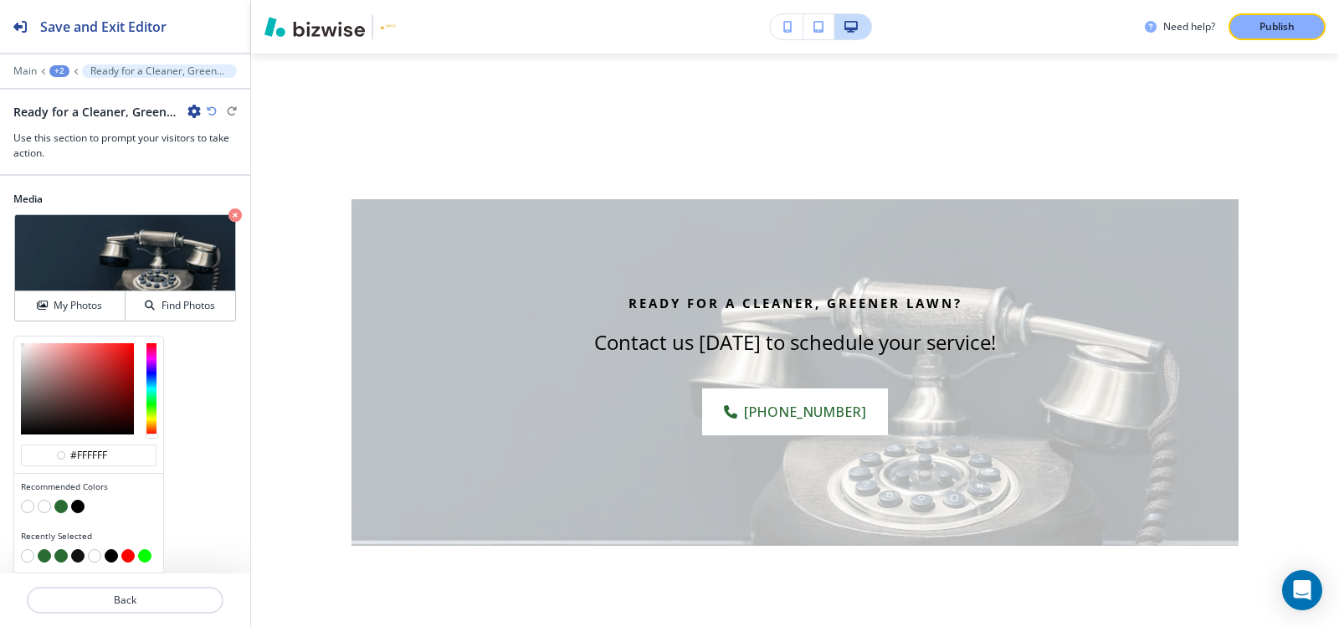
click at [79, 504] on button "button" at bounding box center [77, 506] width 13 height 13
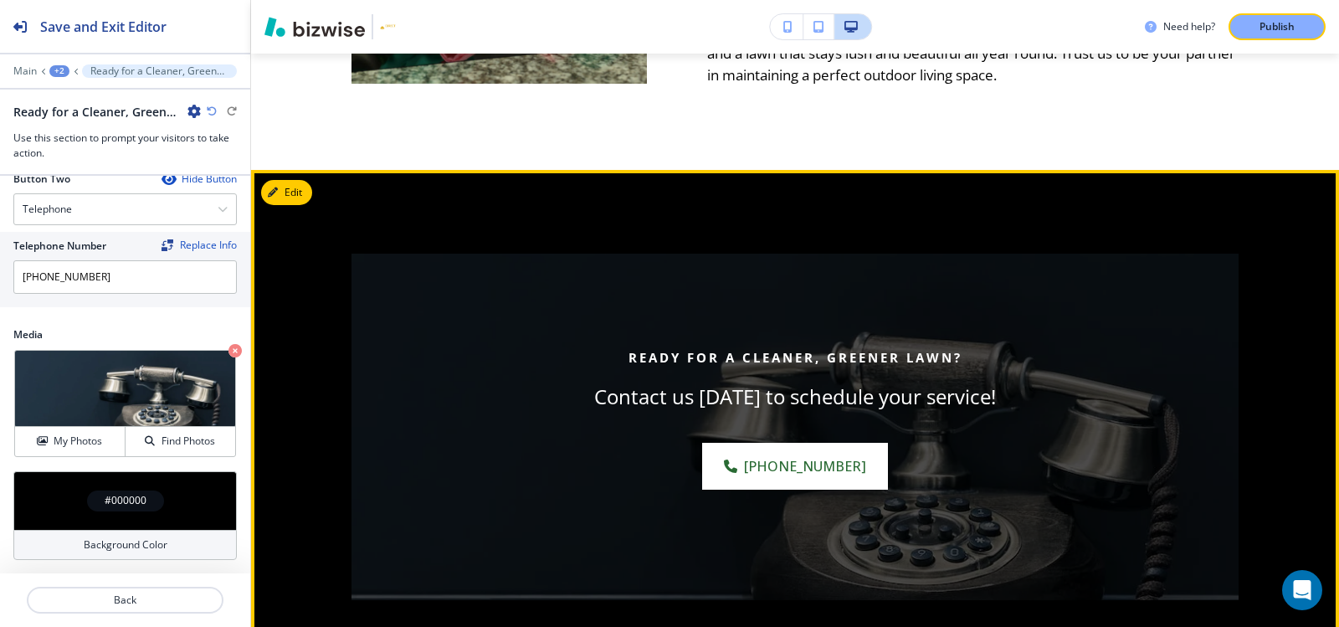
scroll to position [4700, 0]
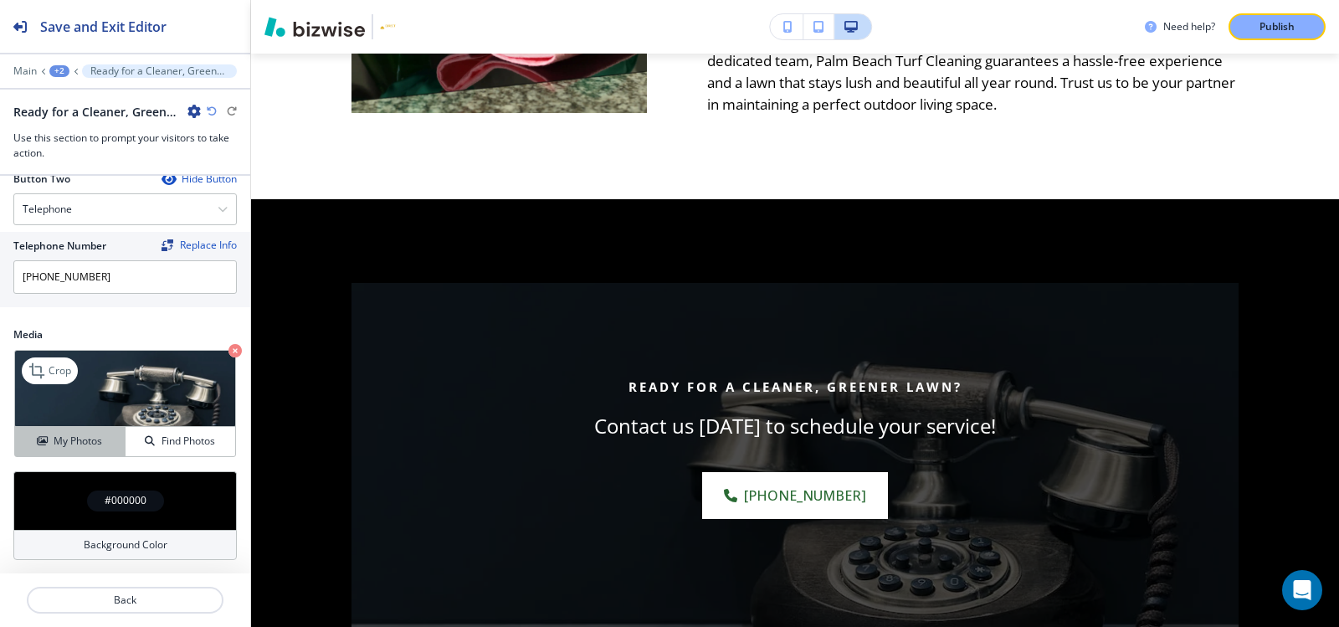
click at [69, 433] on h4 "My Photos" at bounding box center [78, 440] width 49 height 15
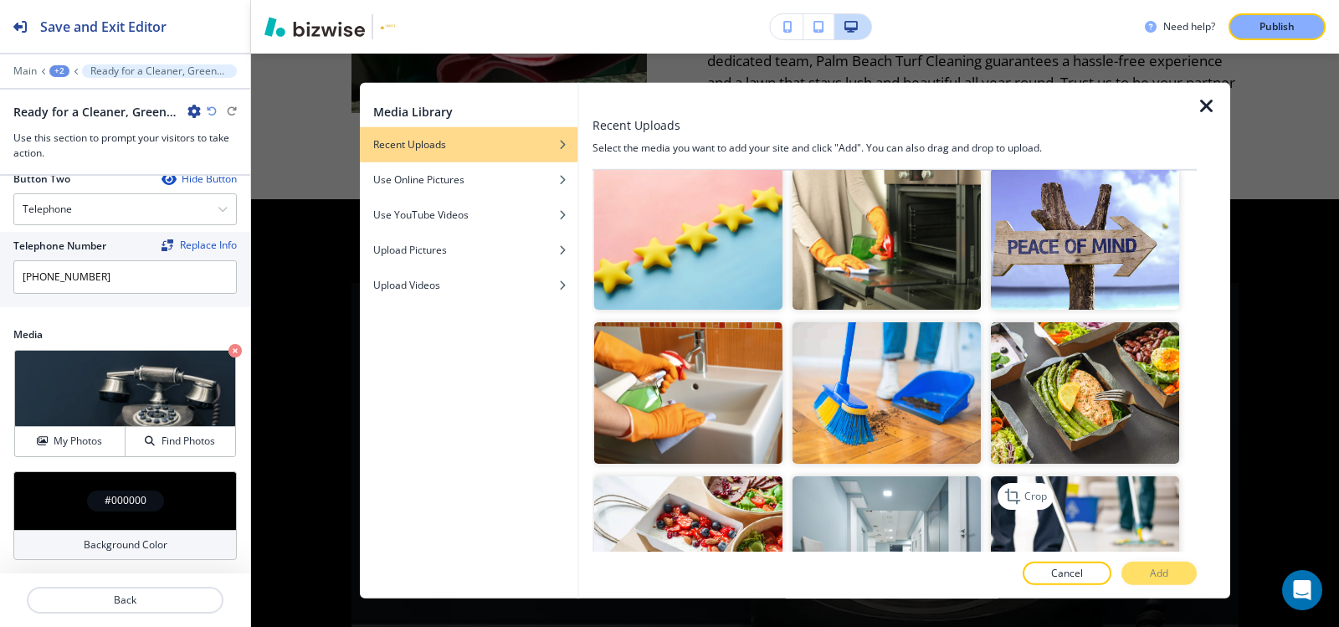
scroll to position [335, 0]
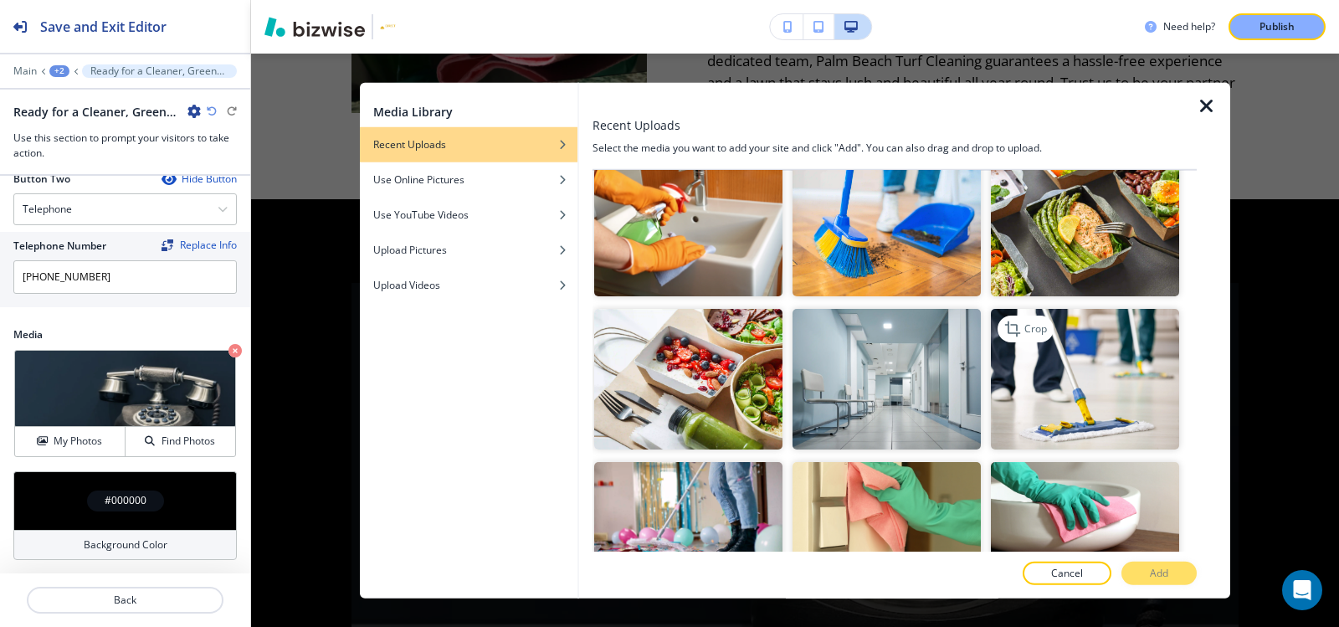
click at [1079, 380] on img "button" at bounding box center [1085, 378] width 188 height 141
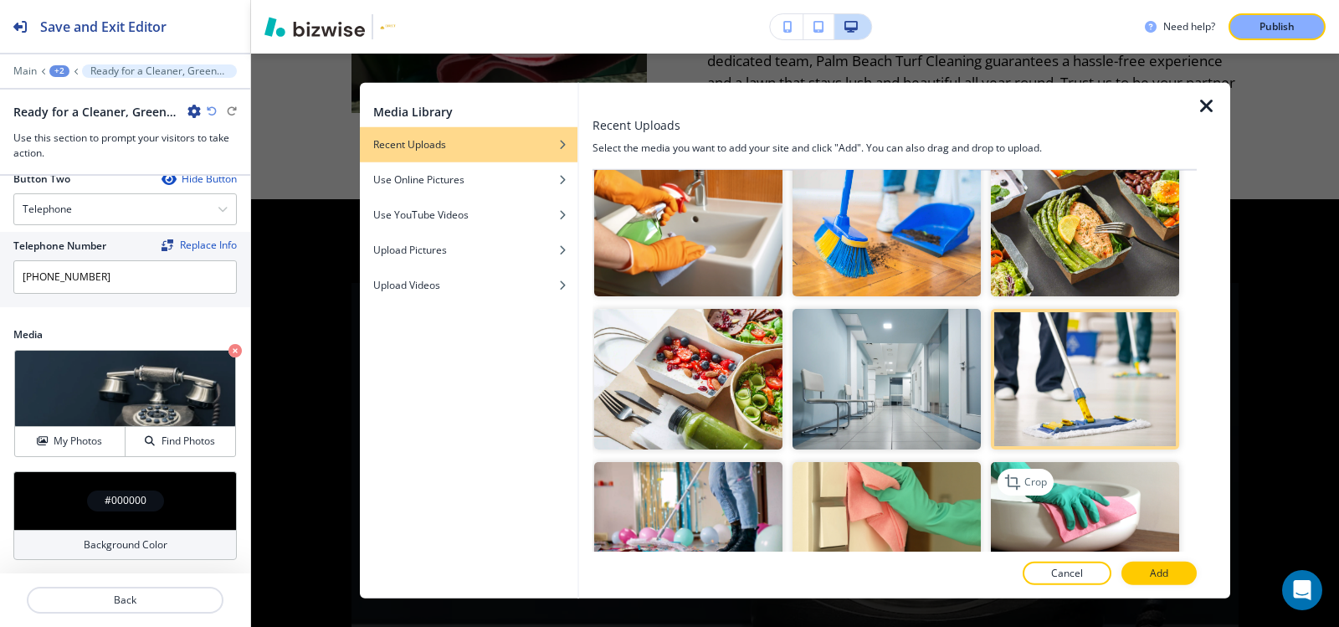
click at [1100, 495] on img "button" at bounding box center [1085, 532] width 188 height 141
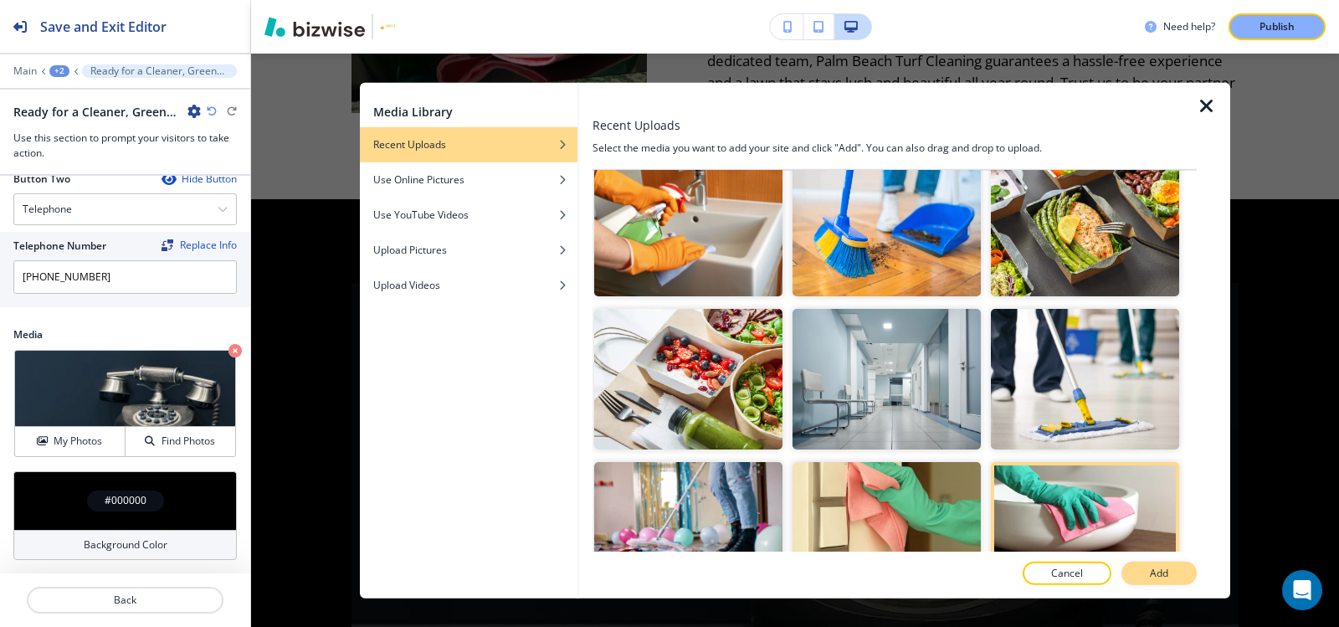
click at [1185, 577] on button "Add" at bounding box center [1158, 573] width 75 height 23
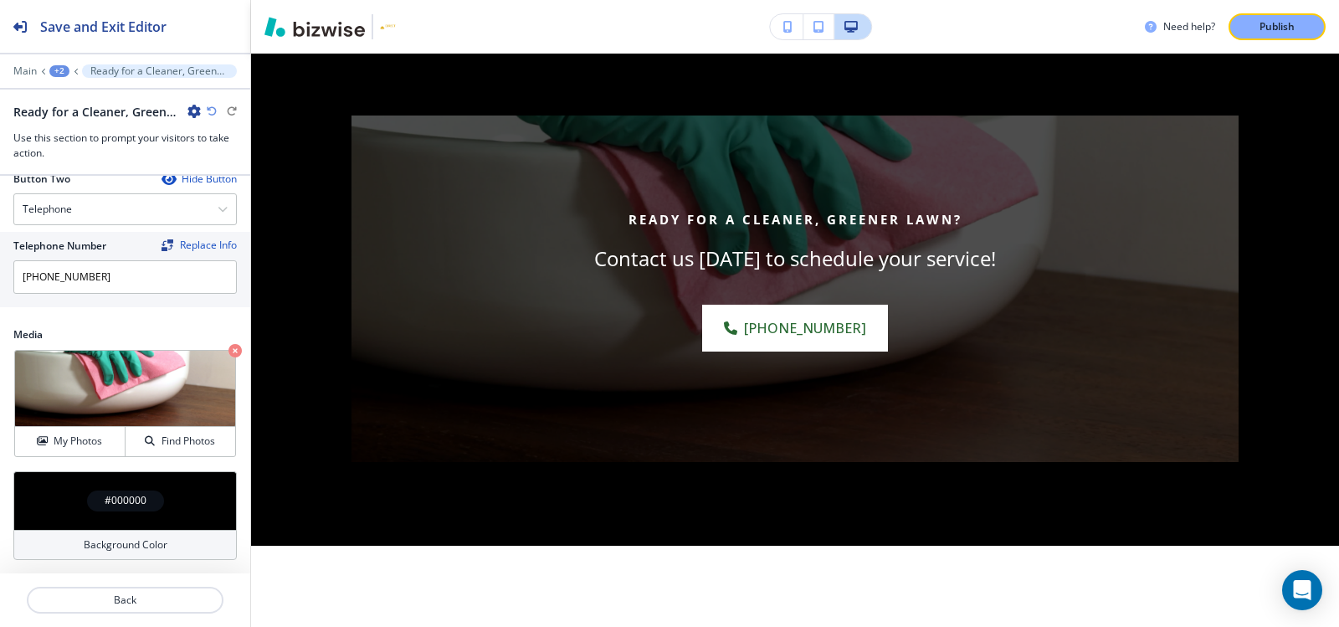
scroll to position [4700, 0]
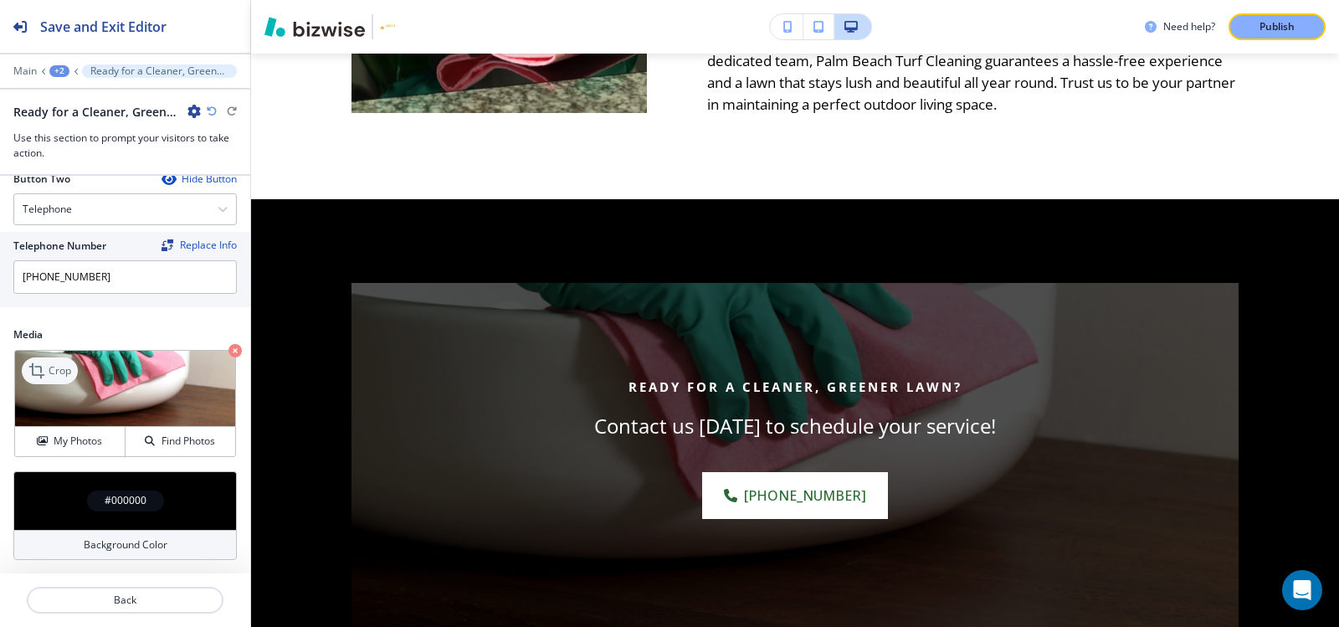
click at [59, 358] on div "Crop" at bounding box center [50, 370] width 56 height 27
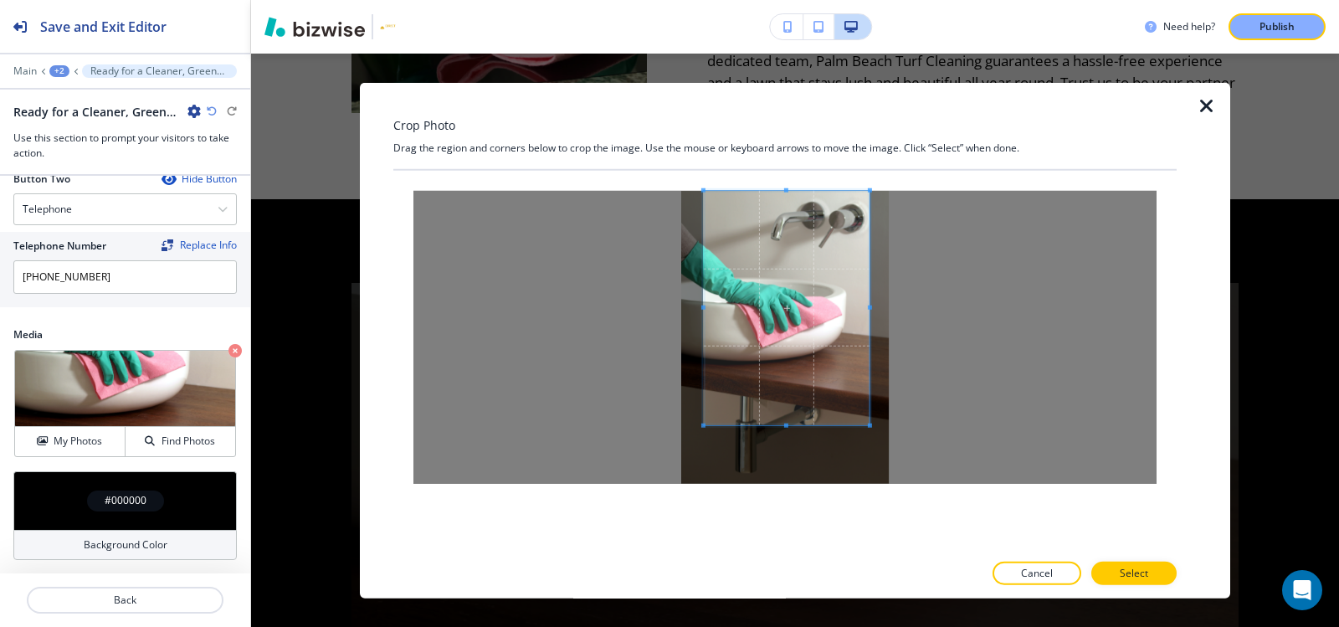
click at [790, 311] on span at bounding box center [787, 307] width 166 height 234
click at [1038, 303] on div at bounding box center [784, 336] width 743 height 293
click at [563, 303] on div at bounding box center [784, 336] width 743 height 293
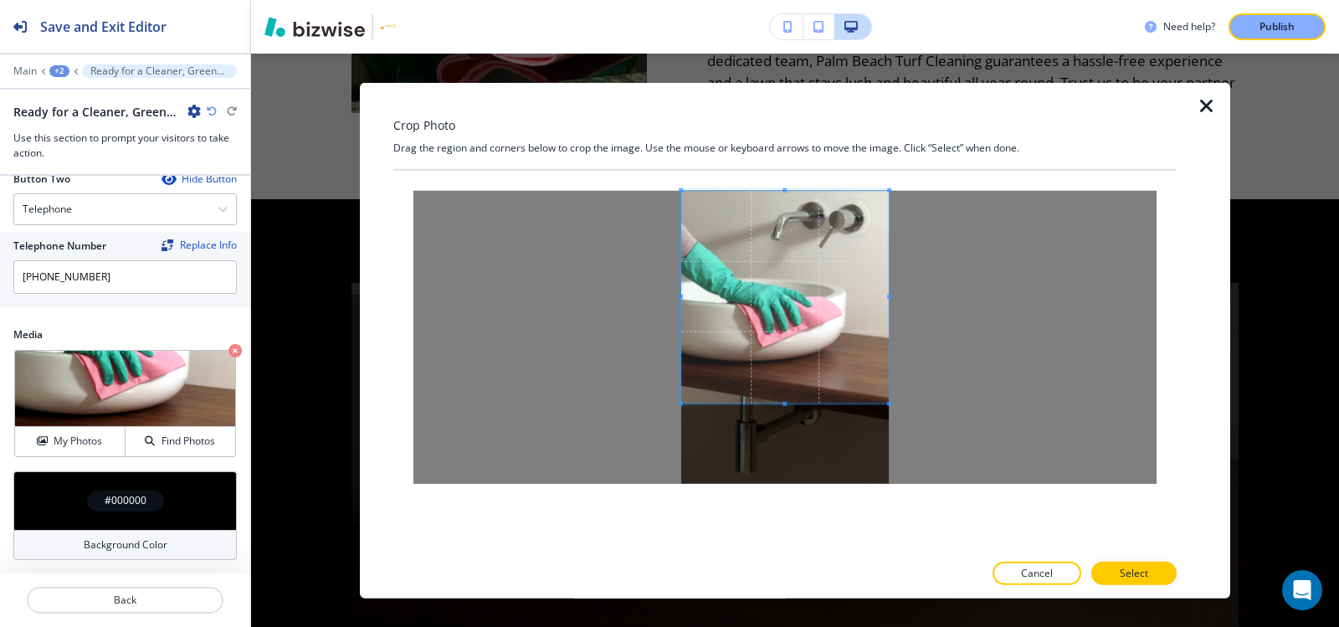
click at [786, 404] on span at bounding box center [784, 403] width 4 height 4
click at [1126, 573] on p "Select" at bounding box center [1134, 573] width 28 height 15
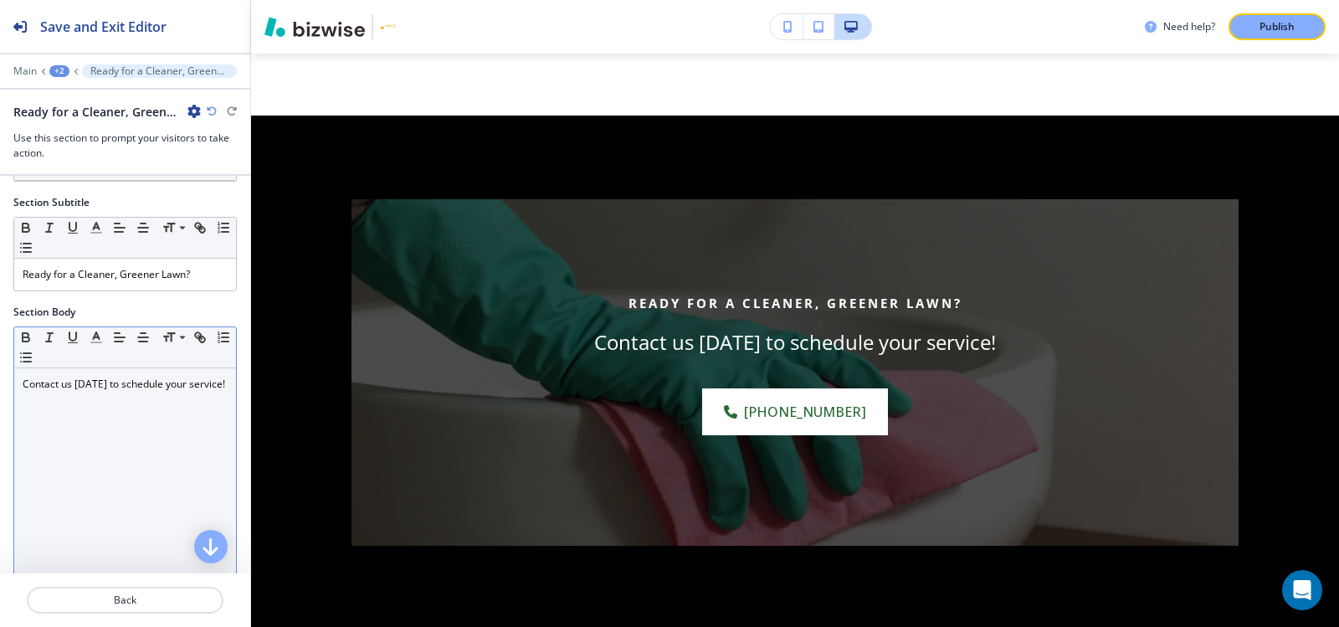
scroll to position [0, 0]
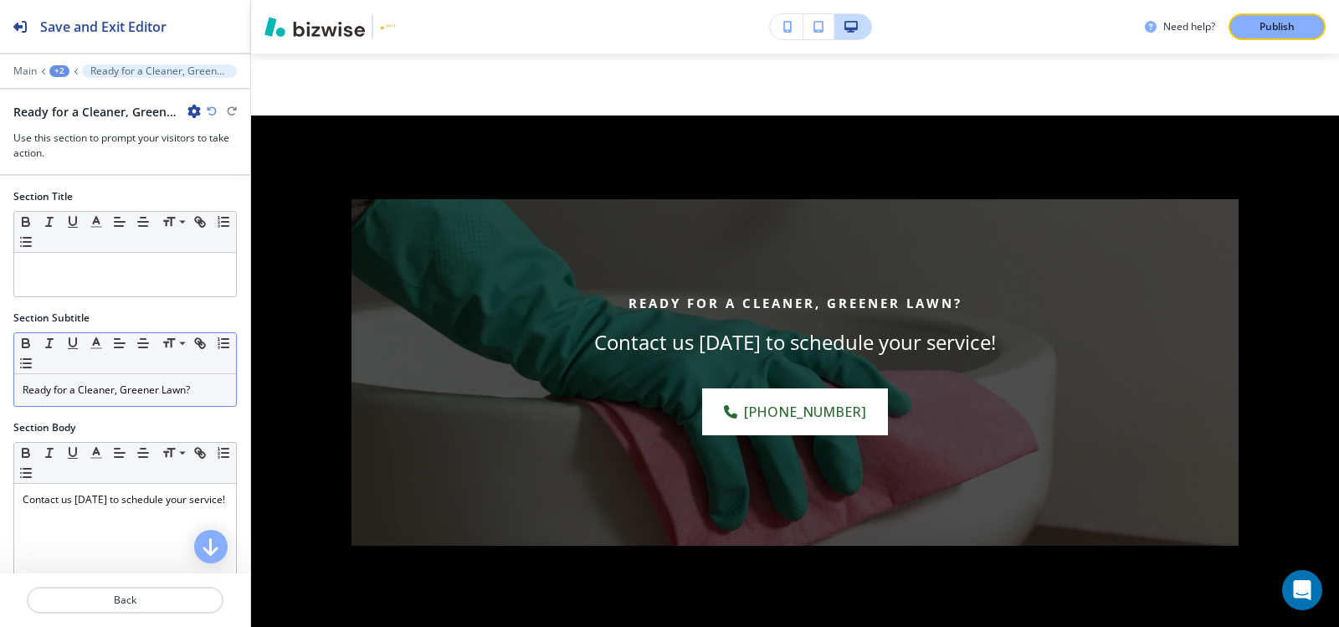
click at [166, 387] on p "Ready for a Cleaner, Greener Lawn?" at bounding box center [125, 389] width 205 height 15
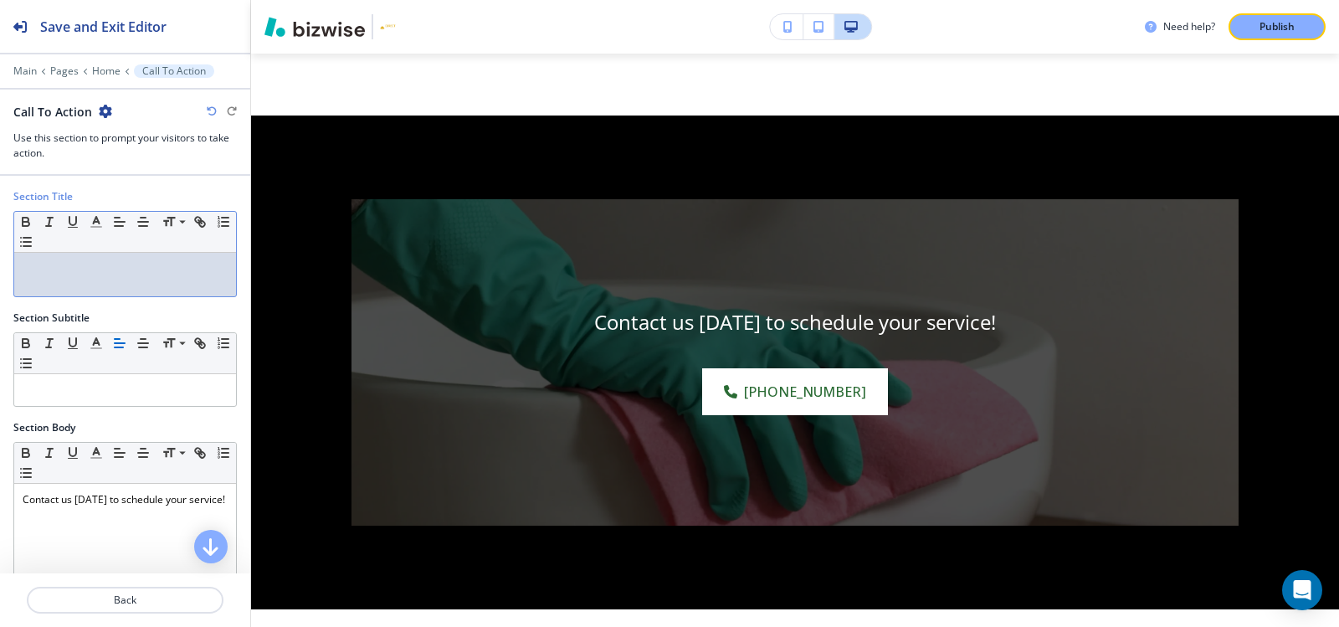
click at [77, 270] on p at bounding box center [125, 268] width 205 height 15
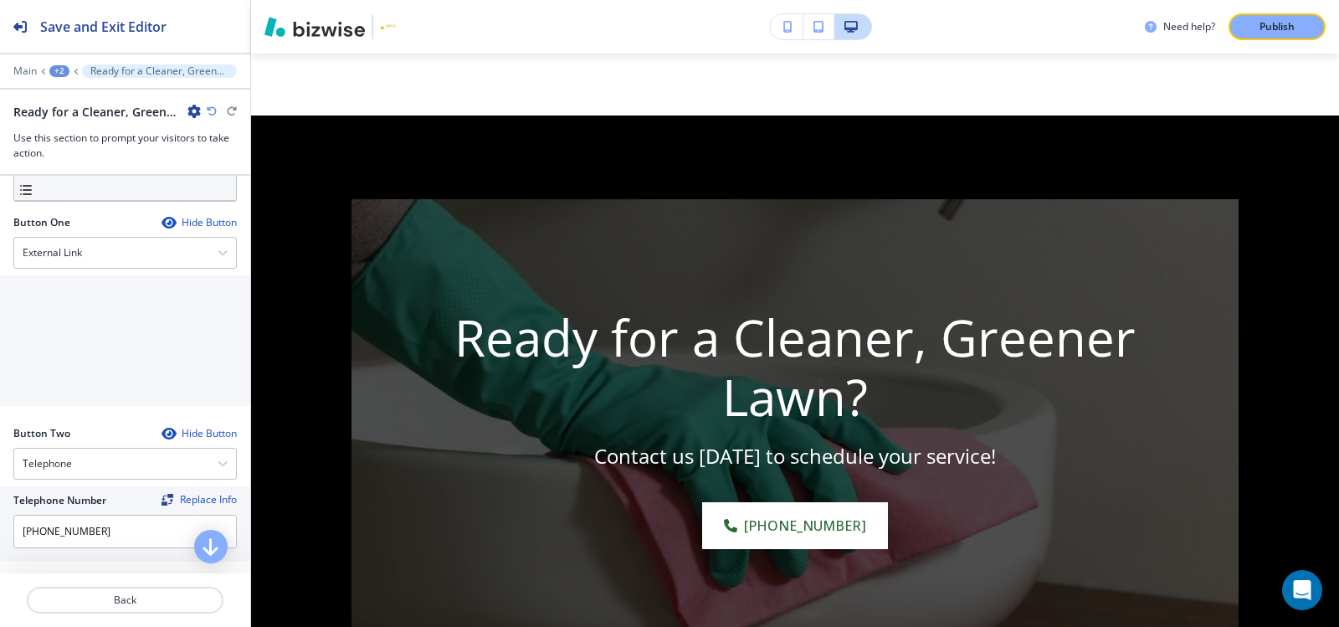
scroll to position [502, 0]
click at [106, 530] on input "(561) 313-2369" at bounding box center [124, 529] width 223 height 33
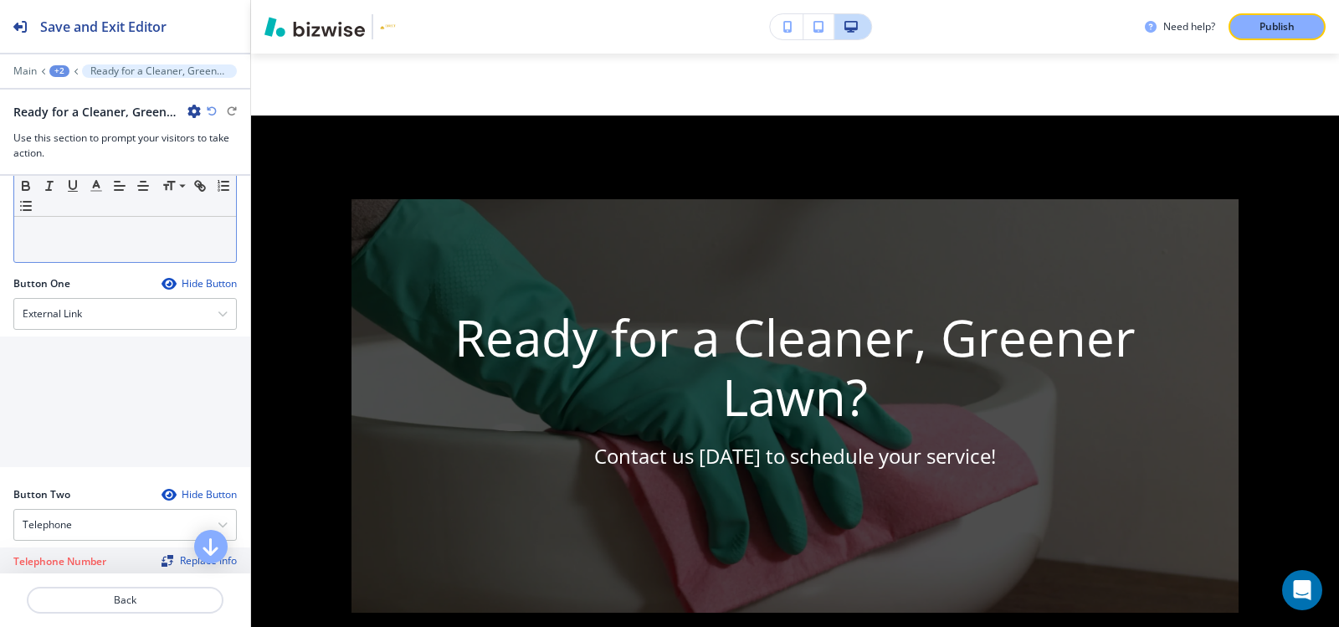
scroll to position [335, 0]
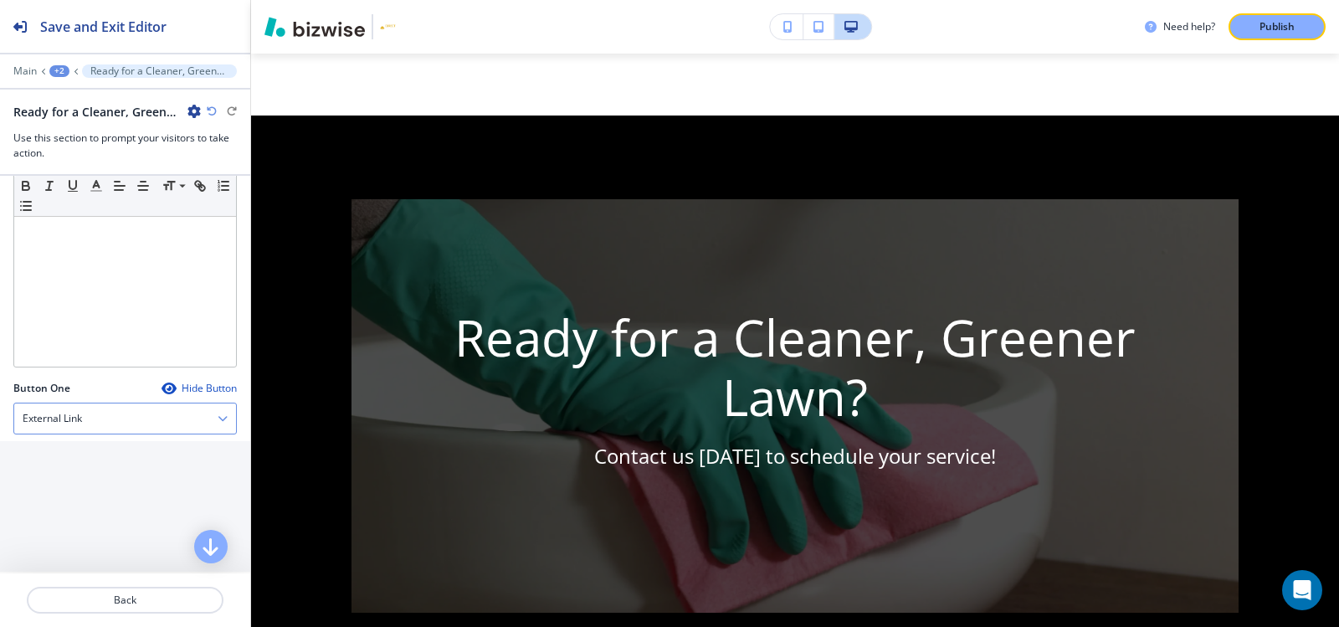
click at [108, 413] on div "External Link" at bounding box center [125, 418] width 222 height 30
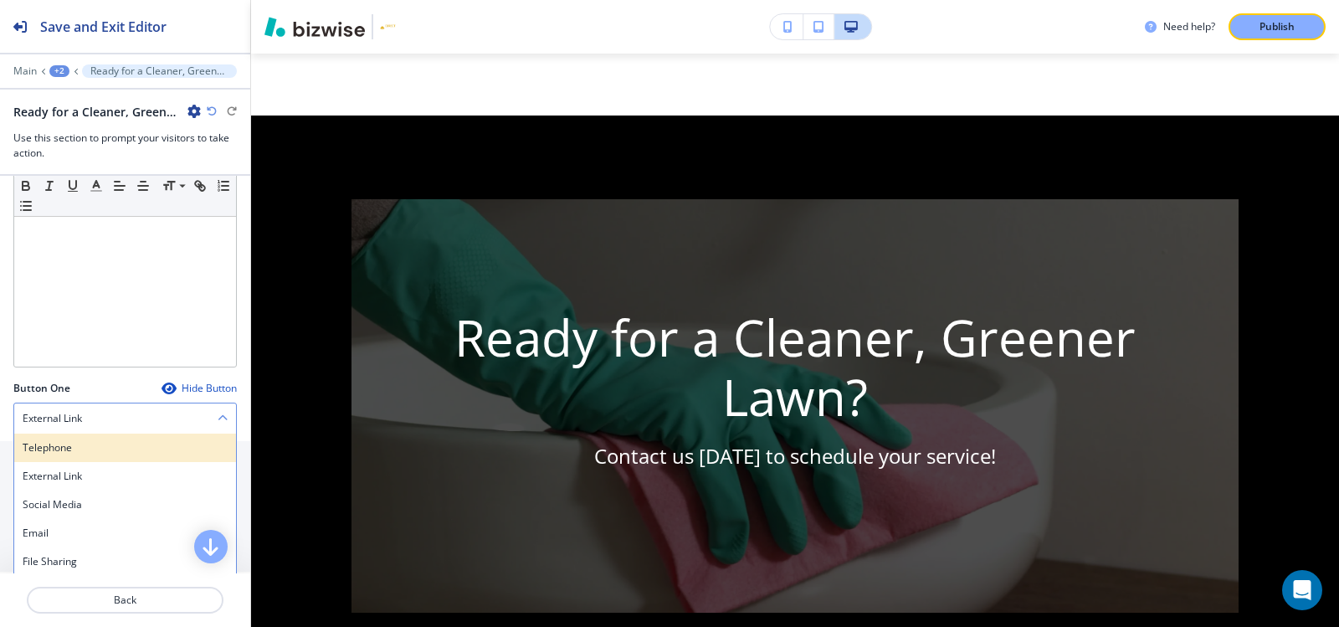
click at [95, 441] on h4 "Telephone" at bounding box center [125, 447] width 205 height 15
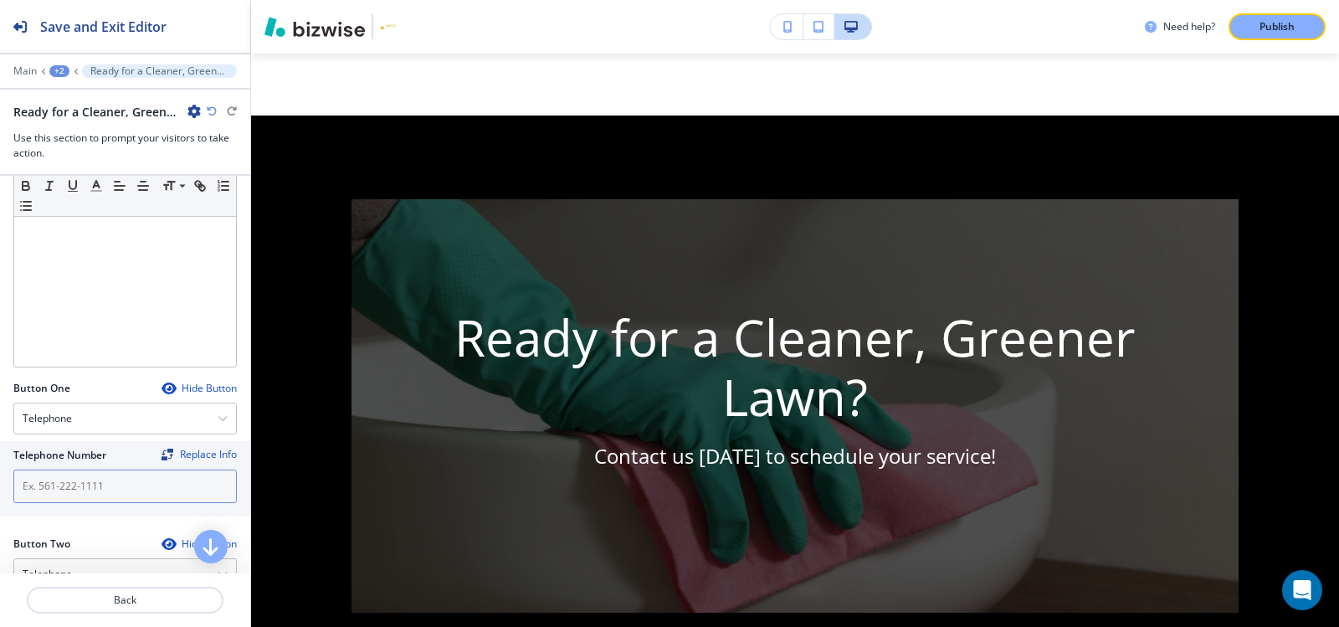
click at [82, 487] on input "text" at bounding box center [124, 485] width 223 height 33
paste input "(561) 313-2369"
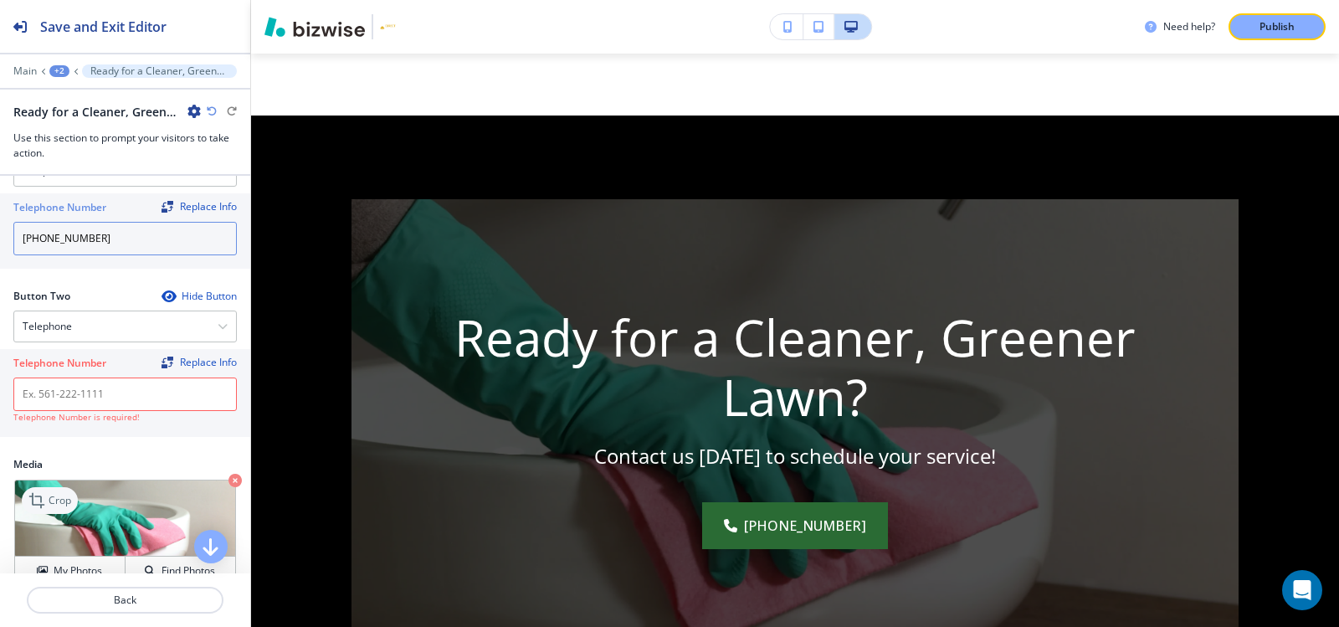
scroll to position [586, 0]
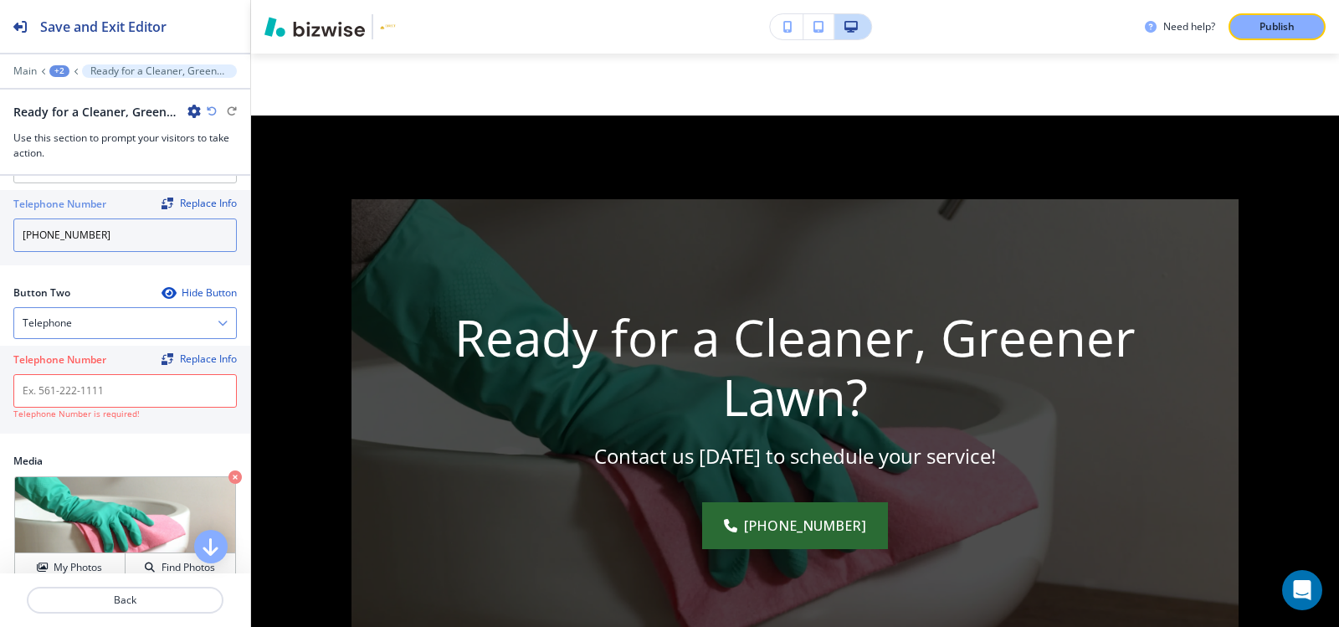
type input "(561) 313-2369"
click at [99, 330] on div "Telephone" at bounding box center [125, 323] width 222 height 30
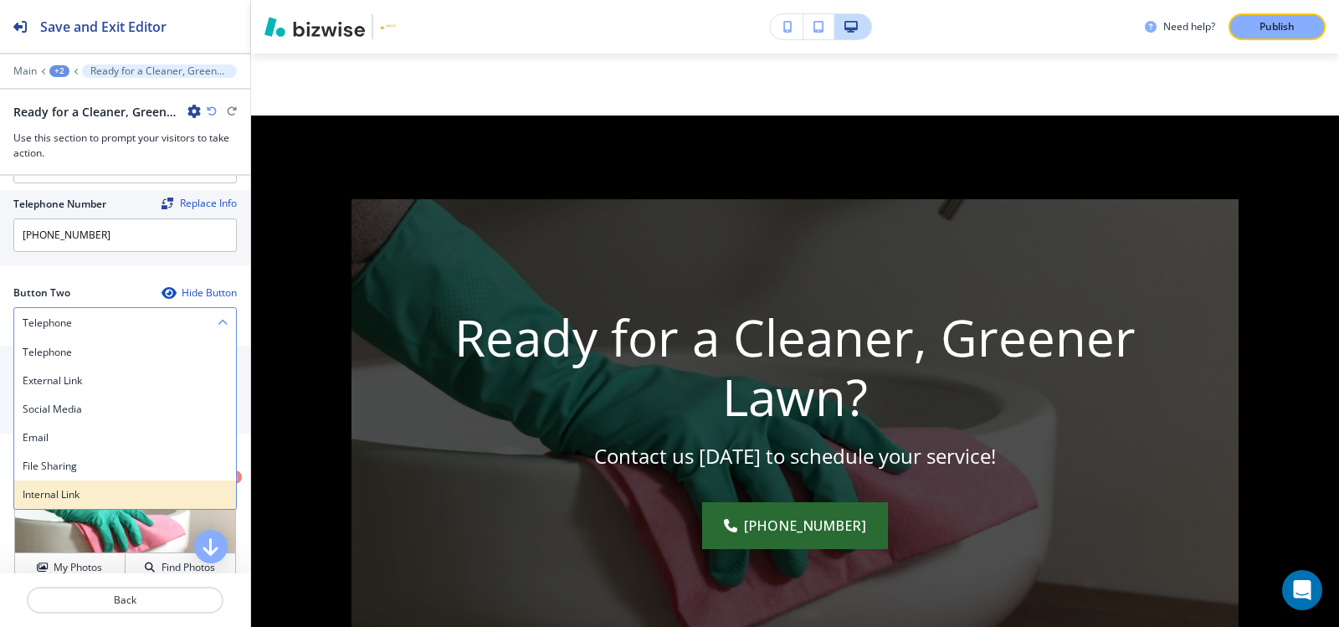
click at [35, 494] on h4 "Internal Link" at bounding box center [125, 494] width 205 height 15
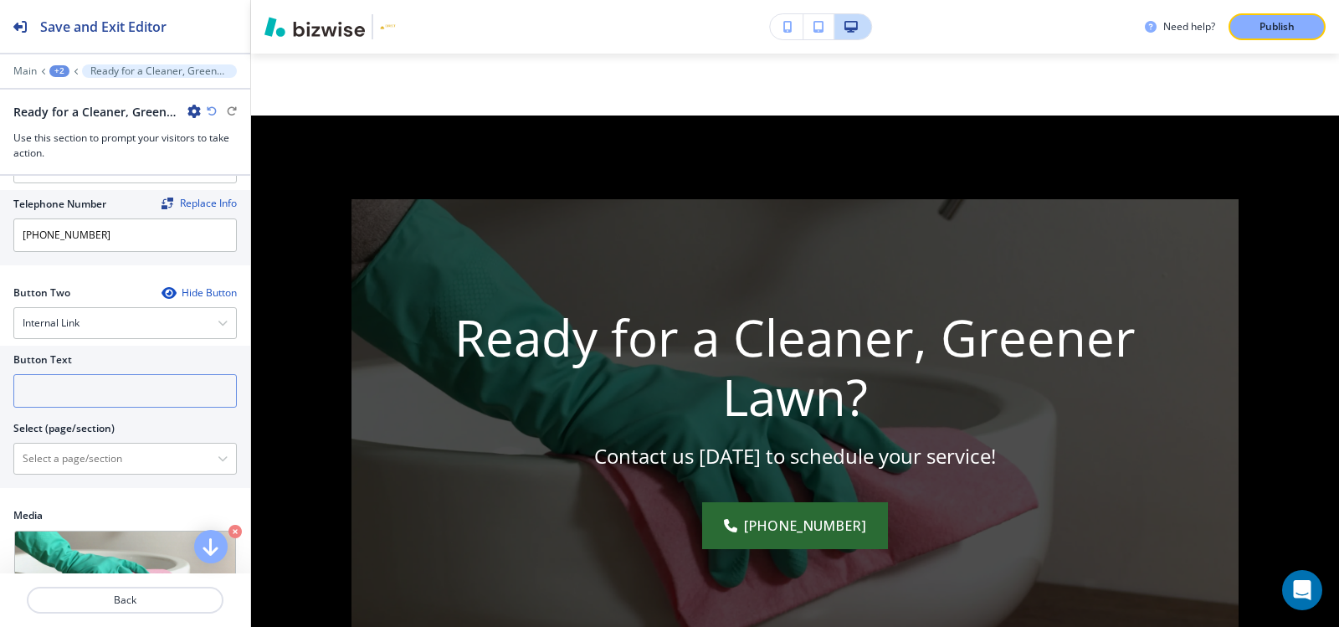
click at [81, 386] on input "text" at bounding box center [124, 390] width 223 height 33
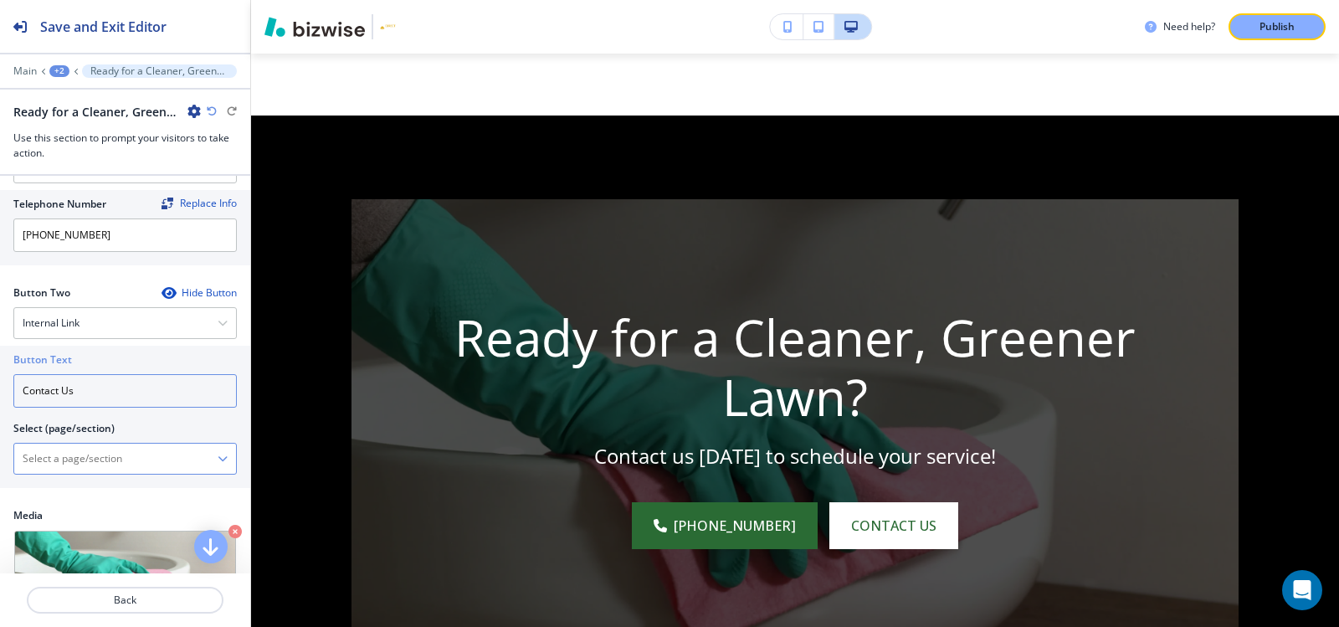
type input "Contact Us"
click at [54, 469] on \(page\/section\) "Manual Input" at bounding box center [115, 458] width 203 height 28
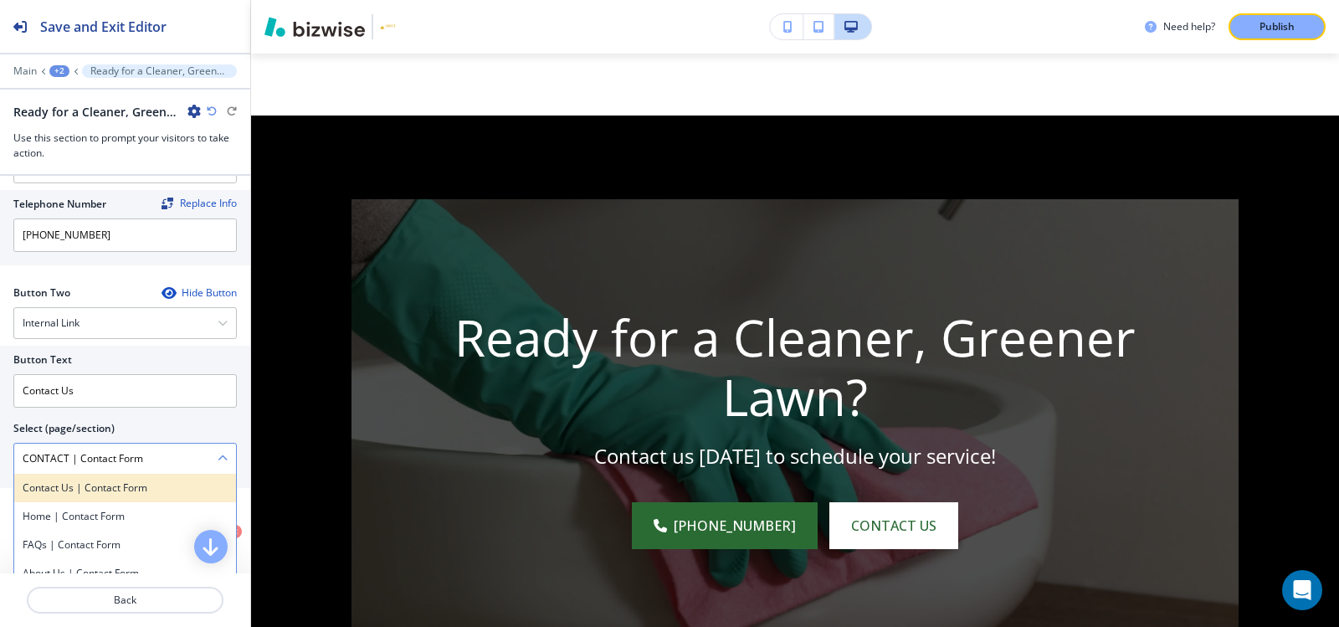
click at [108, 490] on h4 "Contact Us | Contact Form" at bounding box center [125, 487] width 205 height 15
type \(page\/section\) "Contact Us | Contact Form"
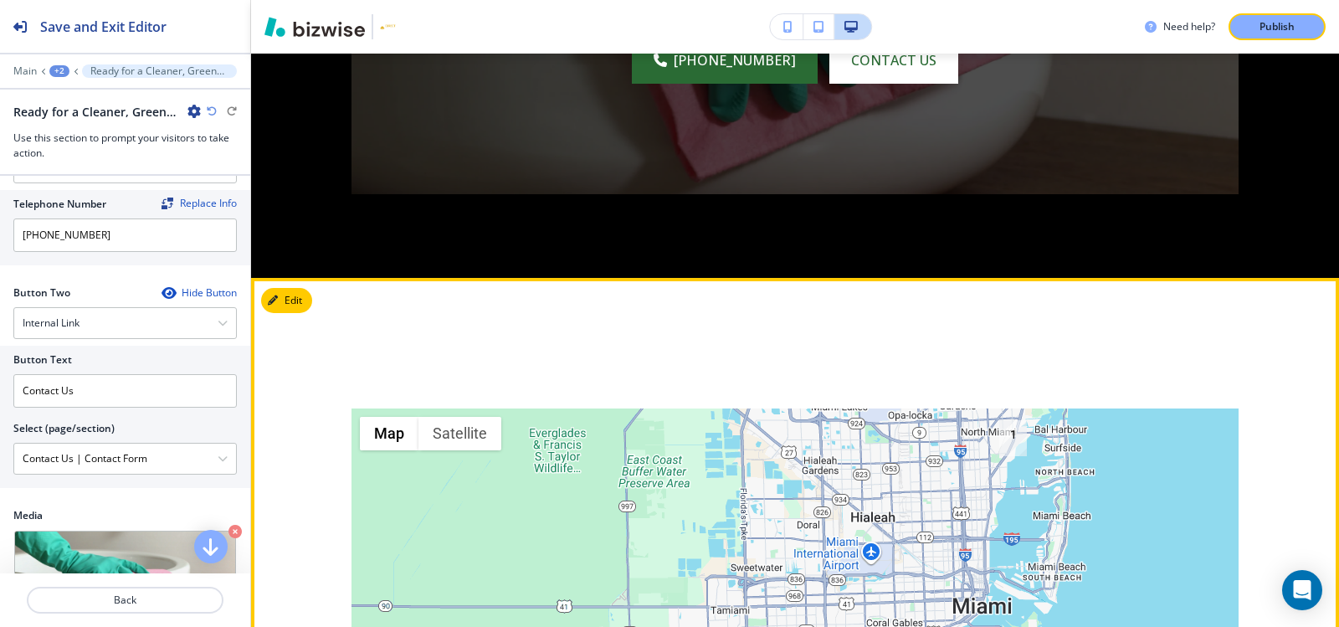
scroll to position [5454, 0]
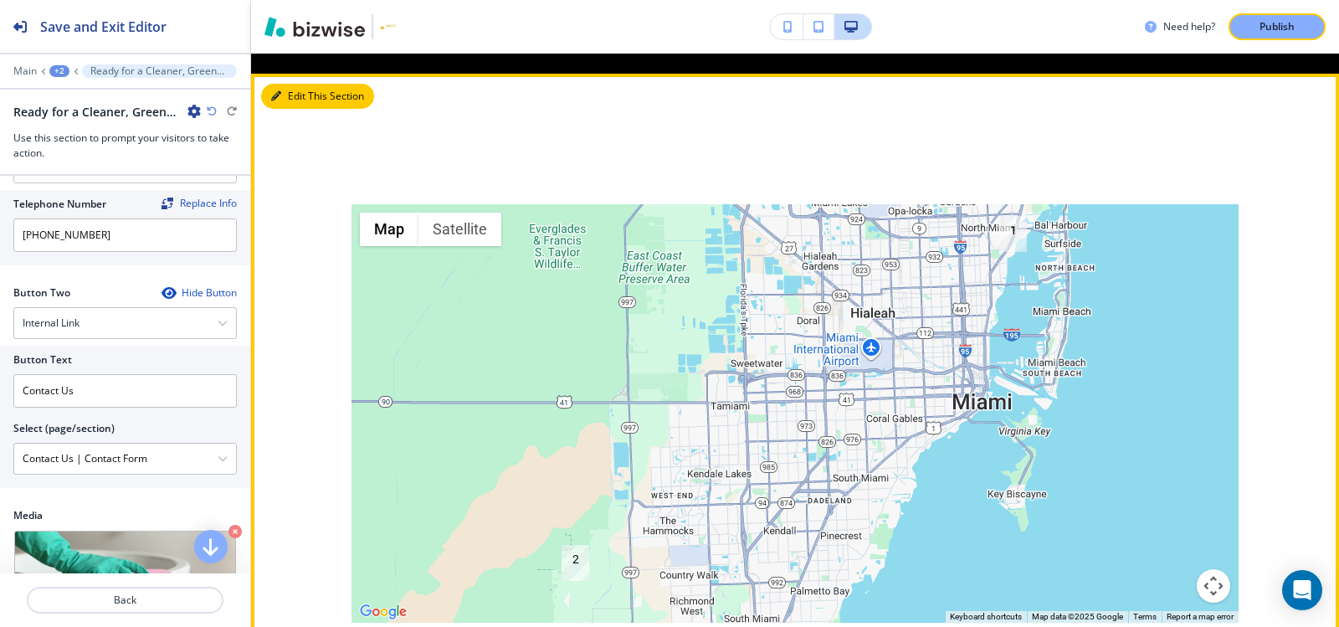
click at [278, 101] on icon "button" at bounding box center [276, 96] width 10 height 10
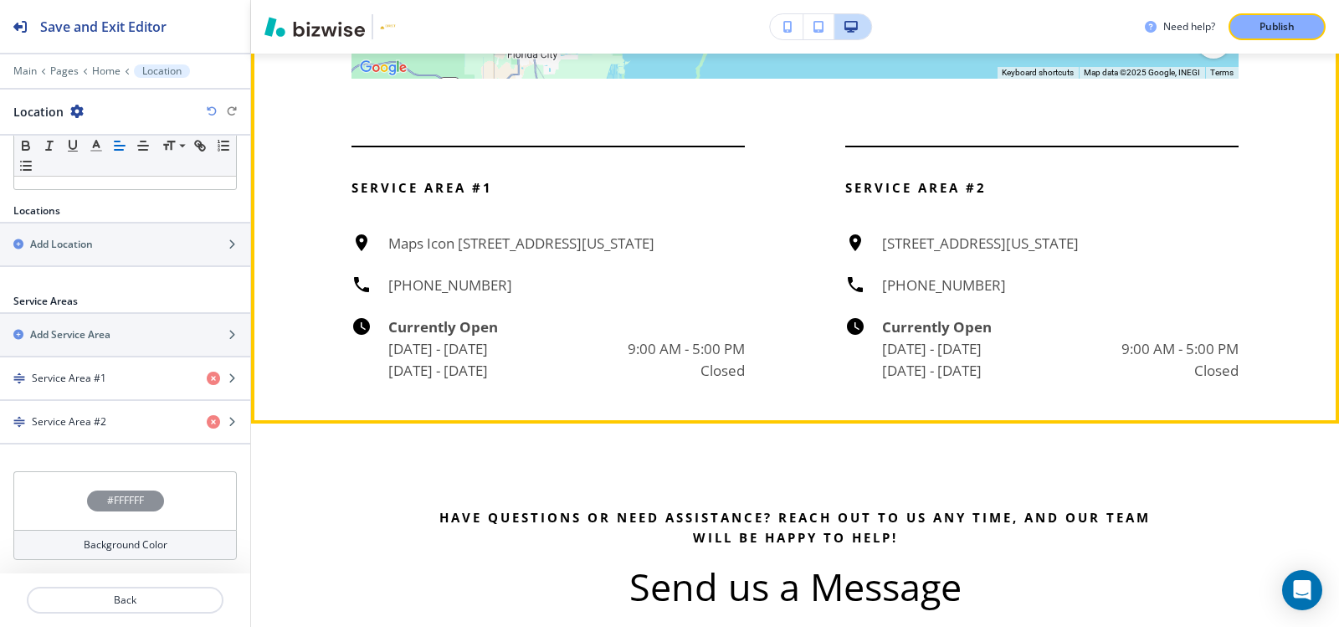
scroll to position [5579, 0]
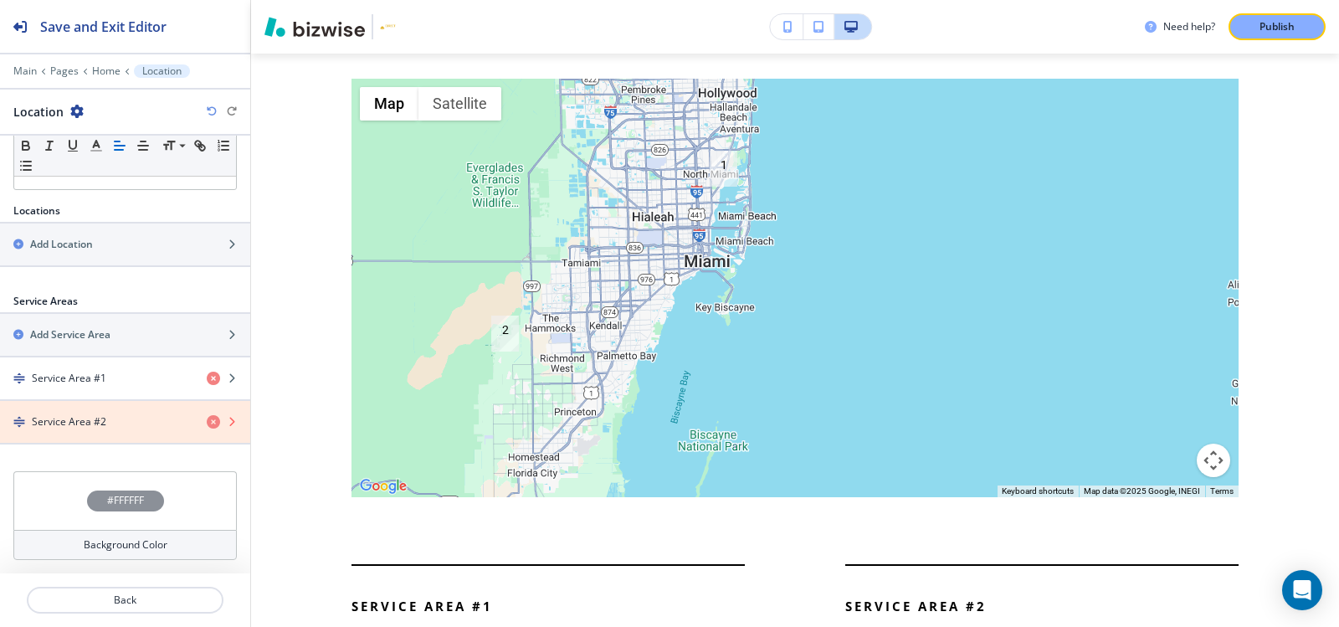
click at [207, 421] on icon "button" at bounding box center [213, 421] width 13 height 13
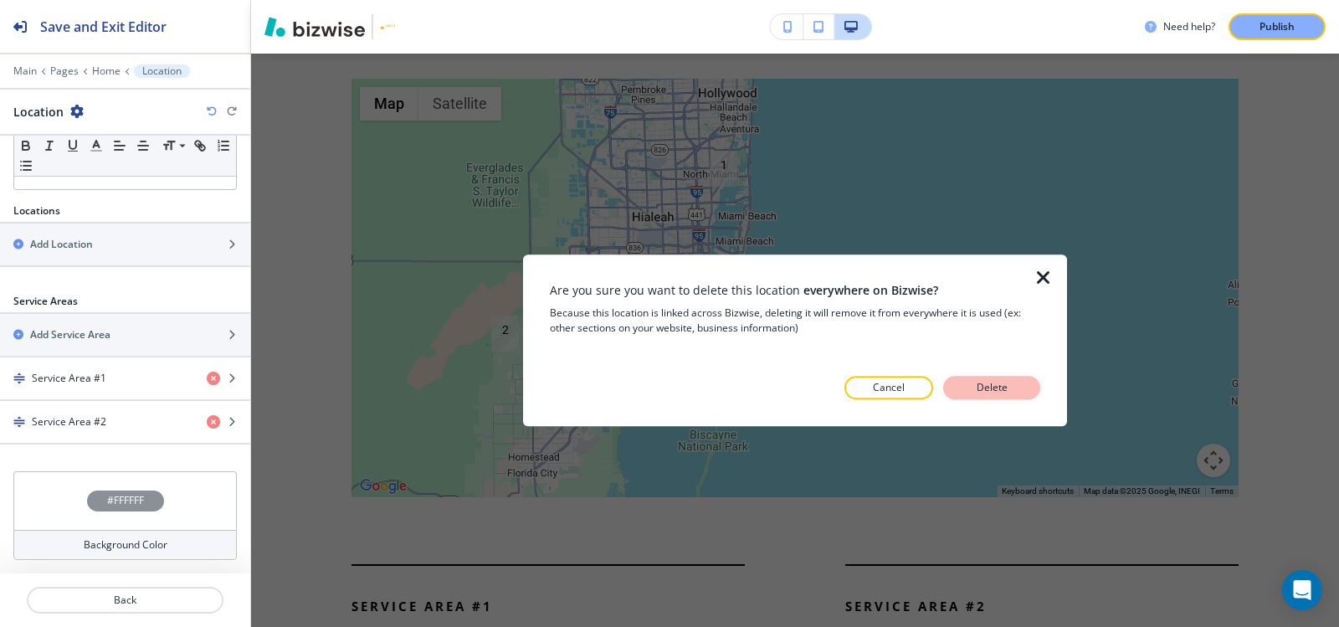
click at [1000, 387] on p "Delete" at bounding box center [992, 387] width 40 height 15
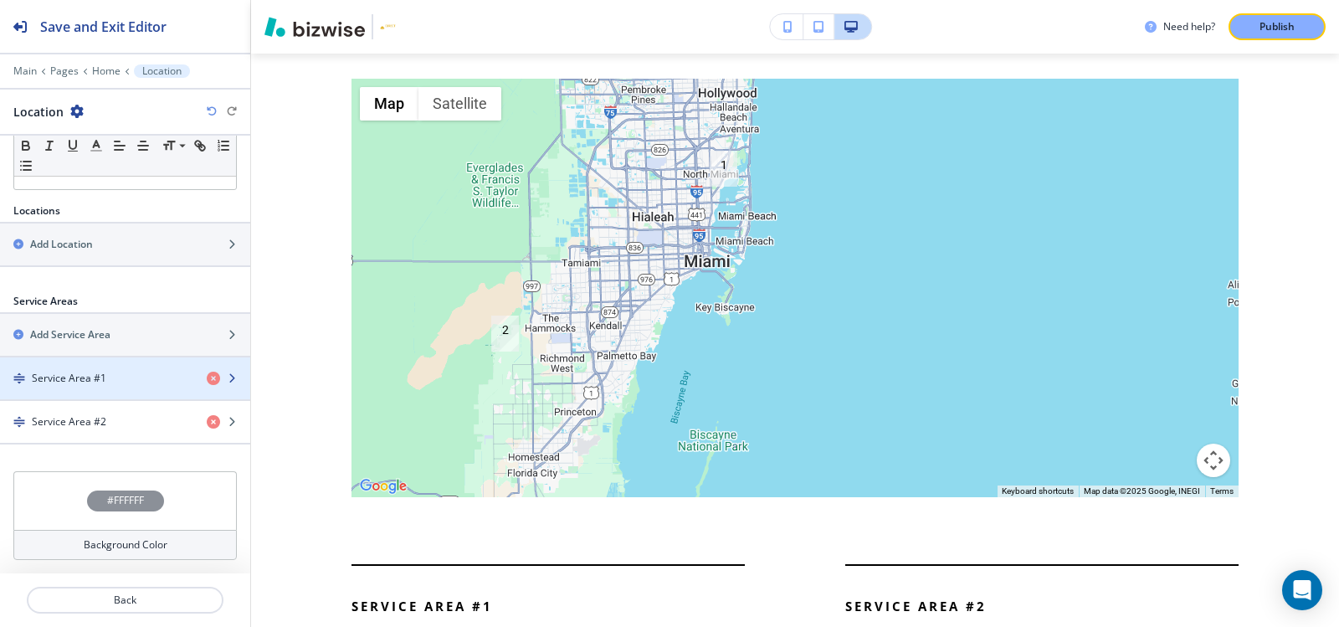
click at [138, 378] on div "Service Area #1" at bounding box center [96, 378] width 193 height 15
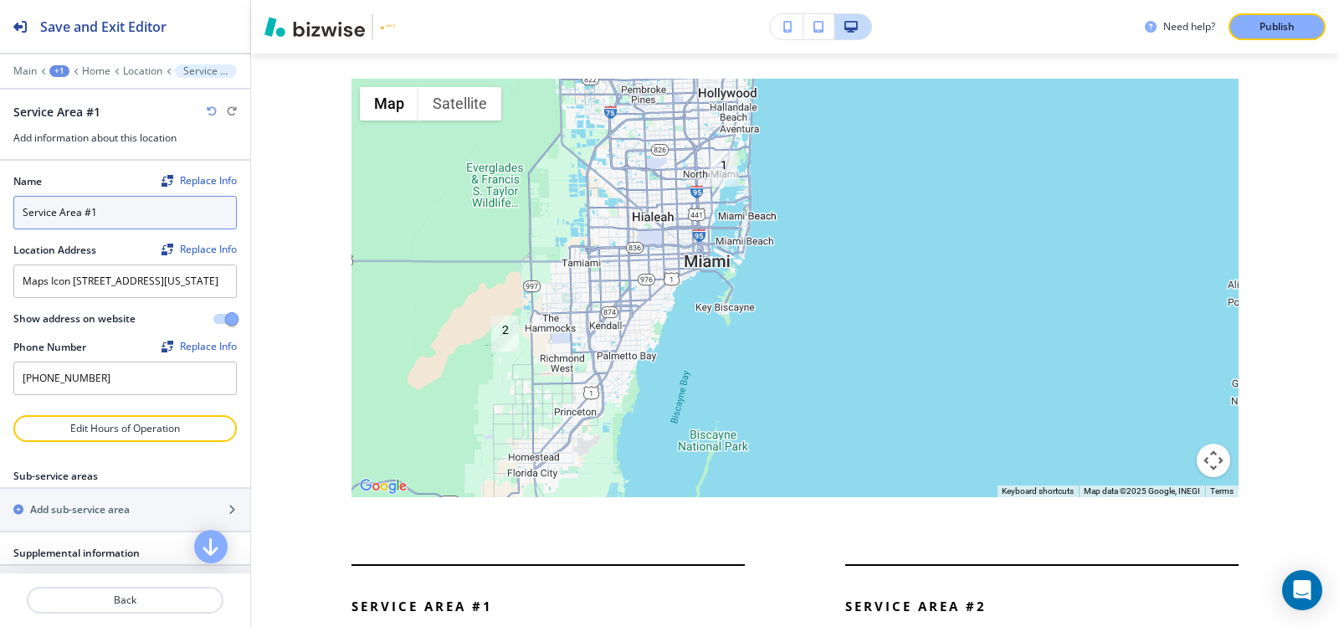
click at [146, 211] on input "Service Area #1" at bounding box center [124, 212] width 223 height 33
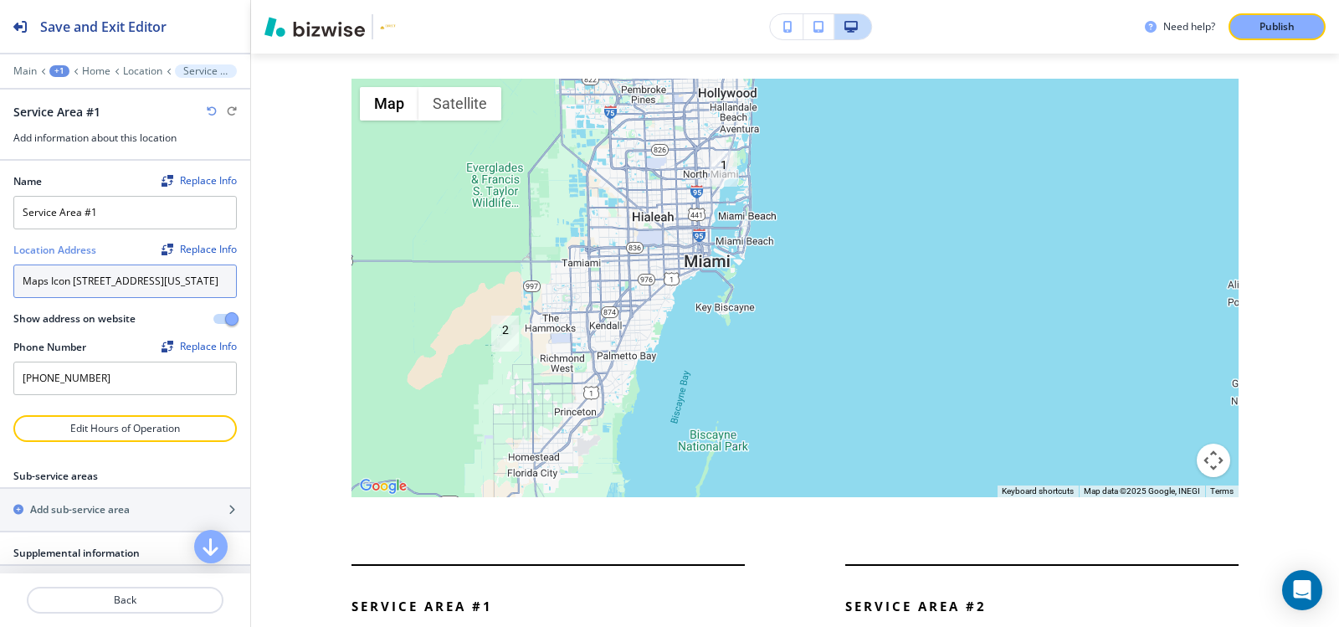
click at [187, 298] on textarea "Maps Icon 1000 Quayside Terrace Apt 912, Miami Florida 33138" at bounding box center [124, 280] width 223 height 33
paste textarea "Jupiter, FL 33458, UaSA"
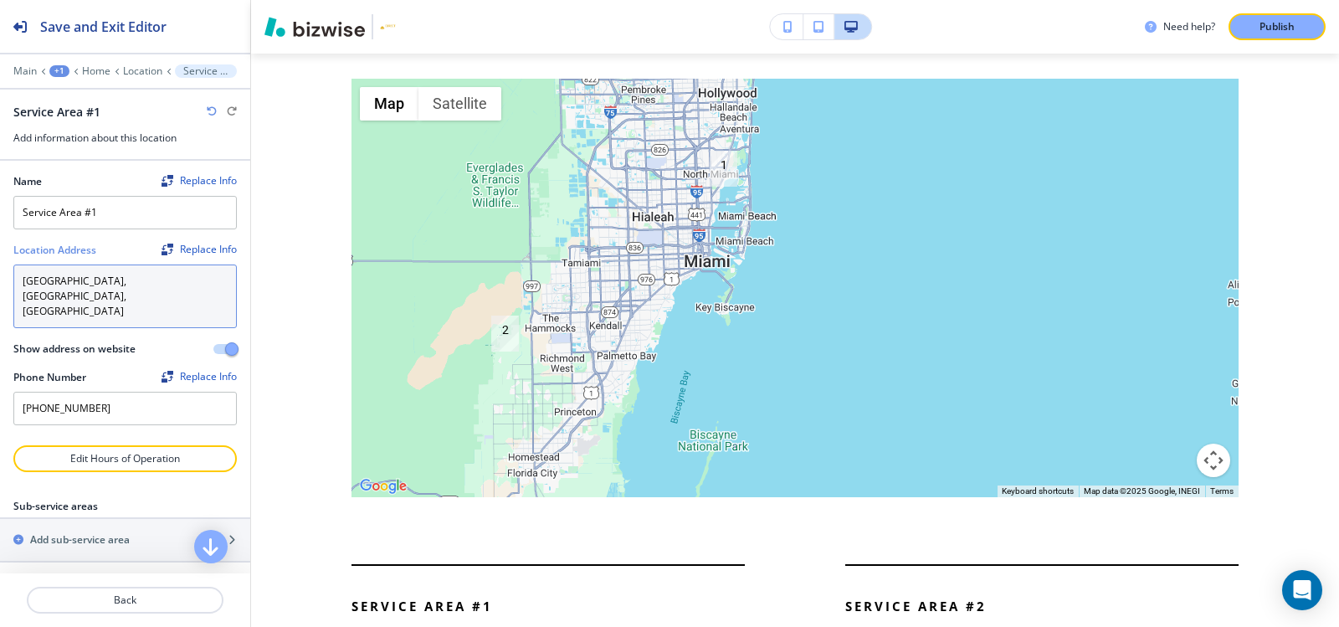
paste textarea "33458, Ua"
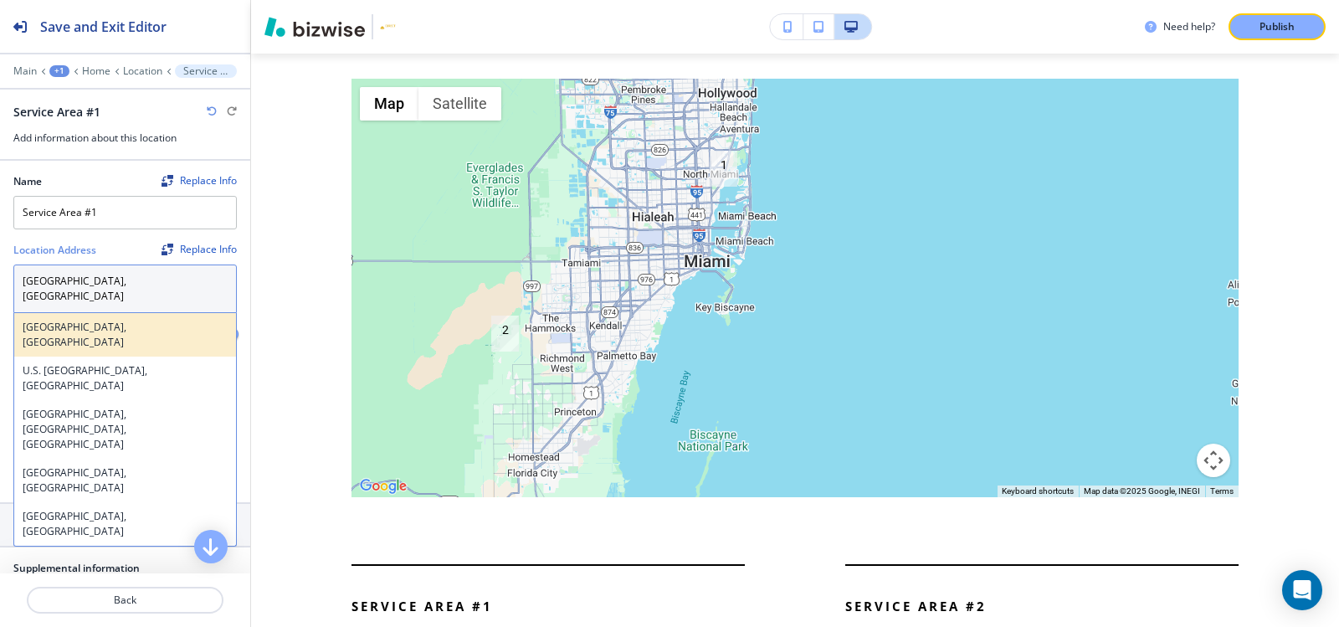
click at [176, 320] on h4 "Jupiter, FL 33458, USA" at bounding box center [125, 335] width 205 height 30
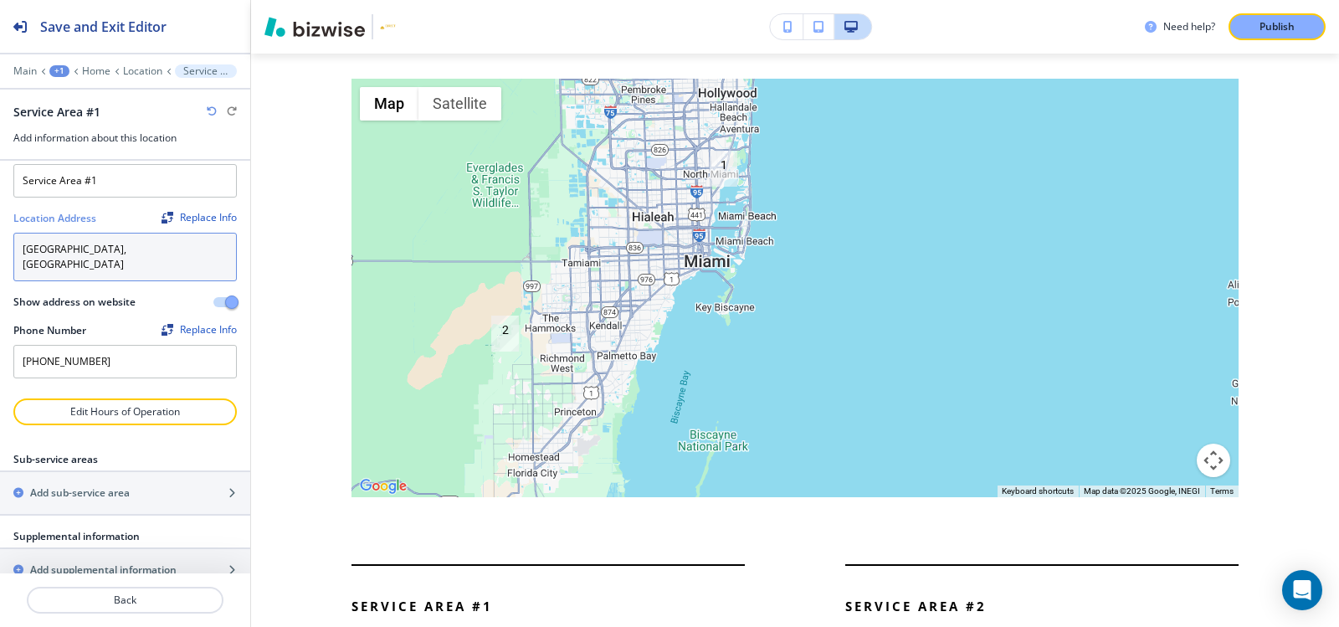
scroll to position [49, 0]
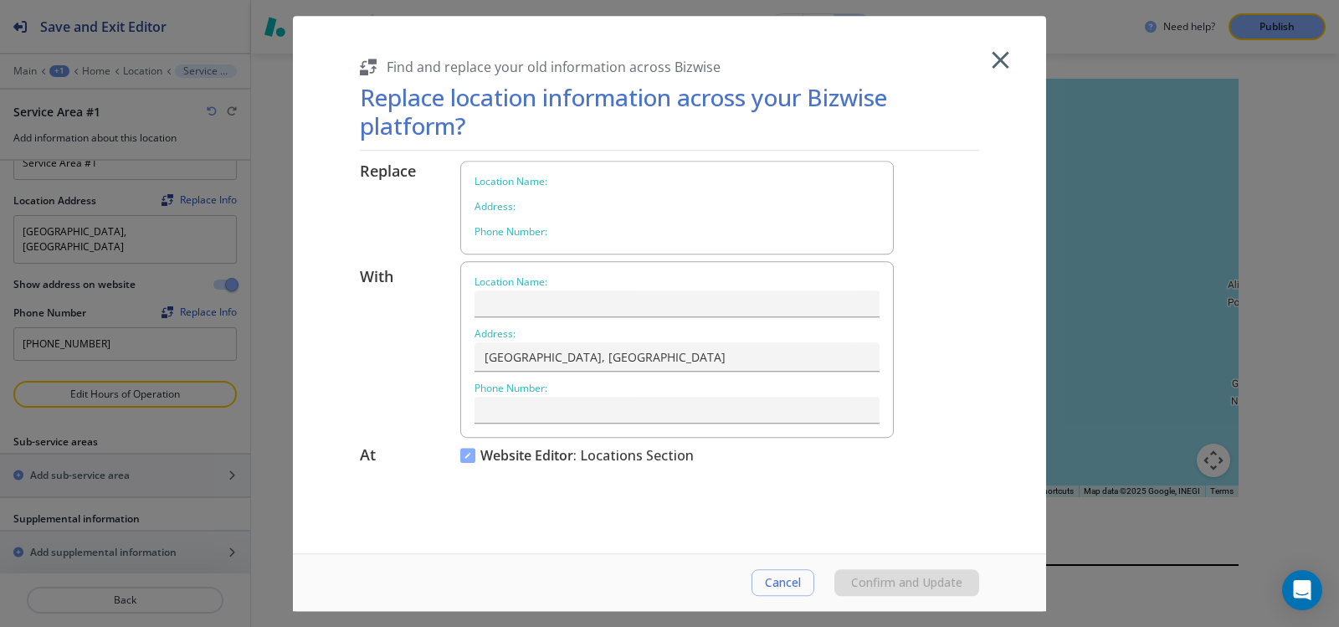
type textarea "Maps Icon 1000 Quayside Terrace Apt 912, Miami Florida 33138"
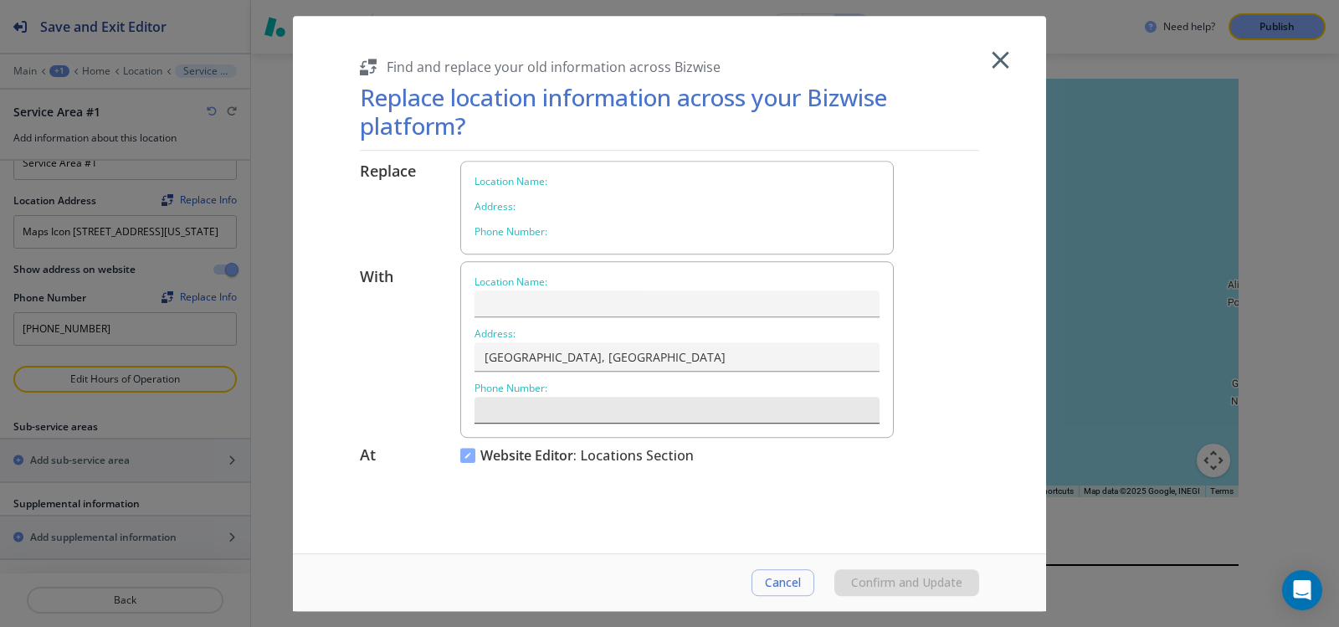
click at [592, 408] on input "text" at bounding box center [676, 411] width 405 height 28
paste input "(561) 313-2369"
type input "(561) 313-2369"
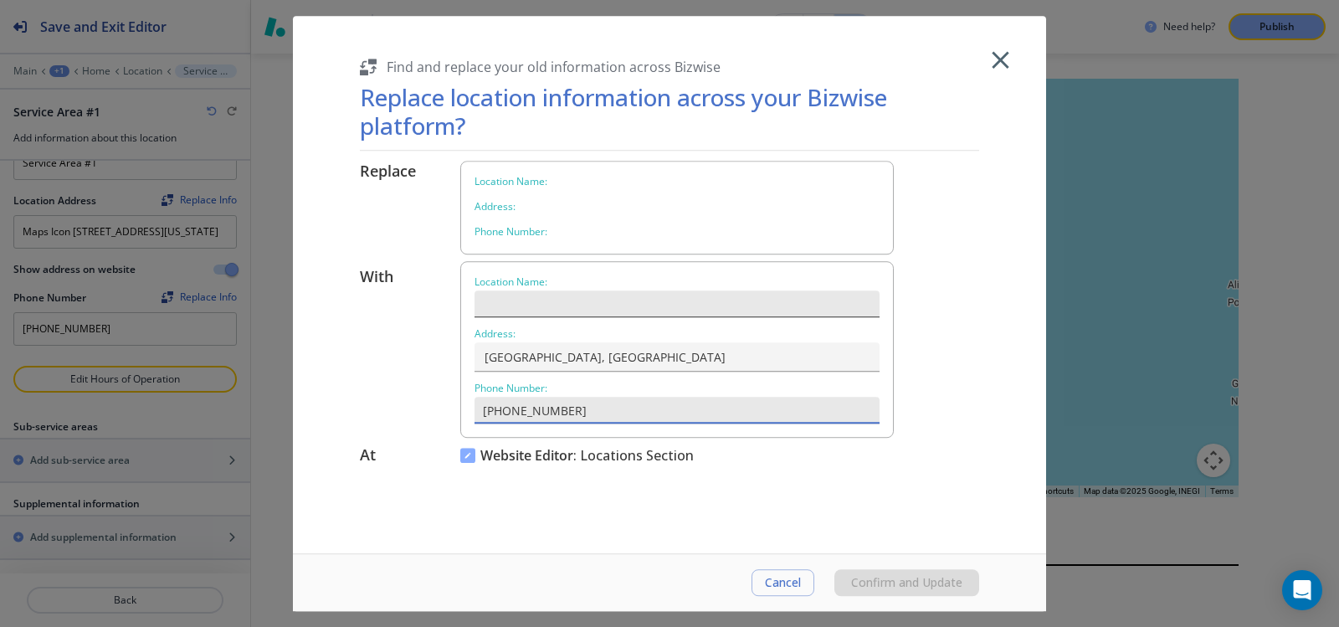
click at [511, 311] on input "text" at bounding box center [676, 304] width 405 height 28
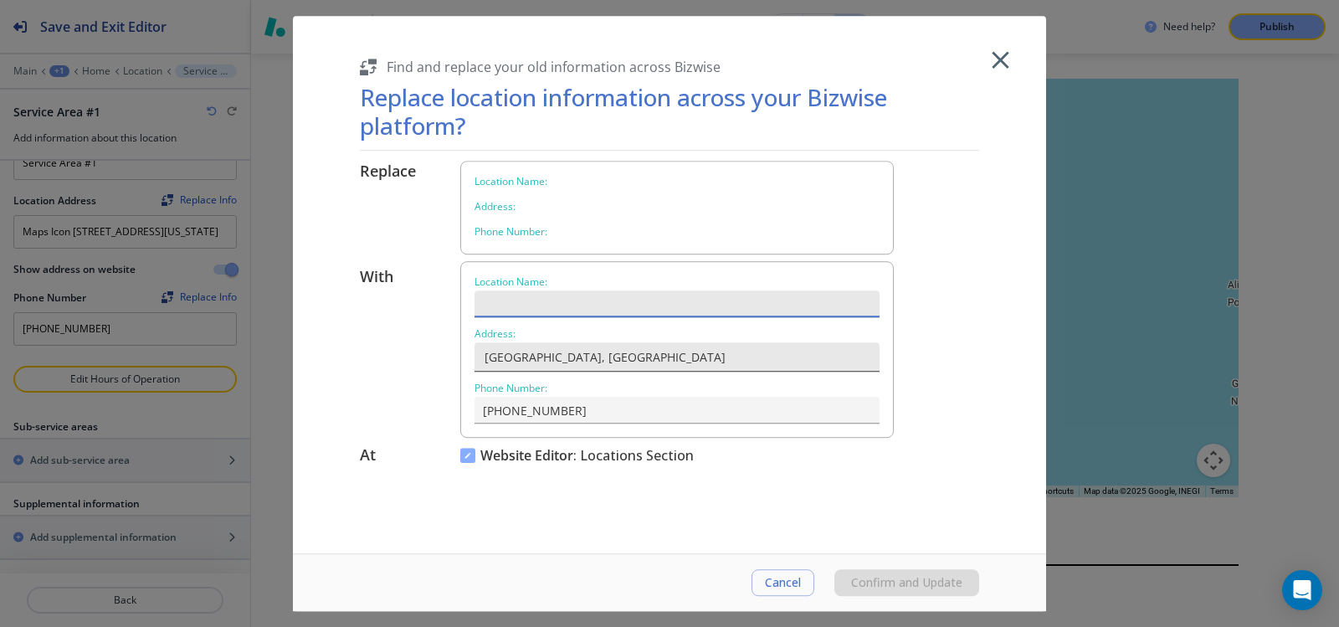
click at [636, 367] on input "Jupiter, FL 33458, USA" at bounding box center [675, 356] width 388 height 29
click at [624, 305] on input "text" at bounding box center [676, 304] width 405 height 28
paste input "Jupiter, FL 33458, USA"
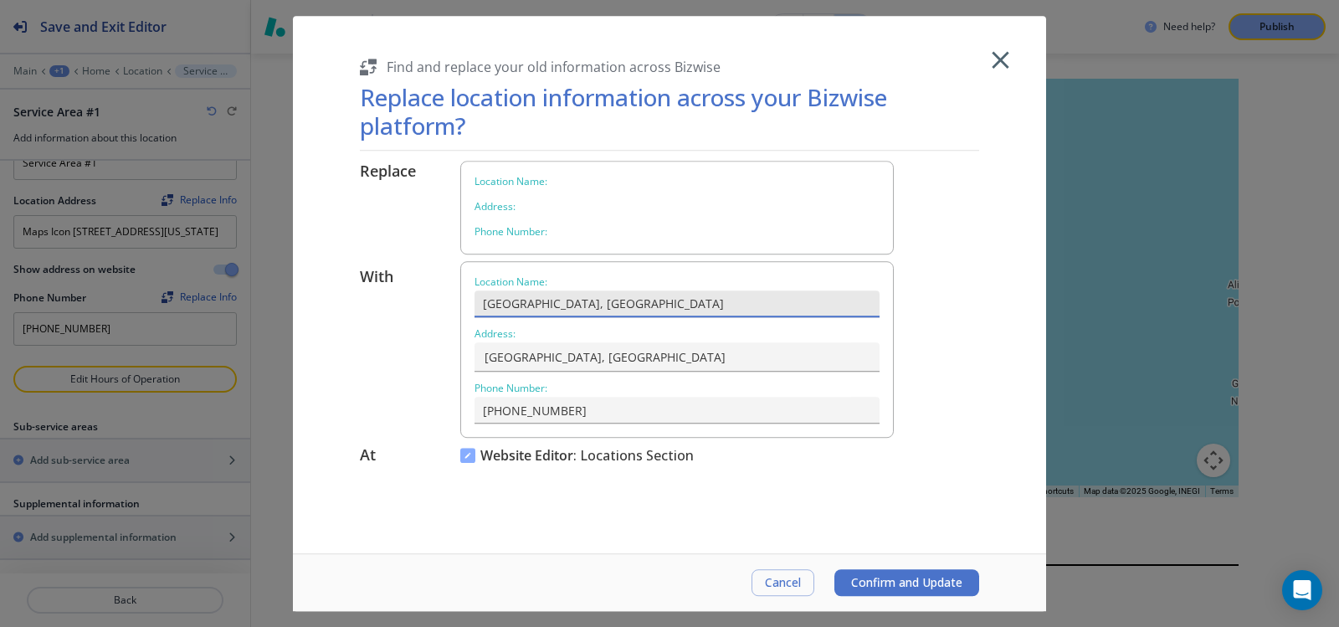
type input "Jupiter, FL 33458, USA"
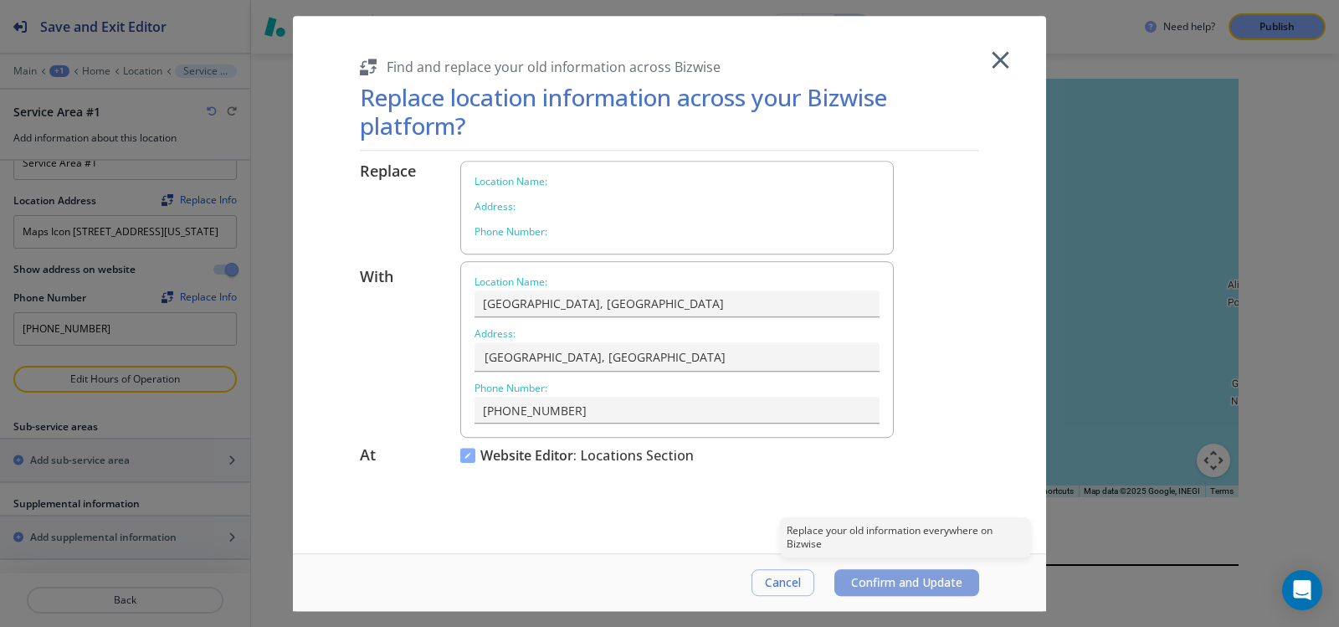
click at [903, 582] on span "Confirm and Update" at bounding box center [906, 582] width 111 height 13
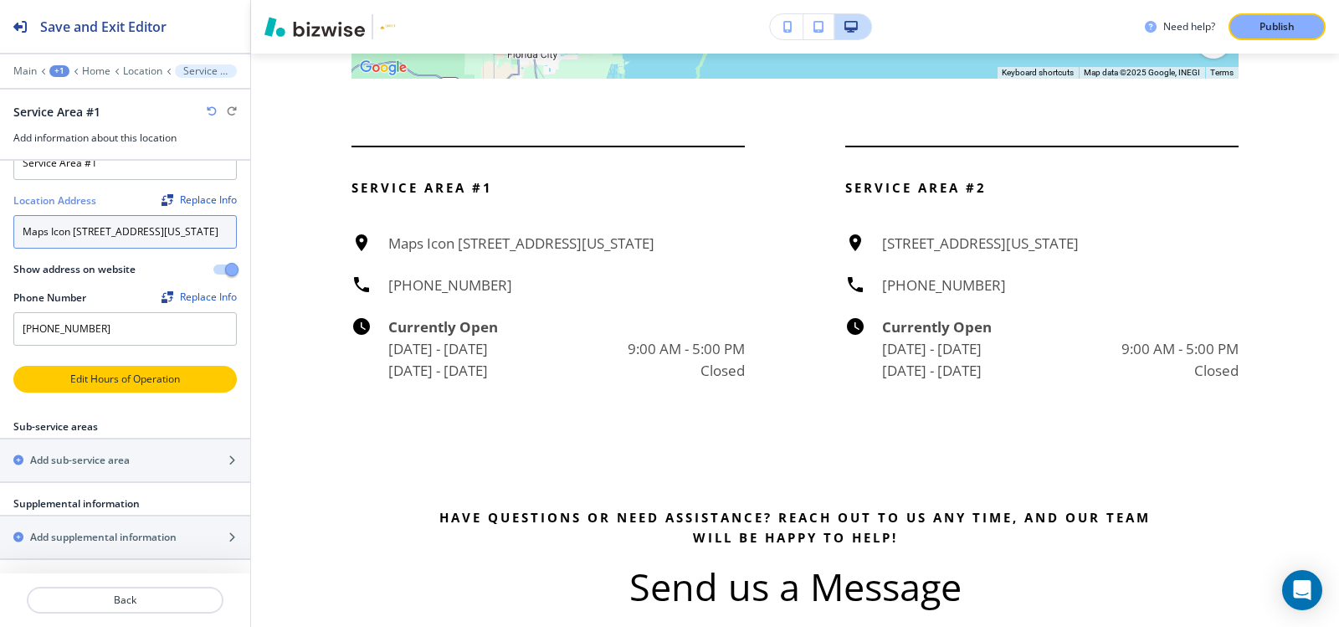
scroll to position [64, 0]
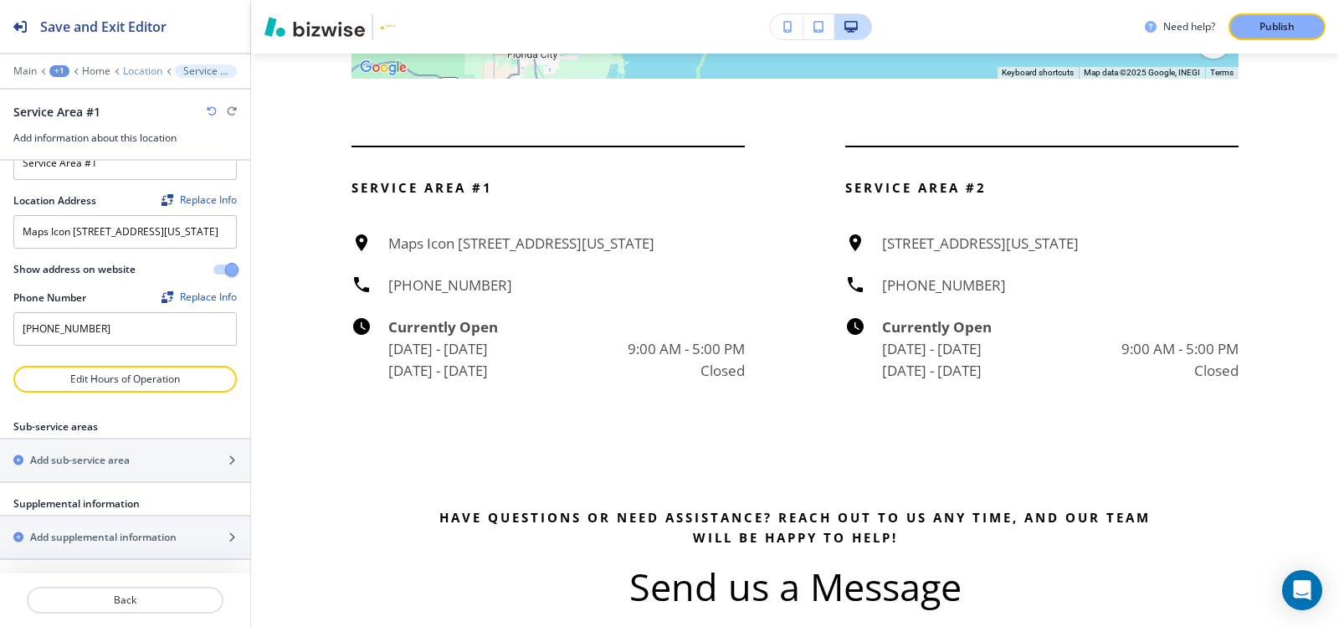
click at [150, 73] on p "Location" at bounding box center [142, 71] width 39 height 12
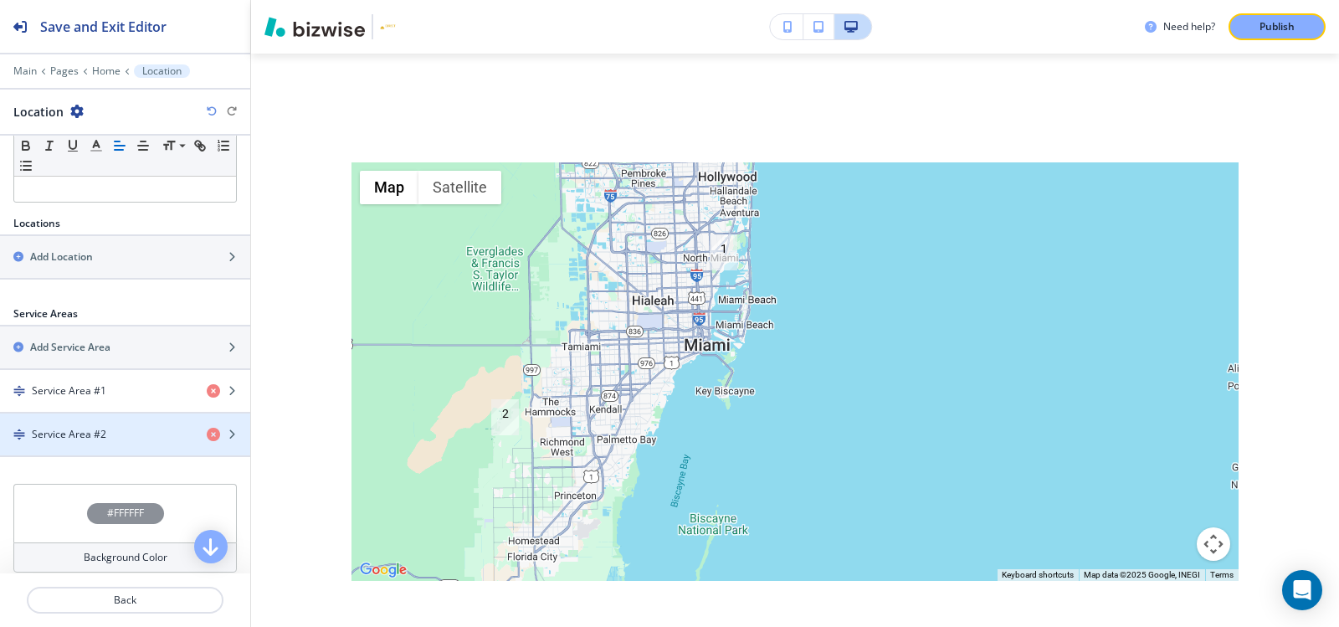
scroll to position [472, 0]
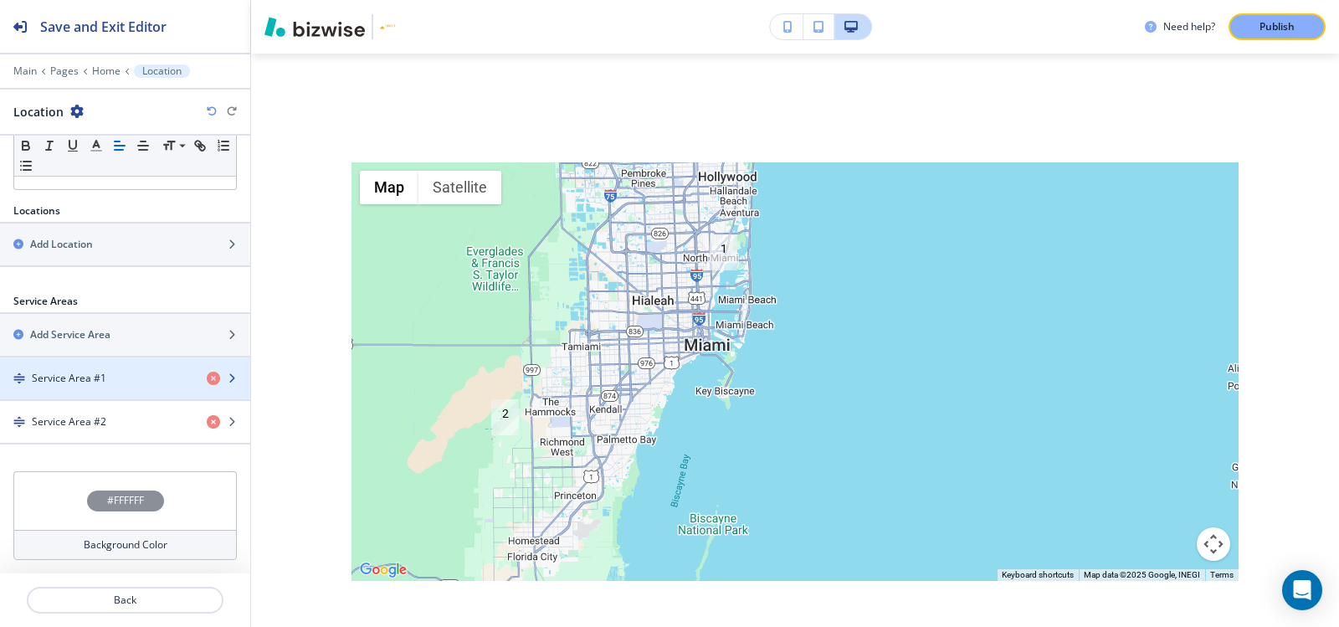
click at [133, 380] on div "Service Area #1" at bounding box center [96, 378] width 193 height 15
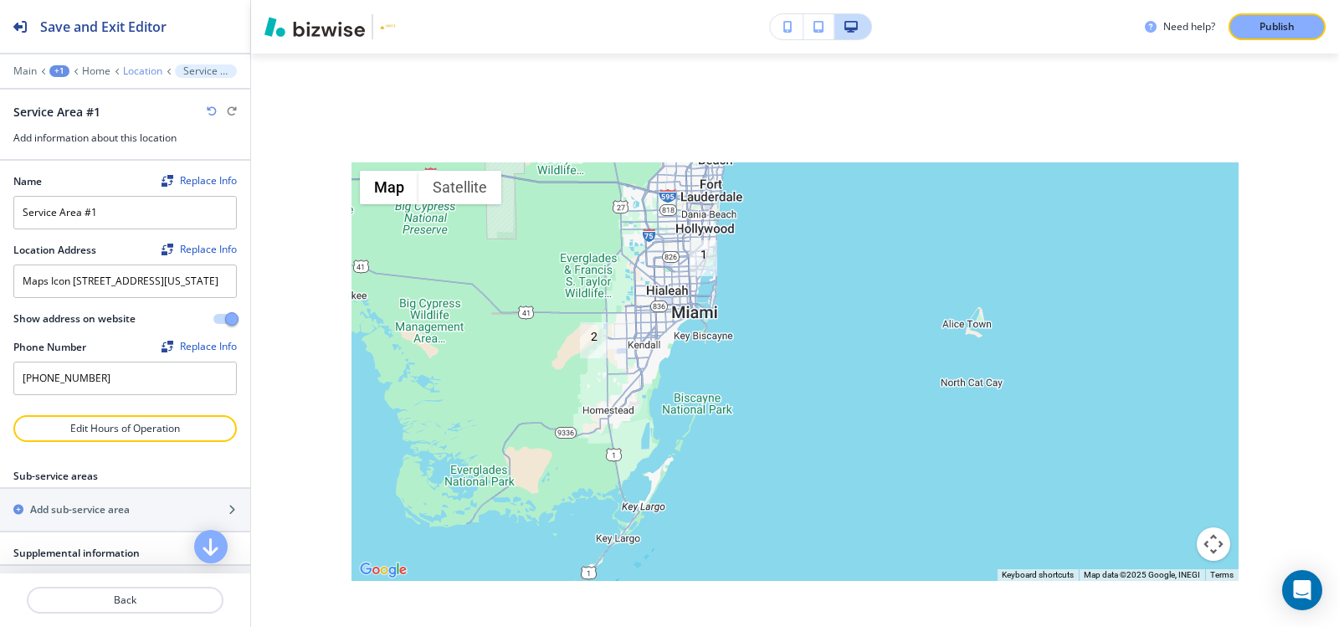
click at [129, 68] on p "Location" at bounding box center [142, 71] width 39 height 12
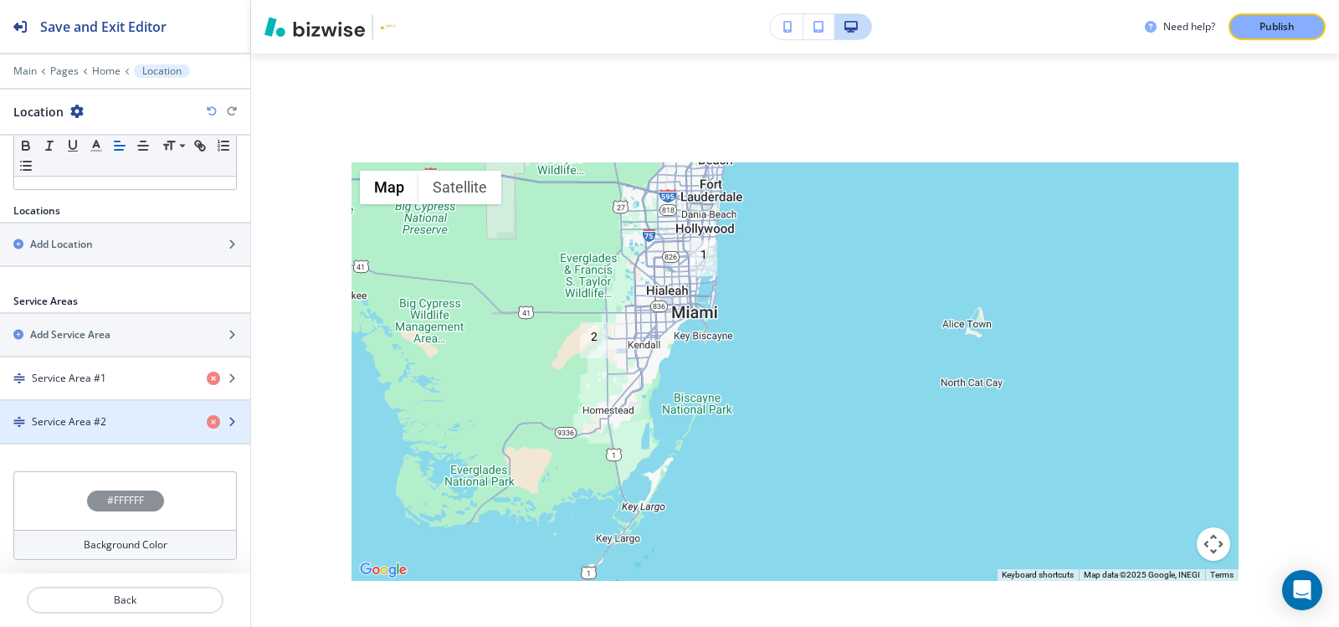
click at [99, 421] on h4 "Service Area #2" at bounding box center [69, 421] width 74 height 15
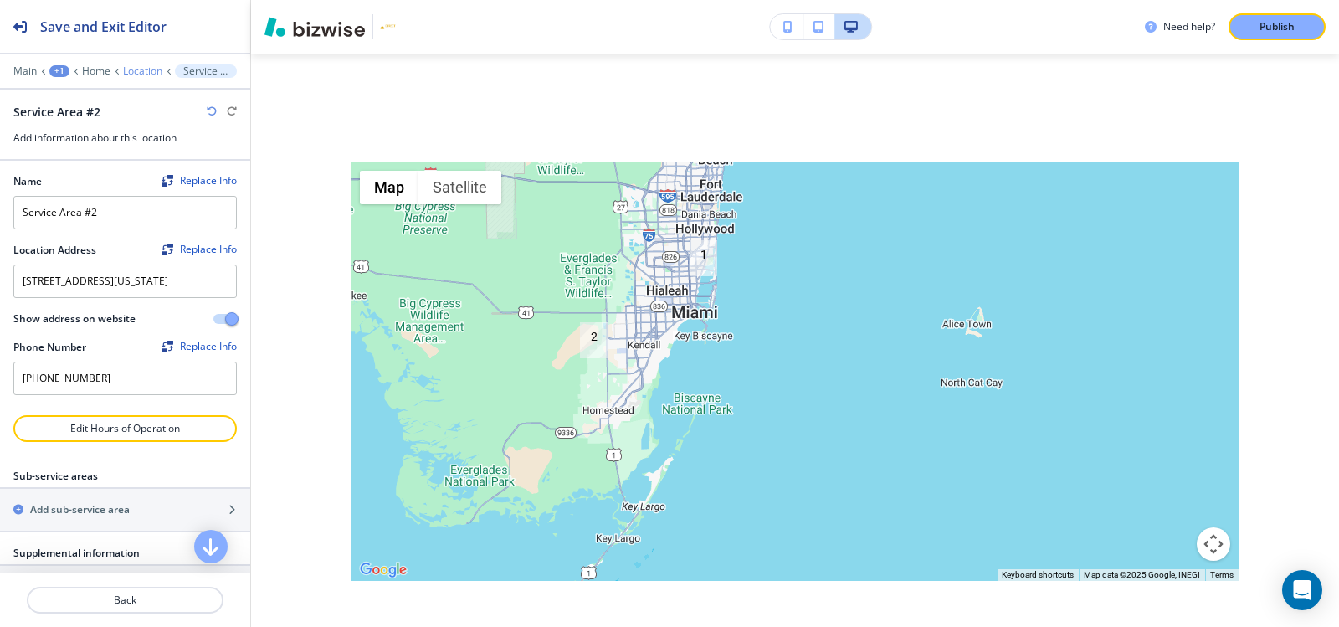
click at [145, 70] on p "Location" at bounding box center [142, 71] width 39 height 12
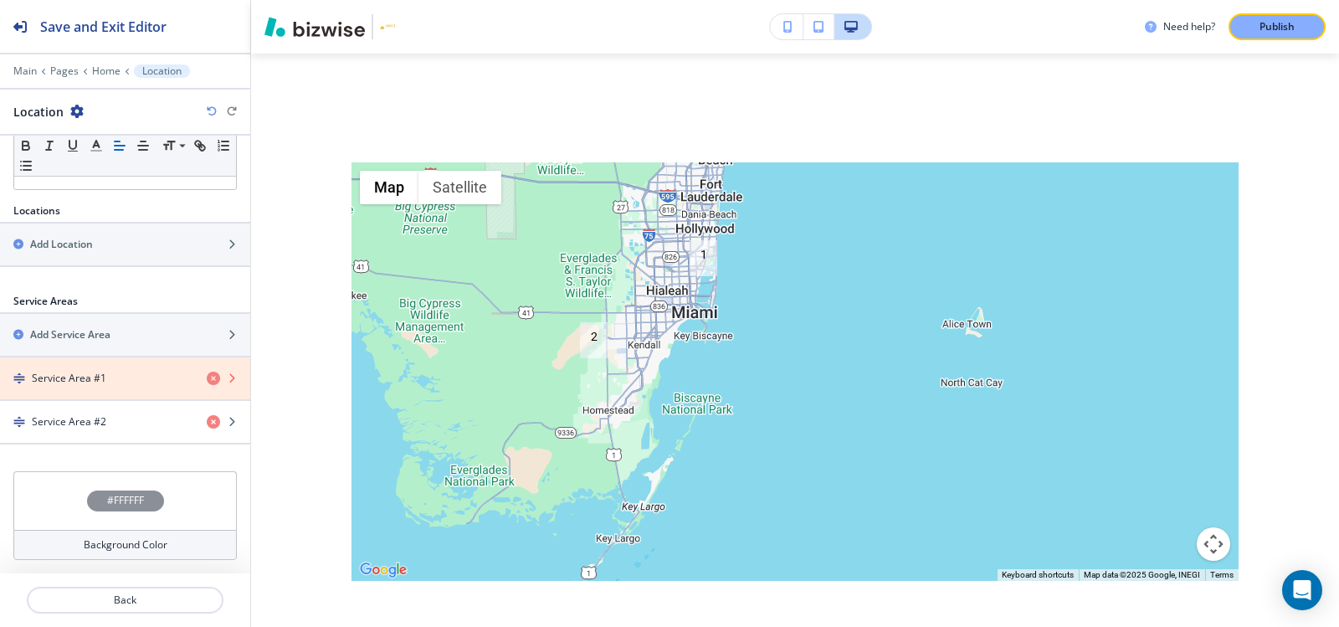
click at [207, 382] on icon "button" at bounding box center [213, 378] width 13 height 13
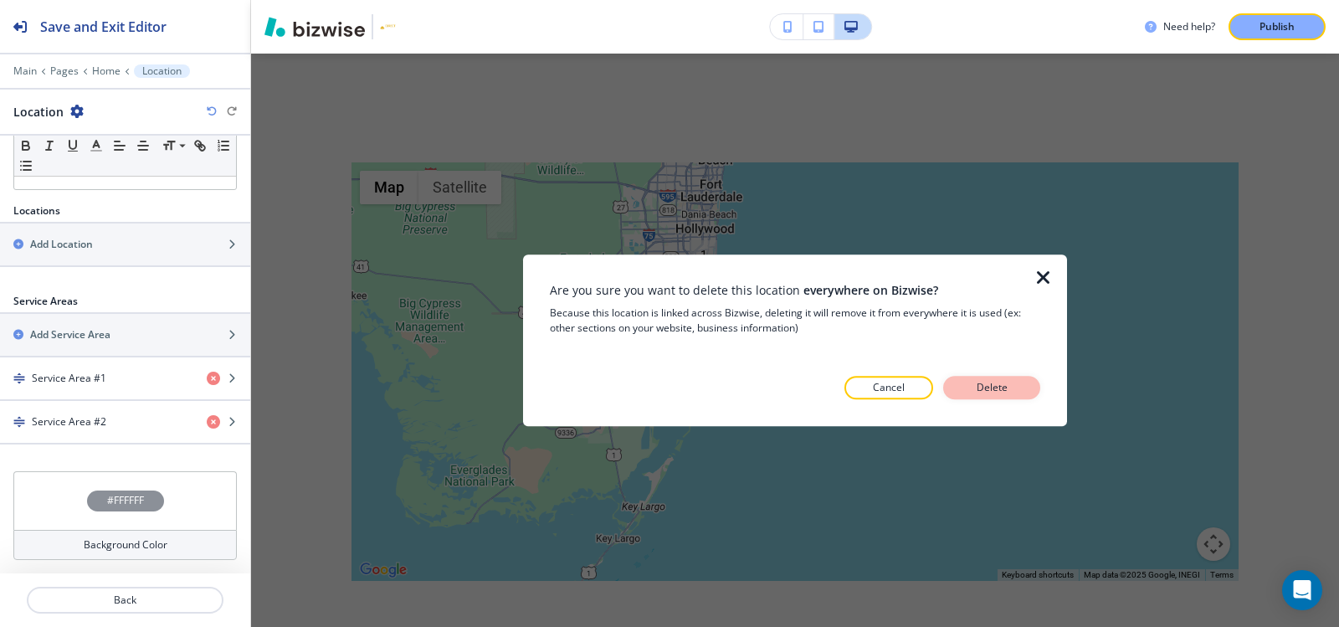
click at [956, 391] on button "Delete" at bounding box center [991, 387] width 97 height 23
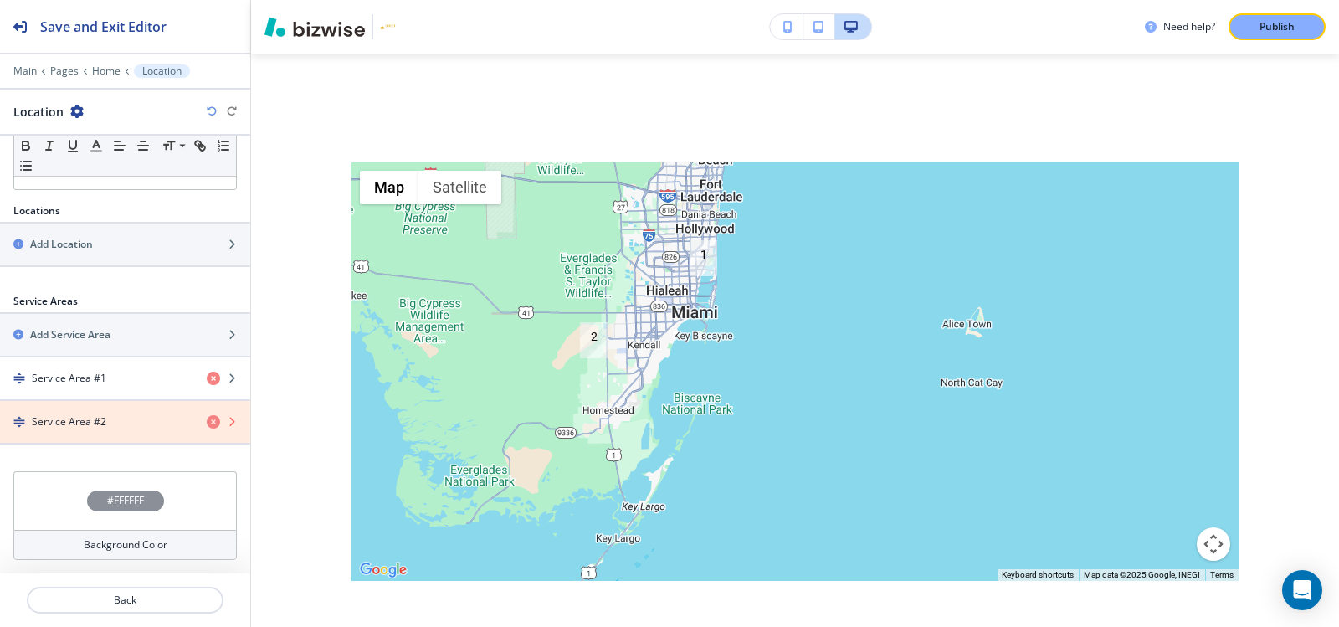
click at [207, 422] on icon "button" at bounding box center [213, 421] width 13 height 13
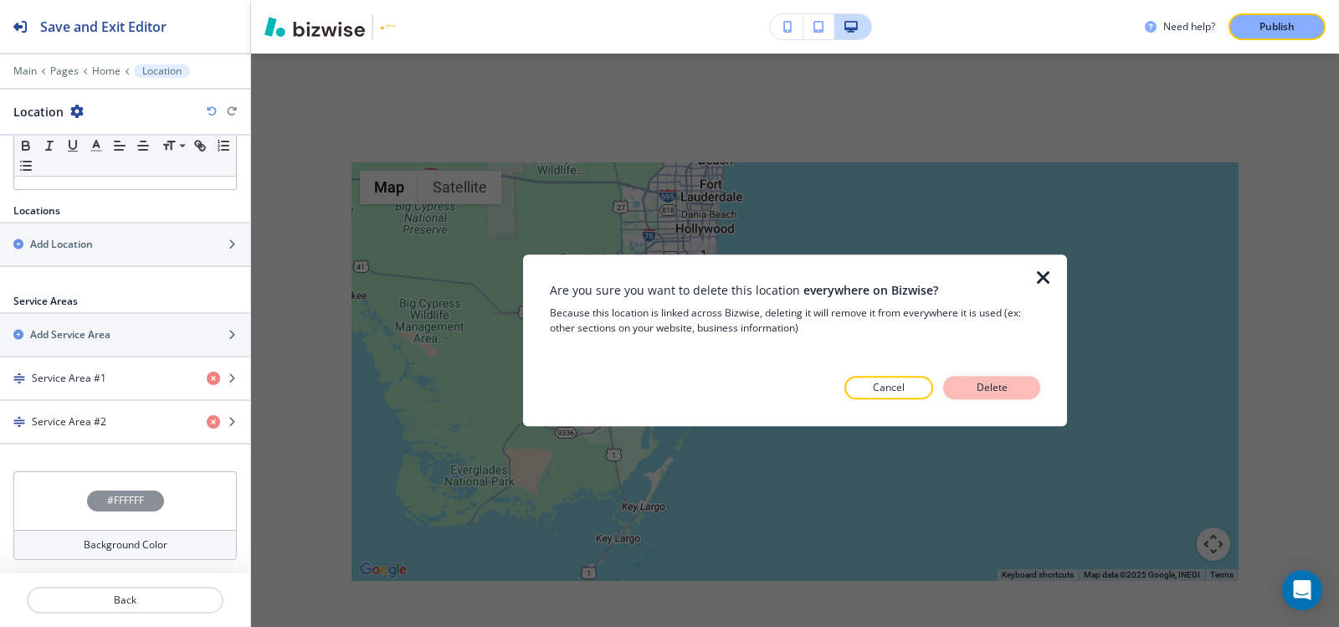
click at [992, 388] on p "Delete" at bounding box center [992, 387] width 40 height 15
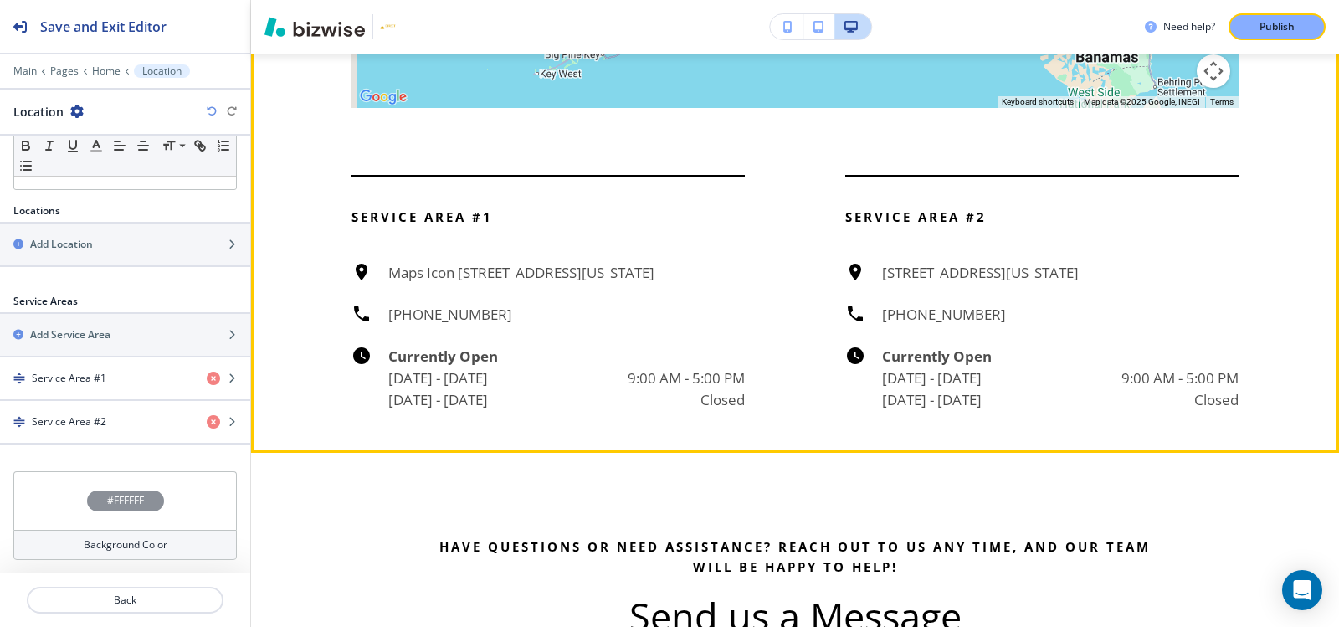
scroll to position [5997, 0]
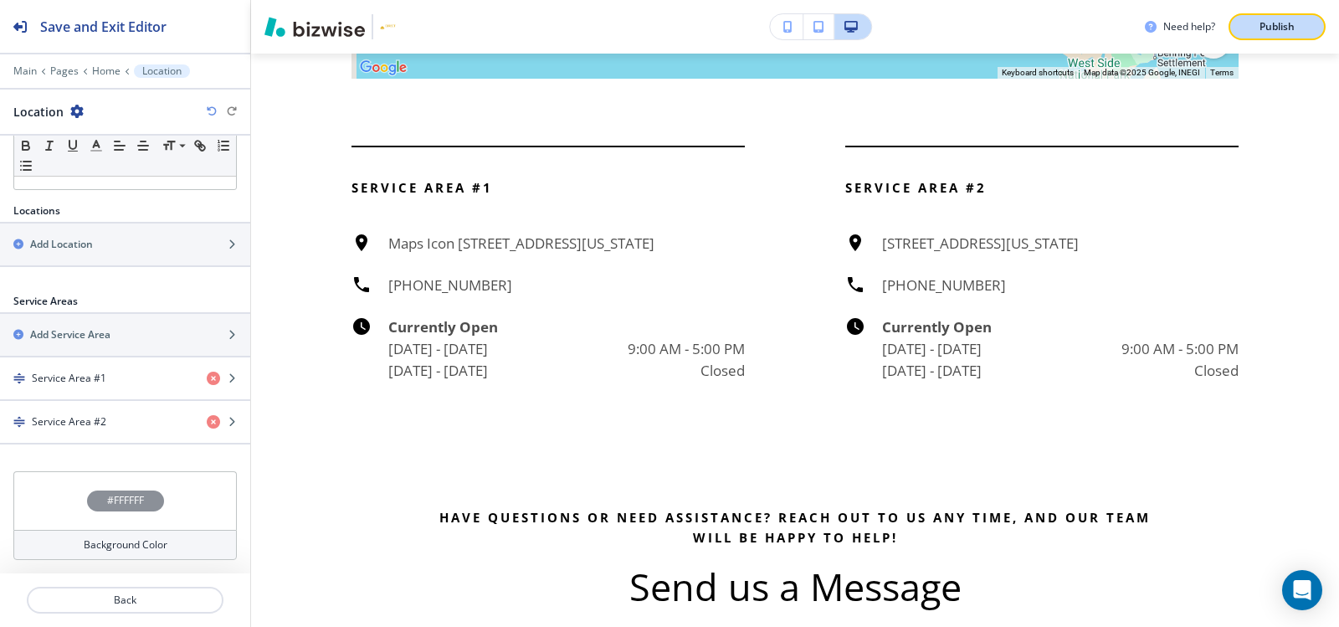
click at [1278, 34] on button "Publish" at bounding box center [1276, 26] width 97 height 27
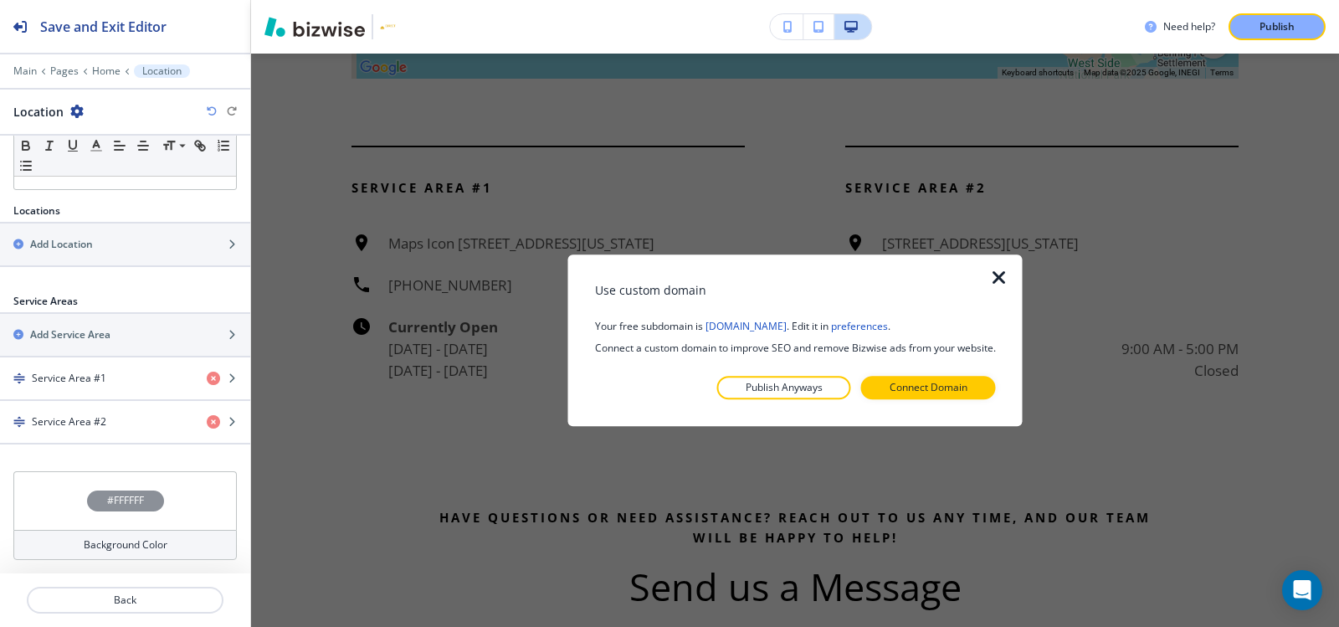
click at [997, 280] on icon "button" at bounding box center [999, 278] width 20 height 20
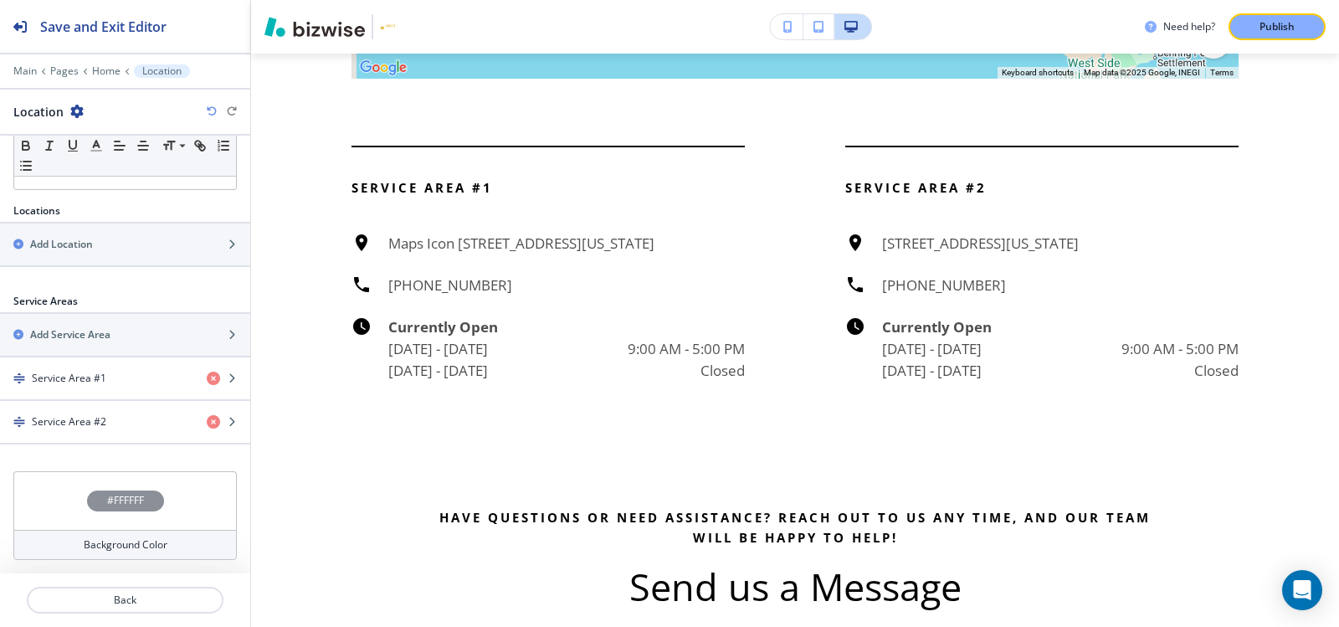
scroll to position [5496, 0]
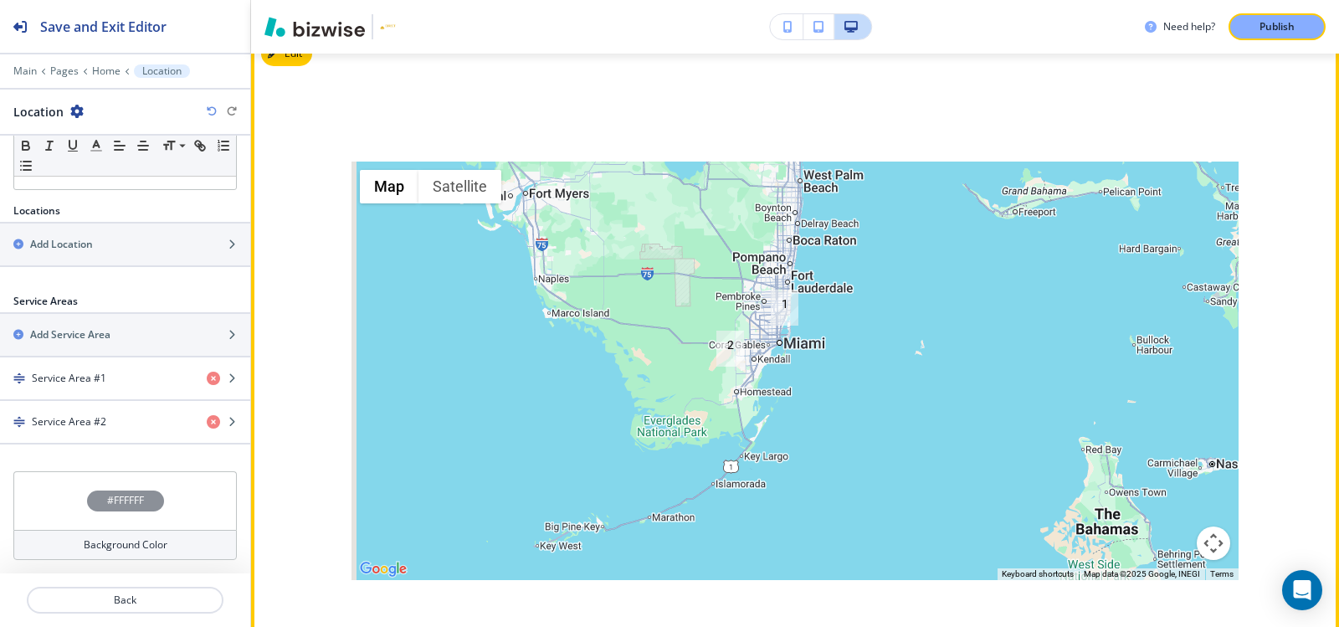
click at [1247, 156] on div "← Move left → Move right ↑ Move up ↓ Move down + Zoom in - Zoom out Home Jump l…" at bounding box center [795, 478] width 1088 height 894
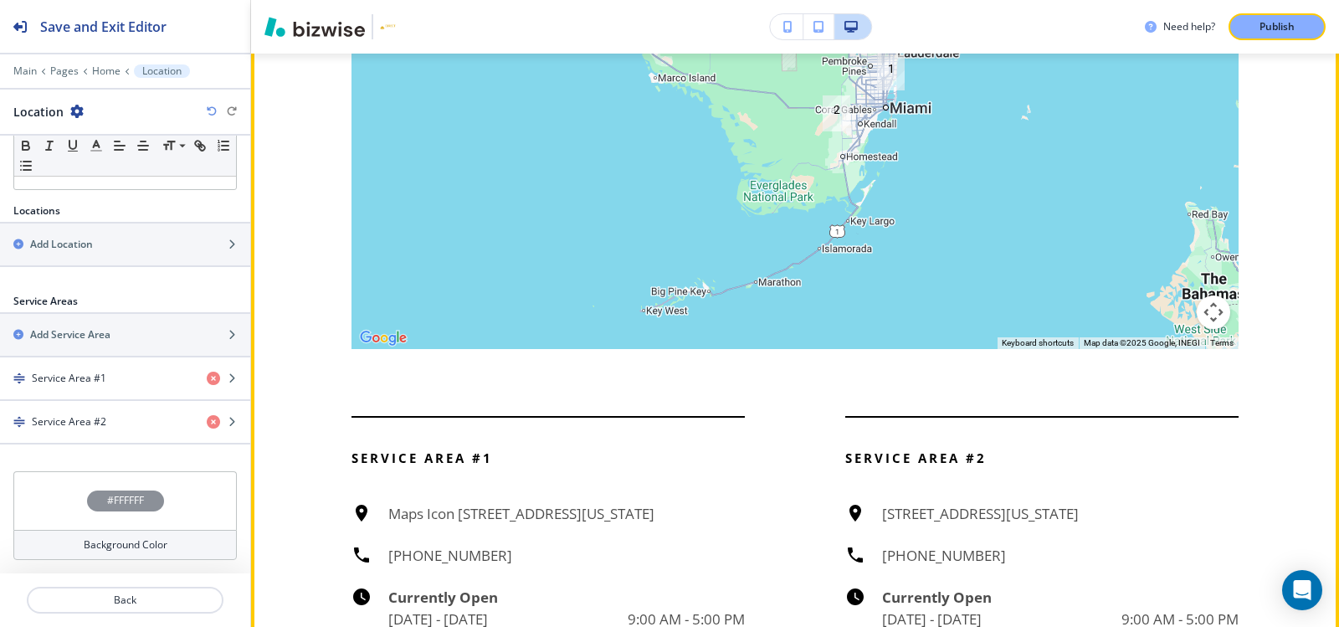
scroll to position [5831, 0]
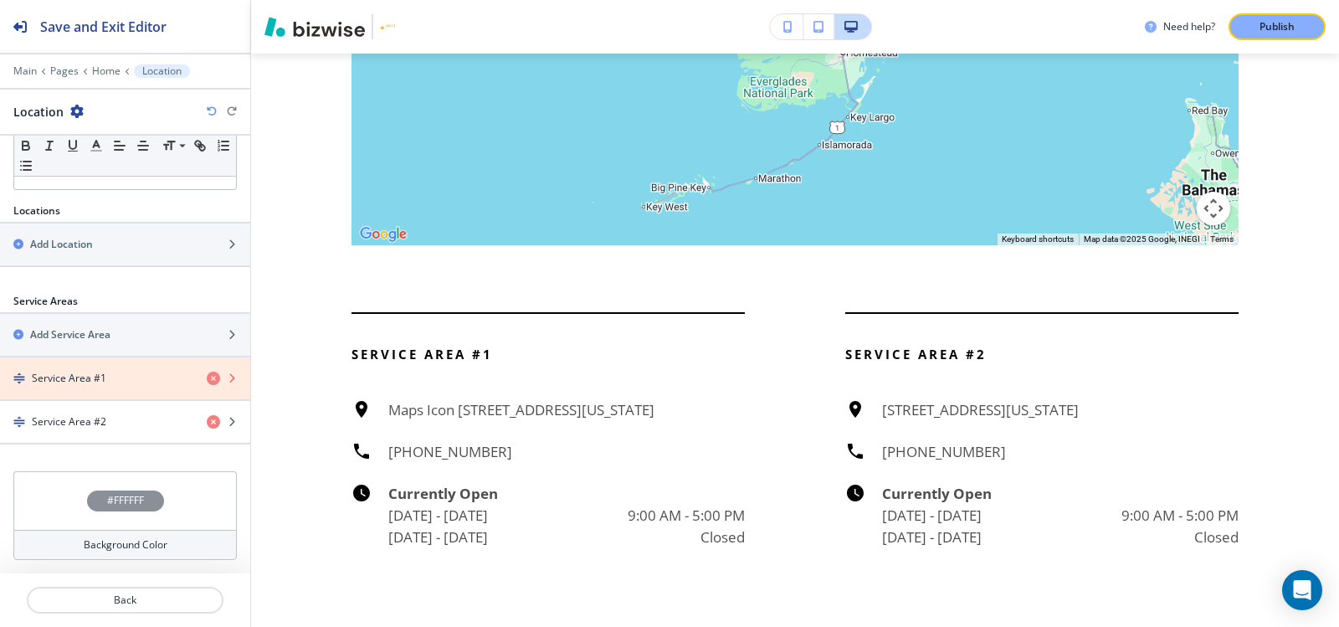
click at [207, 382] on icon "button" at bounding box center [213, 378] width 13 height 13
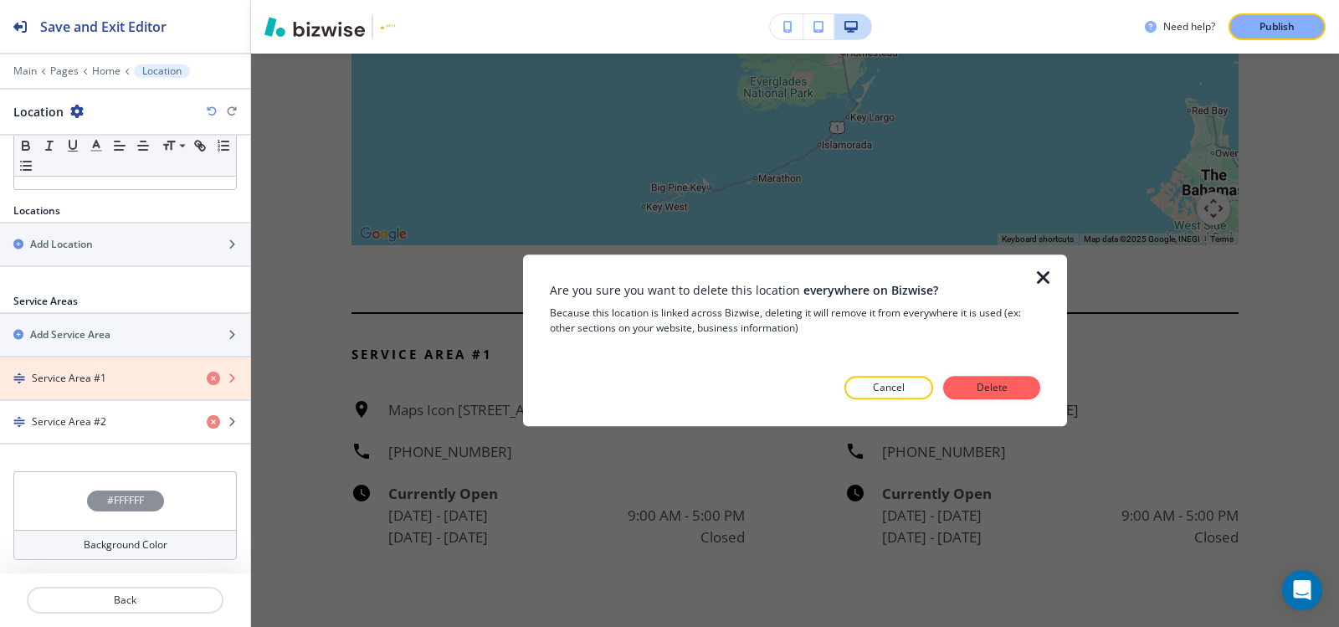
click at [207, 382] on icon "button" at bounding box center [213, 378] width 13 height 13
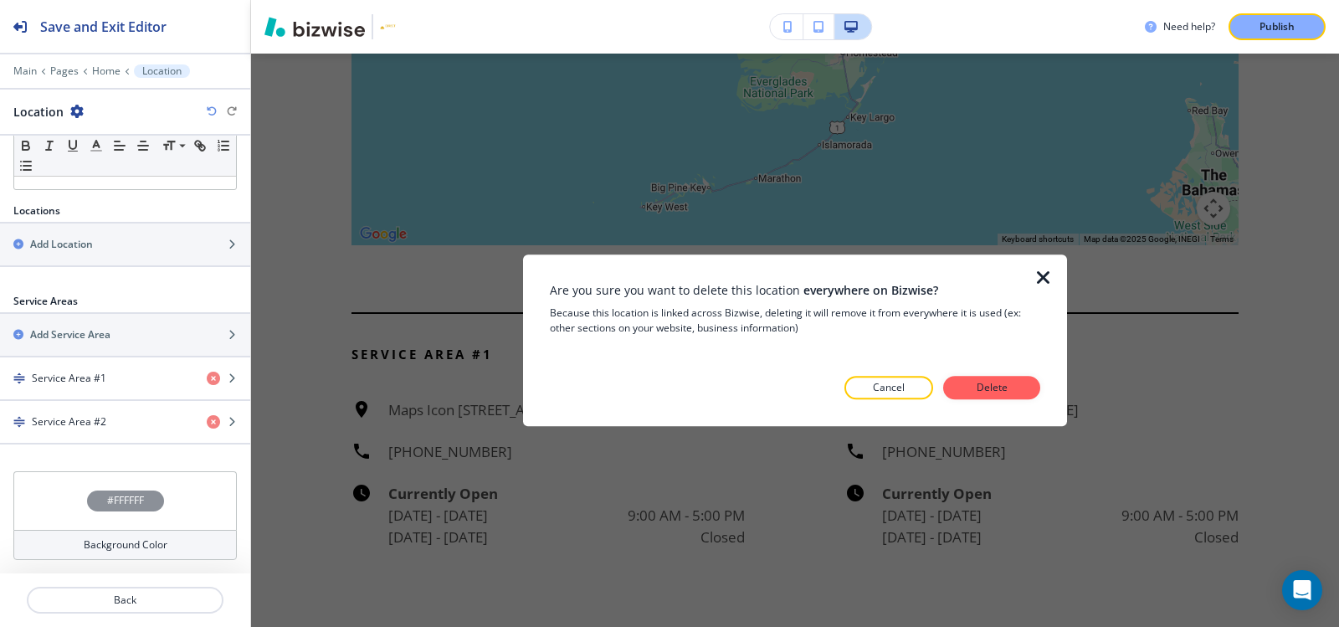
click at [1046, 277] on icon "button" at bounding box center [1043, 278] width 20 height 20
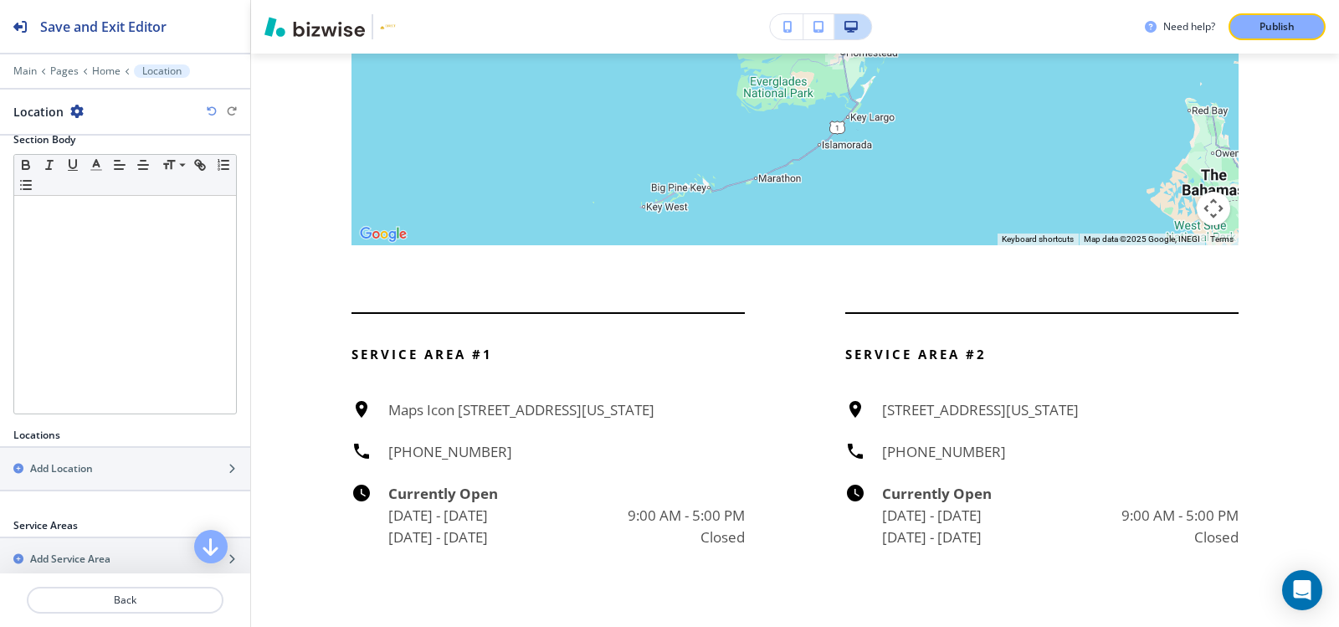
scroll to position [137, 0]
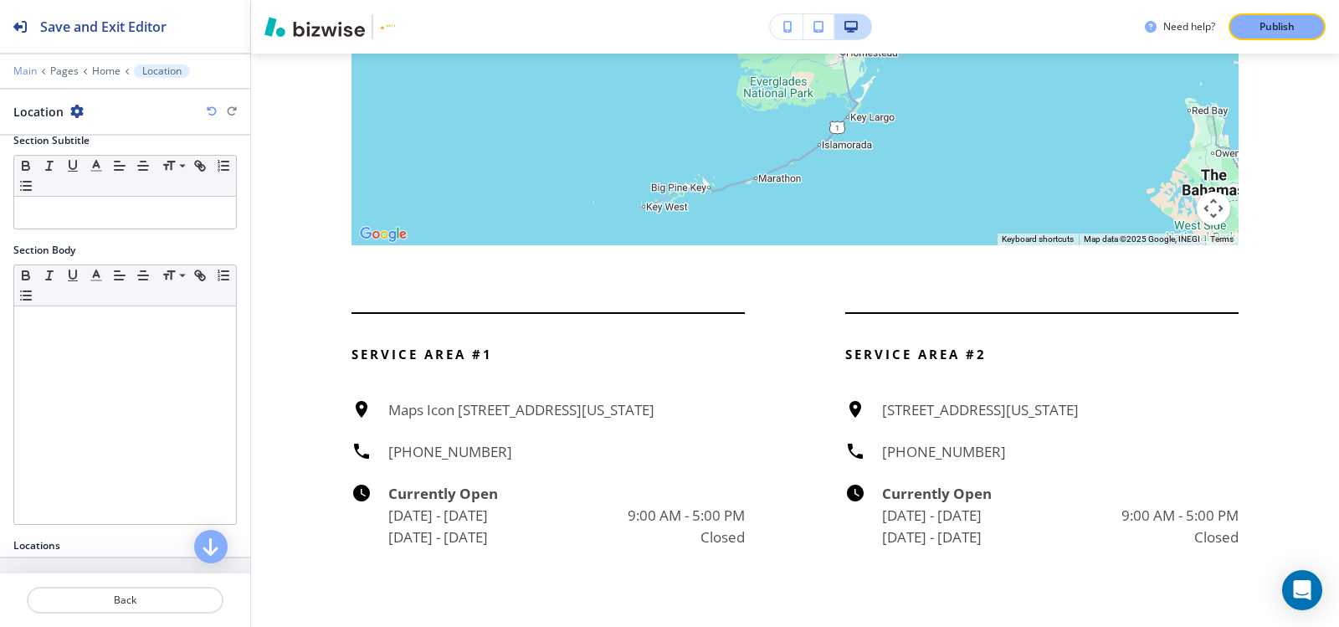
click at [24, 73] on p "Main" at bounding box center [24, 71] width 23 height 12
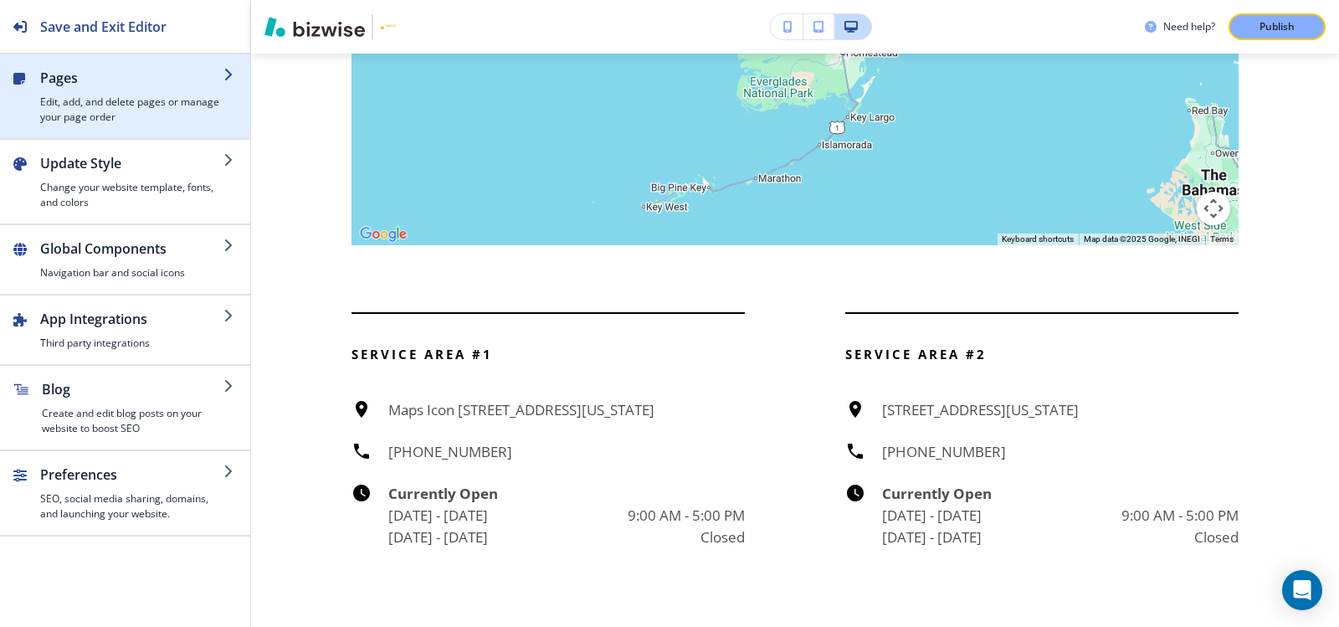
click at [69, 110] on h4 "Edit, add, and delete pages or manage your page order" at bounding box center [131, 110] width 183 height 30
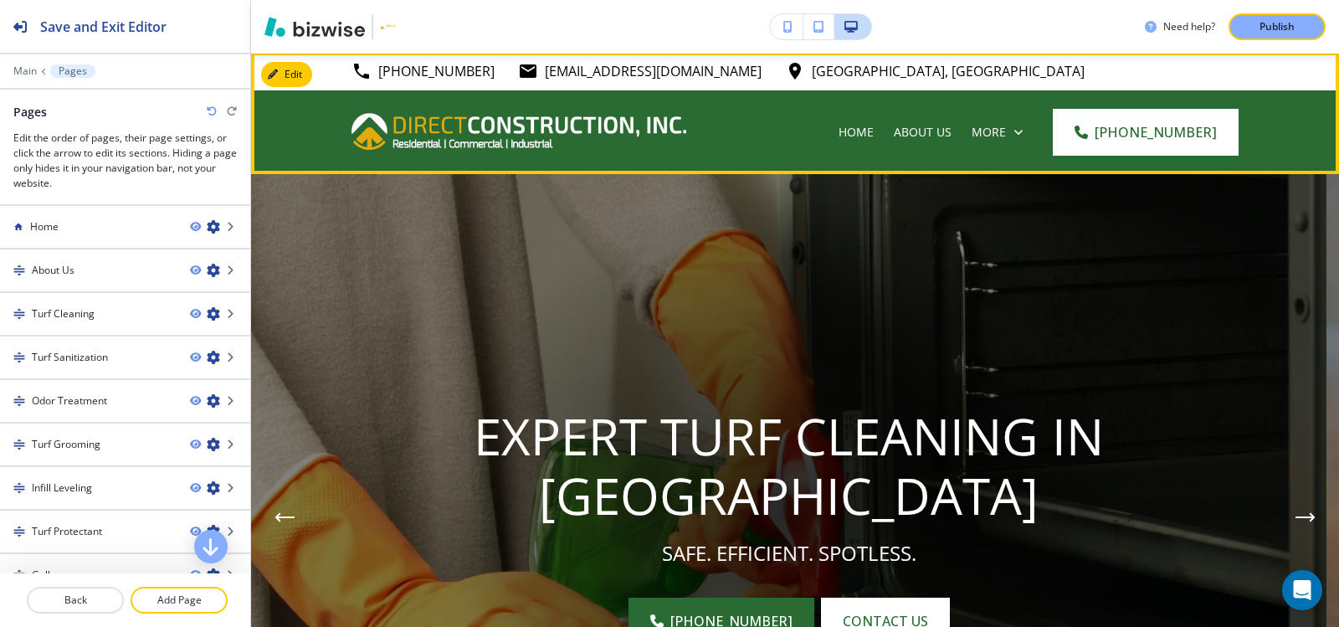
scroll to position [0, 0]
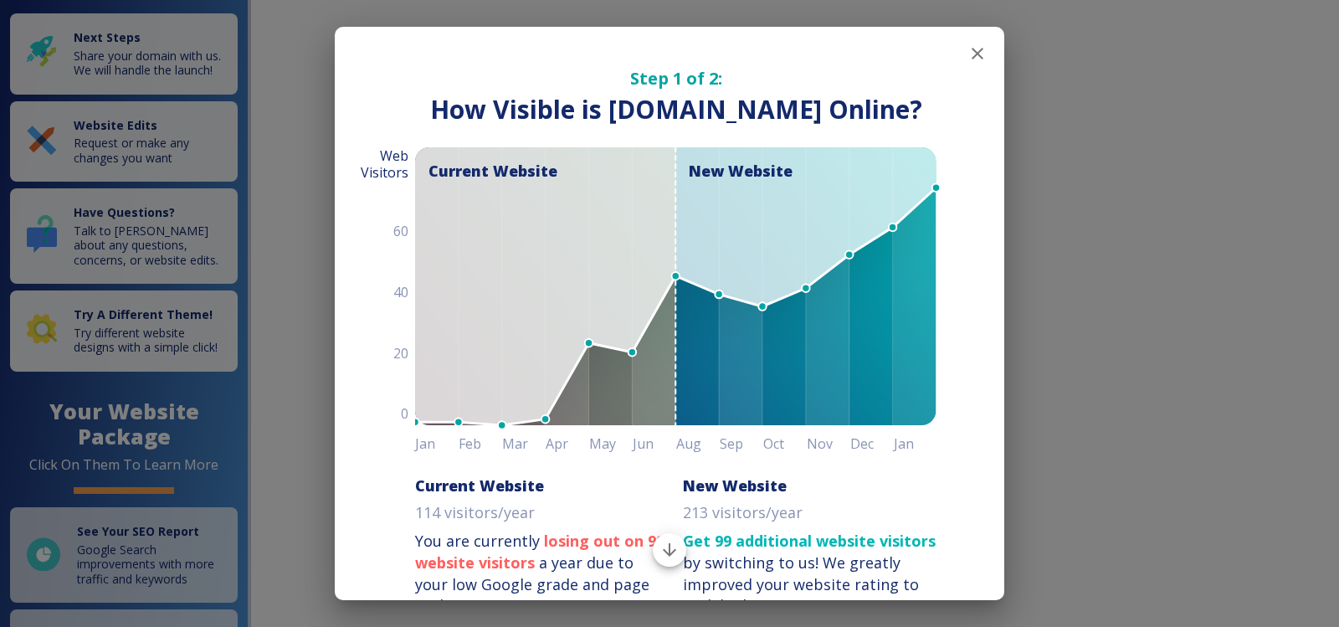
click at [967, 54] on icon "button" at bounding box center [977, 54] width 20 height 20
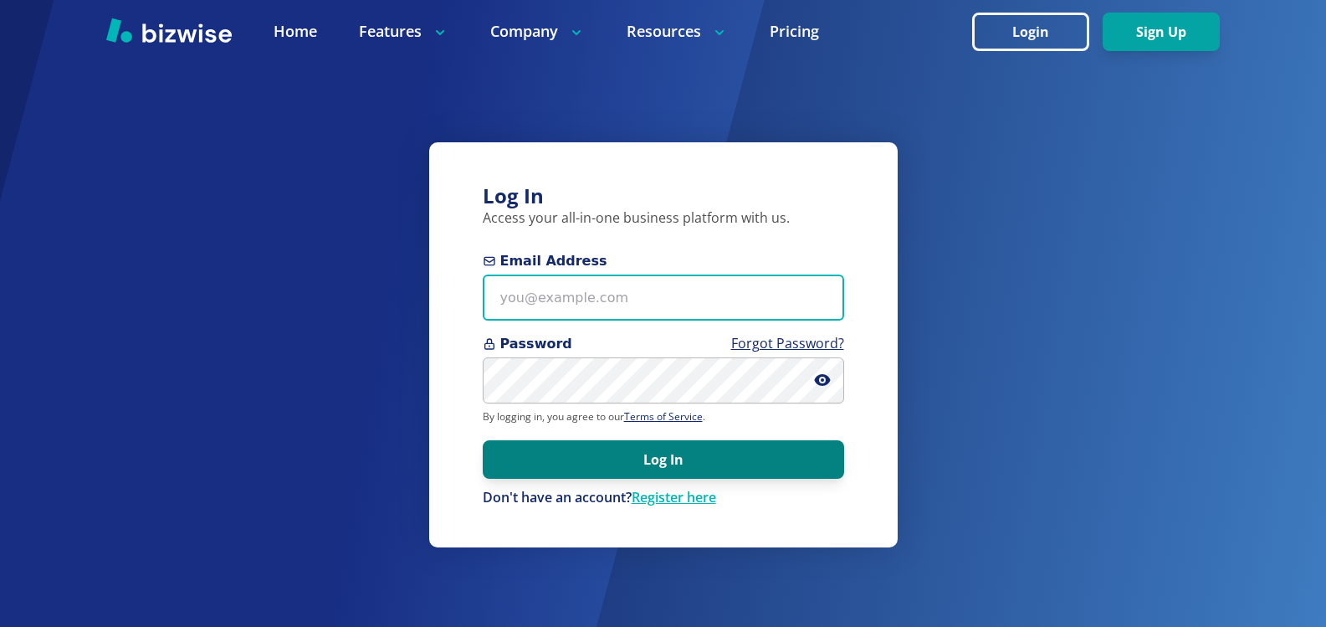
type input "[EMAIL_ADDRESS][DOMAIN_NAME]"
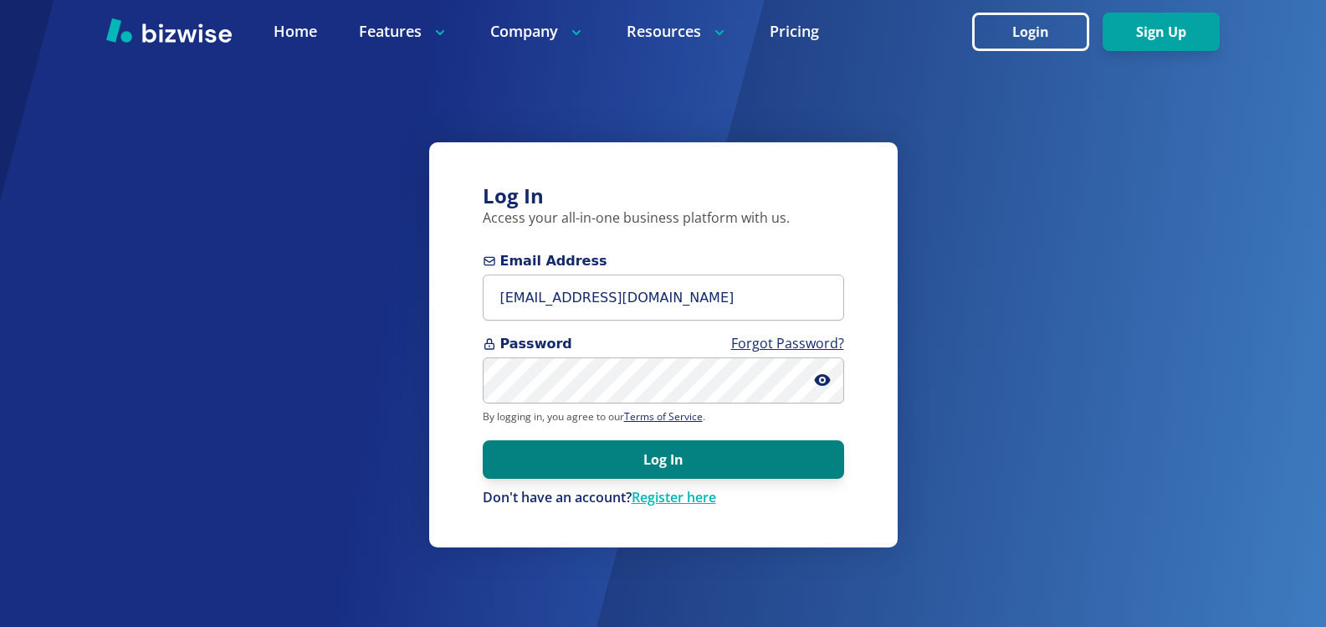
click at [690, 452] on button "Log In" at bounding box center [664, 459] width 362 height 38
